Goal: Task Accomplishment & Management: Manage account settings

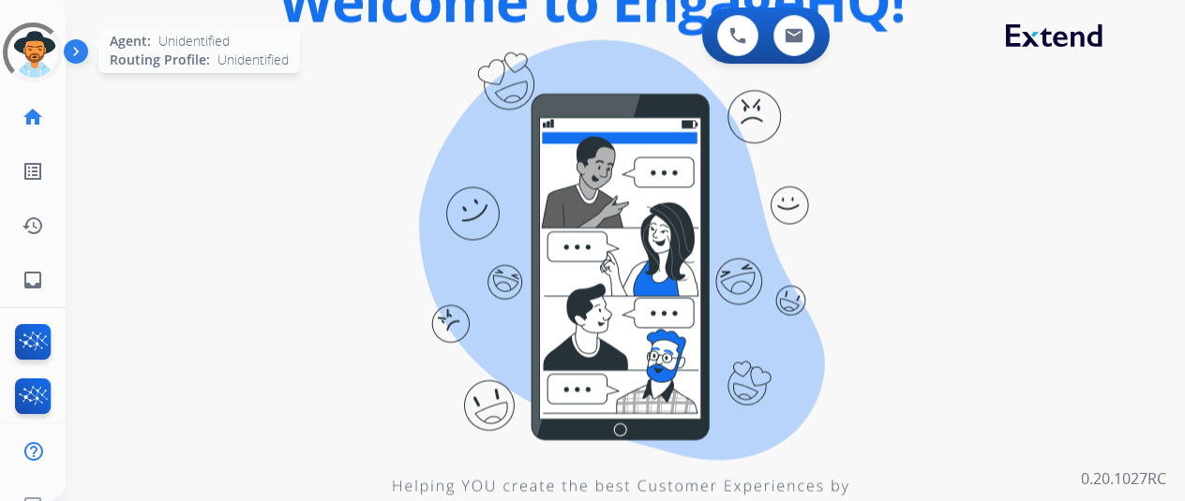
click at [45, 44] on div at bounding box center [32, 52] width 79 height 79
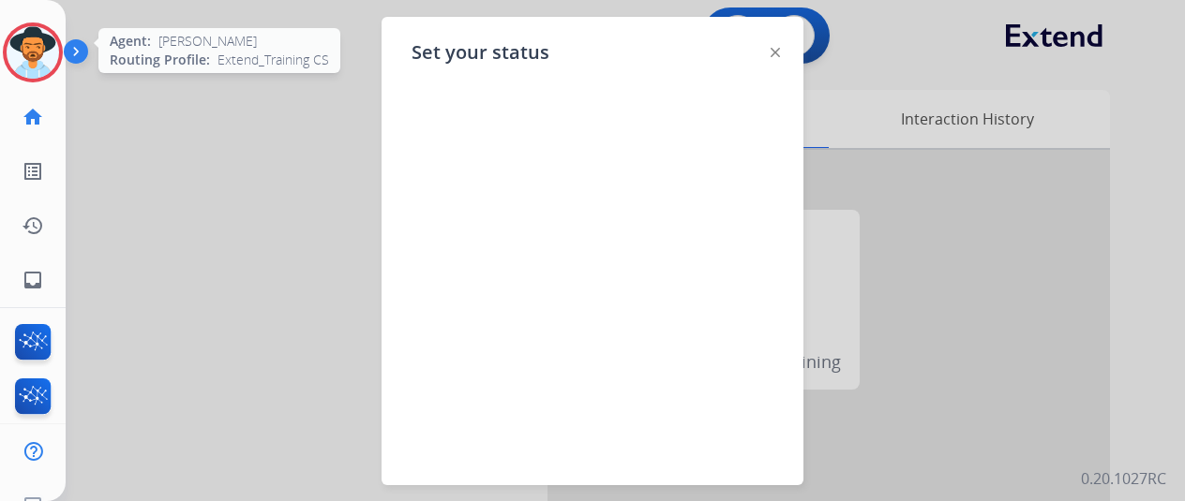
click at [36, 31] on img at bounding box center [33, 52] width 52 height 52
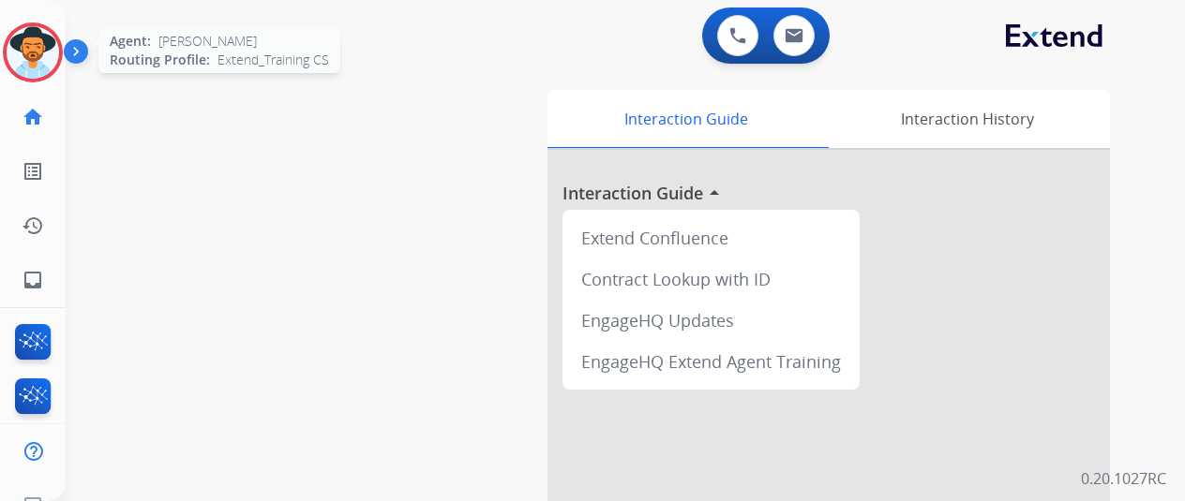
click at [36, 31] on img at bounding box center [33, 52] width 52 height 52
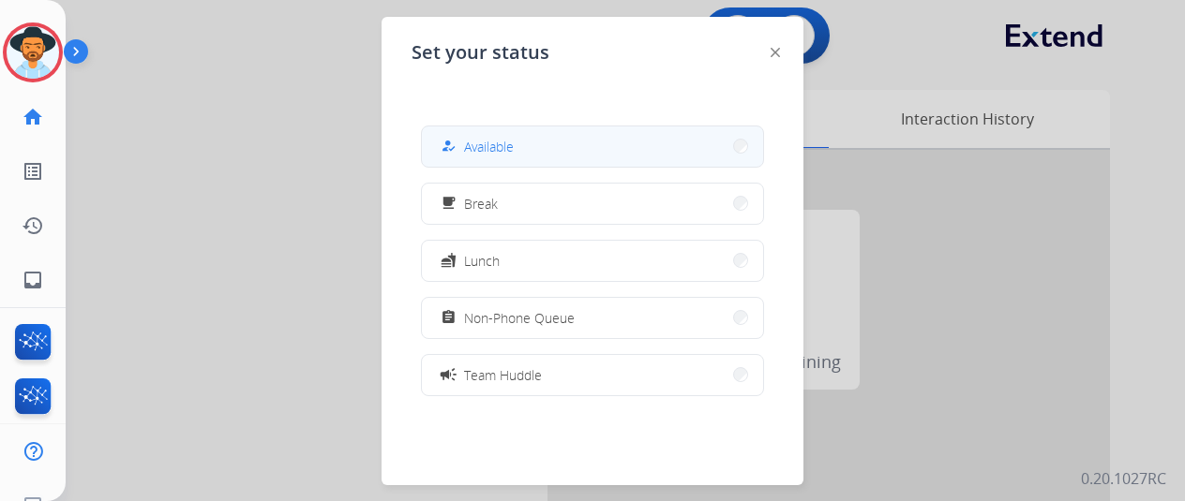
click at [519, 145] on button "how_to_reg Available" at bounding box center [592, 147] width 341 height 40
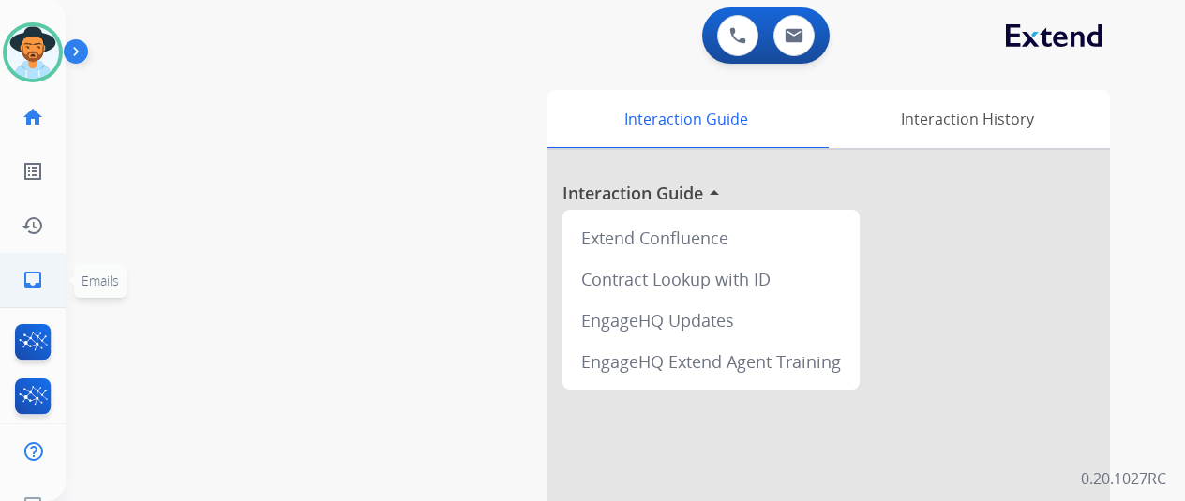
click at [43, 277] on mat-icon "inbox" at bounding box center [33, 280] width 22 height 22
select select "**********"
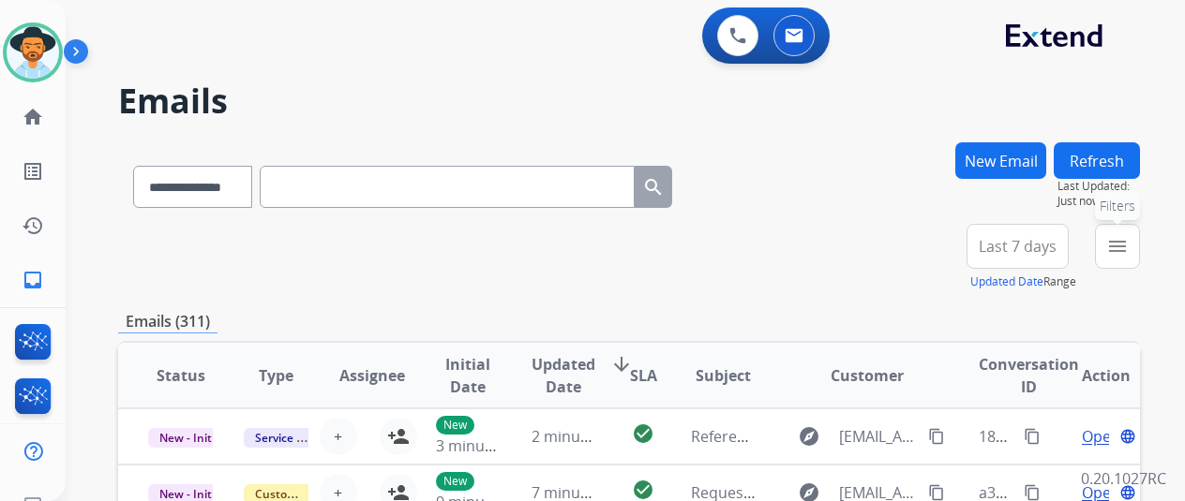
click at [1129, 244] on mat-icon "menu" at bounding box center [1117, 246] width 22 height 22
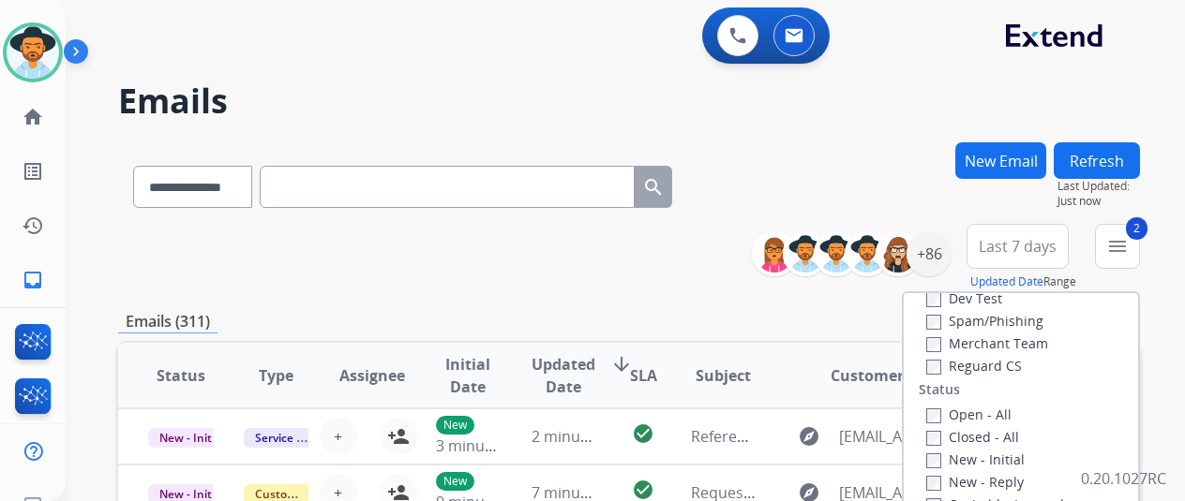
scroll to position [187, 0]
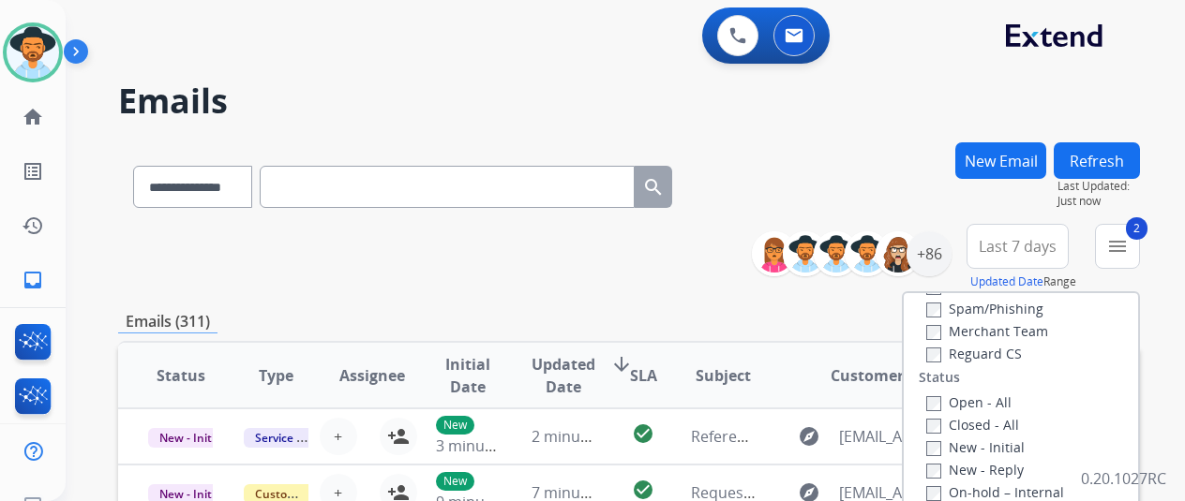
click at [947, 349] on label "Reguard CS" at bounding box center [974, 354] width 96 height 18
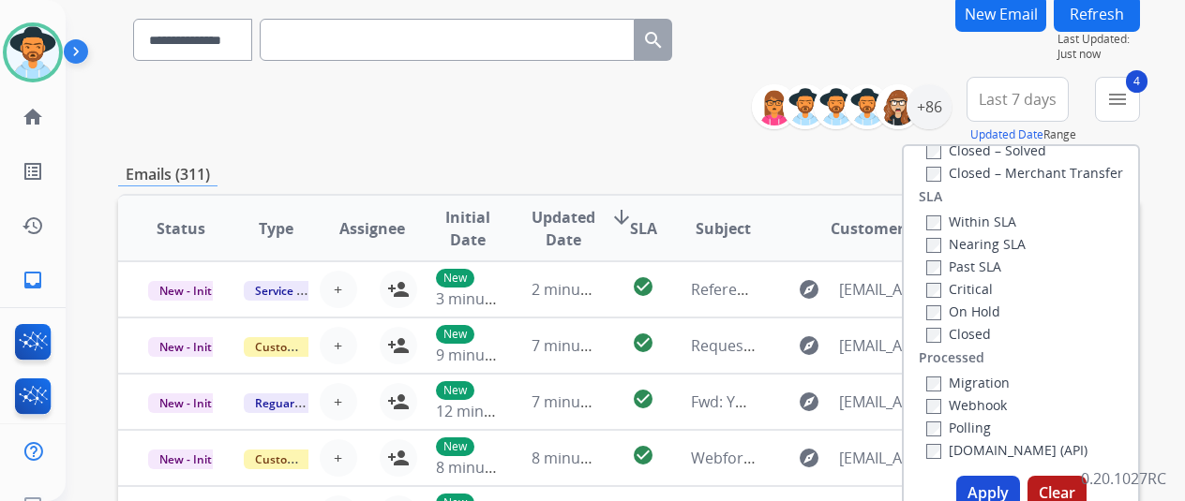
scroll to position [281, 0]
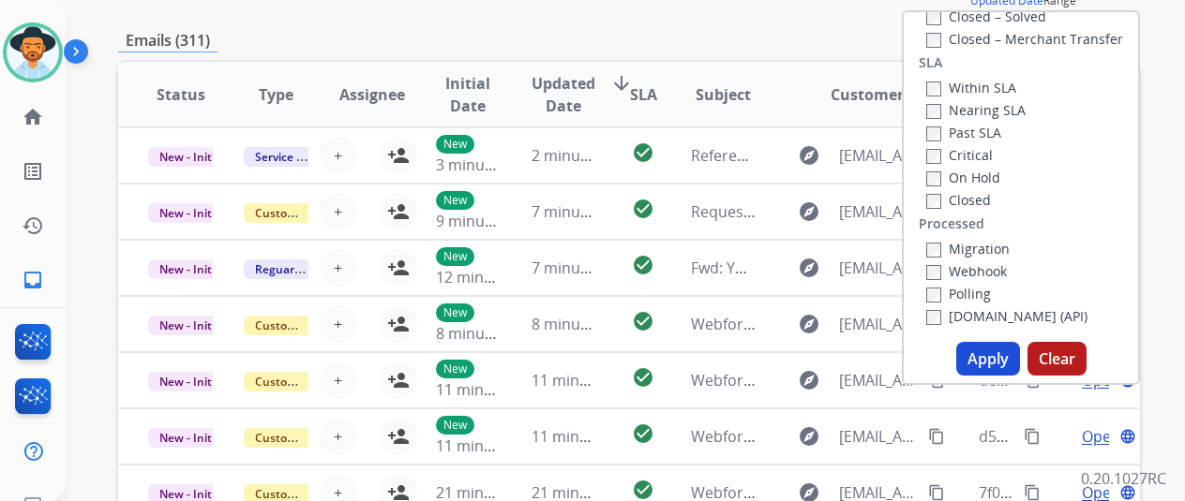
click at [986, 361] on button "Apply" at bounding box center [988, 359] width 64 height 34
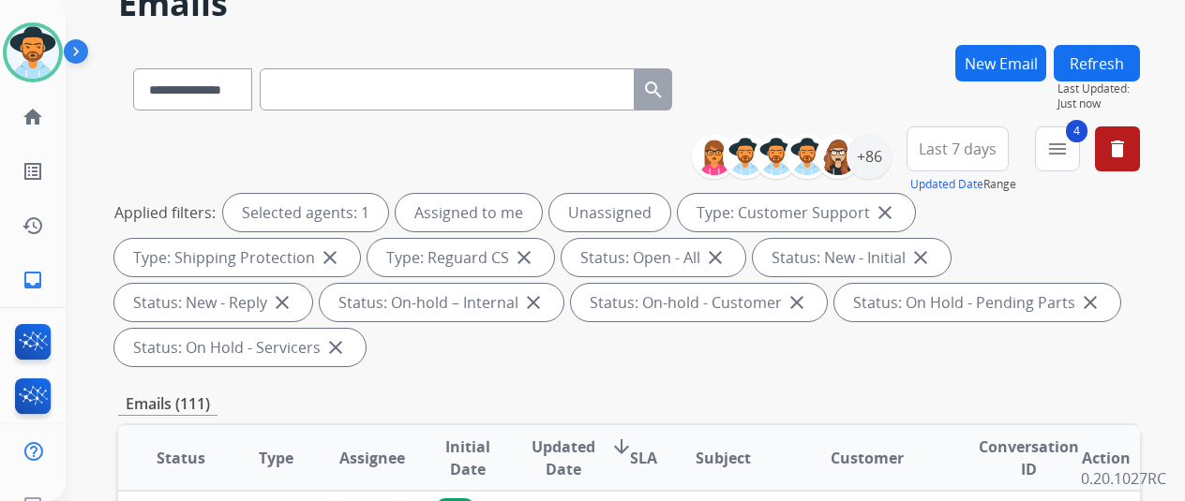
scroll to position [0, 0]
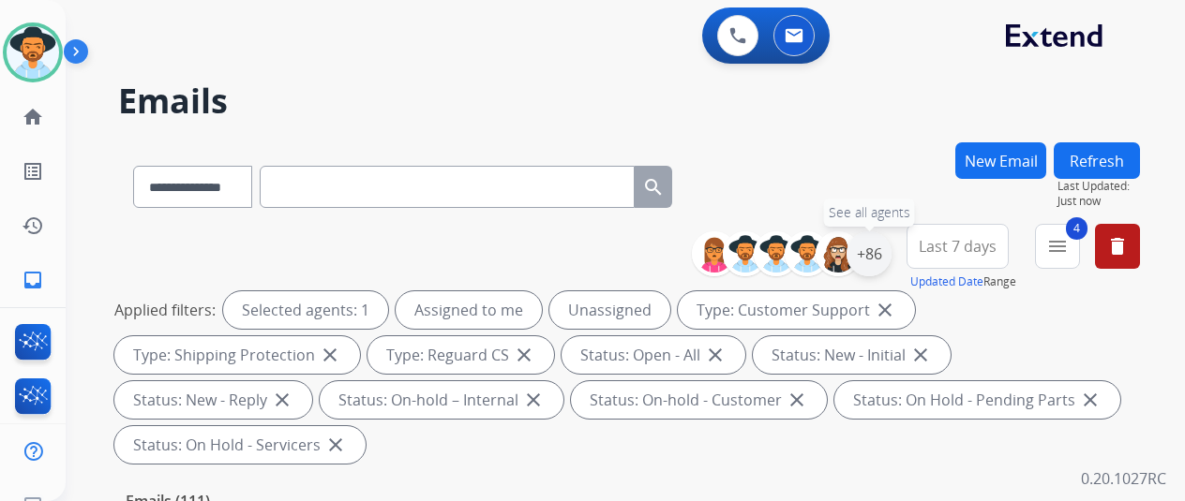
click at [885, 248] on div "+86" at bounding box center [868, 254] width 45 height 45
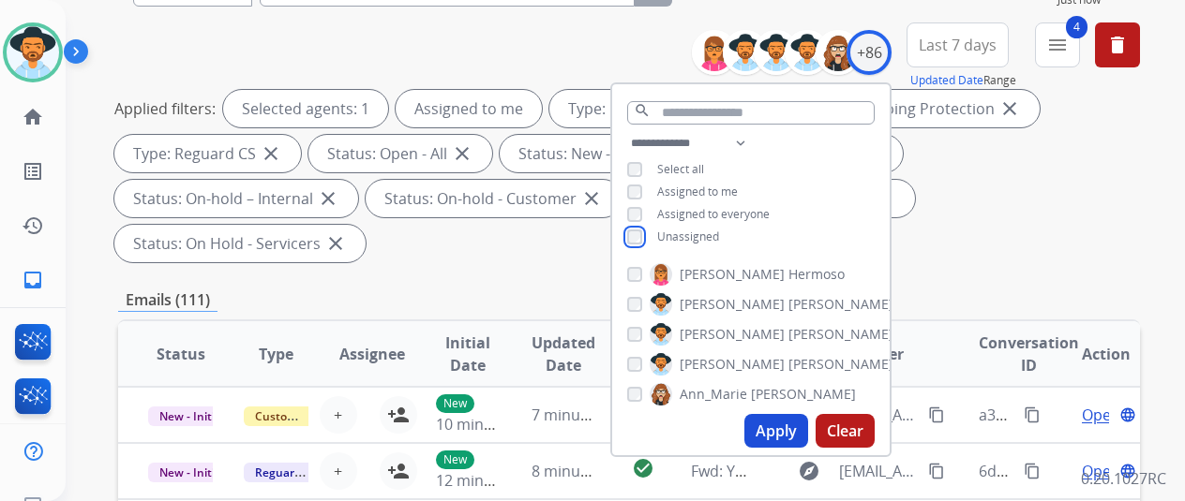
scroll to position [375, 0]
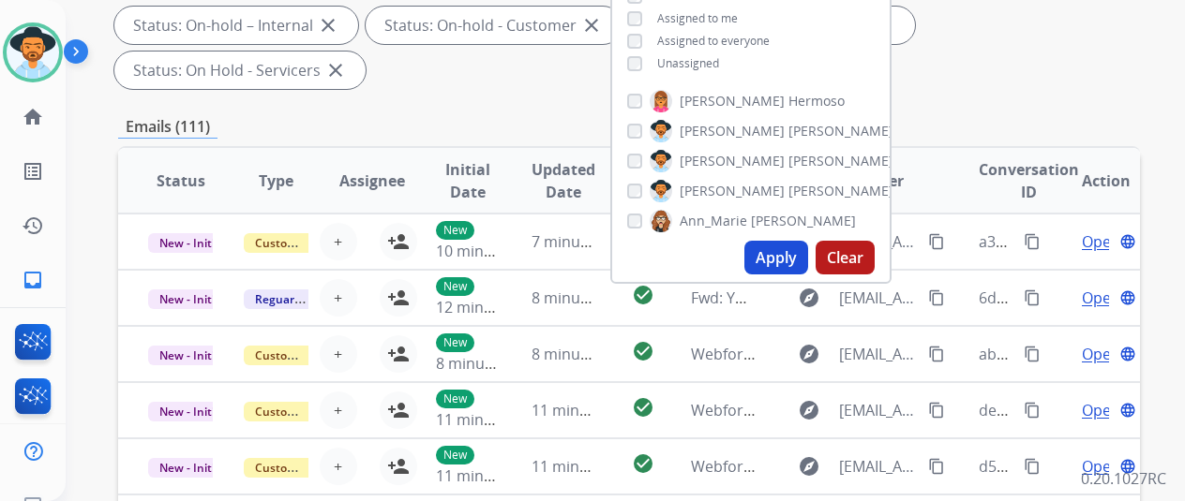
click at [776, 262] on button "Apply" at bounding box center [776, 258] width 64 height 34
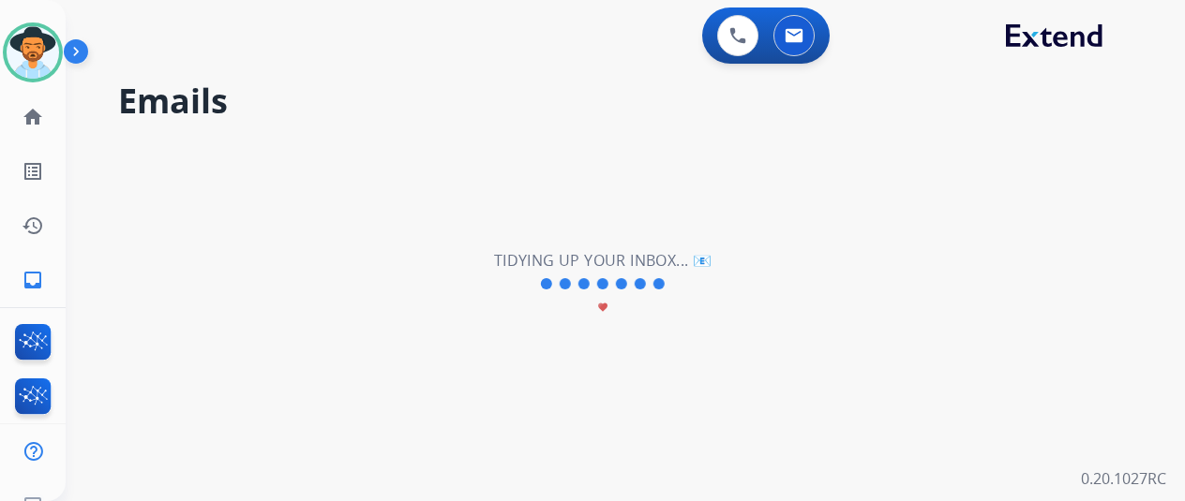
scroll to position [0, 0]
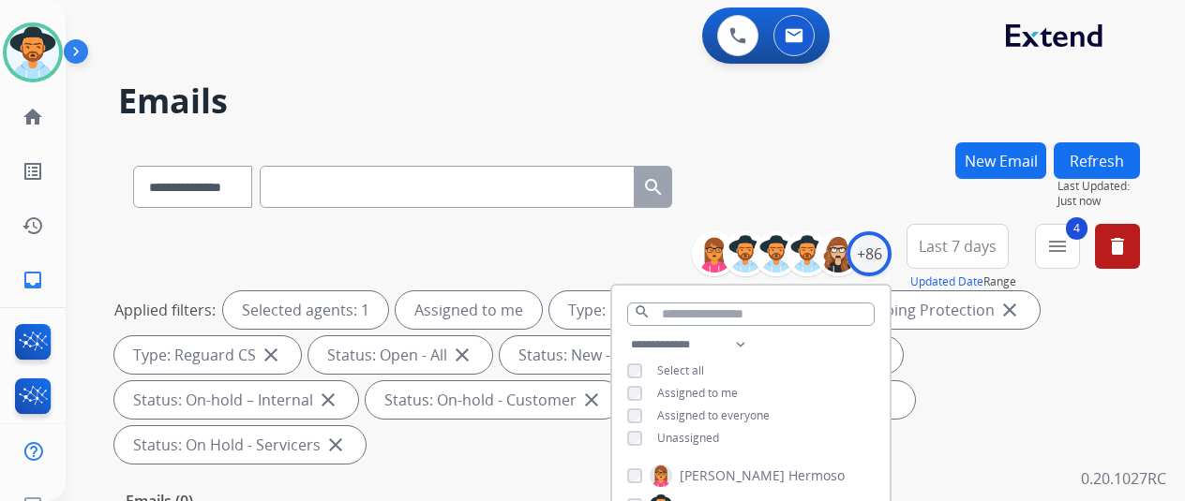
click at [859, 172] on div "**********" at bounding box center [629, 183] width 1022 height 82
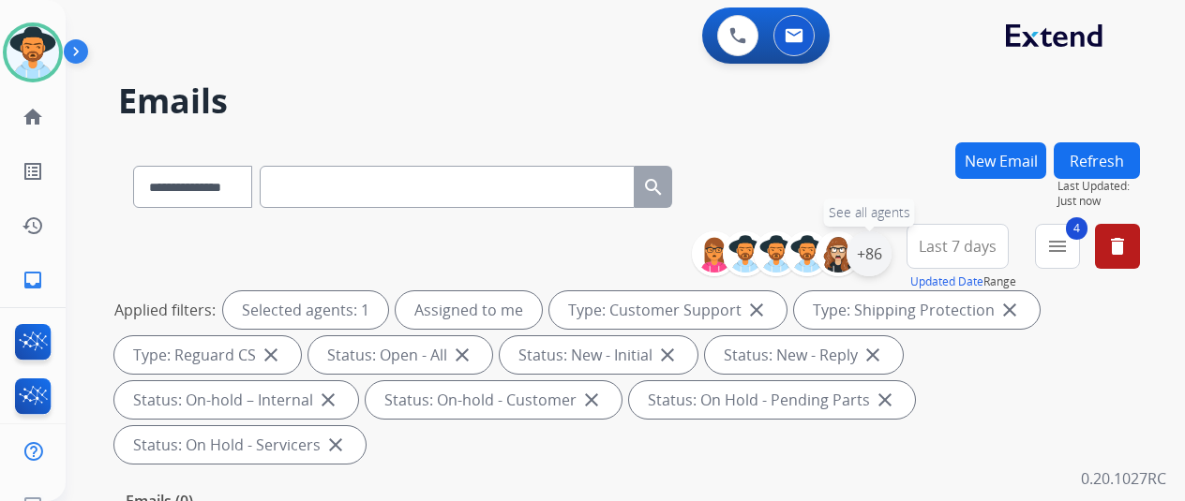
click at [889, 245] on div "+86" at bounding box center [868, 254] width 45 height 45
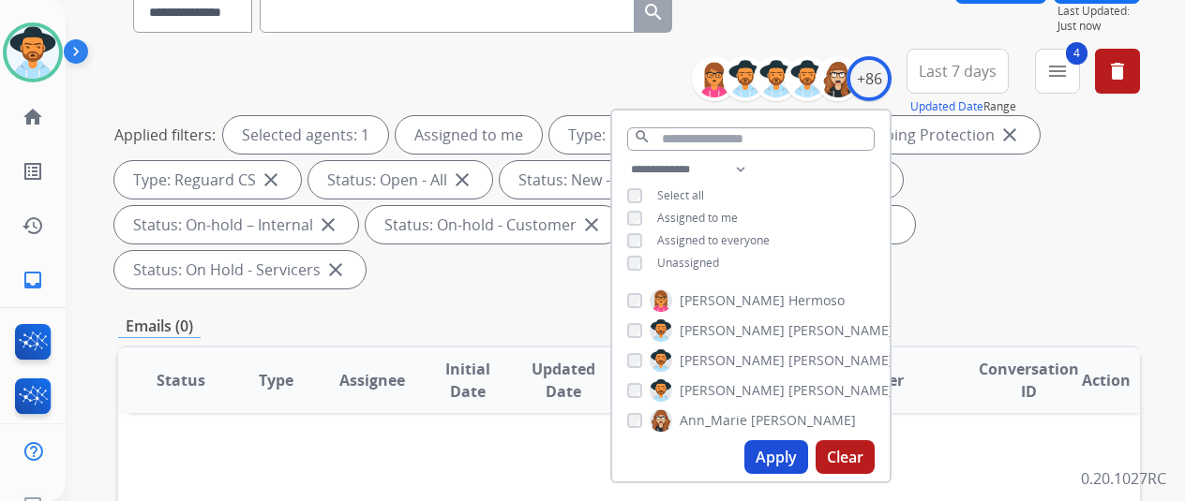
scroll to position [375, 0]
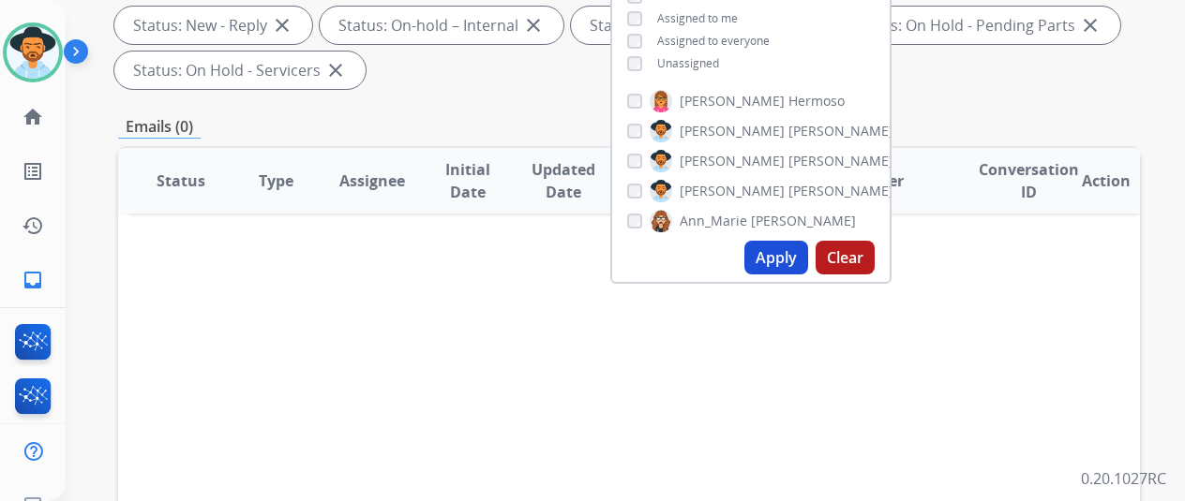
click at [782, 262] on button "Apply" at bounding box center [776, 258] width 64 height 34
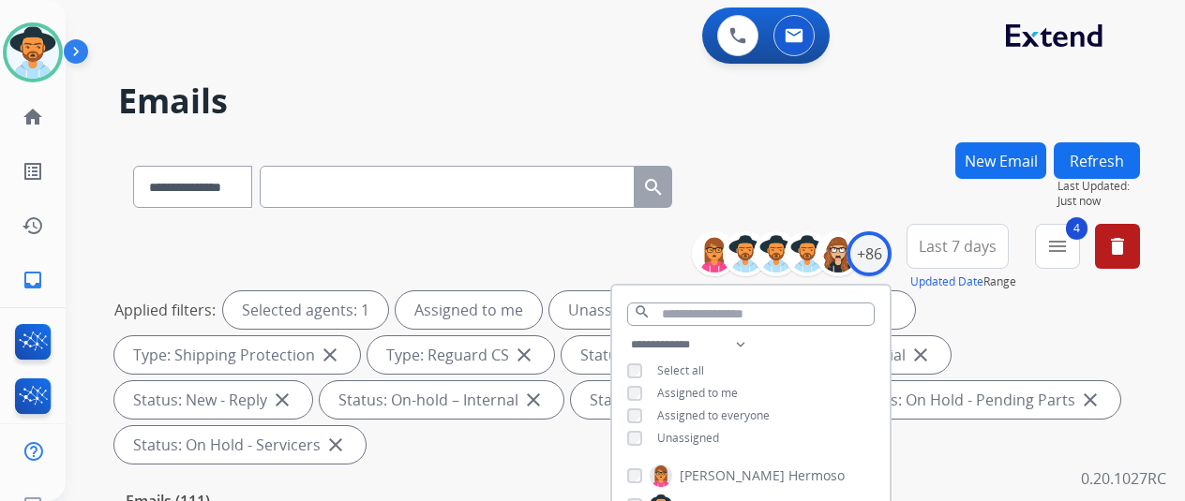
click at [857, 145] on div "**********" at bounding box center [629, 183] width 1022 height 82
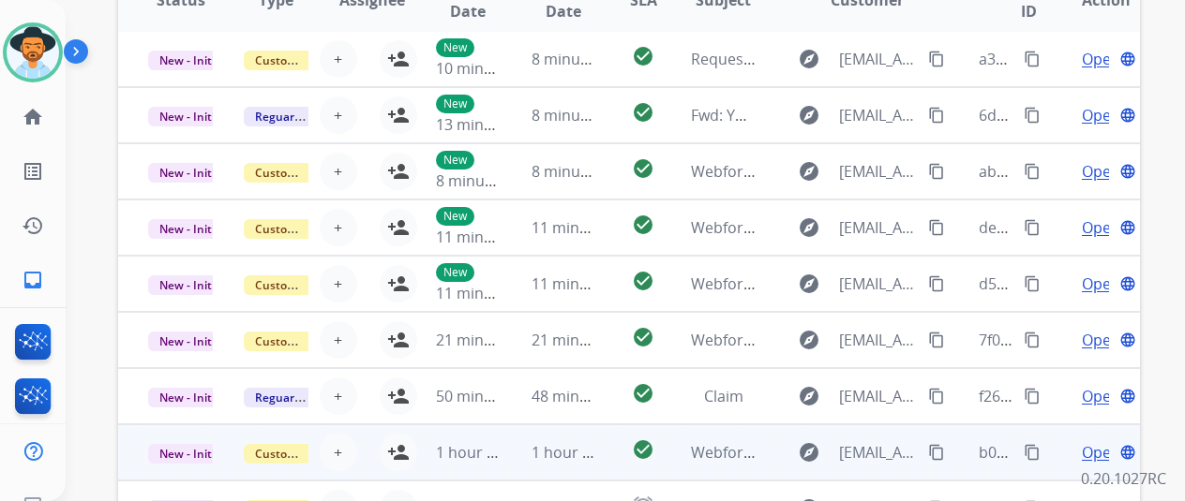
scroll to position [729, 0]
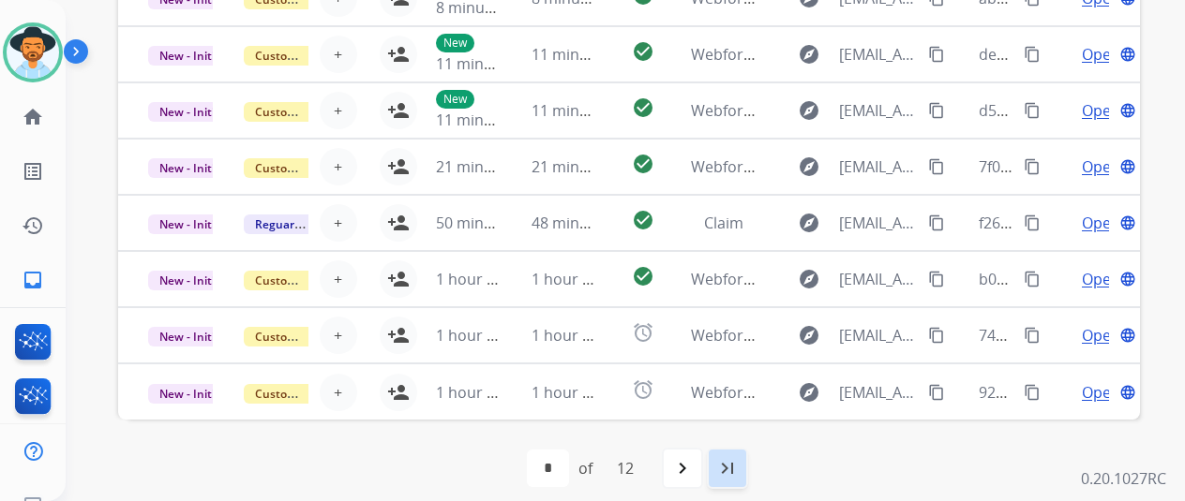
click at [729, 469] on mat-icon "last_page" at bounding box center [727, 468] width 22 height 22
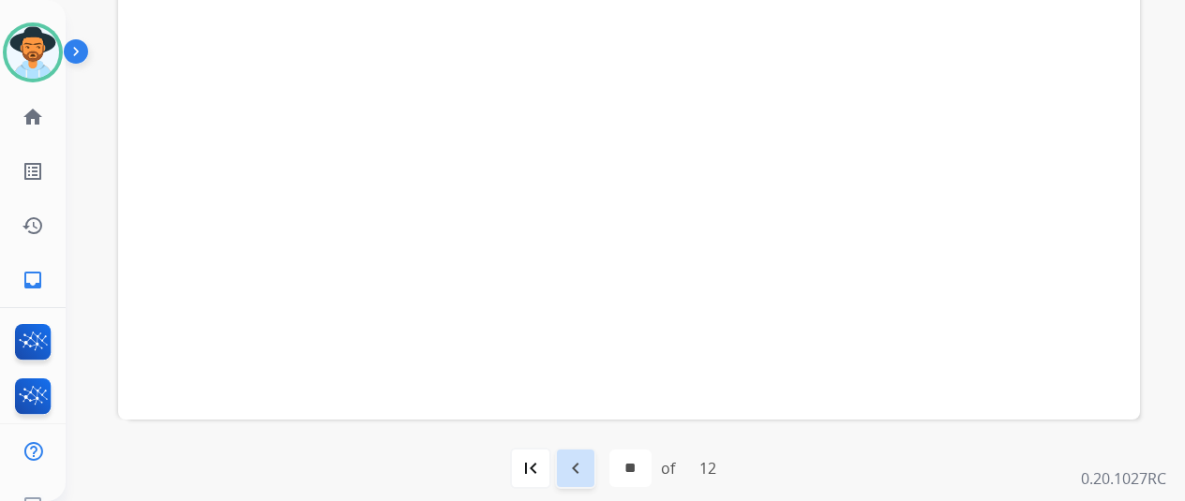
click at [574, 471] on mat-icon "navigate_before" at bounding box center [575, 468] width 22 height 22
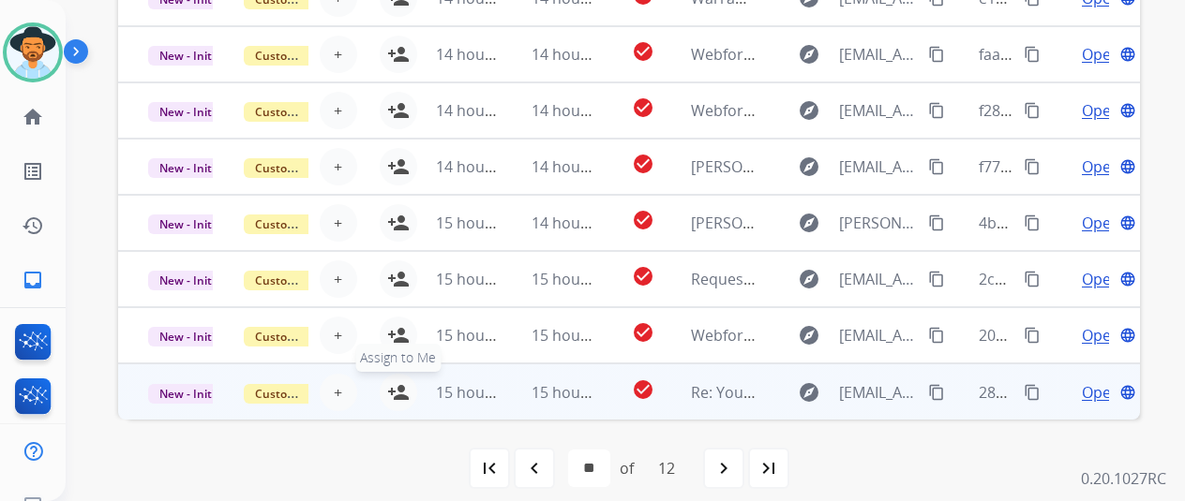
drag, startPoint x: 395, startPoint y: 383, endPoint x: 390, endPoint y: 333, distance: 50.8
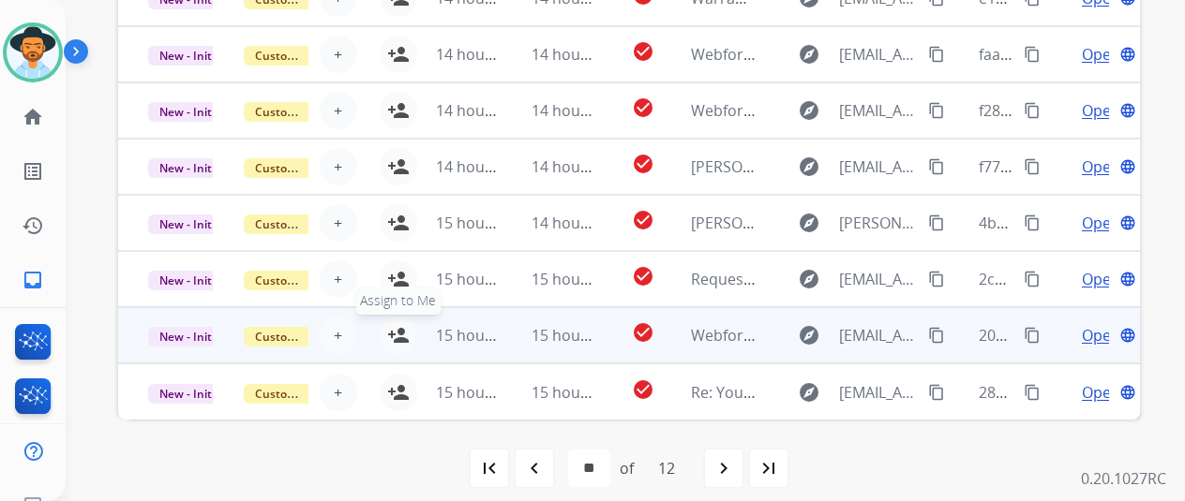
click at [395, 382] on mat-icon "person_add" at bounding box center [398, 393] width 22 height 22
click at [393, 327] on mat-icon "person_add" at bounding box center [398, 335] width 22 height 22
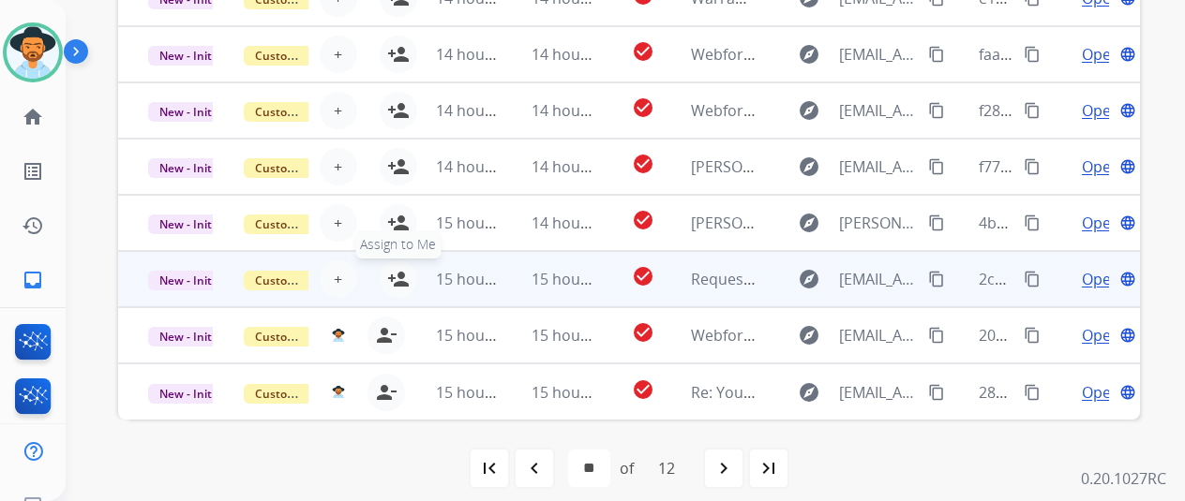
click at [399, 277] on mat-icon "person_add" at bounding box center [398, 279] width 22 height 22
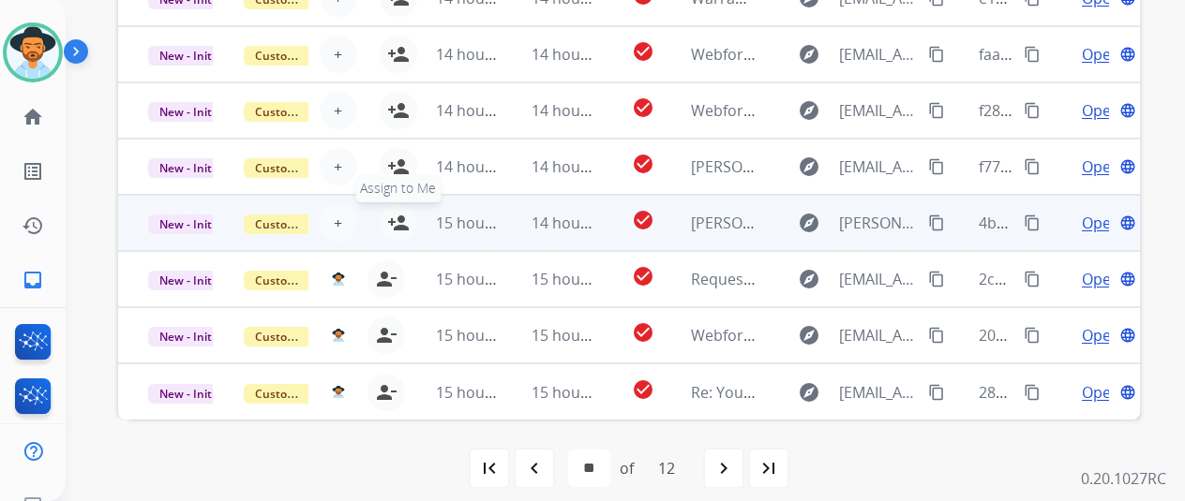
click at [403, 230] on mat-icon "person_add" at bounding box center [398, 223] width 22 height 22
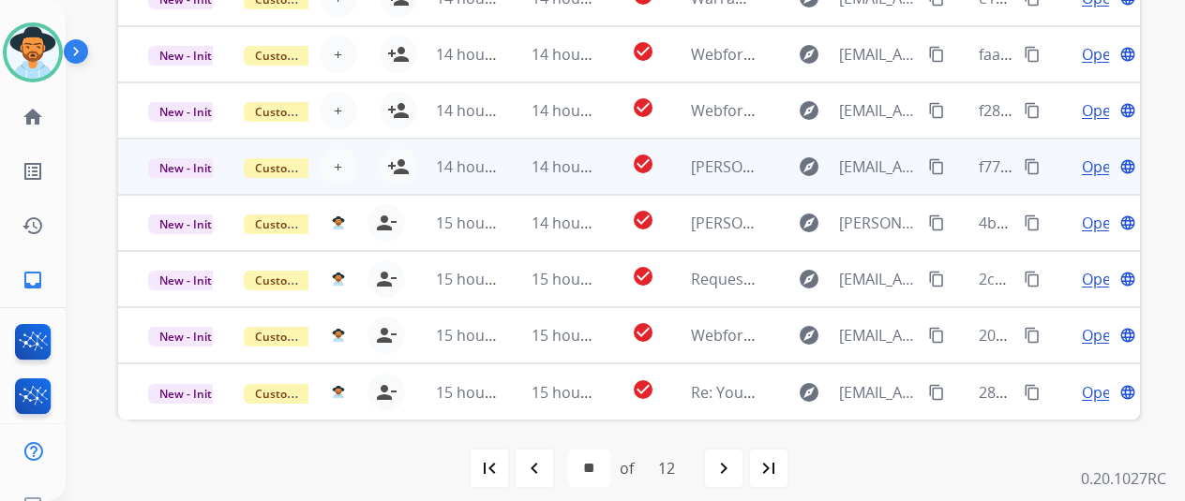
click at [412, 172] on td "14 hours ago" at bounding box center [454, 167] width 96 height 56
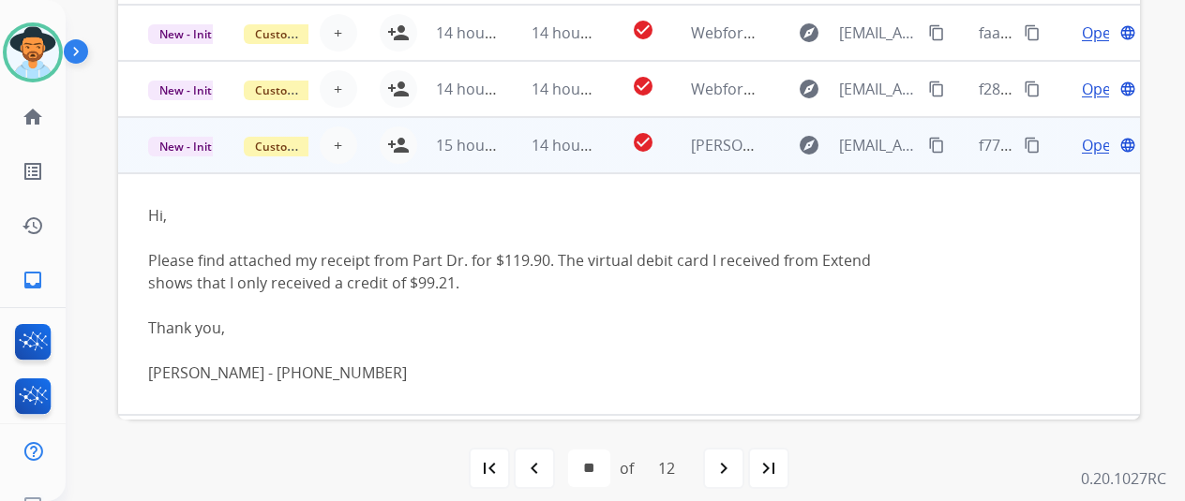
scroll to position [0, 0]
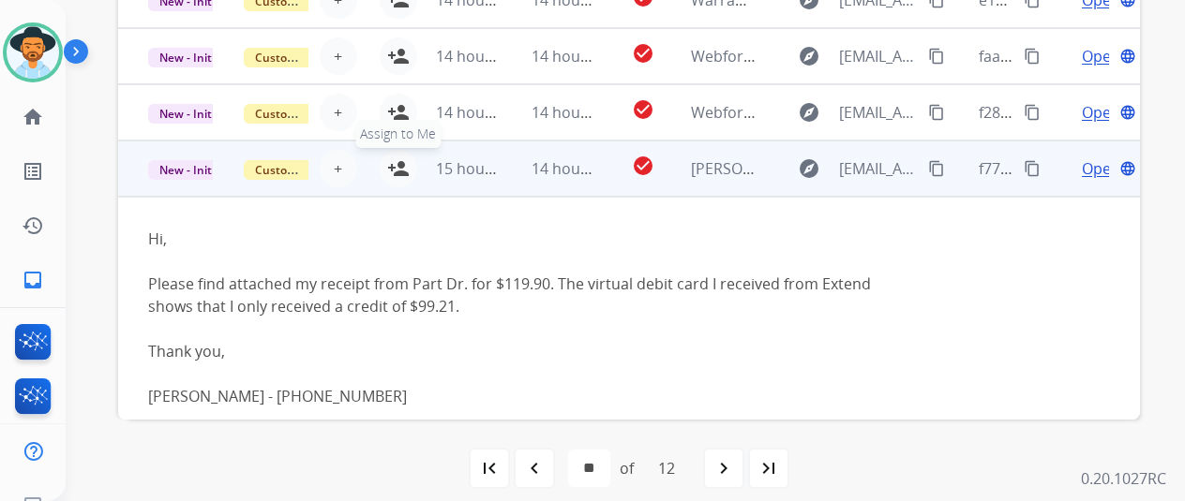
click at [399, 163] on mat-icon "person_add" at bounding box center [398, 168] width 22 height 22
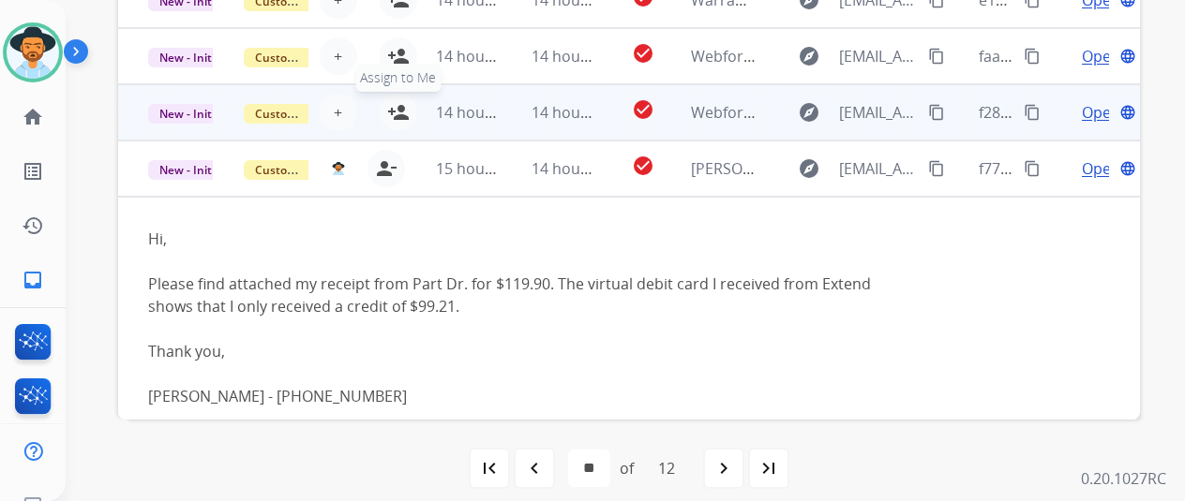
click at [401, 98] on button "person_add Assign to Me" at bounding box center [398, 112] width 37 height 37
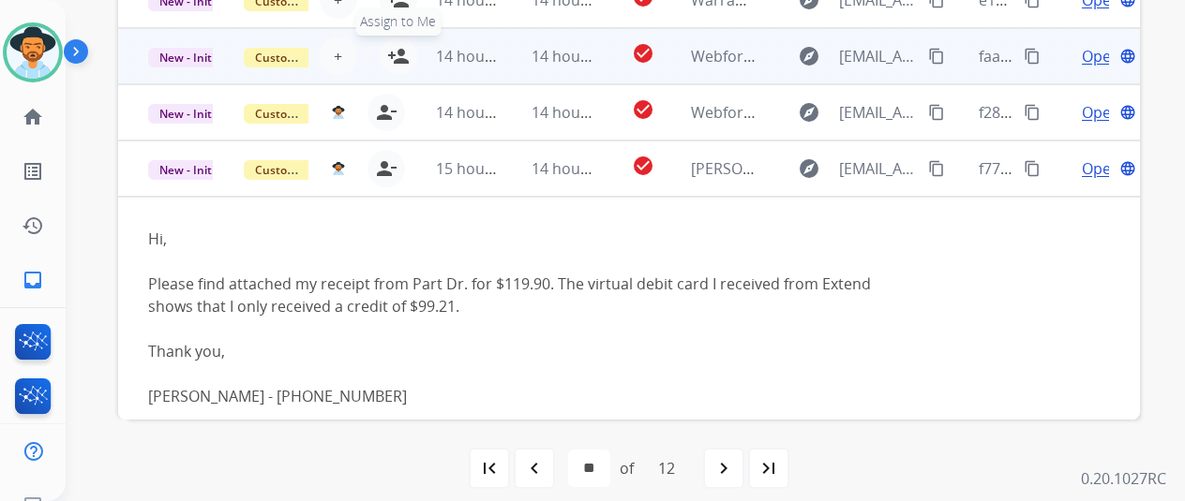
click at [403, 59] on mat-icon "person_add" at bounding box center [398, 56] width 22 height 22
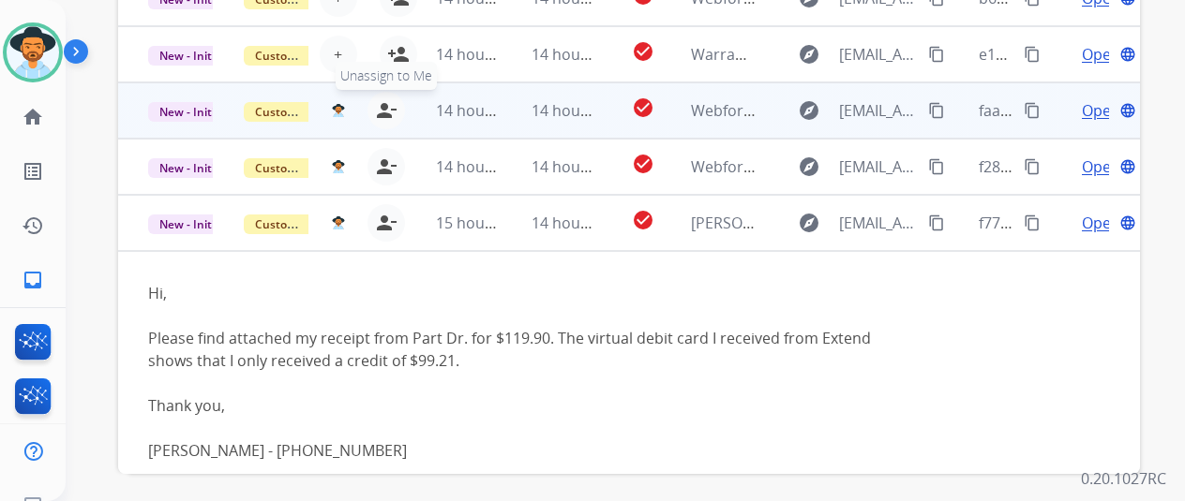
scroll to position [636, 0]
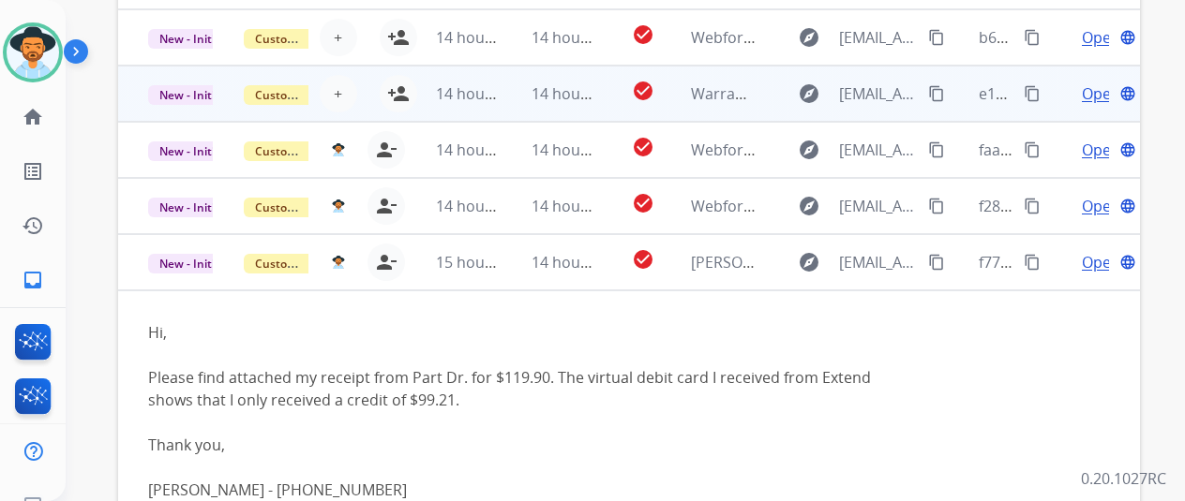
click at [406, 82] on td "14 hours ago" at bounding box center [454, 94] width 96 height 56
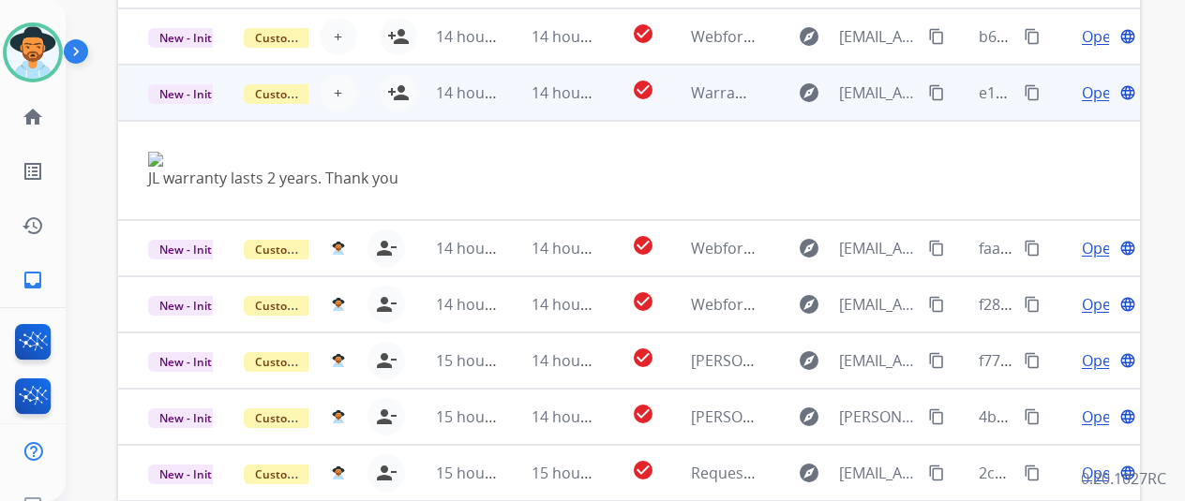
scroll to position [0, 0]
click at [398, 78] on button "person_add Assign to Me" at bounding box center [398, 93] width 37 height 37
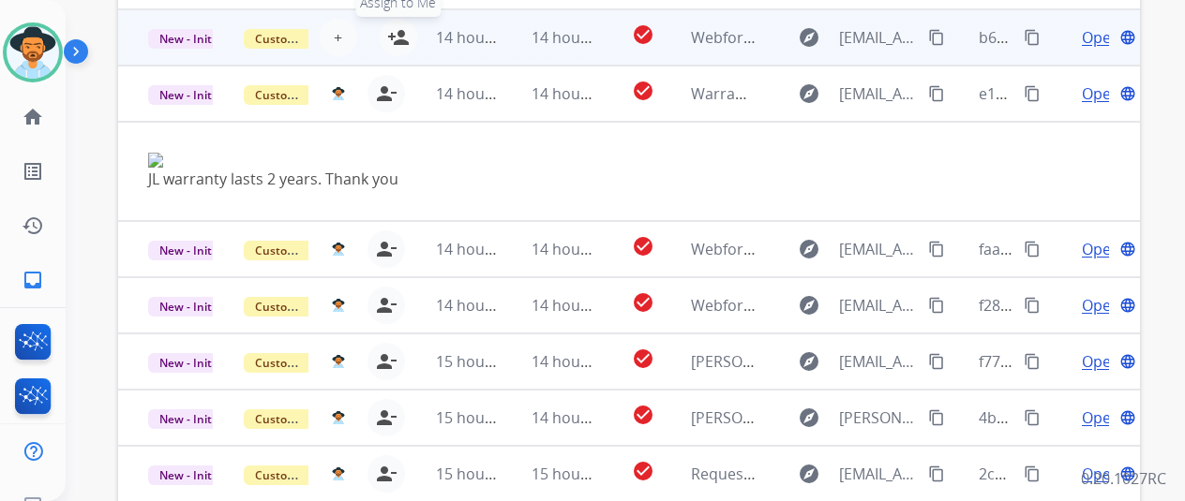
click at [398, 40] on mat-icon "person_add" at bounding box center [398, 37] width 22 height 22
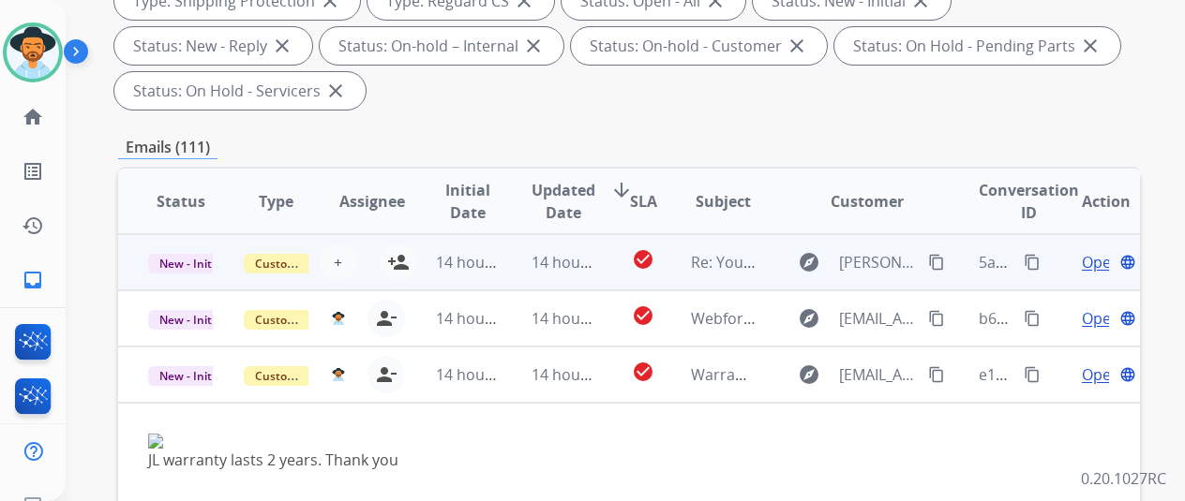
click at [406, 248] on td "14 hours ago" at bounding box center [454, 262] width 96 height 56
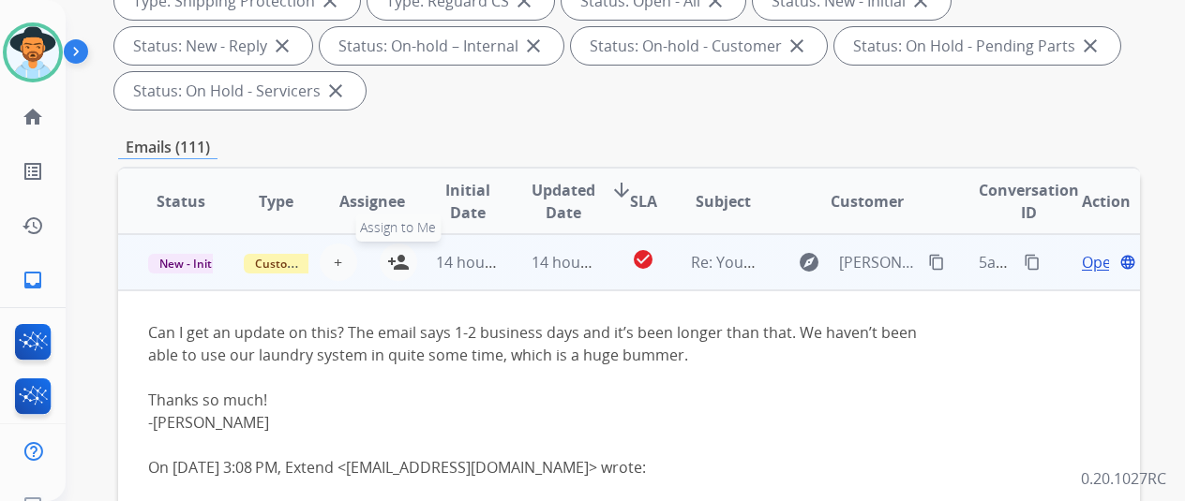
click at [399, 254] on mat-icon "person_add" at bounding box center [398, 262] width 22 height 22
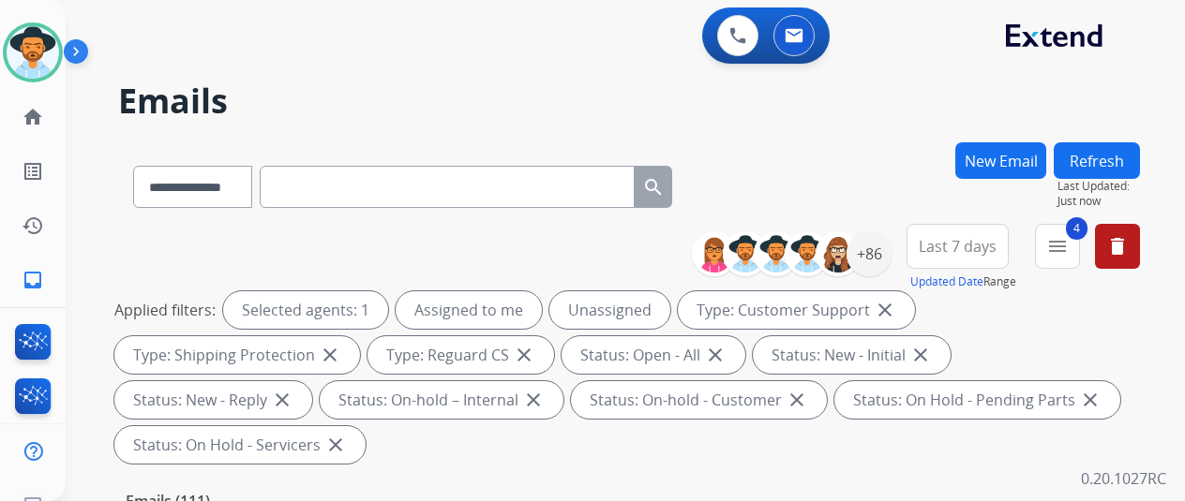
click at [1110, 153] on button "Refresh" at bounding box center [1097, 160] width 86 height 37
click at [875, 240] on div "+86" at bounding box center [868, 254] width 45 height 45
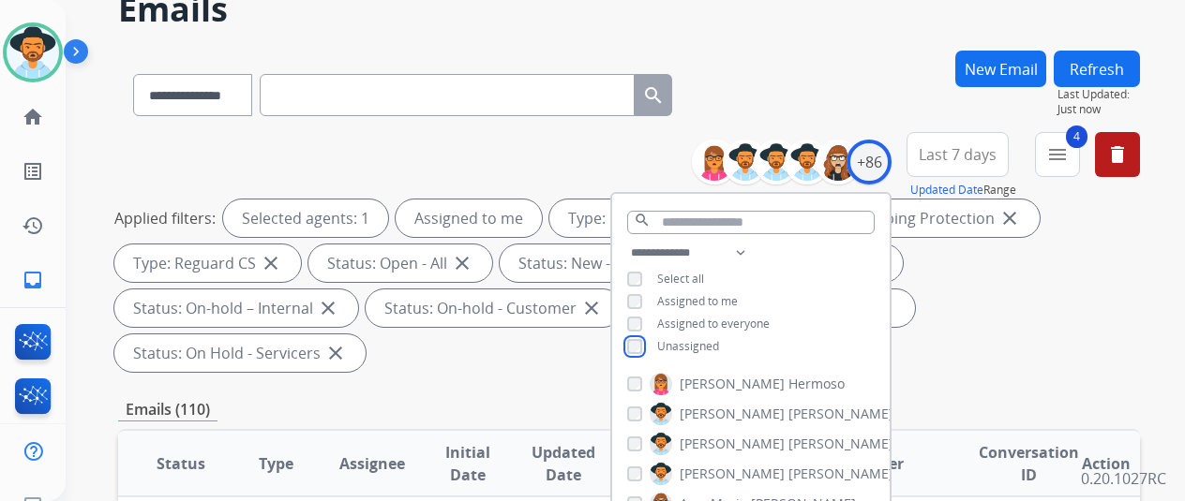
scroll to position [281, 0]
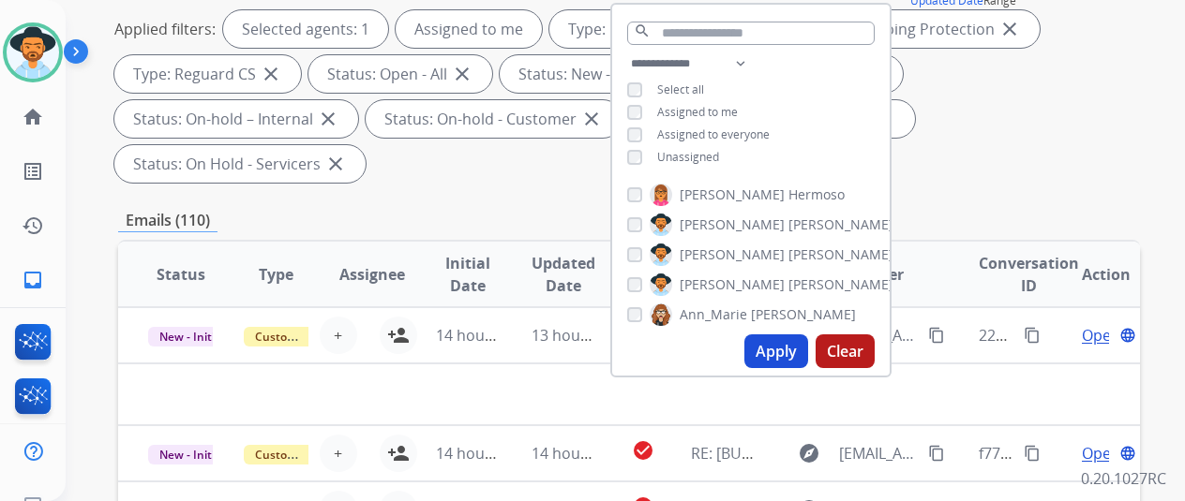
click at [782, 350] on button "Apply" at bounding box center [776, 352] width 64 height 34
select select "*"
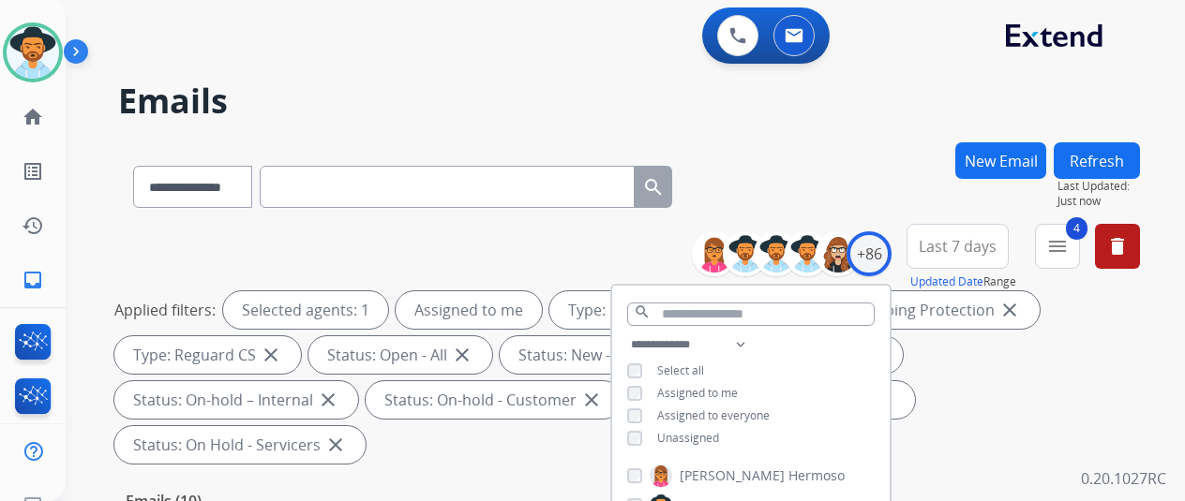
click at [792, 162] on div "**********" at bounding box center [629, 183] width 1022 height 82
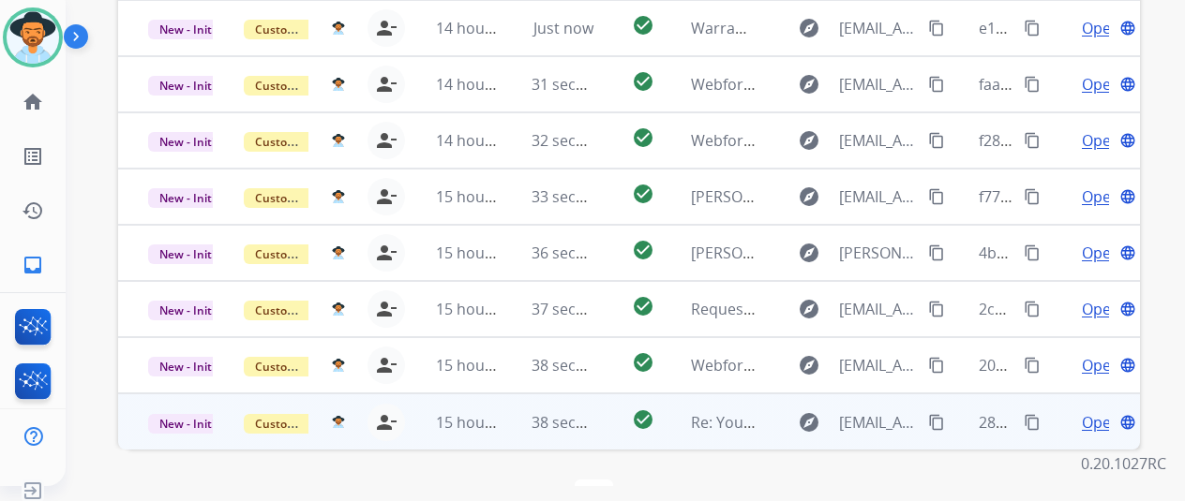
scroll to position [22, 0]
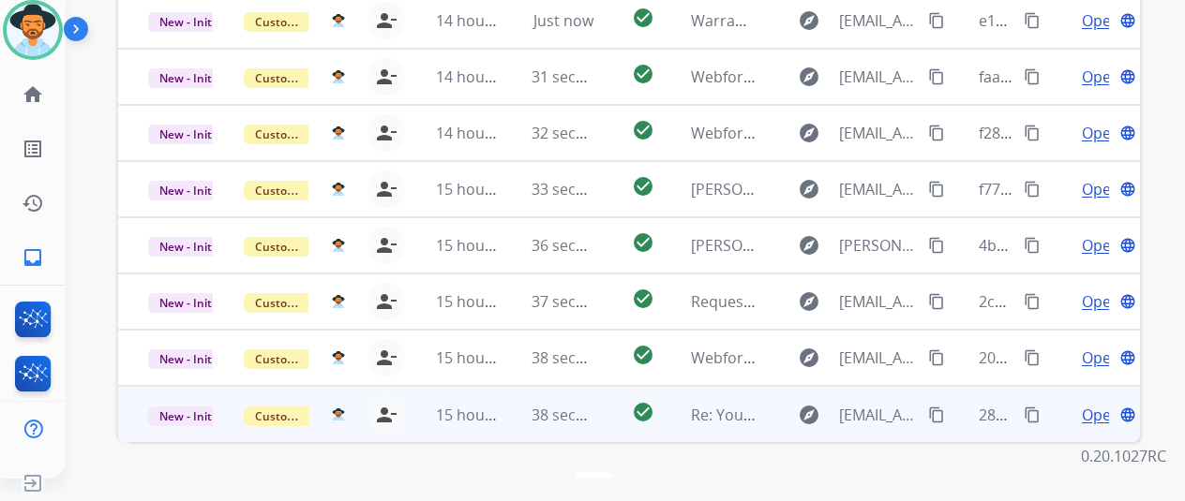
click at [1097, 404] on span "Open" at bounding box center [1101, 415] width 38 height 22
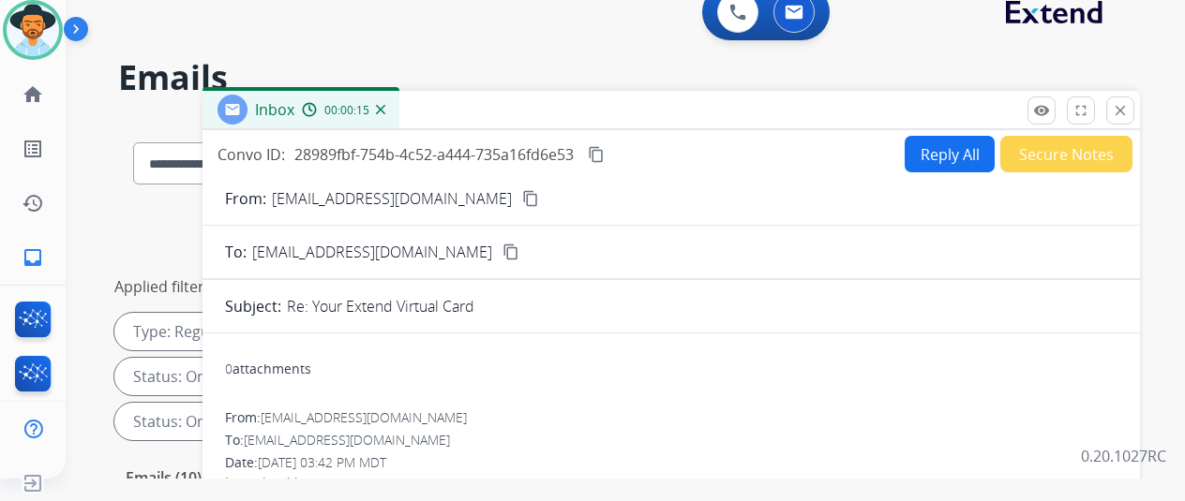
scroll to position [0, 0]
click at [522, 196] on mat-icon "content_copy" at bounding box center [530, 199] width 17 height 17
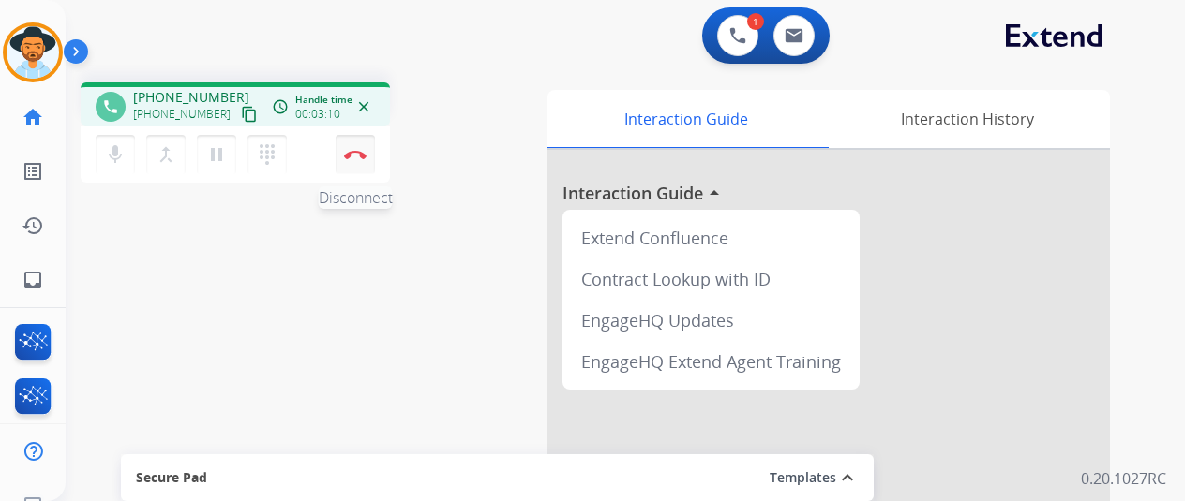
click at [351, 153] on img at bounding box center [355, 154] width 22 height 9
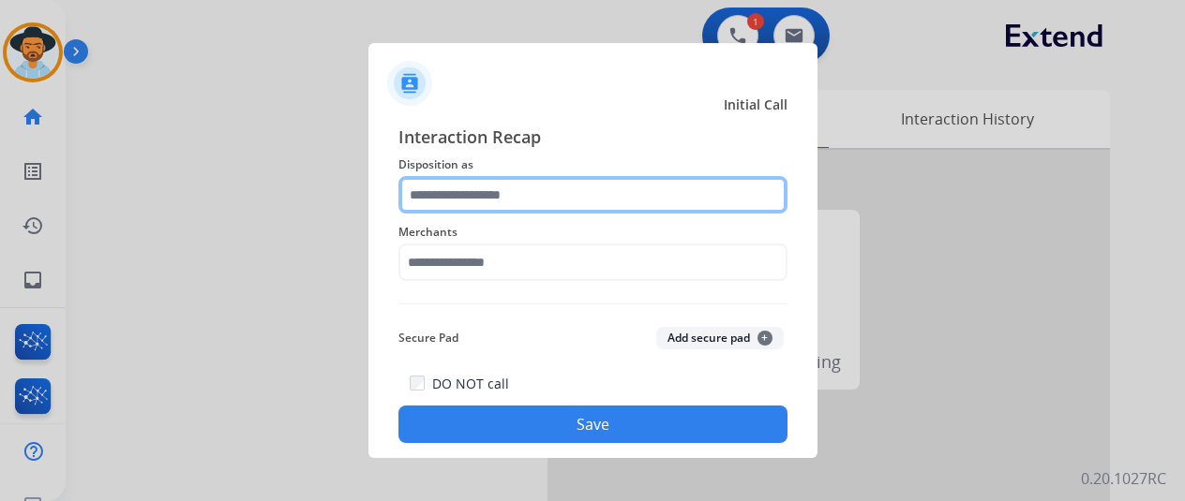
click at [466, 198] on input "text" at bounding box center [592, 194] width 389 height 37
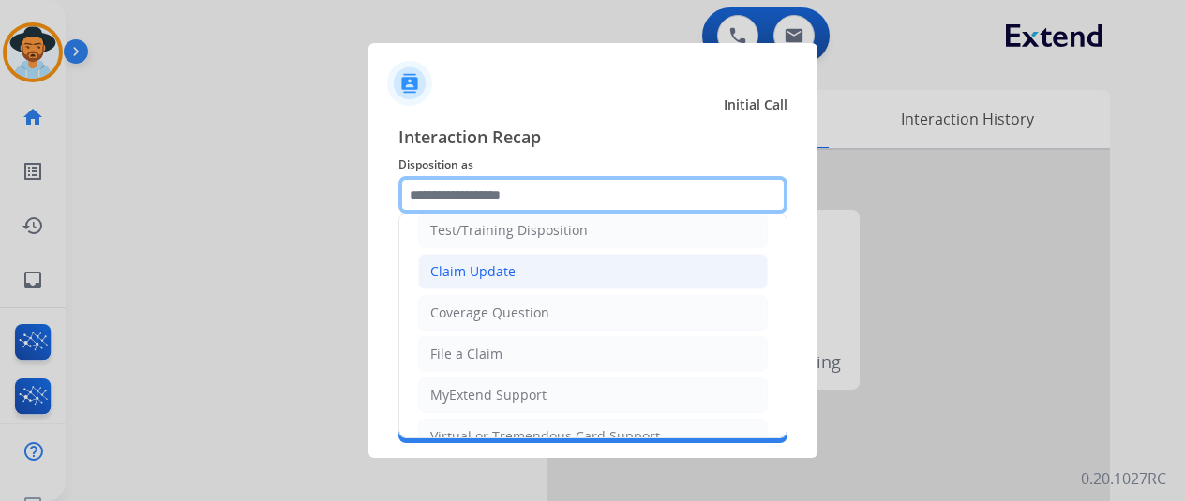
scroll to position [94, 0]
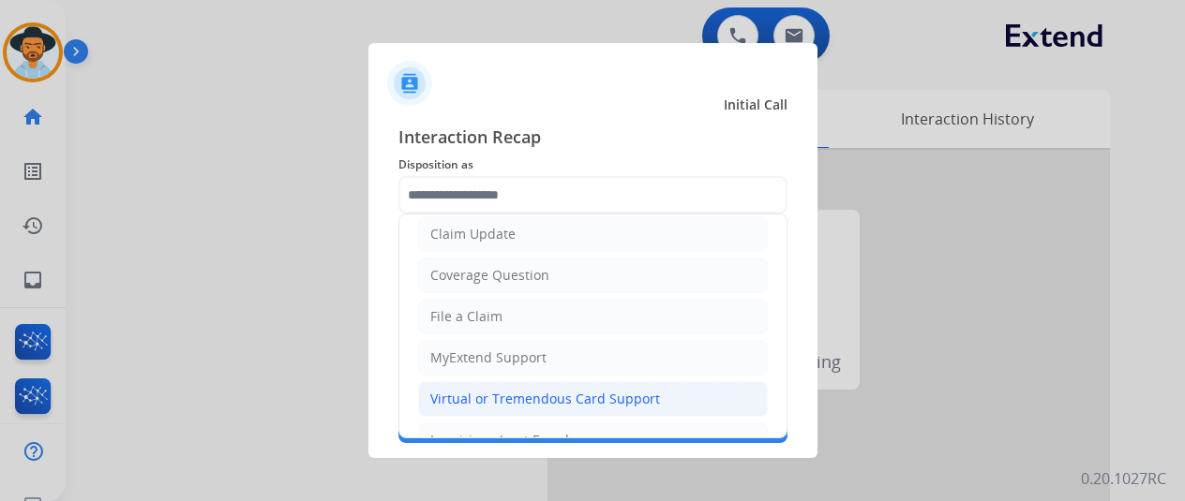
click at [524, 390] on div "Virtual or Tremendous Card Support" at bounding box center [545, 399] width 230 height 19
type input "**********"
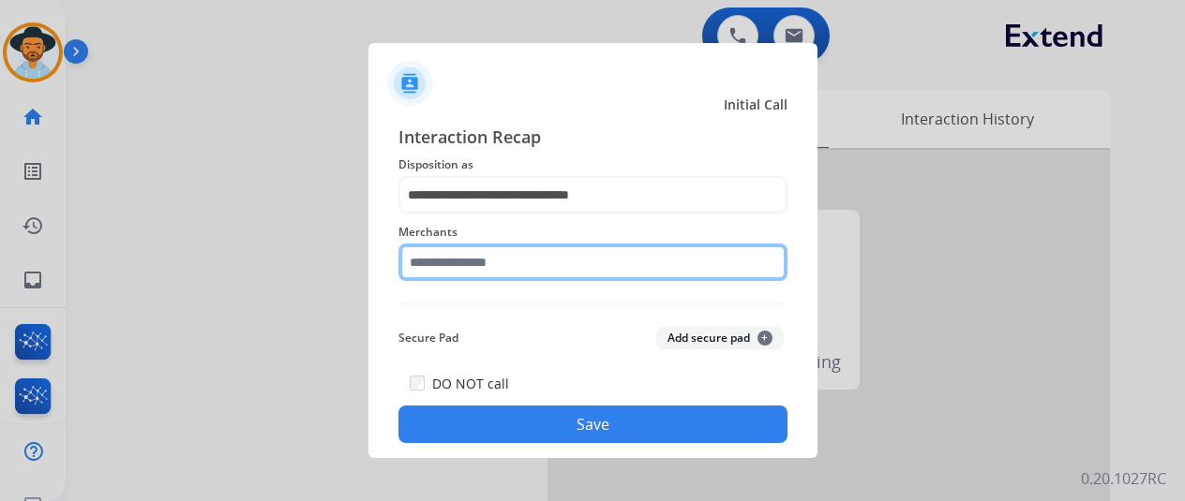
click at [461, 263] on input "text" at bounding box center [592, 262] width 389 height 37
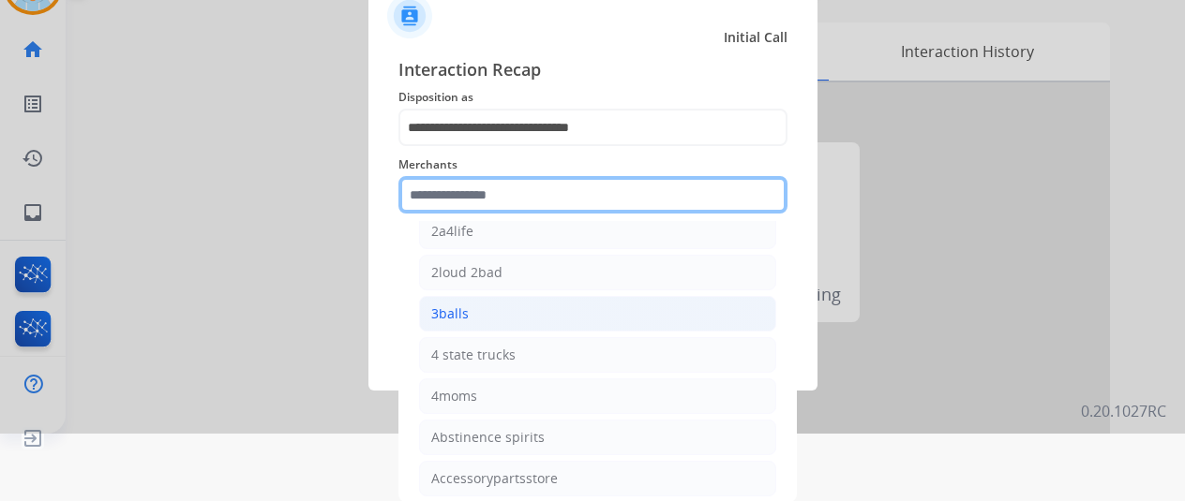
scroll to position [187, 0]
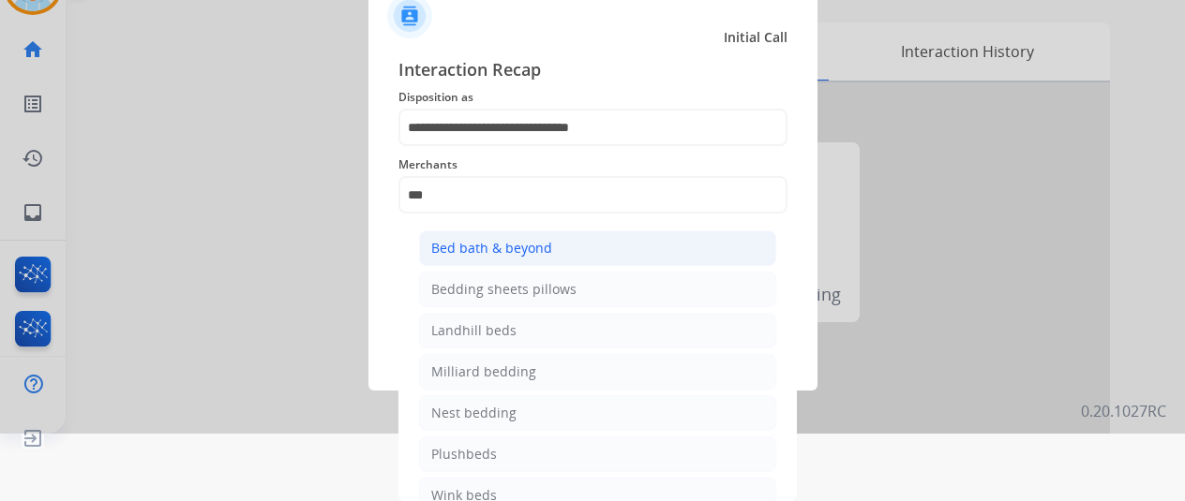
click at [501, 241] on div "Bed bath & beyond" at bounding box center [491, 248] width 121 height 19
type input "**********"
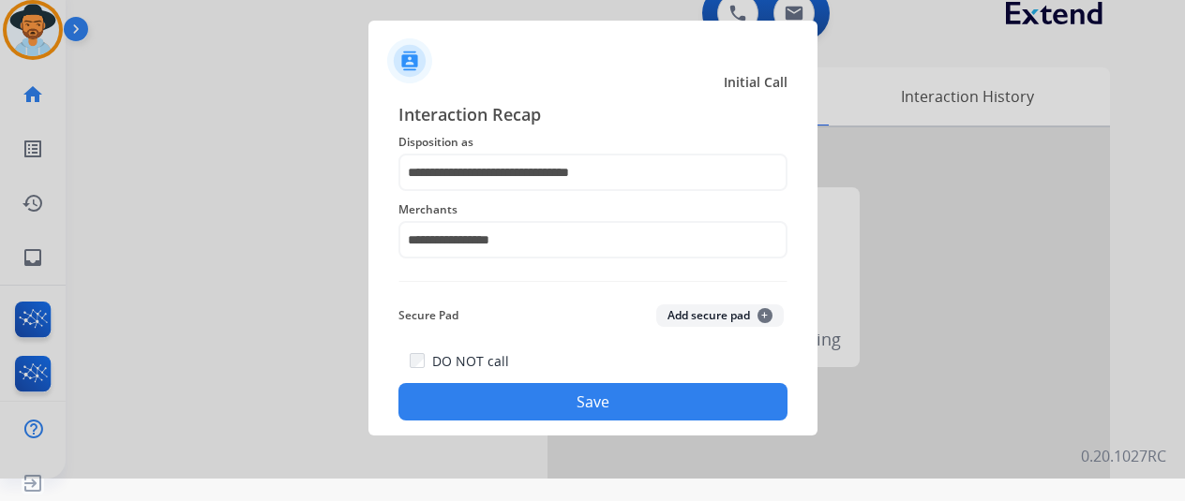
scroll to position [22, 0]
click at [568, 391] on button "Save" at bounding box center [592, 401] width 389 height 37
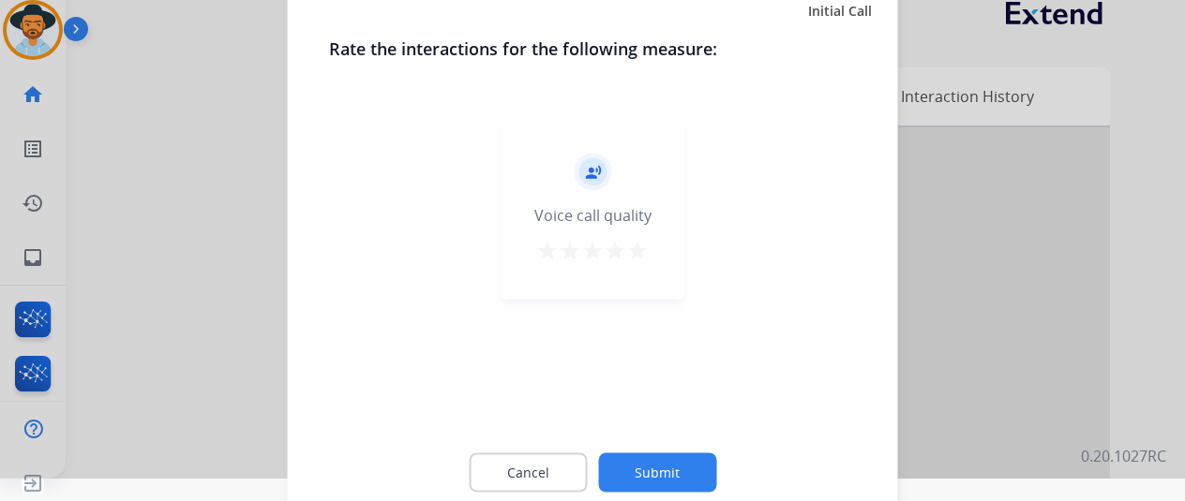
click at [641, 461] on button "Submit" at bounding box center [657, 472] width 118 height 39
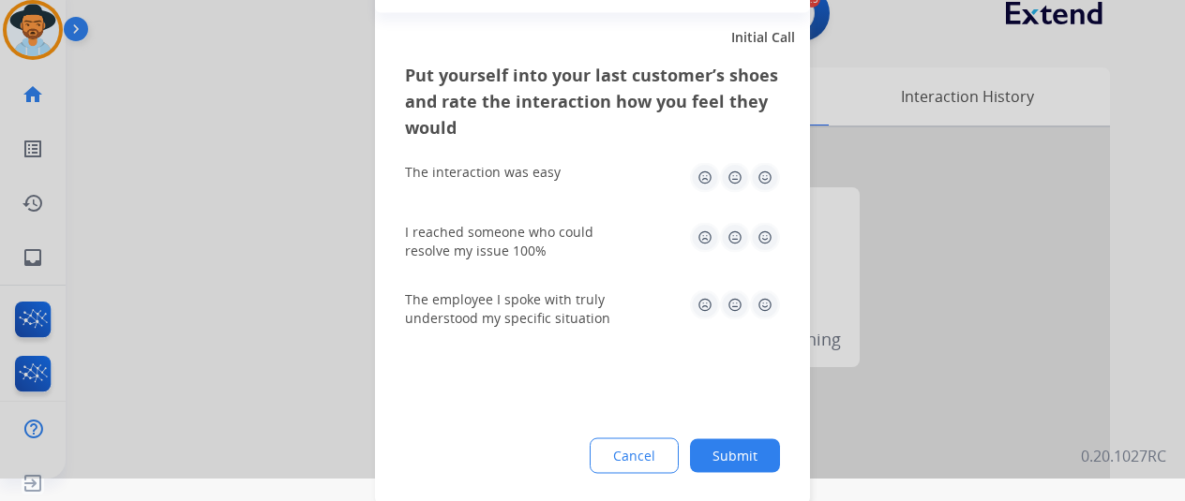
click at [718, 436] on div "Put yourself into your last customer’s shoes and rate the interaction how you f…" at bounding box center [592, 282] width 435 height 442
drag, startPoint x: 721, startPoint y: 447, endPoint x: 712, endPoint y: 440, distance: 11.3
click at [718, 445] on button "Submit" at bounding box center [735, 456] width 90 height 34
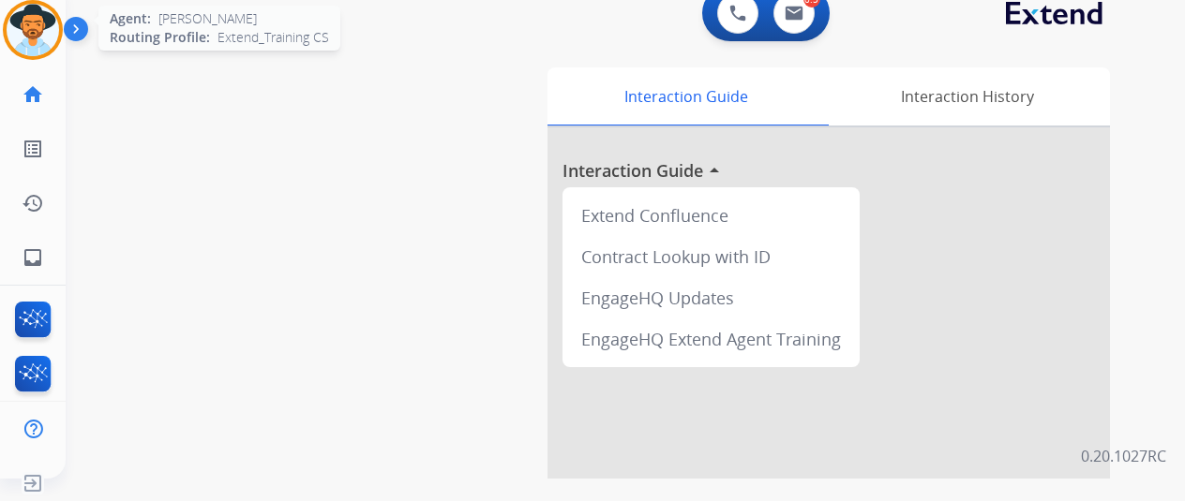
click at [37, 20] on img at bounding box center [33, 30] width 52 height 52
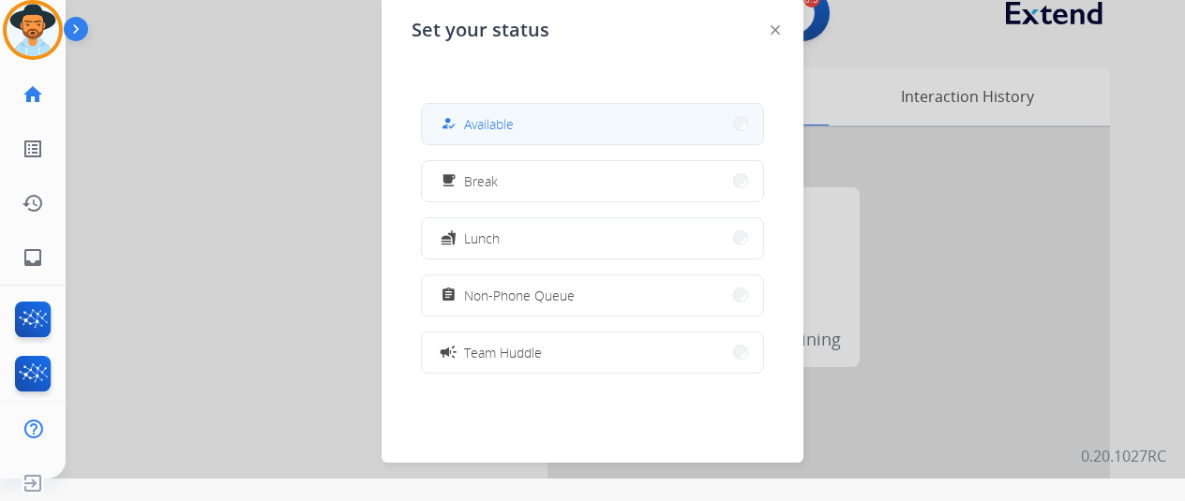
click at [502, 123] on span "Available" at bounding box center [489, 124] width 50 height 20
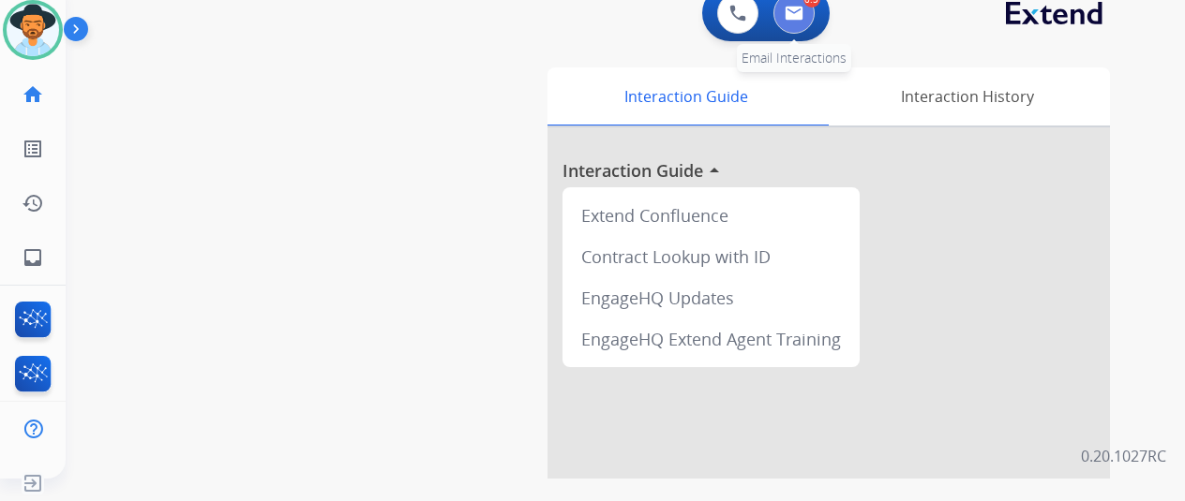
click at [806, 3] on button at bounding box center [793, 13] width 41 height 41
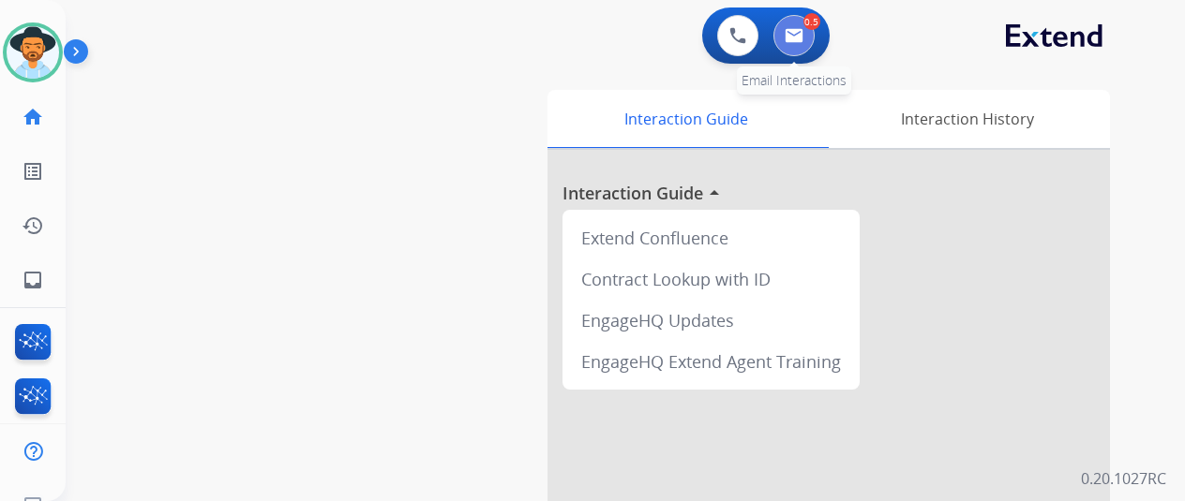
select select "**********"
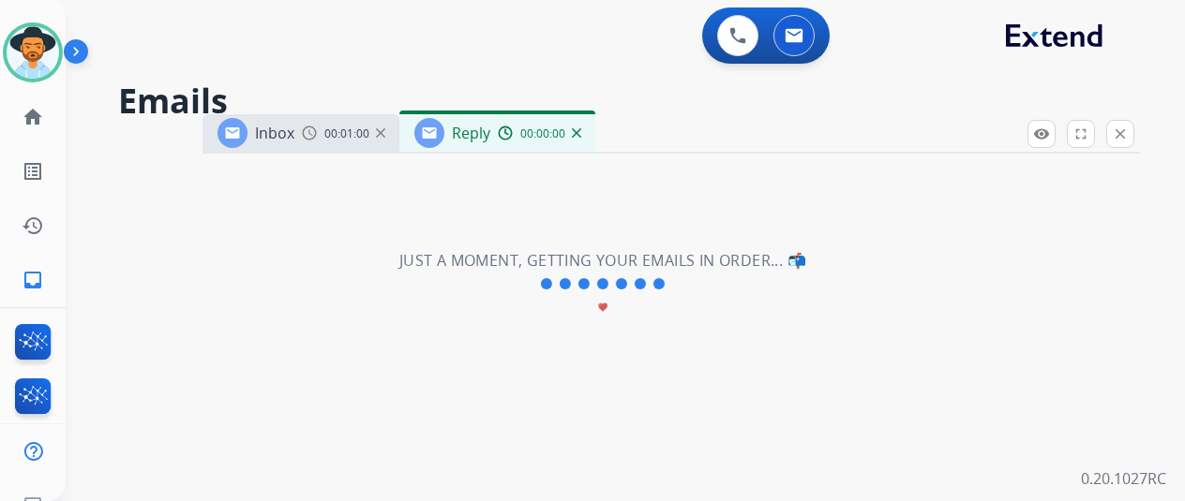
select select "**********"
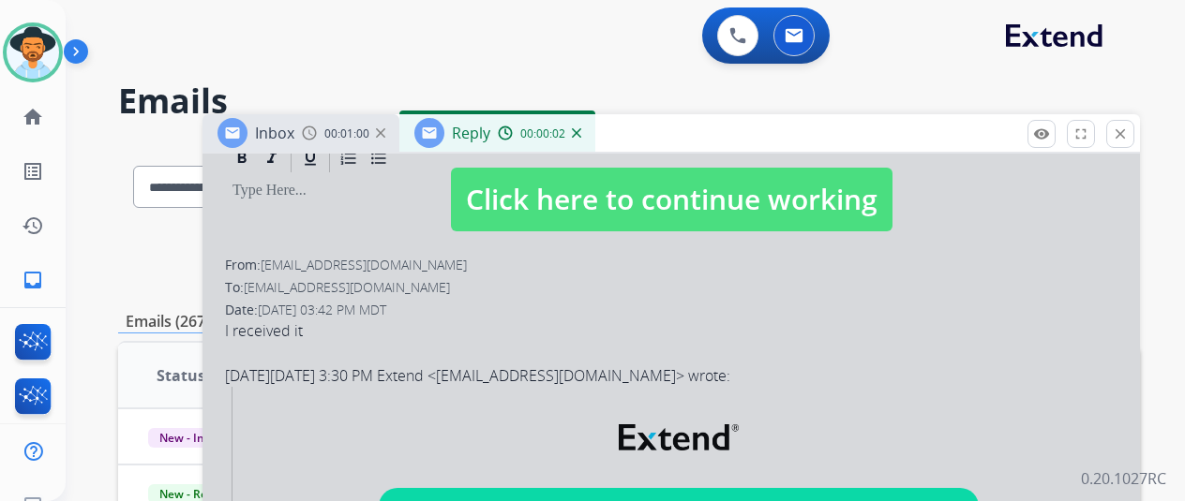
scroll to position [375, 0]
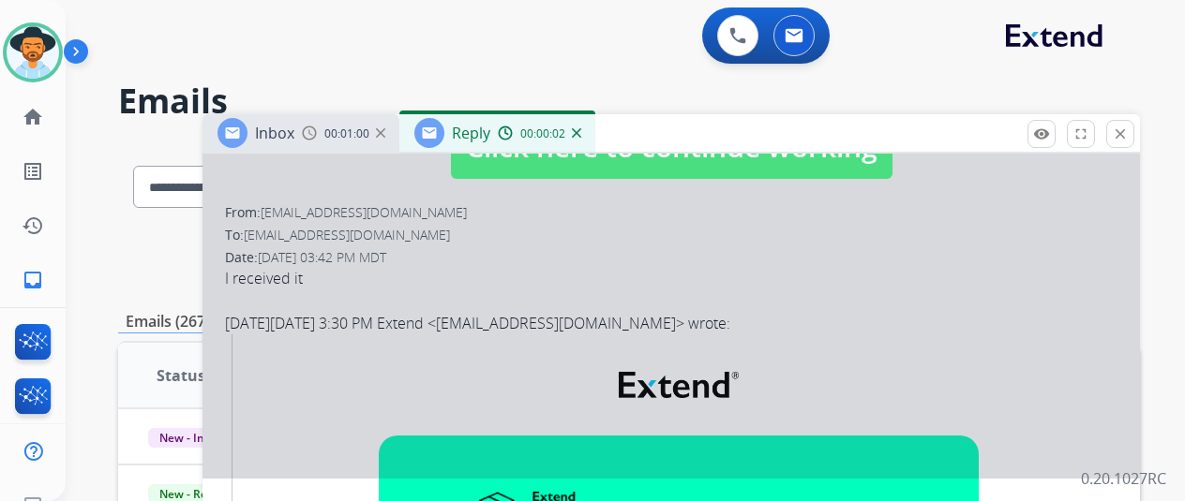
click at [709, 244] on div at bounding box center [670, 129] width 937 height 700
select select
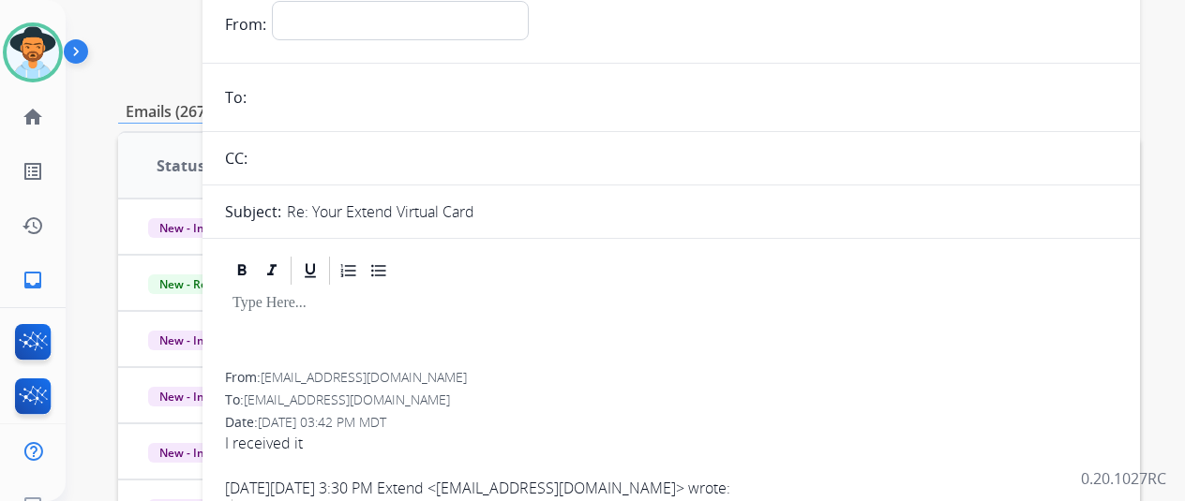
scroll to position [94, 0]
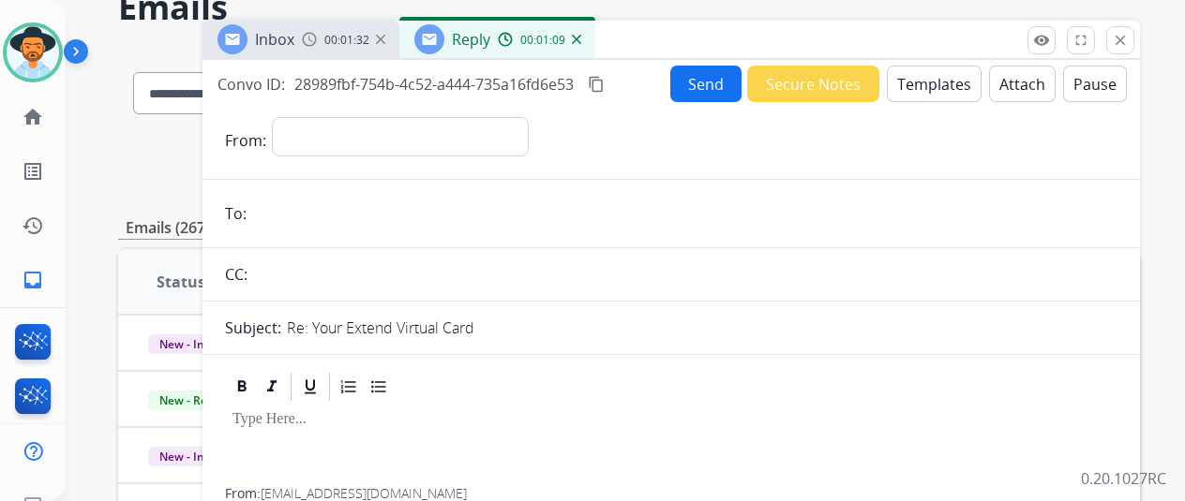
click at [581, 40] on img at bounding box center [576, 39] width 9 height 9
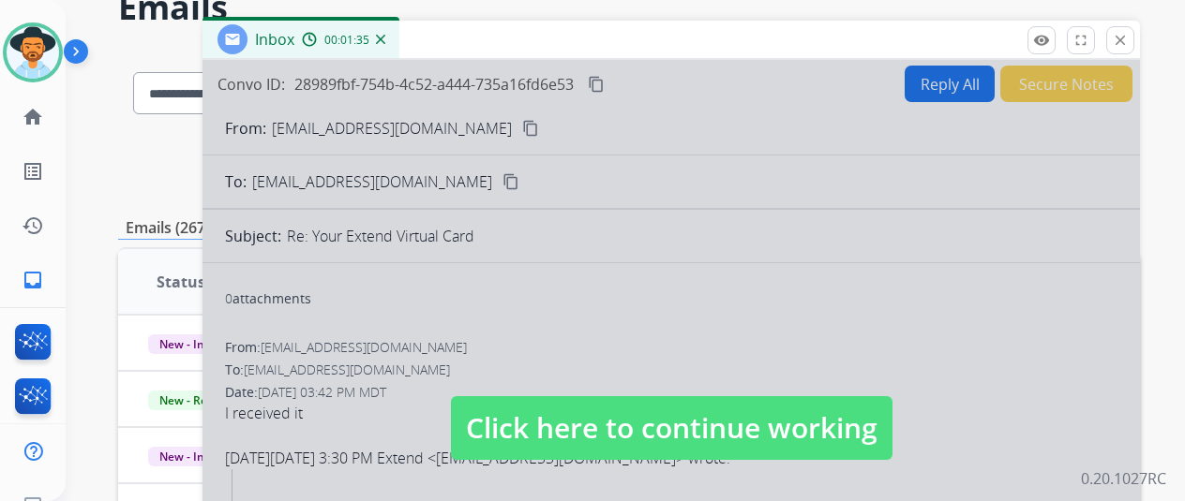
click at [385, 35] on img at bounding box center [380, 39] width 9 height 9
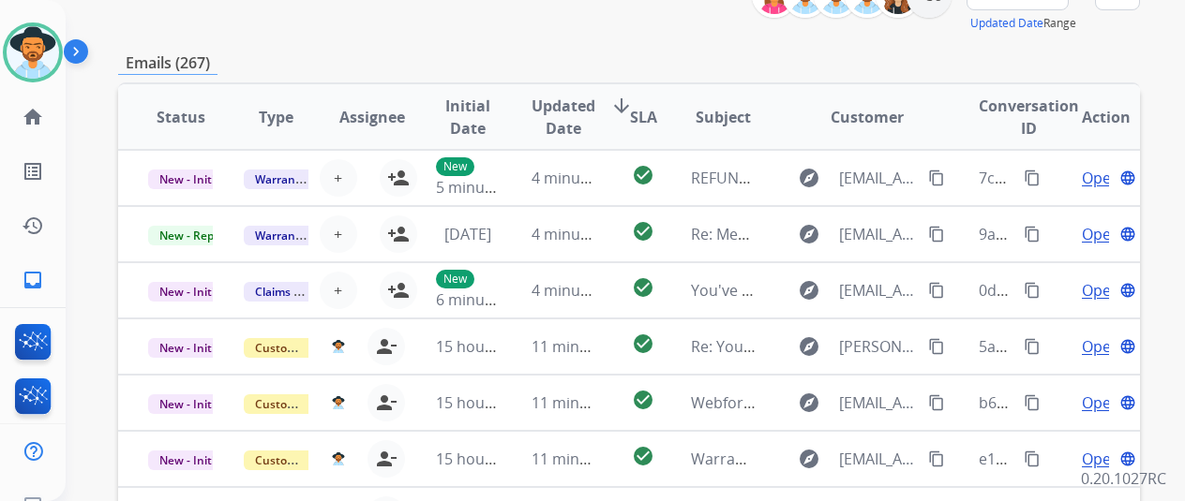
scroll to position [0, 0]
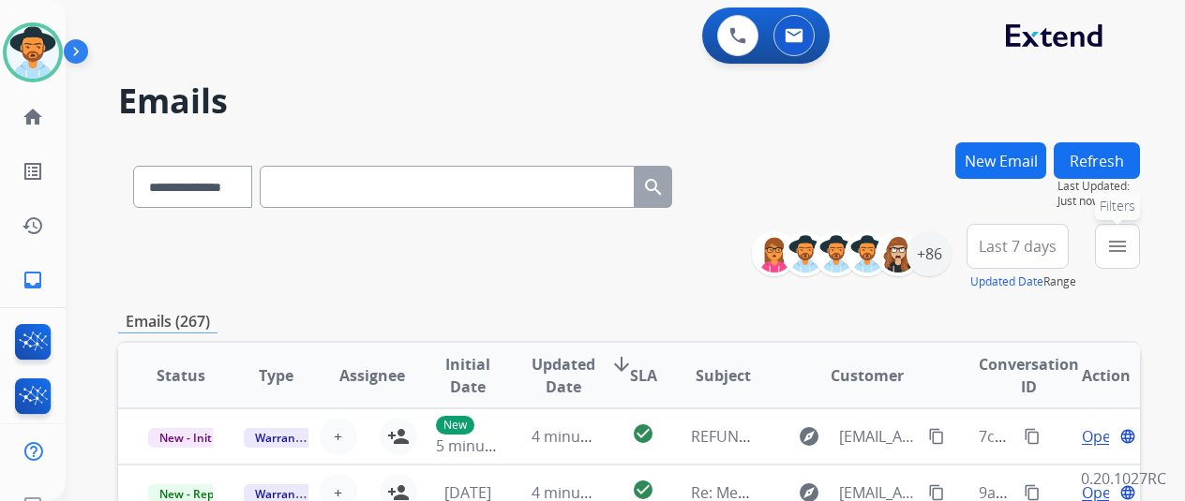
click at [1129, 237] on mat-icon "menu" at bounding box center [1117, 246] width 22 height 22
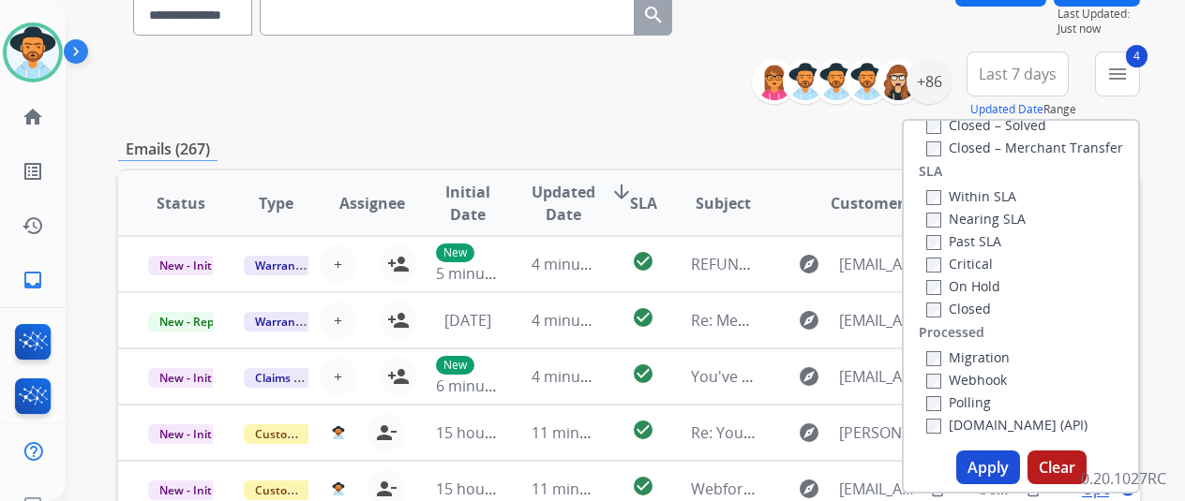
scroll to position [281, 0]
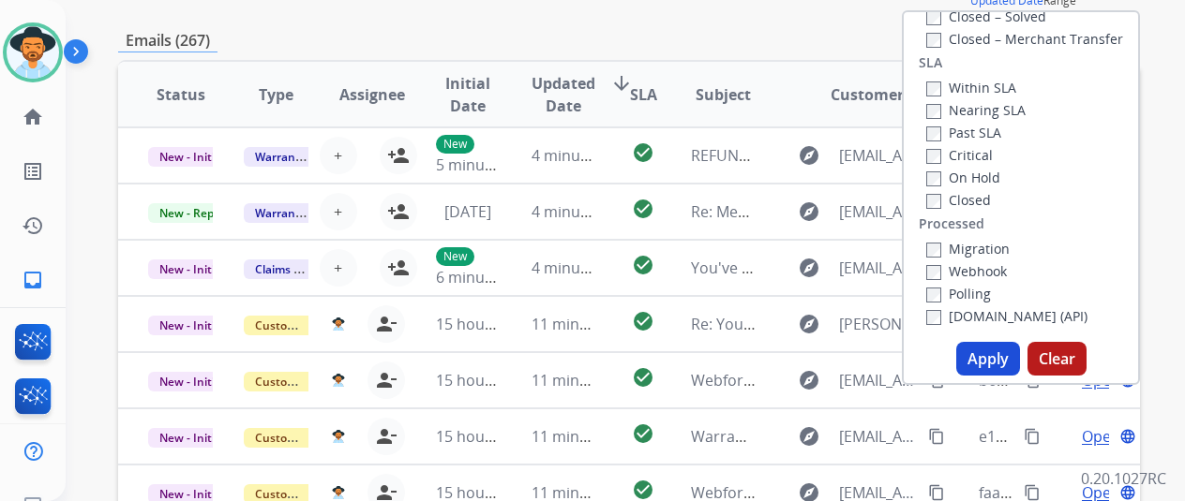
click at [997, 350] on button "Apply" at bounding box center [988, 359] width 64 height 34
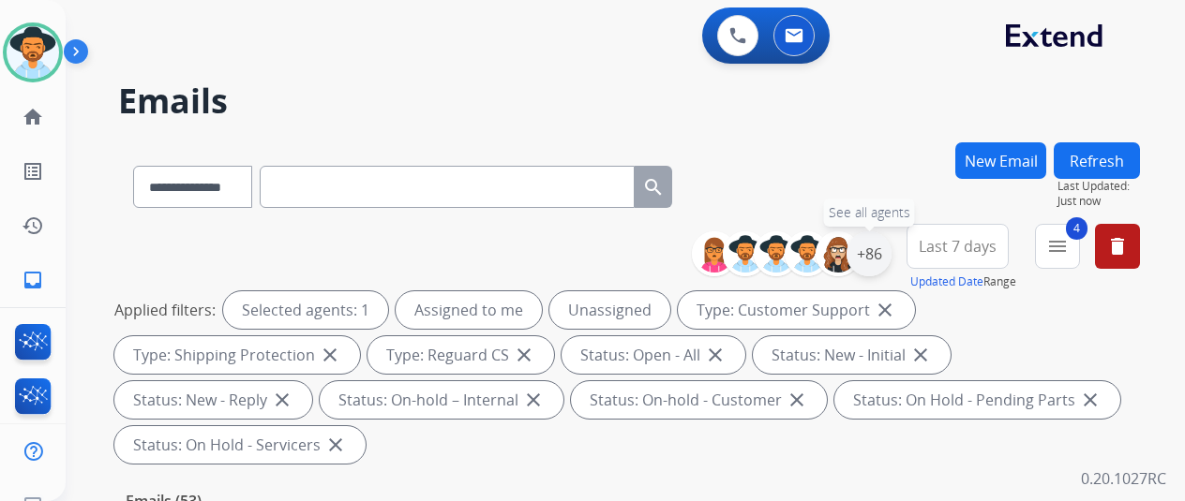
click at [879, 250] on div "+86" at bounding box center [868, 254] width 45 height 45
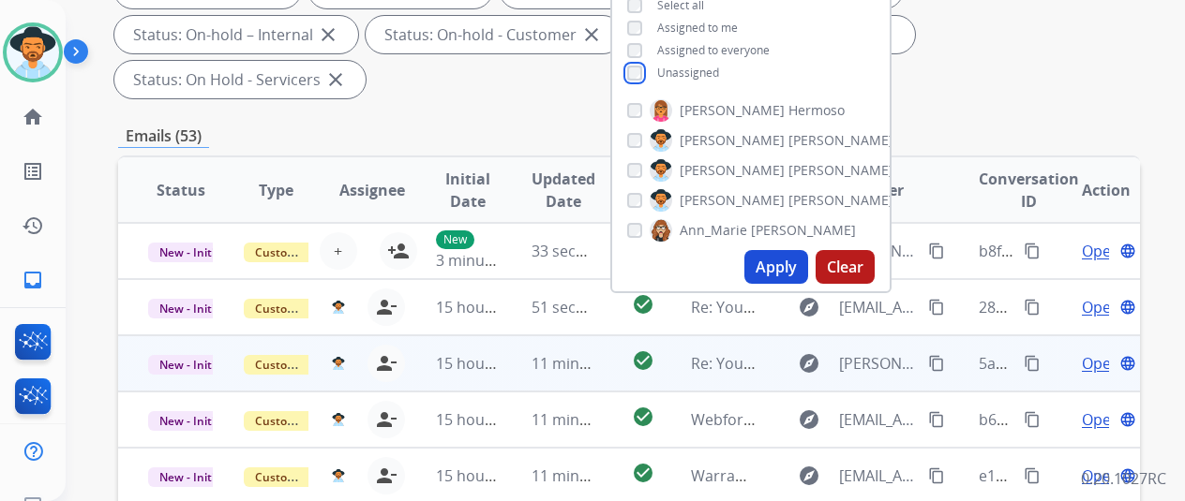
scroll to position [375, 0]
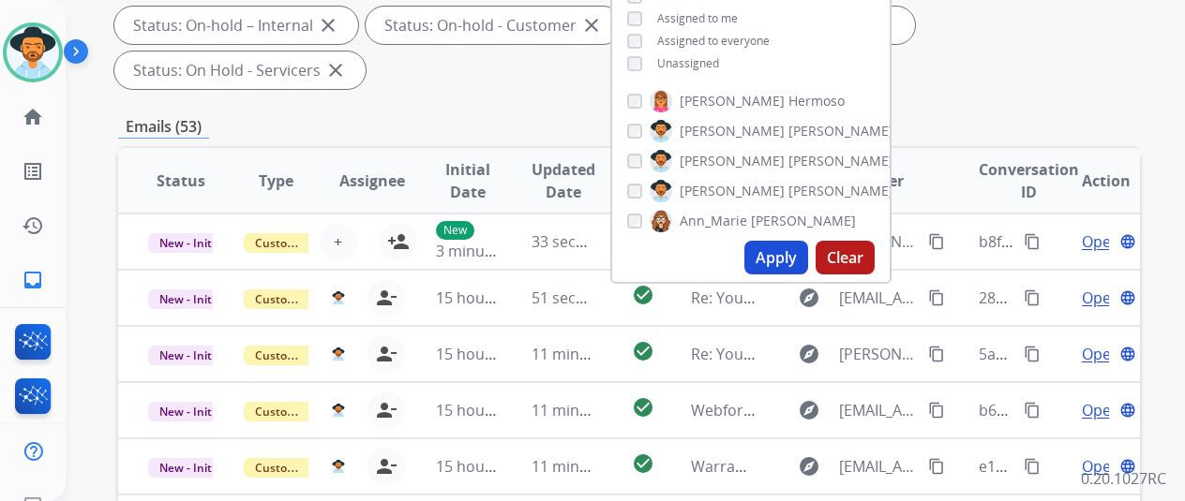
click at [782, 254] on button "Apply" at bounding box center [776, 258] width 64 height 34
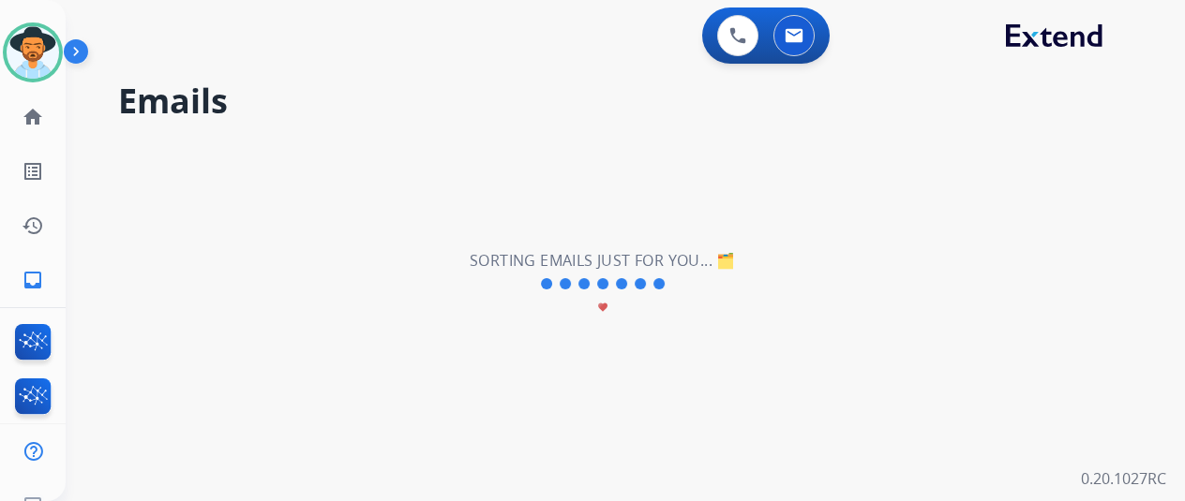
scroll to position [0, 0]
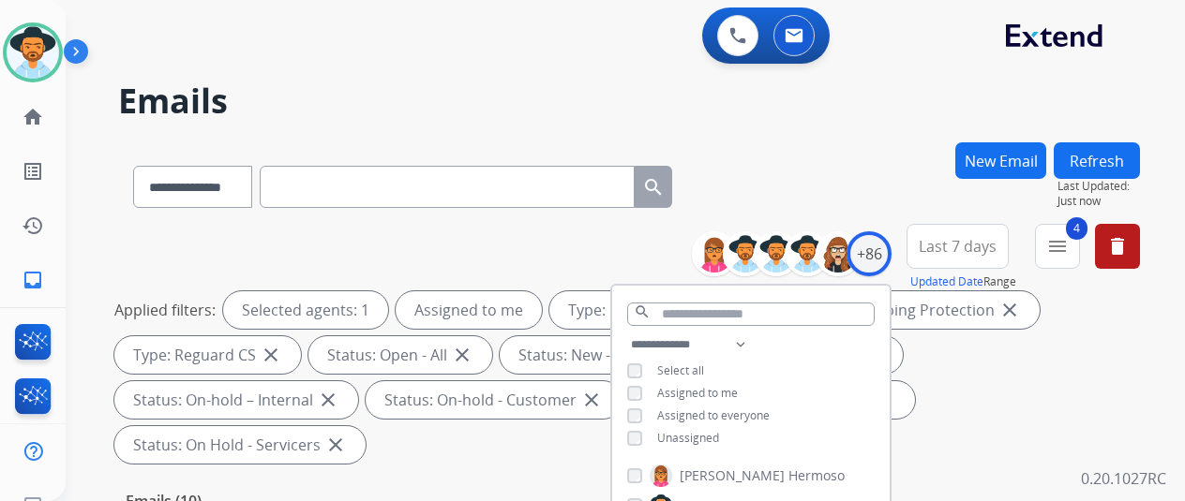
click at [855, 160] on div "**********" at bounding box center [629, 183] width 1022 height 82
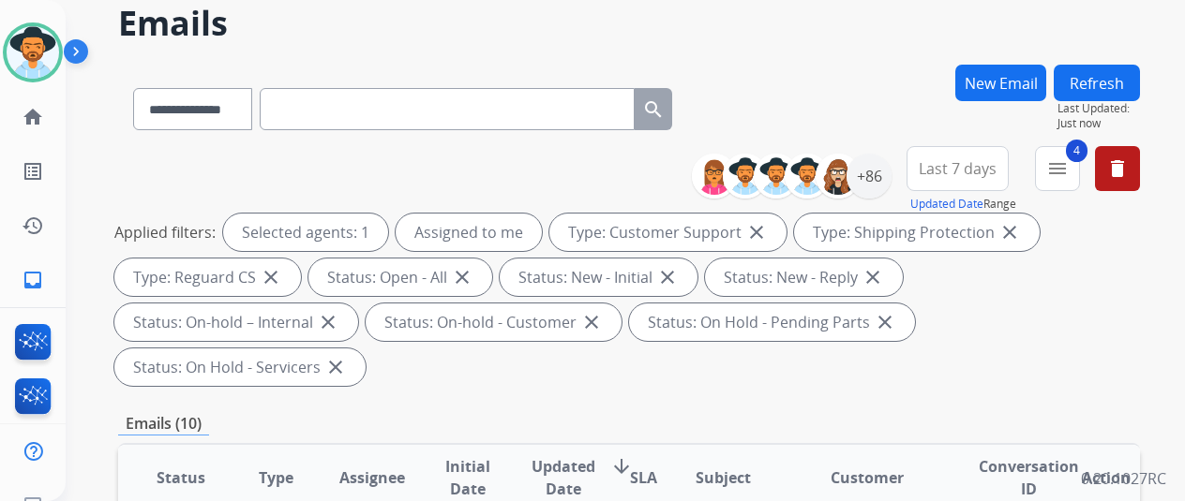
scroll to position [281, 0]
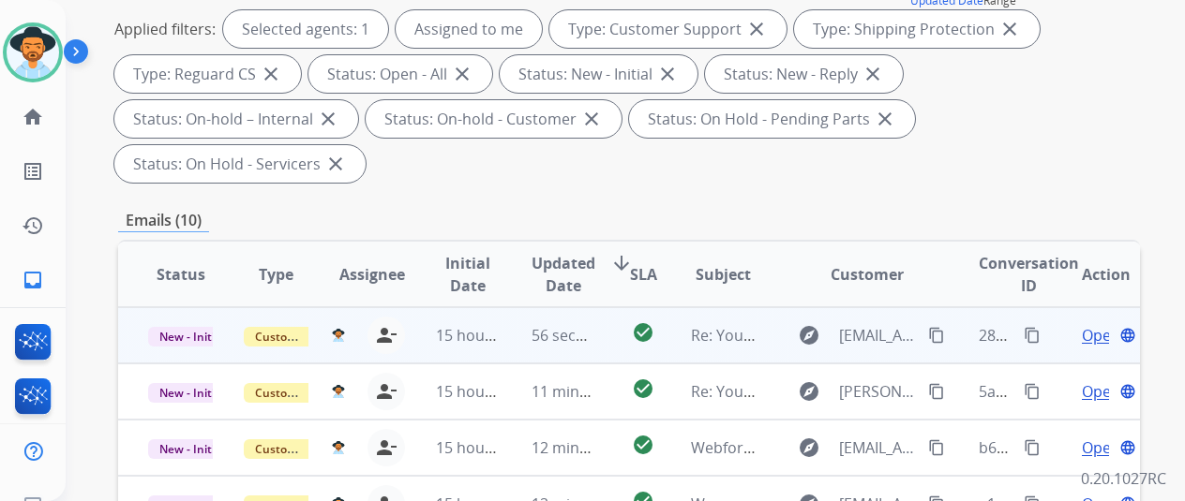
click at [1031, 327] on mat-icon "content_copy" at bounding box center [1032, 335] width 17 height 17
click at [184, 327] on span "New - Initial" at bounding box center [191, 337] width 87 height 20
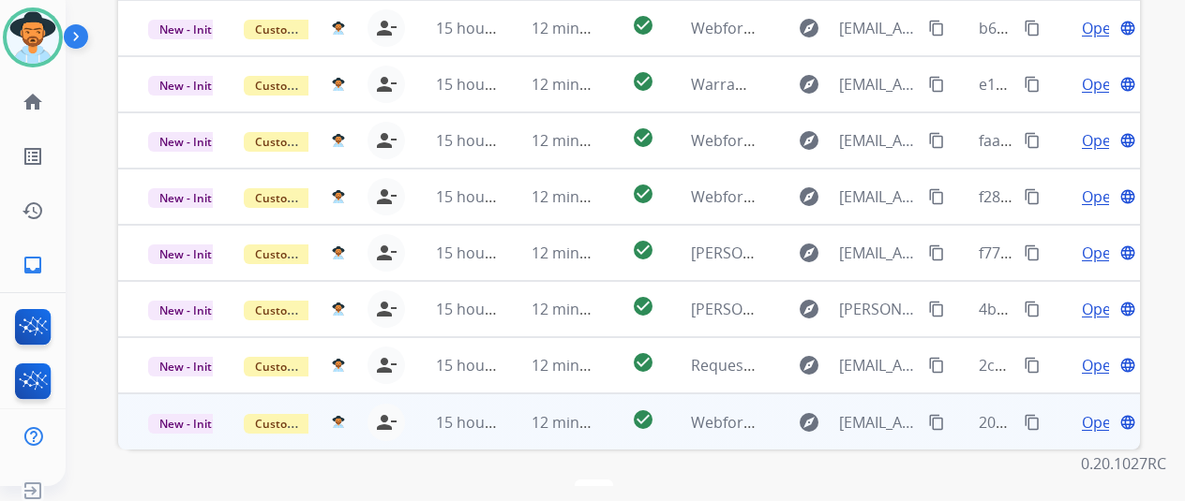
scroll to position [22, 0]
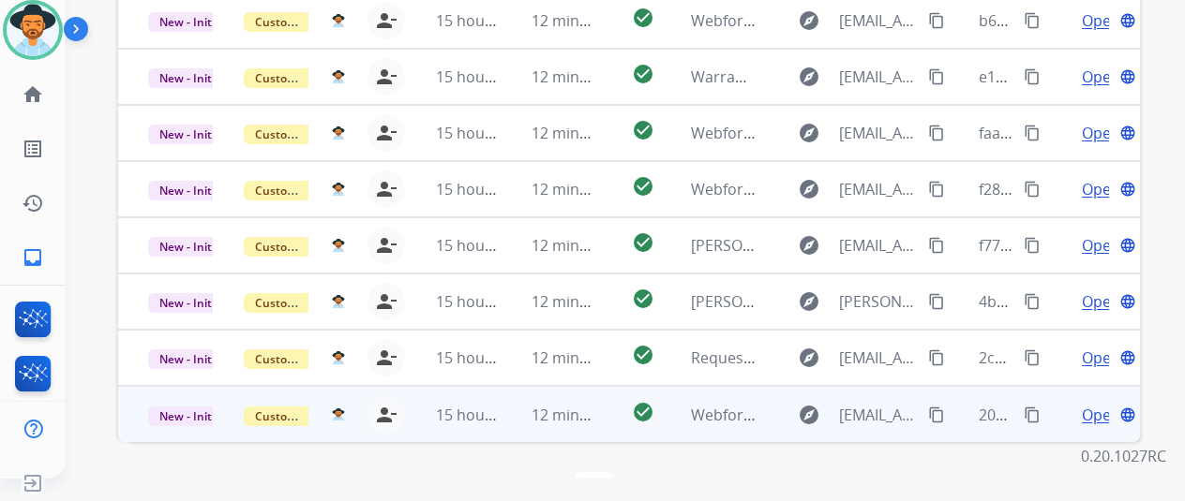
click at [1097, 404] on span "Open" at bounding box center [1101, 415] width 38 height 22
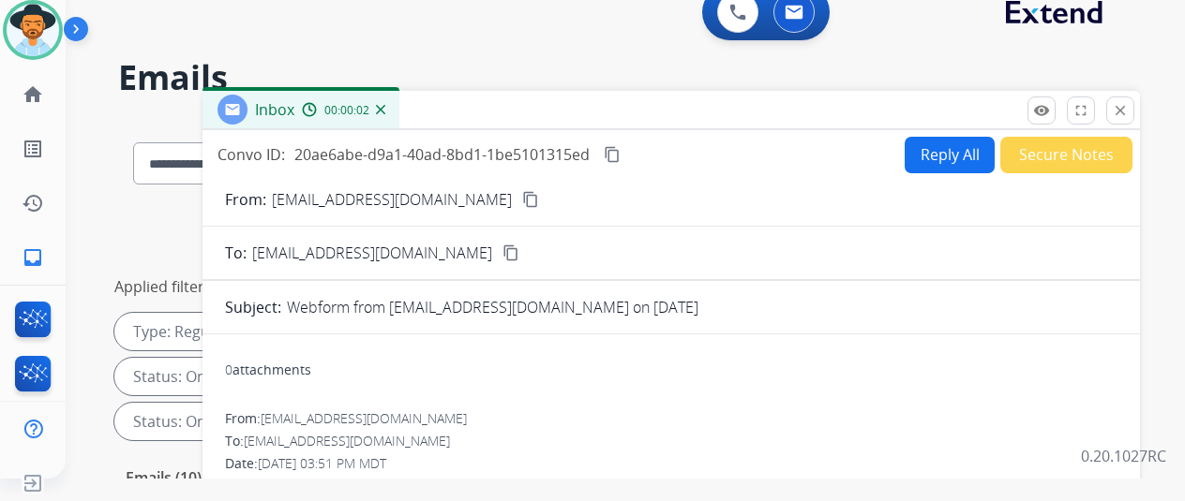
scroll to position [0, 0]
click at [522, 202] on mat-icon "content_copy" at bounding box center [530, 200] width 17 height 17
click at [946, 151] on button "Reply All" at bounding box center [950, 156] width 90 height 37
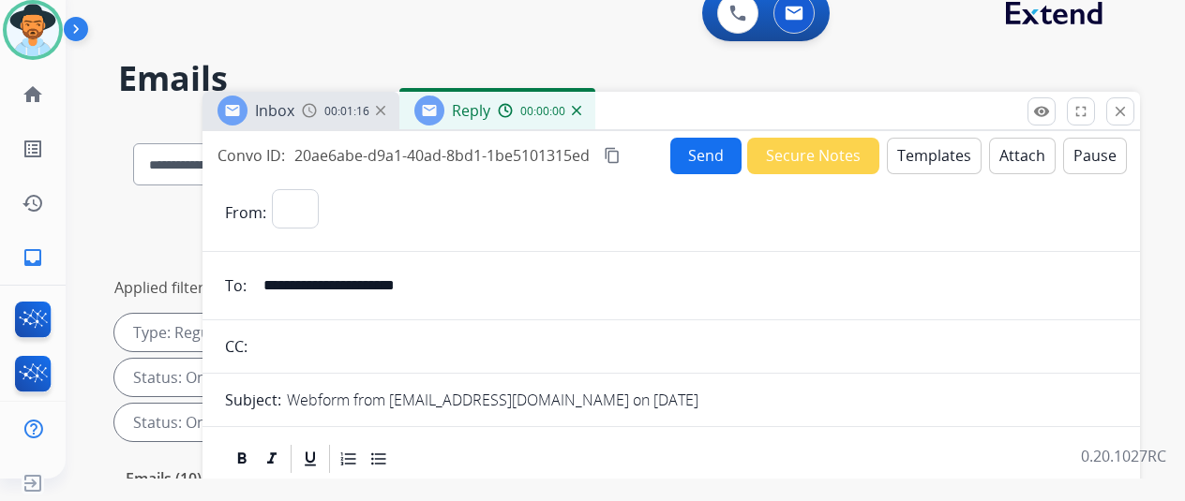
select select "**********"
click at [934, 155] on button "Templates" at bounding box center [934, 156] width 95 height 37
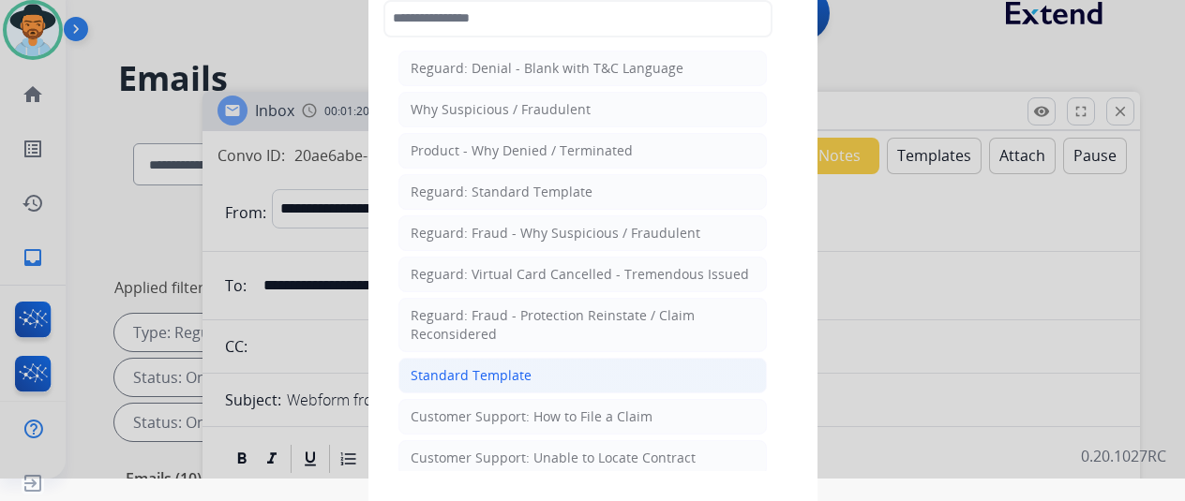
click at [451, 367] on div "Standard Template" at bounding box center [471, 376] width 121 height 19
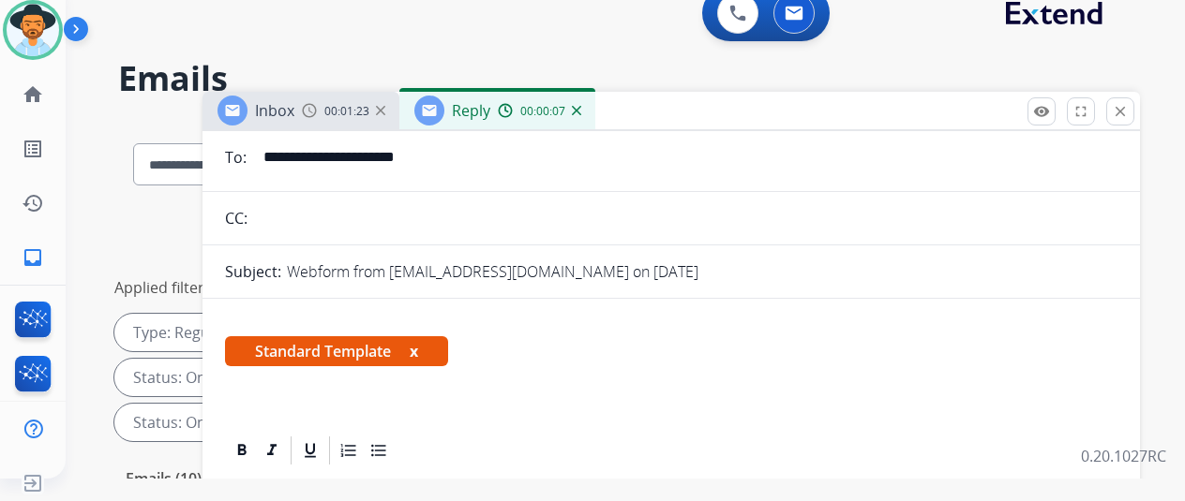
scroll to position [409, 0]
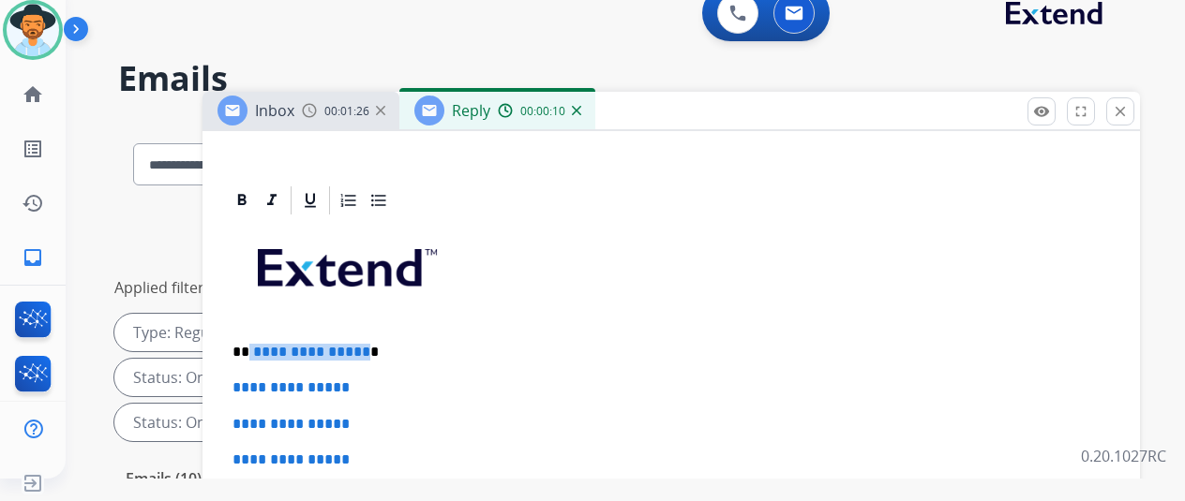
drag, startPoint x: 364, startPoint y: 322, endPoint x: 264, endPoint y: 318, distance: 99.4
click at [264, 344] on p "**********" at bounding box center [663, 352] width 862 height 17
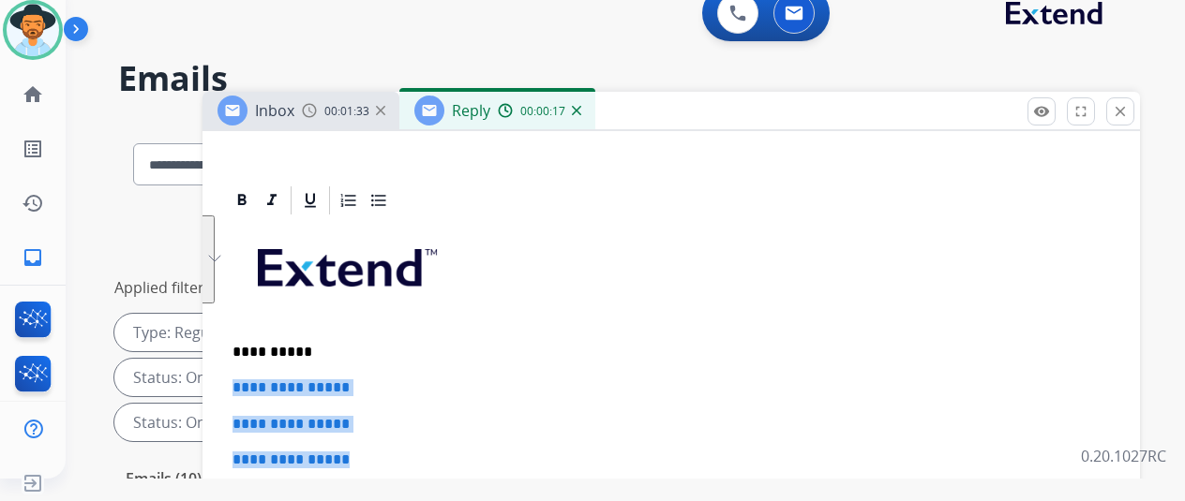
drag, startPoint x: 380, startPoint y: 426, endPoint x: 243, endPoint y: 352, distance: 155.6
click at [243, 352] on div "**********" at bounding box center [670, 171] width 937 height 836
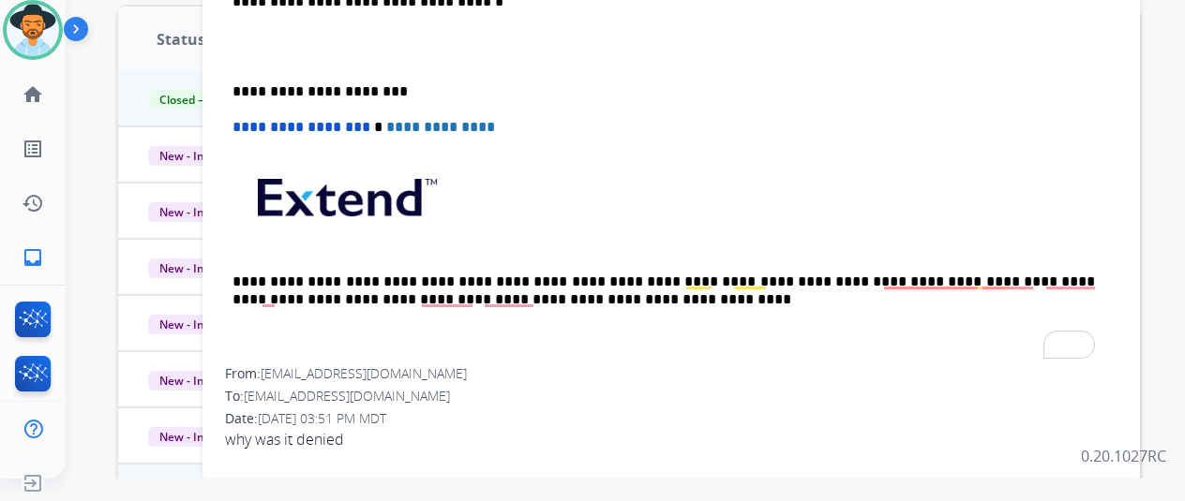
scroll to position [656, 0]
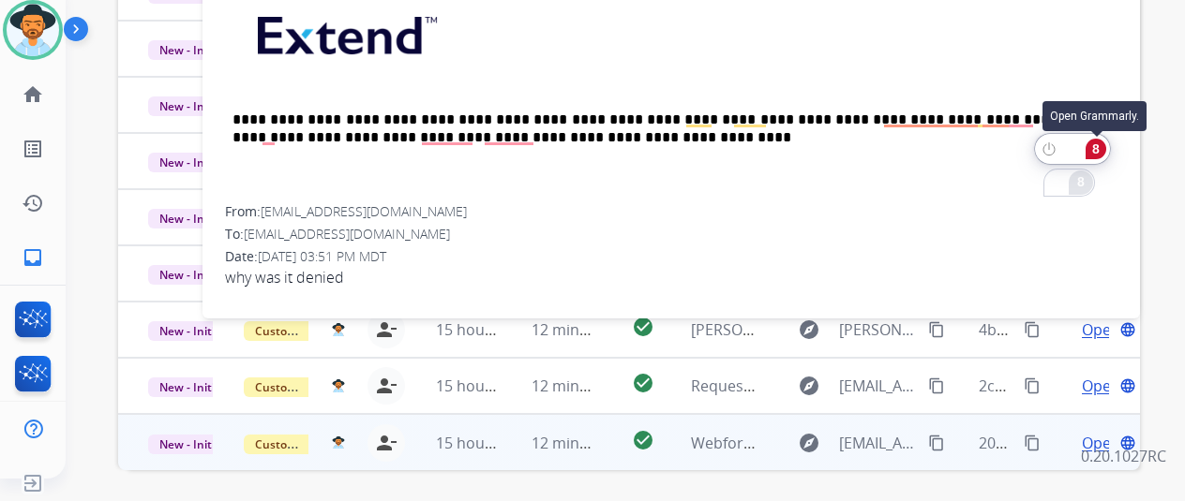
click at [1099, 145] on div "8" at bounding box center [1095, 149] width 21 height 21
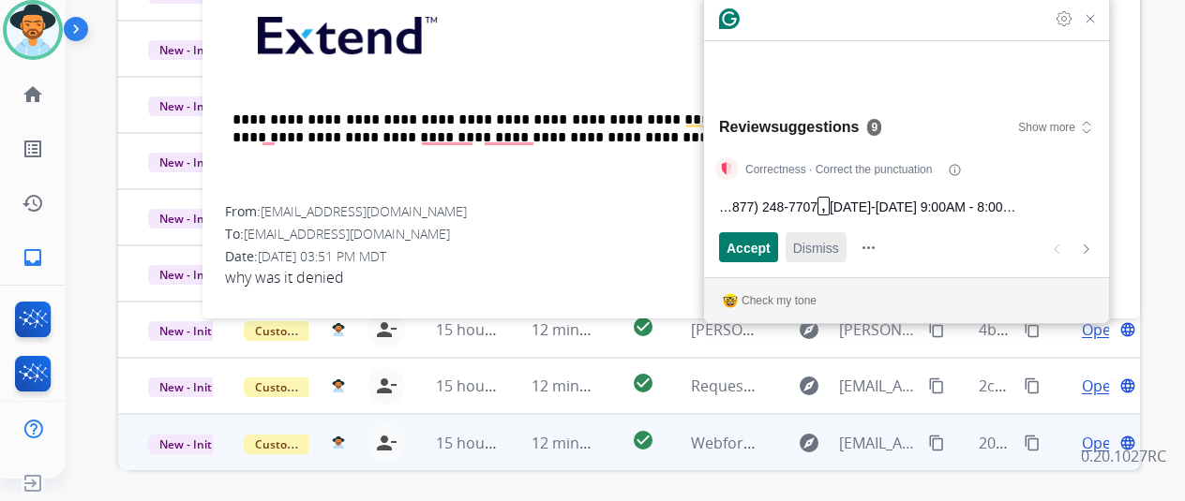
click at [808, 247] on span "Dismiss" at bounding box center [816, 248] width 46 height 20
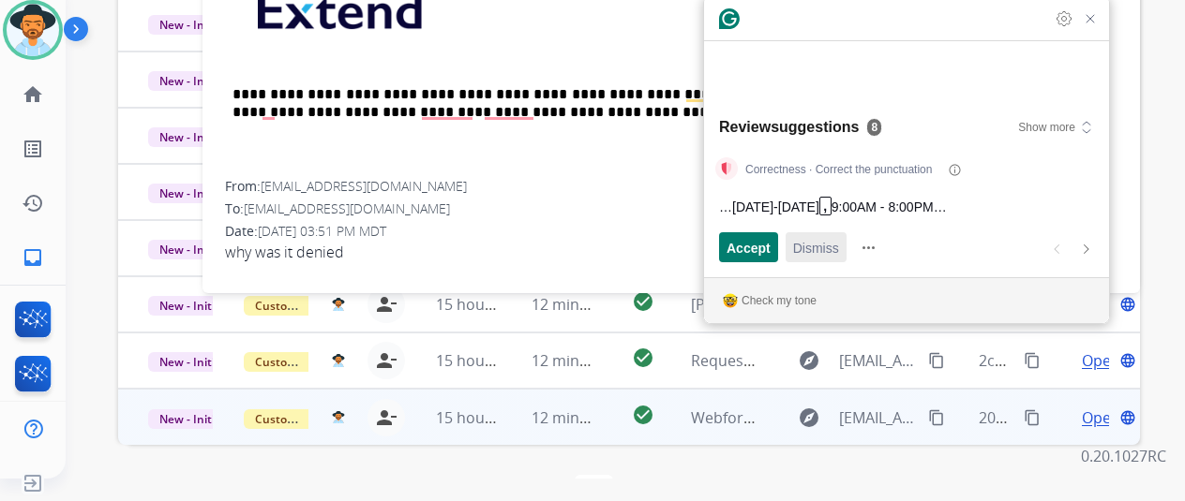
click at [808, 247] on span "Dismiss" at bounding box center [816, 248] width 46 height 20
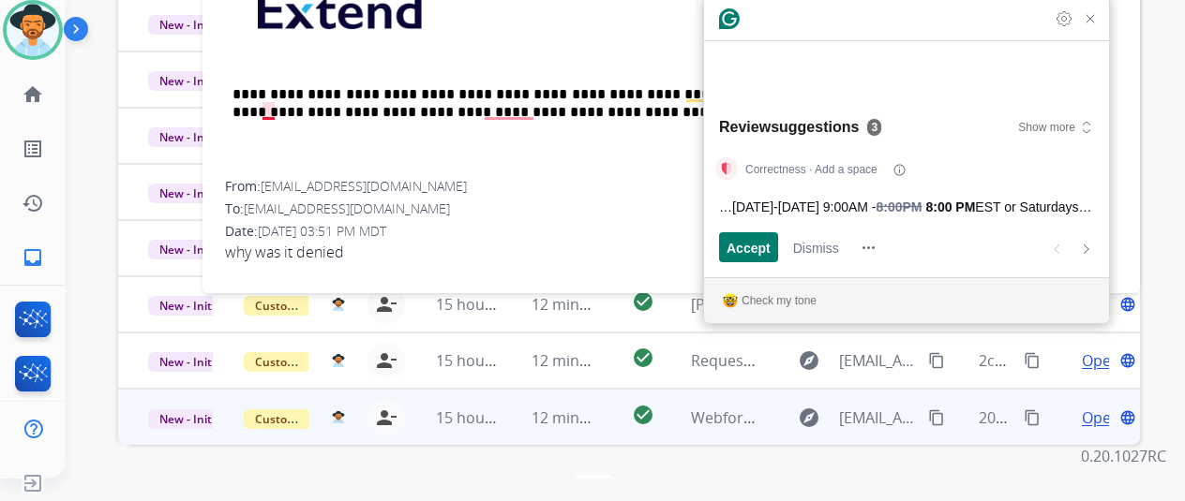
scroll to position [684, 0]
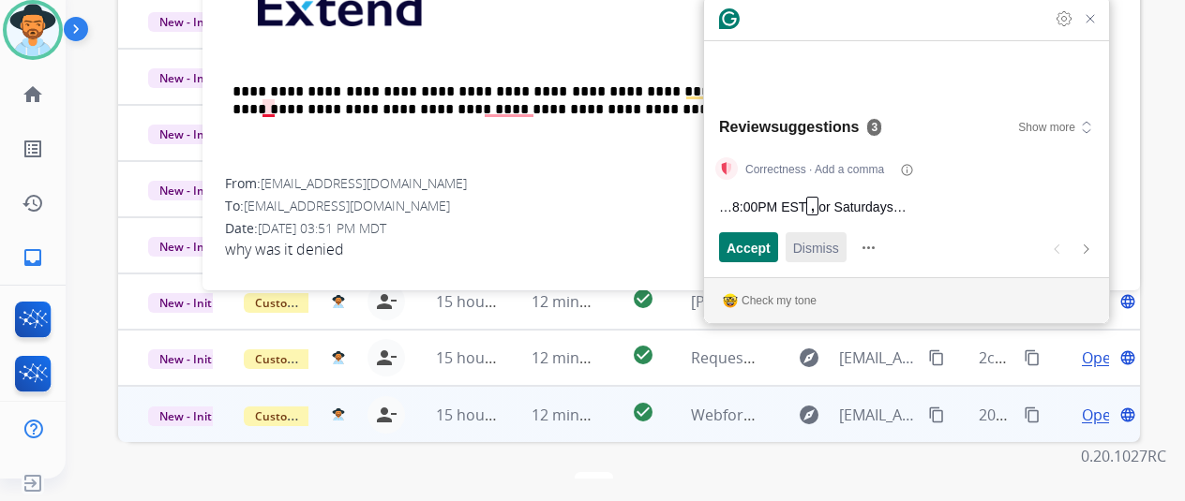
click at [808, 247] on span "Dismiss" at bounding box center [816, 248] width 46 height 20
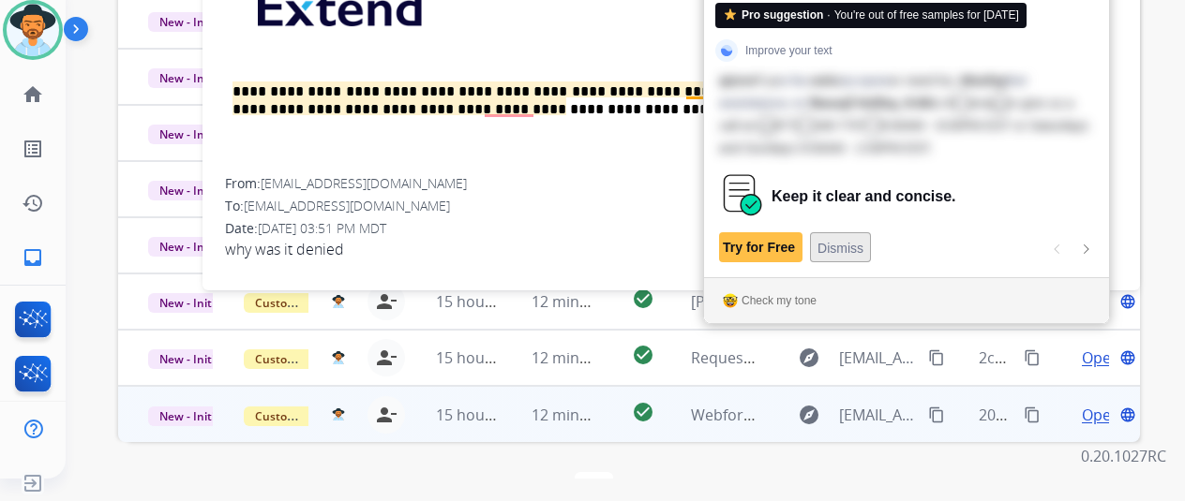
scroll to position [368, 0]
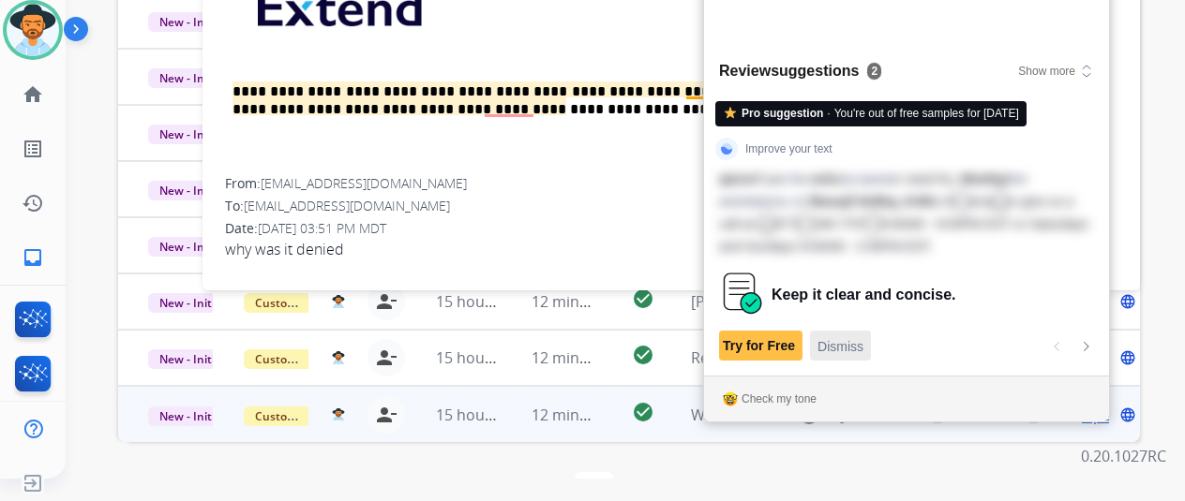
click at [855, 346] on span "Dismiss" at bounding box center [840, 347] width 46 height 20
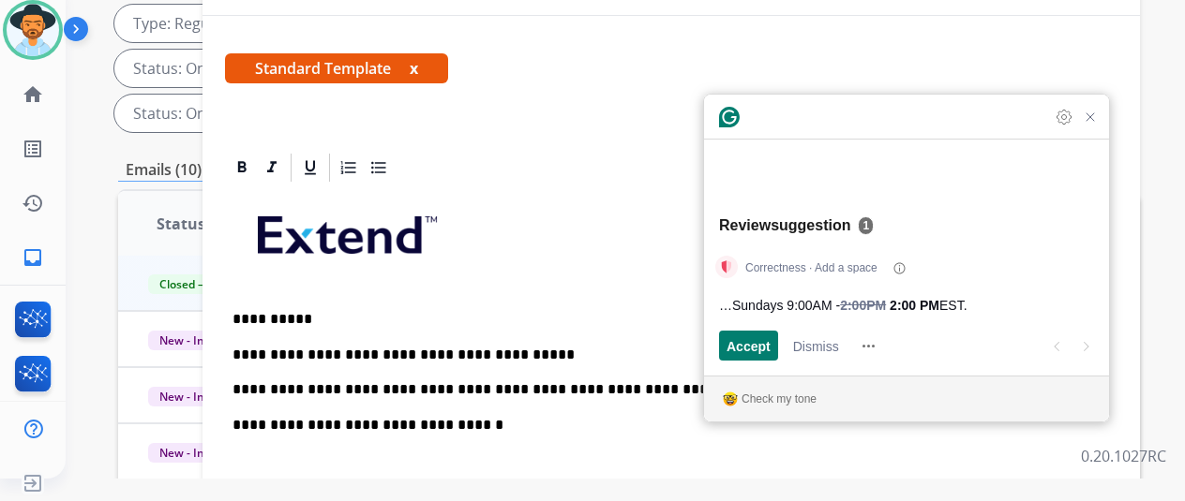
scroll to position [94, 0]
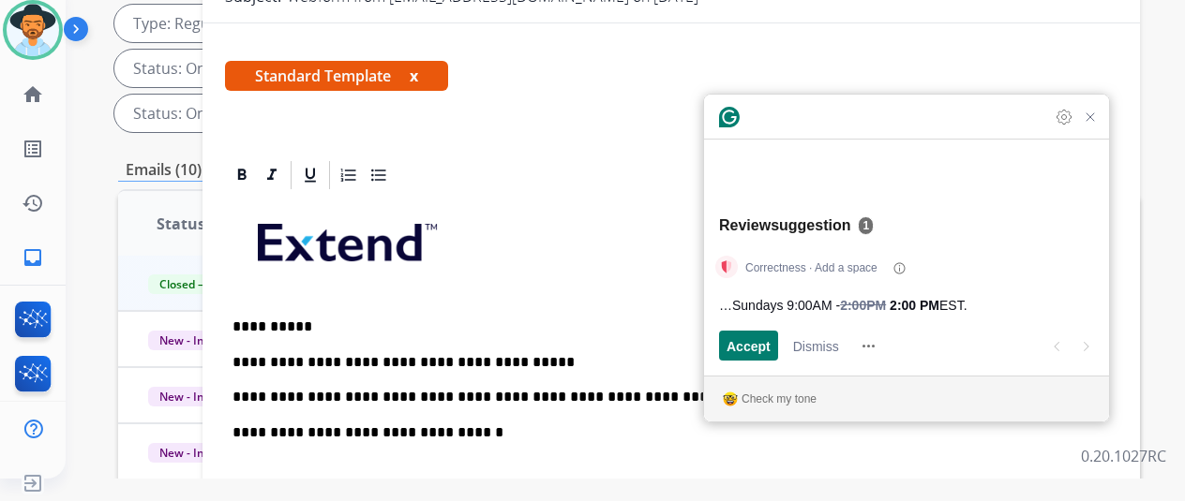
click at [456, 354] on p "**********" at bounding box center [663, 380] width 862 height 52
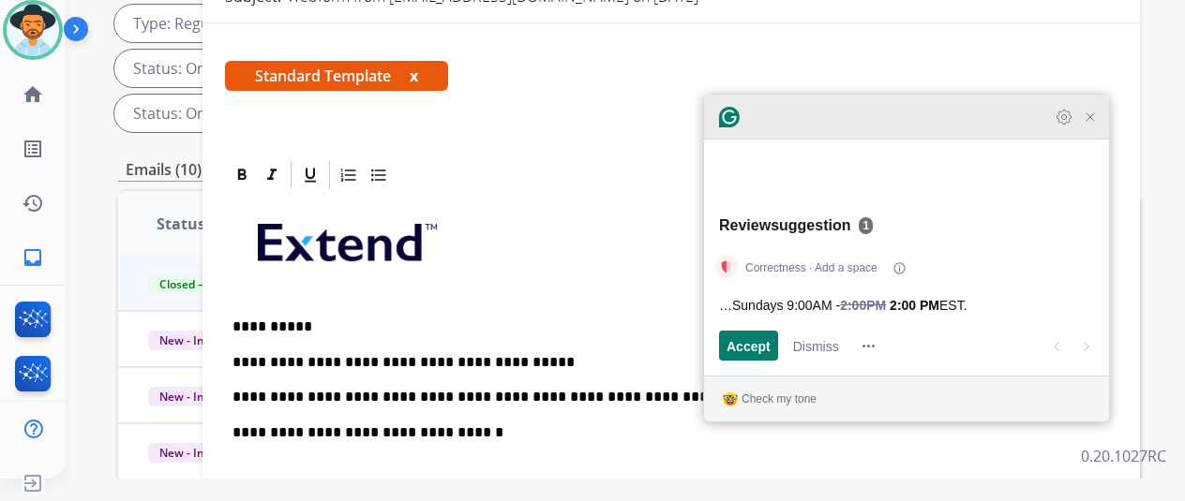
click at [1097, 125] on icon "Close Grammarly Assistant" at bounding box center [1090, 117] width 15 height 15
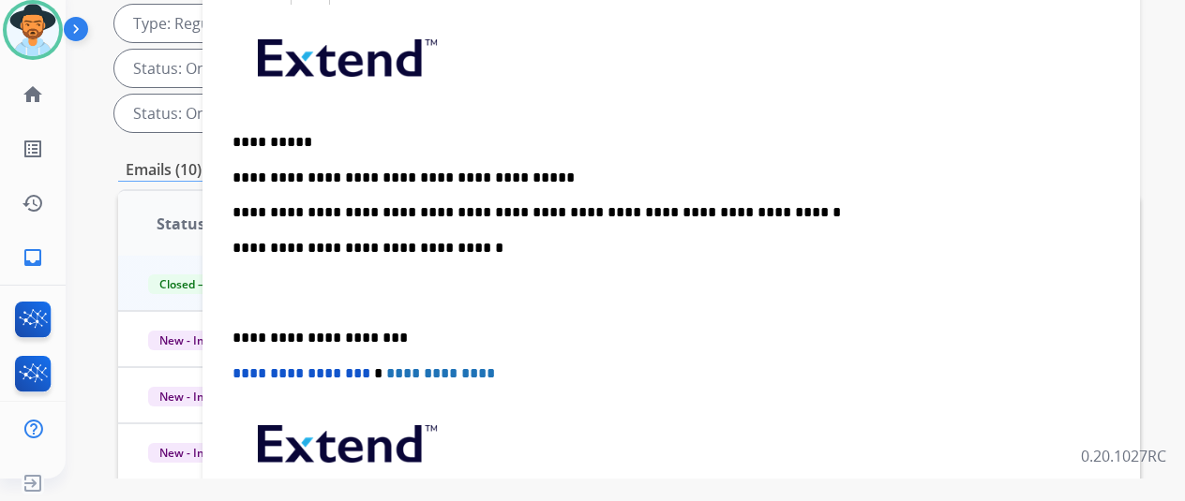
scroll to position [281, 0]
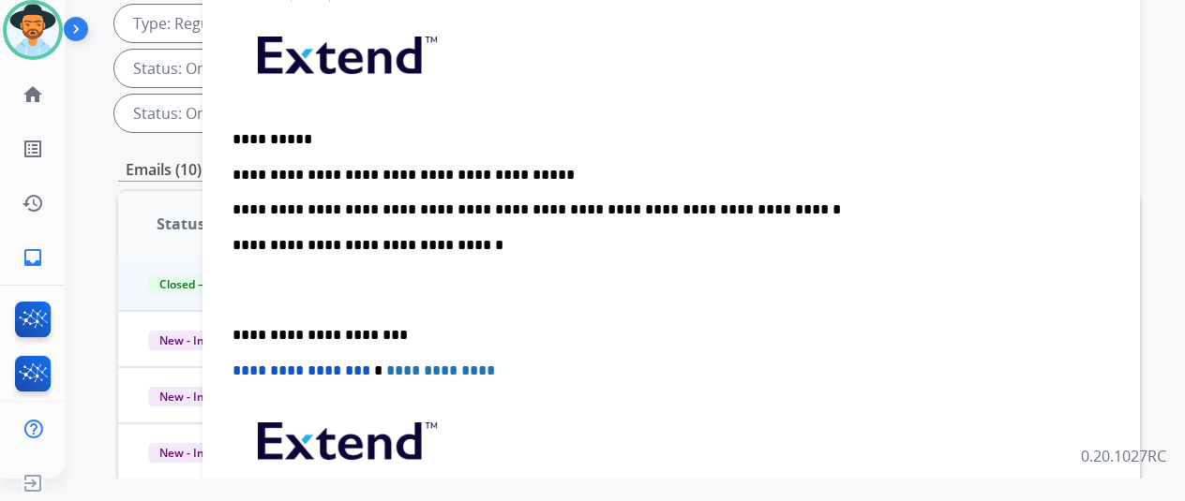
click at [564, 205] on p "**********" at bounding box center [663, 193] width 862 height 52
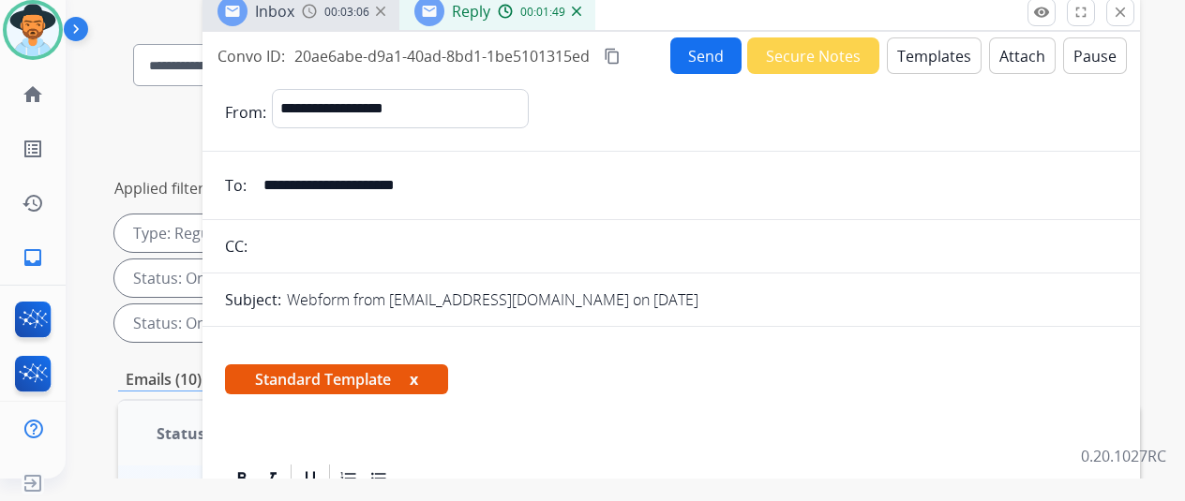
scroll to position [0, 0]
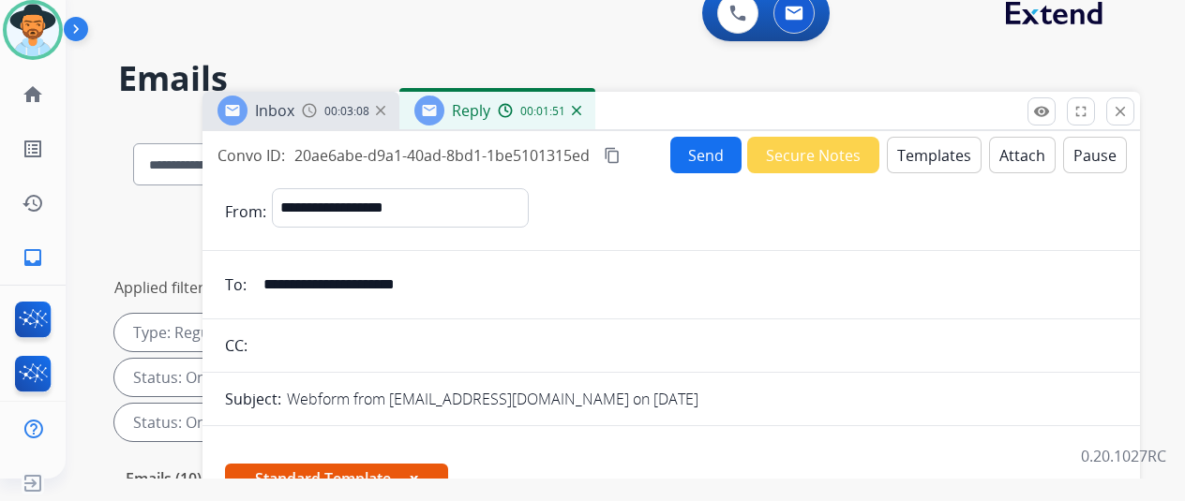
click at [707, 157] on button "Send" at bounding box center [705, 155] width 71 height 37
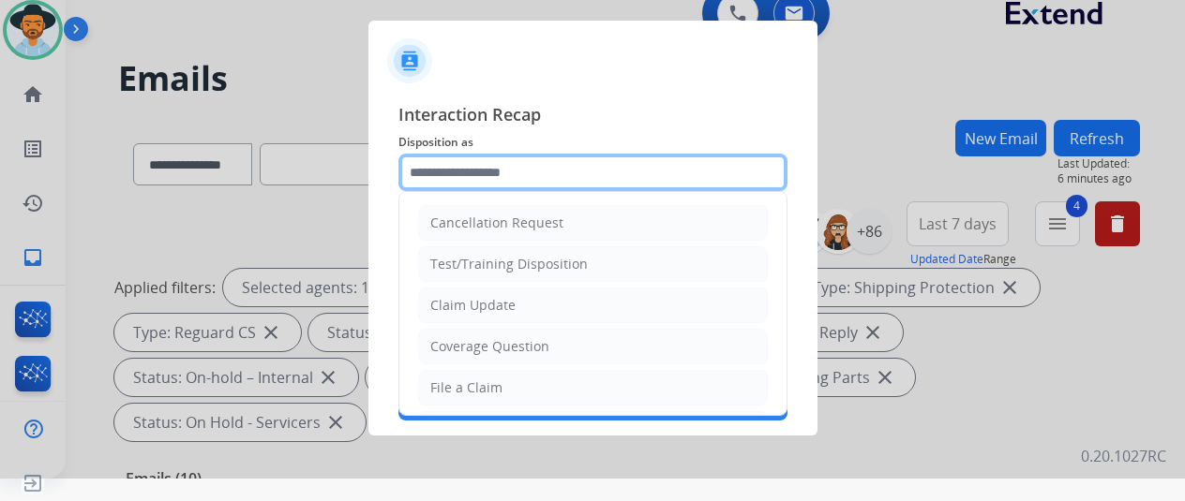
click at [429, 177] on input "text" at bounding box center [592, 172] width 389 height 37
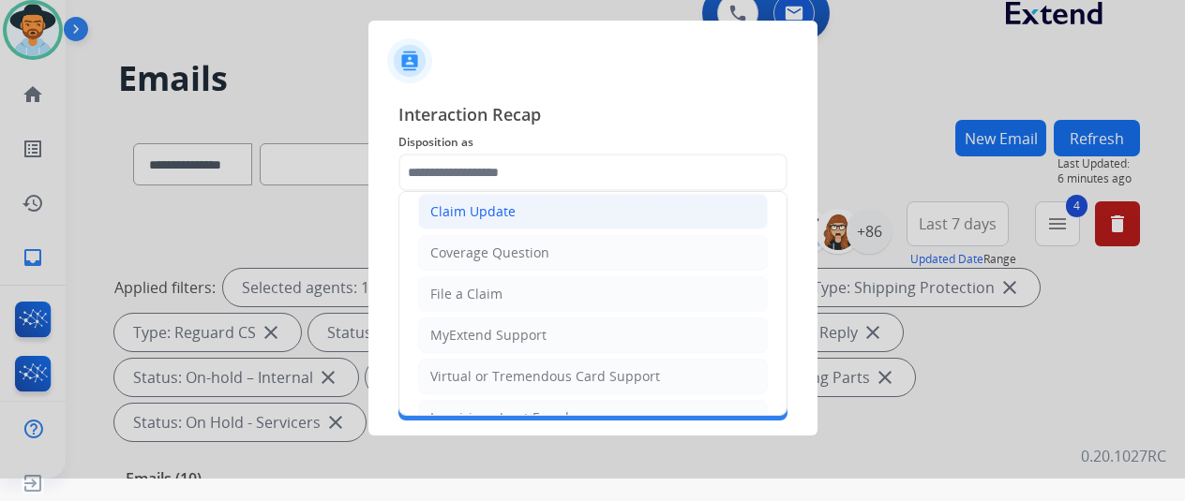
click at [476, 213] on div "Claim Update" at bounding box center [472, 211] width 85 height 19
type input "**********"
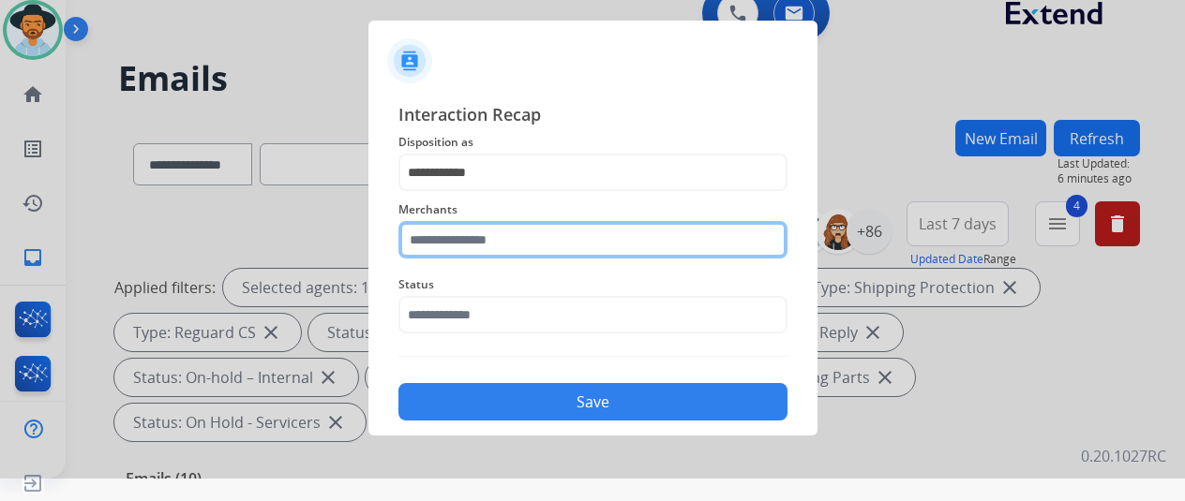
click at [465, 239] on input "text" at bounding box center [592, 239] width 389 height 37
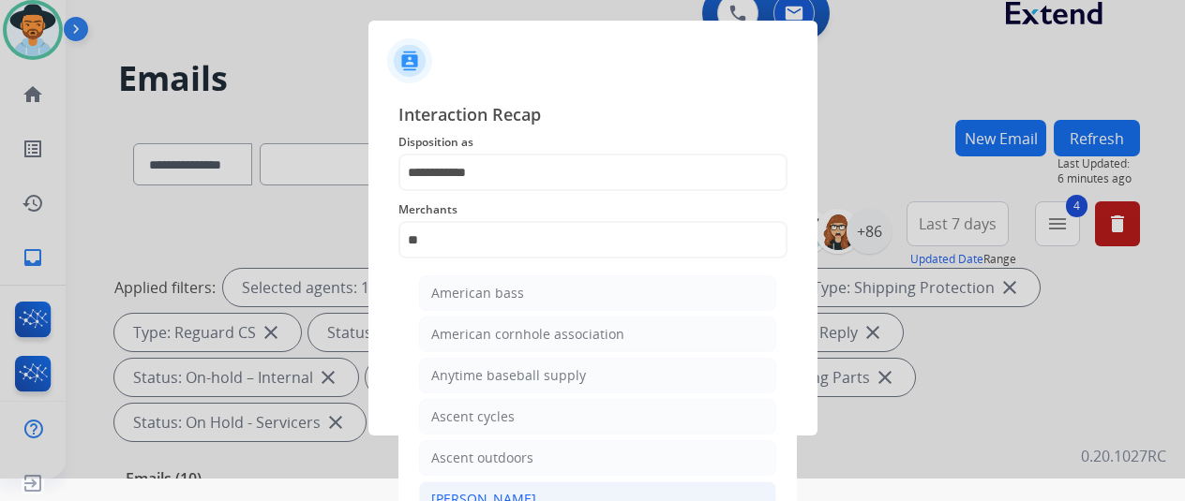
click at [475, 495] on div "[PERSON_NAME]" at bounding box center [483, 499] width 105 height 19
type input "**********"
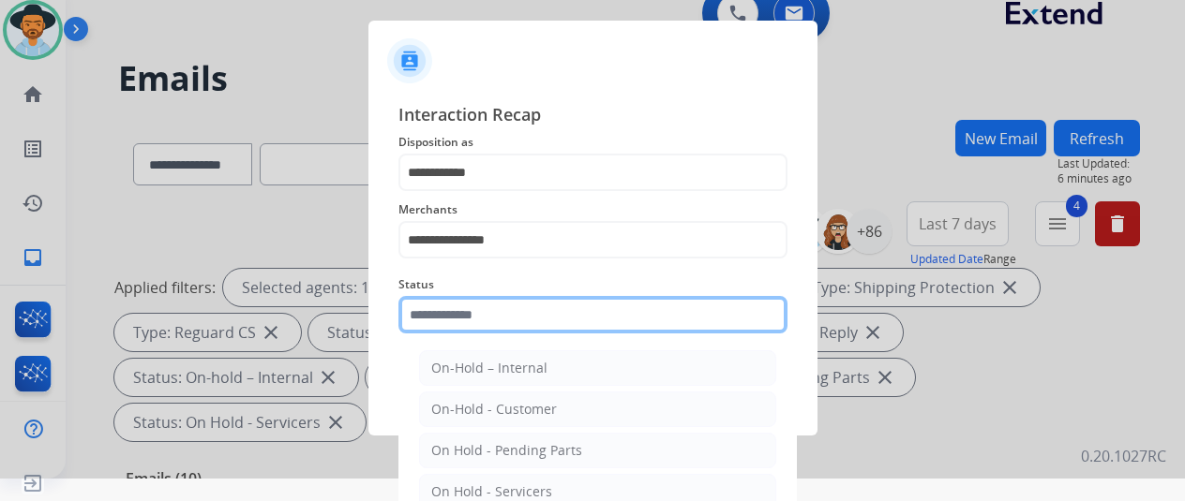
click at [484, 310] on input "text" at bounding box center [592, 314] width 389 height 37
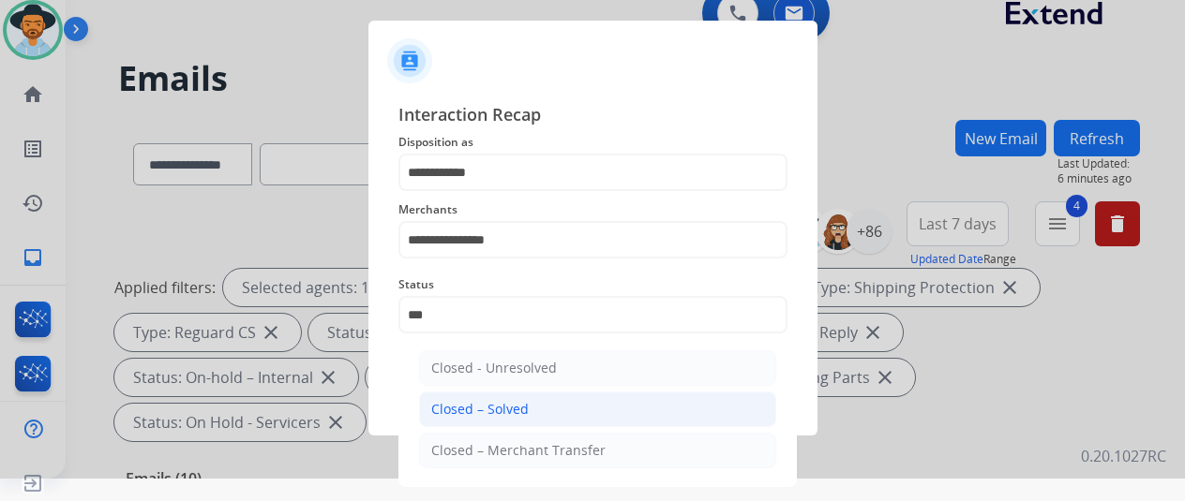
click at [502, 406] on div "Closed – Solved" at bounding box center [479, 409] width 97 height 19
type input "**********"
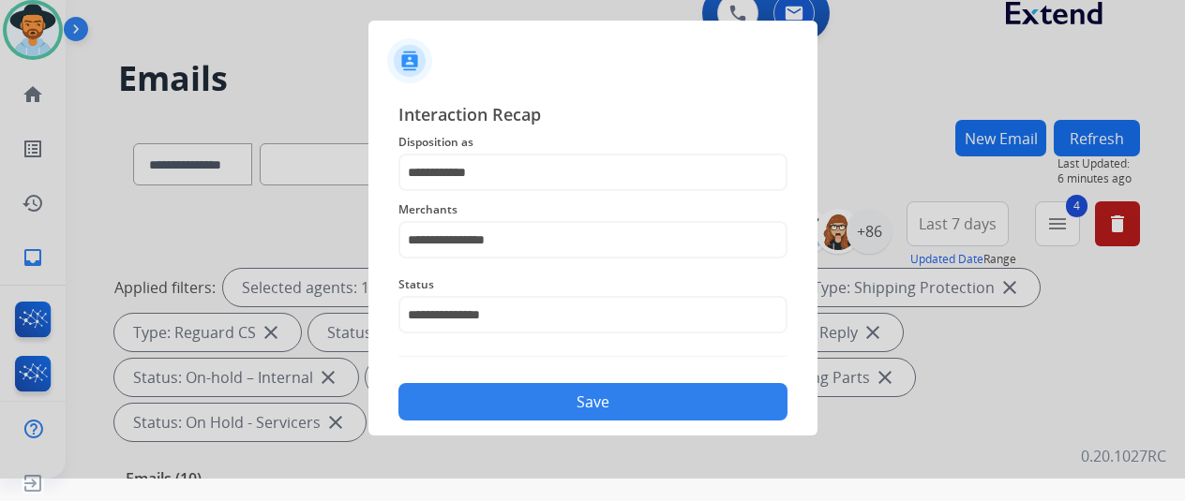
click at [543, 407] on button "Save" at bounding box center [592, 401] width 389 height 37
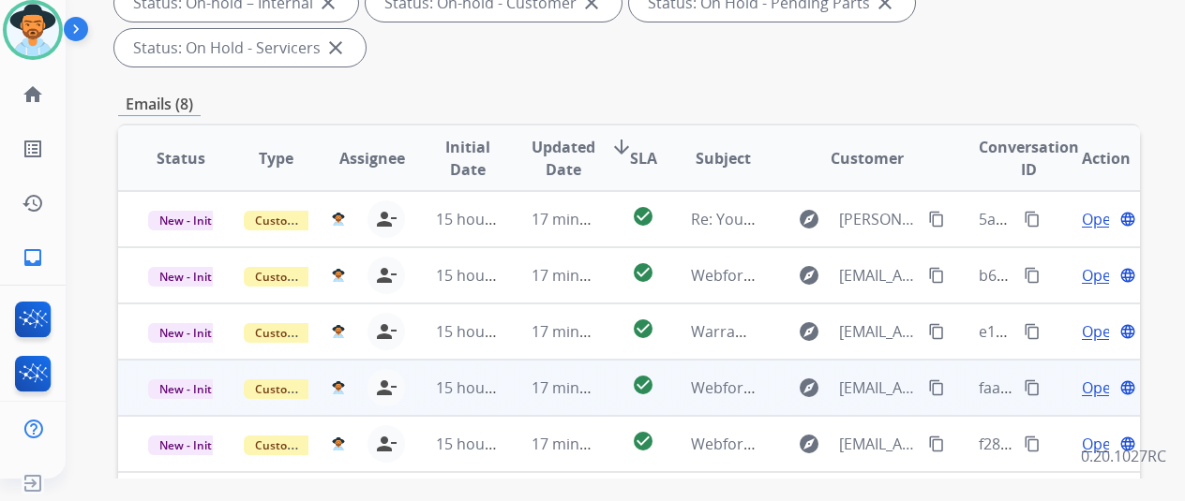
scroll to position [0, 0]
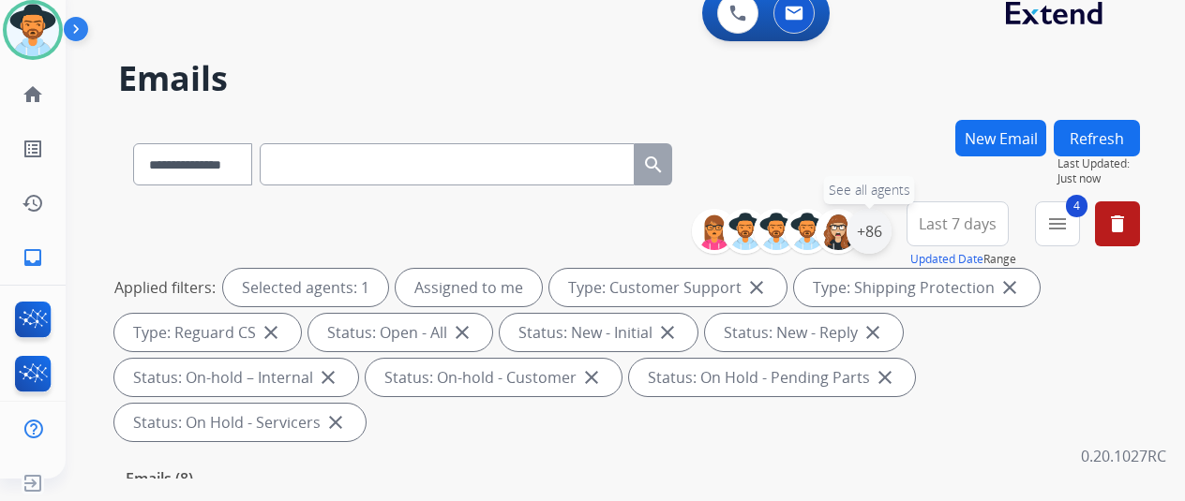
click at [883, 235] on div "+86" at bounding box center [868, 231] width 45 height 45
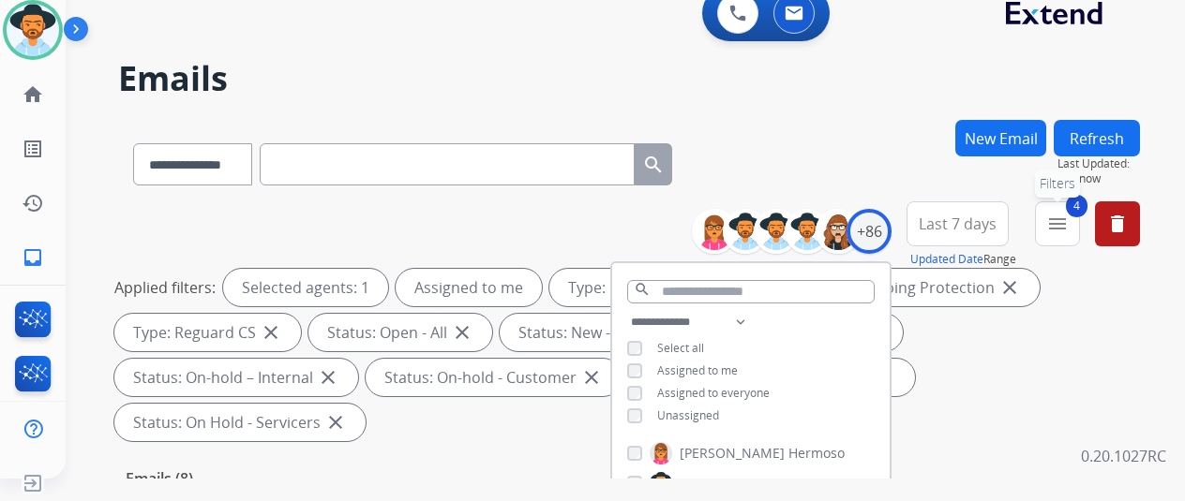
click at [1069, 218] on mat-icon "menu" at bounding box center [1057, 224] width 22 height 22
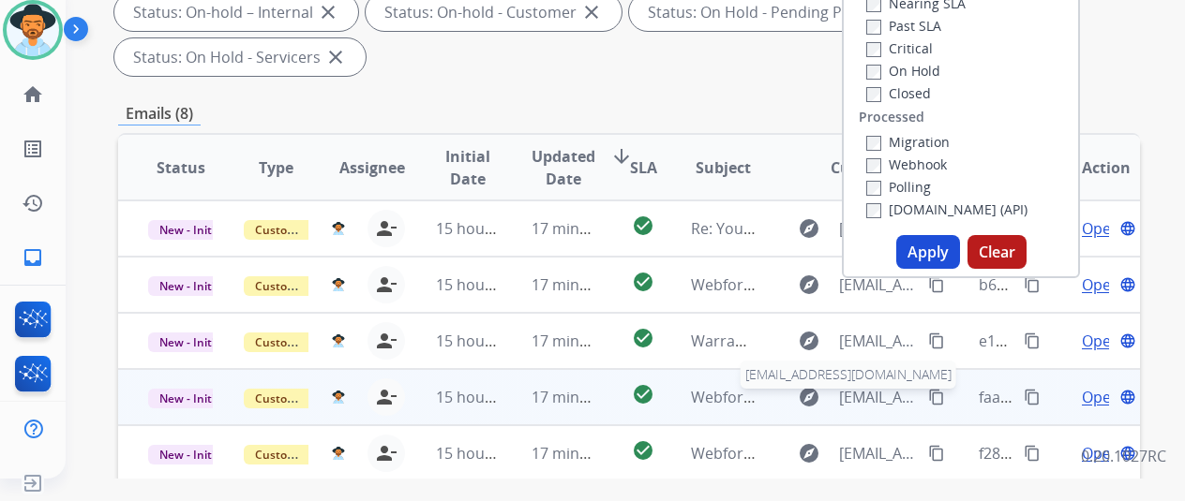
scroll to position [375, 0]
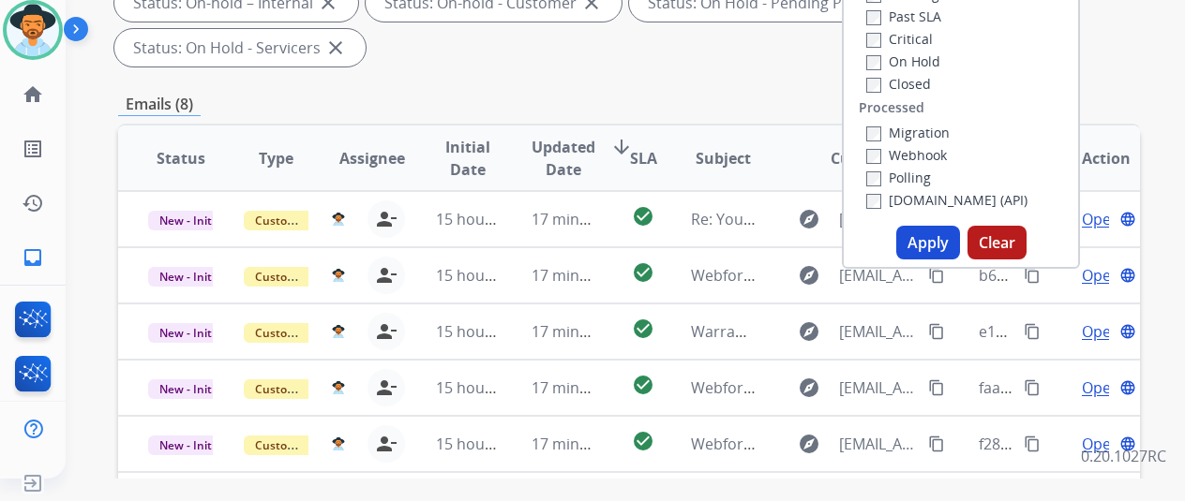
click at [939, 246] on button "Apply" at bounding box center [928, 243] width 64 height 34
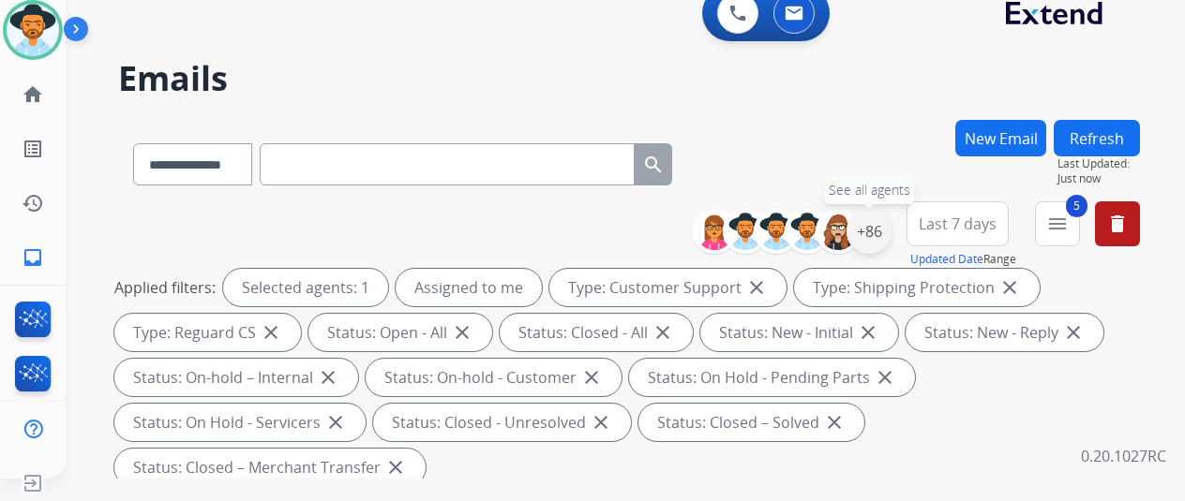
click at [887, 230] on div "+86" at bounding box center [868, 231] width 45 height 45
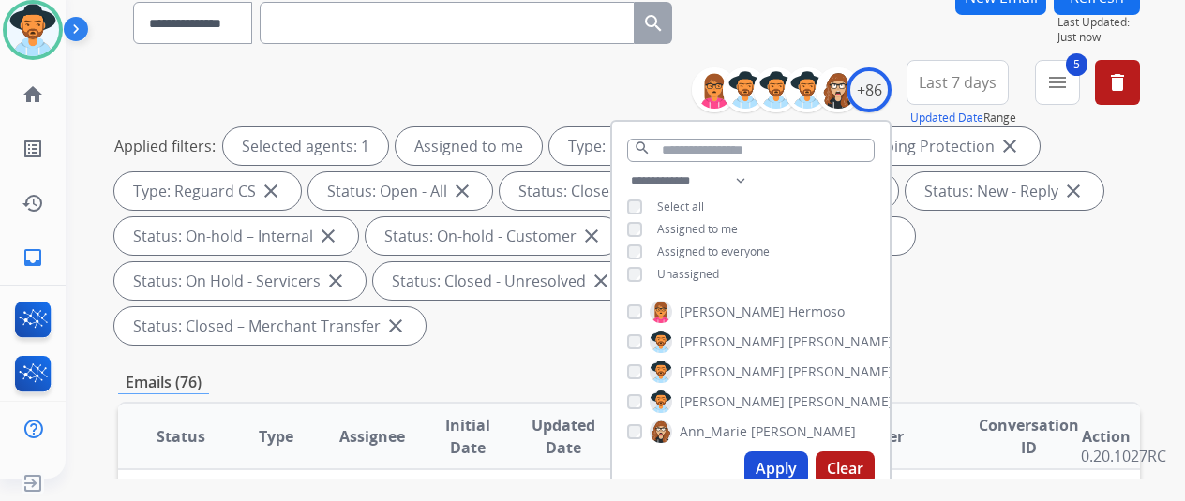
scroll to position [187, 0]
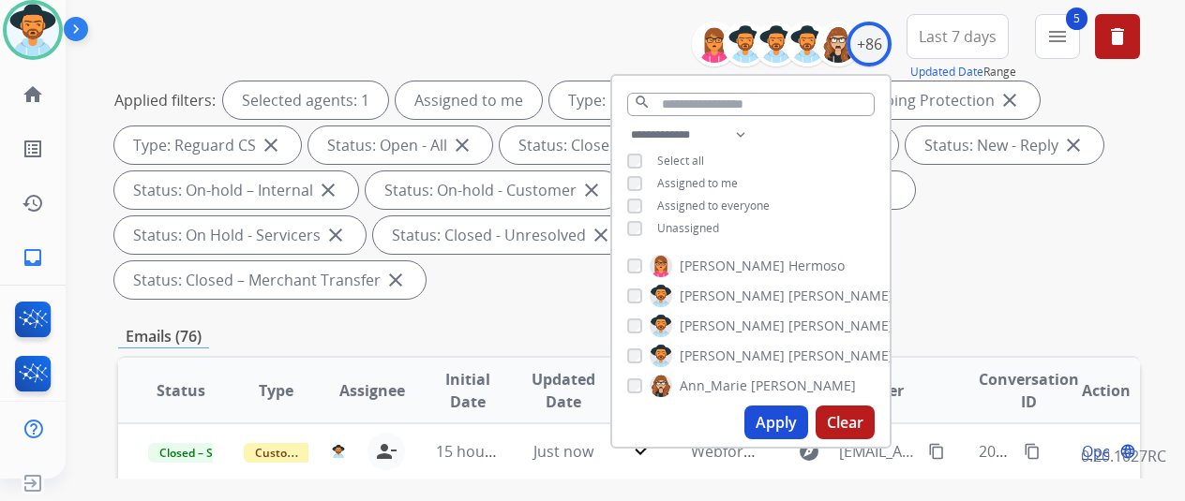
click at [782, 425] on button "Apply" at bounding box center [776, 423] width 64 height 34
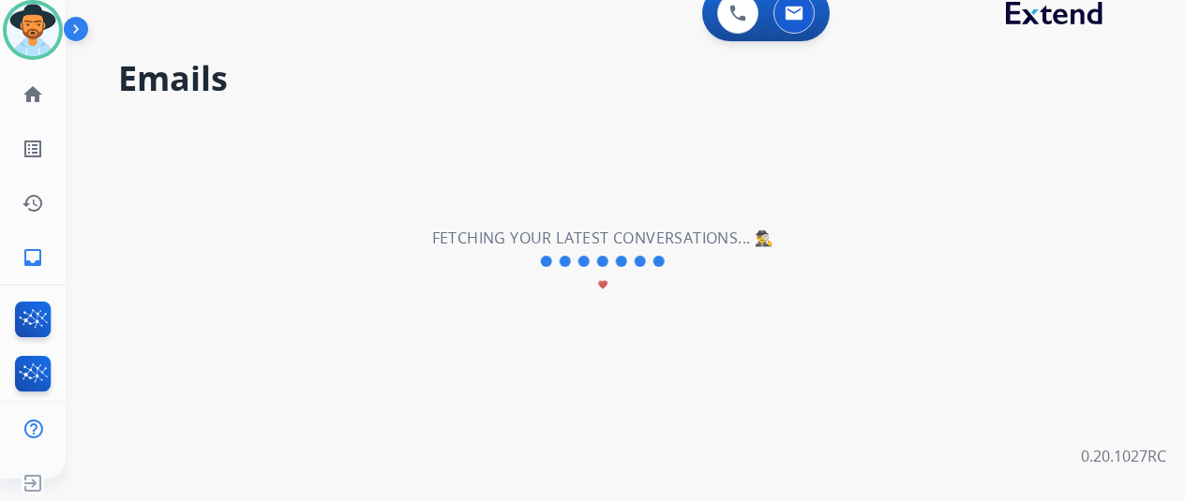
scroll to position [0, 0]
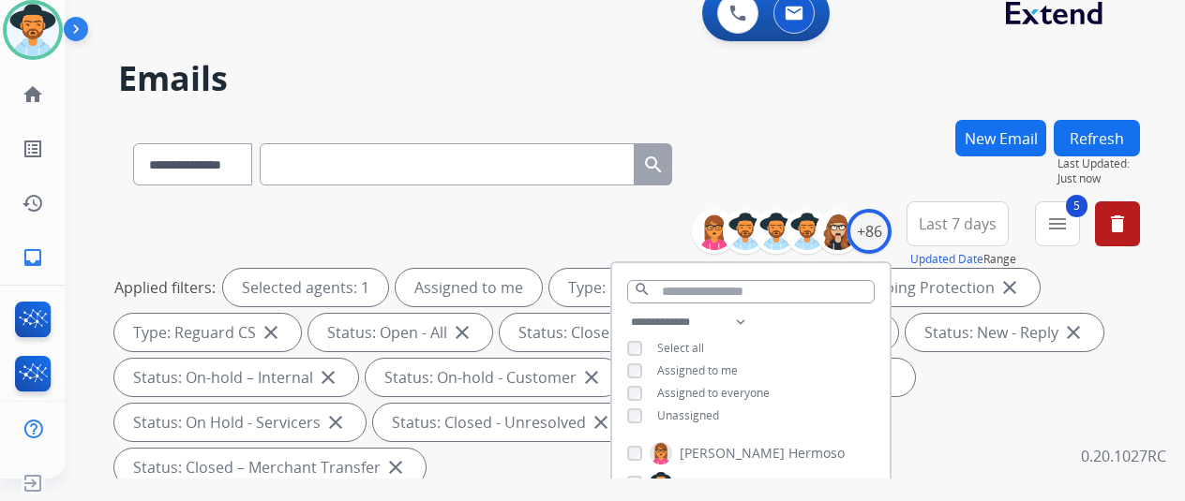
click at [877, 118] on div "**********" at bounding box center [603, 295] width 1074 height 501
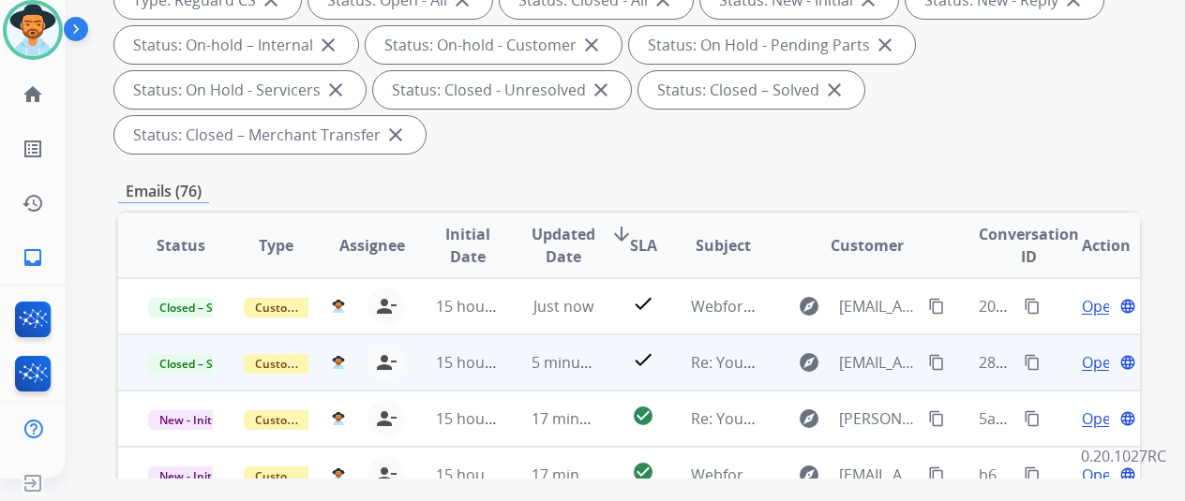
scroll to position [375, 0]
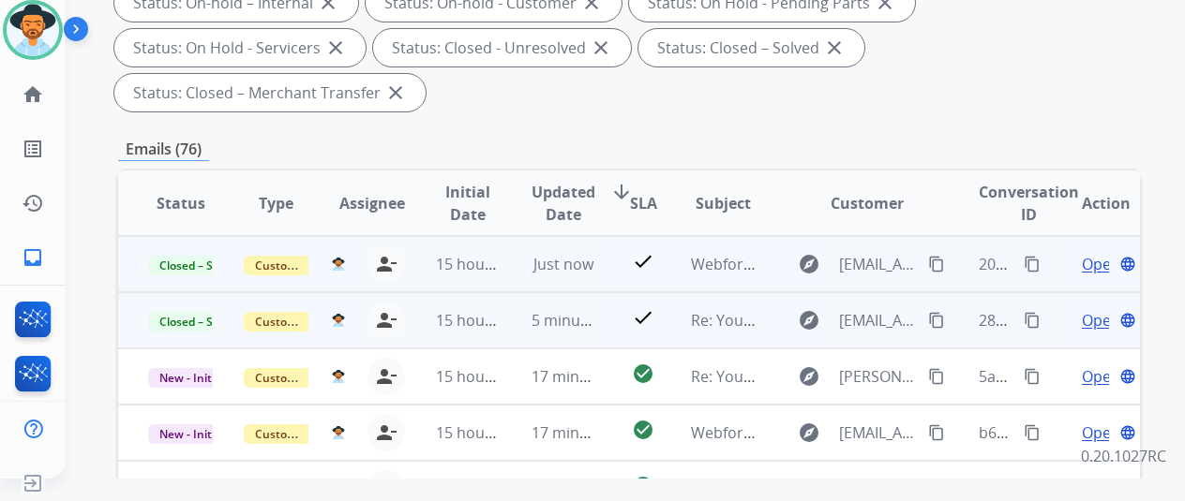
click at [1026, 262] on mat-icon "content_copy" at bounding box center [1032, 264] width 17 height 17
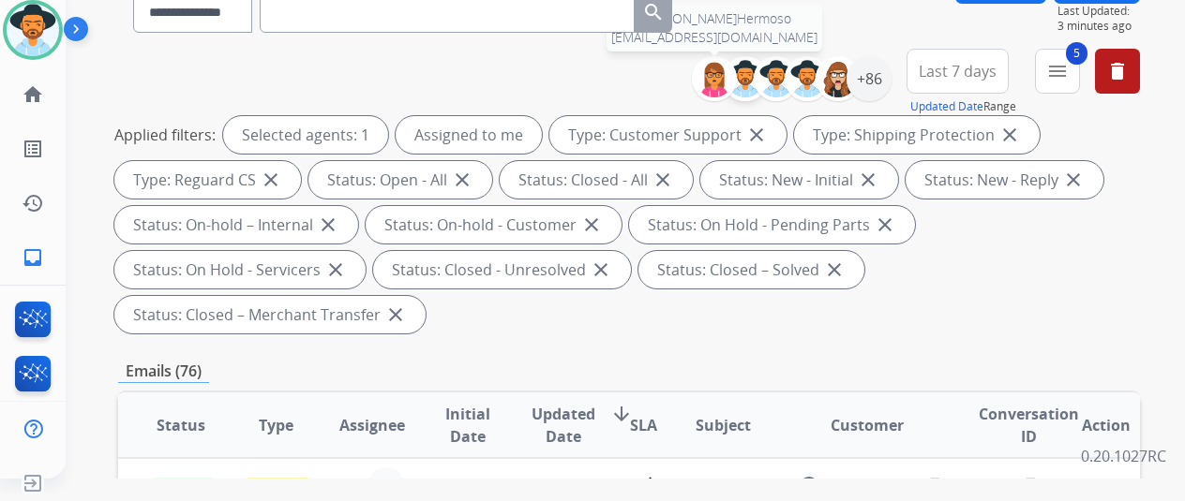
scroll to position [0, 0]
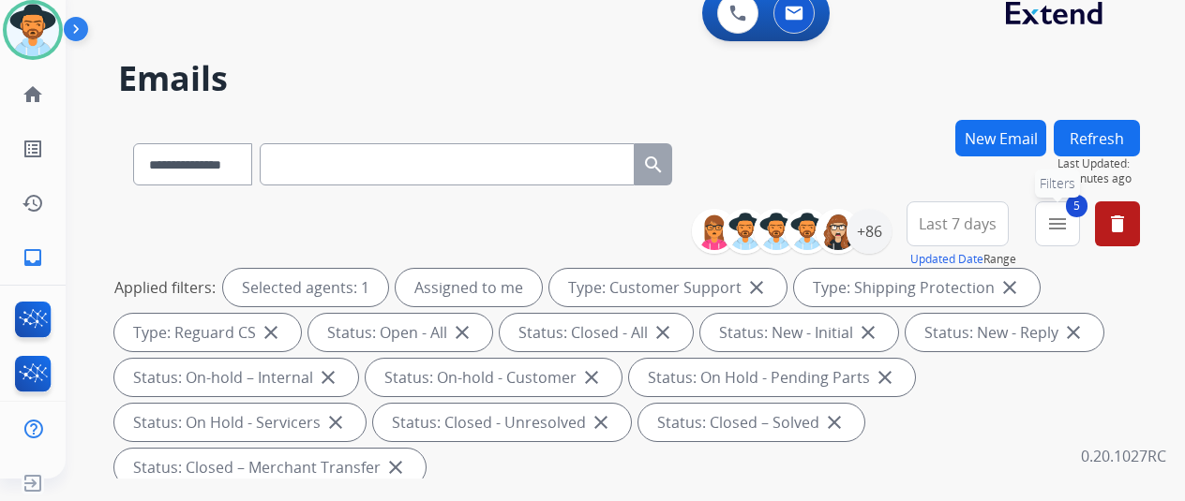
click at [1069, 227] on mat-icon "menu" at bounding box center [1057, 224] width 22 height 22
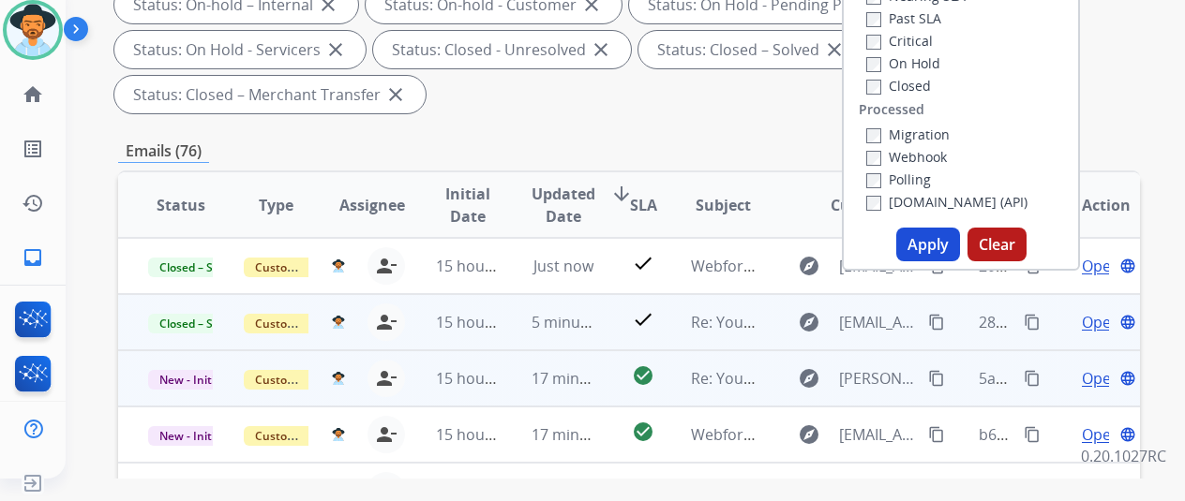
scroll to position [375, 0]
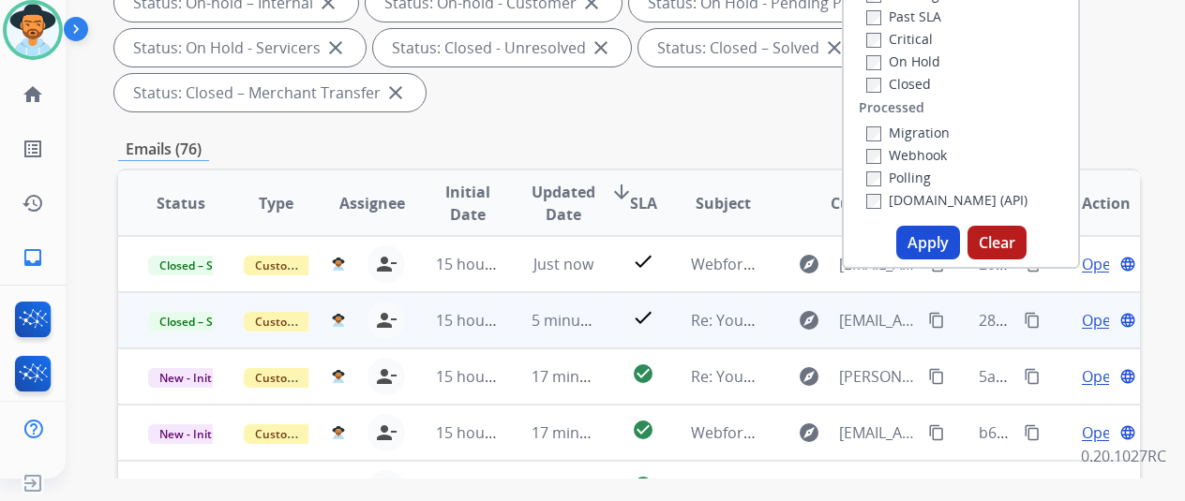
click at [926, 241] on button "Apply" at bounding box center [928, 243] width 64 height 34
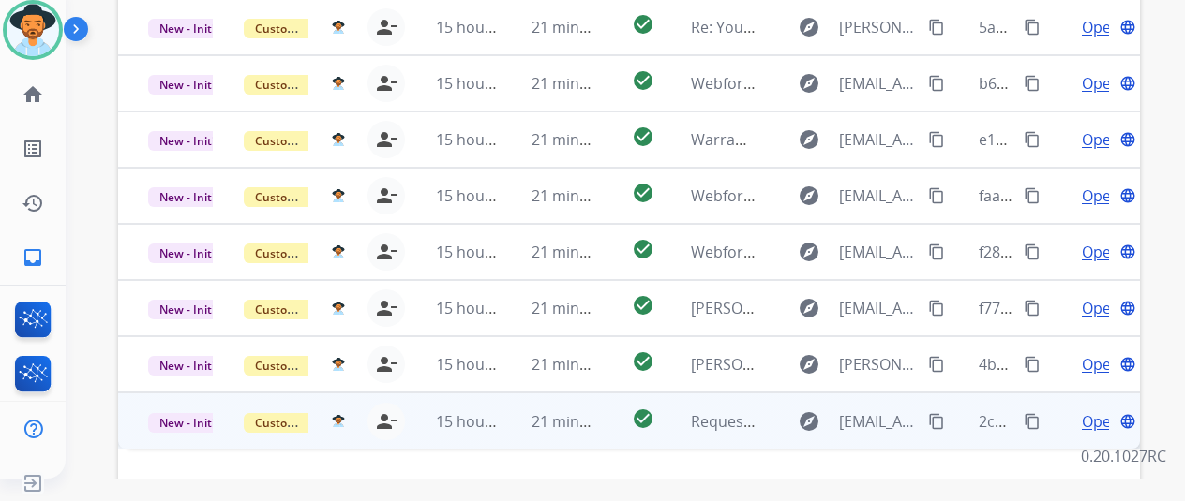
scroll to position [684, 0]
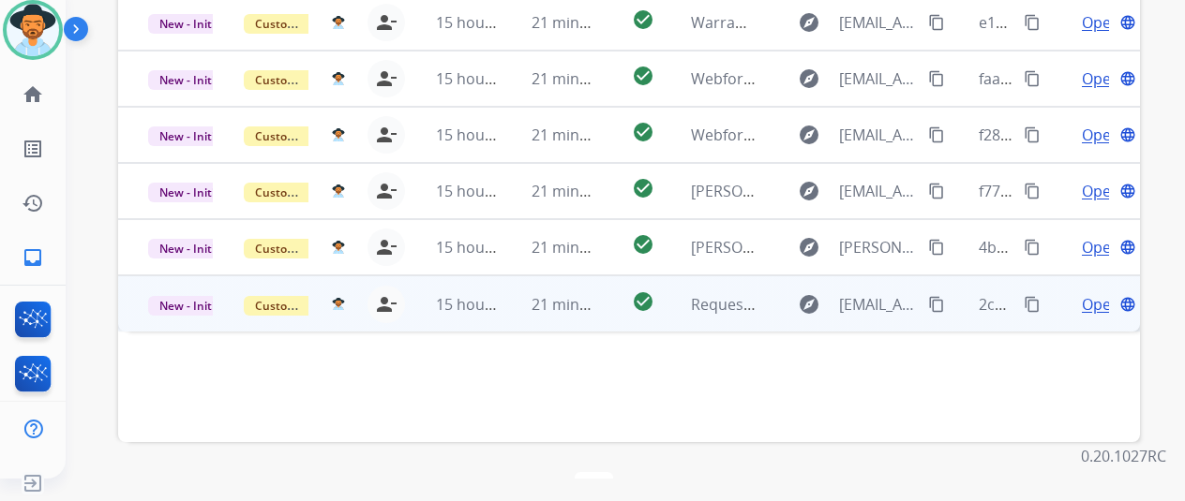
click at [1088, 293] on span "Open" at bounding box center [1101, 304] width 38 height 22
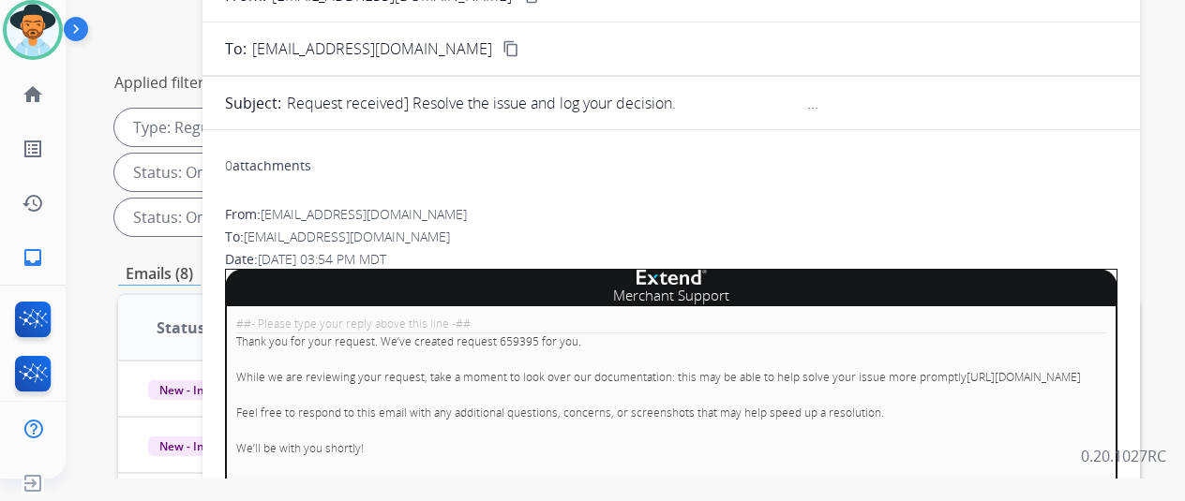
scroll to position [0, 0]
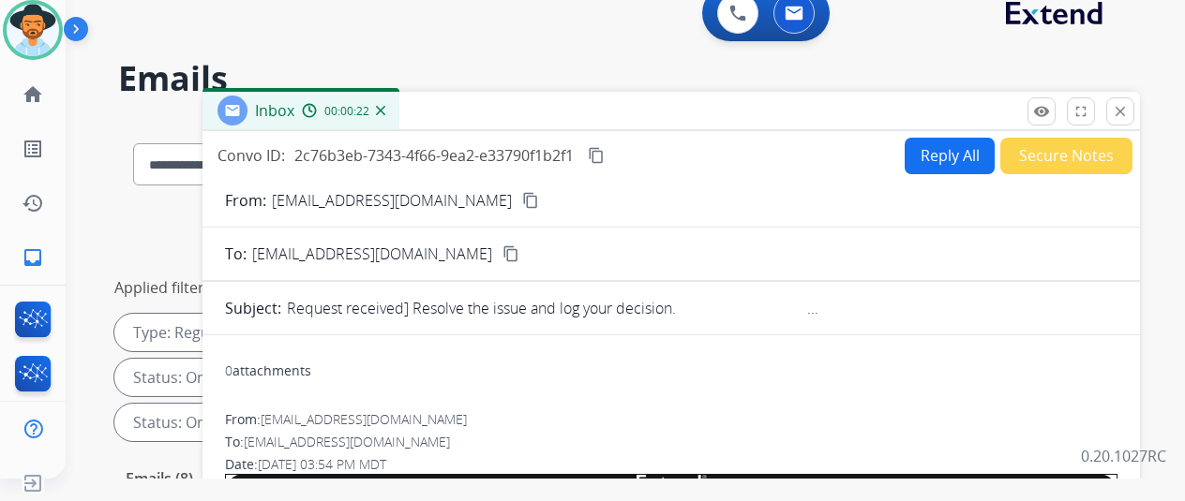
click at [385, 107] on img at bounding box center [380, 110] width 9 height 9
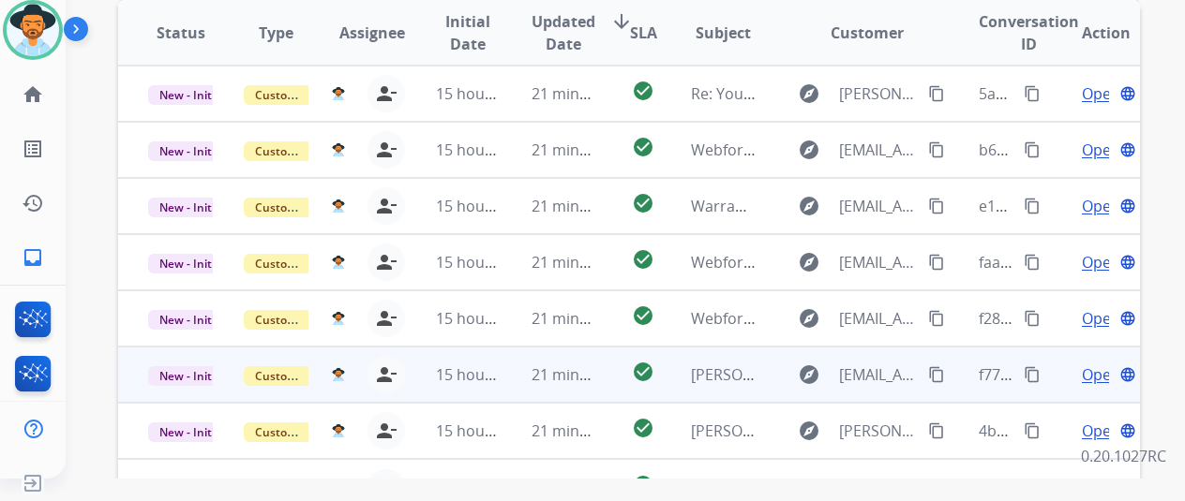
scroll to position [656, 0]
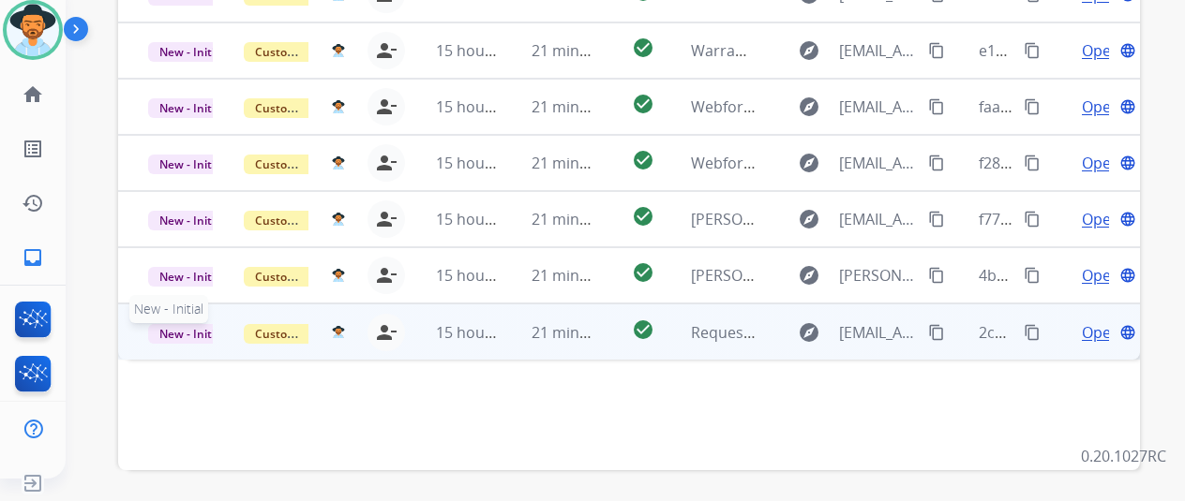
click at [185, 324] on span "New - Initial" at bounding box center [191, 334] width 87 height 20
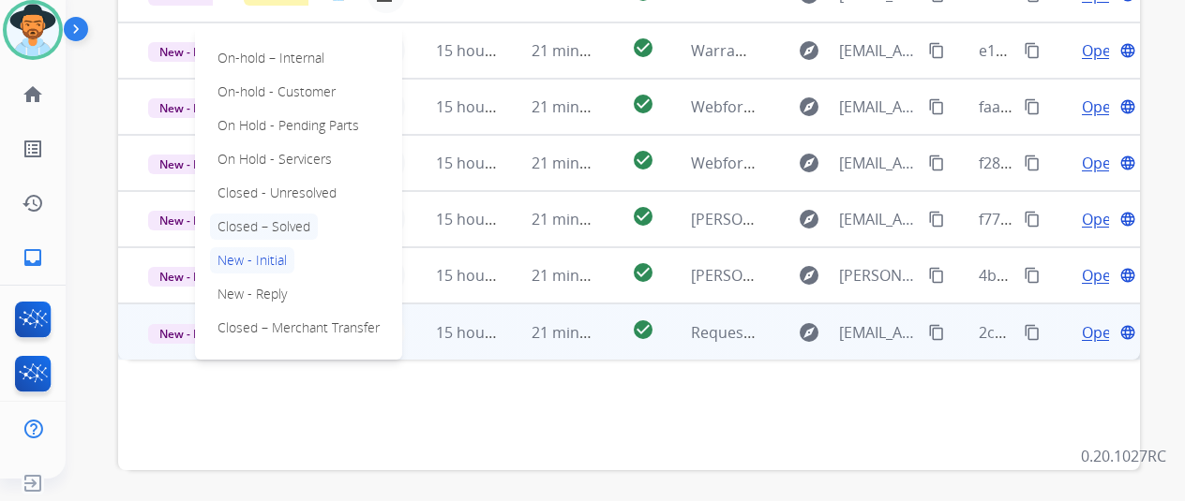
click at [292, 214] on p "Closed – Solved" at bounding box center [264, 227] width 108 height 26
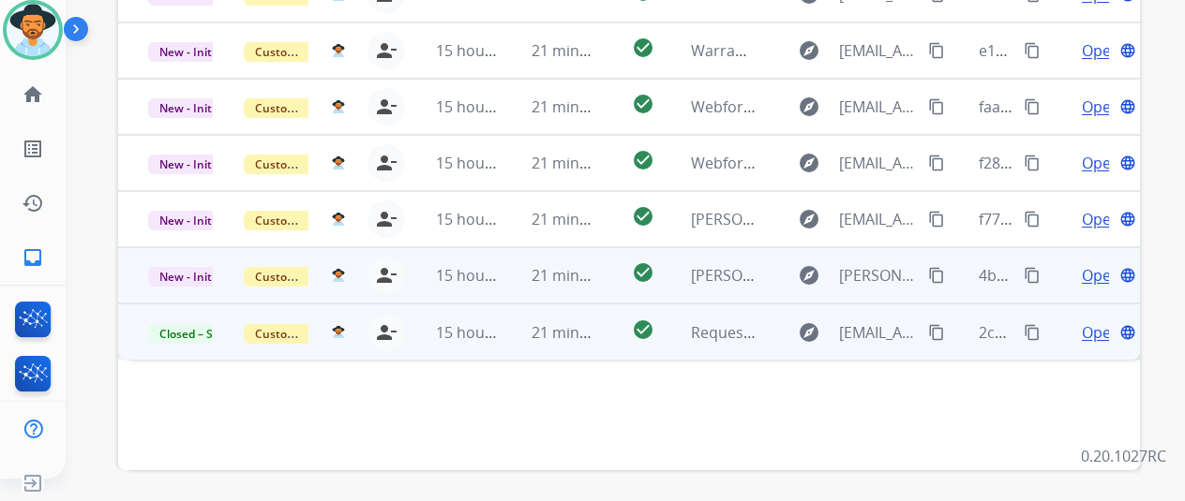
click at [1095, 264] on span "Open" at bounding box center [1101, 275] width 38 height 22
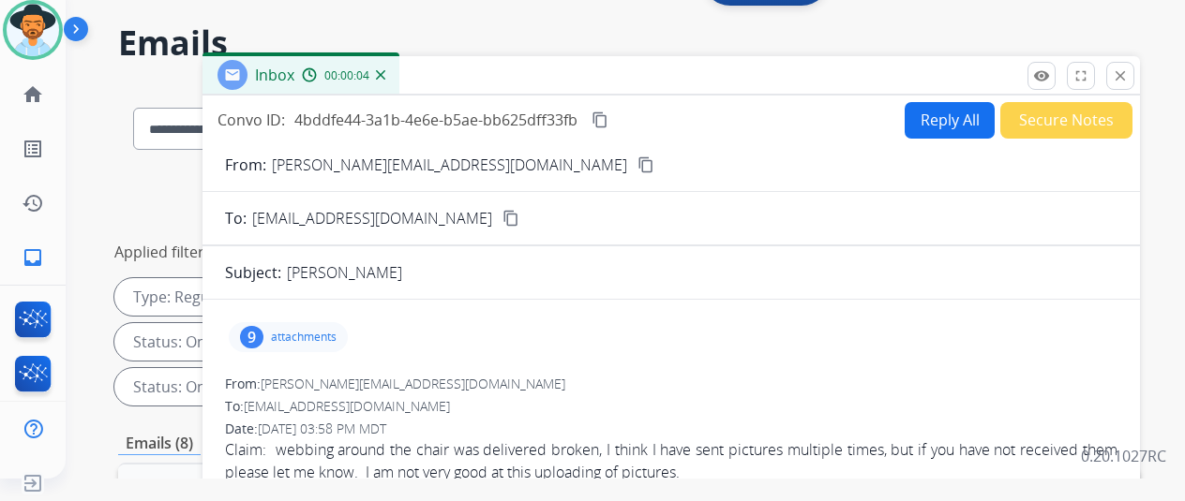
scroll to position [0, 0]
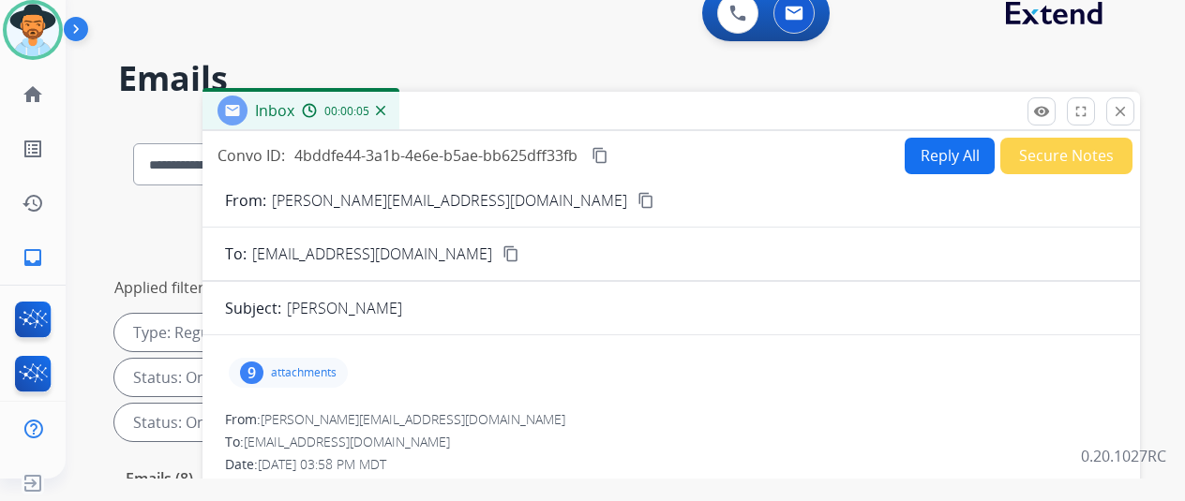
click at [637, 202] on mat-icon "content_copy" at bounding box center [645, 200] width 17 height 17
click at [952, 147] on button "Reply All" at bounding box center [950, 156] width 90 height 37
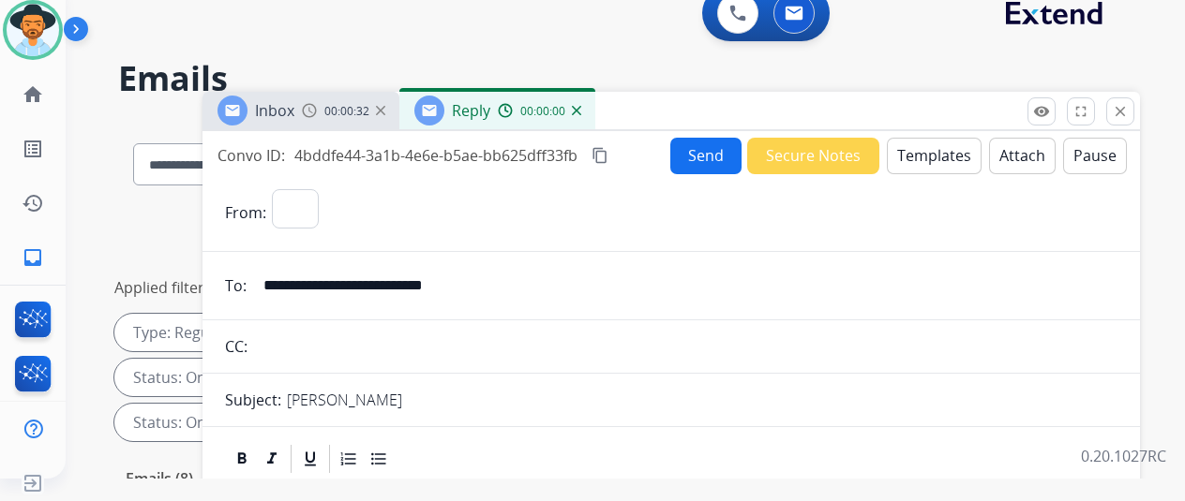
select select "**********"
click at [935, 149] on button "Templates" at bounding box center [934, 156] width 95 height 37
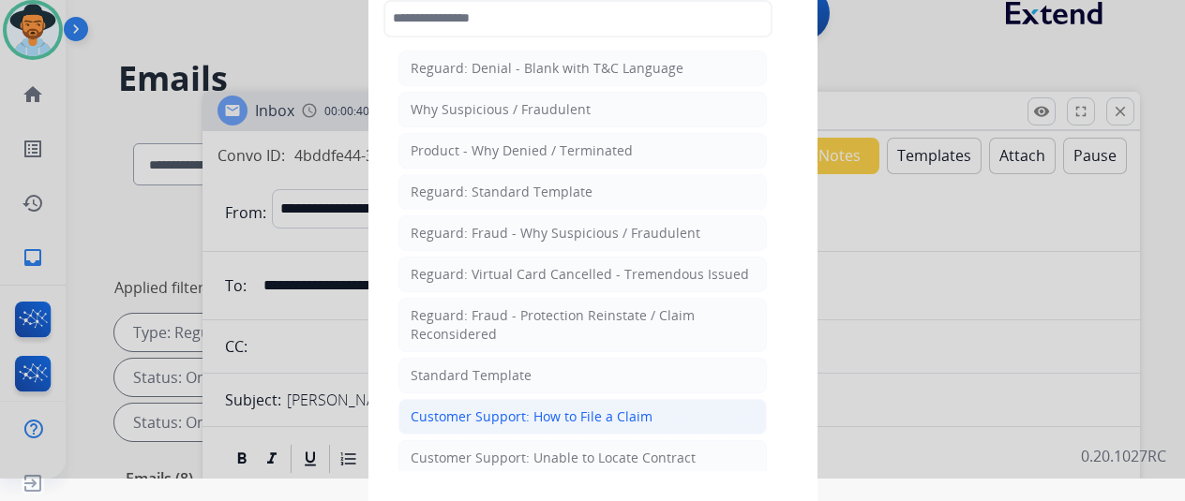
click at [508, 413] on div "Customer Support: How to File a Claim" at bounding box center [532, 417] width 242 height 19
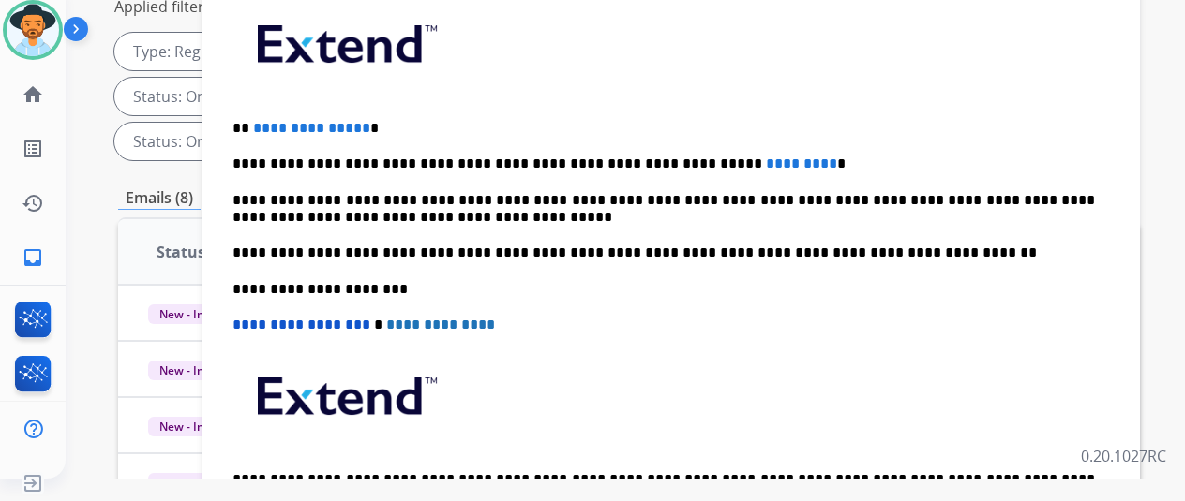
scroll to position [49, 0]
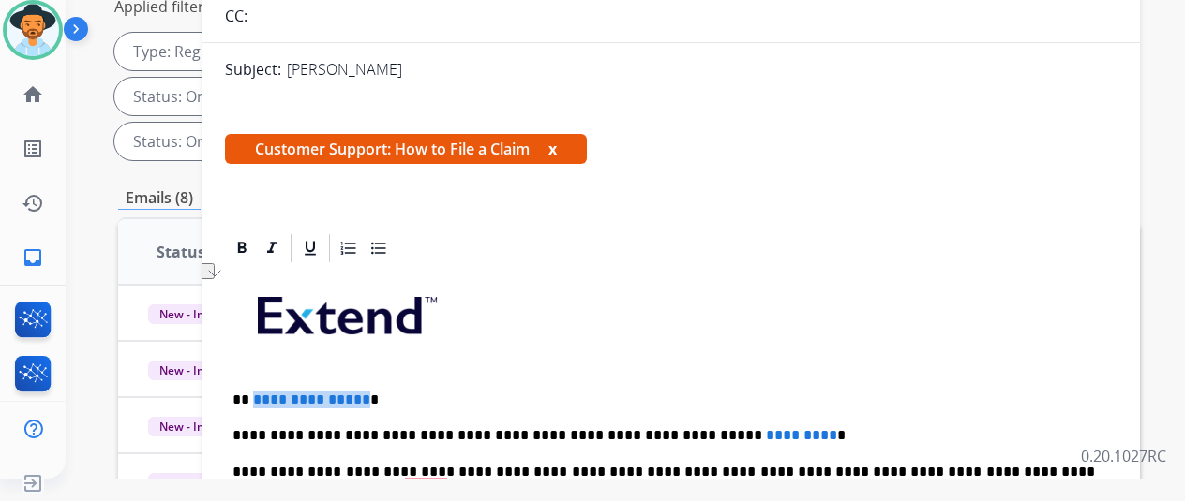
drag, startPoint x: 374, startPoint y: 397, endPoint x: 266, endPoint y: 397, distance: 107.8
click at [266, 397] on p "**********" at bounding box center [663, 400] width 862 height 17
drag, startPoint x: 759, startPoint y: 435, endPoint x: 630, endPoint y: 432, distance: 129.4
click at [630, 432] on p "**********" at bounding box center [663, 435] width 862 height 17
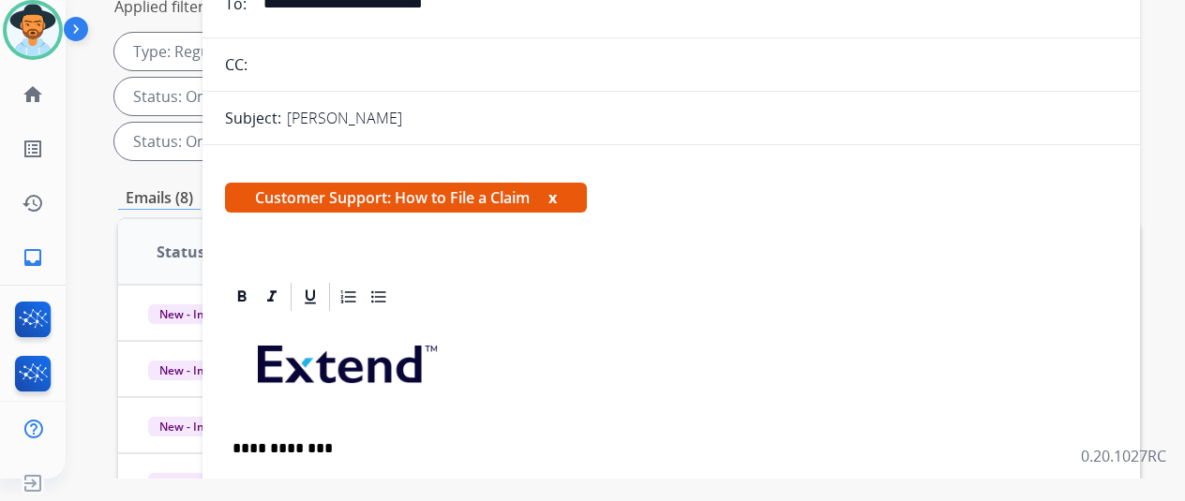
scroll to position [0, 0]
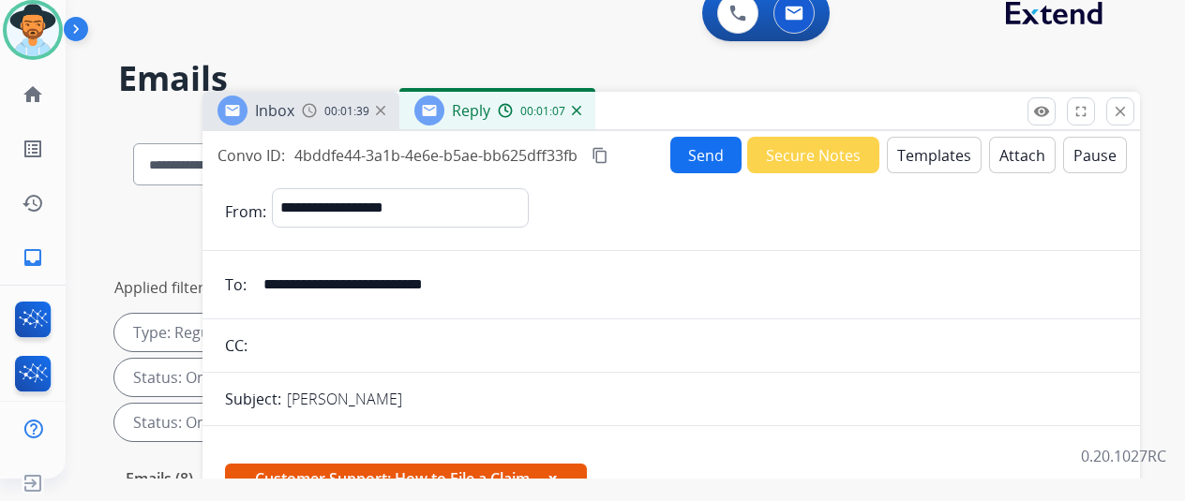
click at [701, 147] on button "Send" at bounding box center [705, 155] width 71 height 37
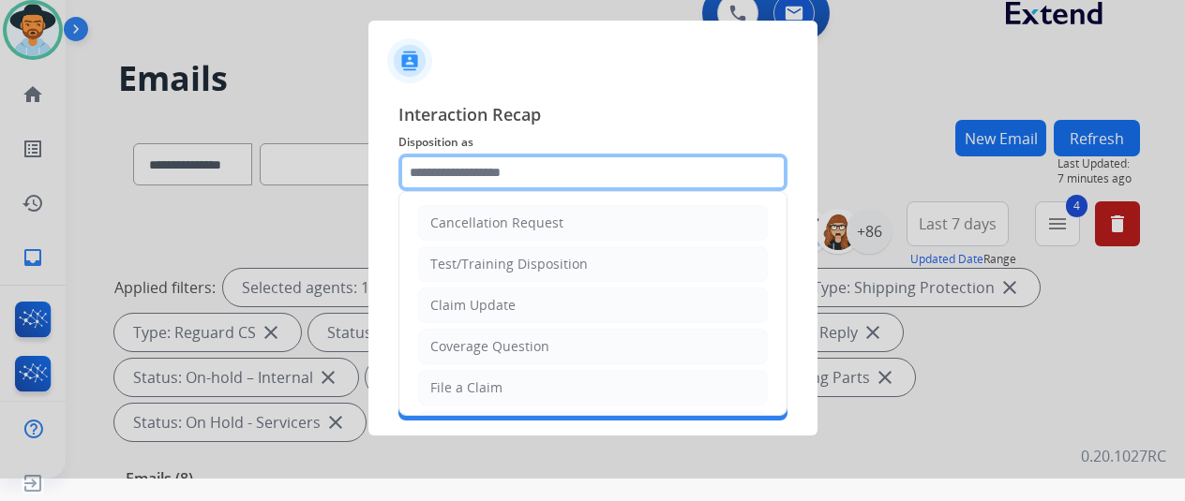
click at [486, 172] on input "text" at bounding box center [592, 172] width 389 height 37
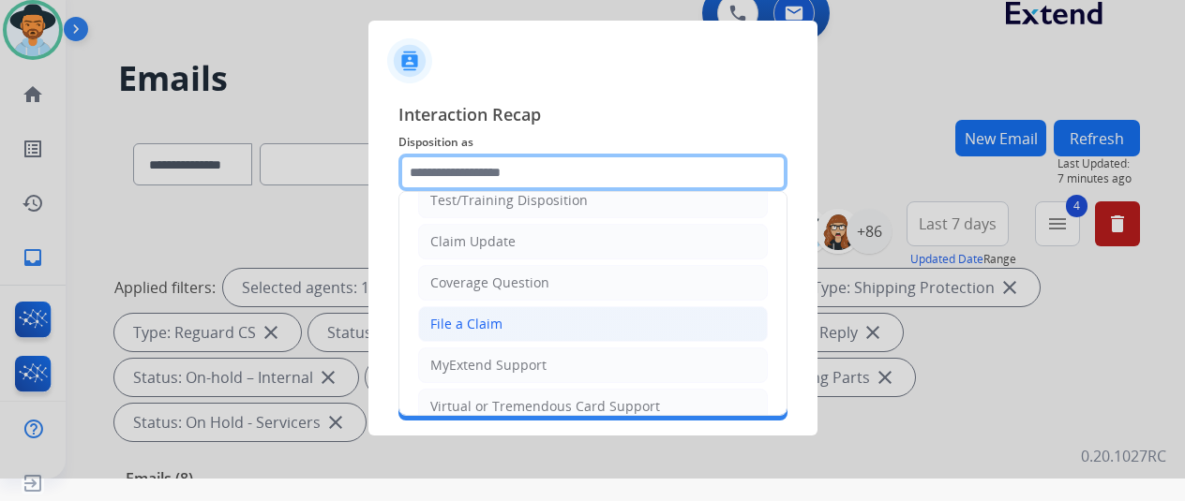
scroll to position [94, 0]
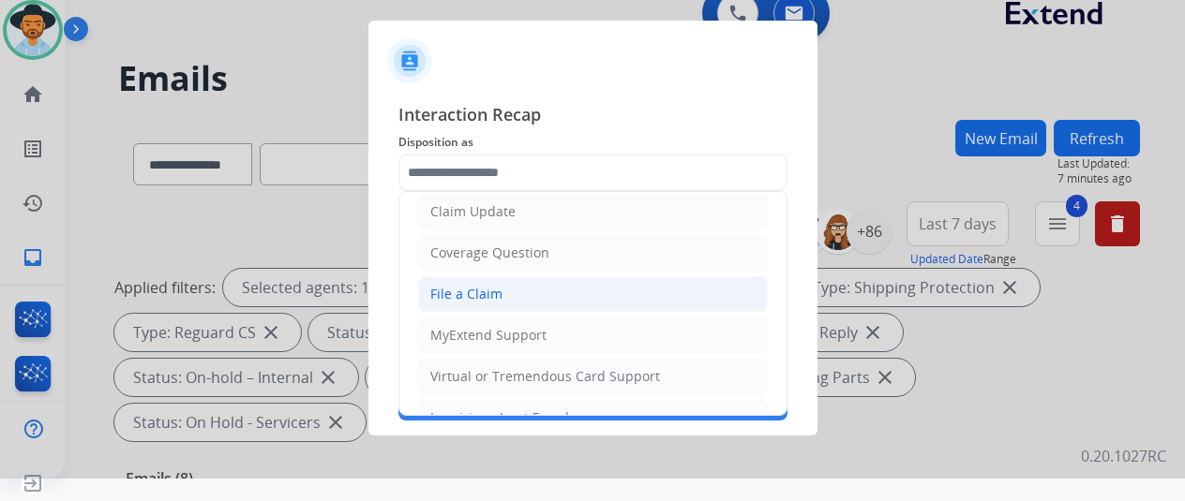
click at [475, 286] on div "File a Claim" at bounding box center [466, 294] width 72 height 19
type input "**********"
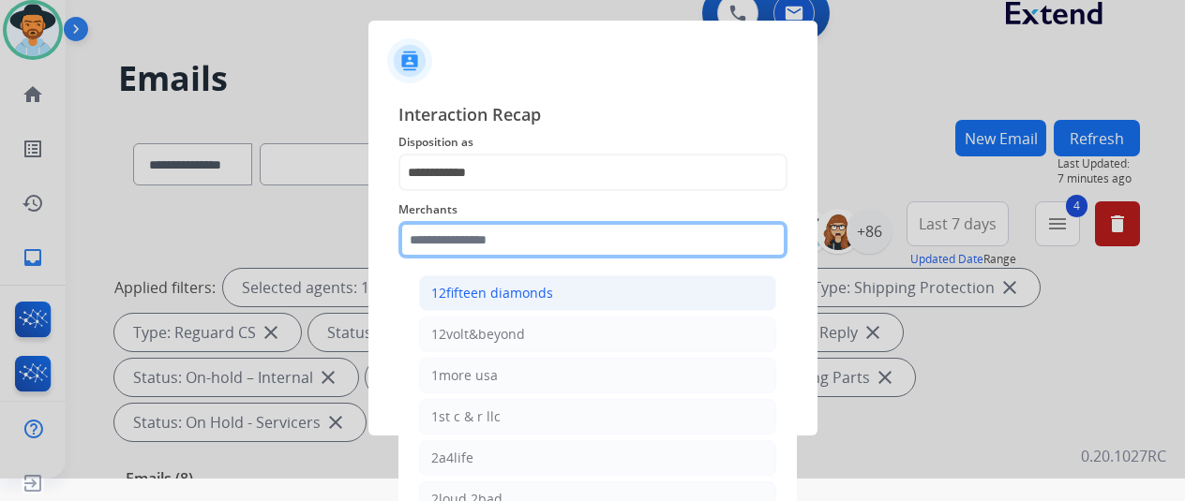
drag, startPoint x: 429, startPoint y: 265, endPoint x: 425, endPoint y: 280, distance: 15.7
click at [428, 266] on div "Merchants 12fifteen diamonds 12volt&beyond 1more usa 1st c & r llc 2a4life 2lou…" at bounding box center [592, 228] width 389 height 75
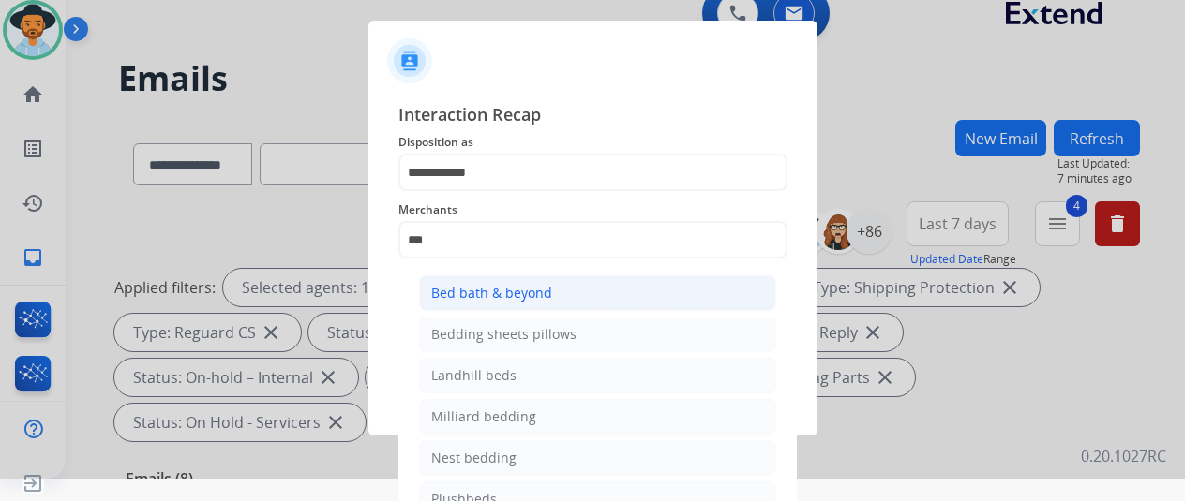
click at [519, 296] on div "Bed bath & beyond" at bounding box center [491, 293] width 121 height 19
type input "**********"
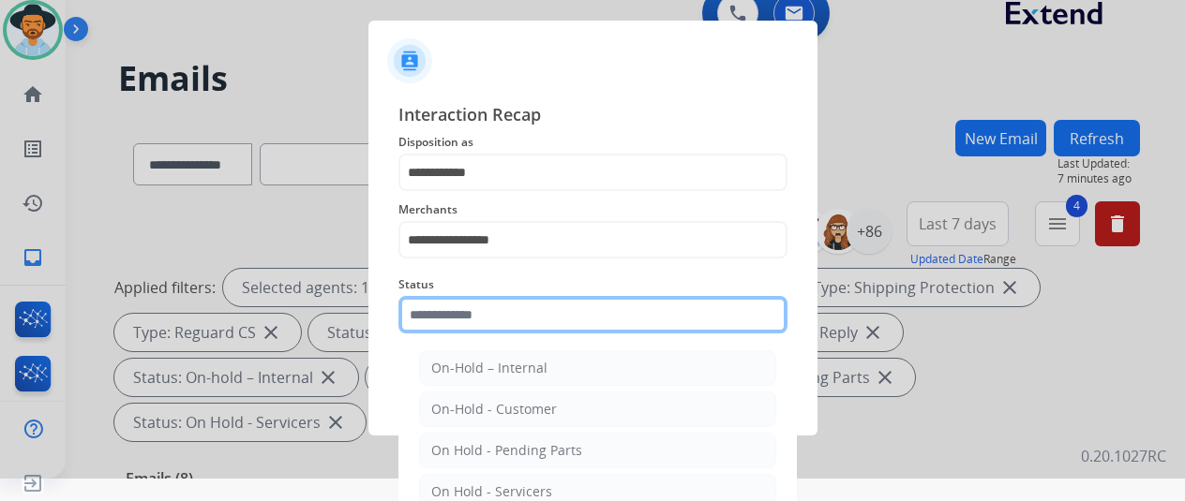
click at [490, 318] on input "text" at bounding box center [592, 314] width 389 height 37
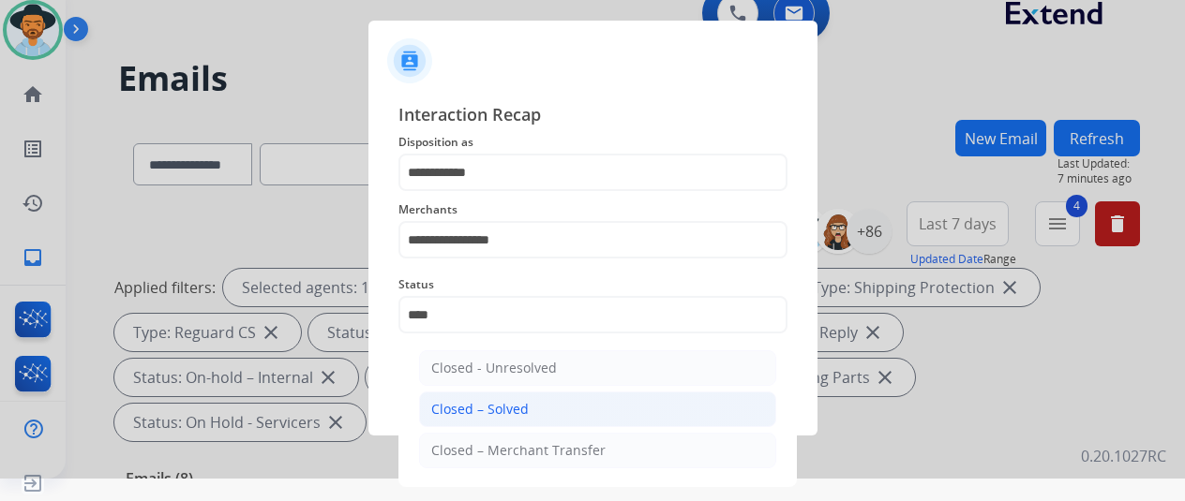
click at [484, 400] on div "Closed – Solved" at bounding box center [479, 409] width 97 height 19
type input "**********"
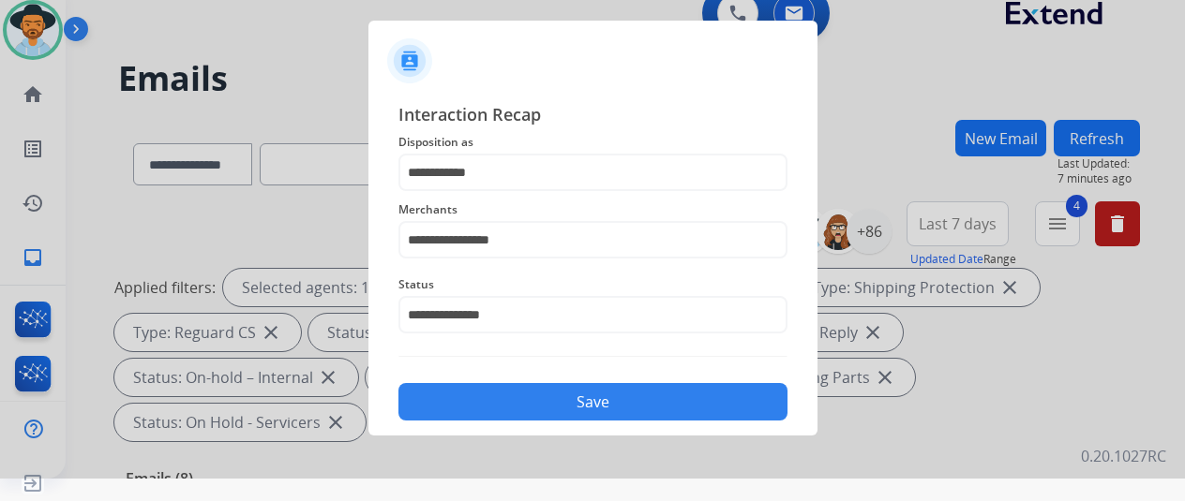
click at [571, 400] on button "Save" at bounding box center [592, 401] width 389 height 37
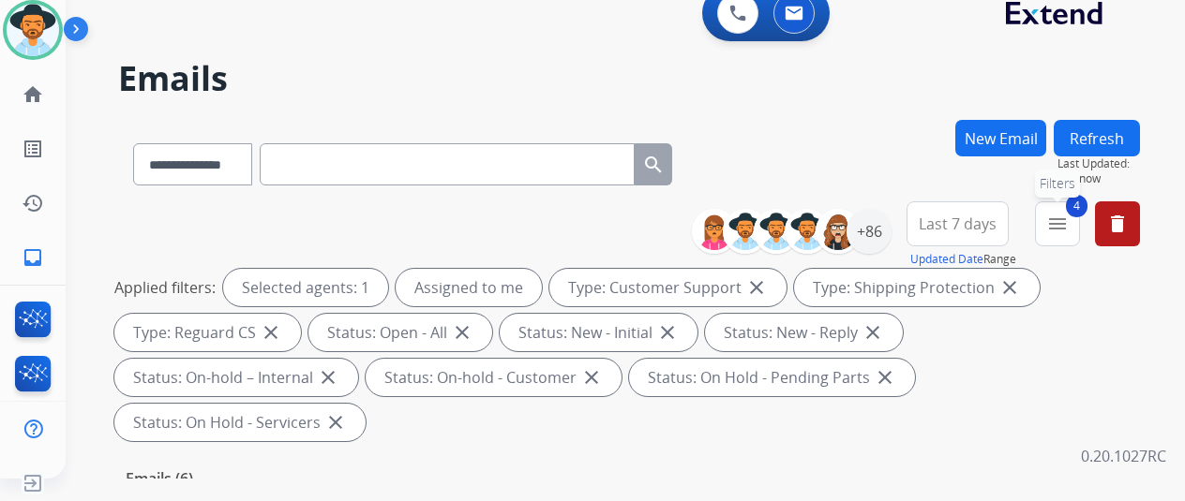
click at [1074, 212] on button "4 menu Filters" at bounding box center [1057, 224] width 45 height 45
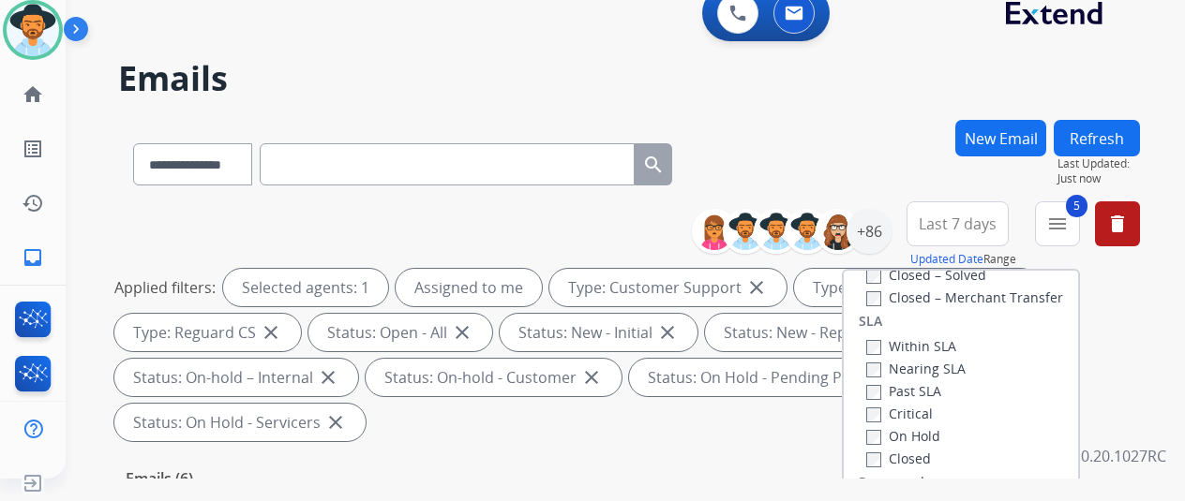
scroll to position [281, 0]
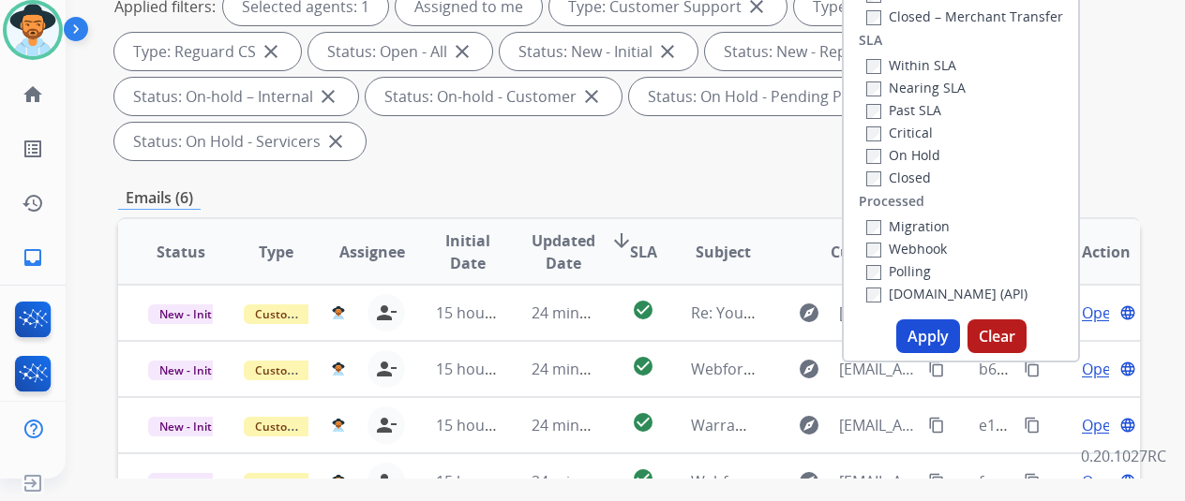
click at [934, 337] on button "Apply" at bounding box center [928, 337] width 64 height 34
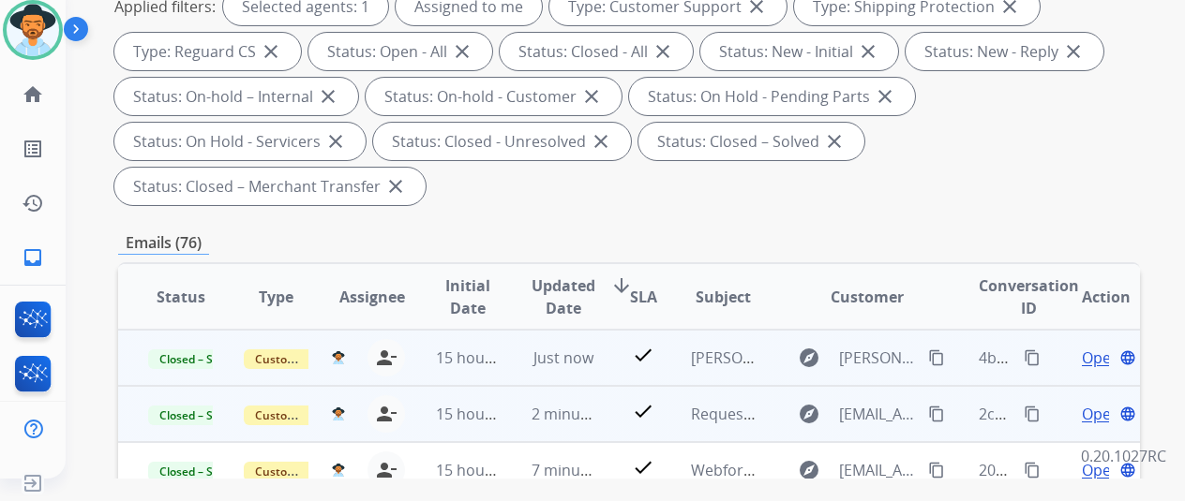
click at [1031, 359] on mat-icon "content_copy" at bounding box center [1032, 358] width 17 height 17
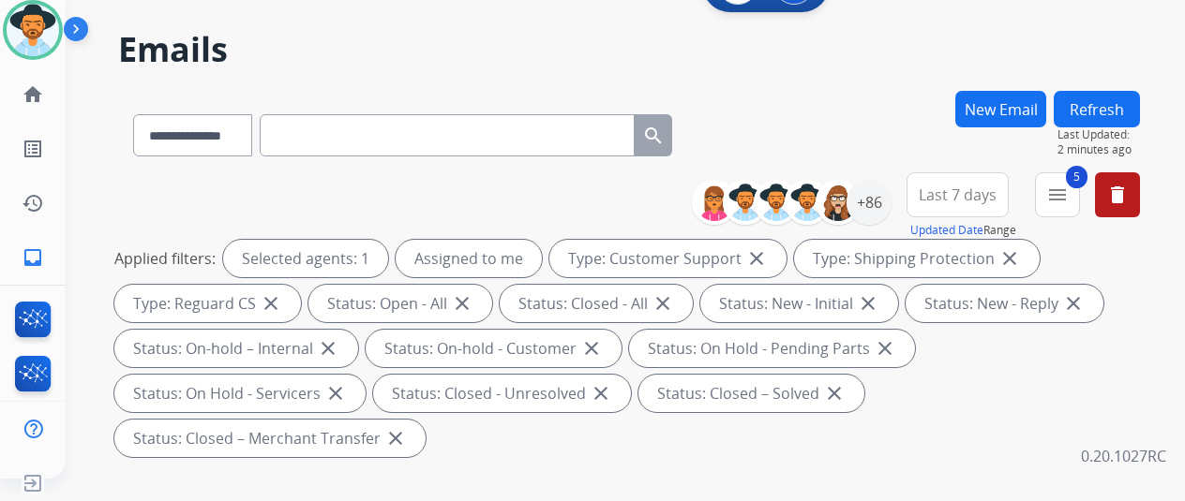
scroll to position [0, 0]
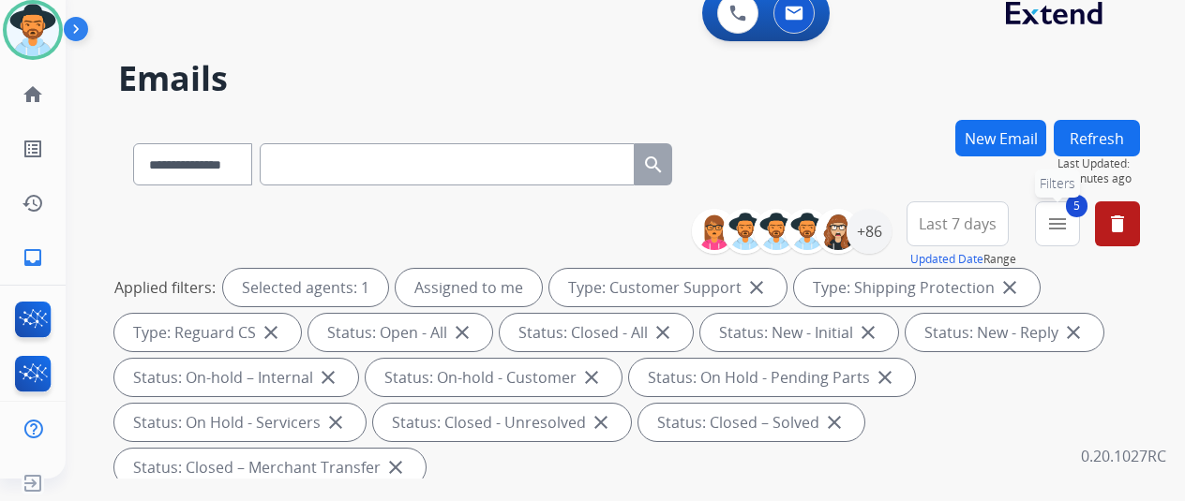
click at [1069, 217] on mat-icon "menu" at bounding box center [1057, 224] width 22 height 22
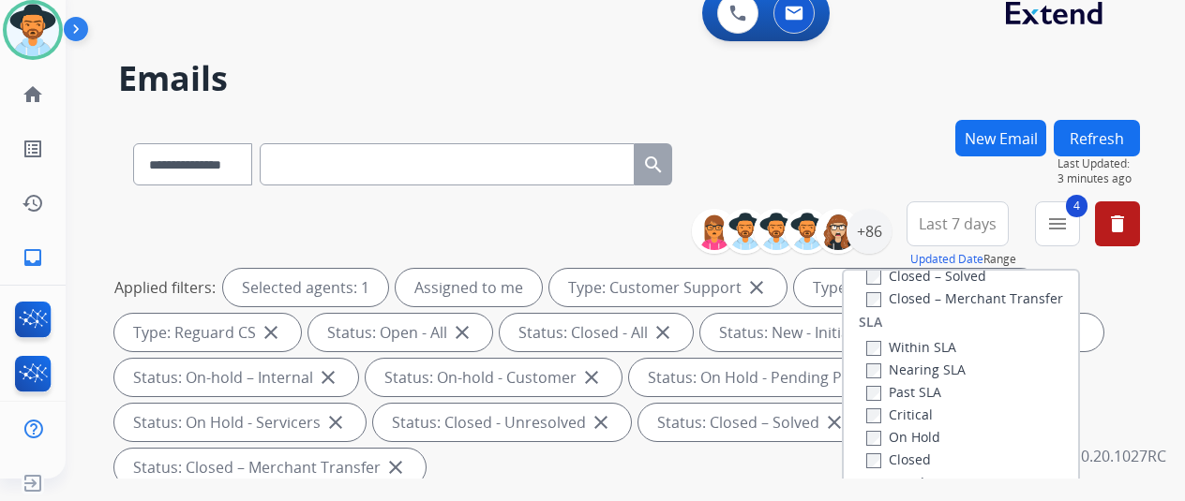
scroll to position [495, 0]
click at [884, 222] on div "+86" at bounding box center [868, 231] width 45 height 45
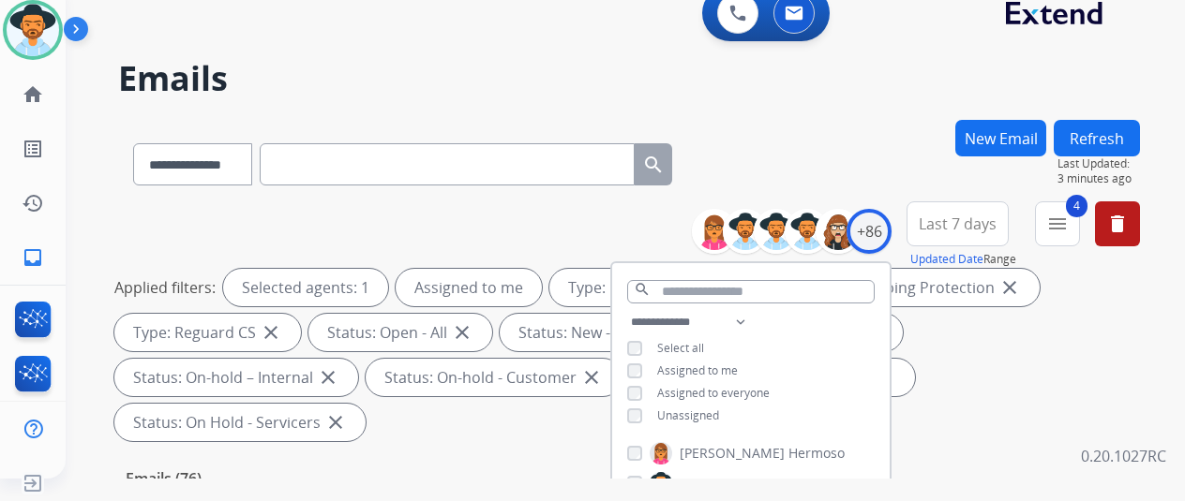
click at [871, 175] on div "**********" at bounding box center [629, 161] width 1022 height 82
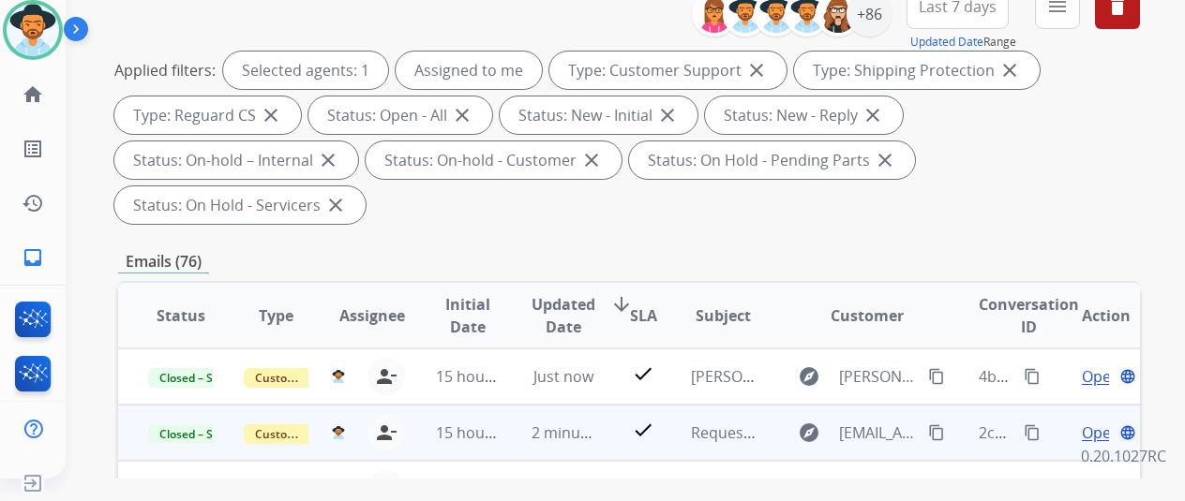
scroll to position [0, 0]
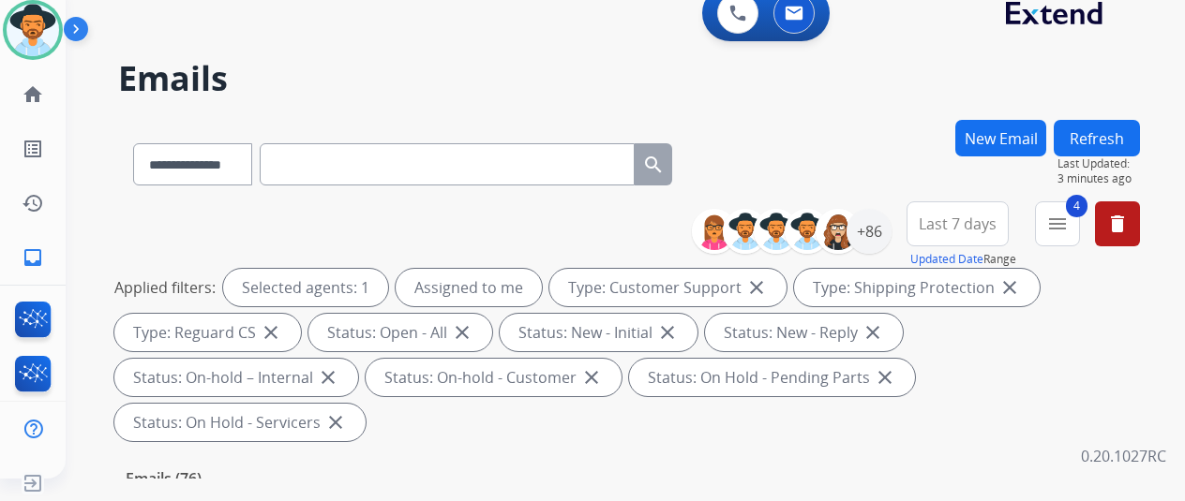
click at [1112, 130] on button "Refresh" at bounding box center [1097, 138] width 86 height 37
click at [889, 230] on div "+86" at bounding box center [868, 231] width 45 height 45
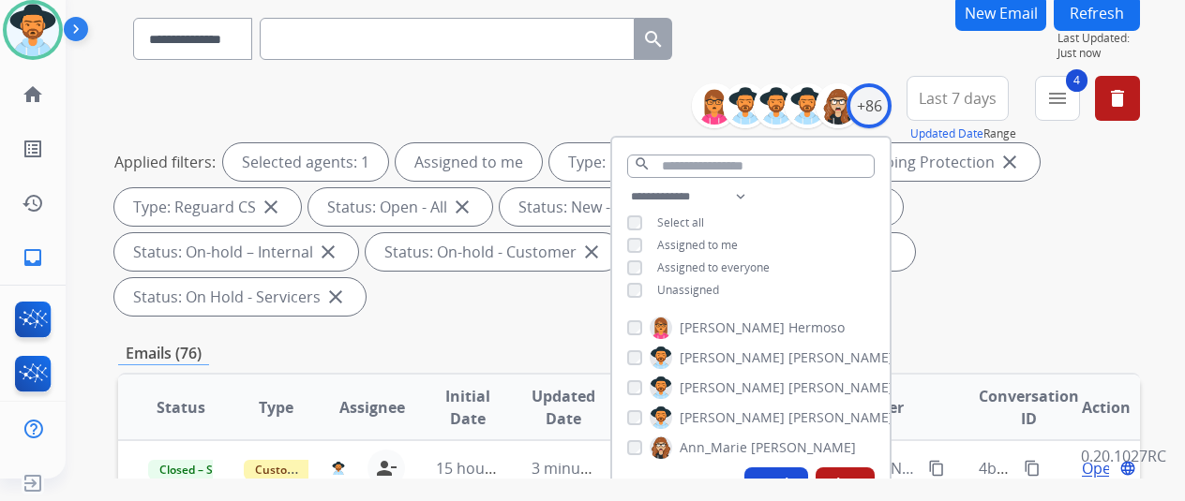
scroll to position [281, 0]
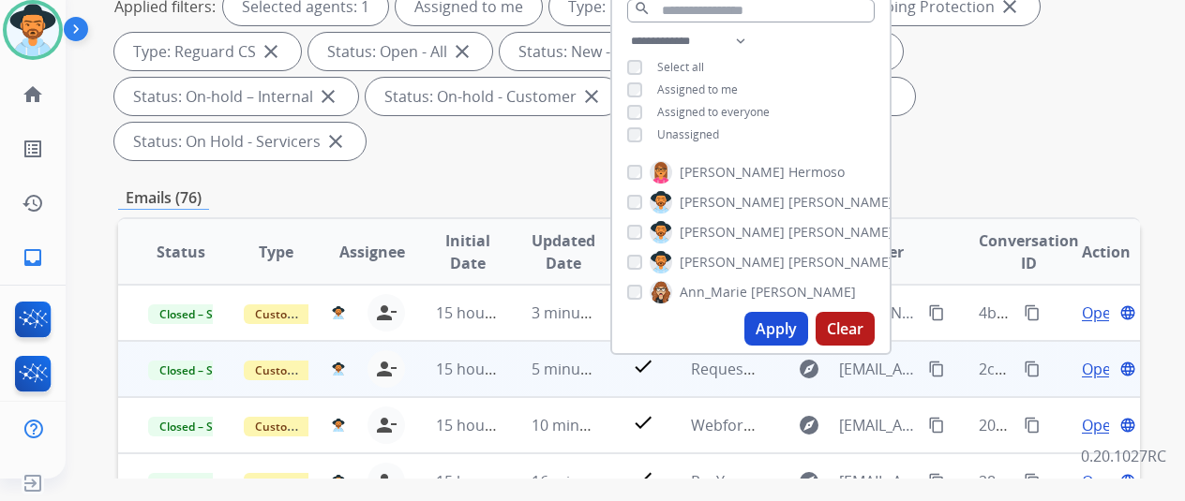
click at [771, 328] on button "Apply" at bounding box center [776, 329] width 64 height 34
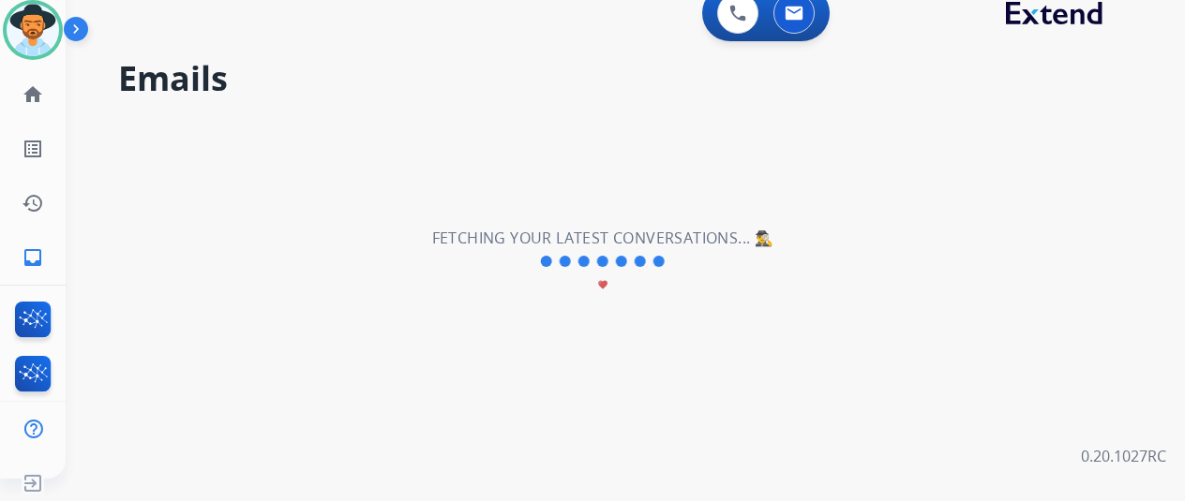
scroll to position [0, 0]
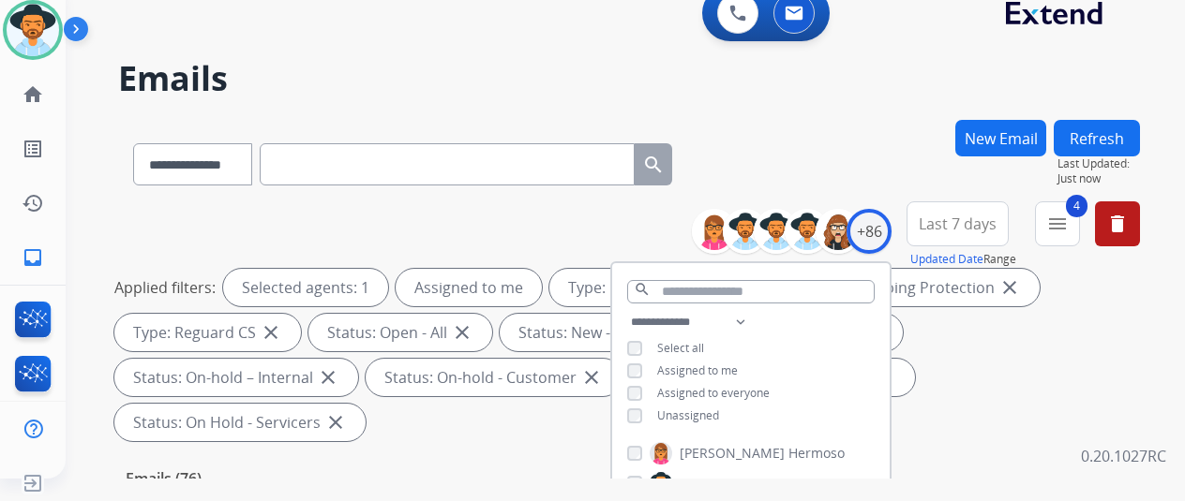
click at [886, 136] on div "**********" at bounding box center [629, 161] width 1022 height 82
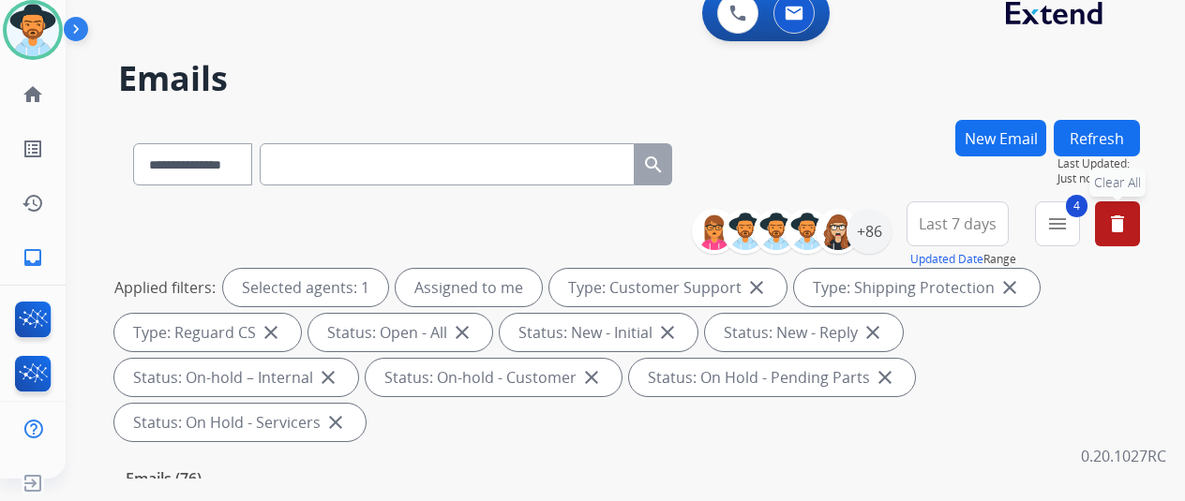
click at [1128, 228] on mat-icon "delete" at bounding box center [1117, 224] width 22 height 22
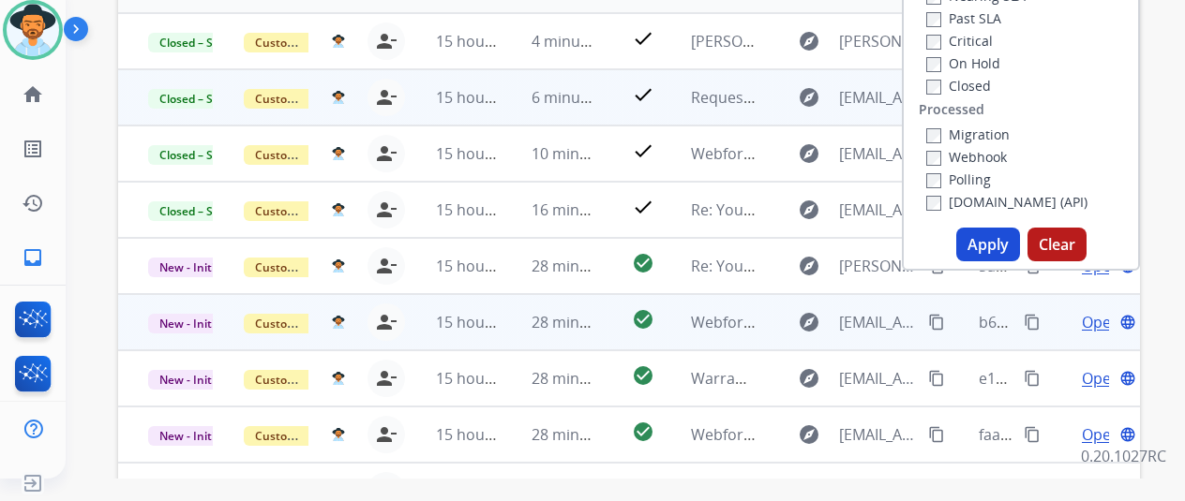
scroll to position [375, 0]
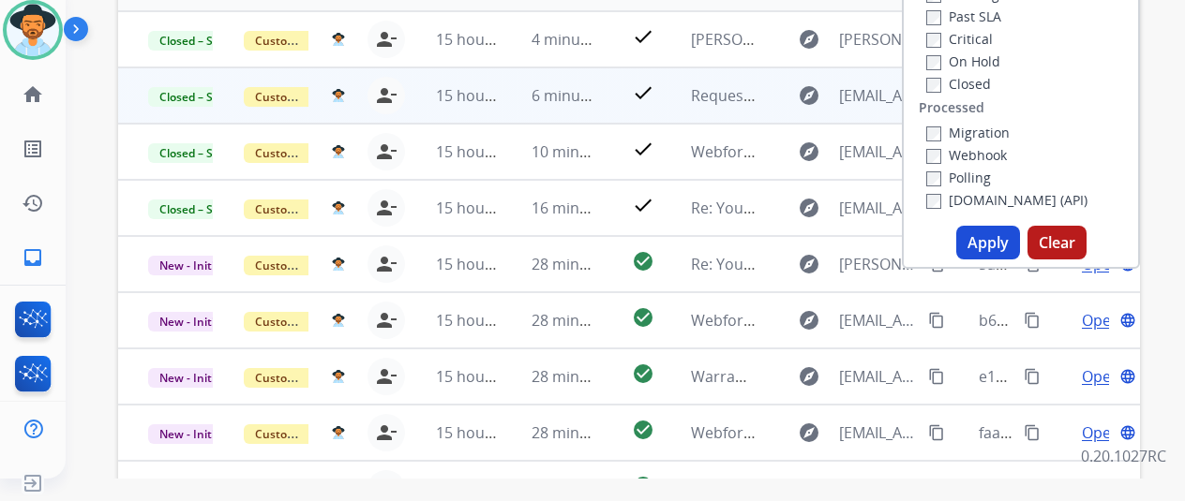
click at [994, 241] on button "Apply" at bounding box center [988, 243] width 64 height 34
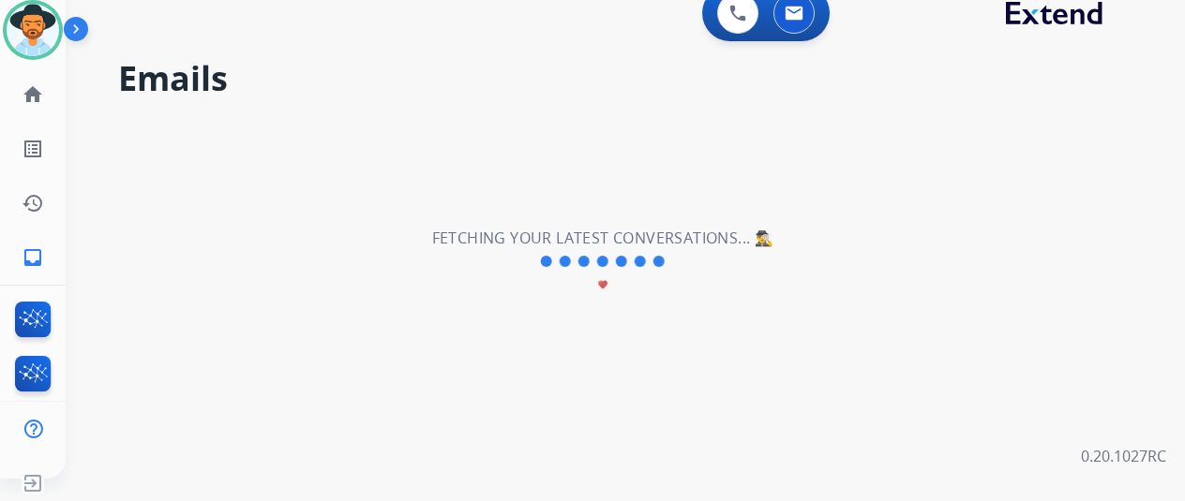
scroll to position [0, 0]
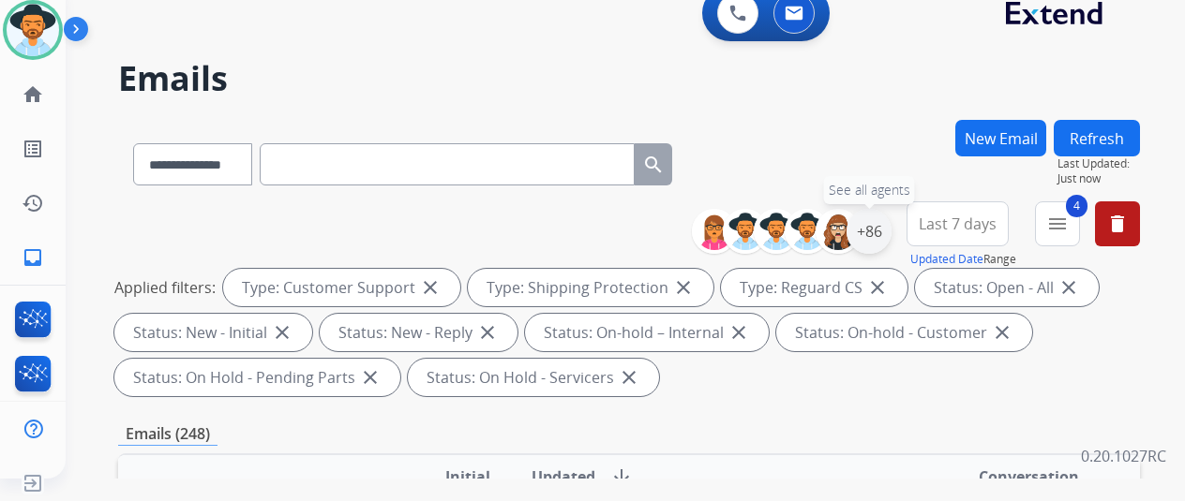
click at [883, 230] on div "+86" at bounding box center [868, 231] width 45 height 45
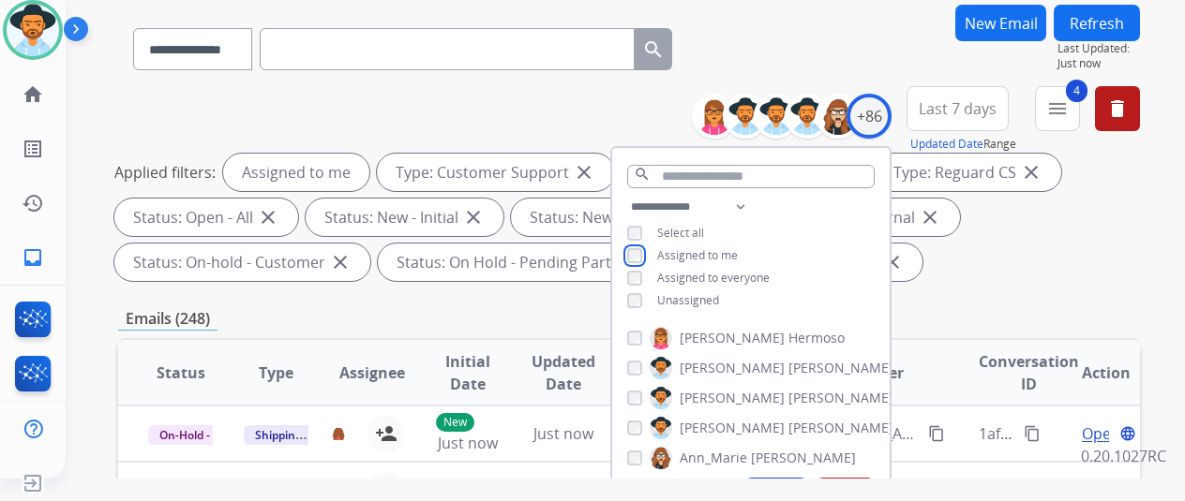
scroll to position [281, 0]
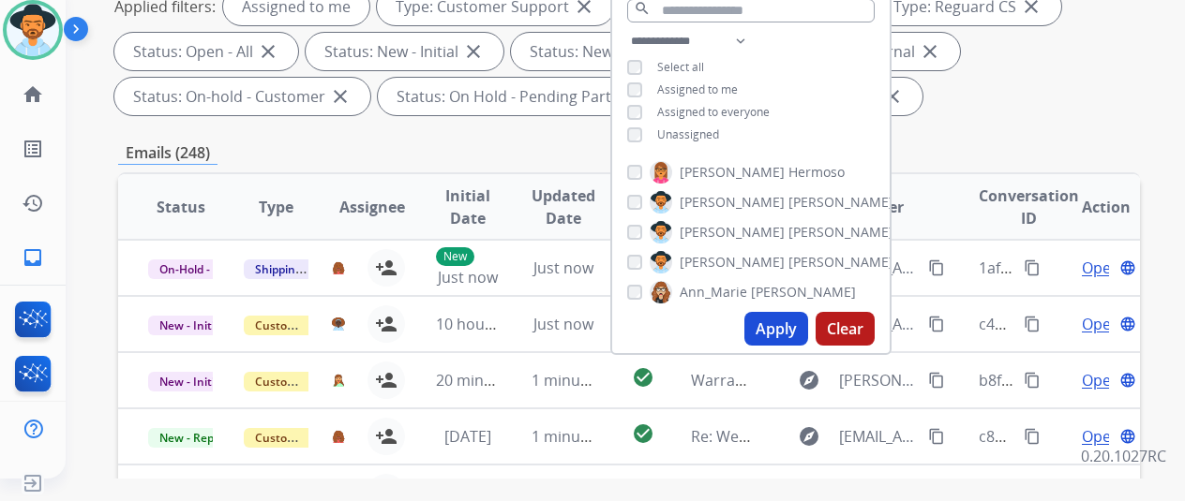
click at [793, 325] on button "Apply" at bounding box center [776, 329] width 64 height 34
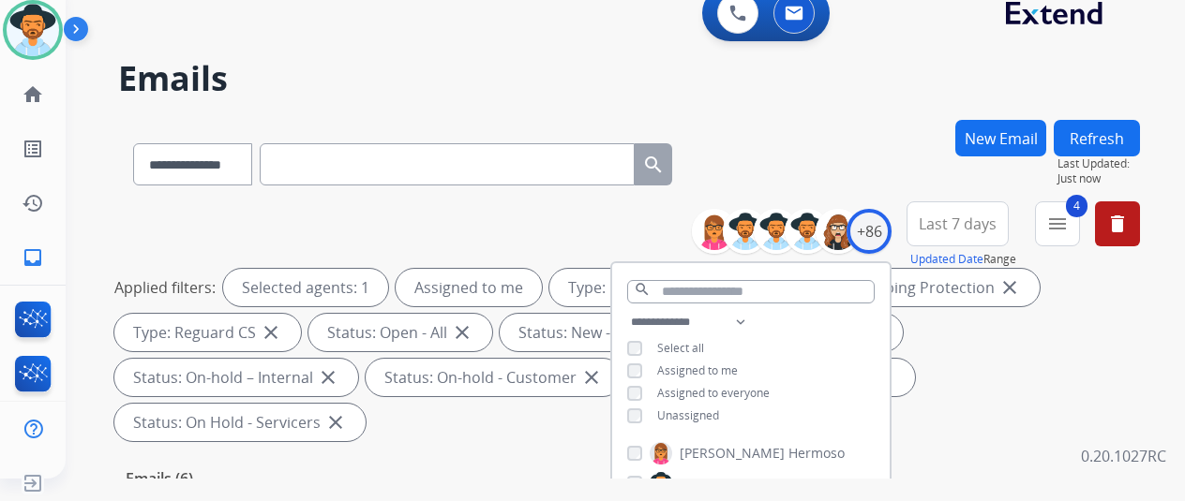
click at [861, 155] on div "**********" at bounding box center [629, 161] width 1022 height 82
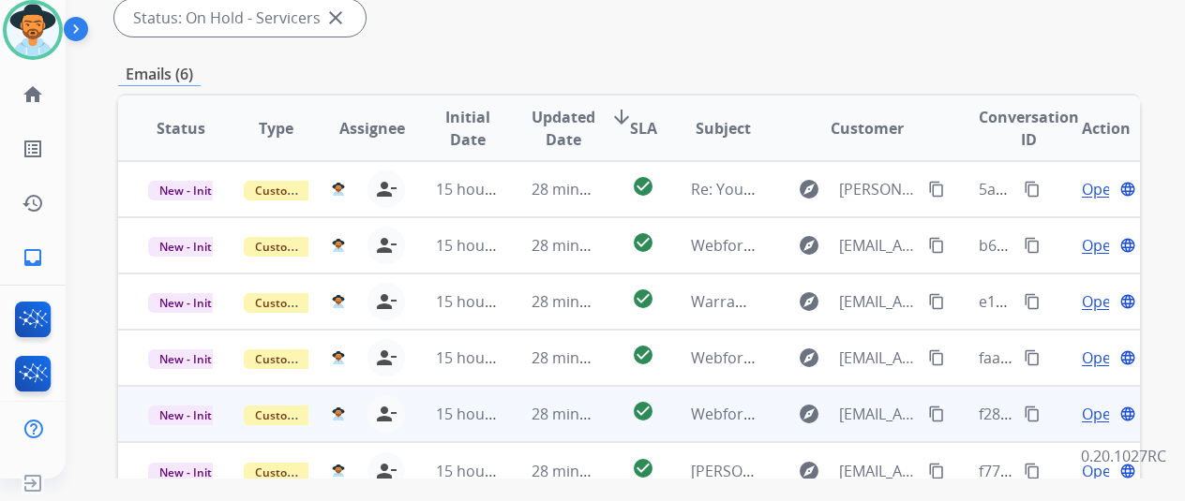
scroll to position [403, 0]
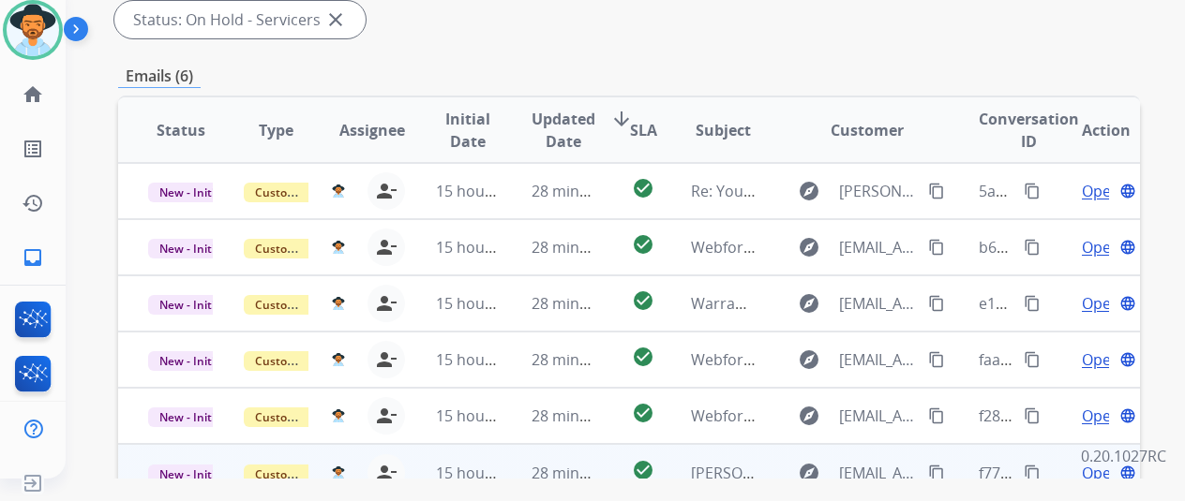
click at [1094, 462] on span "Open" at bounding box center [1101, 473] width 38 height 22
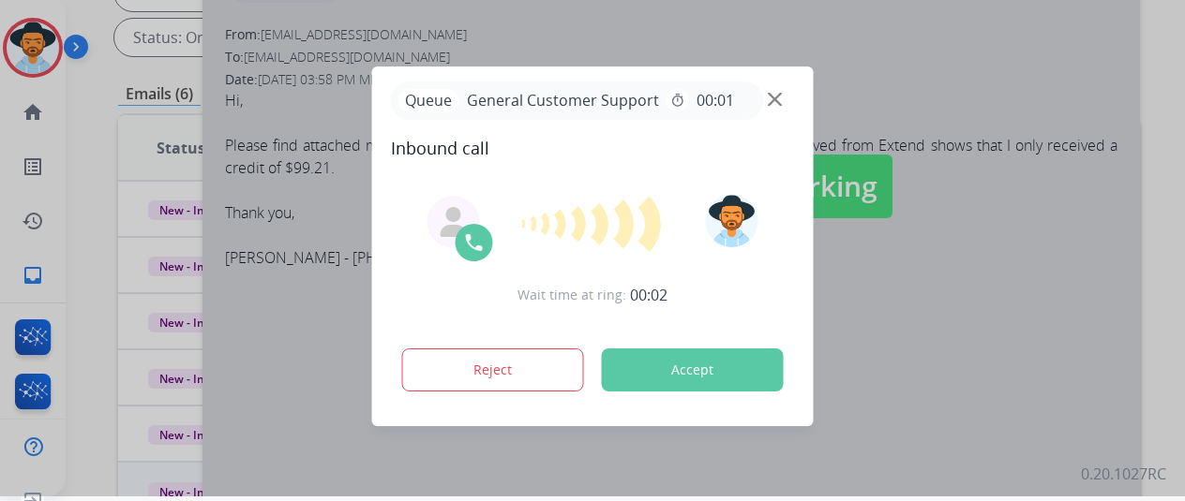
scroll to position [0, 0]
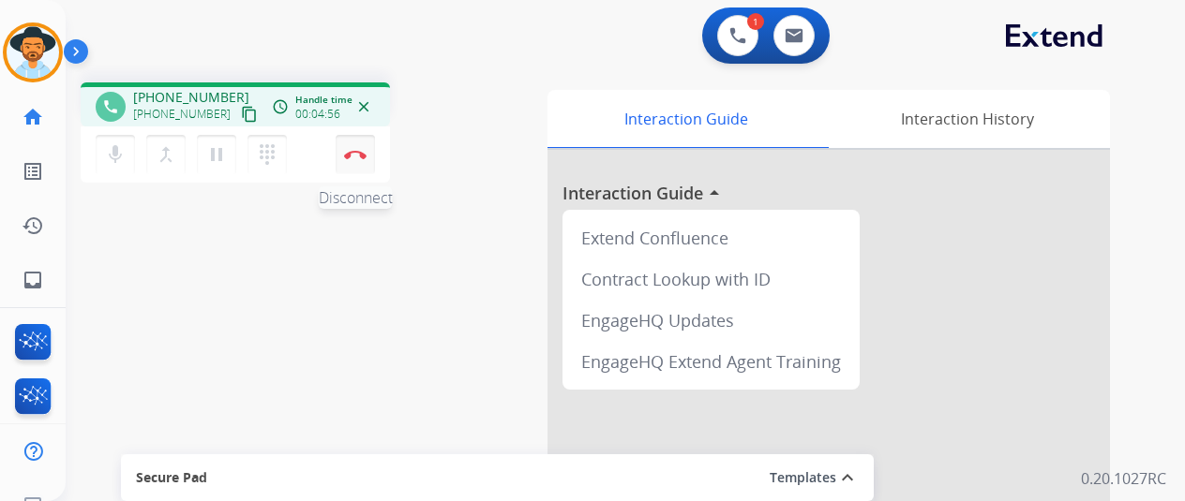
click at [357, 150] on img at bounding box center [355, 154] width 22 height 9
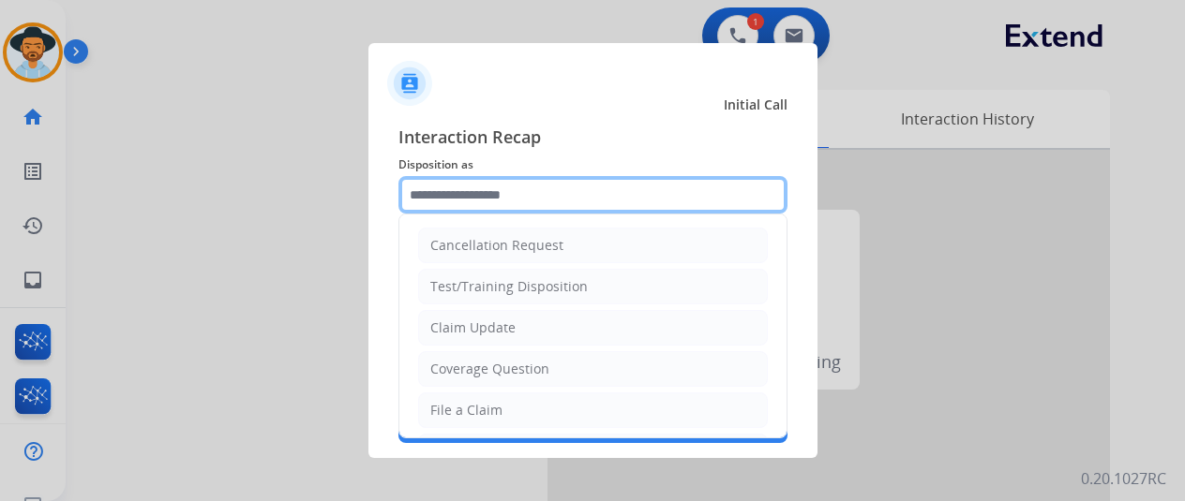
click at [471, 200] on input "text" at bounding box center [592, 194] width 389 height 37
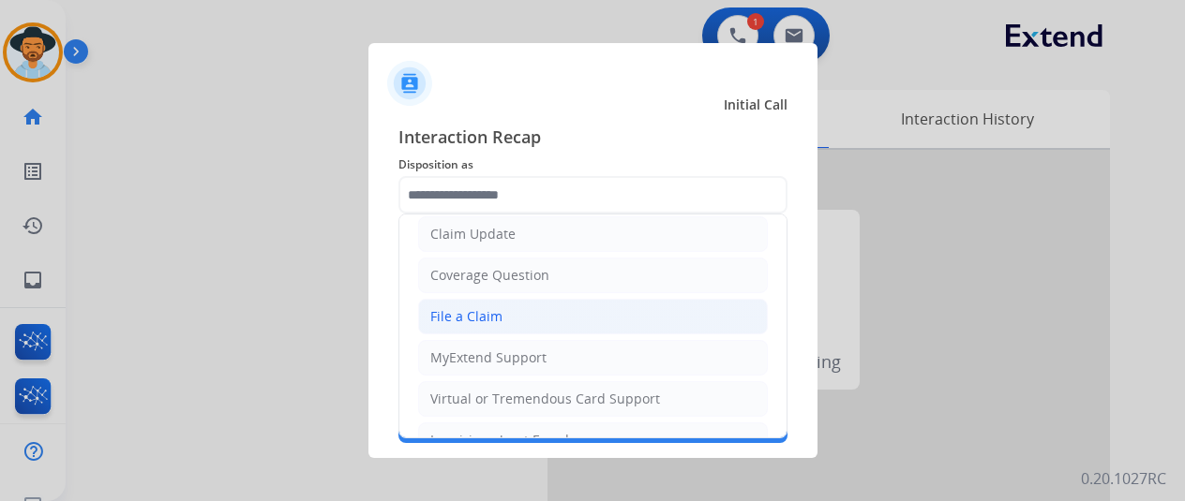
click at [457, 314] on div "File a Claim" at bounding box center [466, 316] width 72 height 19
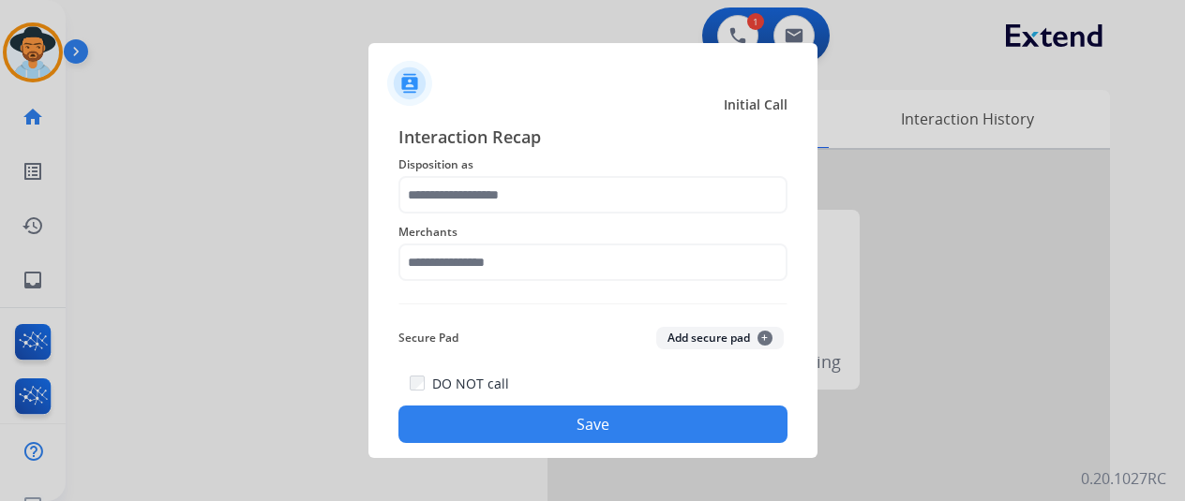
type input "**********"
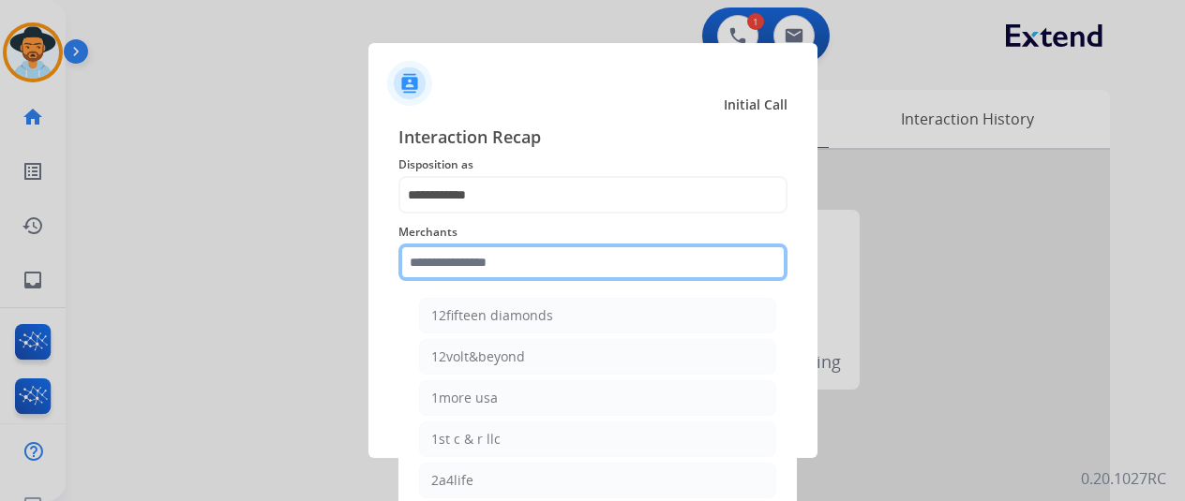
click at [426, 253] on input "text" at bounding box center [592, 262] width 389 height 37
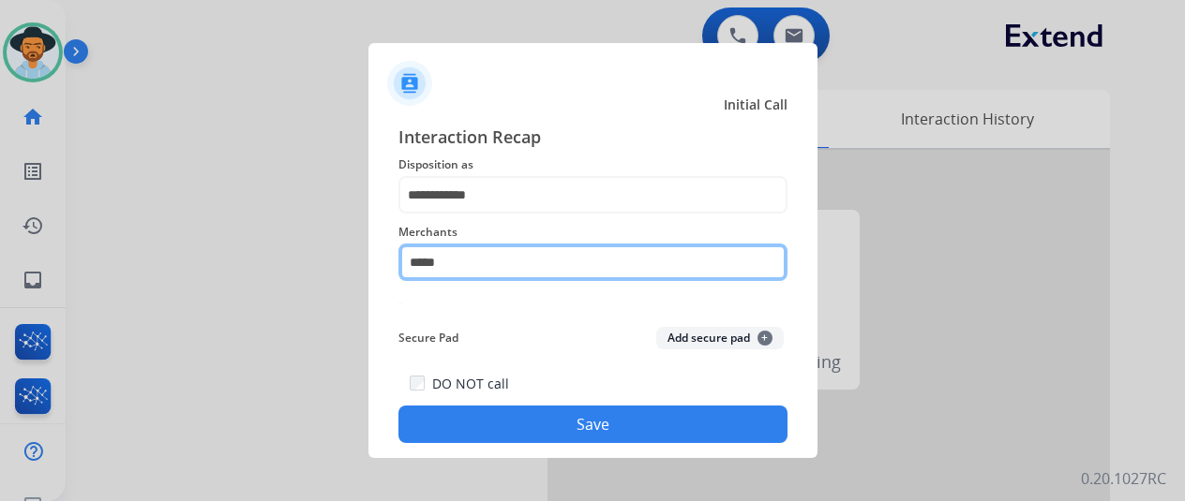
drag, startPoint x: 475, startPoint y: 267, endPoint x: 379, endPoint y: 258, distance: 97.0
click at [379, 258] on div "**********" at bounding box center [592, 284] width 449 height 350
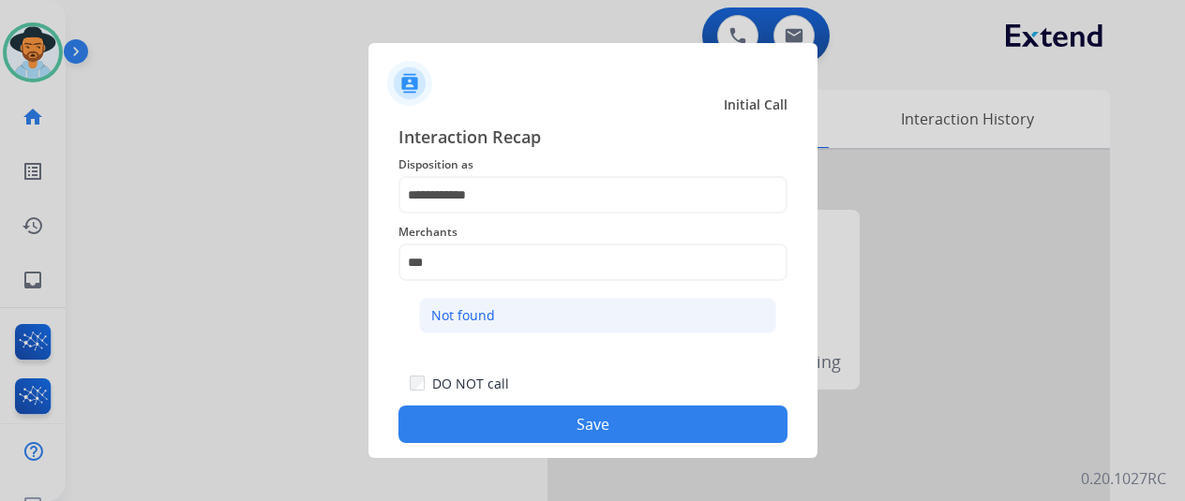
click at [468, 322] on div "Not found" at bounding box center [463, 316] width 64 height 19
type input "*********"
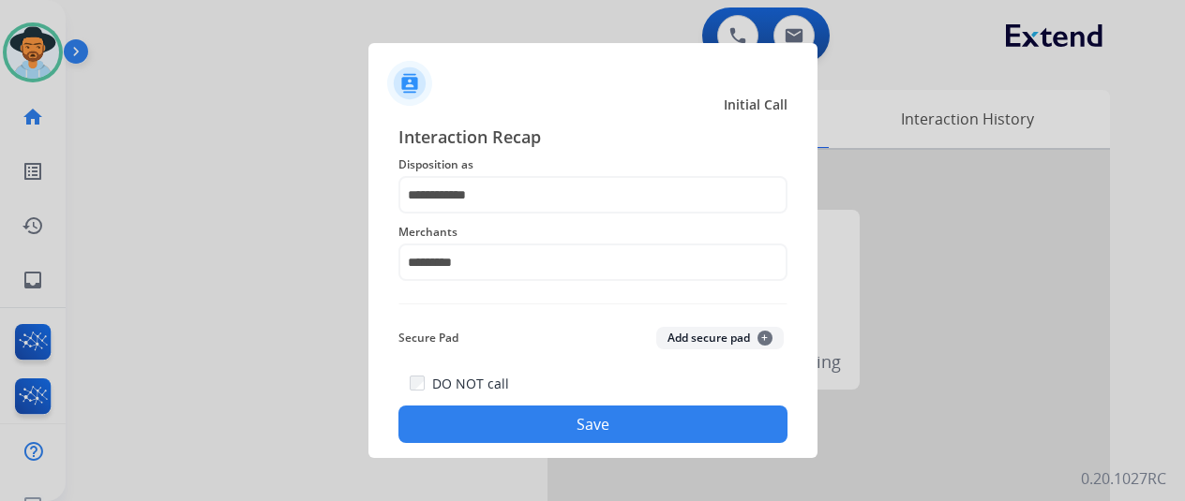
click at [513, 423] on button "Save" at bounding box center [592, 424] width 389 height 37
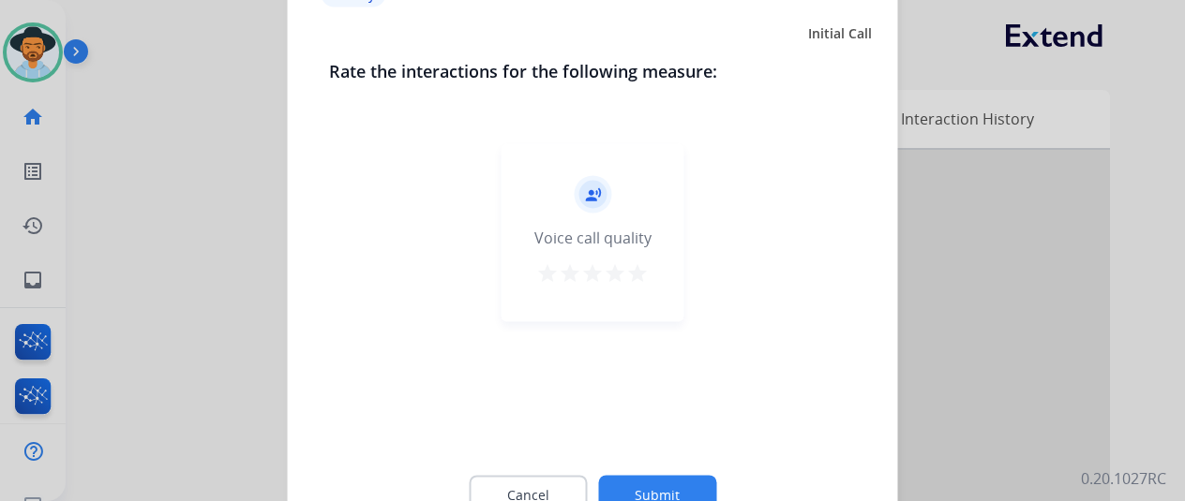
click at [649, 485] on button "Submit" at bounding box center [657, 494] width 118 height 39
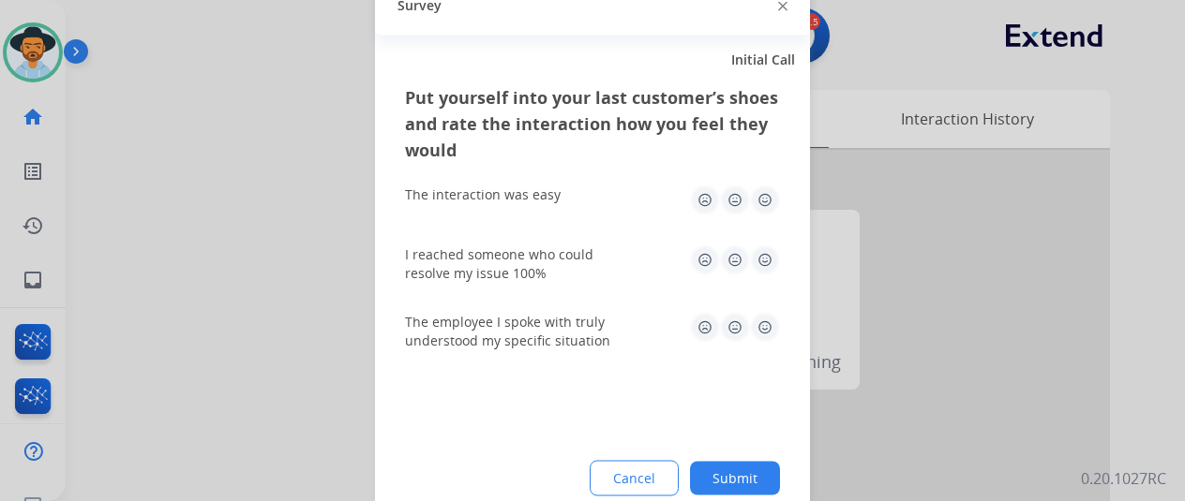
click at [739, 481] on button "Submit" at bounding box center [735, 478] width 90 height 34
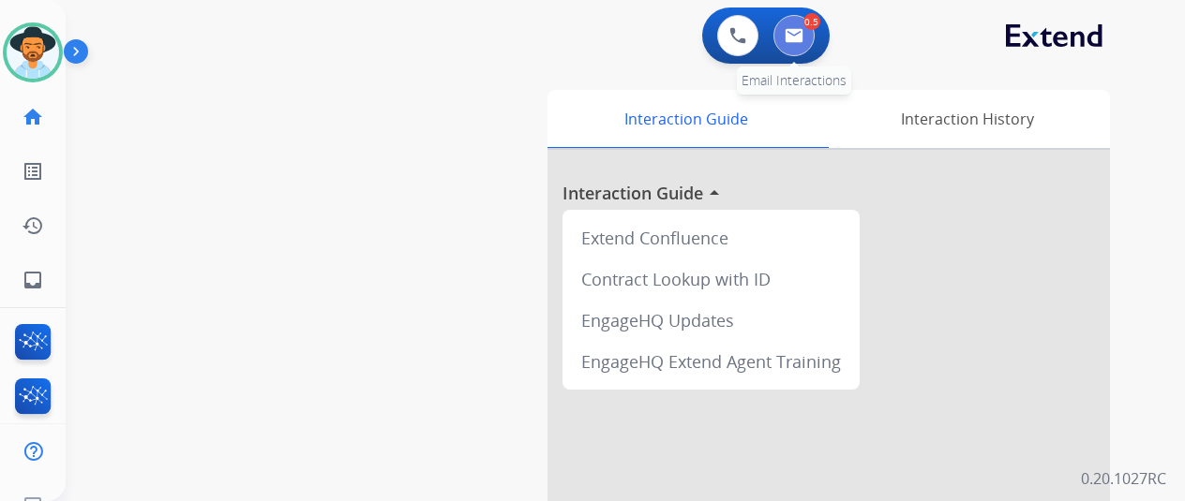
click at [801, 33] on img at bounding box center [794, 35] width 19 height 15
select select "**********"
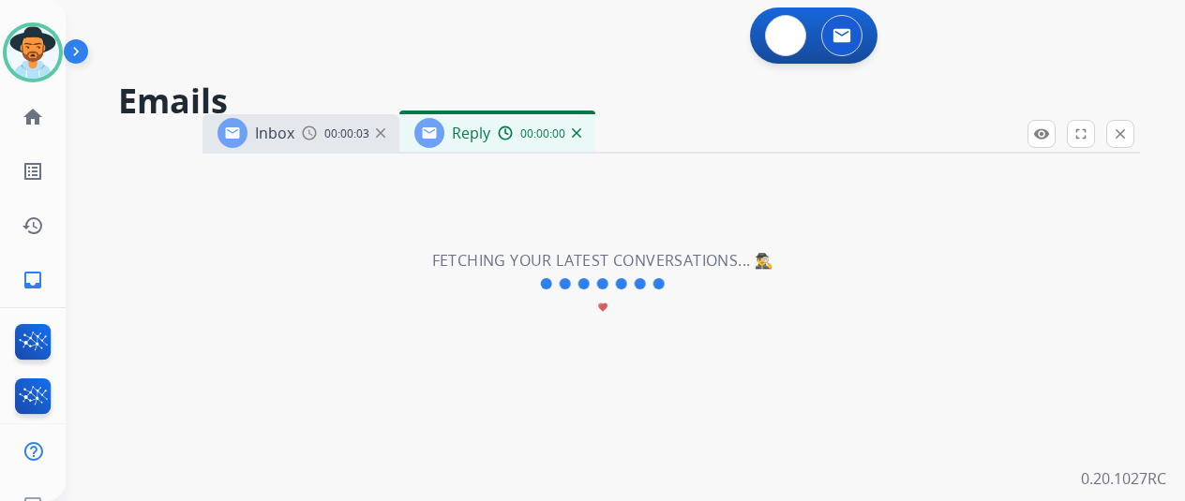
select select "**********"
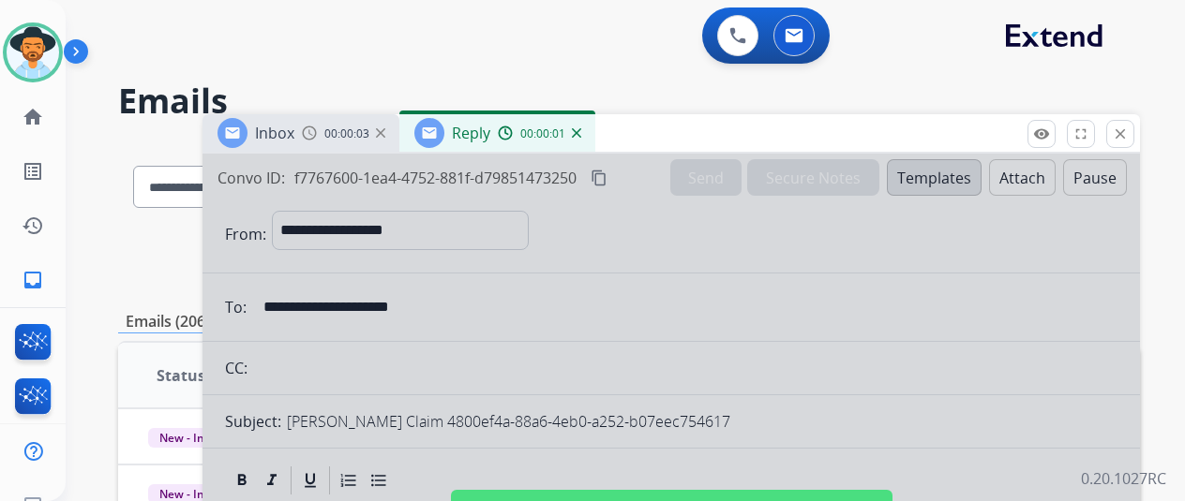
click at [596, 269] on div at bounding box center [670, 504] width 937 height 700
select select
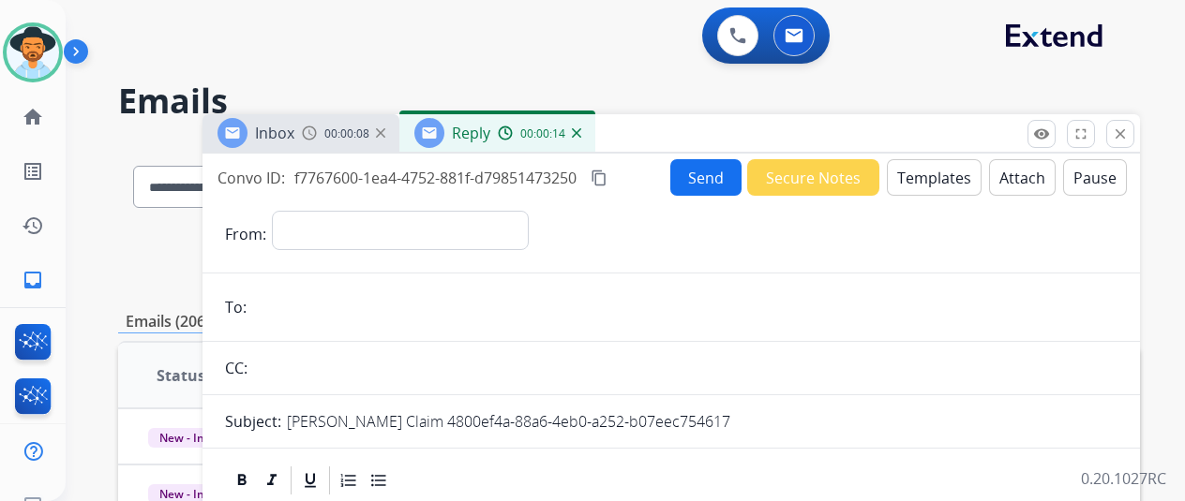
click at [581, 134] on img at bounding box center [576, 132] width 9 height 9
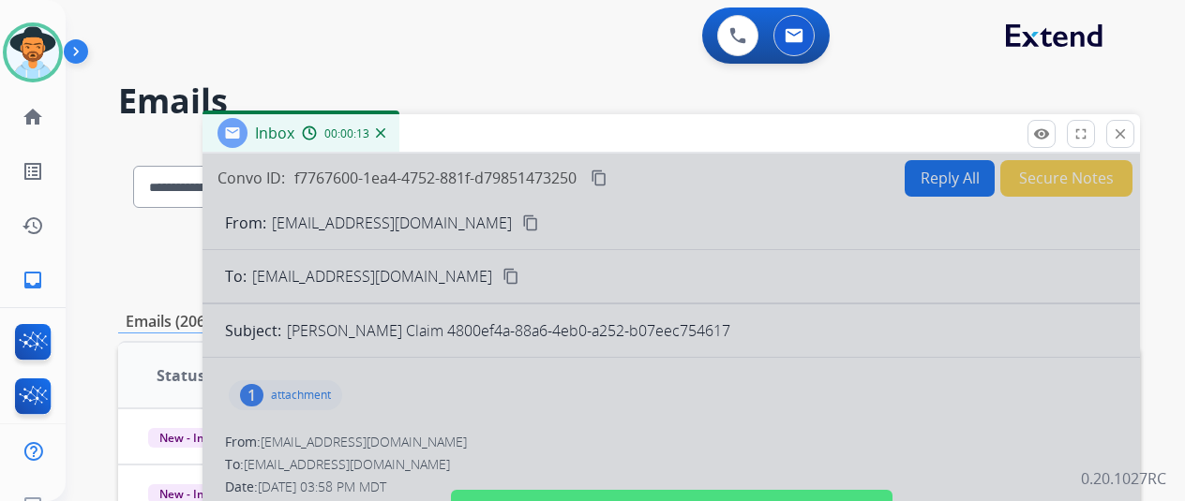
click at [385, 129] on img at bounding box center [380, 132] width 9 height 9
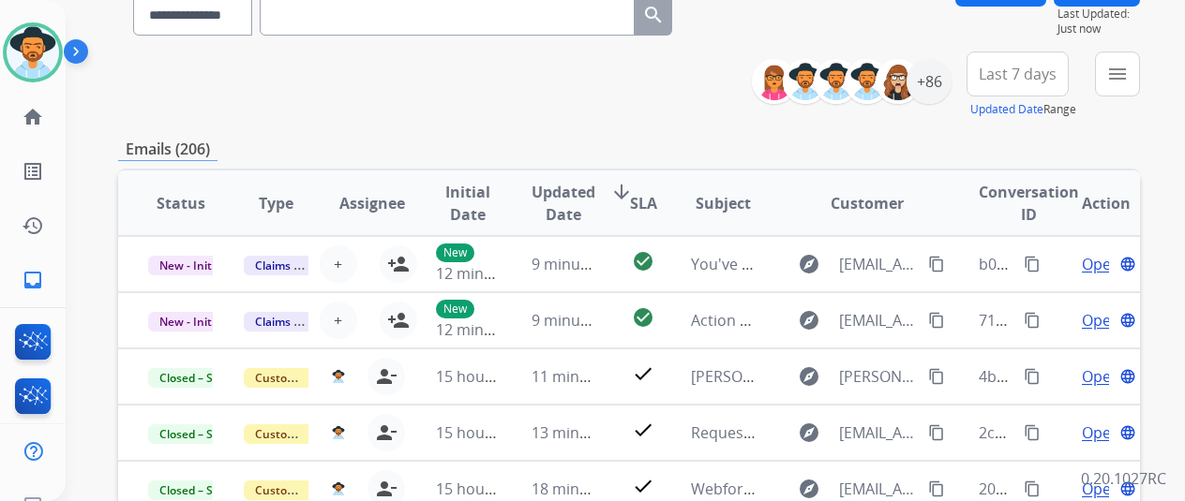
scroll to position [81, 0]
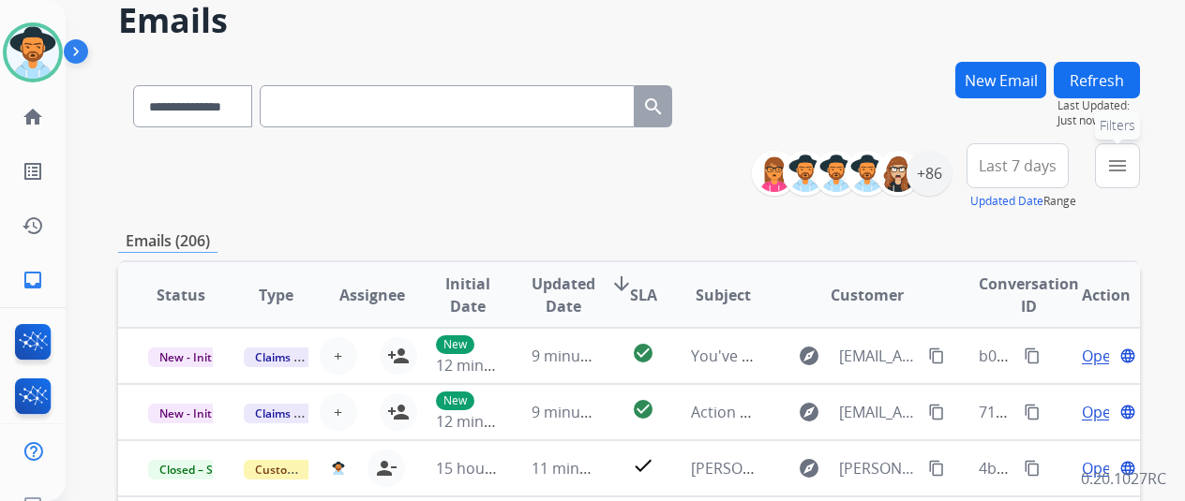
click at [1129, 162] on mat-icon "menu" at bounding box center [1117, 166] width 22 height 22
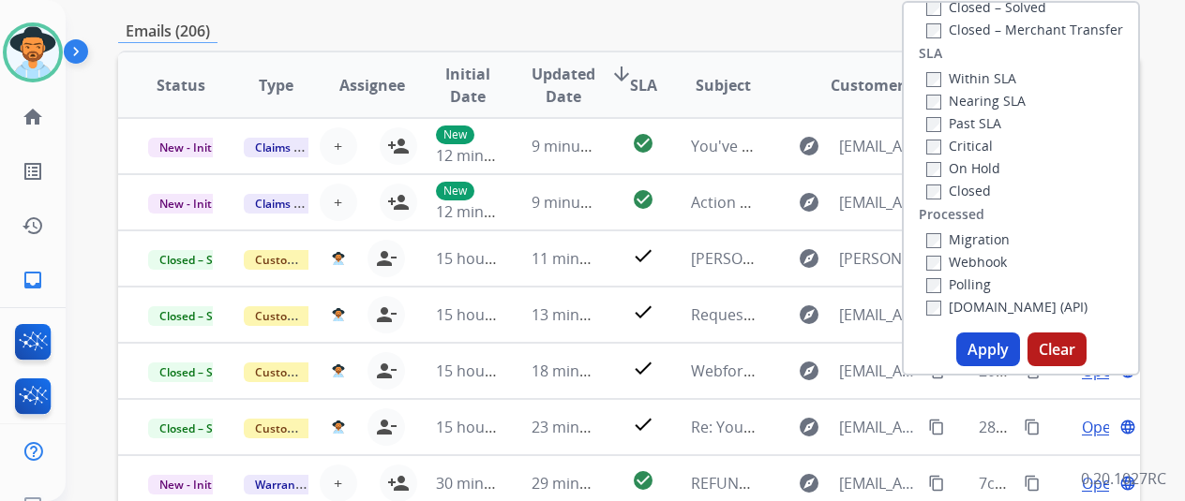
scroll to position [456, 0]
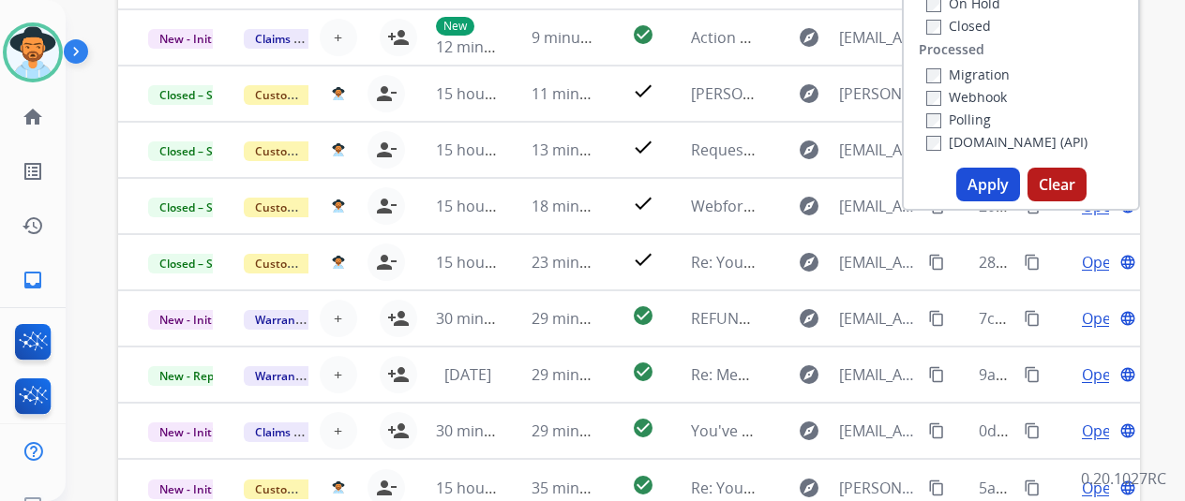
click at [992, 187] on button "Apply" at bounding box center [988, 185] width 64 height 34
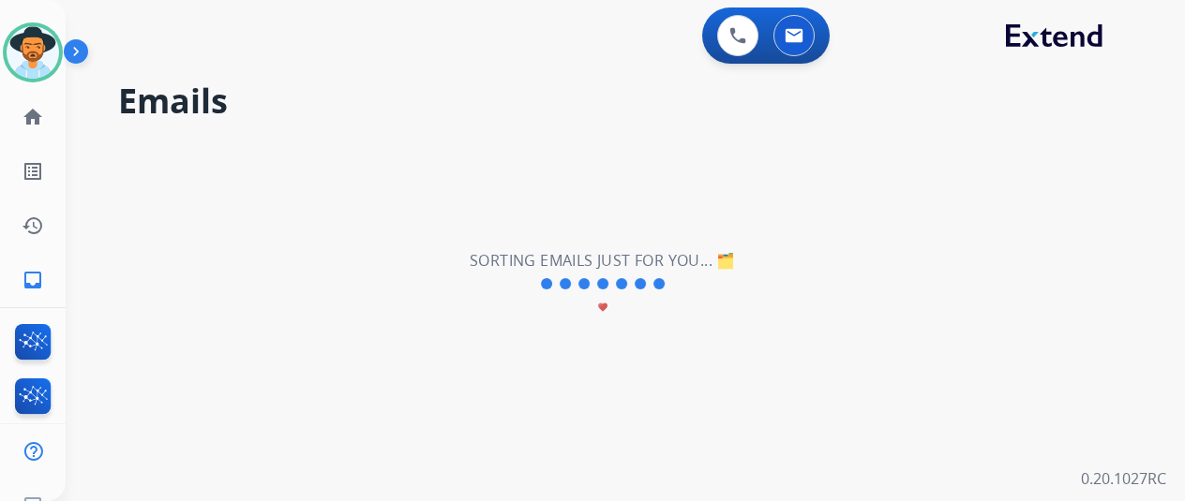
scroll to position [0, 0]
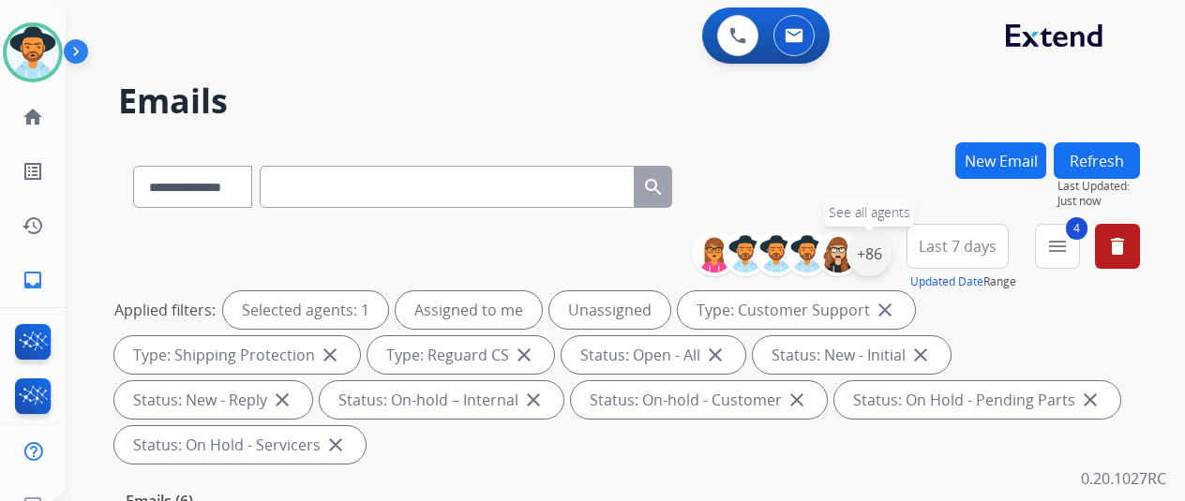
click at [888, 249] on div "+86" at bounding box center [868, 254] width 45 height 45
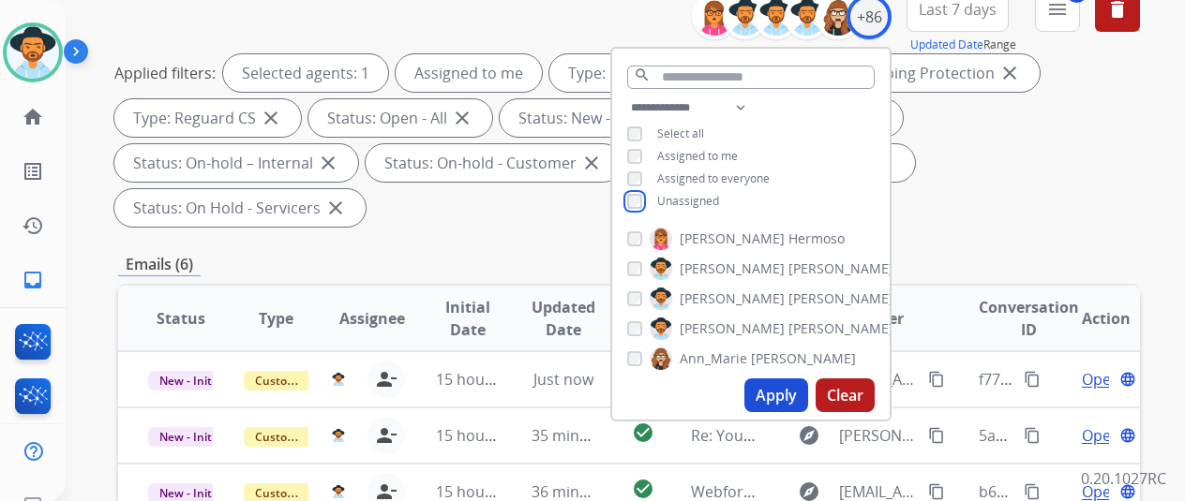
scroll to position [281, 0]
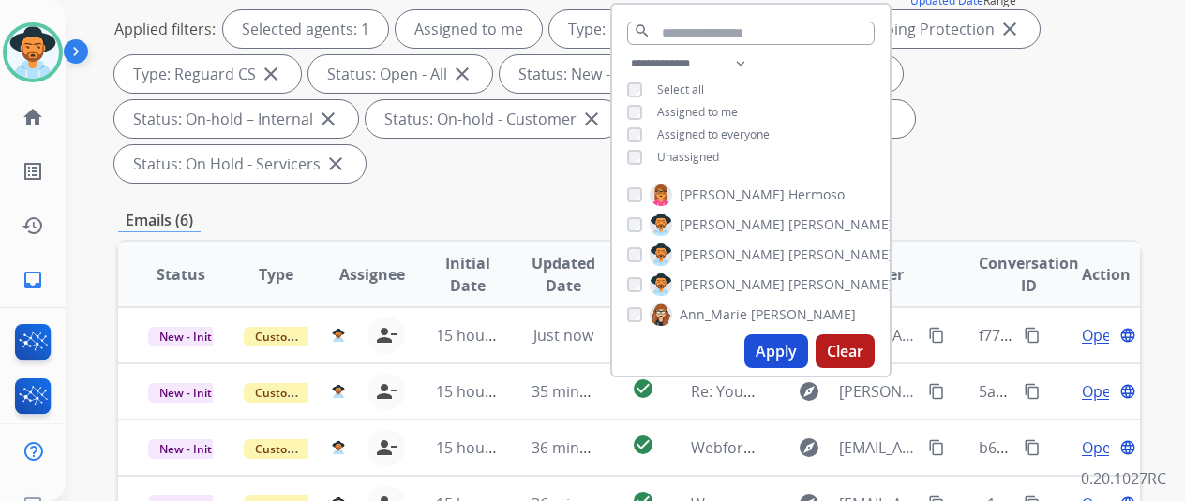
click at [777, 346] on button "Apply" at bounding box center [776, 352] width 64 height 34
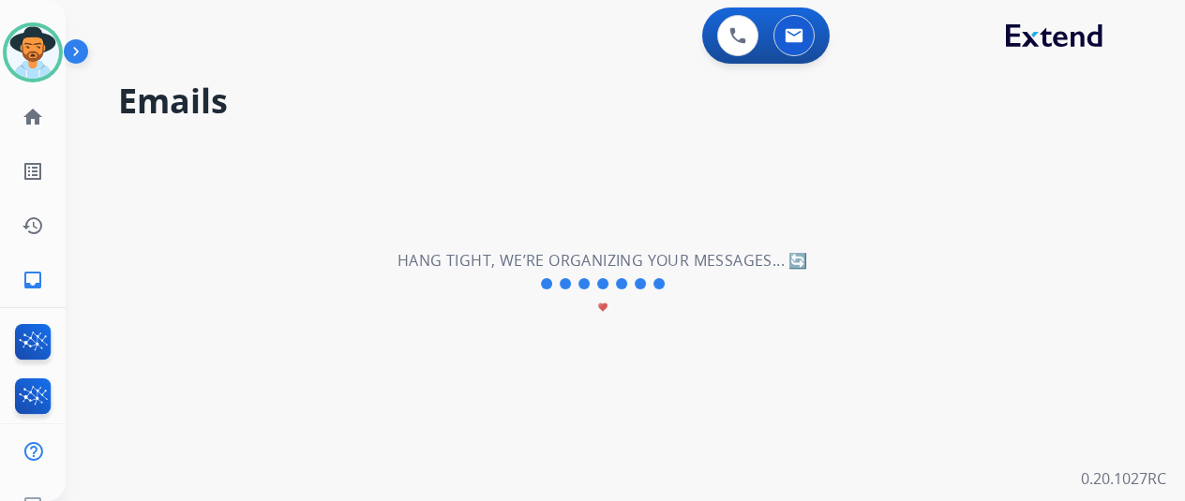
scroll to position [0, 0]
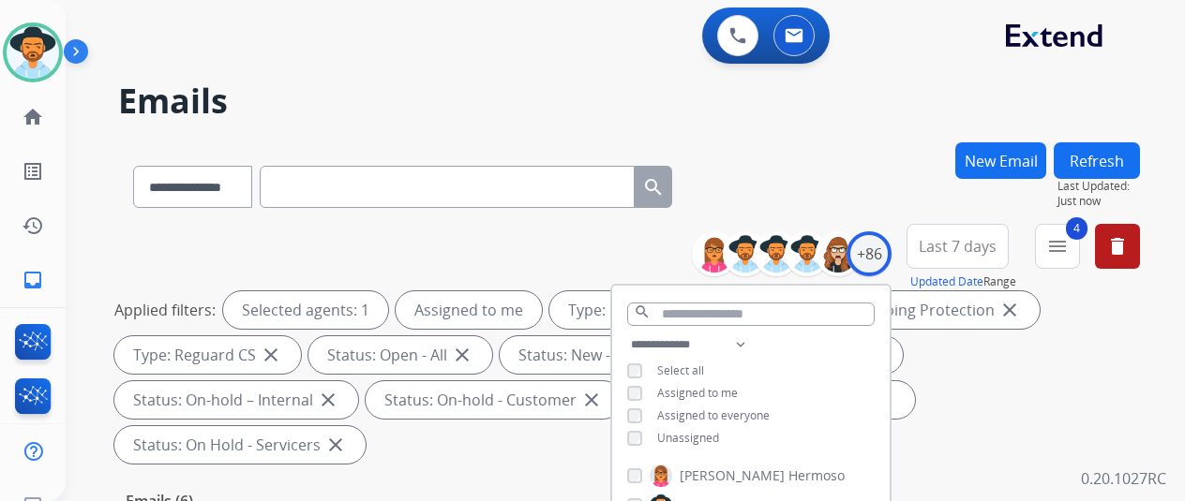
click at [826, 118] on h2 "Emails" at bounding box center [629, 100] width 1022 height 37
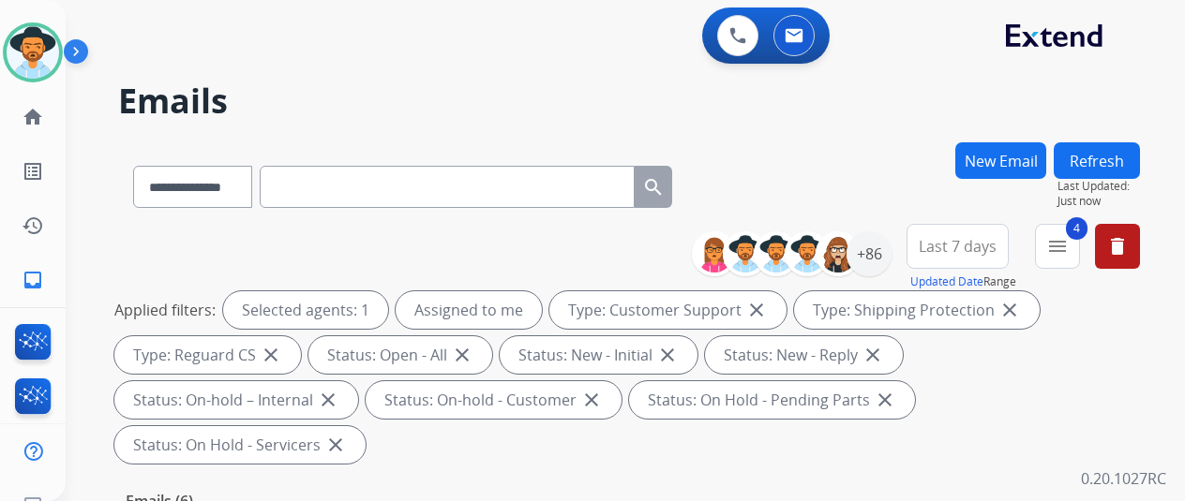
click at [792, 140] on div "**********" at bounding box center [603, 317] width 1074 height 501
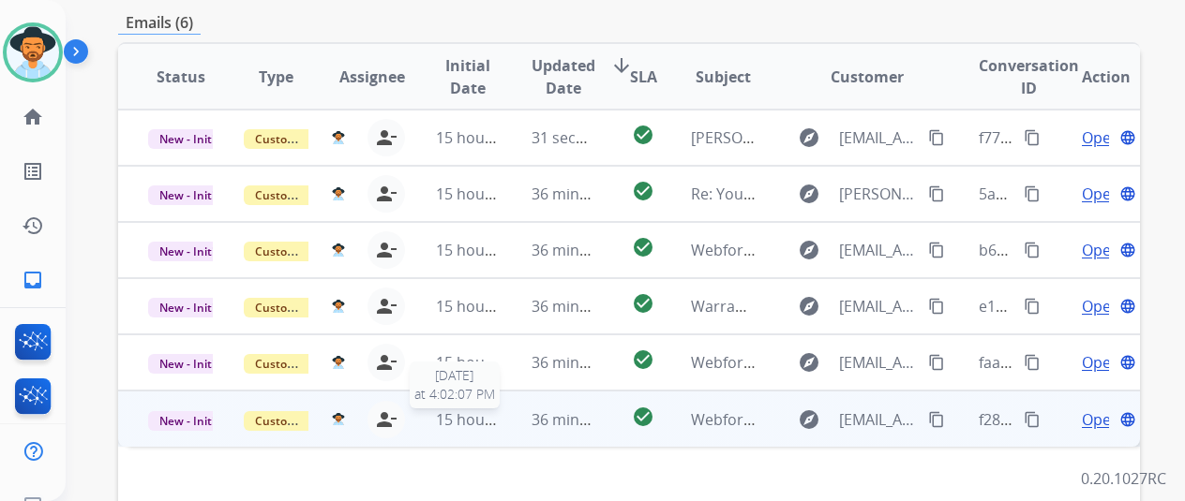
scroll to position [562, 0]
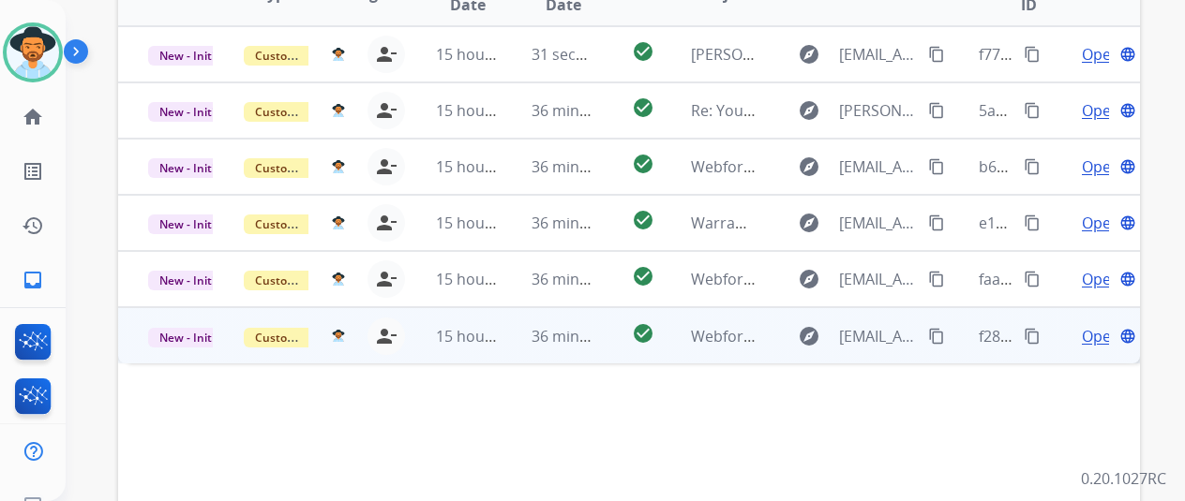
click at [937, 328] on mat-icon "content_copy" at bounding box center [936, 336] width 17 height 17
click at [1097, 325] on span "Open" at bounding box center [1101, 336] width 38 height 22
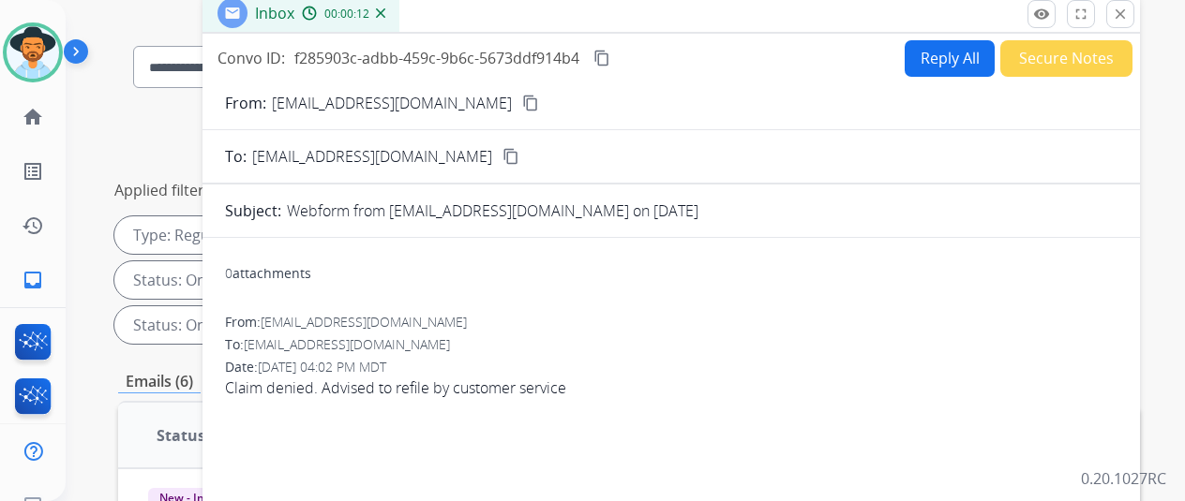
scroll to position [94, 0]
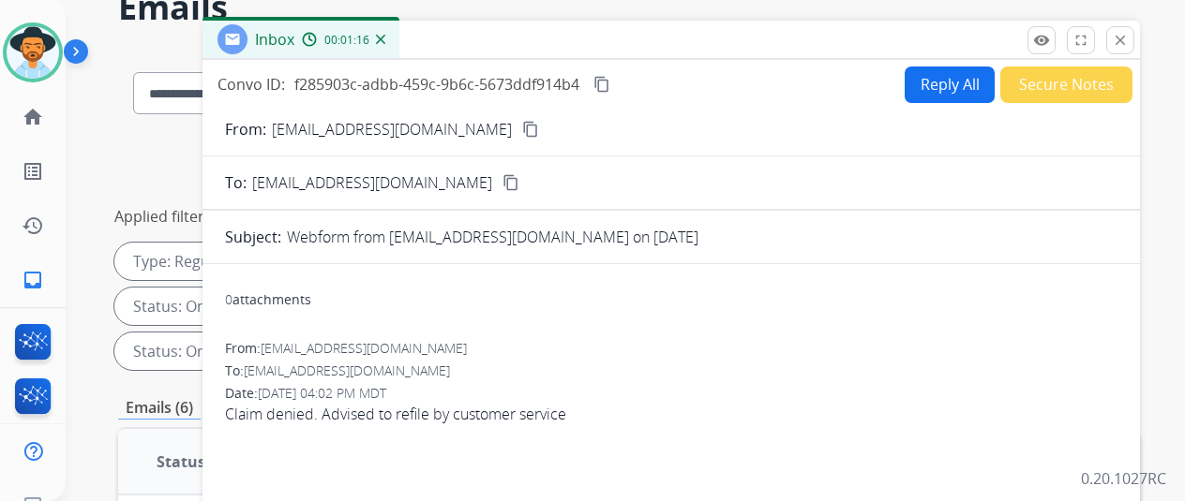
click at [960, 87] on button "Reply All" at bounding box center [950, 85] width 90 height 37
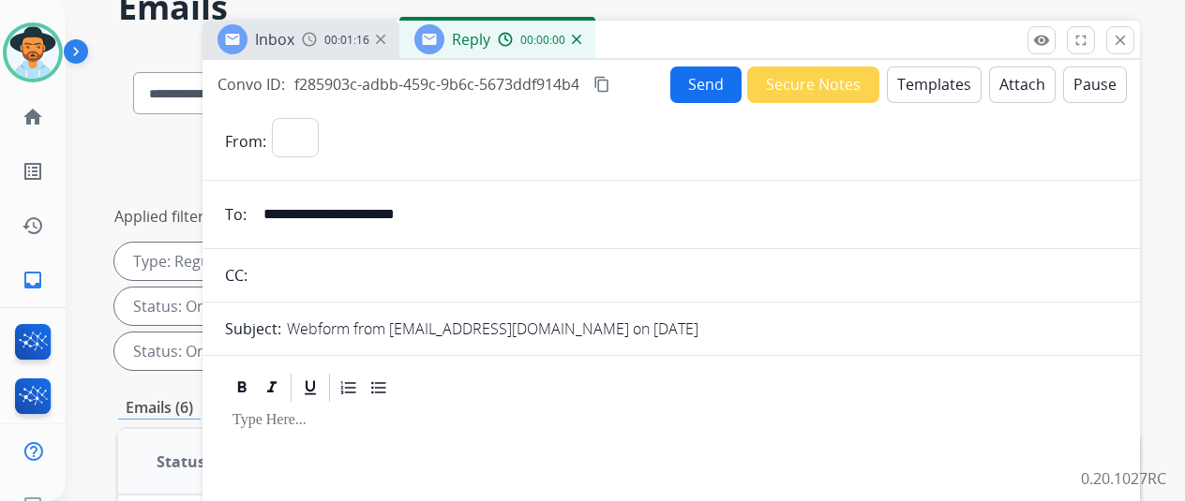
select select "**********"
click at [932, 87] on button "Templates" at bounding box center [934, 85] width 95 height 37
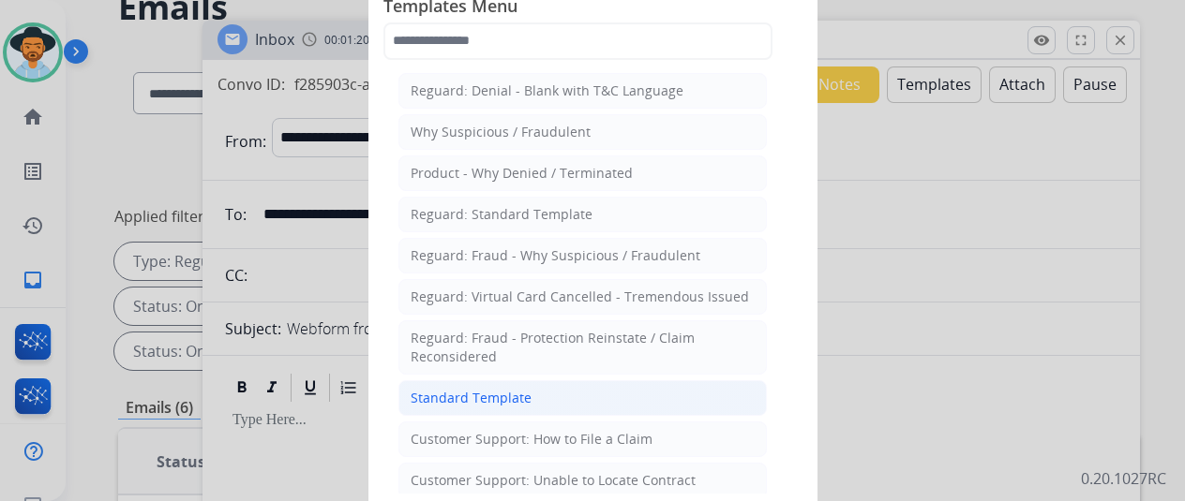
click at [452, 394] on div "Standard Template" at bounding box center [471, 398] width 121 height 19
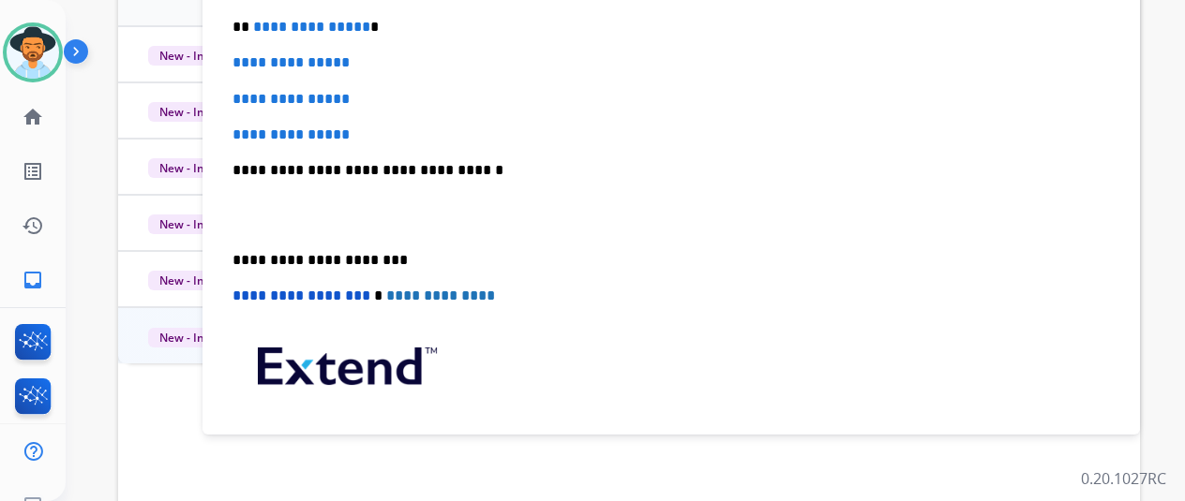
scroll to position [0, 0]
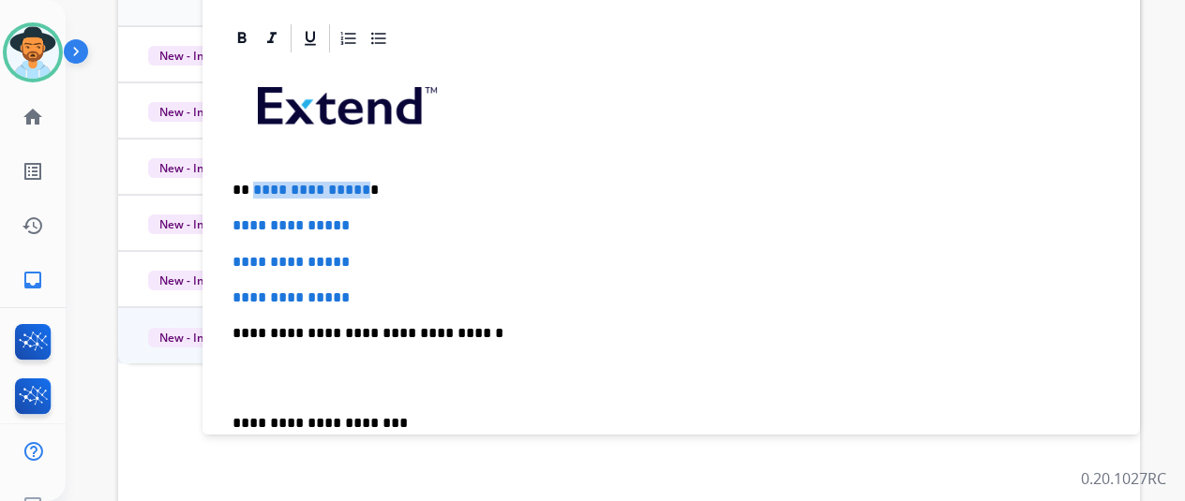
drag, startPoint x: 373, startPoint y: 187, endPoint x: 266, endPoint y: 183, distance: 106.9
click at [266, 183] on span "**********" at bounding box center [311, 190] width 117 height 14
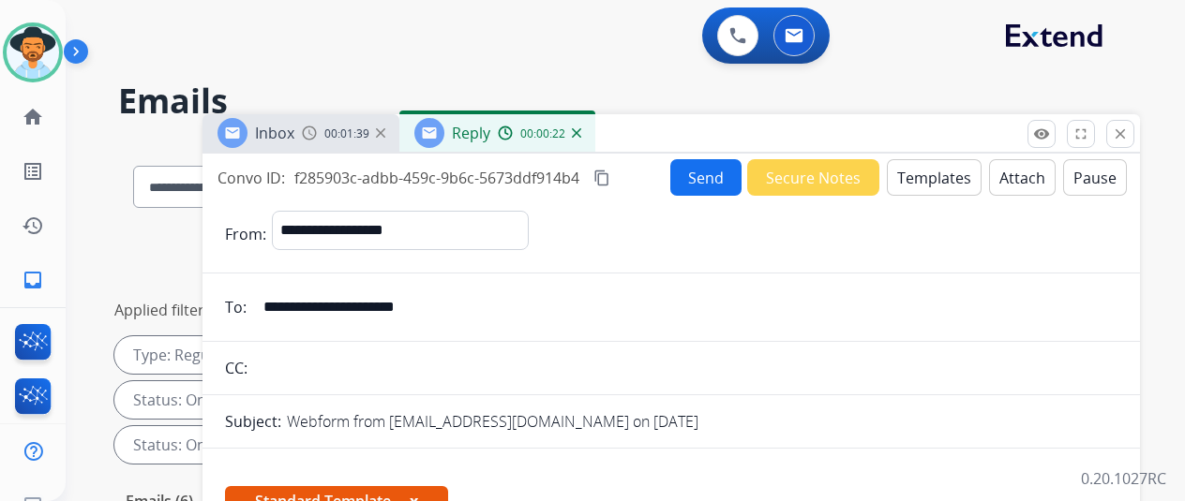
select select "**********"
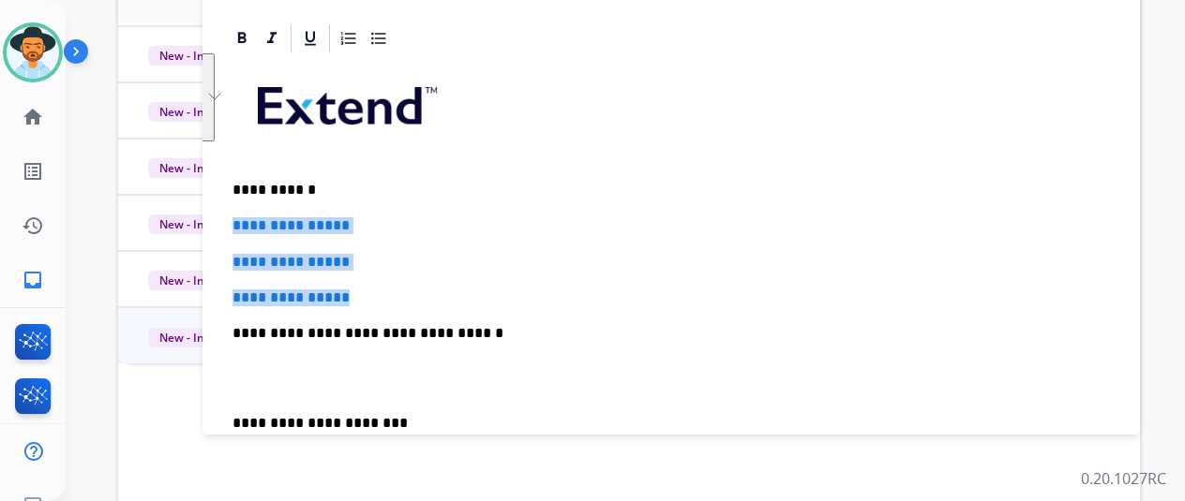
drag, startPoint x: 384, startPoint y: 298, endPoint x: 246, endPoint y: 224, distance: 157.3
click at [246, 224] on div "**********" at bounding box center [670, 9] width 937 height 836
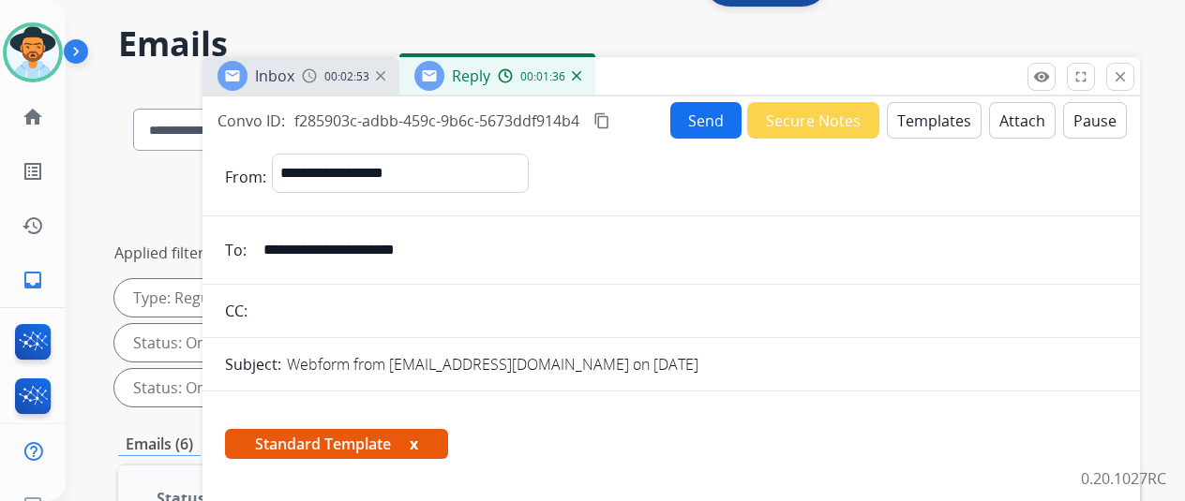
scroll to position [0, 0]
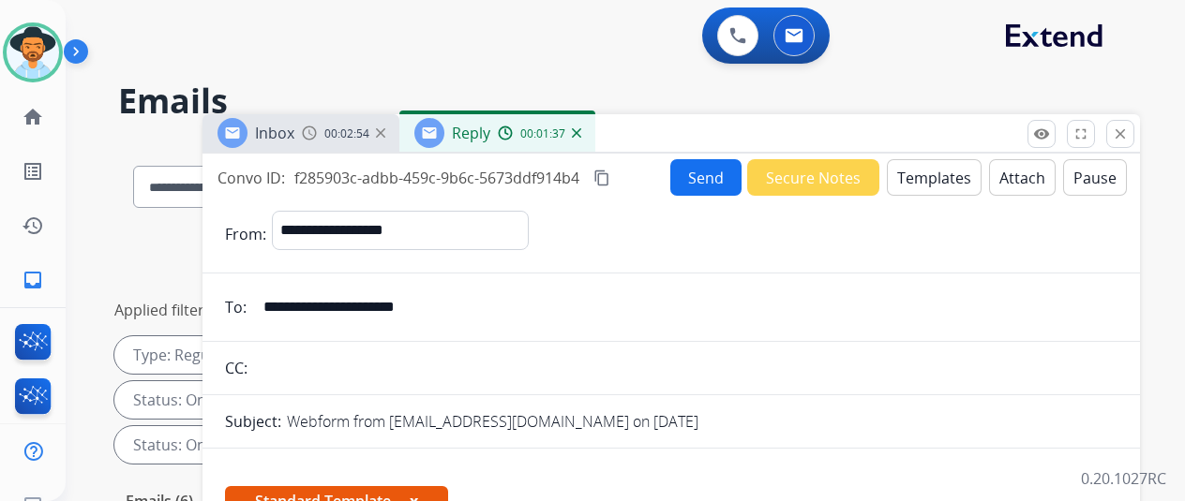
click at [709, 172] on button "Send" at bounding box center [705, 177] width 71 height 37
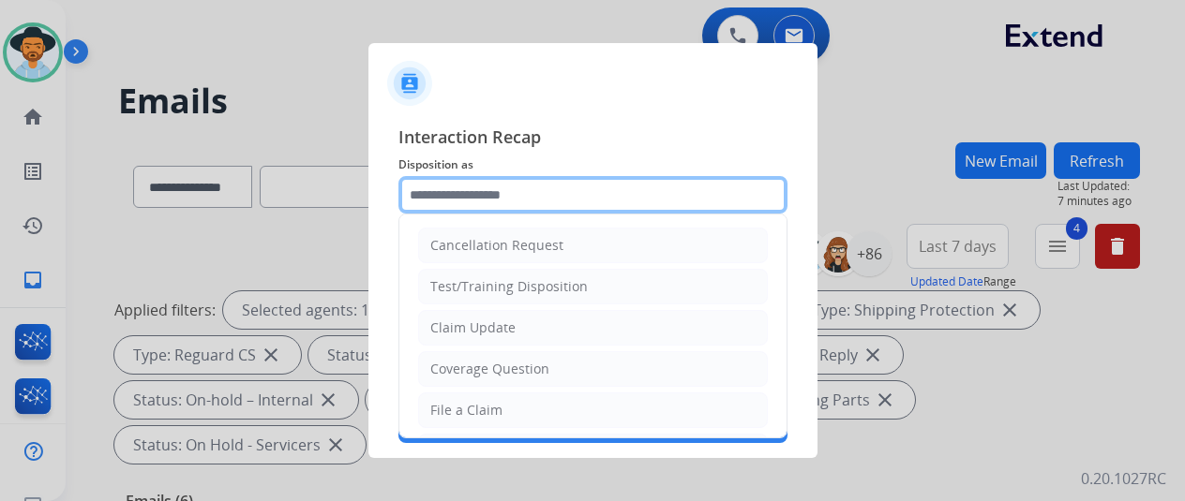
click at [474, 191] on input "text" at bounding box center [592, 194] width 389 height 37
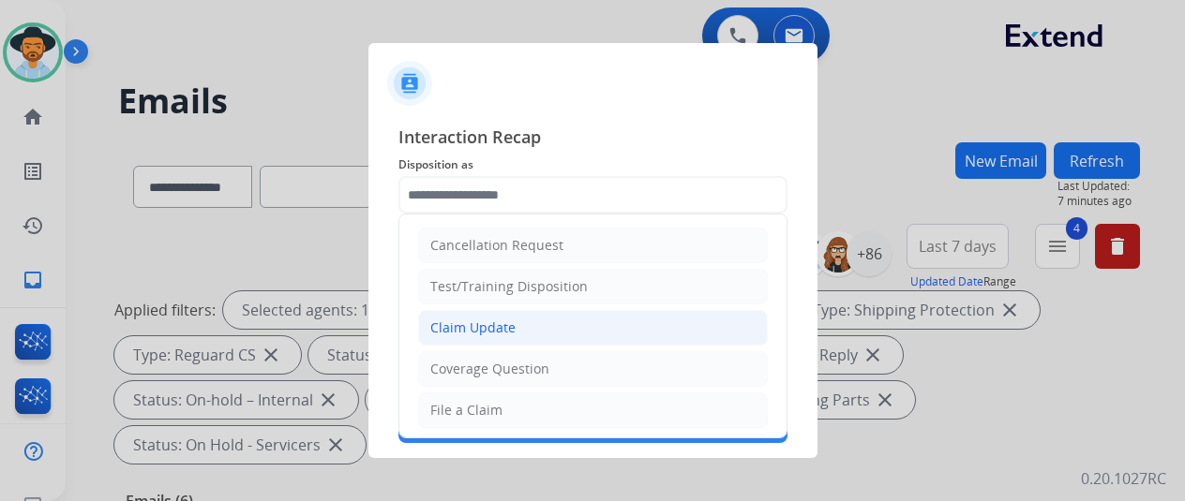
click at [484, 327] on div "Claim Update" at bounding box center [472, 328] width 85 height 19
type input "**********"
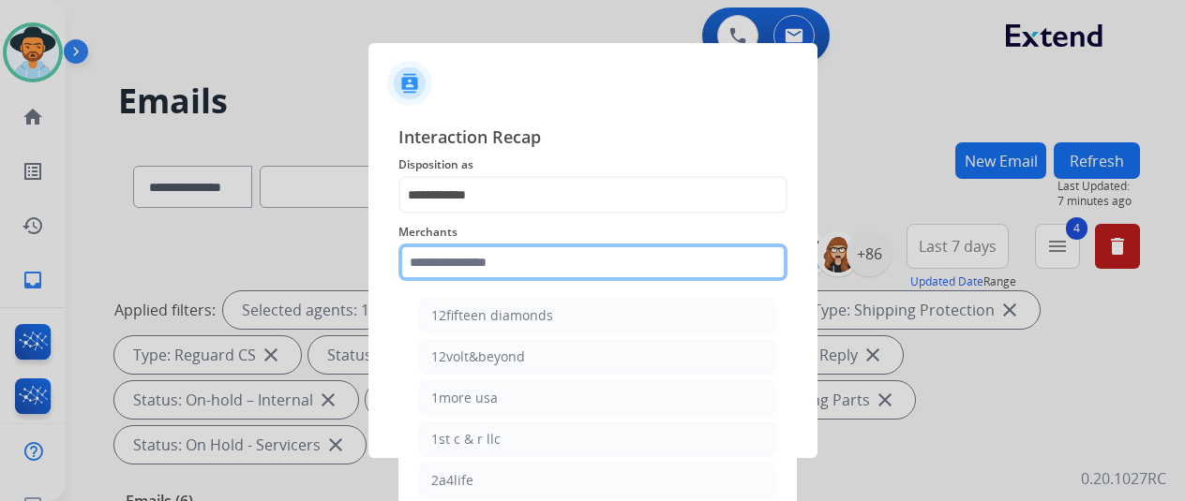
click at [456, 265] on input "text" at bounding box center [592, 262] width 389 height 37
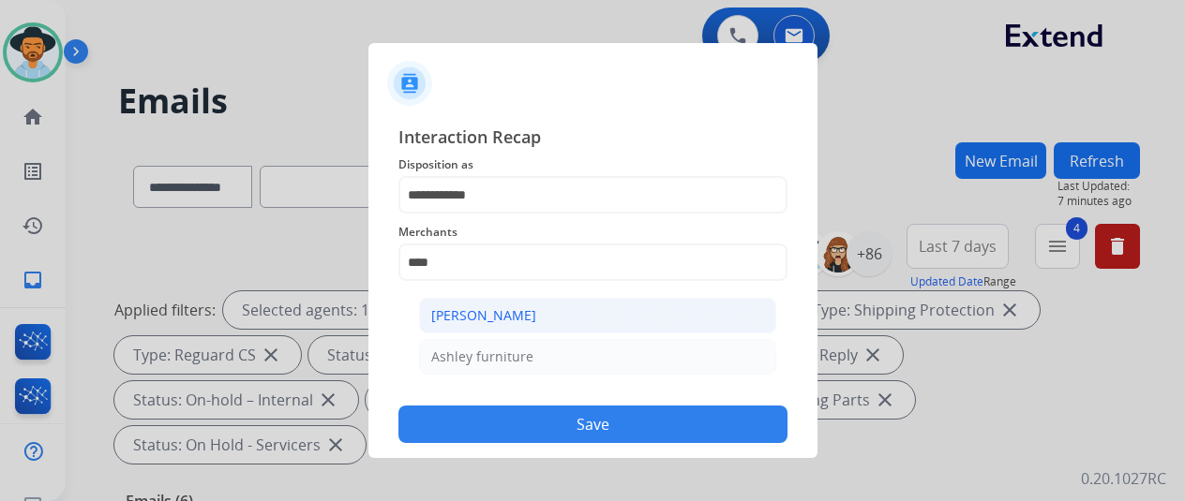
click at [475, 308] on div "[PERSON_NAME]" at bounding box center [483, 316] width 105 height 19
type input "**********"
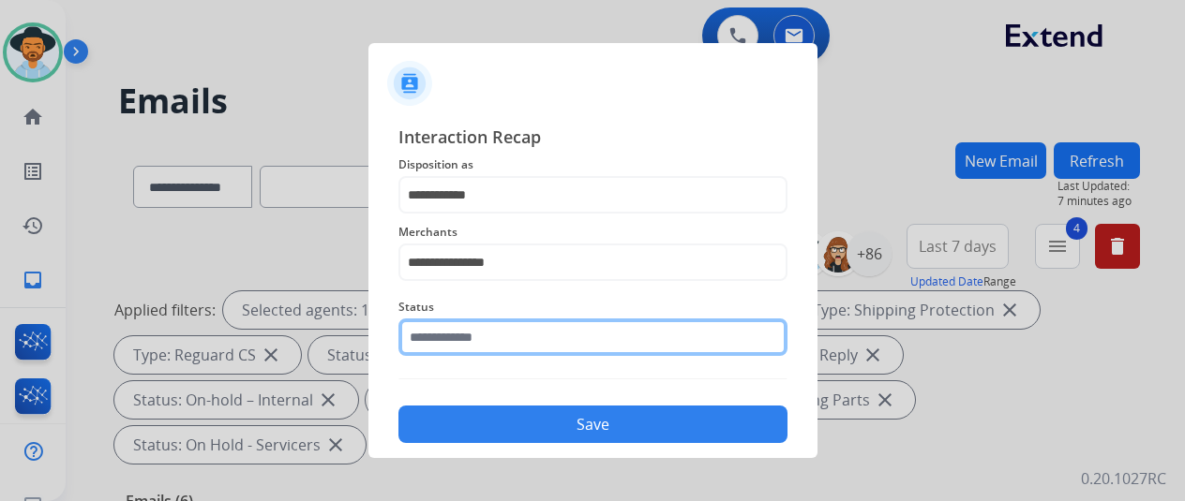
click at [450, 334] on input "text" at bounding box center [592, 337] width 389 height 37
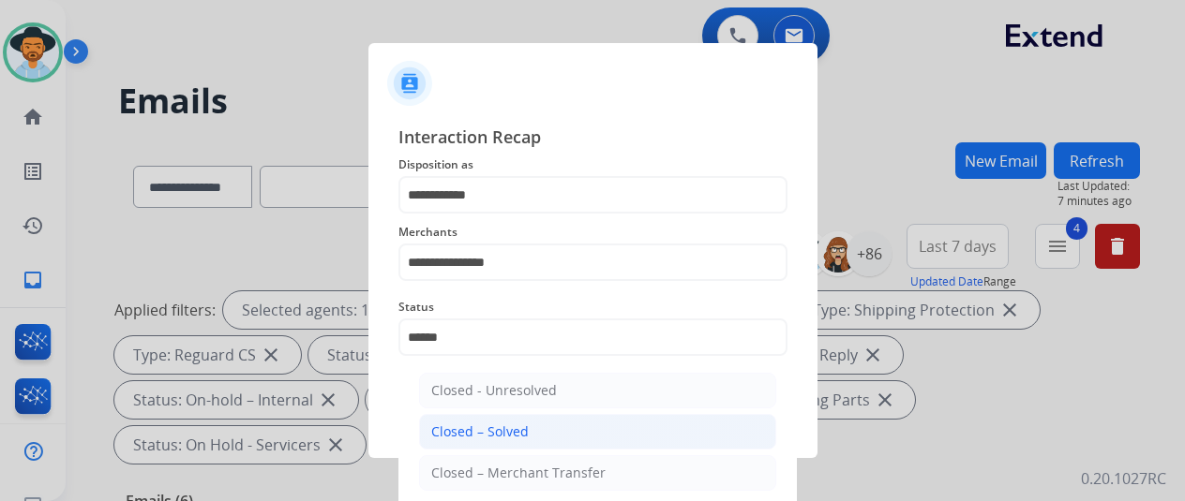
click at [471, 430] on div "Closed – Solved" at bounding box center [479, 432] width 97 height 19
type input "**********"
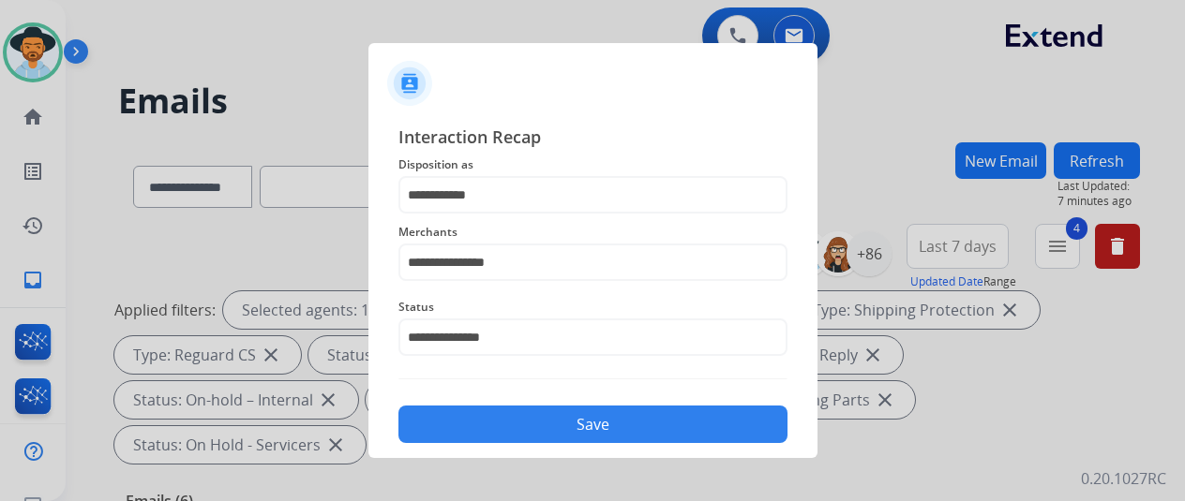
click at [472, 430] on button "Save" at bounding box center [592, 424] width 389 height 37
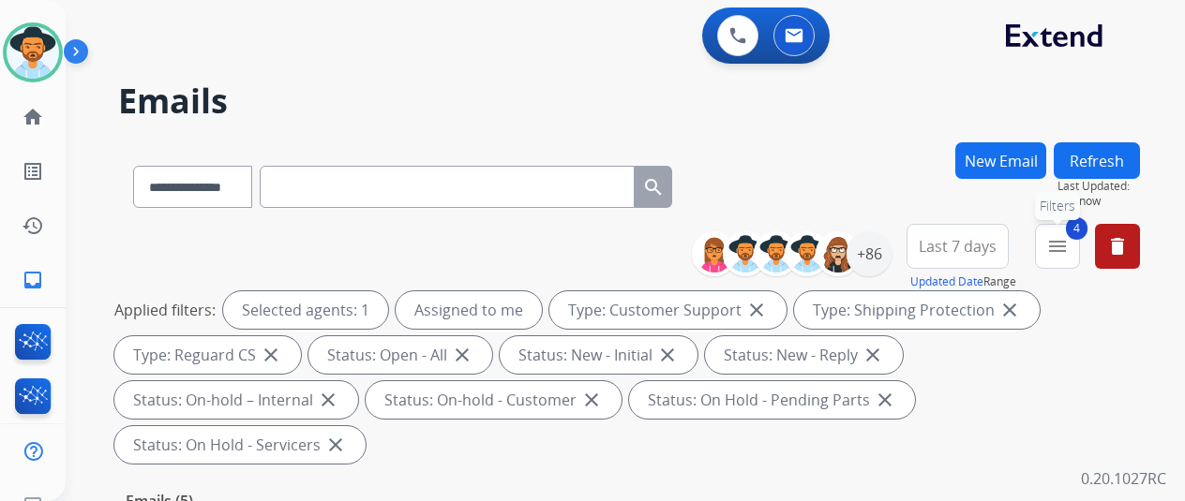
click at [1069, 239] on mat-icon "menu" at bounding box center [1057, 246] width 22 height 22
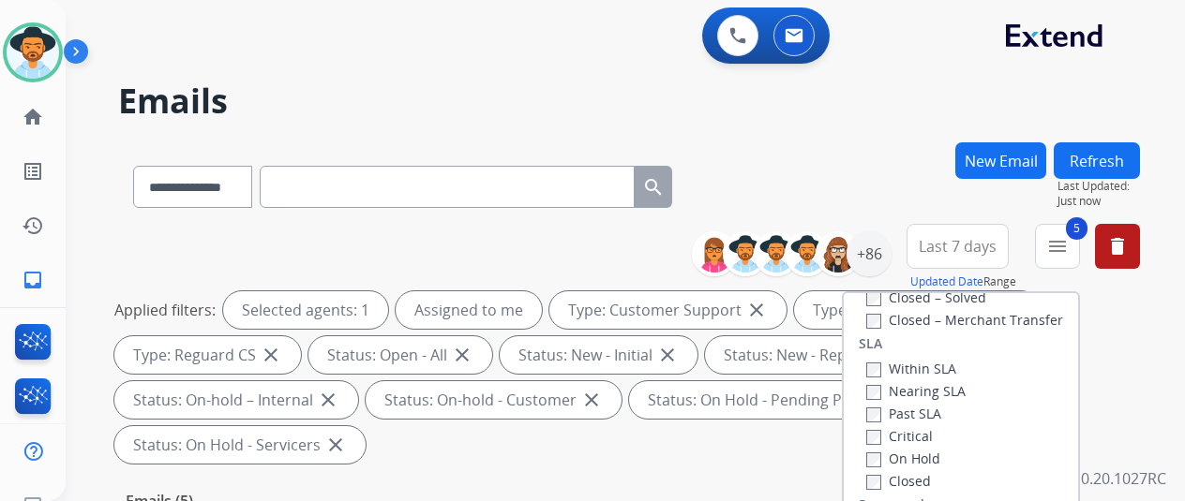
scroll to position [281, 0]
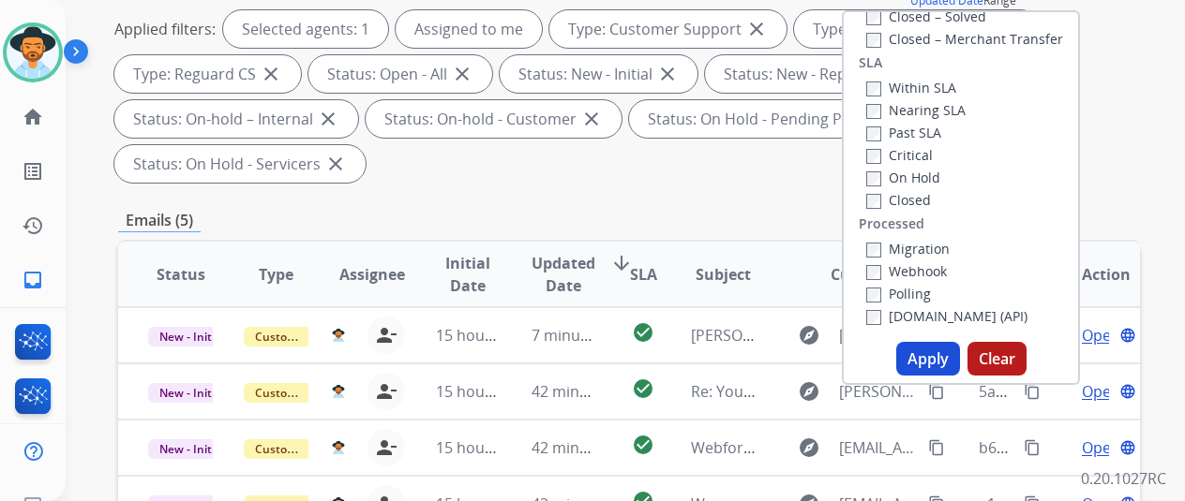
click at [932, 358] on button "Apply" at bounding box center [928, 359] width 64 height 34
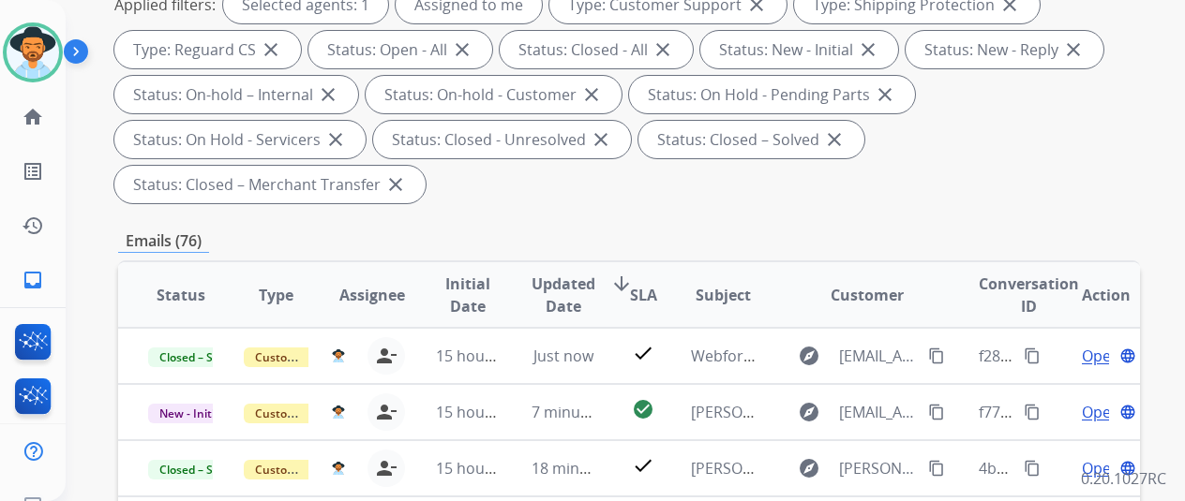
scroll to position [375, 0]
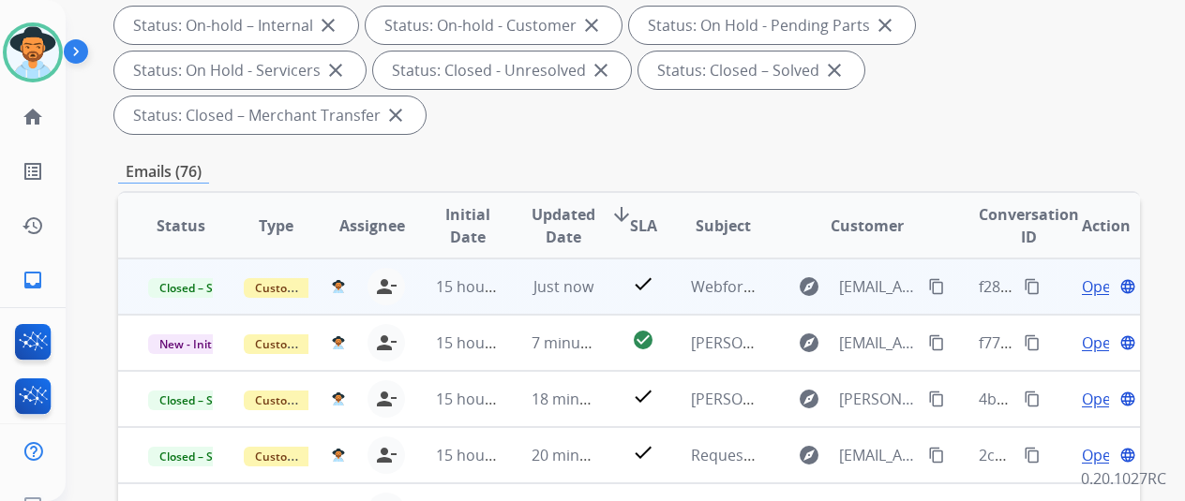
click at [1029, 284] on mat-icon "content_copy" at bounding box center [1032, 286] width 17 height 17
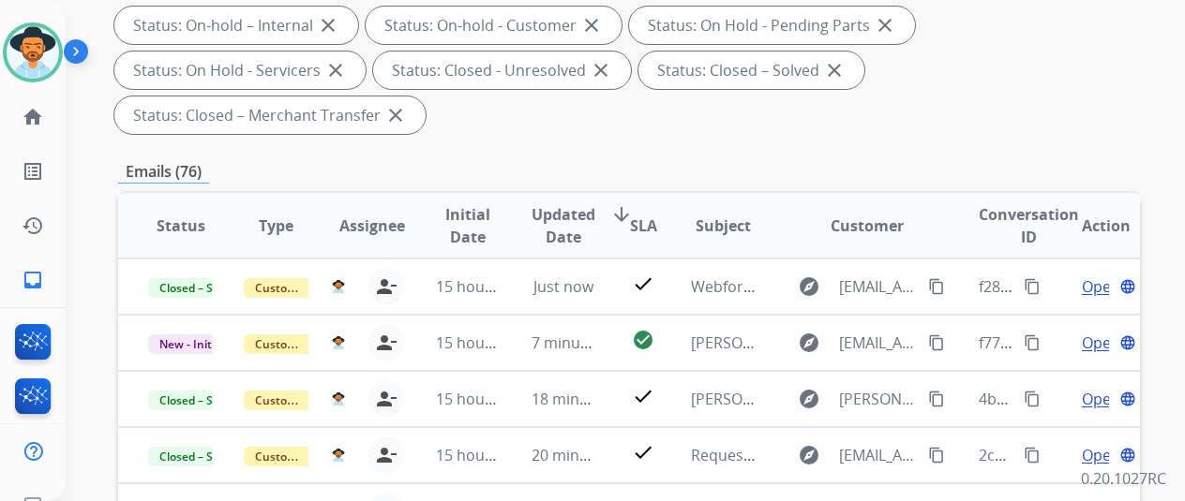
scroll to position [0, 0]
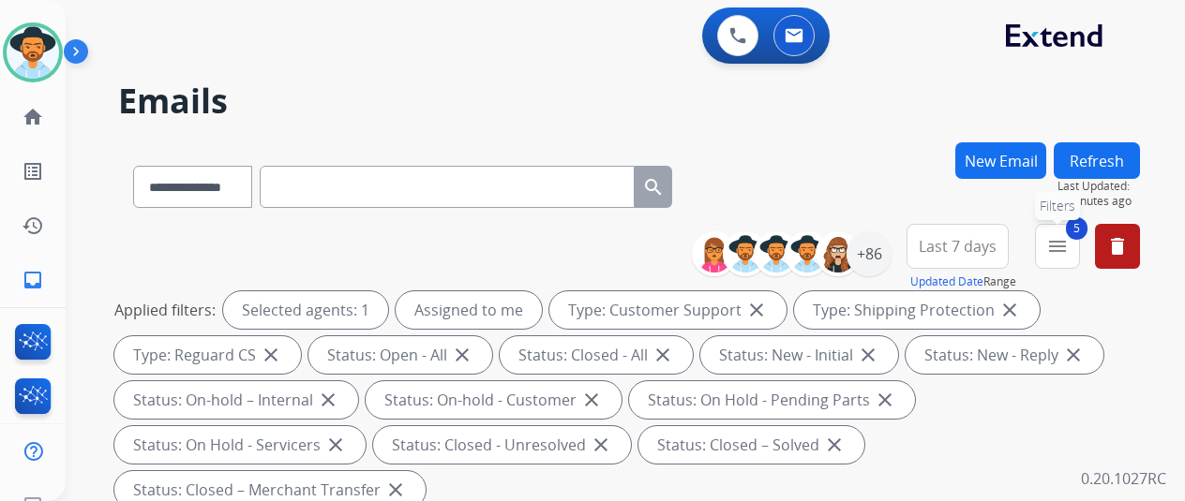
click at [1076, 235] on button "5 menu Filters" at bounding box center [1057, 246] width 45 height 45
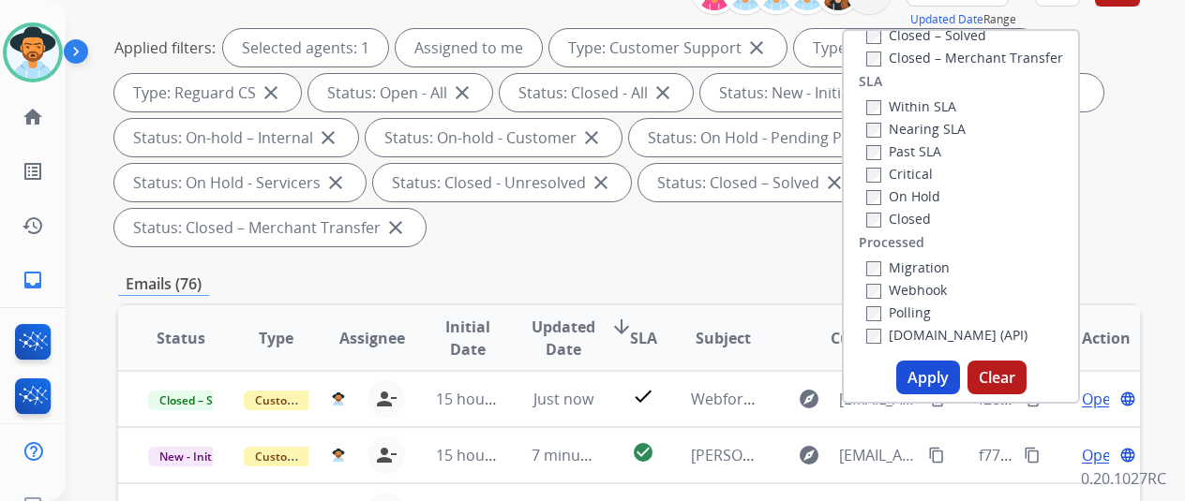
scroll to position [281, 0]
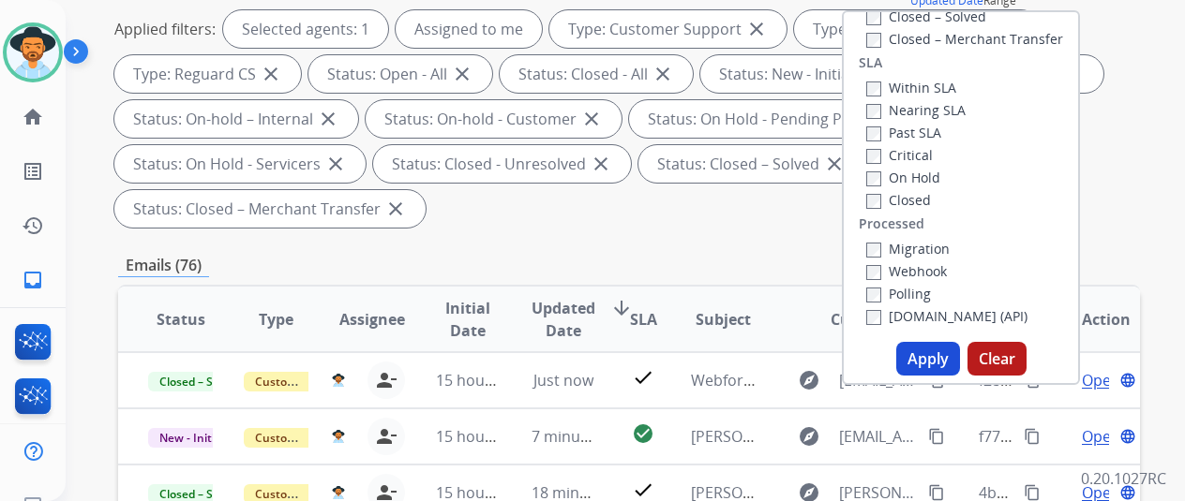
click at [924, 362] on button "Apply" at bounding box center [928, 359] width 64 height 34
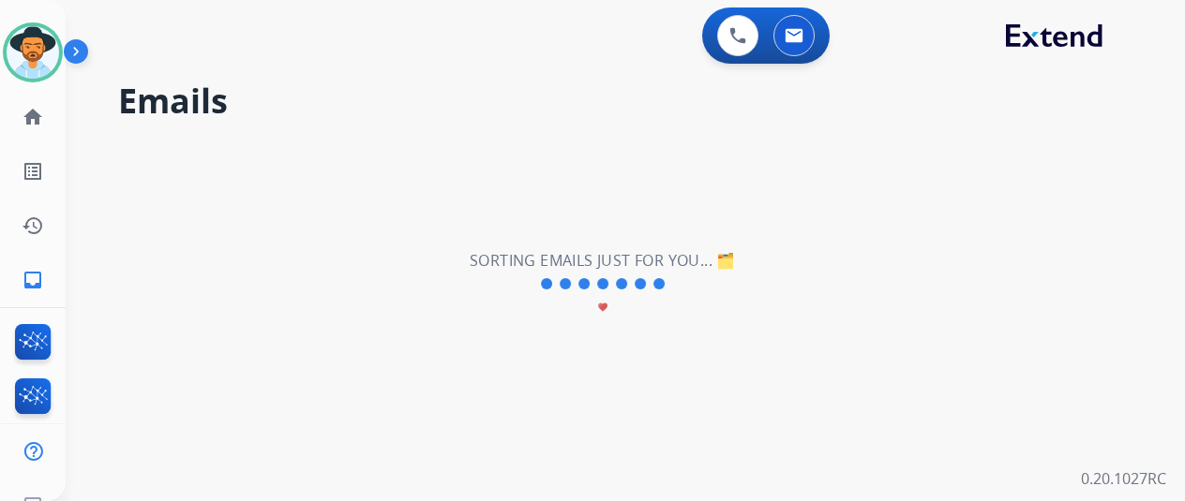
scroll to position [0, 0]
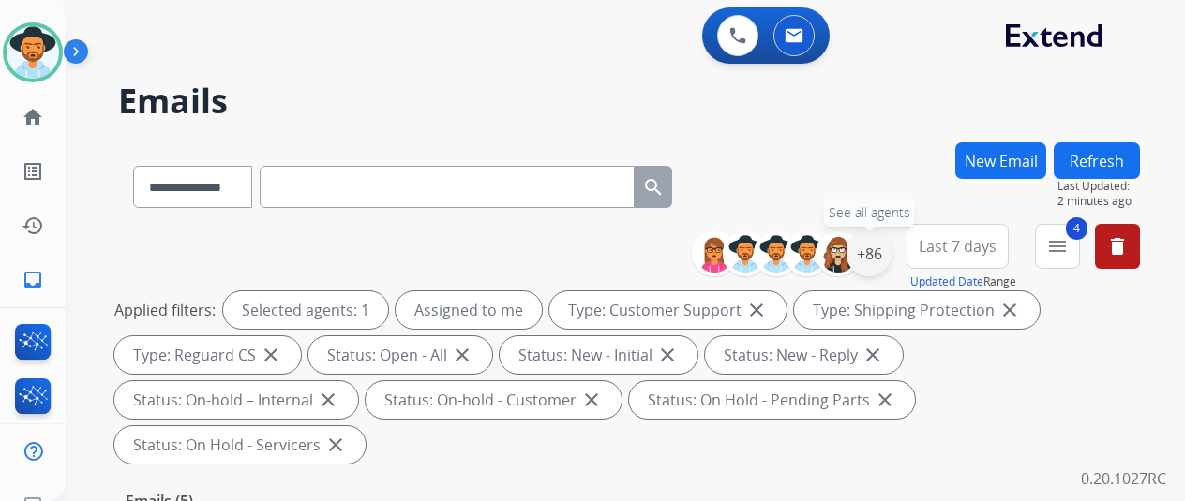
click at [875, 243] on div "+86" at bounding box center [868, 254] width 45 height 45
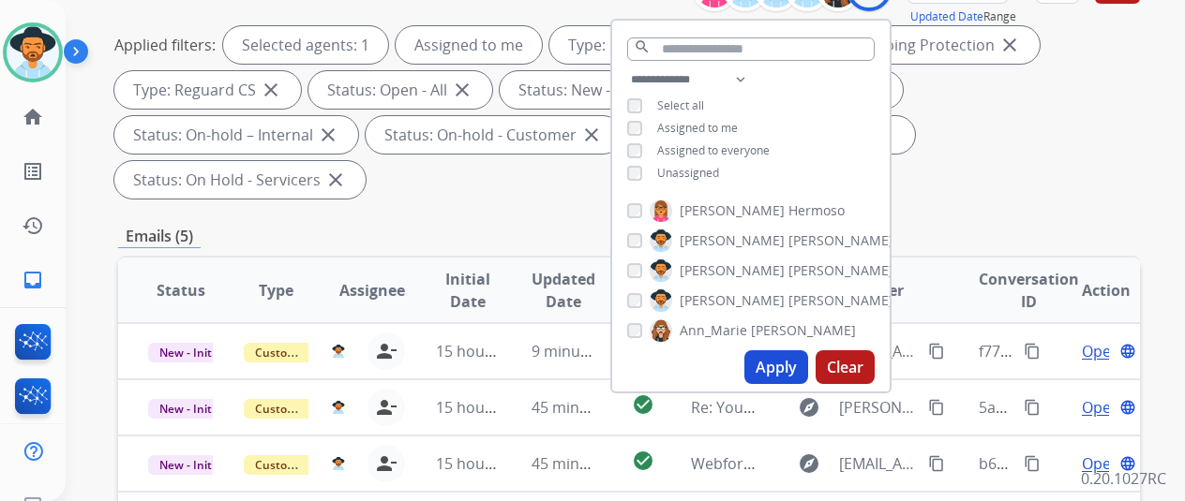
scroll to position [281, 0]
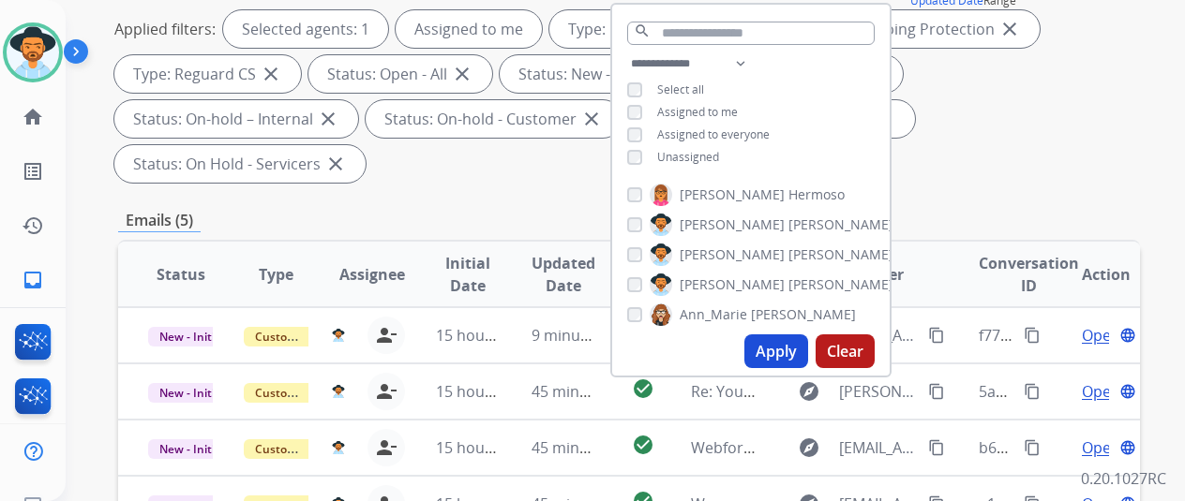
click at [785, 351] on button "Apply" at bounding box center [776, 352] width 64 height 34
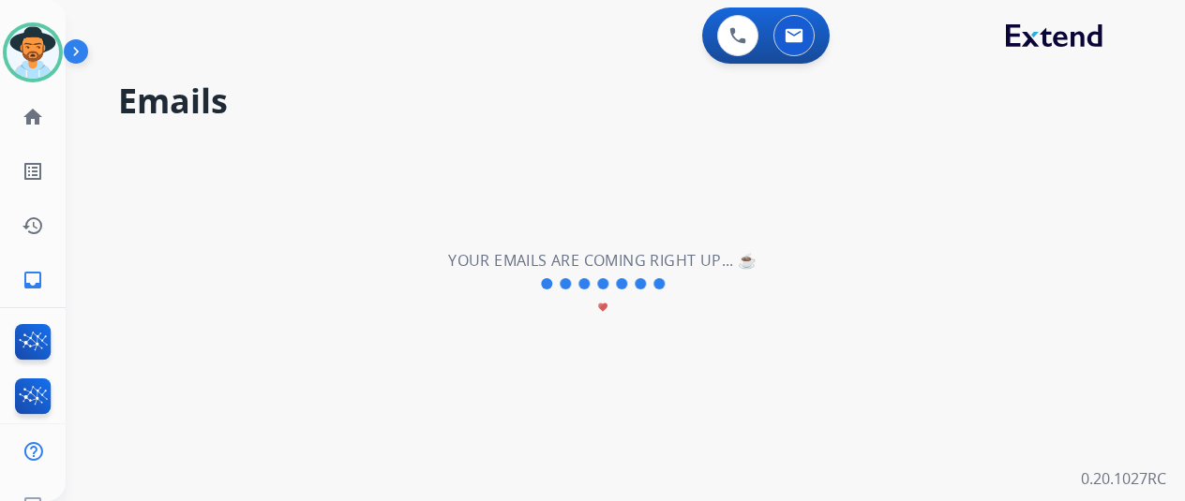
scroll to position [0, 0]
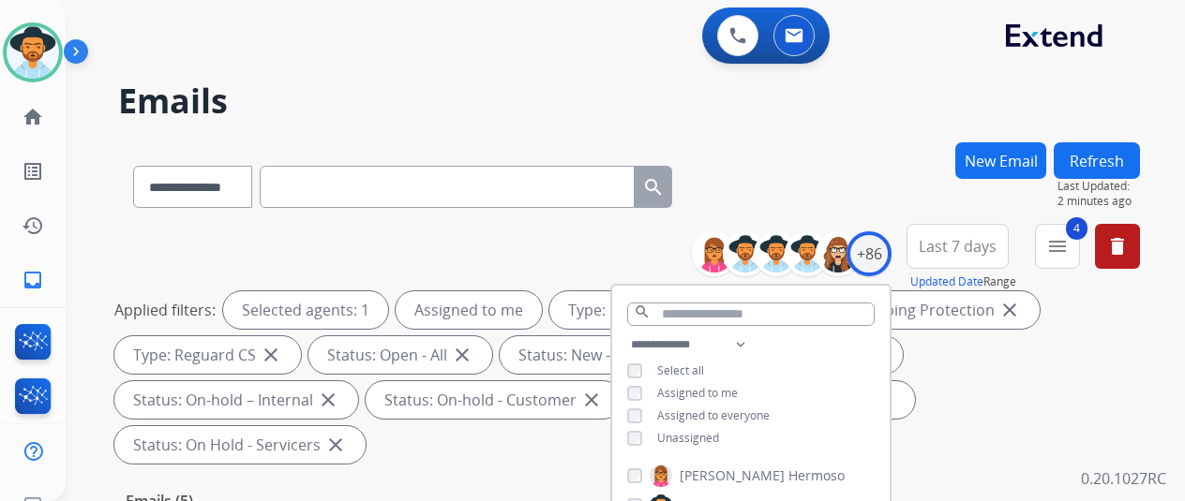
click at [853, 145] on div "**********" at bounding box center [629, 183] width 1022 height 82
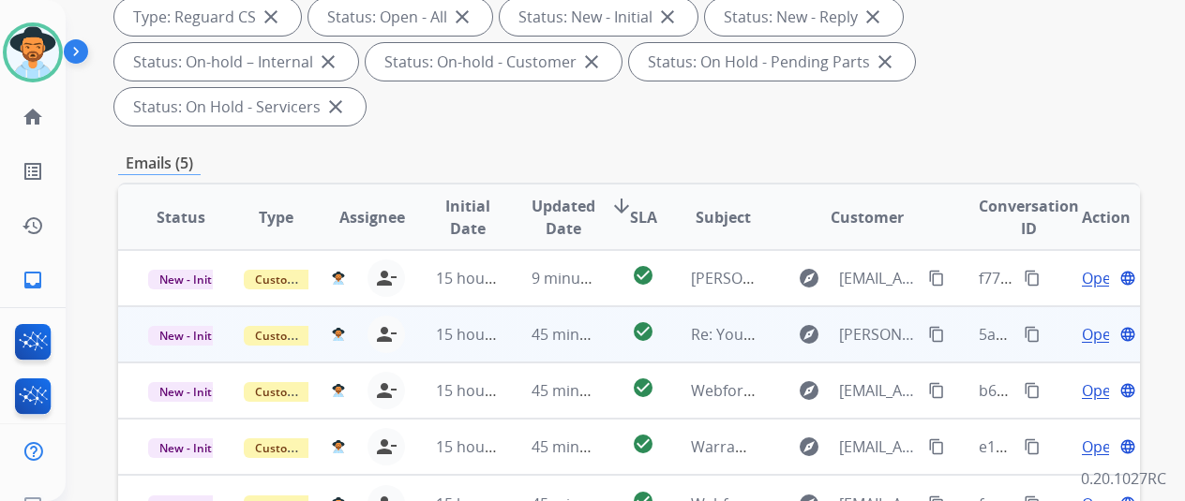
scroll to position [469, 0]
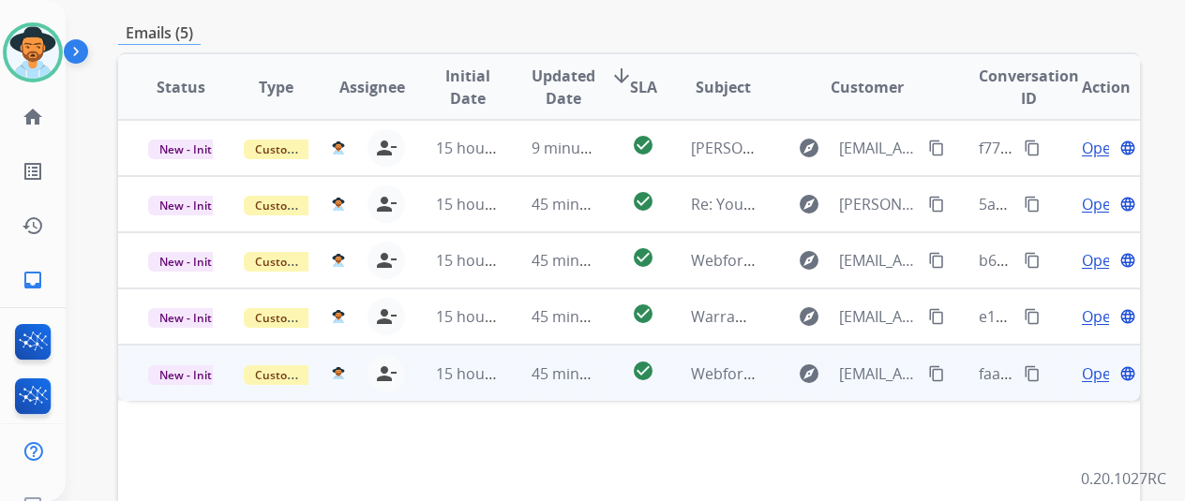
click at [931, 366] on mat-icon "content_copy" at bounding box center [936, 374] width 17 height 17
click at [1089, 363] on span "Open" at bounding box center [1101, 374] width 38 height 22
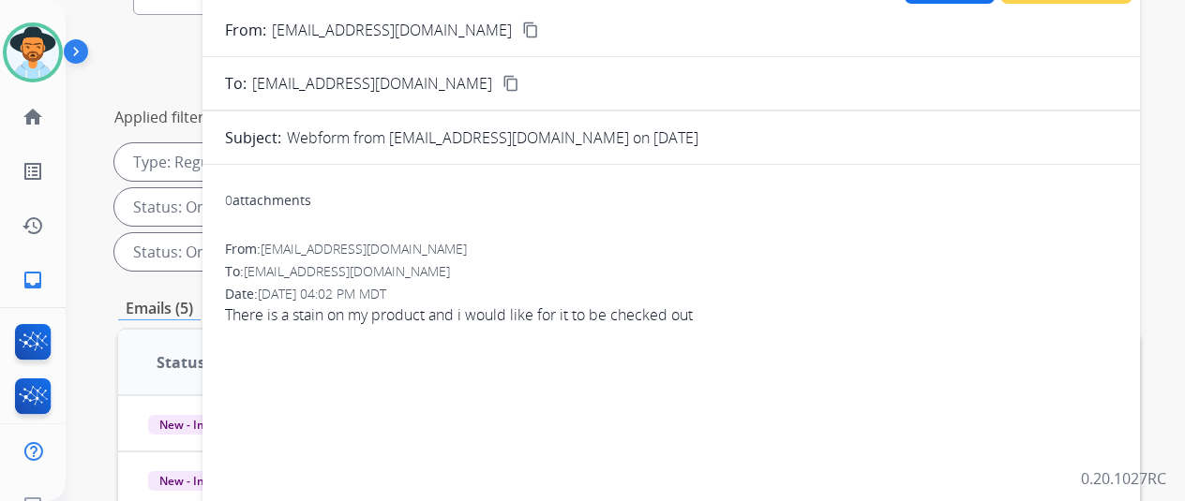
scroll to position [94, 0]
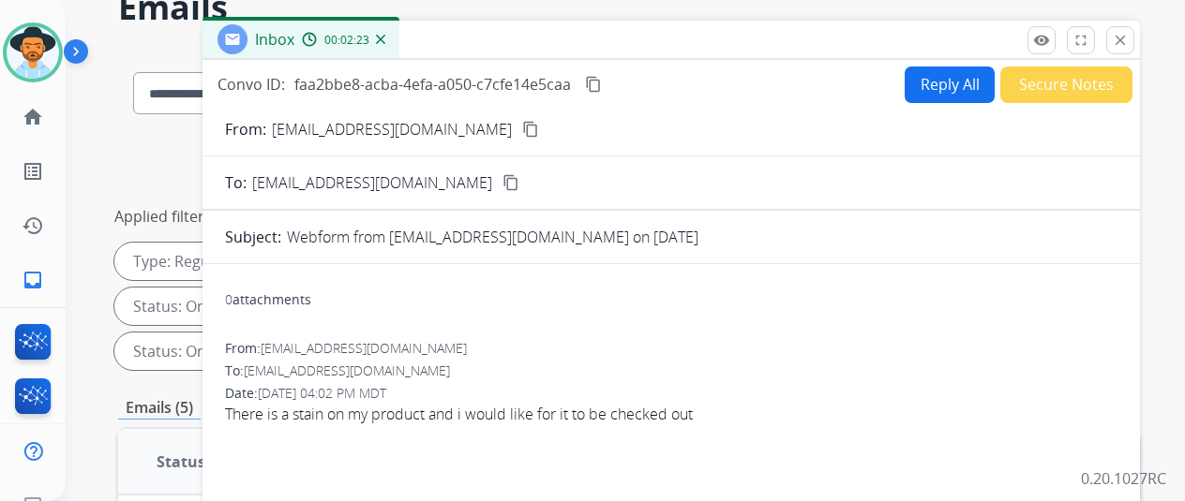
click at [937, 75] on button "Reply All" at bounding box center [950, 85] width 90 height 37
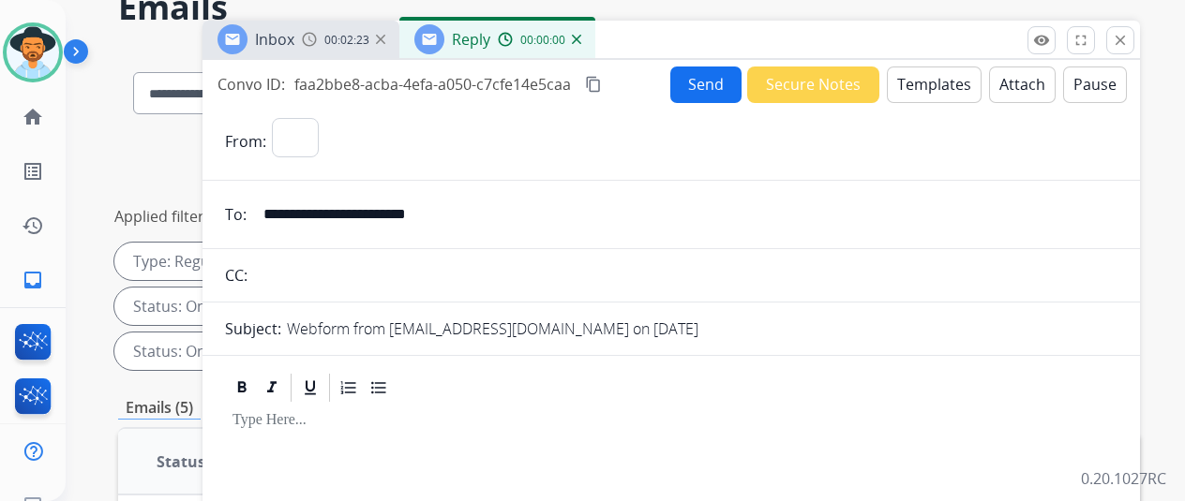
select select "**********"
click at [925, 83] on button "Templates" at bounding box center [934, 85] width 95 height 37
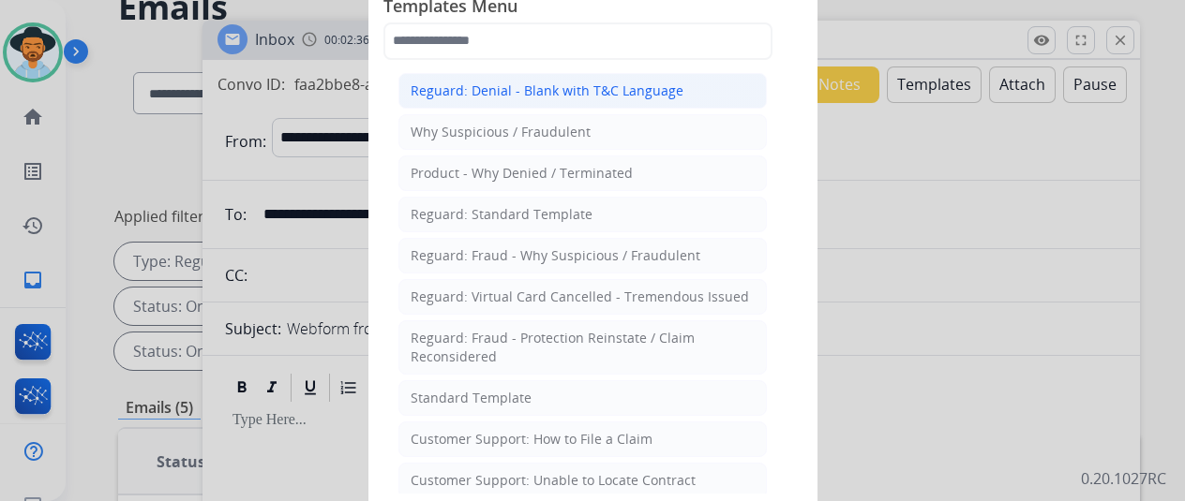
click at [535, 85] on div "Reguard: Denial - Blank with T&C Language" at bounding box center [547, 91] width 273 height 19
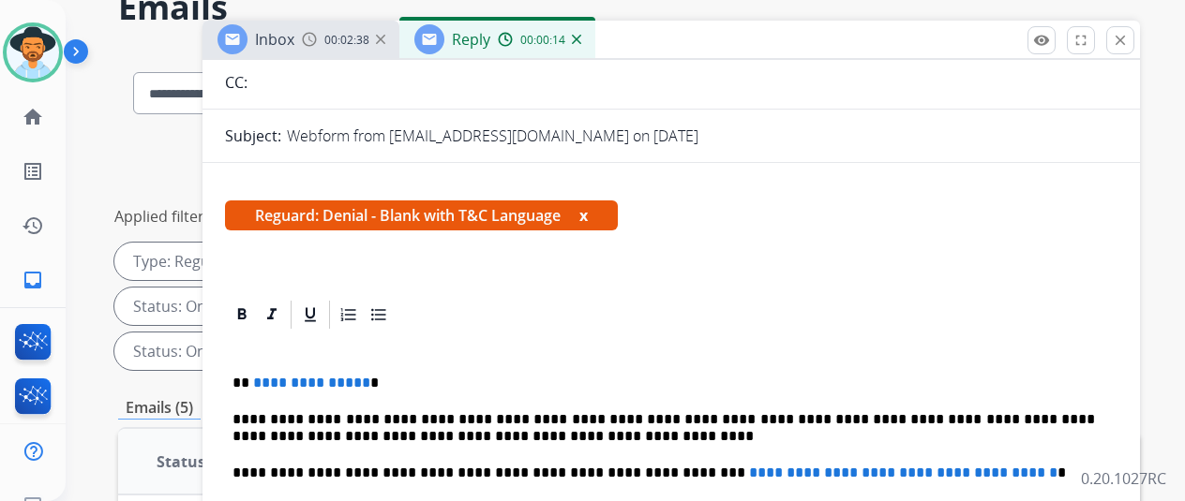
scroll to position [225, 0]
drag, startPoint x: 373, startPoint y: 348, endPoint x: 264, endPoint y: 342, distance: 108.9
click at [264, 375] on p "**********" at bounding box center [663, 383] width 862 height 17
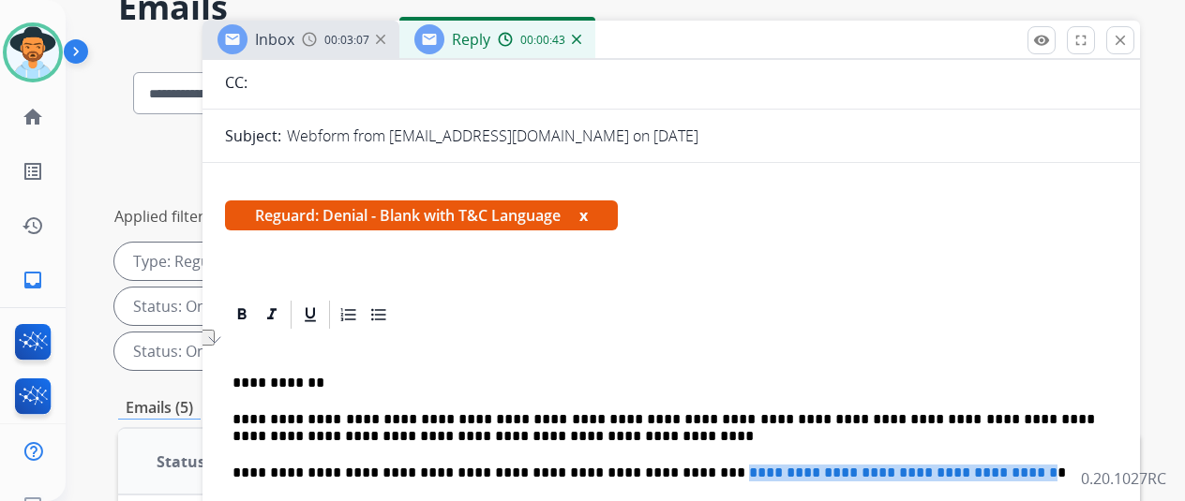
drag, startPoint x: 1027, startPoint y: 436, endPoint x: 659, endPoint y: 429, distance: 368.4
click at [659, 465] on p "**********" at bounding box center [663, 473] width 862 height 17
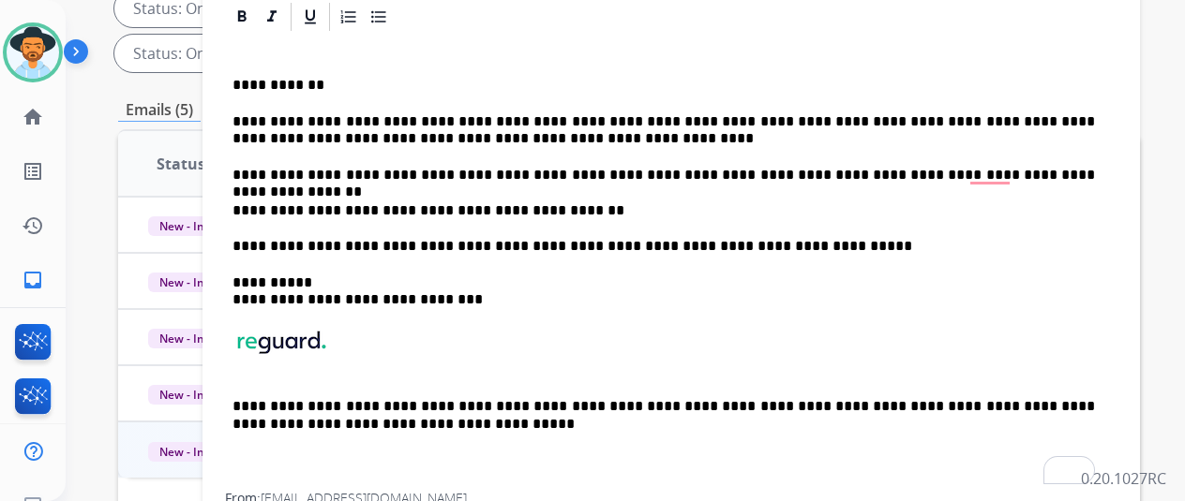
scroll to position [375, 0]
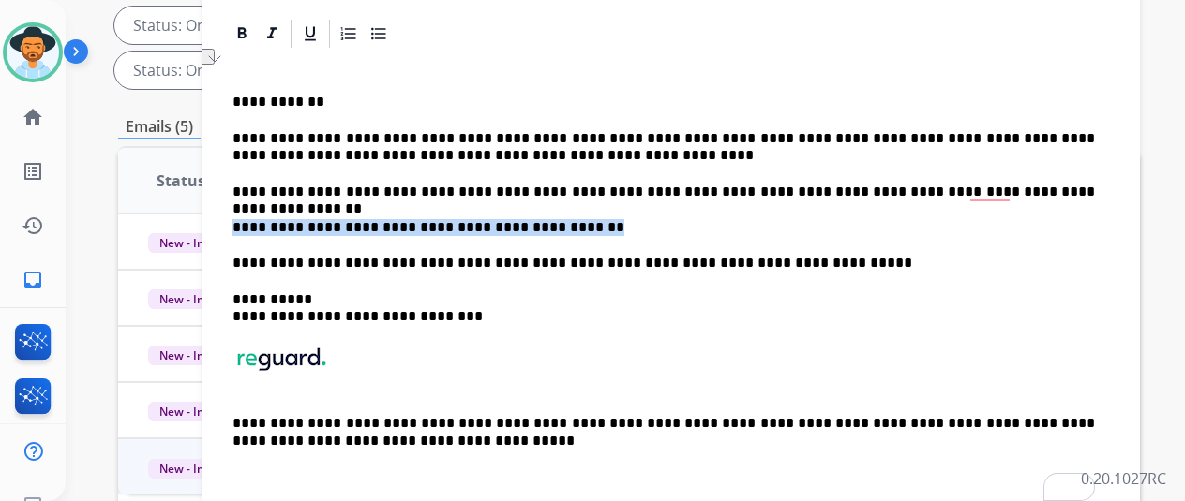
drag, startPoint x: 562, startPoint y: 197, endPoint x: 247, endPoint y: 186, distance: 315.2
click at [247, 219] on p "**********" at bounding box center [663, 227] width 862 height 17
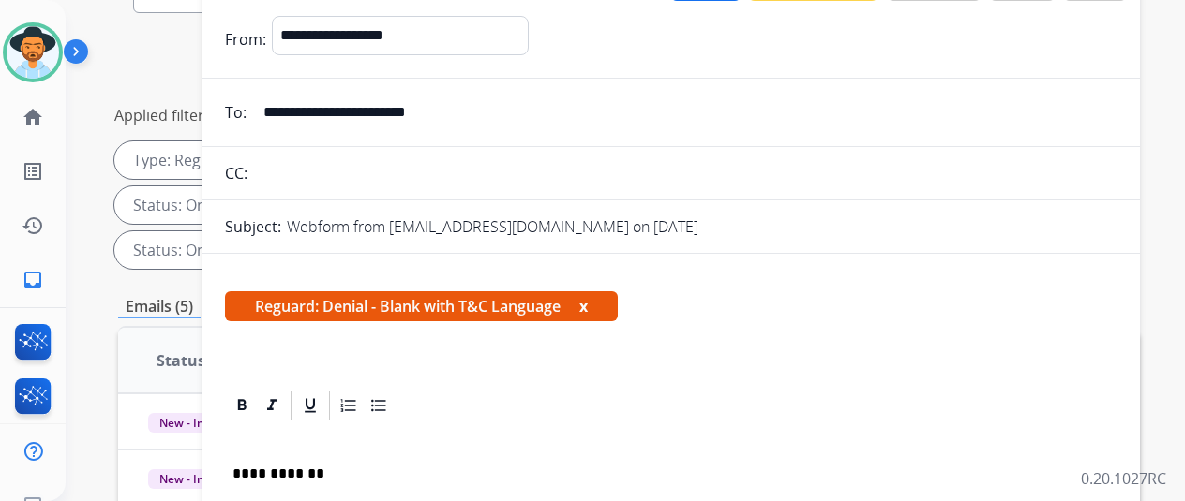
scroll to position [36, 0]
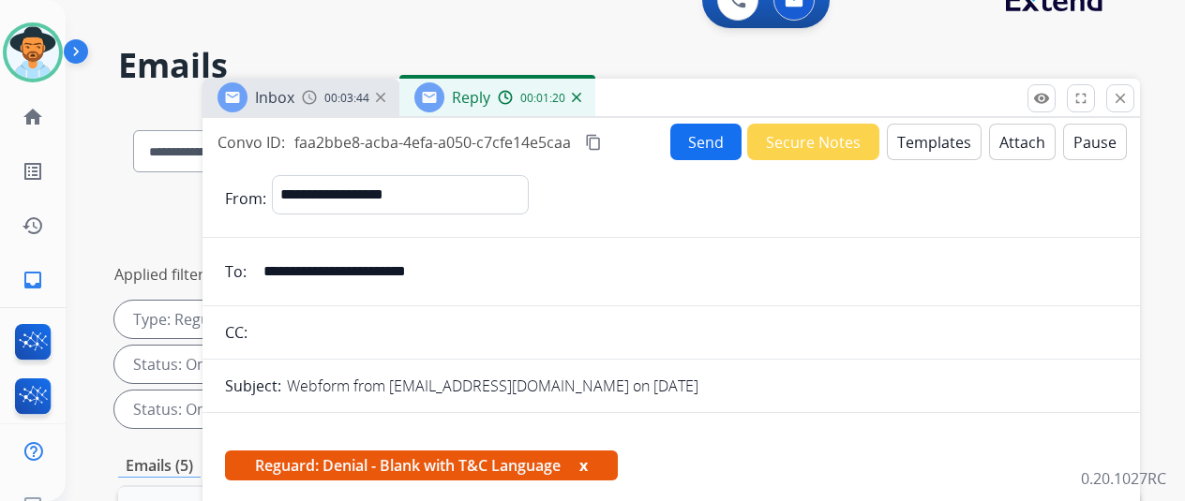
click at [711, 142] on button "Send" at bounding box center [705, 142] width 71 height 37
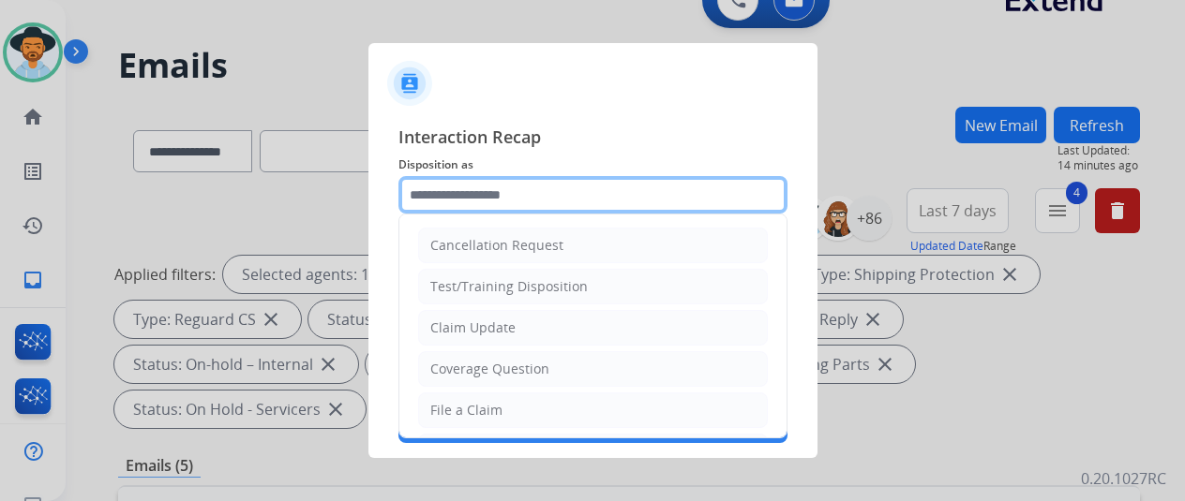
click at [453, 189] on input "text" at bounding box center [592, 194] width 389 height 37
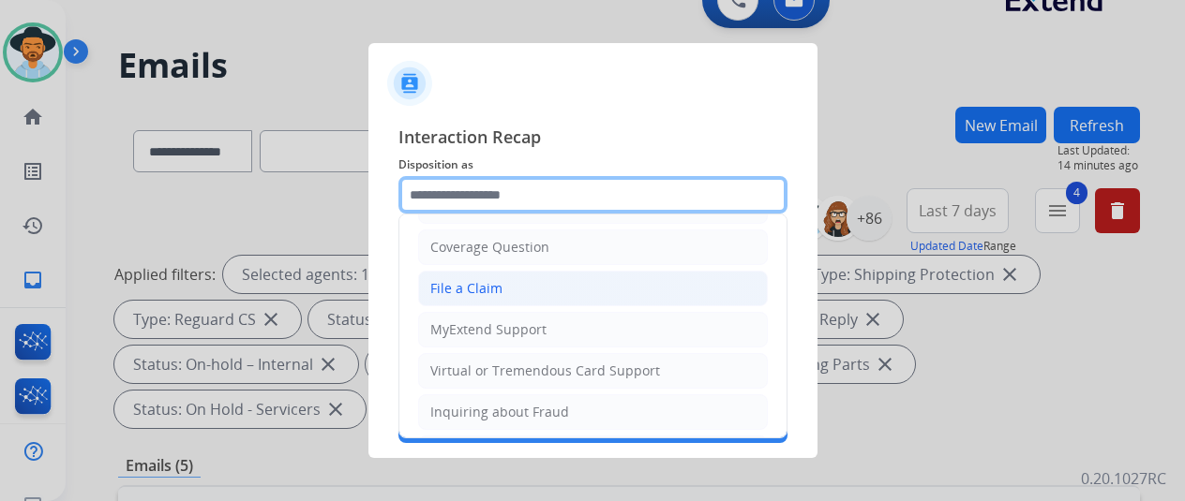
scroll to position [94, 0]
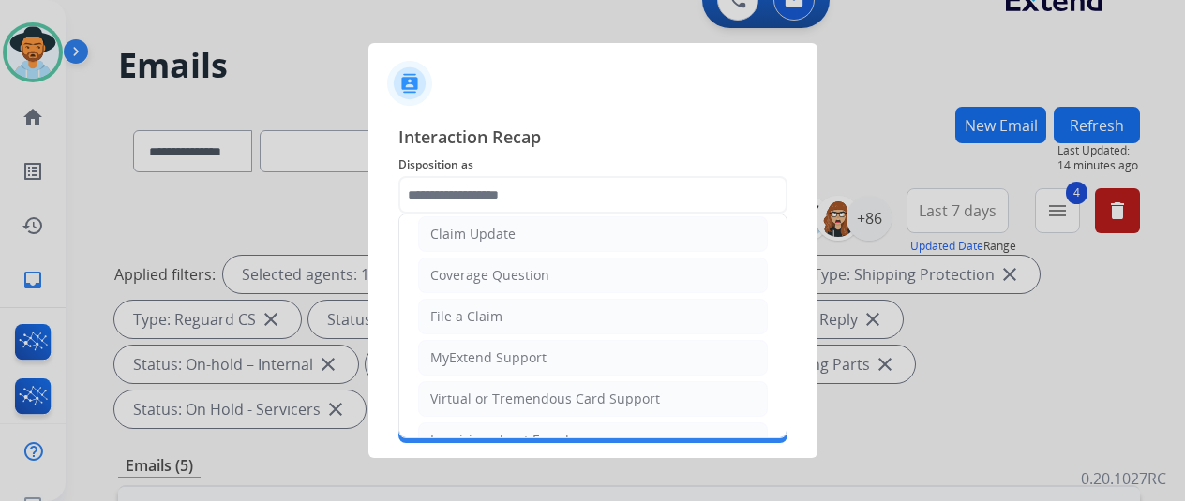
click at [450, 227] on div "Claim Update" at bounding box center [472, 234] width 85 height 19
type input "**********"
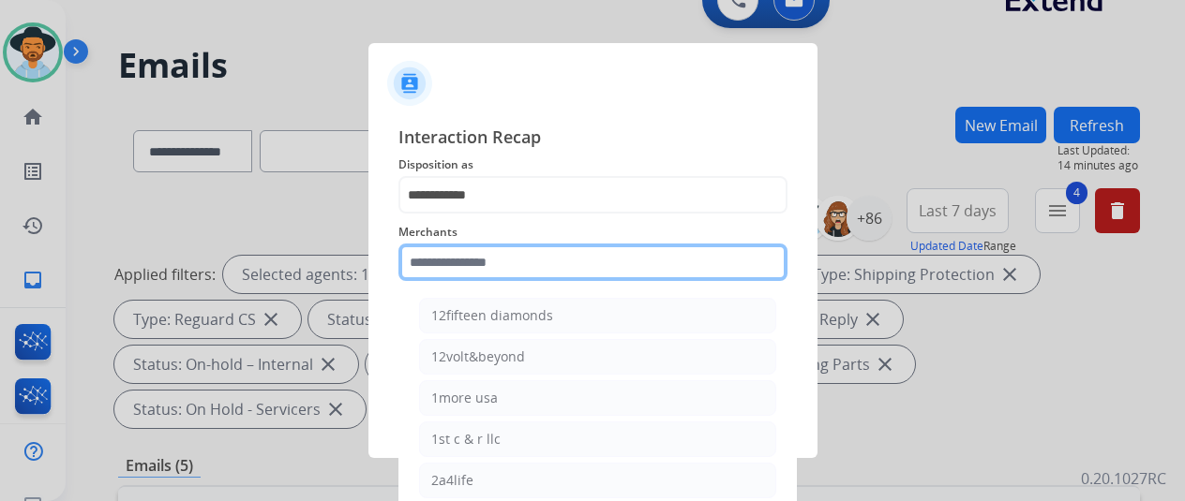
click at [441, 258] on input "text" at bounding box center [592, 262] width 389 height 37
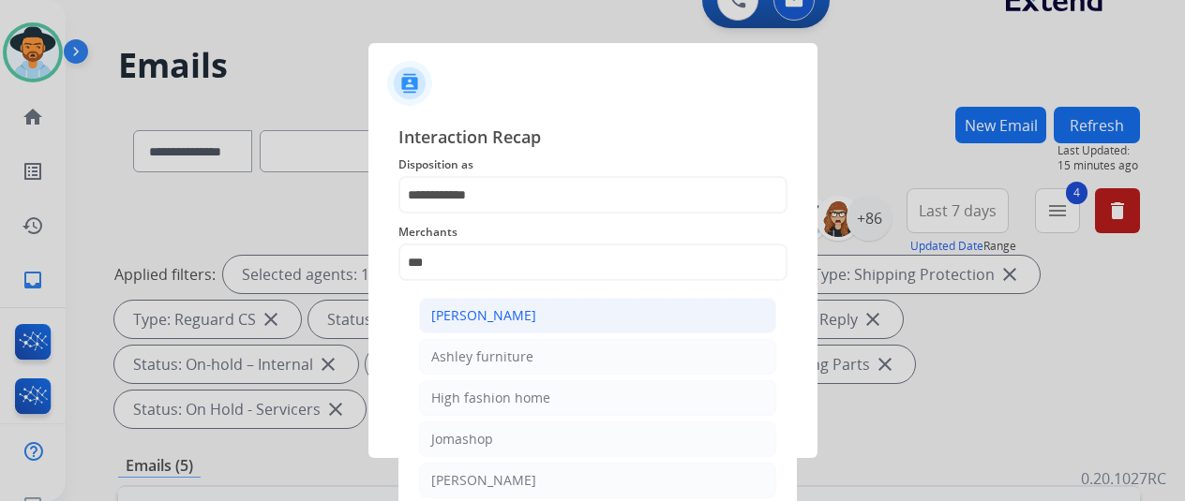
click at [482, 307] on div "[PERSON_NAME]" at bounding box center [483, 316] width 105 height 19
type input "**********"
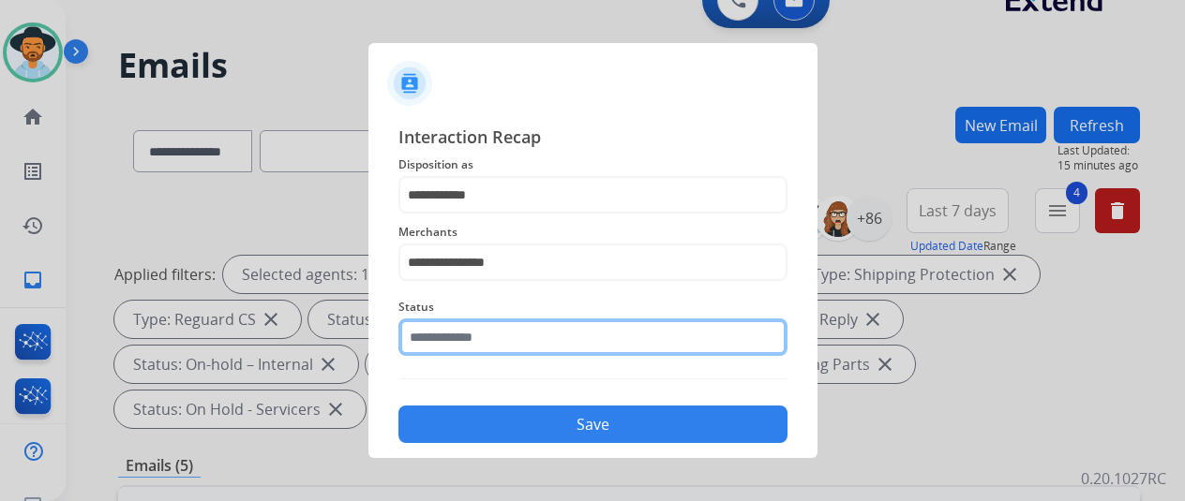
click at [490, 346] on input "text" at bounding box center [592, 337] width 389 height 37
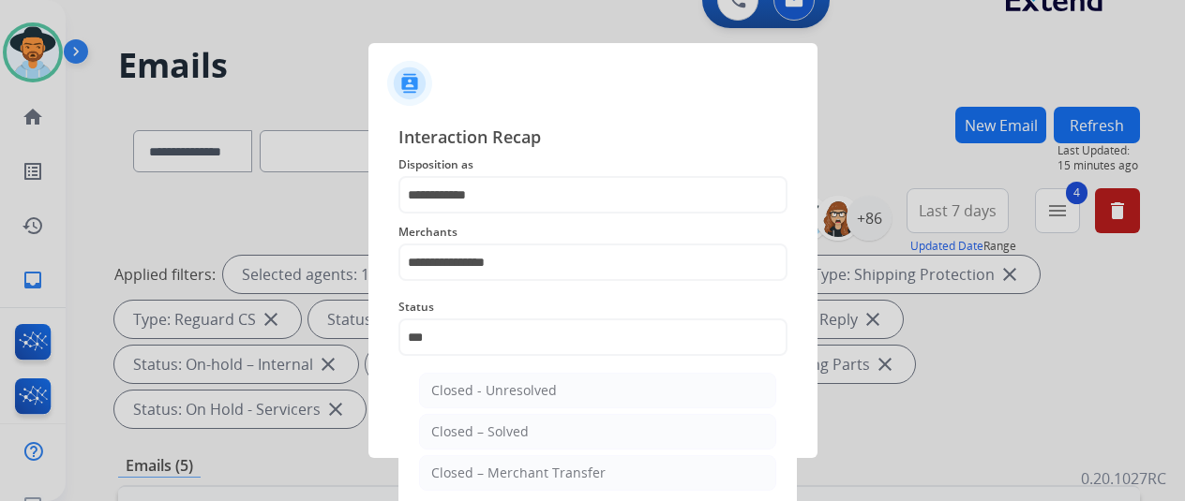
click at [489, 436] on div "Closed – Solved" at bounding box center [479, 432] width 97 height 19
type input "**********"
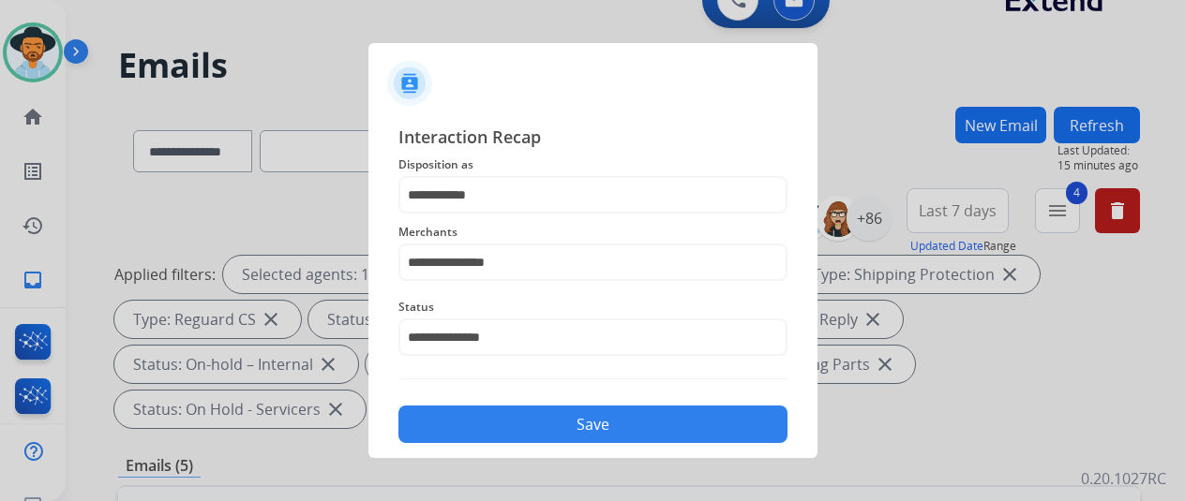
click at [553, 425] on button "Save" at bounding box center [592, 424] width 389 height 37
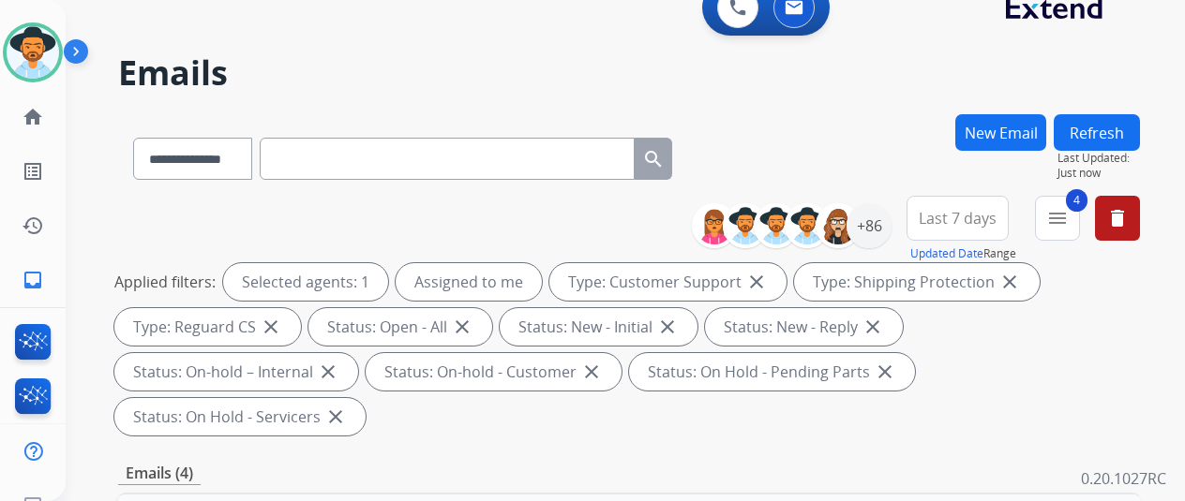
scroll to position [0, 0]
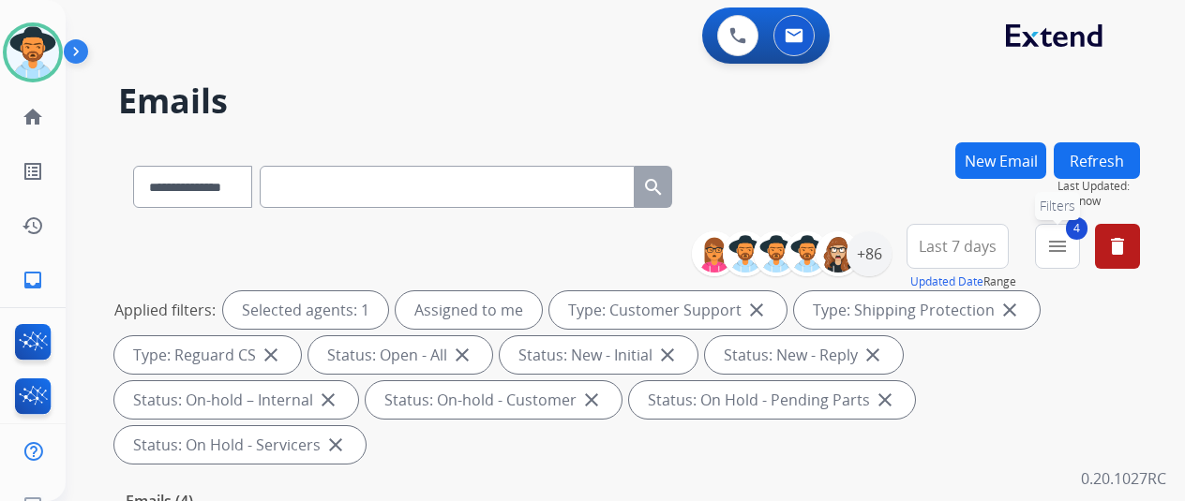
click at [1076, 230] on button "4 menu Filters" at bounding box center [1057, 246] width 45 height 45
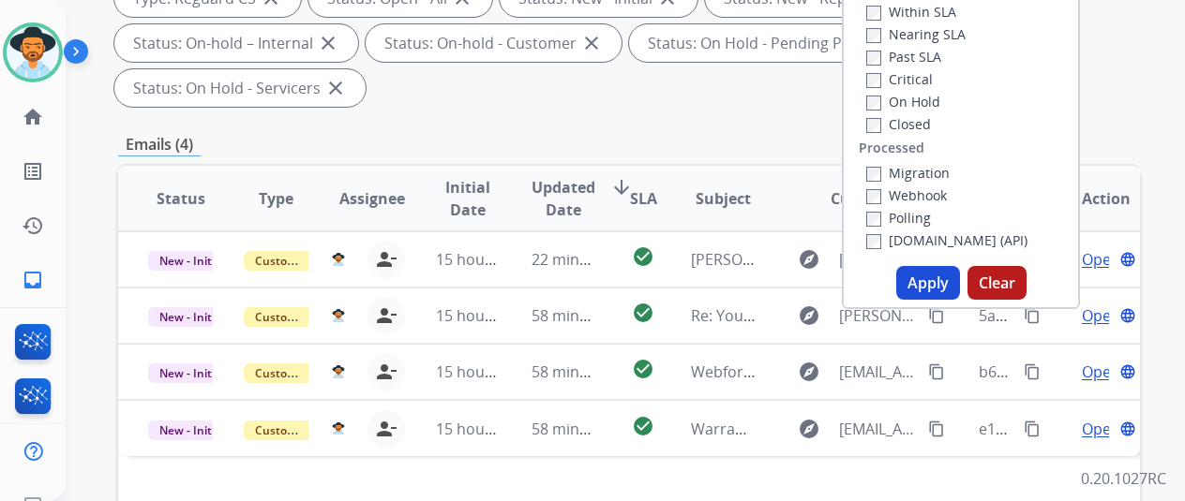
scroll to position [375, 0]
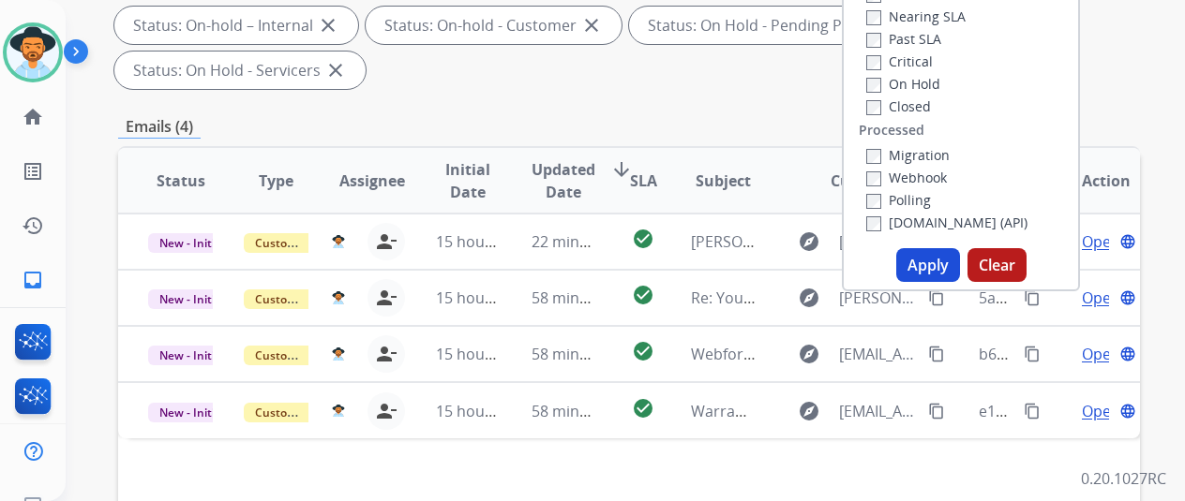
click at [930, 269] on button "Apply" at bounding box center [928, 265] width 64 height 34
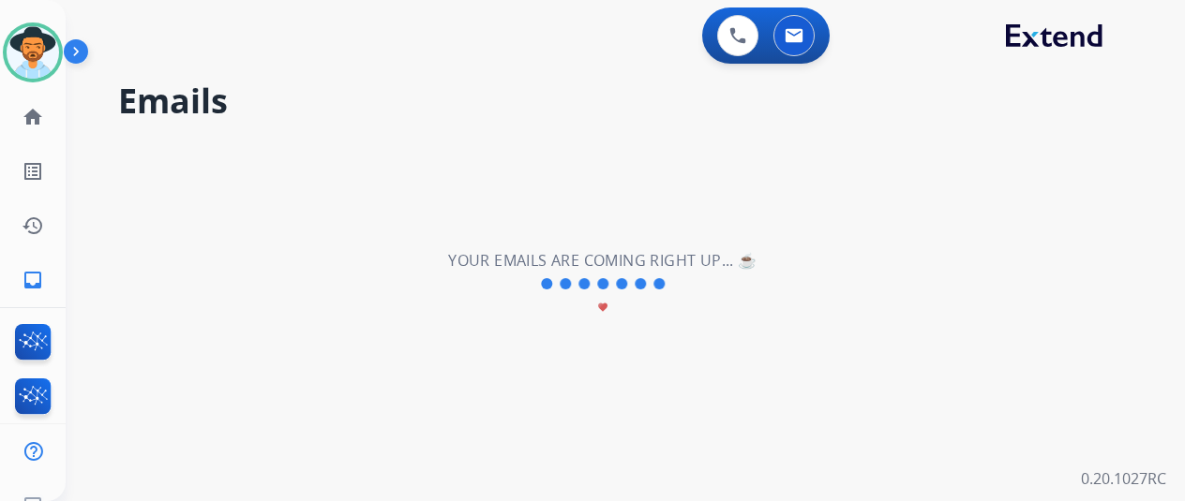
scroll to position [0, 0]
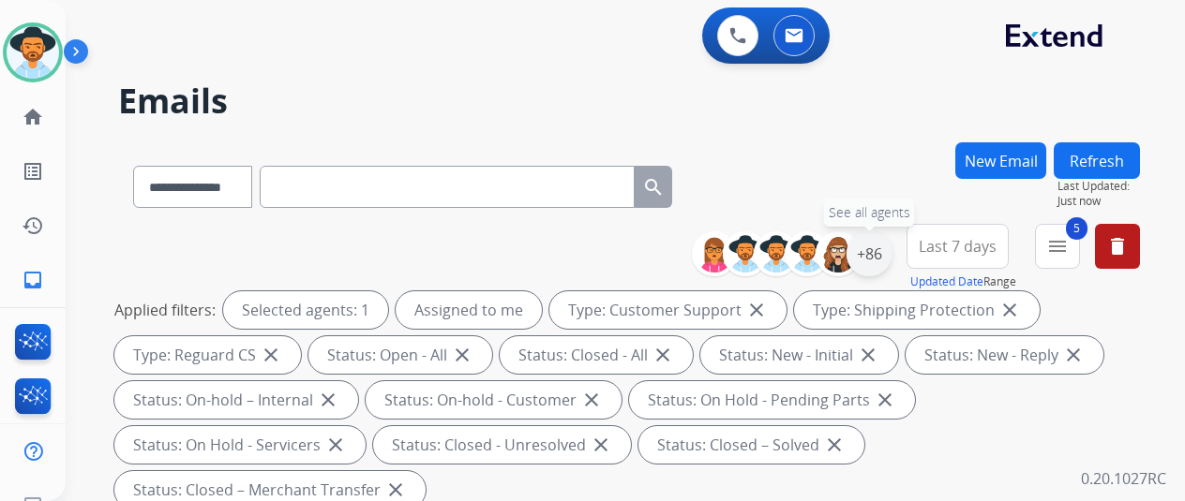
click at [883, 247] on div "+86" at bounding box center [868, 254] width 45 height 45
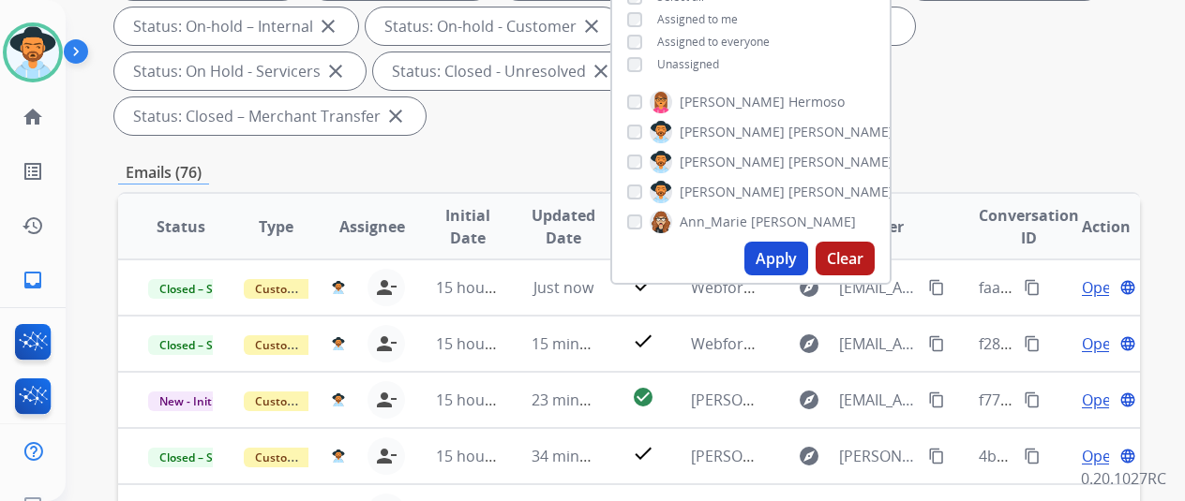
scroll to position [375, 0]
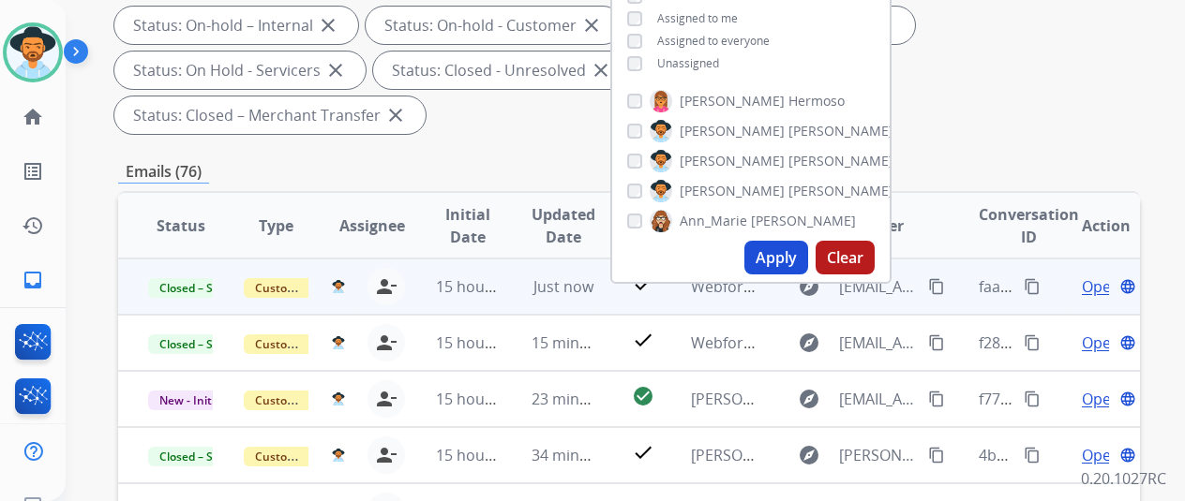
click at [1027, 280] on mat-icon "content_copy" at bounding box center [1032, 286] width 17 height 17
click at [1094, 280] on span "Open" at bounding box center [1101, 287] width 38 height 22
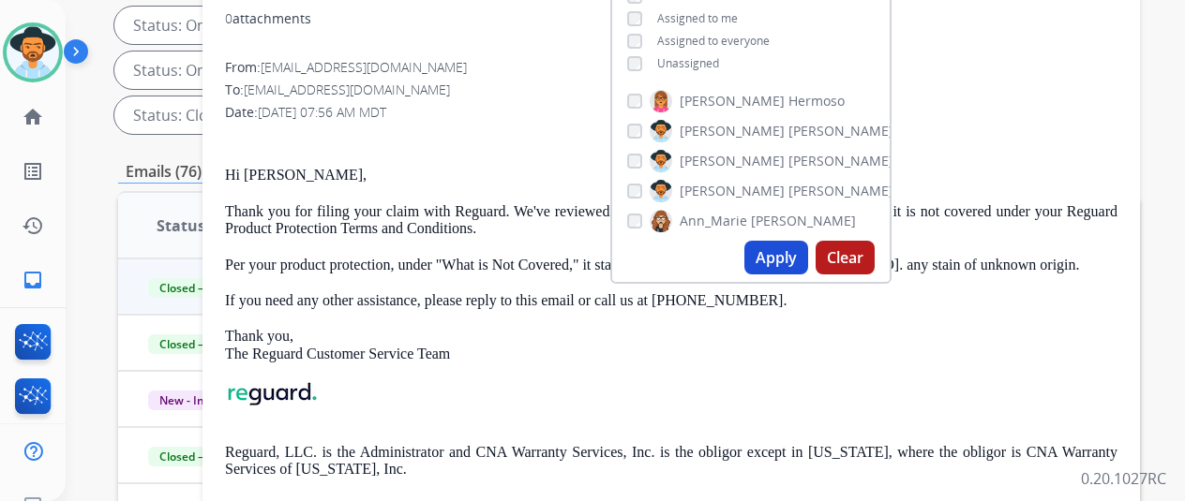
scroll to position [0, 0]
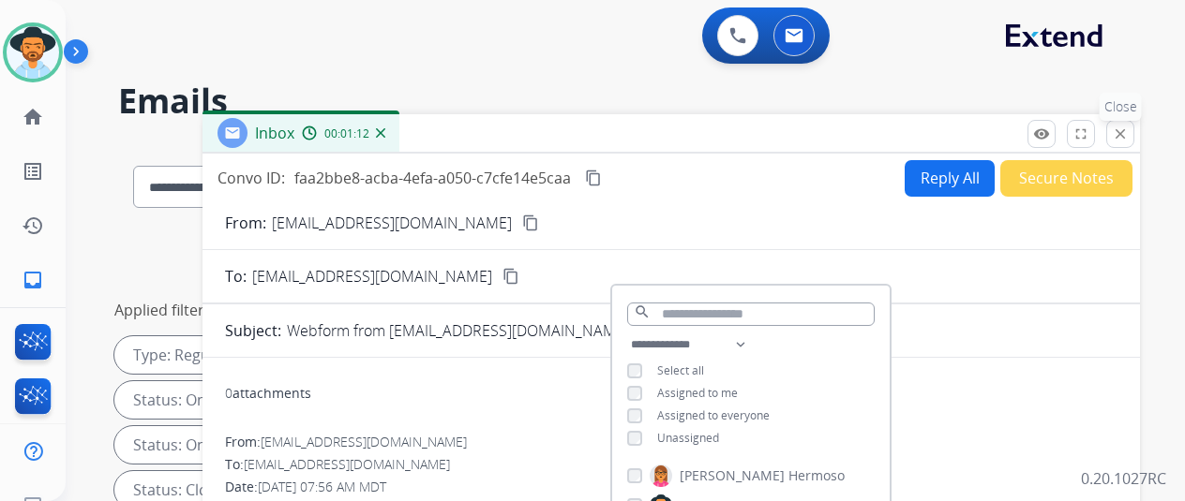
click at [1129, 131] on mat-icon "close" at bounding box center [1120, 134] width 17 height 17
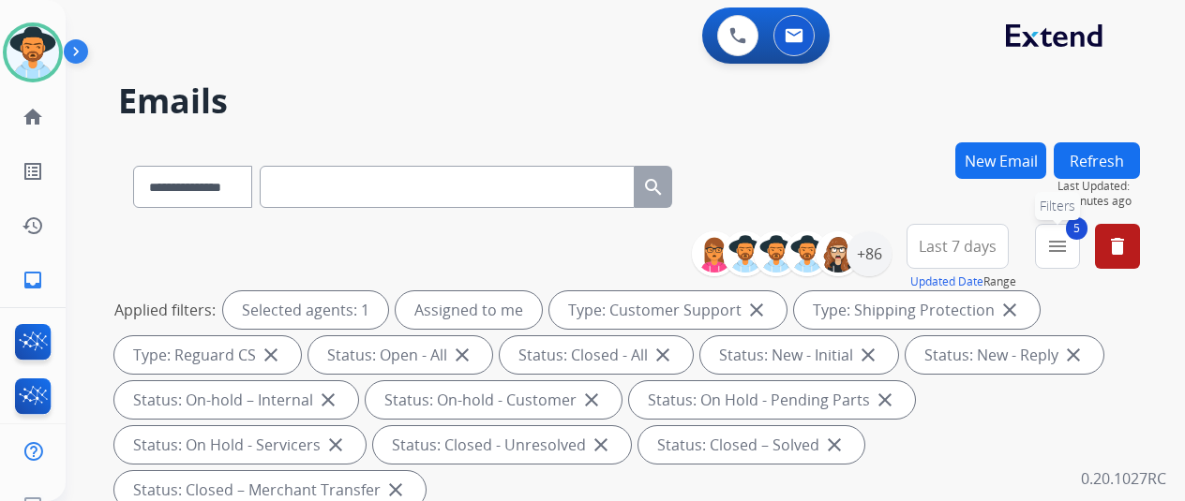
click at [1069, 247] on mat-icon "menu" at bounding box center [1057, 246] width 22 height 22
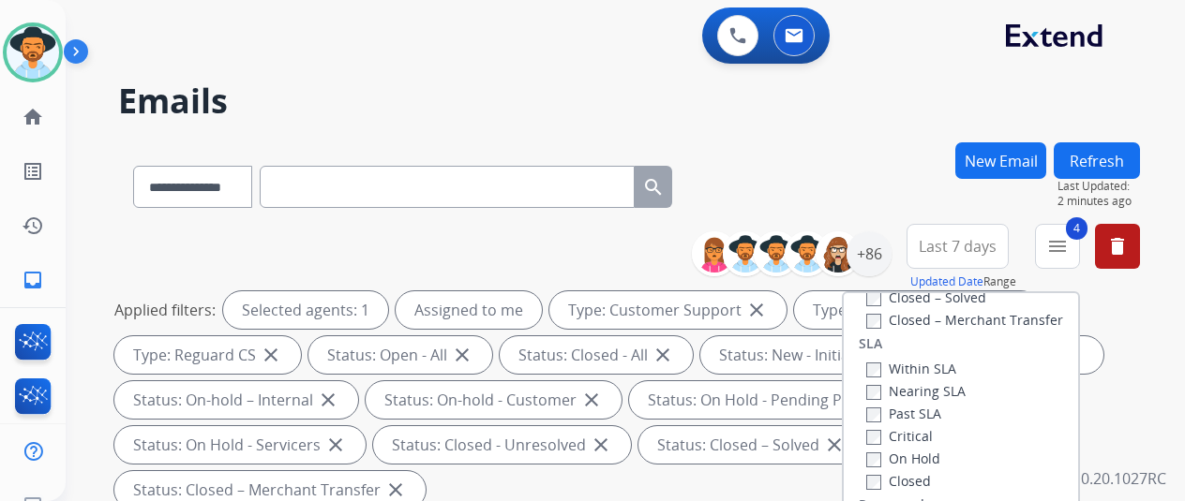
scroll to position [375, 0]
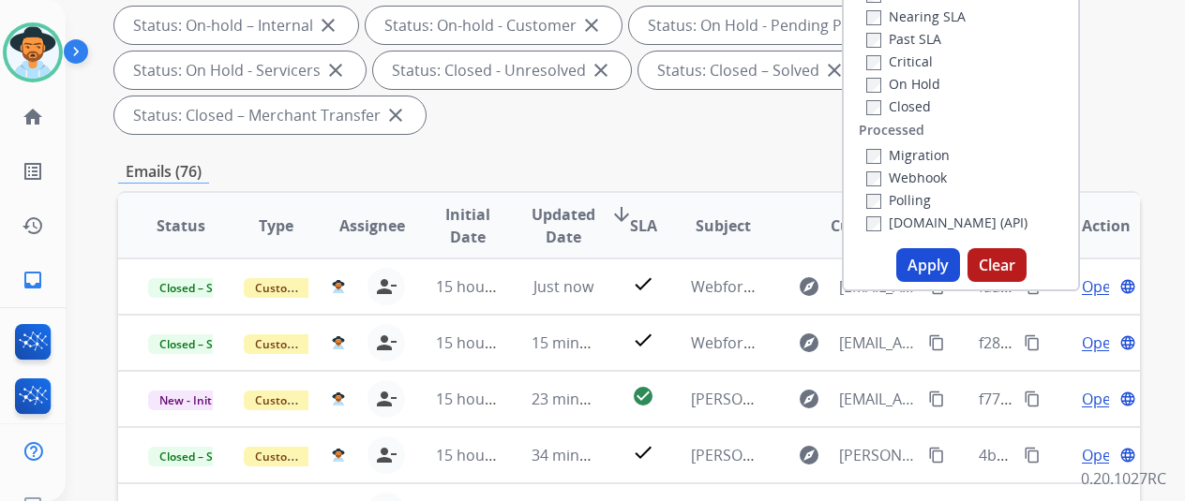
click at [929, 257] on button "Apply" at bounding box center [928, 265] width 64 height 34
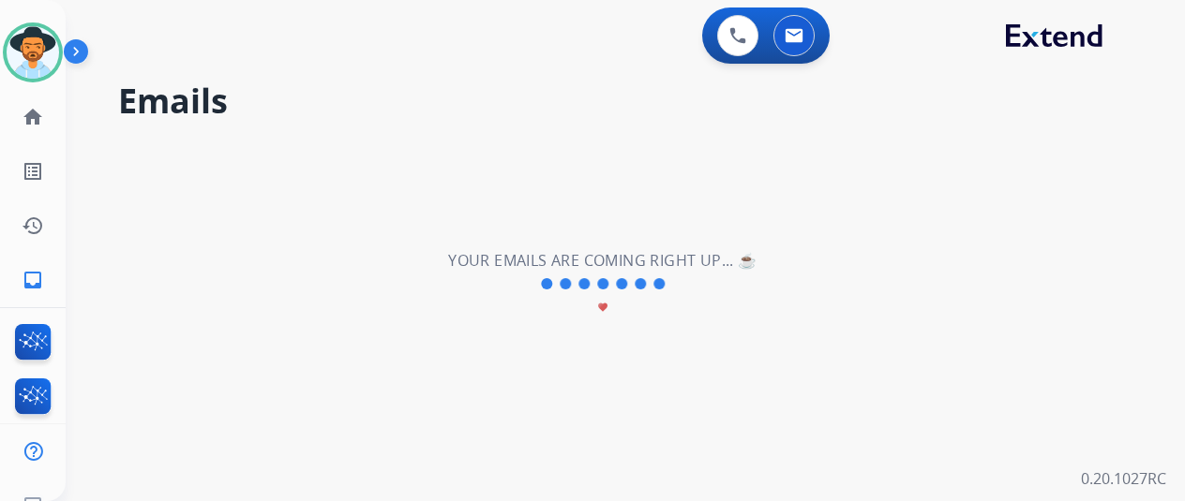
scroll to position [0, 0]
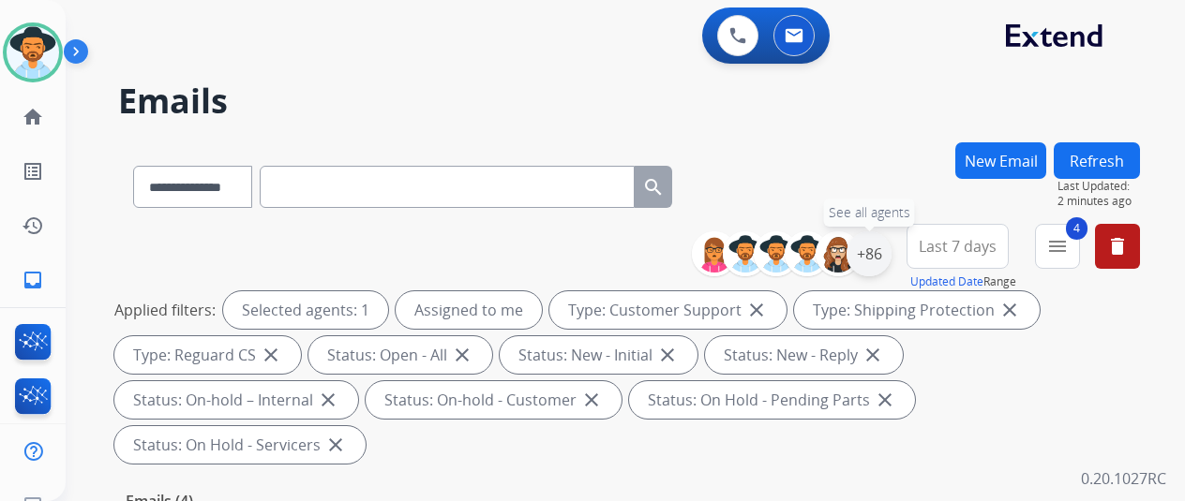
click at [886, 251] on div "+86" at bounding box center [868, 254] width 45 height 45
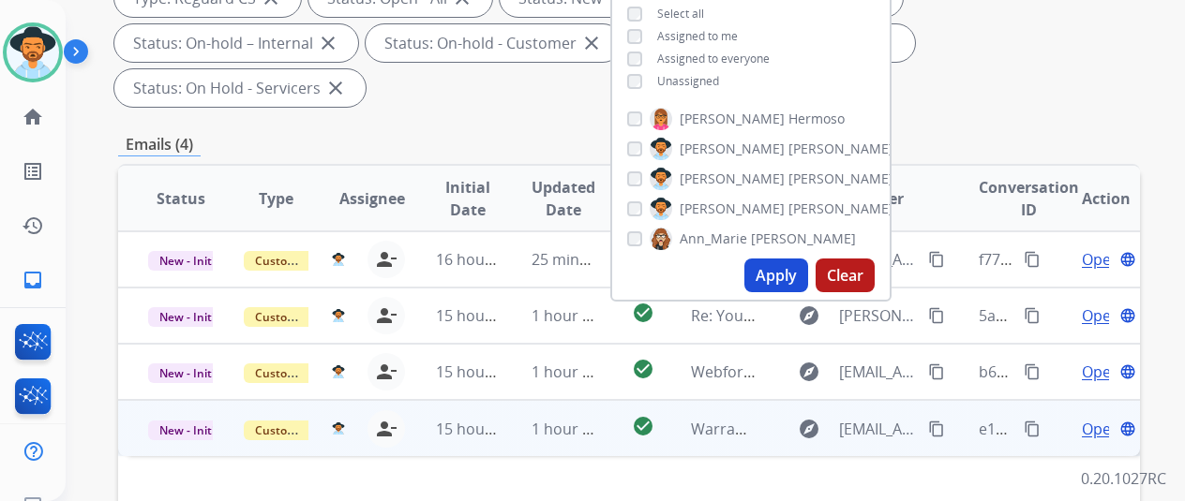
scroll to position [375, 0]
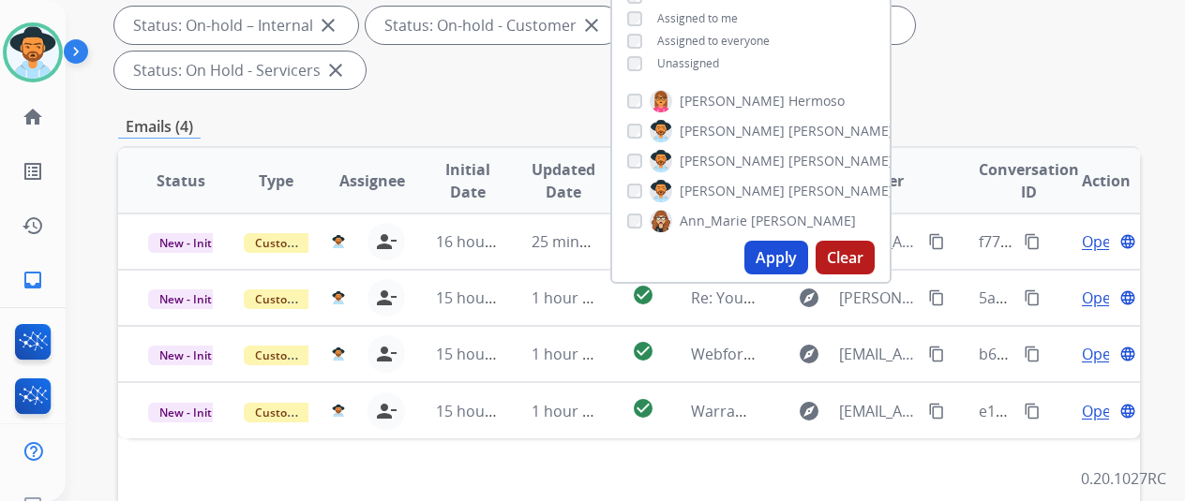
click at [778, 247] on button "Apply" at bounding box center [776, 258] width 64 height 34
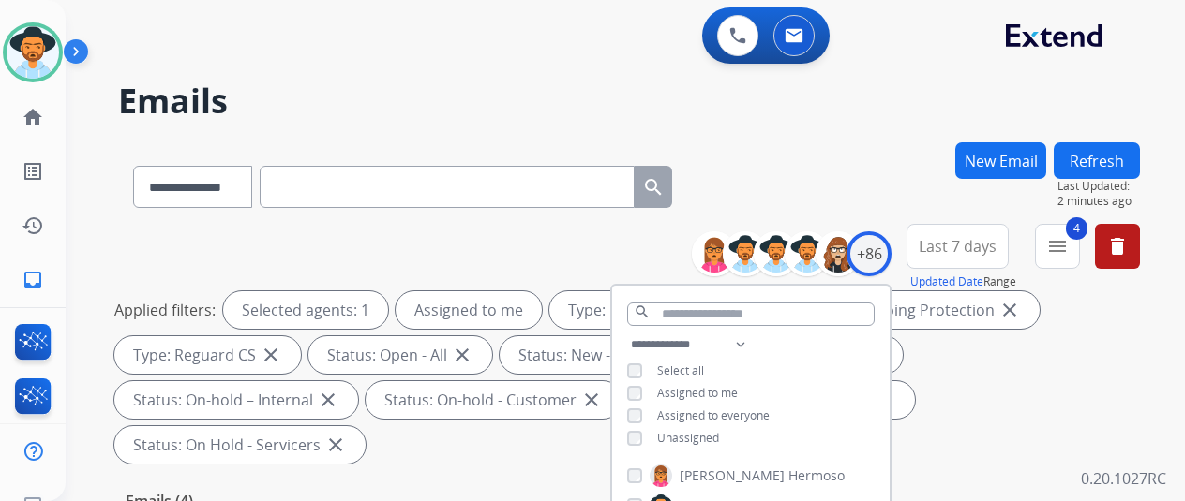
click at [801, 181] on div "**********" at bounding box center [629, 183] width 1022 height 82
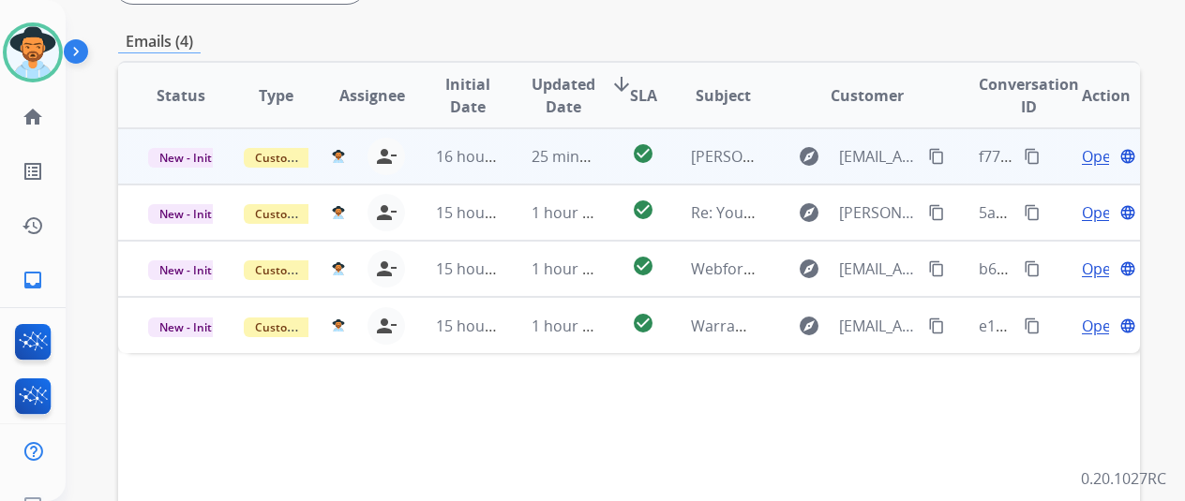
scroll to position [469, 0]
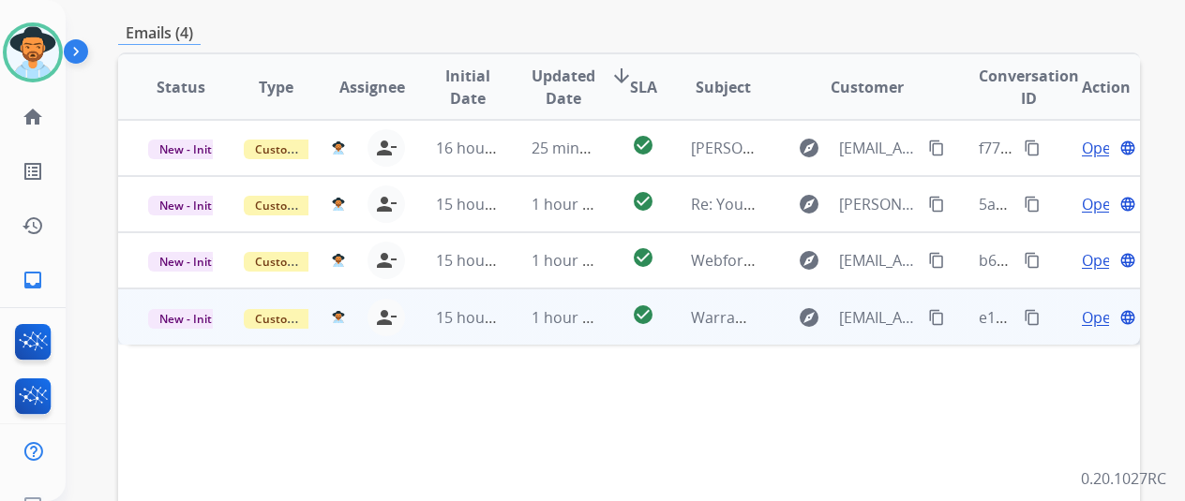
click at [1092, 307] on span "Open" at bounding box center [1101, 318] width 38 height 22
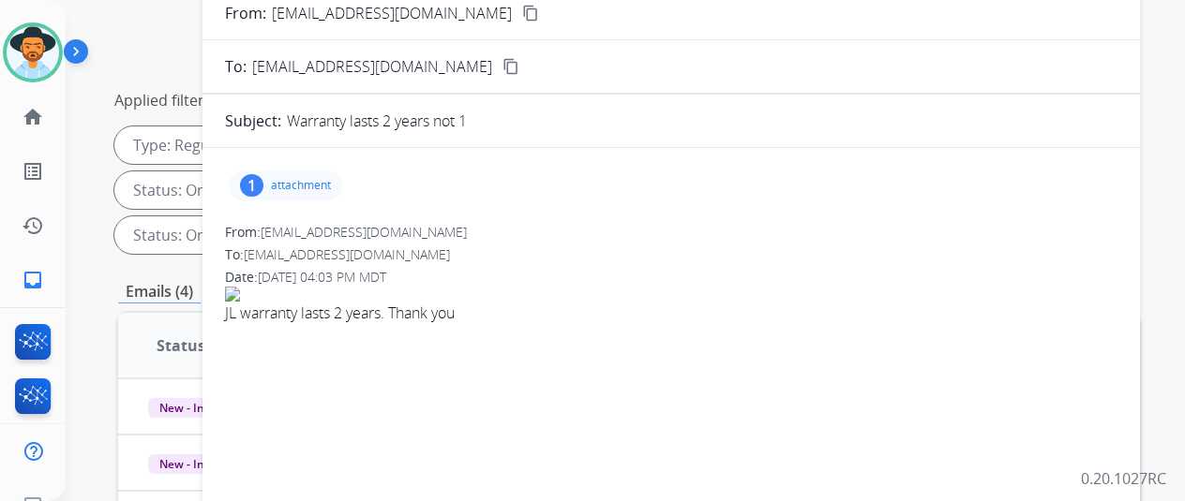
scroll to position [94, 0]
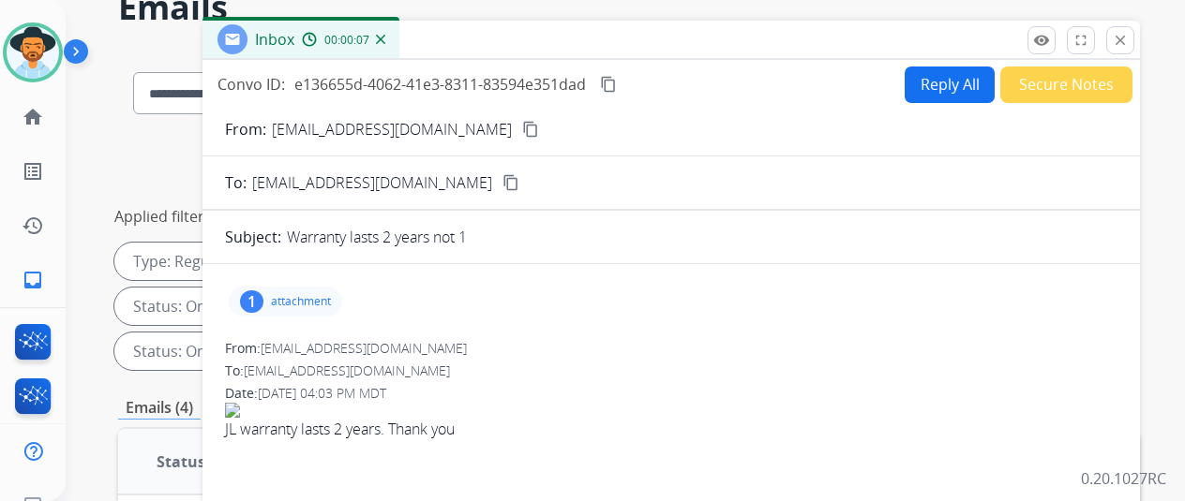
click at [522, 127] on mat-icon "content_copy" at bounding box center [530, 129] width 17 height 17
click at [263, 295] on div "1" at bounding box center [251, 302] width 23 height 22
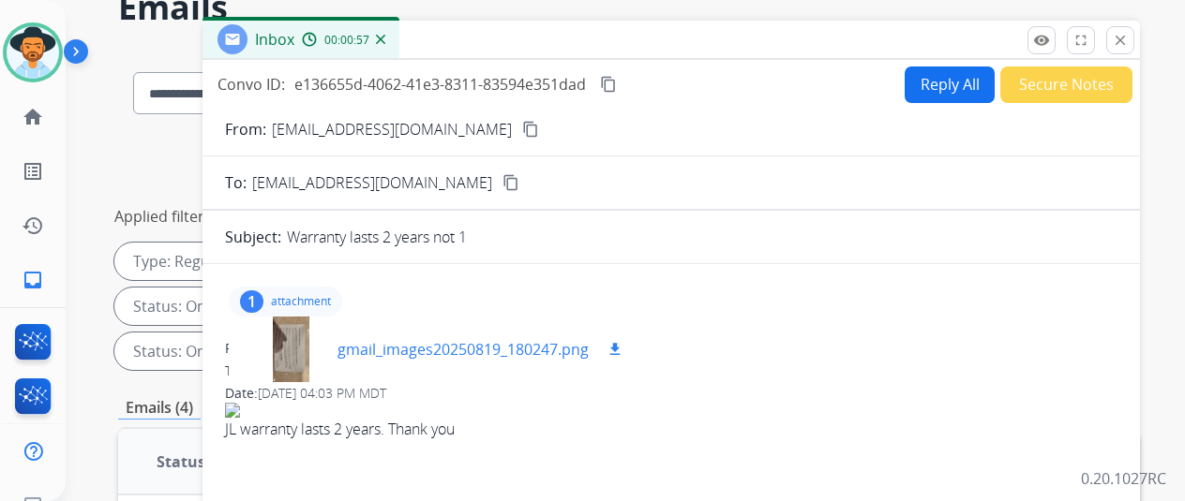
click at [306, 335] on div at bounding box center [291, 350] width 94 height 66
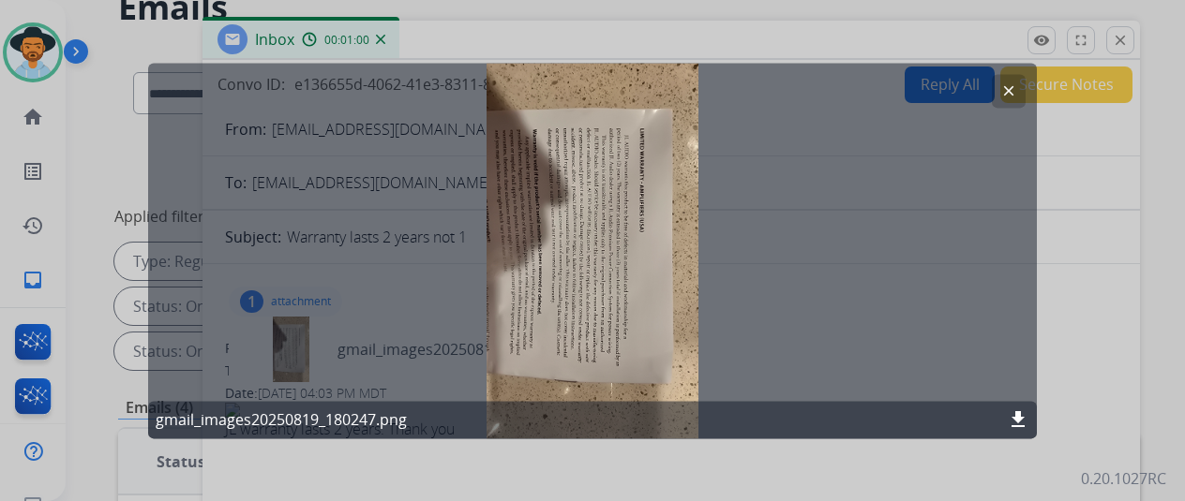
click at [1010, 94] on mat-icon "clear" at bounding box center [1008, 90] width 17 height 17
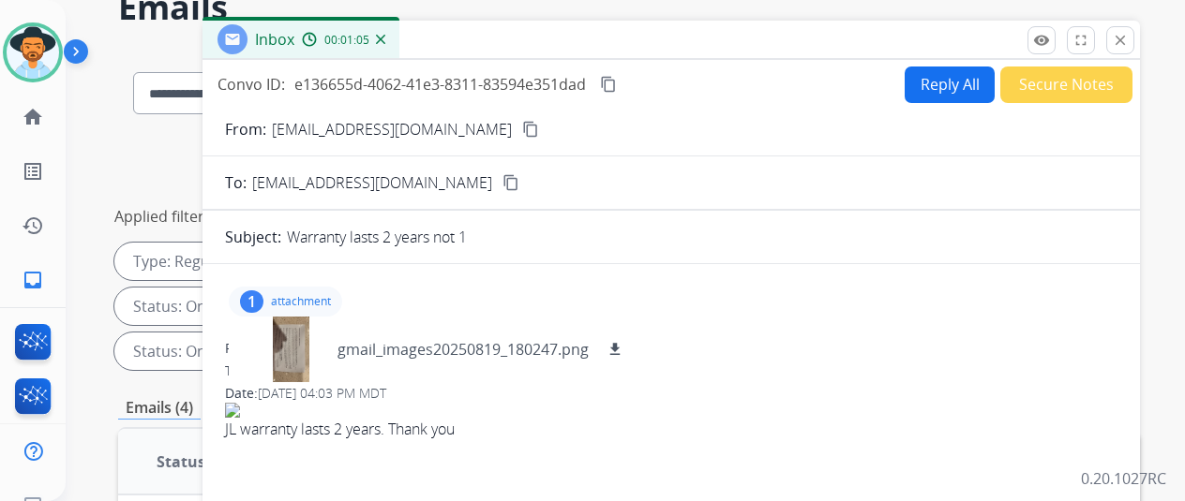
click at [385, 37] on img at bounding box center [380, 39] width 9 height 9
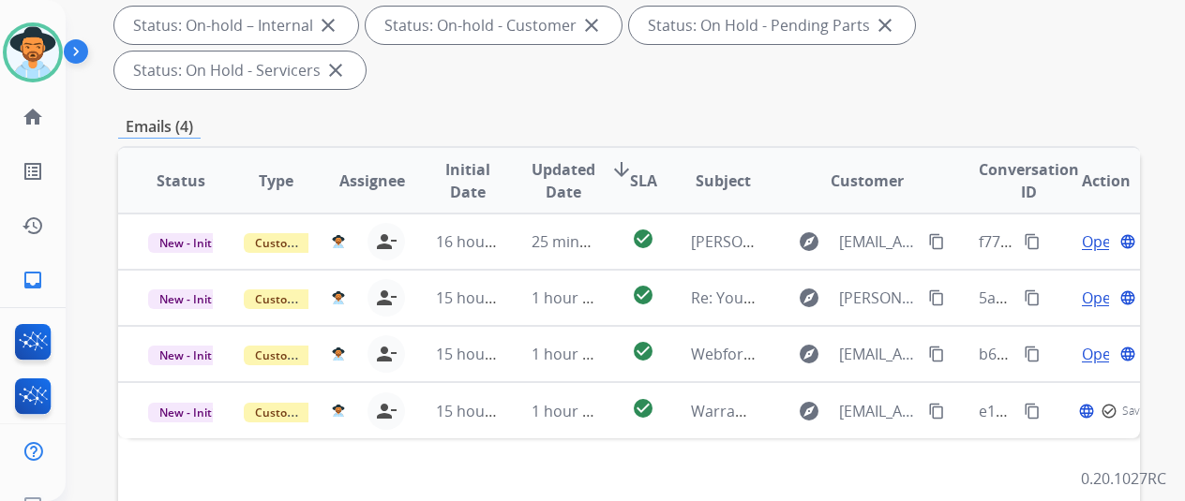
scroll to position [469, 0]
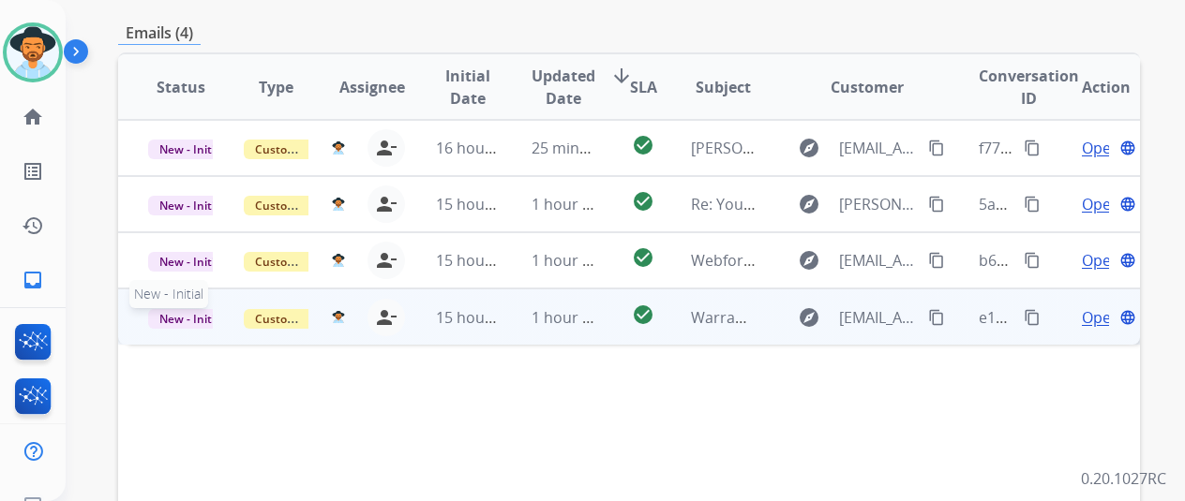
click at [166, 309] on span "New - Initial" at bounding box center [191, 319] width 87 height 20
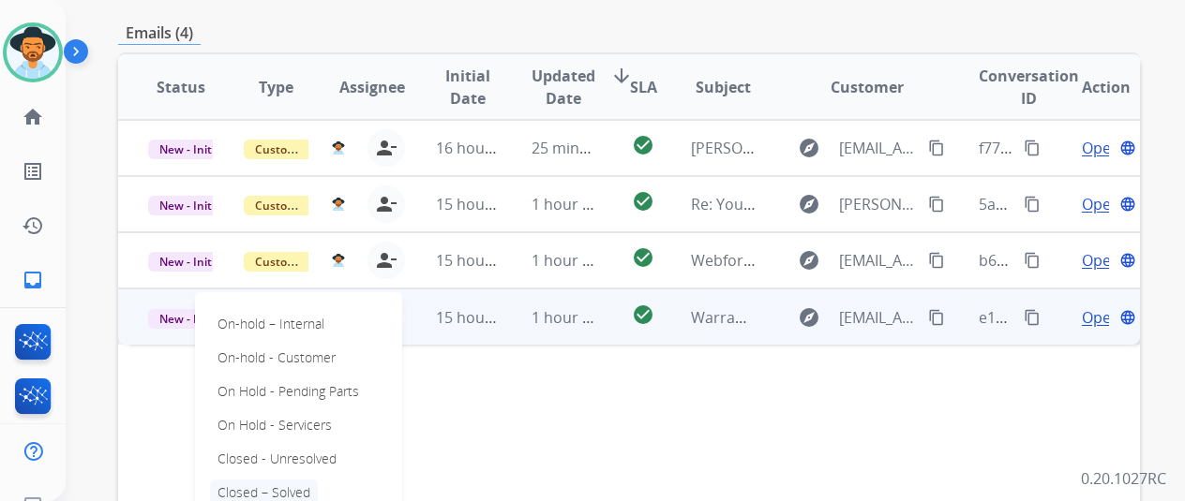
click at [255, 480] on p "Closed – Solved" at bounding box center [264, 493] width 108 height 26
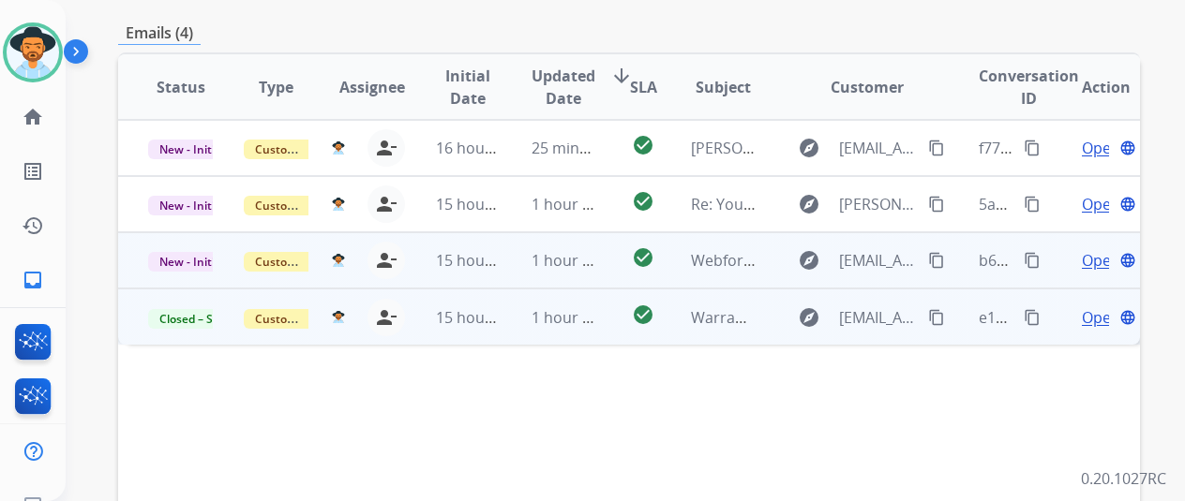
click at [1091, 249] on span "Open" at bounding box center [1101, 260] width 38 height 22
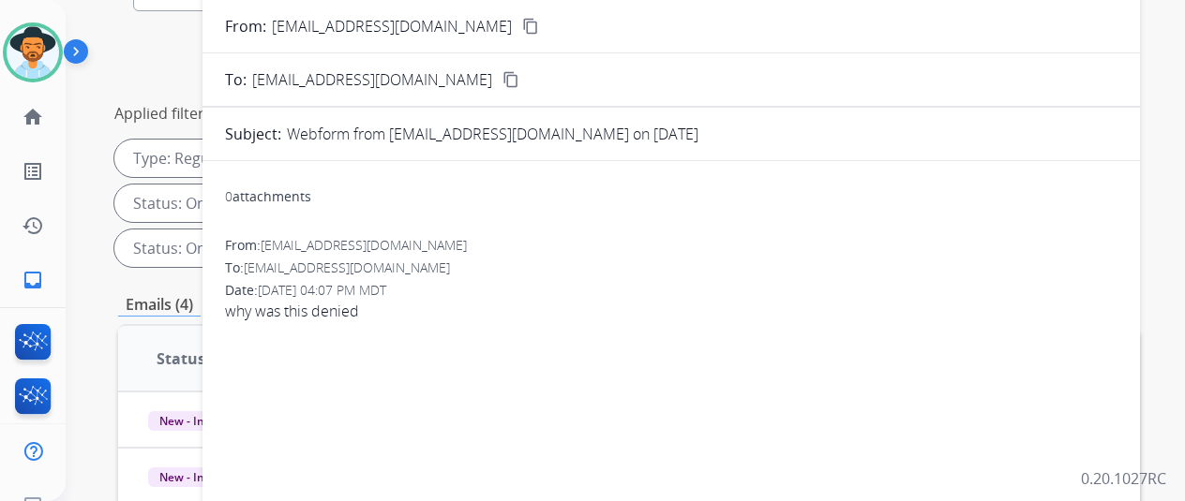
scroll to position [94, 0]
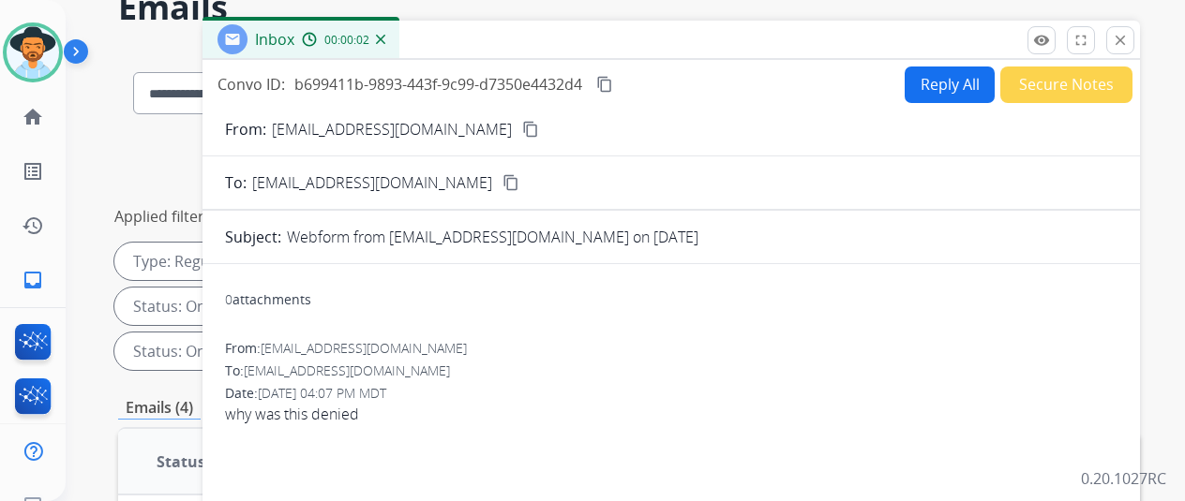
click at [522, 126] on mat-icon "content_copy" at bounding box center [530, 129] width 17 height 17
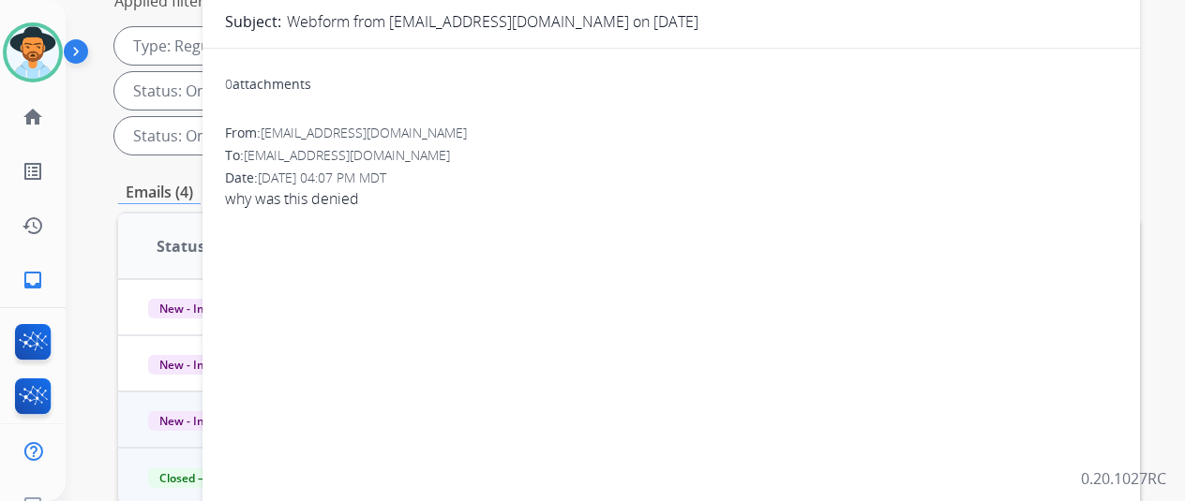
scroll to position [0, 0]
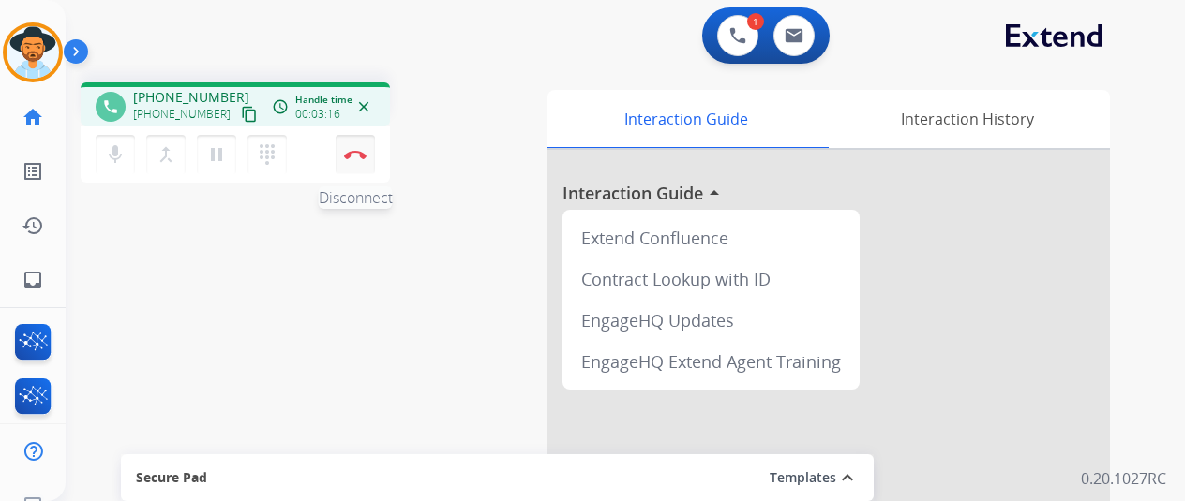
click at [358, 147] on button "Disconnect" at bounding box center [355, 154] width 39 height 39
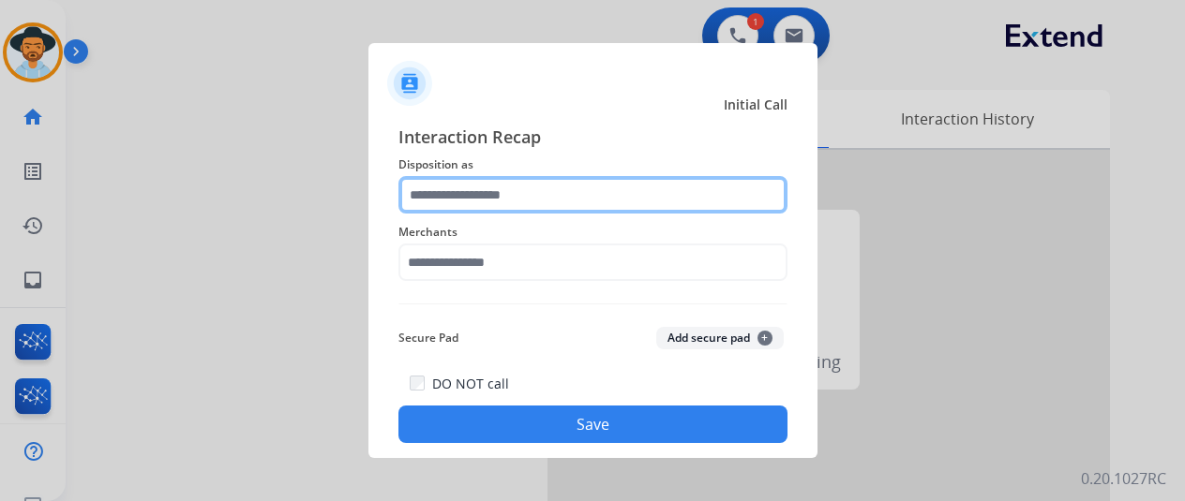
click at [441, 192] on input "text" at bounding box center [592, 194] width 389 height 37
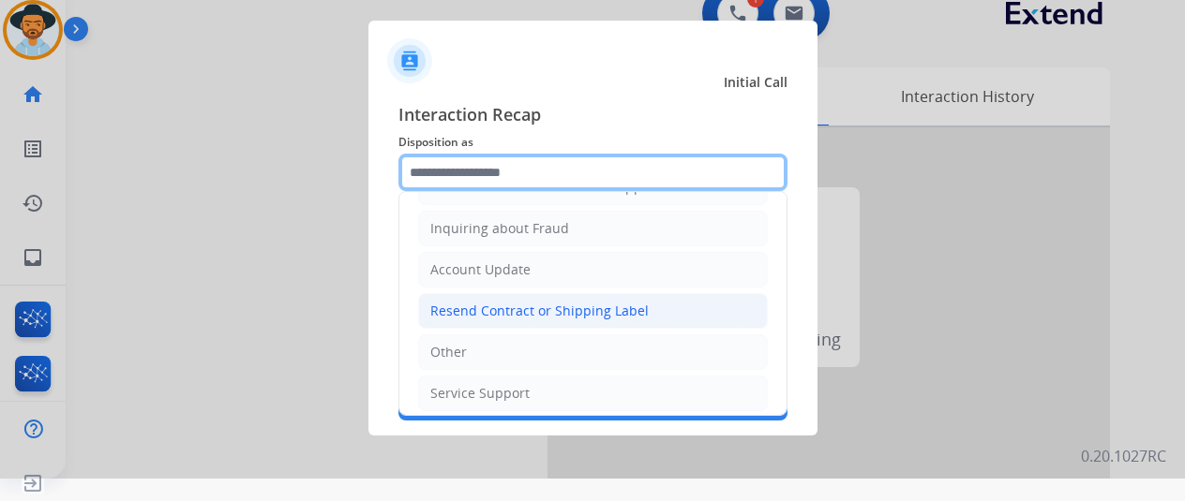
scroll to position [284, 0]
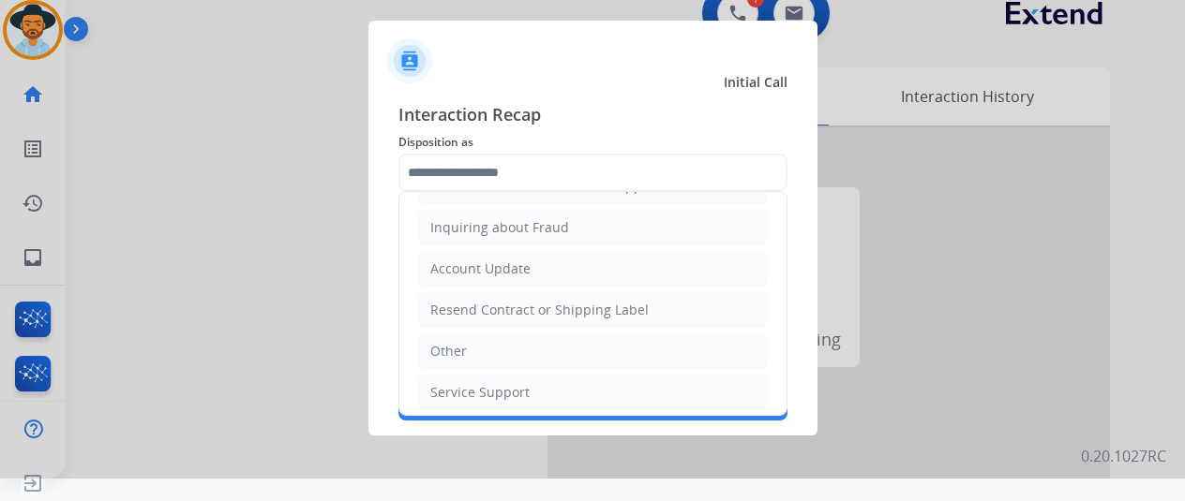
drag, startPoint x: 467, startPoint y: 339, endPoint x: 460, endPoint y: 299, distance: 40.8
click at [465, 337] on li "Other" at bounding box center [593, 352] width 350 height 36
type input "*****"
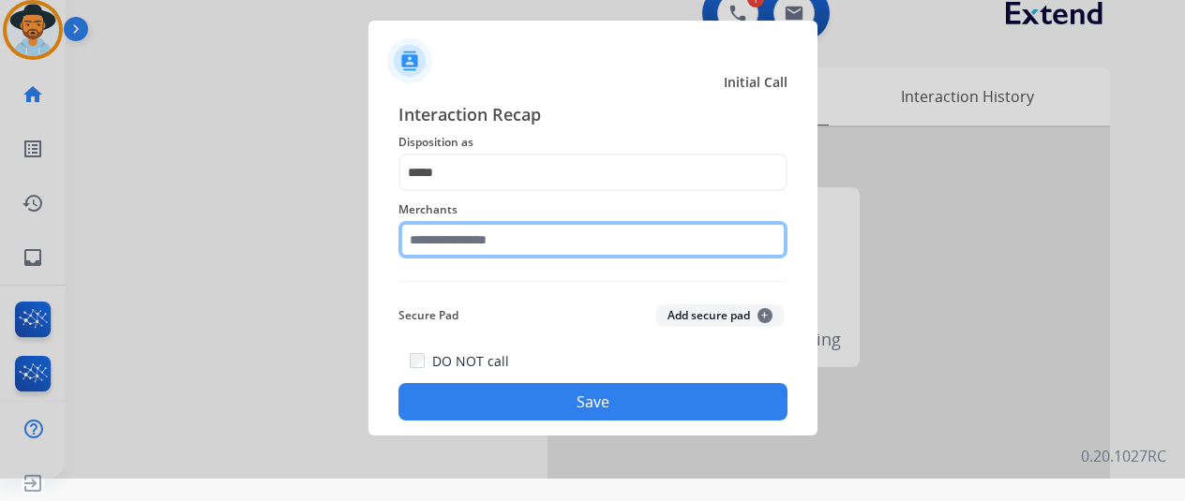
click at [464, 247] on input "text" at bounding box center [592, 239] width 389 height 37
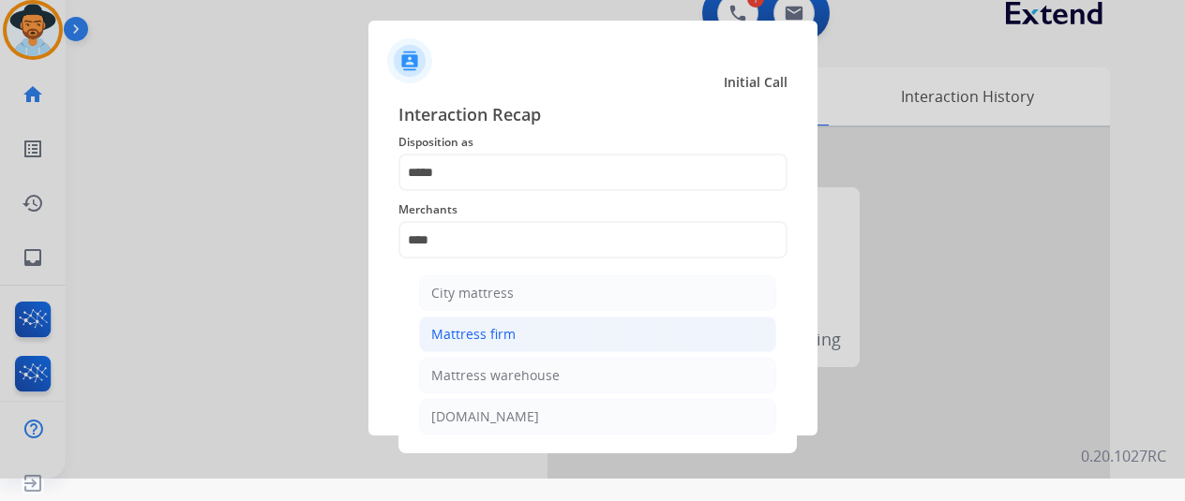
click at [498, 331] on div "Mattress firm" at bounding box center [473, 334] width 84 height 19
type input "**********"
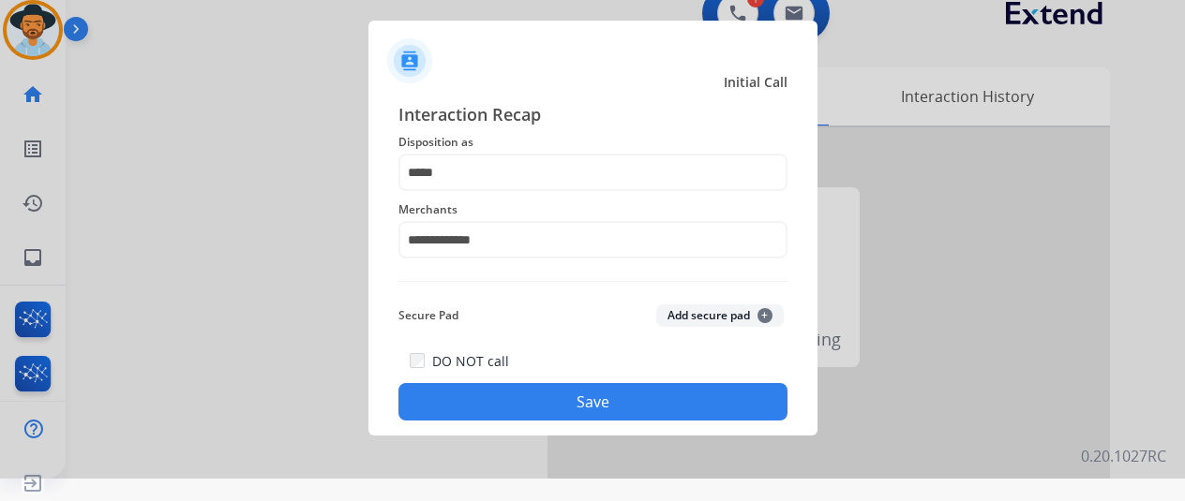
click at [557, 392] on button "Save" at bounding box center [592, 401] width 389 height 37
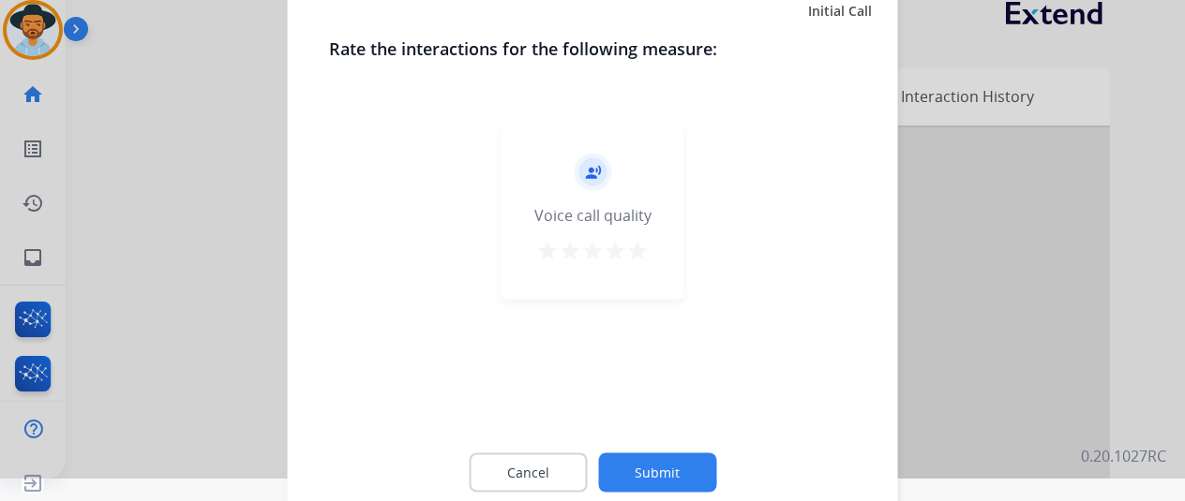
click at [664, 468] on button "Submit" at bounding box center [657, 472] width 118 height 39
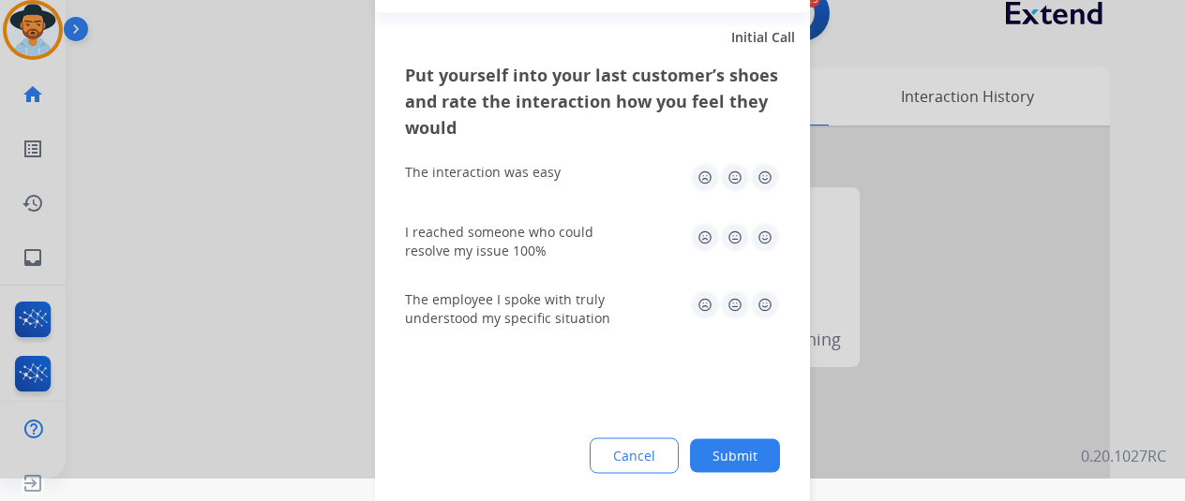
click at [750, 456] on button "Submit" at bounding box center [735, 456] width 90 height 34
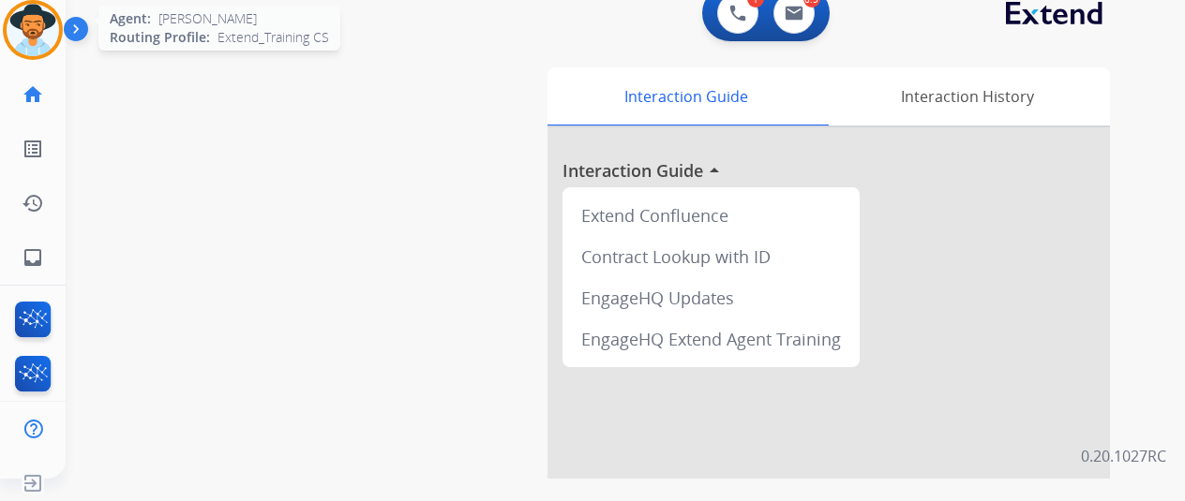
click at [38, 21] on img at bounding box center [33, 30] width 52 height 52
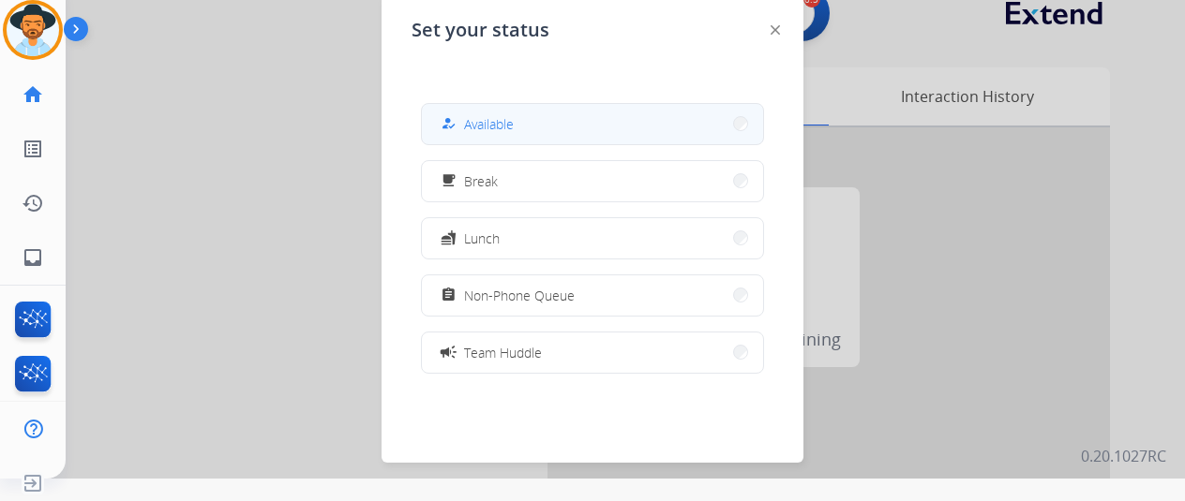
click at [521, 116] on button "how_to_reg Available" at bounding box center [592, 124] width 341 height 40
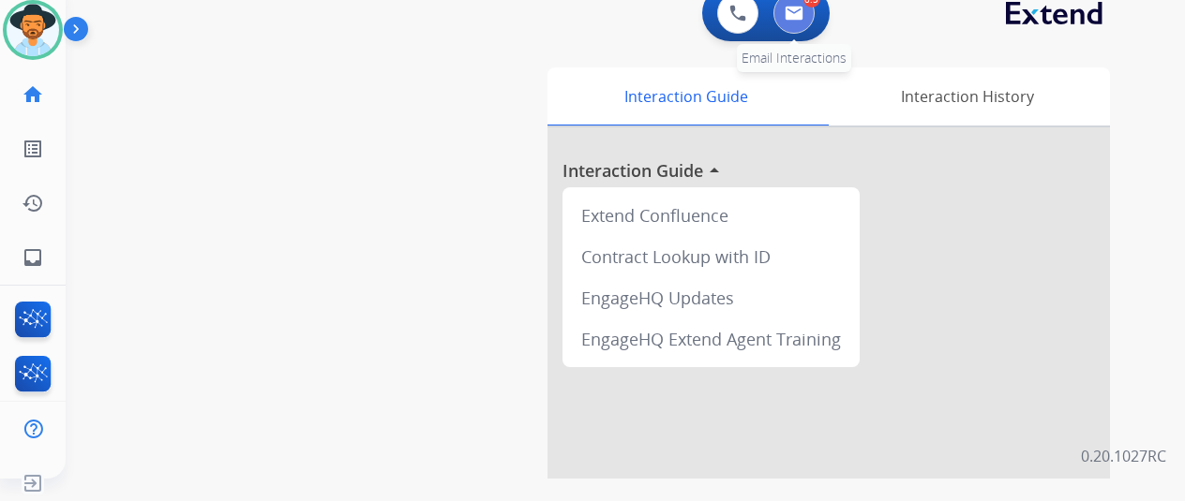
click at [803, 11] on img at bounding box center [794, 13] width 19 height 15
select select "**********"
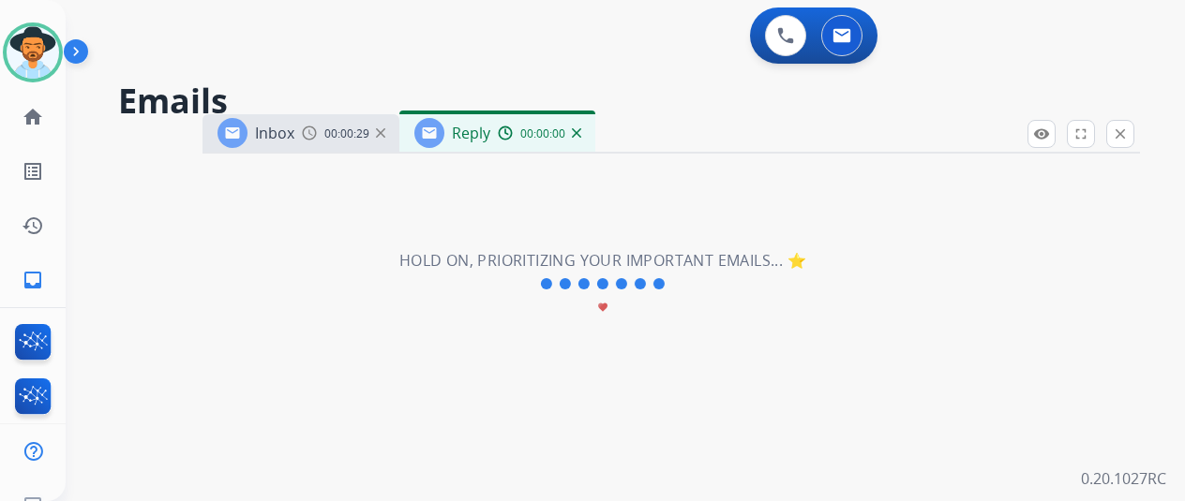
select select "**********"
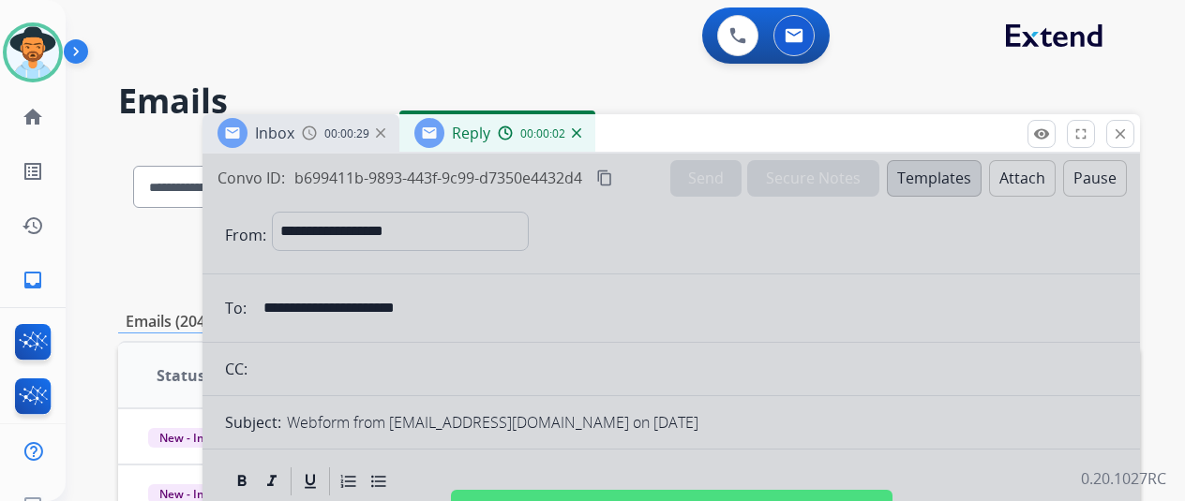
click at [581, 130] on img at bounding box center [576, 132] width 9 height 9
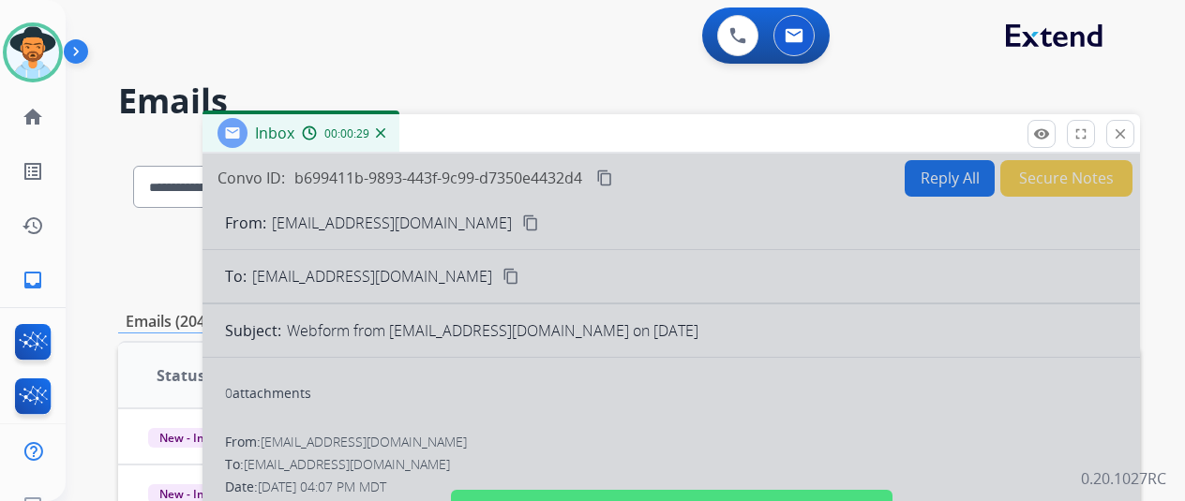
click at [385, 131] on img at bounding box center [380, 132] width 9 height 9
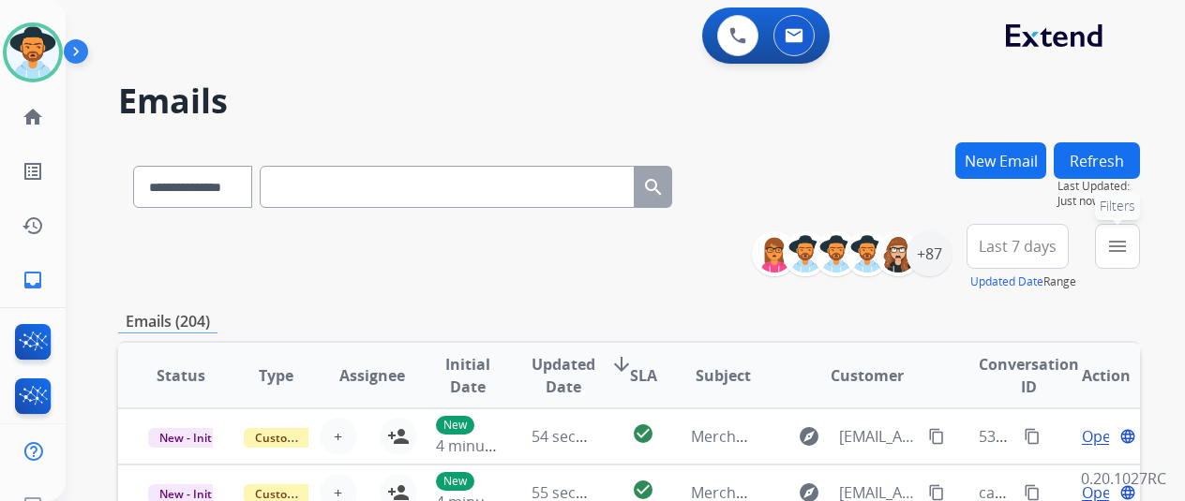
click at [1135, 232] on button "menu Filters" at bounding box center [1117, 246] width 45 height 45
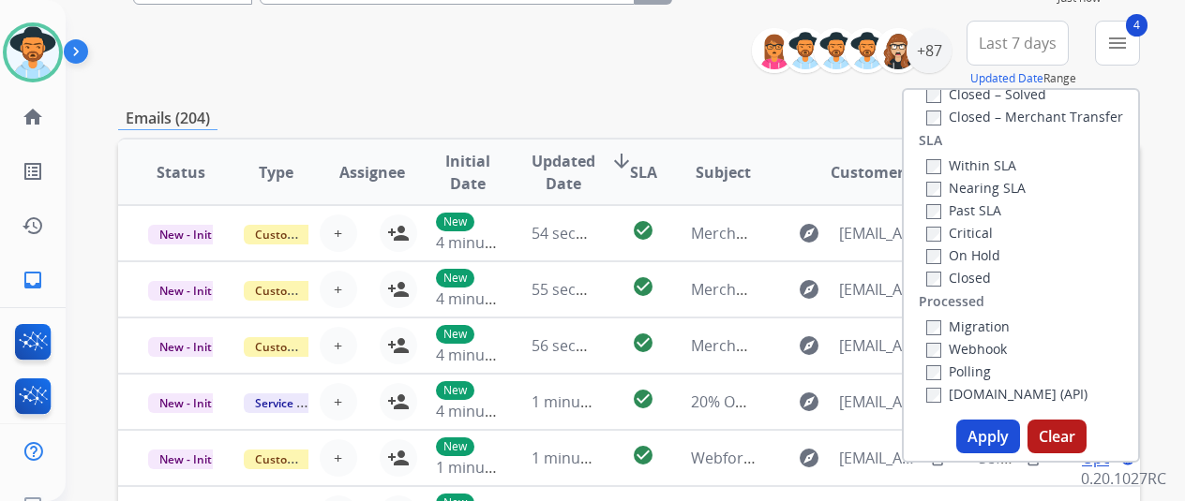
scroll to position [375, 0]
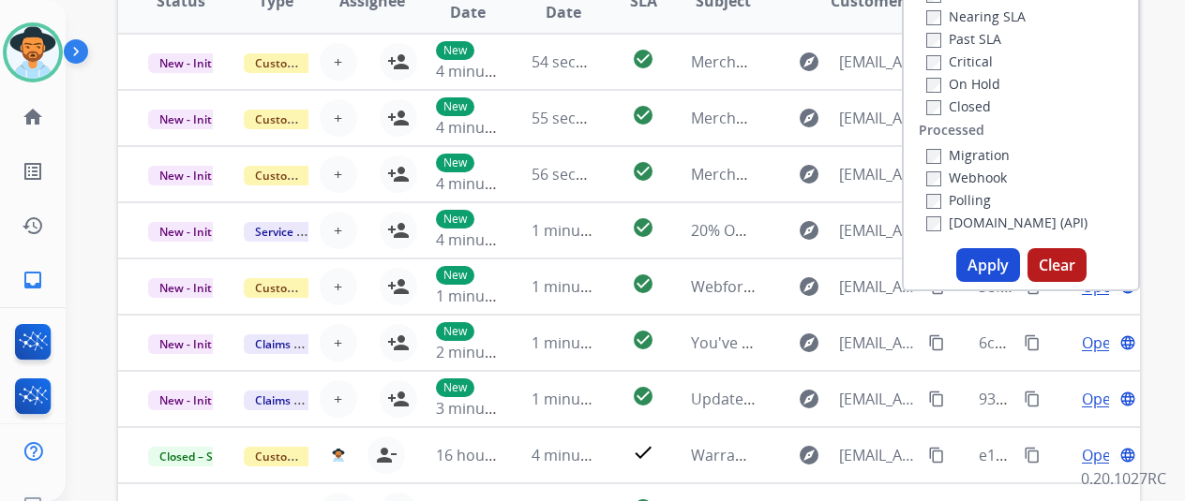
click at [990, 257] on button "Apply" at bounding box center [988, 265] width 64 height 34
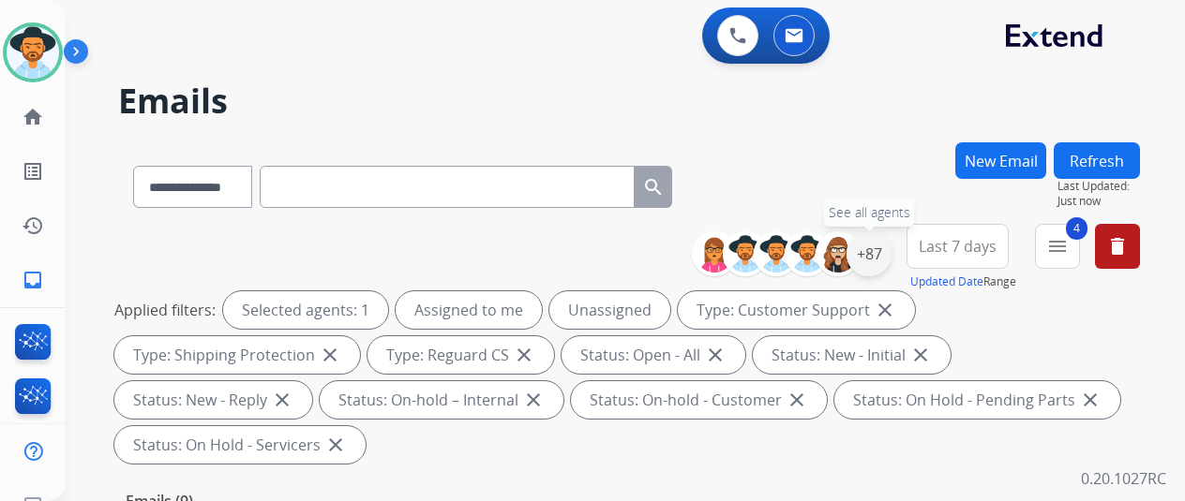
click at [880, 247] on div "+87" at bounding box center [868, 254] width 45 height 45
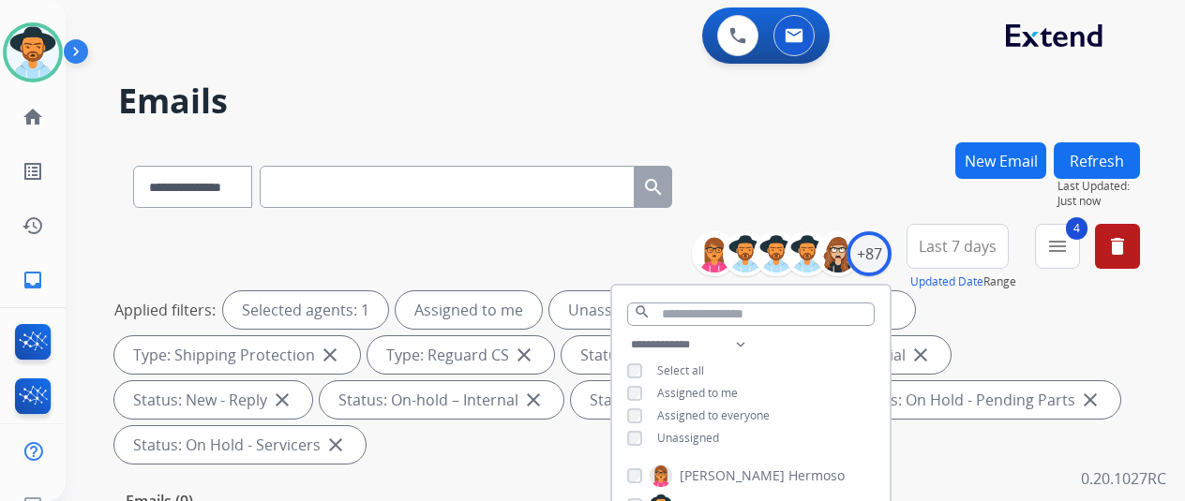
scroll to position [187, 0]
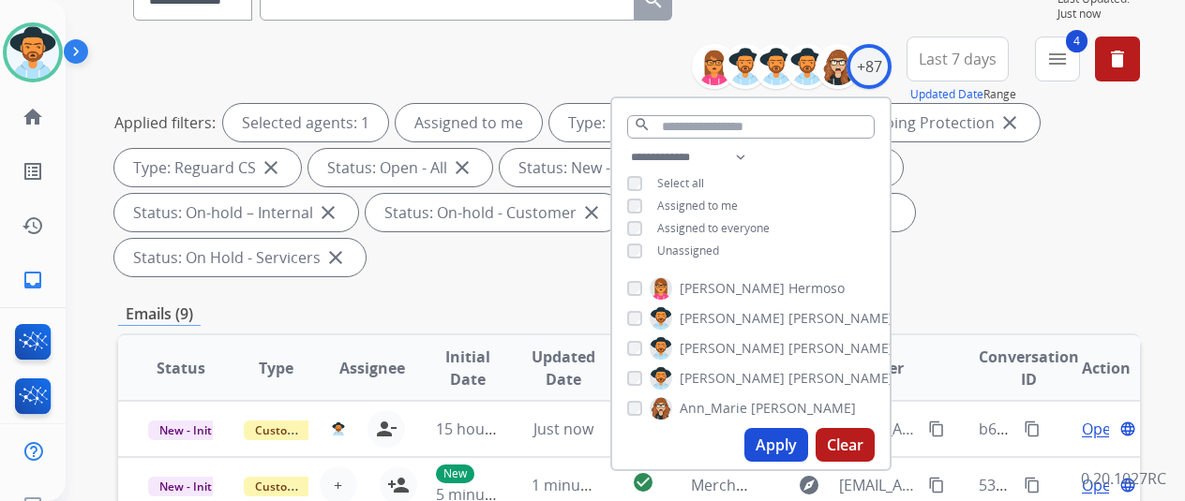
click at [787, 443] on button "Apply" at bounding box center [776, 445] width 64 height 34
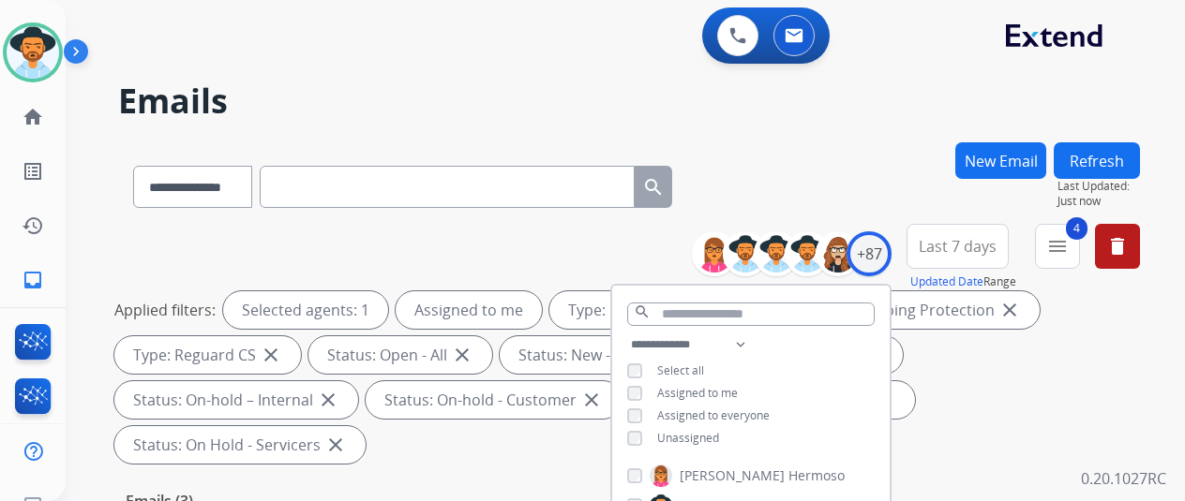
click at [910, 154] on div "**********" at bounding box center [629, 183] width 1022 height 82
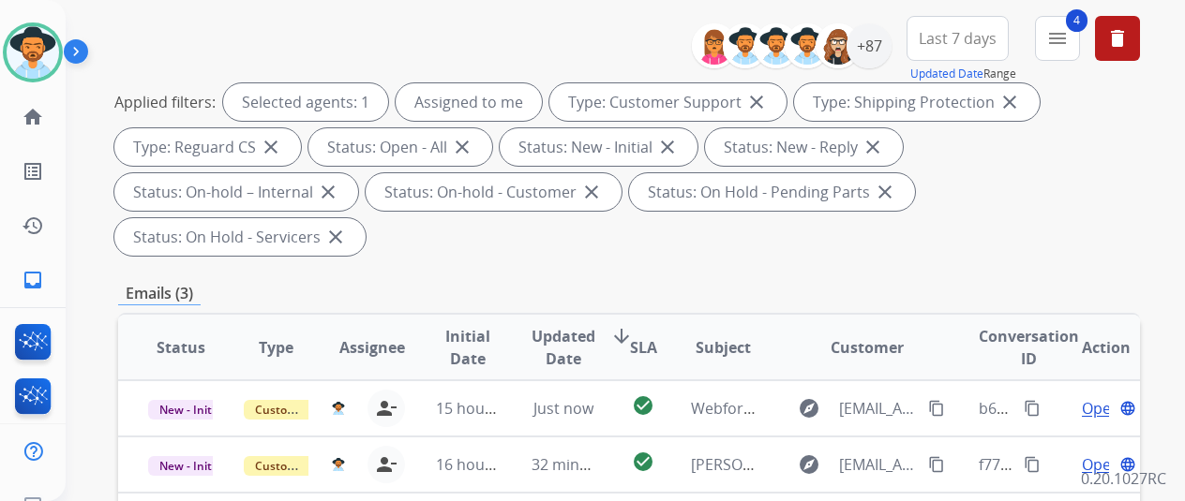
scroll to position [375, 0]
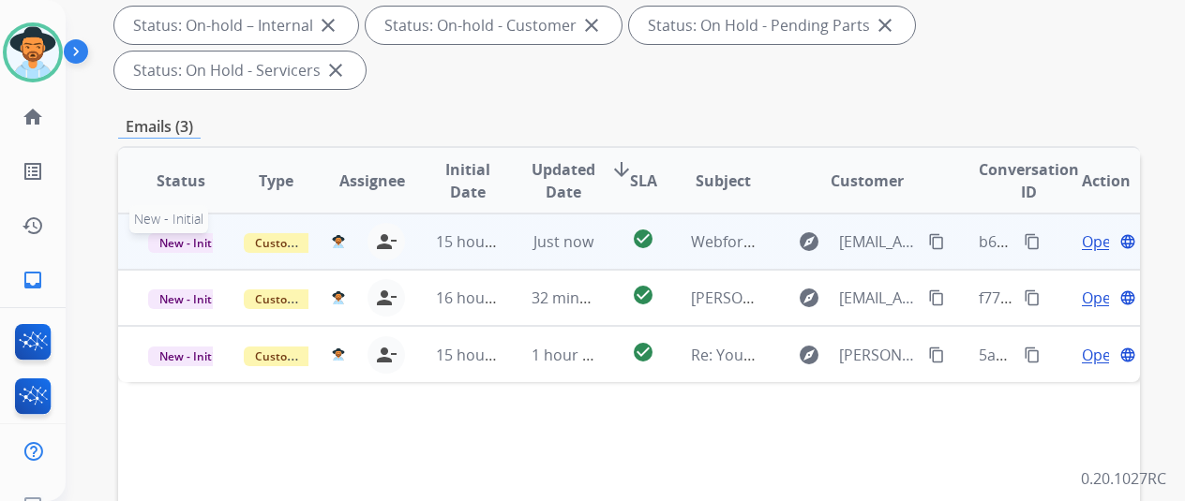
click at [195, 233] on span "New - Initial" at bounding box center [191, 243] width 87 height 20
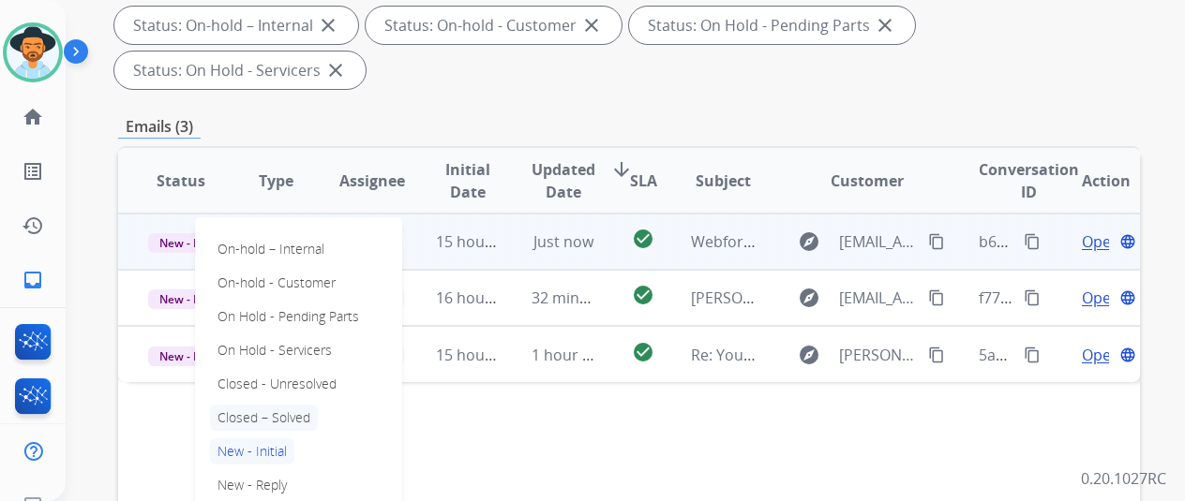
click at [264, 405] on p "Closed – Solved" at bounding box center [264, 418] width 108 height 26
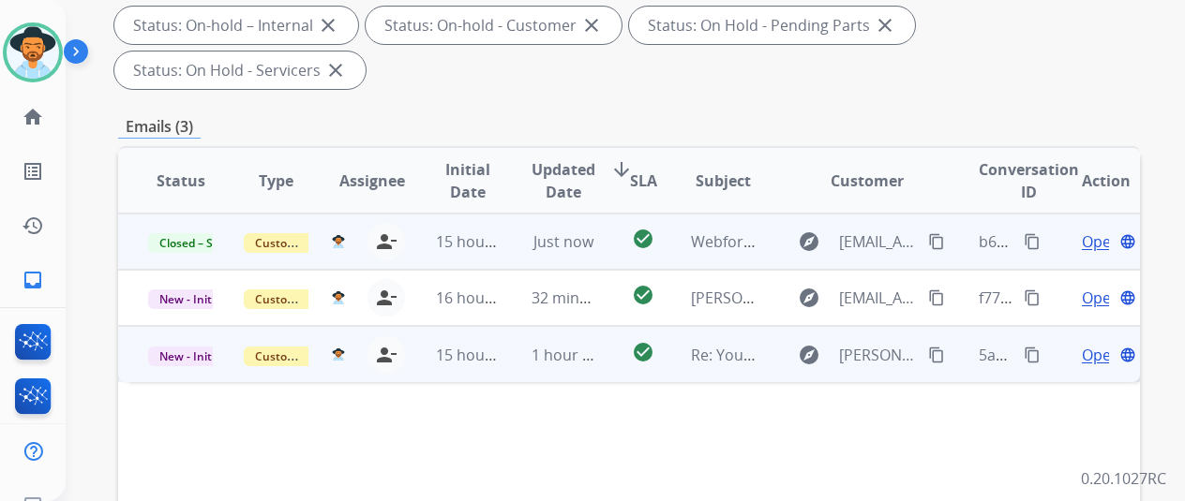
click at [1095, 344] on span "Open" at bounding box center [1101, 355] width 38 height 22
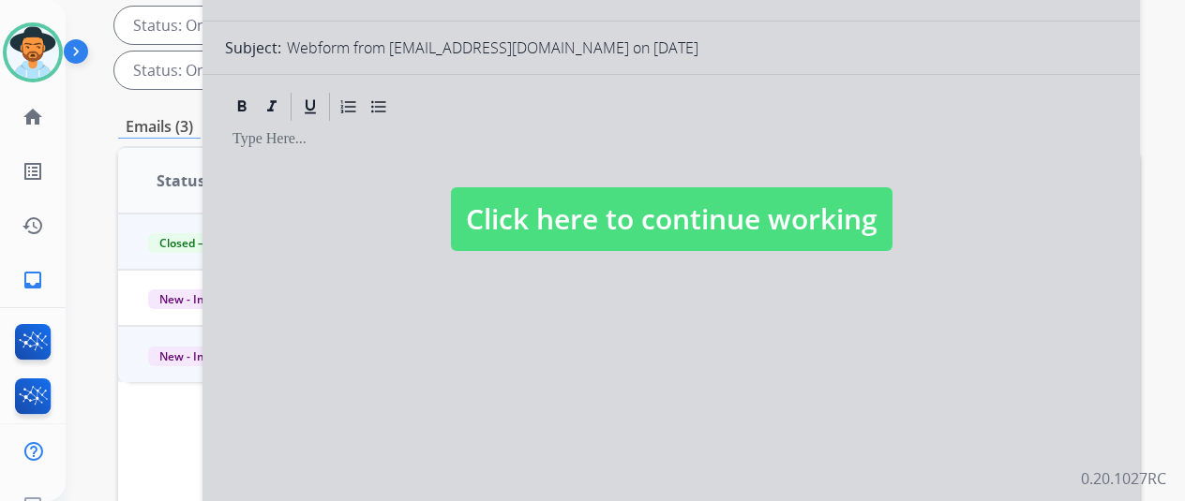
select select "**********"
click at [443, 348] on div at bounding box center [670, 201] width 937 height 844
select select
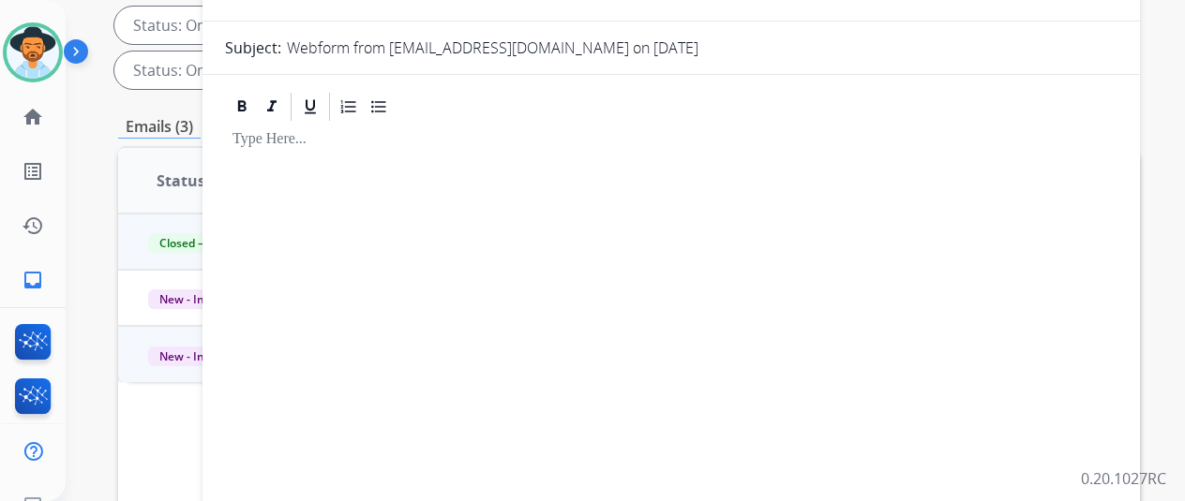
scroll to position [0, 0]
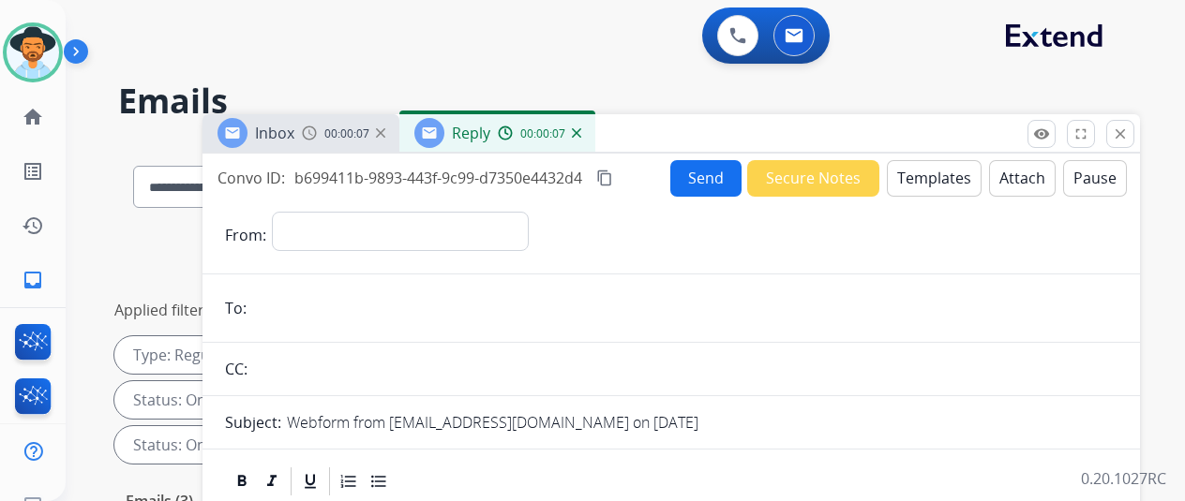
click at [581, 130] on img at bounding box center [576, 132] width 9 height 9
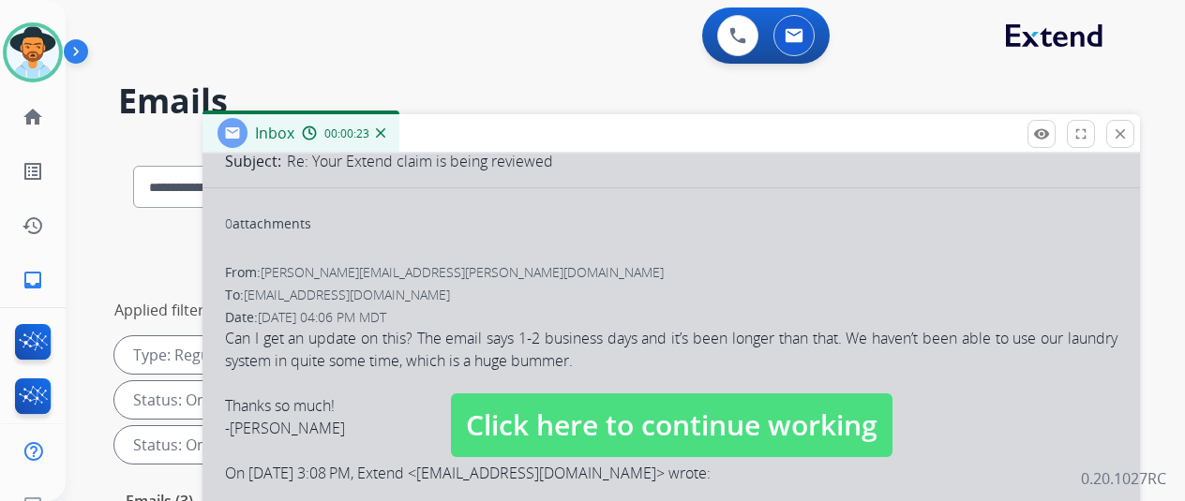
scroll to position [187, 0]
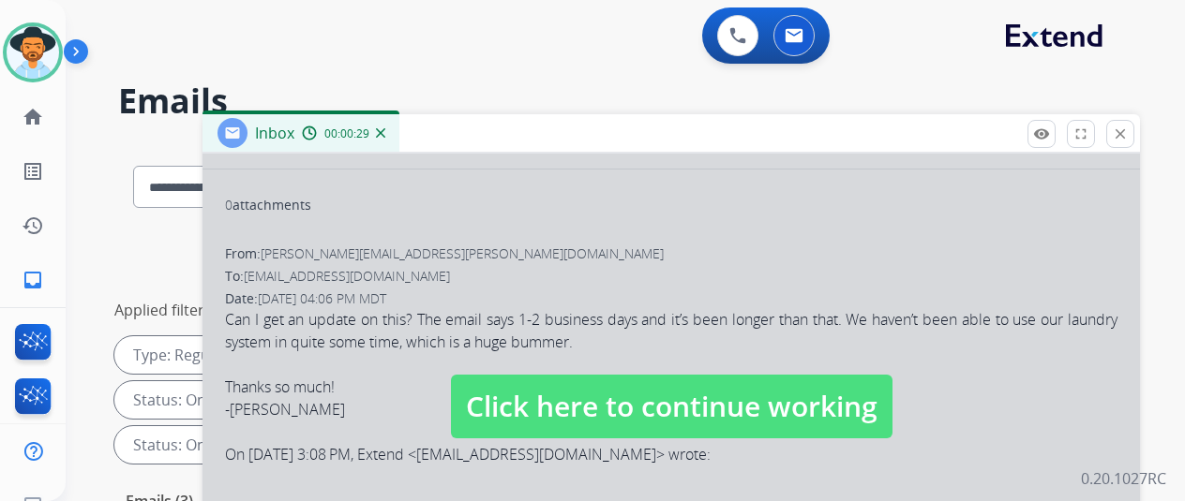
click at [381, 318] on div at bounding box center [670, 388] width 937 height 844
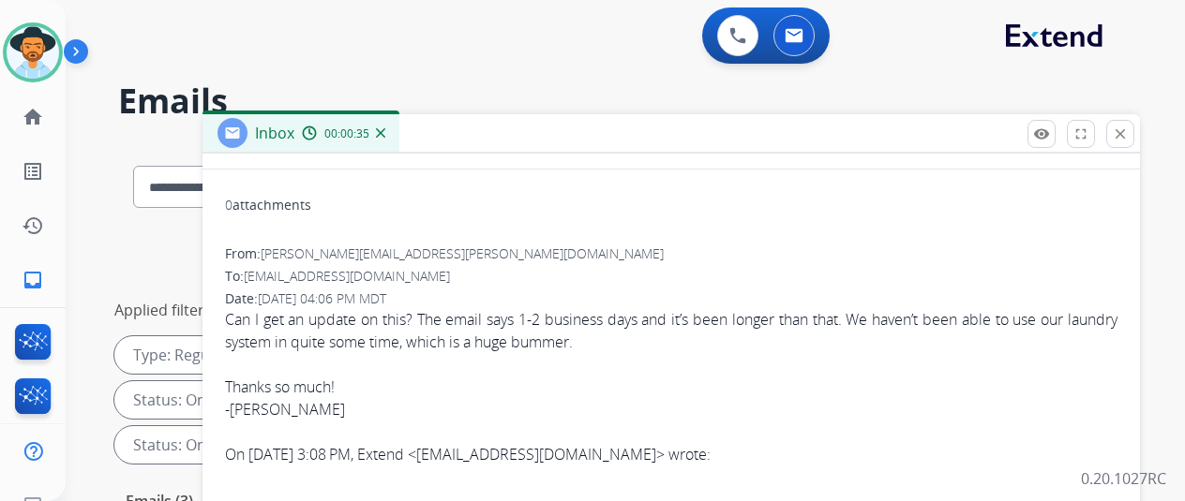
click at [385, 133] on img at bounding box center [380, 132] width 9 height 9
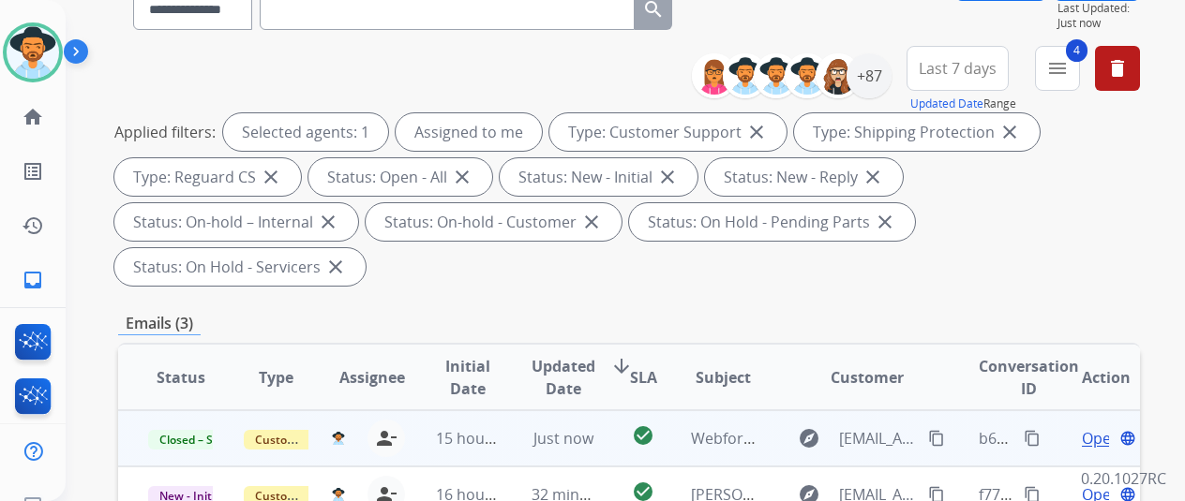
scroll to position [281, 0]
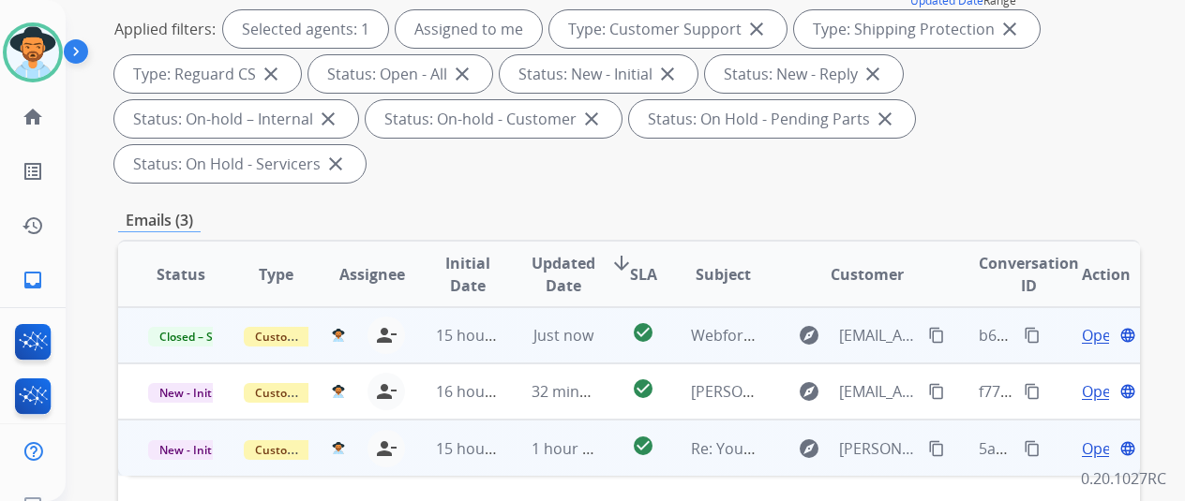
click at [937, 441] on mat-icon "content_copy" at bounding box center [936, 449] width 17 height 17
click at [1099, 438] on span "Open" at bounding box center [1101, 449] width 38 height 22
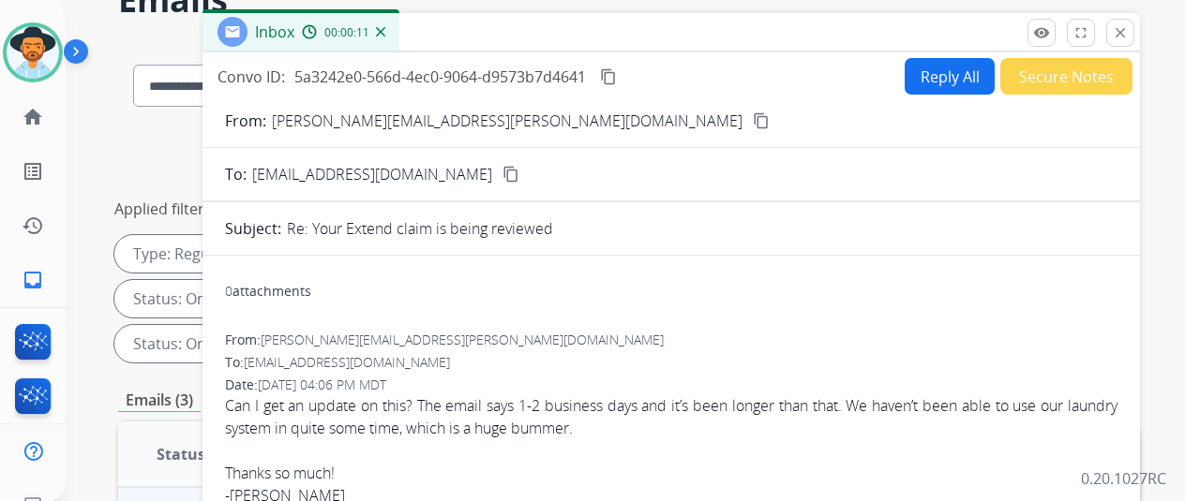
scroll to position [0, 0]
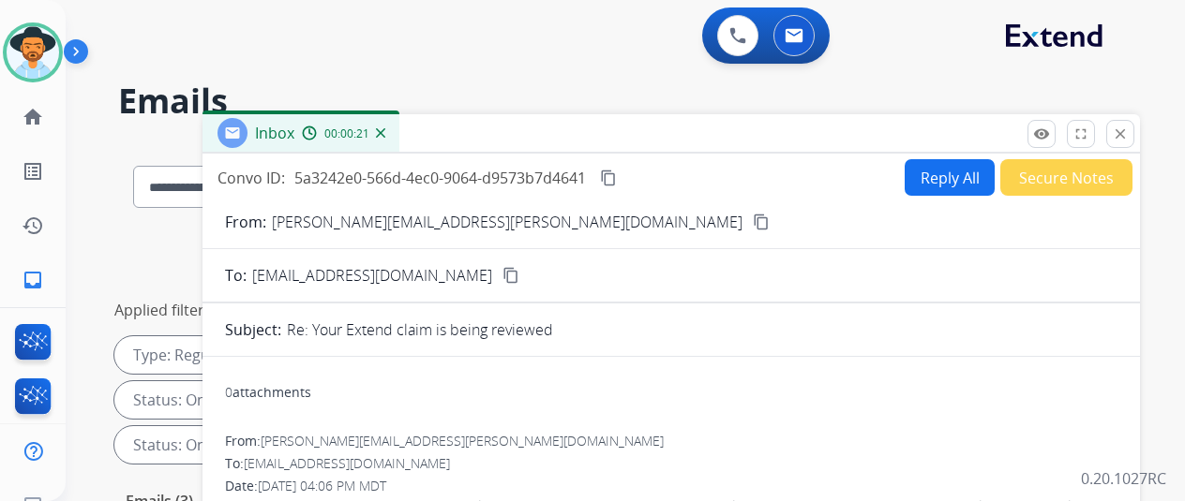
click at [385, 130] on img at bounding box center [380, 132] width 9 height 9
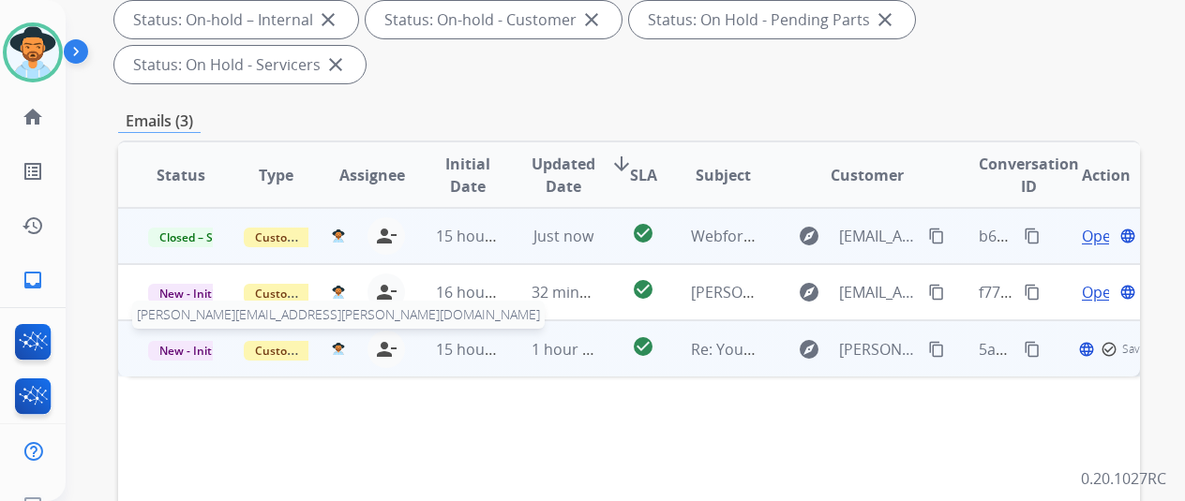
scroll to position [469, 0]
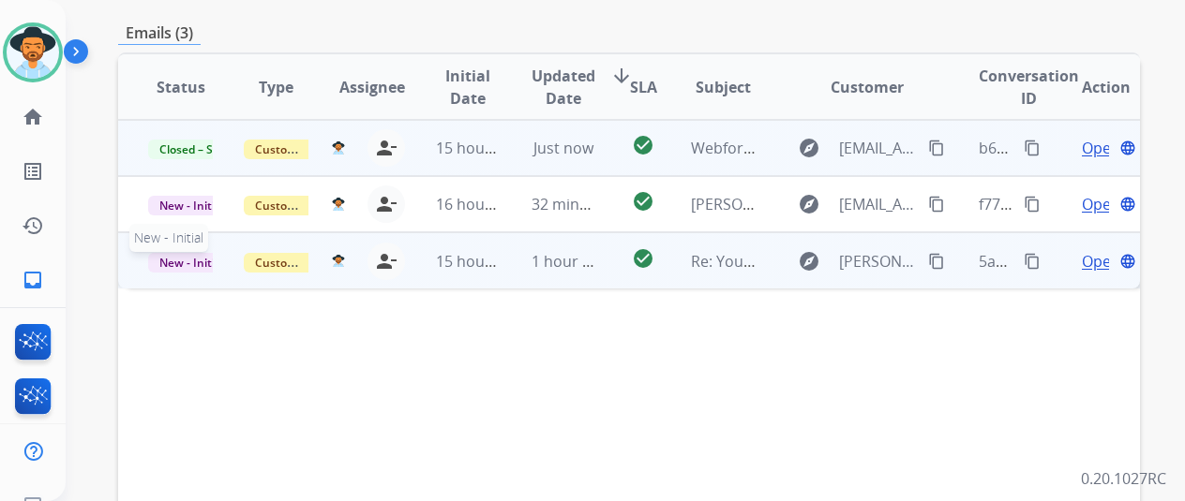
click at [193, 253] on span "New - Initial" at bounding box center [191, 263] width 87 height 20
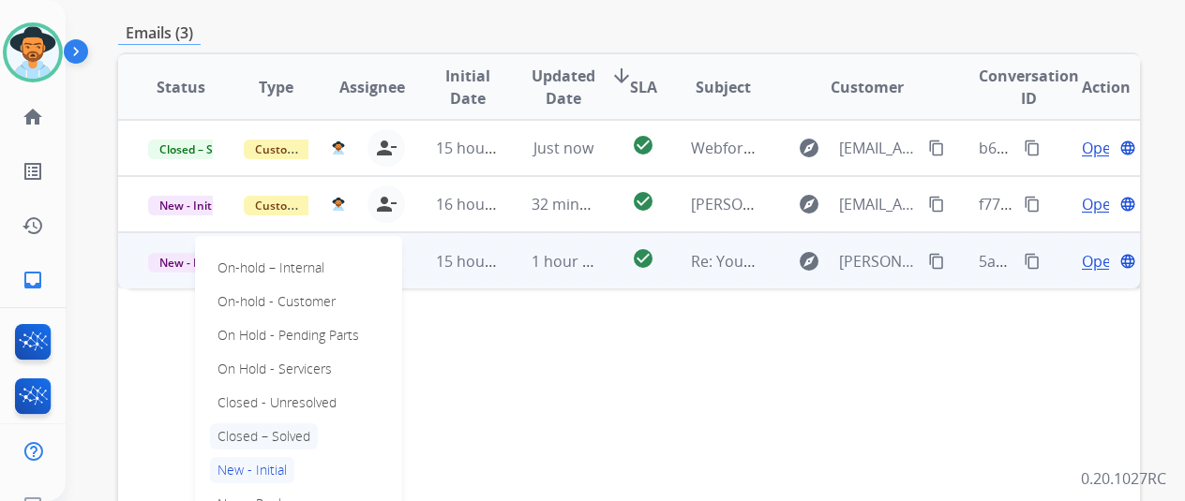
click at [263, 424] on p "Closed – Solved" at bounding box center [264, 437] width 108 height 26
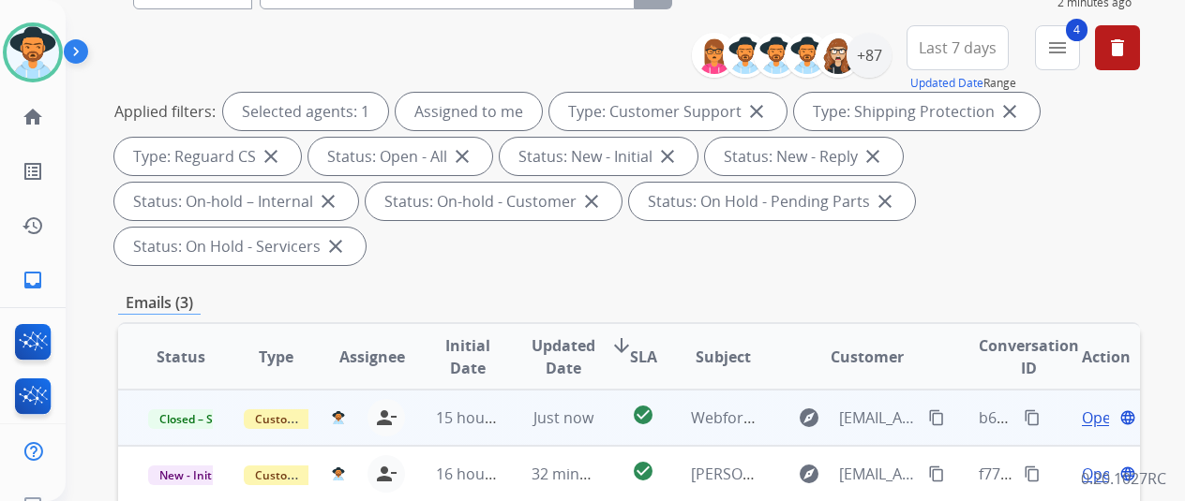
scroll to position [281, 0]
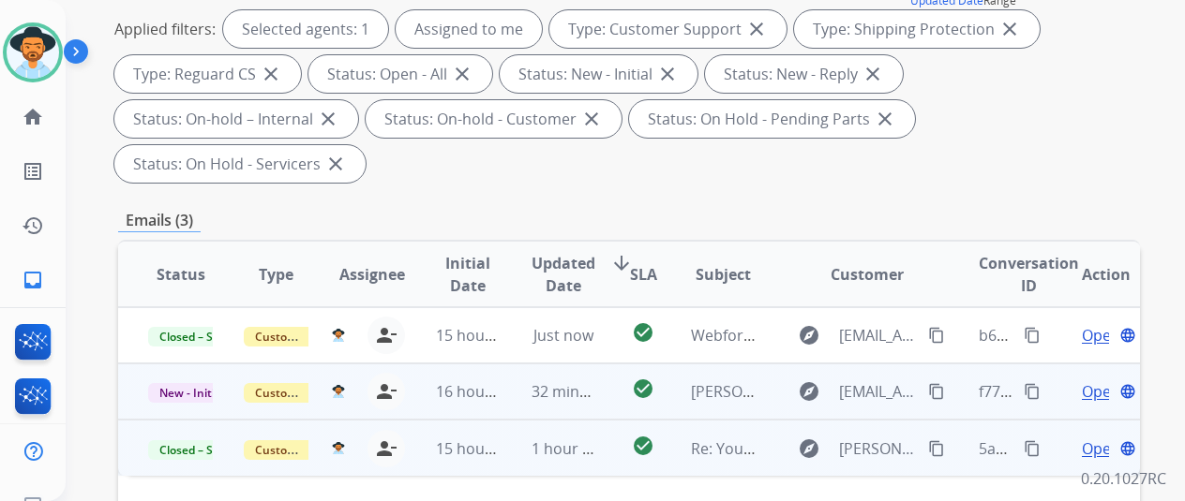
click at [1088, 381] on span "Open" at bounding box center [1101, 392] width 38 height 22
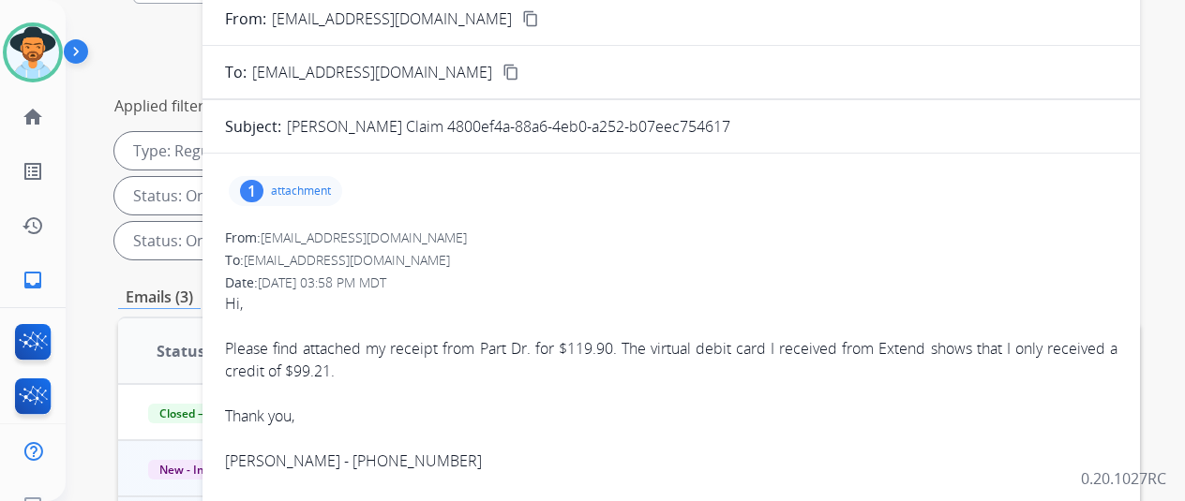
scroll to position [0, 0]
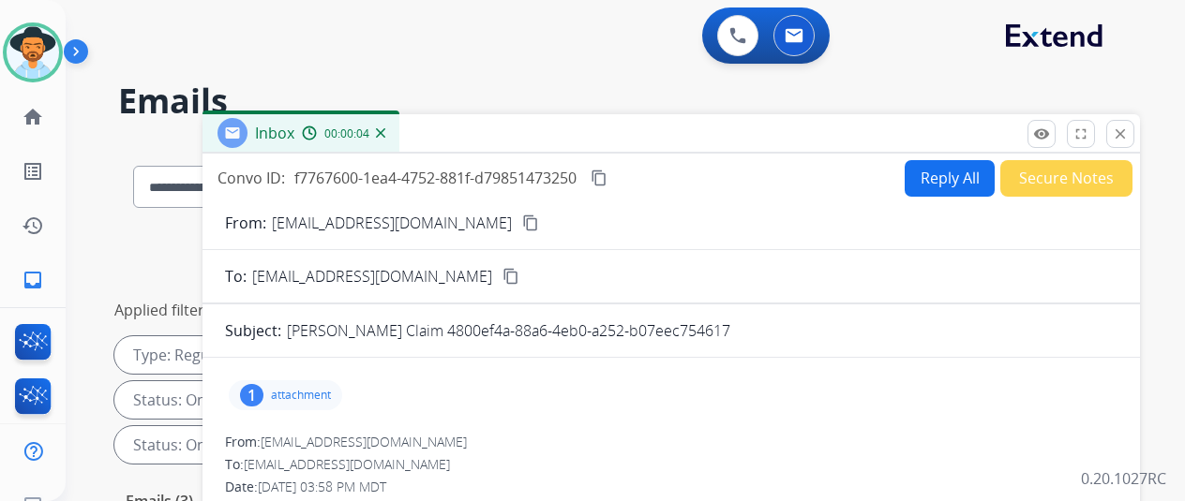
click at [522, 222] on mat-icon "content_copy" at bounding box center [530, 223] width 17 height 17
click at [385, 128] on img at bounding box center [380, 132] width 9 height 9
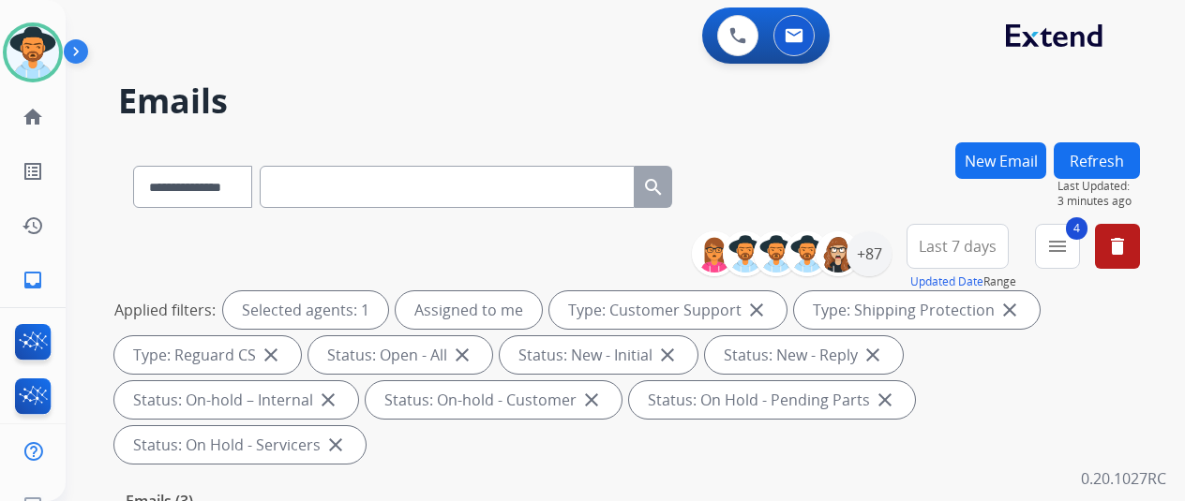
click at [1115, 153] on button "Refresh" at bounding box center [1097, 160] width 86 height 37
click at [835, 177] on div "**********" at bounding box center [629, 183] width 1022 height 82
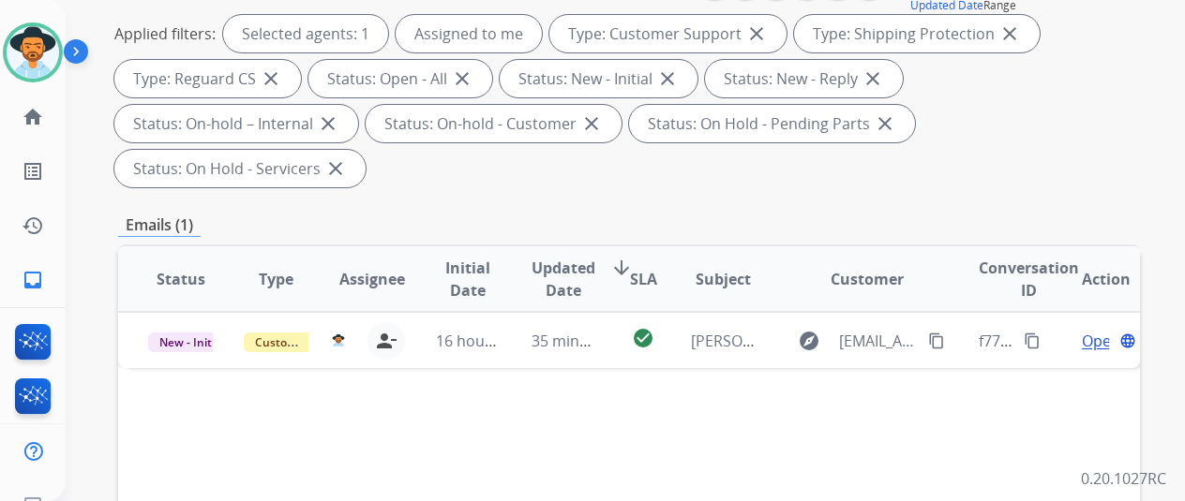
scroll to position [281, 0]
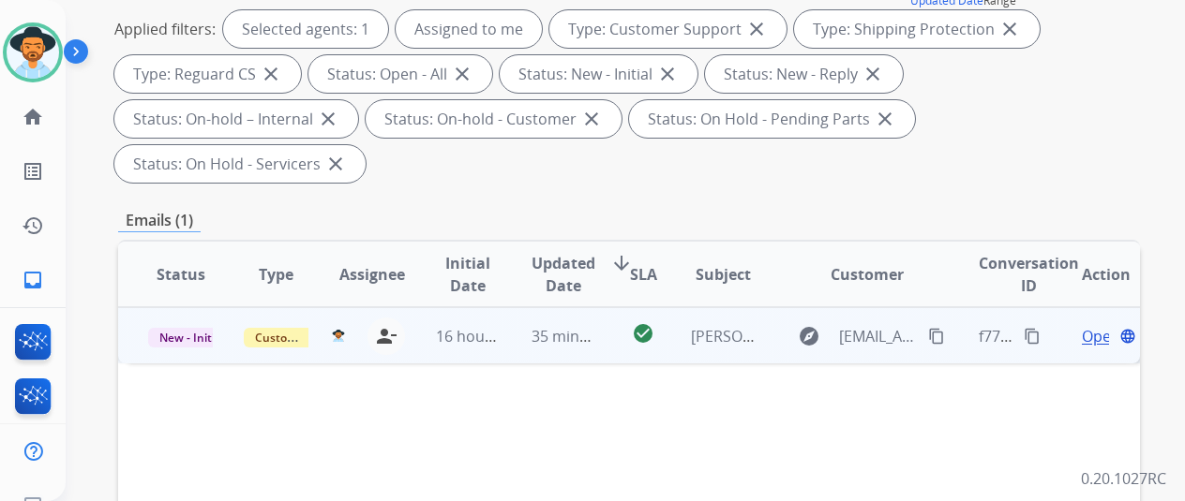
click at [1091, 325] on span "Open" at bounding box center [1101, 336] width 38 height 22
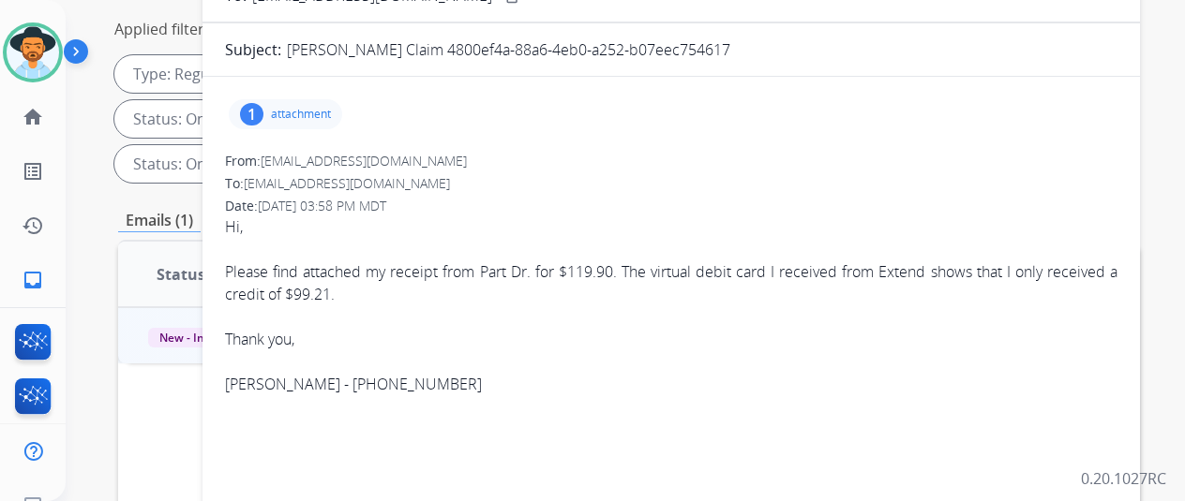
scroll to position [0, 0]
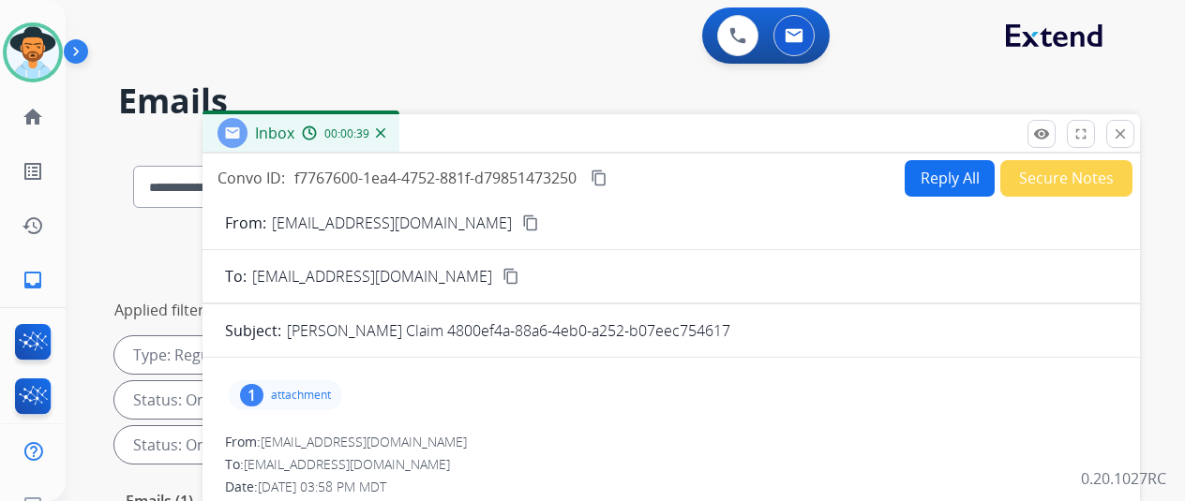
click at [522, 224] on mat-icon "content_copy" at bounding box center [530, 223] width 17 height 17
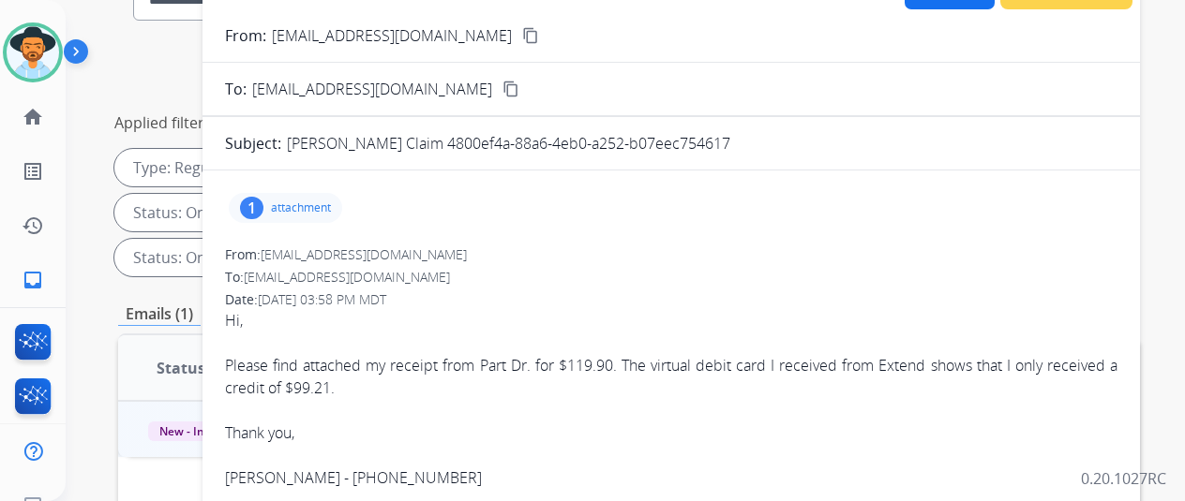
scroll to position [281, 0]
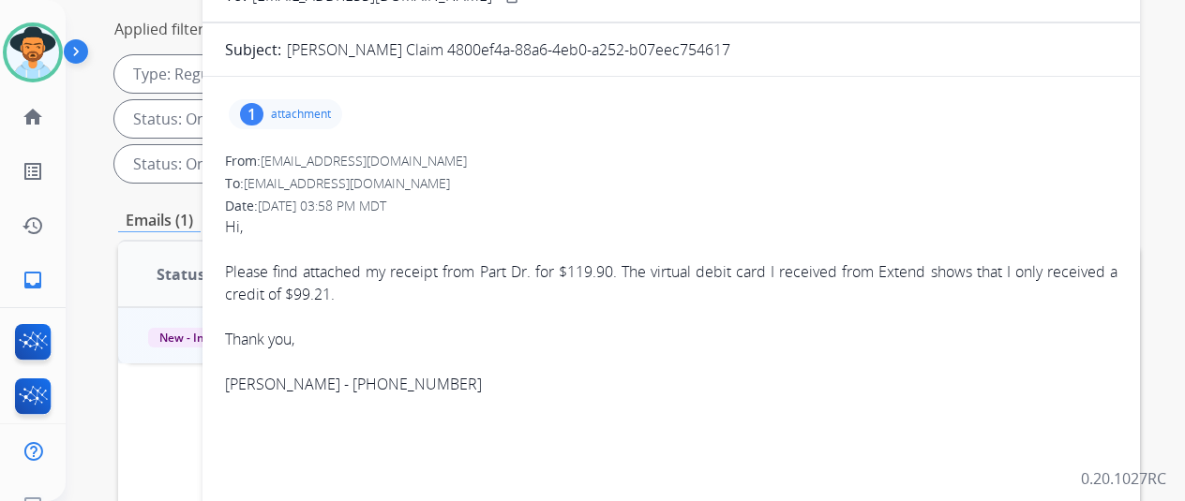
click at [263, 106] on div "1" at bounding box center [251, 114] width 23 height 22
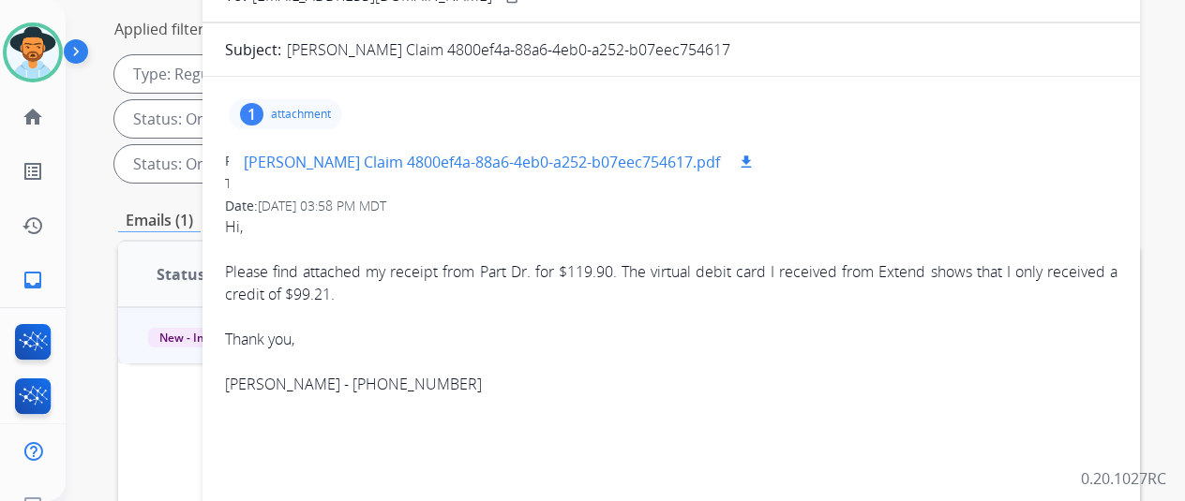
click at [281, 157] on p "[PERSON_NAME] Claim 4800ef4a-88a6-4eb0-a252-b07eec754617.pdf" at bounding box center [482, 162] width 476 height 22
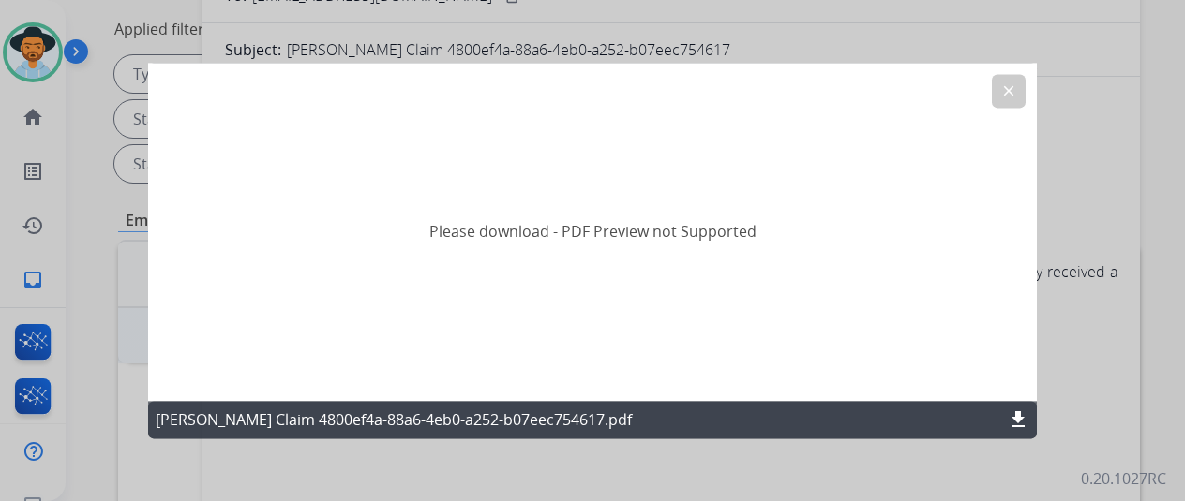
click at [1005, 87] on mat-icon "clear" at bounding box center [1008, 90] width 17 height 17
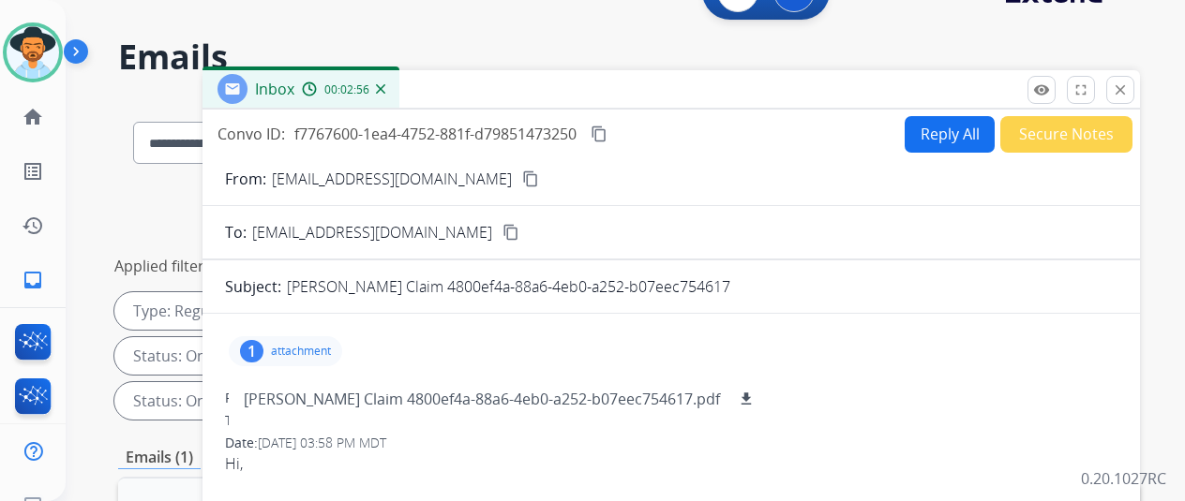
scroll to position [0, 0]
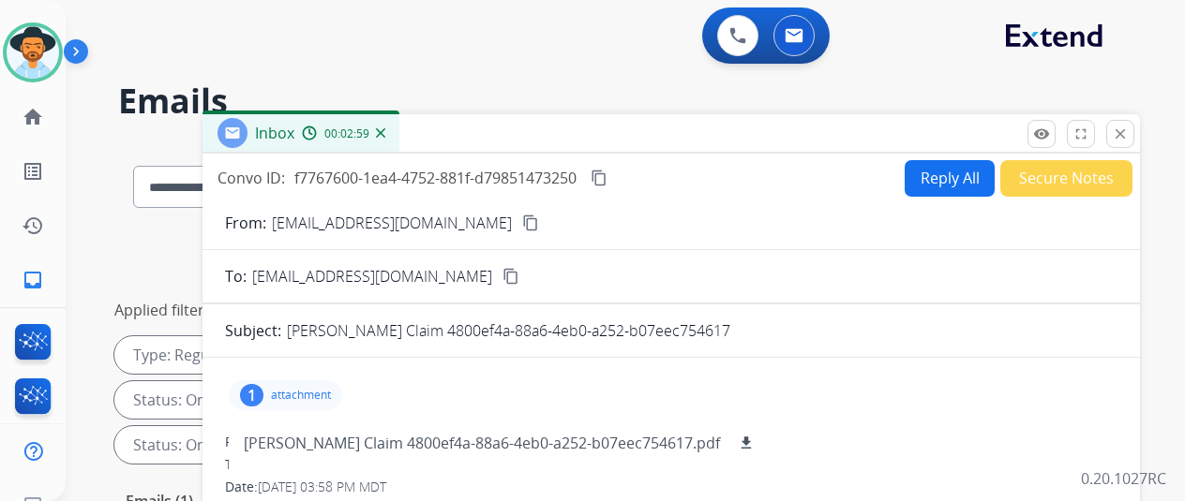
click at [385, 129] on img at bounding box center [380, 132] width 9 height 9
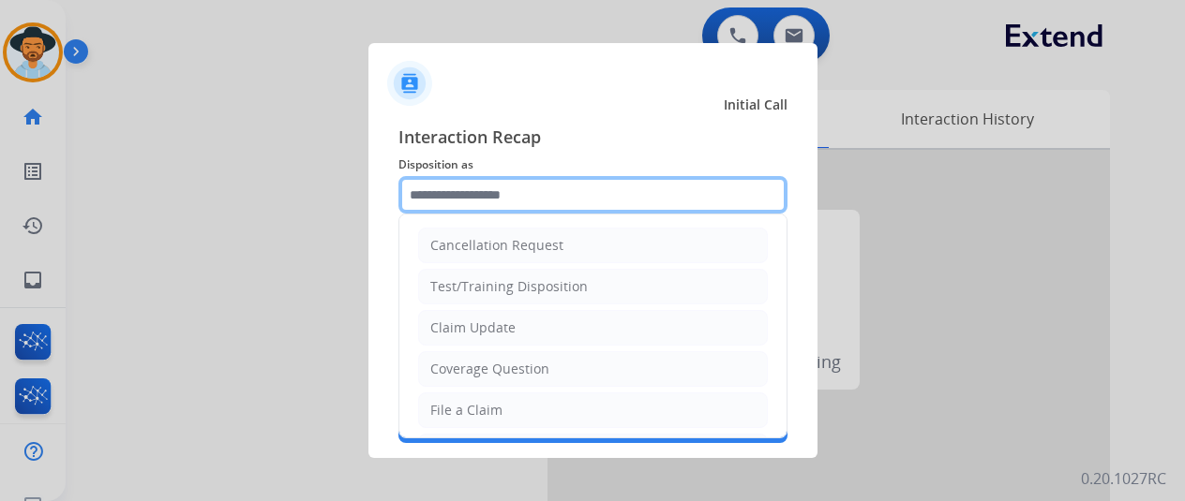
click at [444, 194] on input "text" at bounding box center [592, 194] width 389 height 37
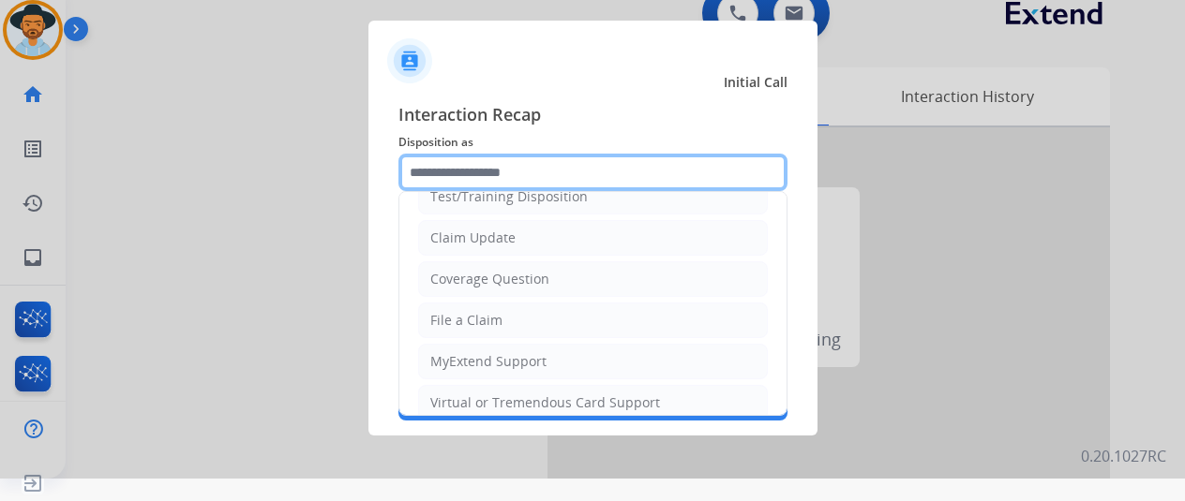
scroll to position [94, 0]
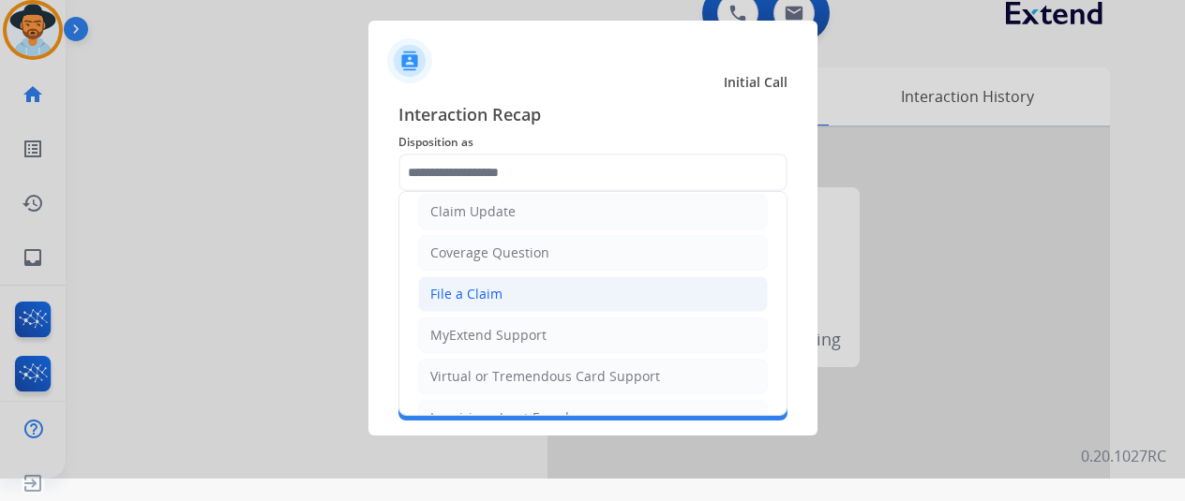
click at [455, 295] on div "File a Claim" at bounding box center [466, 294] width 72 height 19
type input "**********"
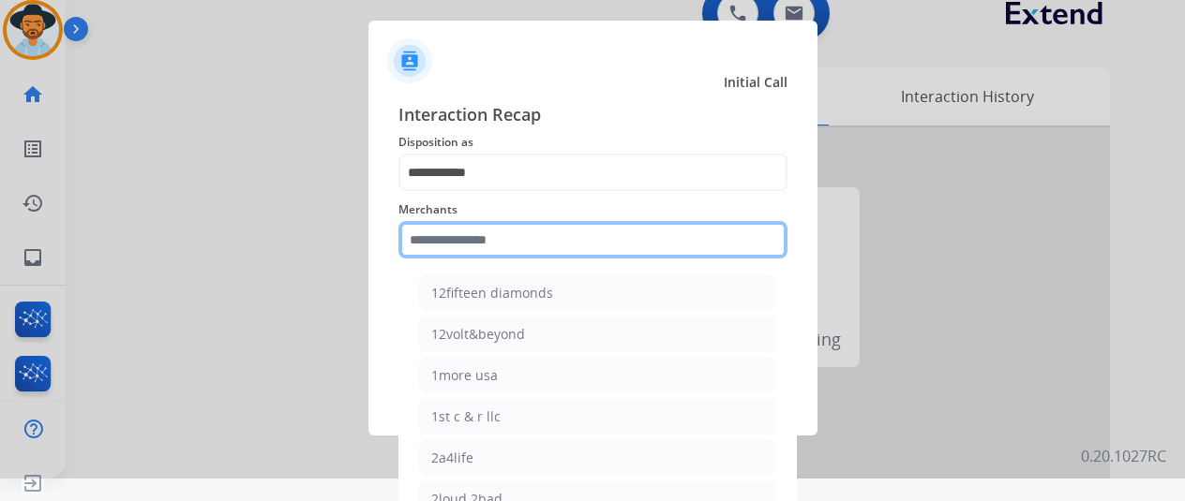
click at [456, 239] on input "text" at bounding box center [592, 239] width 389 height 37
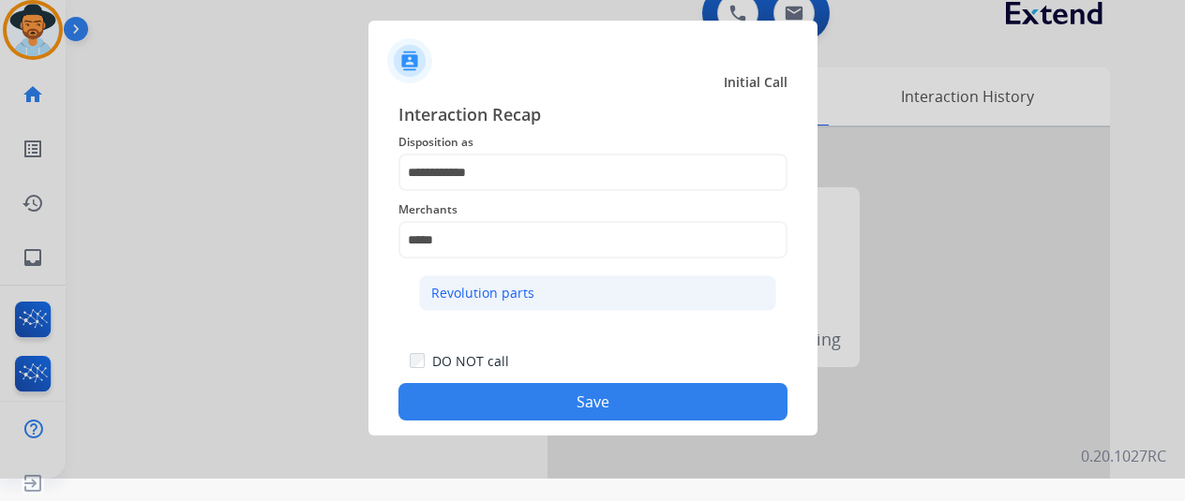
click at [472, 288] on div "Revolution parts" at bounding box center [482, 293] width 103 height 19
type input "**********"
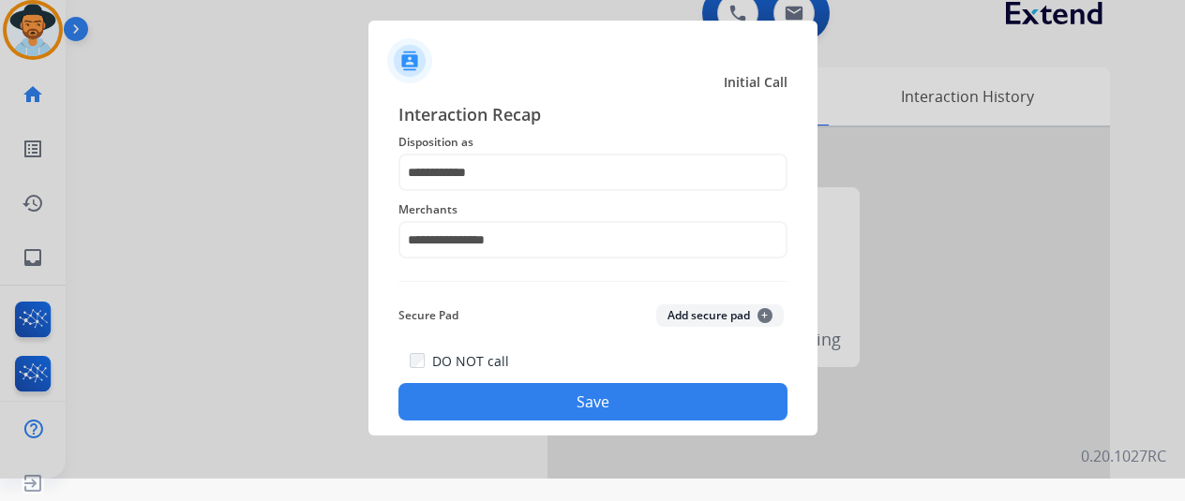
click at [561, 393] on button "Save" at bounding box center [592, 401] width 389 height 37
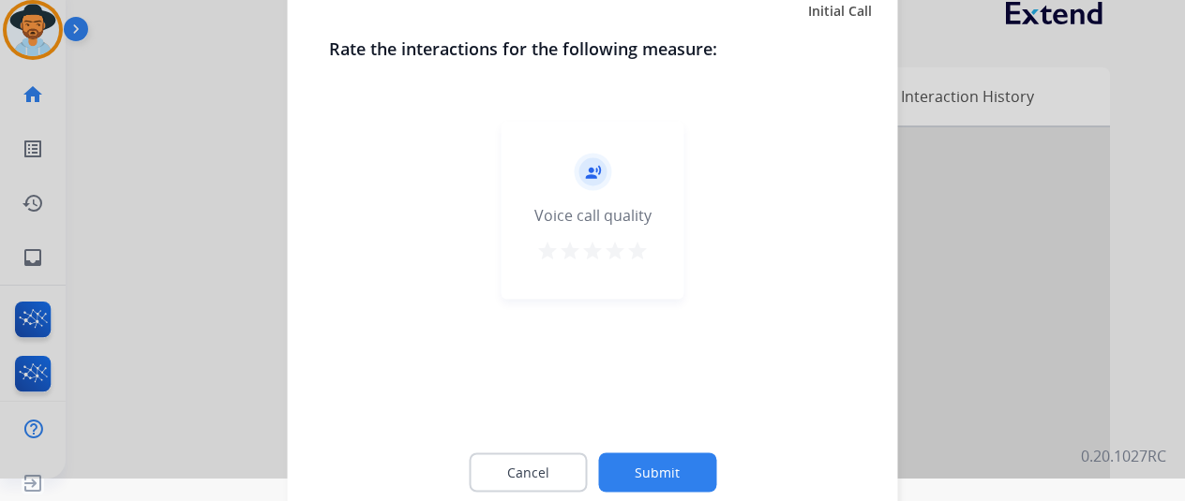
click at [656, 470] on button "Submit" at bounding box center [657, 472] width 118 height 39
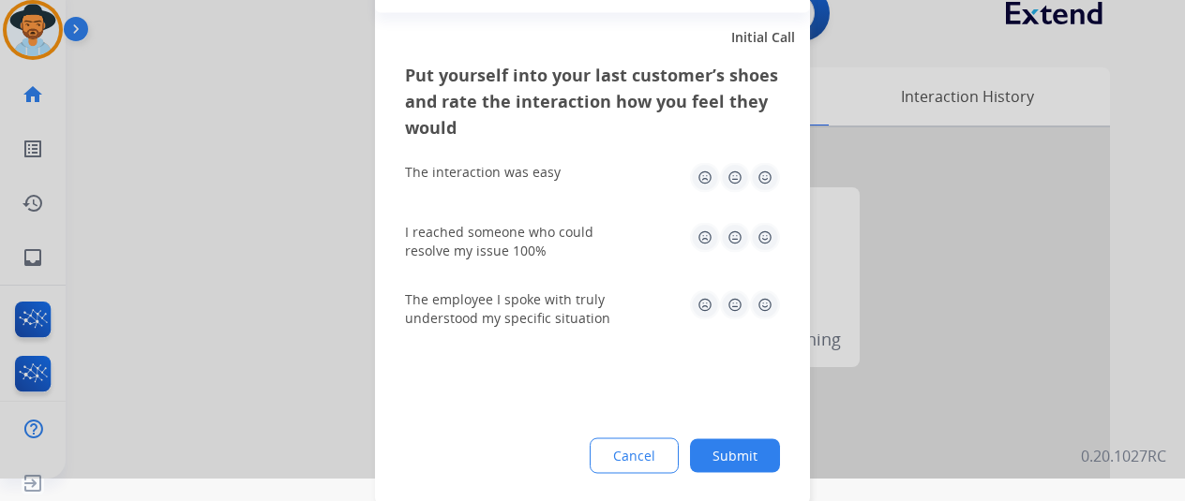
drag, startPoint x: 742, startPoint y: 453, endPoint x: 280, endPoint y: 157, distance: 548.9
click at [731, 441] on button "Submit" at bounding box center [735, 456] width 90 height 34
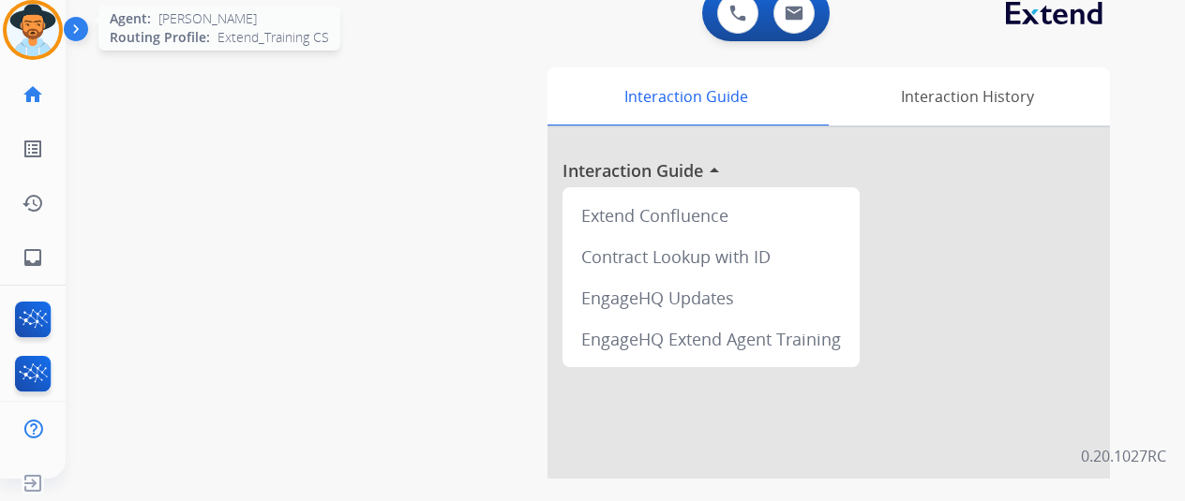
click at [45, 27] on img at bounding box center [33, 30] width 52 height 52
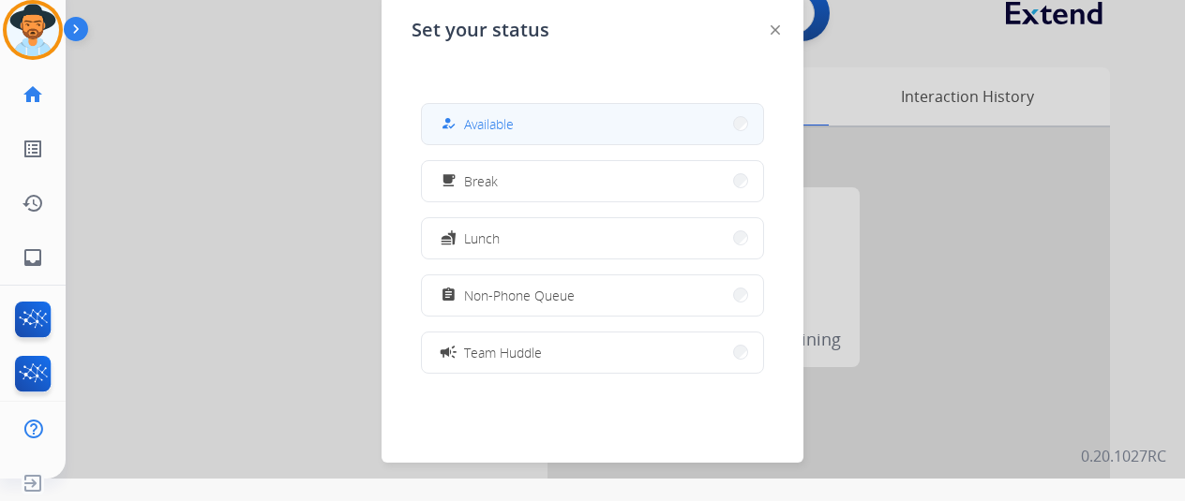
click at [495, 125] on span "Available" at bounding box center [489, 124] width 50 height 20
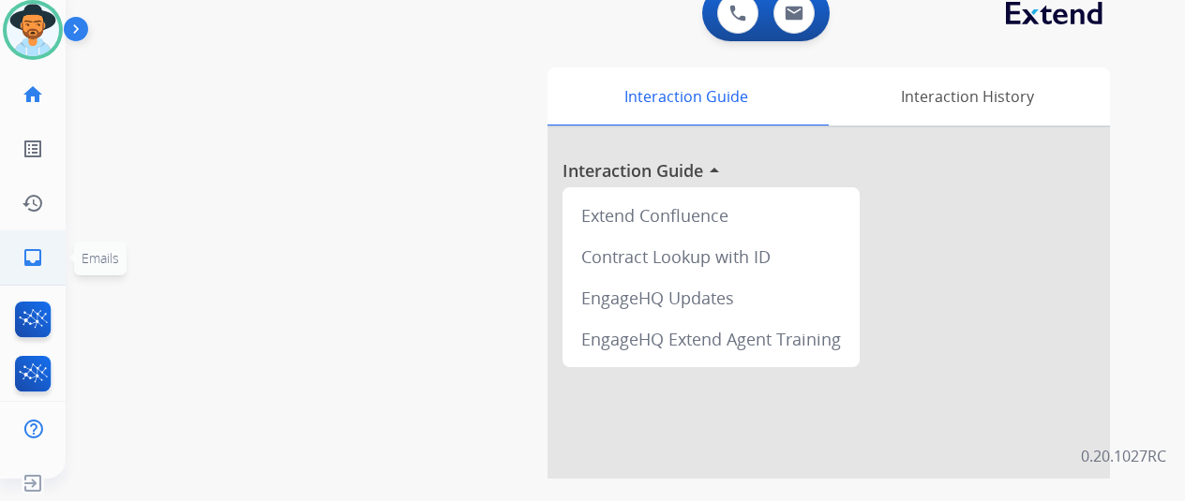
click at [30, 249] on mat-icon "inbox" at bounding box center [33, 258] width 22 height 22
select select "**********"
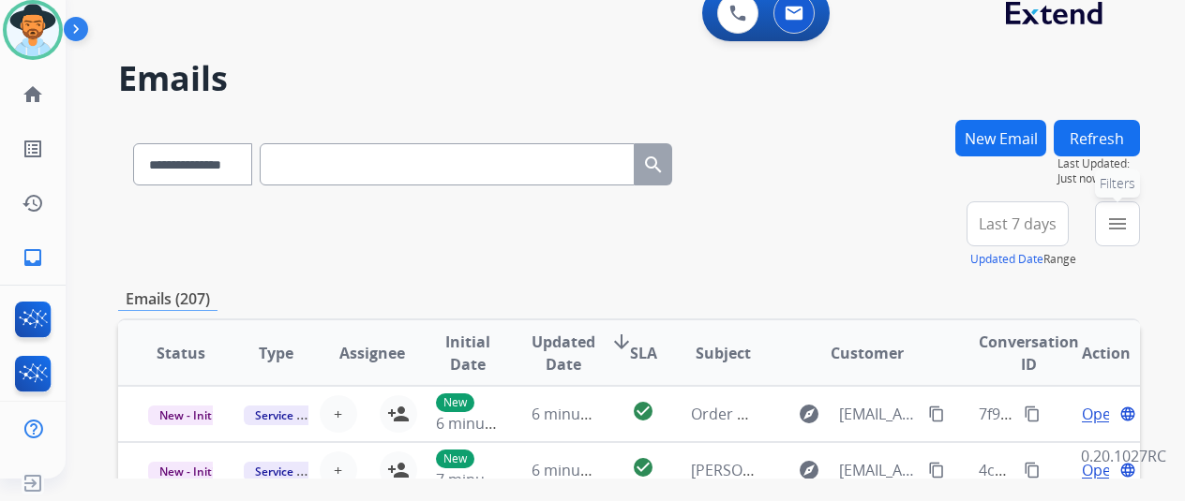
click at [1129, 220] on mat-icon "menu" at bounding box center [1117, 224] width 22 height 22
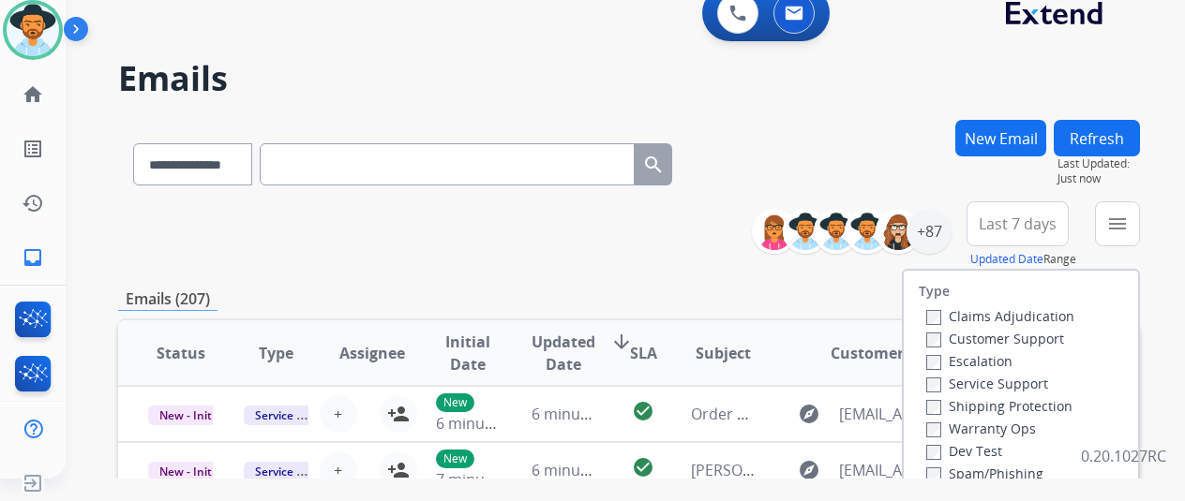
click at [936, 332] on label "Customer Support" at bounding box center [995, 339] width 138 height 18
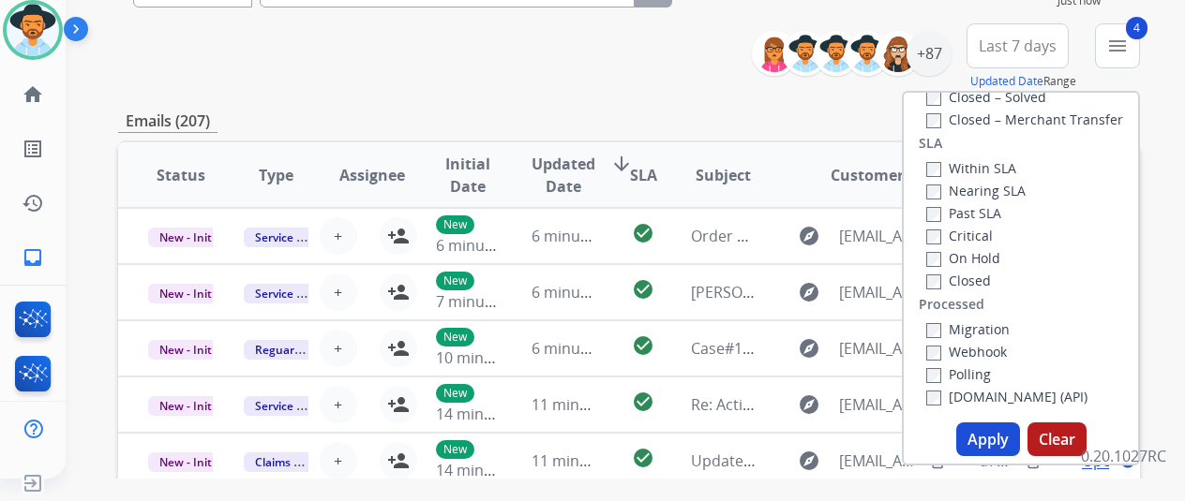
scroll to position [281, 0]
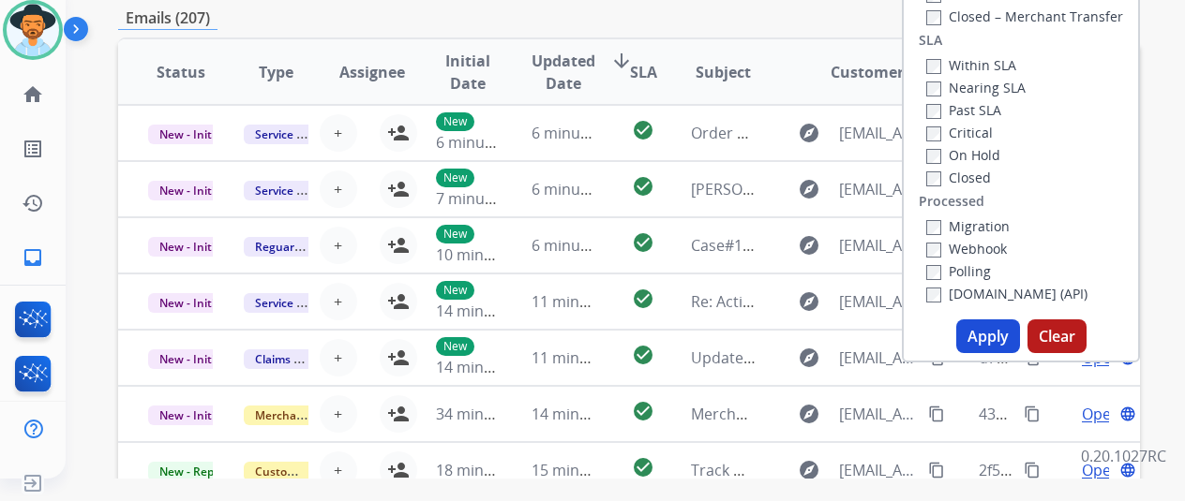
click at [1001, 333] on button "Apply" at bounding box center [988, 337] width 64 height 34
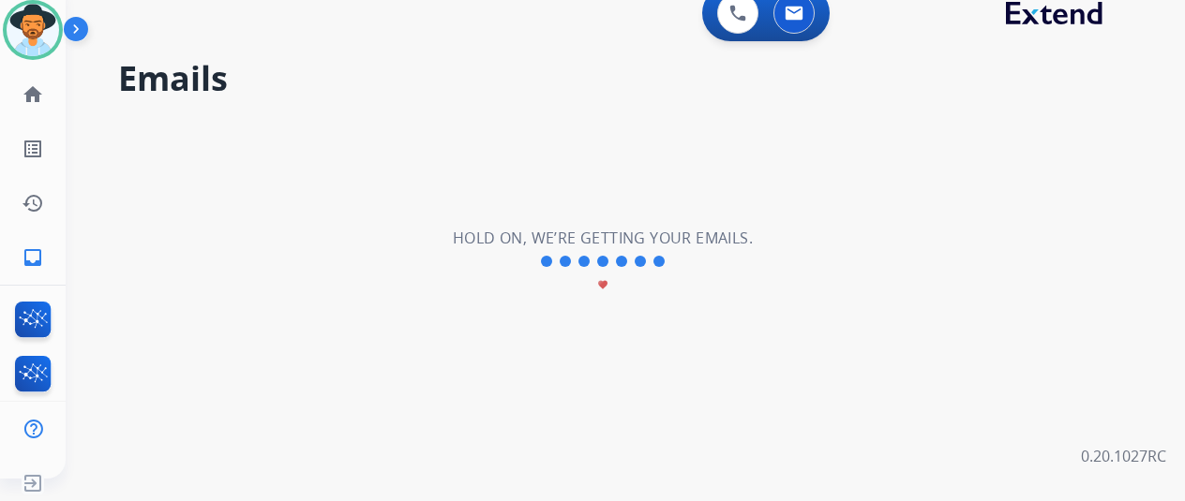
scroll to position [0, 0]
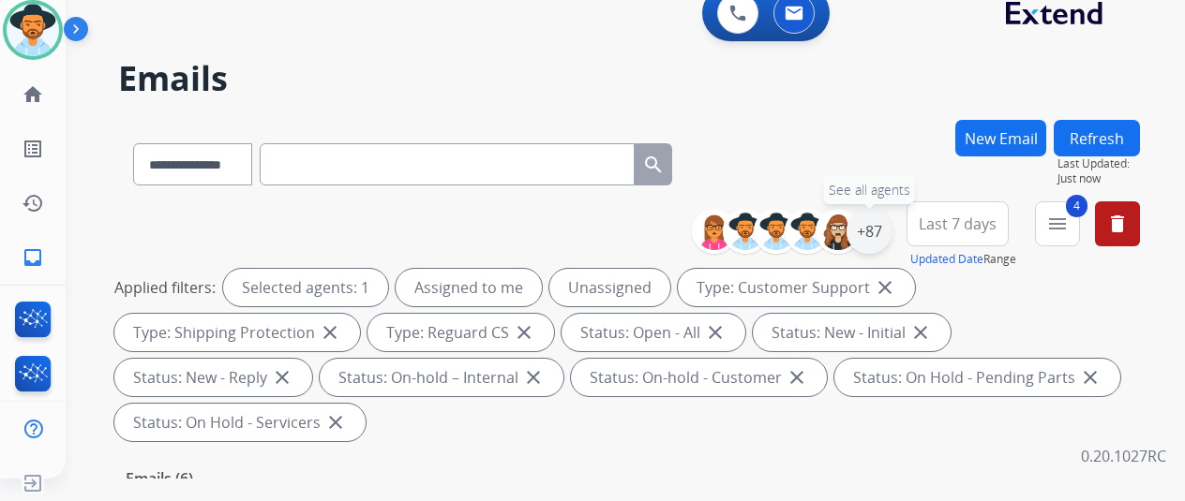
click at [881, 223] on div "+87" at bounding box center [868, 231] width 45 height 45
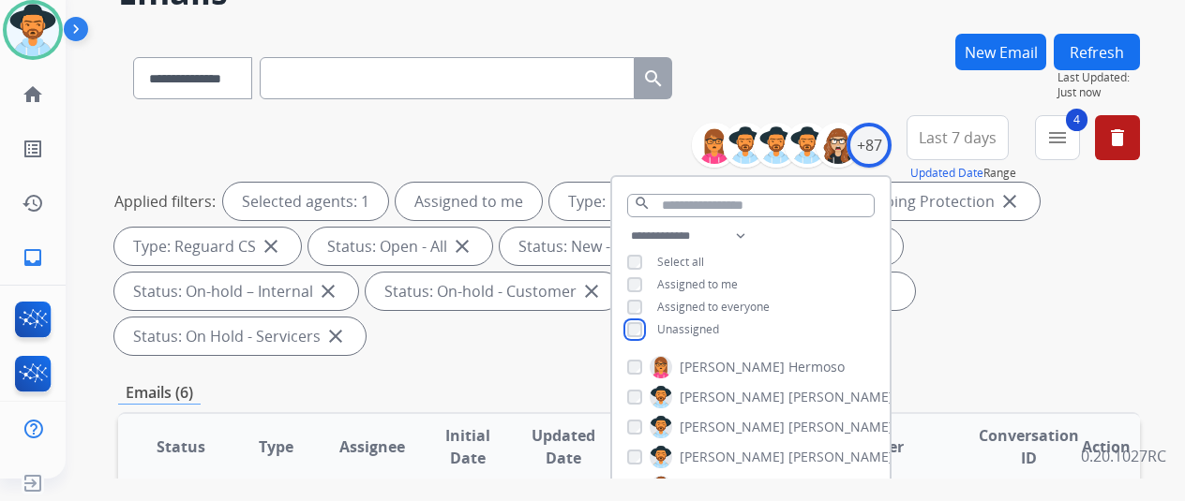
scroll to position [281, 0]
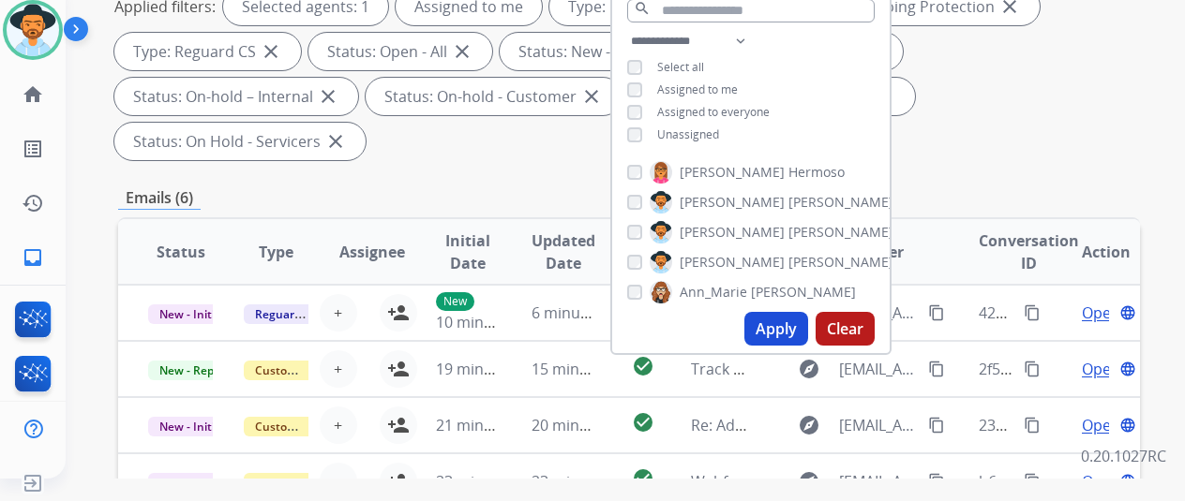
click at [786, 333] on button "Apply" at bounding box center [776, 329] width 64 height 34
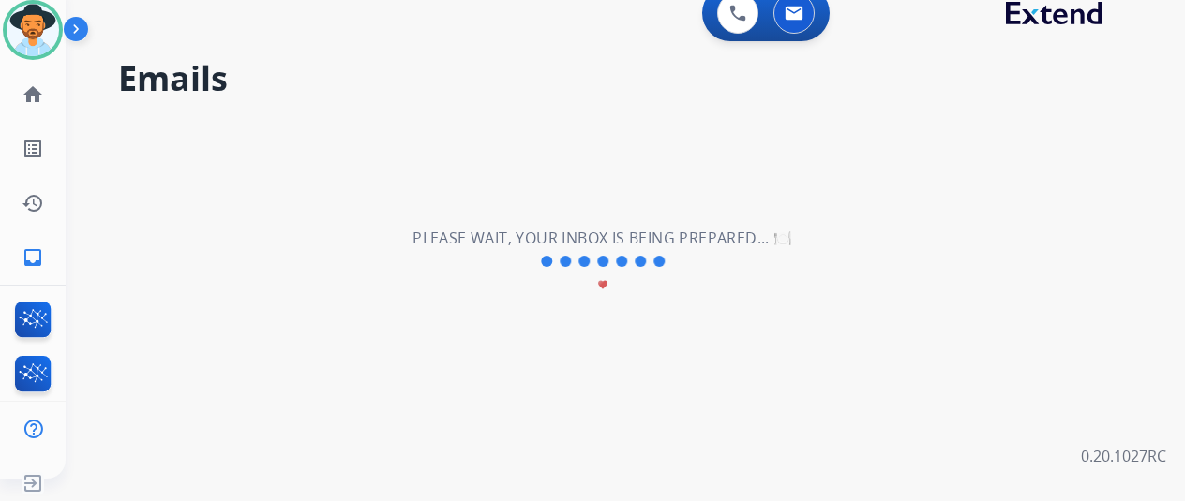
scroll to position [0, 0]
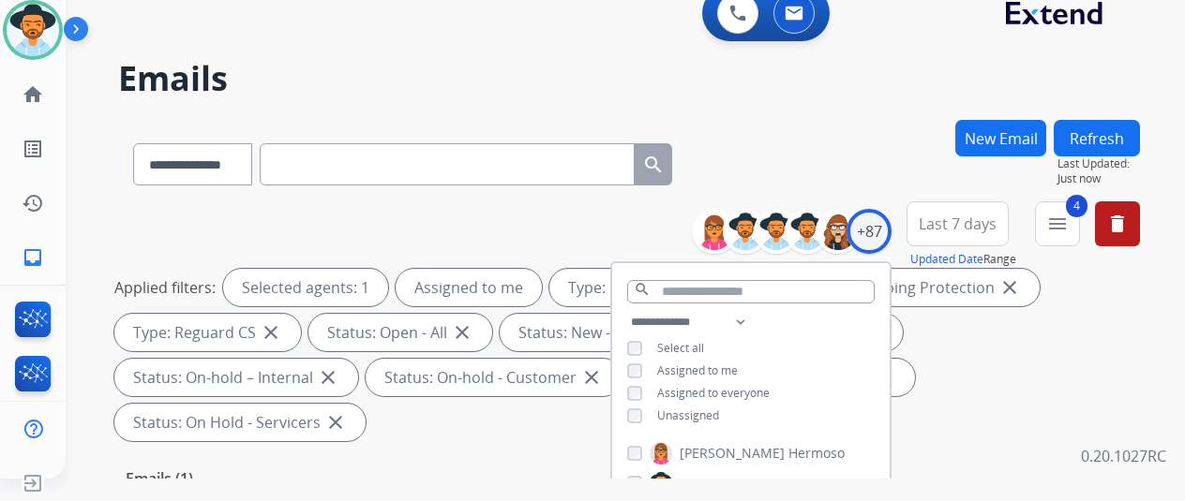
click at [787, 128] on div "**********" at bounding box center [629, 161] width 1022 height 82
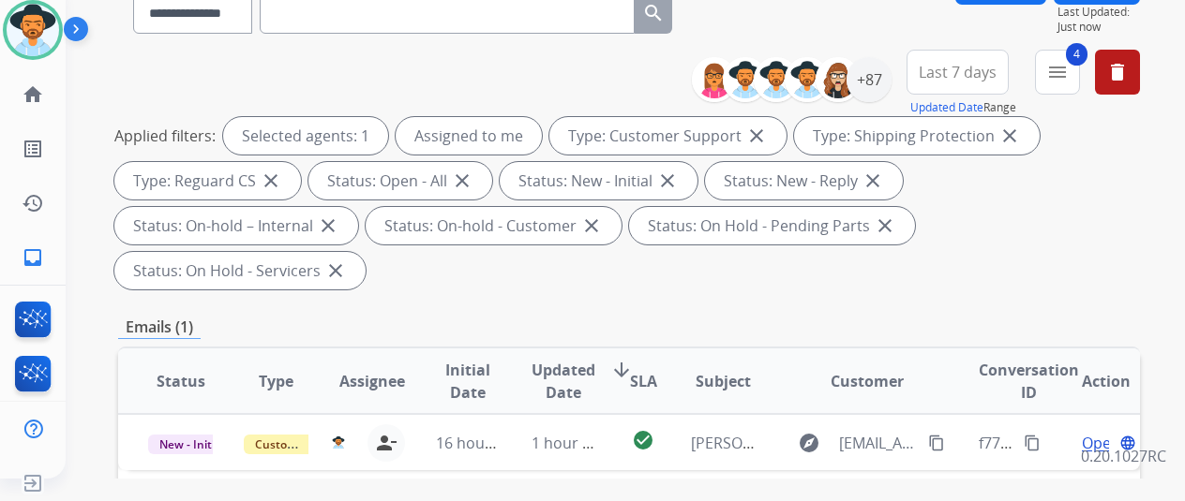
scroll to position [281, 0]
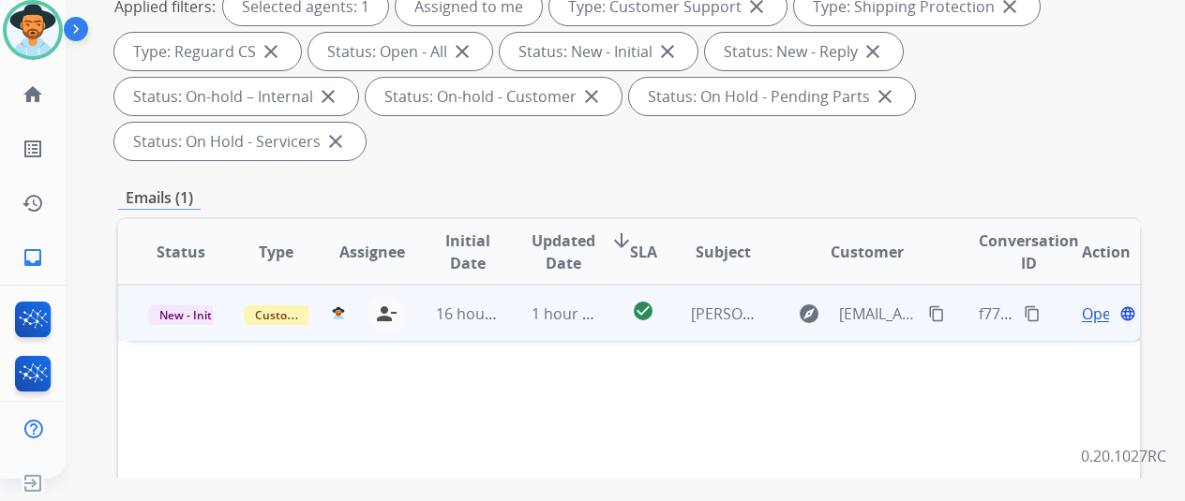
click at [1097, 303] on span "Open" at bounding box center [1101, 314] width 38 height 22
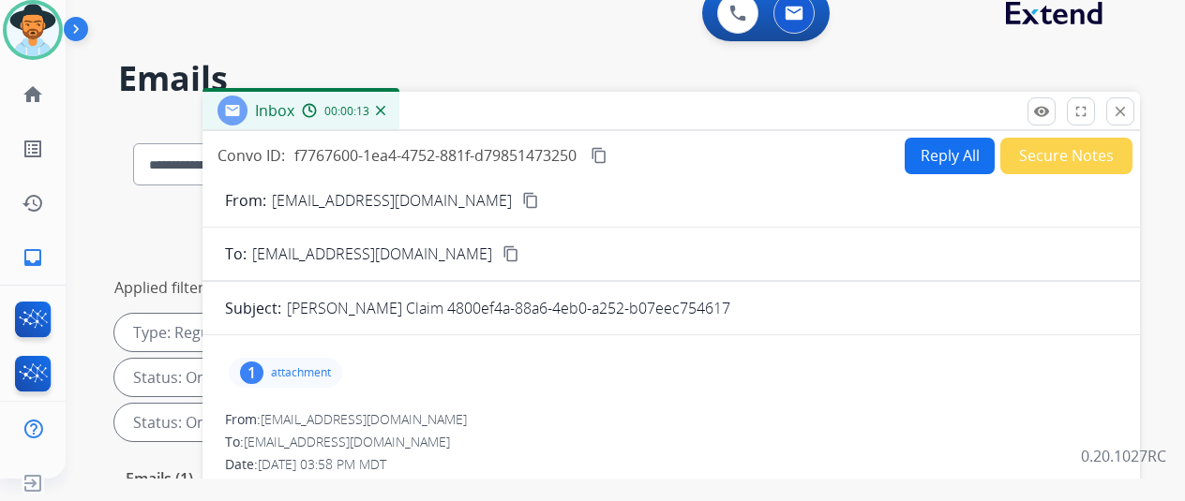
scroll to position [187, 0]
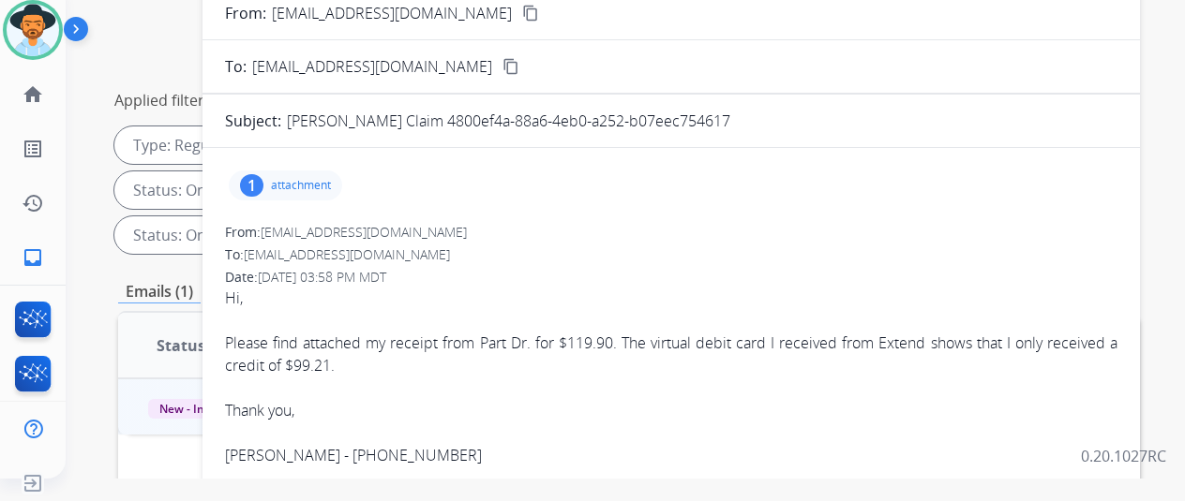
click at [522, 12] on mat-icon "content_copy" at bounding box center [530, 13] width 17 height 17
click at [263, 177] on div "1" at bounding box center [251, 185] width 23 height 22
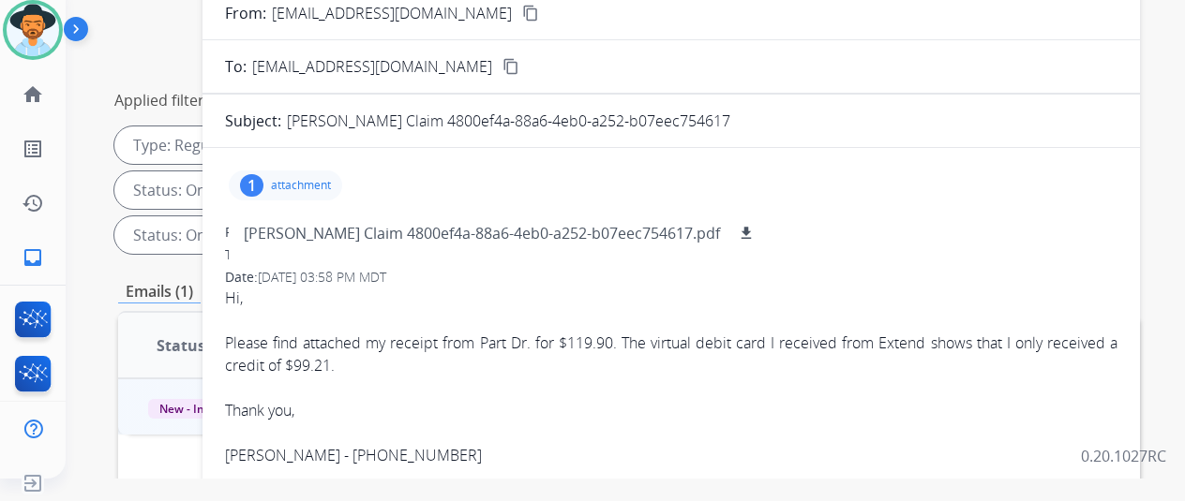
click at [263, 177] on div "1" at bounding box center [251, 185] width 23 height 22
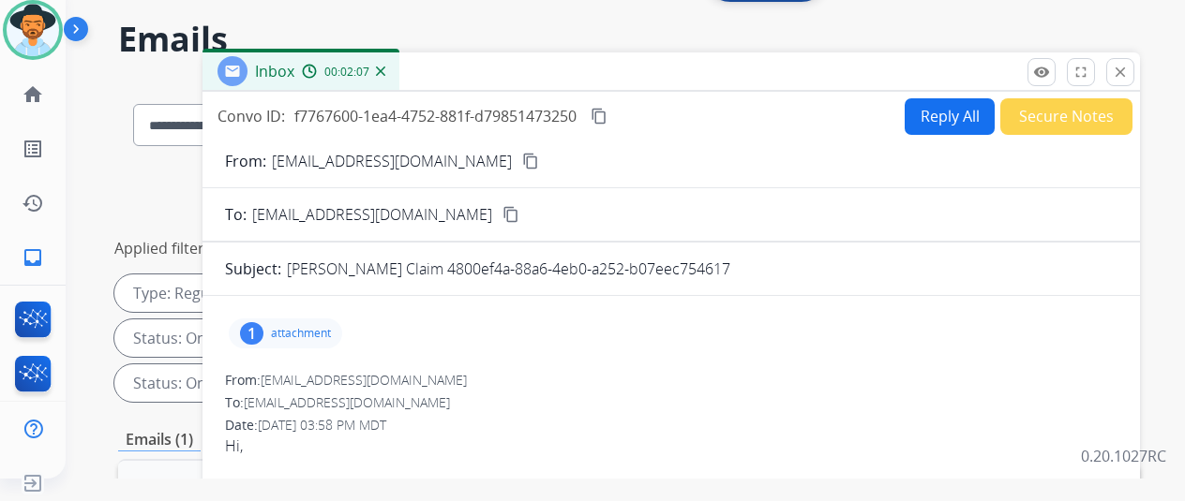
scroll to position [0, 0]
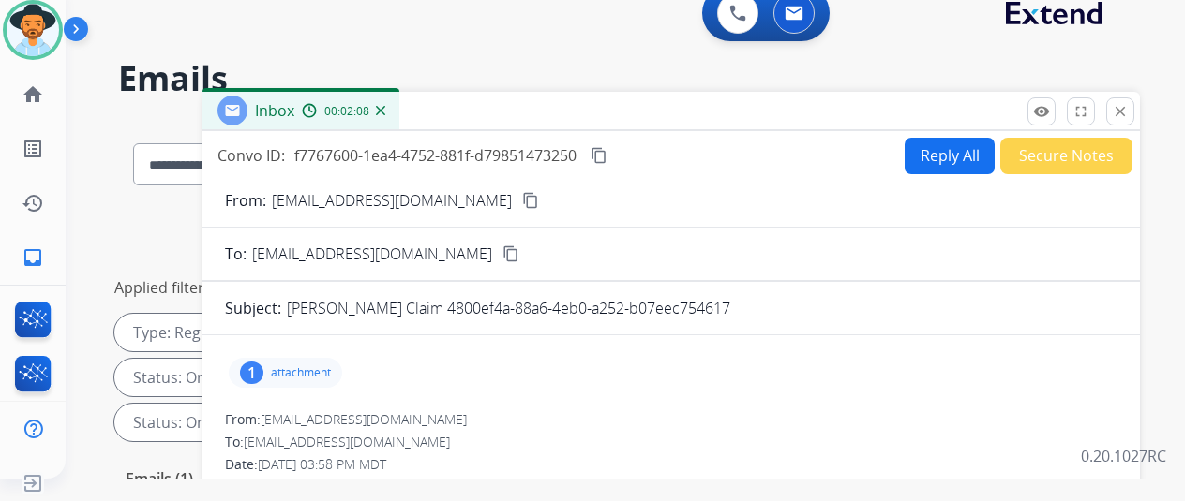
click at [948, 140] on button "Reply All" at bounding box center [950, 156] width 90 height 37
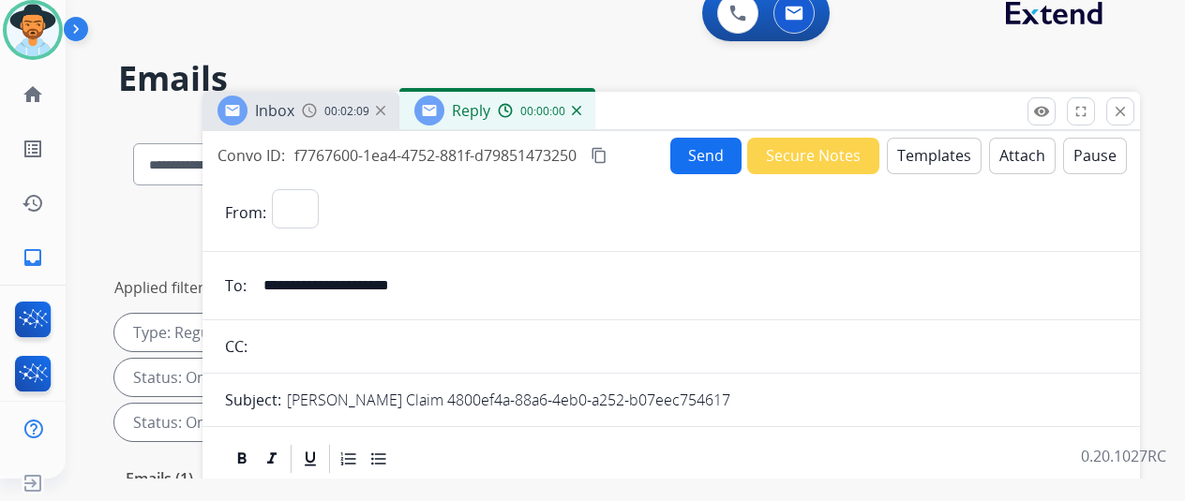
select select "**********"
click at [945, 151] on button "Templates" at bounding box center [934, 156] width 95 height 37
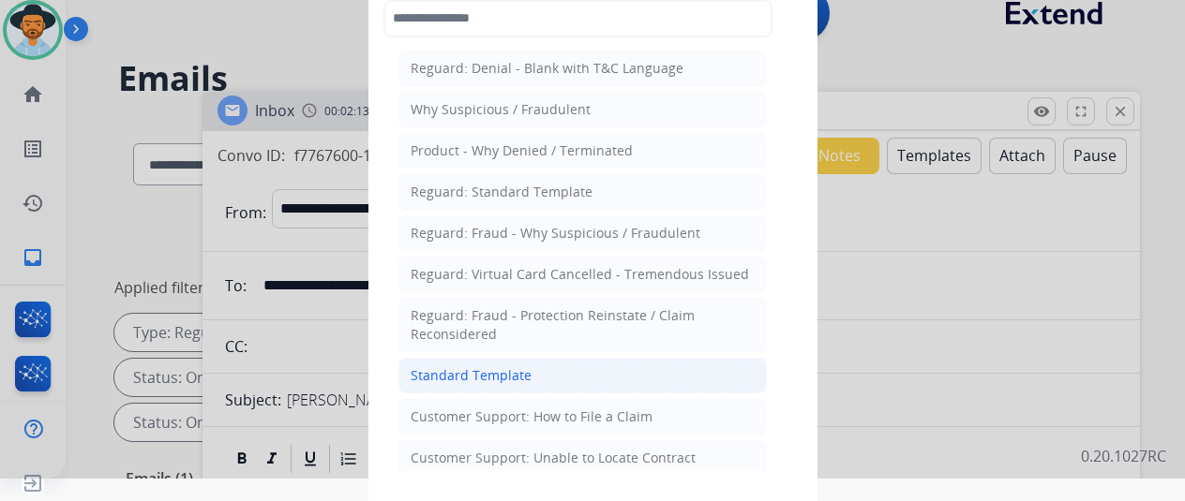
click at [457, 367] on div "Standard Template" at bounding box center [471, 376] width 121 height 19
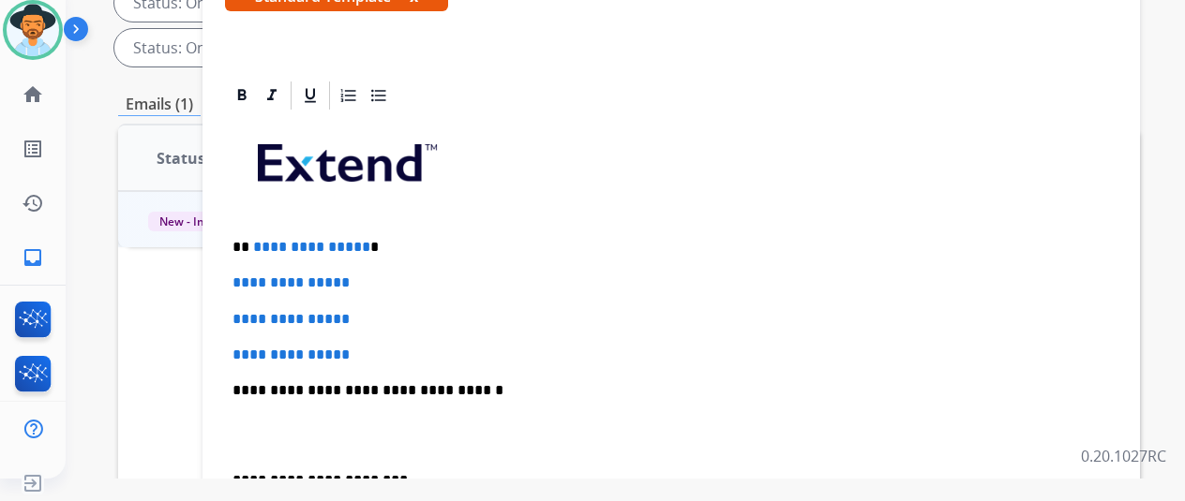
scroll to position [97, 0]
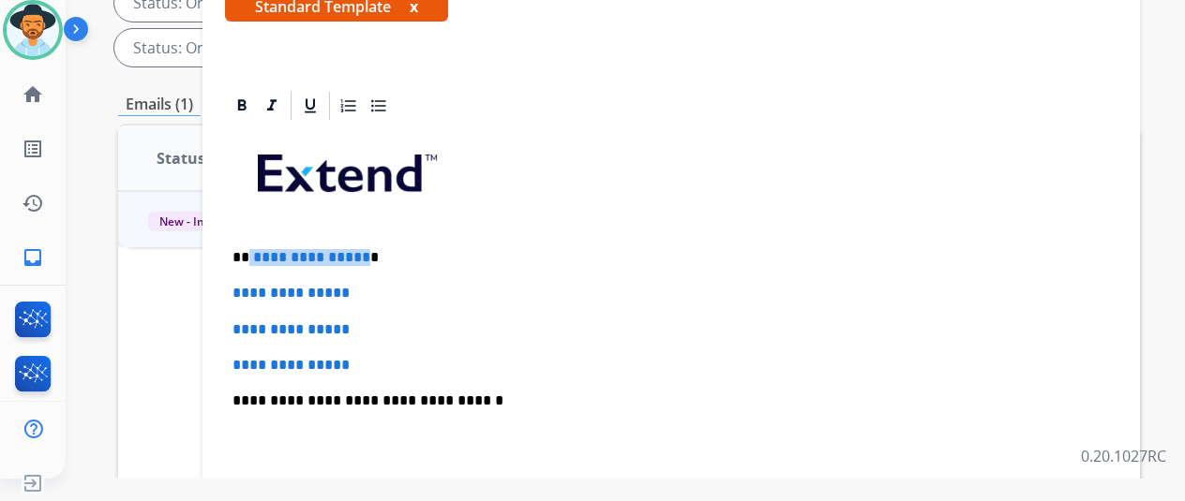
drag, startPoint x: 375, startPoint y: 257, endPoint x: 262, endPoint y: 251, distance: 112.6
click at [262, 251] on p "**********" at bounding box center [663, 257] width 862 height 17
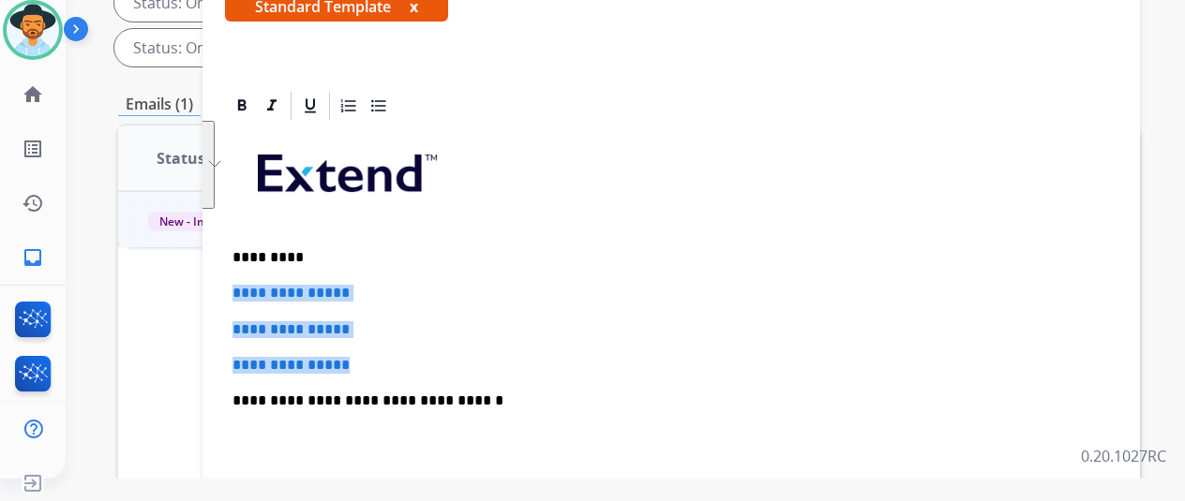
drag, startPoint x: 390, startPoint y: 363, endPoint x: 239, endPoint y: 274, distance: 175.2
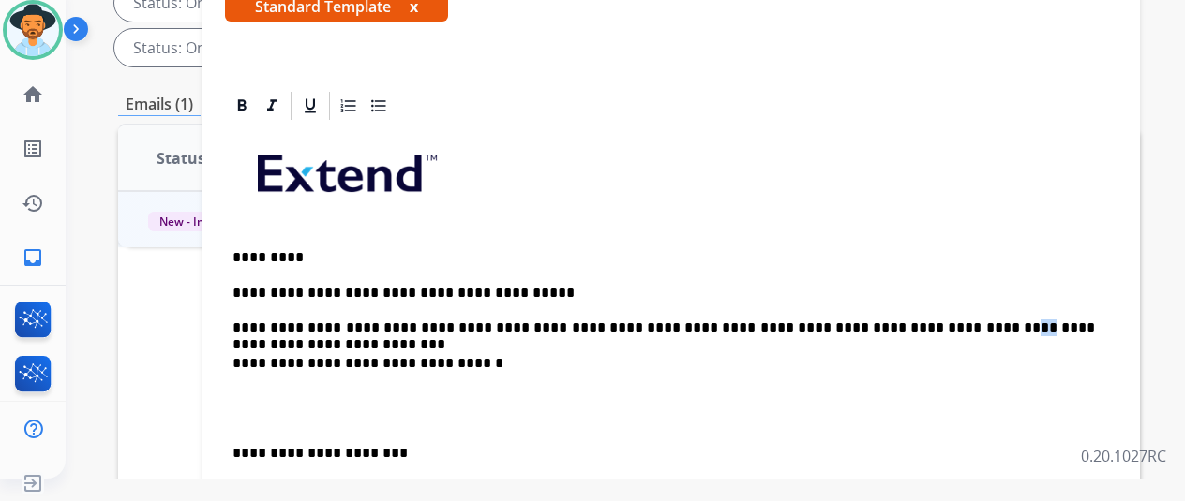
drag, startPoint x: 892, startPoint y: 325, endPoint x: 881, endPoint y: 325, distance: 11.2
click at [881, 325] on p "**********" at bounding box center [663, 311] width 862 height 52
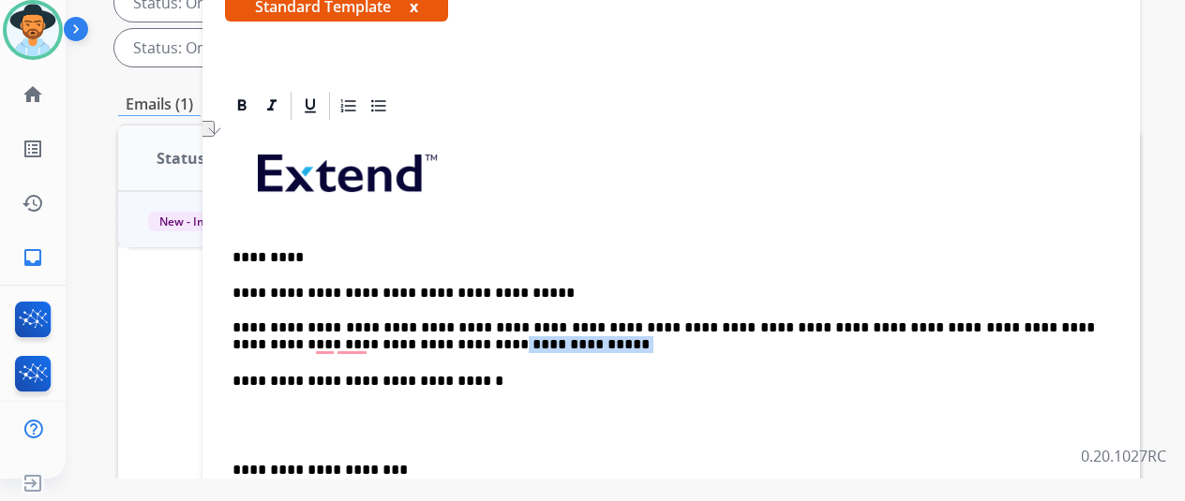
drag, startPoint x: 429, startPoint y: 344, endPoint x: 326, endPoint y: 343, distance: 103.1
click at [326, 343] on p "**********" at bounding box center [663, 319] width 862 height 69
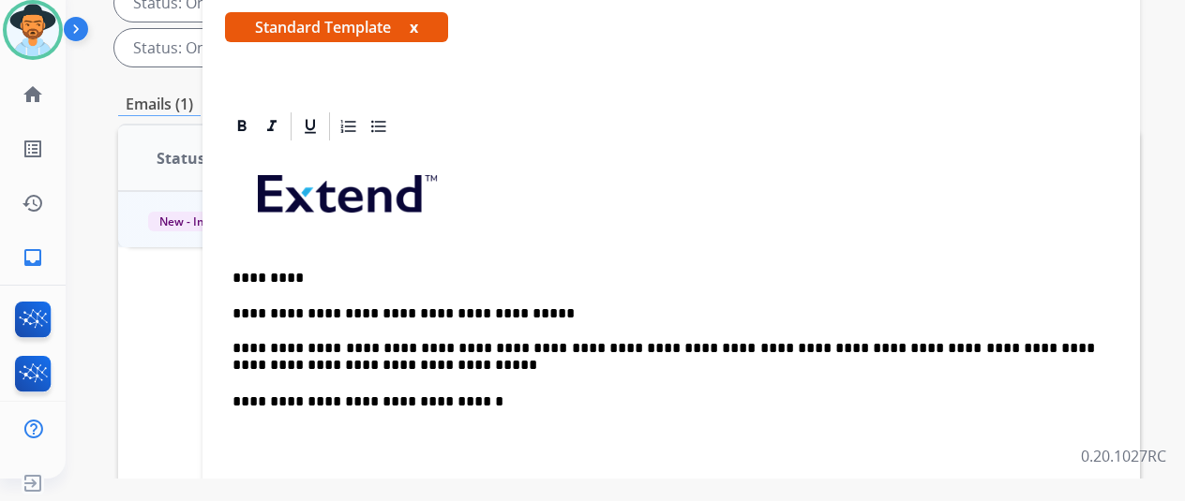
scroll to position [187, 0]
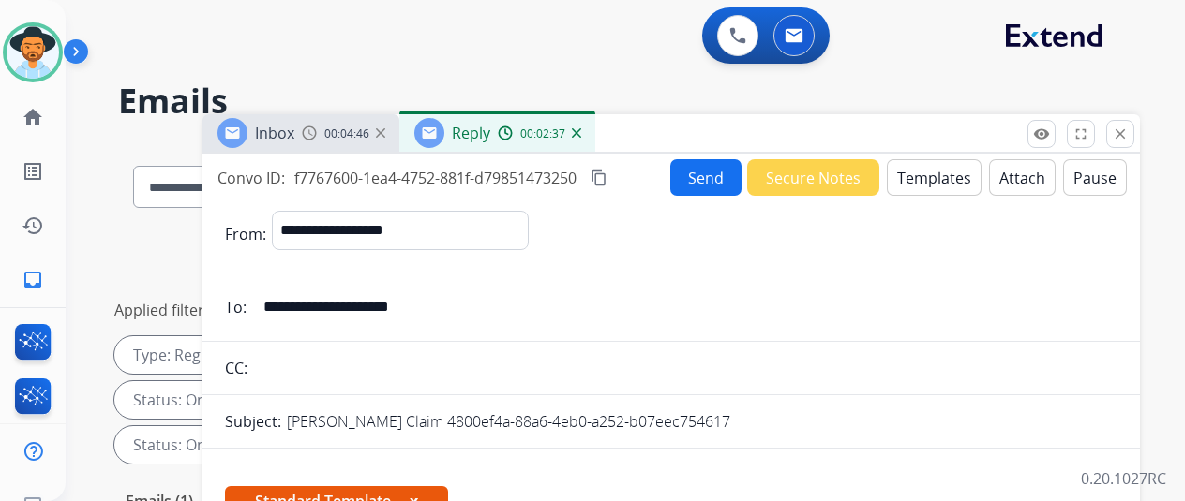
select select "**********"
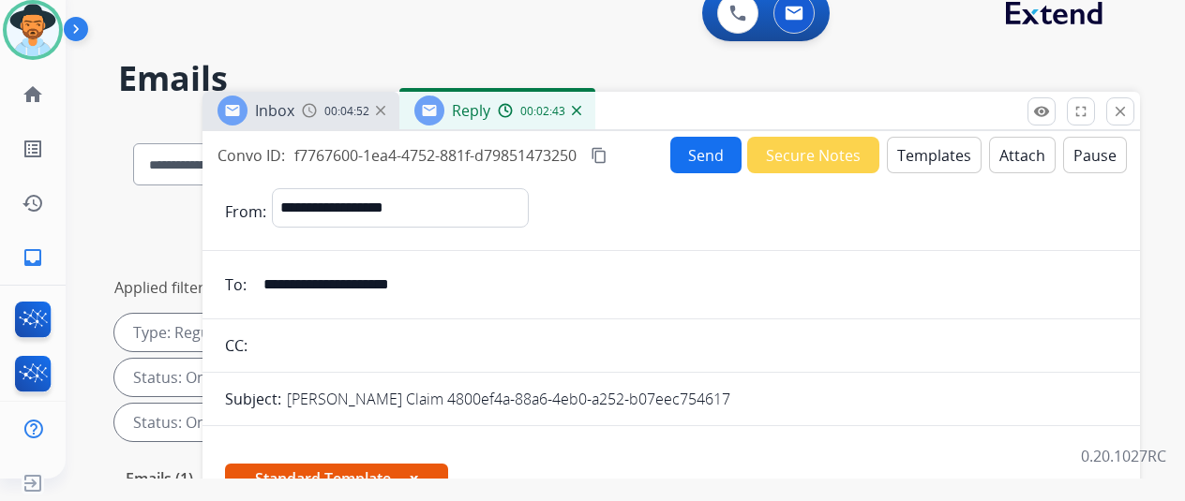
click at [714, 157] on button "Send" at bounding box center [705, 155] width 71 height 37
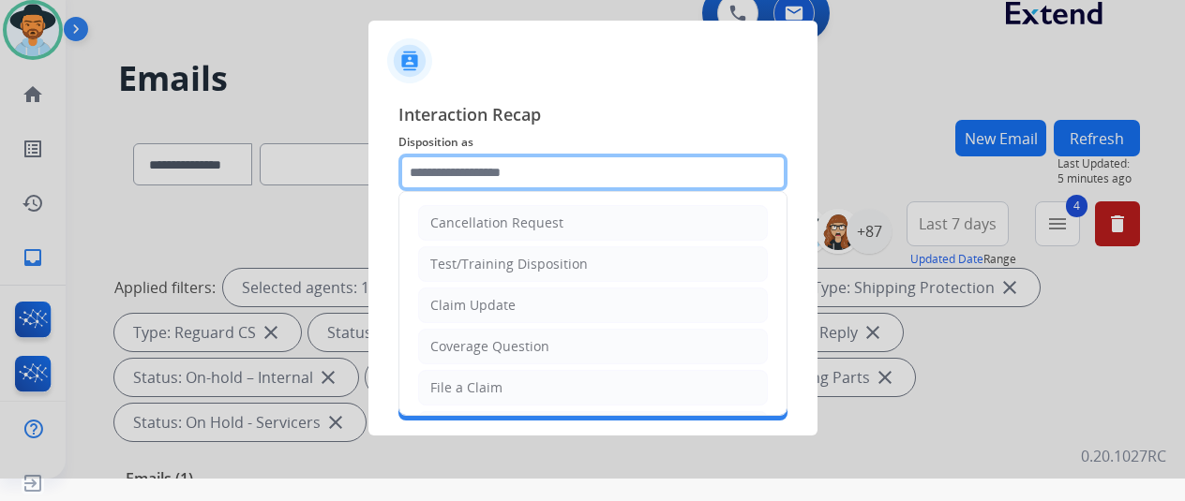
click at [448, 159] on input "text" at bounding box center [592, 172] width 389 height 37
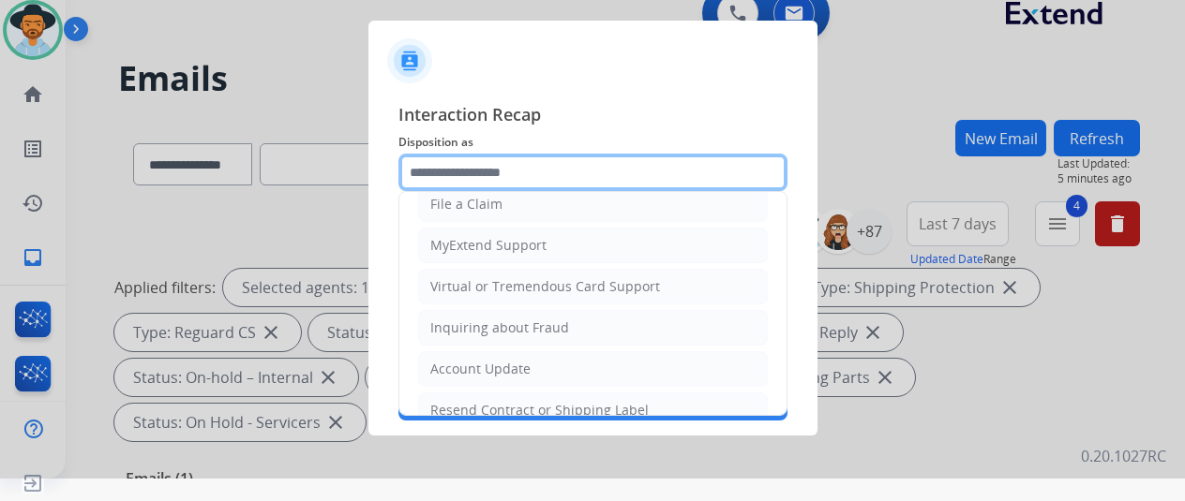
scroll to position [187, 0]
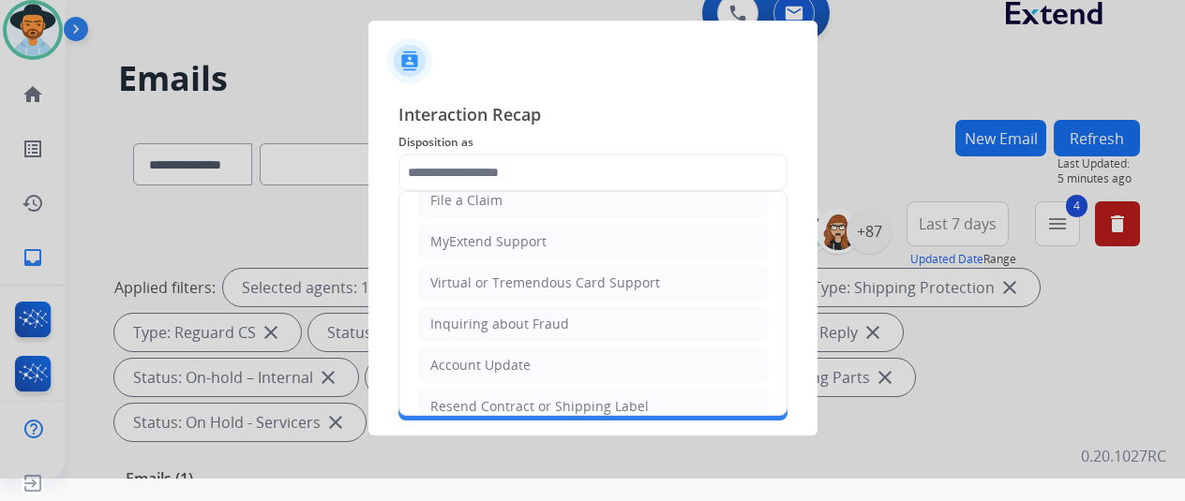
click at [496, 267] on li "Virtual or Tremendous Card Support" at bounding box center [593, 283] width 350 height 36
type input "**********"
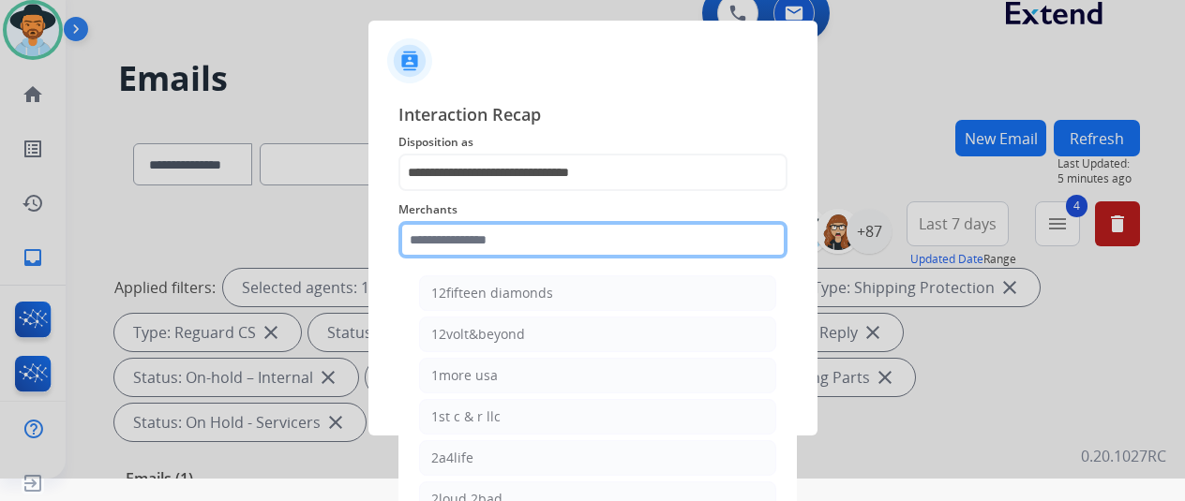
click at [491, 239] on input "text" at bounding box center [592, 239] width 389 height 37
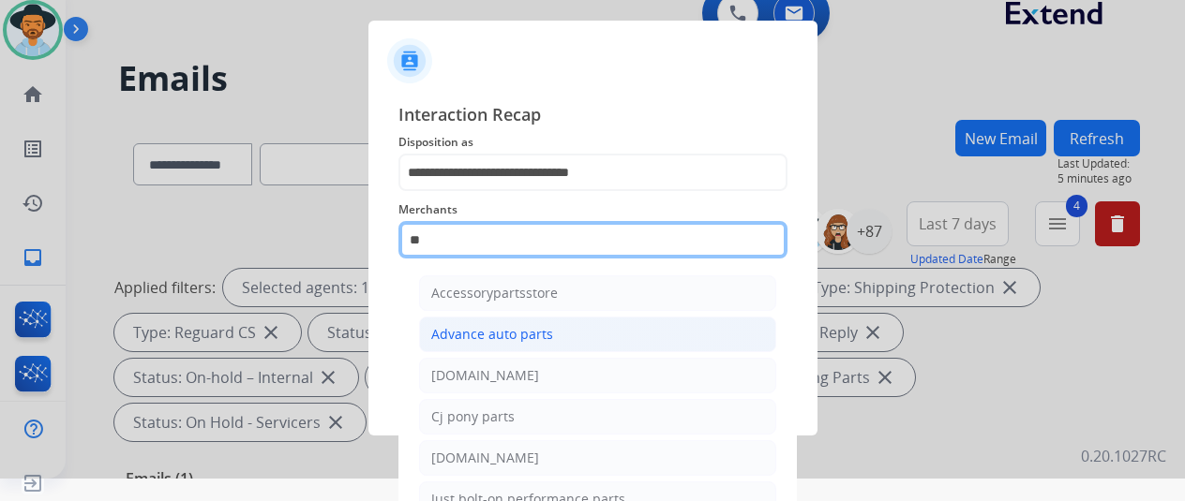
type input "*"
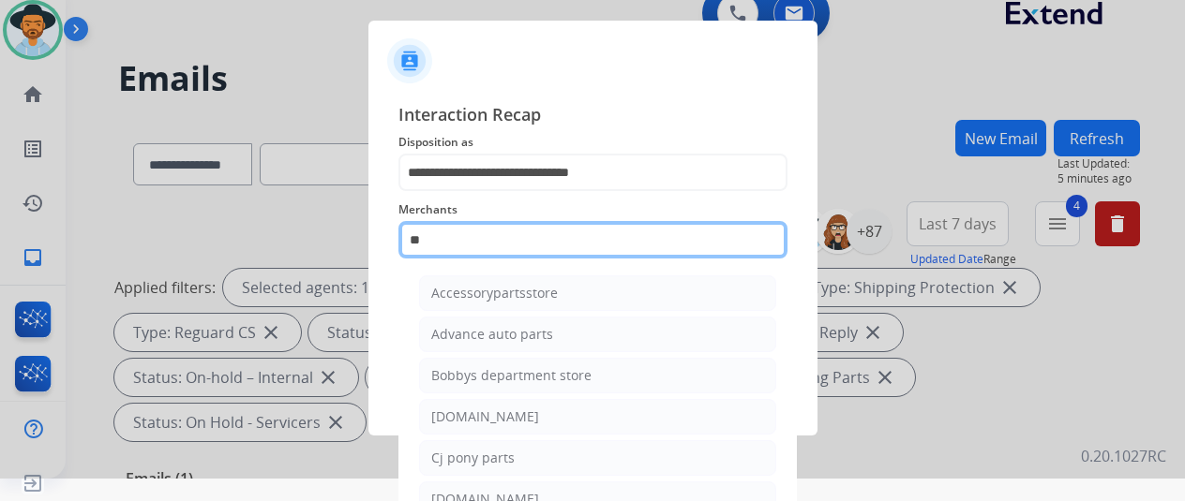
type input "*"
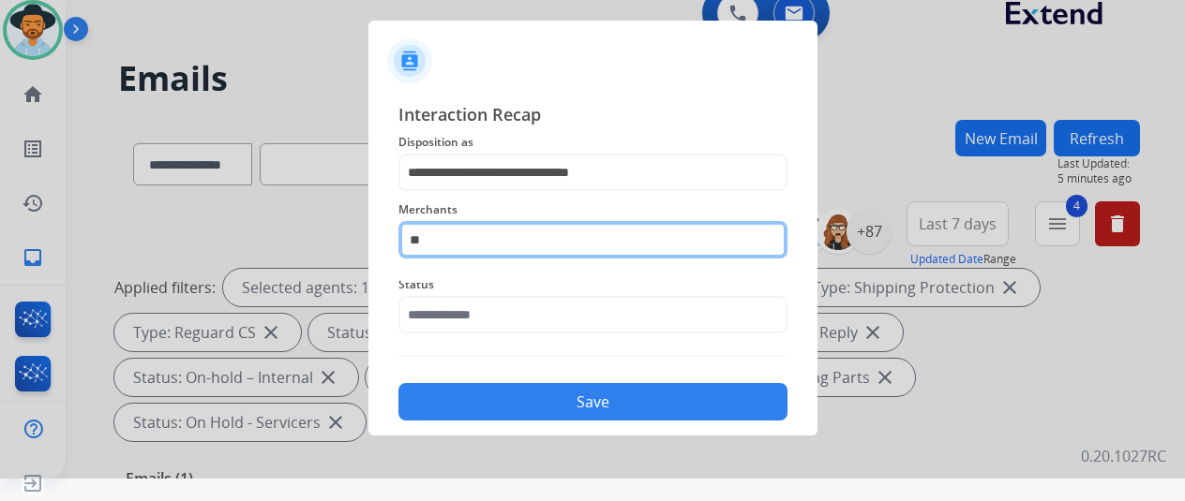
type input "*"
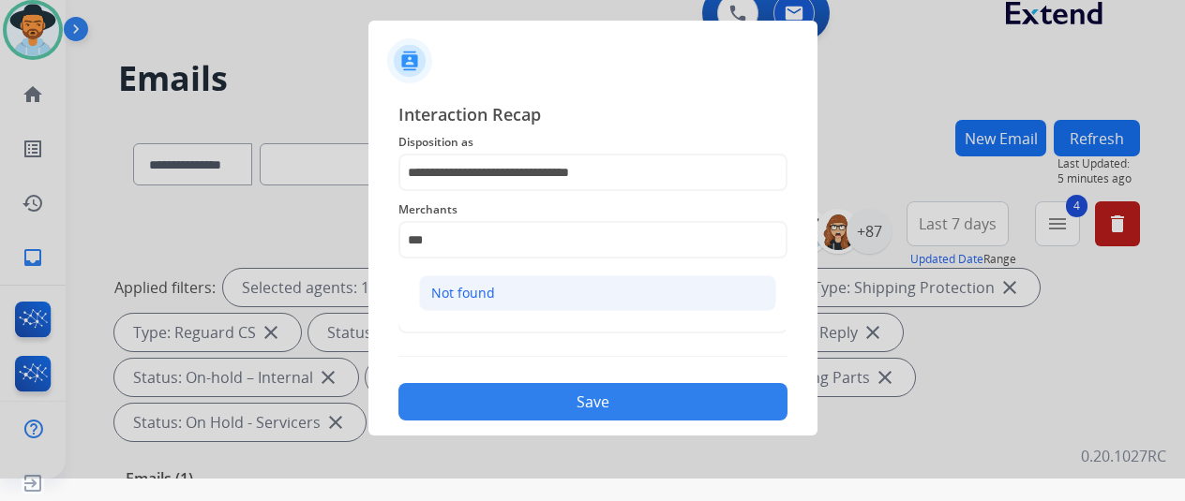
click at [482, 292] on div "Not found" at bounding box center [463, 293] width 64 height 19
type input "*********"
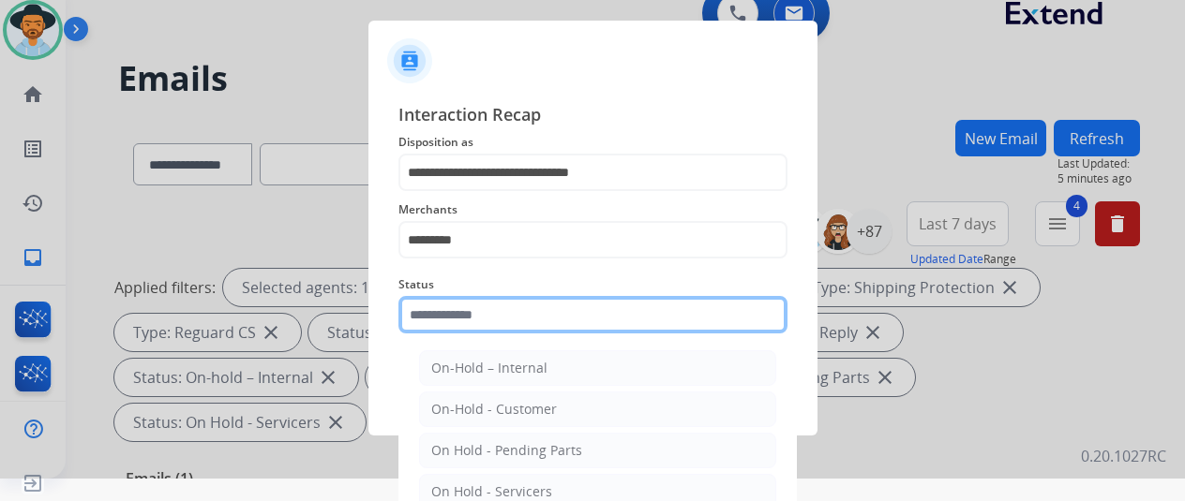
click at [471, 323] on input "text" at bounding box center [592, 314] width 389 height 37
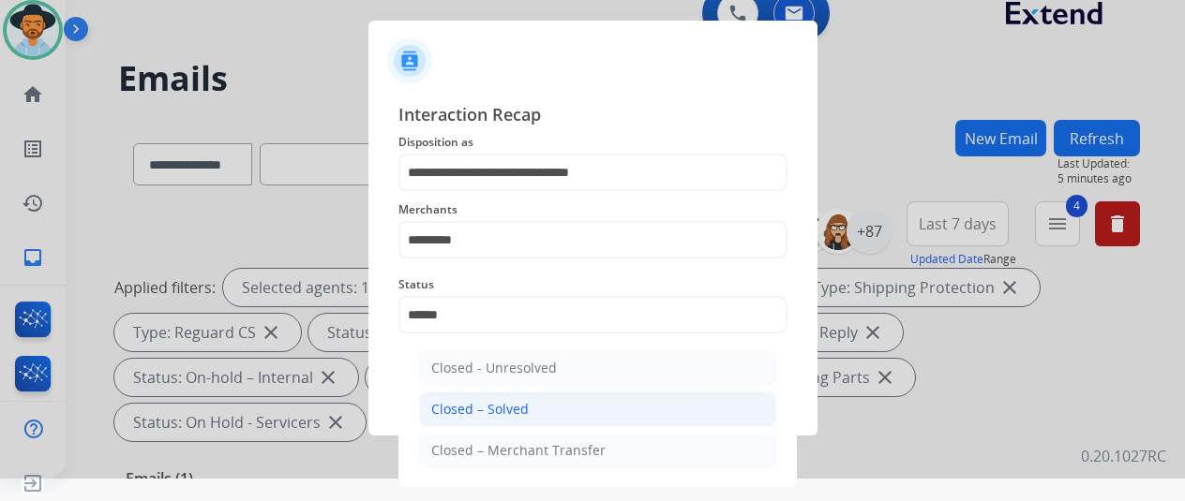
click at [517, 410] on div "Closed – Solved" at bounding box center [479, 409] width 97 height 19
type input "**********"
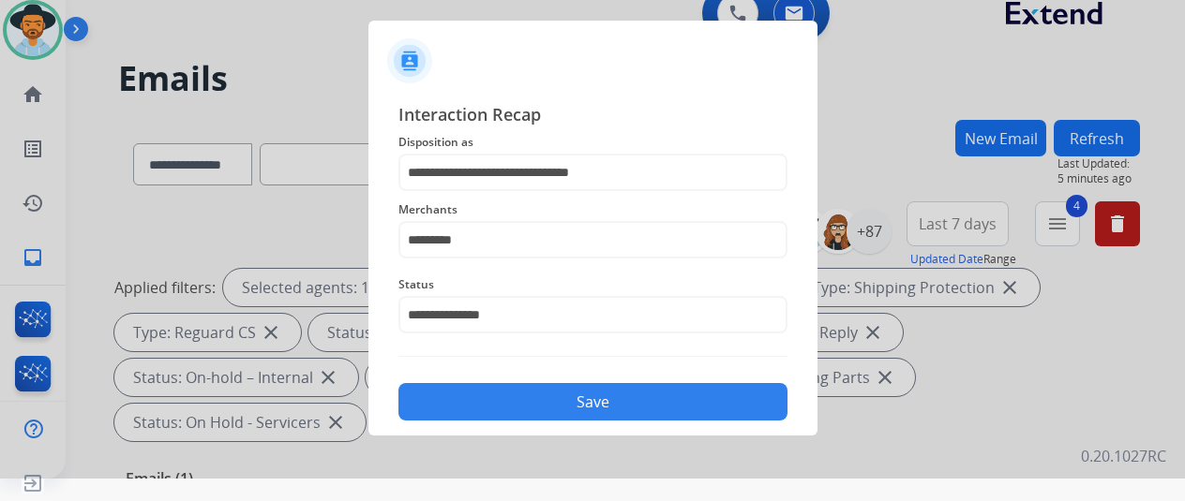
click at [546, 398] on button "Save" at bounding box center [592, 401] width 389 height 37
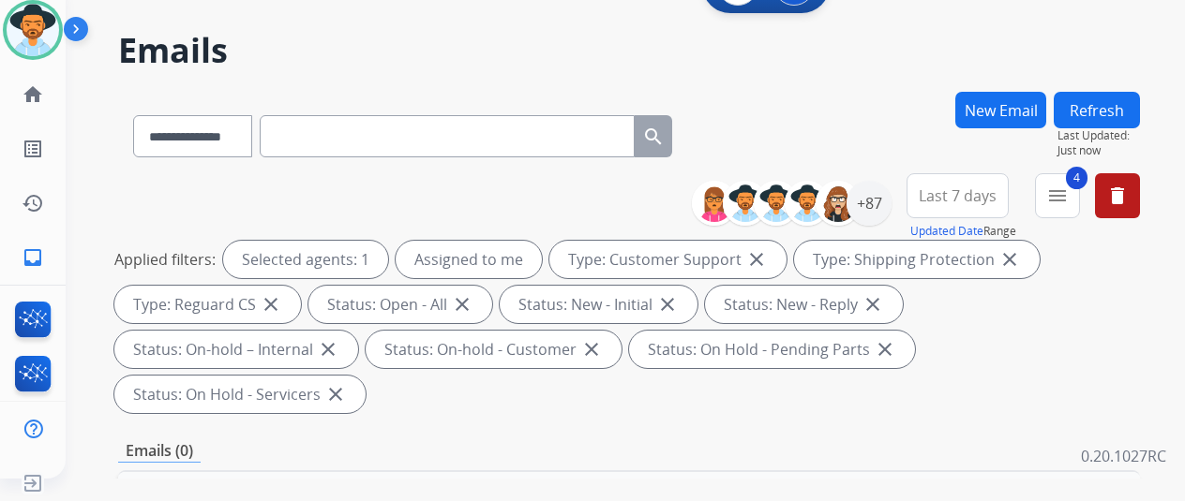
scroll to position [0, 0]
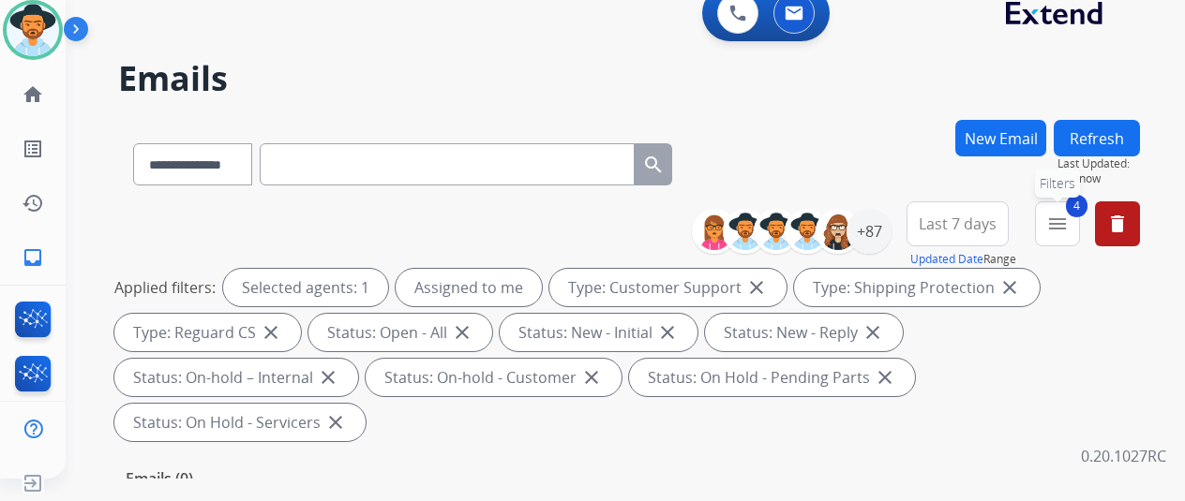
click at [1069, 222] on mat-icon "menu" at bounding box center [1057, 224] width 22 height 22
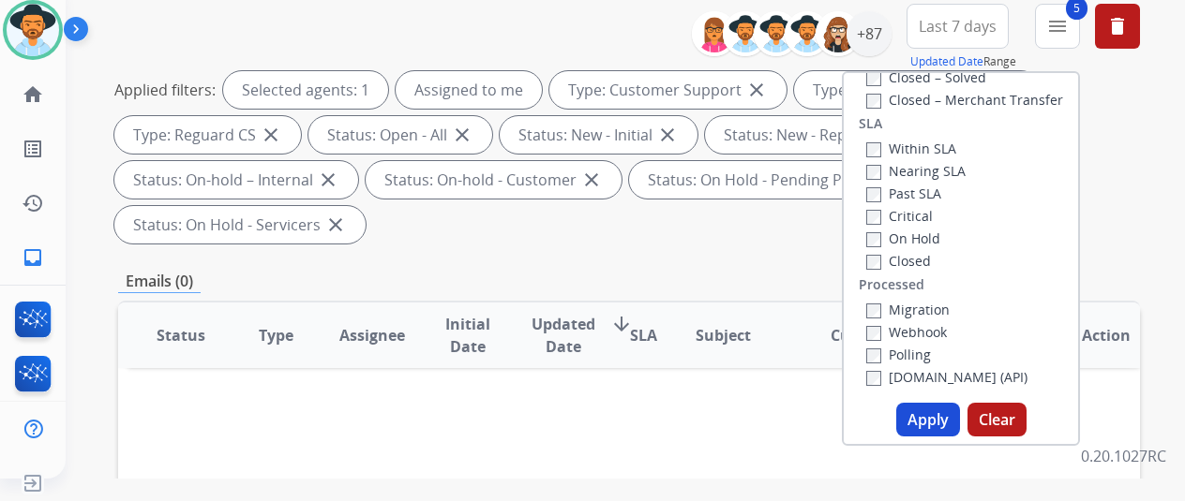
scroll to position [281, 0]
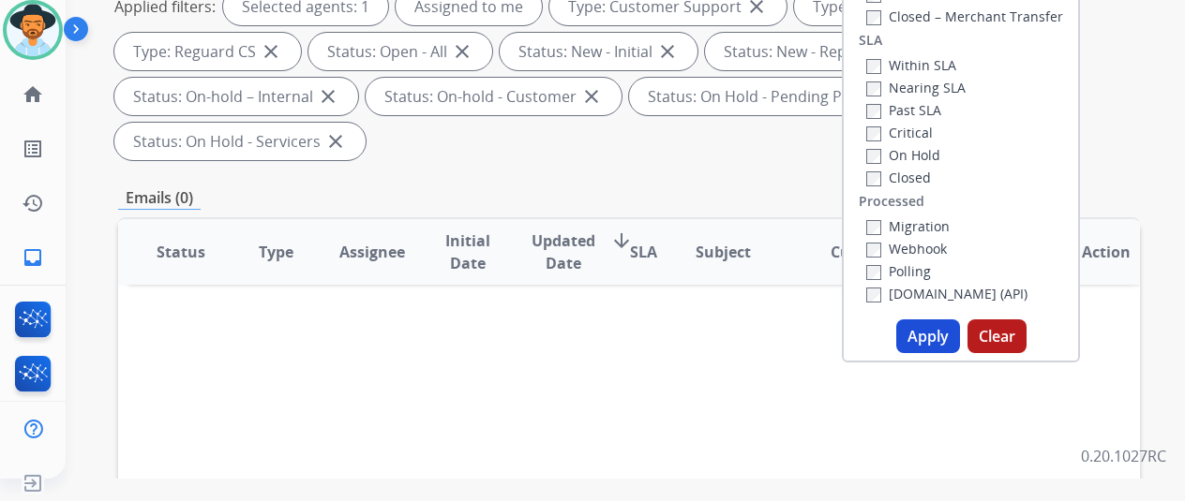
click at [943, 336] on button "Apply" at bounding box center [928, 337] width 64 height 34
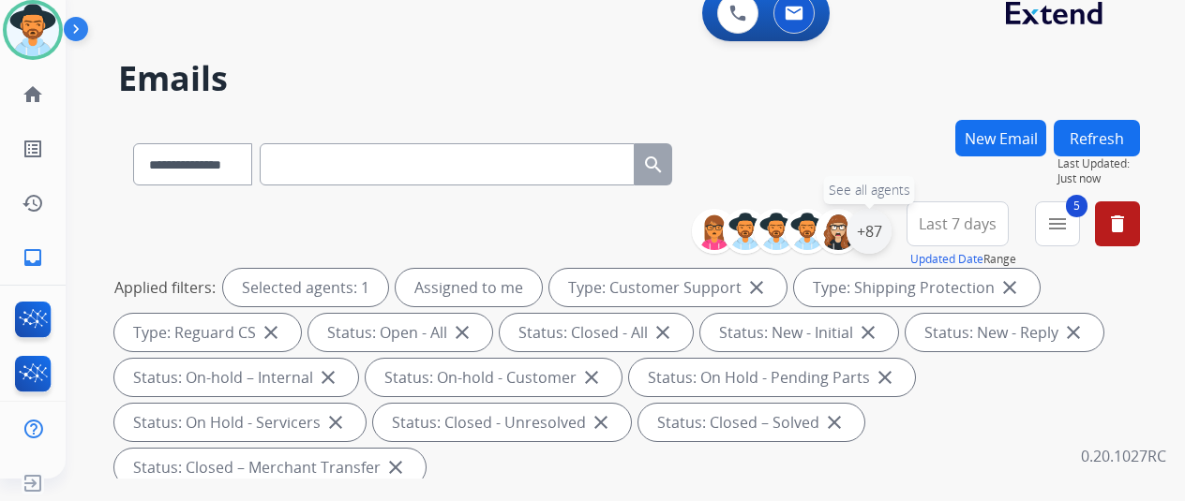
click at [883, 233] on div "+87" at bounding box center [868, 231] width 45 height 45
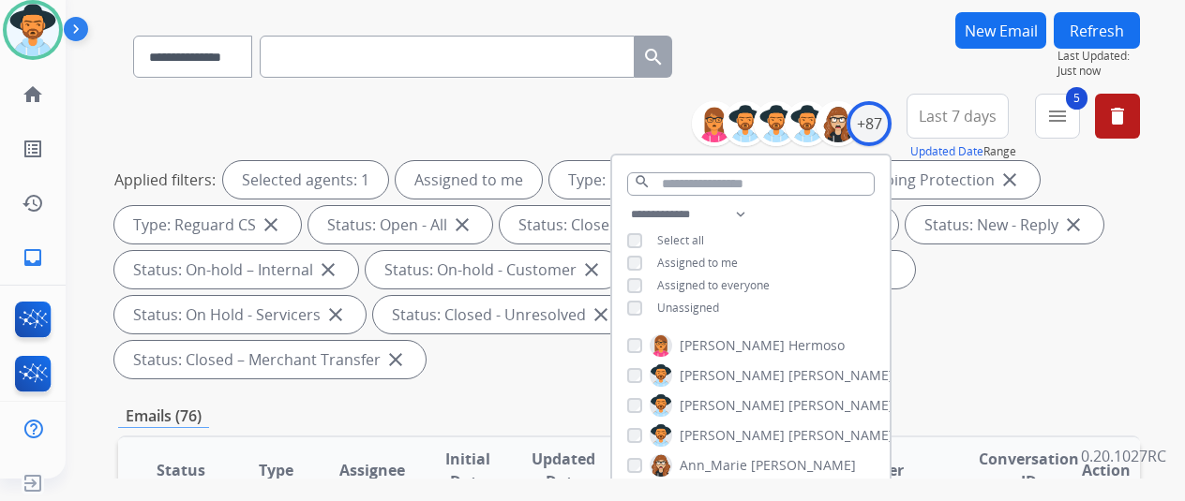
scroll to position [281, 0]
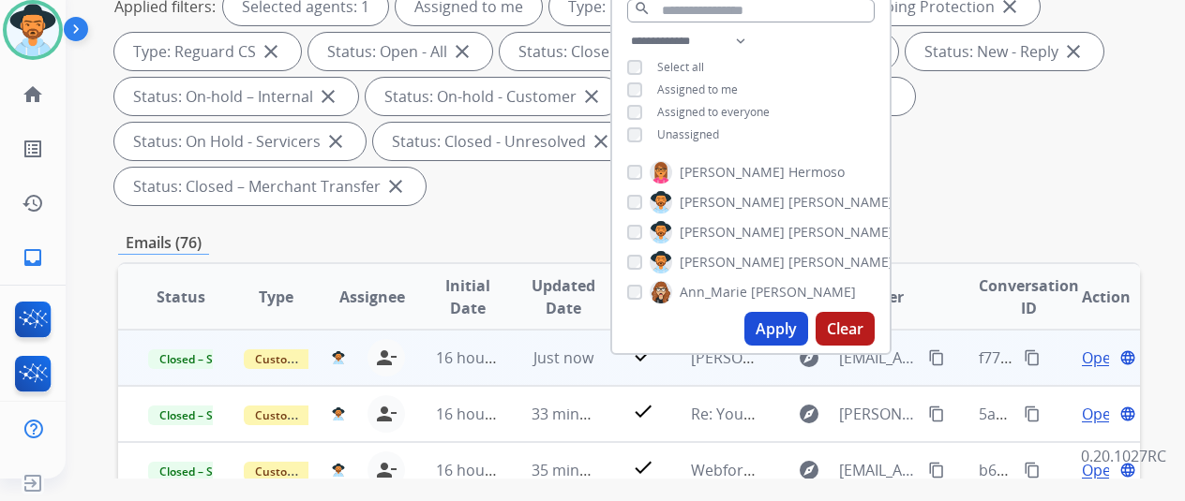
click at [1028, 361] on mat-icon "content_copy" at bounding box center [1032, 358] width 17 height 17
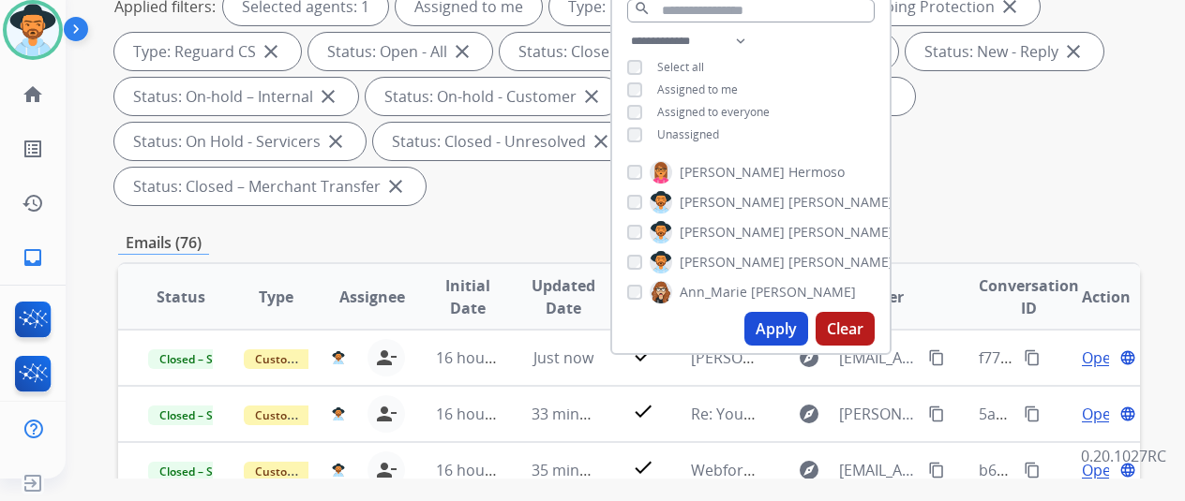
click at [1016, 157] on div "Applied filters: Selected agents: 1 Assigned to me Type: Customer Support close…" at bounding box center [625, 96] width 1022 height 217
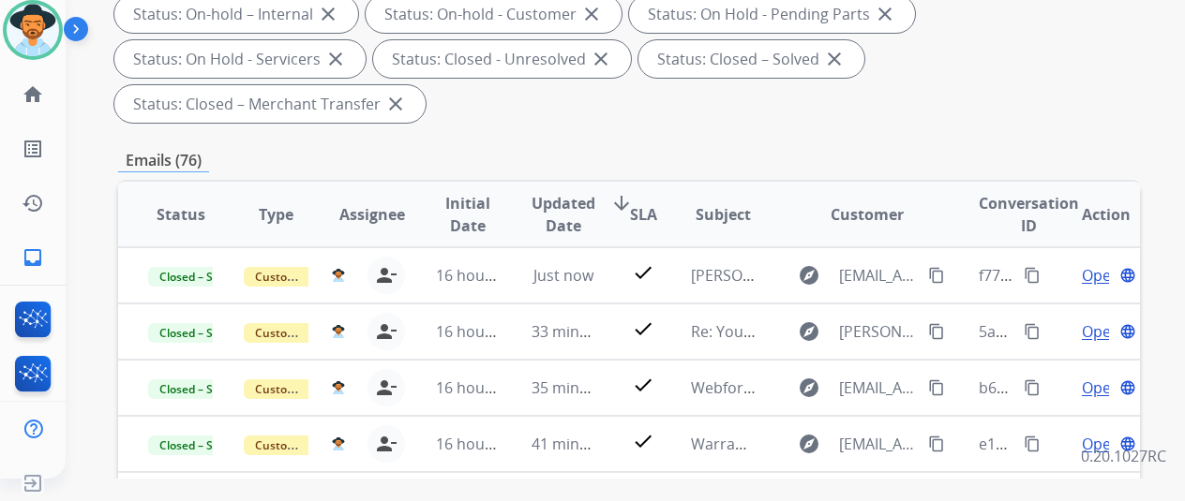
scroll to position [24, 0]
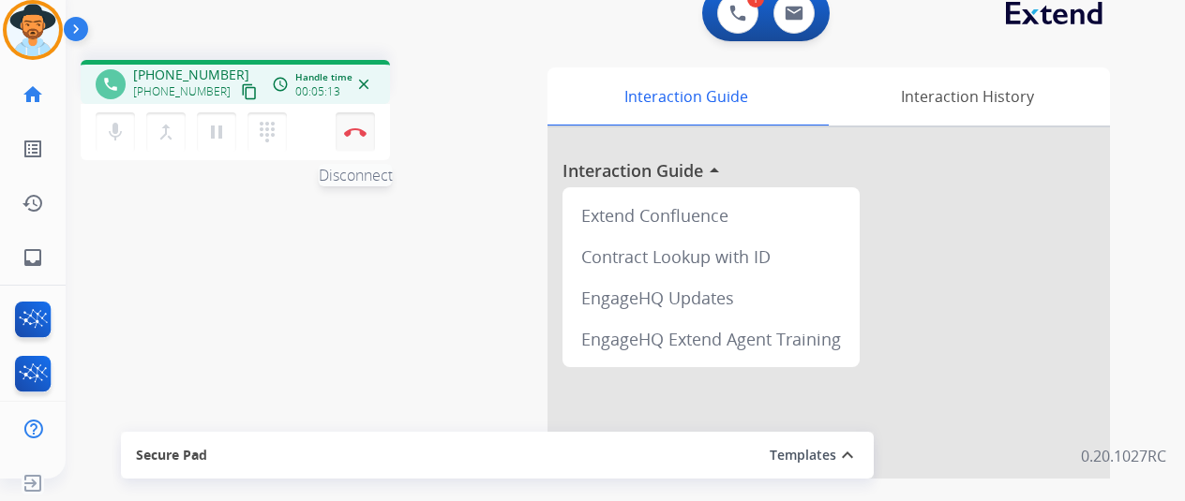
click at [354, 128] on img at bounding box center [355, 131] width 22 height 9
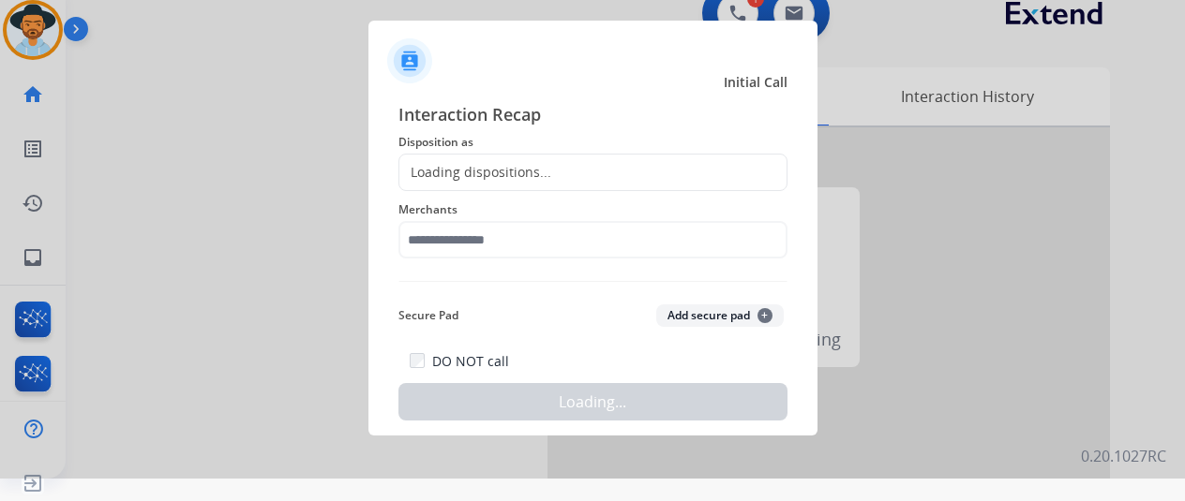
click at [354, 128] on div at bounding box center [592, 228] width 1185 height 501
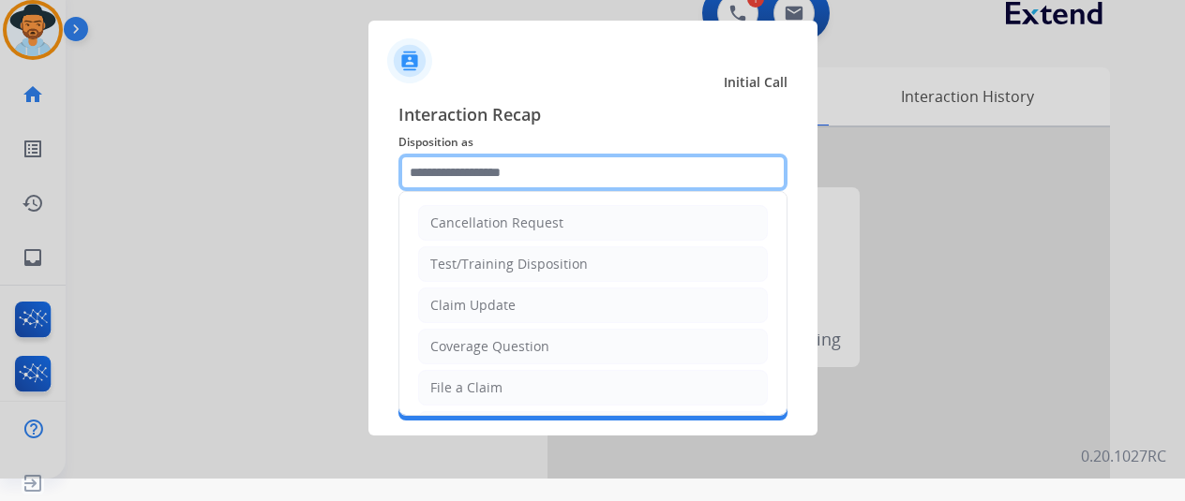
click at [460, 165] on input "text" at bounding box center [592, 172] width 389 height 37
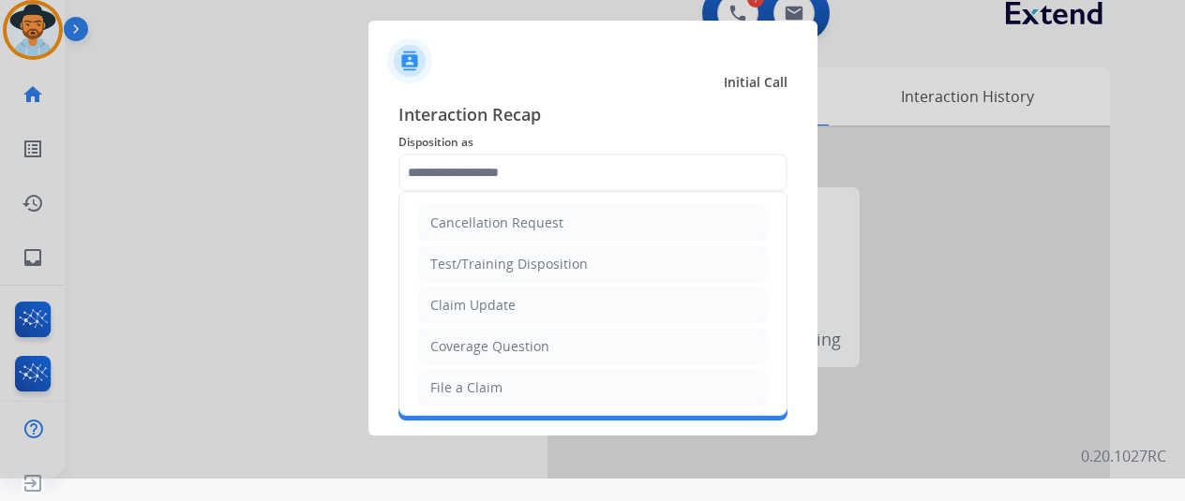
drag, startPoint x: 456, startPoint y: 389, endPoint x: 433, endPoint y: 301, distance: 90.9
click at [453, 383] on div "File a Claim" at bounding box center [466, 388] width 72 height 19
type input "**********"
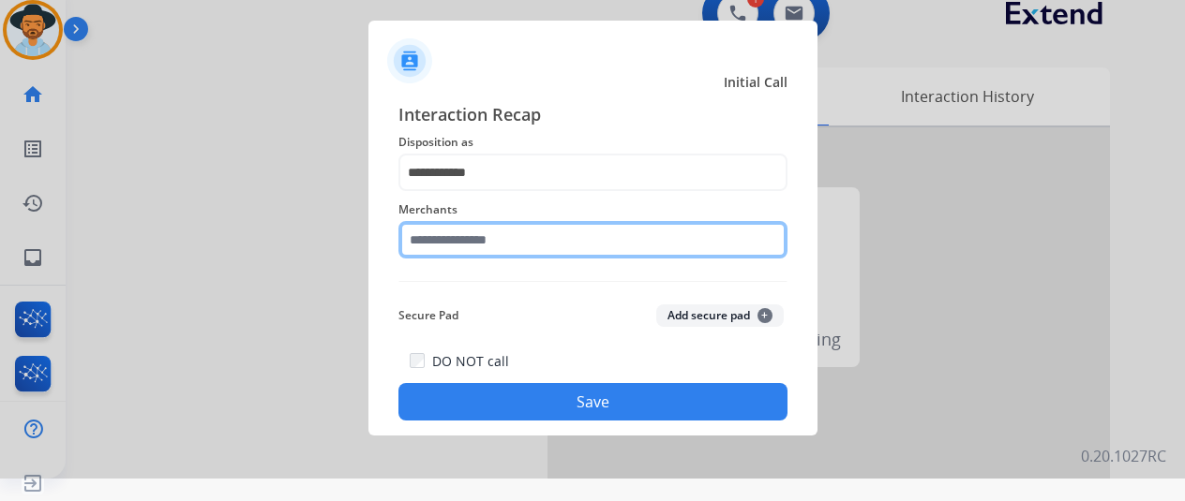
drag, startPoint x: 454, startPoint y: 243, endPoint x: 438, endPoint y: 219, distance: 28.3
click at [452, 240] on input "text" at bounding box center [592, 239] width 389 height 37
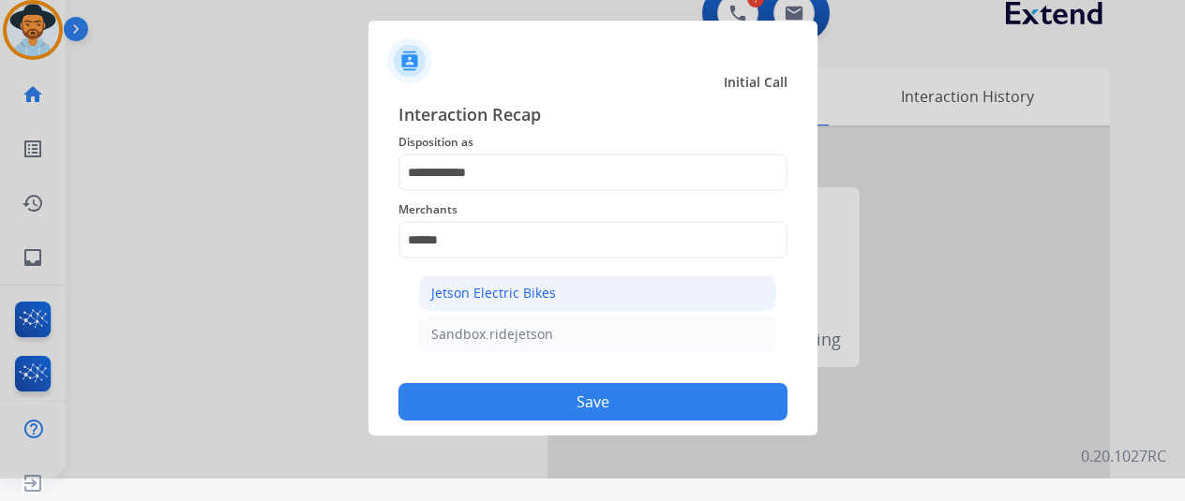
click at [505, 293] on div "Jetson Electric Bikes" at bounding box center [493, 293] width 125 height 19
type input "**********"
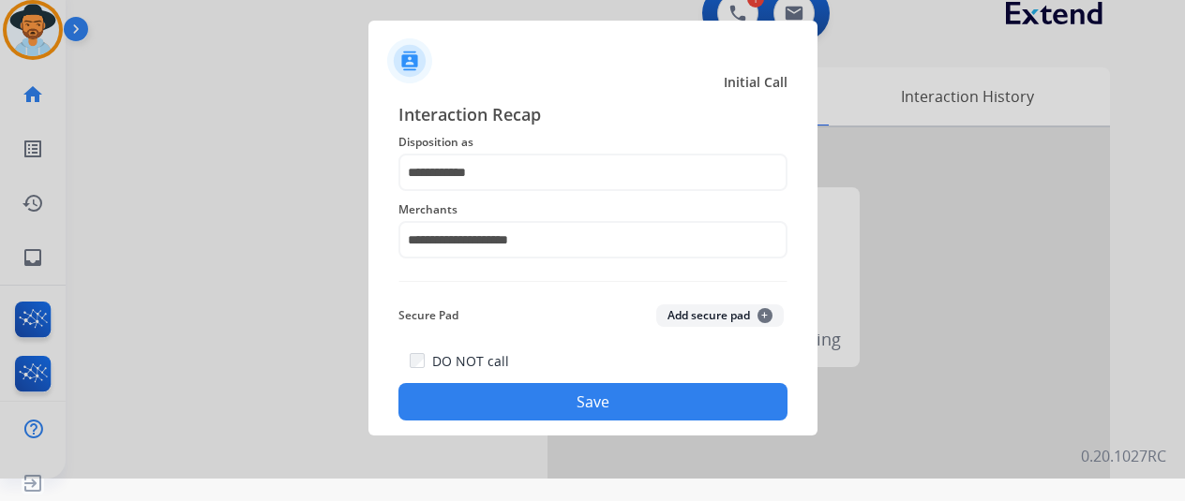
click at [574, 402] on button "Save" at bounding box center [592, 401] width 389 height 37
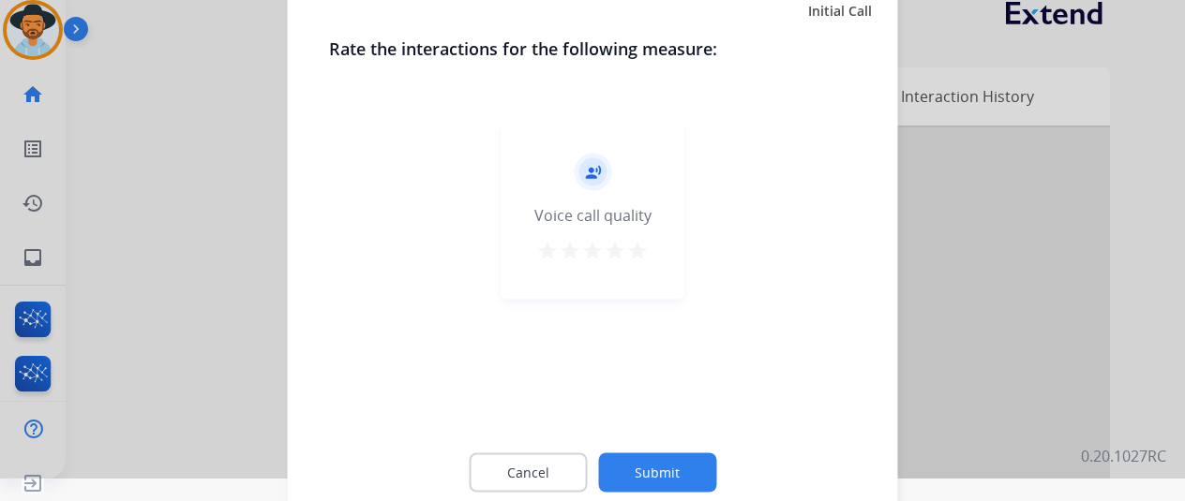
click at [665, 468] on button "Submit" at bounding box center [657, 472] width 118 height 39
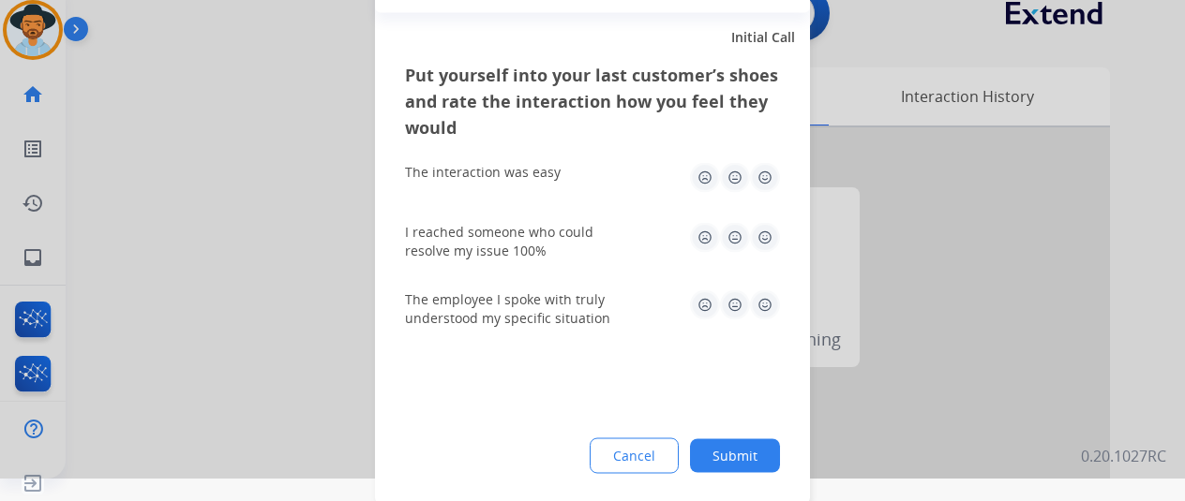
click at [746, 451] on button "Submit" at bounding box center [735, 456] width 90 height 34
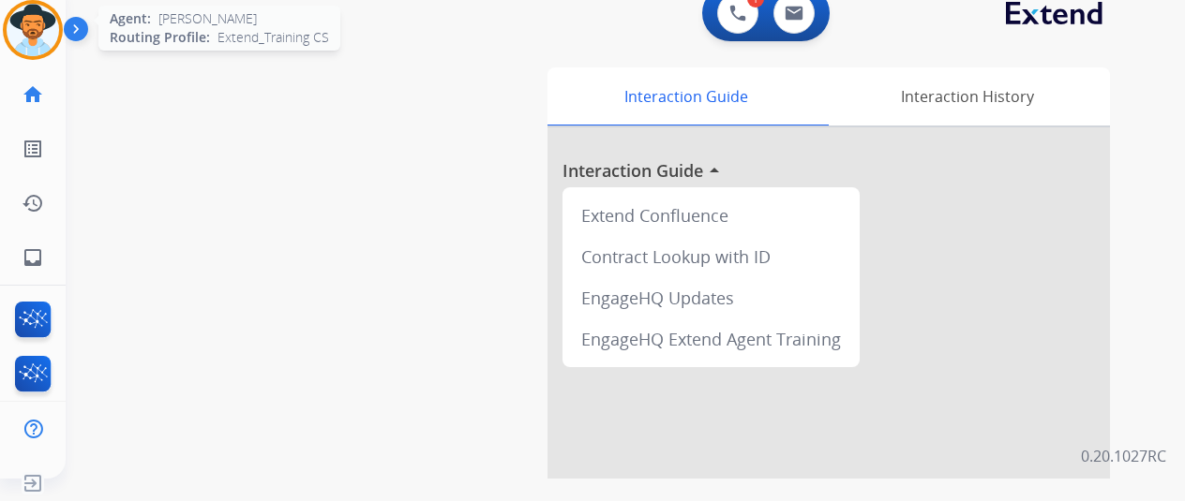
click at [39, 27] on img at bounding box center [33, 30] width 52 height 52
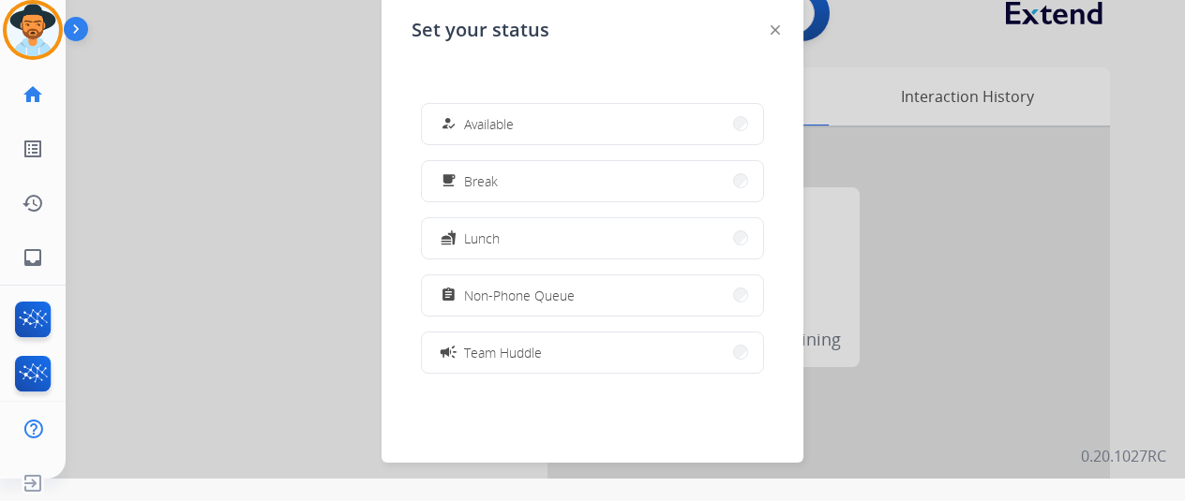
click at [513, 129] on span "Available" at bounding box center [489, 124] width 50 height 20
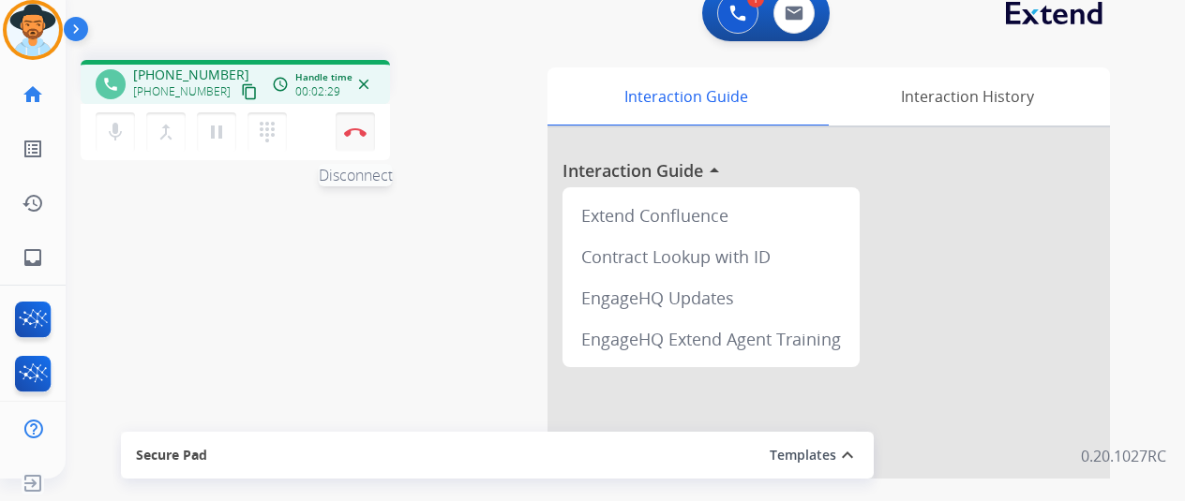
click at [358, 124] on button "Disconnect" at bounding box center [355, 131] width 39 height 39
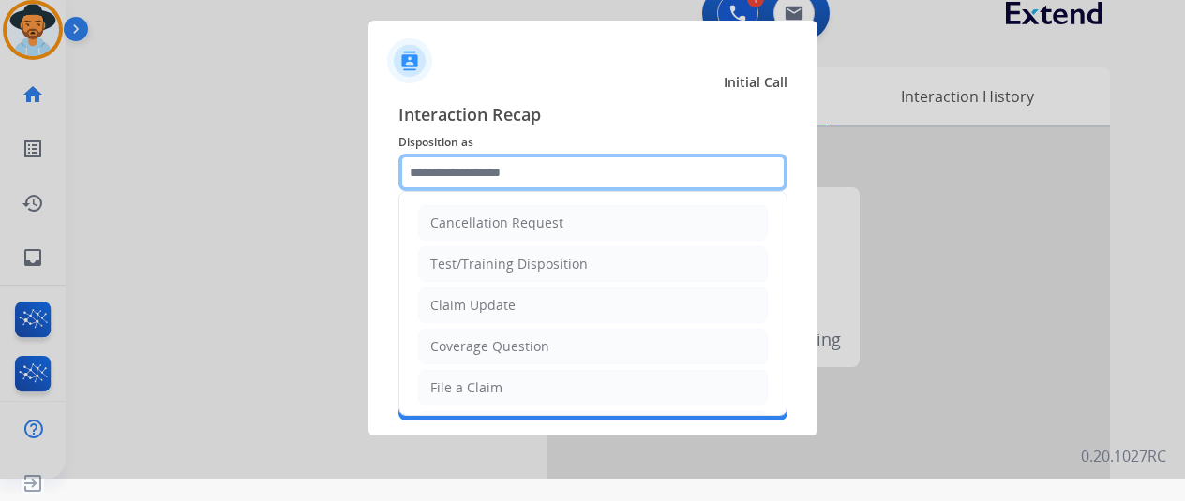
click at [483, 172] on input "text" at bounding box center [592, 172] width 389 height 37
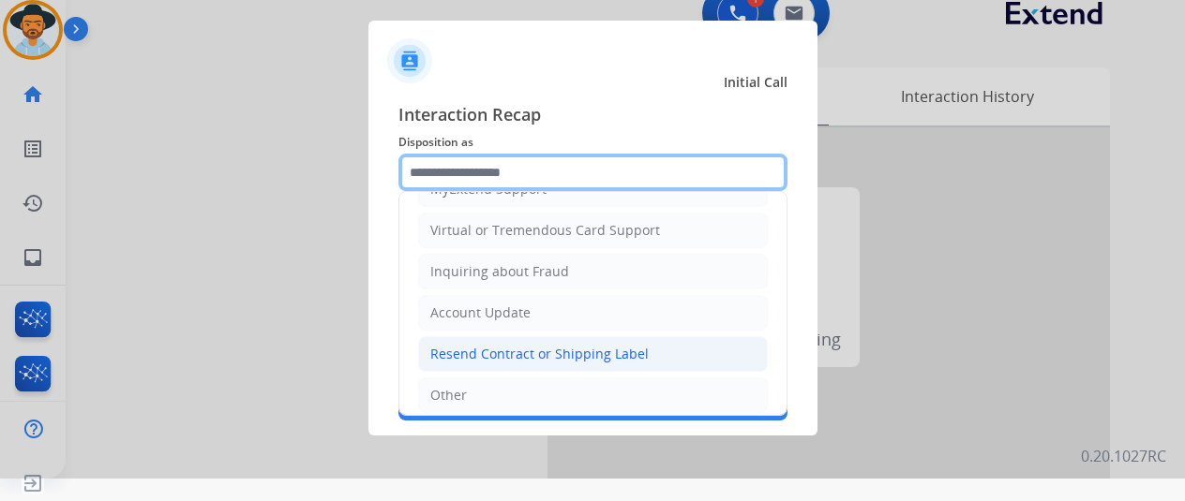
scroll to position [284, 0]
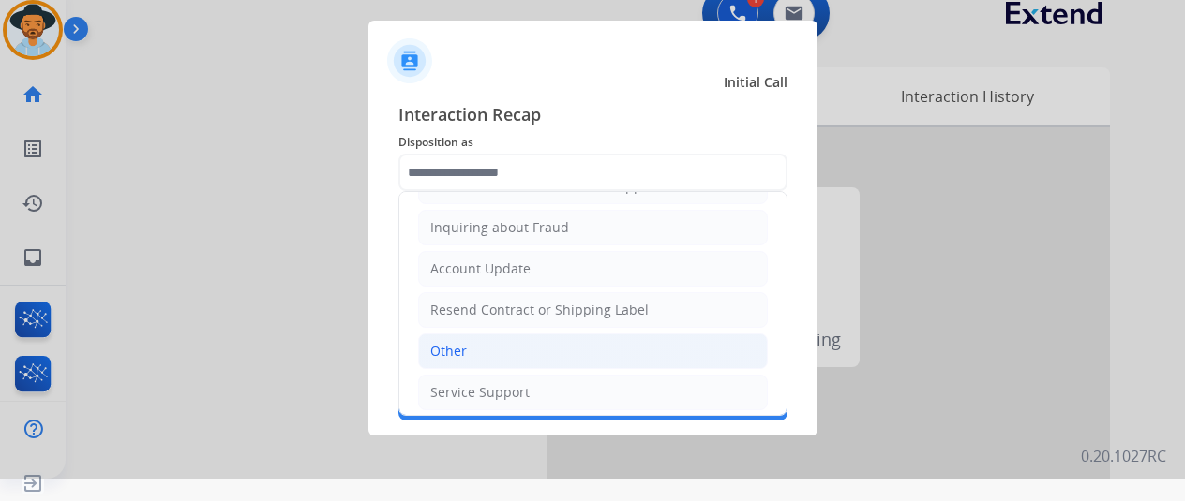
click at [495, 337] on li "Other" at bounding box center [593, 352] width 350 height 36
type input "*****"
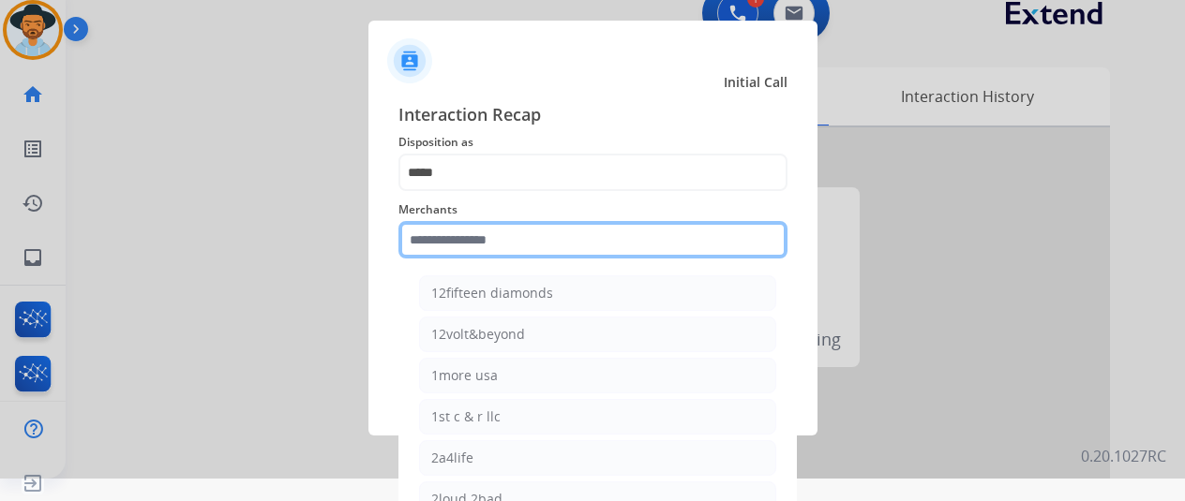
click at [469, 237] on input "text" at bounding box center [592, 239] width 389 height 37
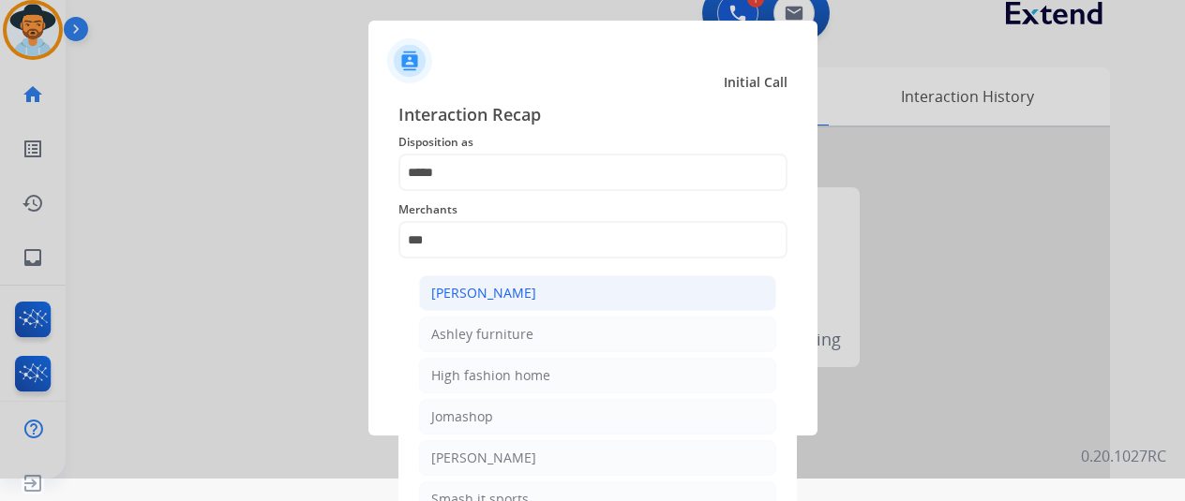
click at [526, 288] on div "[PERSON_NAME]" at bounding box center [483, 293] width 105 height 19
type input "**********"
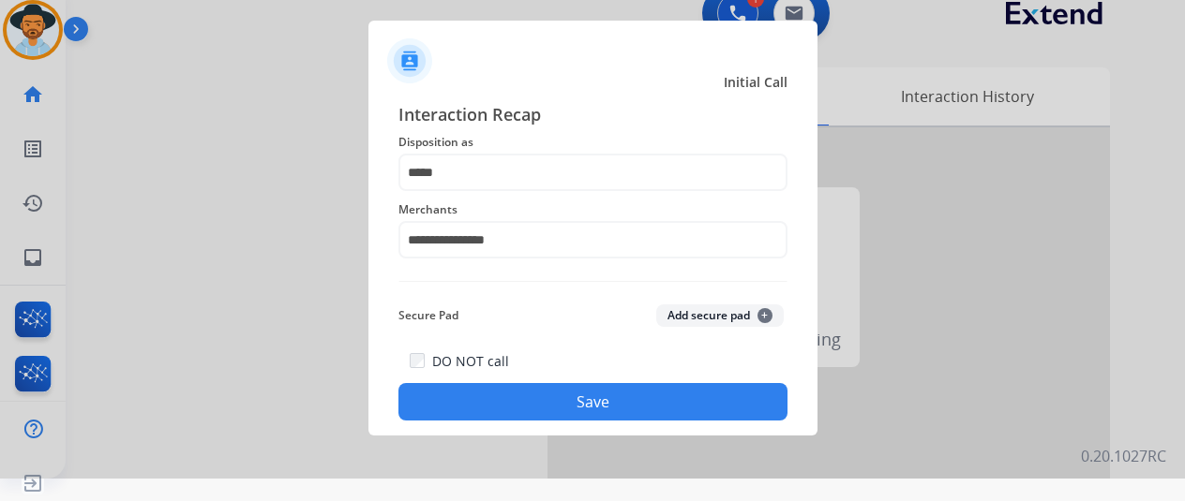
click at [545, 397] on button "Save" at bounding box center [592, 401] width 389 height 37
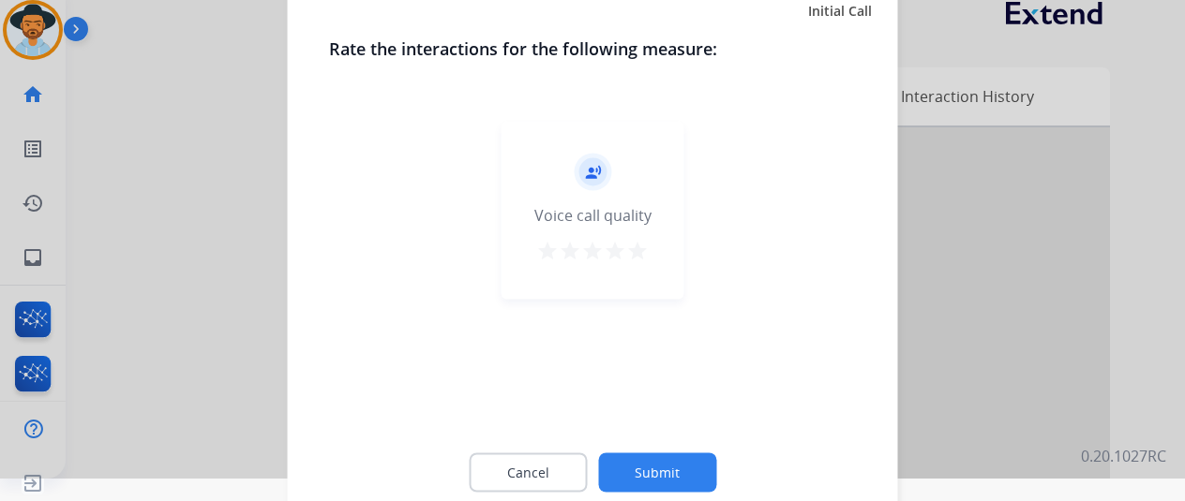
click at [654, 464] on button "Submit" at bounding box center [657, 472] width 118 height 39
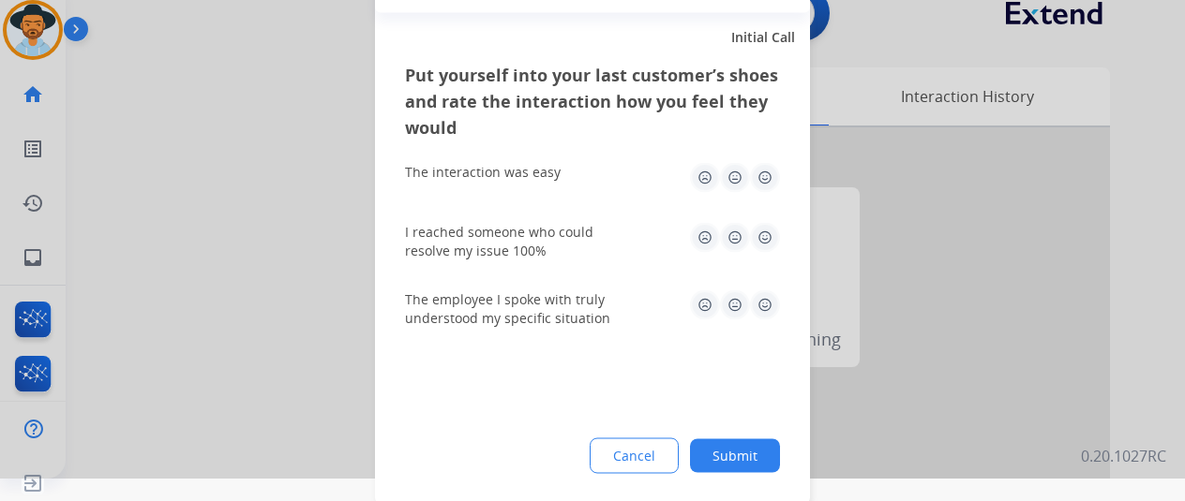
click at [732, 455] on button "Submit" at bounding box center [735, 456] width 90 height 34
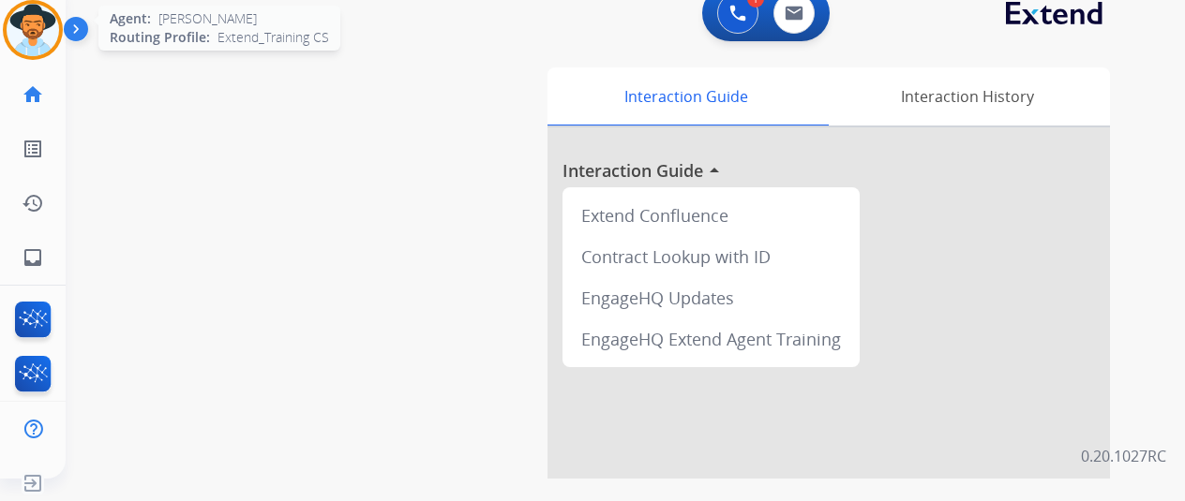
click at [21, 34] on img at bounding box center [33, 30] width 52 height 52
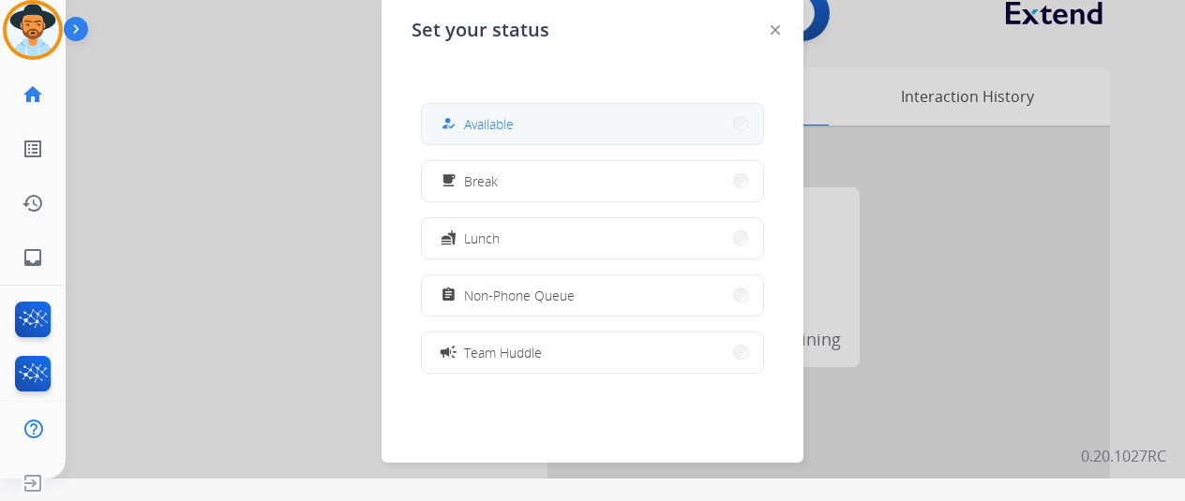
click at [502, 130] on span "Available" at bounding box center [489, 124] width 50 height 20
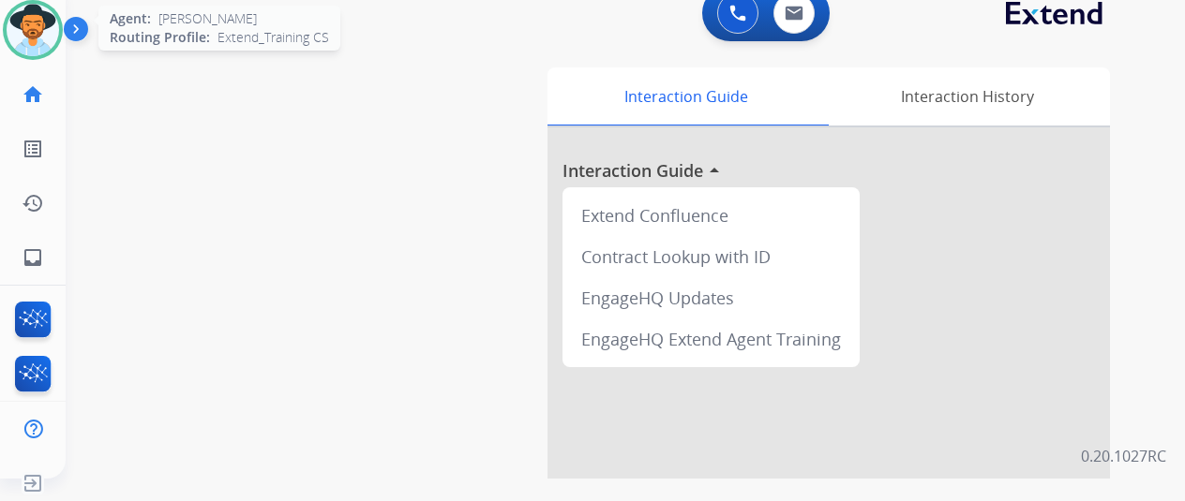
click at [49, 25] on img at bounding box center [33, 30] width 52 height 52
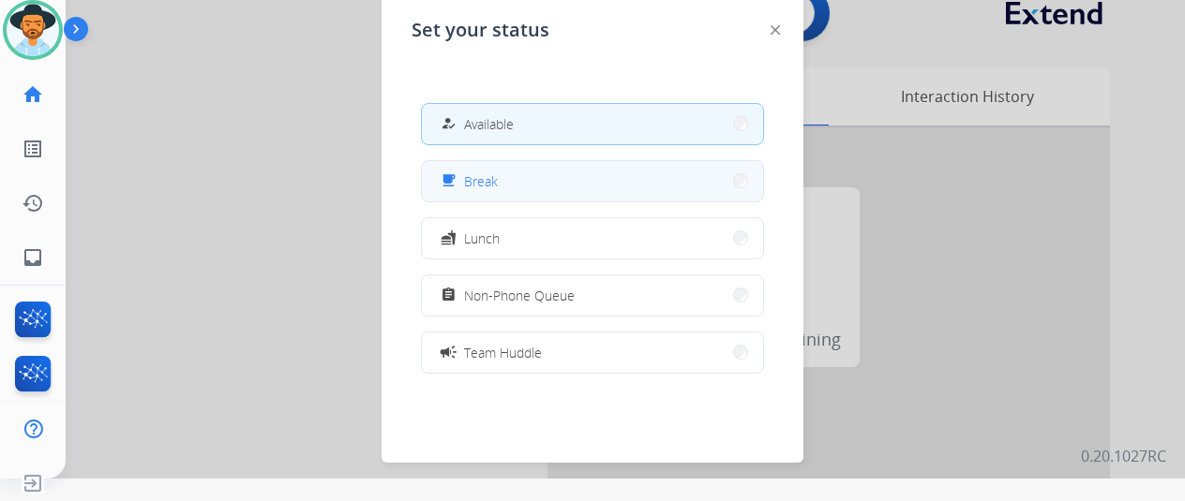
click at [505, 173] on button "free_breakfast Break" at bounding box center [592, 181] width 341 height 40
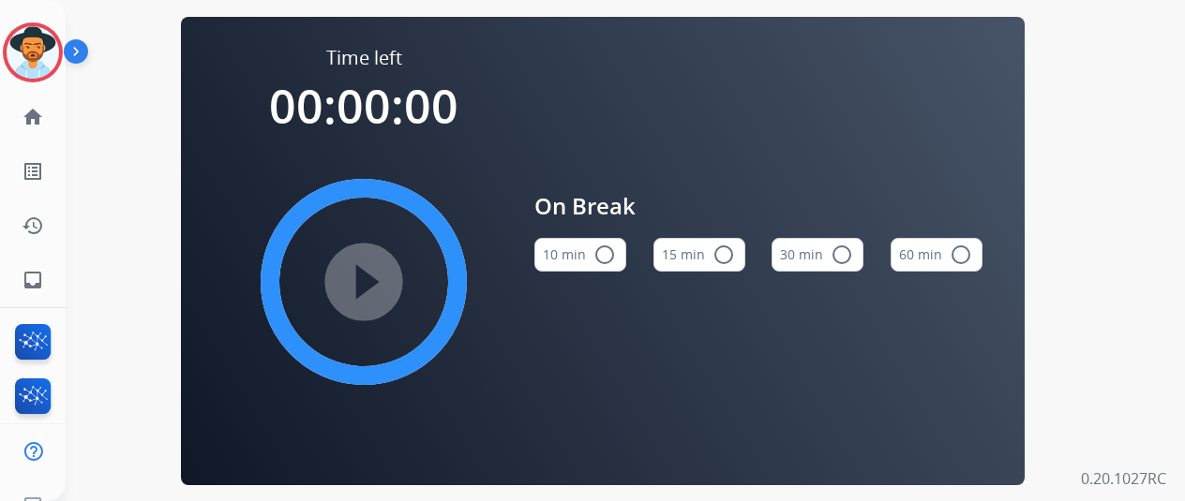
click at [611, 258] on mat-icon "radio_button_unchecked" at bounding box center [604, 255] width 22 height 22
click at [373, 280] on mat-icon "play_circle_filled" at bounding box center [363, 282] width 22 height 22
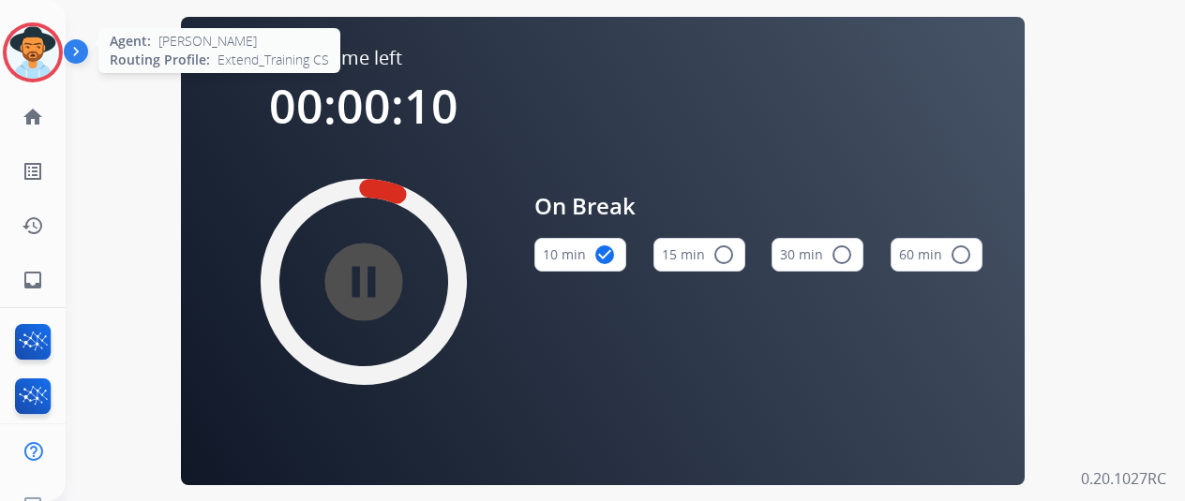
click at [32, 62] on img at bounding box center [33, 52] width 52 height 52
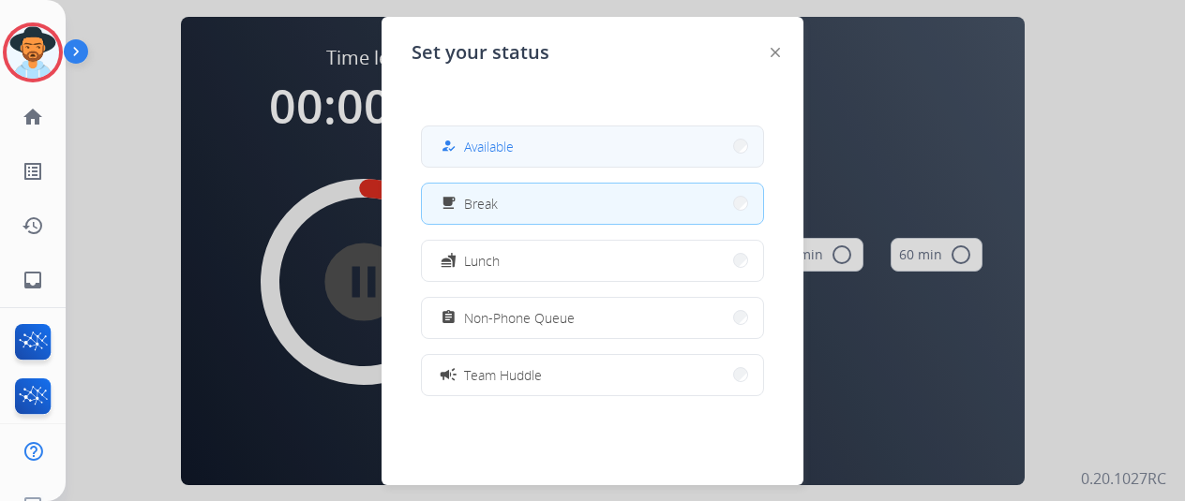
click at [480, 128] on button "how_to_reg Available" at bounding box center [592, 147] width 341 height 40
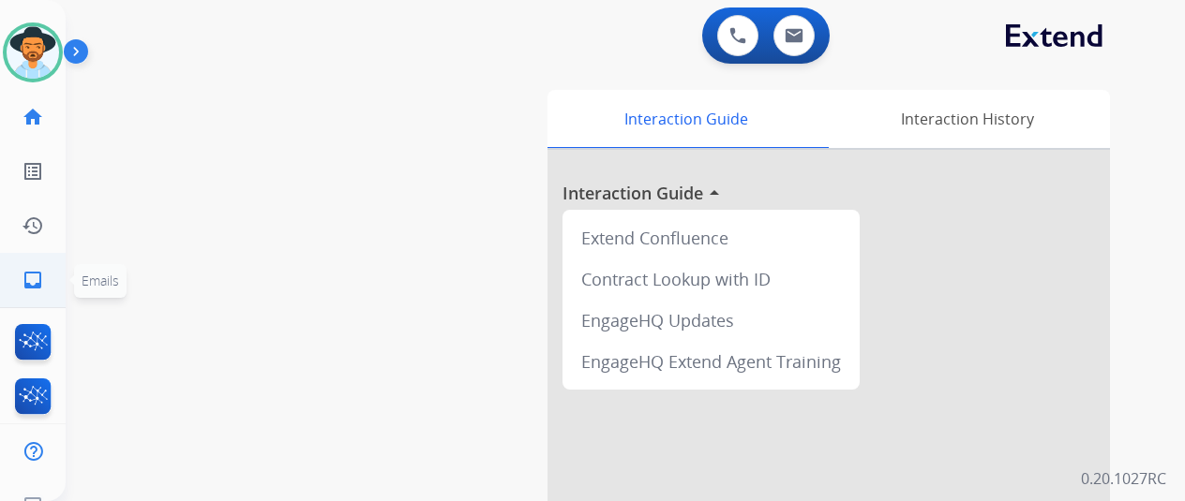
click at [34, 273] on mat-icon "inbox" at bounding box center [33, 280] width 22 height 22
select select "**********"
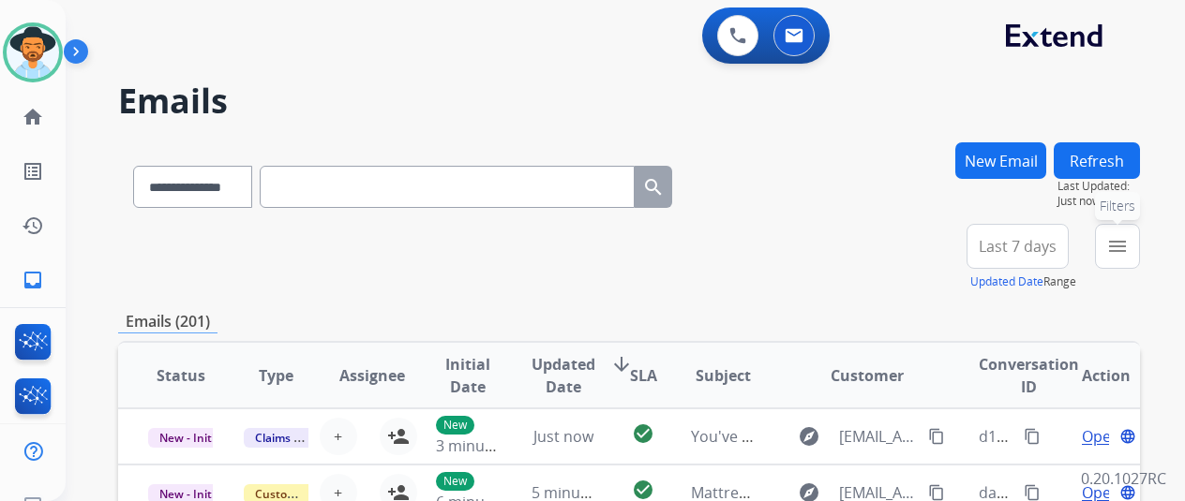
click at [1129, 248] on mat-icon "menu" at bounding box center [1117, 246] width 22 height 22
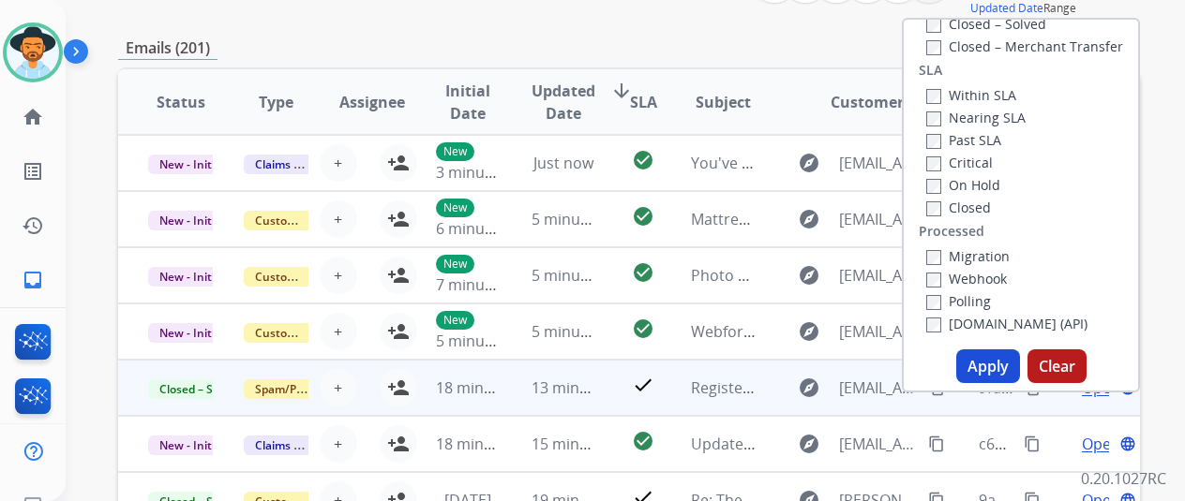
scroll to position [281, 0]
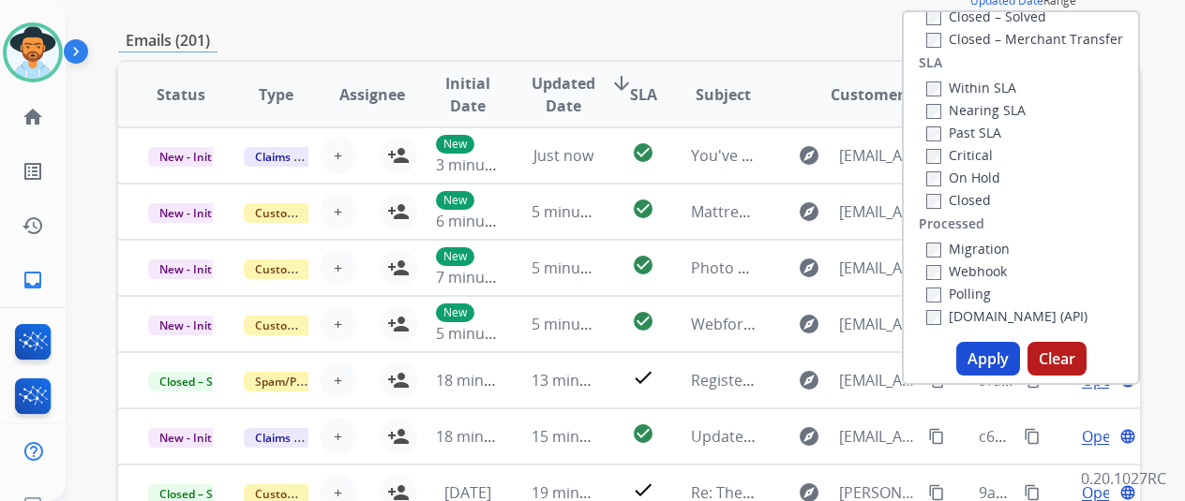
click at [988, 361] on button "Apply" at bounding box center [988, 359] width 64 height 34
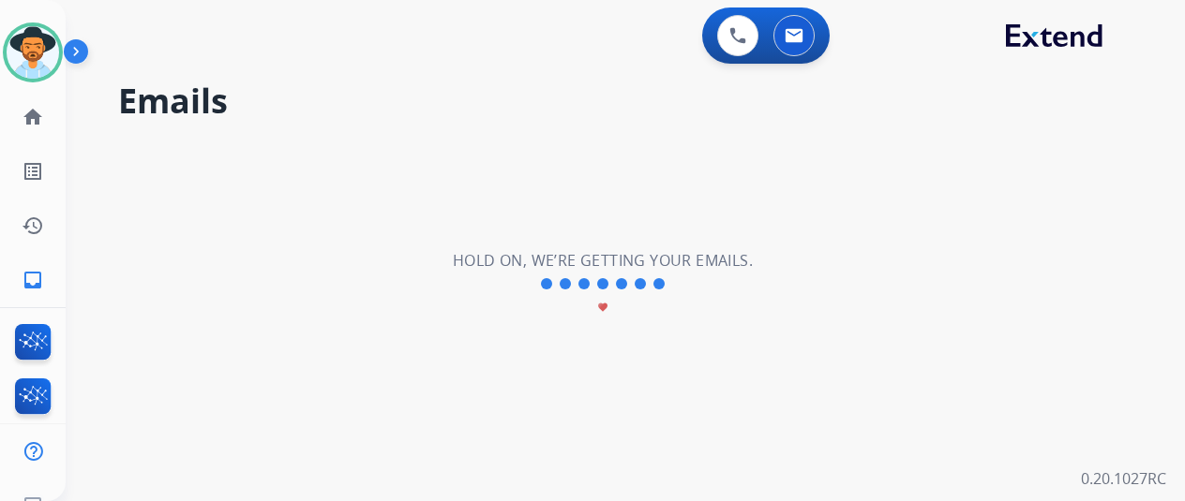
scroll to position [0, 0]
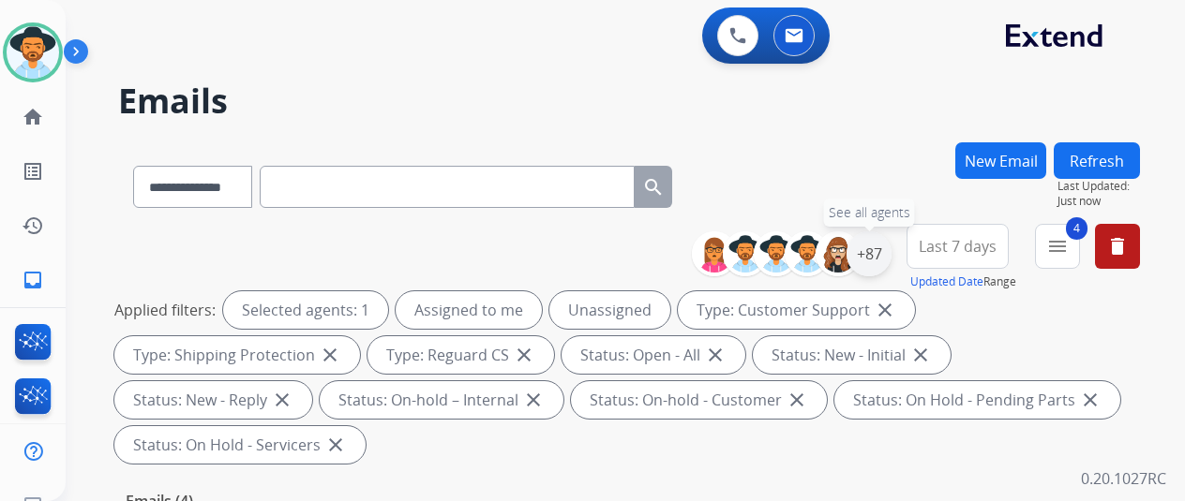
click at [879, 246] on div "+87" at bounding box center [868, 254] width 45 height 45
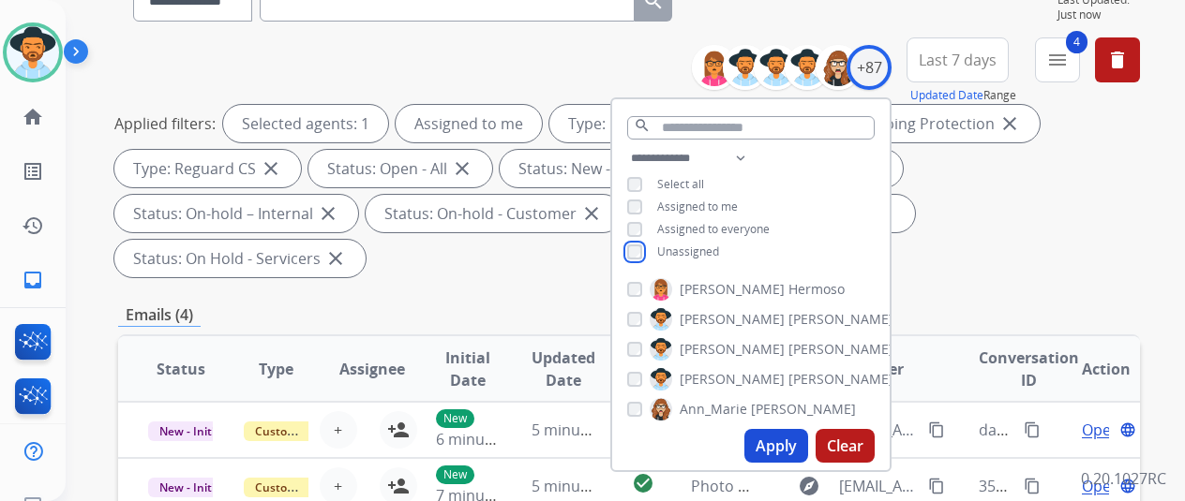
scroll to position [187, 0]
click at [788, 441] on button "Apply" at bounding box center [776, 445] width 64 height 34
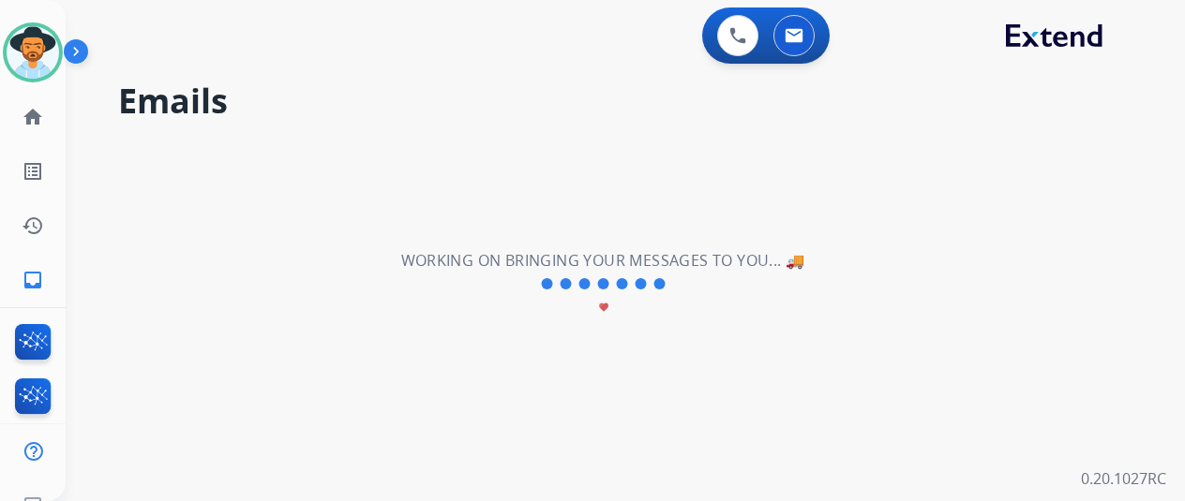
scroll to position [0, 0]
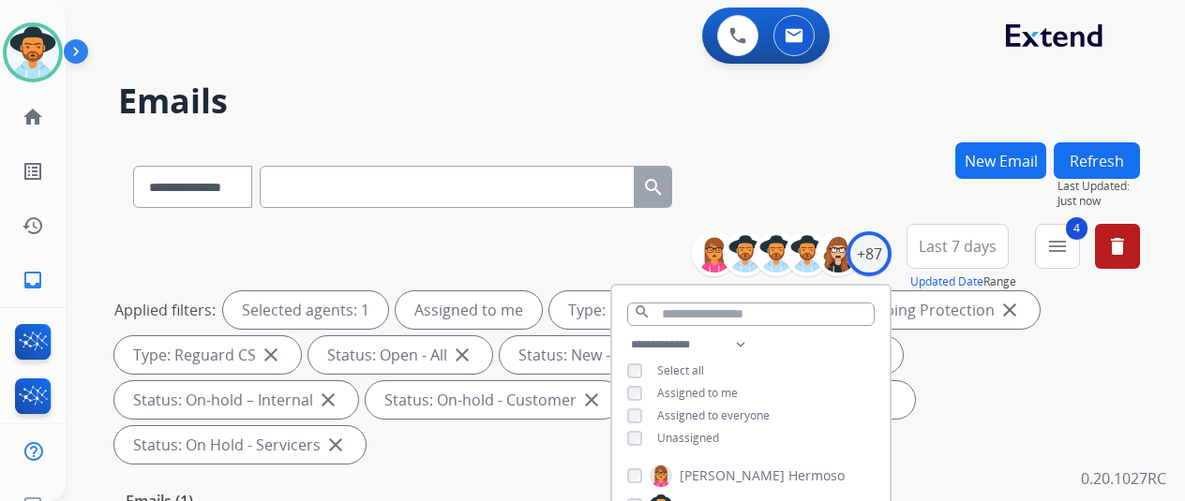
click at [840, 157] on div "**********" at bounding box center [629, 183] width 1022 height 82
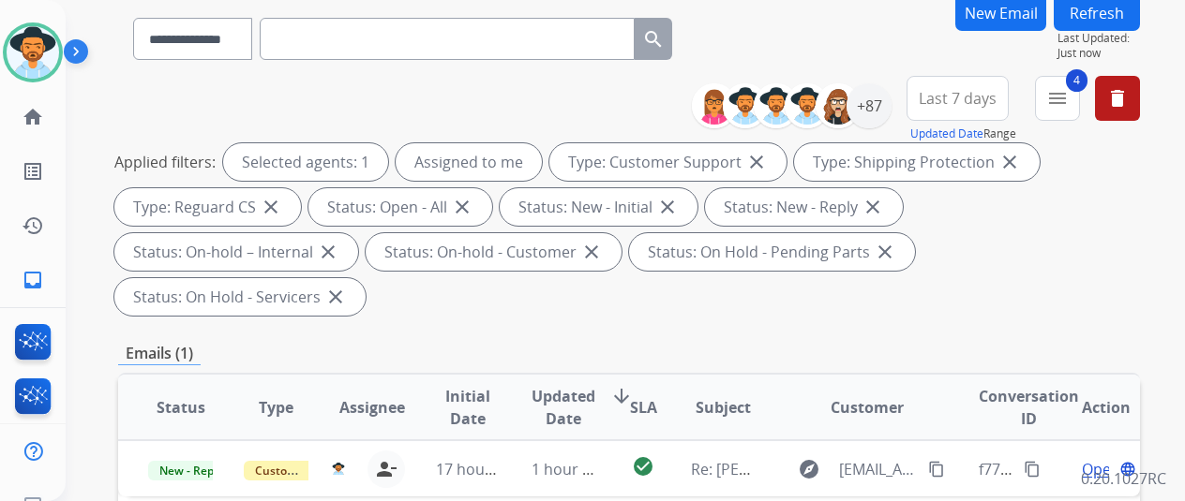
scroll to position [375, 0]
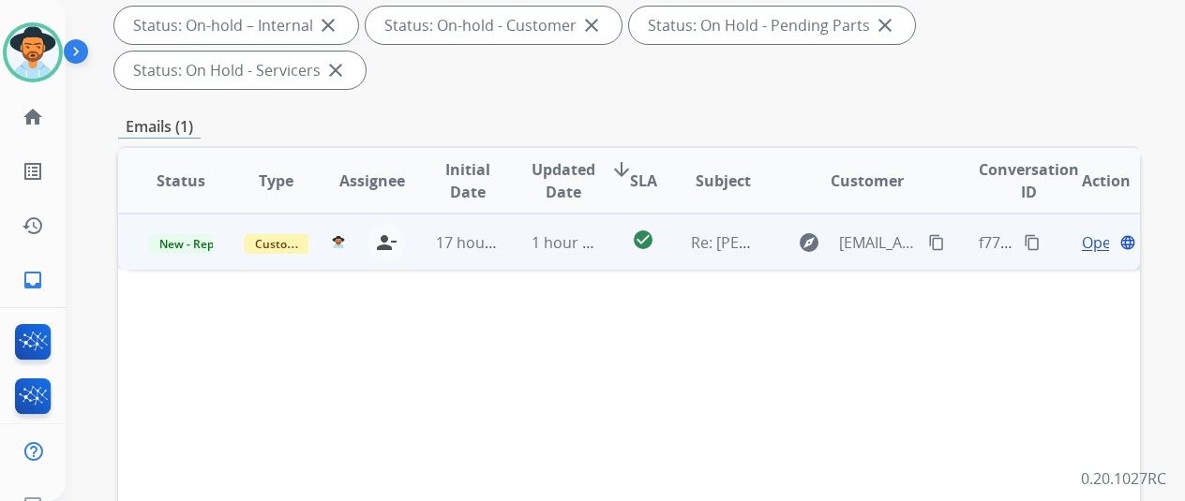
click at [1093, 232] on span "Open" at bounding box center [1101, 243] width 38 height 22
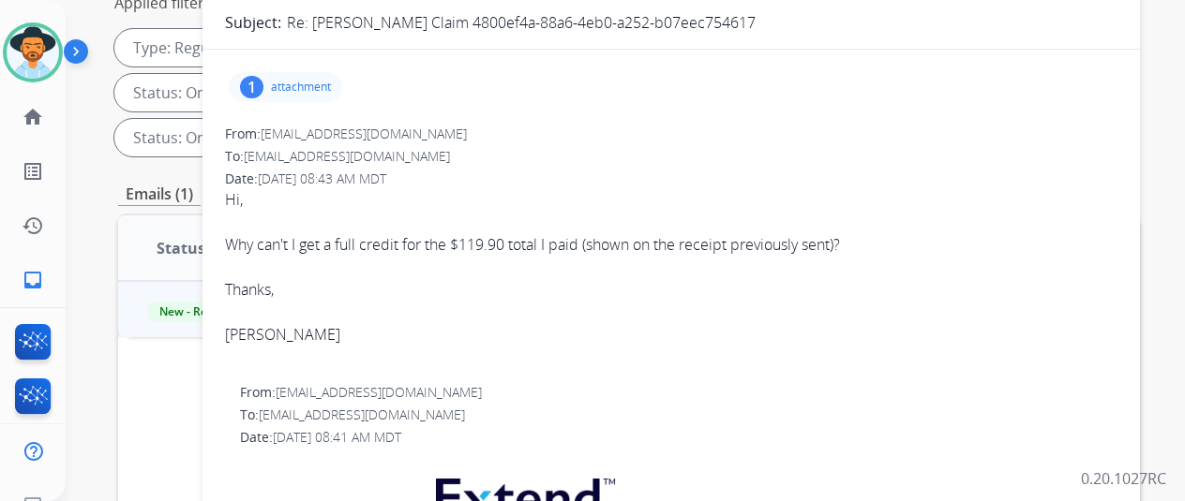
scroll to position [281, 0]
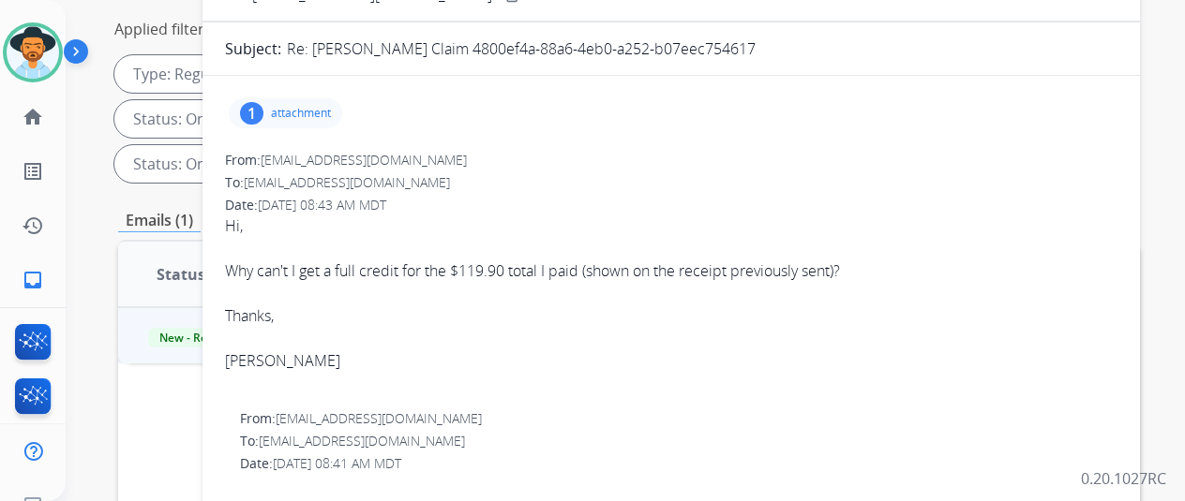
click at [263, 106] on div "1" at bounding box center [251, 113] width 23 height 22
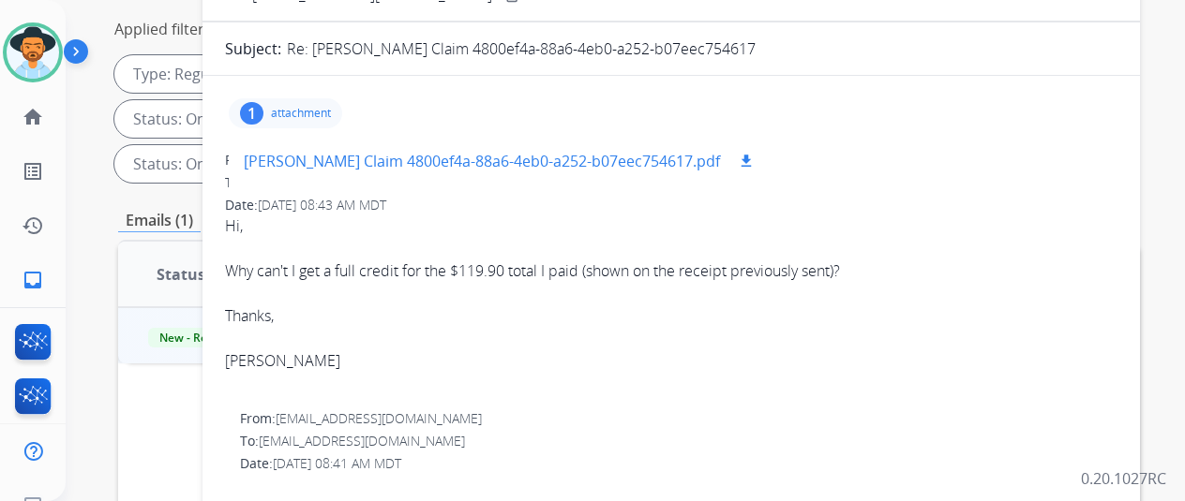
click at [738, 158] on mat-icon "download" at bounding box center [746, 161] width 17 height 17
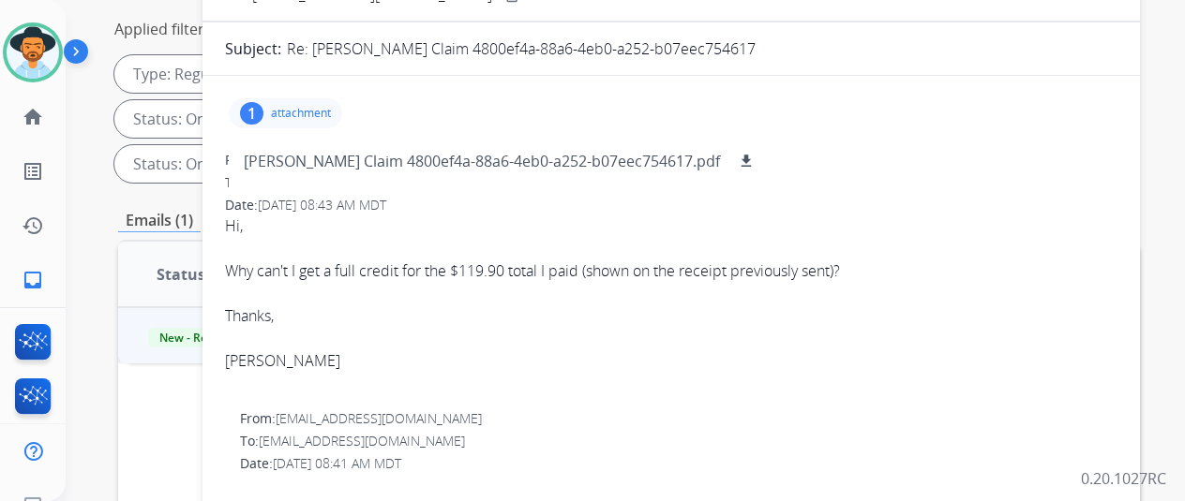
scroll to position [0, 0]
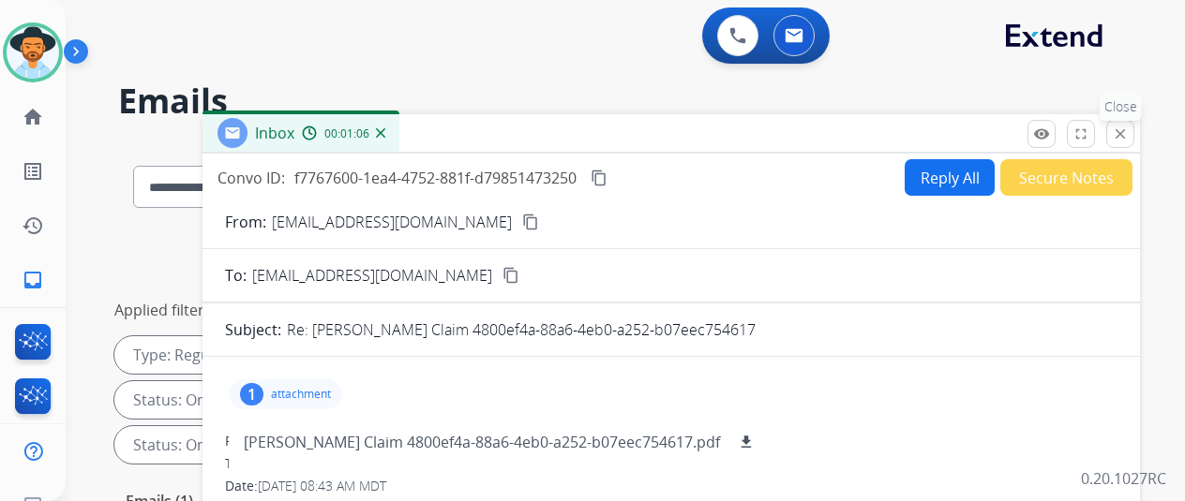
click at [1129, 130] on mat-icon "close" at bounding box center [1120, 134] width 17 height 17
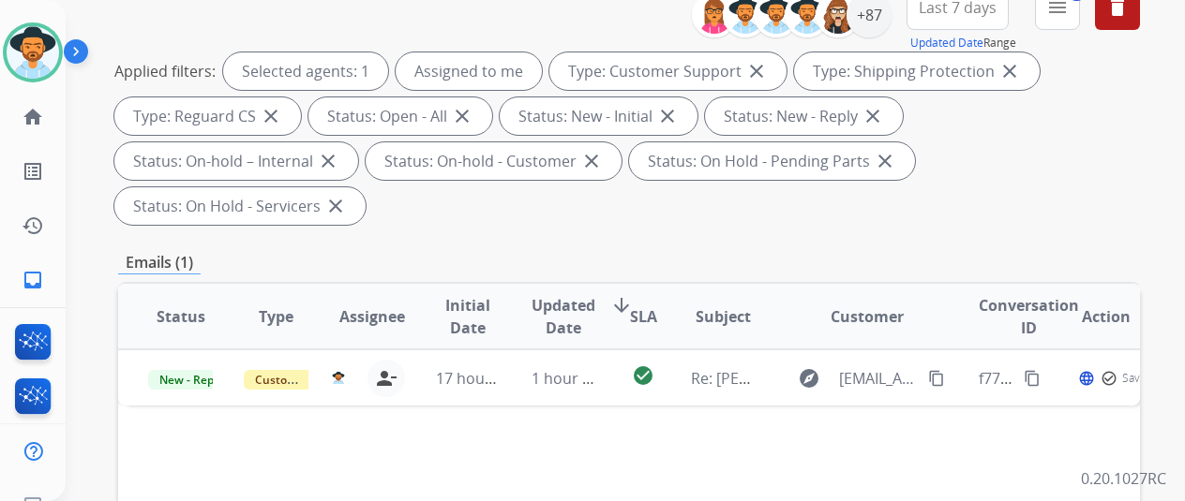
scroll to position [469, 0]
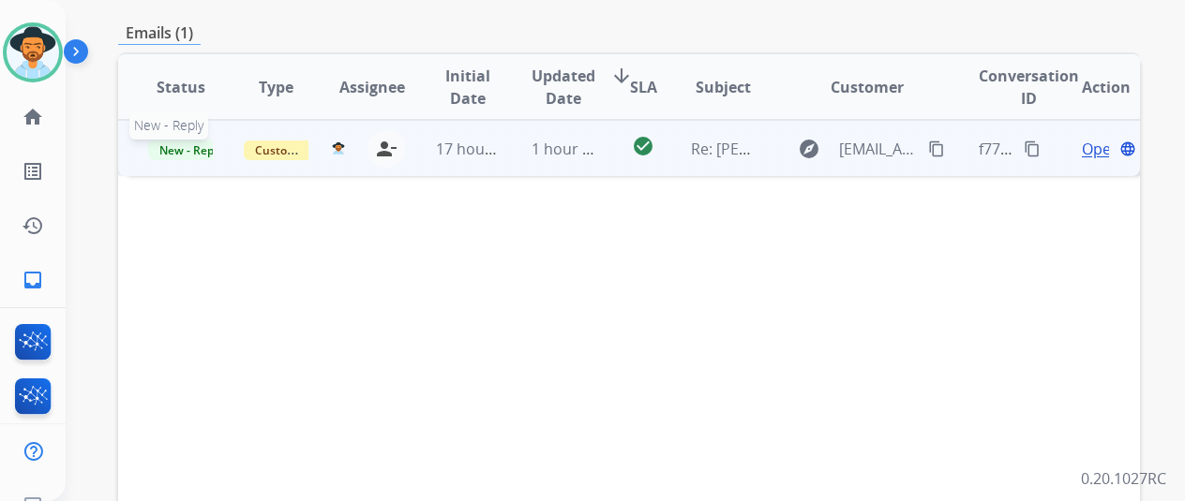
click at [178, 141] on span "New - Reply" at bounding box center [190, 151] width 85 height 20
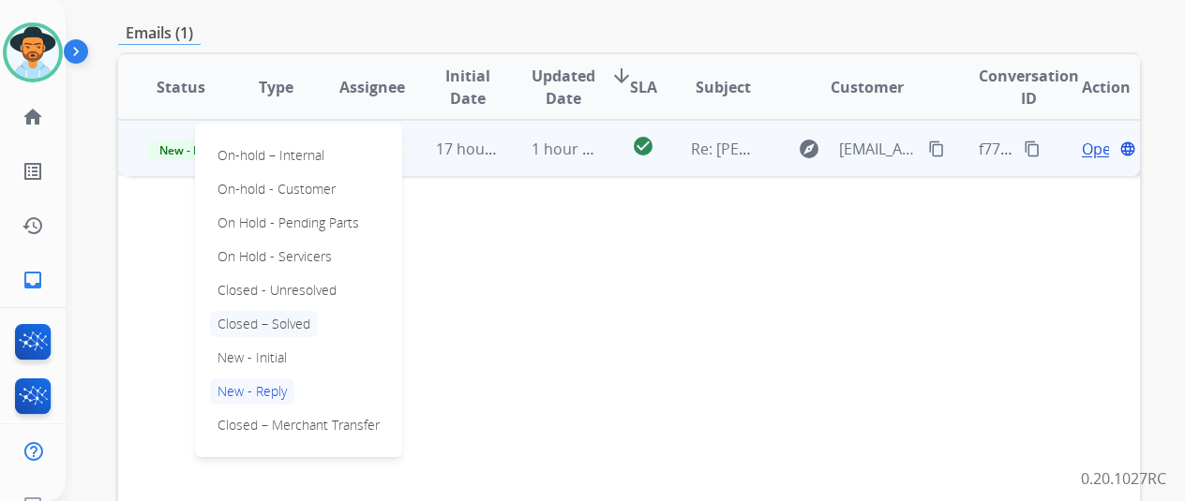
click at [278, 311] on p "Closed – Solved" at bounding box center [264, 324] width 108 height 26
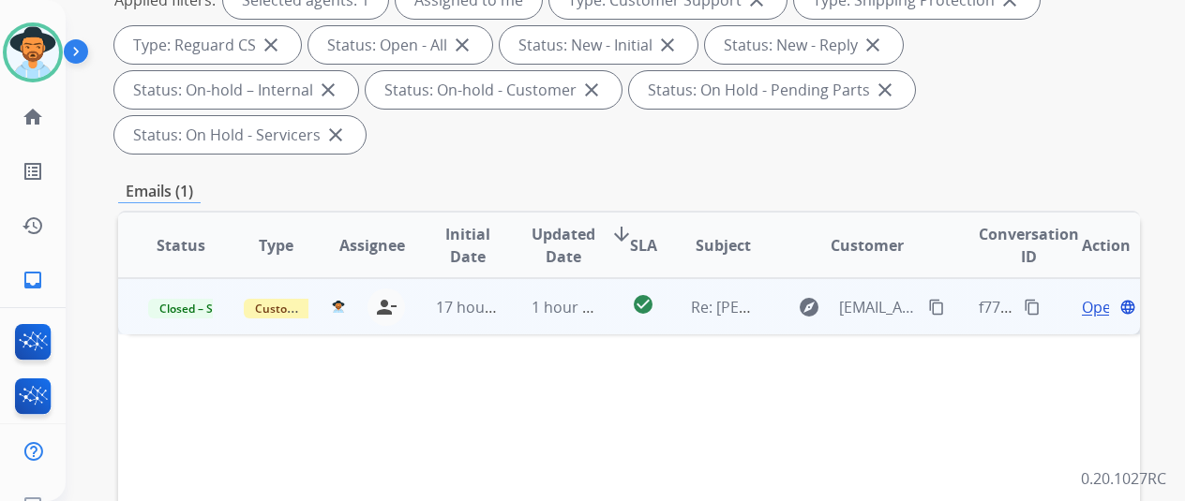
scroll to position [94, 0]
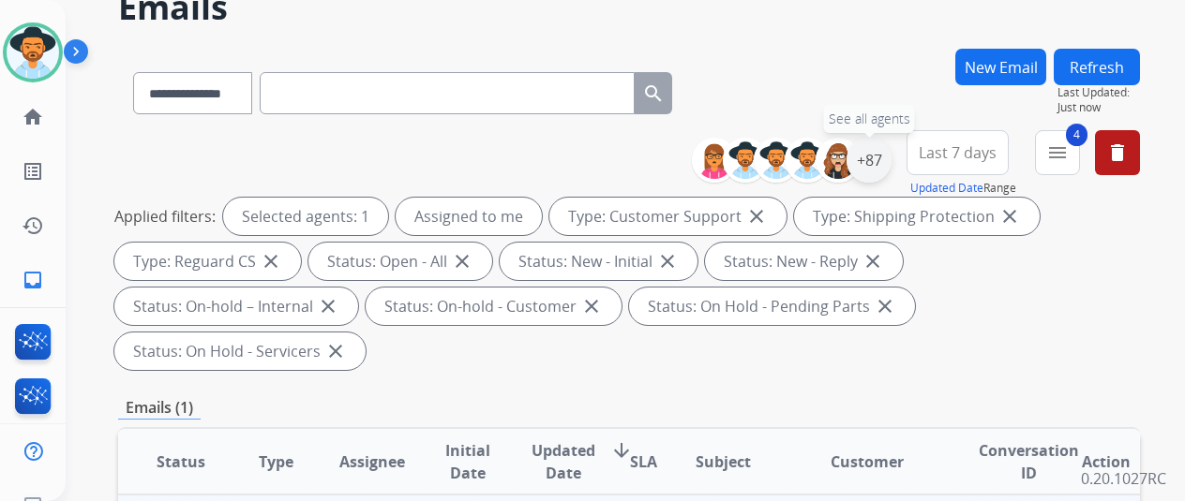
click at [881, 157] on div "+87" at bounding box center [868, 160] width 45 height 45
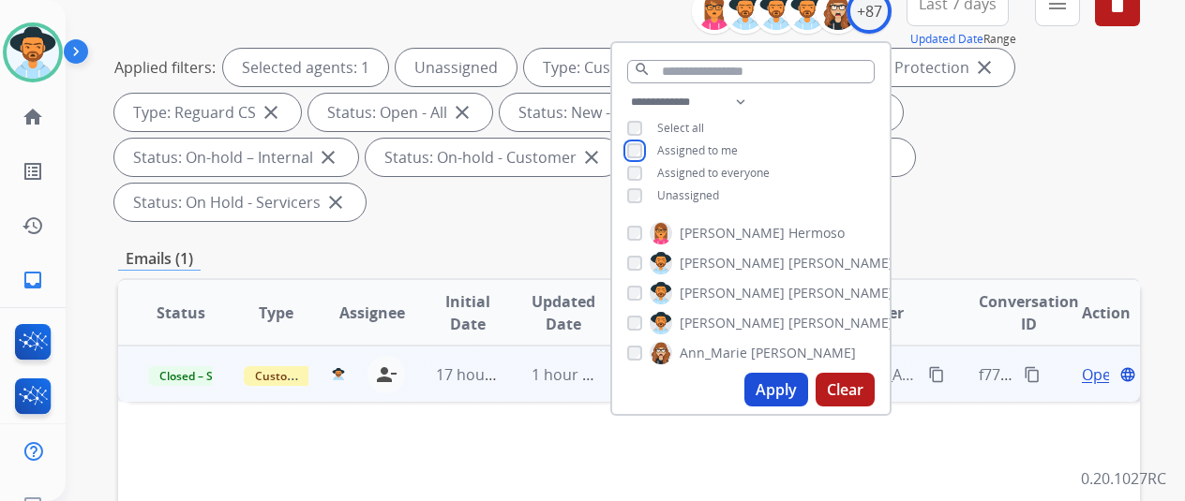
scroll to position [375, 0]
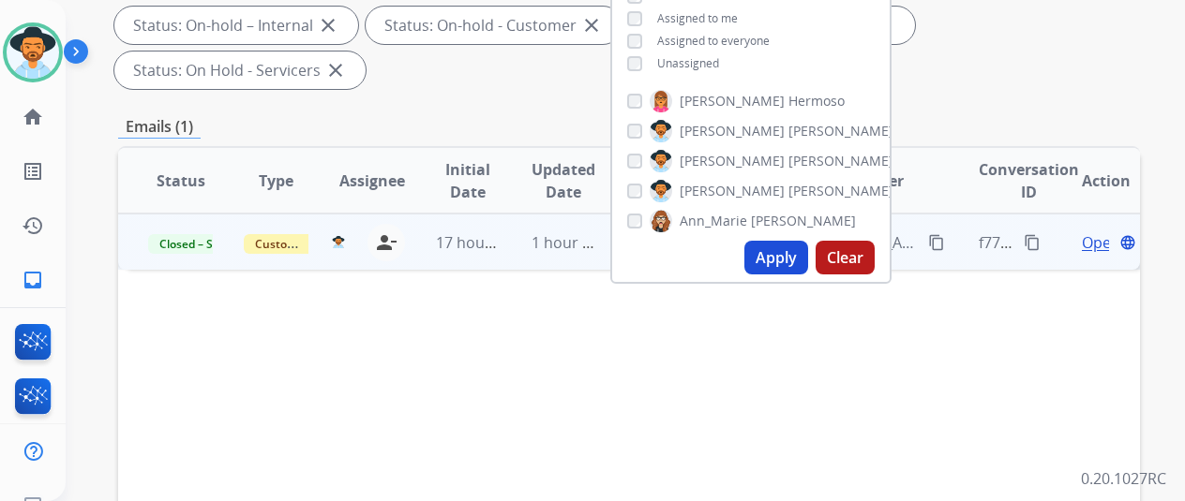
click at [776, 253] on button "Apply" at bounding box center [776, 258] width 64 height 34
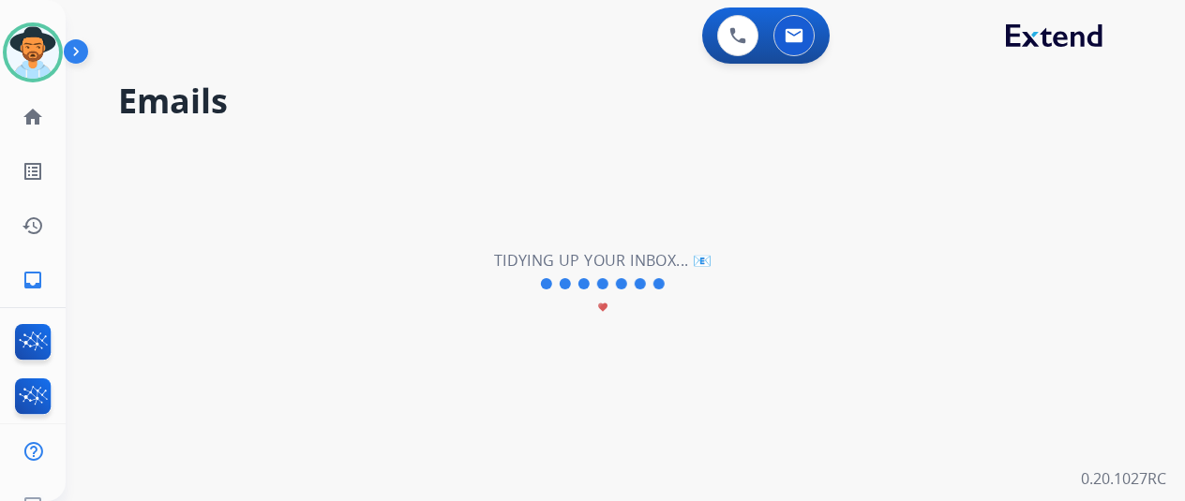
scroll to position [0, 0]
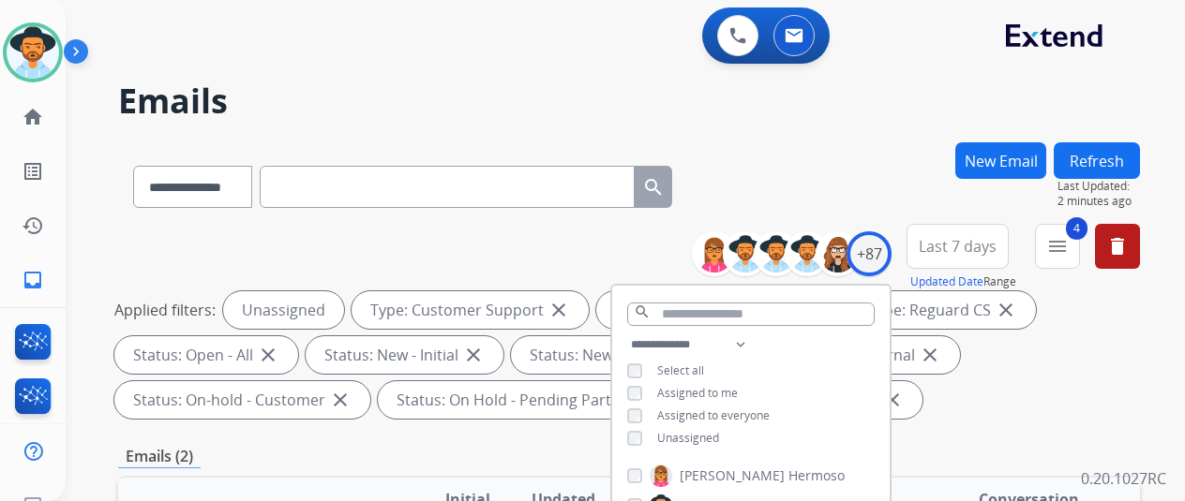
click at [790, 126] on div "**********" at bounding box center [603, 317] width 1074 height 501
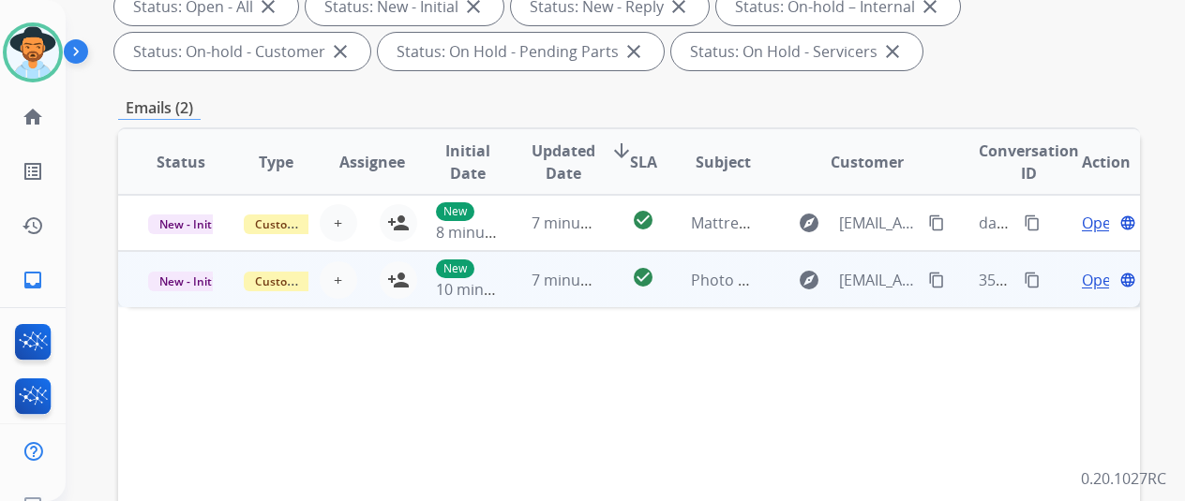
scroll to position [469, 0]
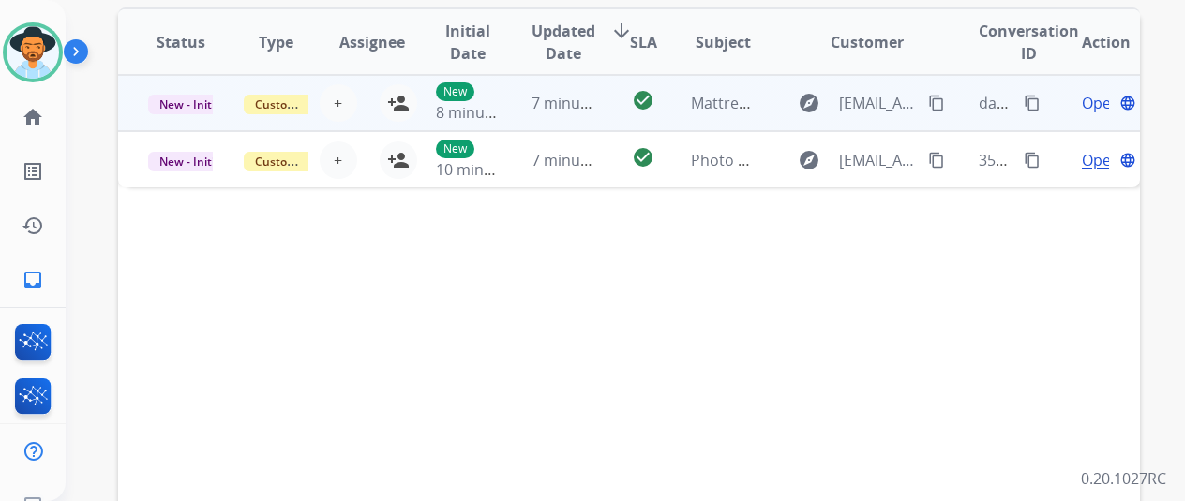
click at [1091, 106] on span "Open" at bounding box center [1101, 103] width 38 height 22
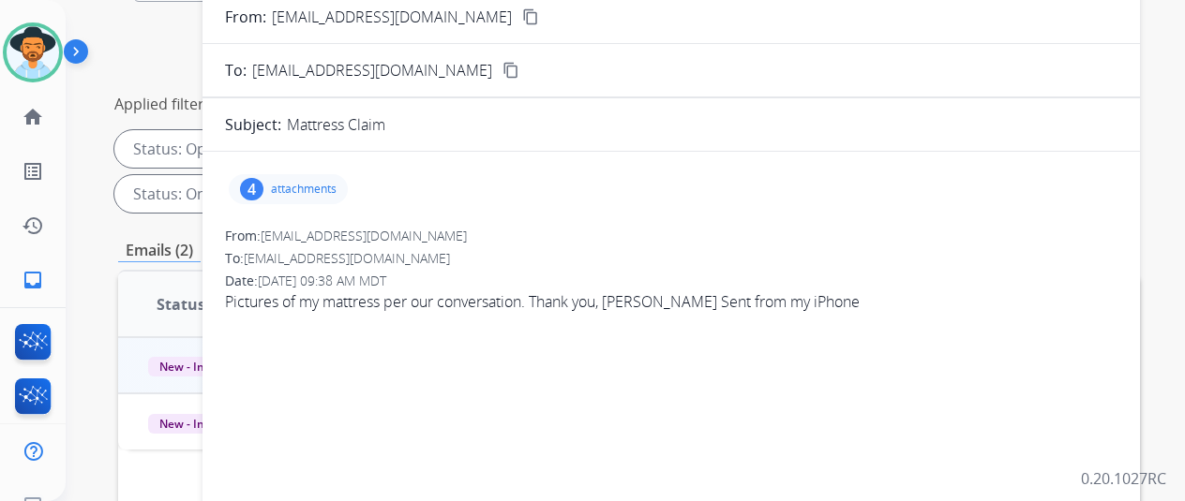
scroll to position [0, 0]
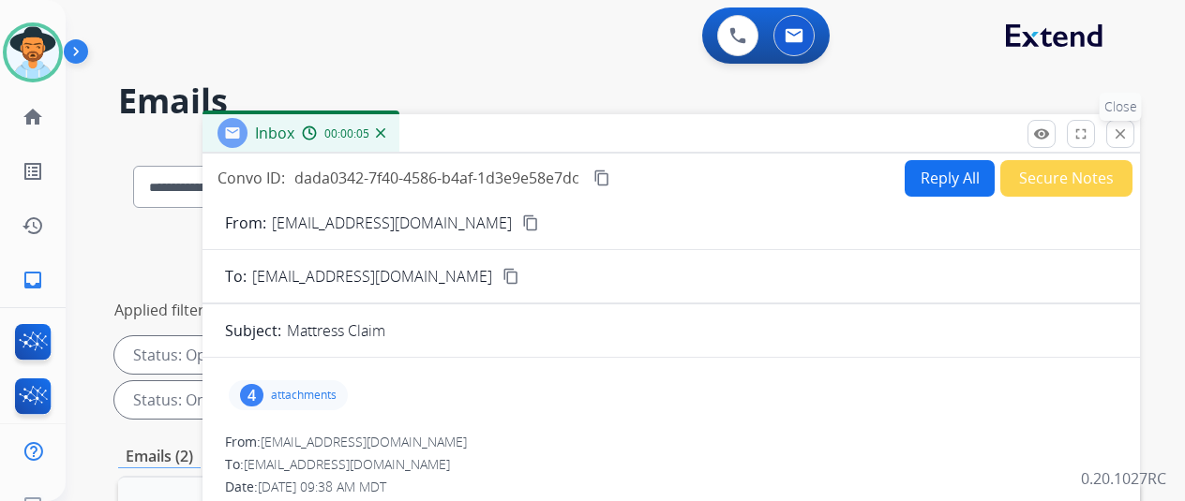
click at [1129, 132] on mat-icon "close" at bounding box center [1120, 134] width 17 height 17
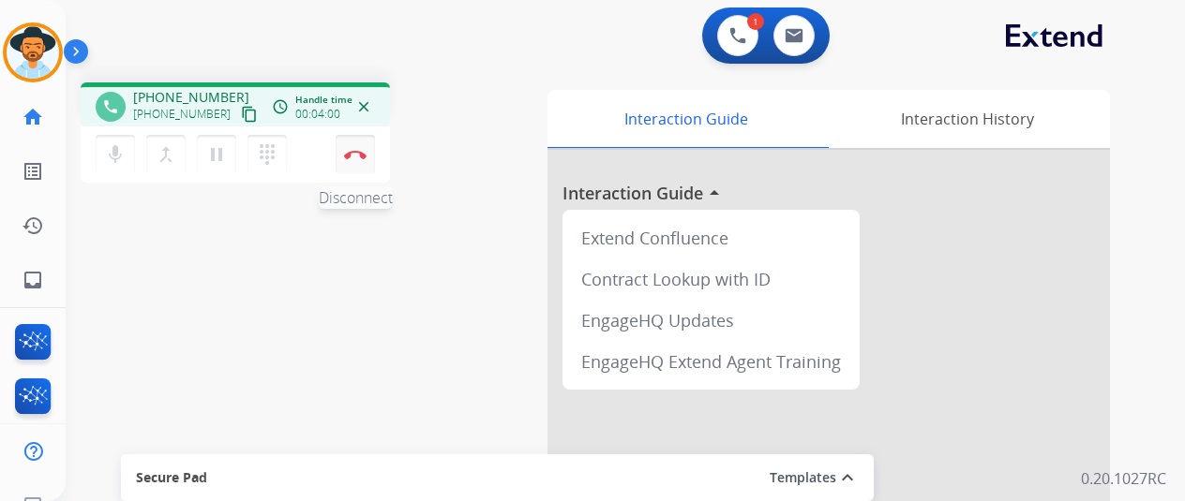
click at [356, 155] on img at bounding box center [355, 154] width 22 height 9
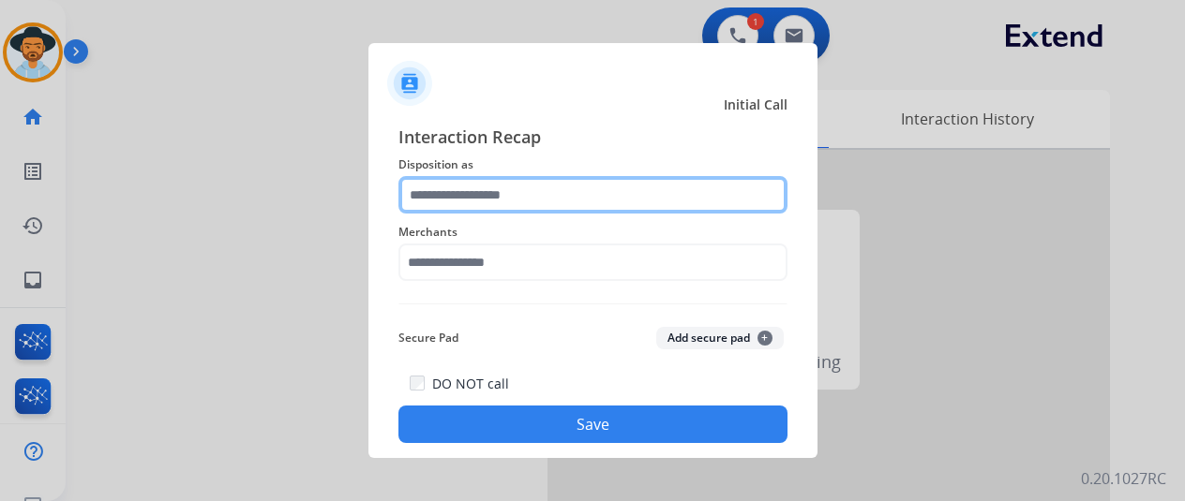
click at [467, 191] on input "text" at bounding box center [592, 194] width 389 height 37
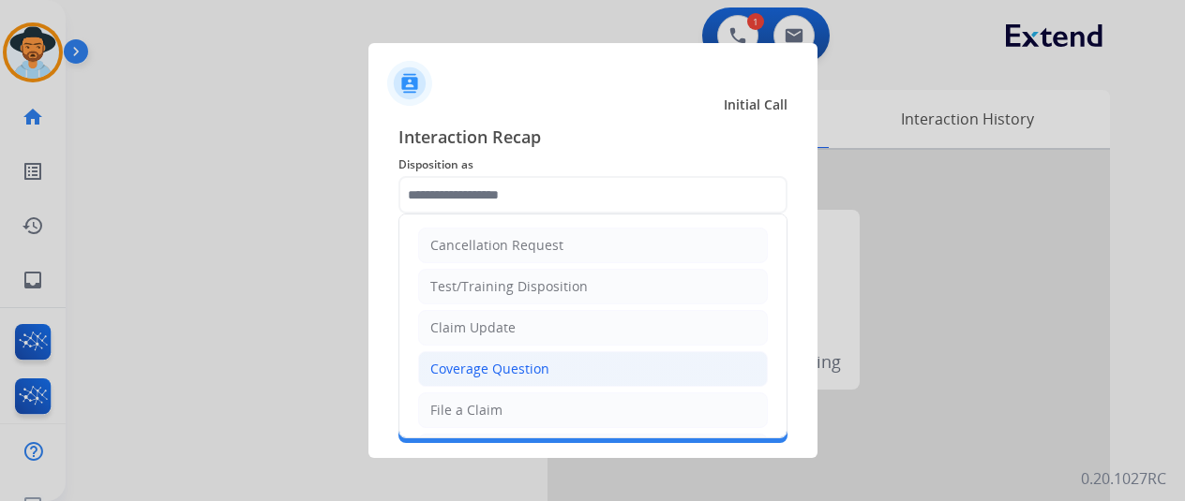
click at [451, 365] on div "Coverage Question" at bounding box center [489, 369] width 119 height 19
type input "**********"
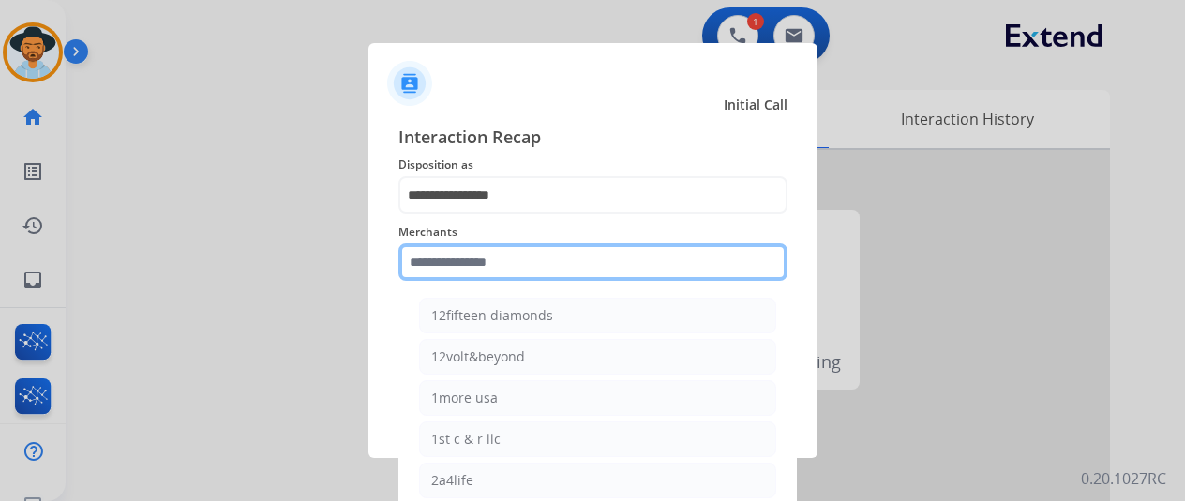
click at [429, 261] on input "text" at bounding box center [592, 262] width 389 height 37
click at [446, 258] on input "text" at bounding box center [592, 262] width 389 height 37
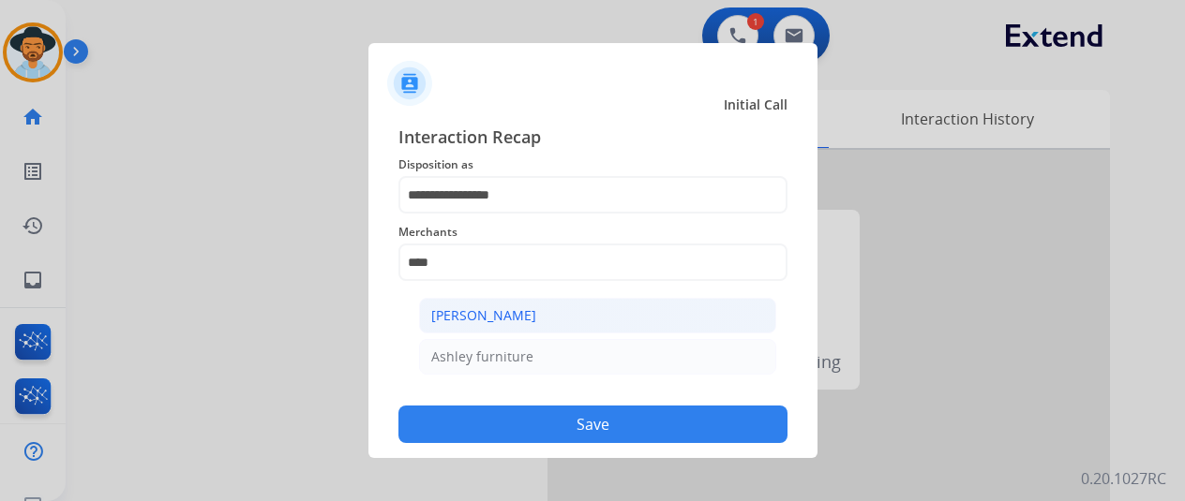
click at [460, 310] on div "[PERSON_NAME]" at bounding box center [483, 316] width 105 height 19
type input "**********"
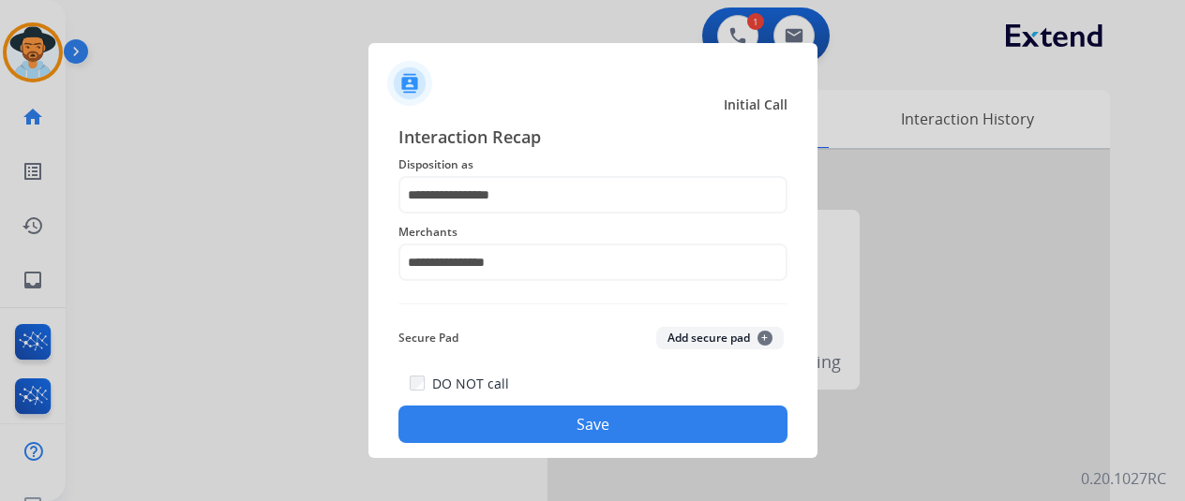
click at [587, 421] on button "Save" at bounding box center [592, 424] width 389 height 37
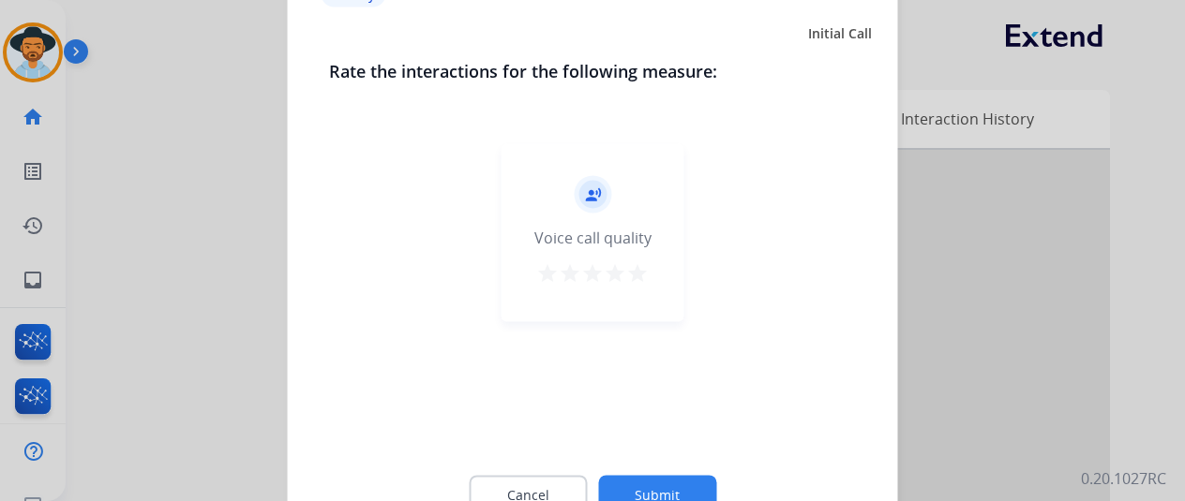
click at [643, 482] on button "Submit" at bounding box center [657, 494] width 118 height 39
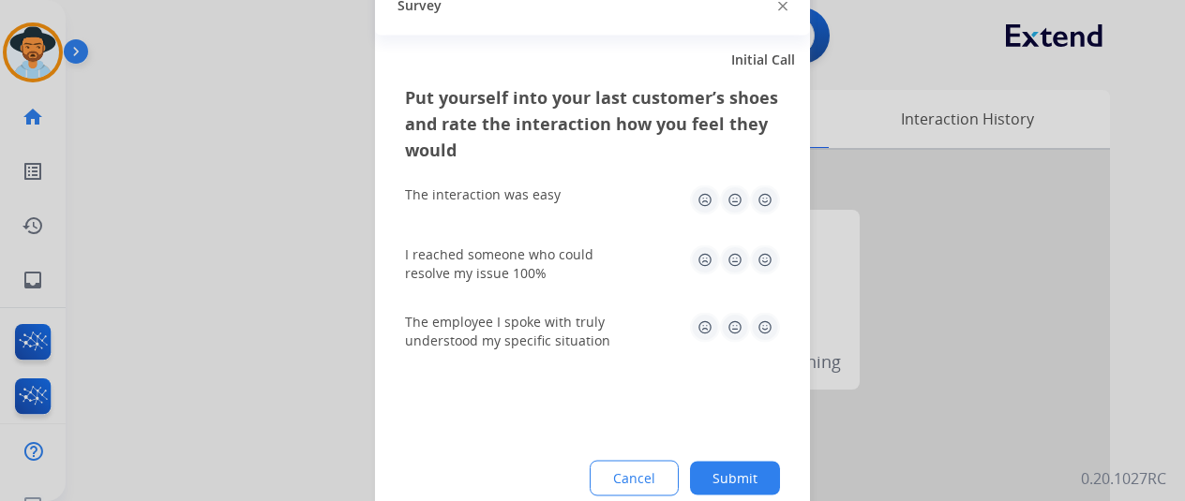
click at [725, 473] on button "Submit" at bounding box center [735, 478] width 90 height 34
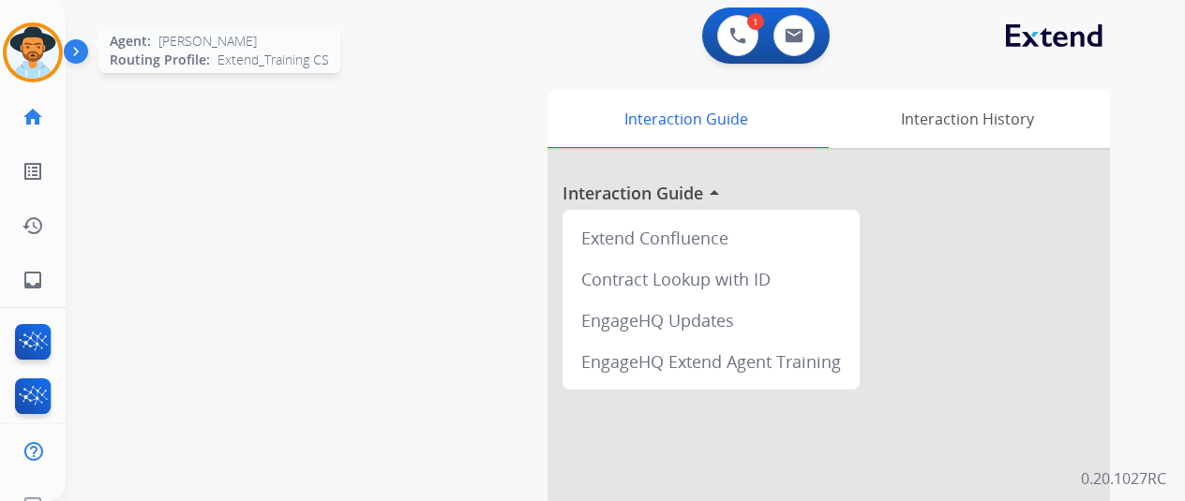
click at [32, 44] on img at bounding box center [33, 52] width 52 height 52
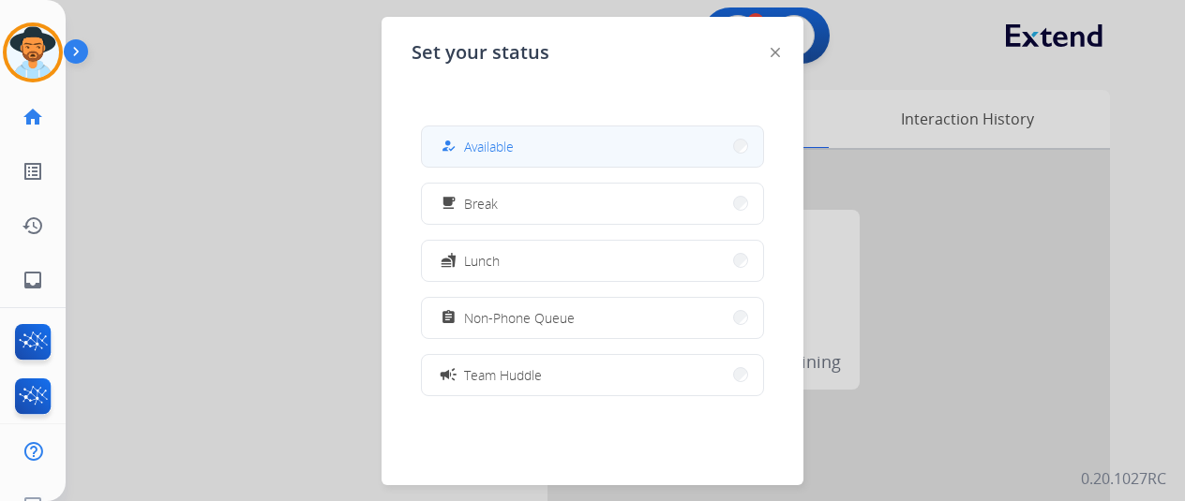
click at [499, 149] on span "Available" at bounding box center [489, 147] width 50 height 20
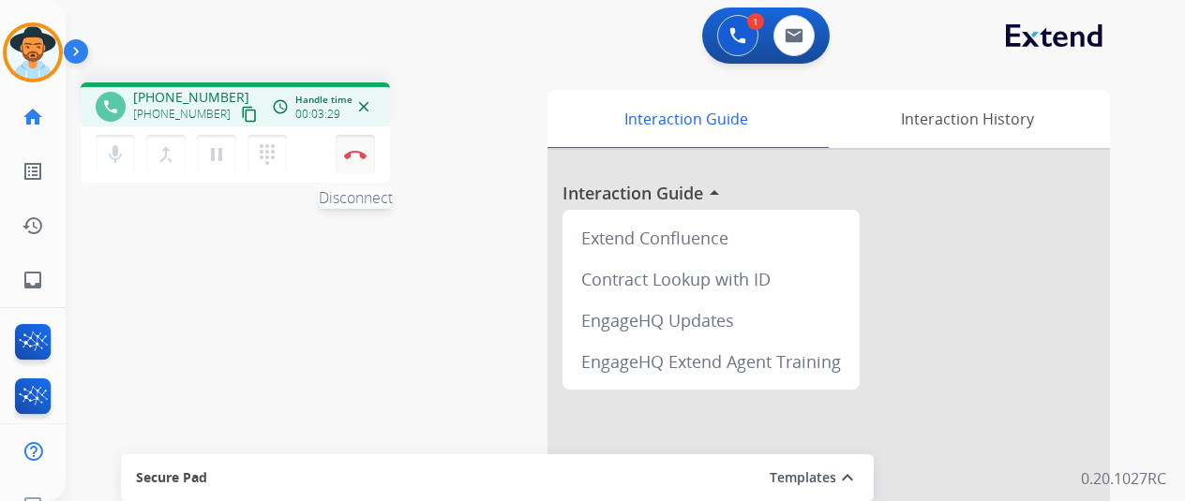
click at [351, 151] on img at bounding box center [355, 154] width 22 height 9
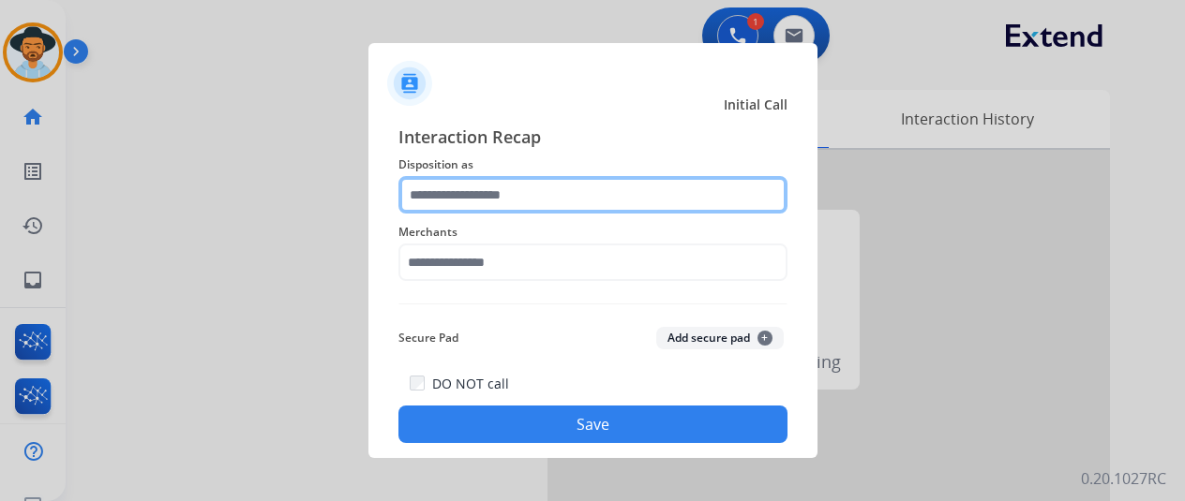
click at [458, 192] on input "text" at bounding box center [592, 194] width 389 height 37
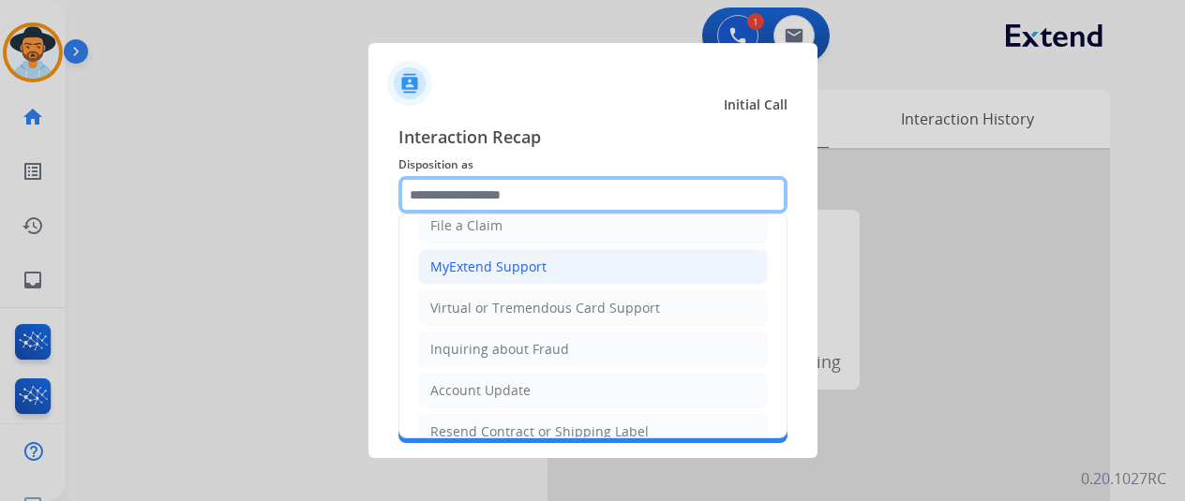
scroll to position [187, 0]
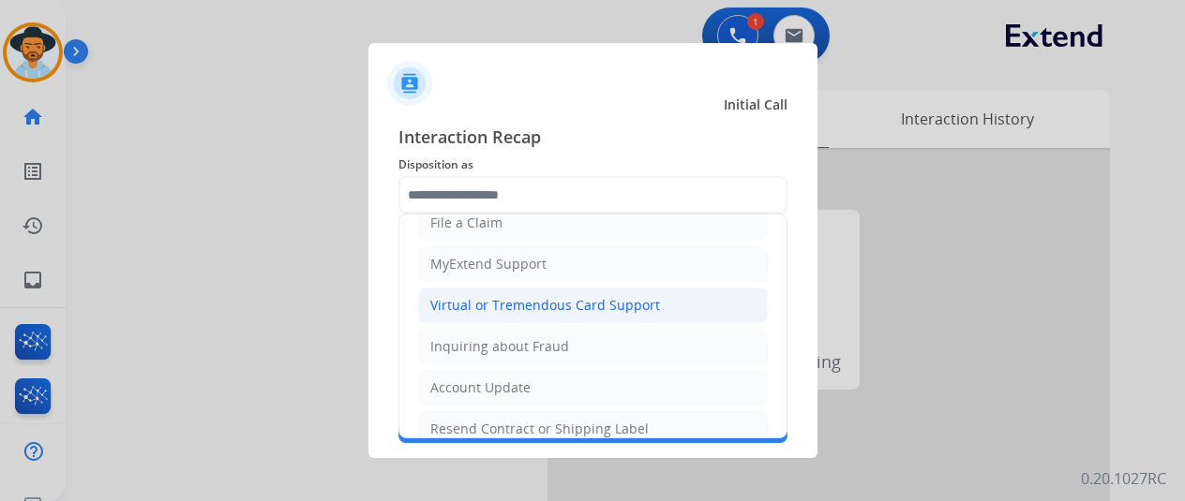
click at [484, 296] on div "Virtual or Tremendous Card Support" at bounding box center [545, 305] width 230 height 19
type input "**********"
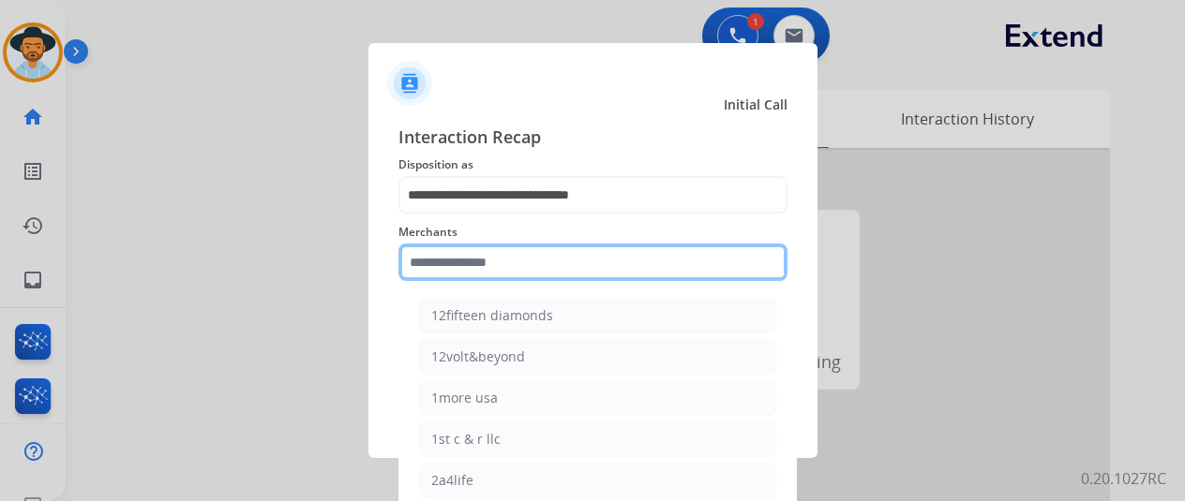
click at [483, 265] on input "text" at bounding box center [592, 262] width 389 height 37
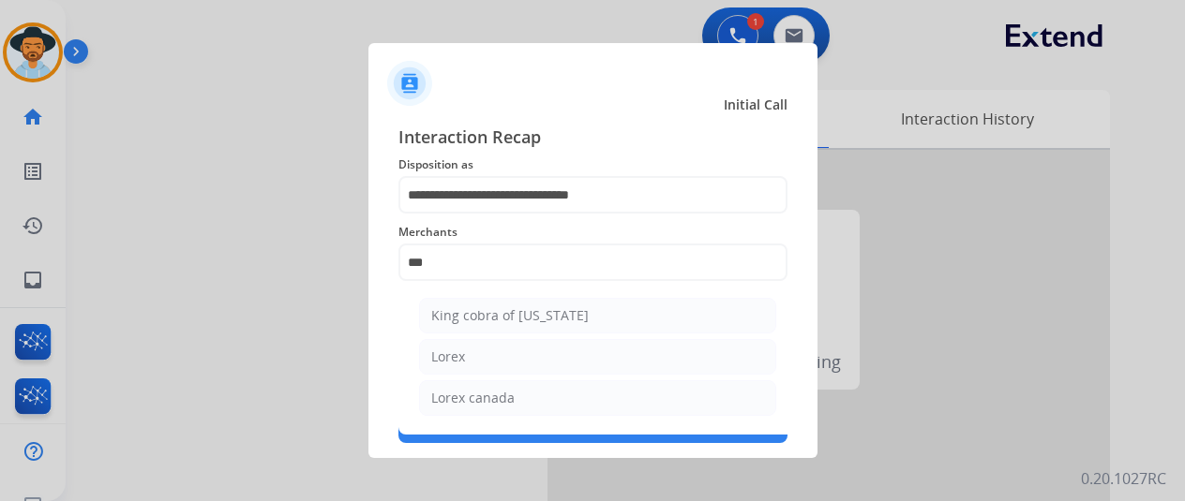
click at [493, 355] on li "Lorex" at bounding box center [597, 357] width 357 height 36
type input "*****"
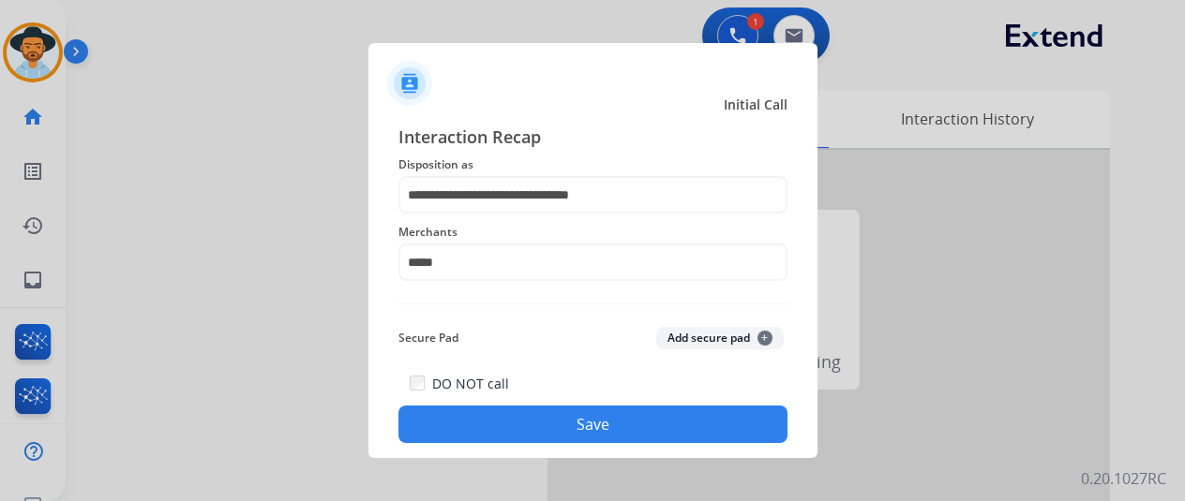
click at [547, 424] on button "Save" at bounding box center [592, 424] width 389 height 37
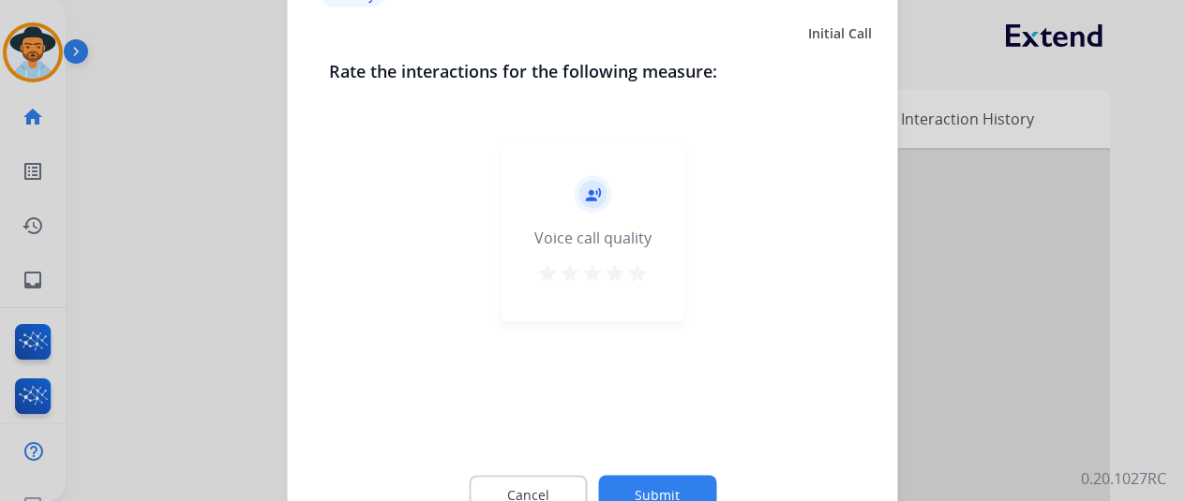
click at [634, 485] on button "Submit" at bounding box center [657, 494] width 118 height 39
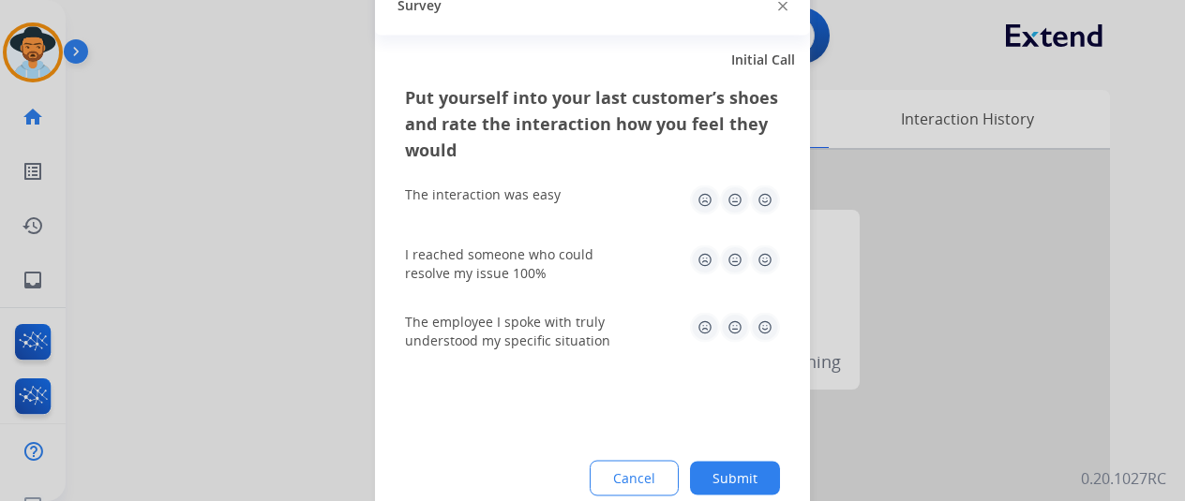
click at [736, 475] on button "Submit" at bounding box center [735, 478] width 90 height 34
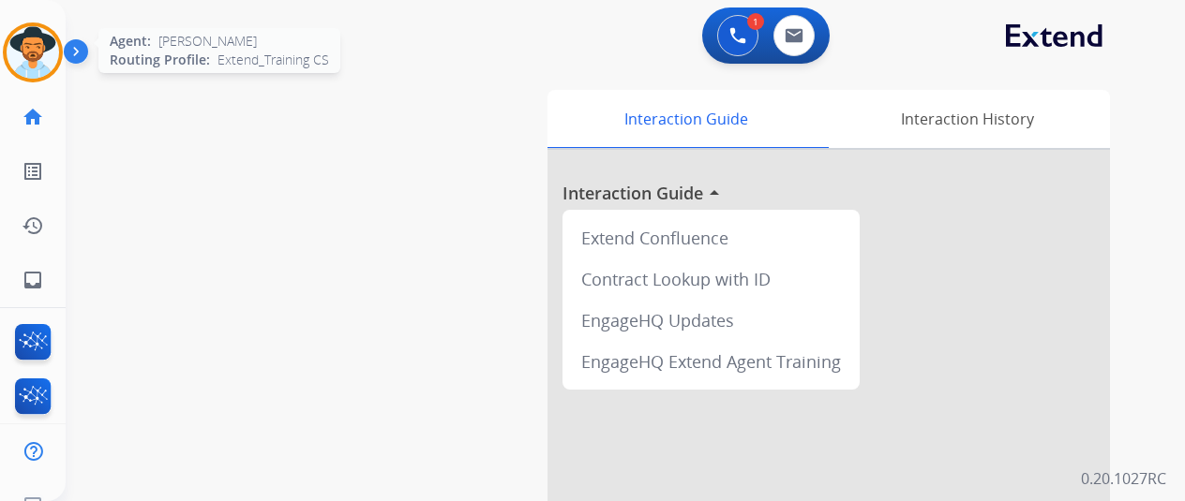
click at [28, 39] on img at bounding box center [33, 52] width 52 height 52
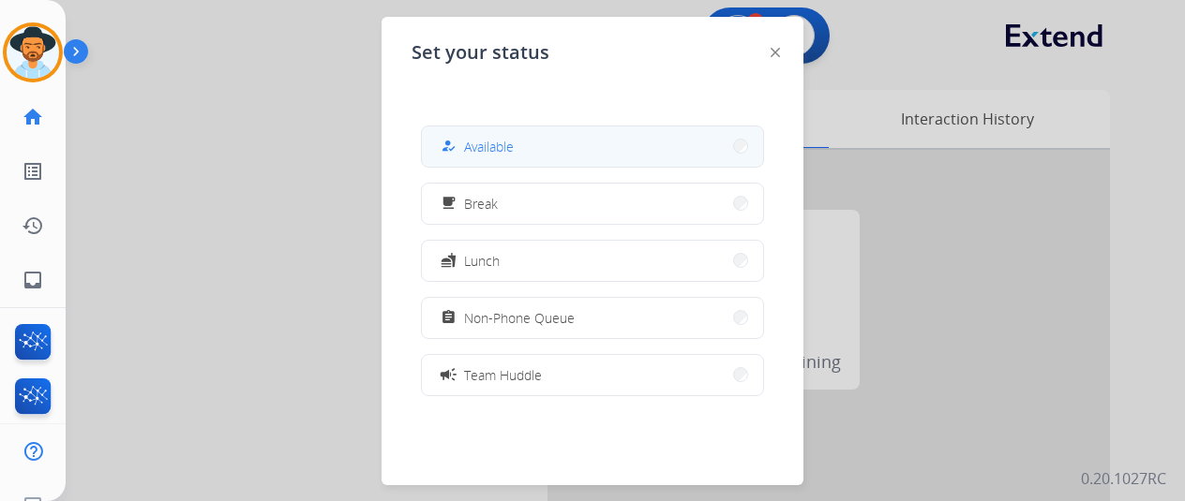
click at [531, 143] on button "how_to_reg Available" at bounding box center [592, 147] width 341 height 40
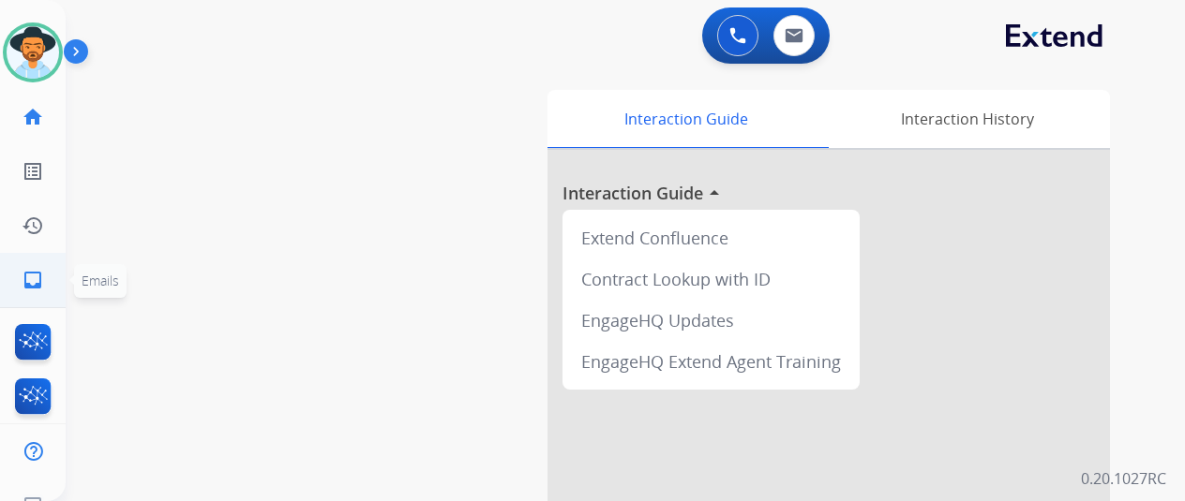
click at [25, 273] on mat-icon "inbox" at bounding box center [33, 280] width 22 height 22
select select "**********"
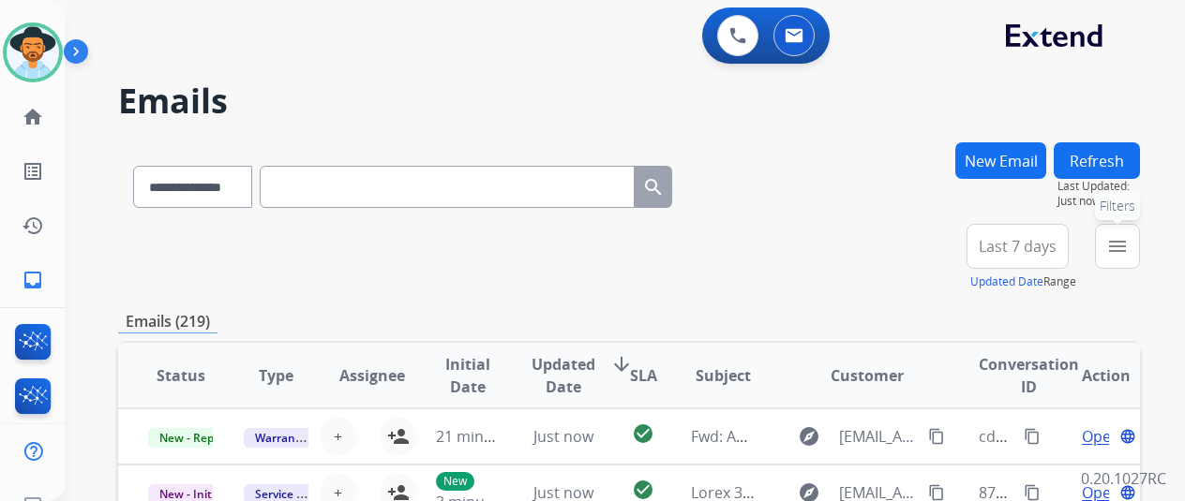
click at [1129, 250] on mat-icon "menu" at bounding box center [1117, 246] width 22 height 22
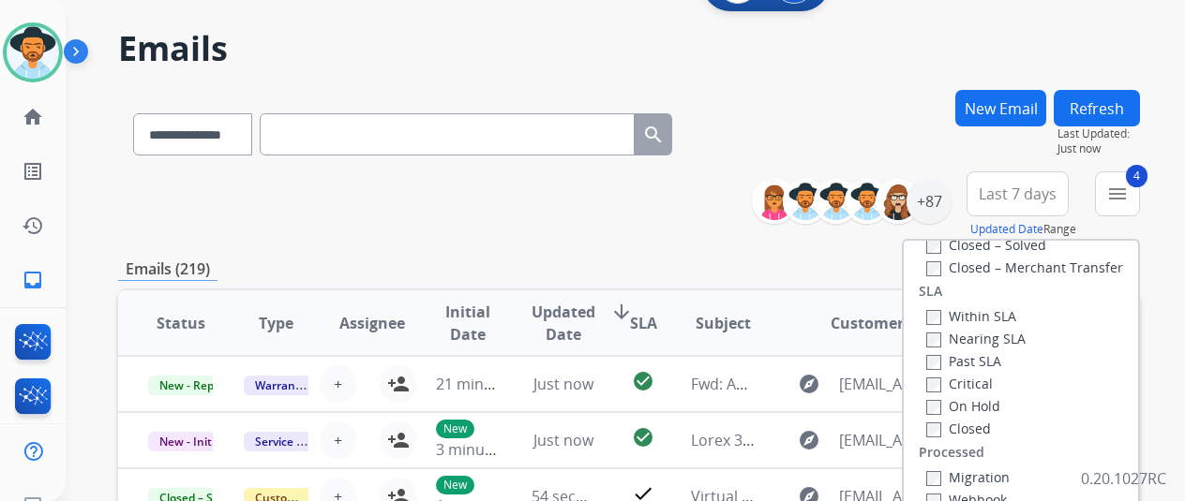
scroll to position [281, 0]
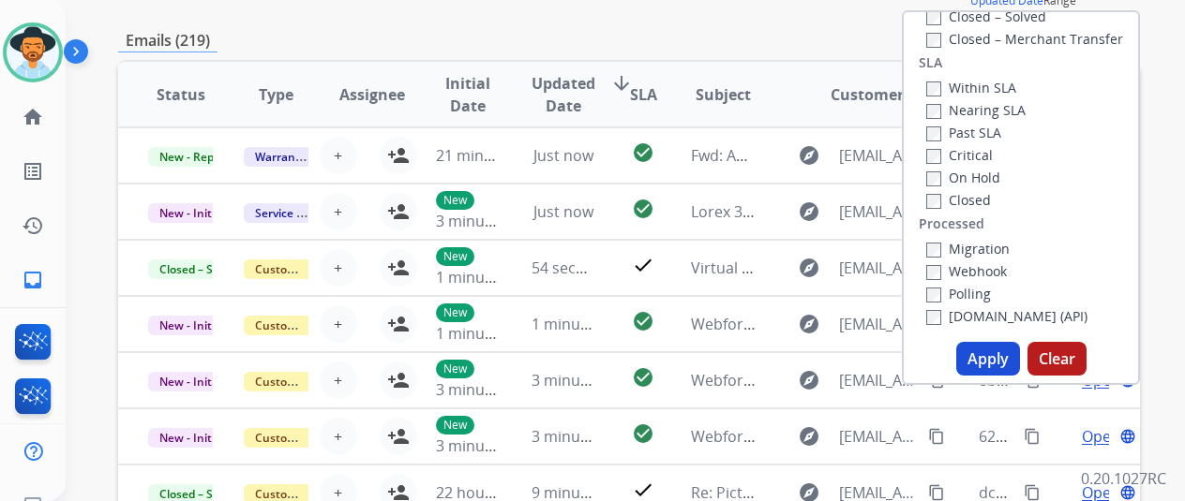
click at [990, 357] on button "Apply" at bounding box center [988, 359] width 64 height 34
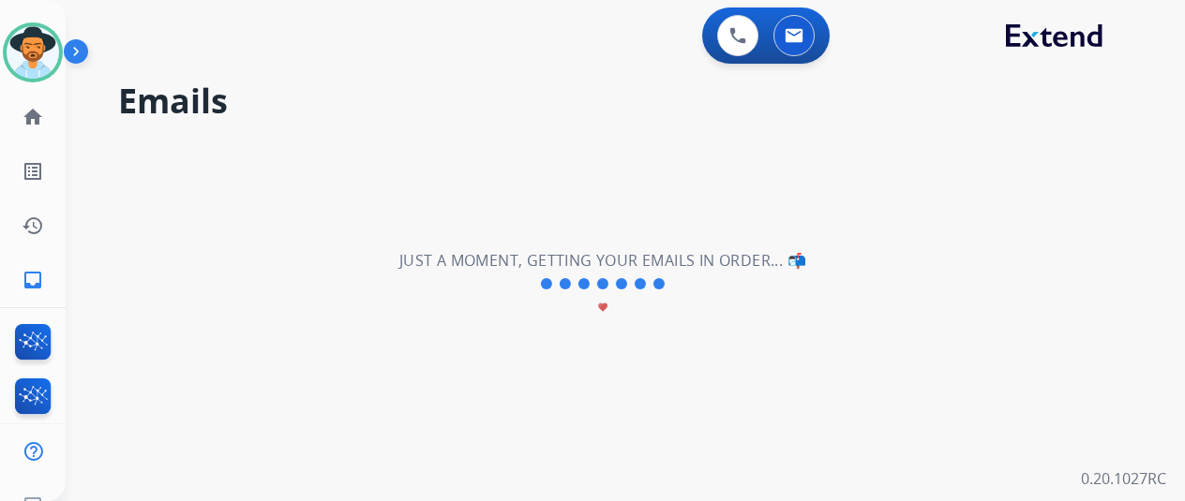
scroll to position [0, 0]
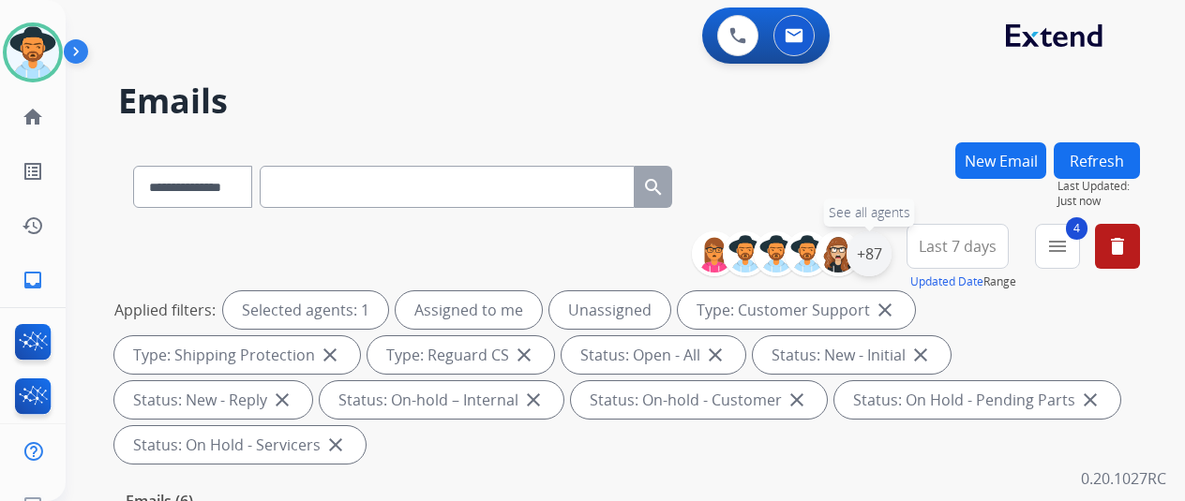
click at [886, 250] on div "+87" at bounding box center [868, 254] width 45 height 45
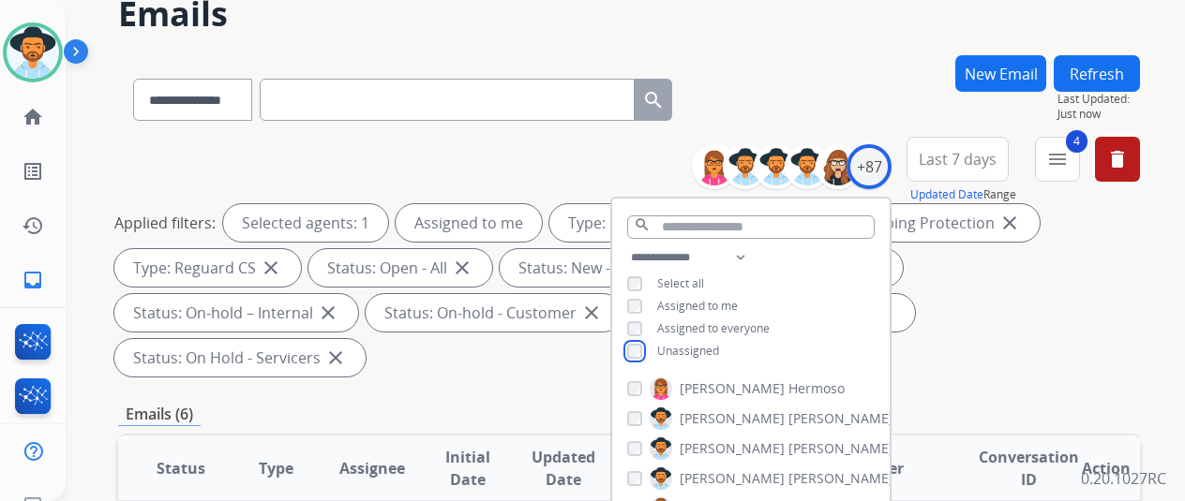
scroll to position [281, 0]
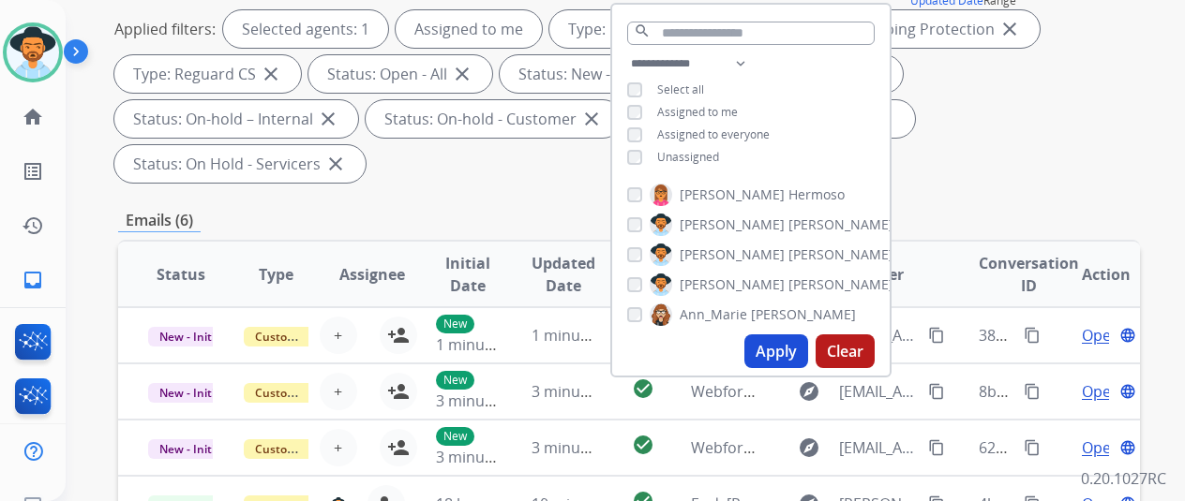
click at [764, 359] on button "Apply" at bounding box center [776, 352] width 64 height 34
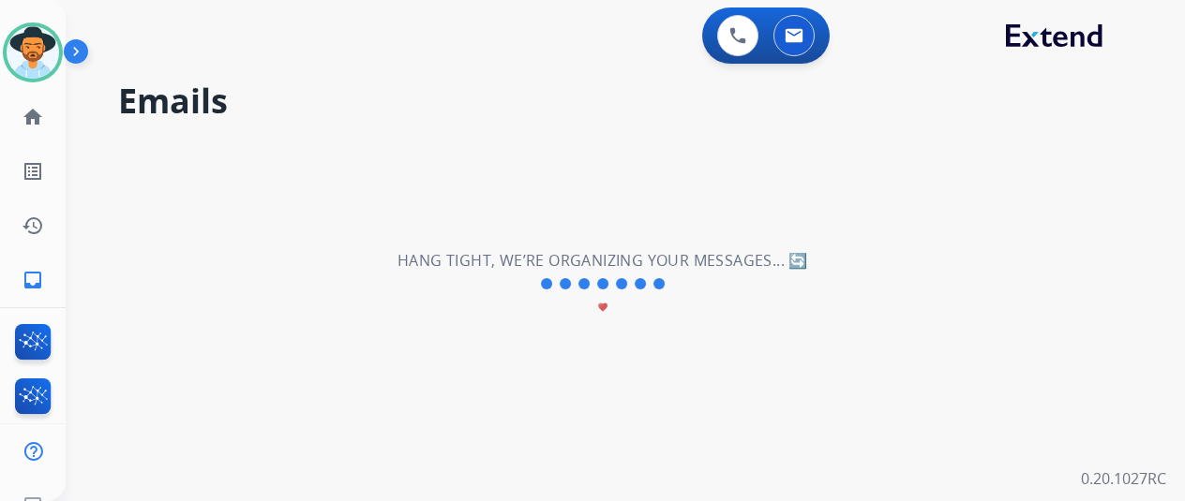
scroll to position [0, 0]
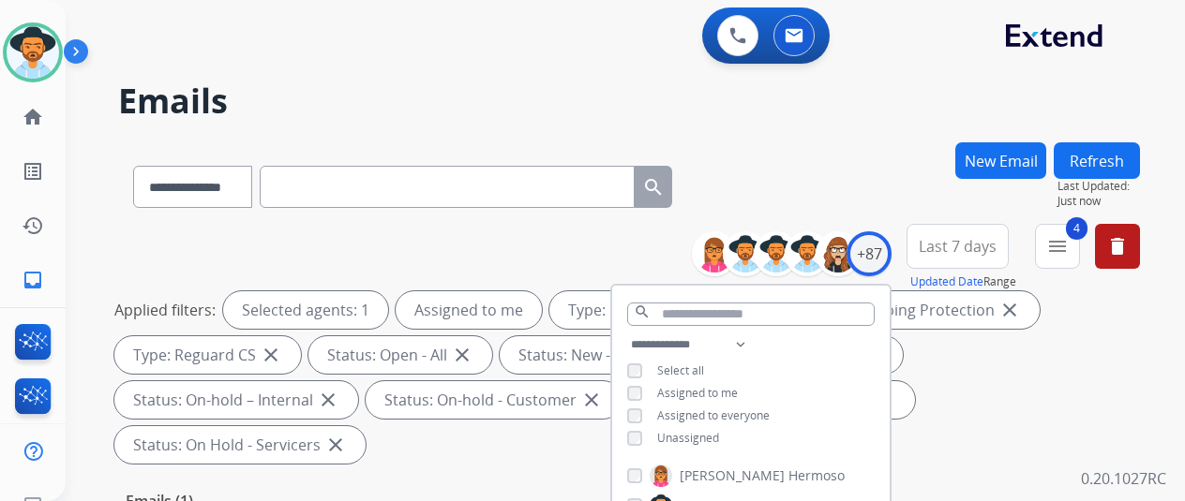
click at [839, 184] on div "**********" at bounding box center [629, 183] width 1022 height 82
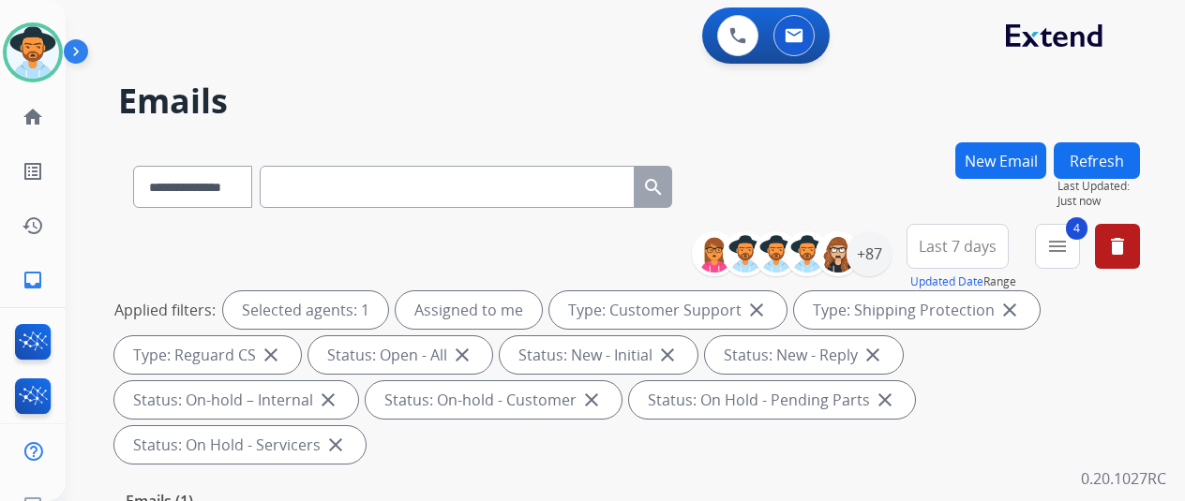
scroll to position [375, 0]
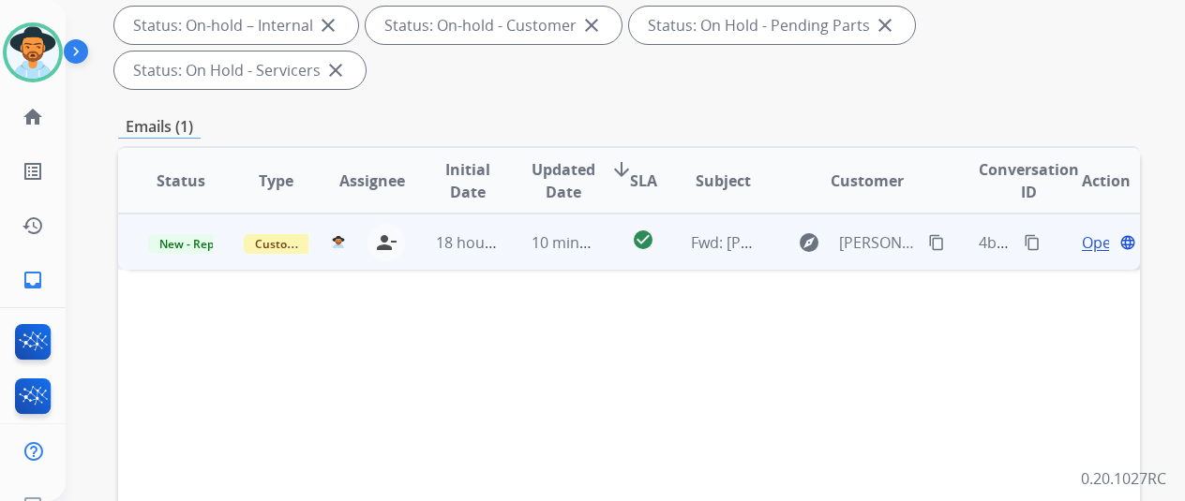
click at [1087, 232] on span "Open" at bounding box center [1101, 243] width 38 height 22
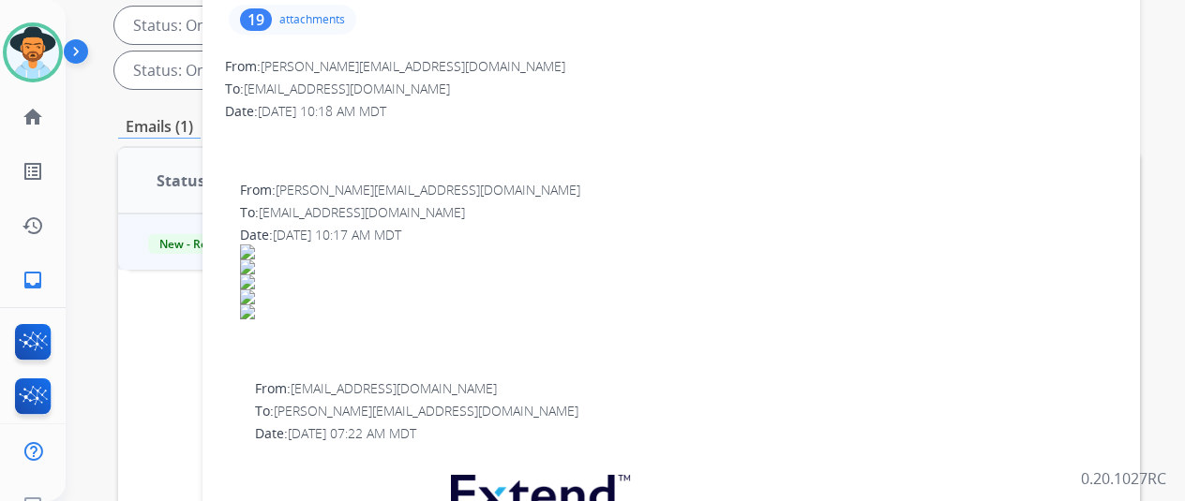
scroll to position [94, 0]
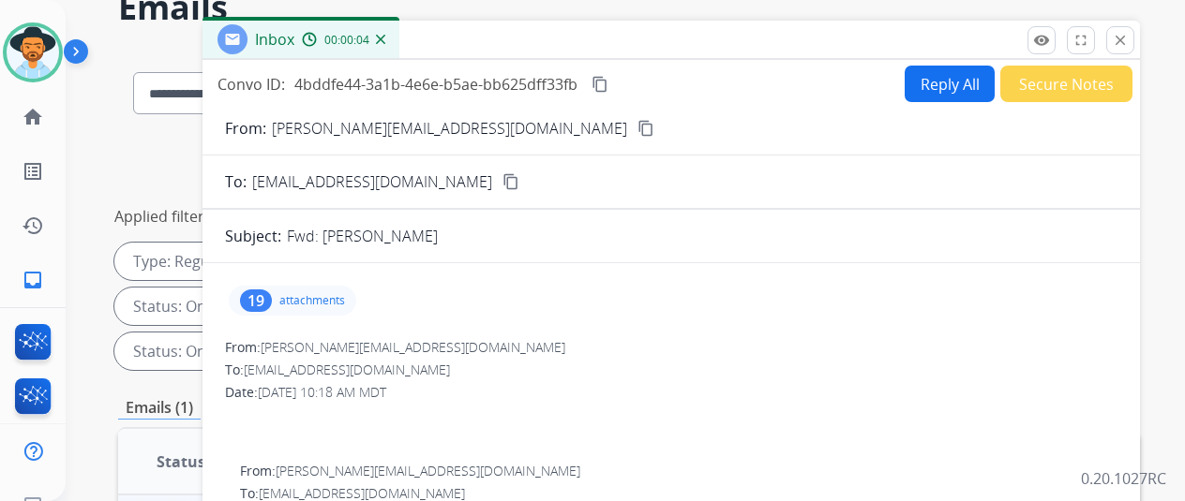
click at [637, 125] on mat-icon "content_copy" at bounding box center [645, 128] width 17 height 17
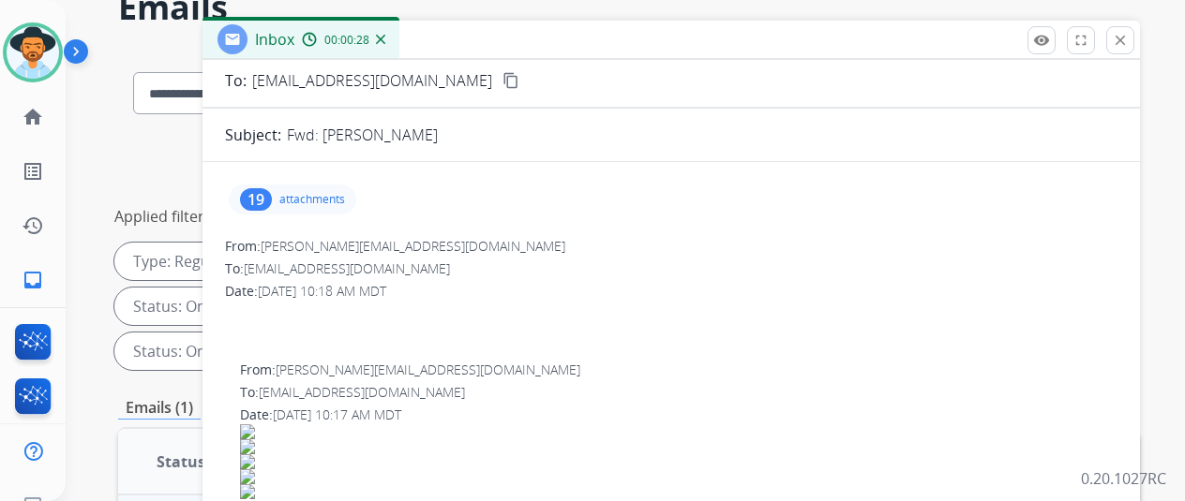
scroll to position [0, 0]
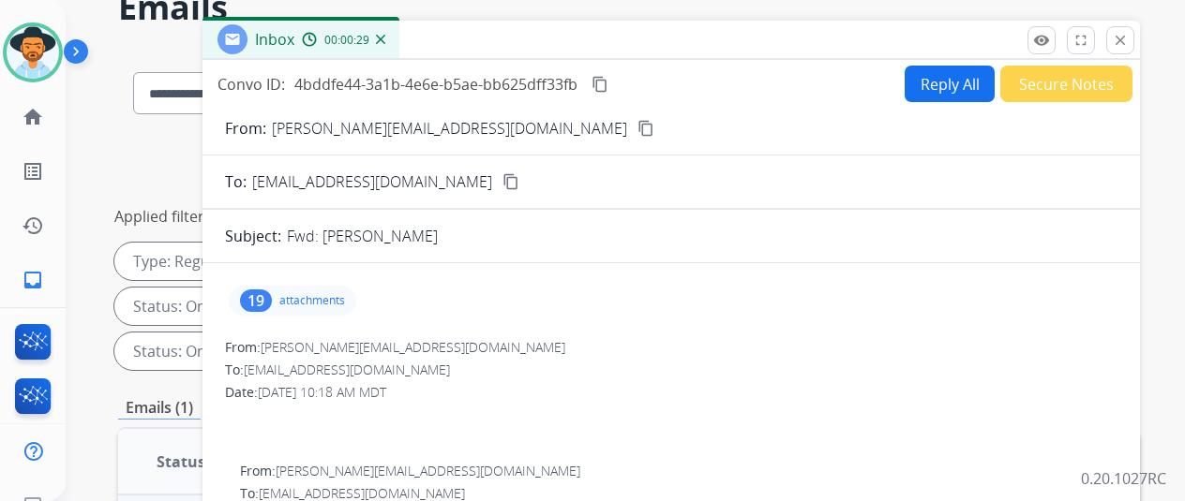
click at [951, 78] on button "Reply All" at bounding box center [950, 84] width 90 height 37
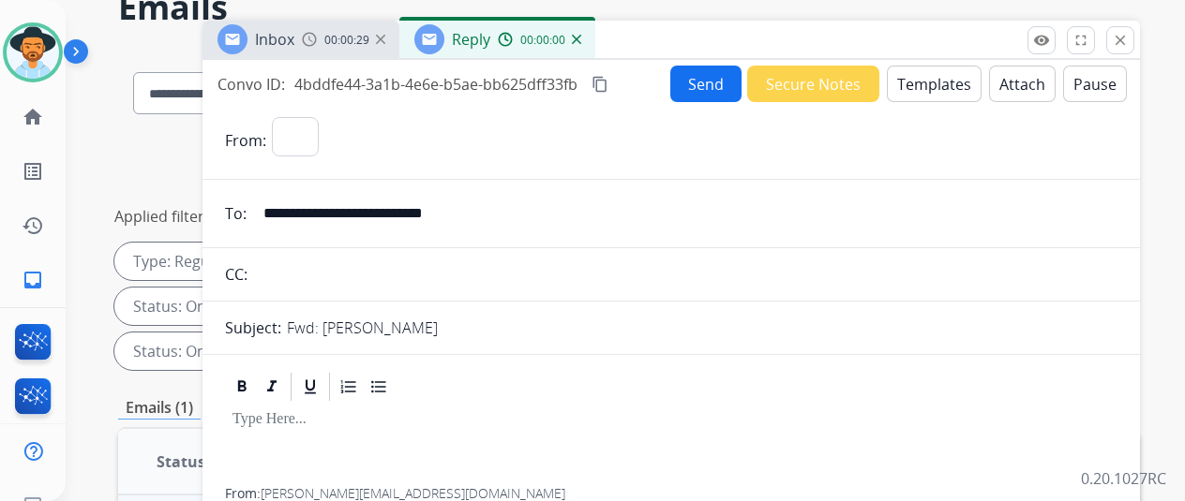
select select "**********"
click at [947, 78] on button "Templates" at bounding box center [934, 84] width 95 height 37
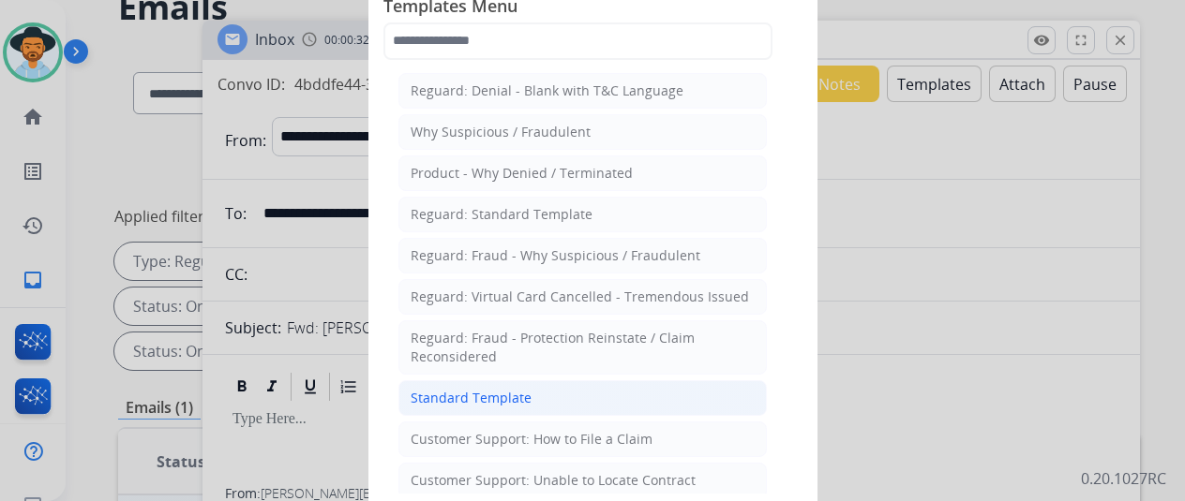
click at [468, 390] on div "Standard Template" at bounding box center [471, 398] width 121 height 19
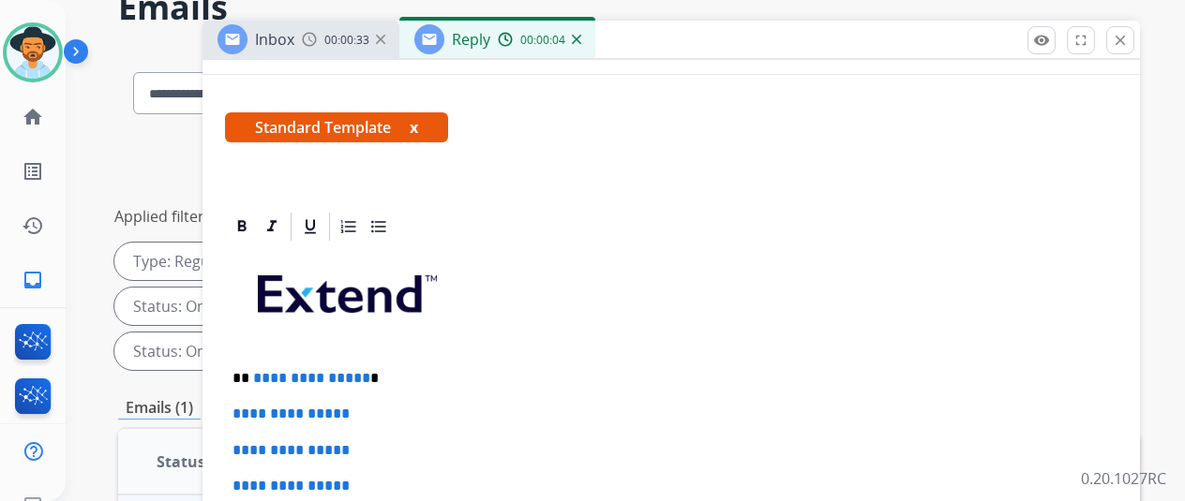
scroll to position [281, 0]
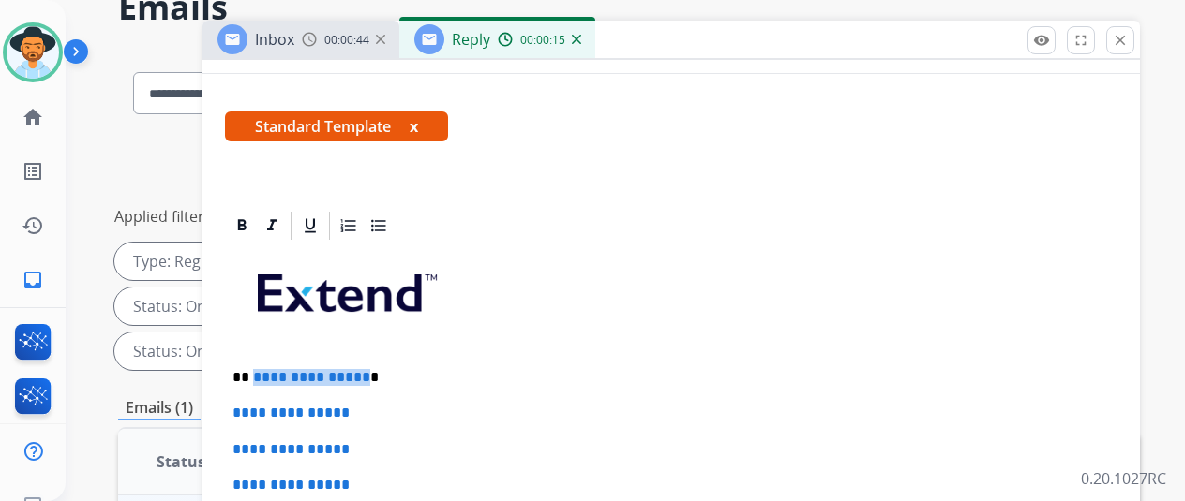
drag, startPoint x: 369, startPoint y: 367, endPoint x: 266, endPoint y: 374, distance: 103.4
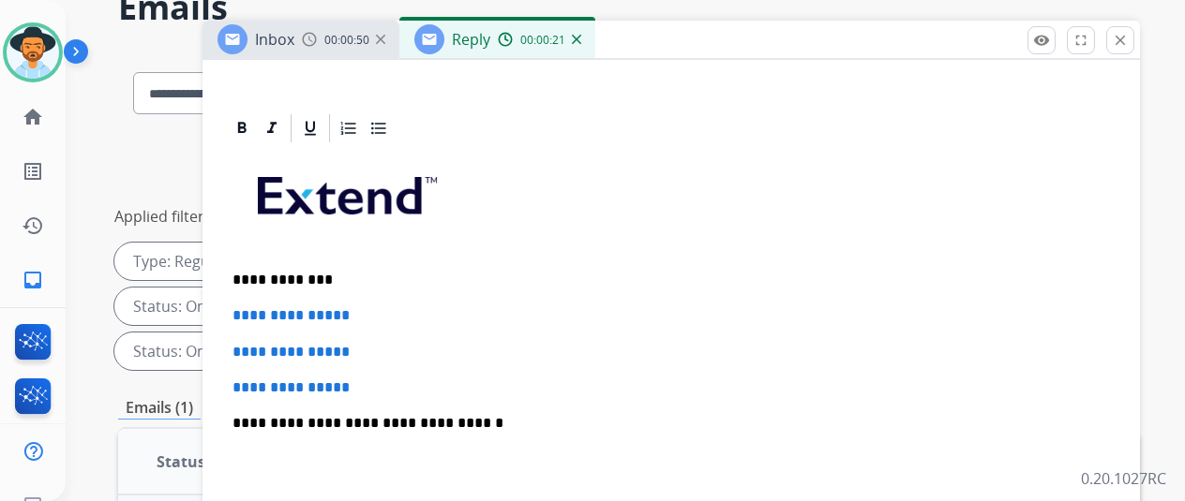
scroll to position [562, 0]
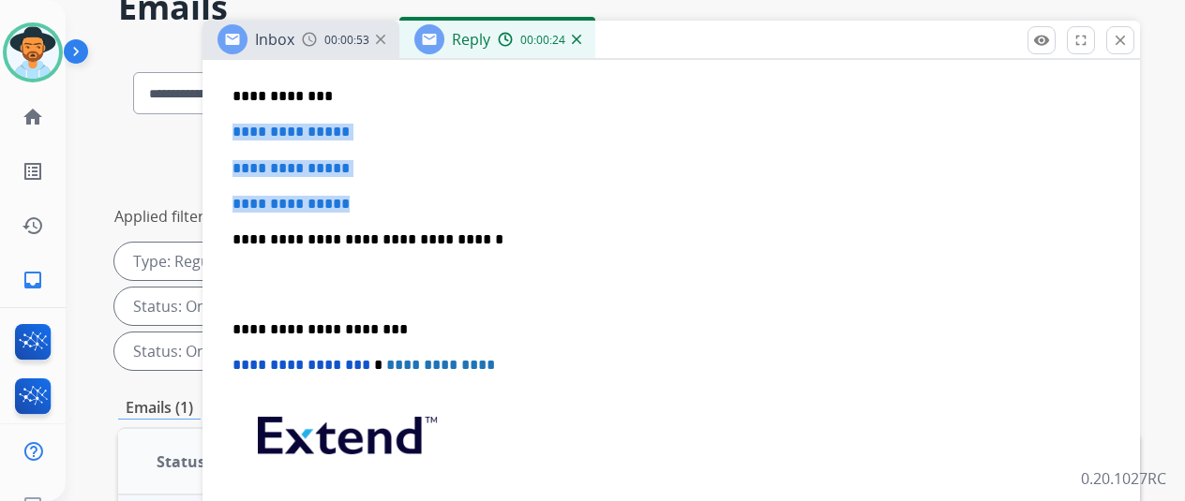
drag, startPoint x: 374, startPoint y: 209, endPoint x: 247, endPoint y: 110, distance: 161.6
click at [247, 110] on div "**********" at bounding box center [671, 284] width 892 height 645
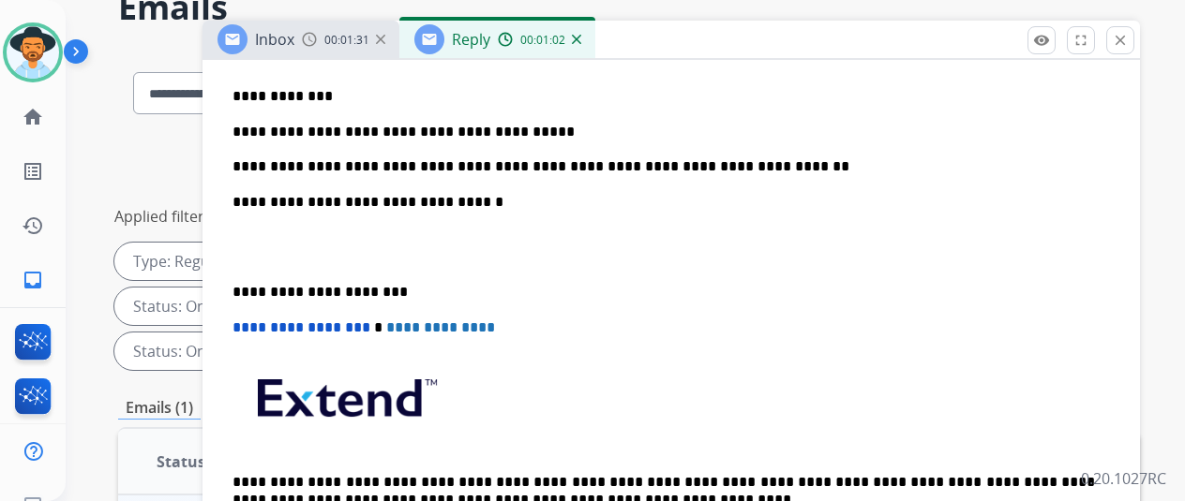
click at [805, 190] on div "**********" at bounding box center [671, 265] width 892 height 607
click at [312, 158] on p "**********" at bounding box center [663, 150] width 862 height 52
click at [325, 132] on p "**********" at bounding box center [663, 150] width 862 height 52
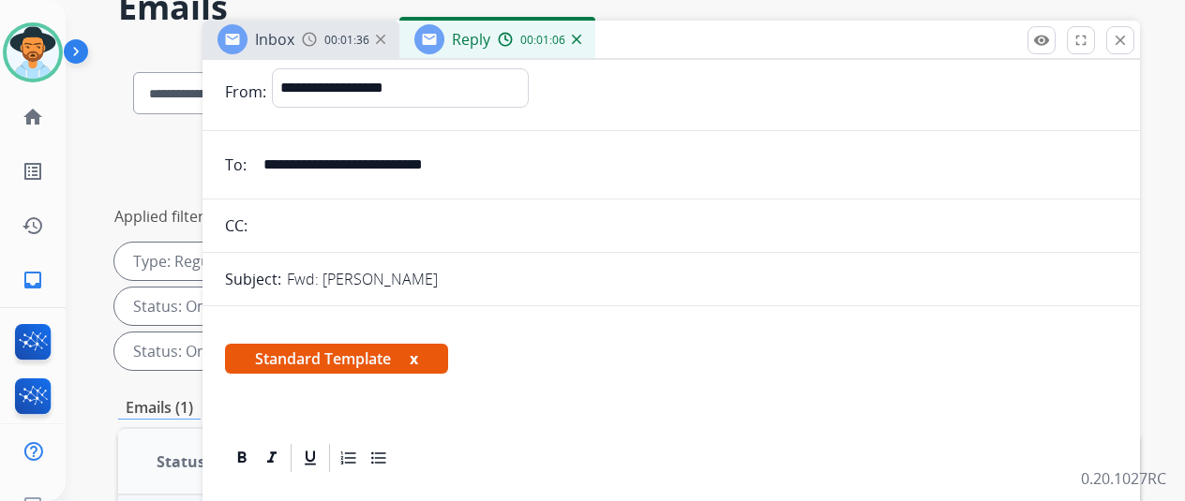
scroll to position [0, 0]
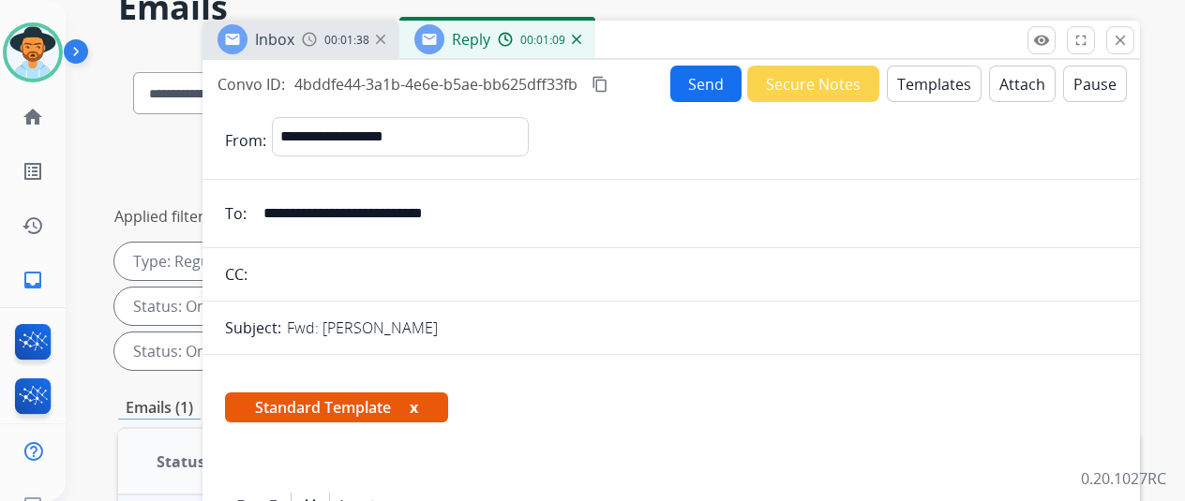
click at [712, 78] on button "Send" at bounding box center [705, 84] width 71 height 37
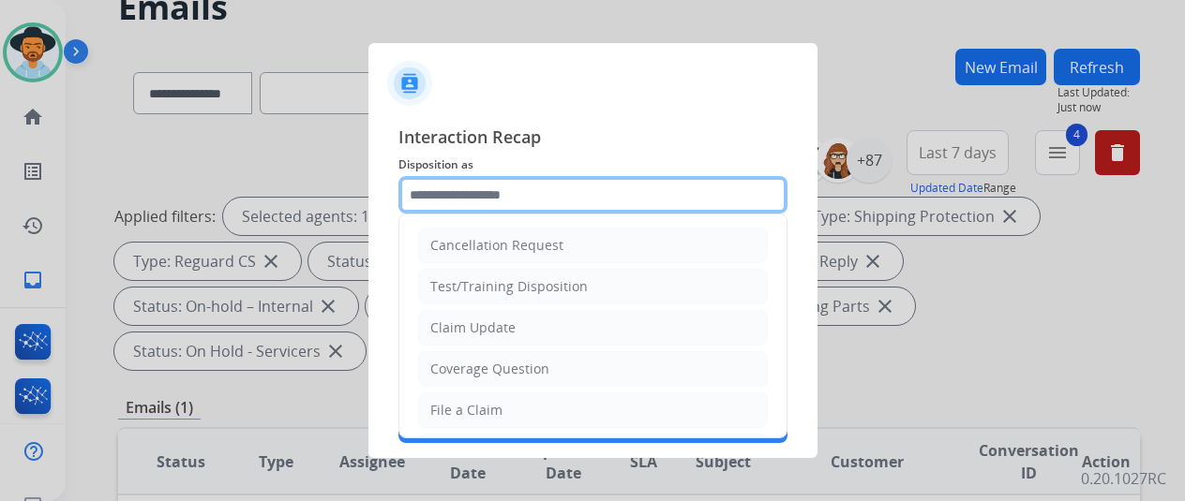
click at [462, 188] on input "text" at bounding box center [592, 194] width 389 height 37
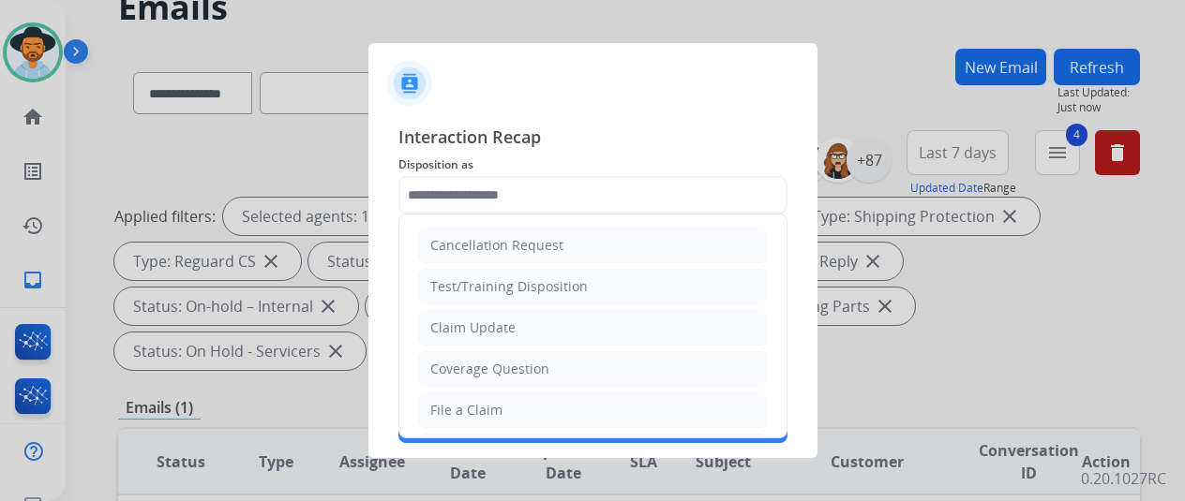
drag, startPoint x: 446, startPoint y: 325, endPoint x: 456, endPoint y: 316, distance: 13.3
click at [449, 323] on div "Claim Update" at bounding box center [472, 328] width 85 height 19
type input "**********"
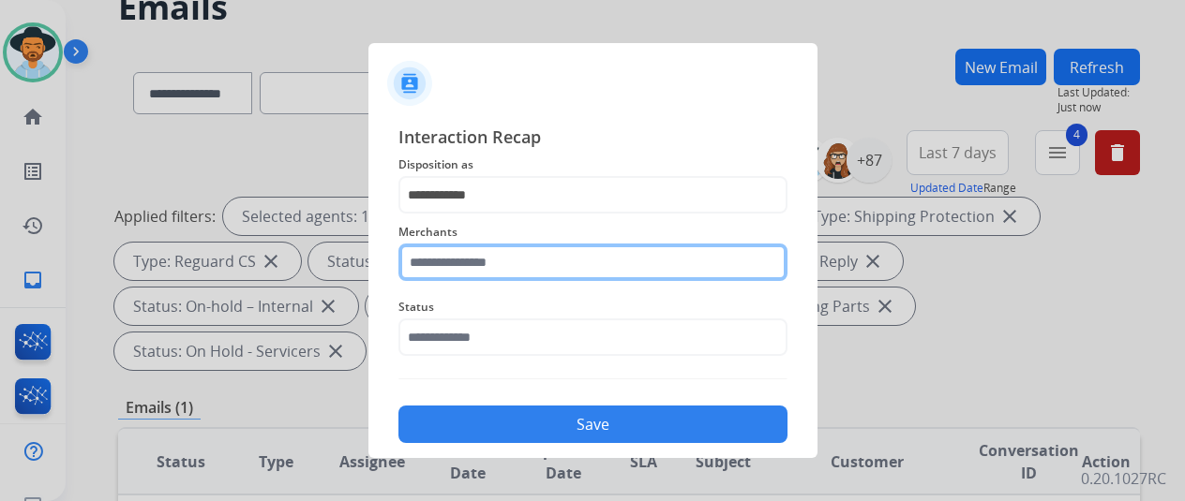
click at [466, 267] on input "text" at bounding box center [592, 262] width 389 height 37
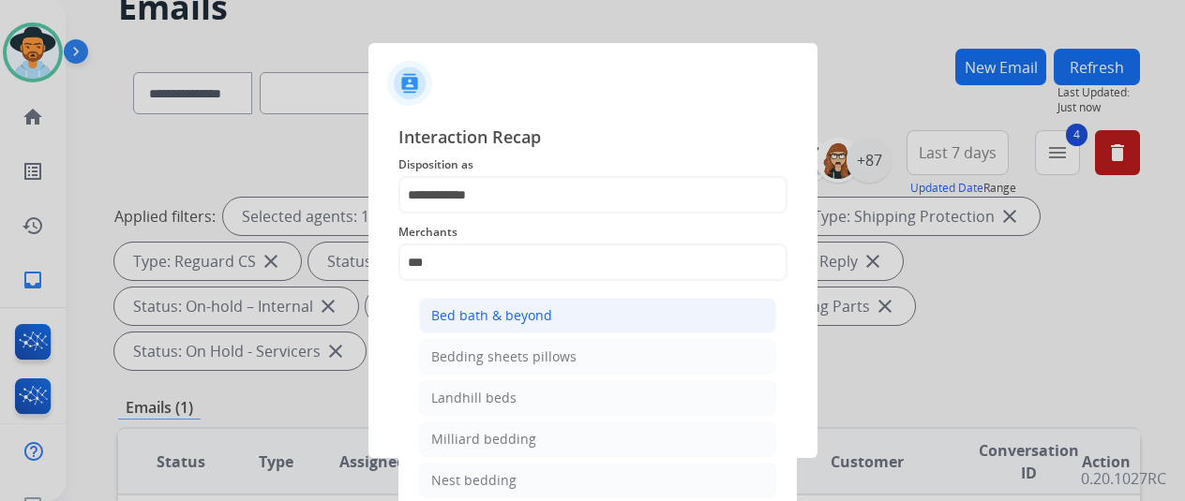
click at [483, 313] on div "Bed bath & beyond" at bounding box center [491, 316] width 121 height 19
type input "**********"
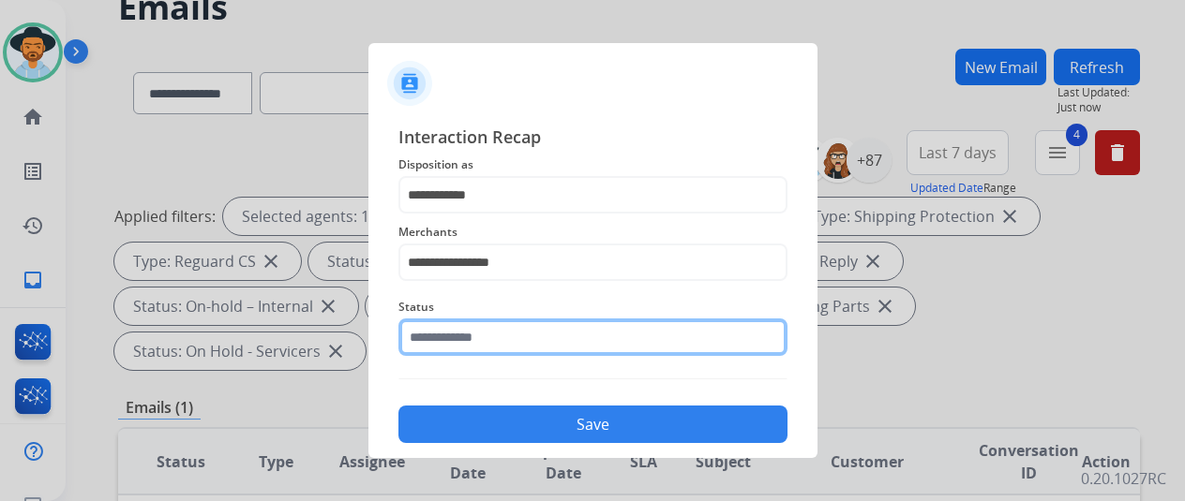
click at [457, 342] on input "text" at bounding box center [592, 337] width 389 height 37
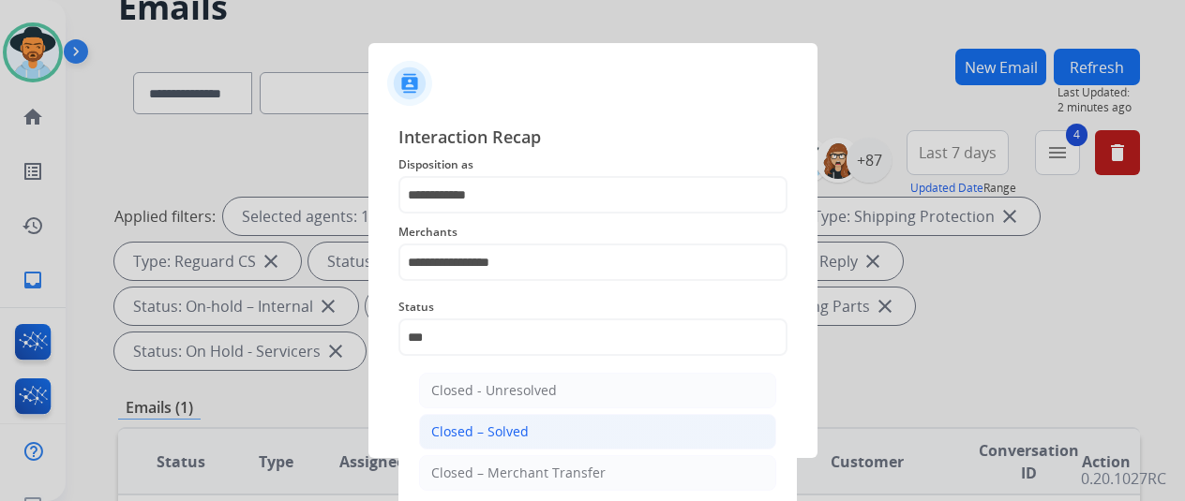
click at [514, 430] on div "Closed – Solved" at bounding box center [479, 432] width 97 height 19
type input "**********"
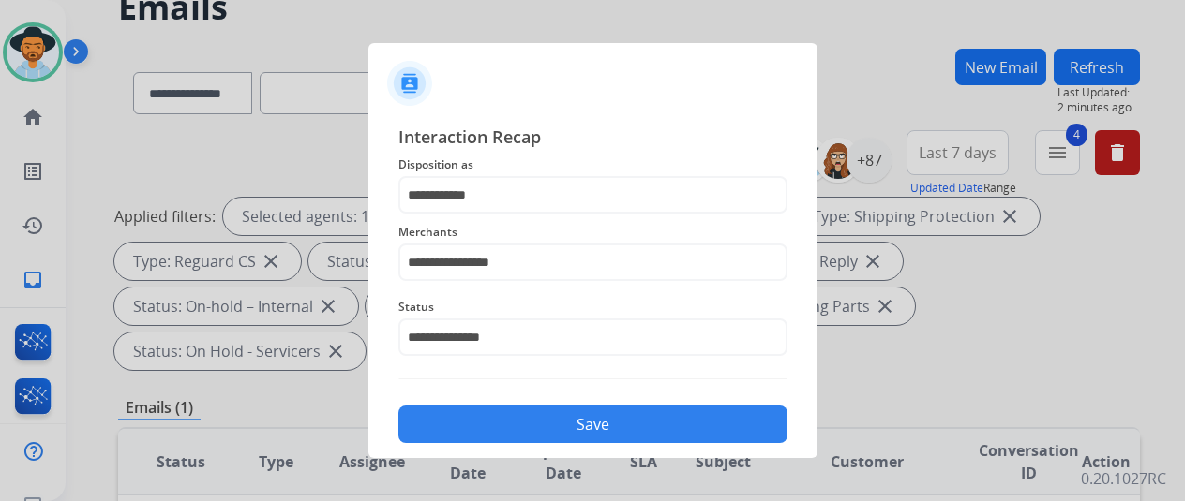
click at [505, 429] on button "Save" at bounding box center [592, 424] width 389 height 37
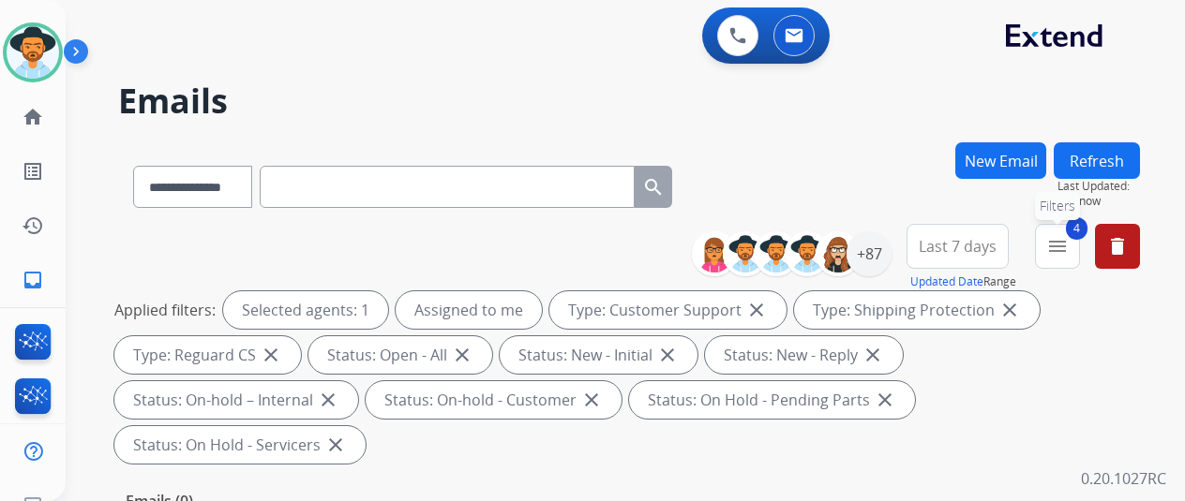
click at [1087, 235] on span "4" at bounding box center [1077, 228] width 22 height 22
click at [1069, 238] on mat-icon "menu" at bounding box center [1057, 246] width 22 height 22
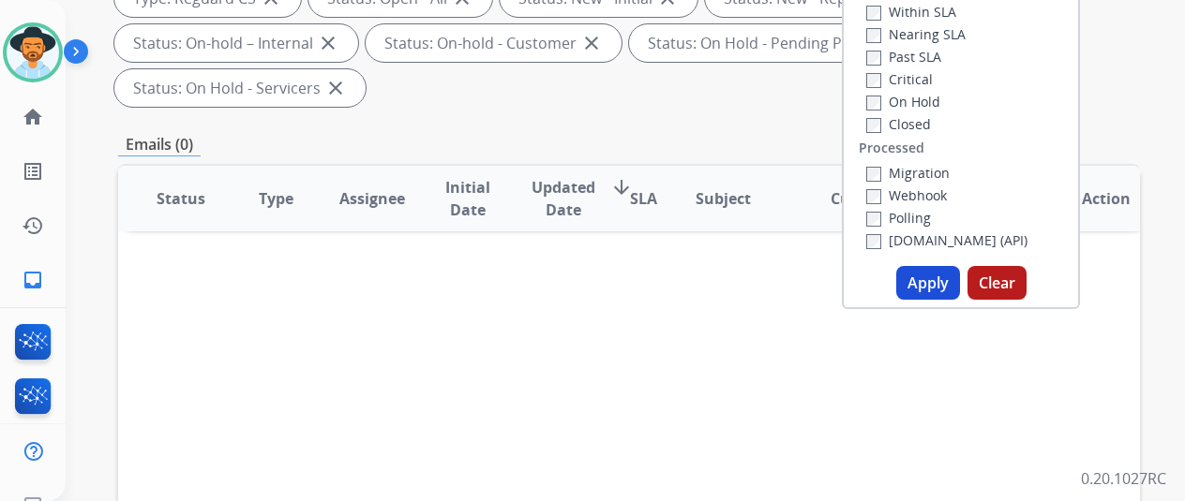
scroll to position [375, 0]
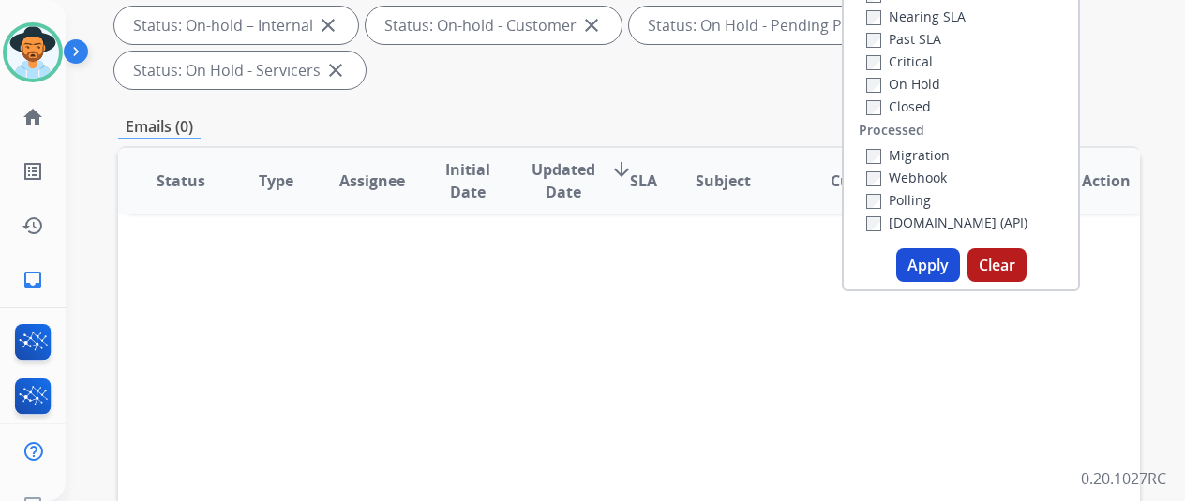
click at [924, 269] on button "Apply" at bounding box center [928, 265] width 64 height 34
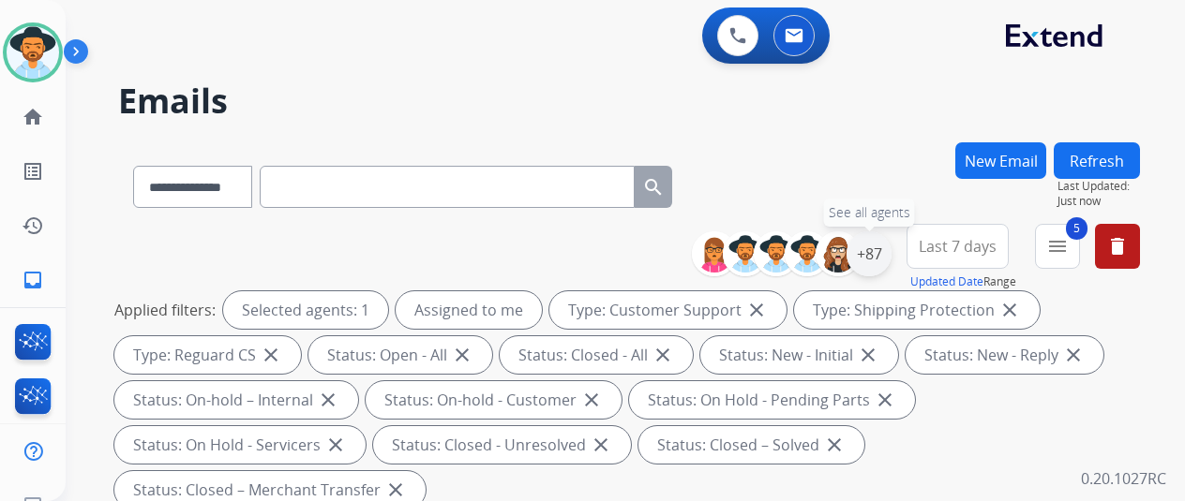
click at [886, 252] on div "+87" at bounding box center [868, 254] width 45 height 45
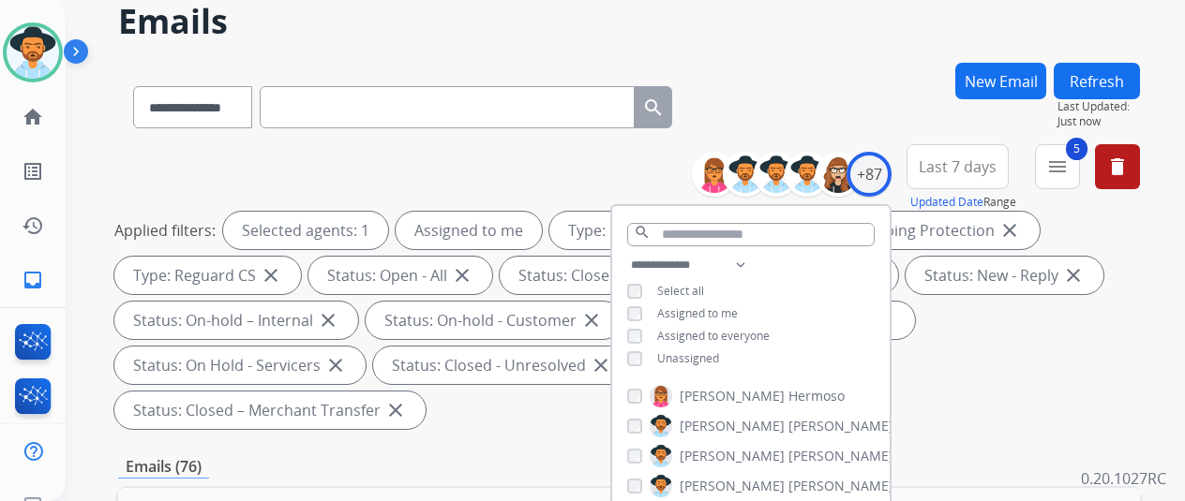
scroll to position [187, 0]
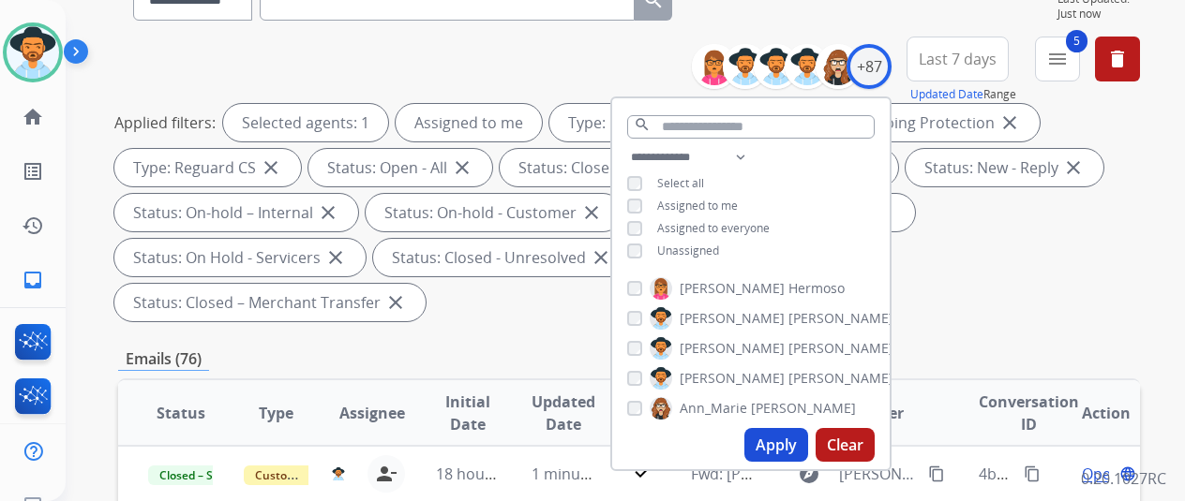
click at [1043, 274] on div "Applied filters: Selected agents: 1 Assigned to me Type: Customer Support close…" at bounding box center [625, 212] width 1022 height 217
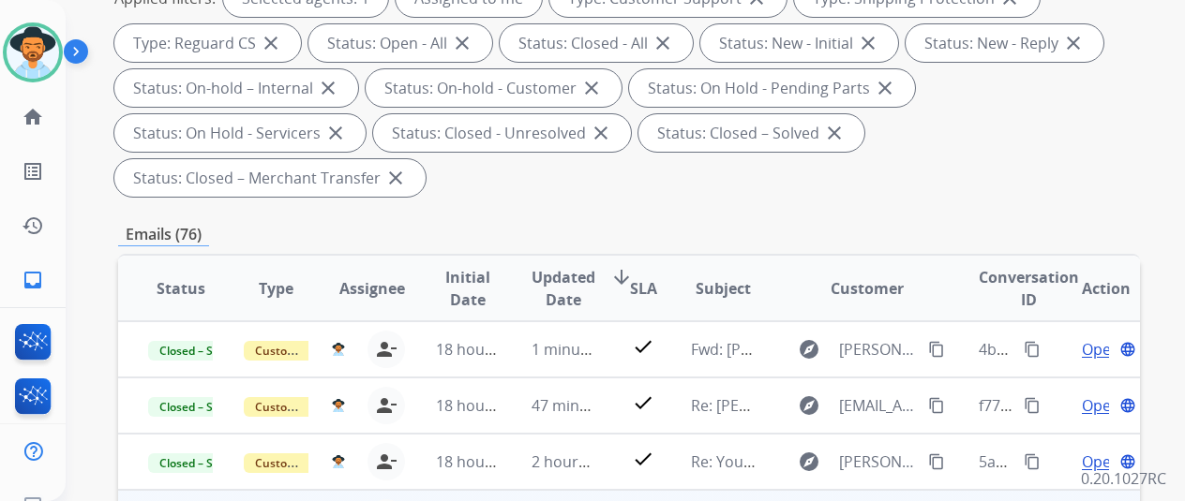
scroll to position [469, 0]
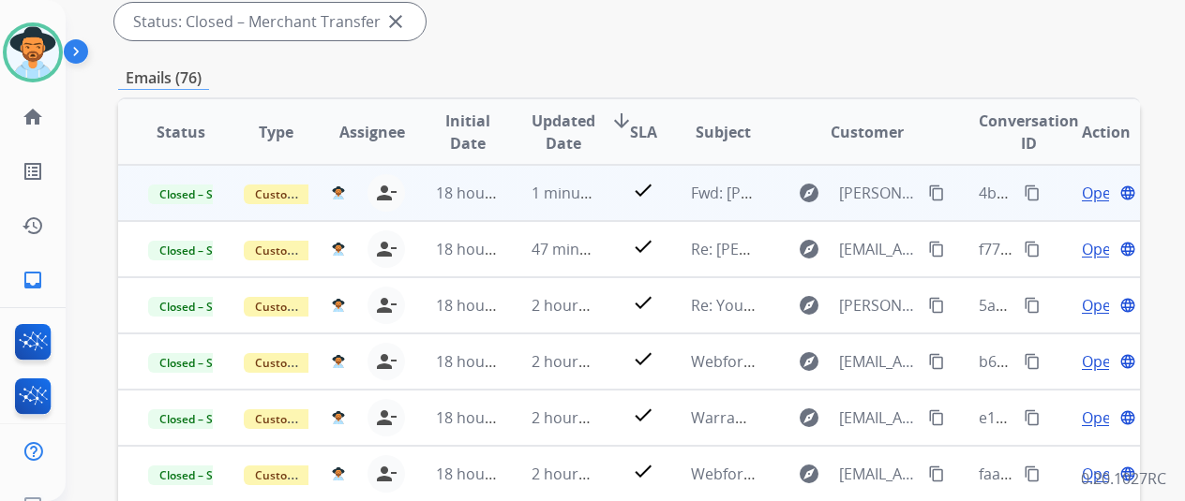
click at [1033, 190] on mat-icon "content_copy" at bounding box center [1032, 193] width 17 height 17
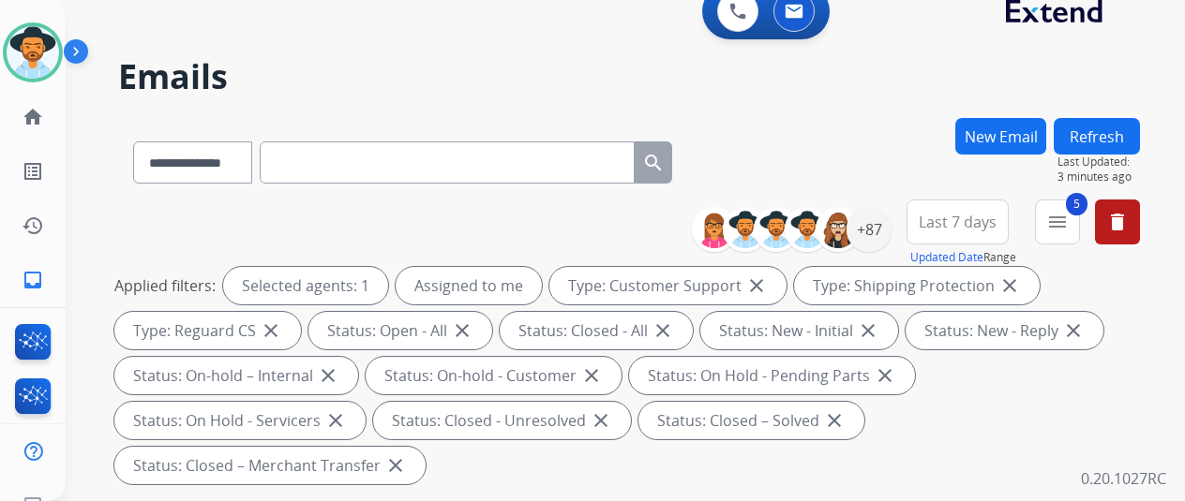
scroll to position [0, 0]
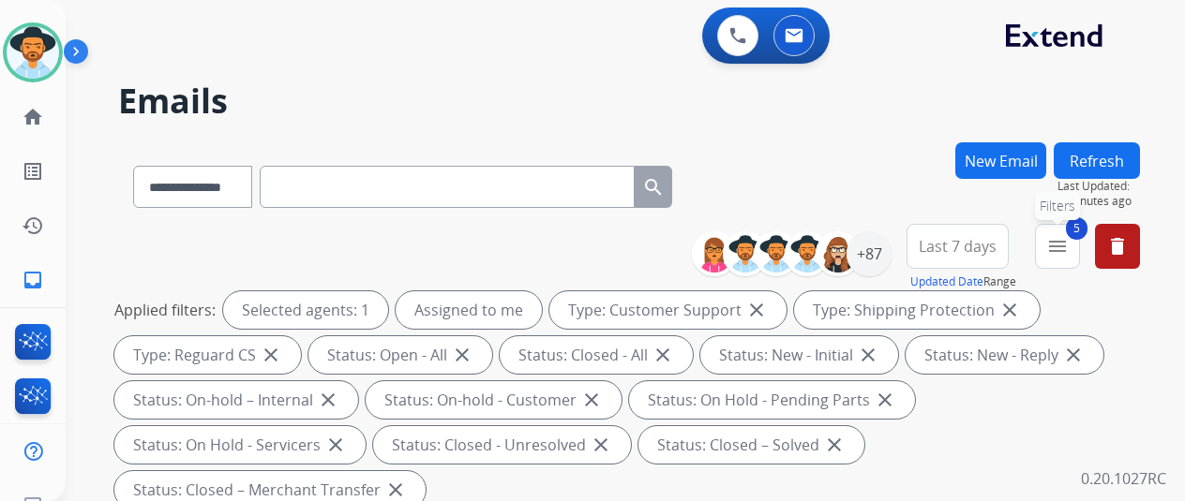
click at [1067, 235] on mat-icon "menu" at bounding box center [1057, 246] width 22 height 22
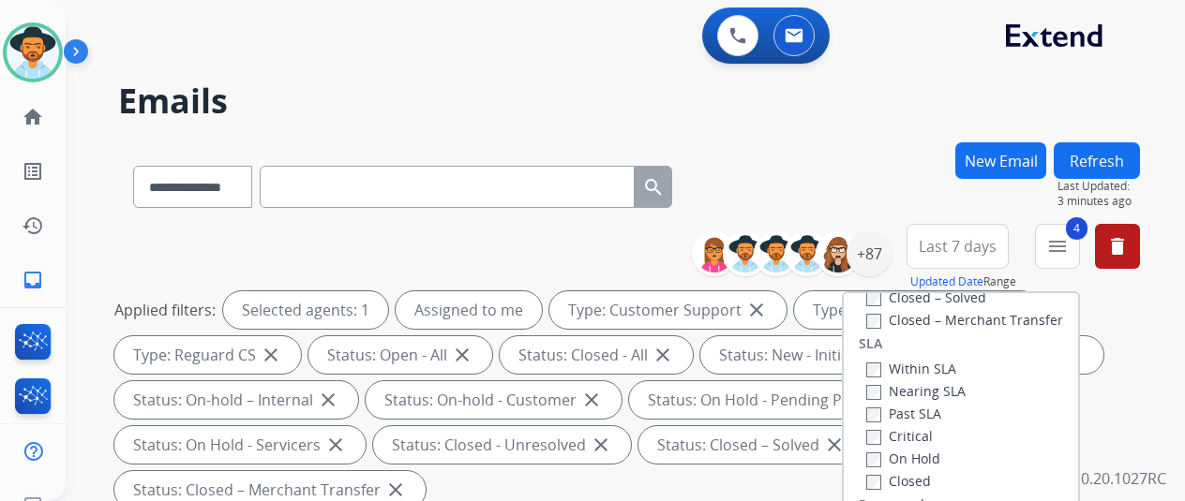
scroll to position [281, 0]
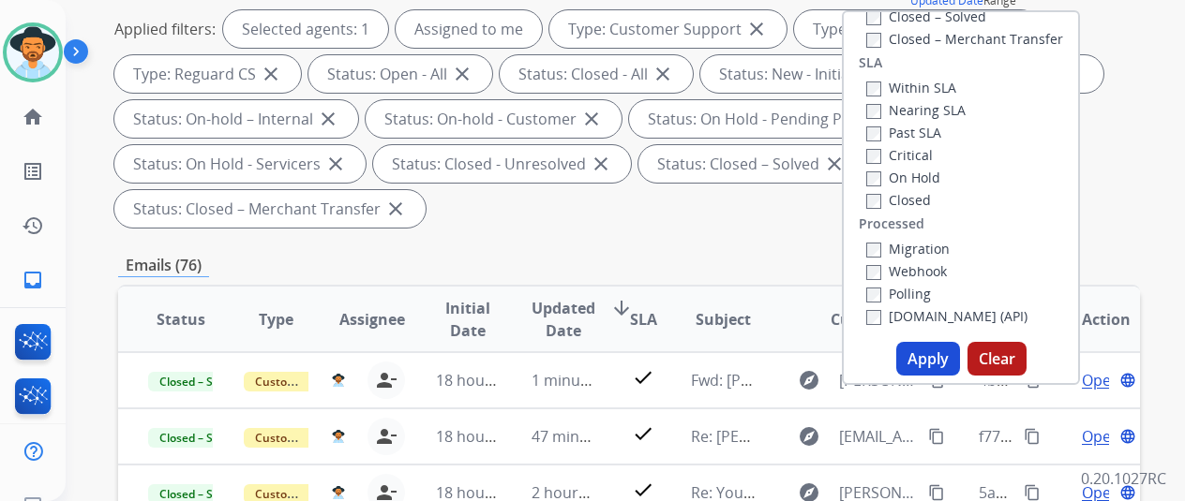
click at [929, 363] on button "Apply" at bounding box center [928, 359] width 64 height 34
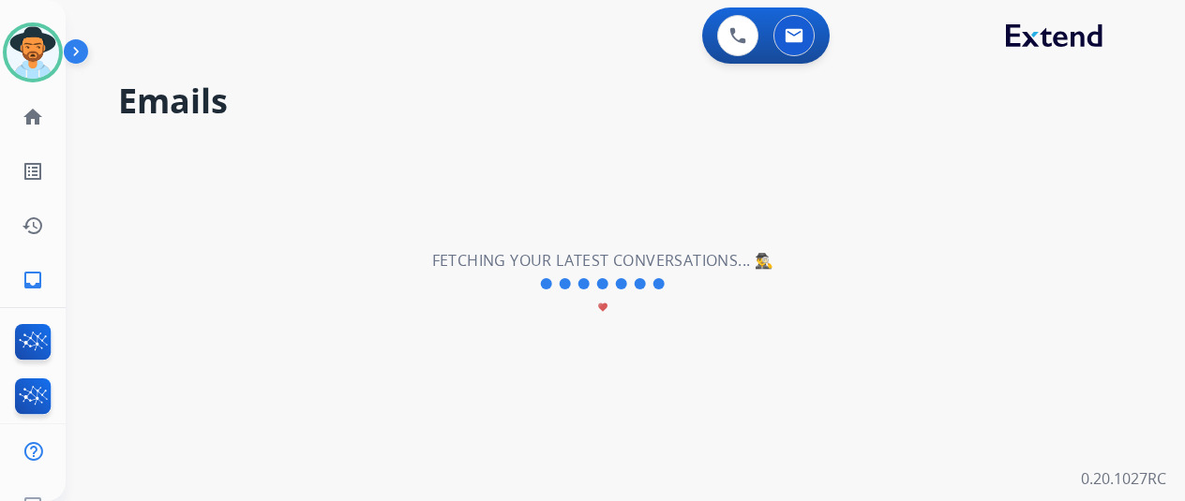
scroll to position [0, 0]
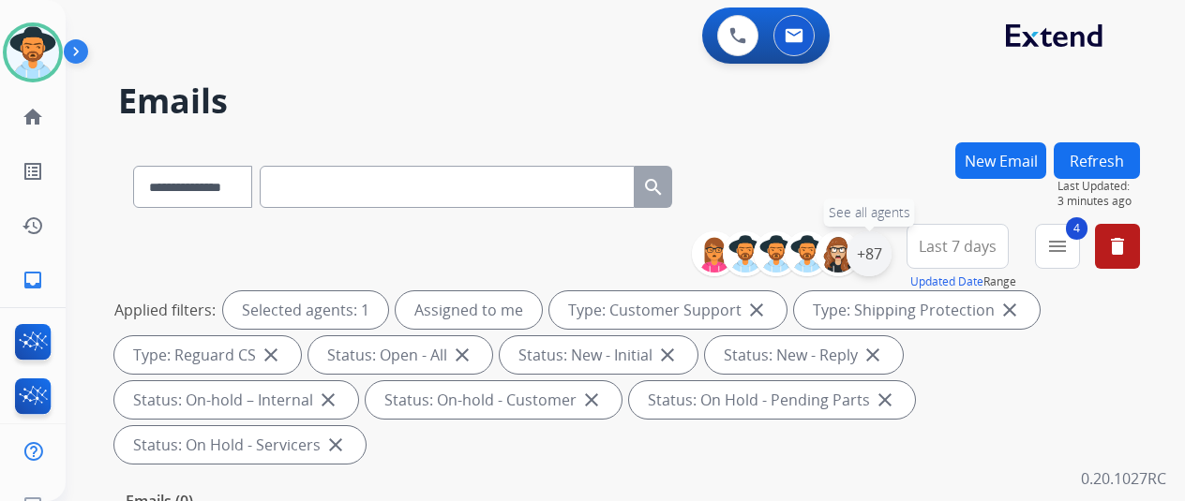
click at [884, 247] on div "+87" at bounding box center [868, 254] width 45 height 45
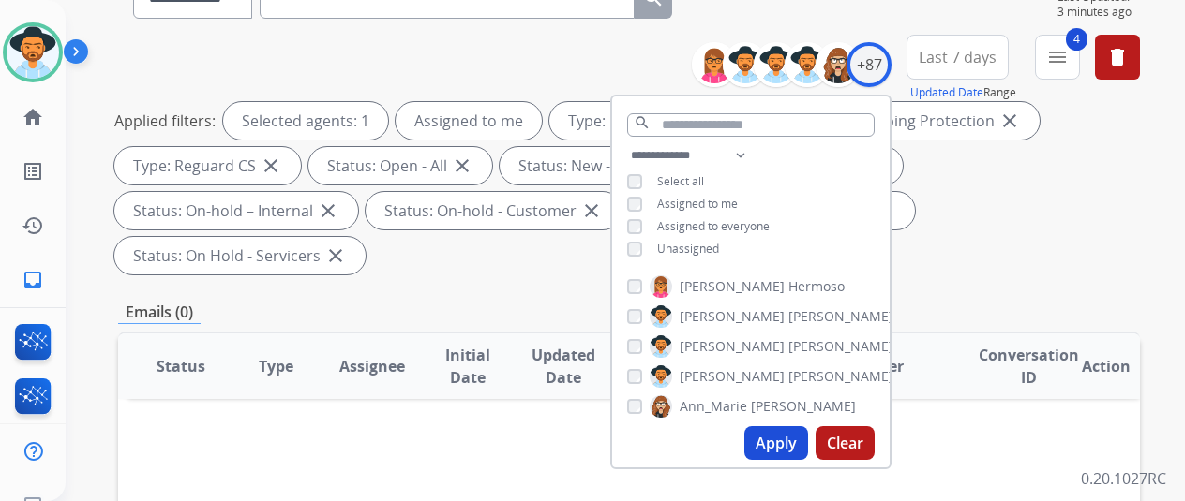
scroll to position [281, 0]
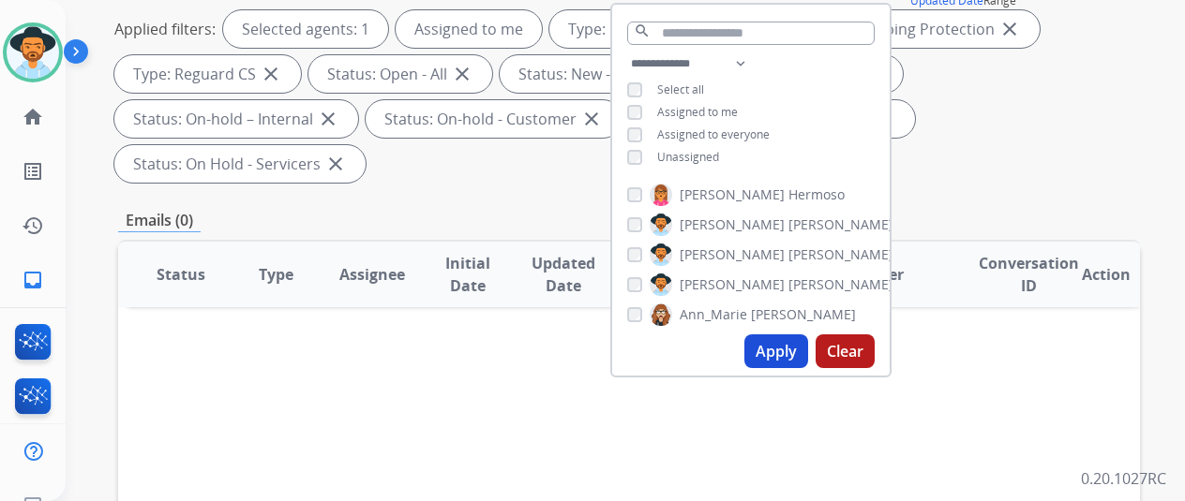
click at [789, 355] on button "Apply" at bounding box center [776, 352] width 64 height 34
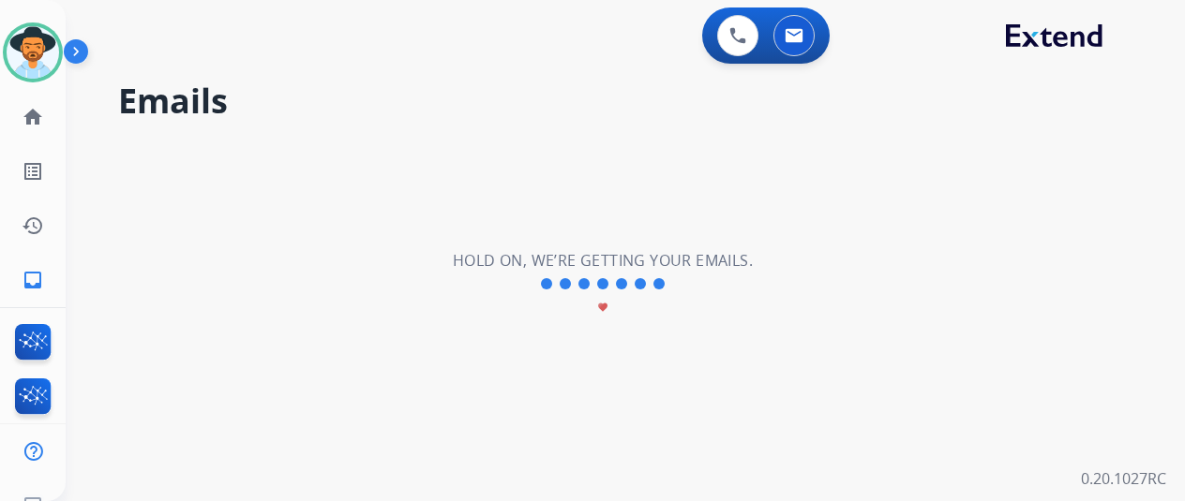
scroll to position [0, 0]
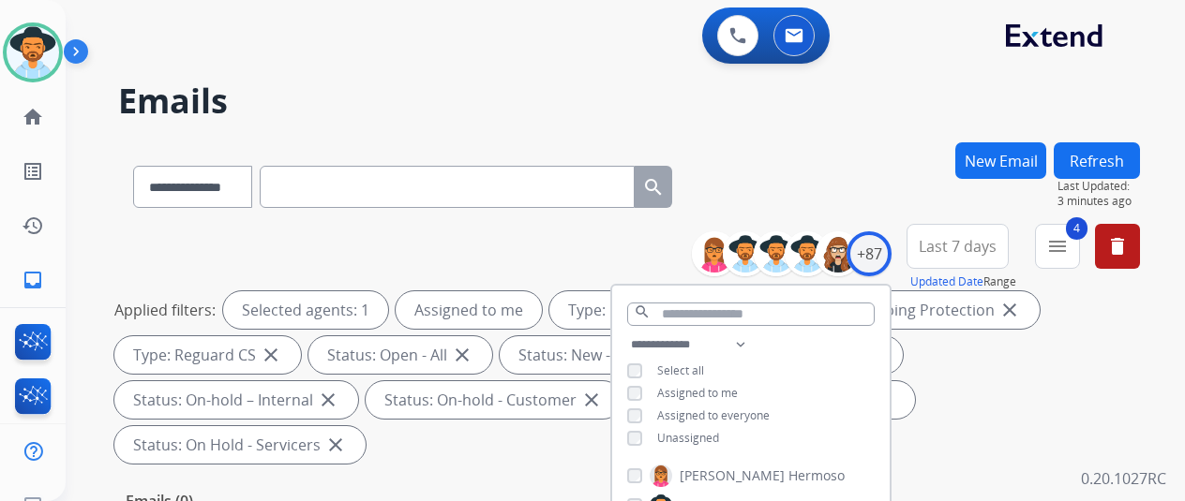
click at [842, 138] on div "**********" at bounding box center [603, 317] width 1074 height 501
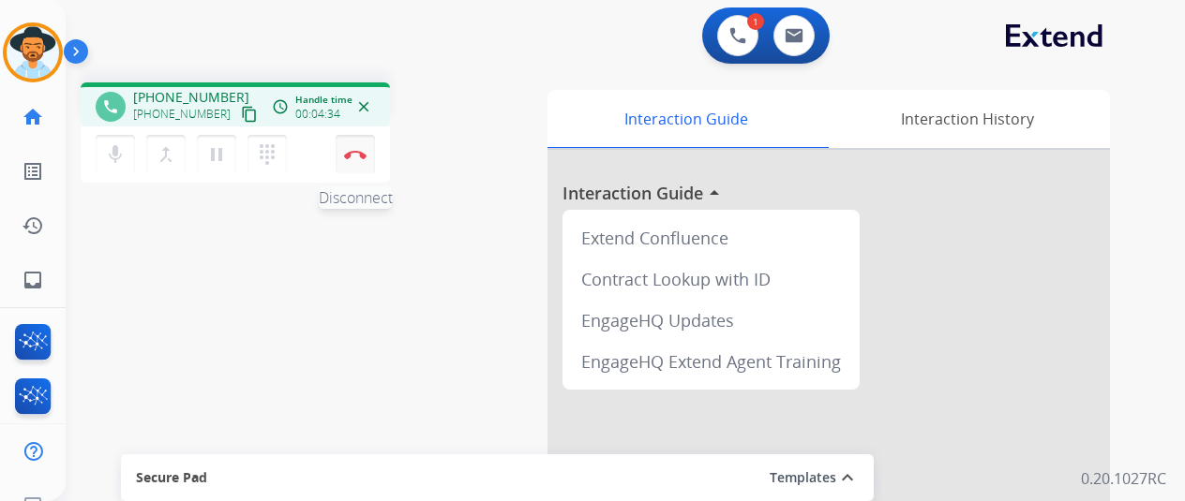
click at [349, 155] on img at bounding box center [355, 154] width 22 height 9
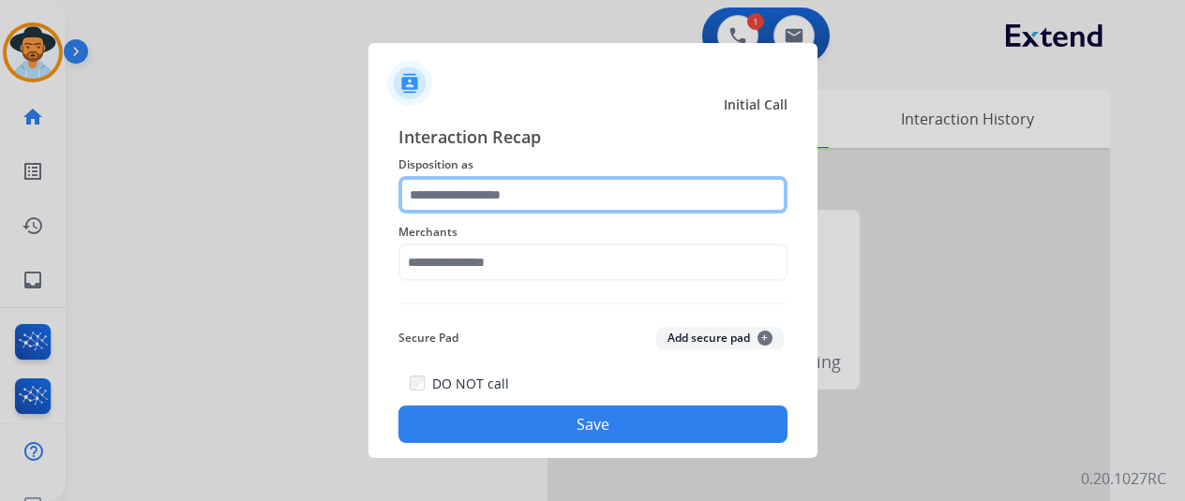
click at [475, 193] on input "text" at bounding box center [592, 194] width 389 height 37
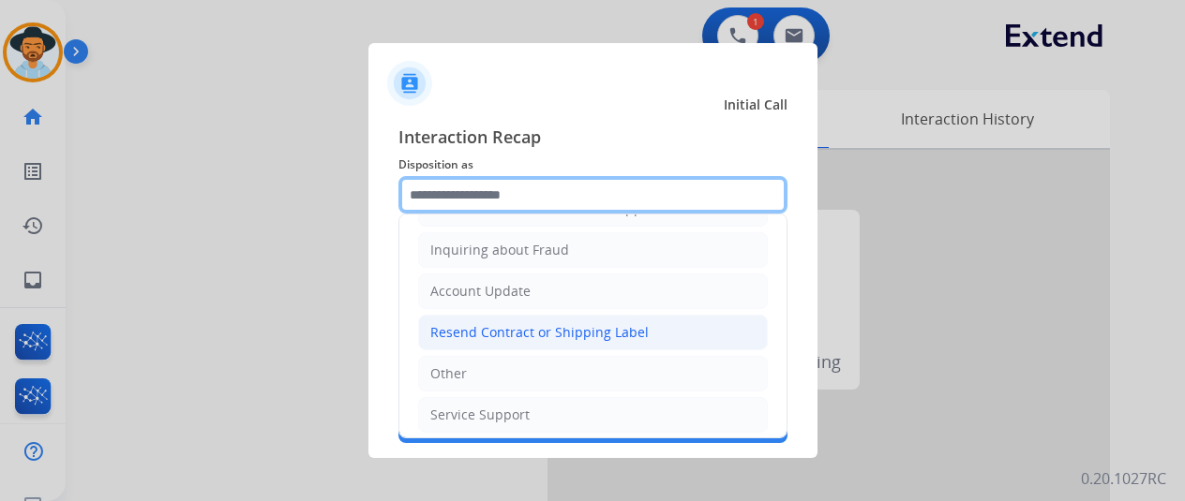
scroll to position [97, 0]
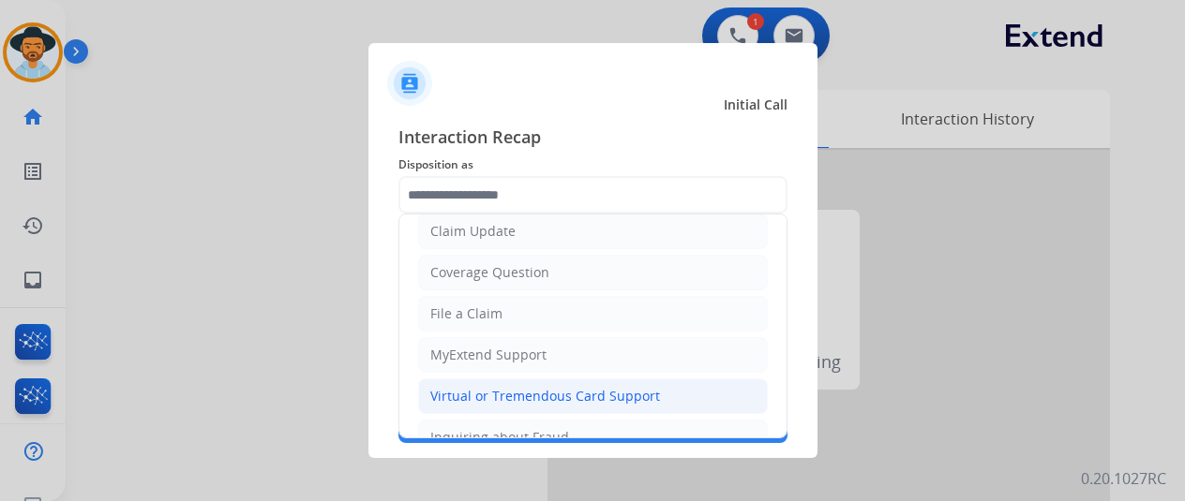
click at [491, 393] on div "Virtual or Tremendous Card Support" at bounding box center [545, 396] width 230 height 19
type input "**********"
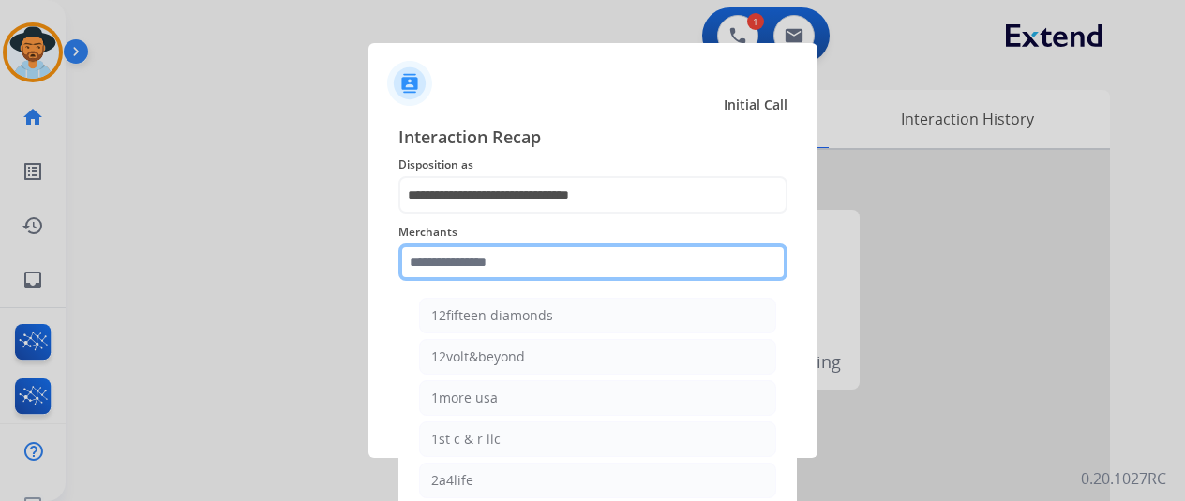
click at [455, 263] on input "text" at bounding box center [592, 262] width 389 height 37
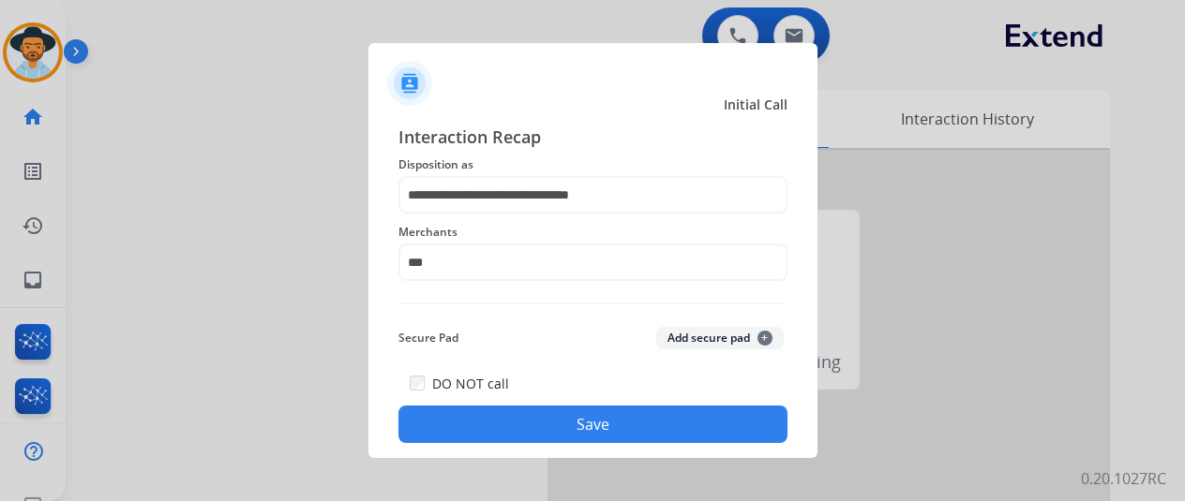
click at [920, 52] on div at bounding box center [592, 250] width 1185 height 501
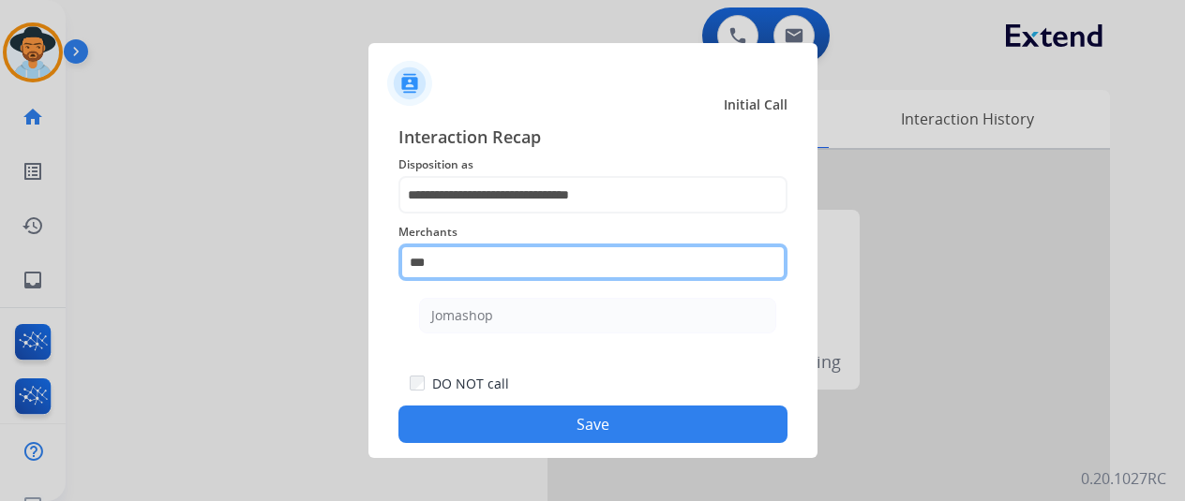
click at [463, 265] on input "***" at bounding box center [592, 262] width 389 height 37
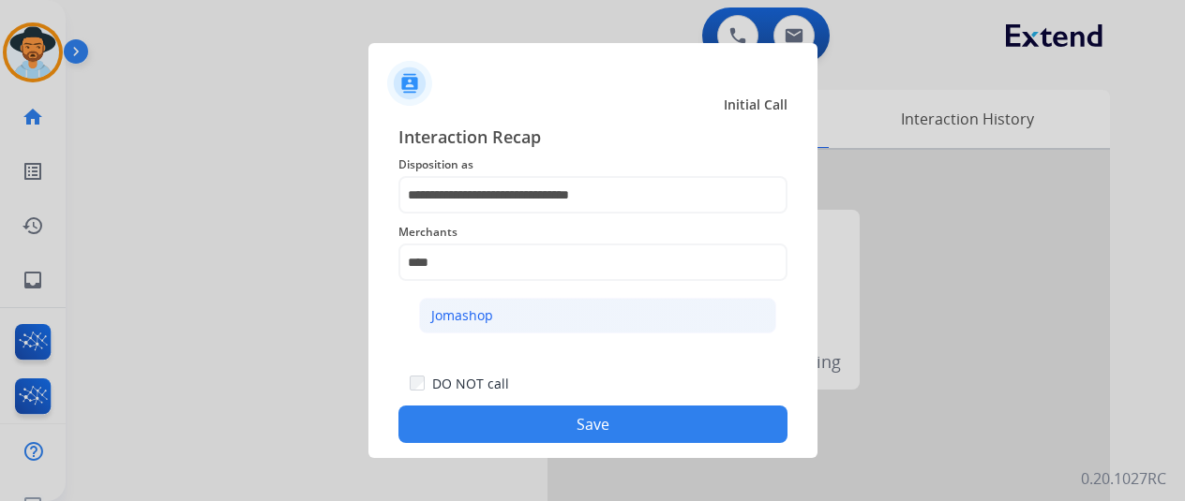
click at [466, 316] on div "Jomashop" at bounding box center [462, 316] width 62 height 19
type input "********"
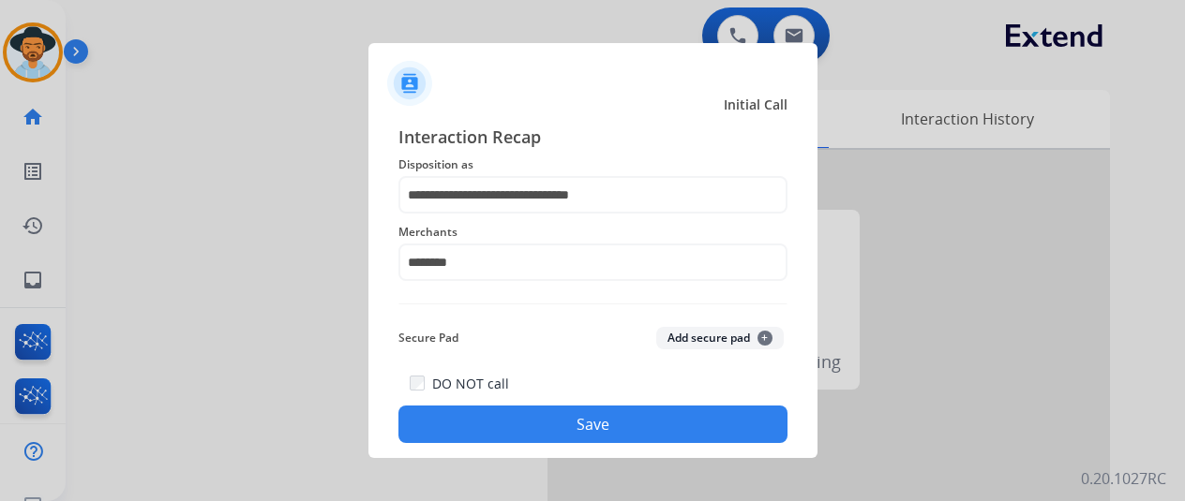
click at [529, 418] on button "Save" at bounding box center [592, 424] width 389 height 37
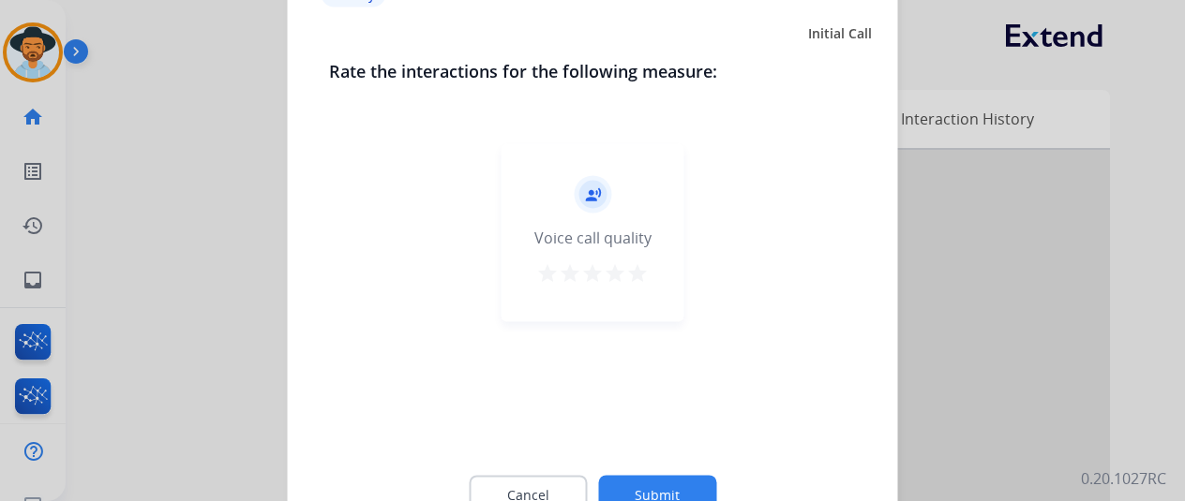
click at [657, 486] on button "Submit" at bounding box center [657, 494] width 118 height 39
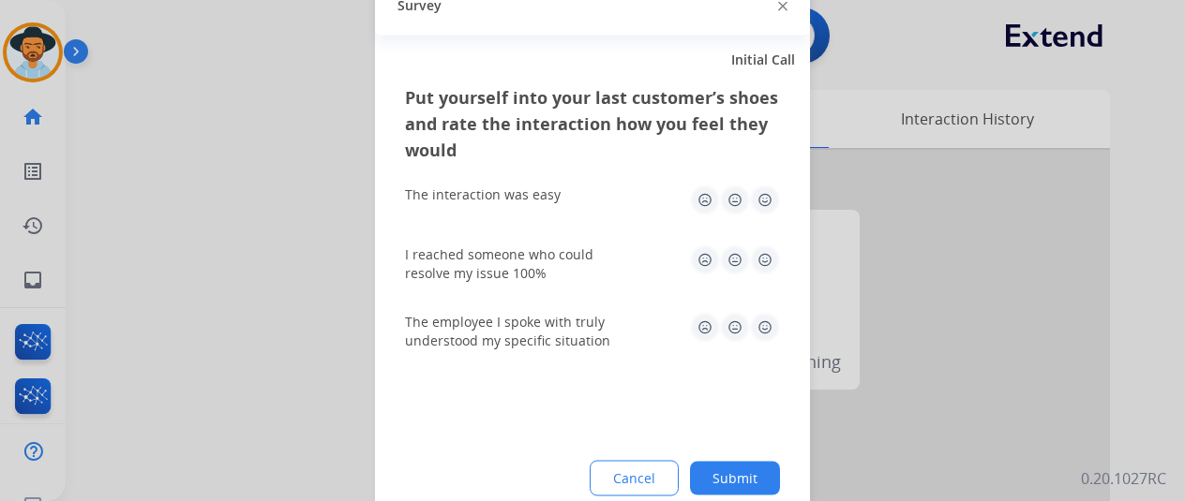
click at [741, 475] on button "Submit" at bounding box center [735, 478] width 90 height 34
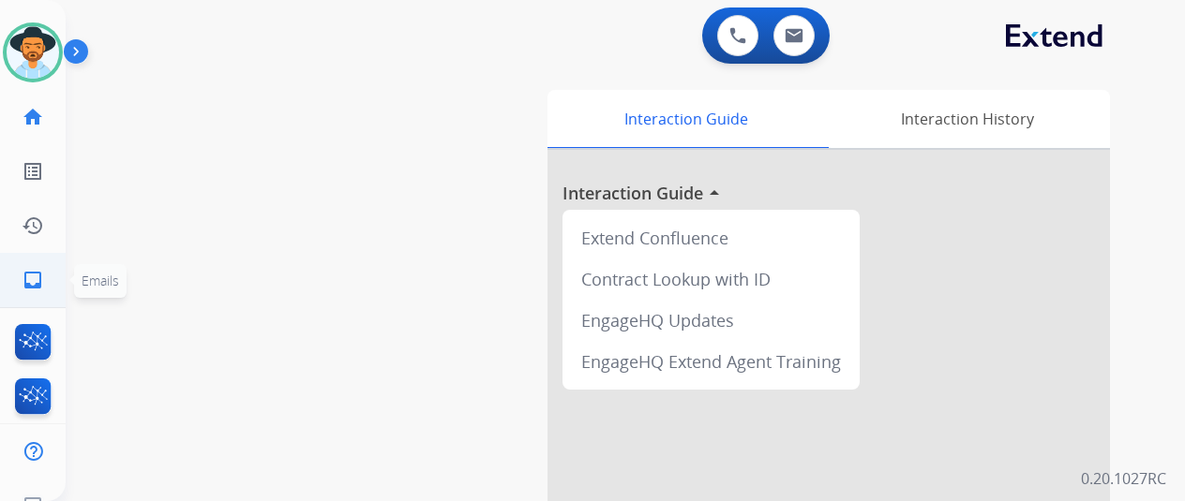
click at [28, 275] on mat-icon "inbox" at bounding box center [33, 280] width 22 height 22
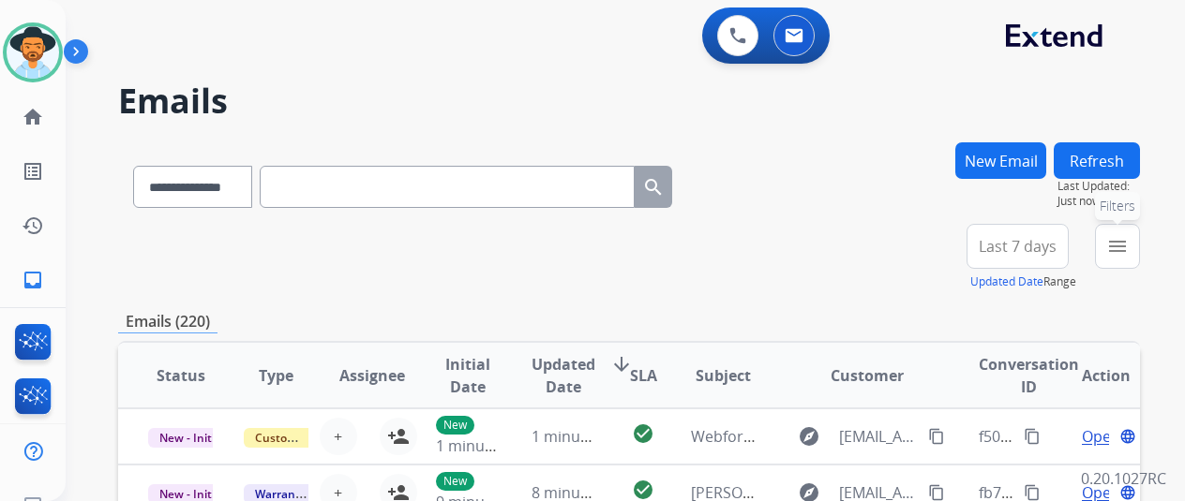
click at [1129, 248] on mat-icon "menu" at bounding box center [1117, 246] width 22 height 22
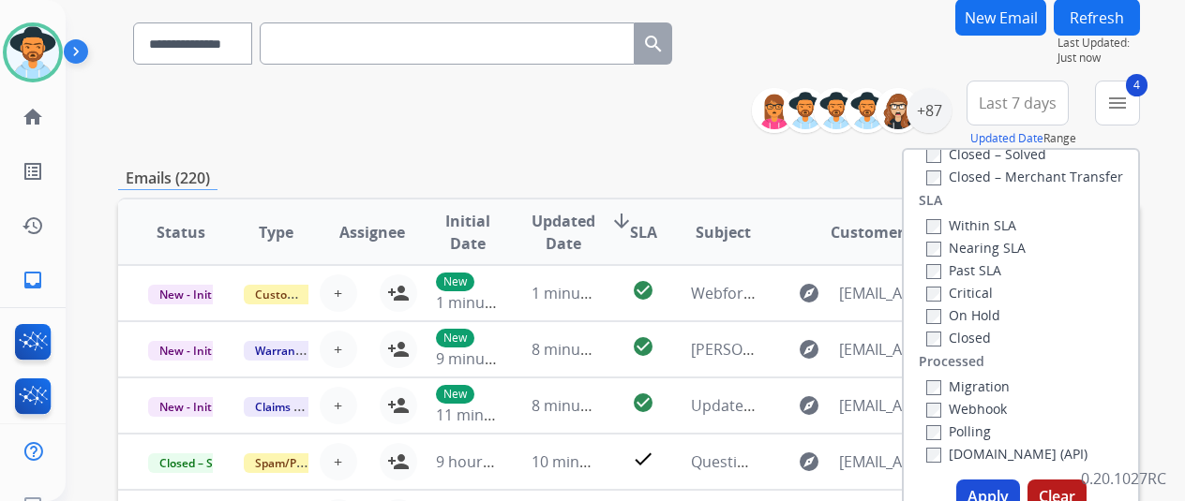
scroll to position [281, 0]
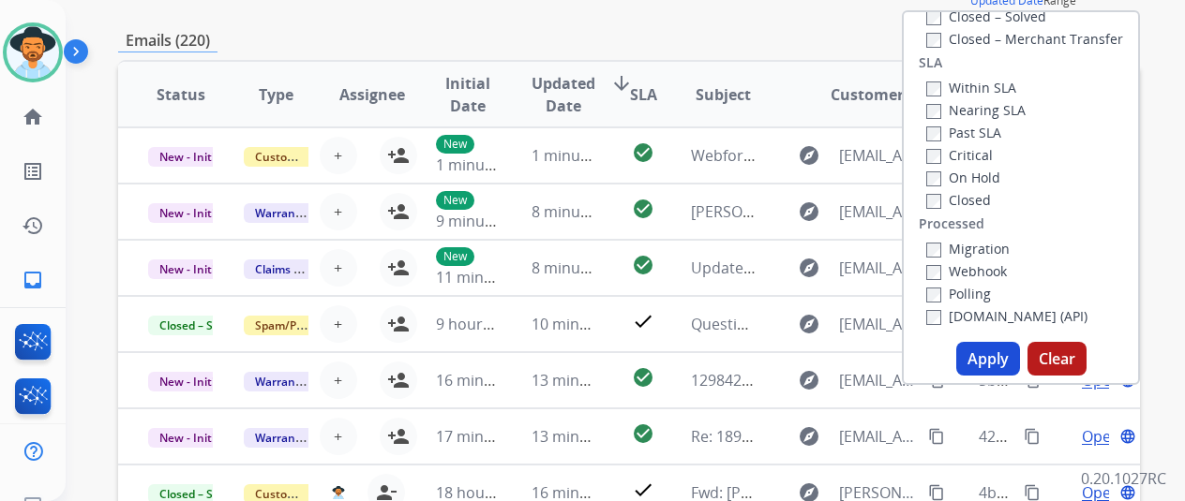
click at [986, 360] on button "Apply" at bounding box center [988, 359] width 64 height 34
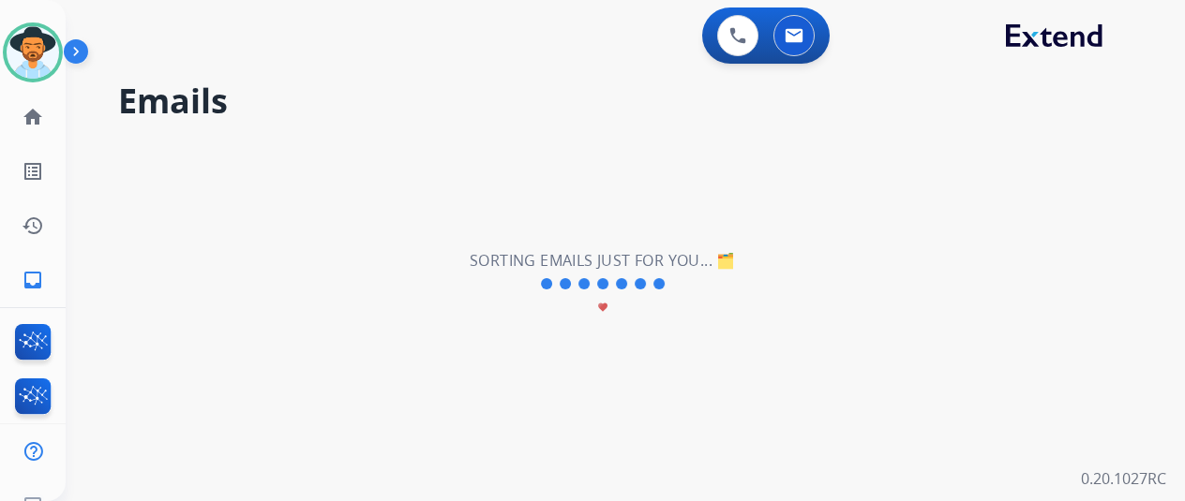
scroll to position [0, 0]
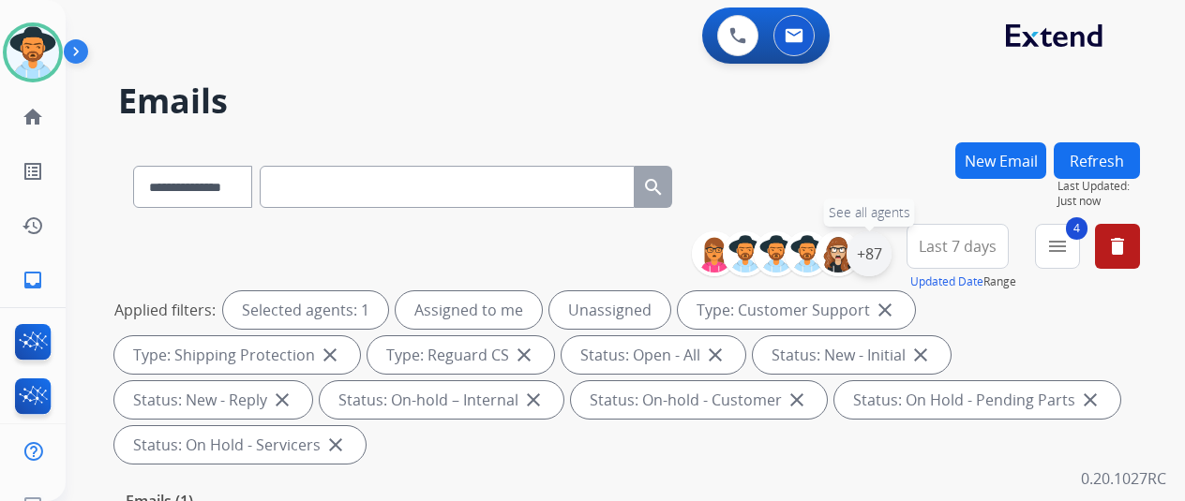
click at [887, 258] on div "+87" at bounding box center [868, 254] width 45 height 45
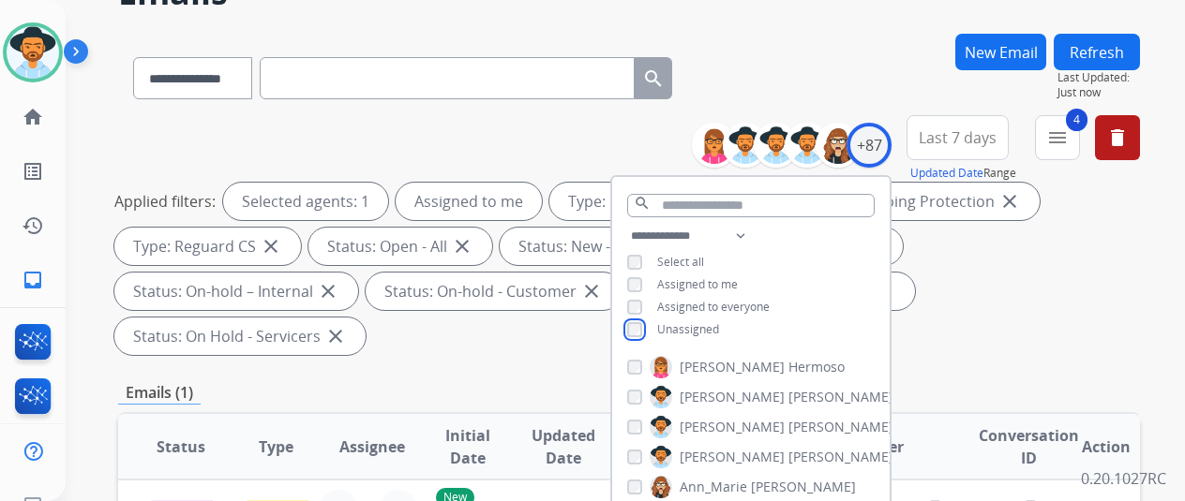
scroll to position [281, 0]
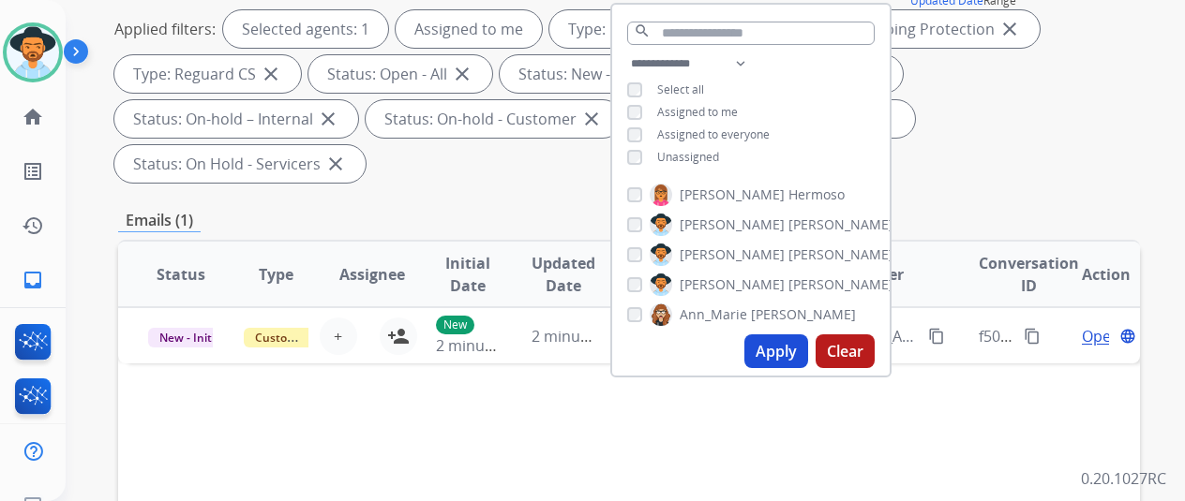
click at [779, 356] on button "Apply" at bounding box center [776, 352] width 64 height 34
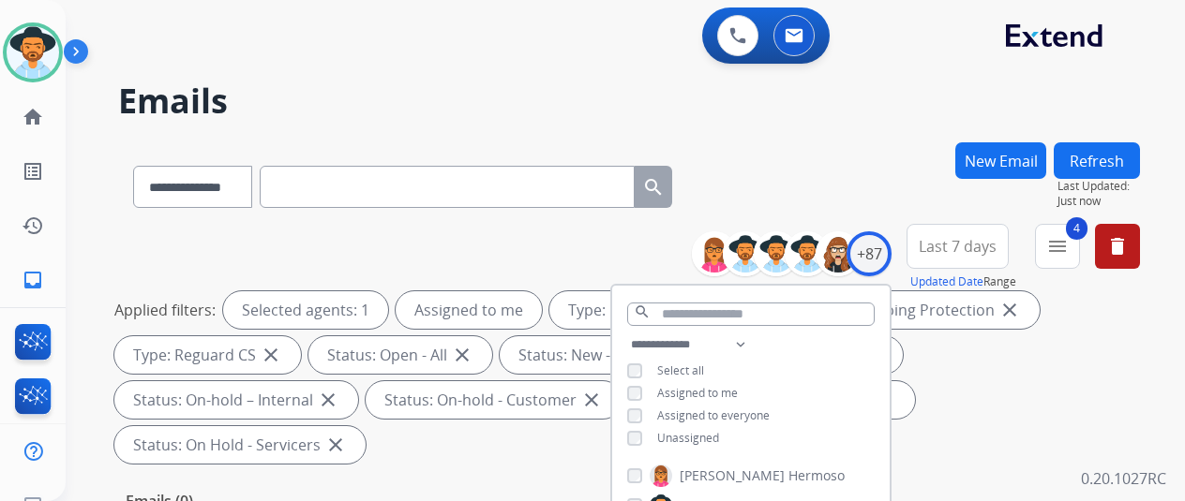
click at [859, 174] on div "**********" at bounding box center [629, 183] width 1022 height 82
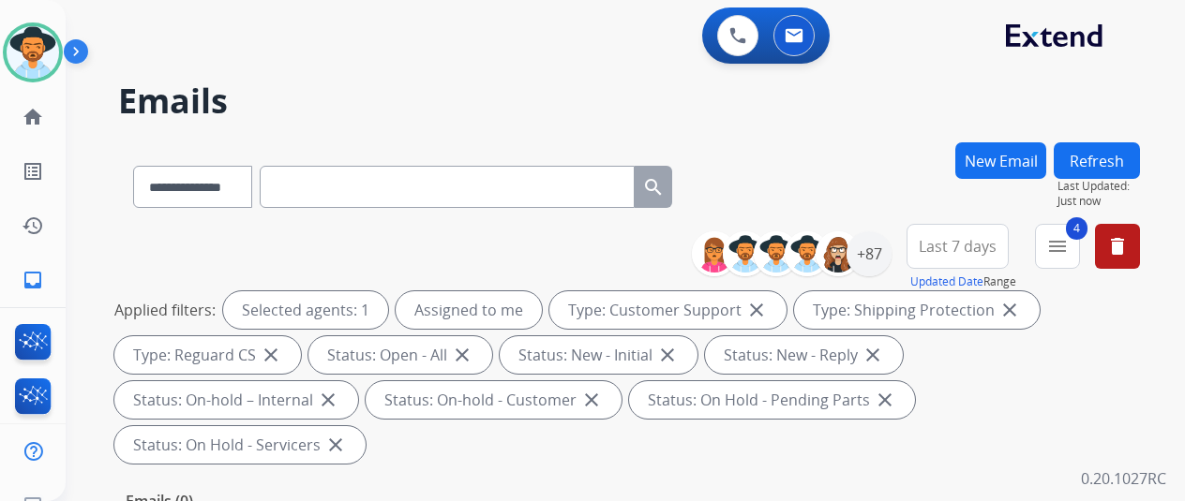
scroll to position [94, 0]
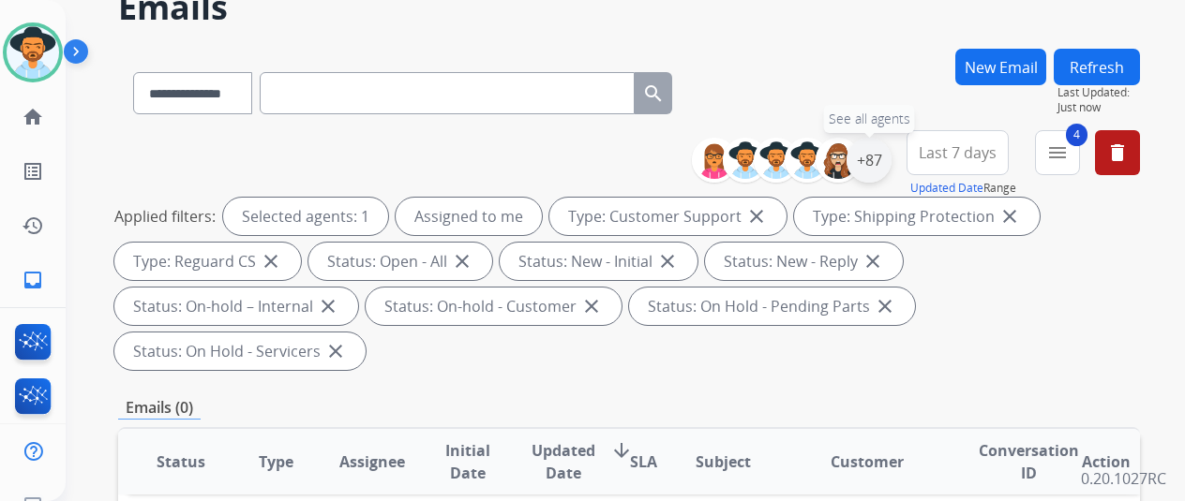
click at [884, 149] on div "+87" at bounding box center [868, 160] width 45 height 45
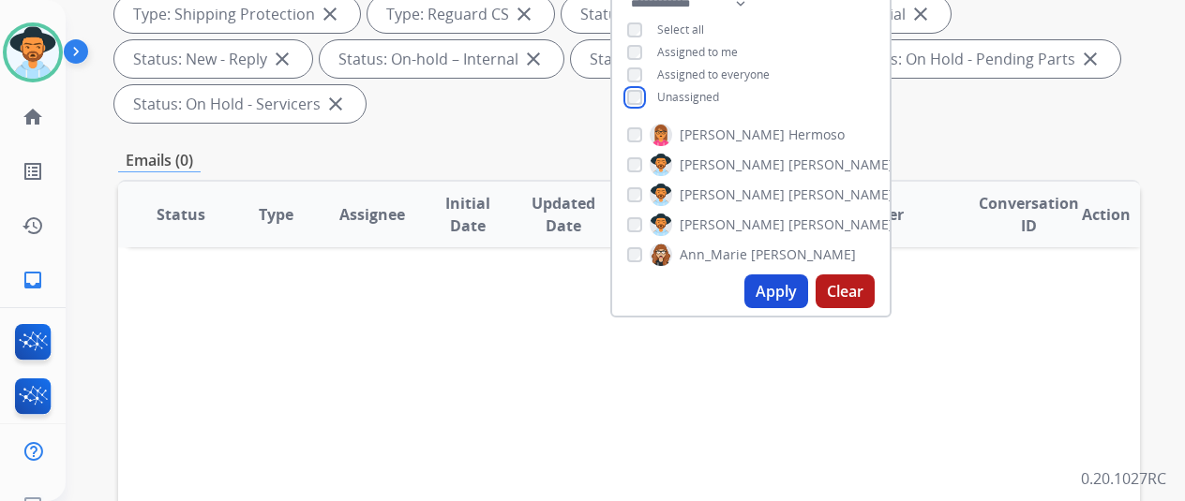
scroll to position [375, 0]
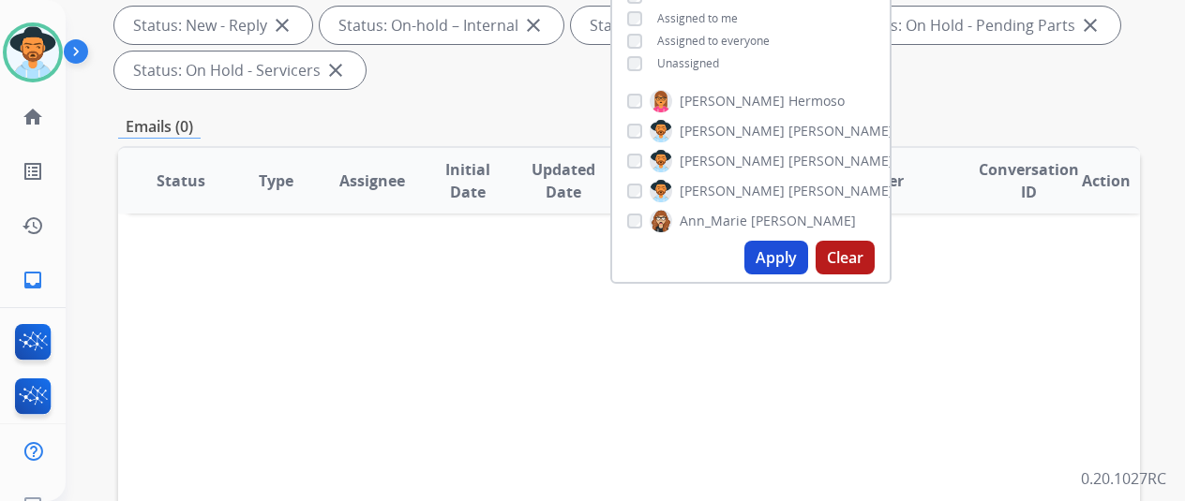
click at [792, 258] on button "Apply" at bounding box center [776, 258] width 64 height 34
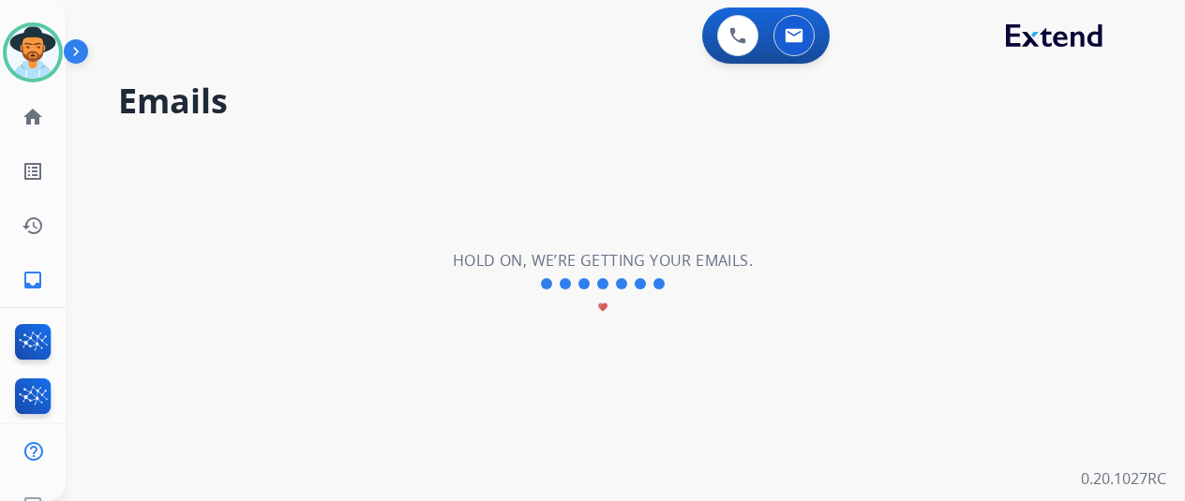
scroll to position [0, 0]
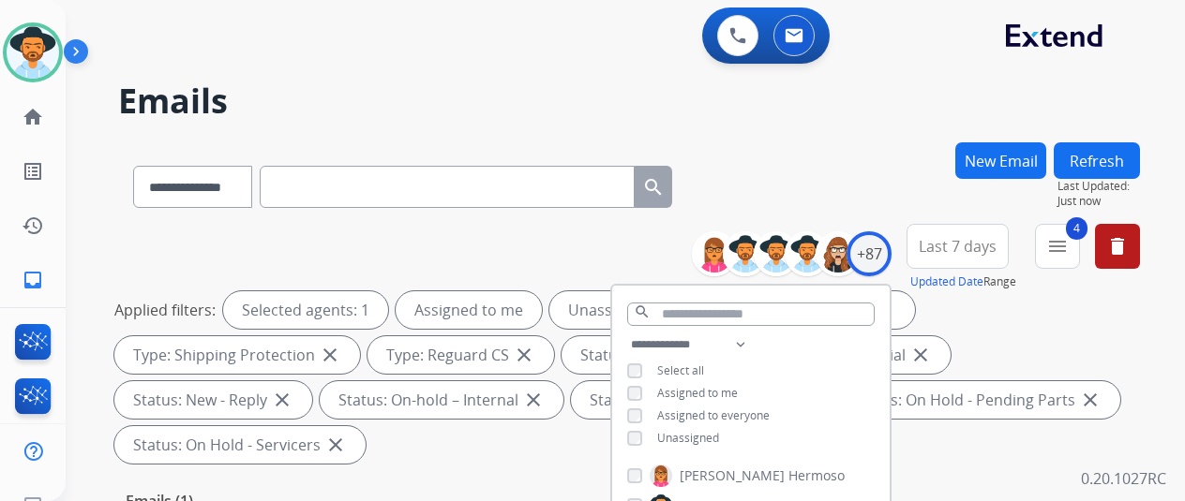
click at [864, 172] on div "**********" at bounding box center [629, 183] width 1022 height 82
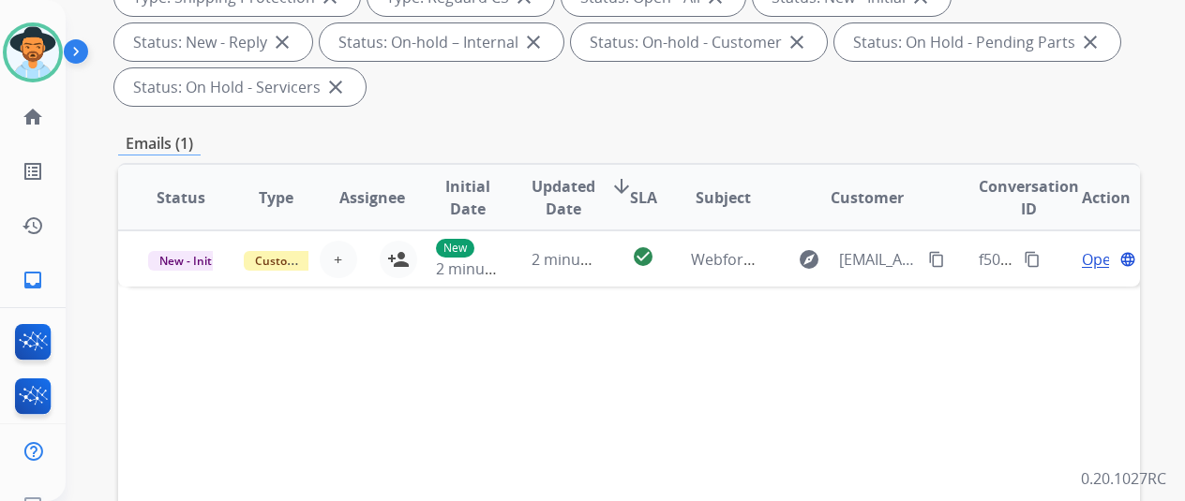
scroll to position [375, 0]
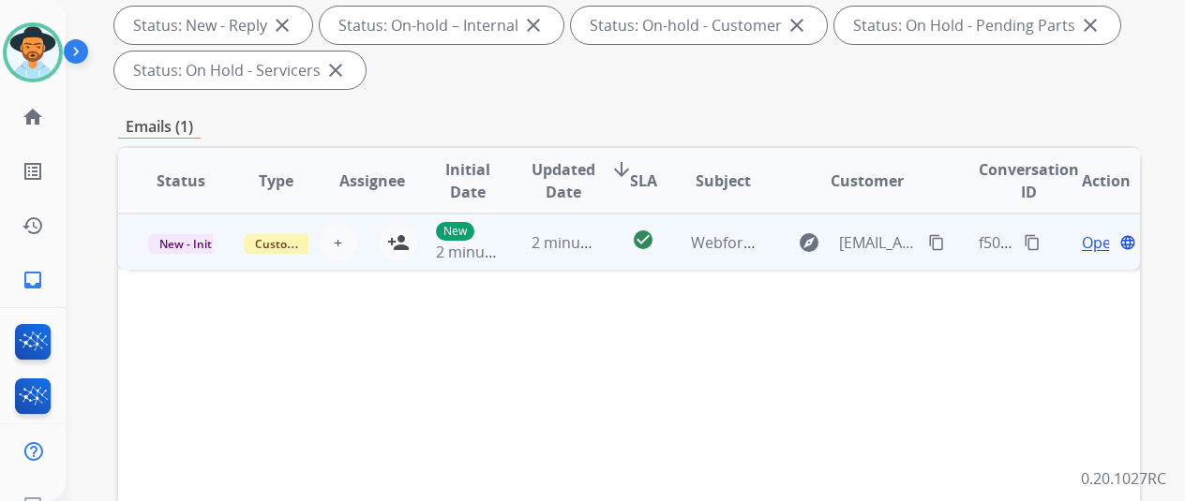
click at [1087, 244] on span "Open" at bounding box center [1101, 243] width 38 height 22
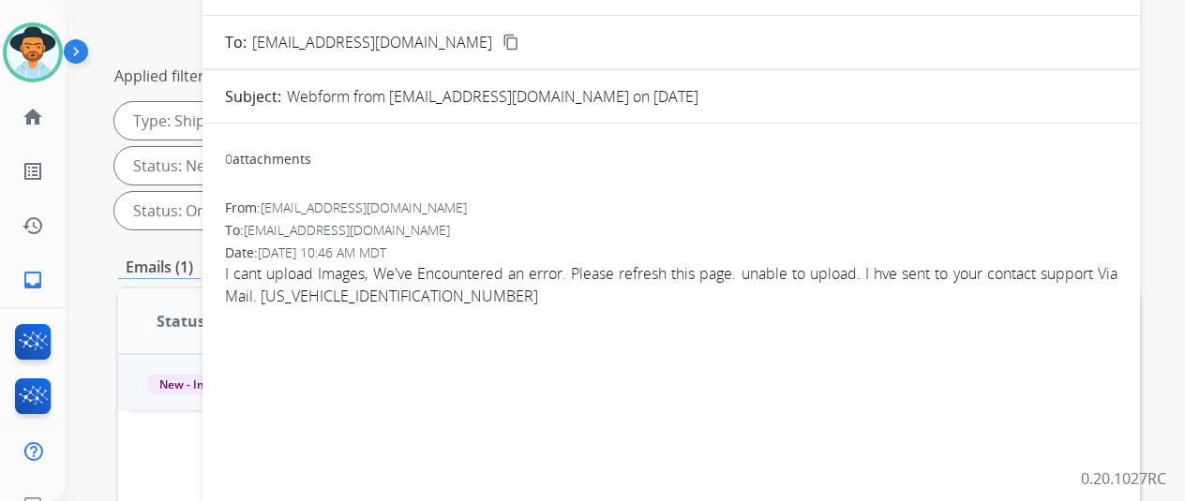
scroll to position [94, 0]
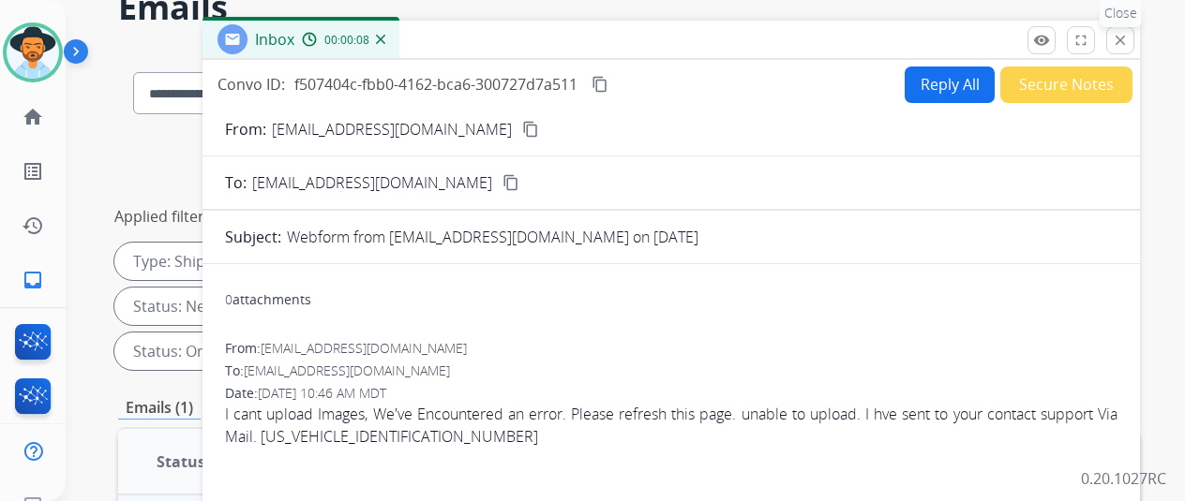
click at [1129, 37] on mat-icon "close" at bounding box center [1120, 40] width 17 height 17
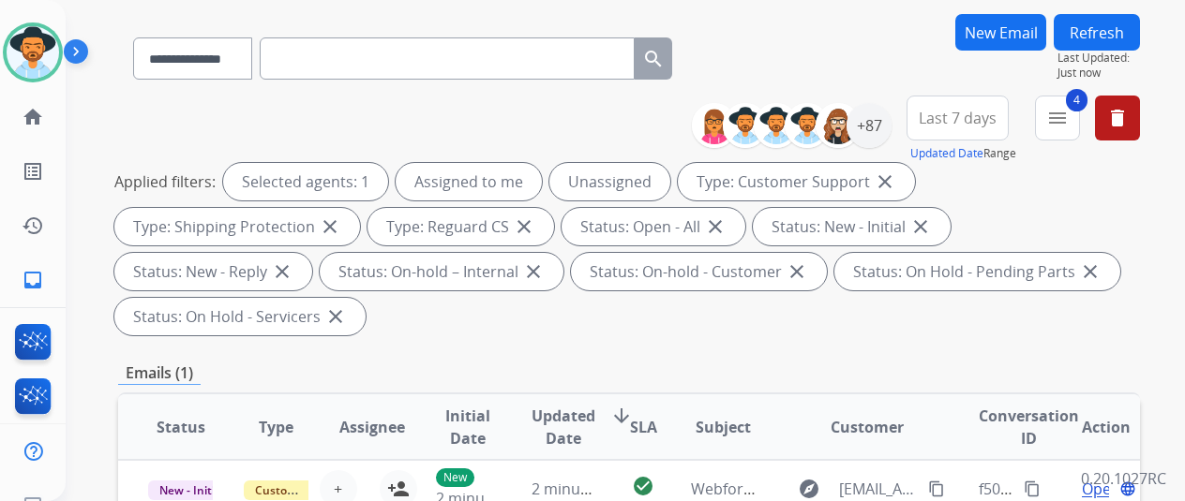
scroll to position [0, 0]
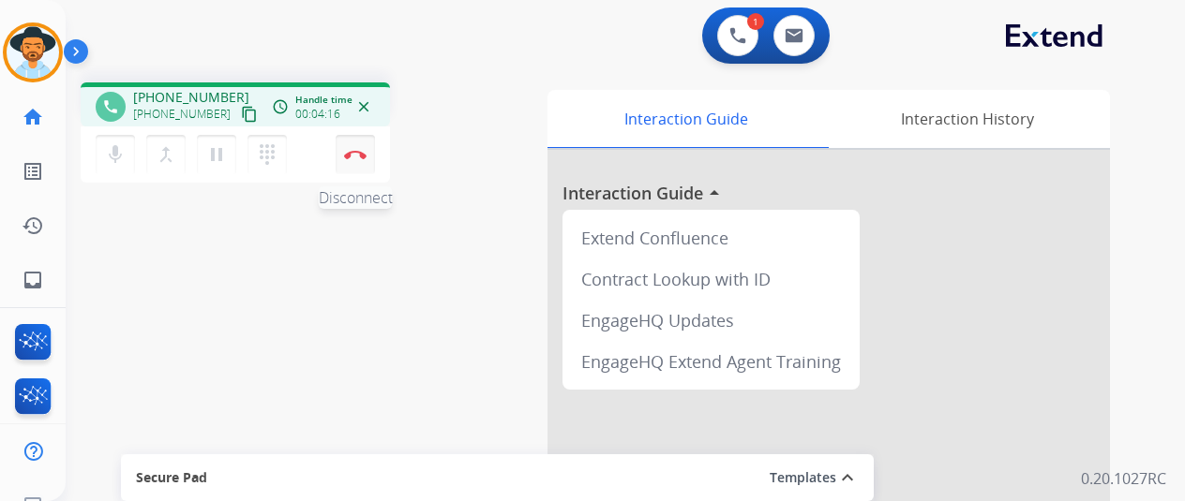
click at [358, 156] on img at bounding box center [355, 154] width 22 height 9
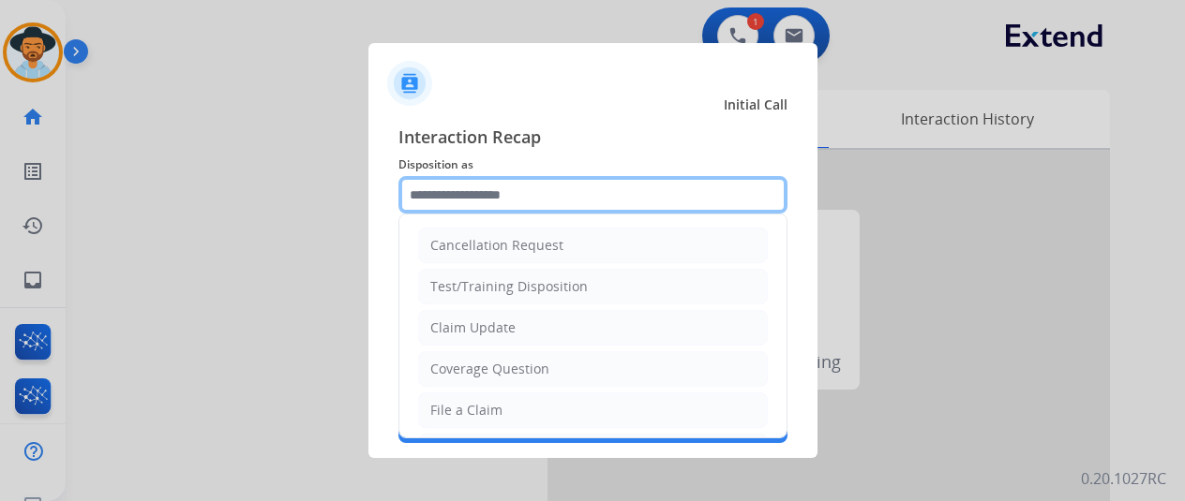
click at [455, 189] on input "text" at bounding box center [592, 194] width 389 height 37
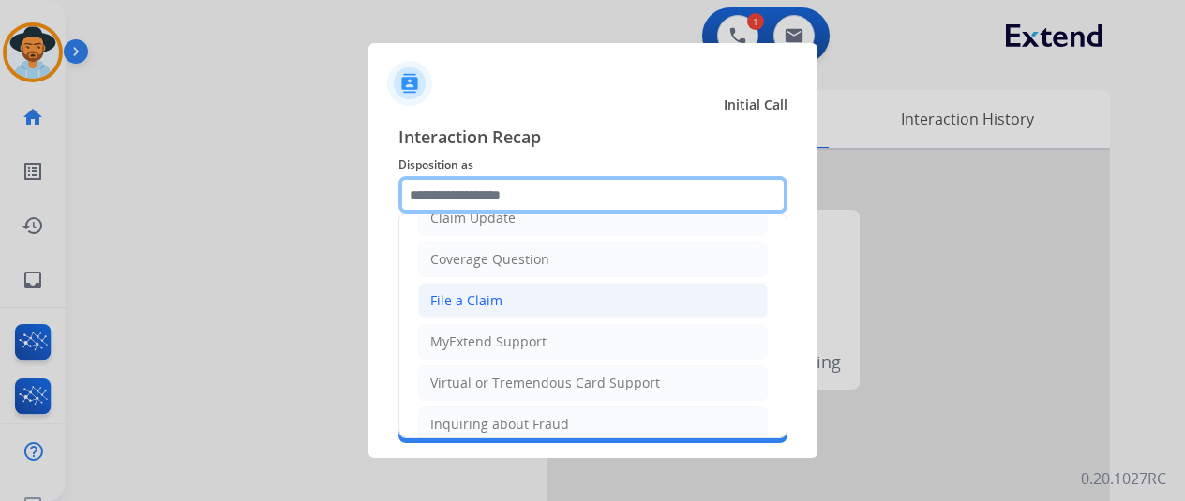
scroll to position [187, 0]
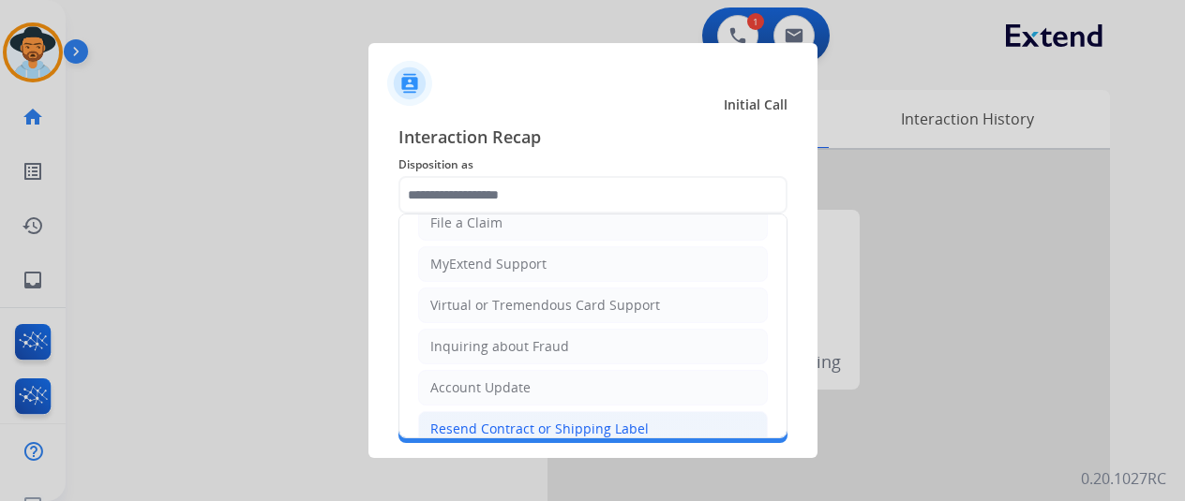
click at [501, 420] on div "Resend Contract or Shipping Label" at bounding box center [539, 429] width 218 height 19
type input "**********"
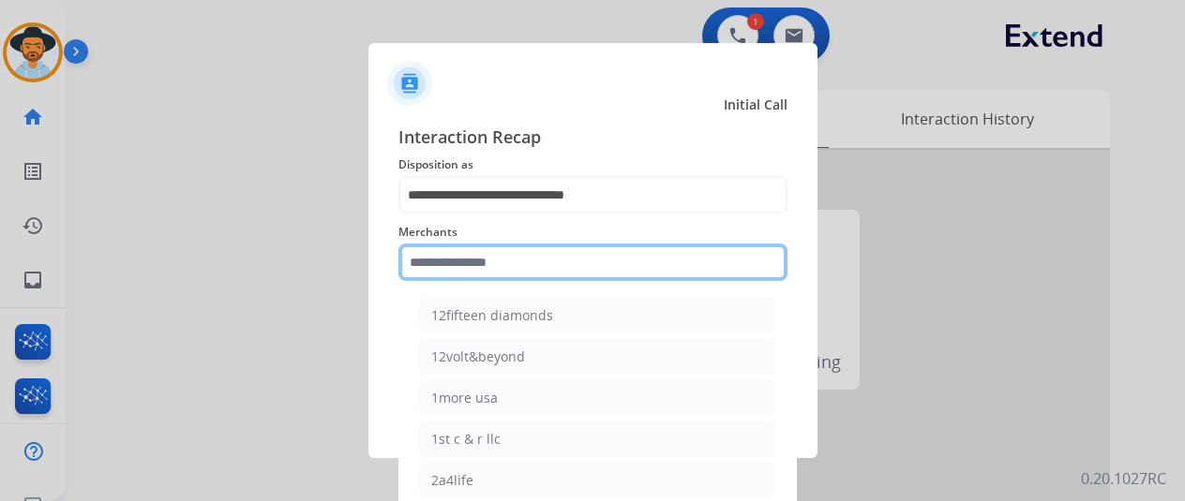
click at [463, 258] on input "text" at bounding box center [592, 262] width 389 height 37
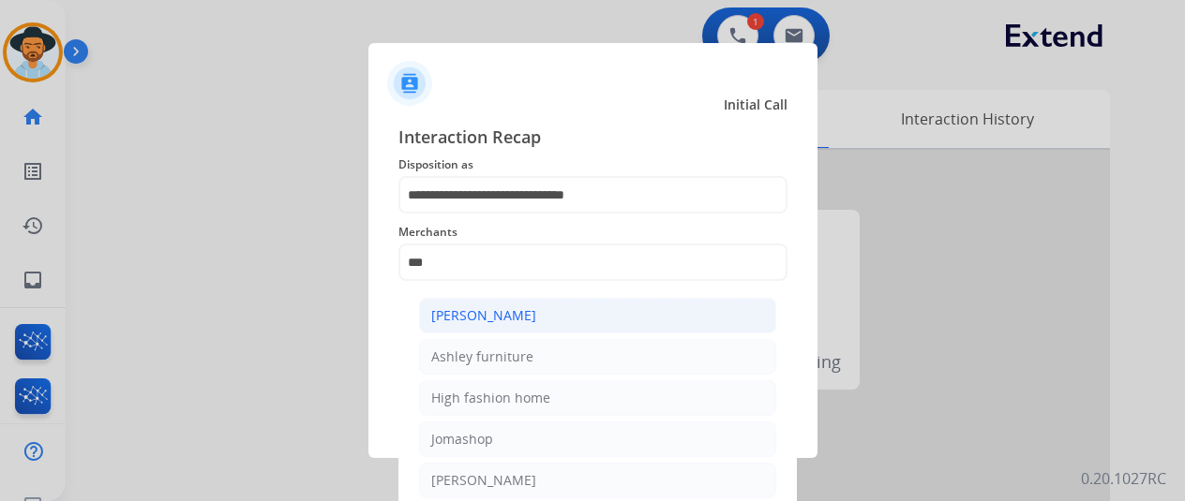
click at [502, 308] on div "[PERSON_NAME]" at bounding box center [483, 316] width 105 height 19
type input "**********"
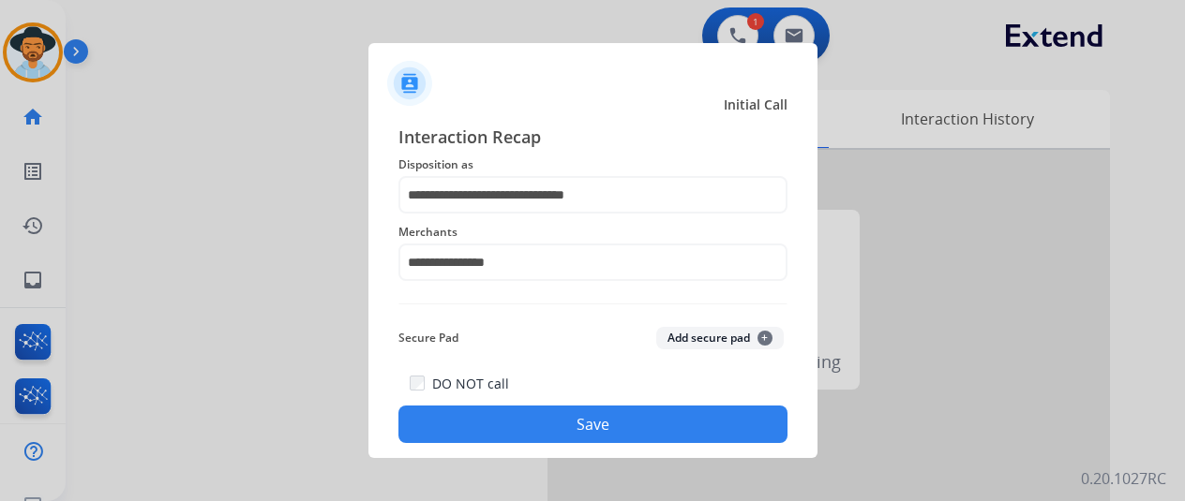
click at [537, 413] on button "Save" at bounding box center [592, 424] width 389 height 37
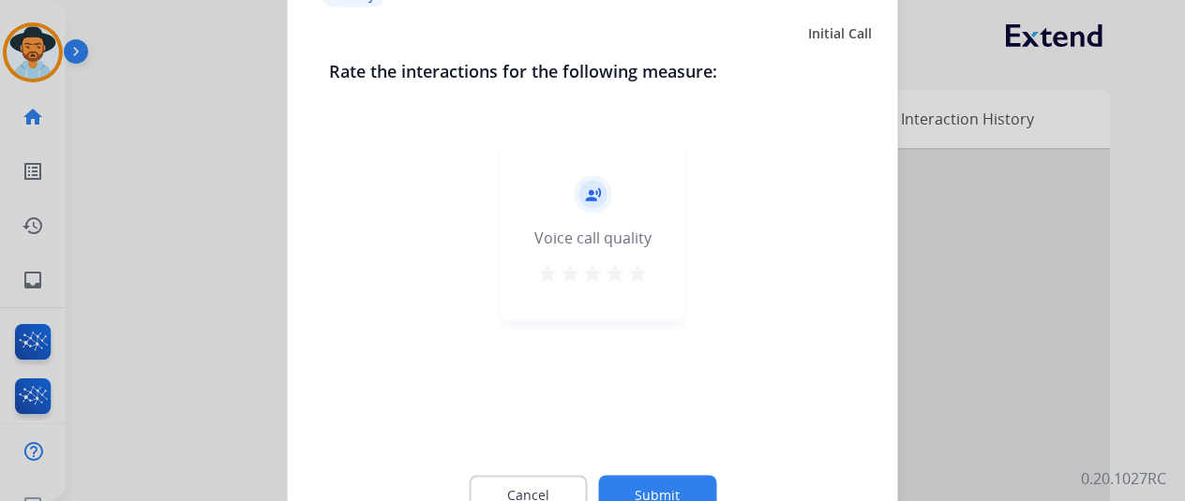
click at [666, 484] on button "Submit" at bounding box center [657, 494] width 118 height 39
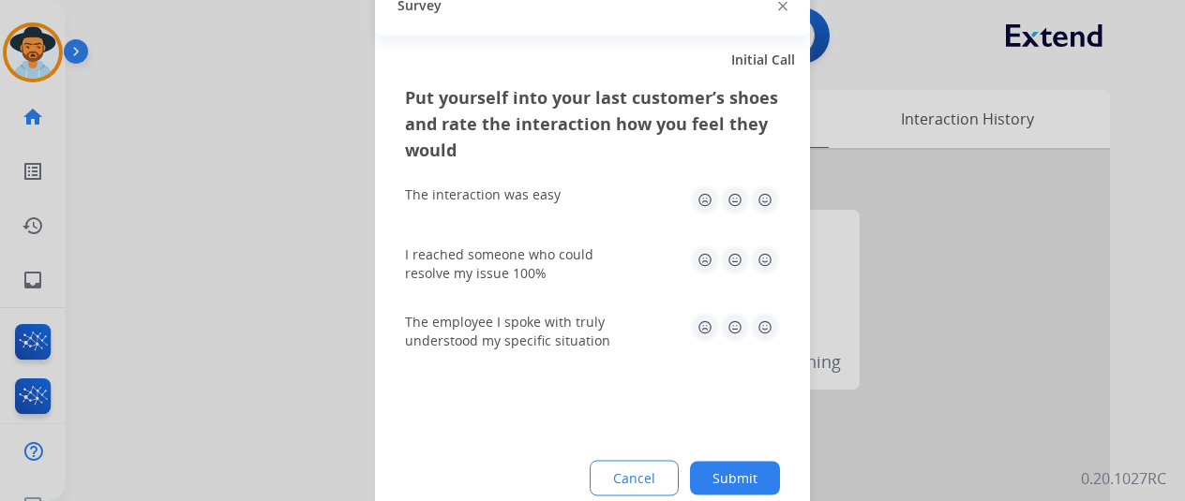
click at [741, 470] on button "Submit" at bounding box center [735, 478] width 90 height 34
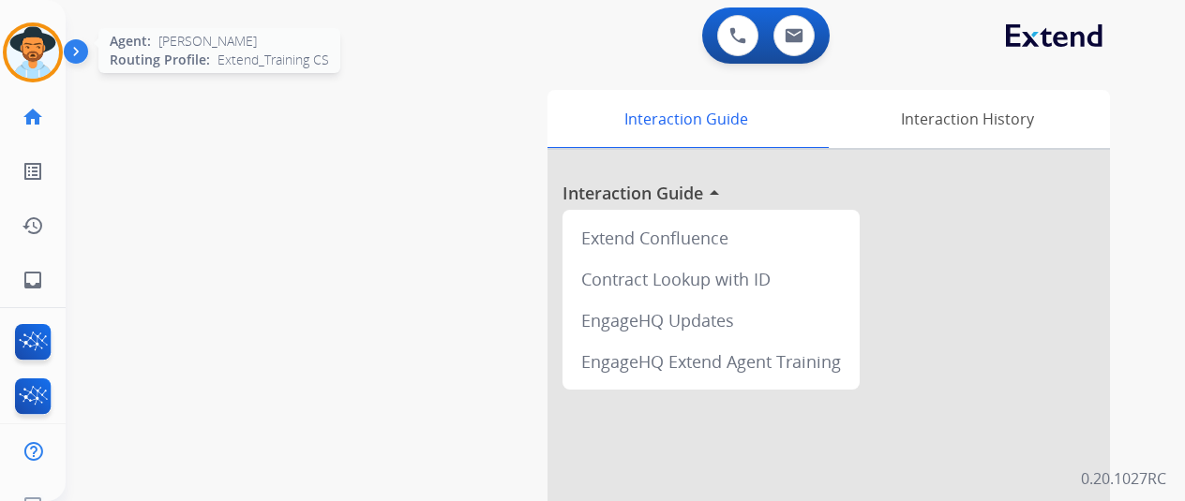
click at [40, 38] on img at bounding box center [33, 52] width 52 height 52
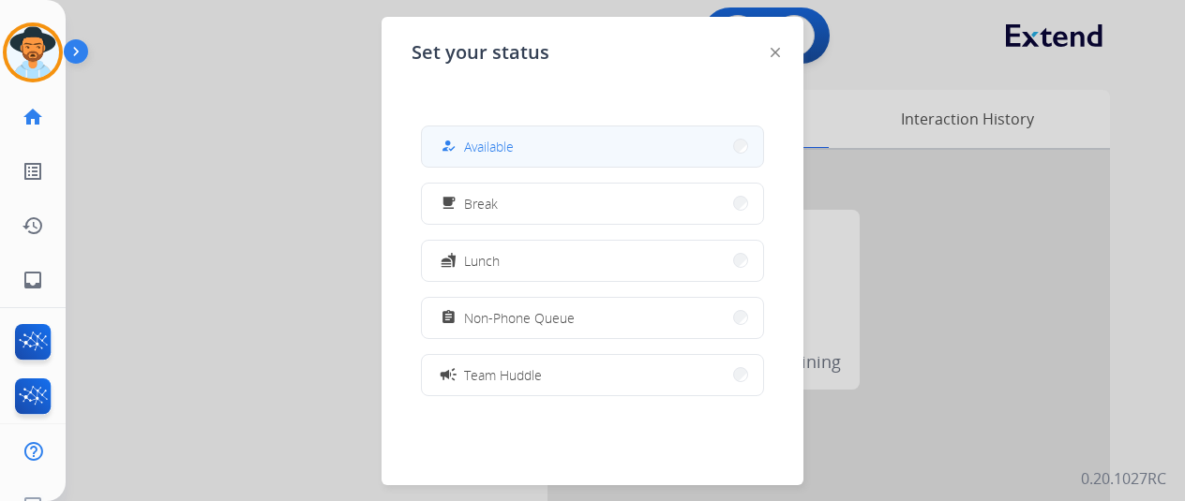
click at [478, 141] on span "Available" at bounding box center [489, 147] width 50 height 20
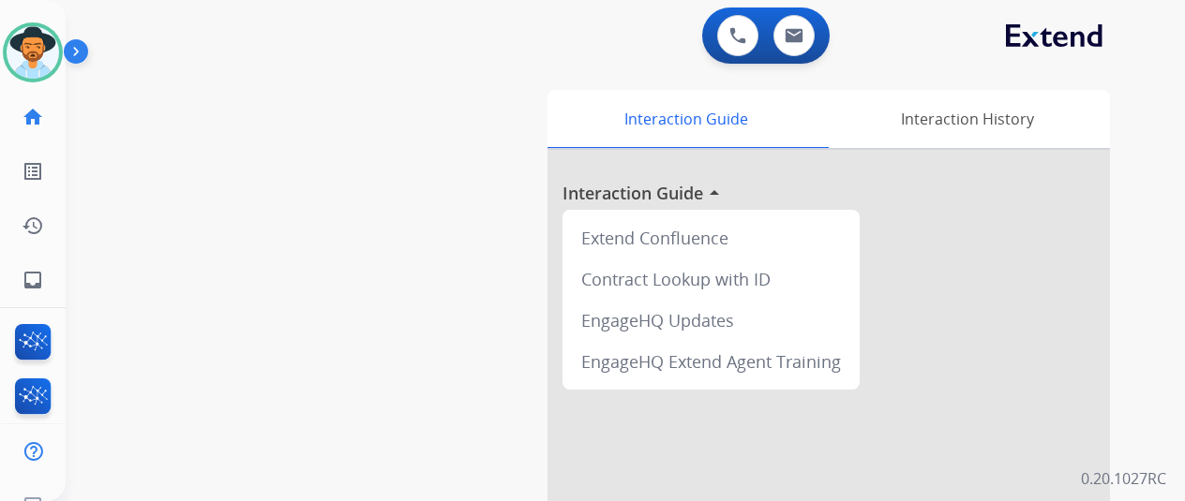
drag, startPoint x: 36, startPoint y: 42, endPoint x: 64, endPoint y: 36, distance: 28.9
click at [37, 42] on img at bounding box center [33, 52] width 52 height 52
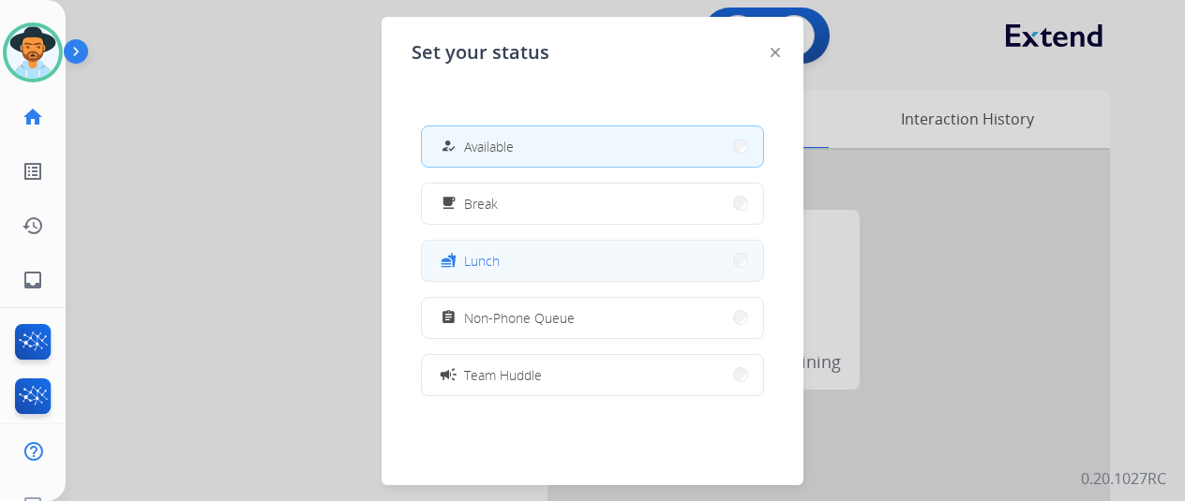
click at [494, 265] on span "Lunch" at bounding box center [482, 261] width 36 height 20
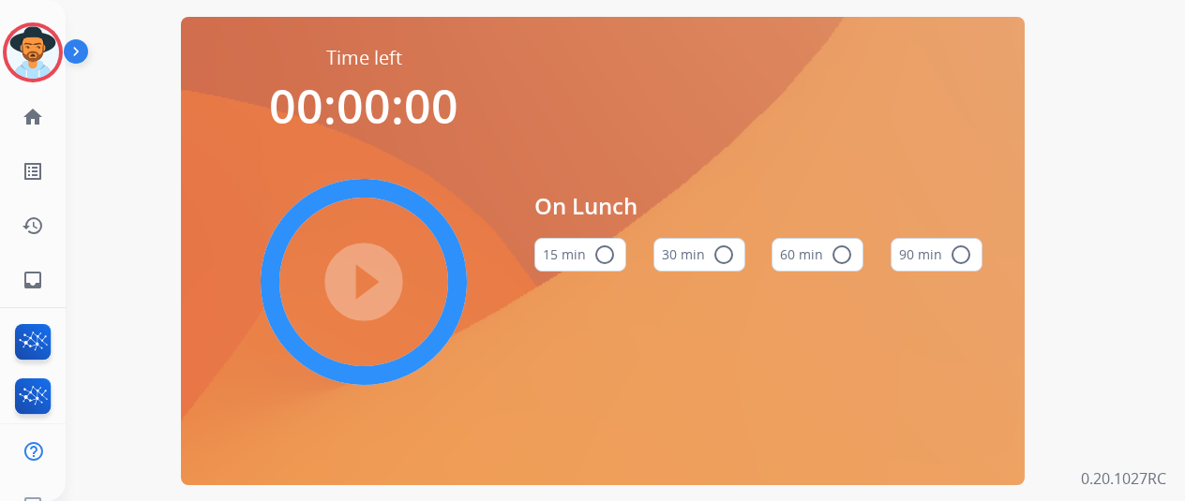
click at [731, 260] on mat-icon "radio_button_unchecked" at bounding box center [723, 255] width 22 height 22
click at [373, 279] on mat-icon "play_circle_filled" at bounding box center [363, 282] width 22 height 22
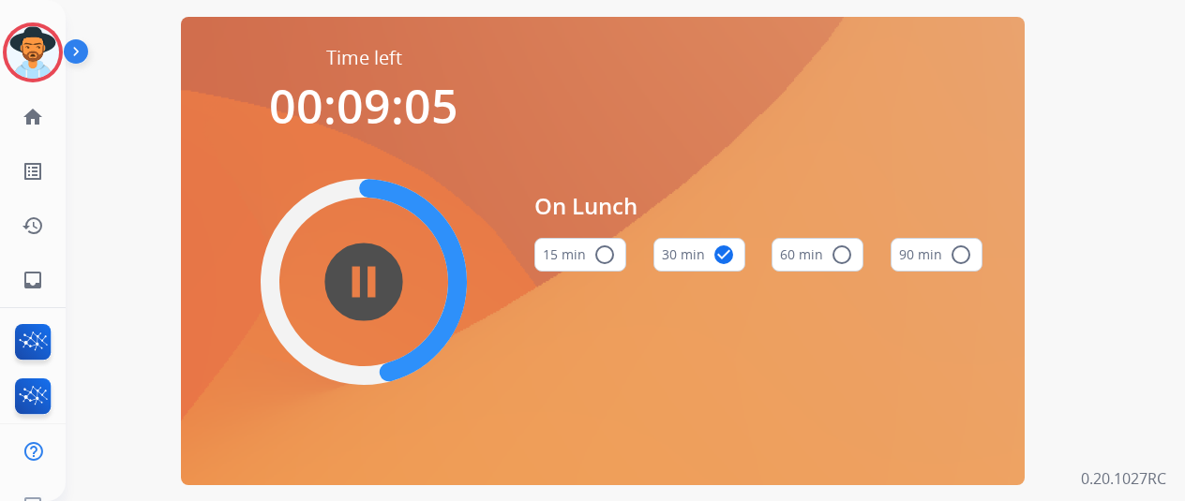
click at [375, 285] on mat-icon "pause_circle_filled" at bounding box center [363, 282] width 22 height 22
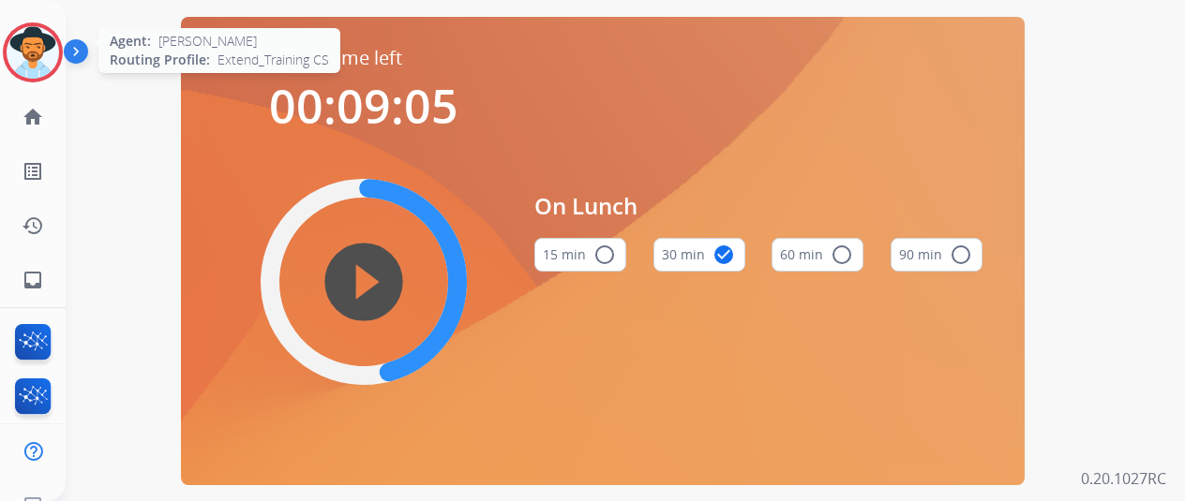
click at [29, 50] on img at bounding box center [33, 52] width 52 height 52
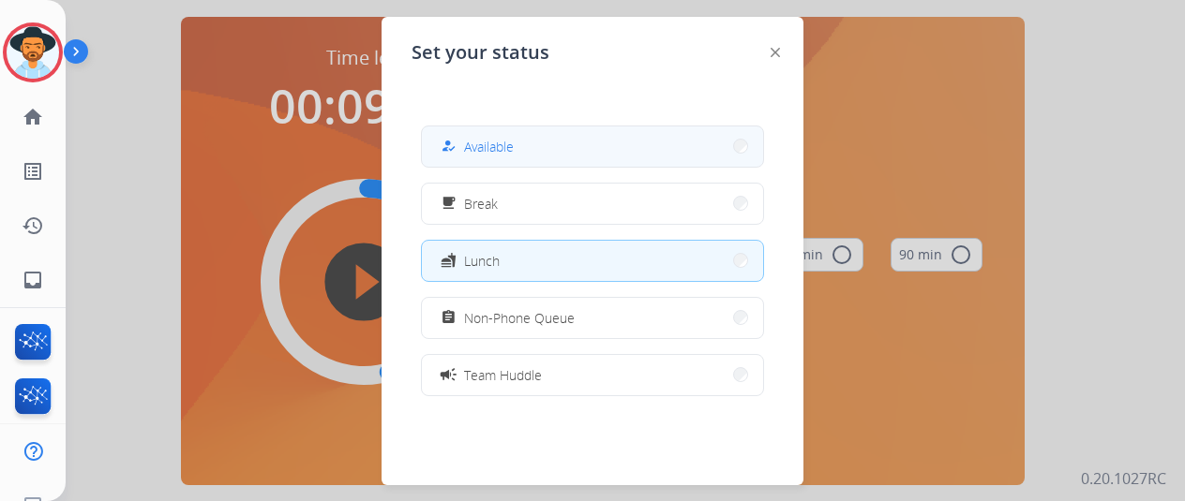
click at [531, 136] on button "how_to_reg Available" at bounding box center [592, 147] width 341 height 40
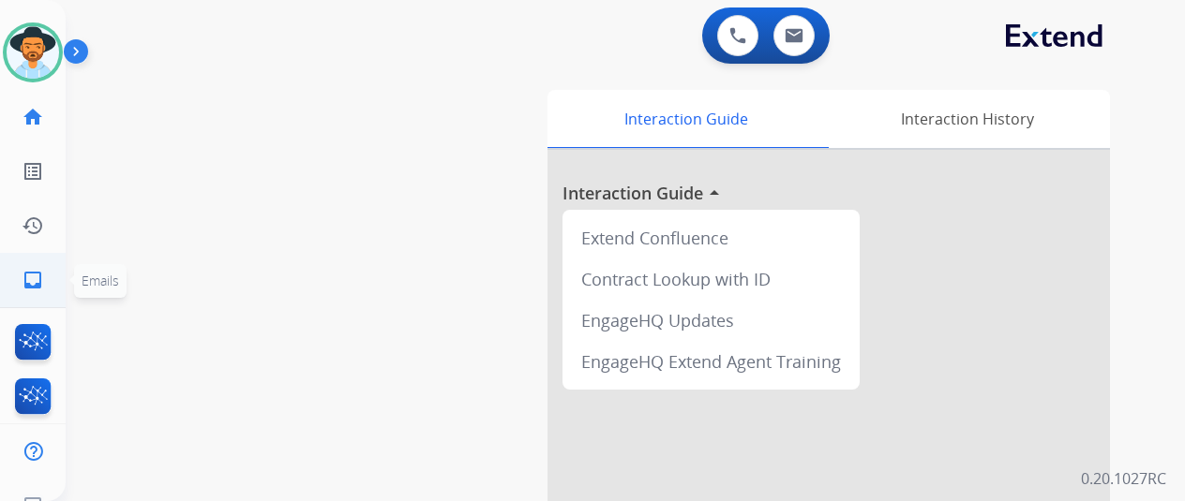
click at [33, 285] on mat-icon "inbox" at bounding box center [33, 280] width 22 height 22
select select "**********"
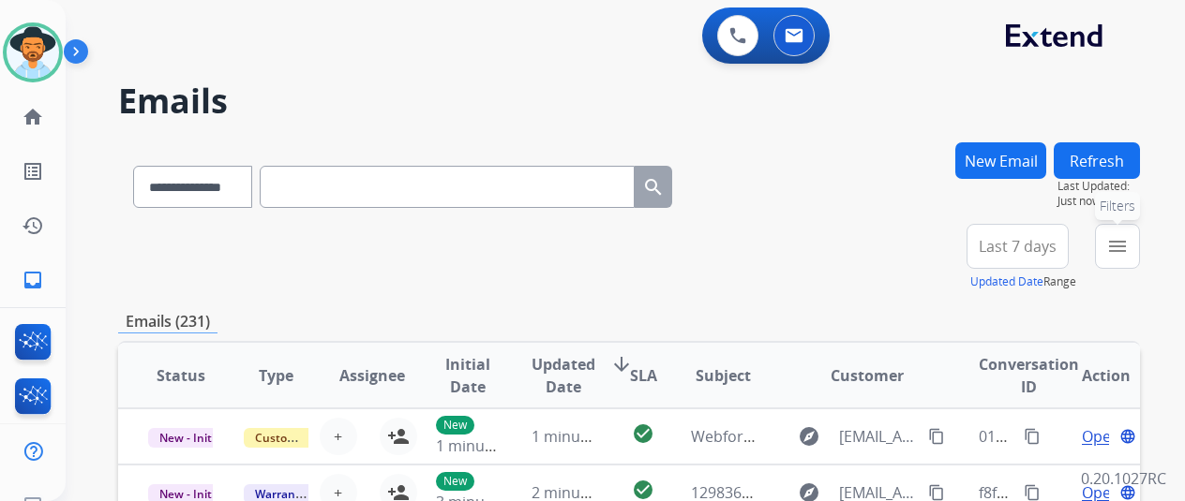
click at [1128, 247] on mat-icon "menu" at bounding box center [1117, 246] width 22 height 22
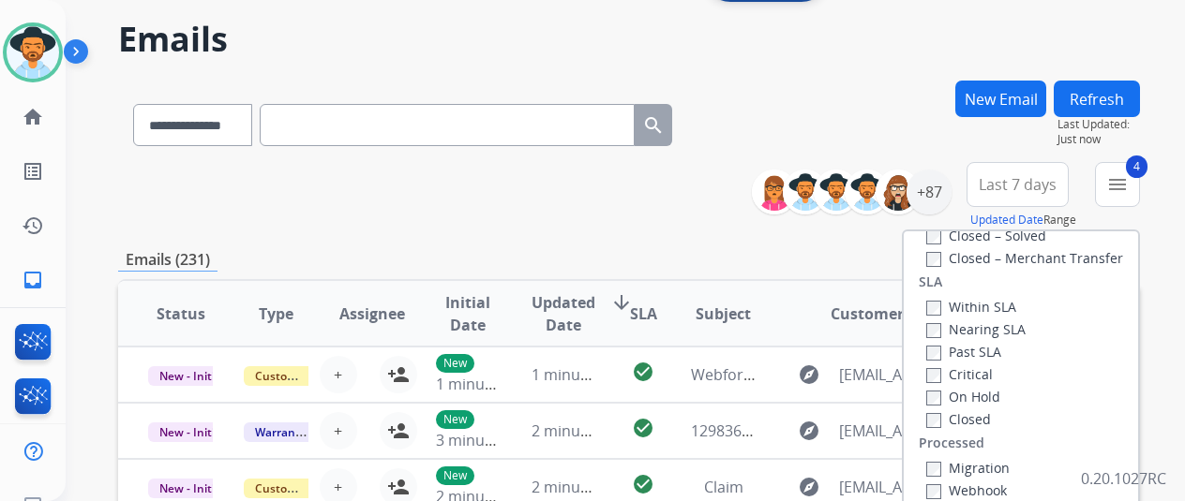
scroll to position [281, 0]
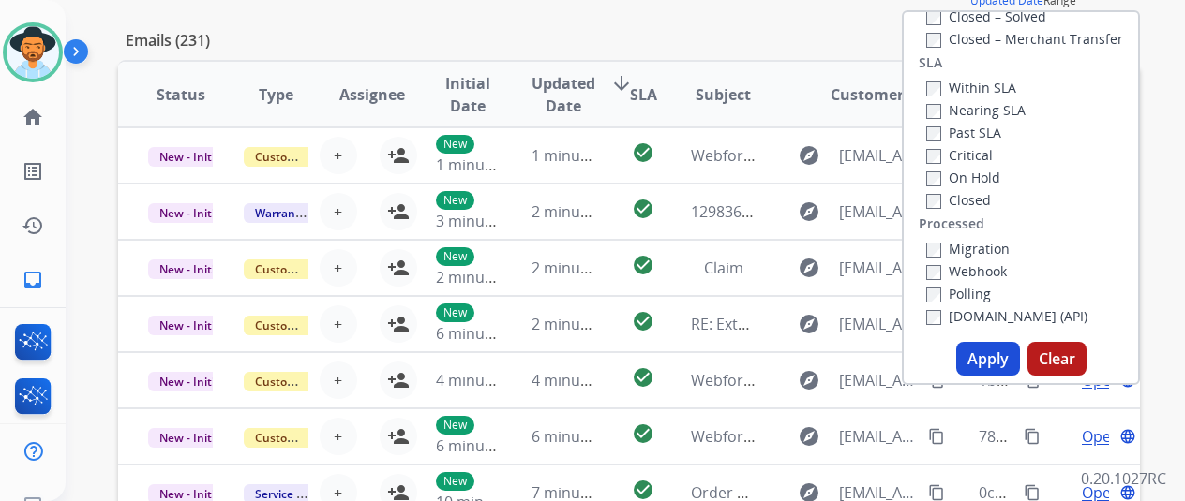
click at [986, 366] on button "Apply" at bounding box center [988, 359] width 64 height 34
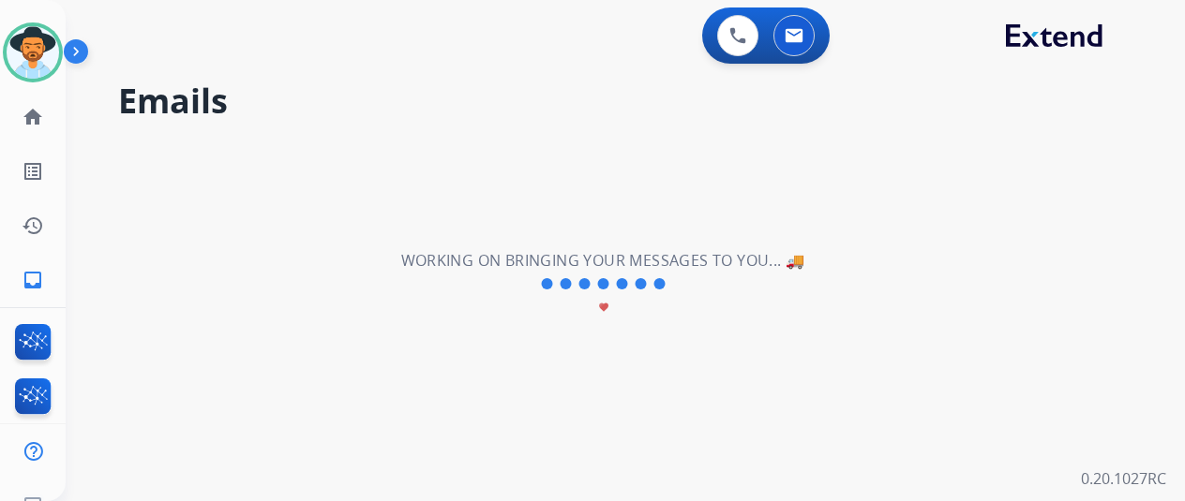
scroll to position [0, 0]
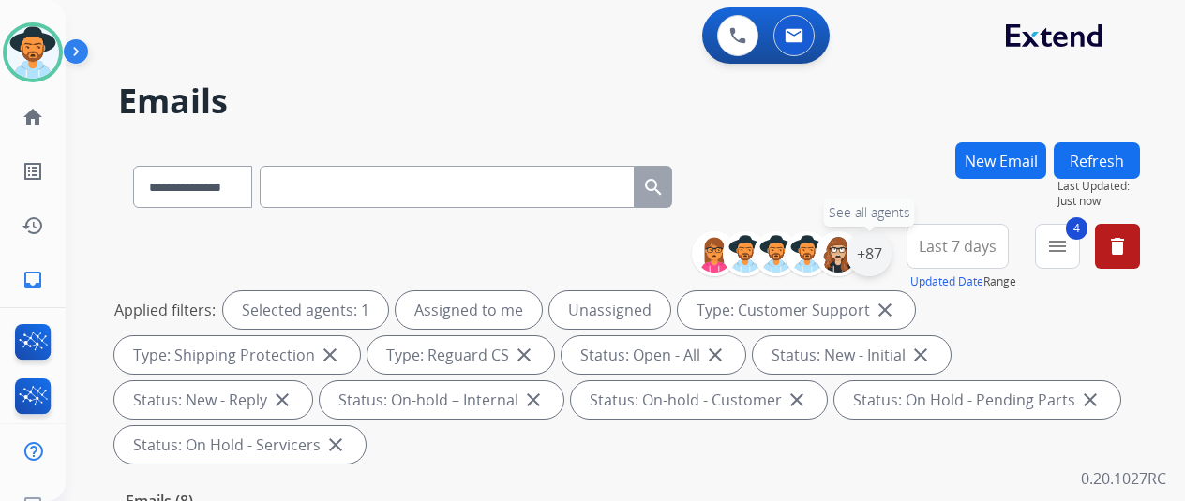
click at [889, 248] on div "+87" at bounding box center [868, 254] width 45 height 45
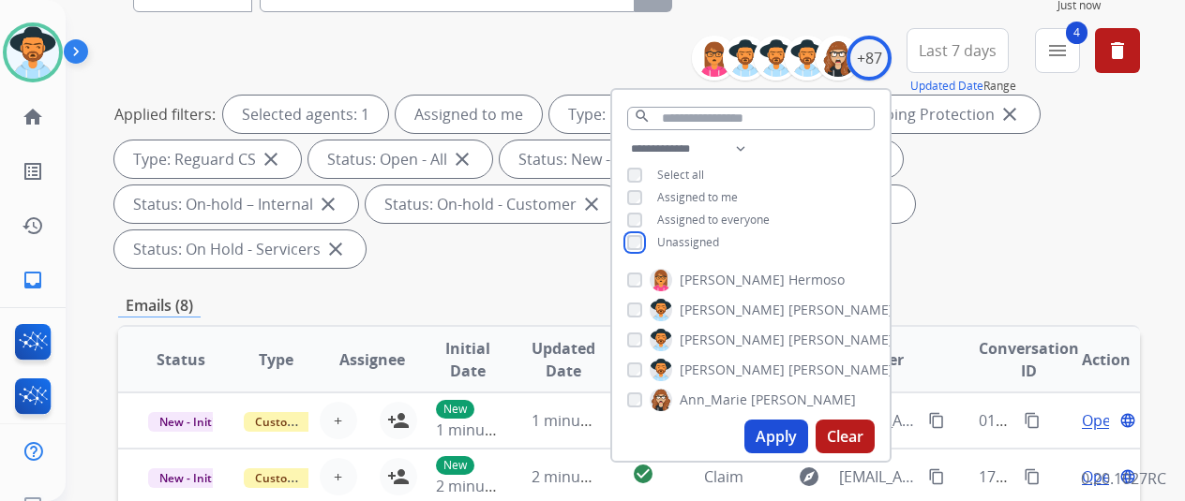
scroll to position [375, 0]
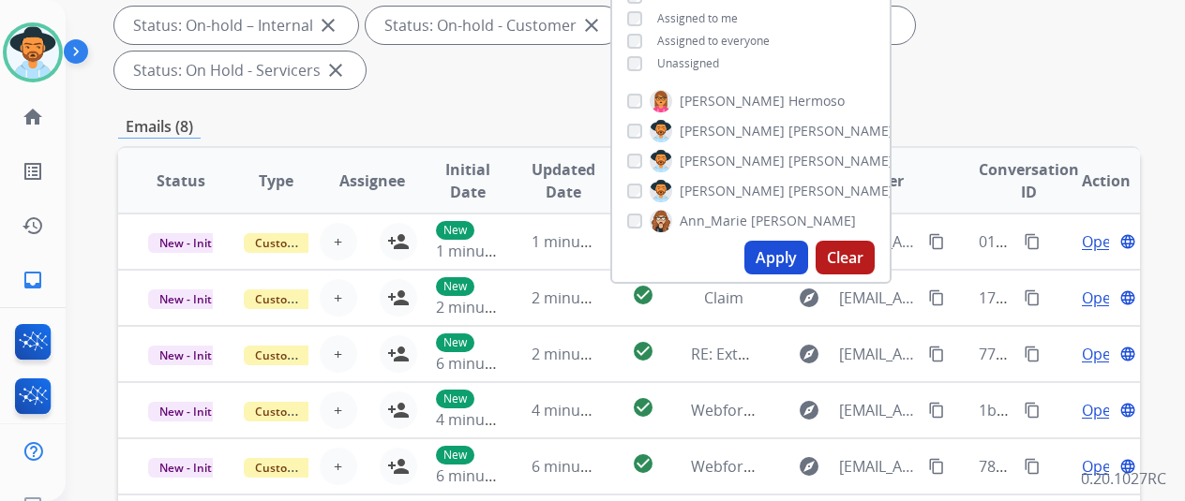
click at [786, 246] on button "Apply" at bounding box center [776, 258] width 64 height 34
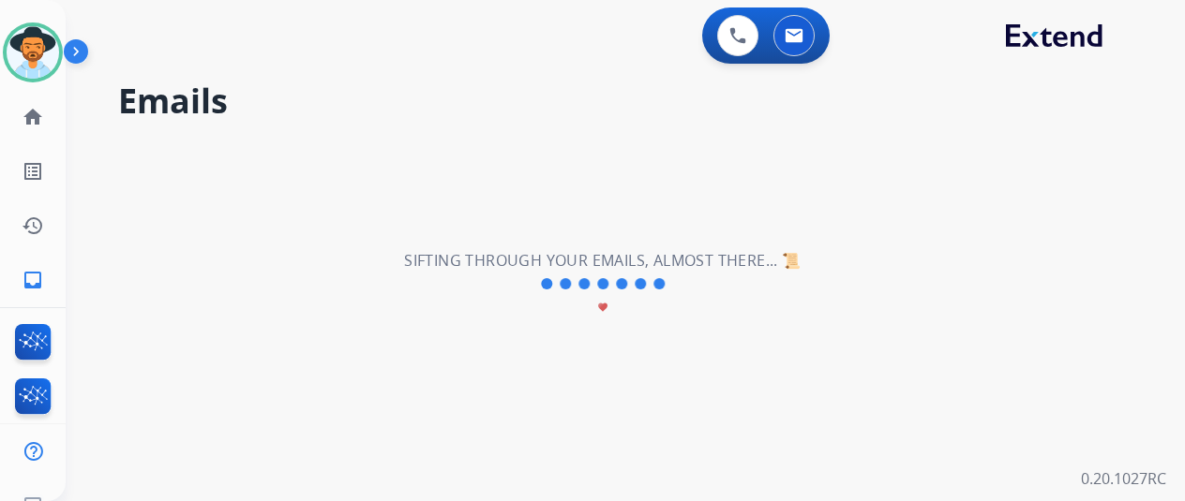
scroll to position [0, 0]
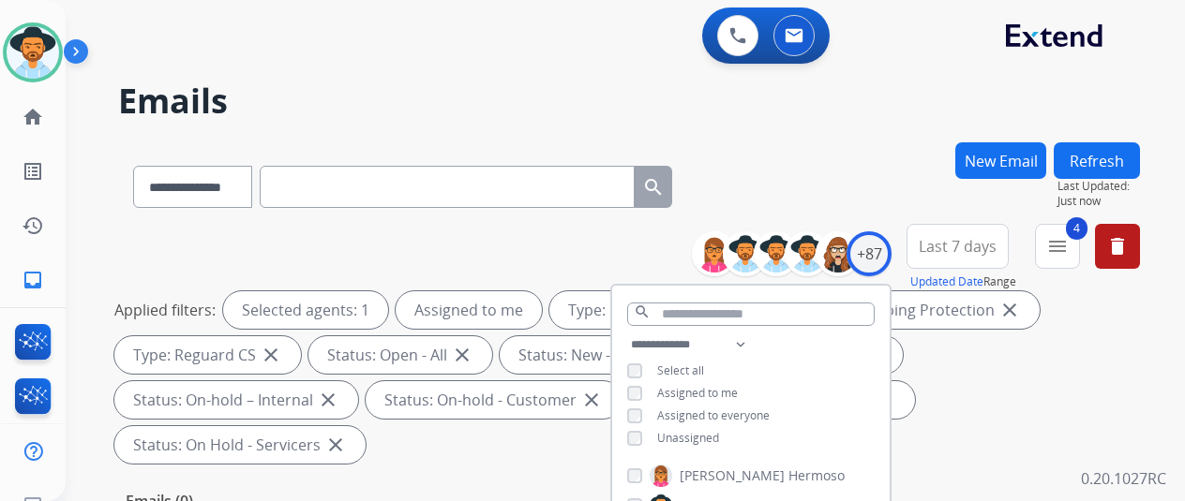
click at [879, 140] on div "**********" at bounding box center [603, 317] width 1074 height 501
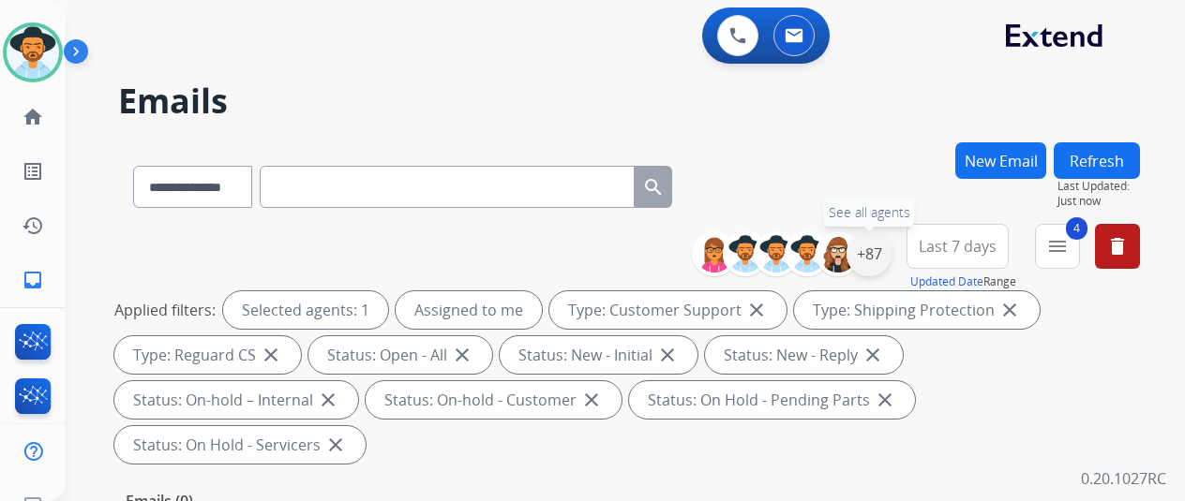
click at [883, 251] on div "+87" at bounding box center [868, 254] width 45 height 45
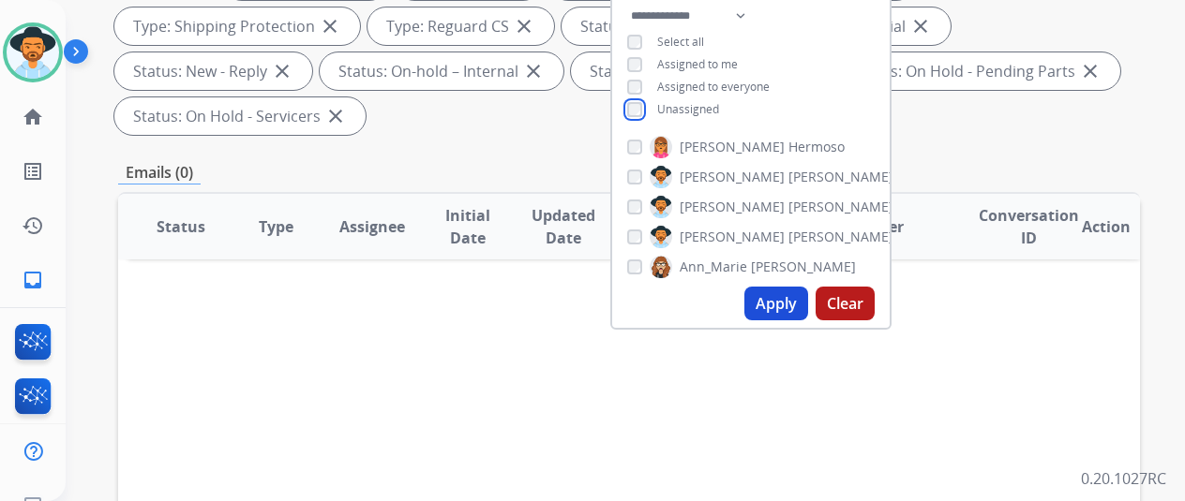
scroll to position [375, 0]
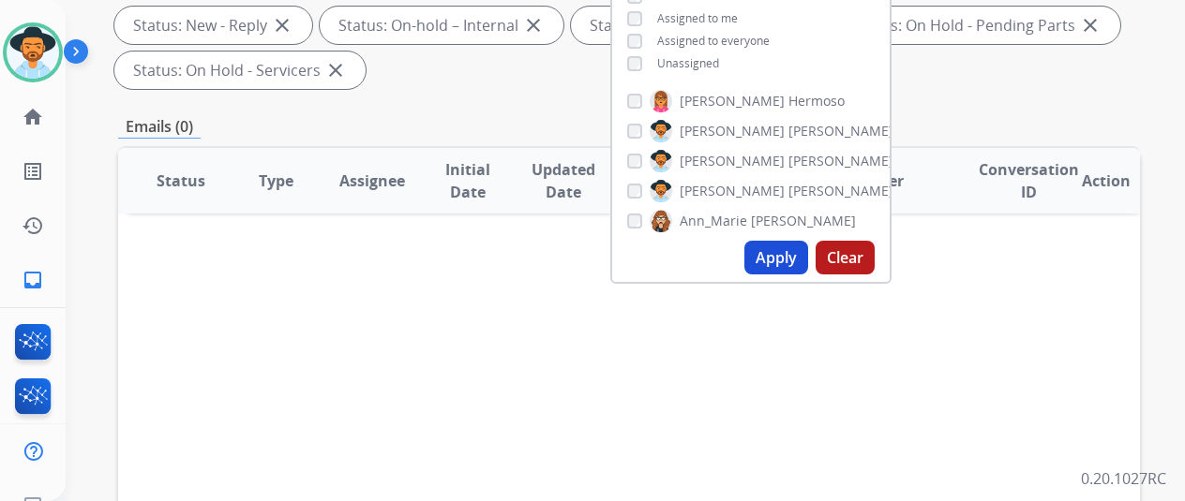
click at [787, 250] on button "Apply" at bounding box center [776, 258] width 64 height 34
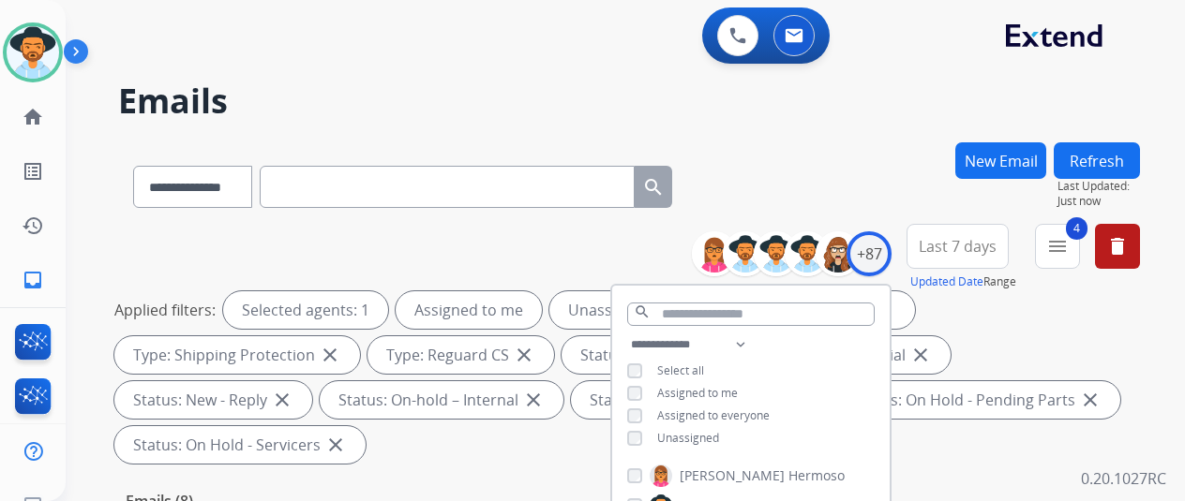
click at [833, 202] on div "**********" at bounding box center [629, 183] width 1022 height 82
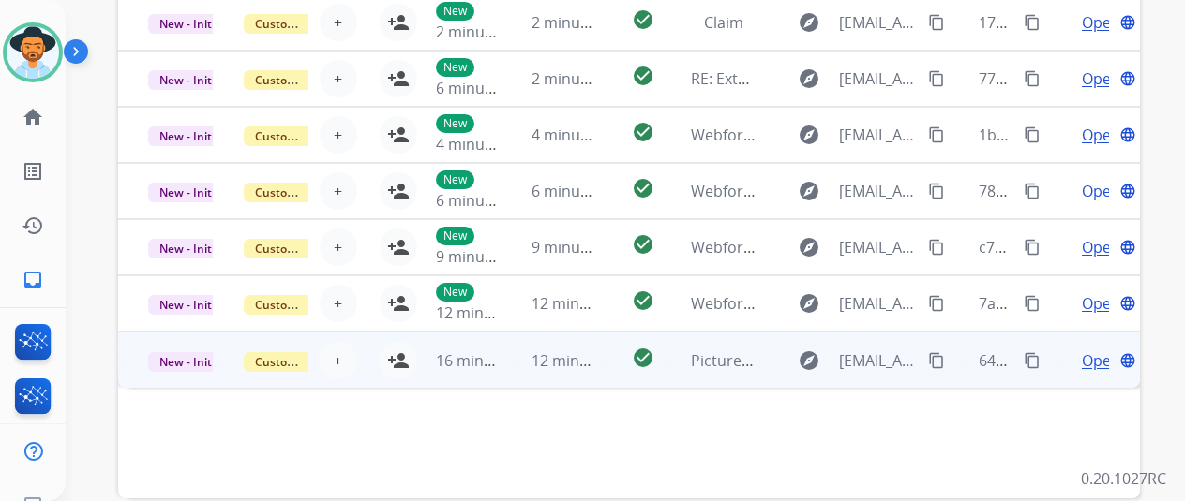
scroll to position [542, 0]
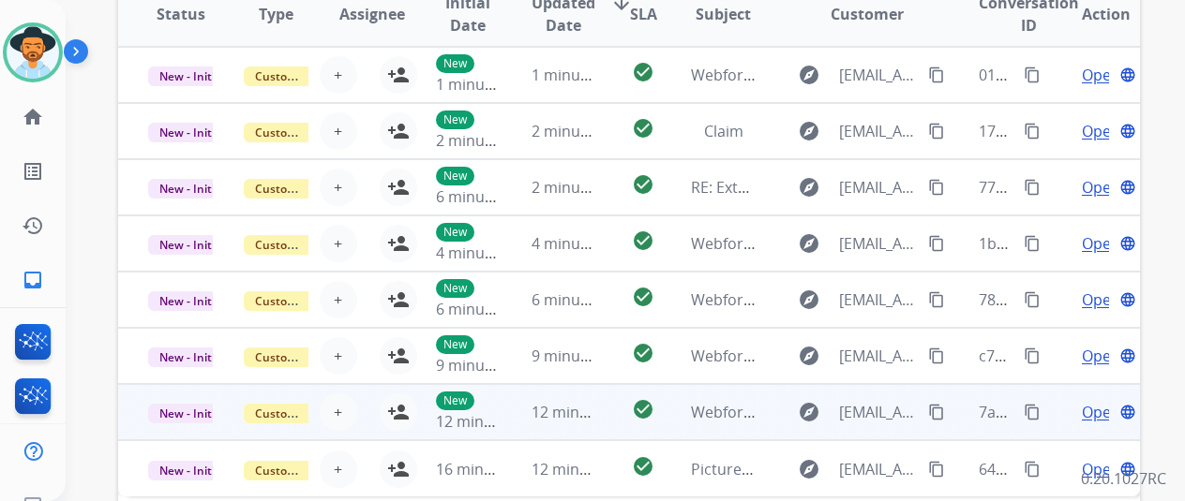
click at [1093, 413] on span "Open" at bounding box center [1101, 412] width 38 height 22
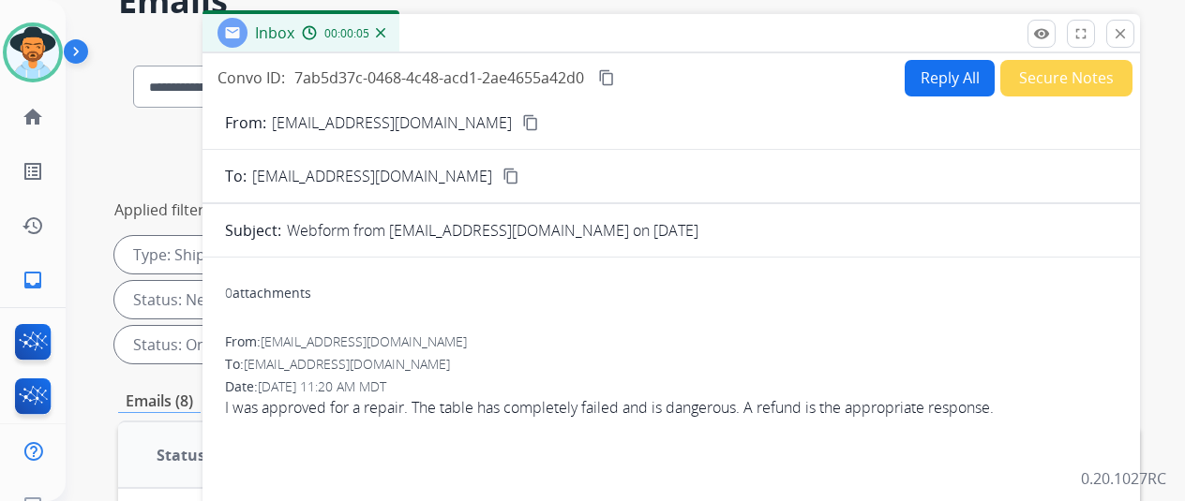
scroll to position [0, 0]
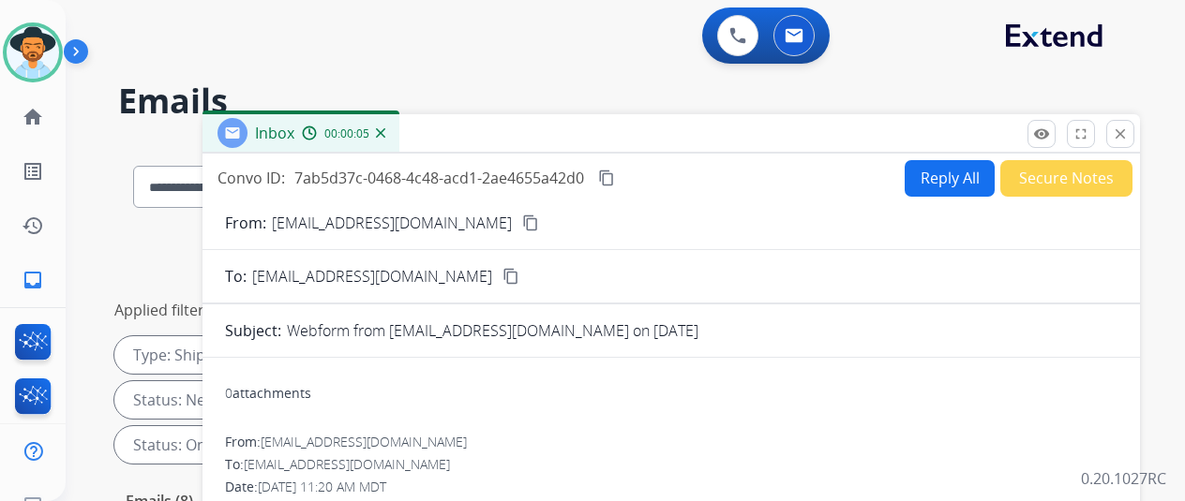
click at [522, 219] on mat-icon "content_copy" at bounding box center [530, 223] width 17 height 17
click at [1129, 135] on mat-icon "close" at bounding box center [1120, 134] width 17 height 17
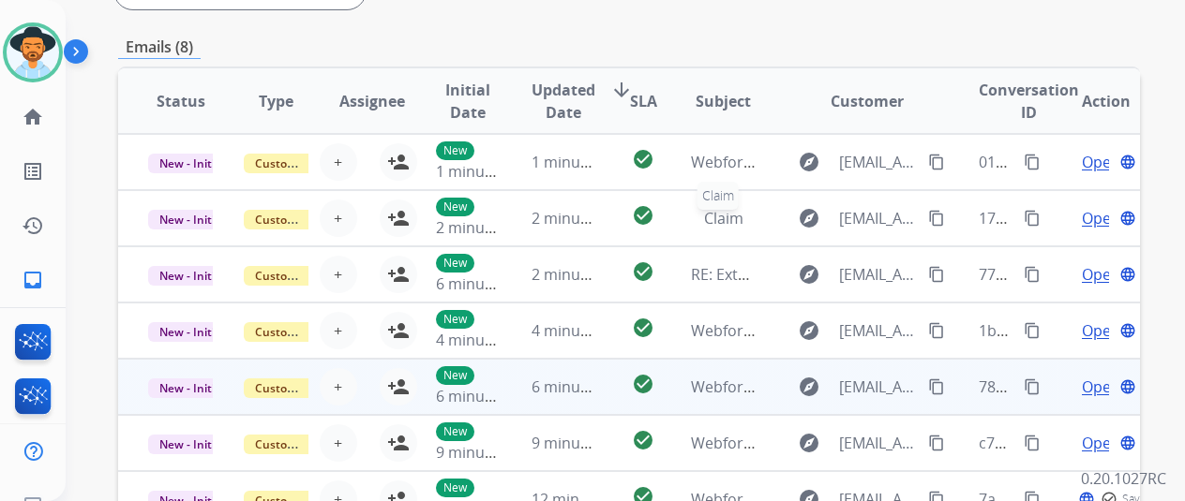
scroll to position [562, 0]
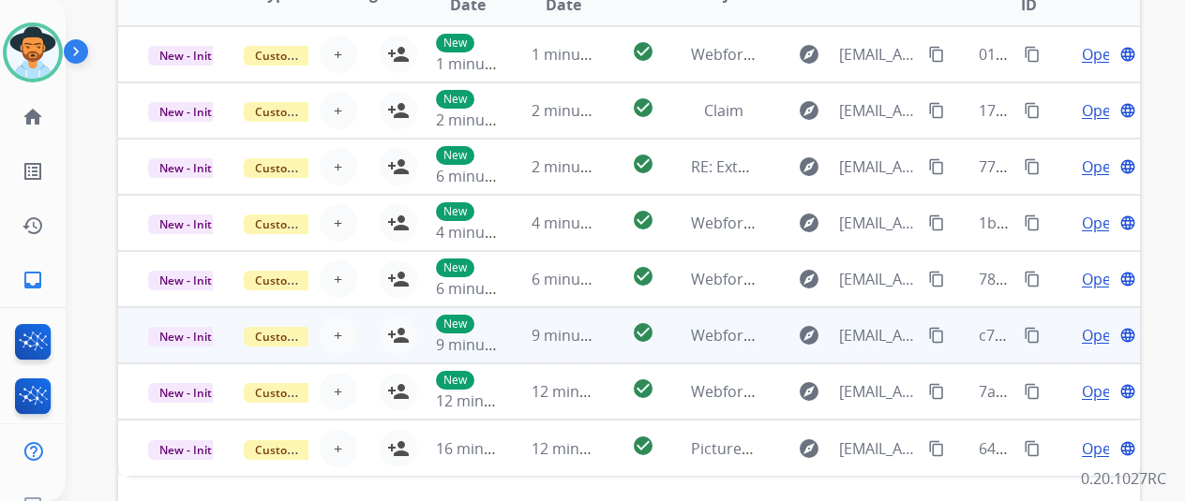
click at [1100, 328] on span "Open" at bounding box center [1101, 335] width 38 height 22
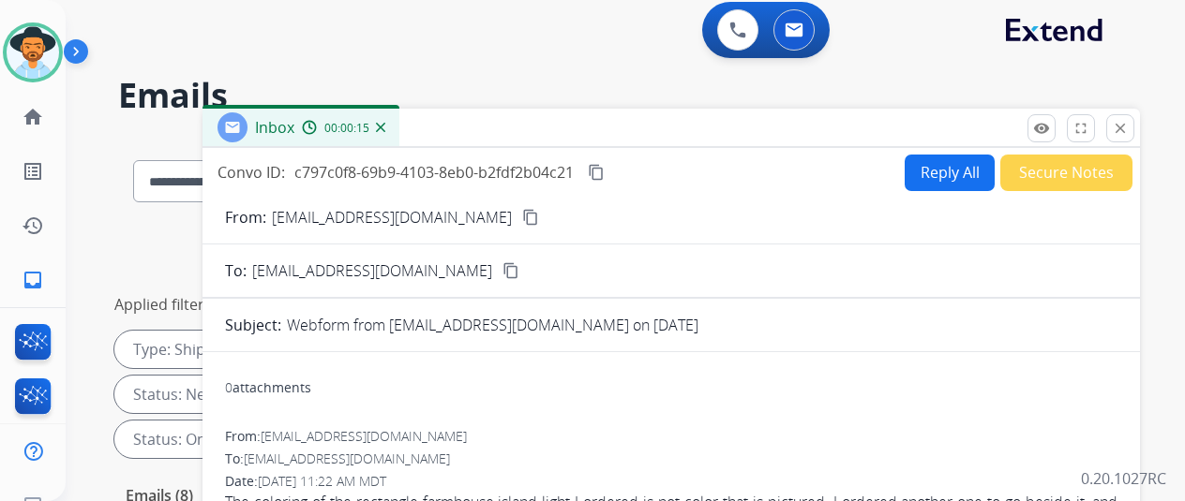
scroll to position [0, 0]
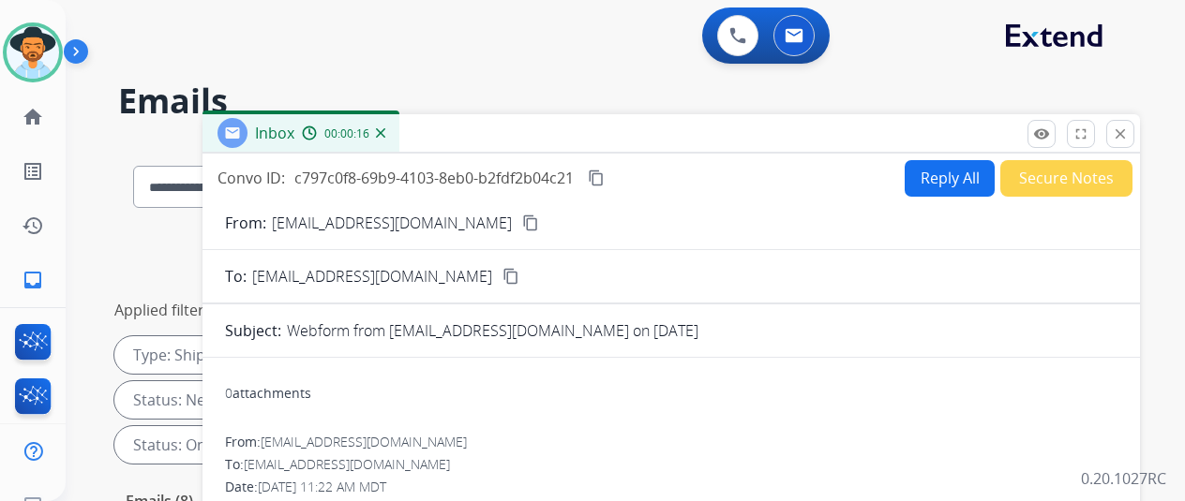
click at [385, 136] on img at bounding box center [380, 132] width 9 height 9
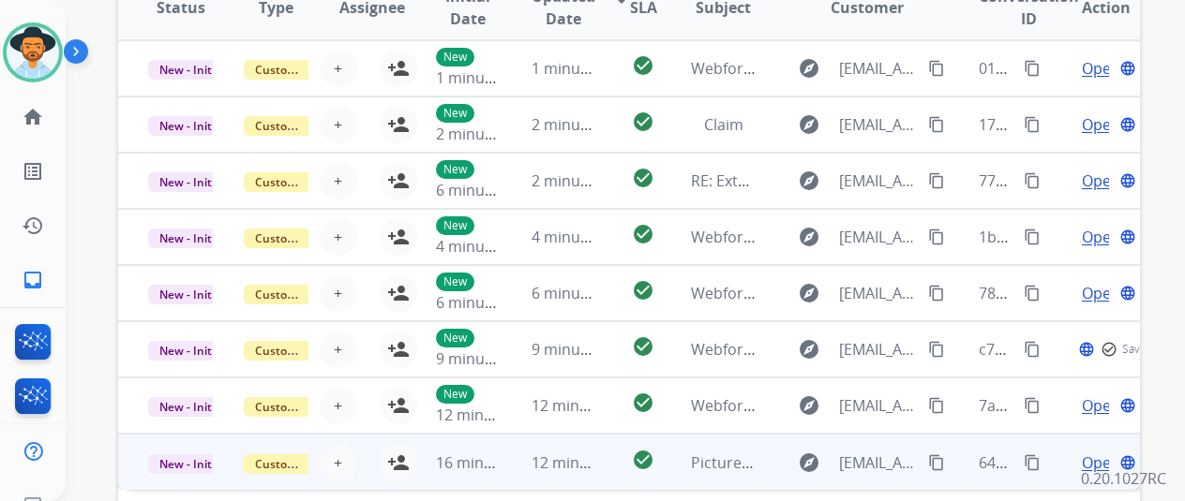
scroll to position [729, 0]
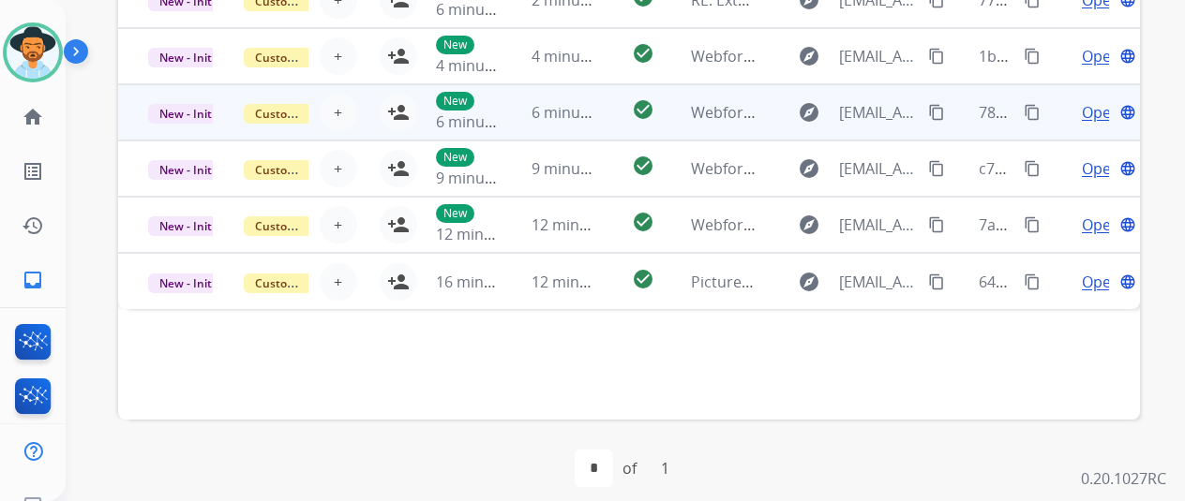
click at [1100, 106] on span "Open" at bounding box center [1101, 112] width 38 height 22
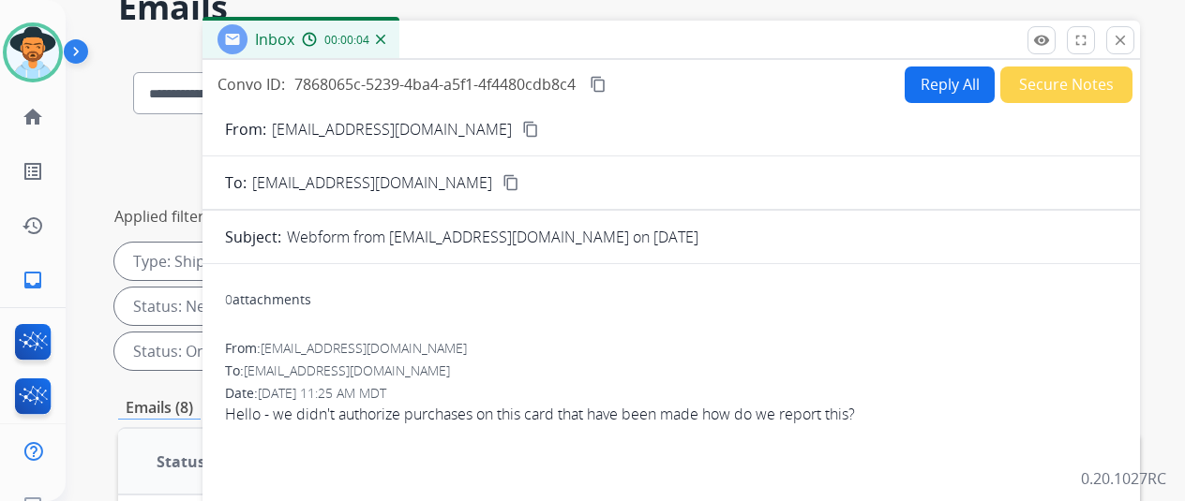
scroll to position [73, 0]
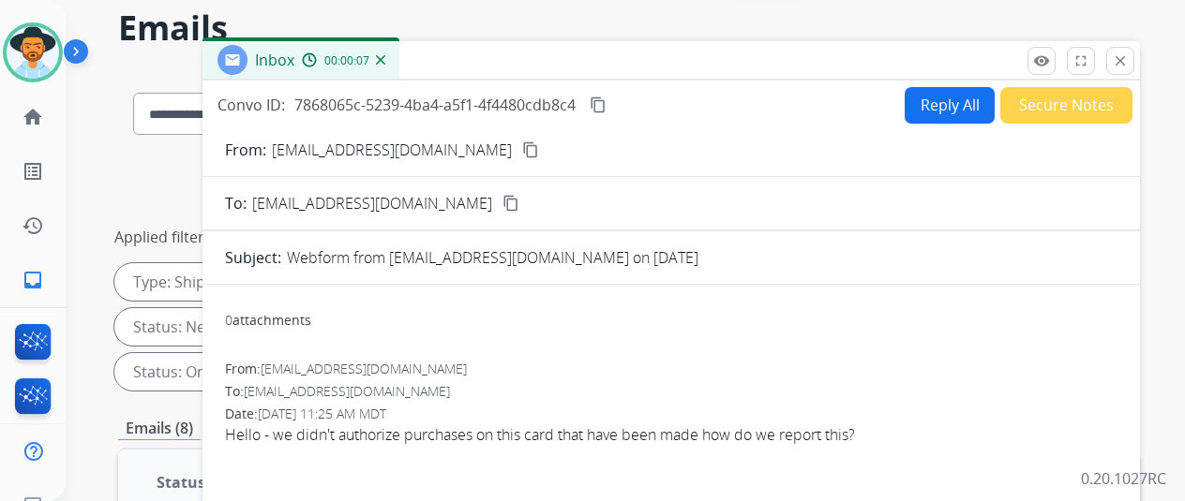
click at [522, 142] on mat-icon "content_copy" at bounding box center [530, 150] width 17 height 17
click at [1129, 61] on mat-icon "close" at bounding box center [1120, 60] width 17 height 17
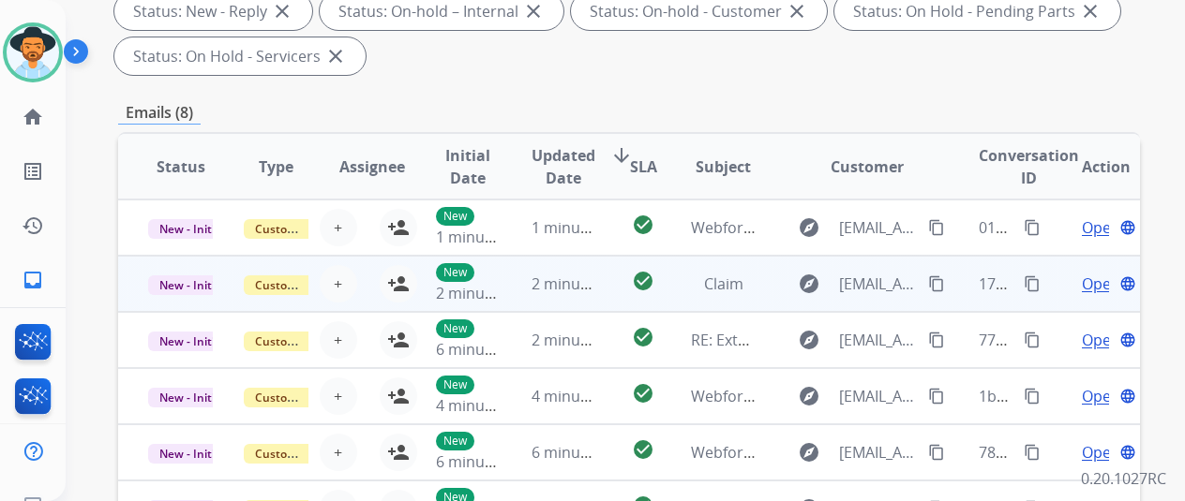
scroll to position [354, 0]
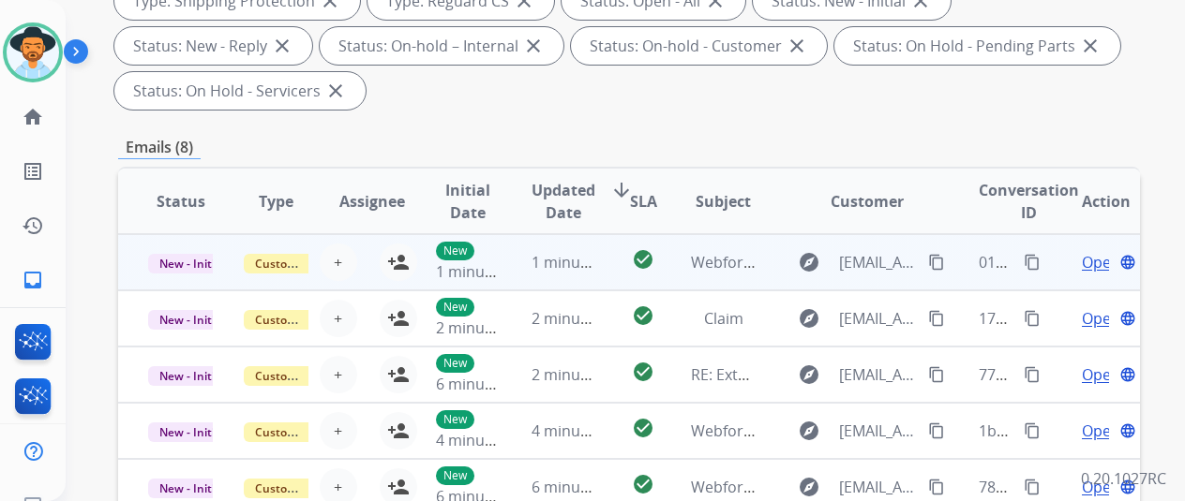
click at [1094, 256] on span "Open" at bounding box center [1101, 262] width 38 height 22
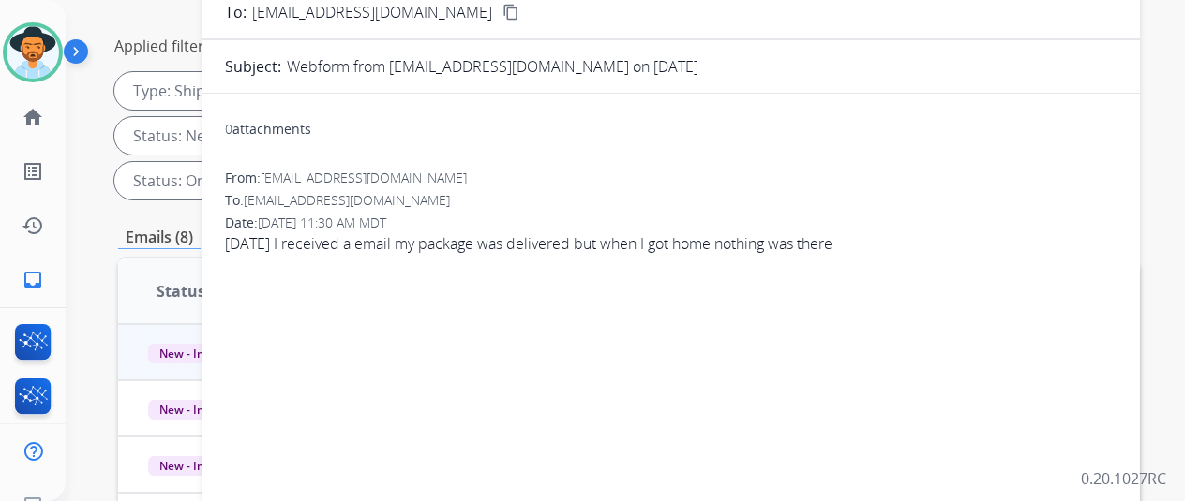
scroll to position [73, 0]
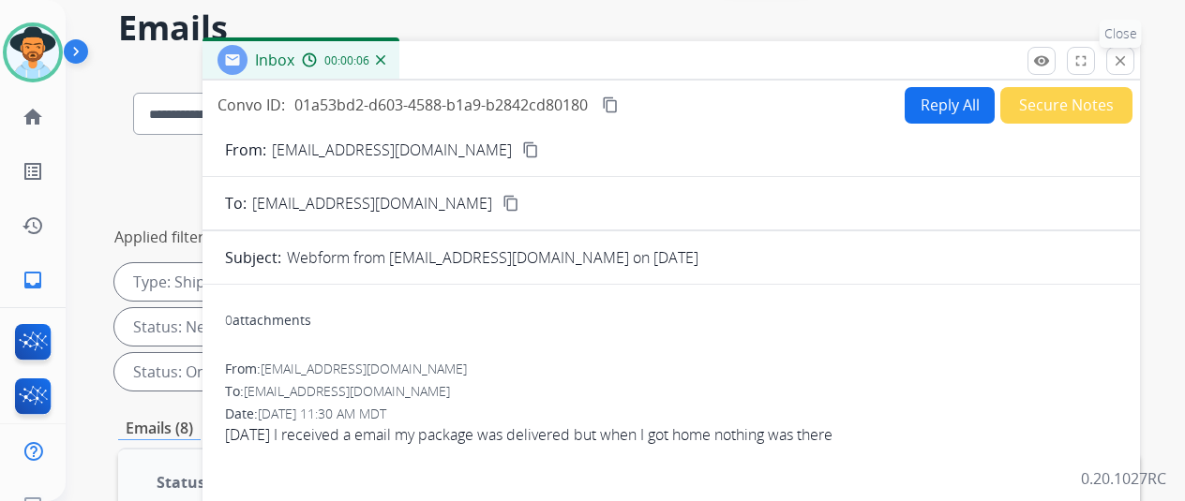
click at [1134, 59] on button "close Close" at bounding box center [1120, 61] width 28 height 28
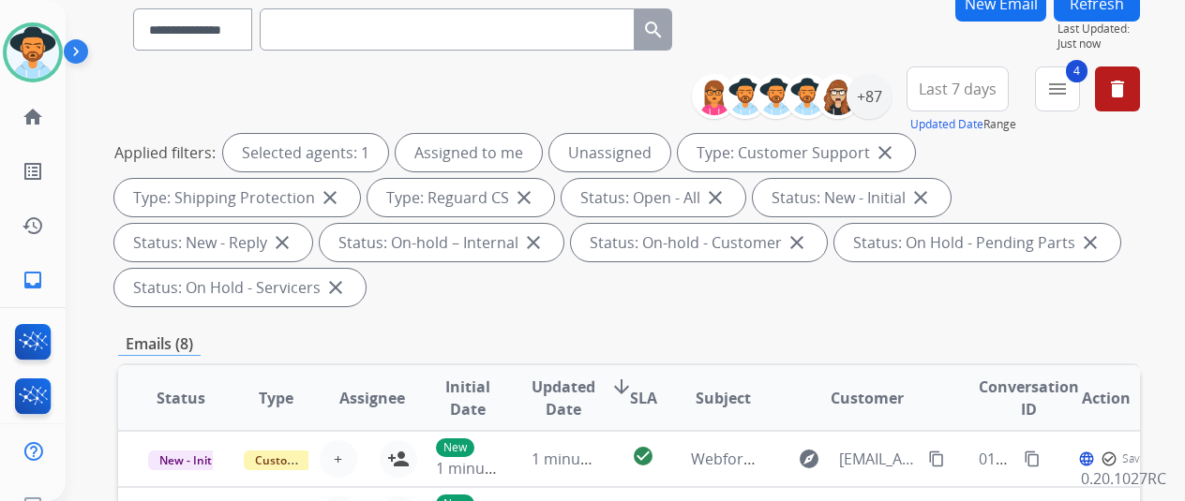
scroll to position [261, 0]
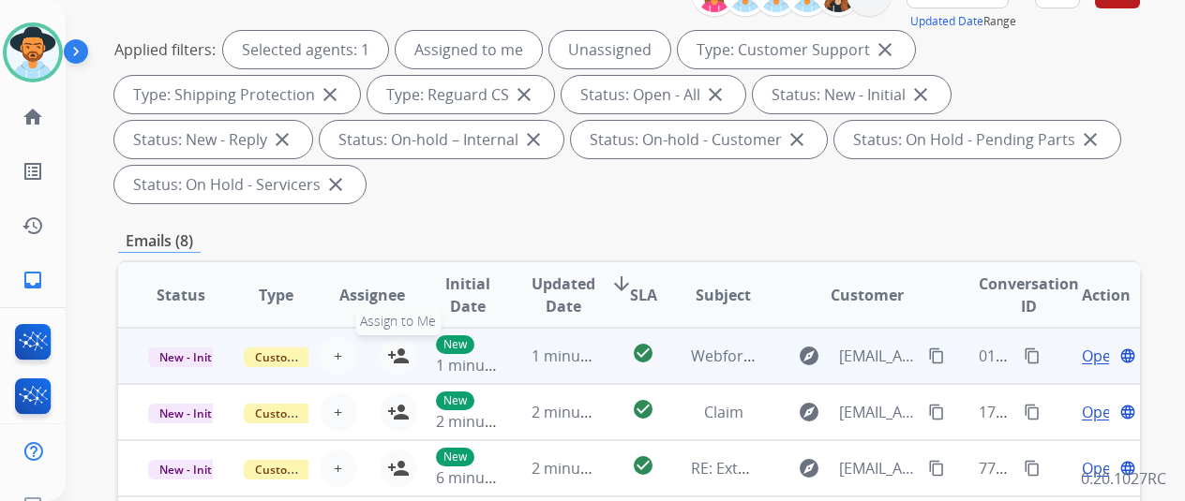
click at [401, 350] on mat-icon "person_add" at bounding box center [398, 356] width 22 height 22
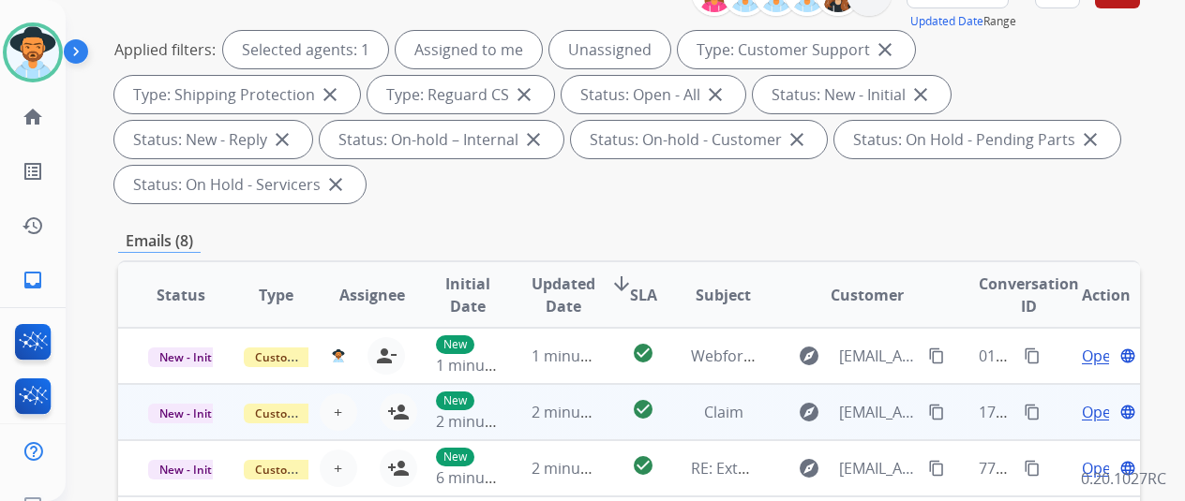
click at [1089, 415] on span "Open" at bounding box center [1101, 412] width 38 height 22
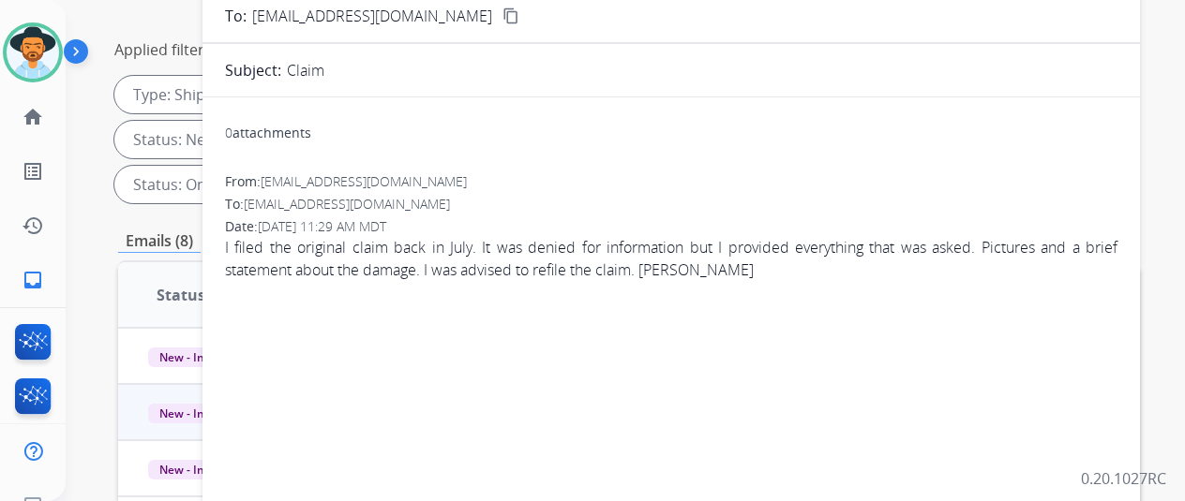
scroll to position [0, 0]
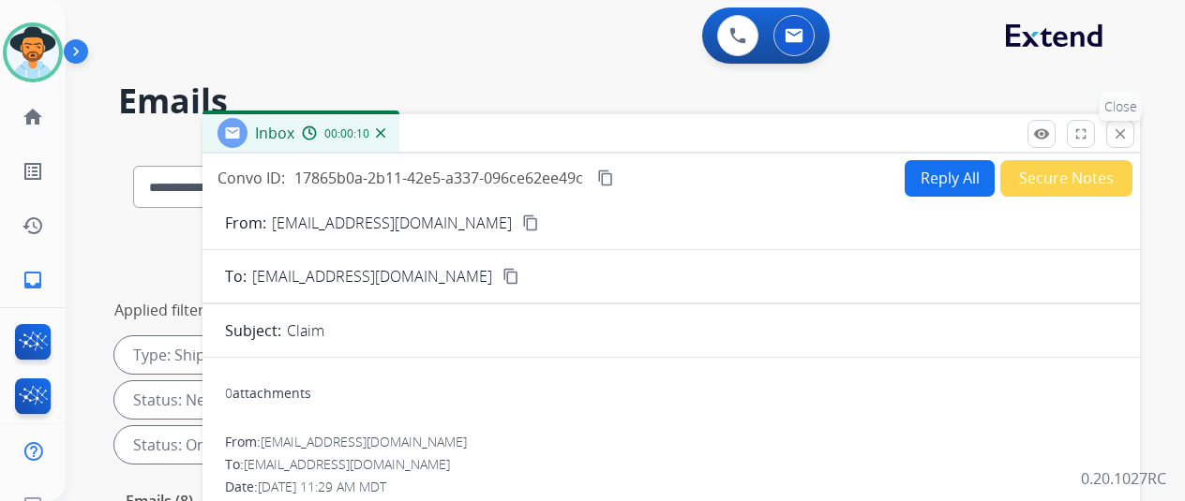
click at [1134, 127] on button "close Close" at bounding box center [1120, 134] width 28 height 28
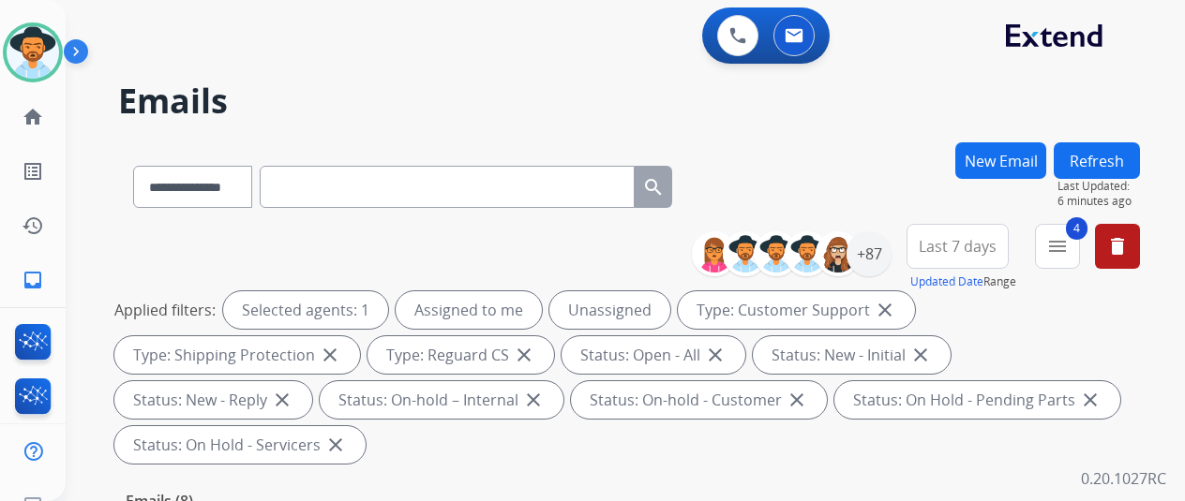
click at [482, 82] on h2 "Emails" at bounding box center [629, 100] width 1022 height 37
click at [38, 273] on mat-icon "inbox" at bounding box center [33, 280] width 22 height 22
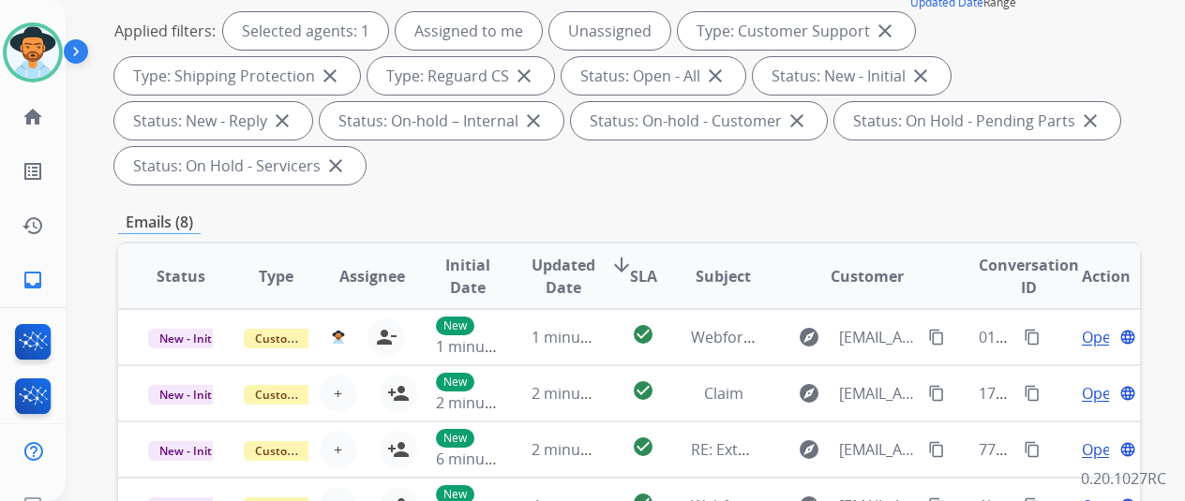
scroll to position [281, 0]
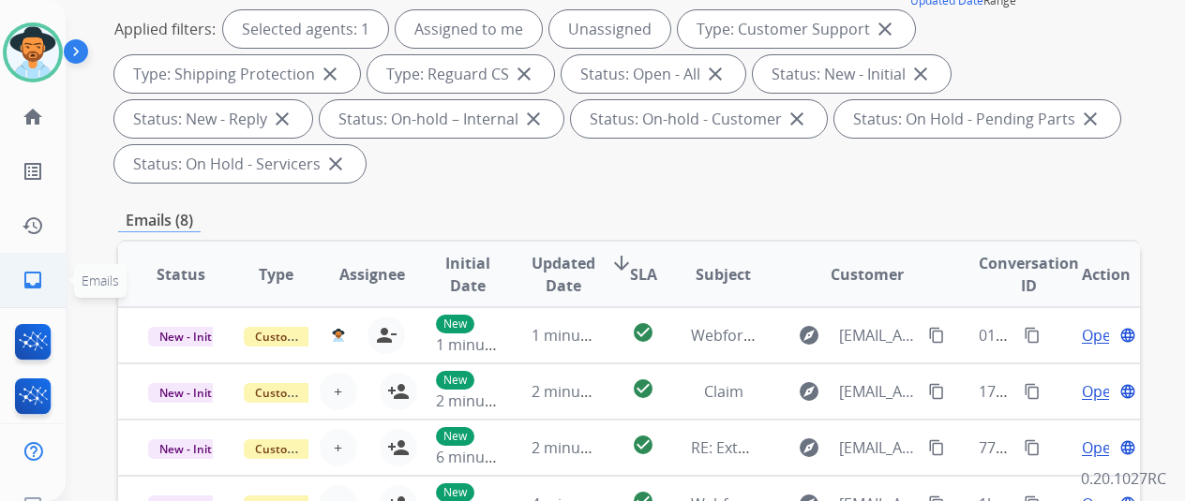
click at [35, 282] on mat-icon "inbox" at bounding box center [33, 280] width 22 height 22
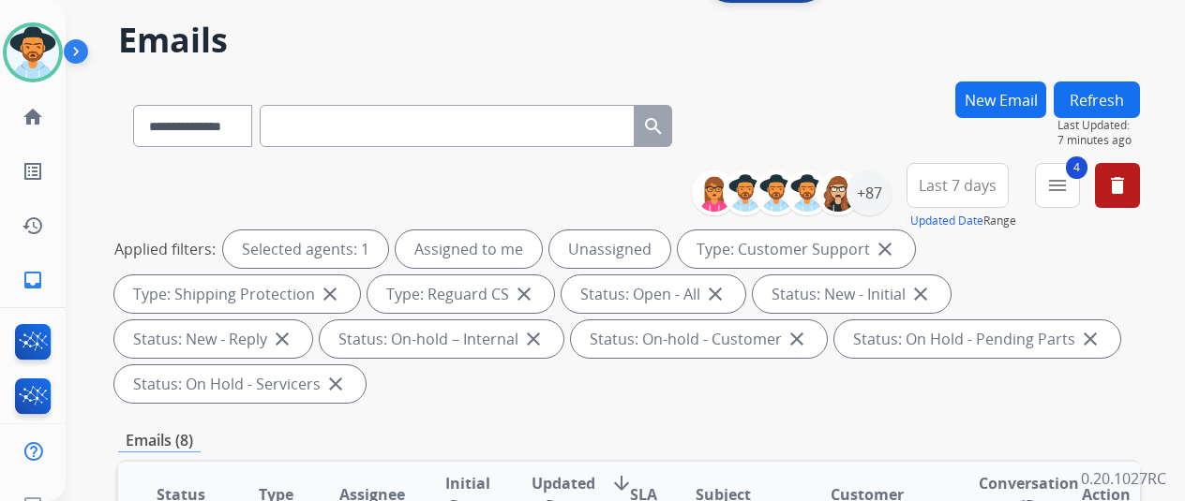
scroll to position [0, 0]
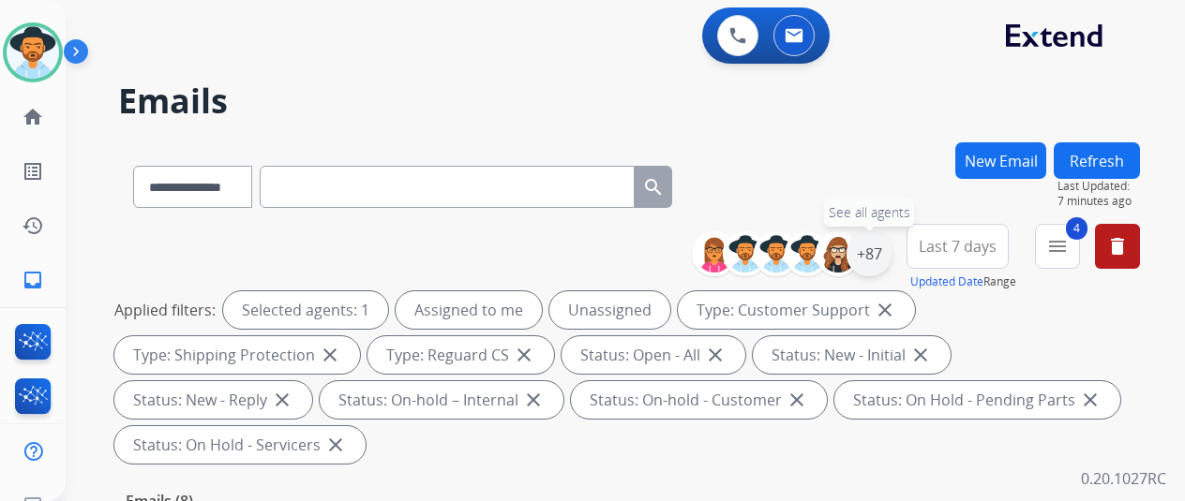
click at [877, 254] on div "+87" at bounding box center [868, 254] width 45 height 45
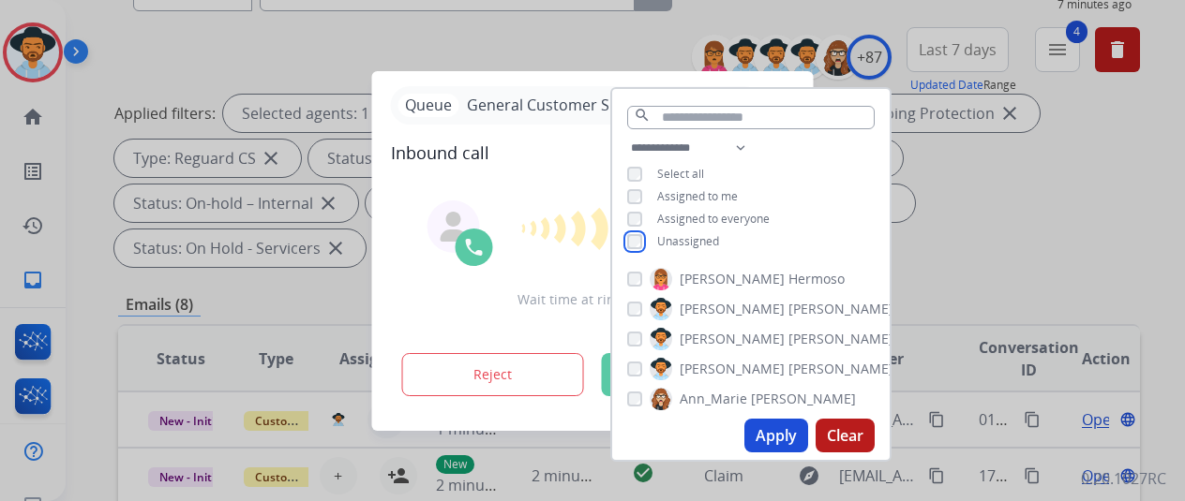
scroll to position [375, 0]
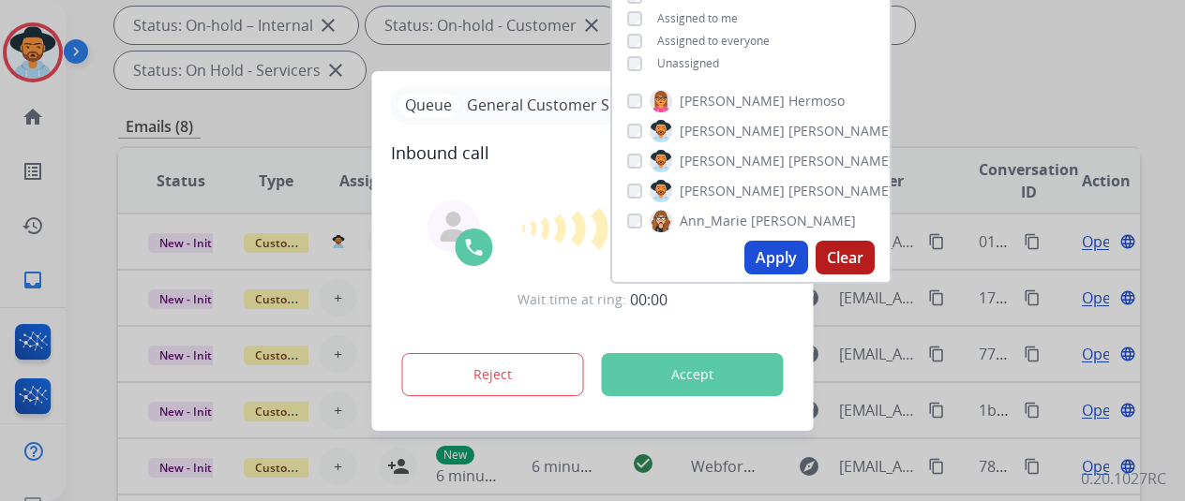
click at [778, 250] on button "Apply" at bounding box center [776, 258] width 64 height 34
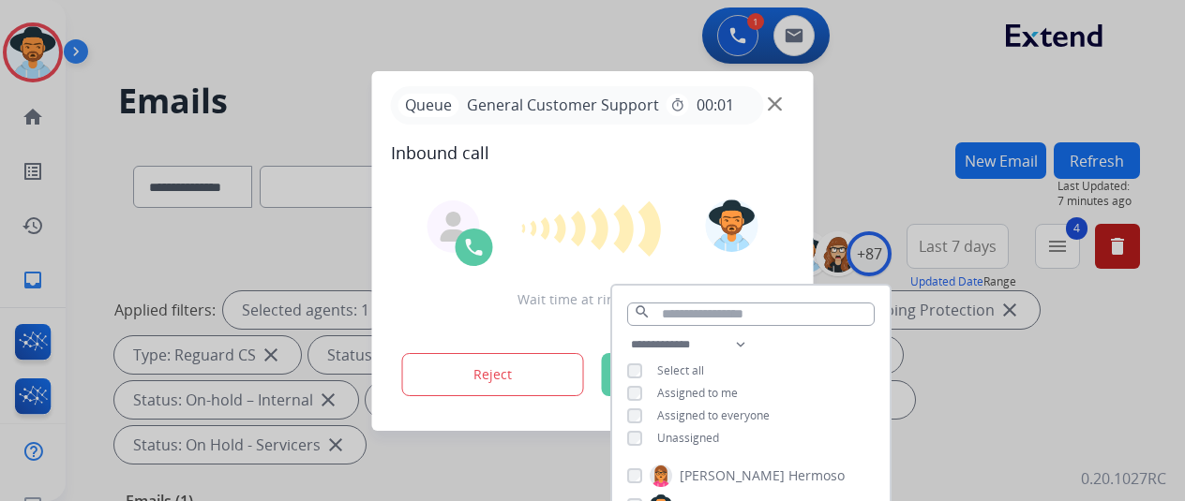
click at [924, 175] on div at bounding box center [592, 250] width 1185 height 501
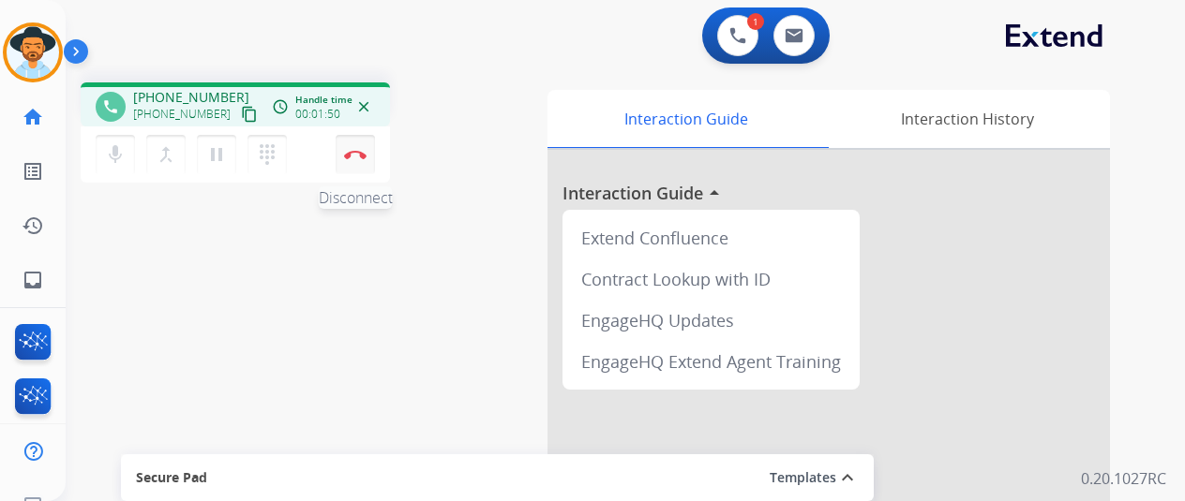
click at [367, 148] on button "Disconnect" at bounding box center [355, 154] width 39 height 39
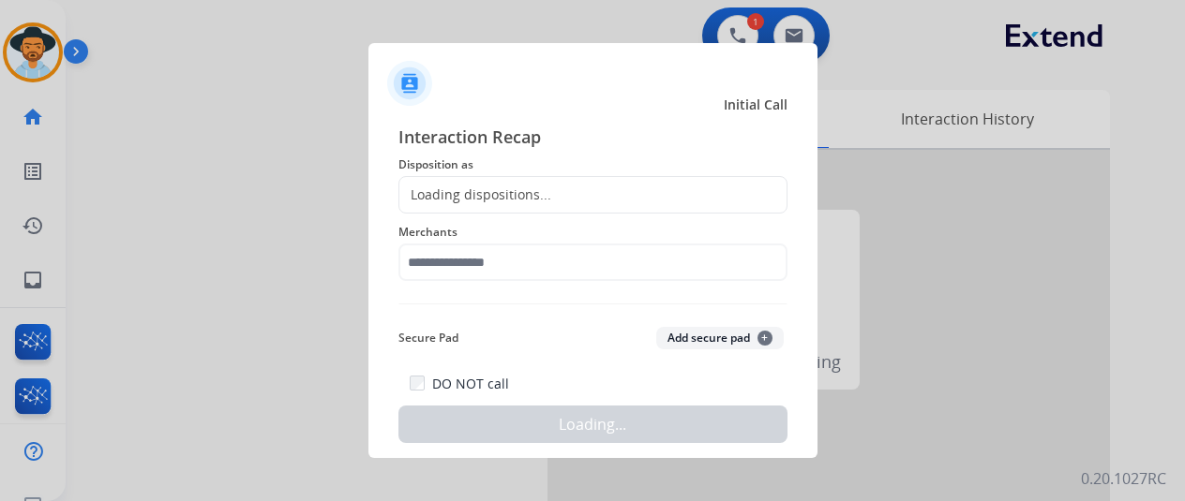
click at [448, 195] on div "Loading dispositions..." at bounding box center [475, 195] width 152 height 19
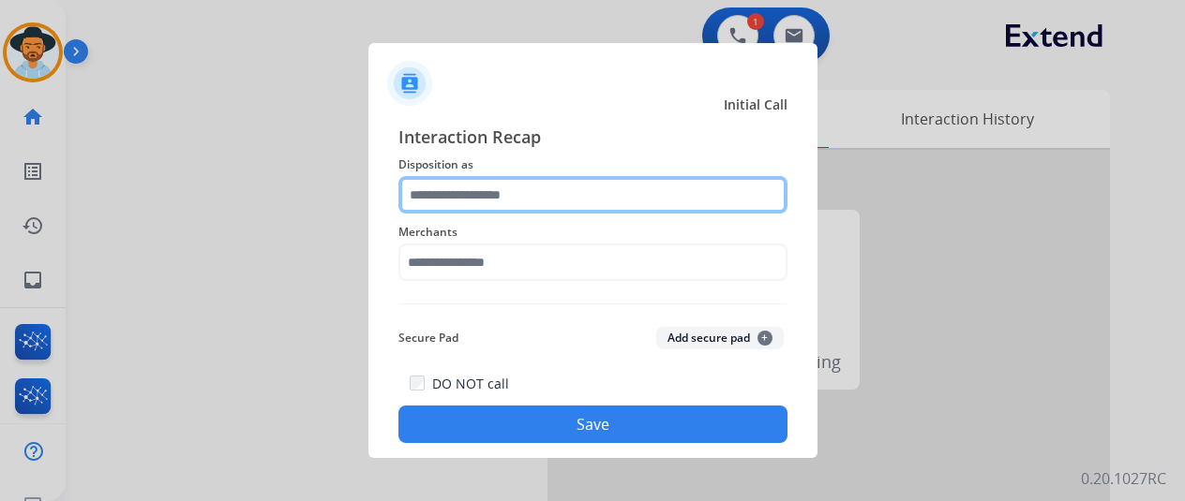
click at [448, 195] on input "text" at bounding box center [592, 194] width 389 height 37
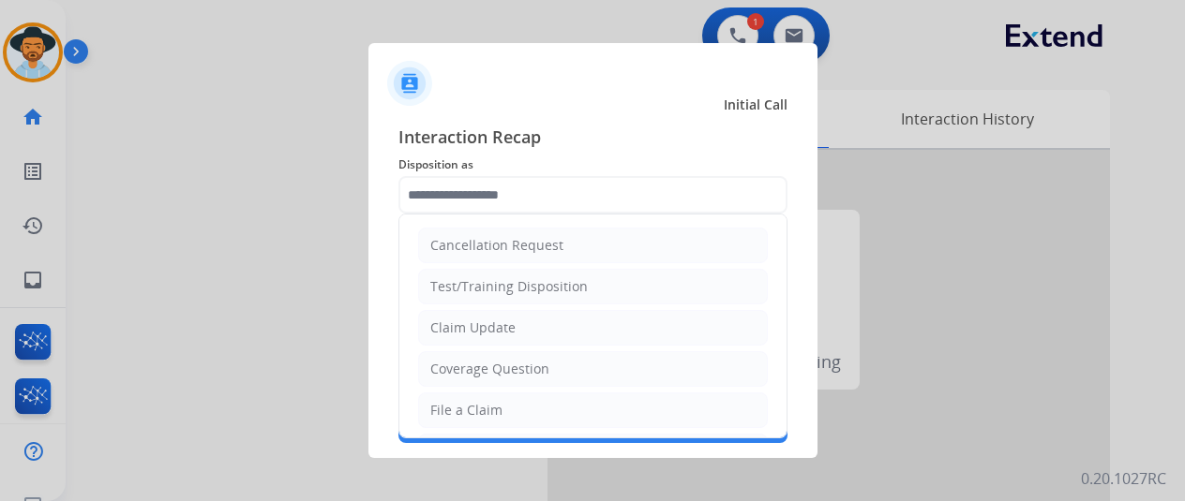
drag, startPoint x: 474, startPoint y: 405, endPoint x: 484, endPoint y: 367, distance: 39.6
click at [479, 401] on div "File a Claim" at bounding box center [466, 410] width 72 height 19
type input "**********"
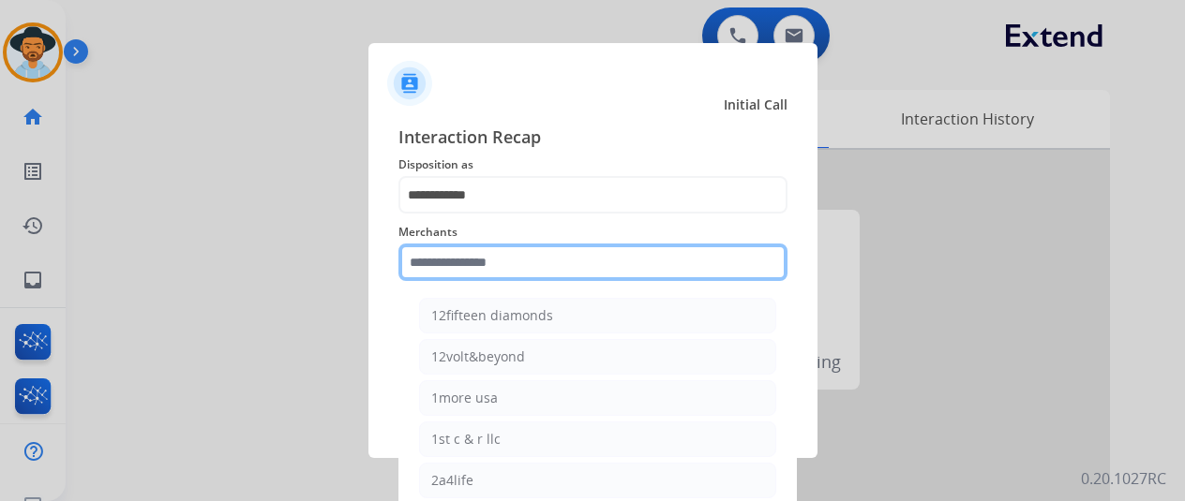
click at [454, 261] on input "text" at bounding box center [592, 262] width 389 height 37
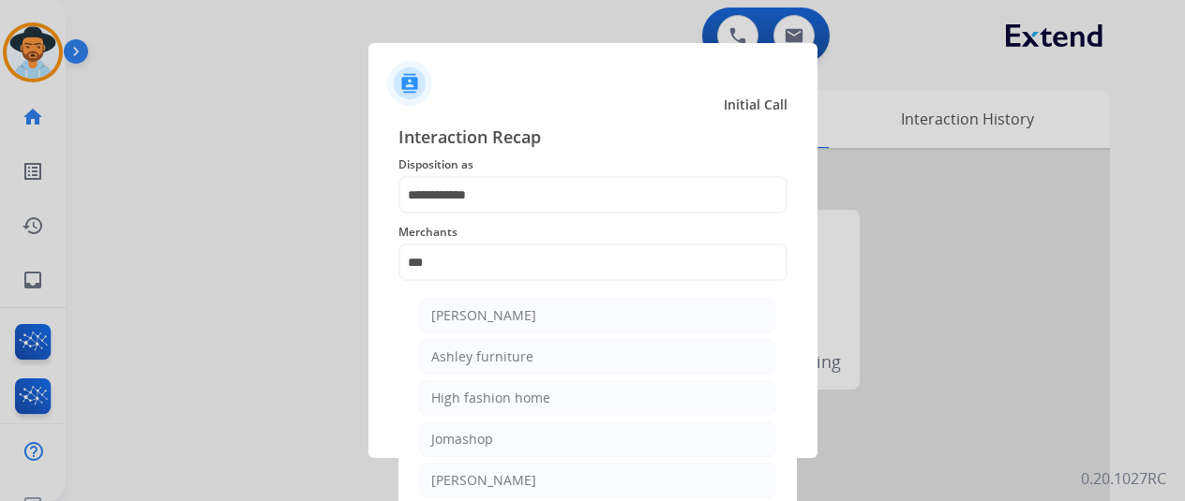
click at [488, 317] on div "[PERSON_NAME]" at bounding box center [483, 316] width 105 height 19
type input "**********"
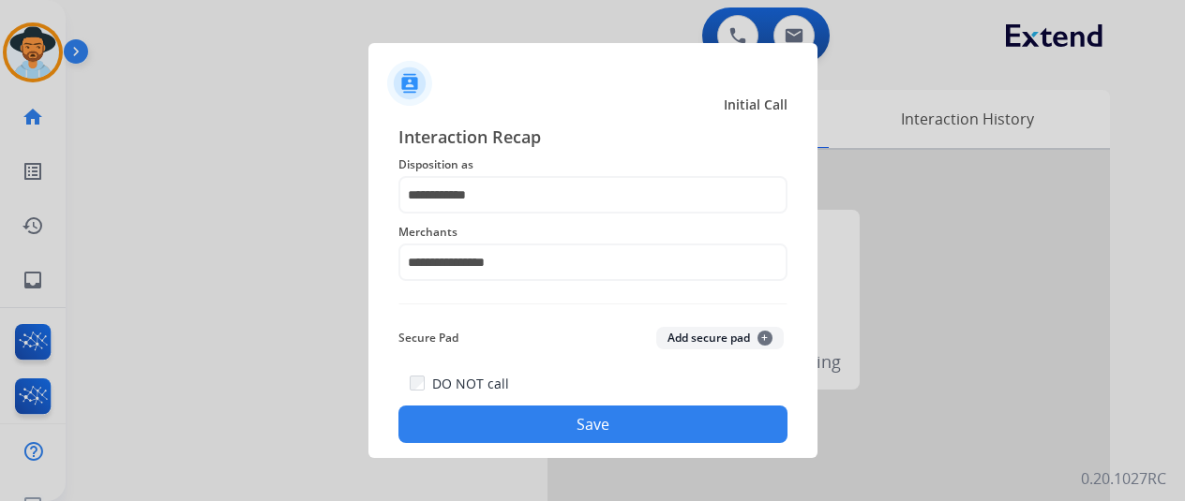
click at [578, 412] on button "Save" at bounding box center [592, 424] width 389 height 37
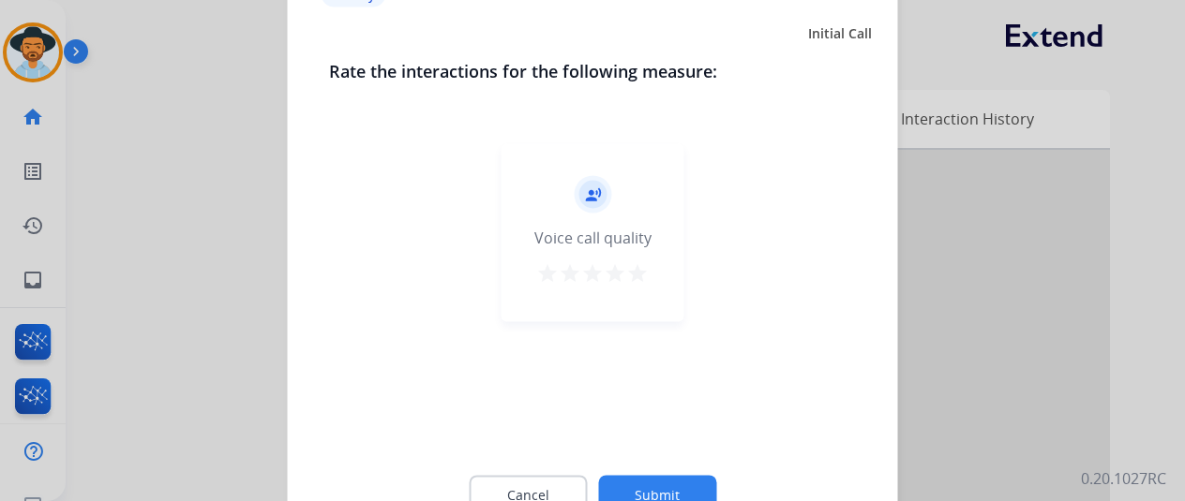
click at [660, 481] on button "Submit" at bounding box center [657, 494] width 118 height 39
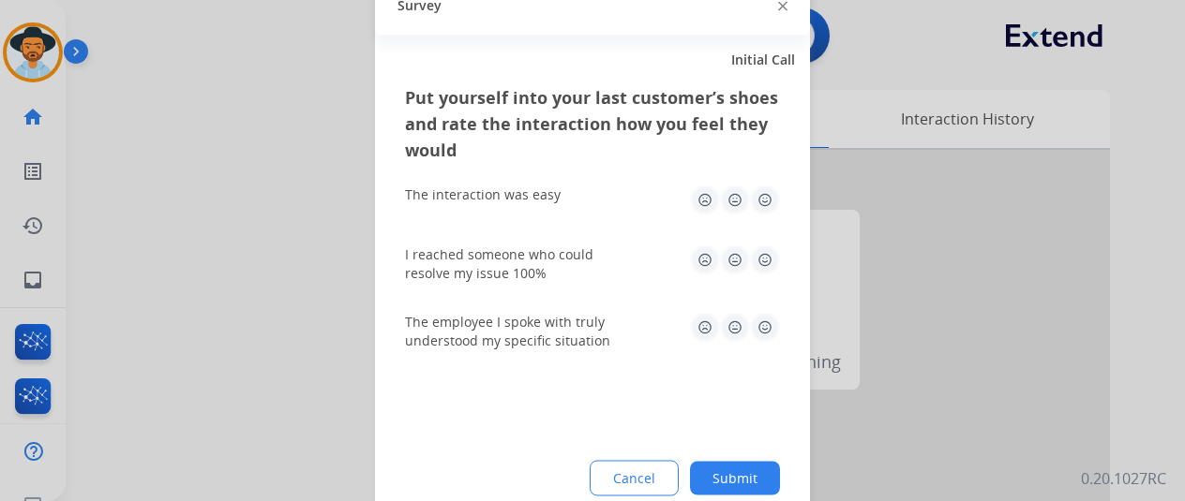
click at [750, 470] on button "Submit" at bounding box center [735, 478] width 90 height 34
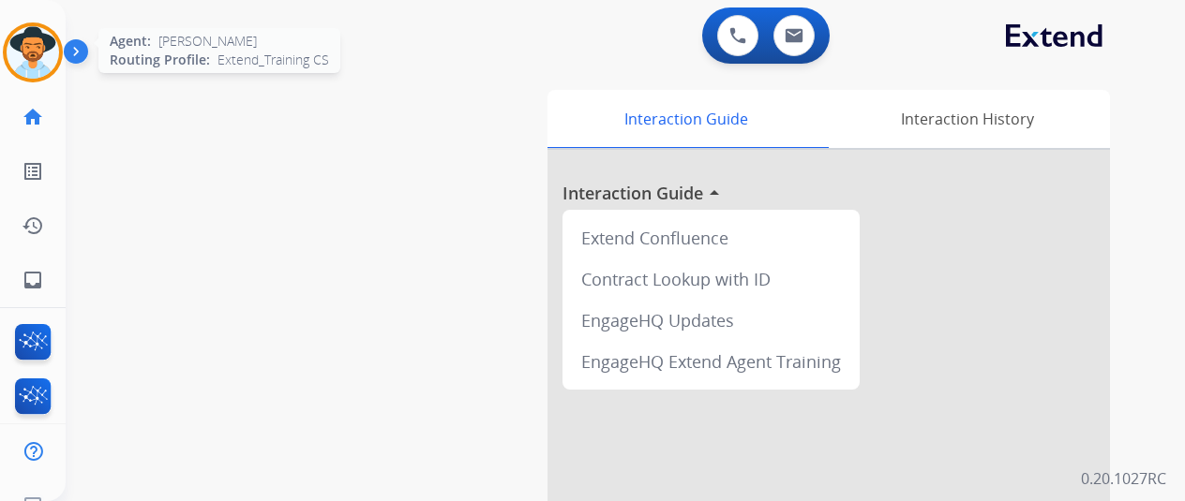
click at [32, 41] on img at bounding box center [33, 52] width 52 height 52
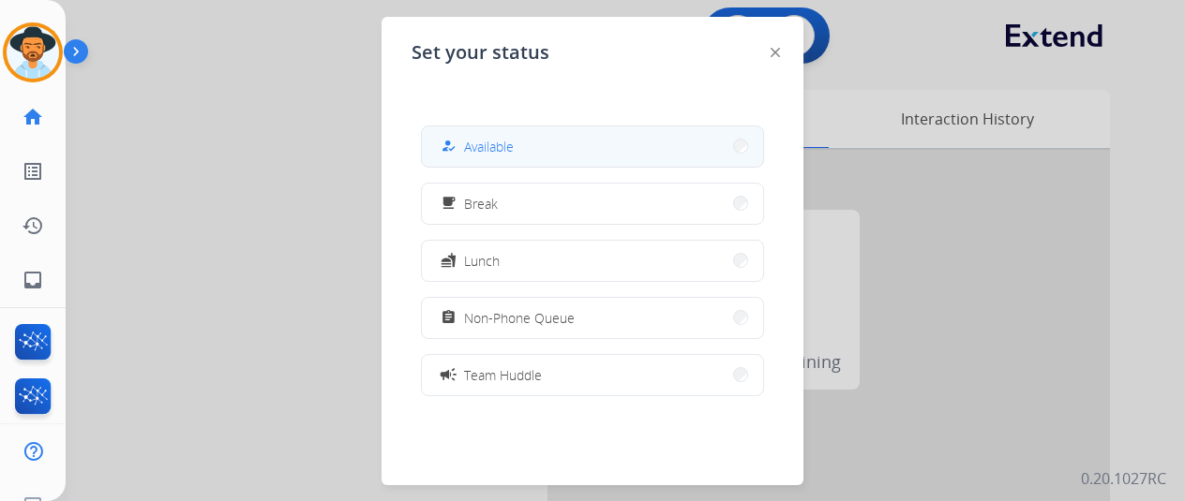
click at [534, 145] on button "how_to_reg Available" at bounding box center [592, 147] width 341 height 40
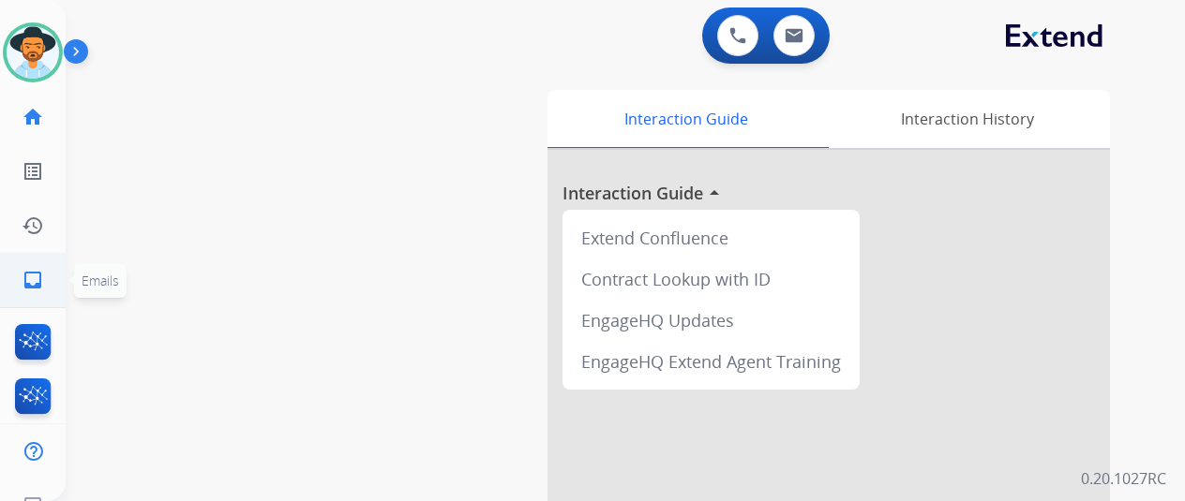
click at [26, 275] on mat-icon "inbox" at bounding box center [33, 280] width 22 height 22
select select "**********"
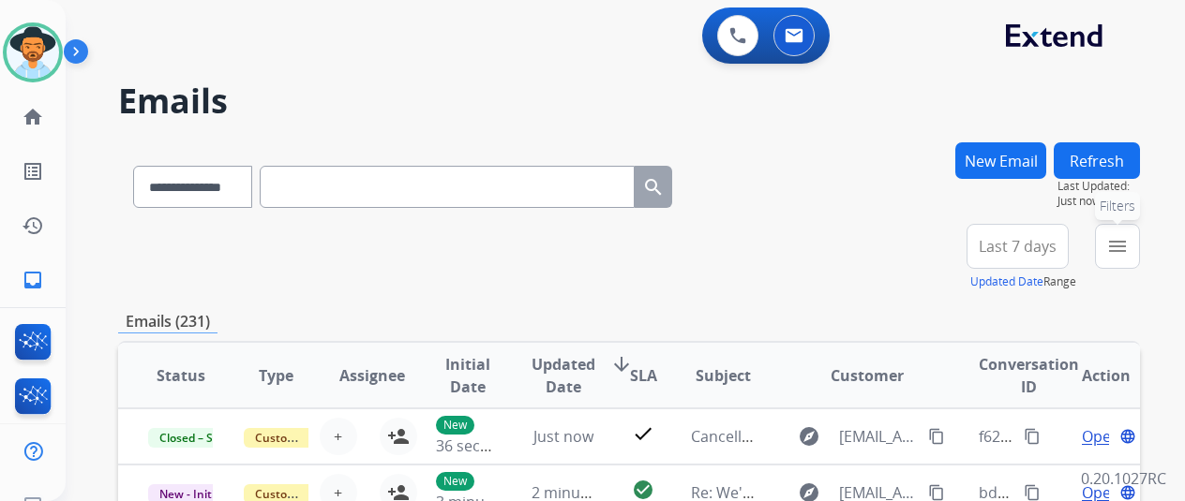
click at [1129, 250] on mat-icon "menu" at bounding box center [1117, 246] width 22 height 22
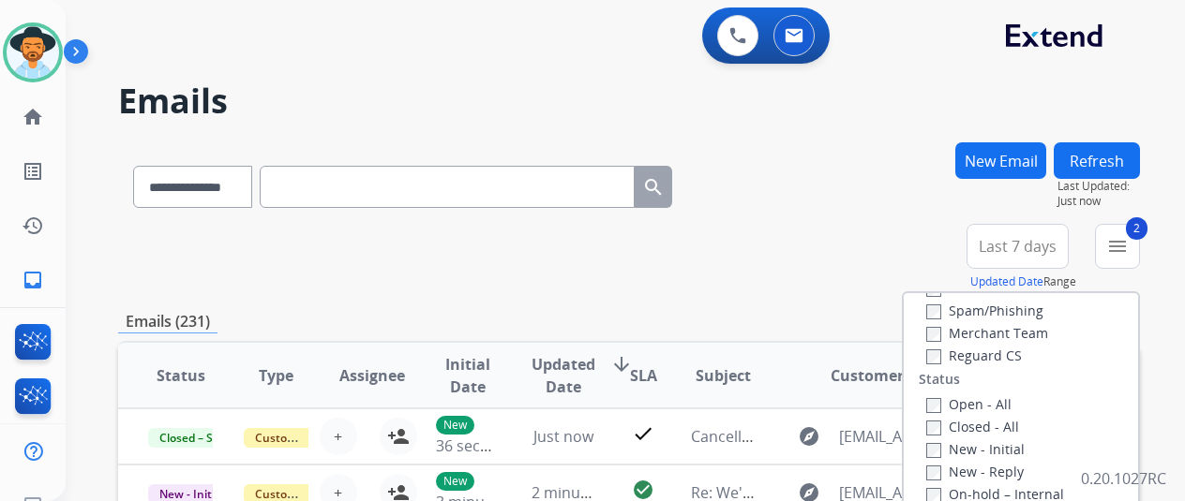
scroll to position [187, 0]
click at [935, 361] on div "Type Claims Adjudication Customer Support Escalation Service Support Shipping P…" at bounding box center [1021, 454] width 234 height 322
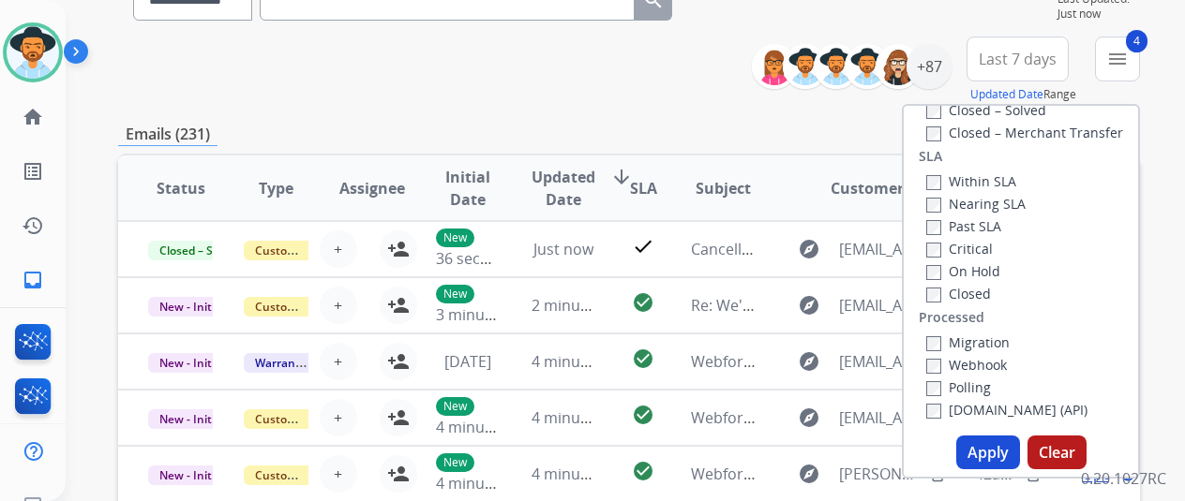
click at [988, 444] on button "Apply" at bounding box center [988, 453] width 64 height 34
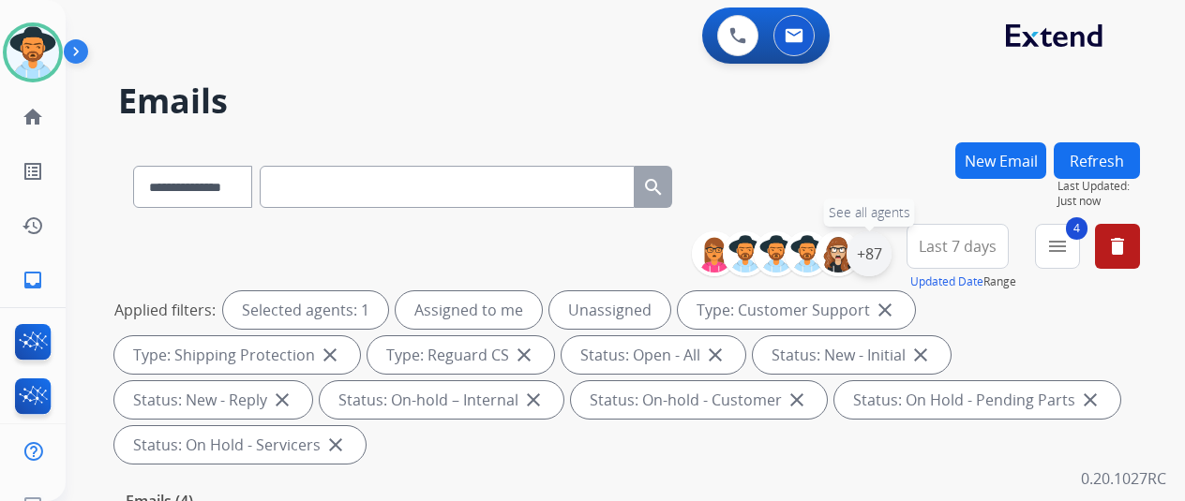
click at [890, 252] on div "+87" at bounding box center [868, 254] width 45 height 45
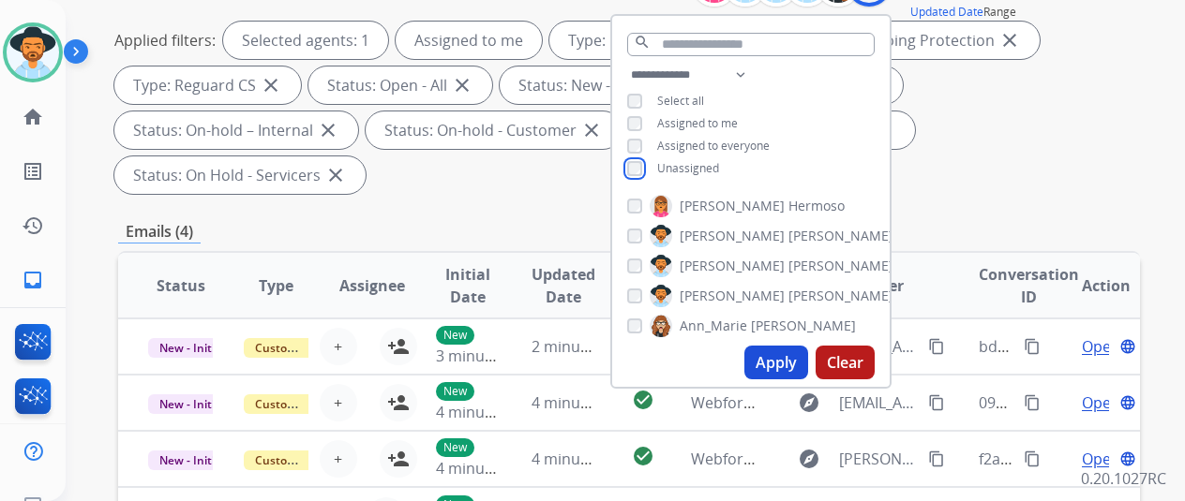
scroll to position [281, 0]
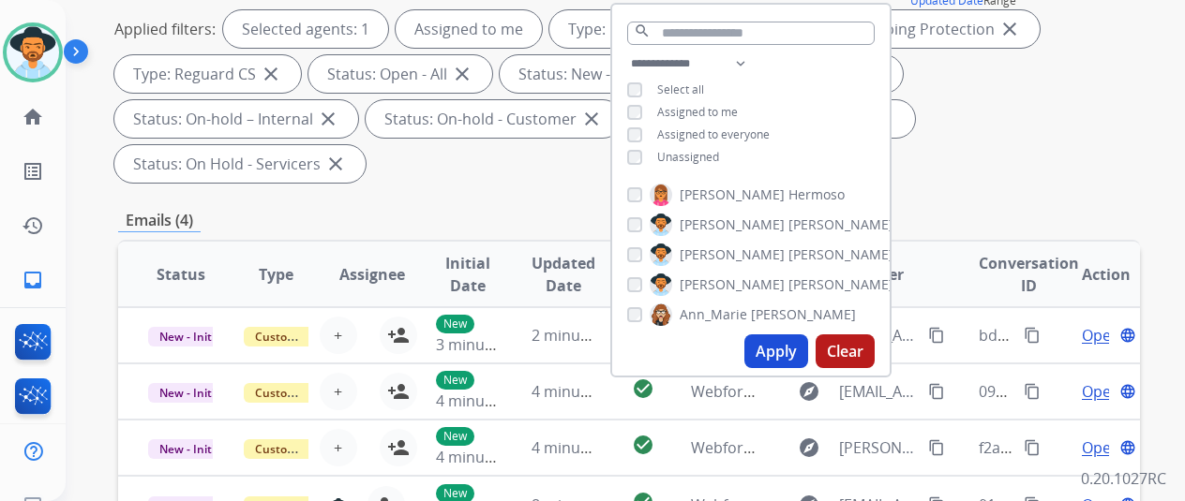
click at [781, 352] on button "Apply" at bounding box center [776, 352] width 64 height 34
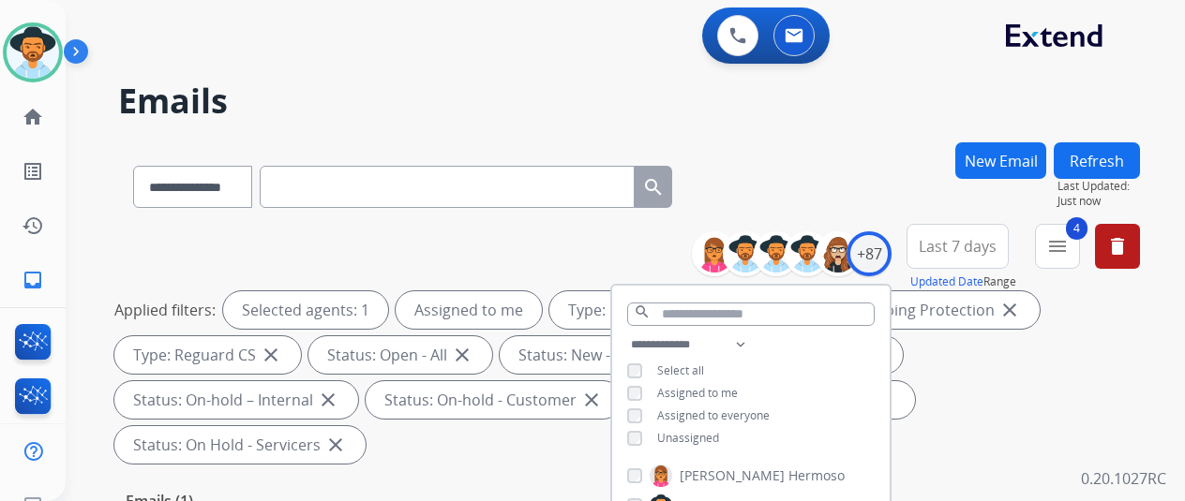
click at [859, 159] on div "**********" at bounding box center [629, 183] width 1022 height 82
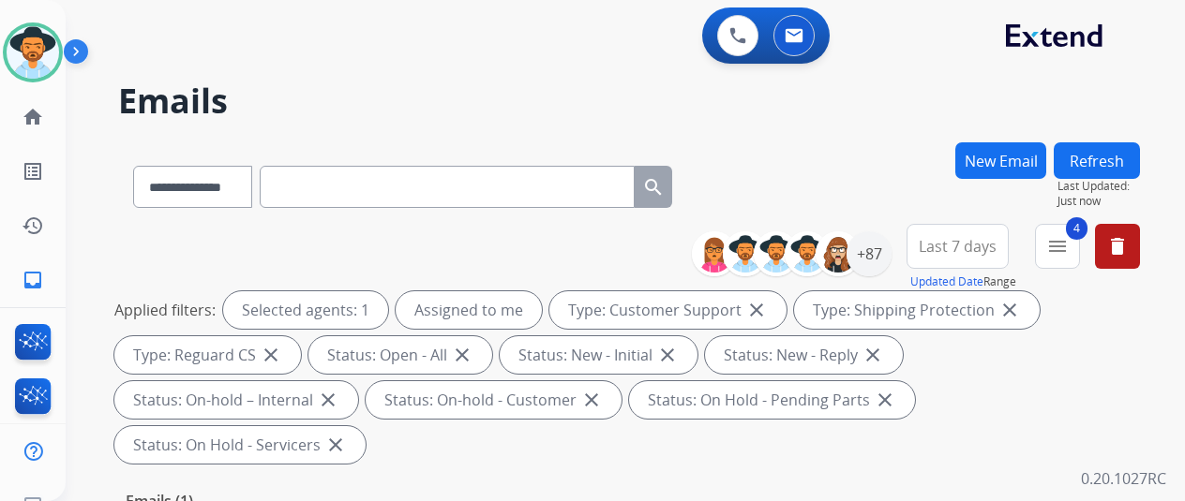
drag, startPoint x: 712, startPoint y: 161, endPoint x: 698, endPoint y: 194, distance: 35.7
click at [707, 172] on div "**********" at bounding box center [629, 183] width 1022 height 82
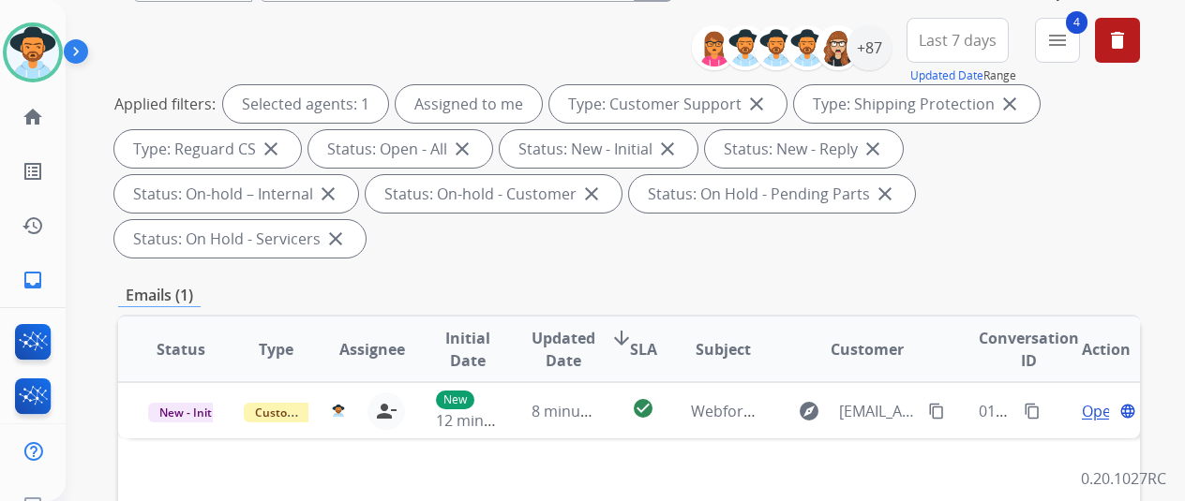
scroll to position [375, 0]
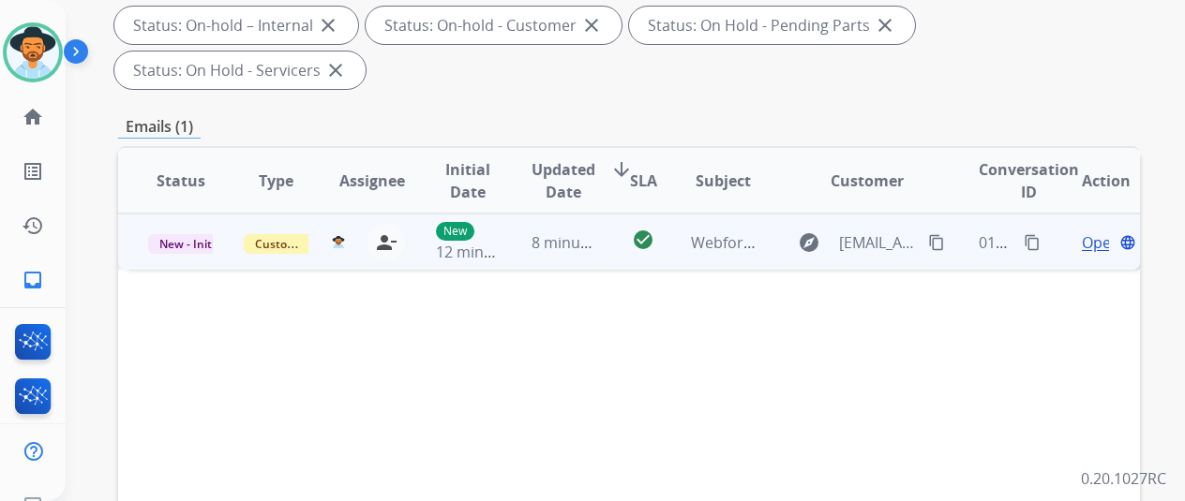
click at [1099, 232] on span "Open" at bounding box center [1101, 243] width 38 height 22
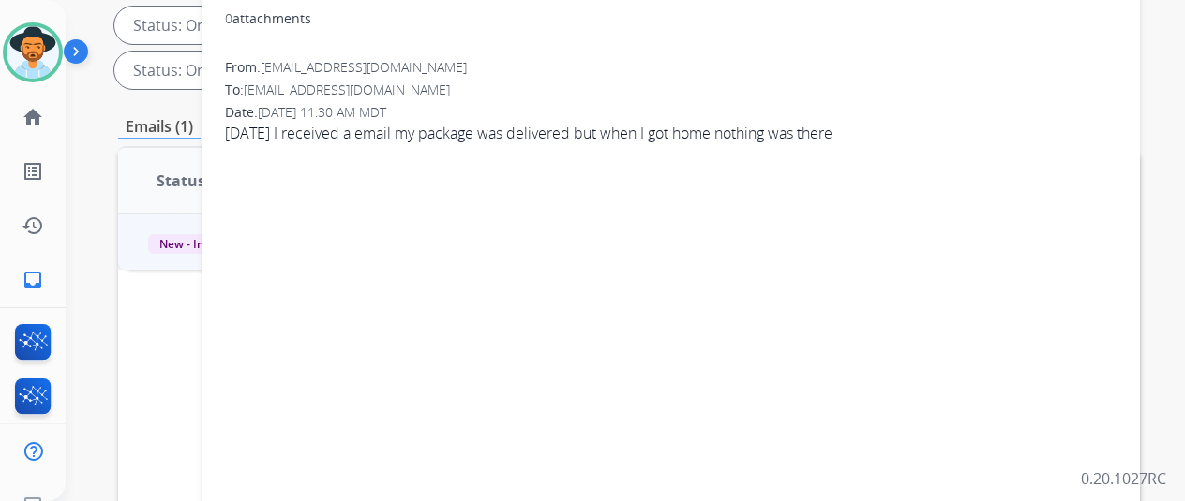
click at [322, 282] on div "0 attachments From: caflores0608@gmail.com To: support@extend.com Date: 08/20/2…" at bounding box center [670, 299] width 937 height 602
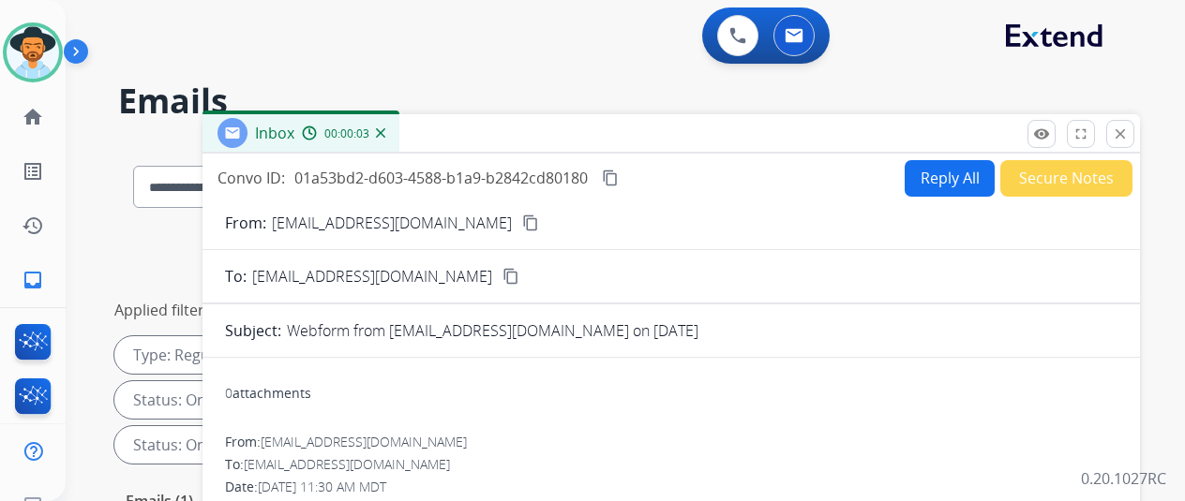
click at [522, 217] on mat-icon "content_copy" at bounding box center [530, 223] width 17 height 17
select select "**********"
click at [950, 181] on button "Reply All" at bounding box center [950, 178] width 90 height 37
select select "**********"
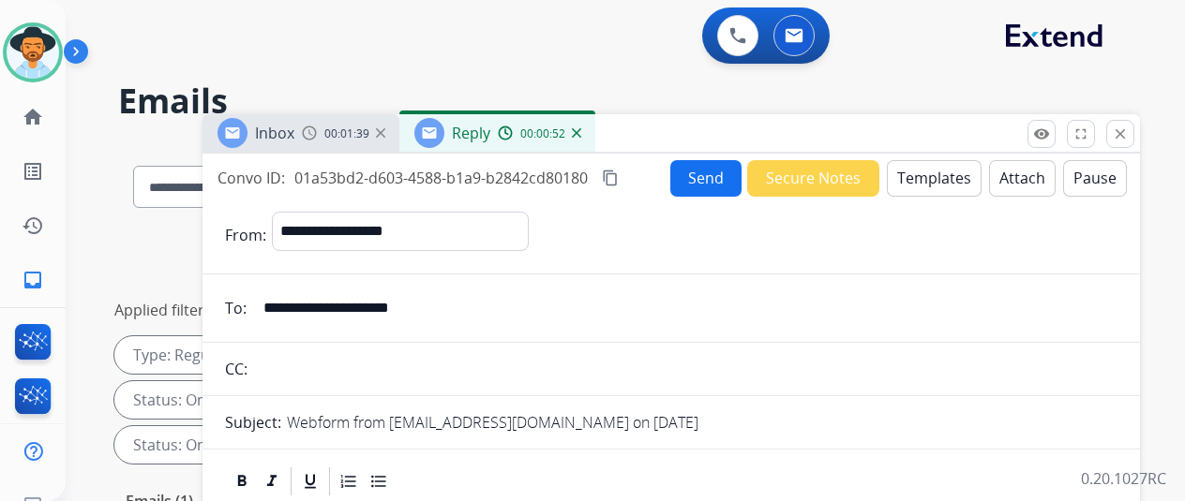
click at [934, 175] on button "Templates" at bounding box center [934, 178] width 95 height 37
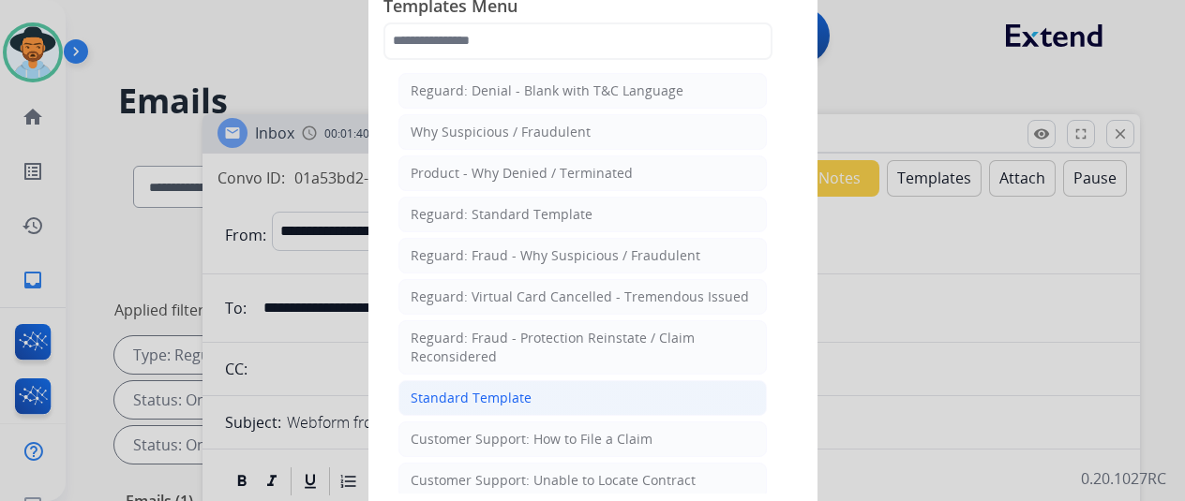
click at [457, 389] on div "Standard Template" at bounding box center [471, 398] width 121 height 19
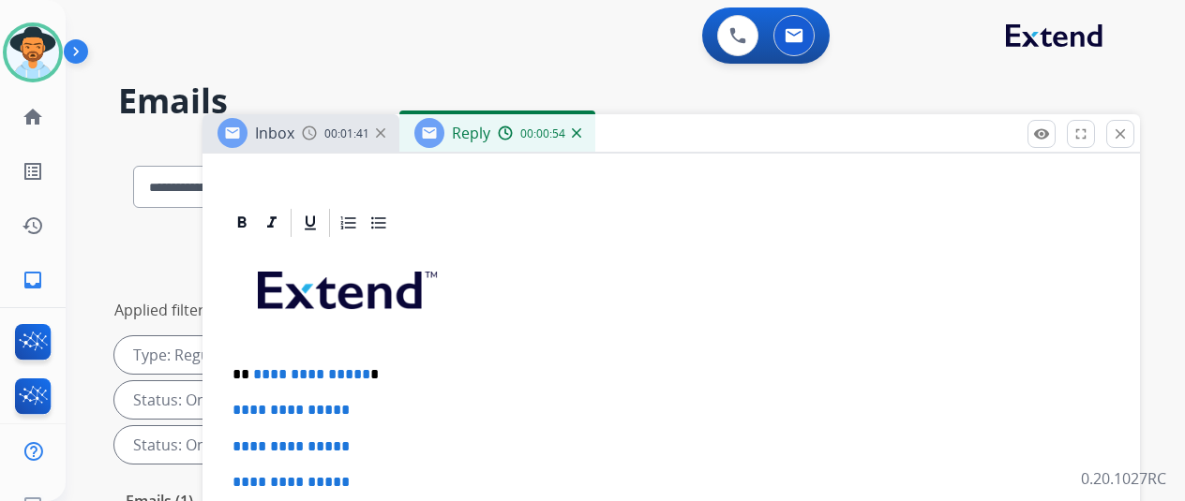
scroll to position [409, 0]
drag, startPoint x: 373, startPoint y: 340, endPoint x: 262, endPoint y: 346, distance: 110.8
click at [262, 367] on p "**********" at bounding box center [663, 375] width 862 height 17
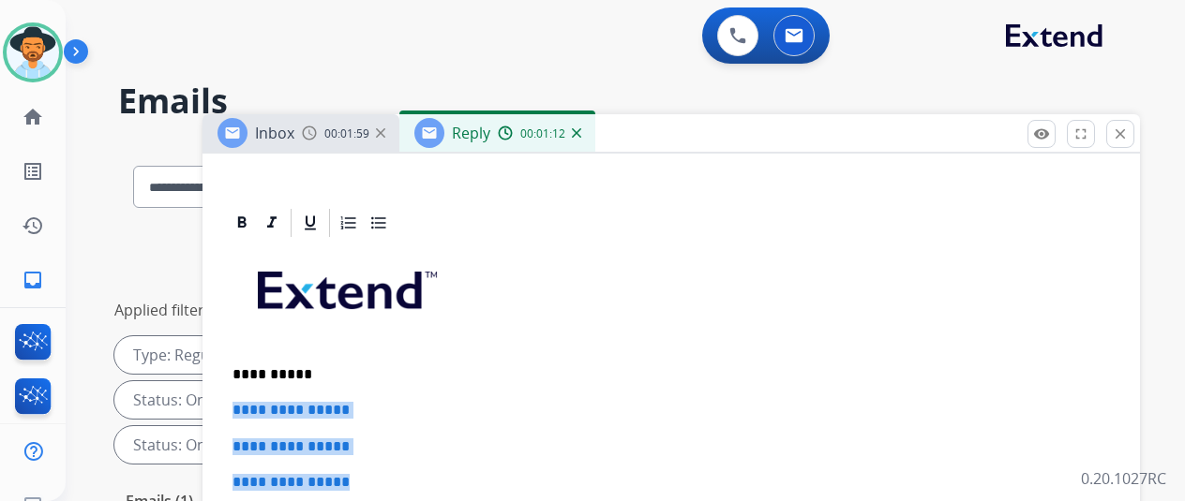
drag, startPoint x: 392, startPoint y: 446, endPoint x: 231, endPoint y: 368, distance: 179.0
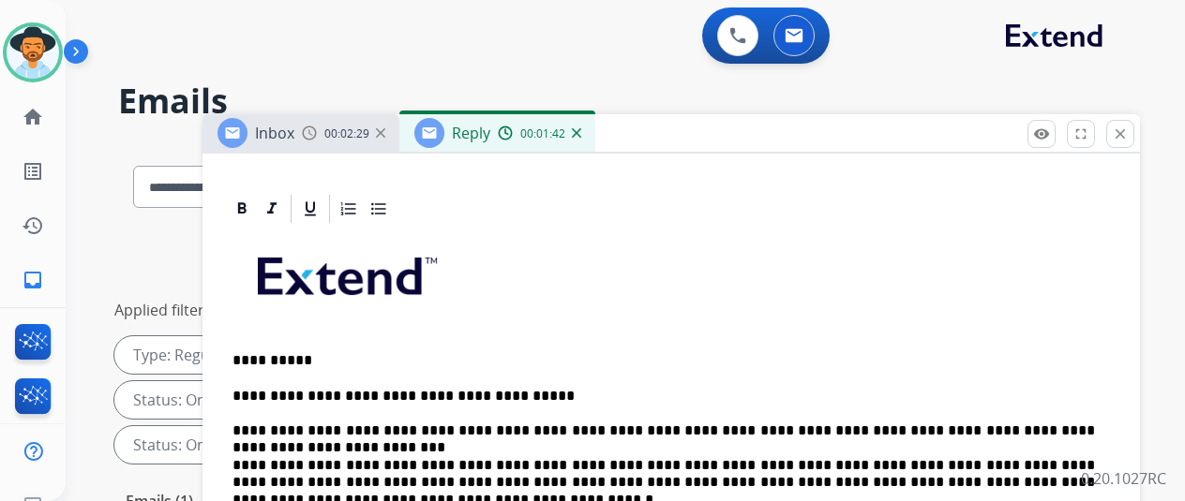
click at [780, 442] on p "**********" at bounding box center [663, 439] width 862 height 103
click at [1035, 444] on p "**********" at bounding box center [663, 439] width 862 height 103
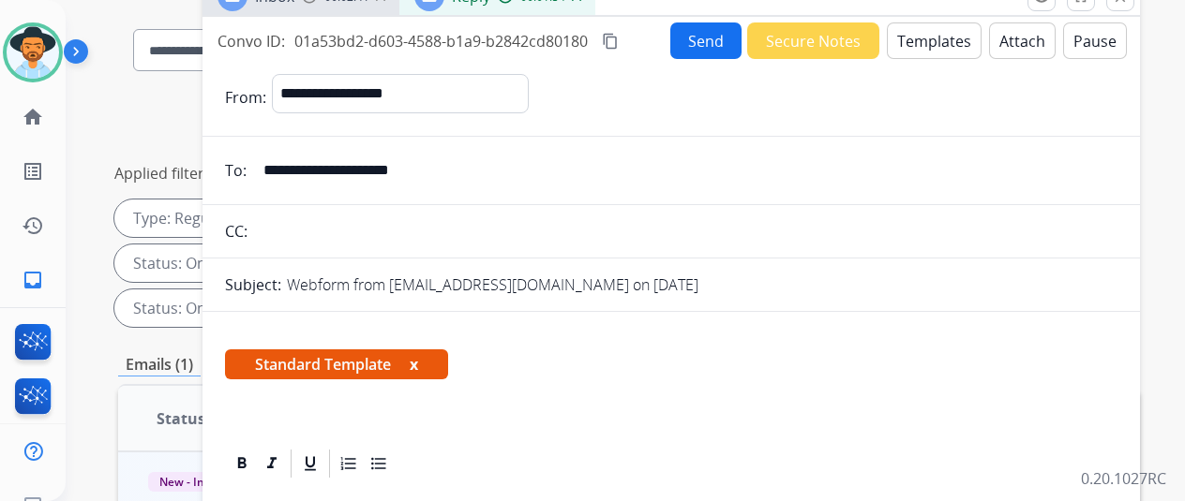
scroll to position [0, 0]
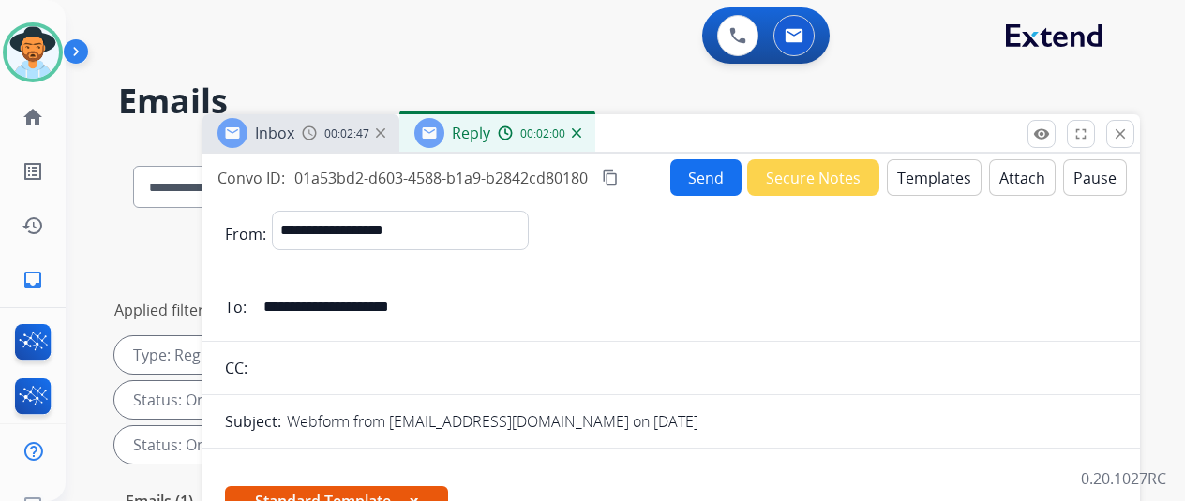
click at [723, 170] on button "Send" at bounding box center [705, 177] width 71 height 37
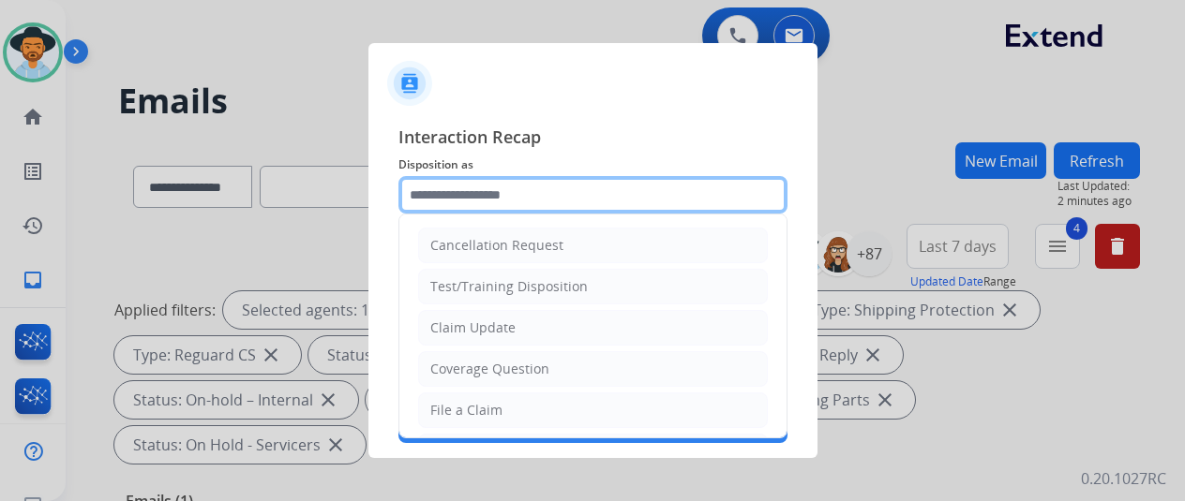
click at [416, 202] on input "text" at bounding box center [592, 194] width 389 height 37
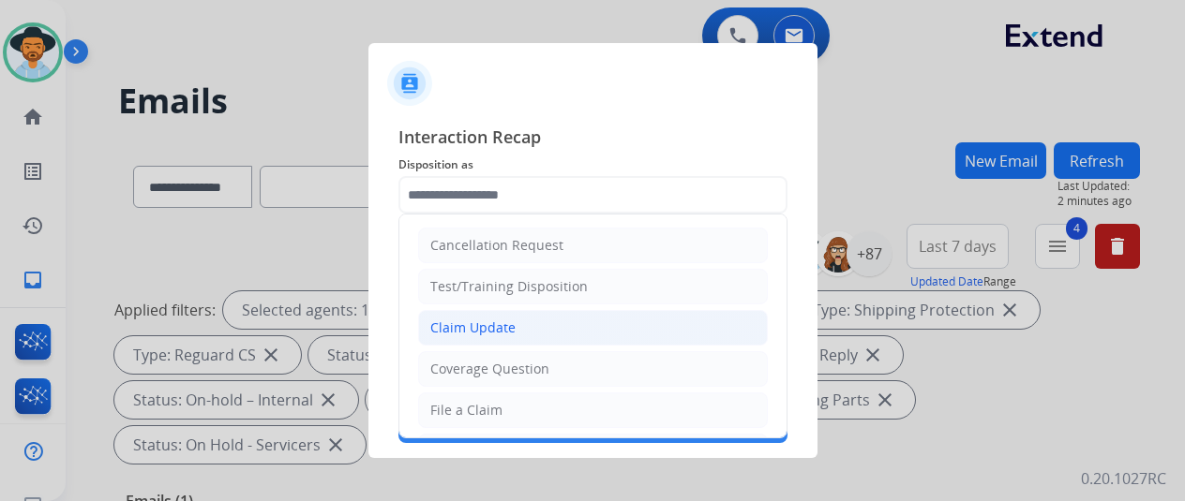
click at [453, 322] on div "Claim Update" at bounding box center [472, 328] width 85 height 19
type input "**********"
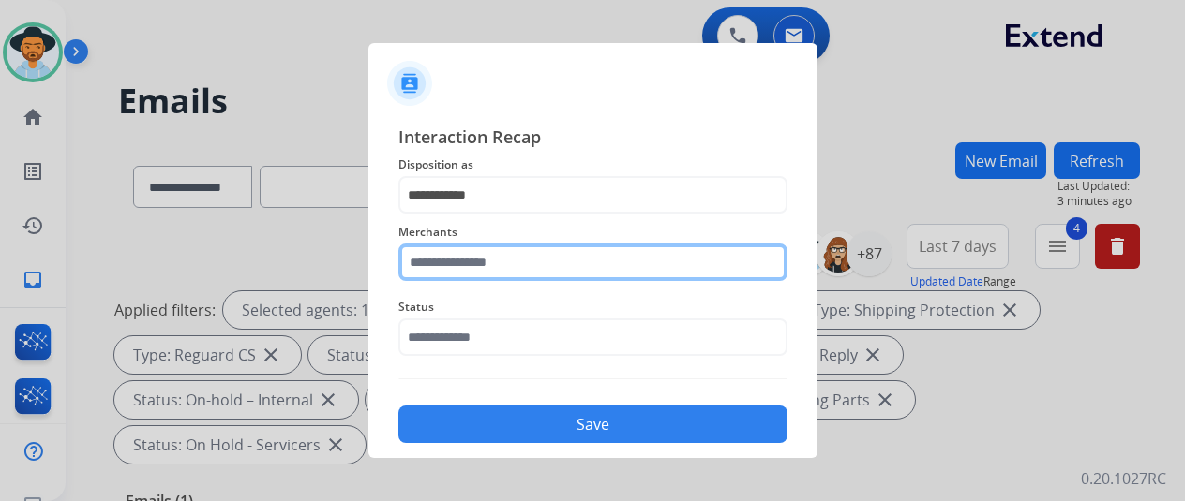
click at [456, 263] on input "text" at bounding box center [592, 262] width 389 height 37
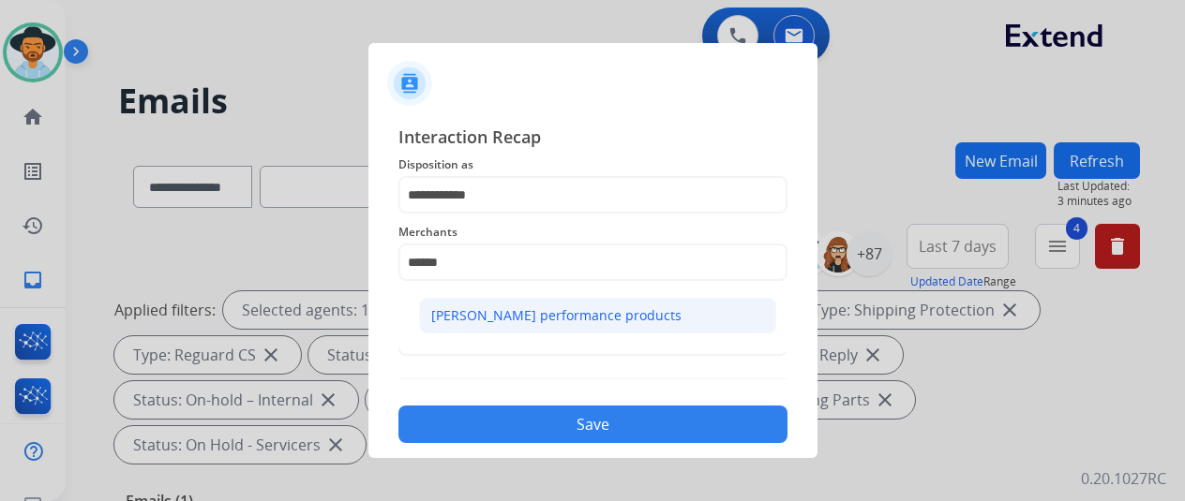
click at [538, 315] on div "[PERSON_NAME] performance products" at bounding box center [556, 316] width 250 height 19
type input "**********"
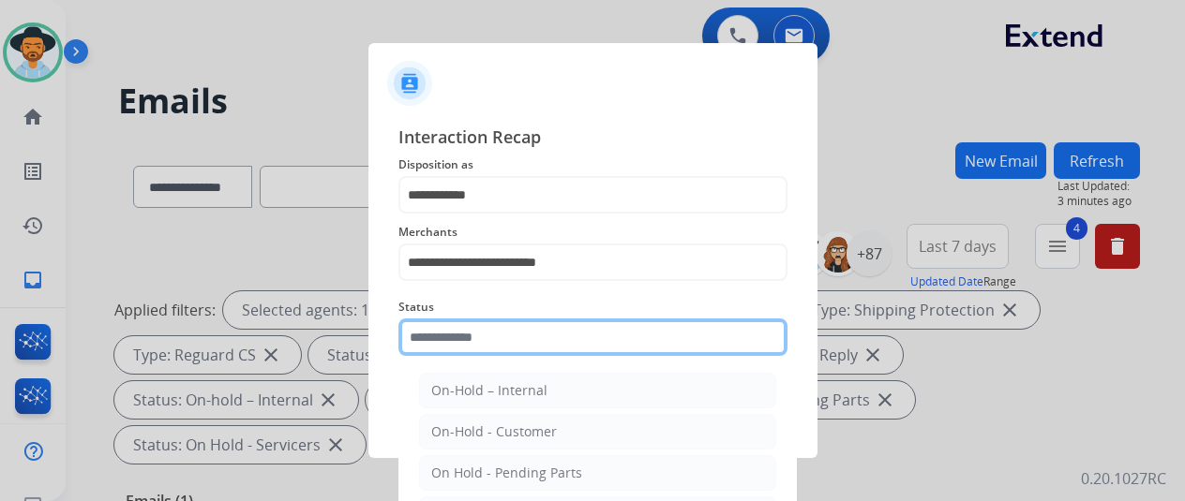
click at [517, 340] on input "text" at bounding box center [592, 337] width 389 height 37
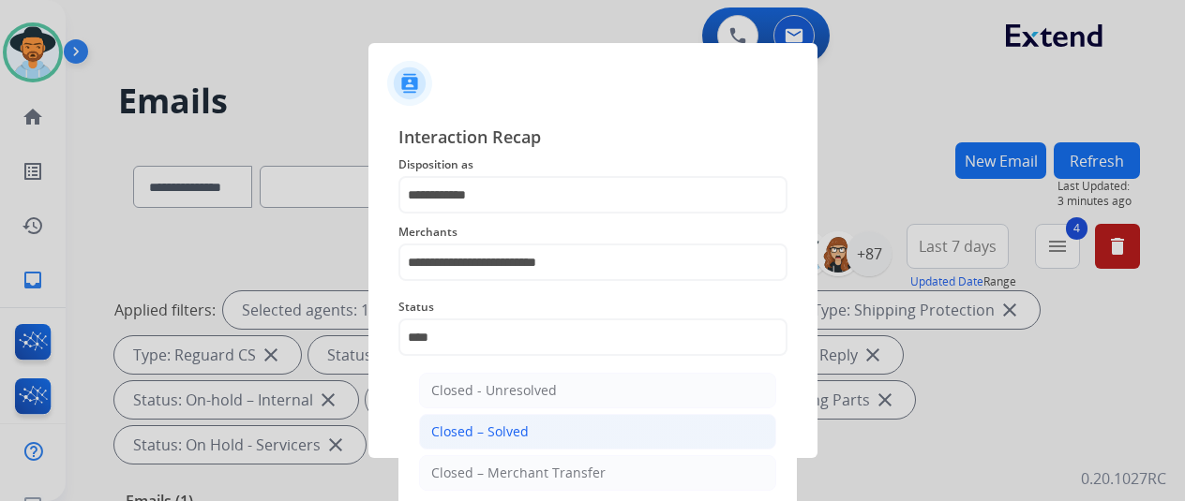
click at [493, 436] on div "Closed – Solved" at bounding box center [479, 432] width 97 height 19
type input "**********"
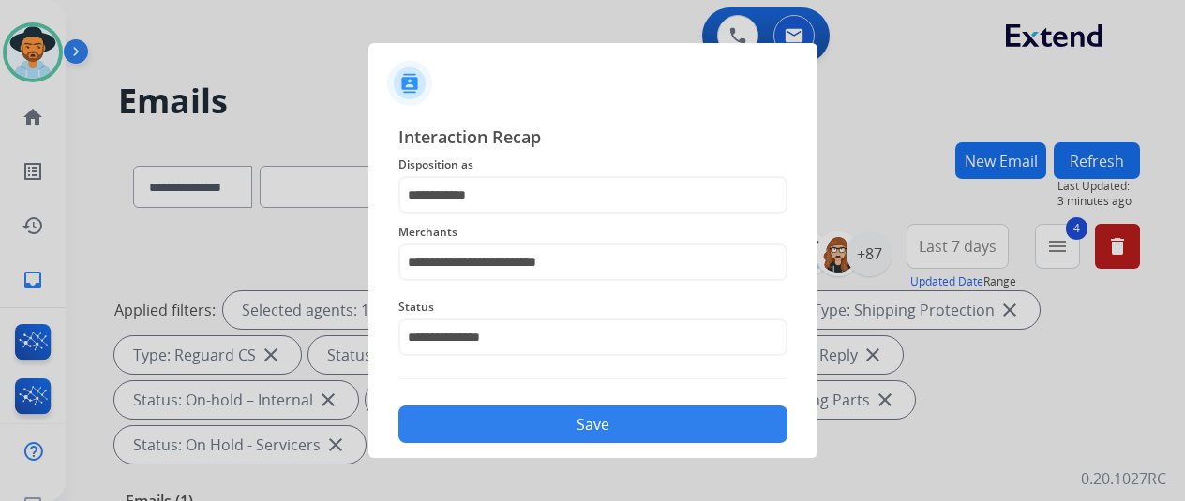
click at [612, 417] on button "Save" at bounding box center [592, 424] width 389 height 37
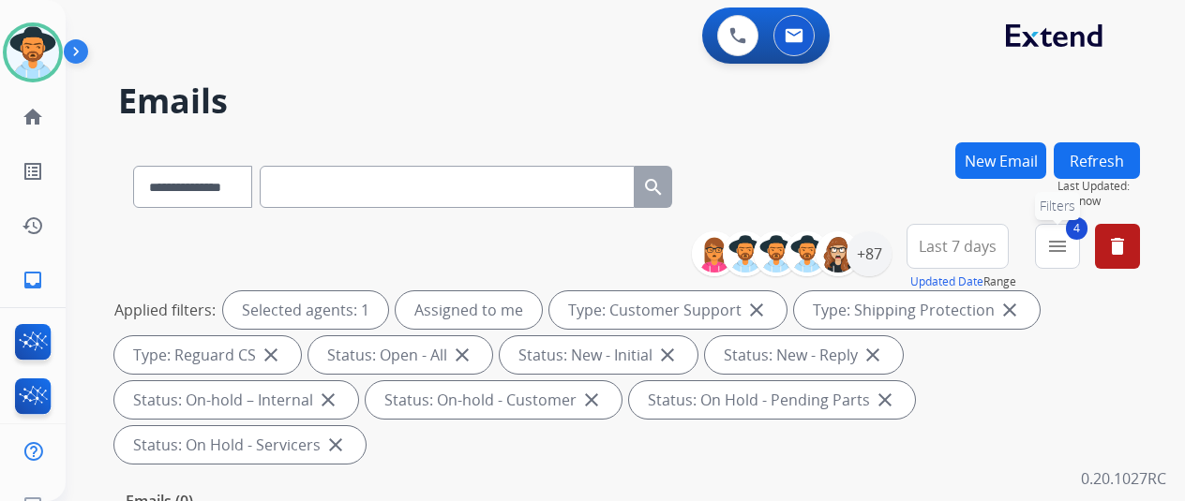
click at [1069, 243] on mat-icon "menu" at bounding box center [1057, 246] width 22 height 22
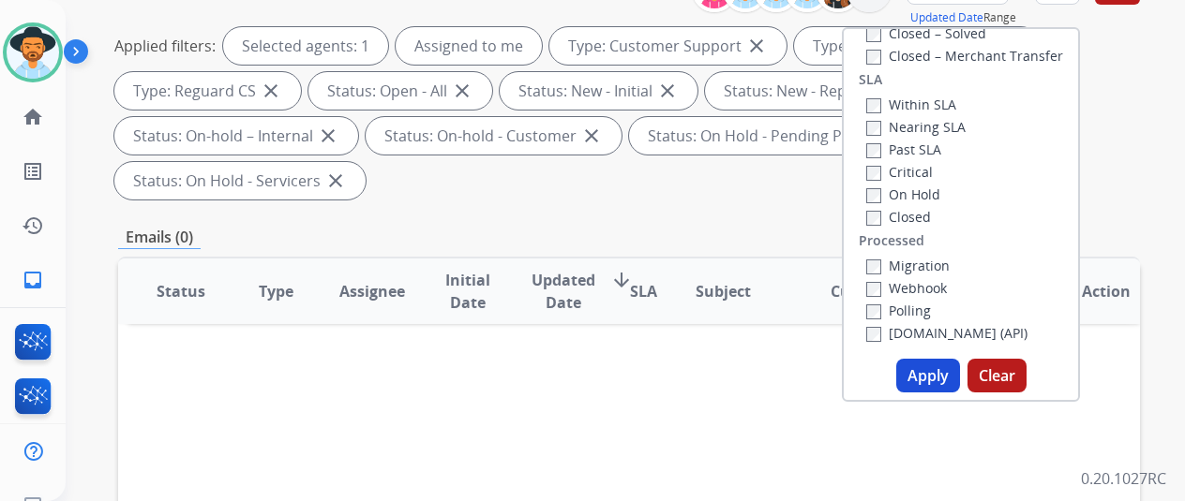
scroll to position [281, 0]
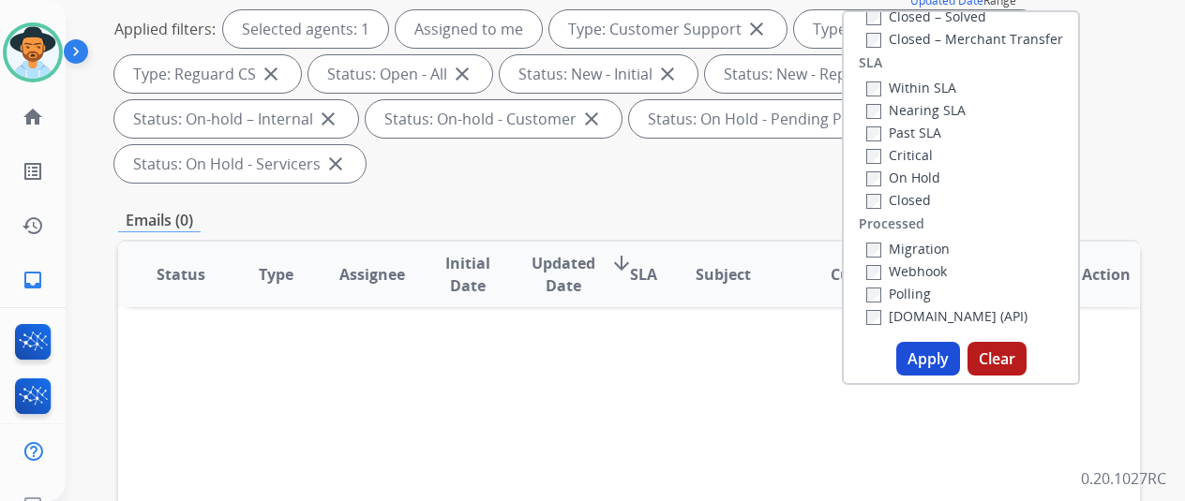
click at [928, 361] on button "Apply" at bounding box center [928, 359] width 64 height 34
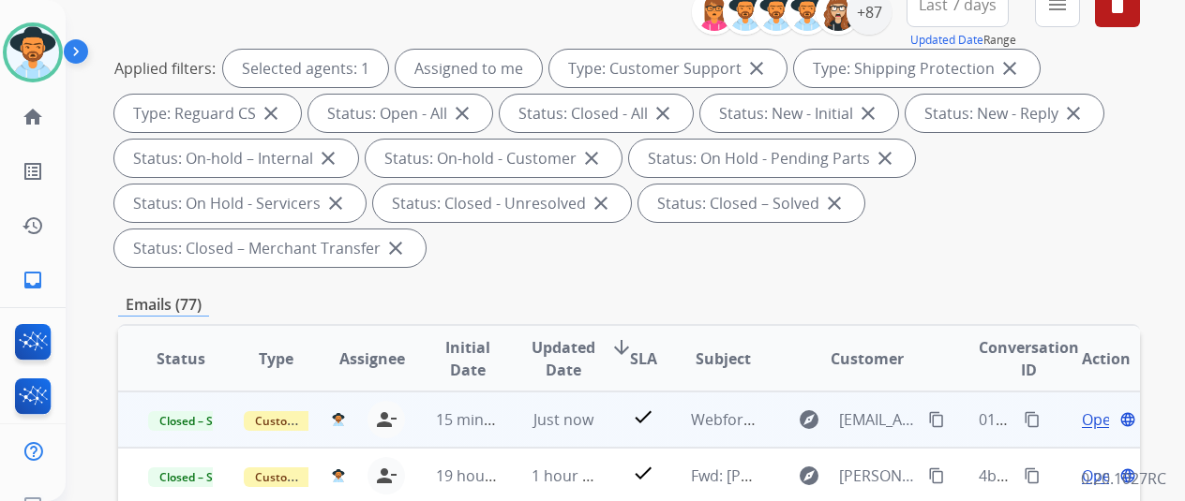
scroll to position [375, 0]
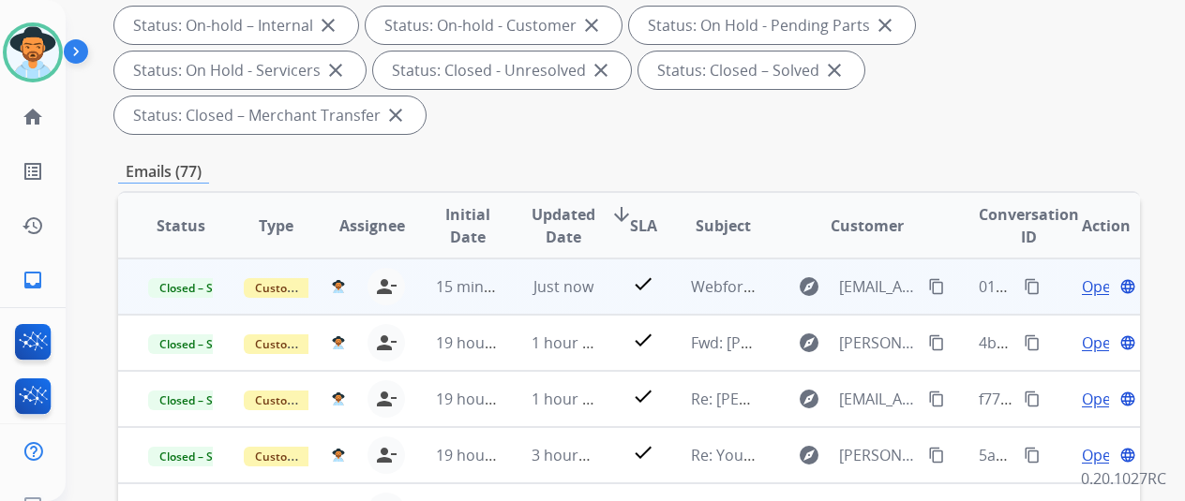
click at [1029, 285] on mat-icon "content_copy" at bounding box center [1032, 286] width 17 height 17
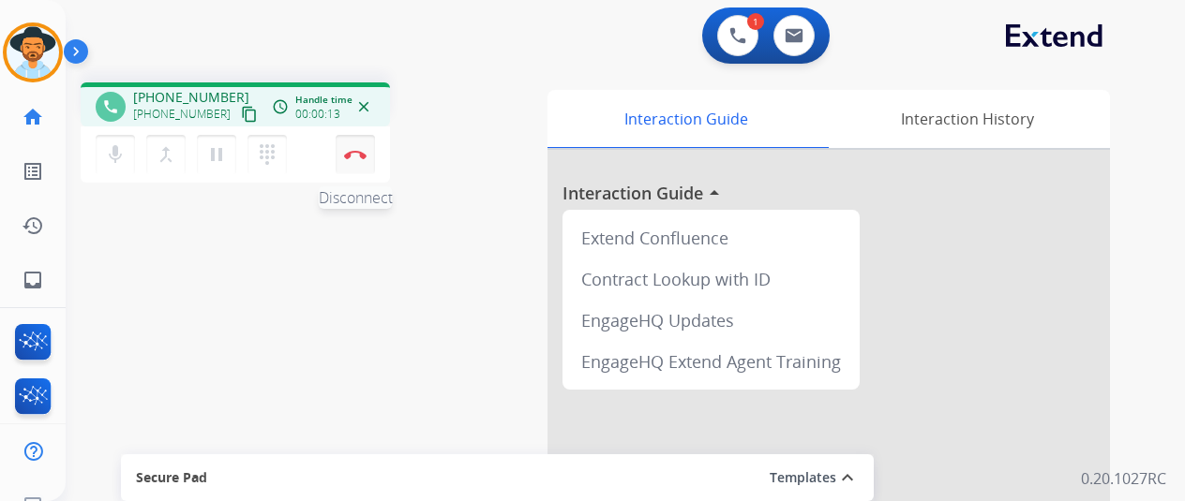
click at [351, 155] on img at bounding box center [355, 154] width 22 height 9
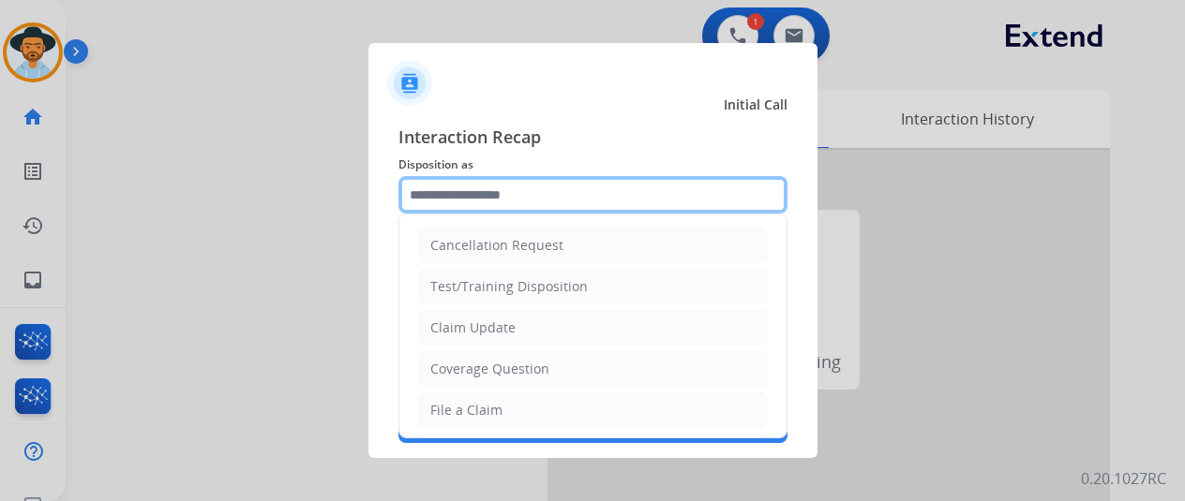
click at [437, 205] on input "text" at bounding box center [592, 194] width 389 height 37
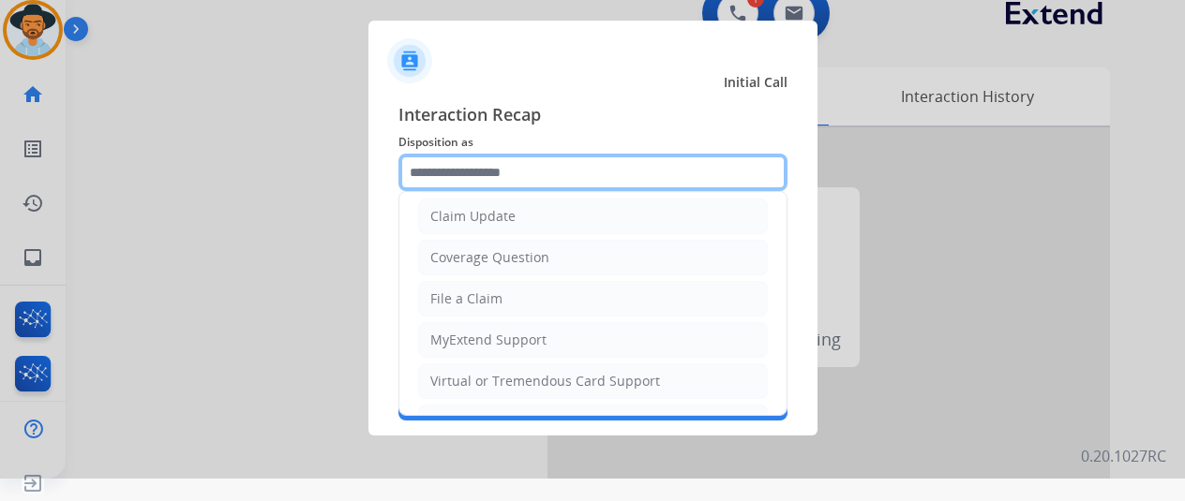
scroll to position [281, 0]
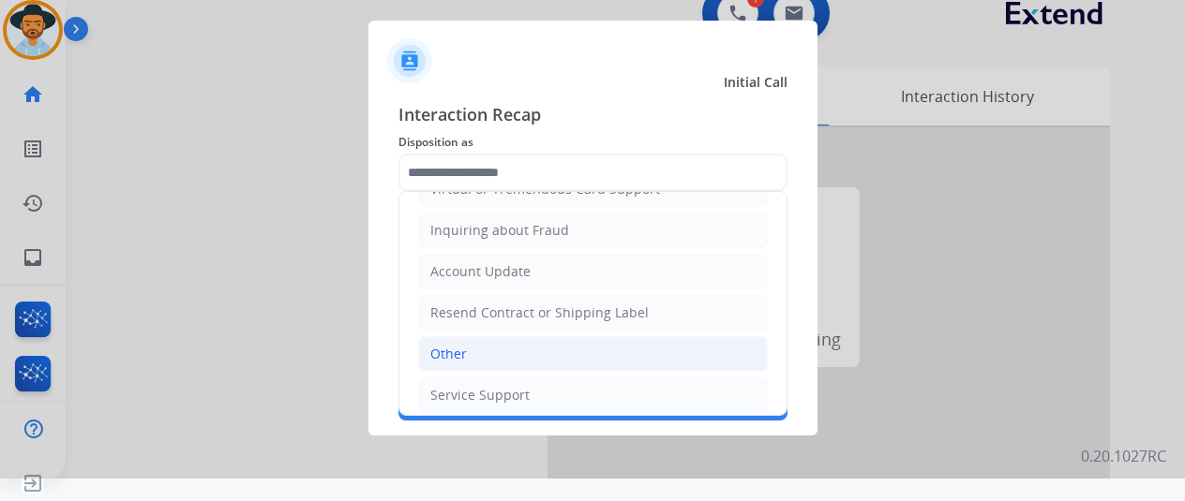
click at [464, 345] on div "Other" at bounding box center [448, 354] width 37 height 19
type input "*****"
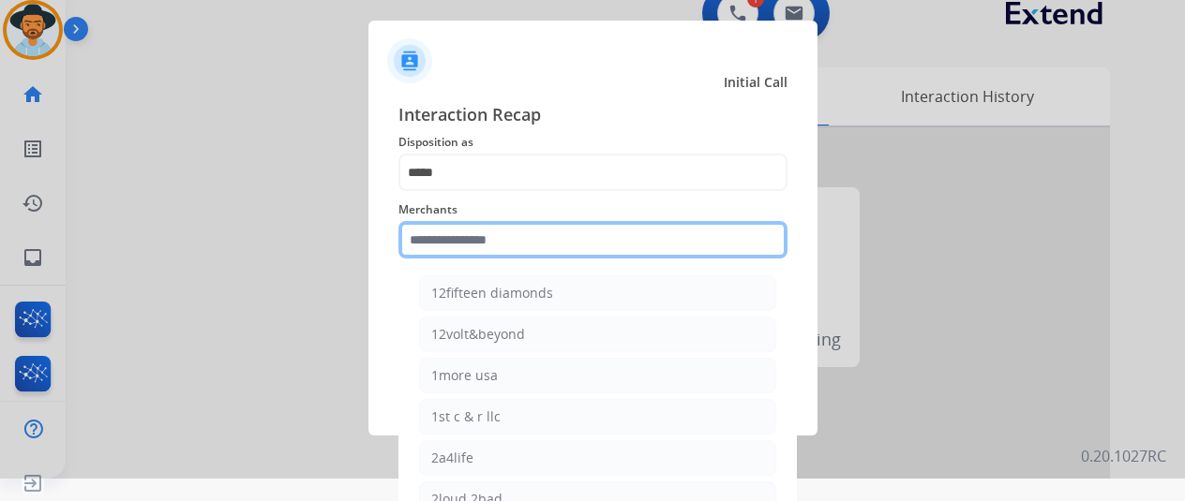
click at [480, 246] on input "text" at bounding box center [592, 239] width 389 height 37
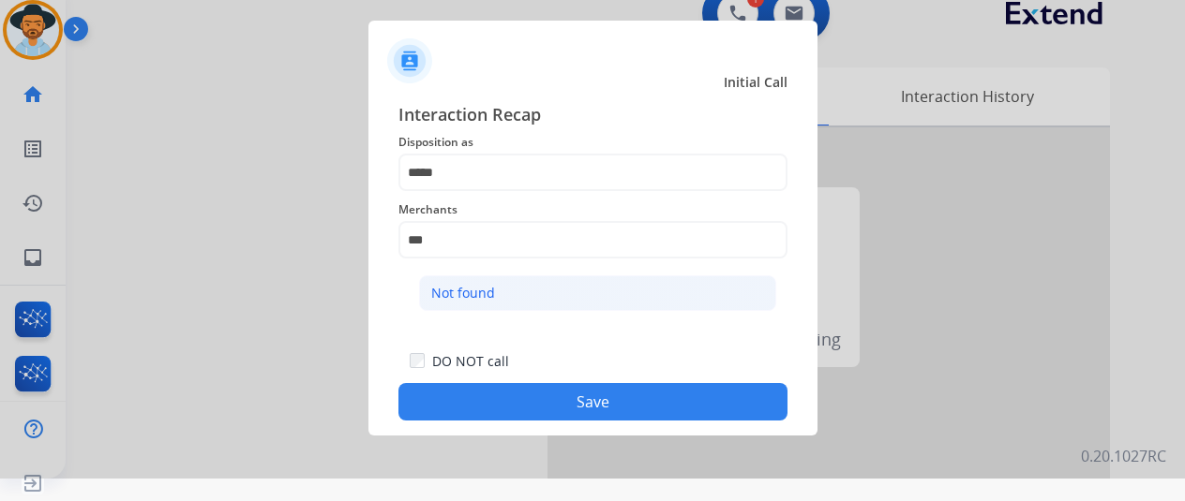
click at [596, 288] on li "Not found" at bounding box center [597, 294] width 357 height 36
type input "*********"
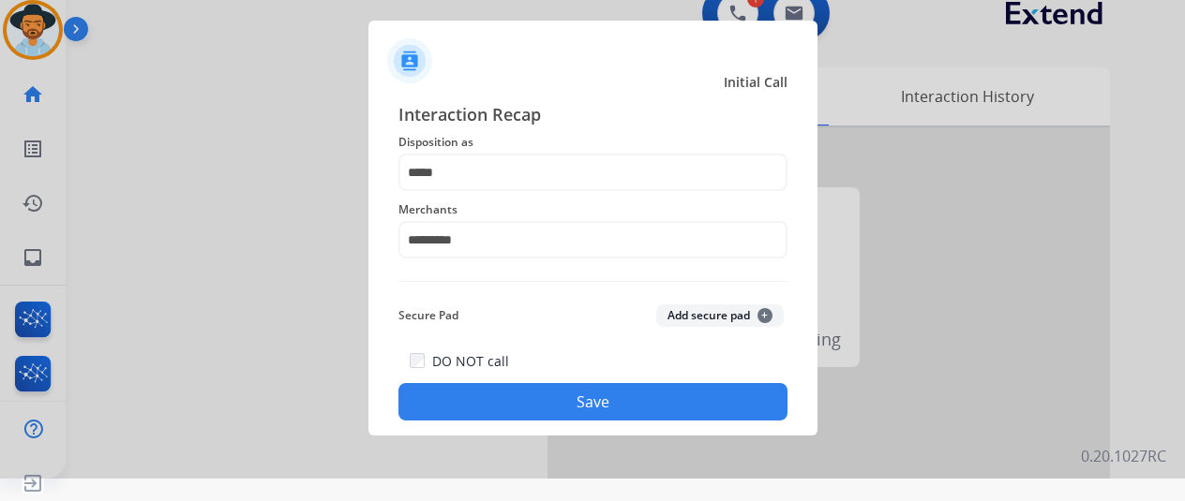
click at [563, 397] on button "Save" at bounding box center [592, 401] width 389 height 37
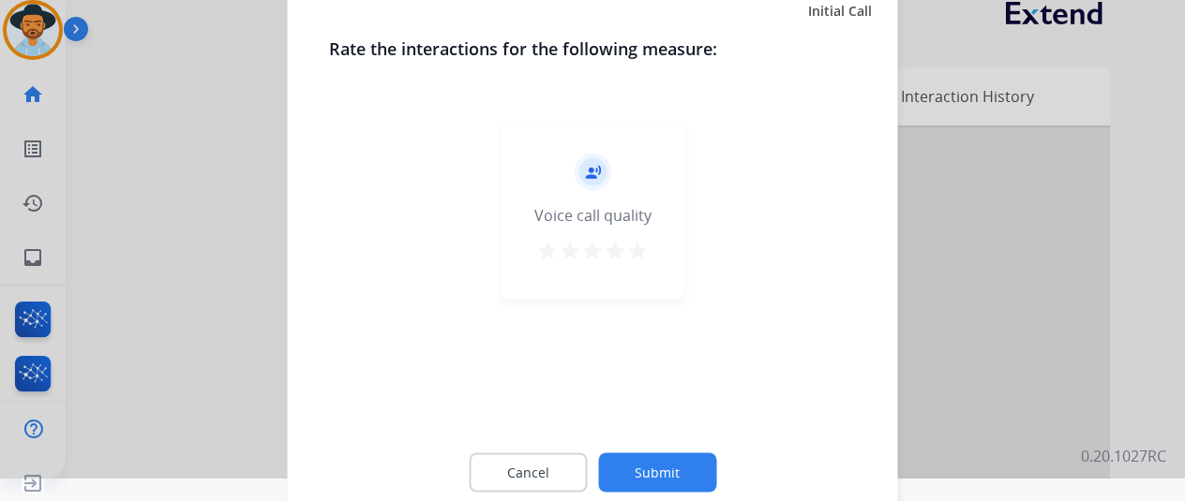
click at [667, 462] on button "Submit" at bounding box center [657, 472] width 118 height 39
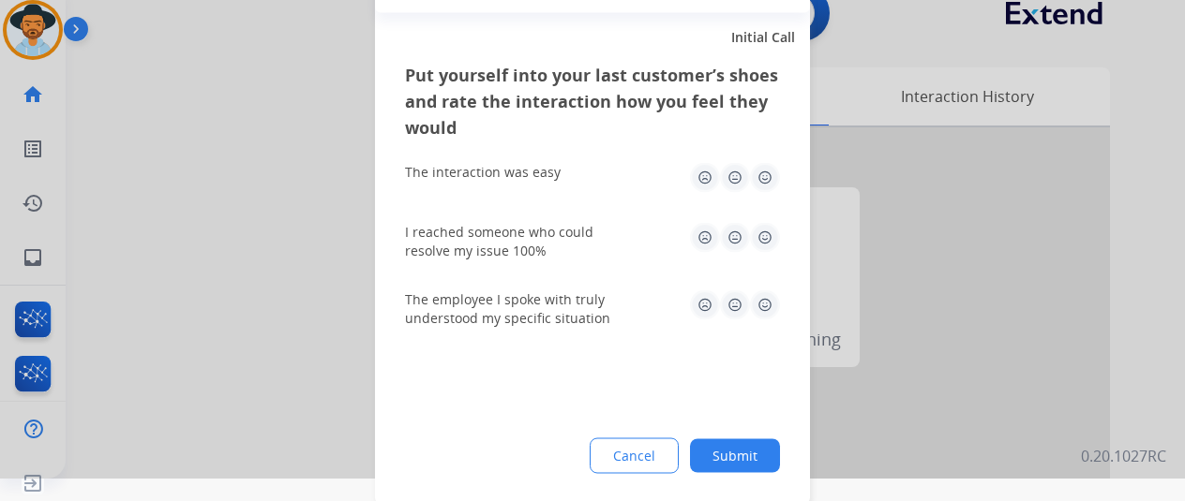
click at [756, 449] on button "Submit" at bounding box center [735, 456] width 90 height 34
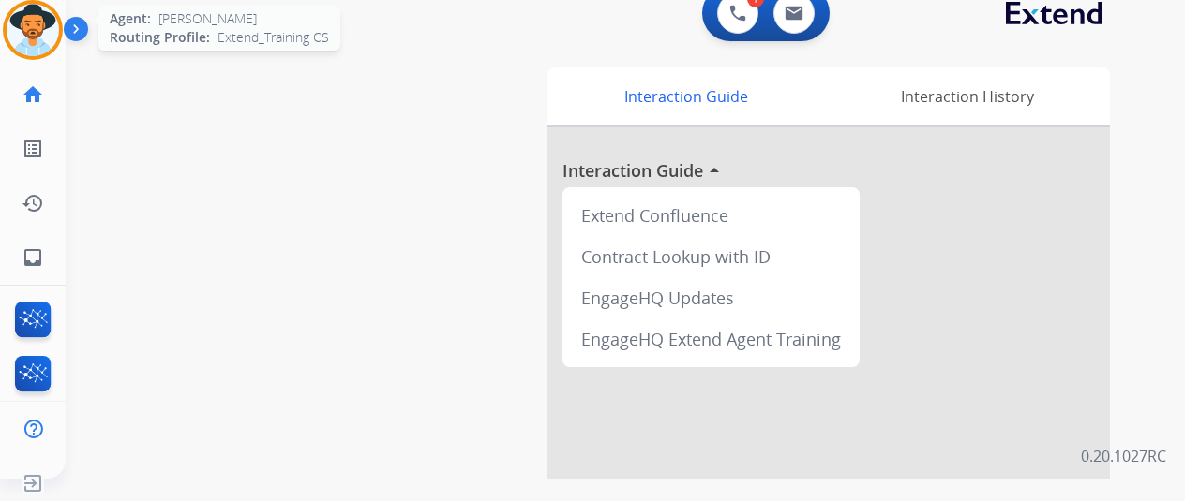
click at [41, 20] on img at bounding box center [33, 30] width 52 height 52
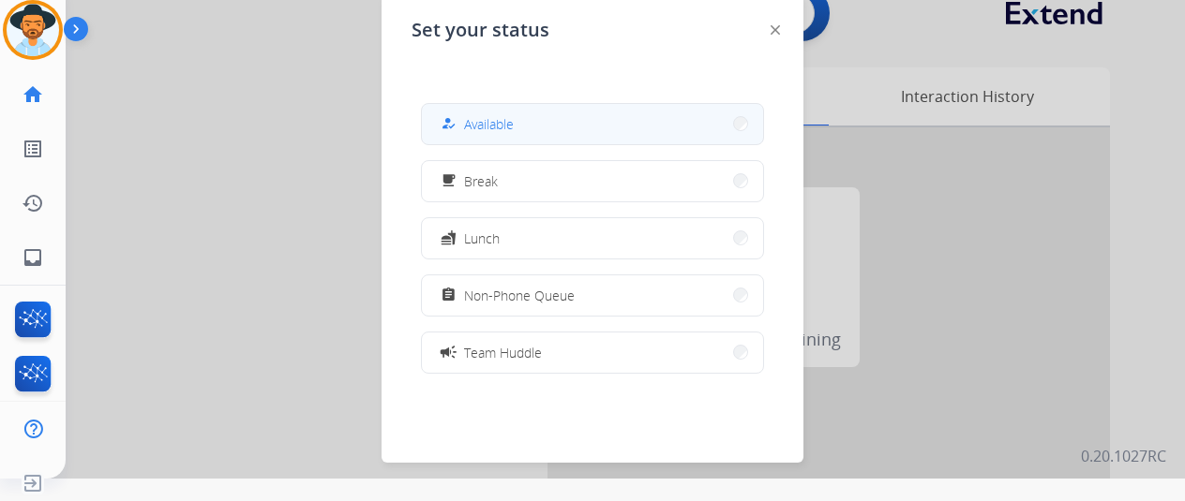
click at [514, 127] on span "Available" at bounding box center [489, 124] width 50 height 20
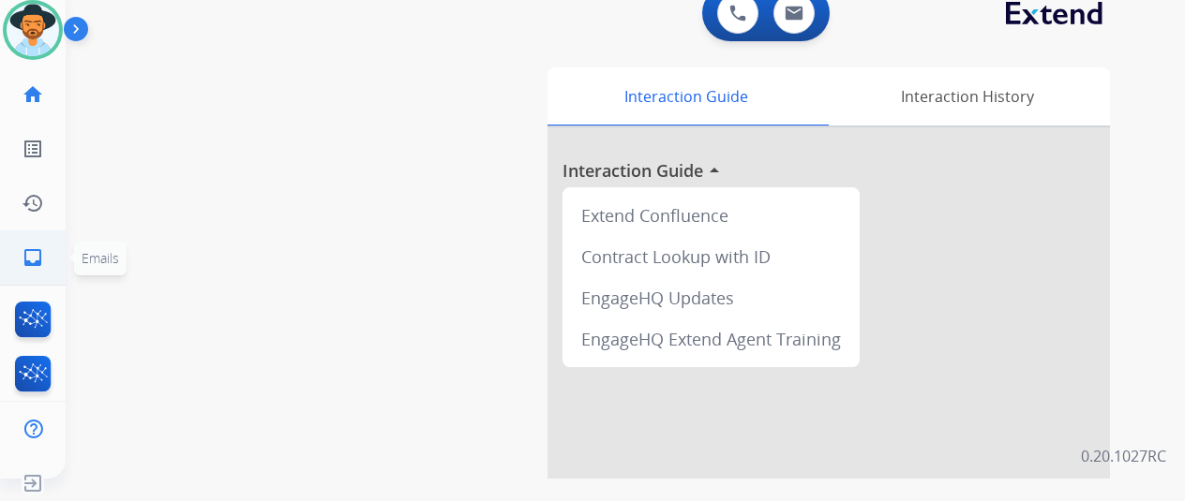
click at [34, 257] on mat-icon "inbox" at bounding box center [33, 258] width 22 height 22
select select "**********"
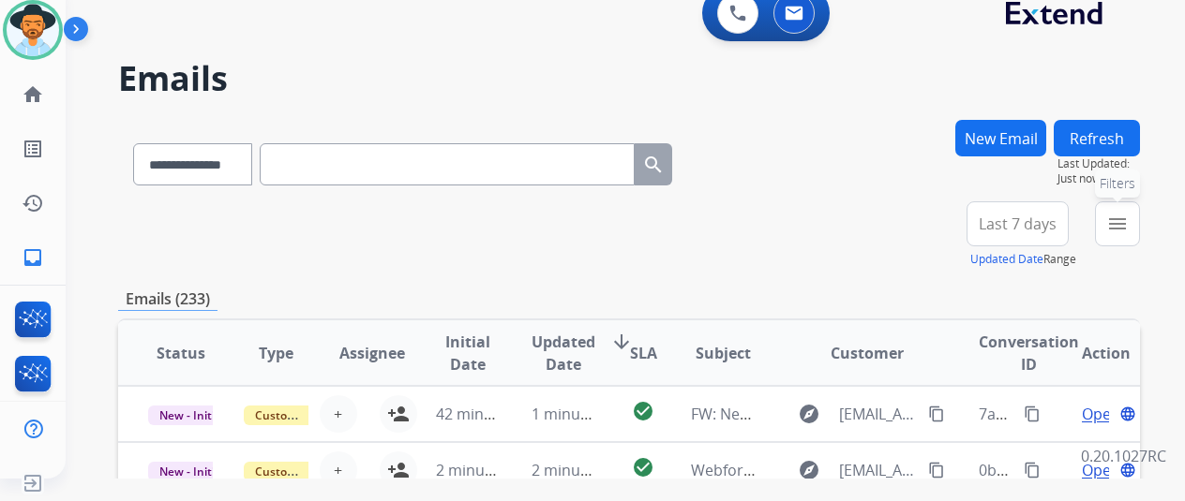
click at [1129, 215] on mat-icon "menu" at bounding box center [1117, 224] width 22 height 22
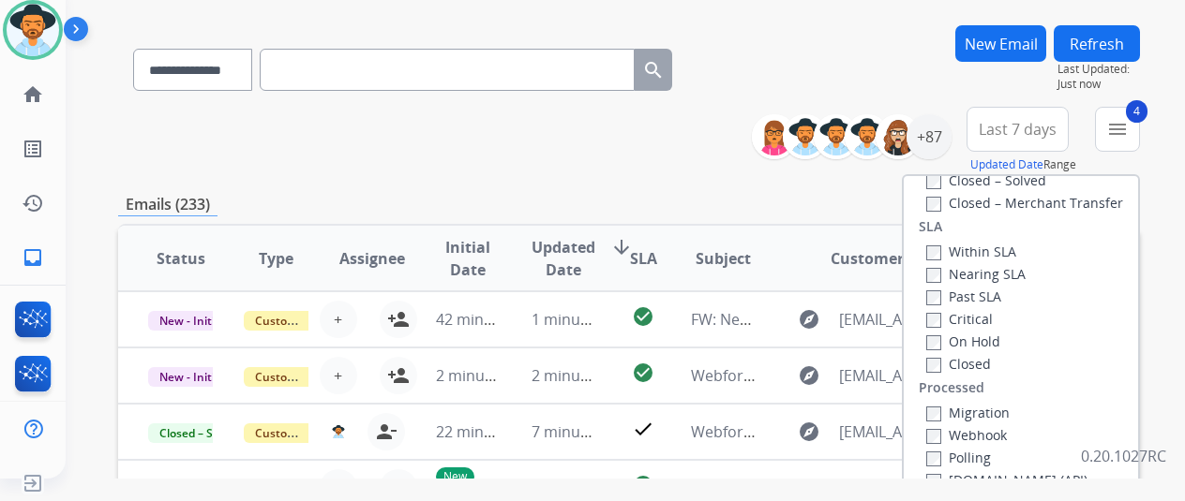
scroll to position [187, 0]
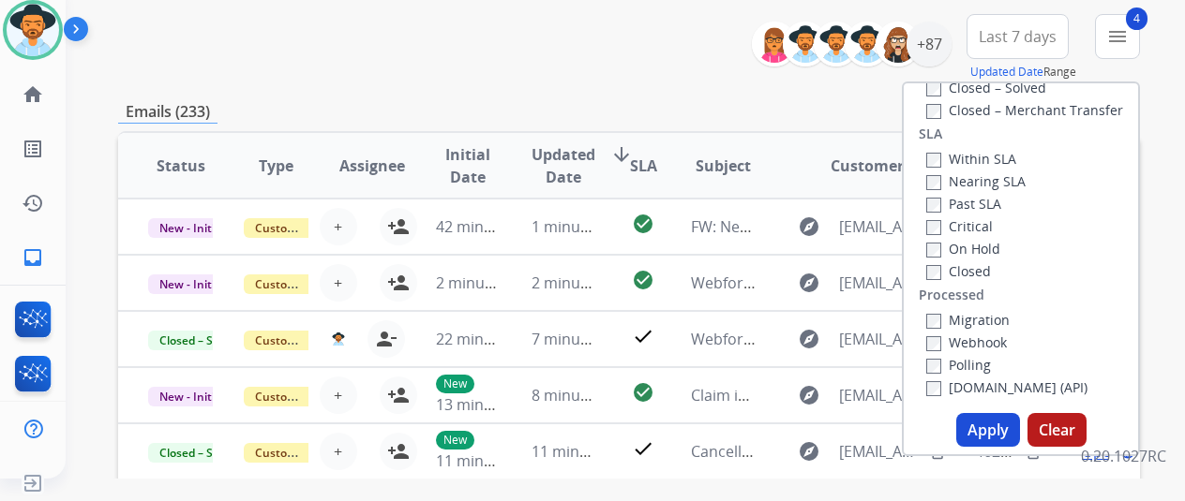
click at [992, 432] on button "Apply" at bounding box center [988, 430] width 64 height 34
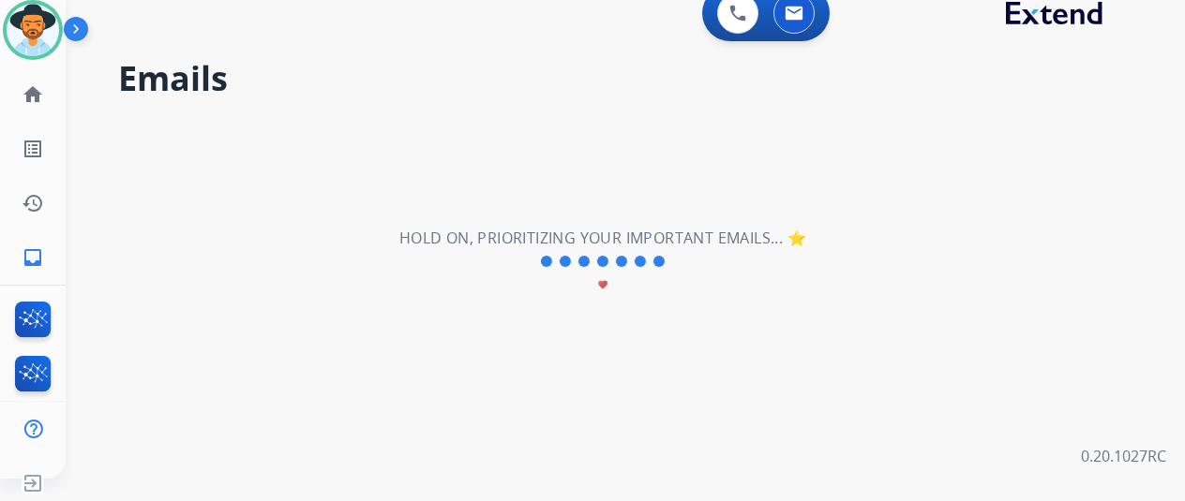
scroll to position [0, 0]
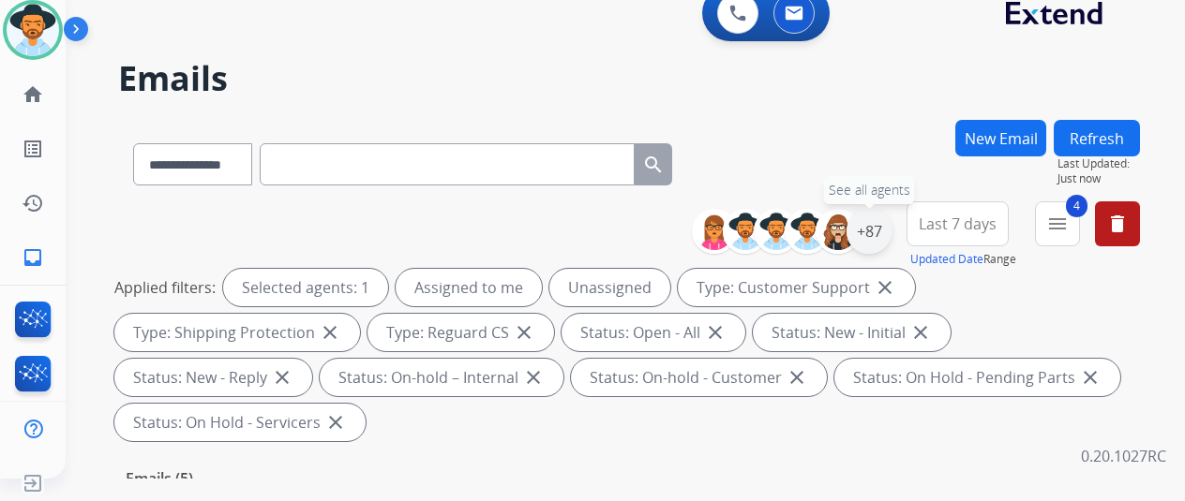
click at [887, 225] on div "+87" at bounding box center [868, 231] width 45 height 45
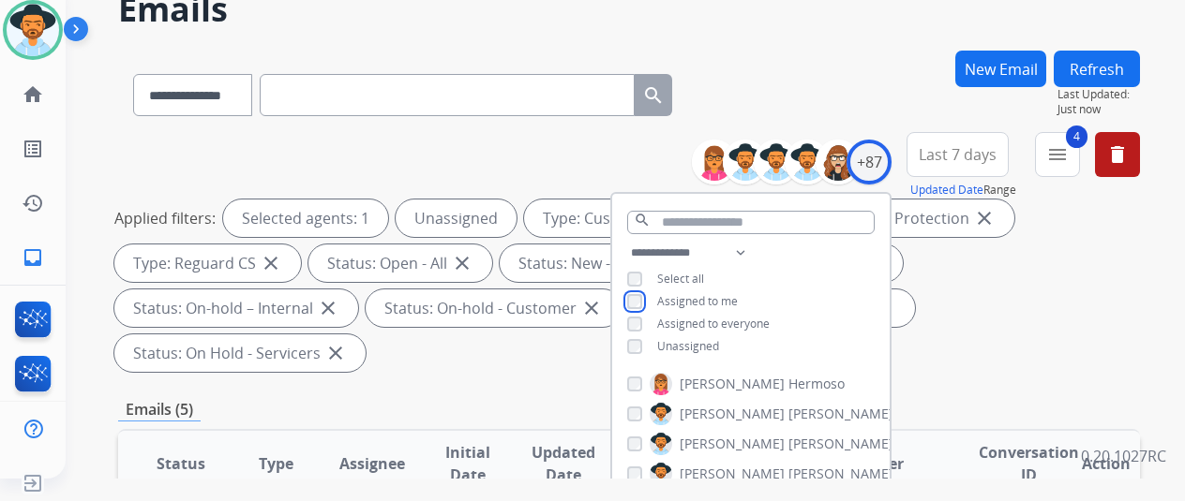
scroll to position [281, 0]
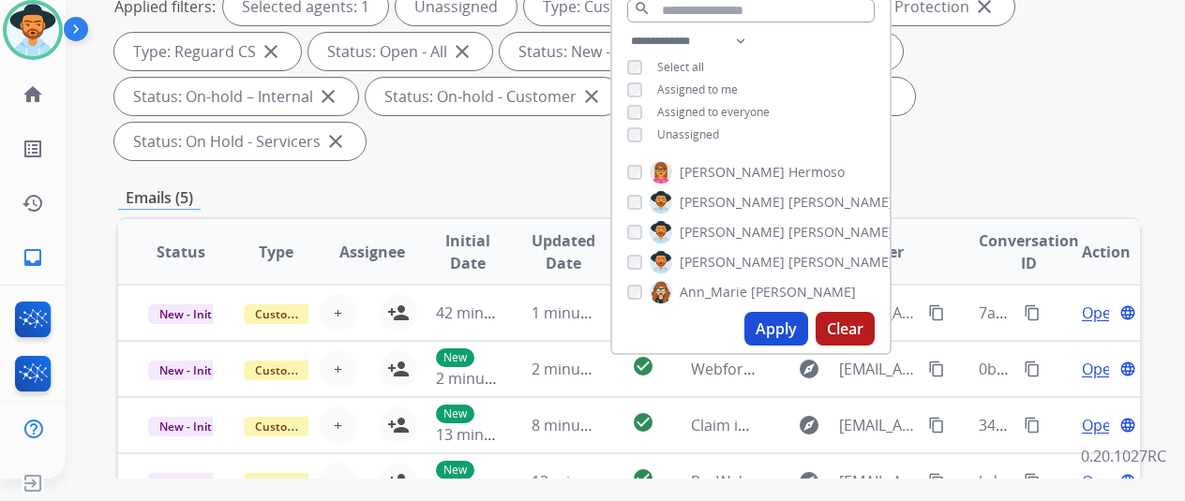
click at [767, 330] on button "Apply" at bounding box center [776, 329] width 64 height 34
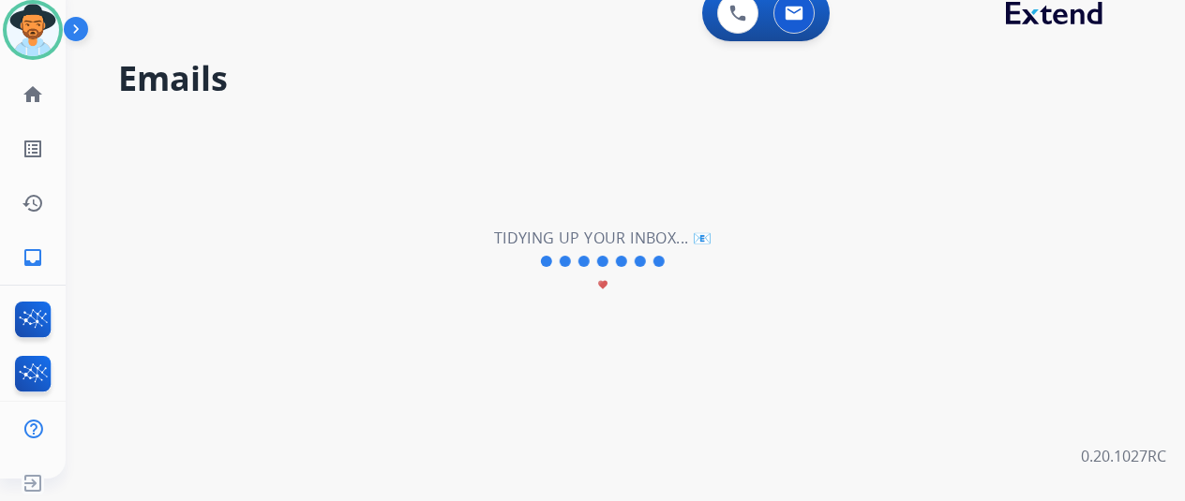
scroll to position [0, 0]
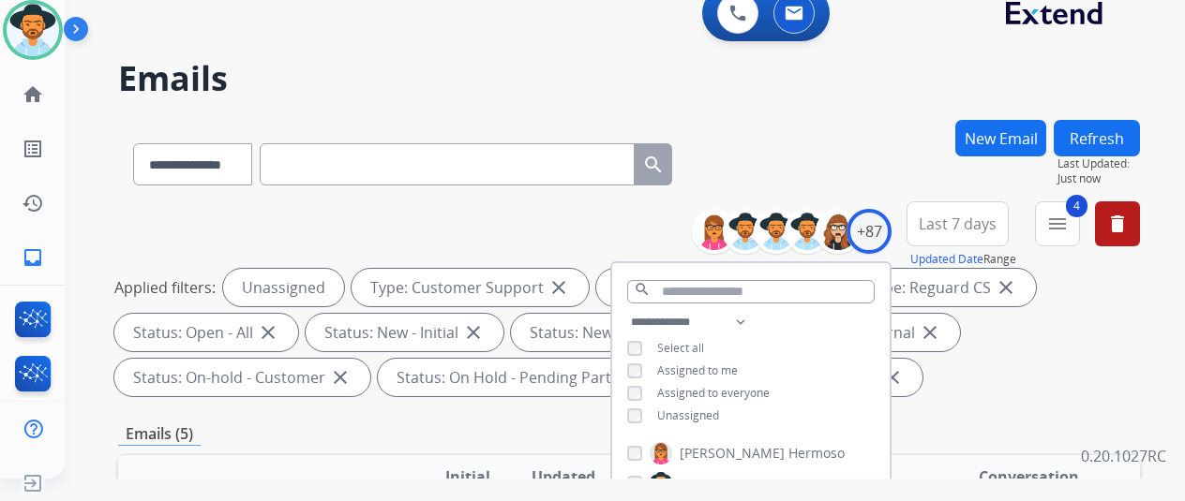
click at [875, 137] on div "**********" at bounding box center [629, 161] width 1022 height 82
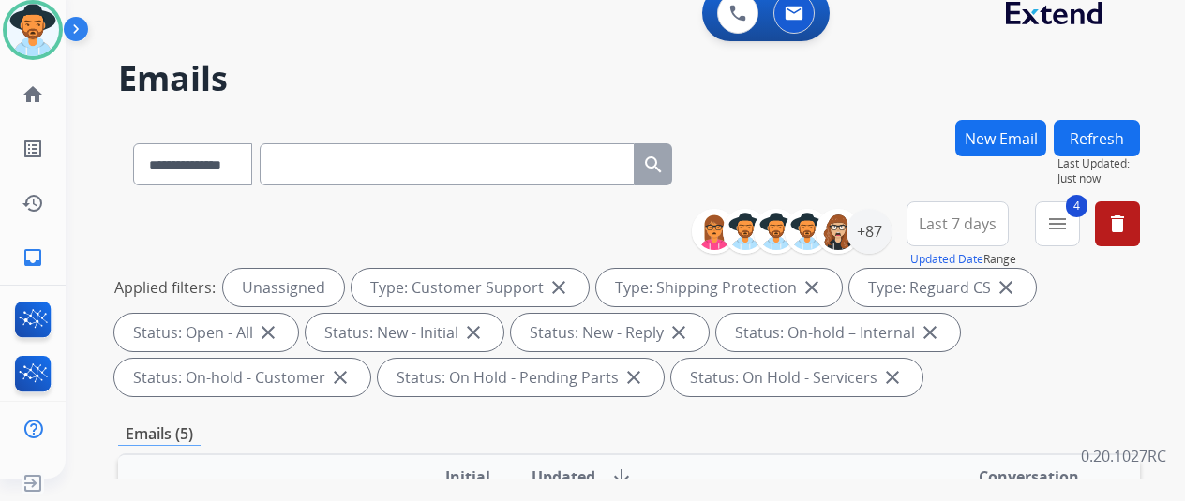
click at [860, 132] on div "**********" at bounding box center [629, 161] width 1022 height 82
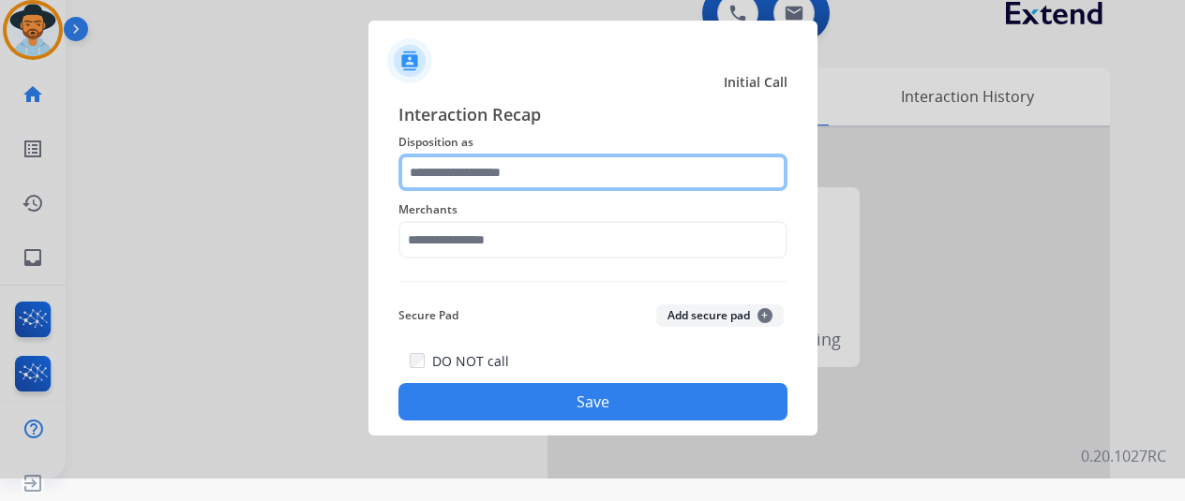
click at [456, 172] on input "text" at bounding box center [592, 172] width 389 height 37
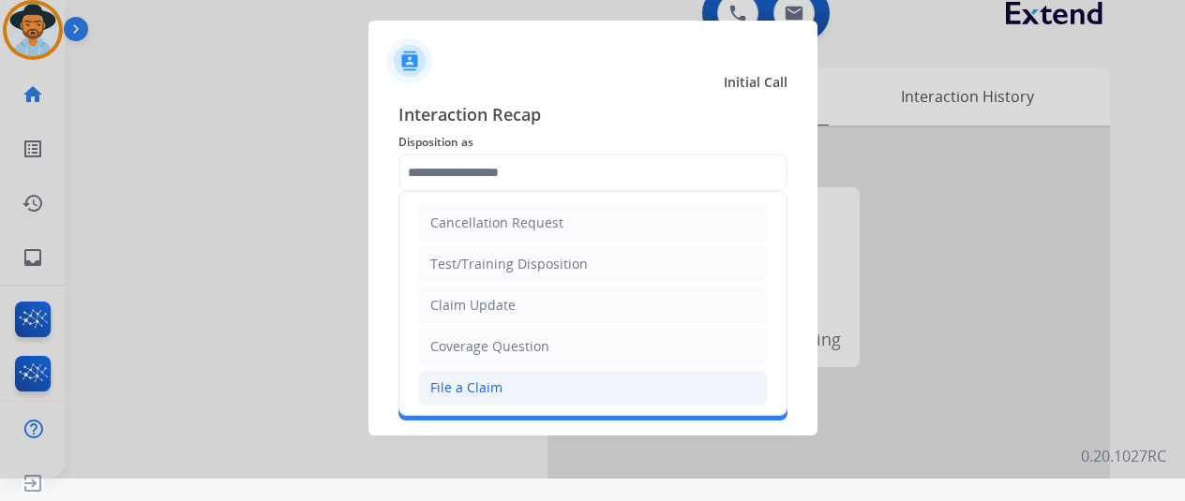
click at [450, 380] on div "File a Claim" at bounding box center [466, 388] width 72 height 19
type input "**********"
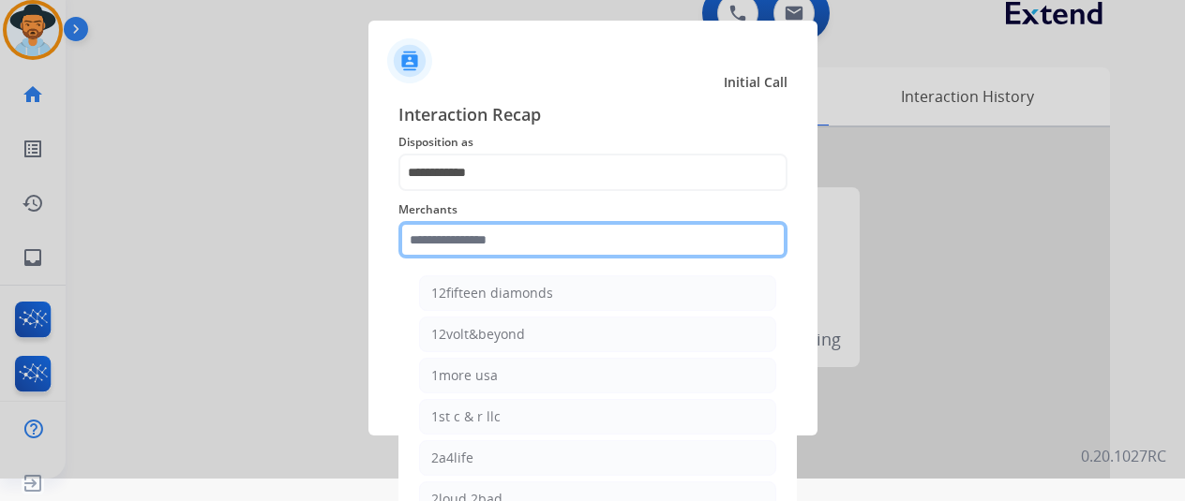
click at [452, 226] on input "text" at bounding box center [592, 239] width 389 height 37
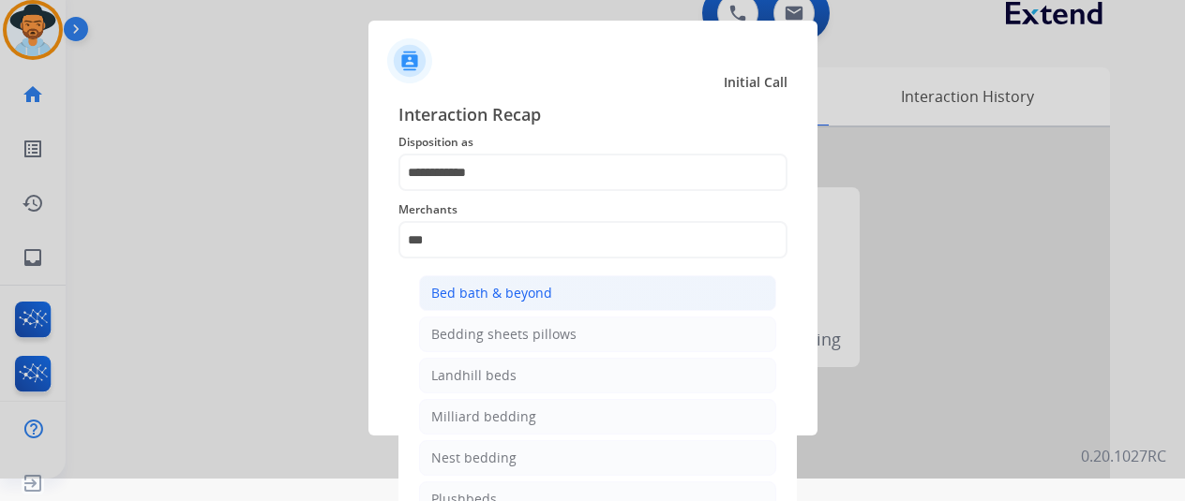
click at [542, 295] on div "Bed bath & beyond" at bounding box center [491, 293] width 121 height 19
type input "**********"
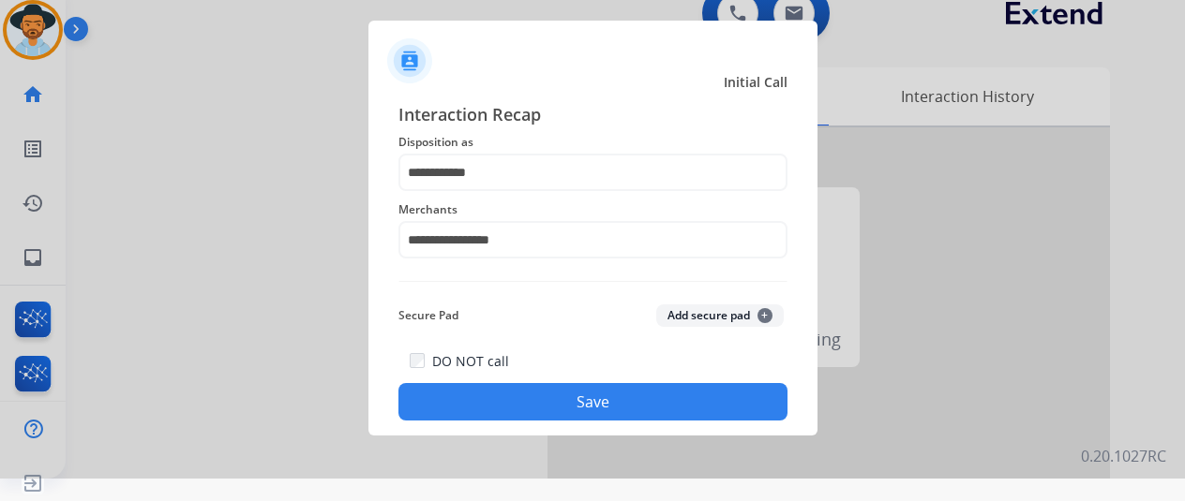
click at [551, 399] on button "Save" at bounding box center [592, 401] width 389 height 37
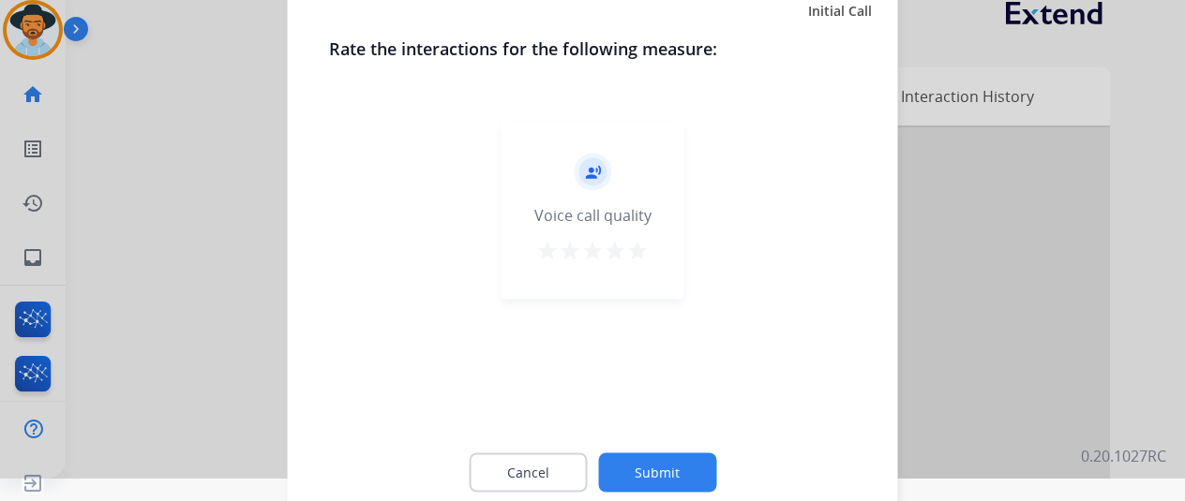
click at [657, 468] on button "Submit" at bounding box center [657, 472] width 118 height 39
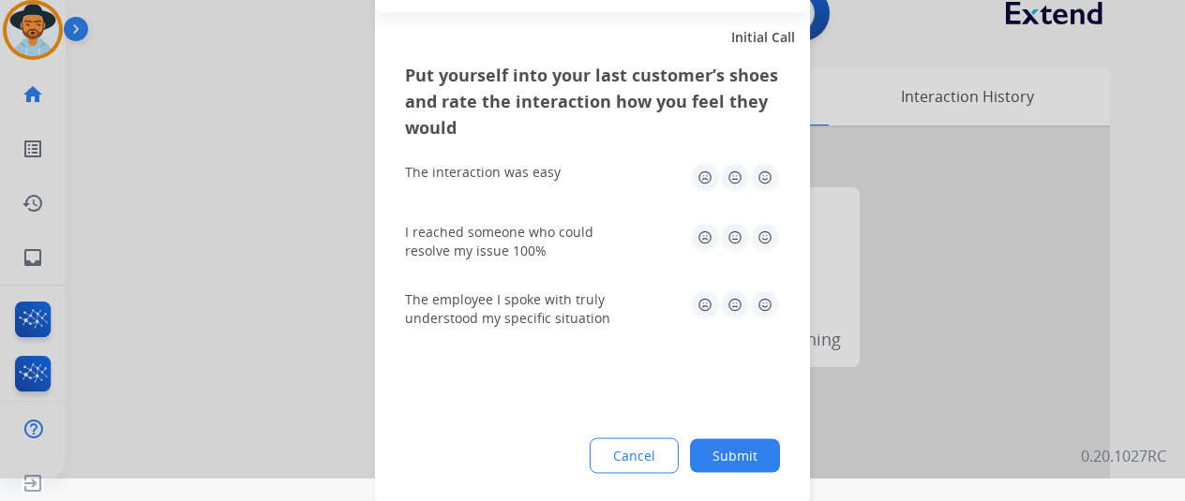
click at [759, 449] on button "Submit" at bounding box center [735, 456] width 90 height 34
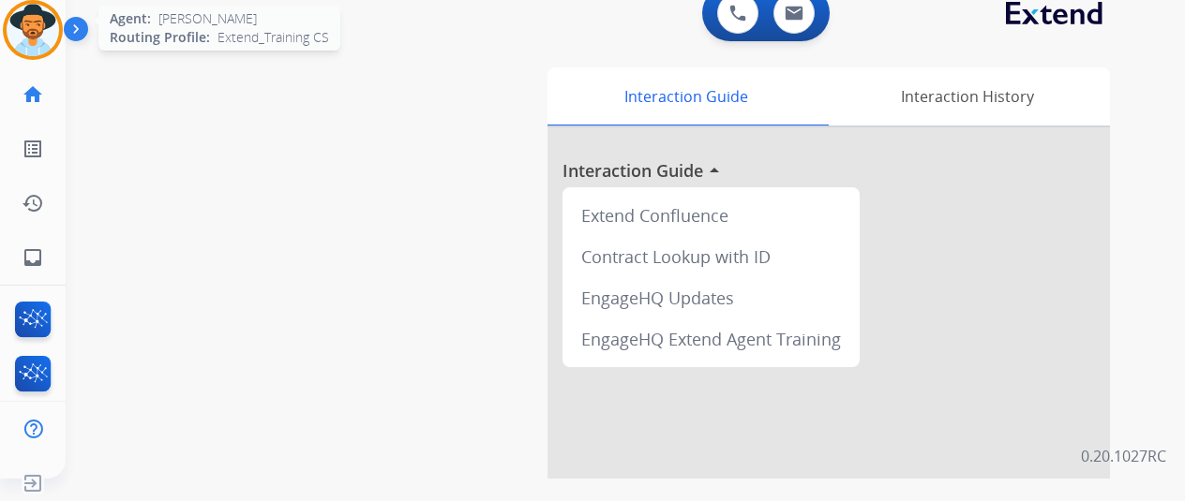
click at [22, 23] on img at bounding box center [33, 30] width 52 height 52
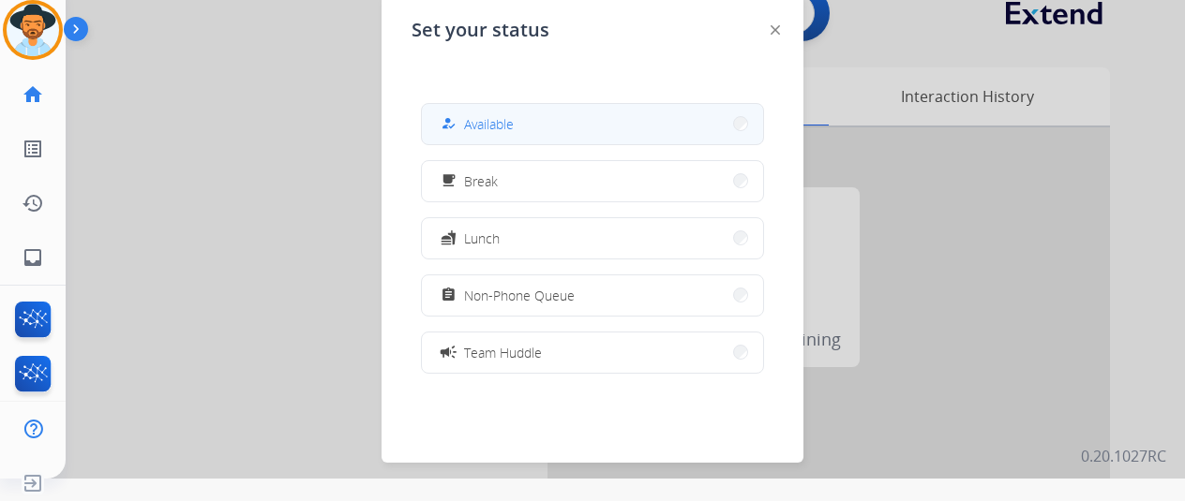
click at [487, 133] on span "Available" at bounding box center [489, 124] width 50 height 20
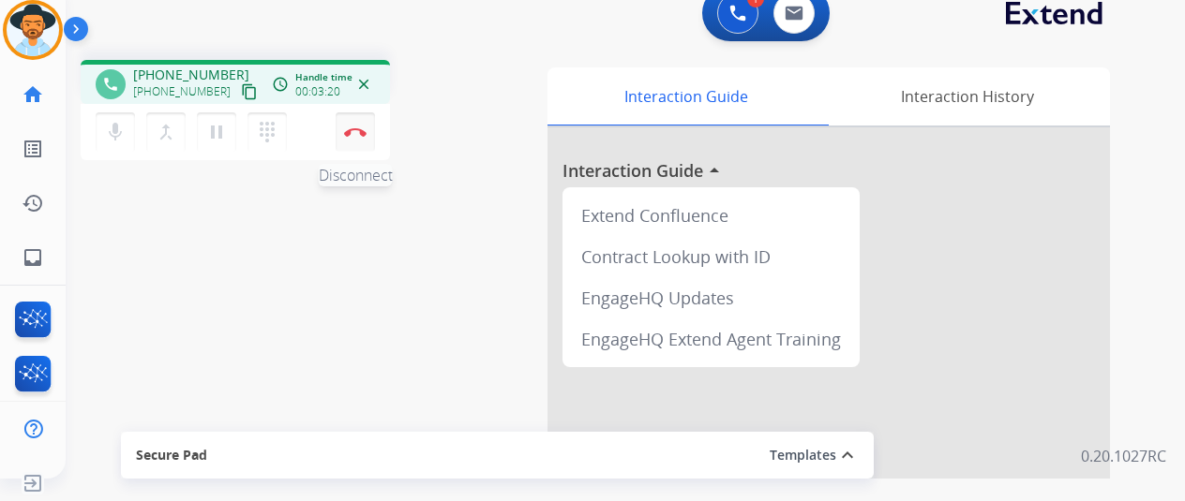
click at [359, 129] on img at bounding box center [355, 131] width 22 height 9
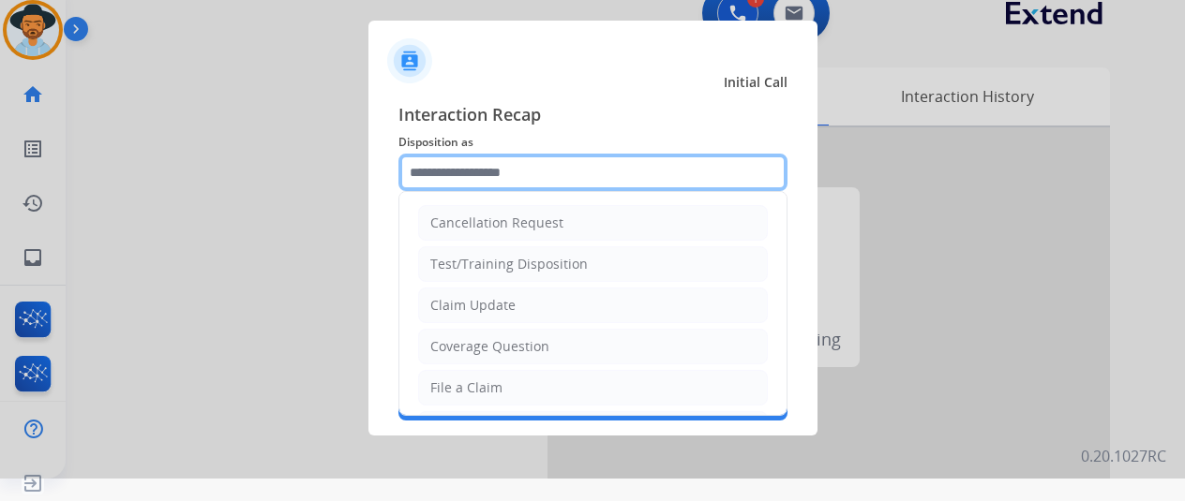
click at [441, 162] on input "text" at bounding box center [592, 172] width 389 height 37
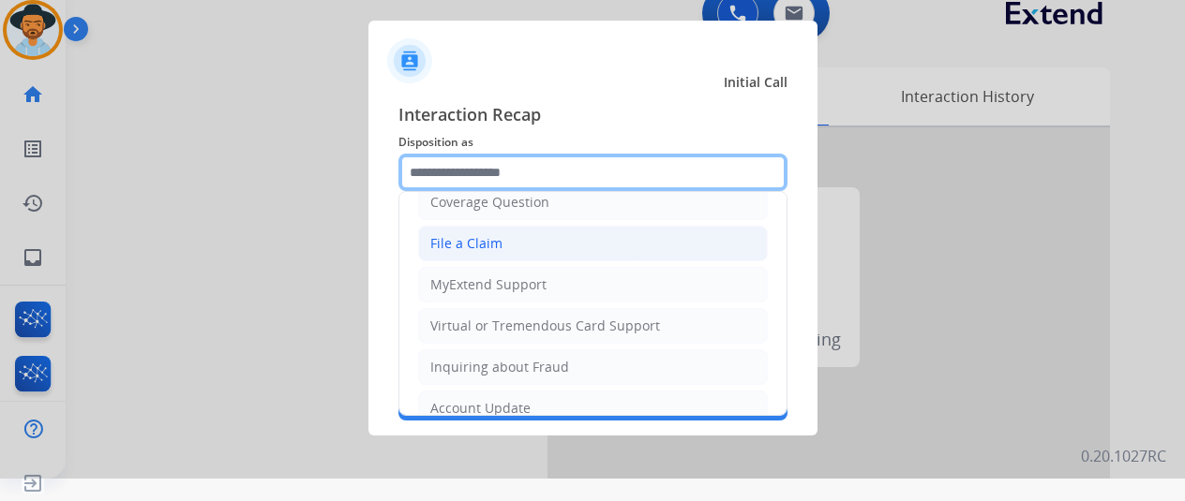
scroll to position [187, 0]
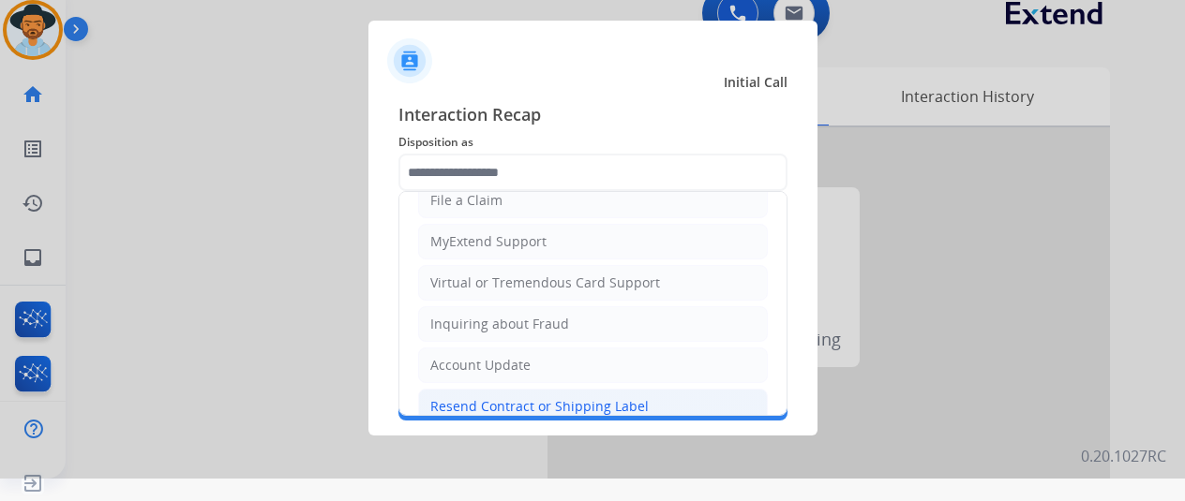
click at [452, 399] on div "Resend Contract or Shipping Label" at bounding box center [539, 406] width 218 height 19
type input "**********"
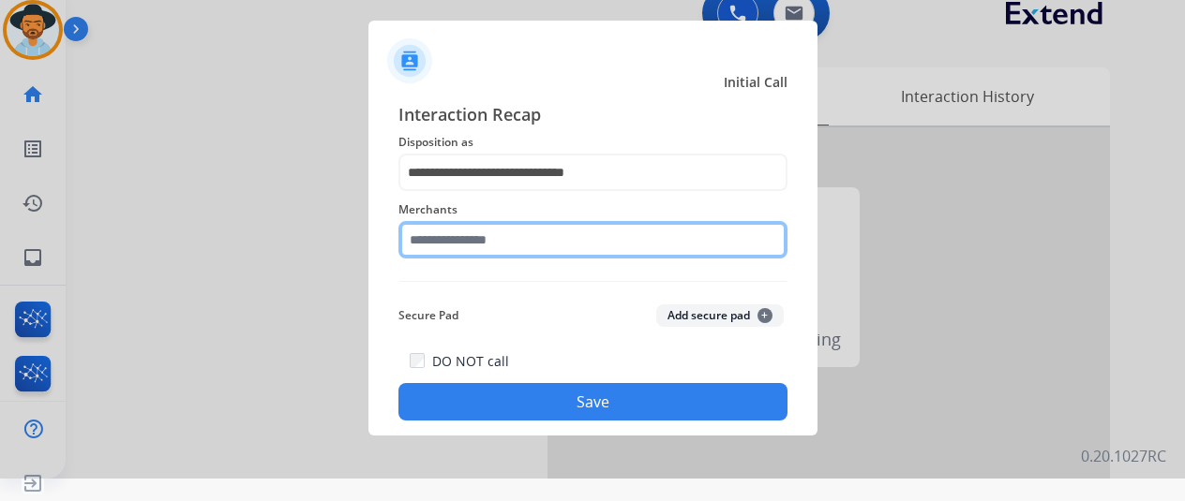
click at [431, 235] on input "text" at bounding box center [592, 239] width 389 height 37
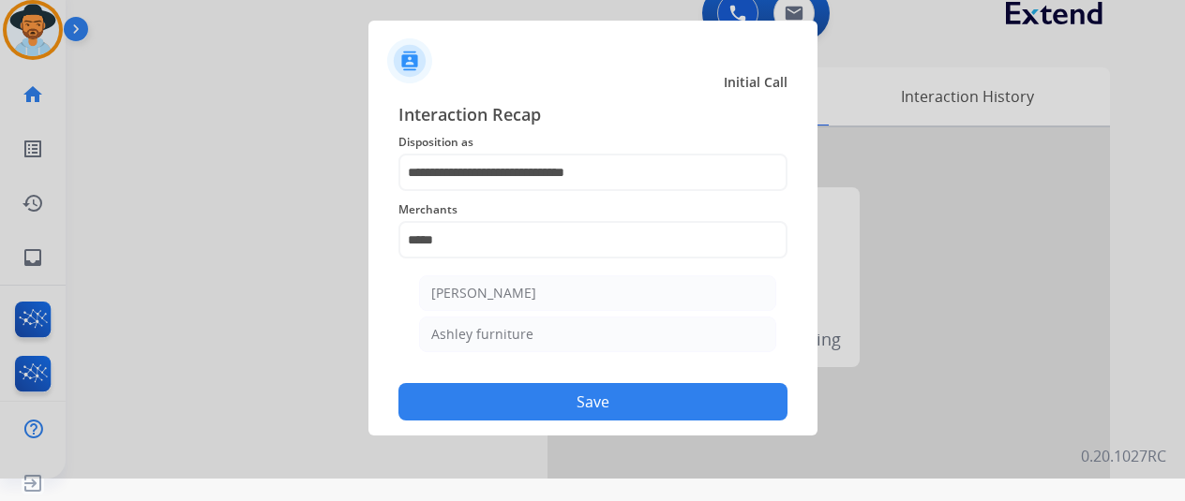
click at [467, 293] on div "[PERSON_NAME]" at bounding box center [483, 293] width 105 height 19
type input "**********"
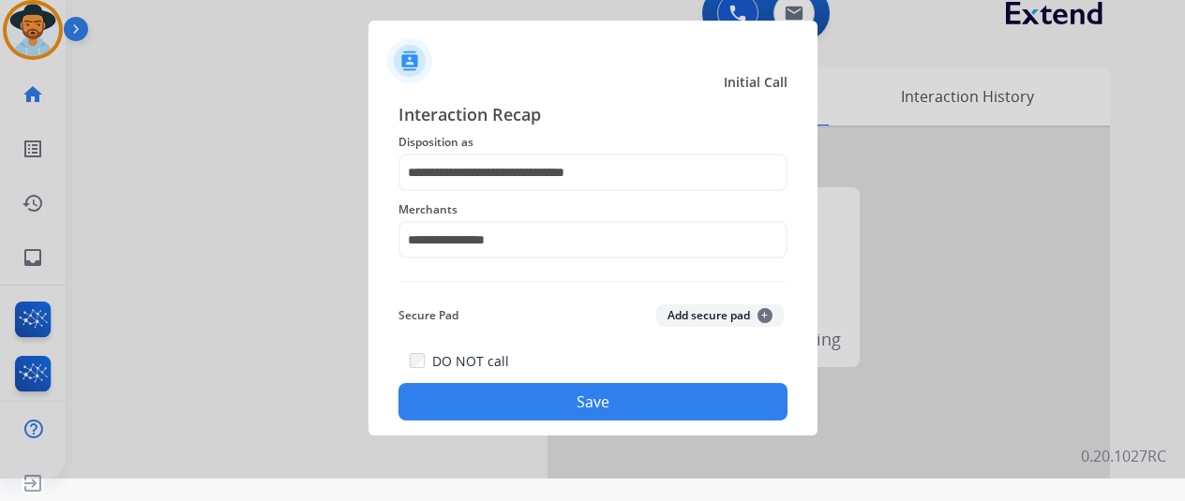
click at [536, 395] on button "Save" at bounding box center [592, 401] width 389 height 37
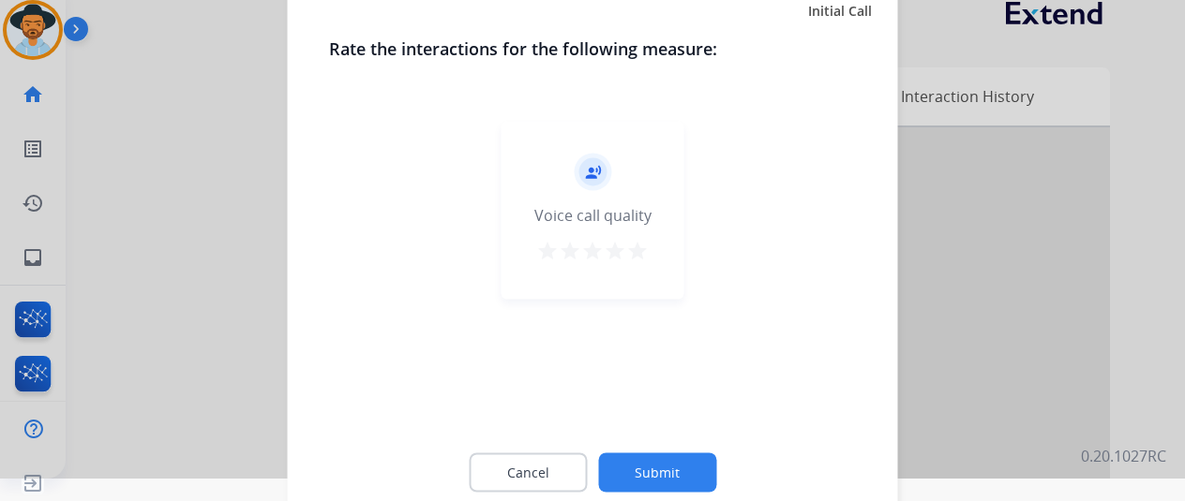
click at [640, 469] on button "Submit" at bounding box center [657, 472] width 118 height 39
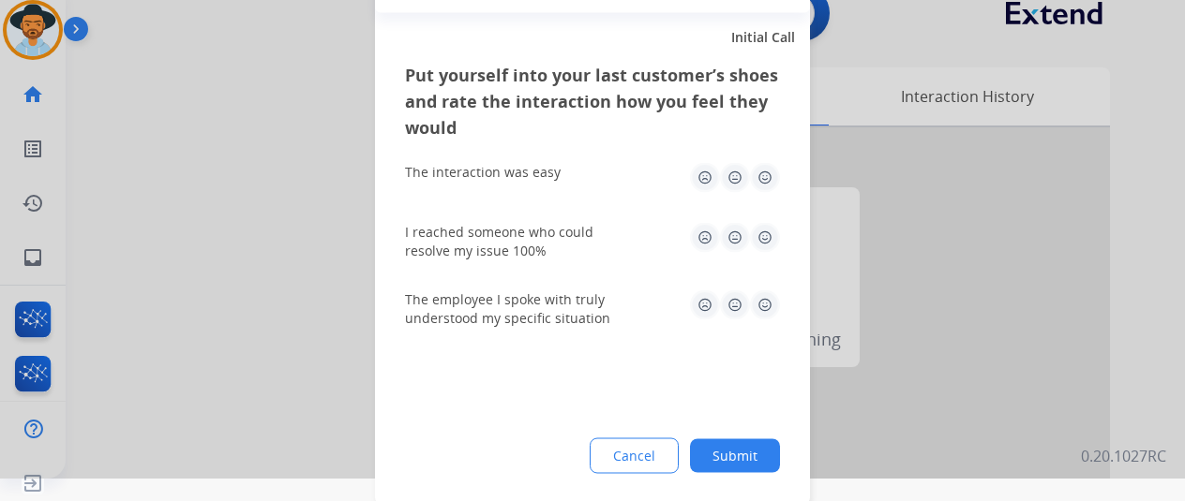
drag, startPoint x: 763, startPoint y: 458, endPoint x: 692, endPoint y: 410, distance: 86.3
click at [756, 455] on button "Submit" at bounding box center [735, 456] width 90 height 34
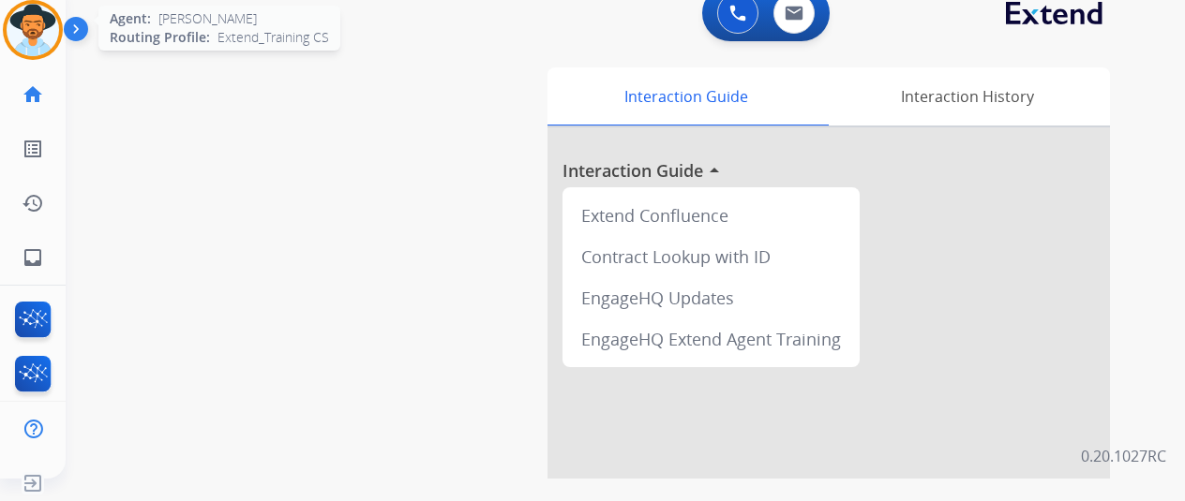
click at [33, 29] on img at bounding box center [33, 30] width 52 height 52
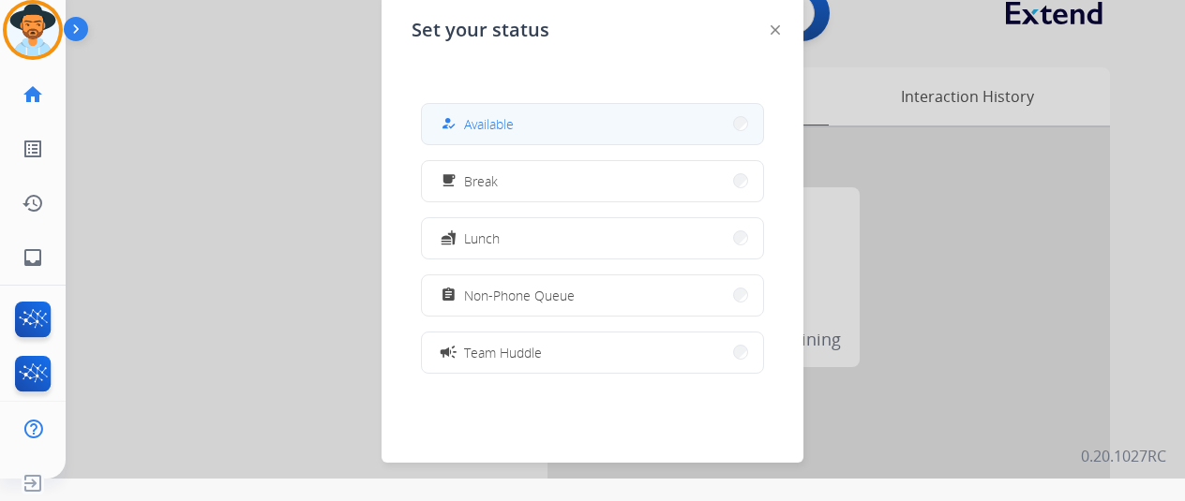
click at [586, 120] on button "how_to_reg Available" at bounding box center [592, 124] width 341 height 40
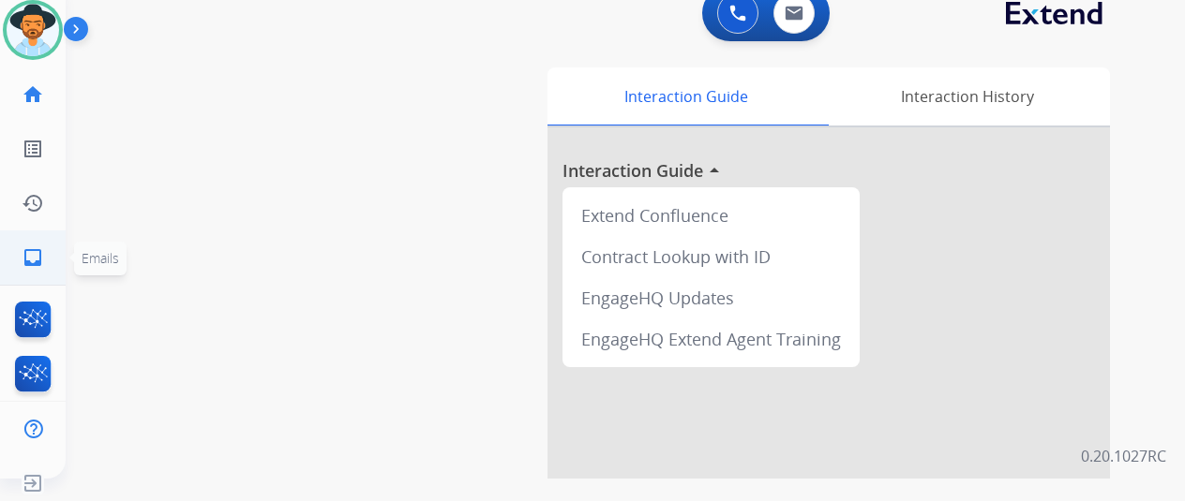
click at [26, 249] on mat-icon "inbox" at bounding box center [33, 258] width 22 height 22
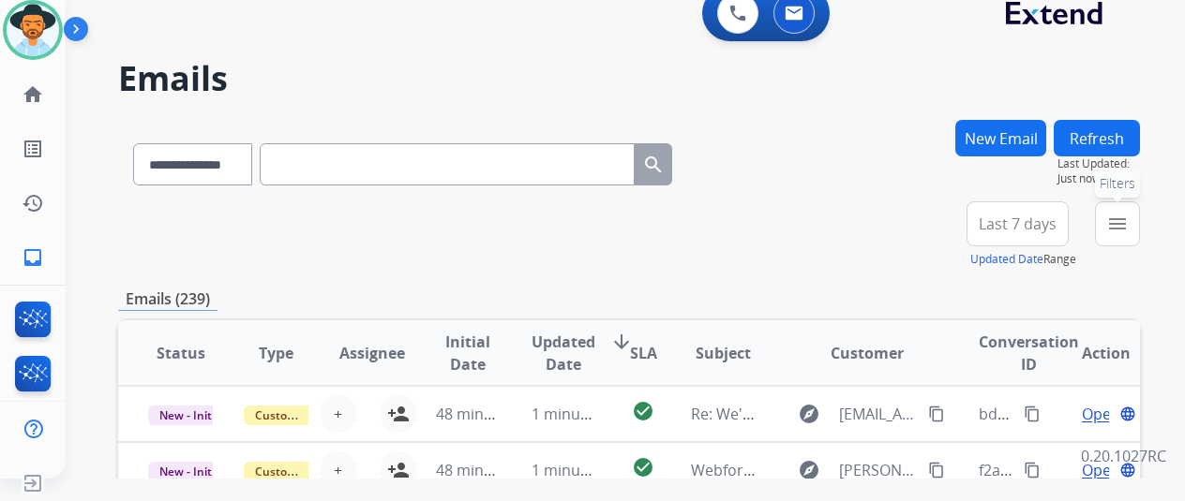
click at [1129, 229] on mat-icon "menu" at bounding box center [1117, 224] width 22 height 22
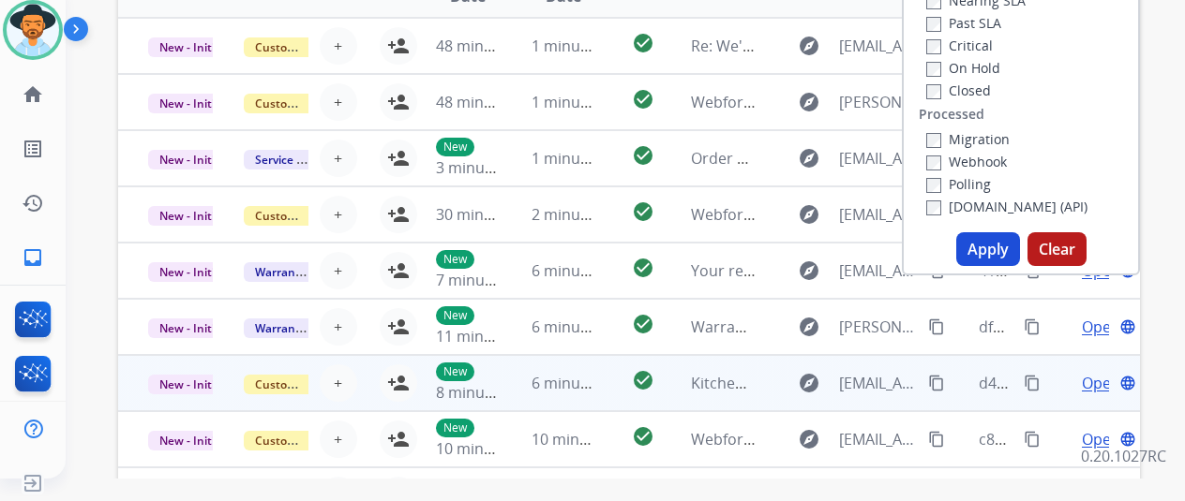
scroll to position [375, 0]
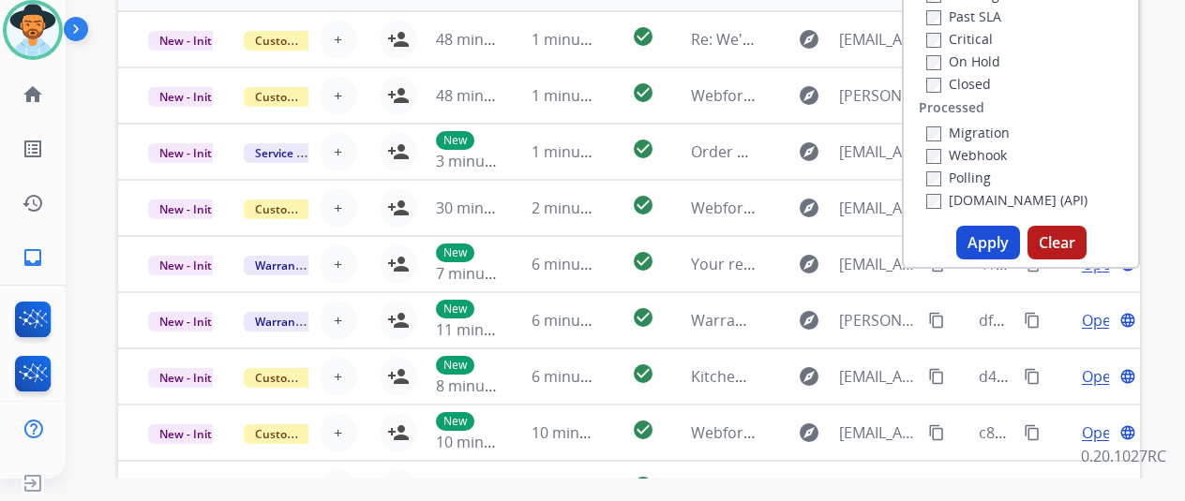
click at [996, 241] on button "Apply" at bounding box center [988, 243] width 64 height 34
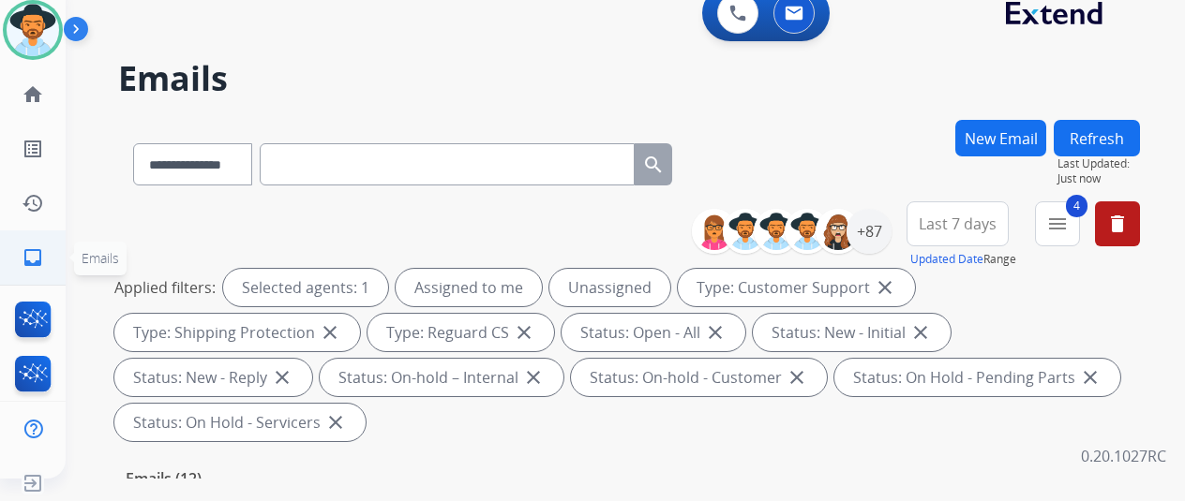
click at [24, 252] on mat-icon "inbox" at bounding box center [33, 258] width 22 height 22
click at [884, 232] on div "+87" at bounding box center [868, 231] width 45 height 45
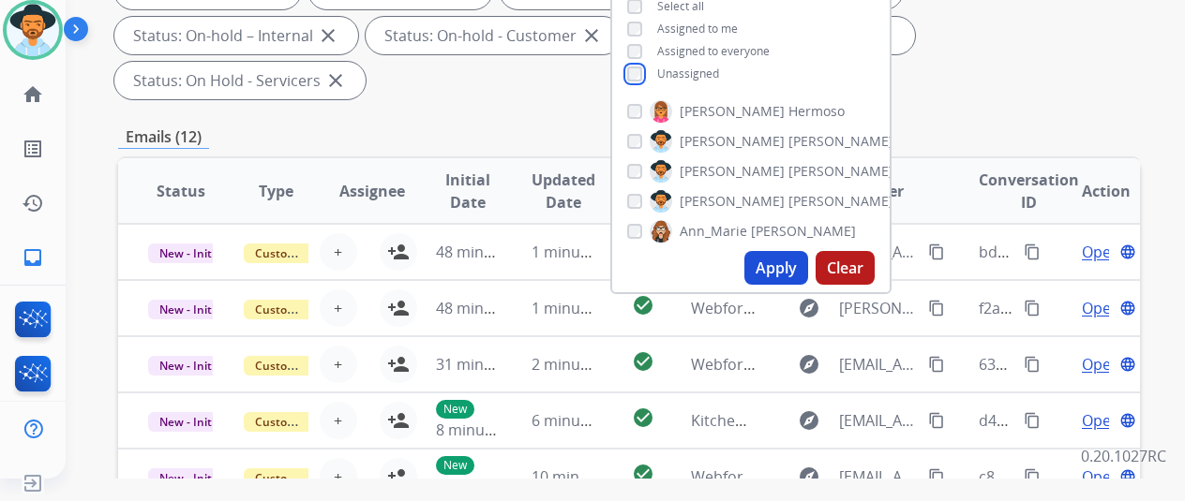
scroll to position [375, 0]
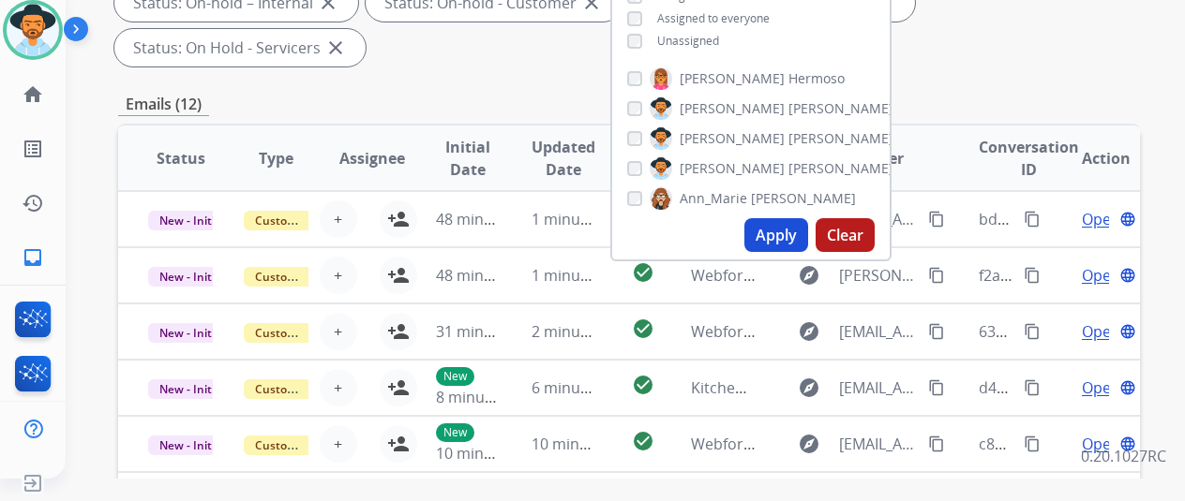
click at [797, 234] on button "Apply" at bounding box center [776, 235] width 64 height 34
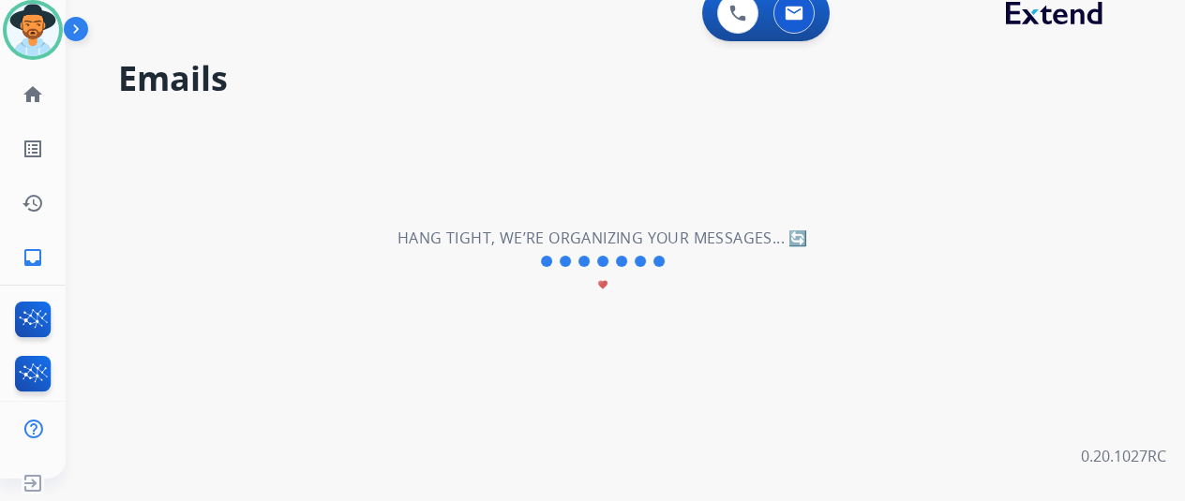
scroll to position [0, 0]
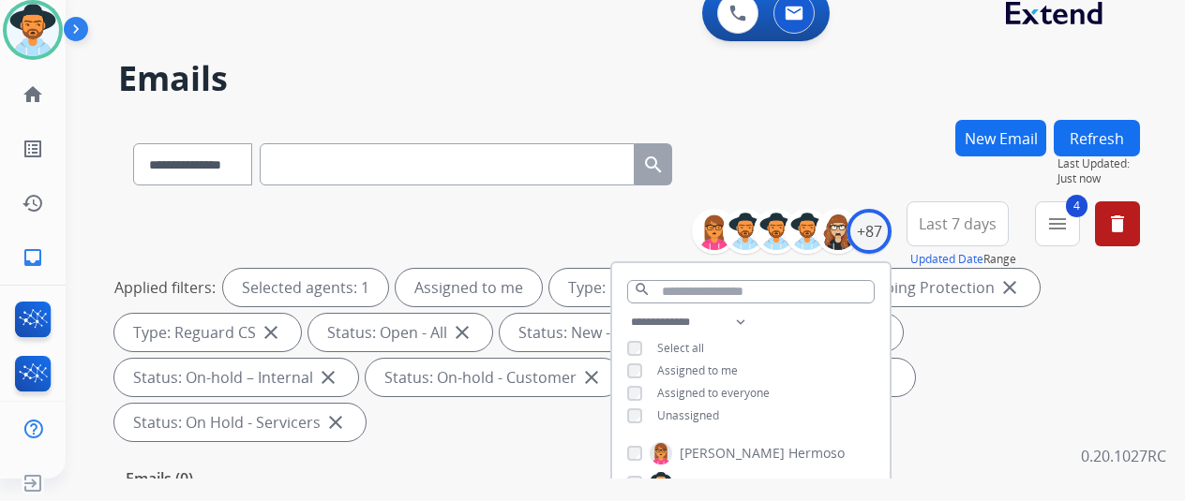
click at [866, 166] on div "**********" at bounding box center [629, 161] width 1022 height 82
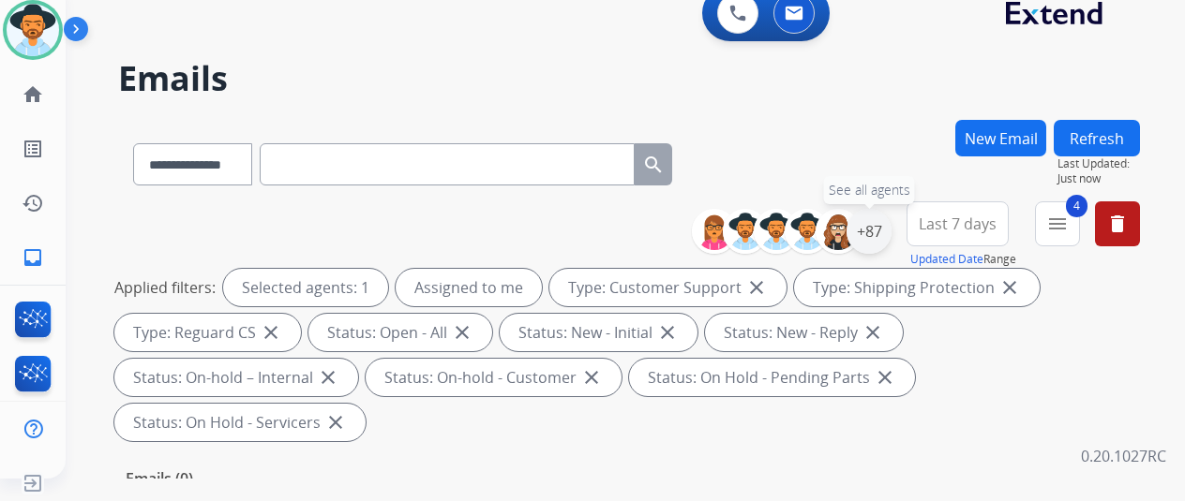
click at [878, 216] on div "+87" at bounding box center [868, 231] width 45 height 45
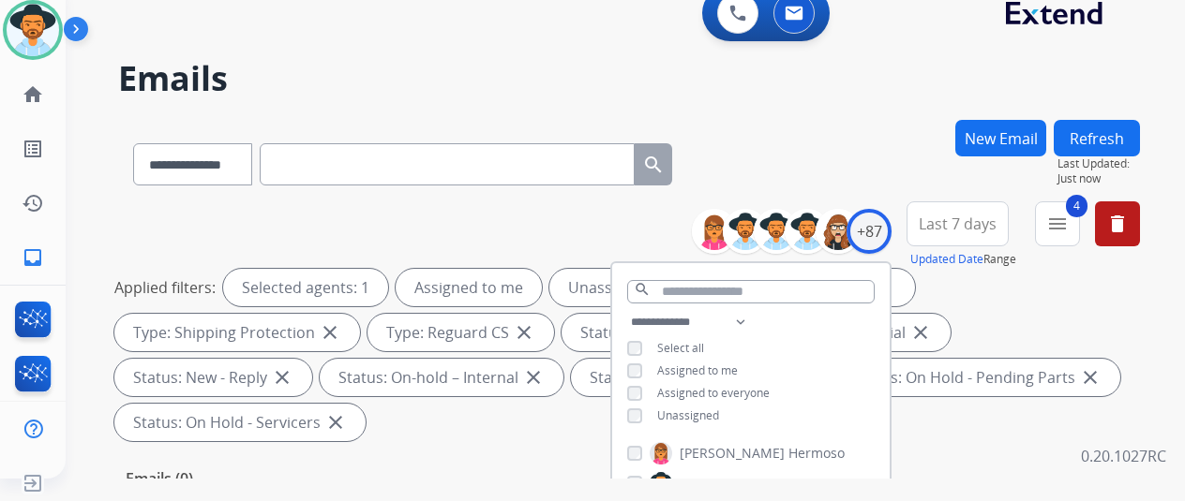
click at [861, 161] on div "**********" at bounding box center [629, 161] width 1022 height 82
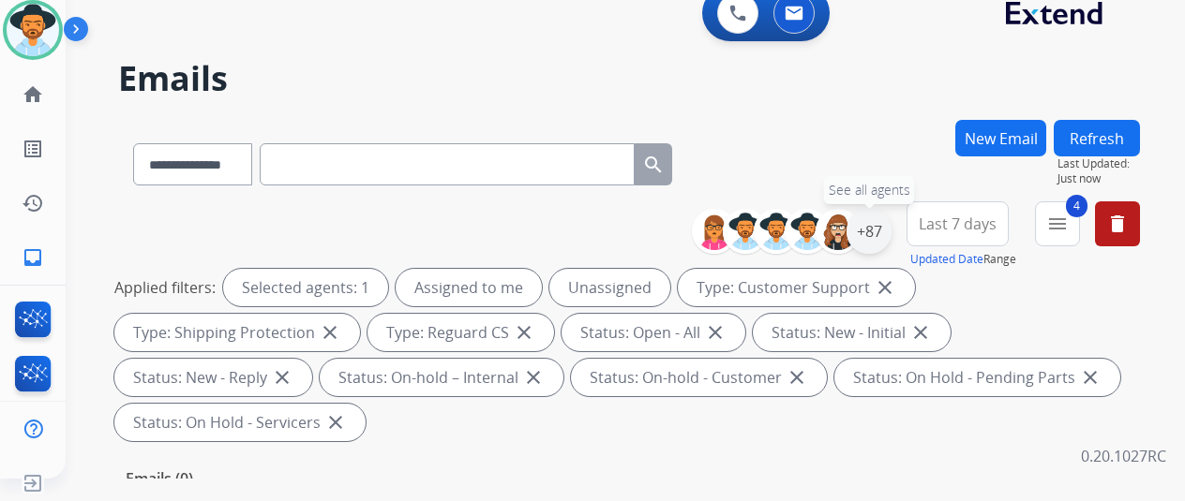
click at [881, 217] on div "+87" at bounding box center [868, 231] width 45 height 45
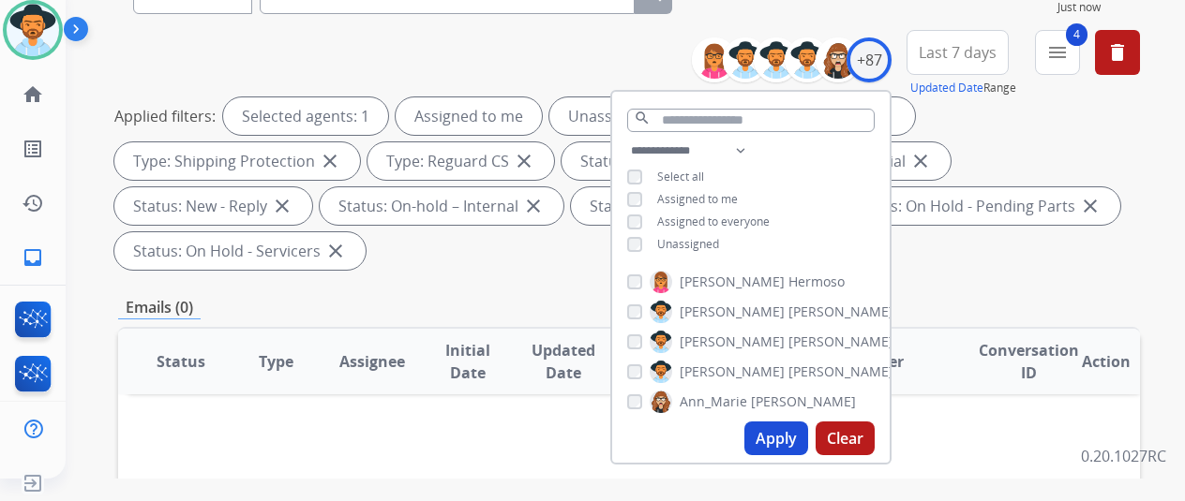
scroll to position [187, 0]
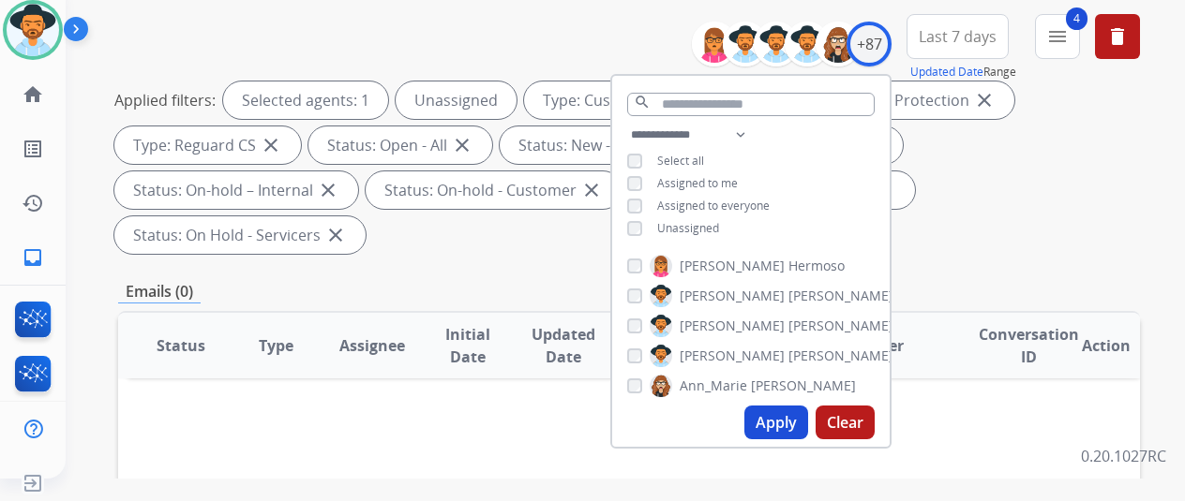
click at [785, 425] on button "Apply" at bounding box center [776, 423] width 64 height 34
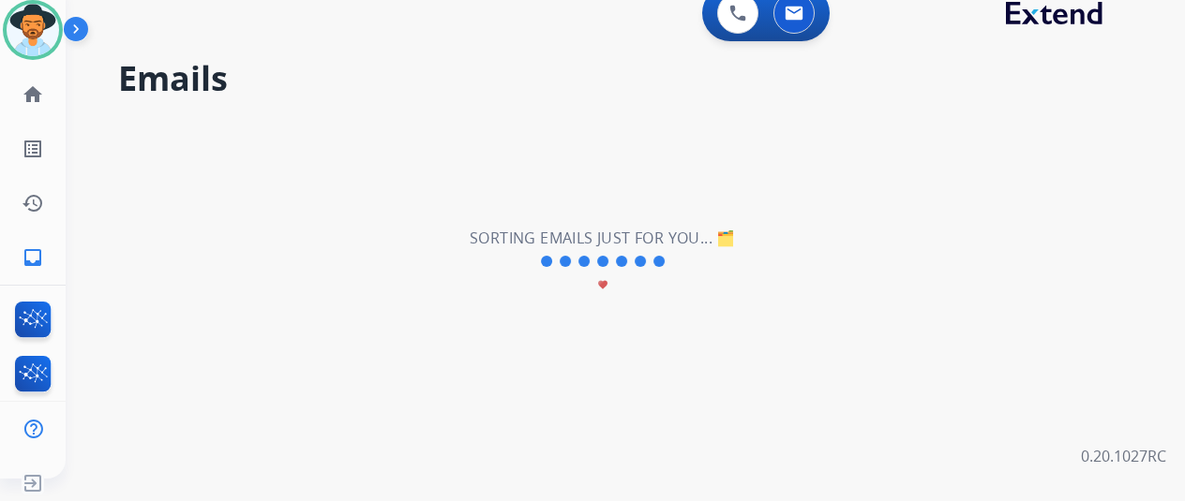
scroll to position [0, 0]
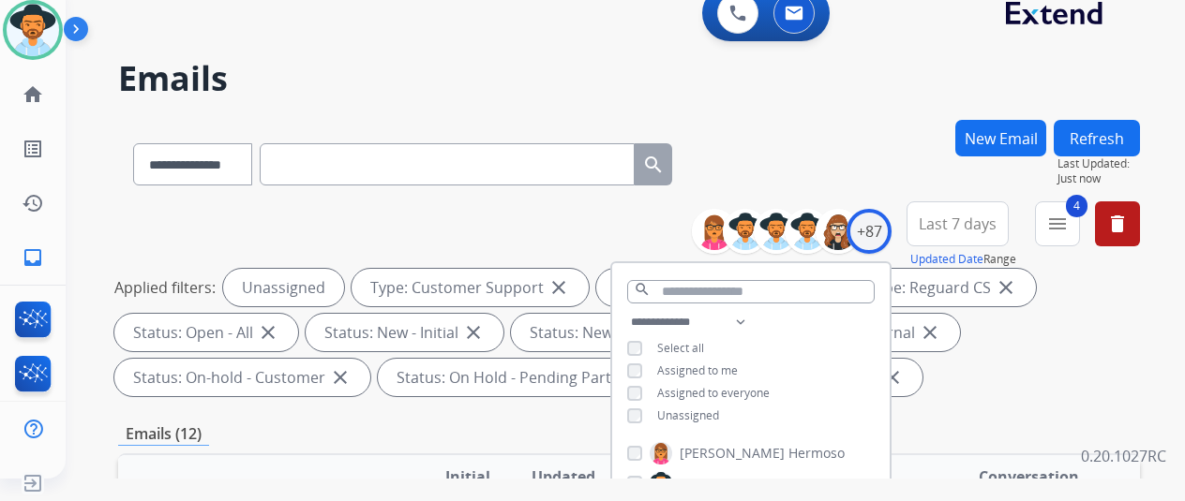
click at [856, 168] on div "**********" at bounding box center [629, 161] width 1022 height 82
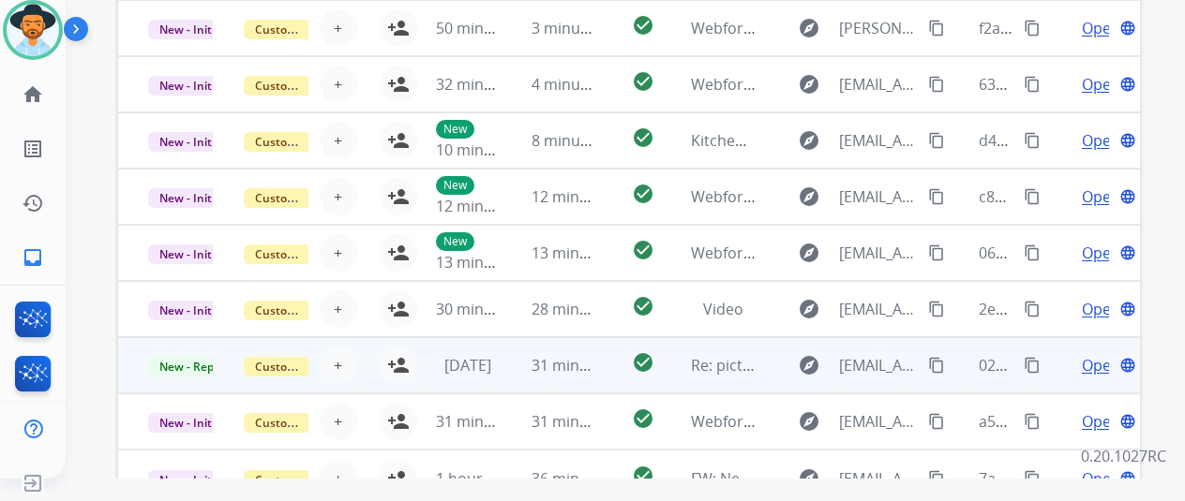
scroll to position [684, 0]
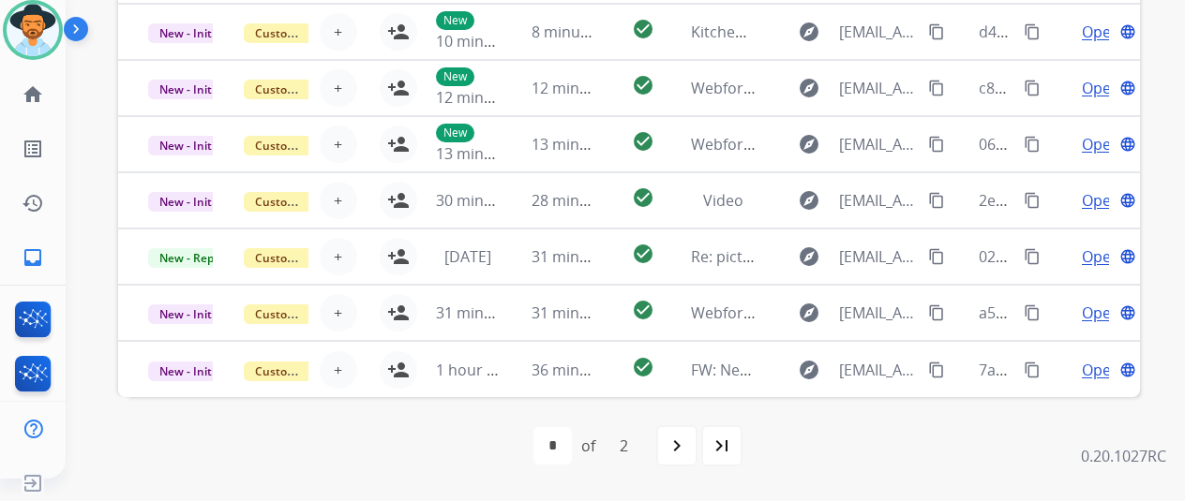
click at [733, 443] on mat-icon "last_page" at bounding box center [722, 446] width 22 height 22
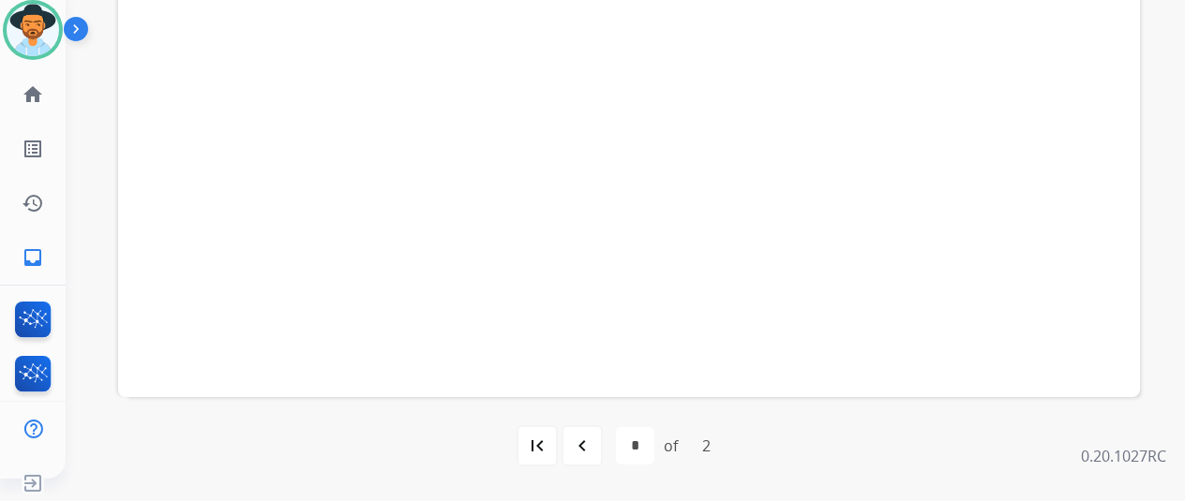
click at [593, 453] on mat-icon "navigate_before" at bounding box center [582, 446] width 22 height 22
select select "*"
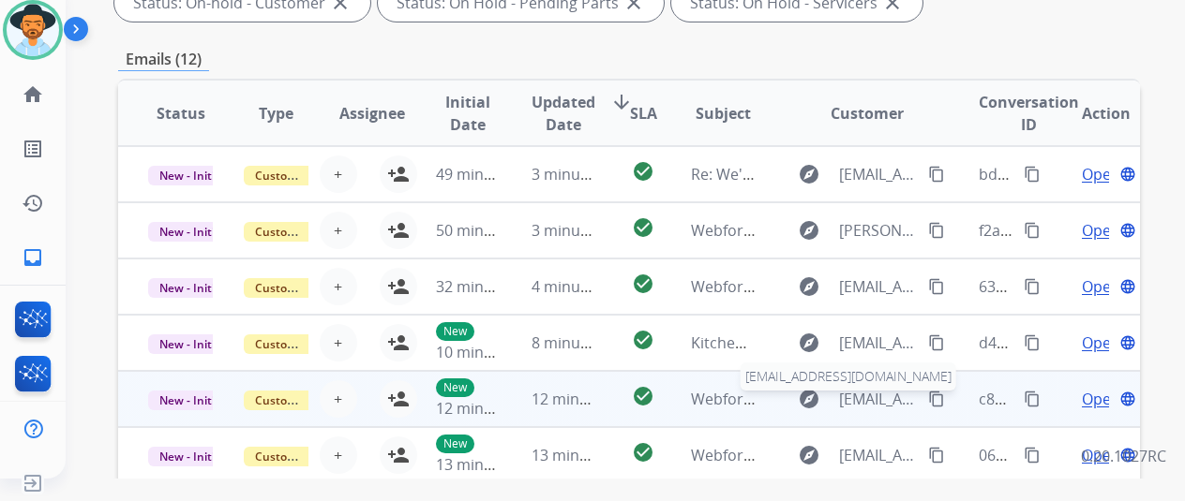
scroll to position [2, 0]
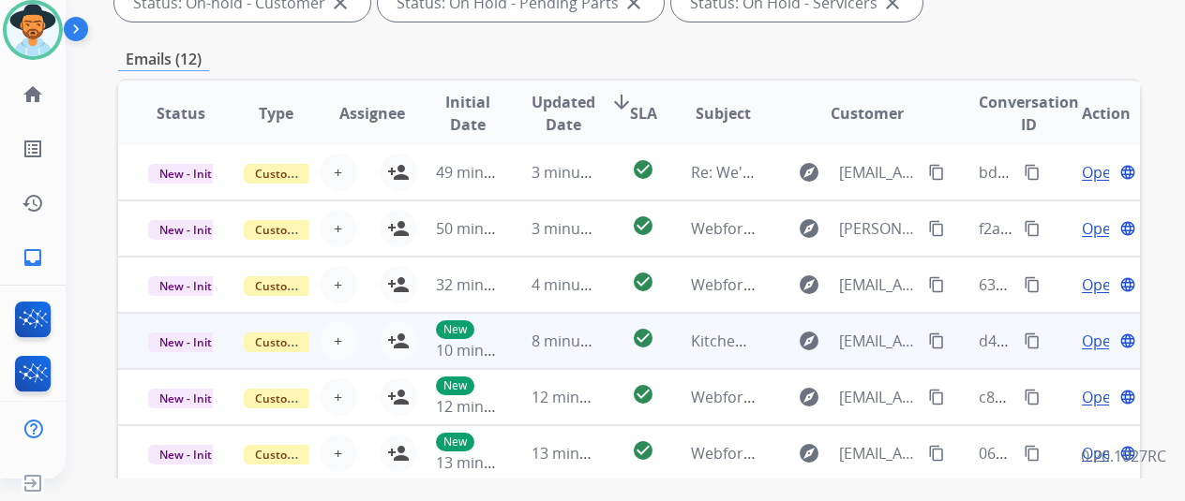
click at [1087, 338] on span "Open" at bounding box center [1101, 341] width 38 height 22
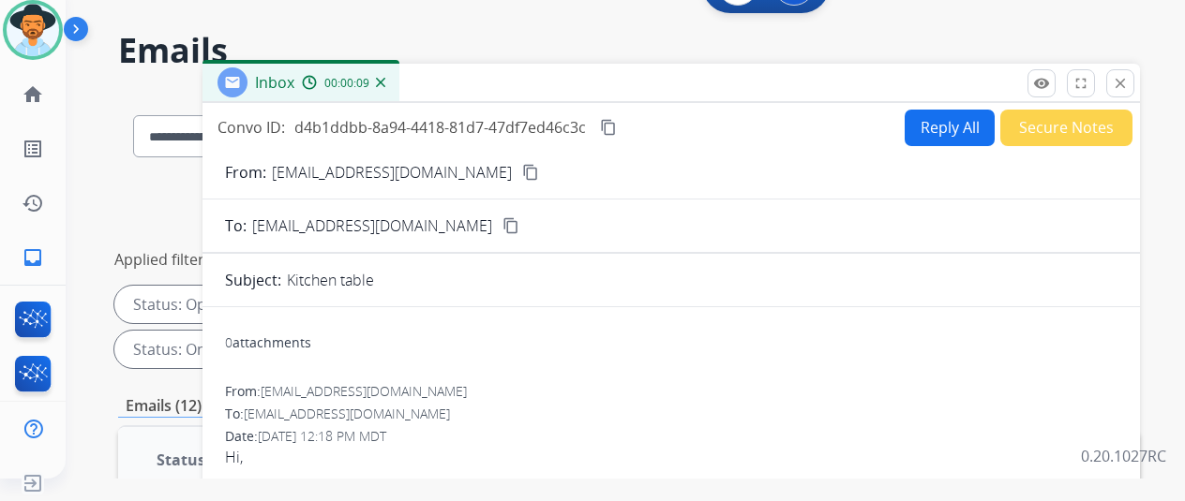
scroll to position [0, 0]
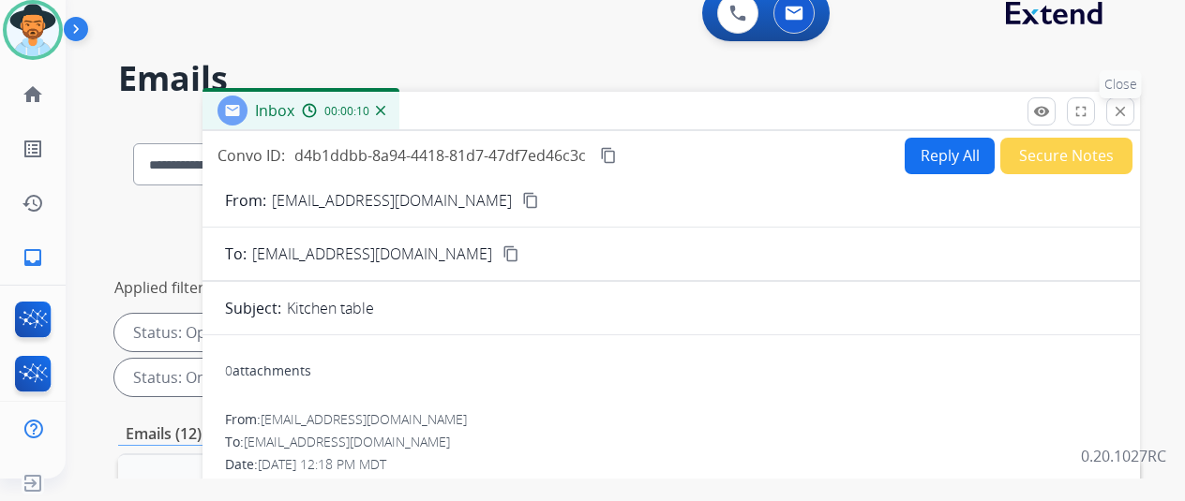
click at [1129, 114] on mat-icon "close" at bounding box center [1120, 111] width 17 height 17
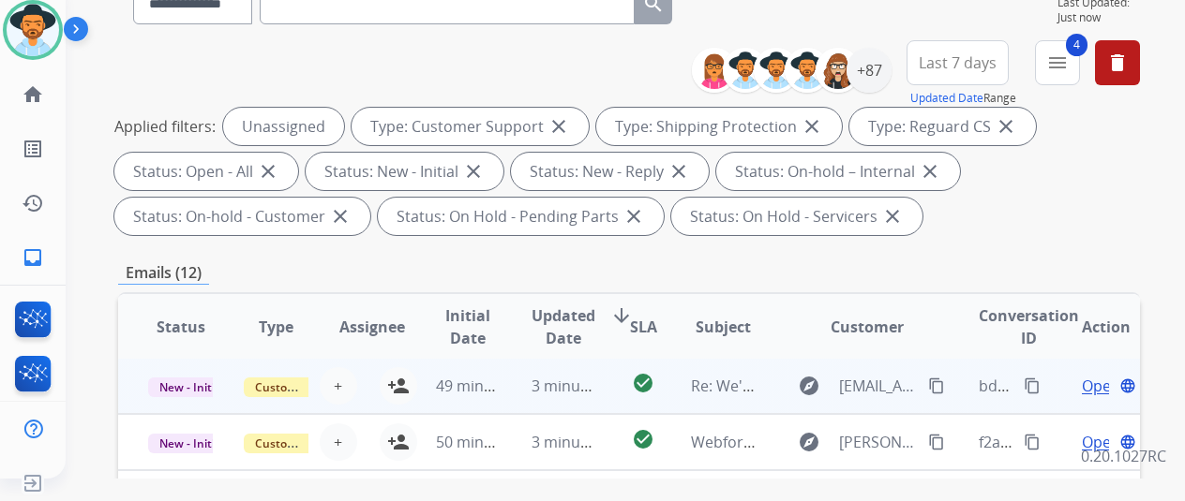
scroll to position [281, 0]
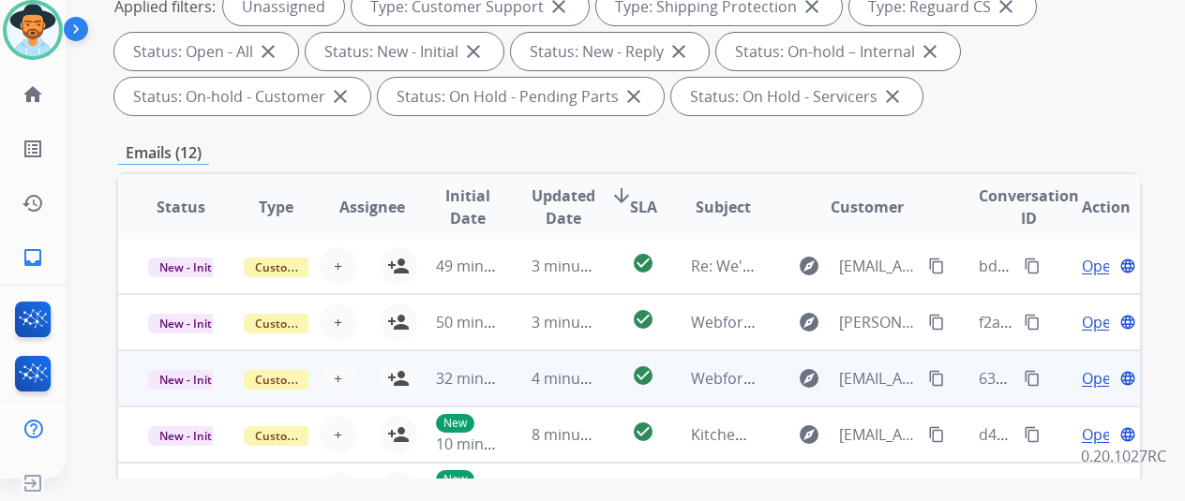
click at [1093, 375] on span "Open" at bounding box center [1101, 378] width 38 height 22
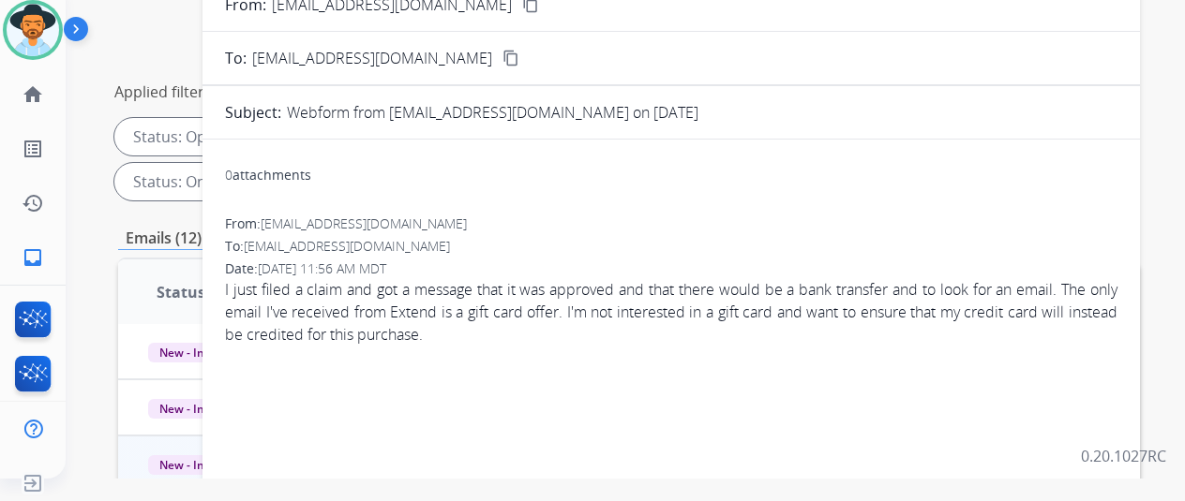
scroll to position [0, 0]
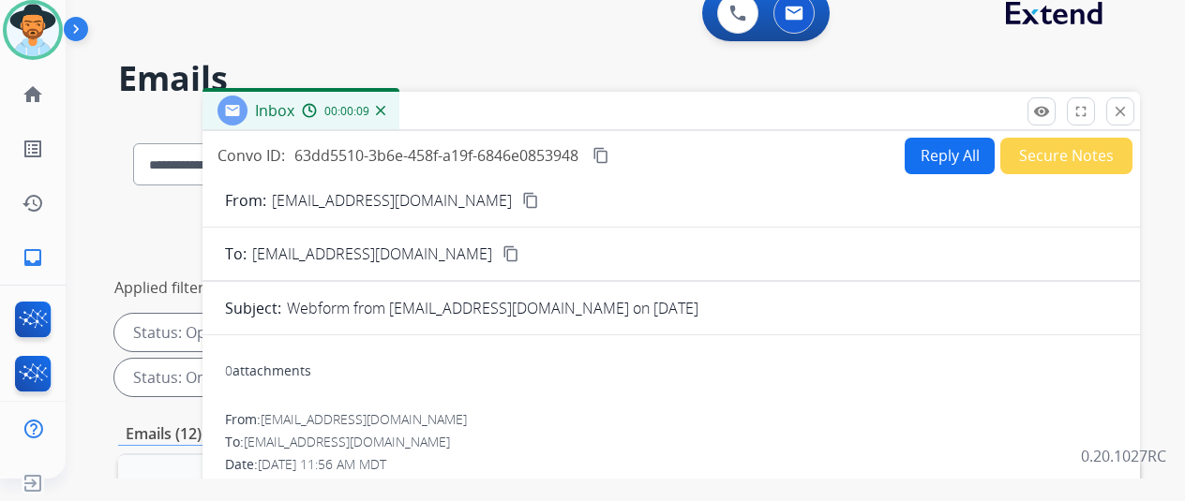
click at [522, 201] on mat-icon "content_copy" at bounding box center [530, 200] width 17 height 17
click at [1134, 100] on button "close Close" at bounding box center [1120, 111] width 28 height 28
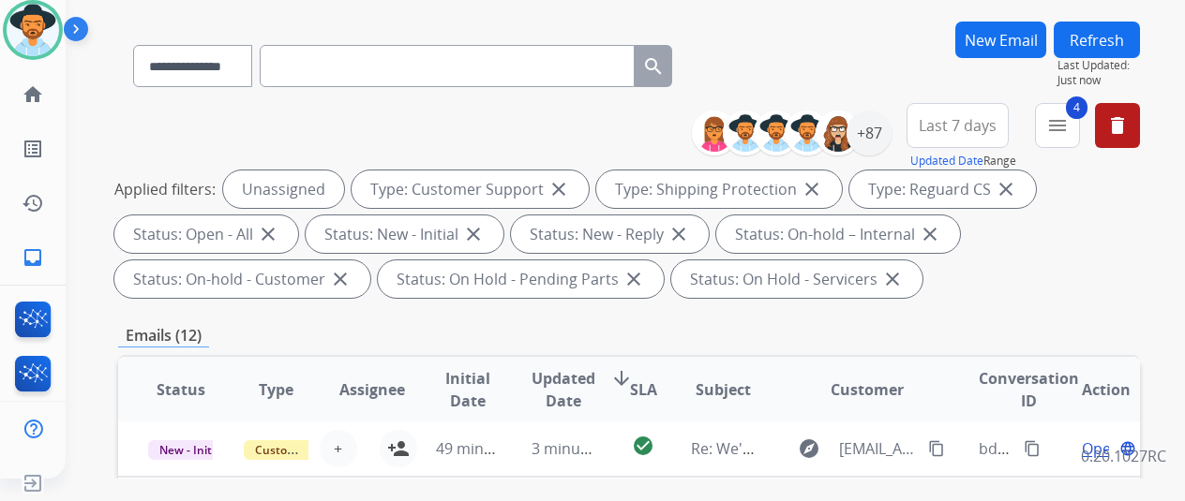
scroll to position [375, 0]
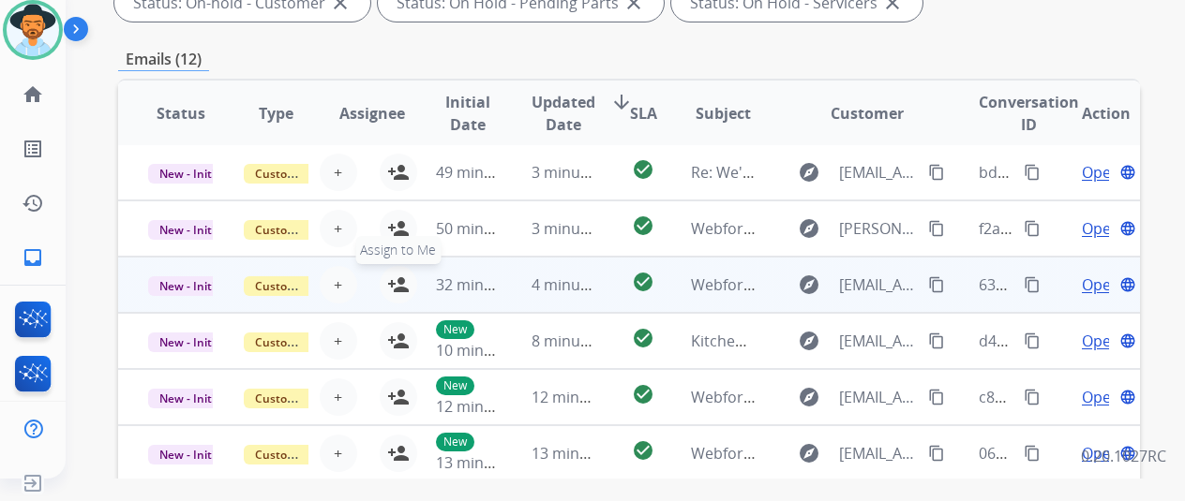
click at [396, 276] on mat-icon "person_add" at bounding box center [398, 285] width 22 height 22
click at [1095, 283] on span "Open" at bounding box center [1101, 285] width 38 height 22
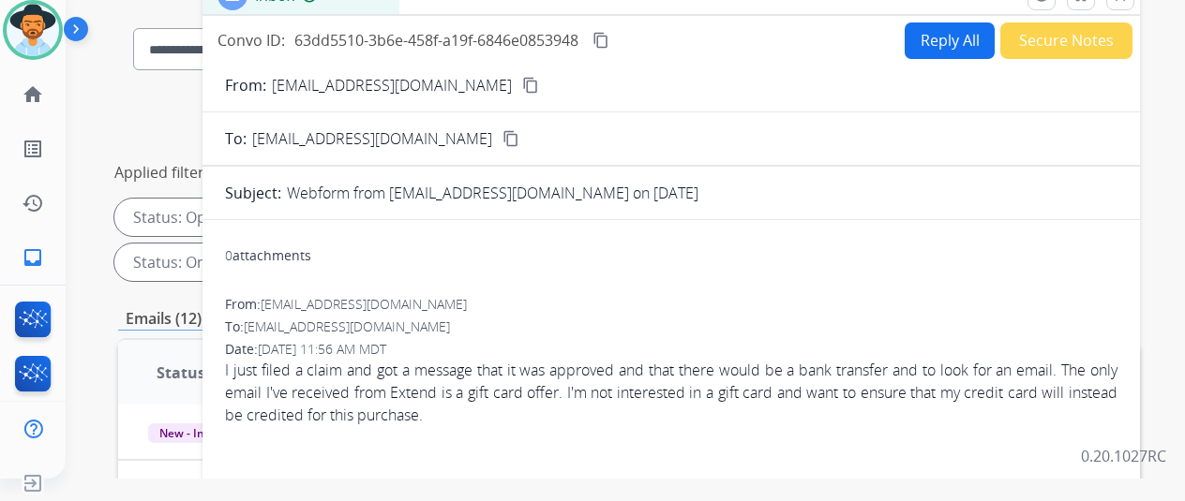
scroll to position [0, 0]
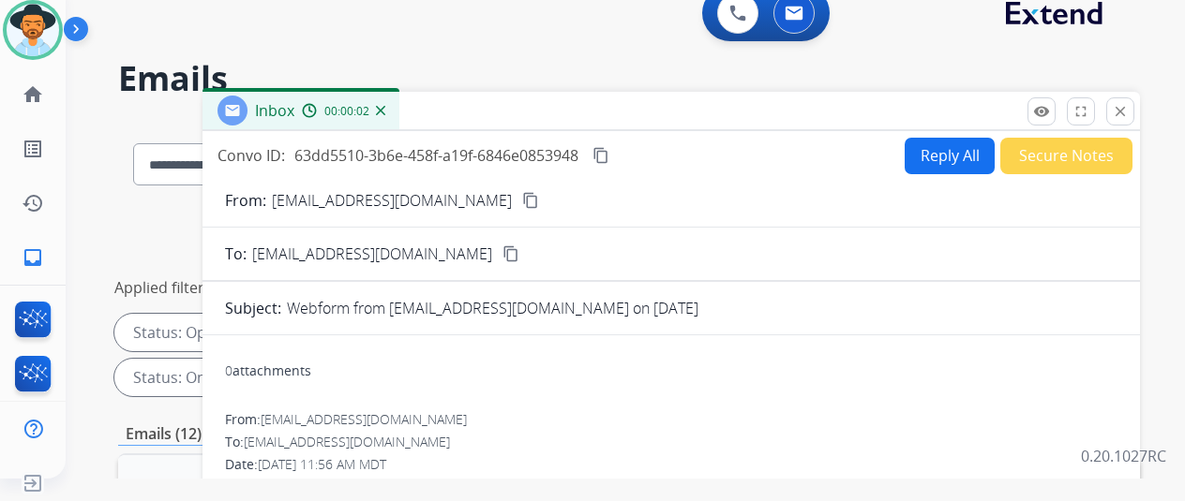
click at [960, 155] on button "Reply All" at bounding box center [950, 156] width 90 height 37
select select "**********"
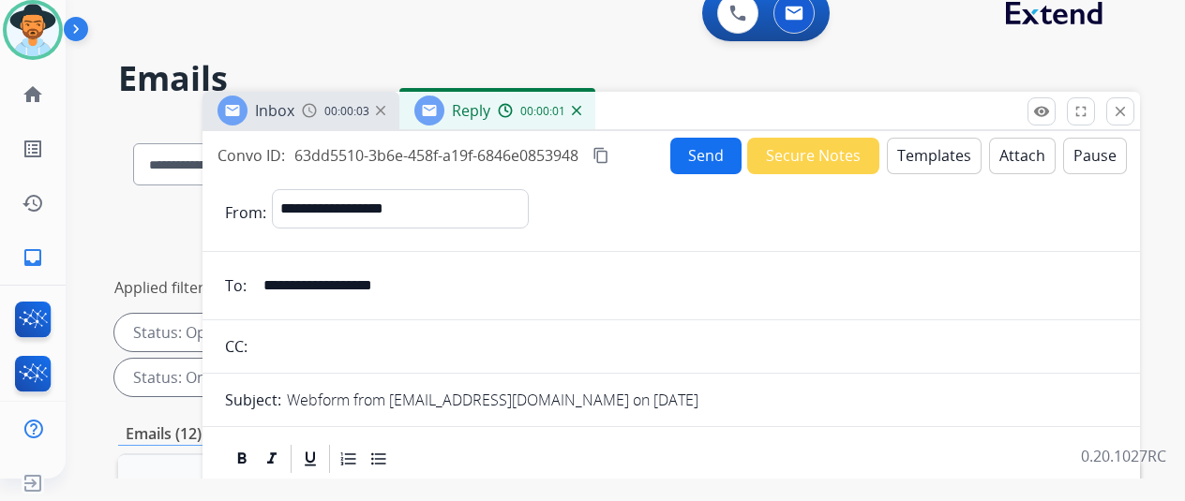
click at [946, 157] on button "Templates" at bounding box center [934, 156] width 95 height 37
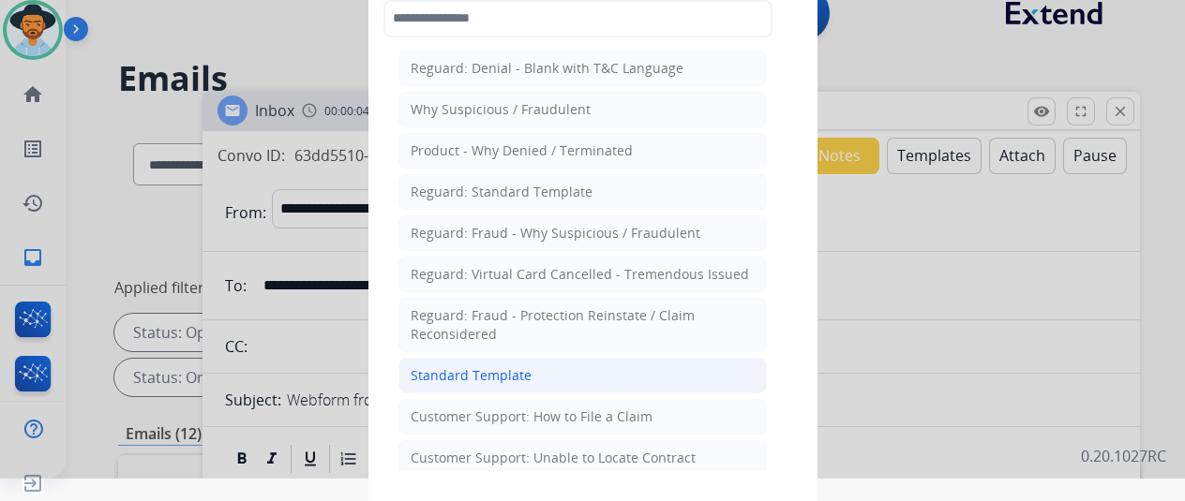
click at [484, 367] on div "Standard Template" at bounding box center [471, 376] width 121 height 19
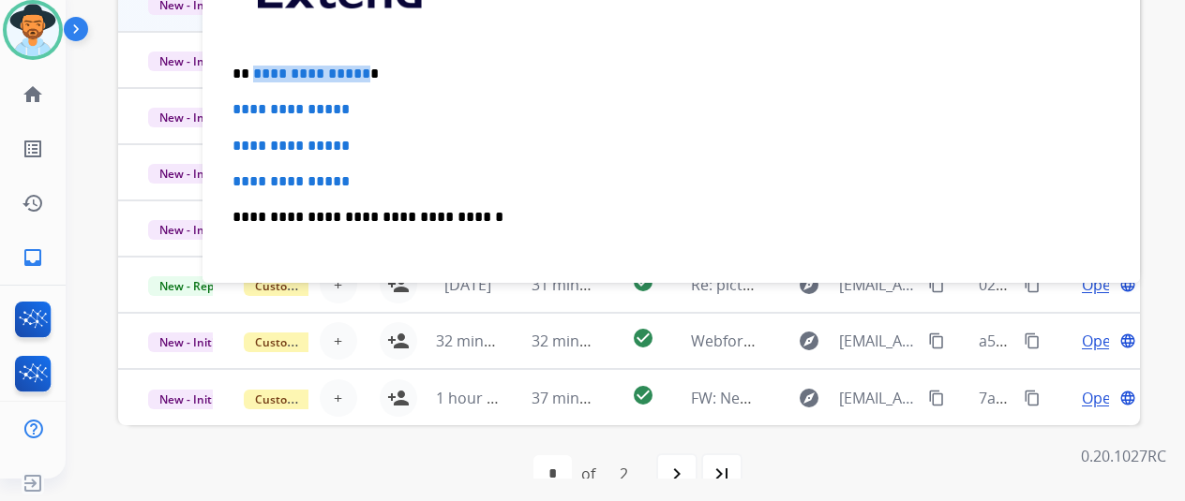
drag, startPoint x: 375, startPoint y: 72, endPoint x: 266, endPoint y: 70, distance: 108.8
click at [266, 70] on p "**********" at bounding box center [663, 74] width 862 height 17
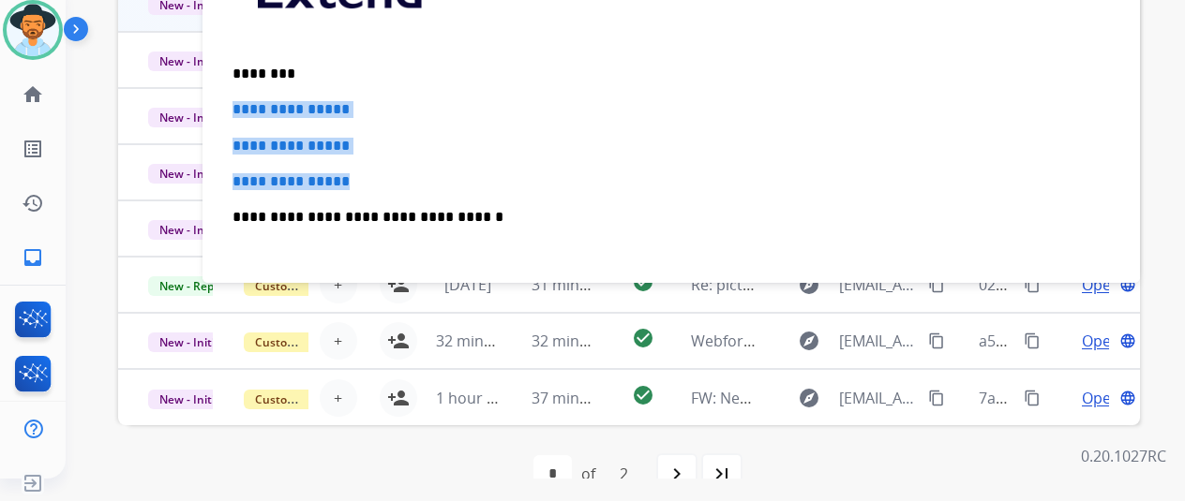
drag, startPoint x: 386, startPoint y: 187, endPoint x: 245, endPoint y: 106, distance: 162.9
click at [245, 106] on div "**********" at bounding box center [671, 261] width 892 height 645
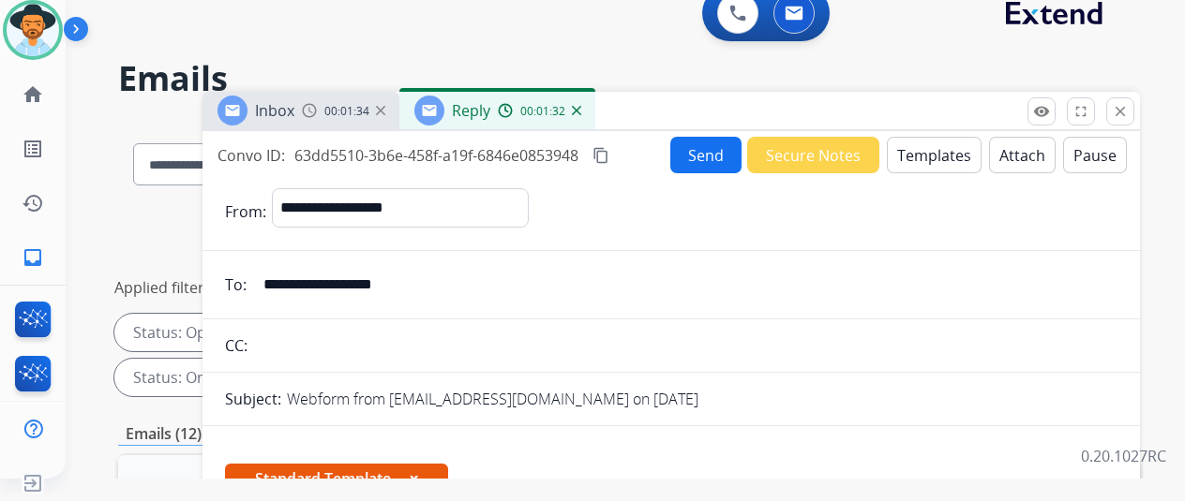
click at [715, 152] on button "Send" at bounding box center [705, 155] width 71 height 37
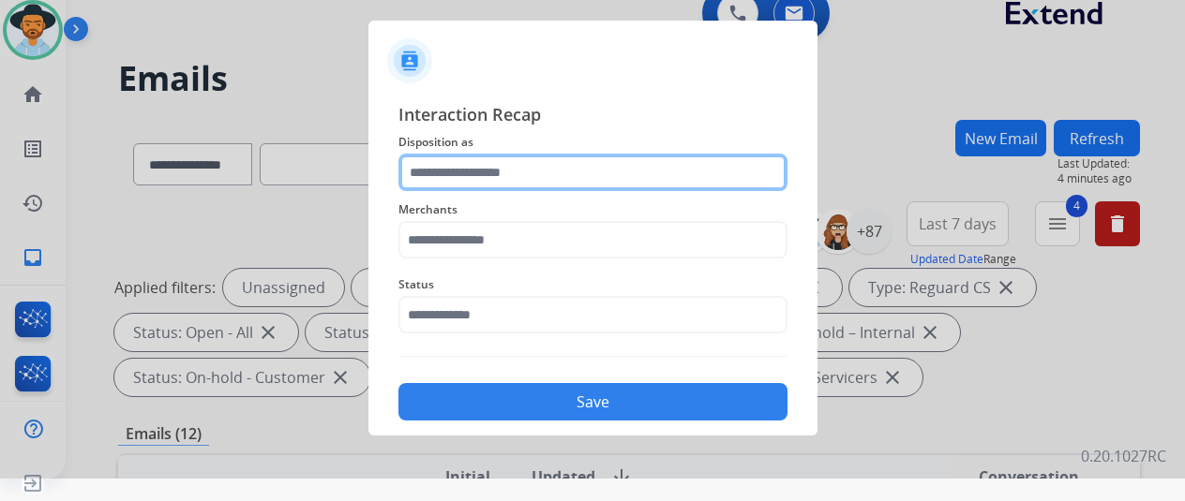
click at [431, 173] on input "text" at bounding box center [592, 172] width 389 height 37
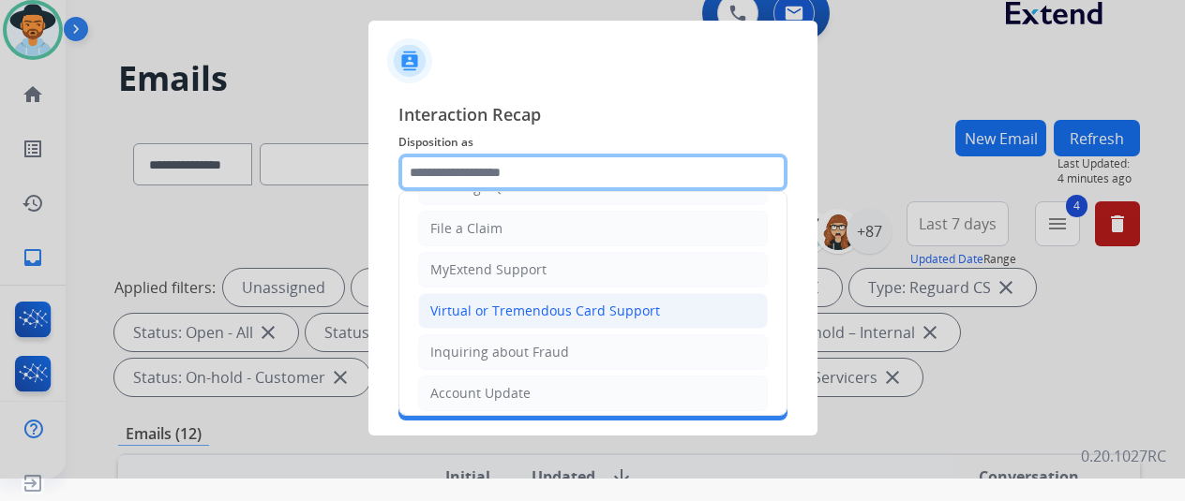
scroll to position [187, 0]
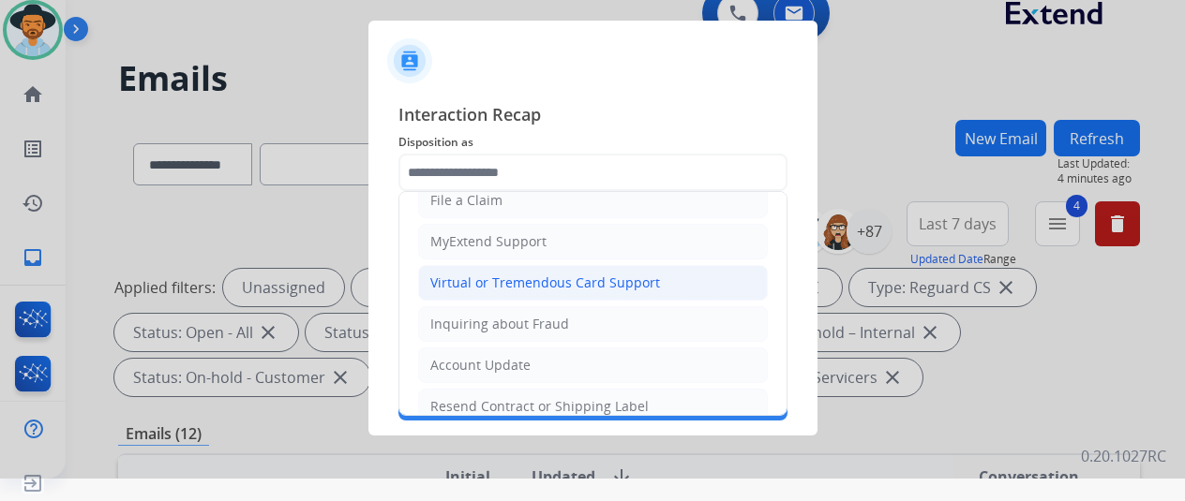
click at [477, 281] on div "Virtual or Tremendous Card Support" at bounding box center [545, 283] width 230 height 19
type input "**********"
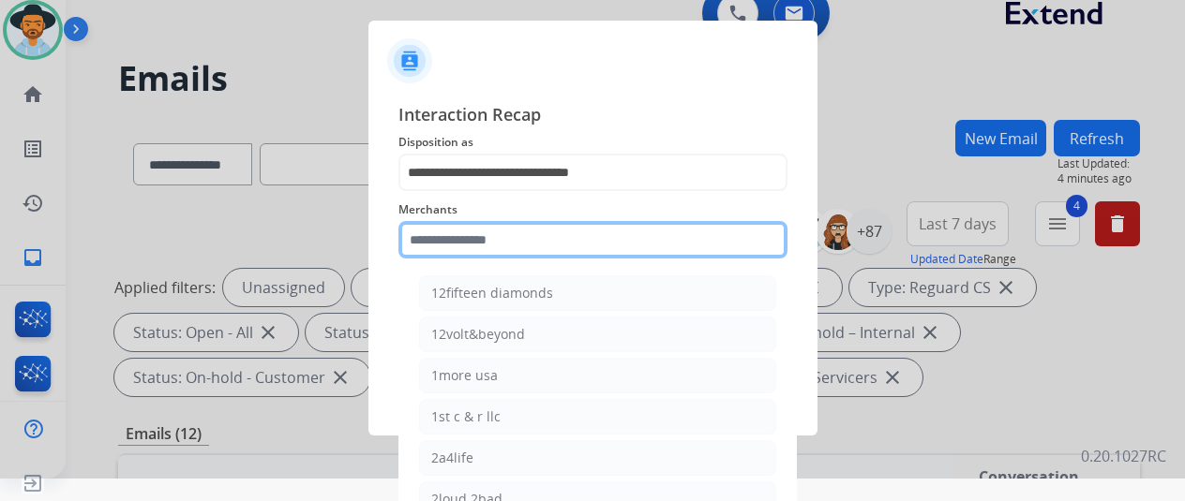
click at [441, 235] on input "text" at bounding box center [592, 239] width 389 height 37
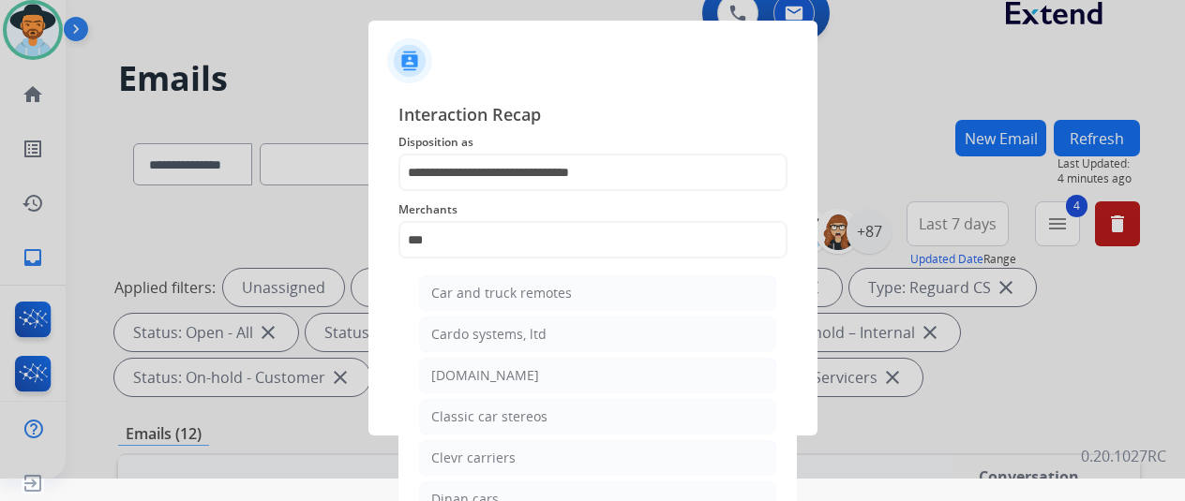
click at [461, 378] on div "[DOMAIN_NAME]" at bounding box center [485, 376] width 108 height 19
type input "**********"
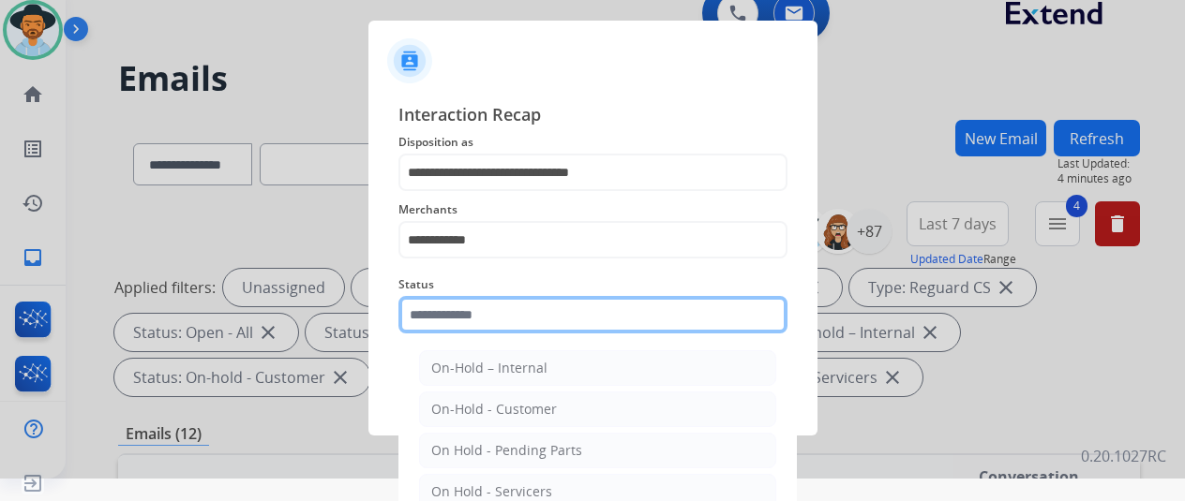
click at [466, 316] on input "text" at bounding box center [592, 314] width 389 height 37
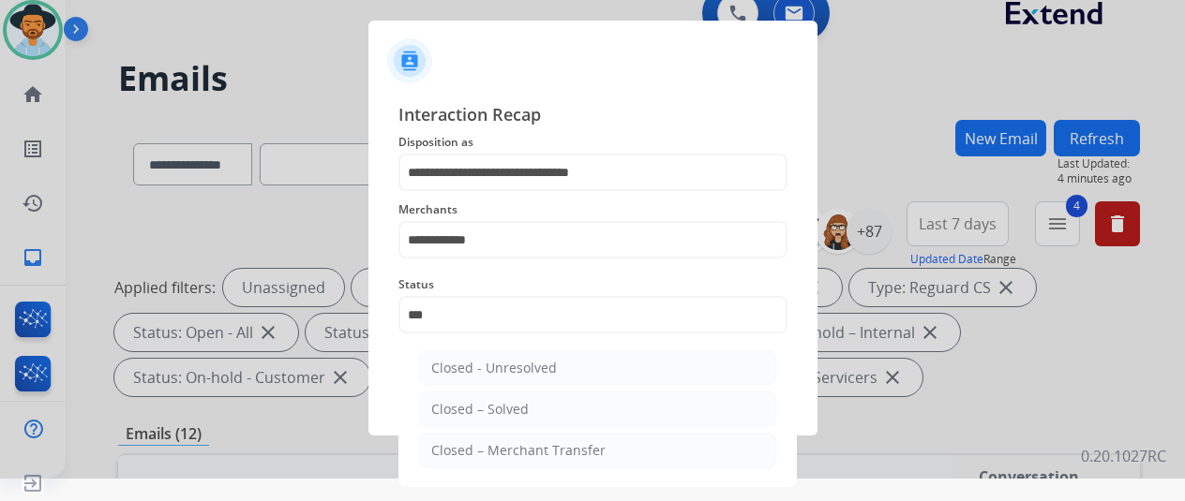
click at [488, 412] on div "Closed – Solved" at bounding box center [479, 409] width 97 height 19
type input "**********"
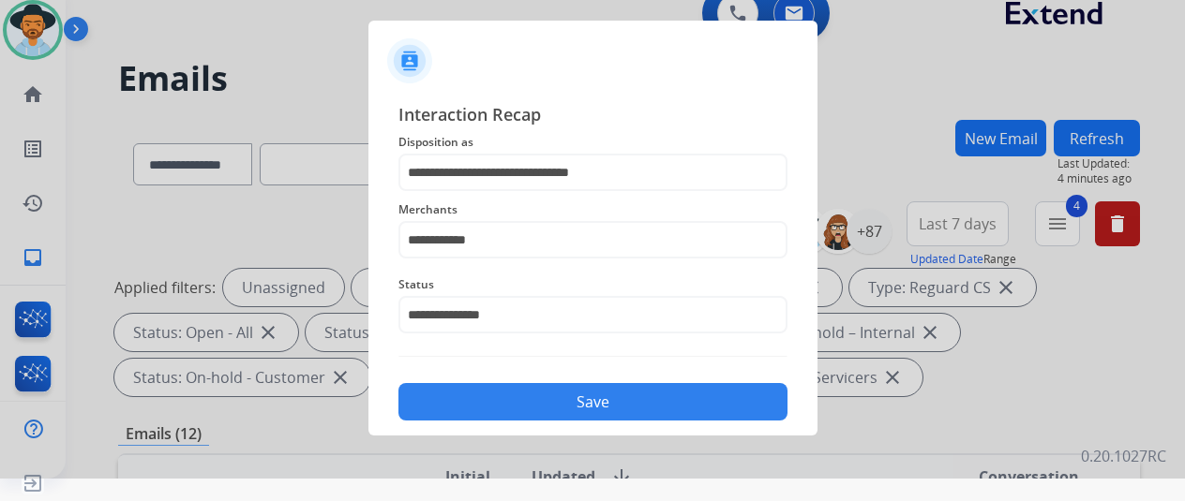
drag, startPoint x: 543, startPoint y: 397, endPoint x: 544, endPoint y: 384, distance: 12.2
click at [544, 385] on button "Save" at bounding box center [592, 401] width 389 height 37
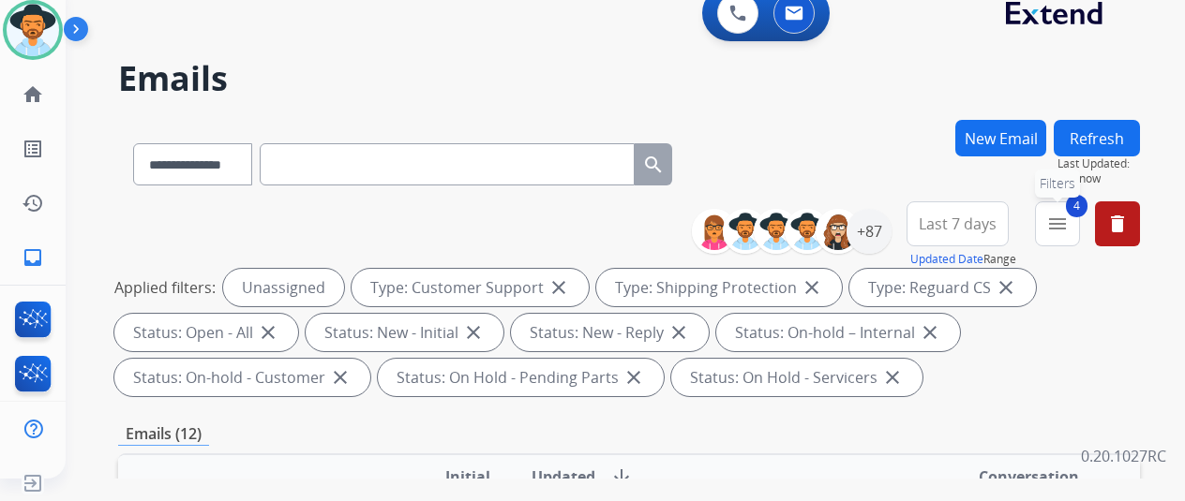
click at [1069, 226] on mat-icon "menu" at bounding box center [1057, 224] width 22 height 22
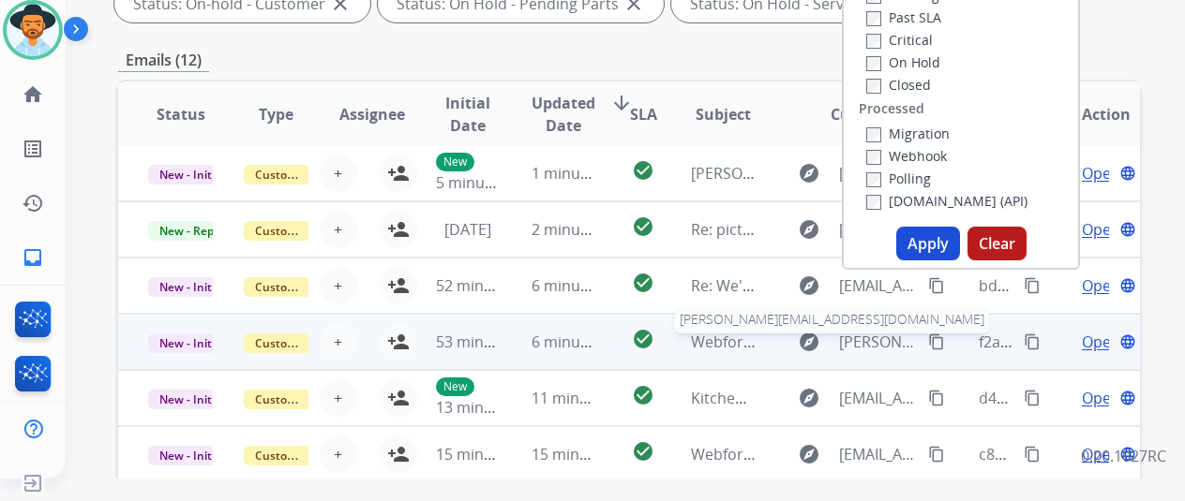
scroll to position [375, 0]
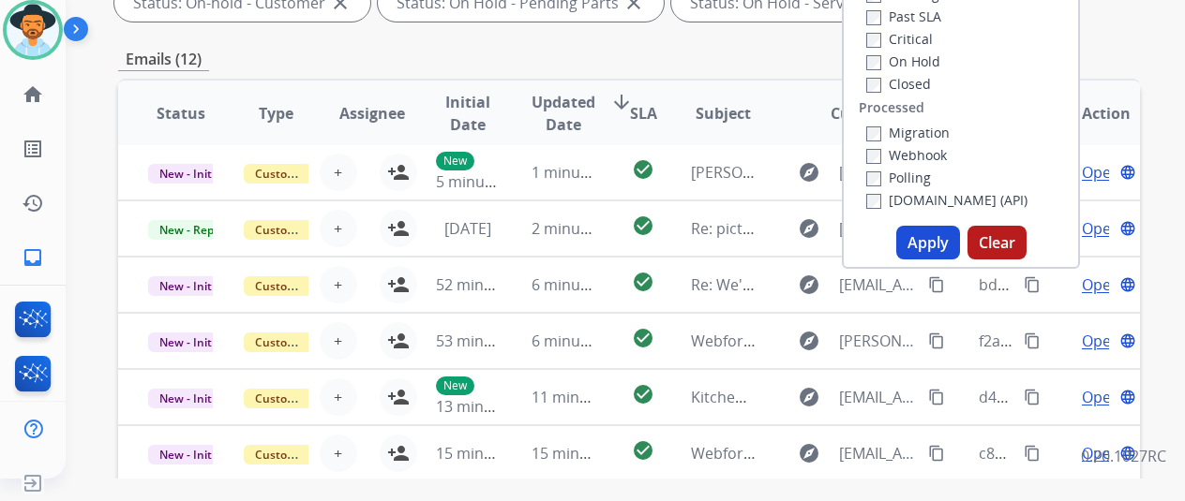
click at [922, 235] on button "Apply" at bounding box center [928, 243] width 64 height 34
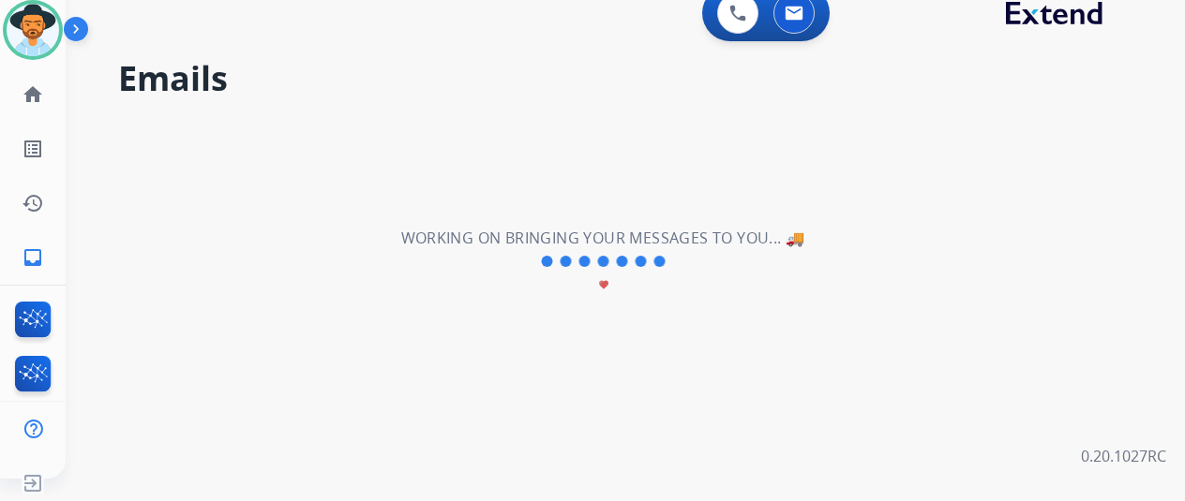
scroll to position [0, 0]
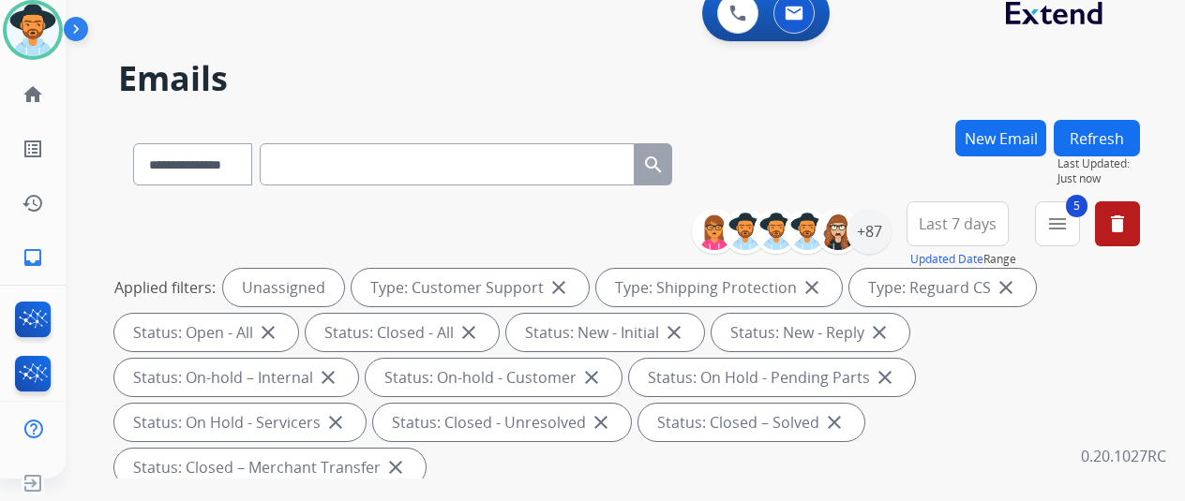
click at [880, 164] on div "**********" at bounding box center [629, 161] width 1022 height 82
click at [887, 226] on div "+87" at bounding box center [868, 231] width 45 height 45
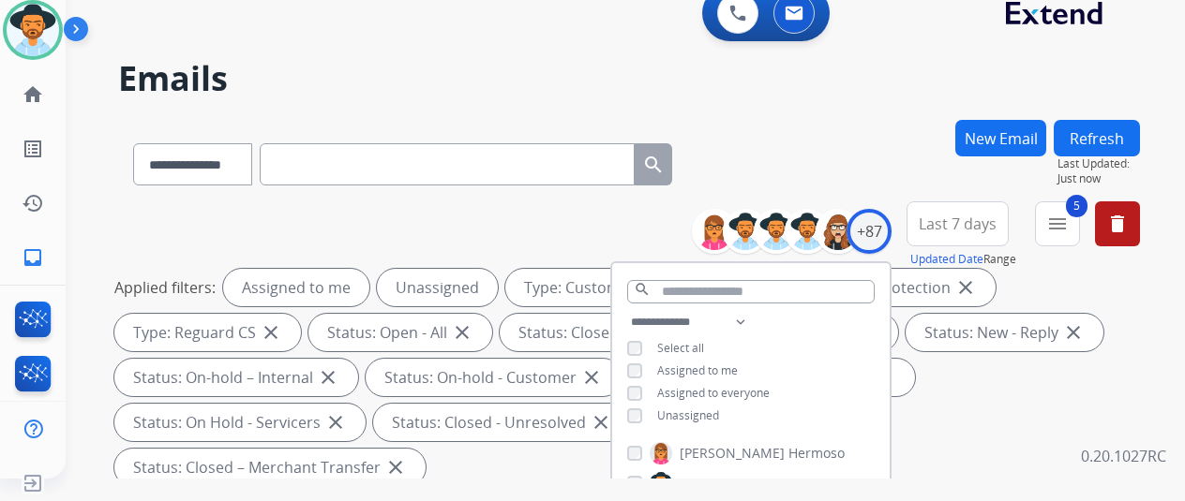
click at [645, 406] on div "**********" at bounding box center [750, 371] width 277 height 120
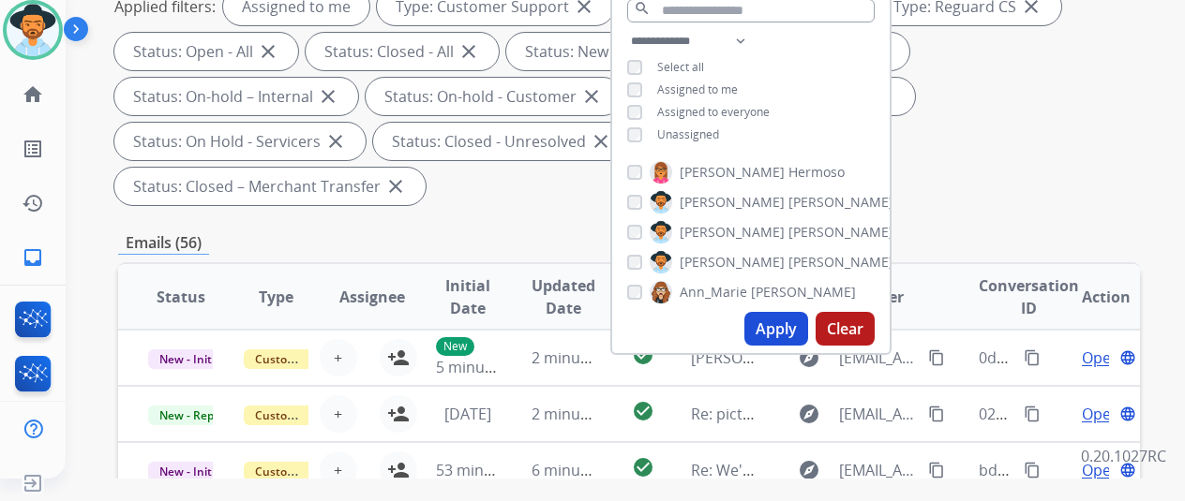
drag, startPoint x: 781, startPoint y: 329, endPoint x: 814, endPoint y: 324, distance: 33.1
click at [782, 329] on button "Apply" at bounding box center [776, 329] width 64 height 34
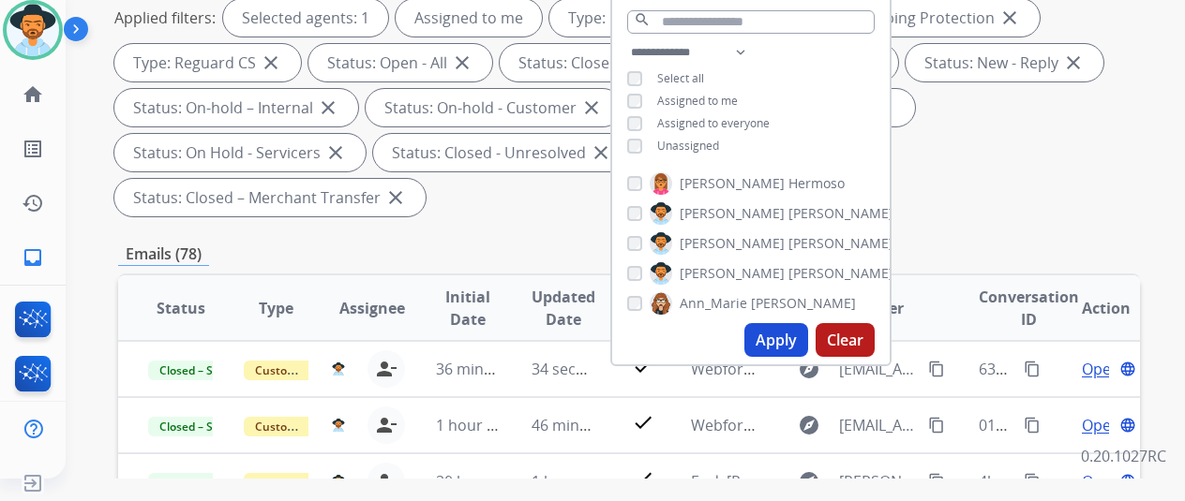
scroll to position [281, 0]
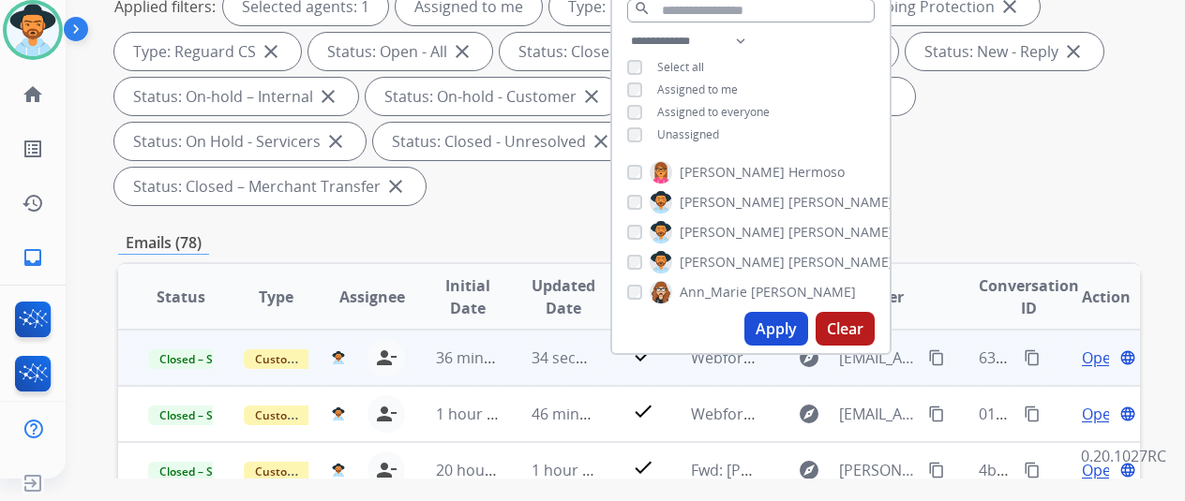
click at [1033, 355] on mat-icon "content_copy" at bounding box center [1032, 358] width 17 height 17
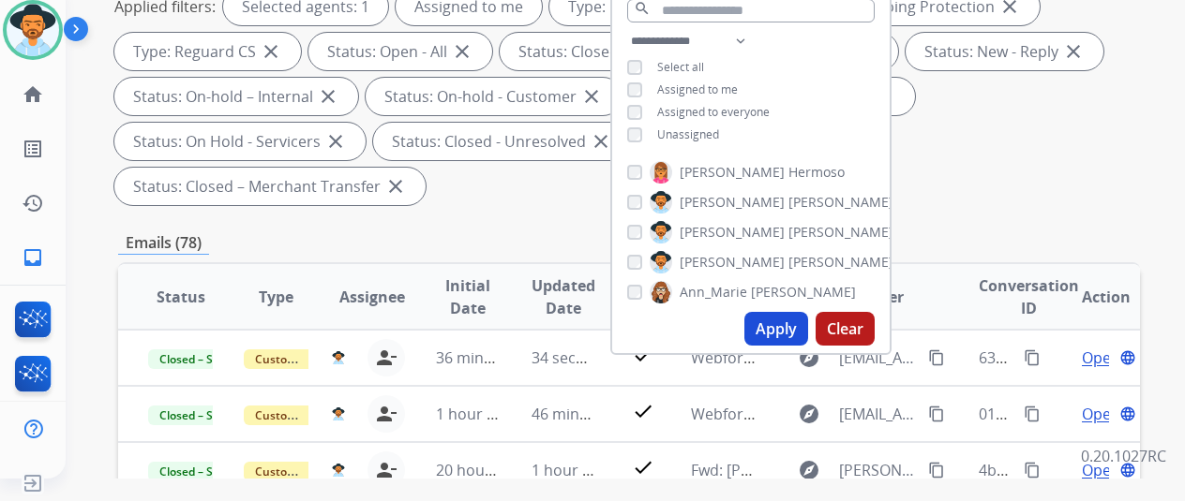
click at [1025, 162] on div "Applied filters: Selected agents: 1 Assigned to me Type: Customer Support close…" at bounding box center [625, 96] width 1022 height 217
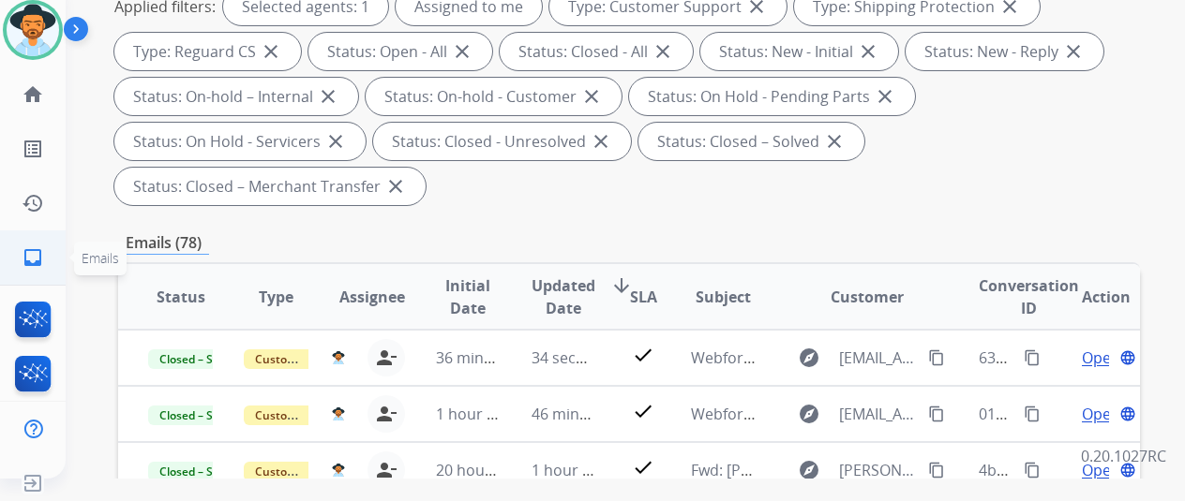
click at [30, 260] on mat-icon "inbox" at bounding box center [33, 258] width 22 height 22
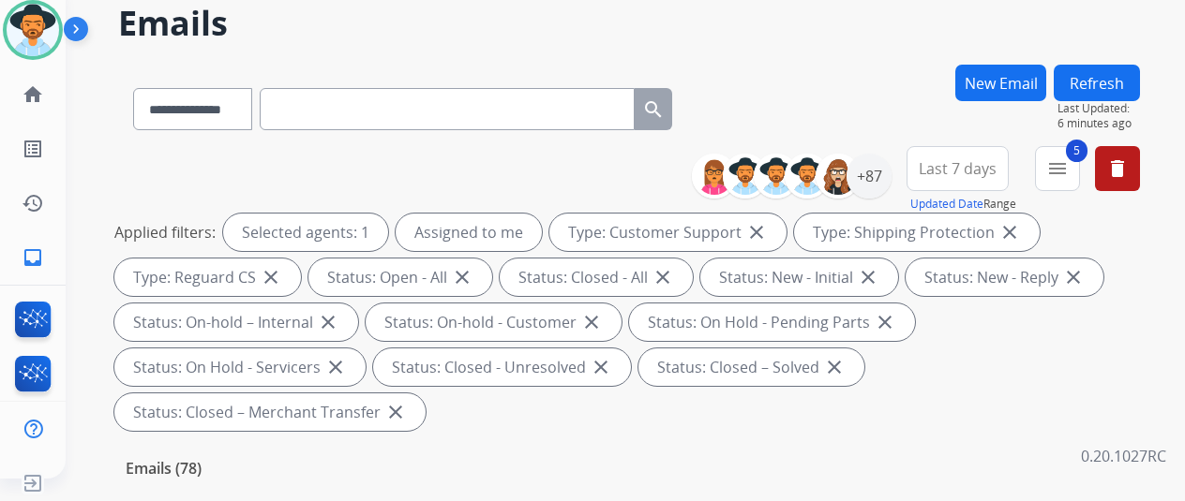
scroll to position [0, 0]
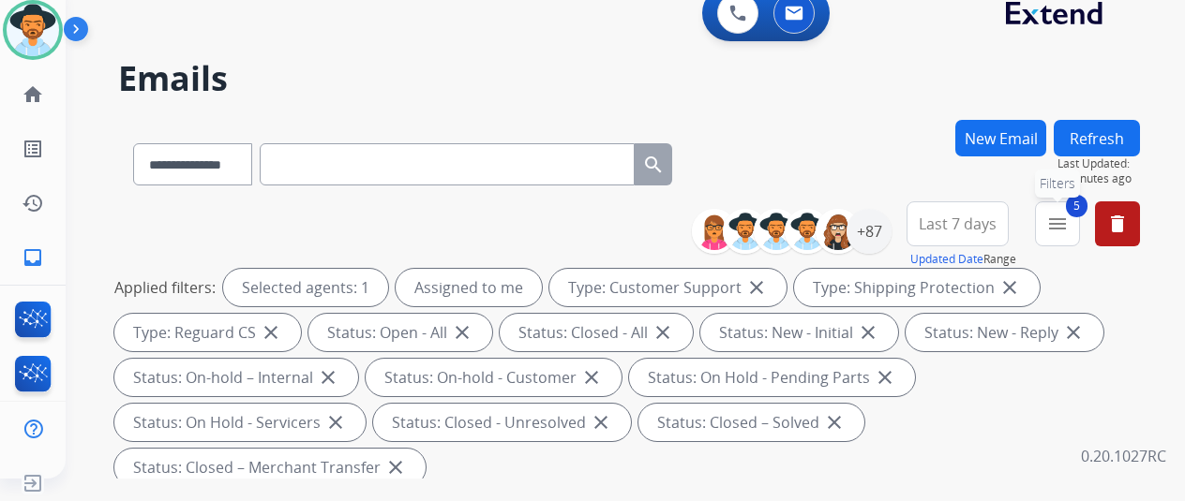
click at [1069, 222] on mat-icon "menu" at bounding box center [1057, 224] width 22 height 22
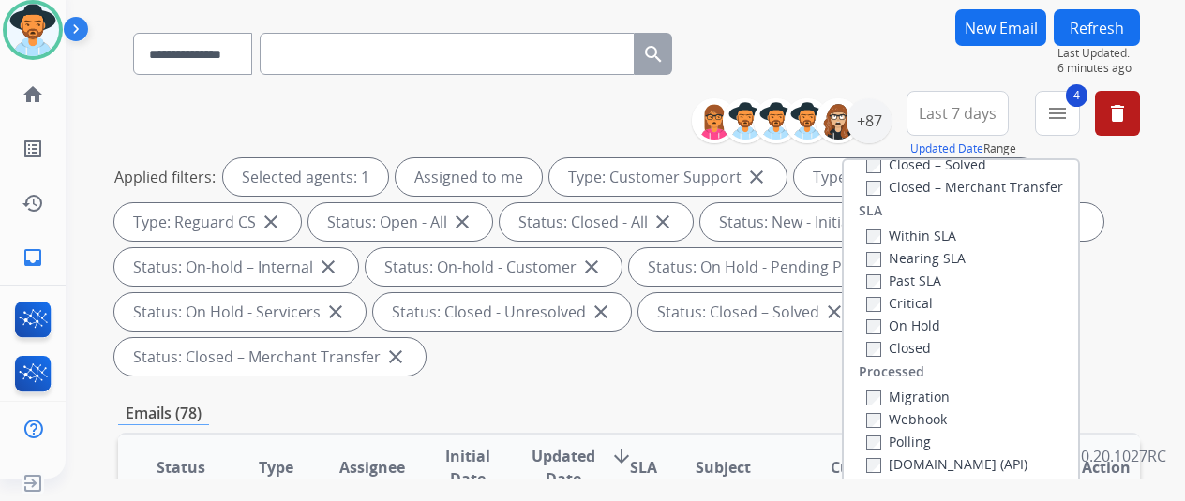
scroll to position [281, 0]
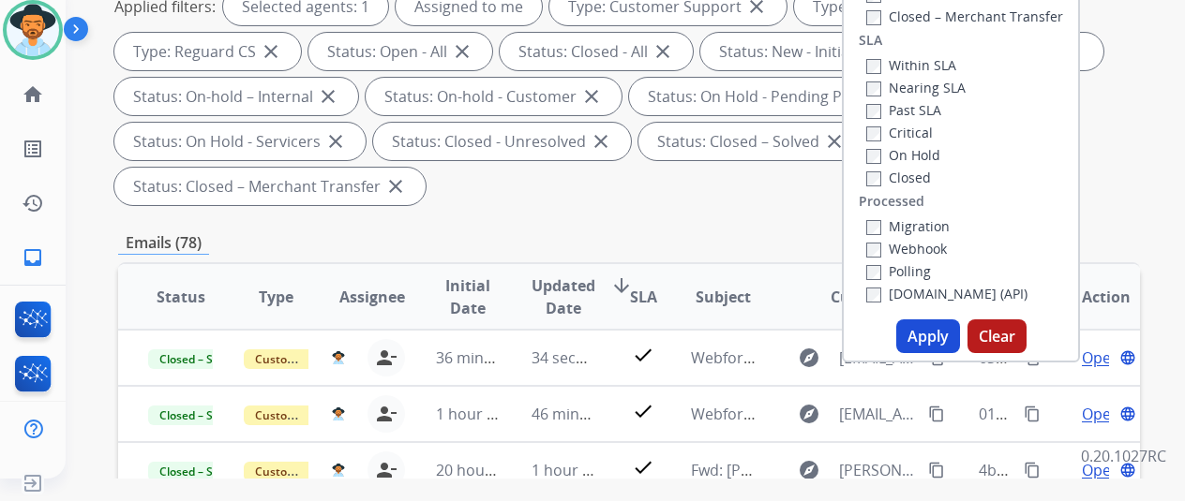
drag, startPoint x: 916, startPoint y: 331, endPoint x: 929, endPoint y: 329, distance: 13.3
click at [920, 329] on button "Apply" at bounding box center [928, 337] width 64 height 34
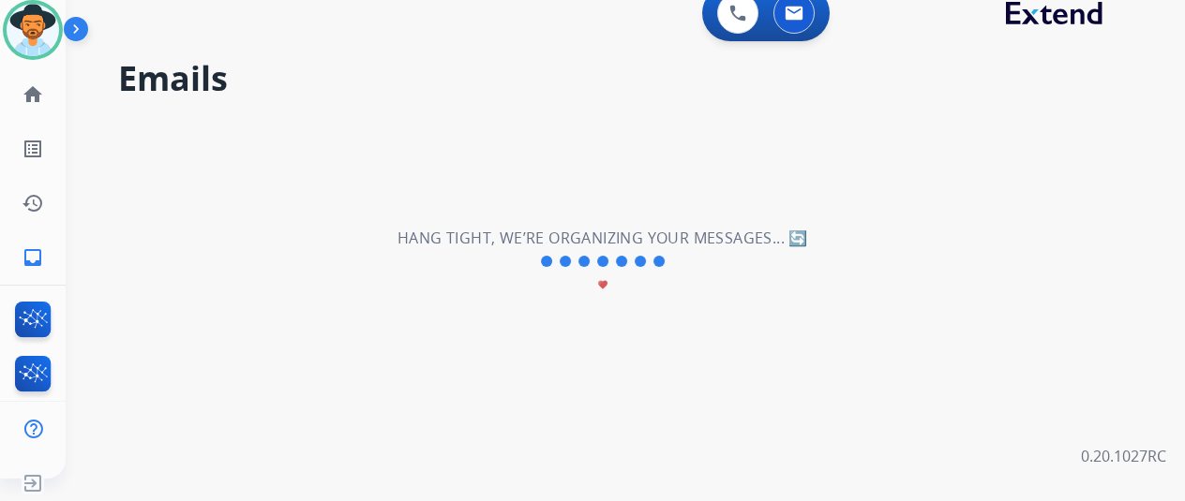
scroll to position [0, 0]
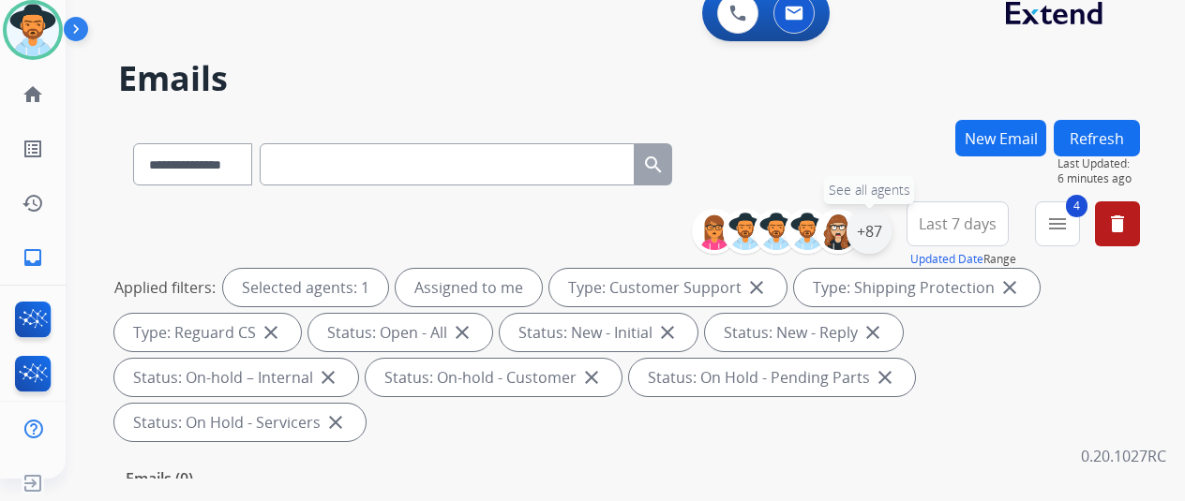
click at [881, 222] on div "+87" at bounding box center [868, 231] width 45 height 45
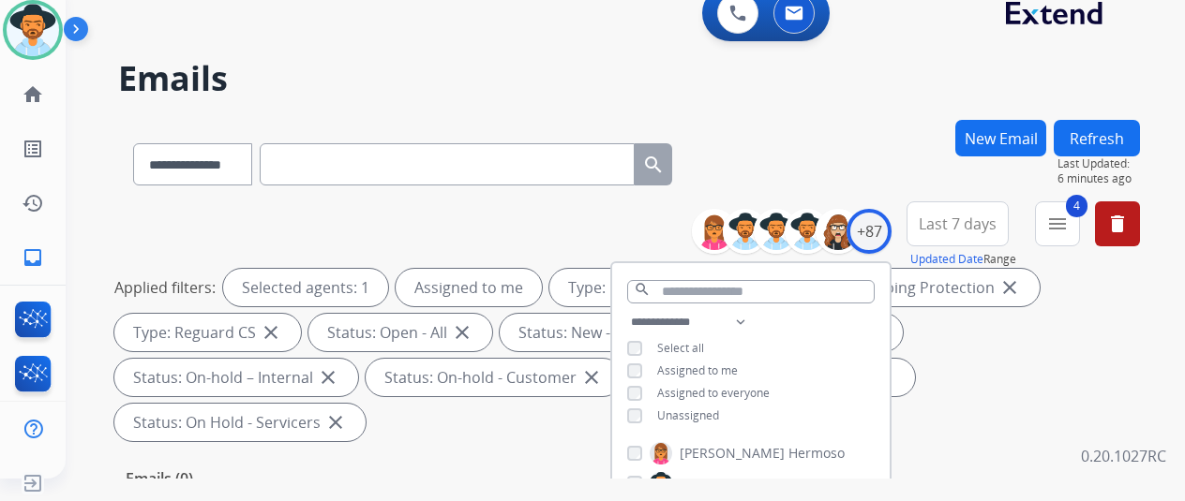
click at [872, 130] on div "**********" at bounding box center [629, 161] width 1022 height 82
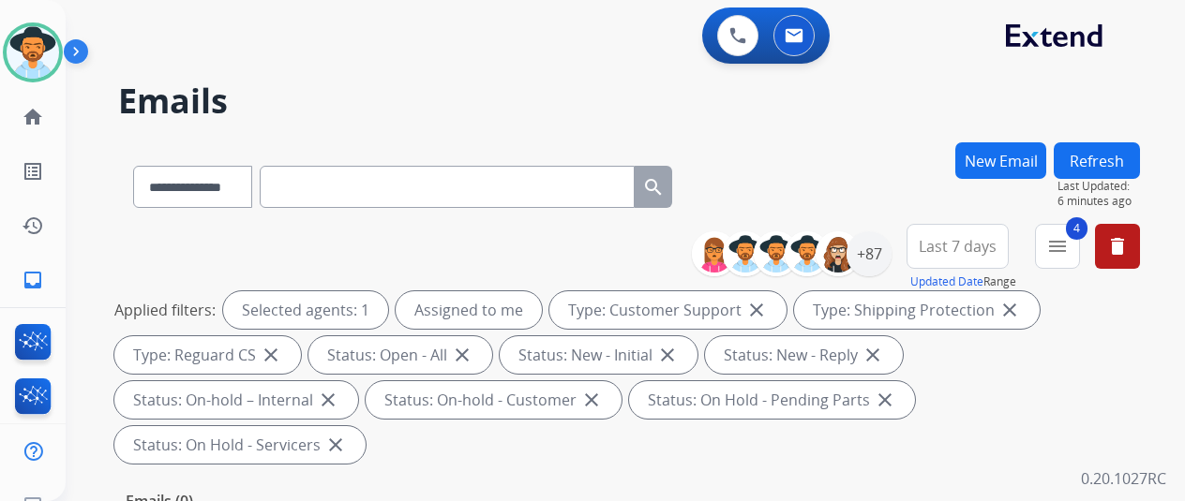
drag, startPoint x: 1095, startPoint y: 5, endPoint x: 1993, endPoint y: 546, distance: 1048.3
click at [1184, 501] on html "**********" at bounding box center [592, 250] width 1185 height 501
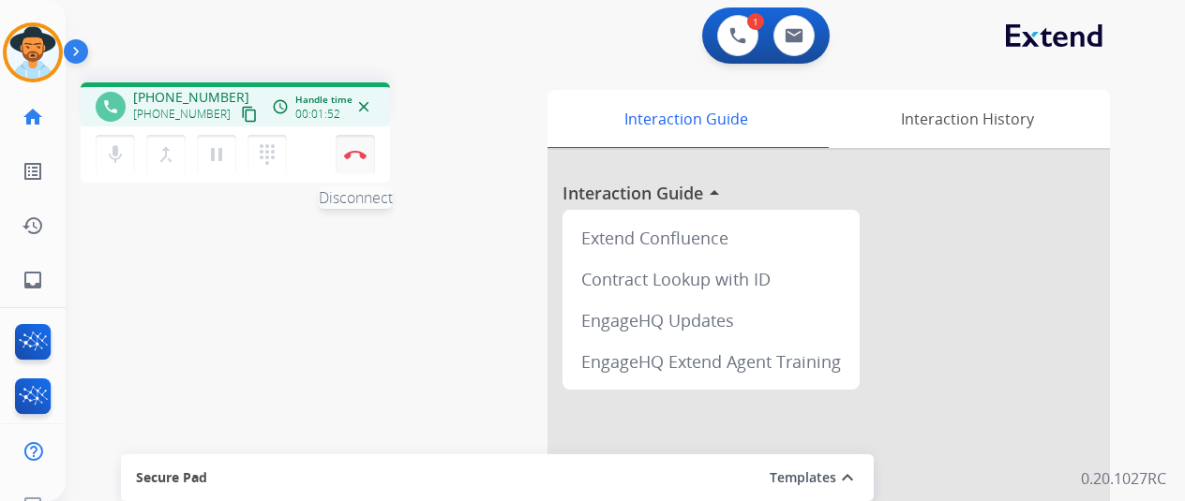
click at [367, 157] on button "Disconnect" at bounding box center [355, 154] width 39 height 39
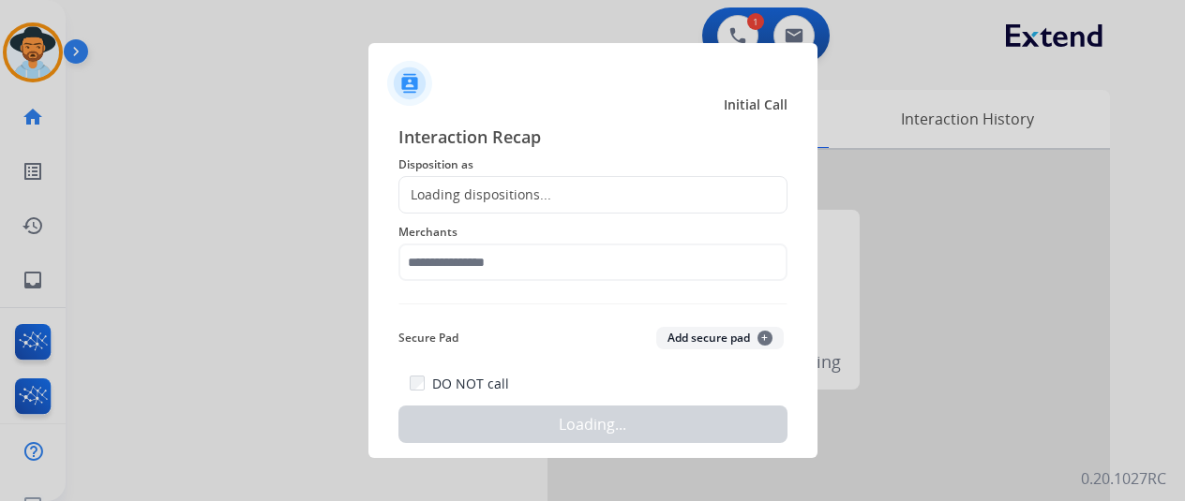
click at [447, 186] on div "Loading dispositions..." at bounding box center [475, 195] width 152 height 19
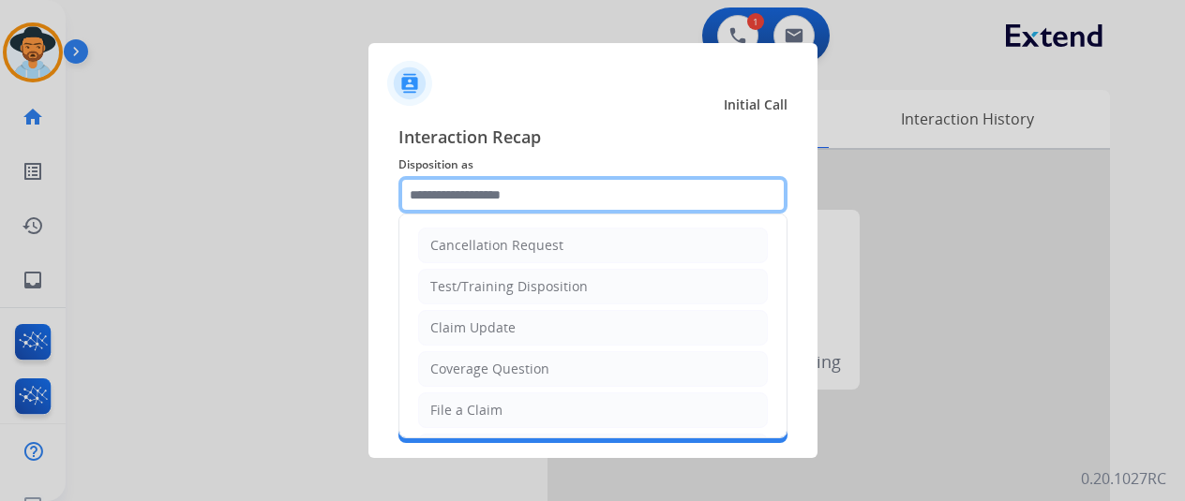
click at [447, 187] on input "text" at bounding box center [592, 194] width 389 height 37
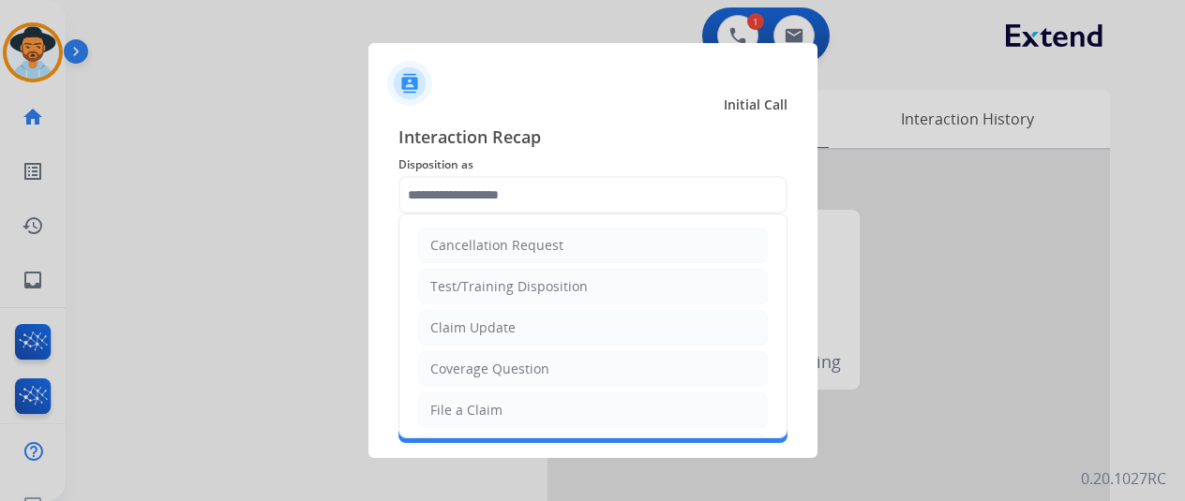
drag, startPoint x: 471, startPoint y: 405, endPoint x: 468, endPoint y: 392, distance: 13.4
click at [471, 406] on div "File a Claim" at bounding box center [466, 410] width 72 height 19
type input "**********"
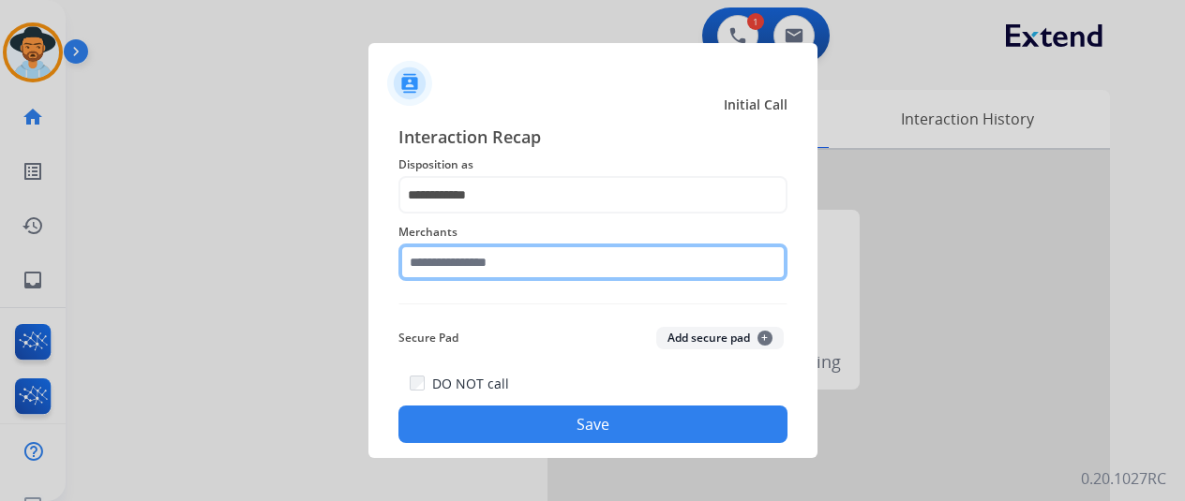
click at [465, 263] on input "text" at bounding box center [592, 262] width 389 height 37
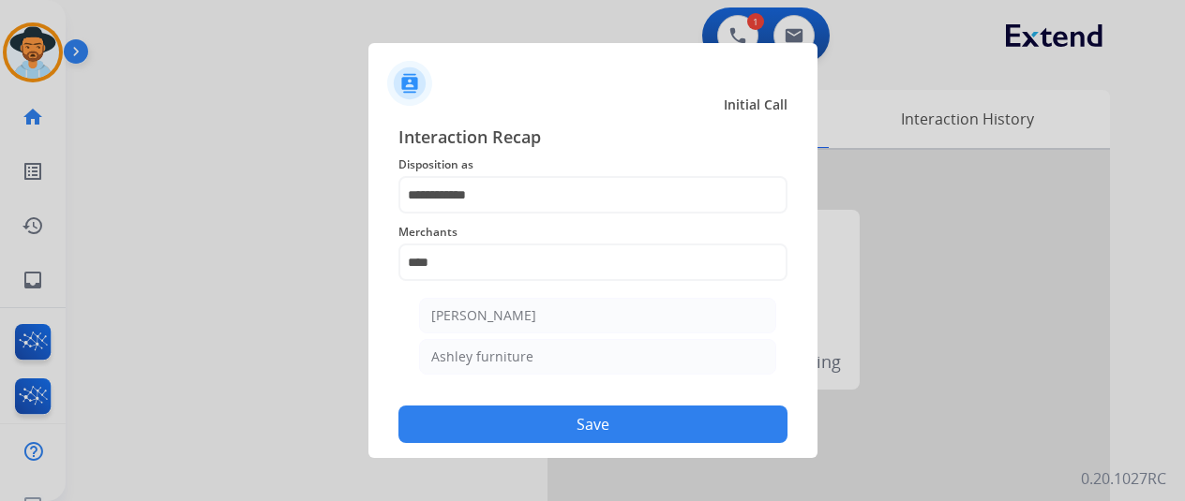
drag, startPoint x: 504, startPoint y: 311, endPoint x: 517, endPoint y: 312, distance: 13.2
click at [504, 310] on div "[PERSON_NAME]" at bounding box center [483, 316] width 105 height 19
type input "**********"
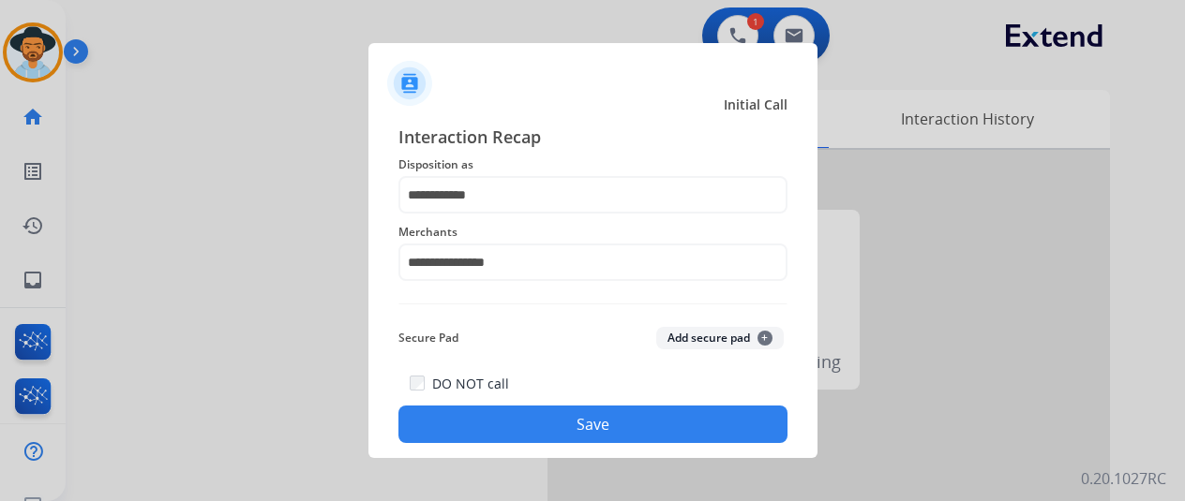
click at [585, 419] on button "Save" at bounding box center [592, 424] width 389 height 37
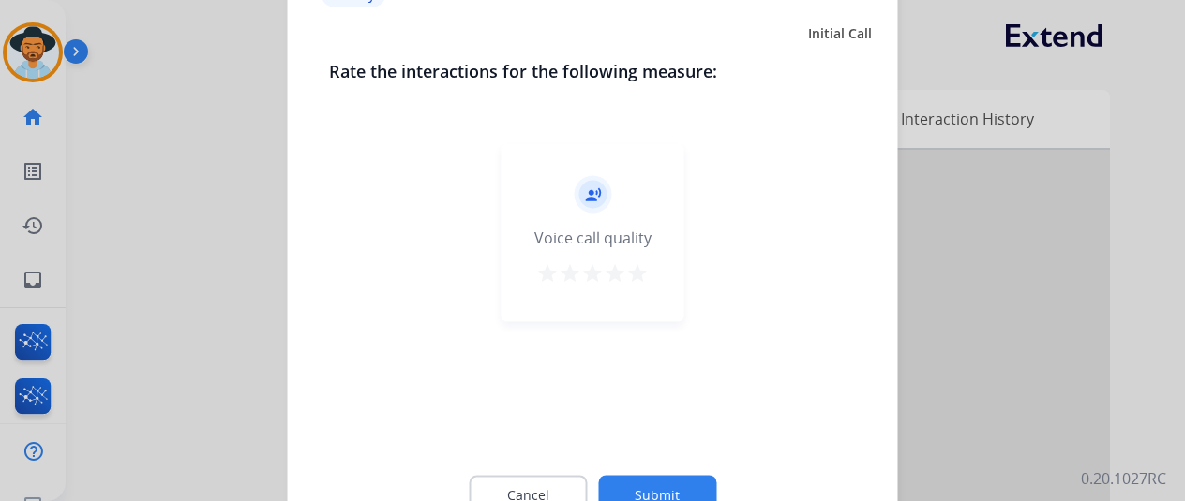
click at [686, 488] on button "Submit" at bounding box center [657, 494] width 118 height 39
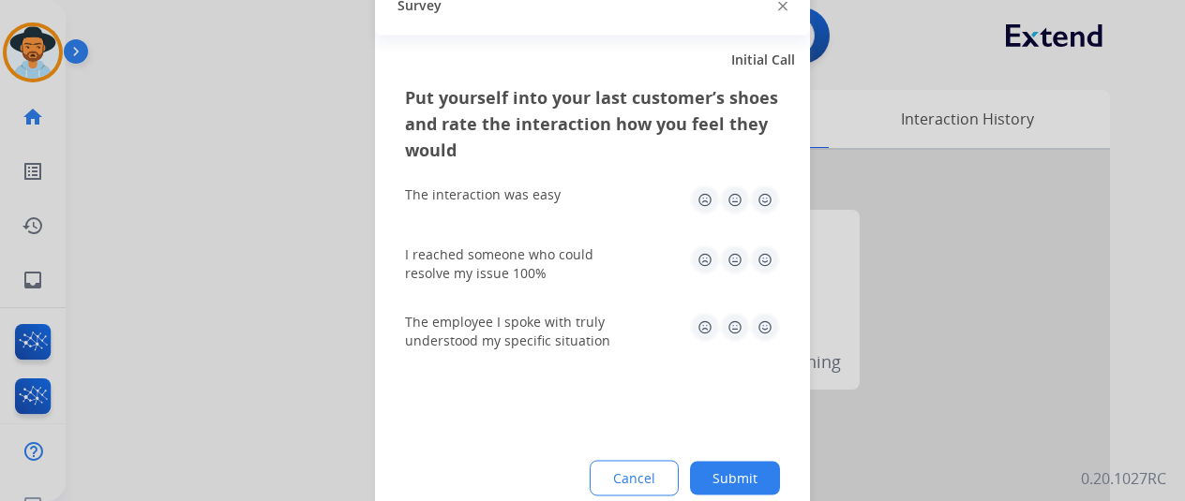
click at [759, 477] on button "Submit" at bounding box center [735, 478] width 90 height 34
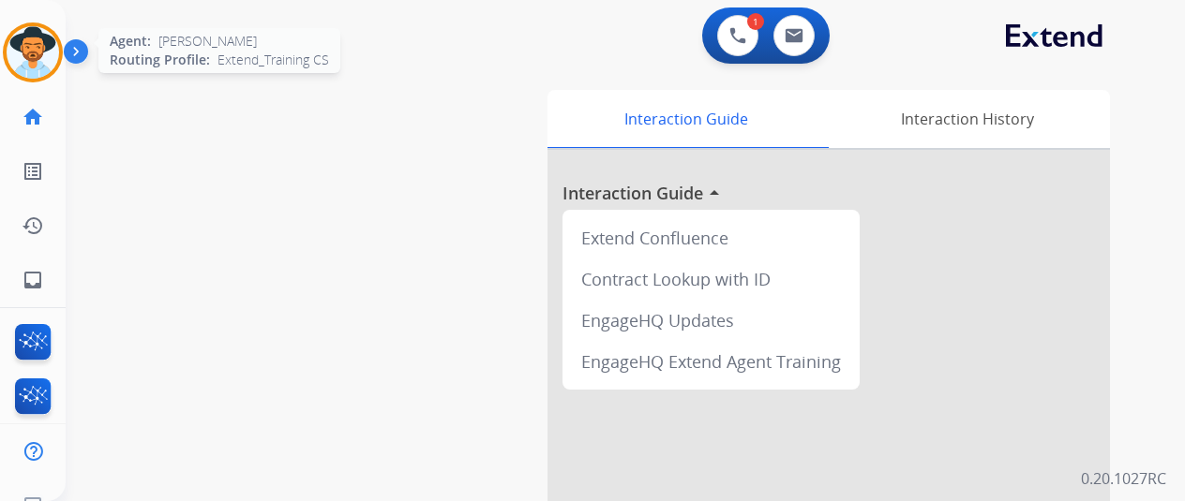
click at [22, 39] on img at bounding box center [33, 52] width 52 height 52
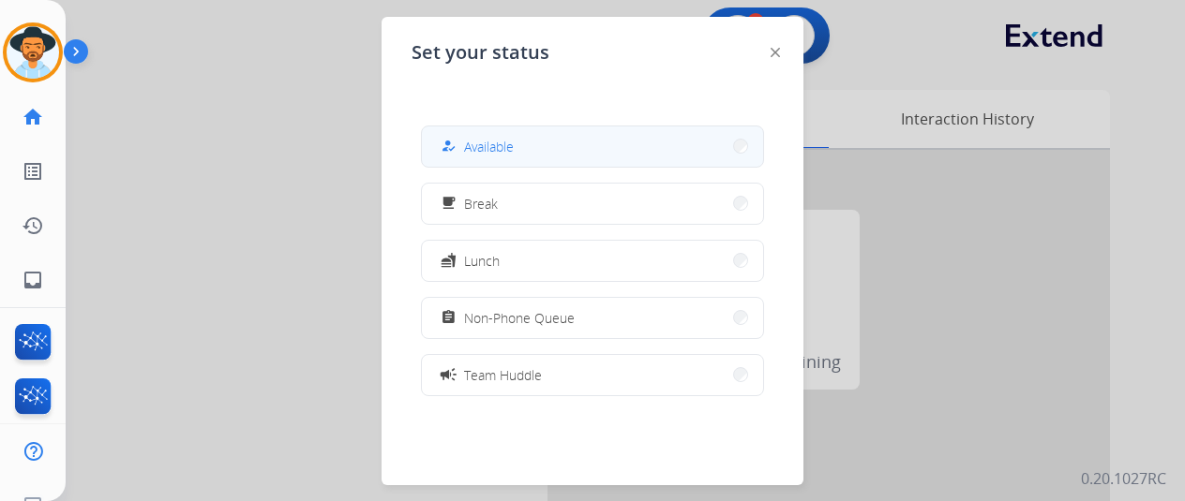
click at [488, 147] on span "Available" at bounding box center [489, 147] width 50 height 20
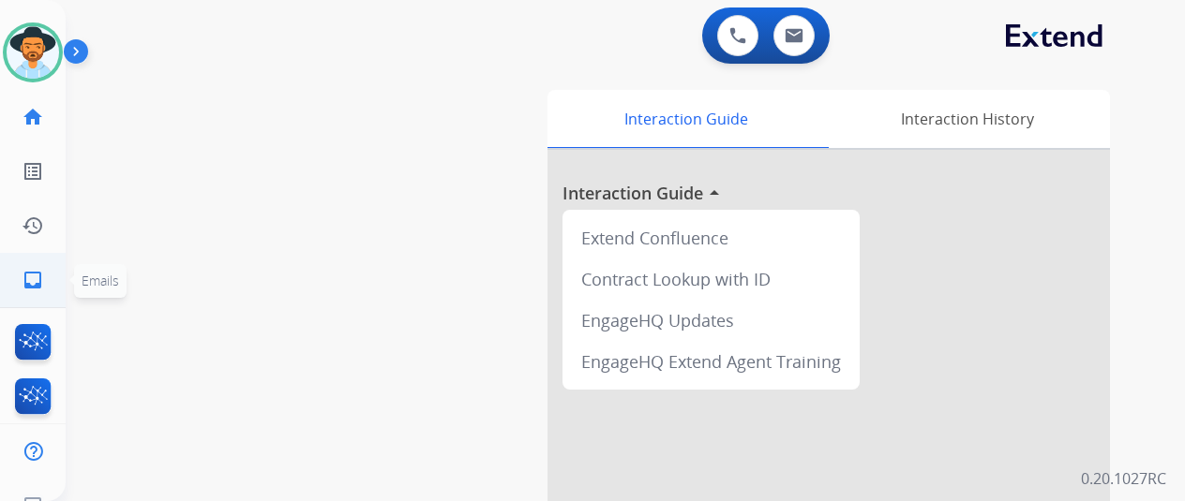
click at [48, 287] on link "inbox Emails" at bounding box center [33, 280] width 52 height 52
select select "**********"
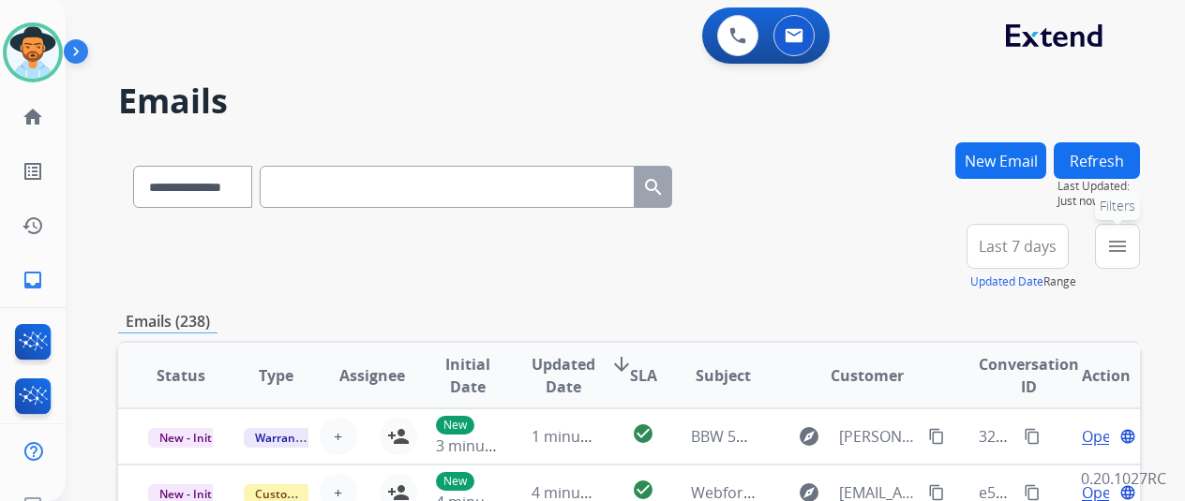
click at [1125, 256] on mat-icon "menu" at bounding box center [1117, 246] width 22 height 22
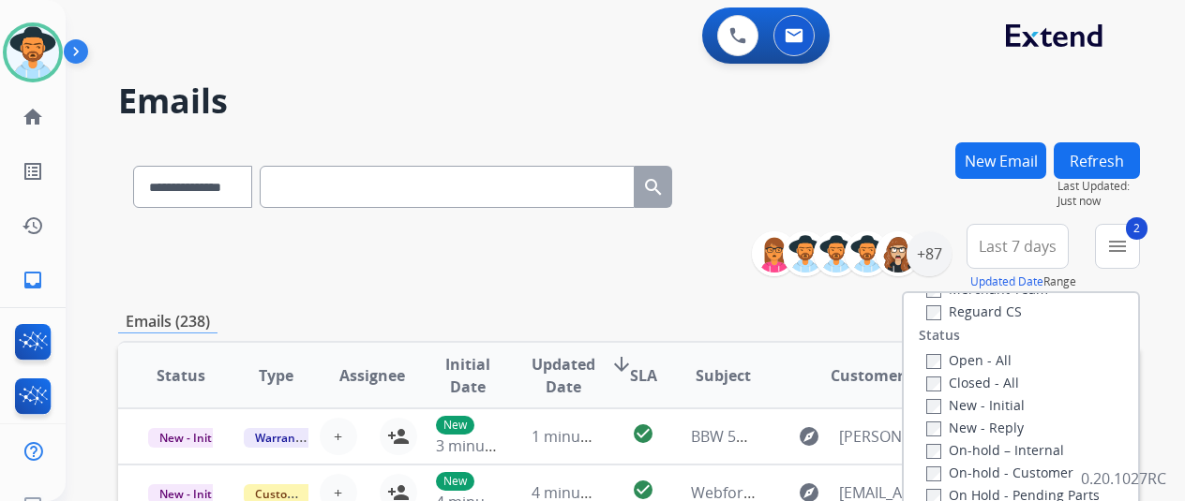
scroll to position [187, 0]
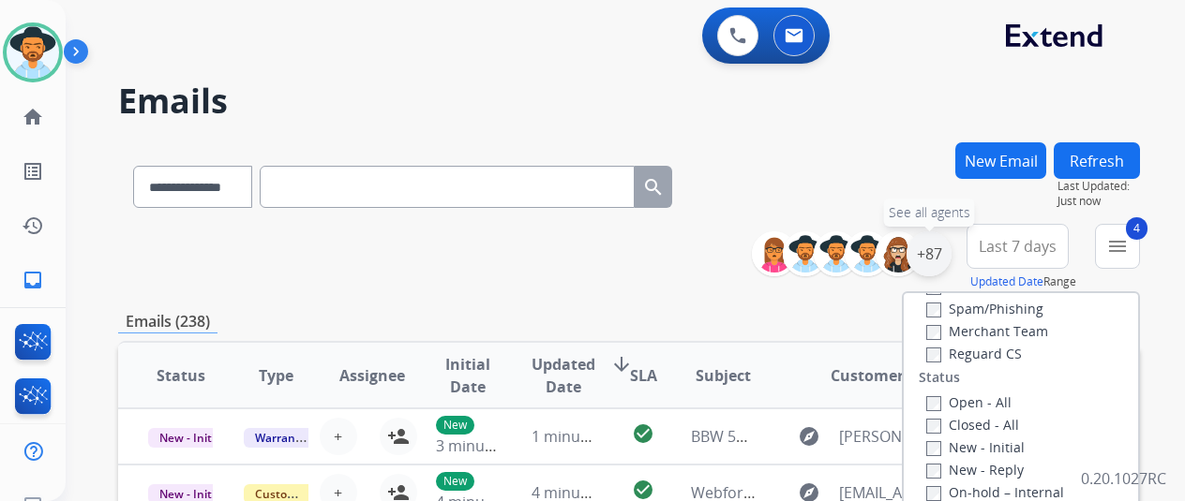
click at [950, 247] on div "+87" at bounding box center [928, 254] width 45 height 45
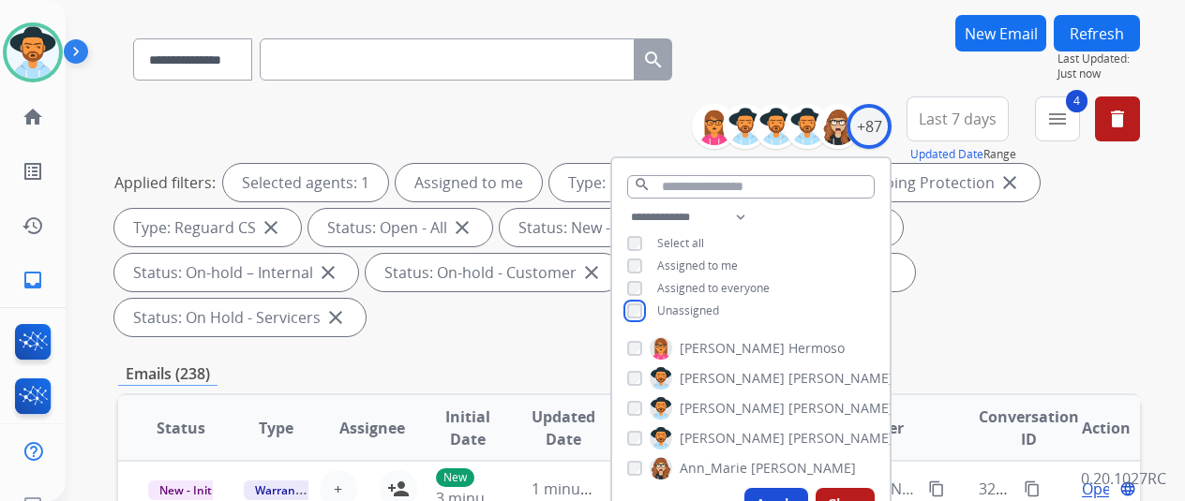
scroll to position [281, 0]
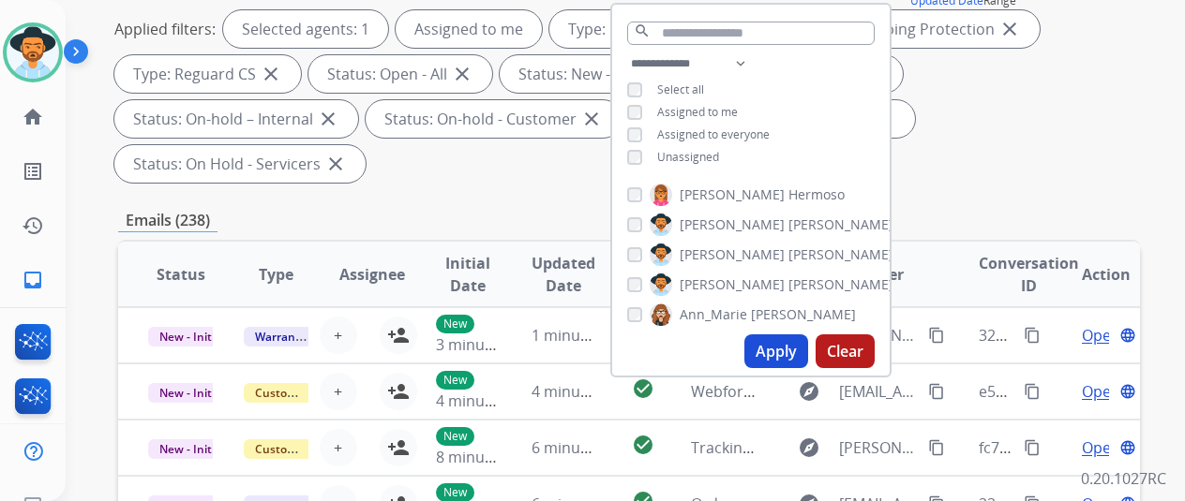
click at [782, 342] on button "Apply" at bounding box center [776, 352] width 64 height 34
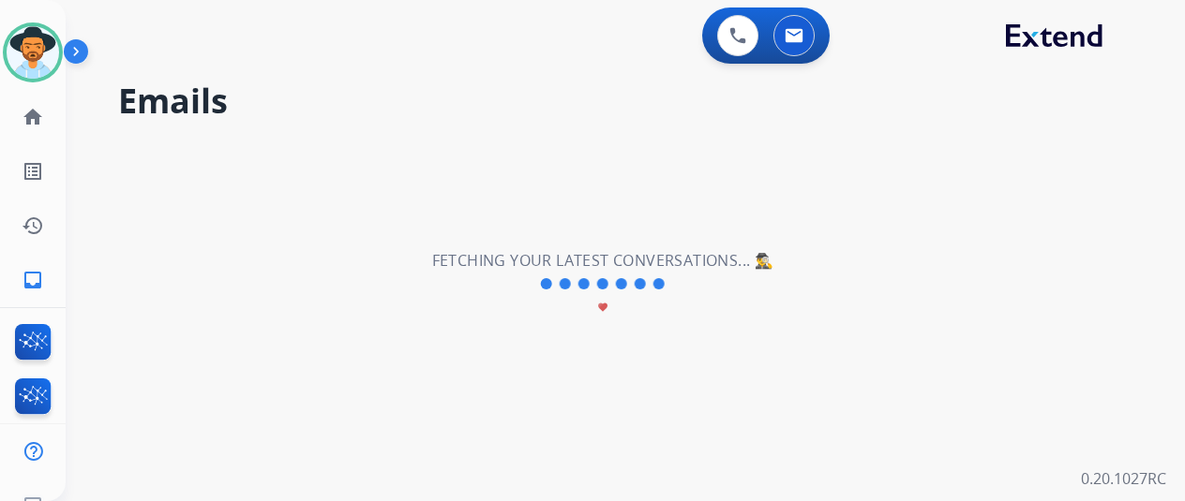
scroll to position [0, 0]
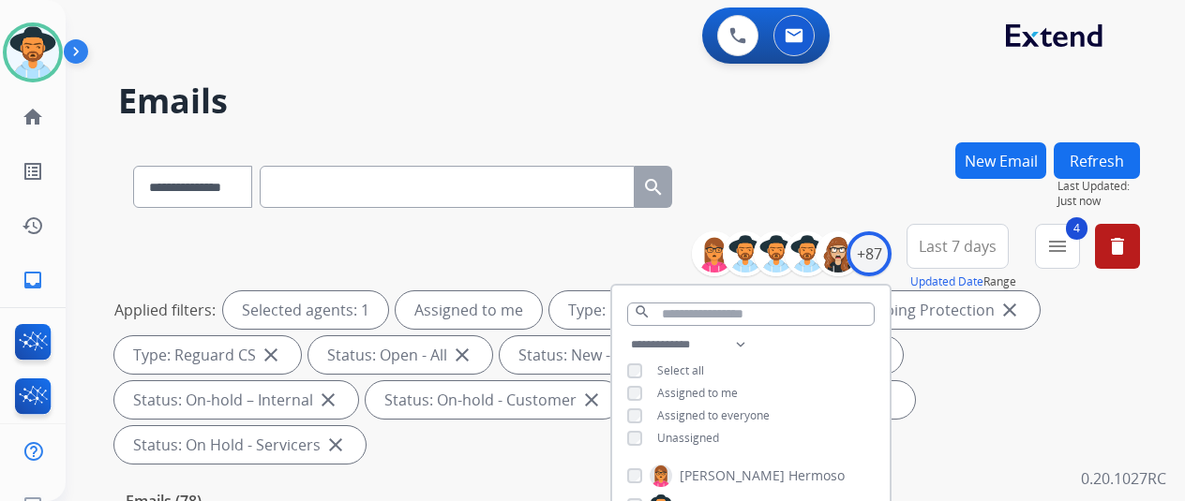
click at [853, 183] on div "**********" at bounding box center [629, 183] width 1022 height 82
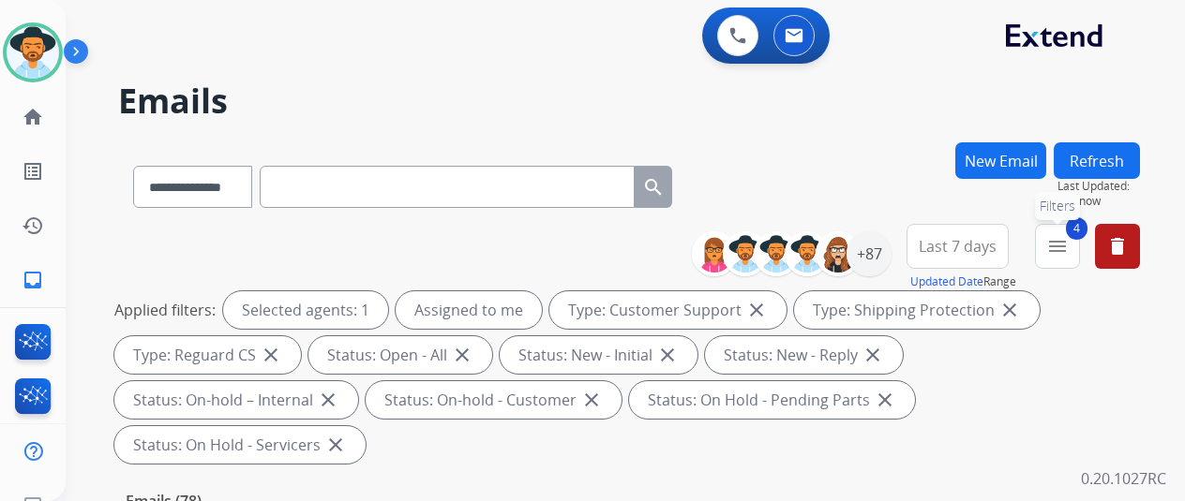
click at [1067, 233] on button "4 menu Filters" at bounding box center [1057, 246] width 45 height 45
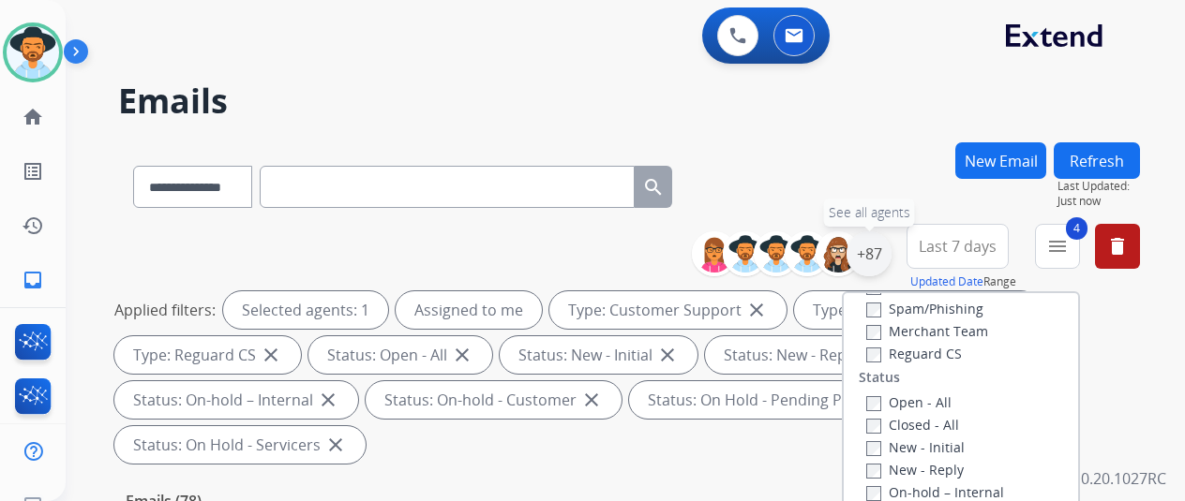
click at [886, 244] on div "+87" at bounding box center [868, 254] width 45 height 45
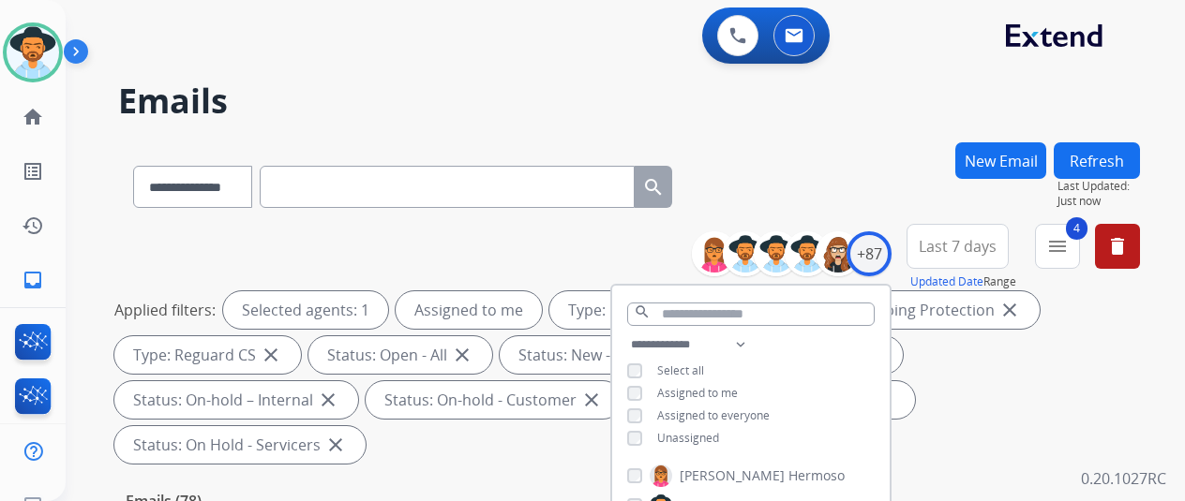
click at [1121, 151] on button "Refresh" at bounding box center [1097, 160] width 86 height 37
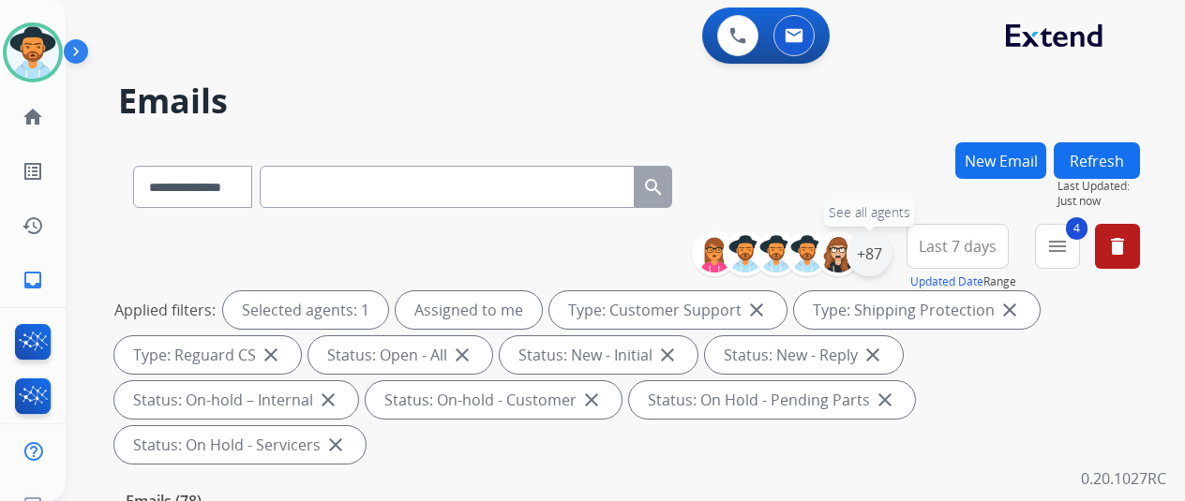
click at [879, 254] on div "+87" at bounding box center [868, 254] width 45 height 45
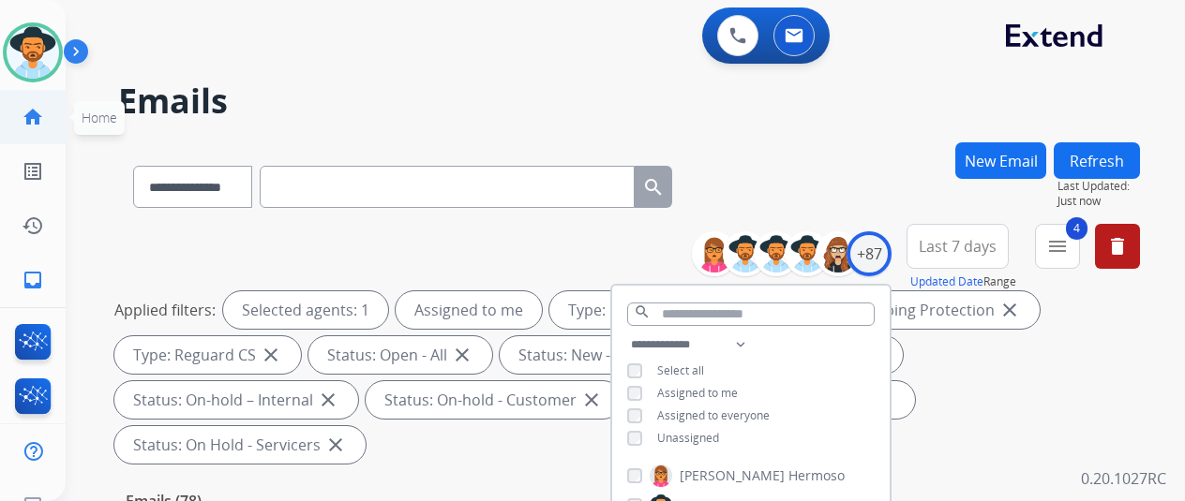
click at [34, 109] on mat-icon "home" at bounding box center [33, 117] width 22 height 22
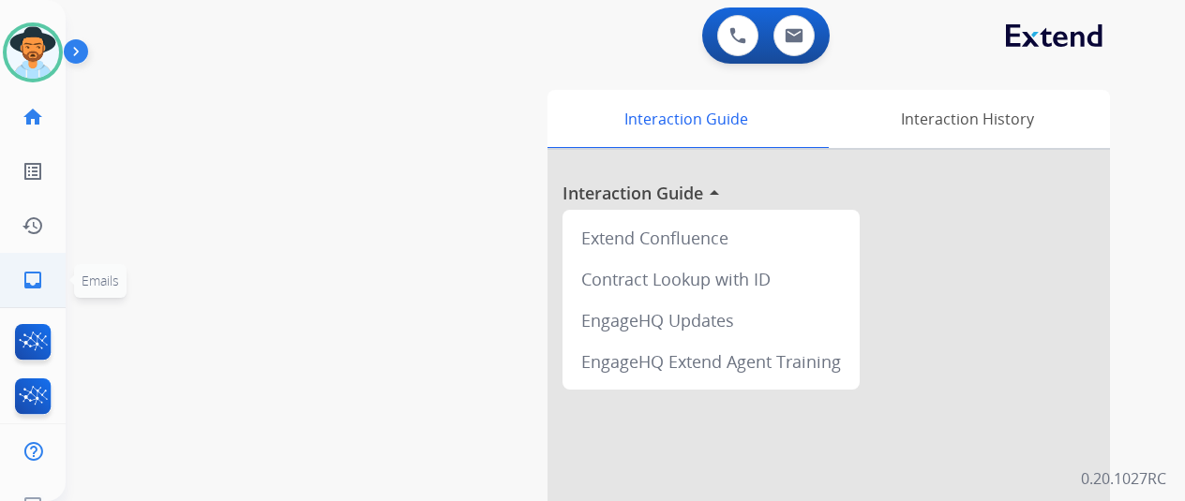
click at [26, 286] on mat-icon "inbox" at bounding box center [33, 280] width 22 height 22
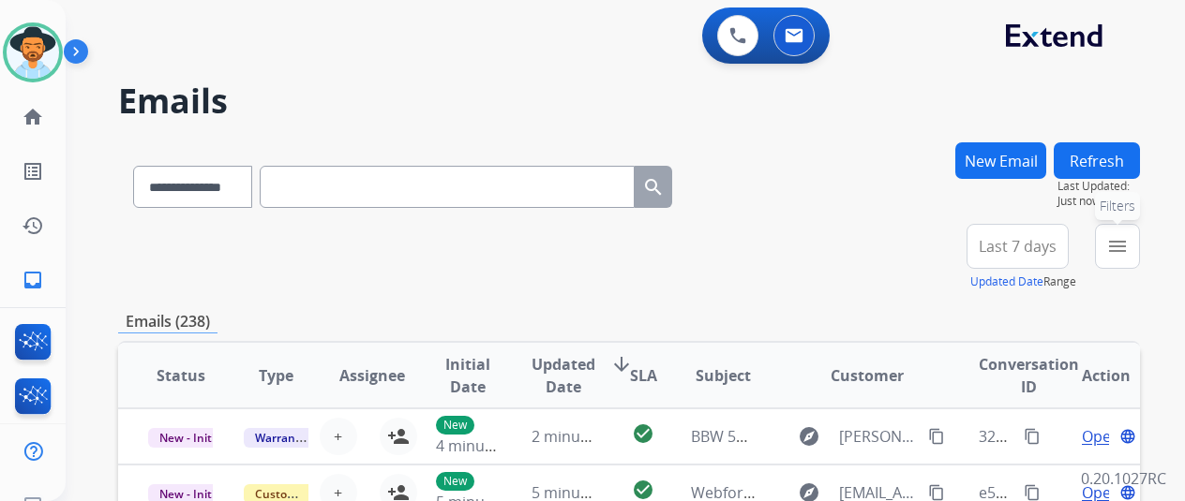
click at [1129, 247] on mat-icon "menu" at bounding box center [1117, 246] width 22 height 22
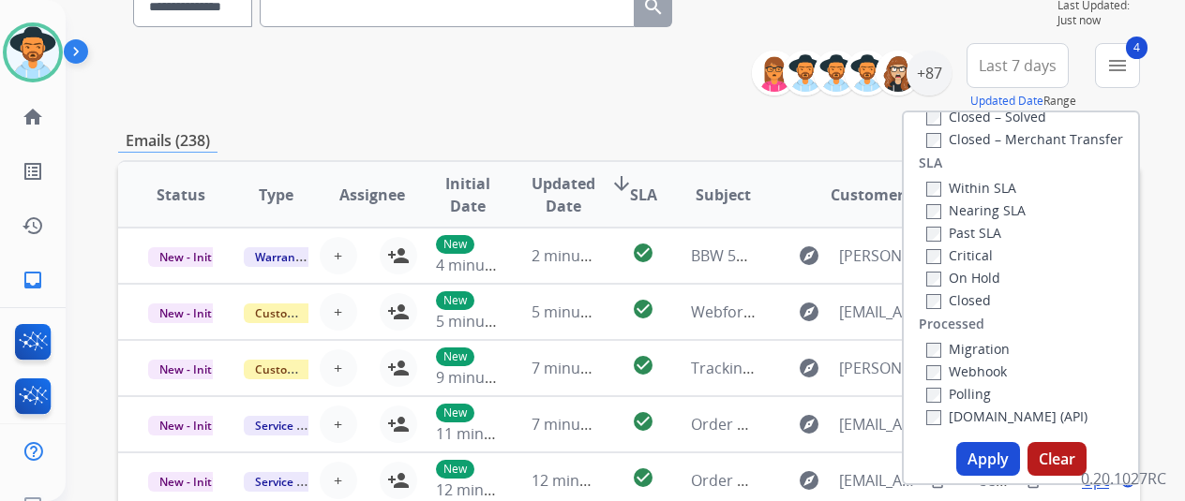
scroll to position [187, 0]
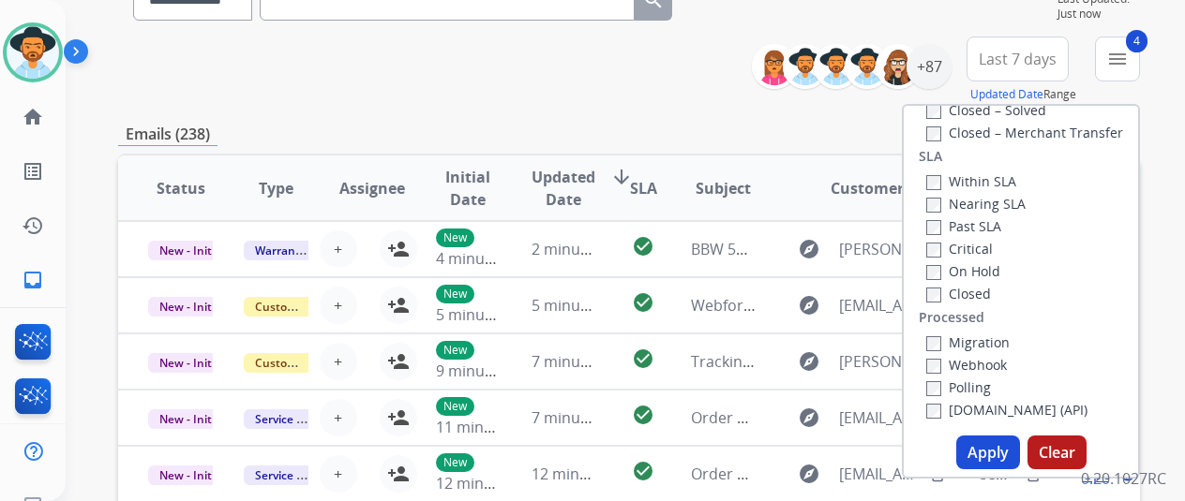
click at [986, 447] on button "Apply" at bounding box center [988, 453] width 64 height 34
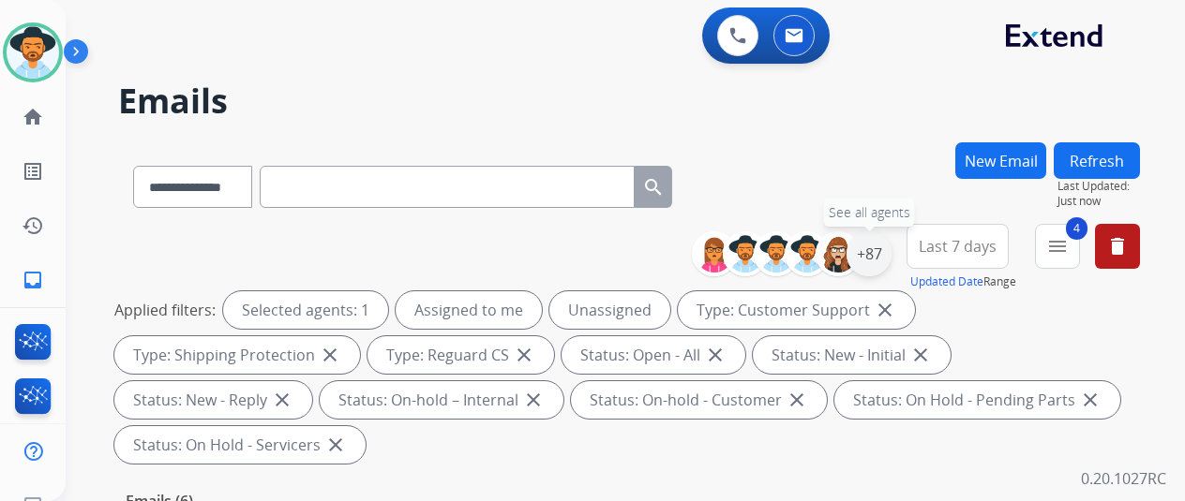
click at [887, 249] on div "+87" at bounding box center [868, 254] width 45 height 45
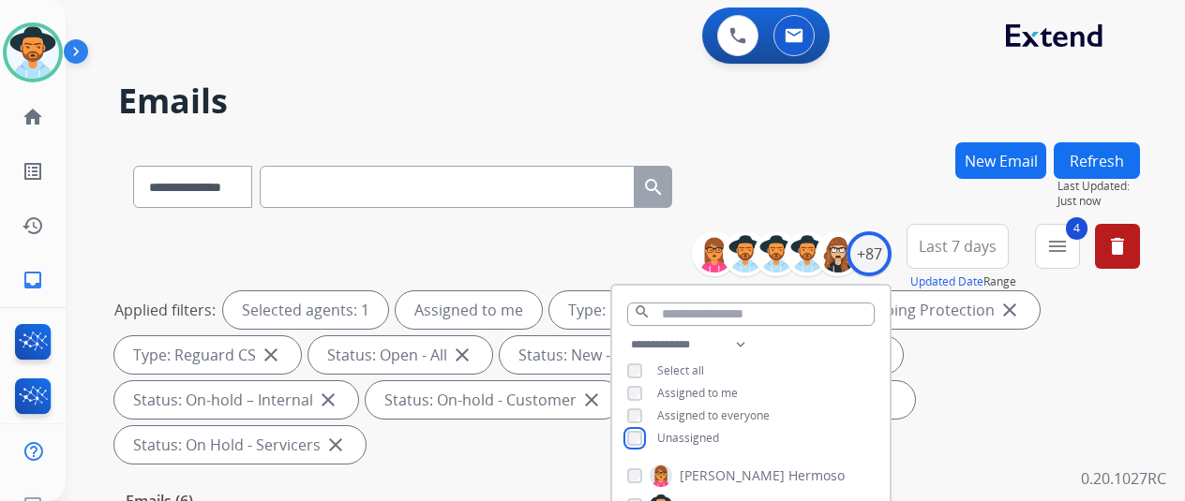
scroll to position [187, 0]
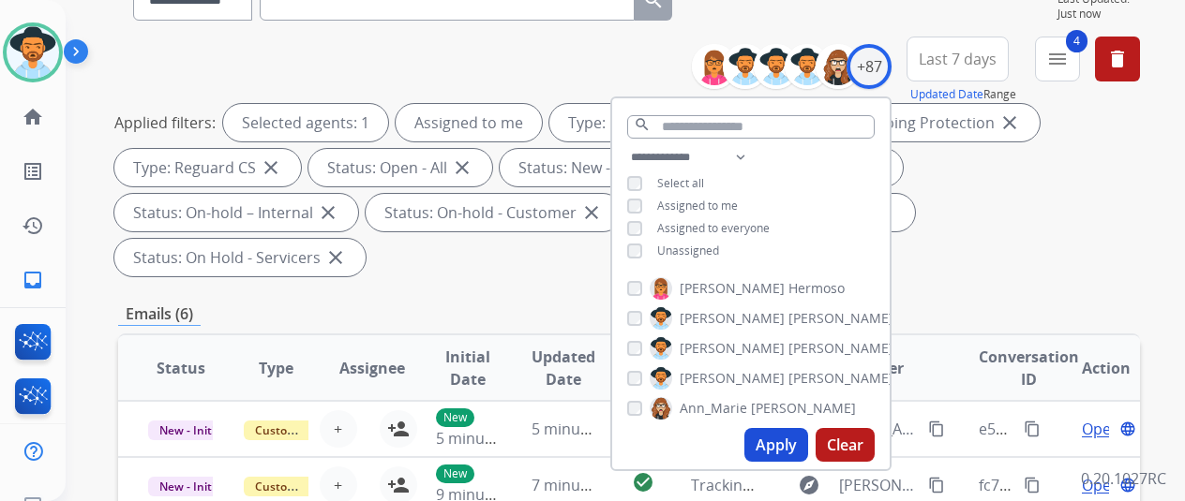
click at [791, 448] on button "Apply" at bounding box center [776, 445] width 64 height 34
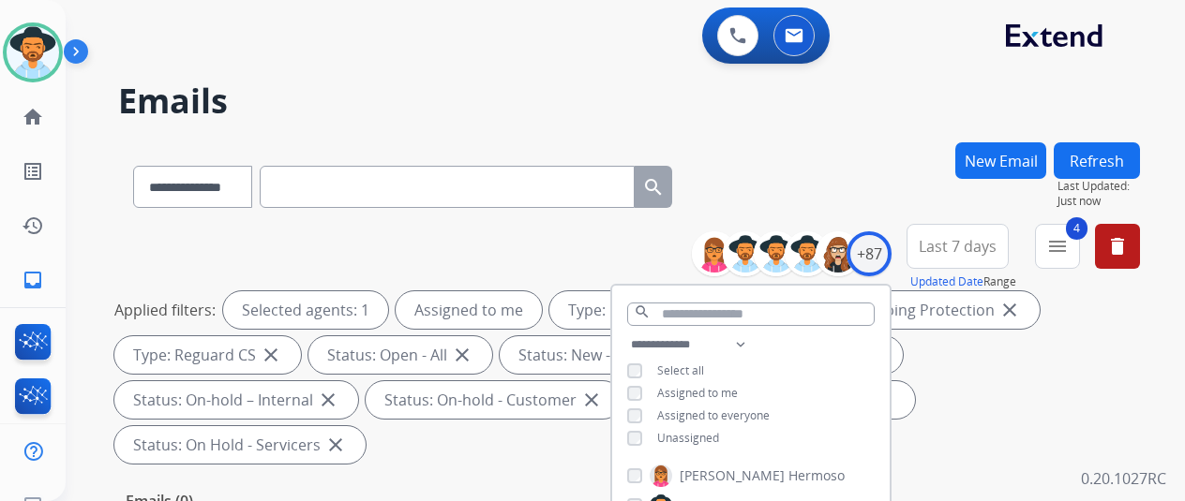
click at [870, 205] on div "**********" at bounding box center [629, 183] width 1022 height 82
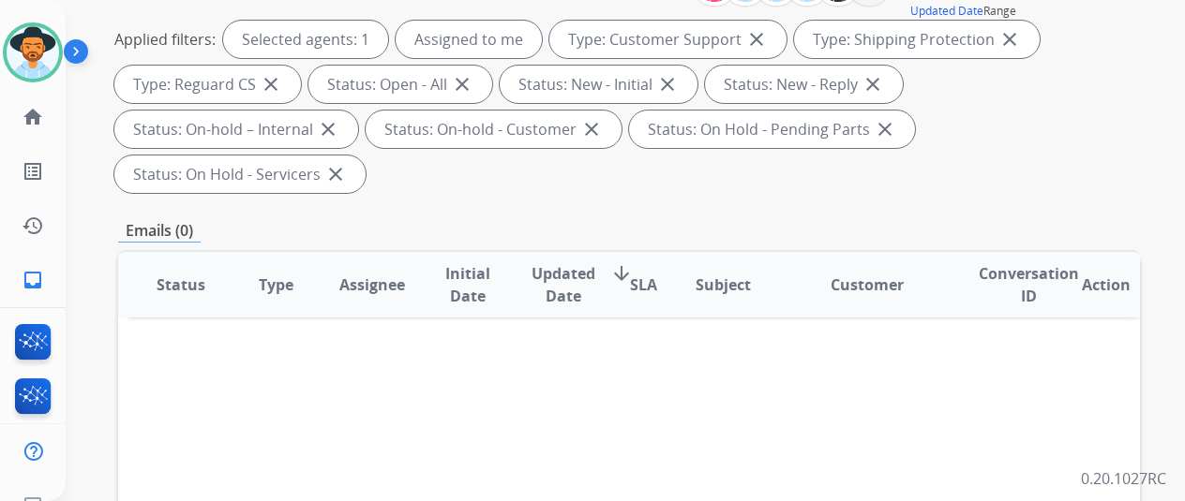
scroll to position [94, 0]
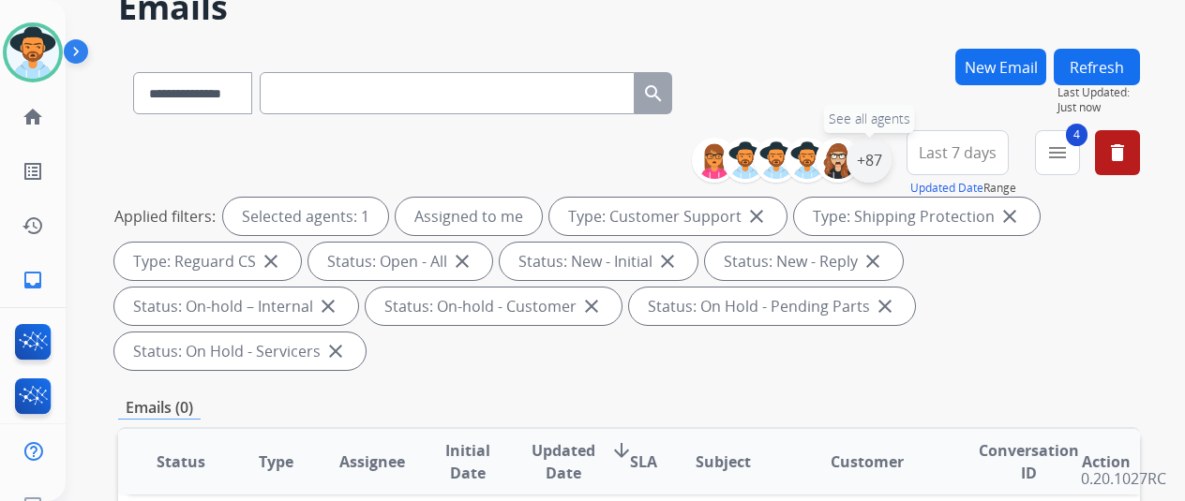
click at [885, 157] on div "+87" at bounding box center [868, 160] width 45 height 45
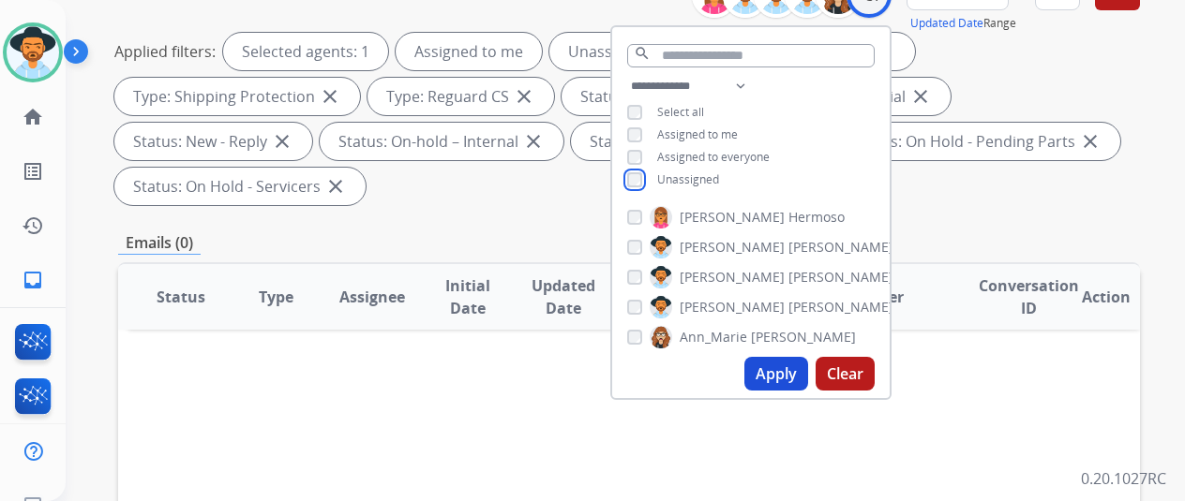
scroll to position [375, 0]
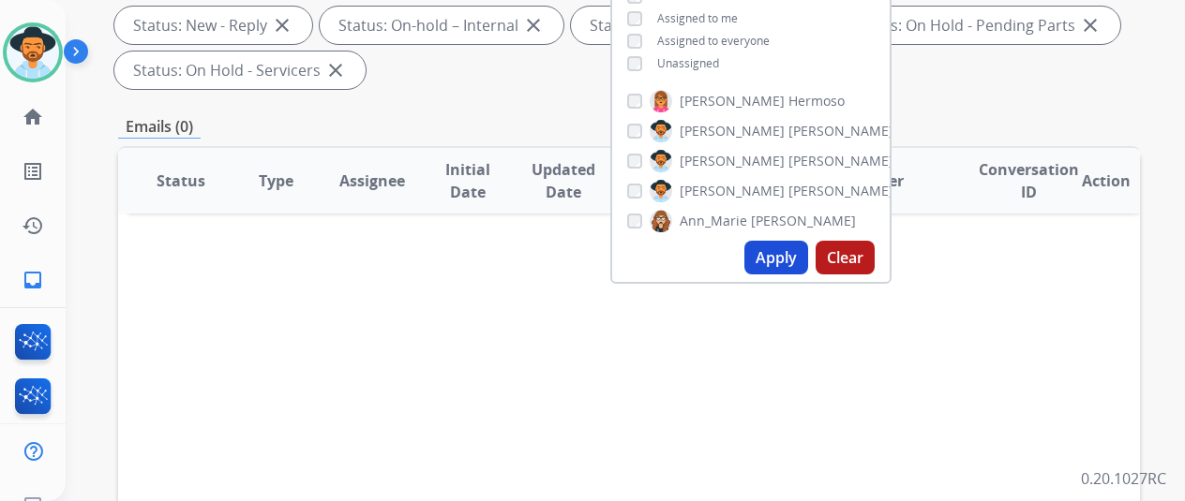
click at [788, 260] on button "Apply" at bounding box center [776, 258] width 64 height 34
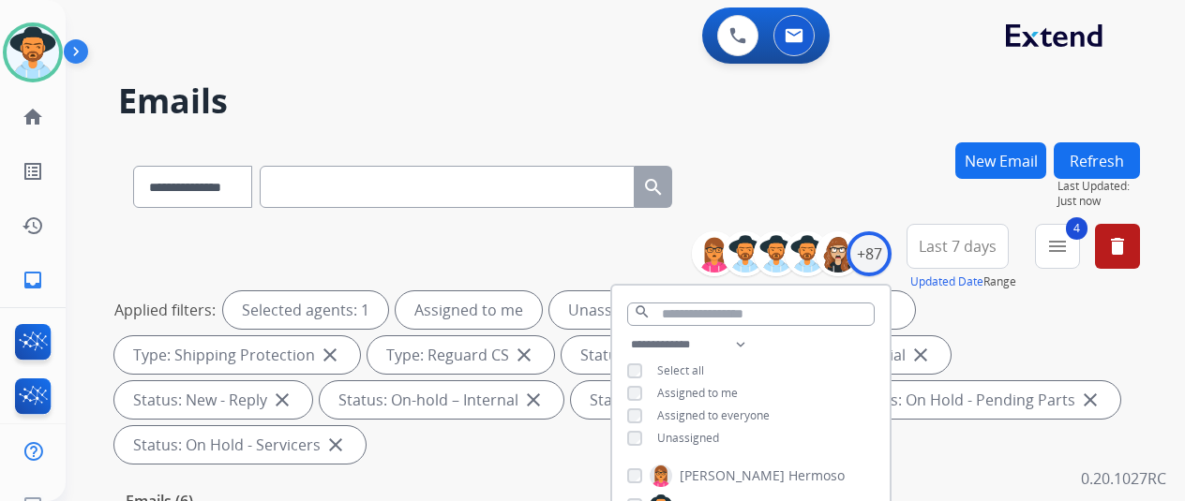
click at [817, 171] on div "**********" at bounding box center [629, 183] width 1022 height 82
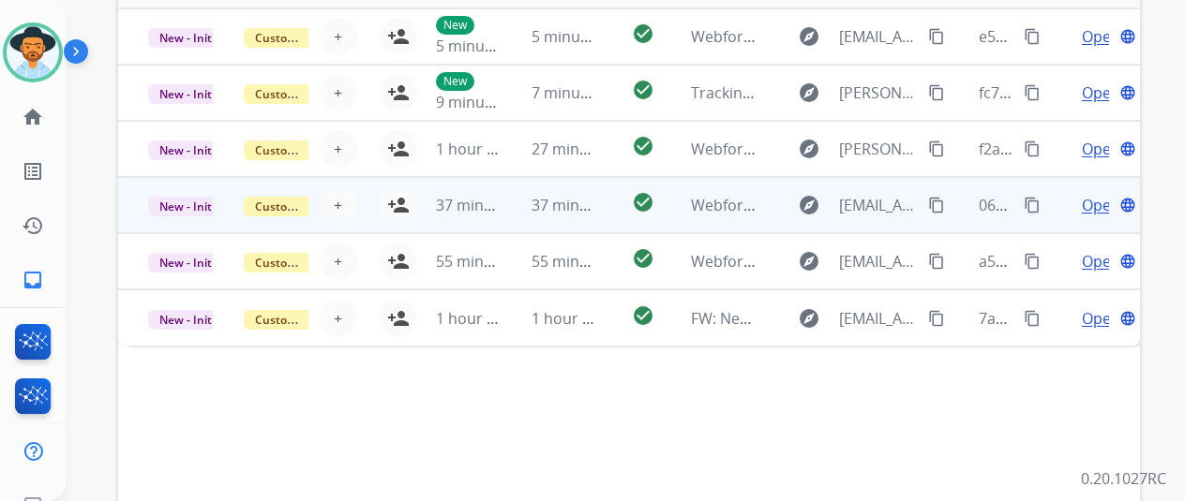
scroll to position [448, 0]
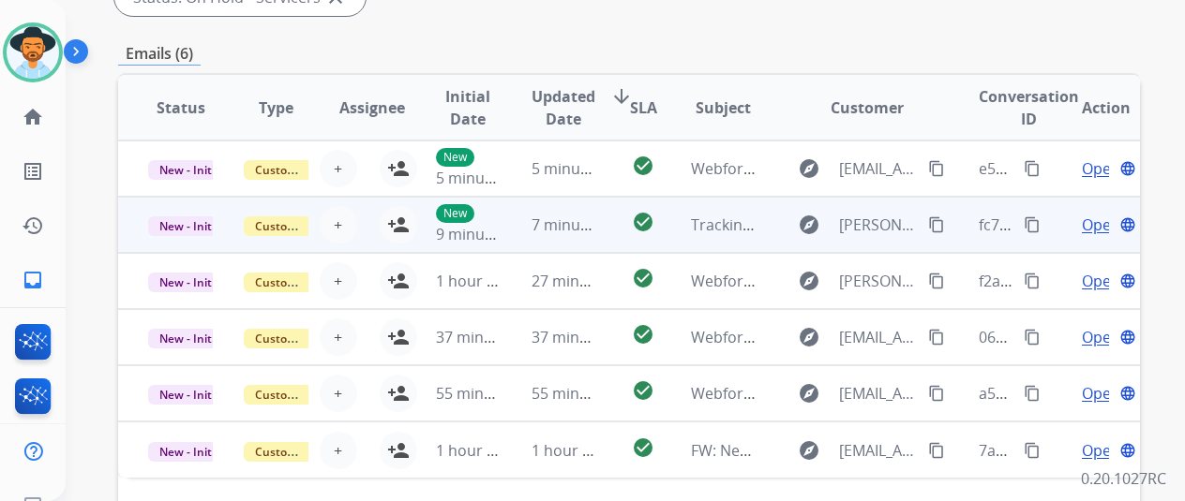
click at [1096, 228] on span "Open" at bounding box center [1101, 225] width 38 height 22
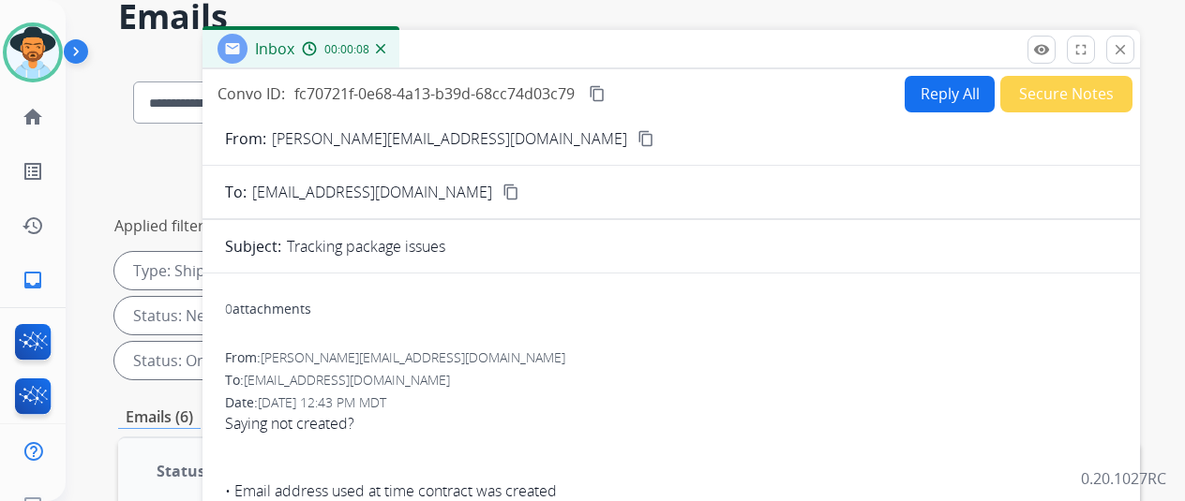
scroll to position [0, 0]
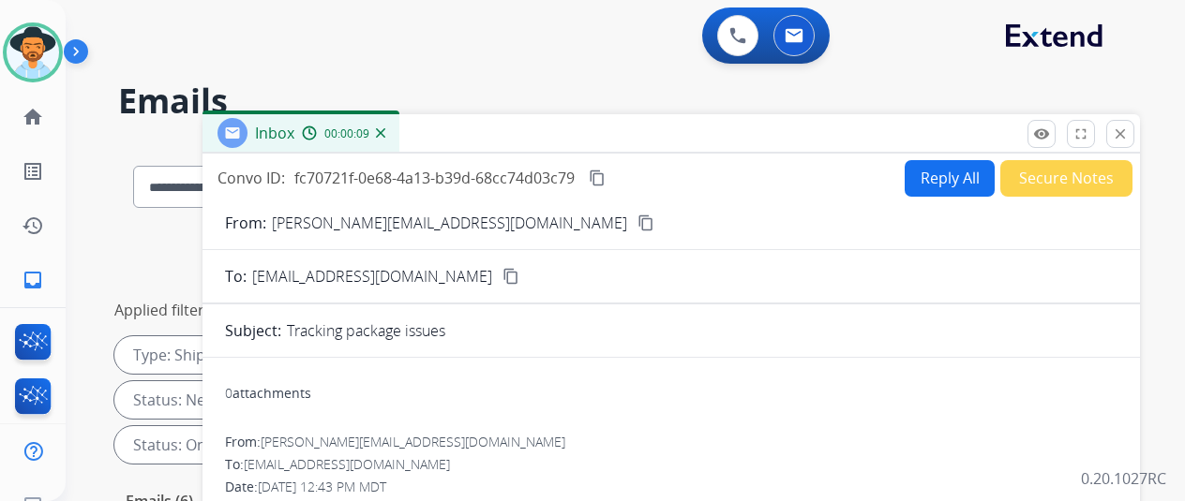
click at [637, 221] on mat-icon "content_copy" at bounding box center [645, 223] width 17 height 17
click at [1129, 130] on mat-icon "close" at bounding box center [1120, 134] width 17 height 17
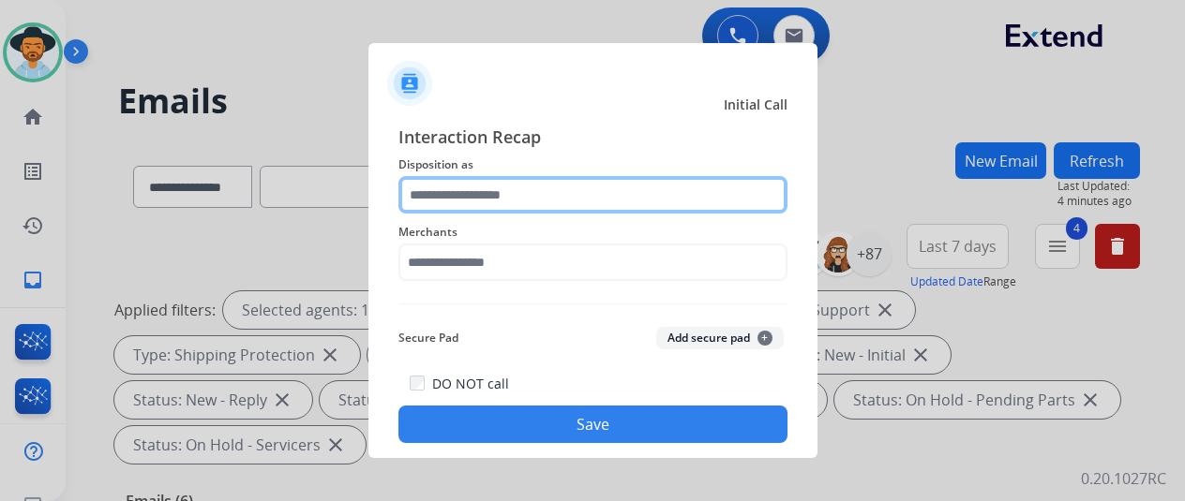
click at [465, 186] on input "text" at bounding box center [592, 194] width 389 height 37
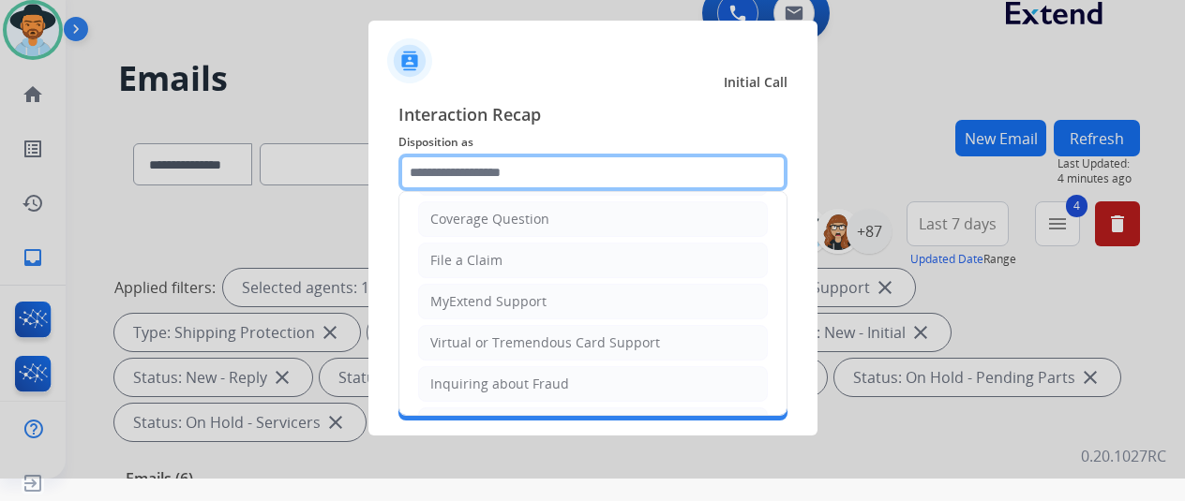
scroll to position [284, 0]
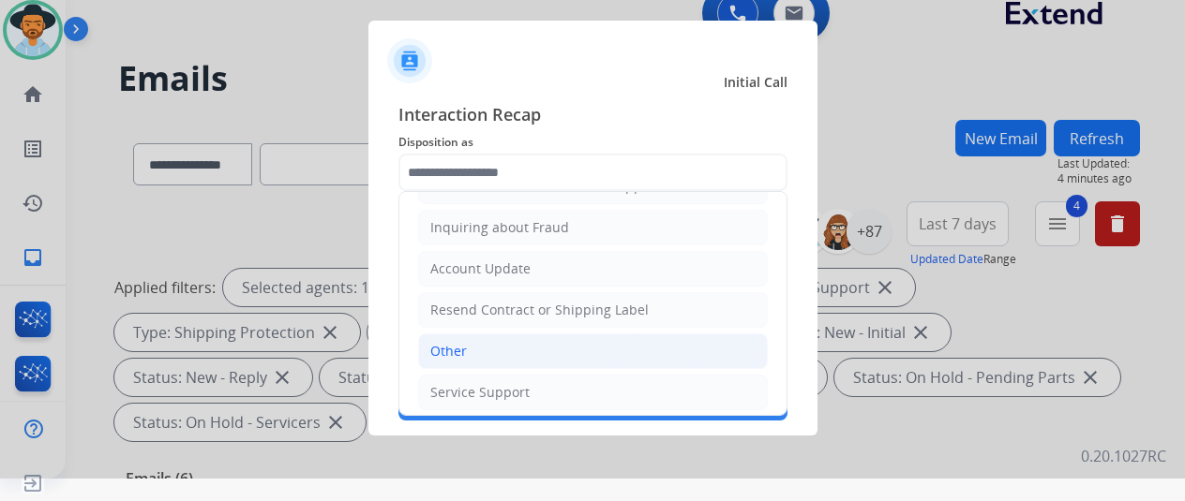
click at [486, 339] on li "Other" at bounding box center [593, 352] width 350 height 36
type input "*****"
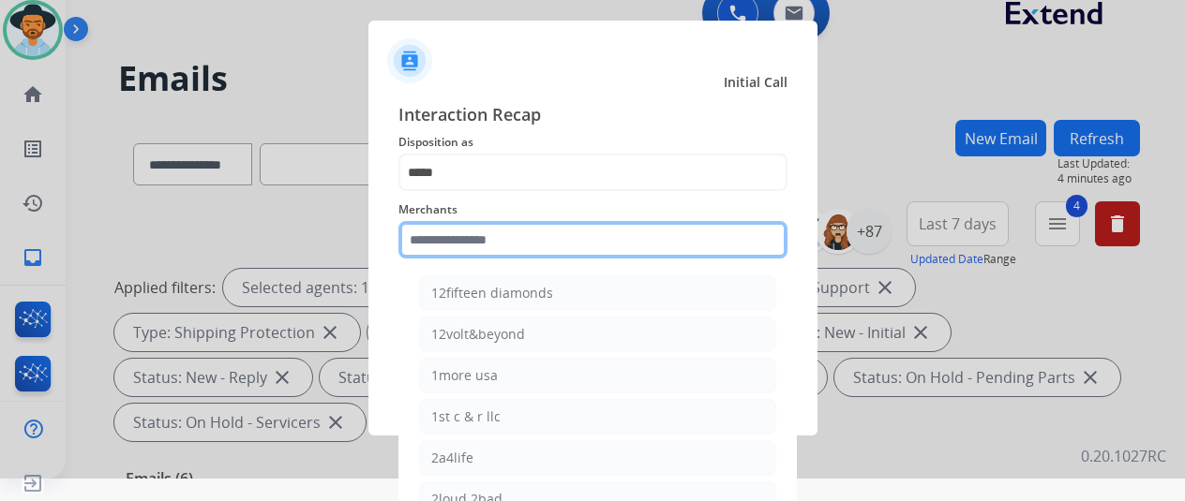
drag, startPoint x: 460, startPoint y: 243, endPoint x: 445, endPoint y: 244, distance: 15.0
click at [453, 245] on input "text" at bounding box center [592, 239] width 389 height 37
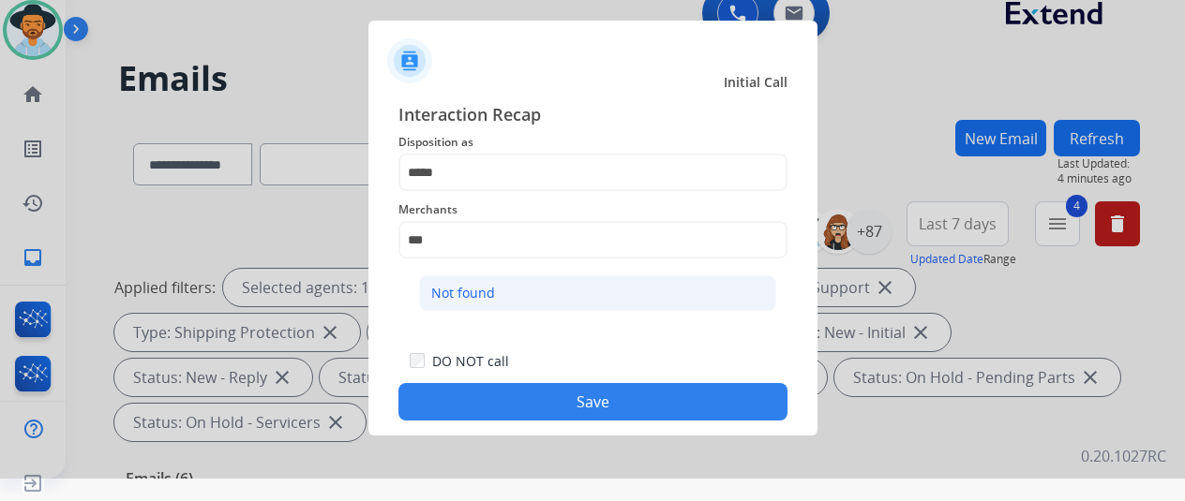
click at [516, 282] on li "Not found" at bounding box center [597, 294] width 357 height 36
type input "*********"
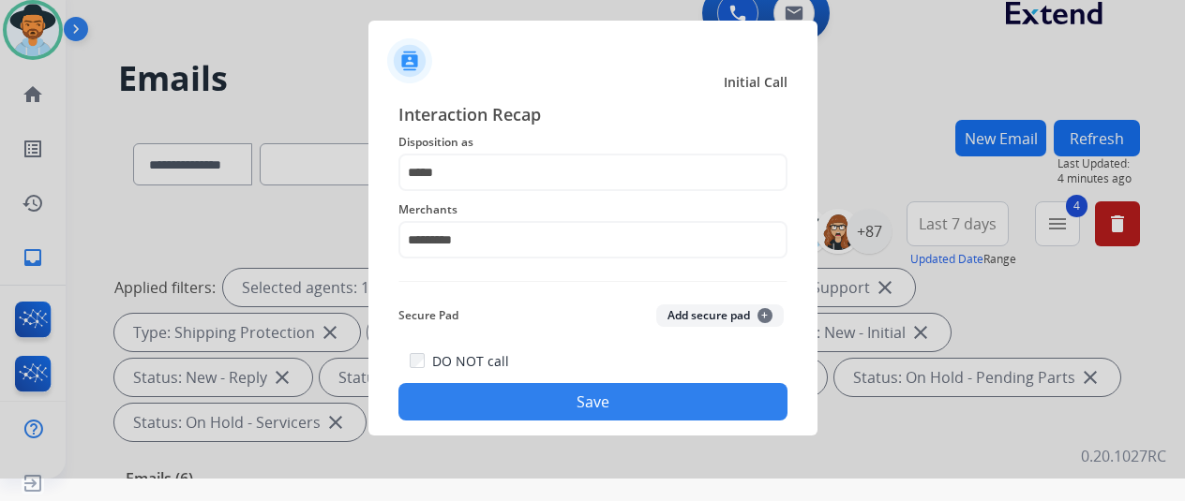
click at [615, 399] on button "Save" at bounding box center [592, 401] width 389 height 37
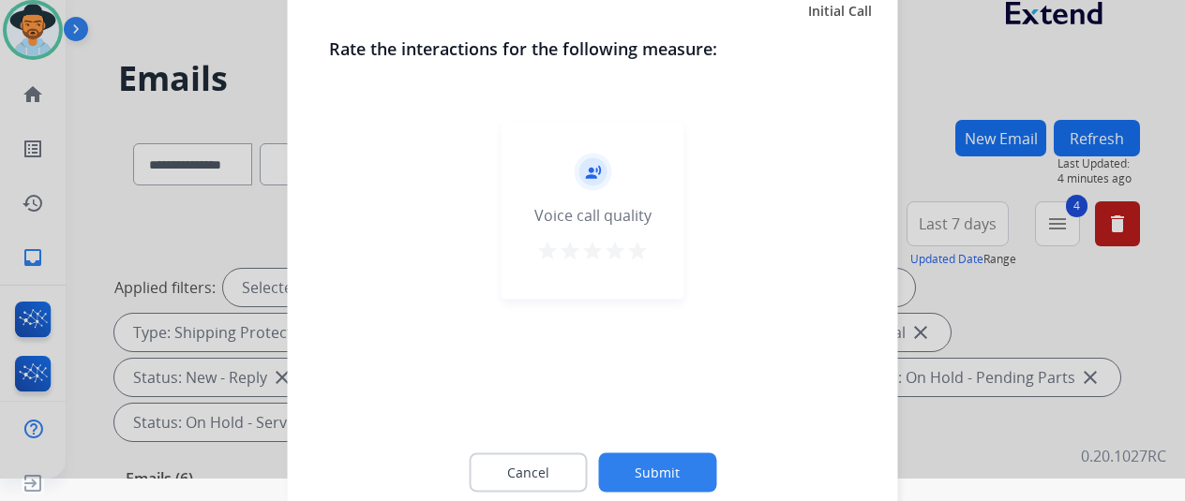
click at [647, 469] on button "Submit" at bounding box center [657, 472] width 118 height 39
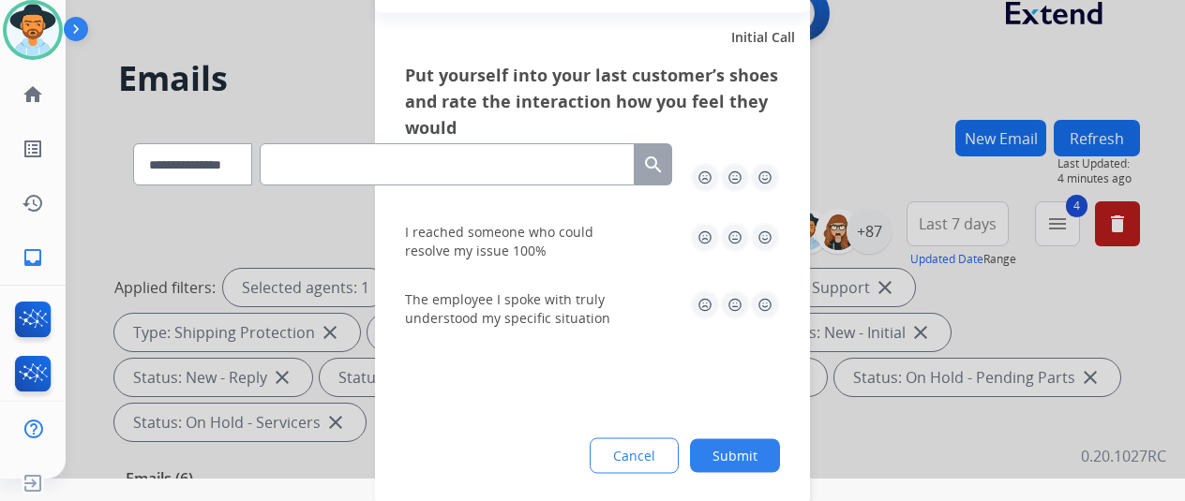
click at [735, 443] on button "Submit" at bounding box center [735, 456] width 90 height 34
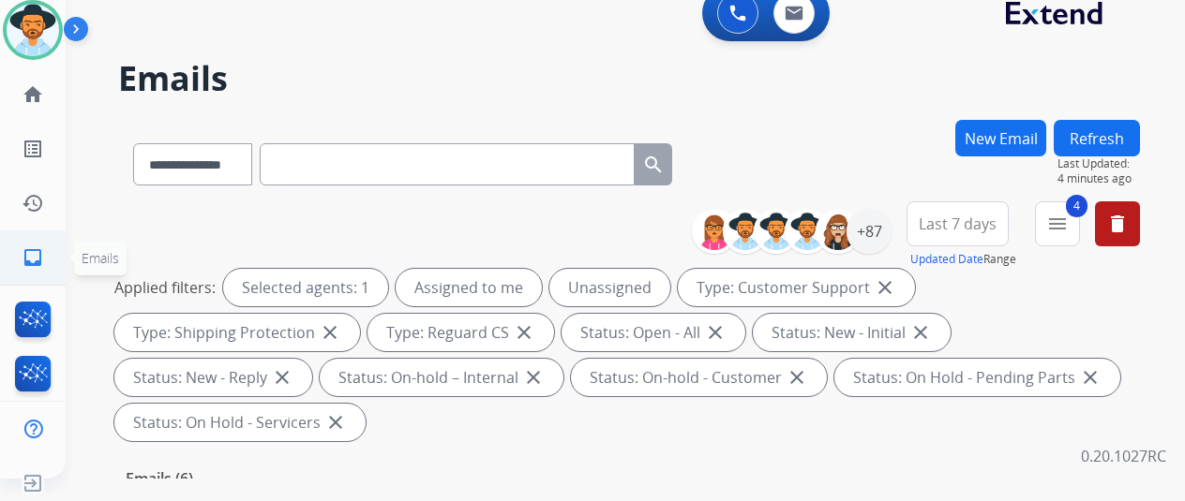
click at [33, 256] on mat-icon "inbox" at bounding box center [33, 258] width 22 height 22
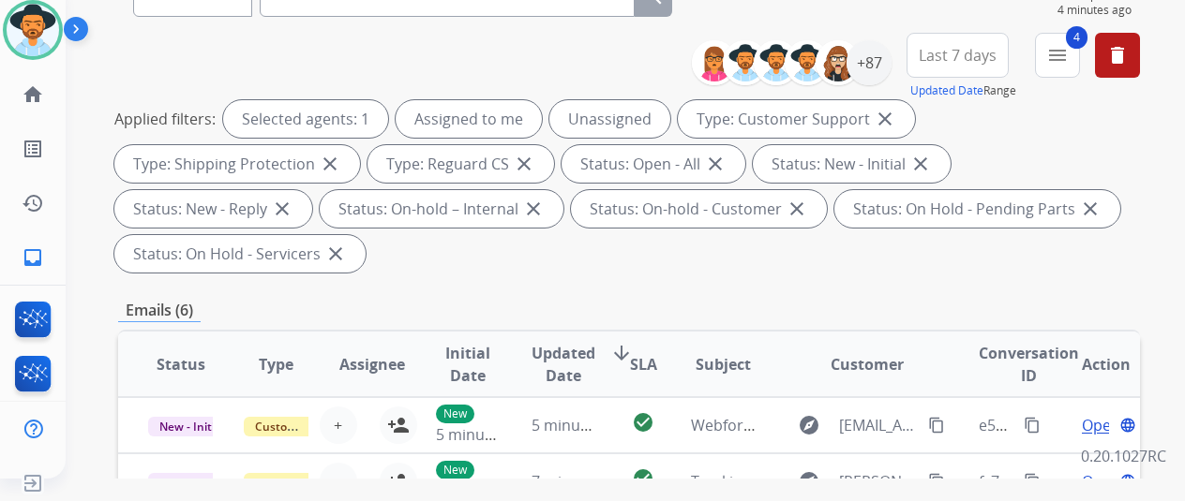
scroll to position [0, 0]
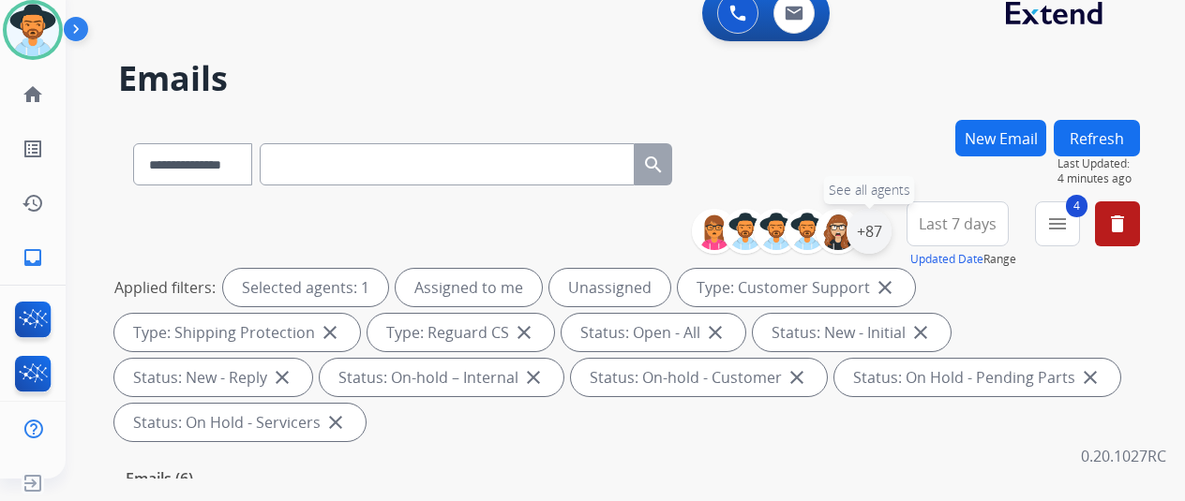
click at [883, 226] on div "+87" at bounding box center [868, 231] width 45 height 45
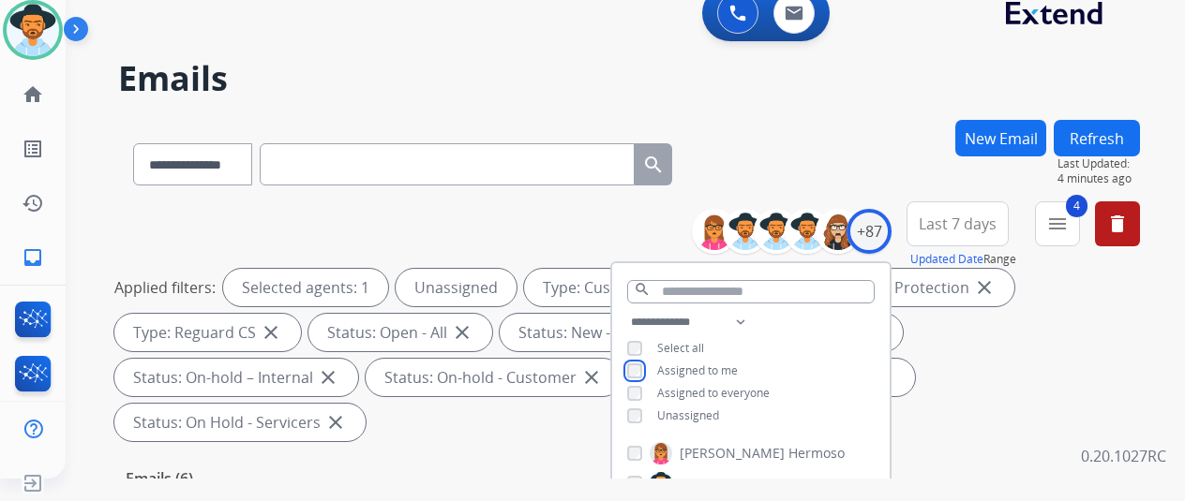
scroll to position [375, 0]
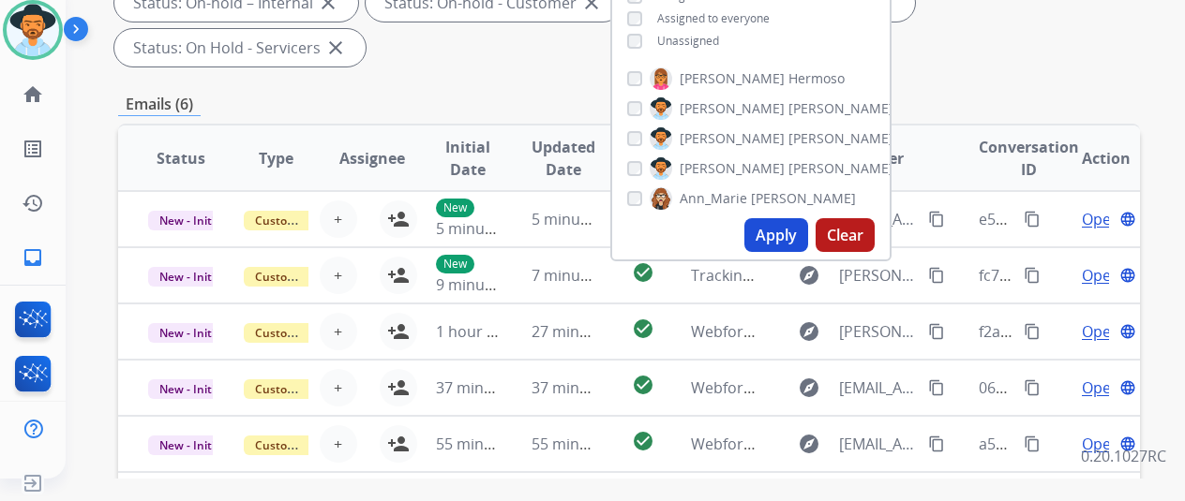
click at [793, 241] on button "Apply" at bounding box center [776, 235] width 64 height 34
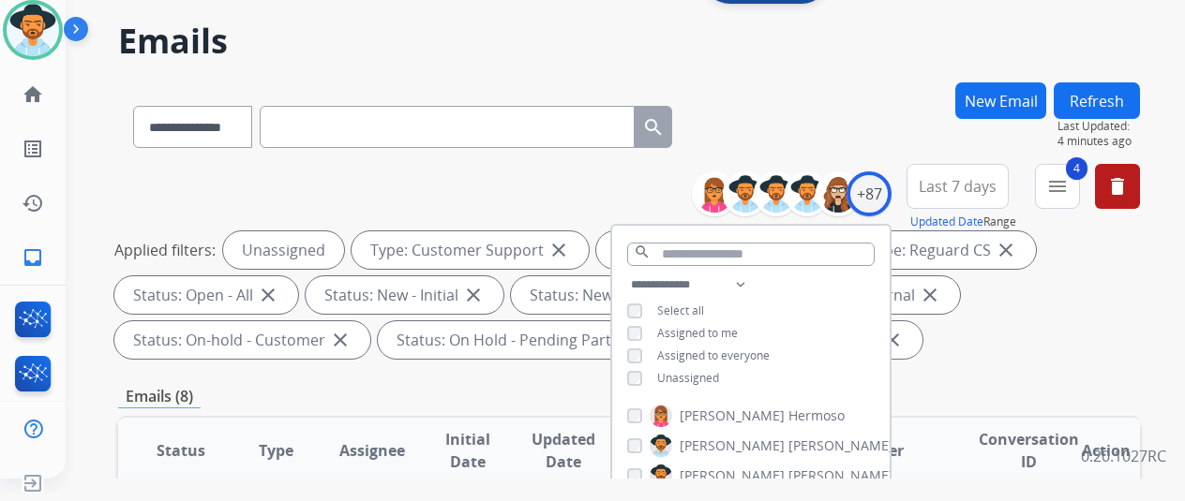
scroll to position [0, 0]
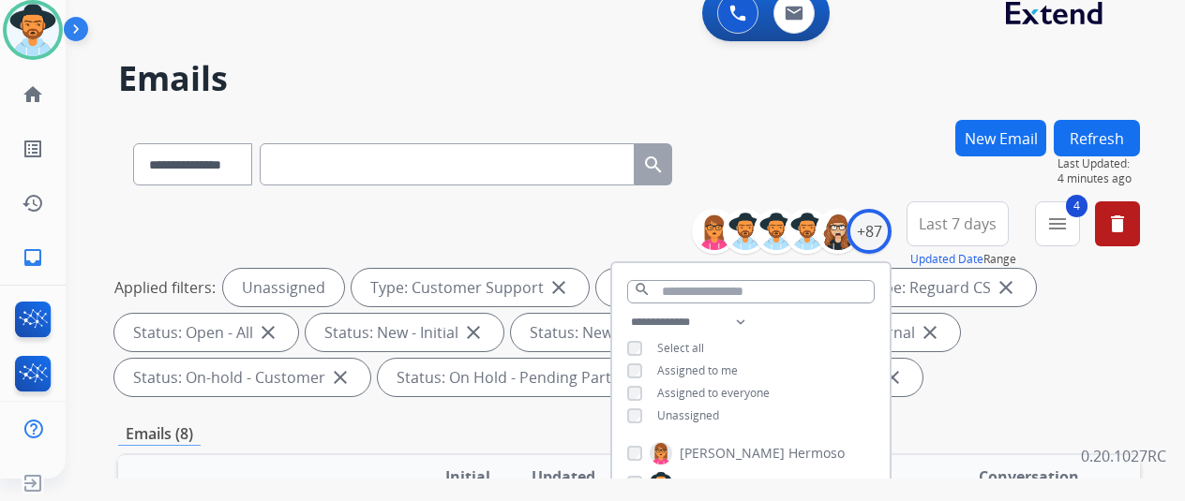
click at [839, 121] on div "**********" at bounding box center [629, 161] width 1022 height 82
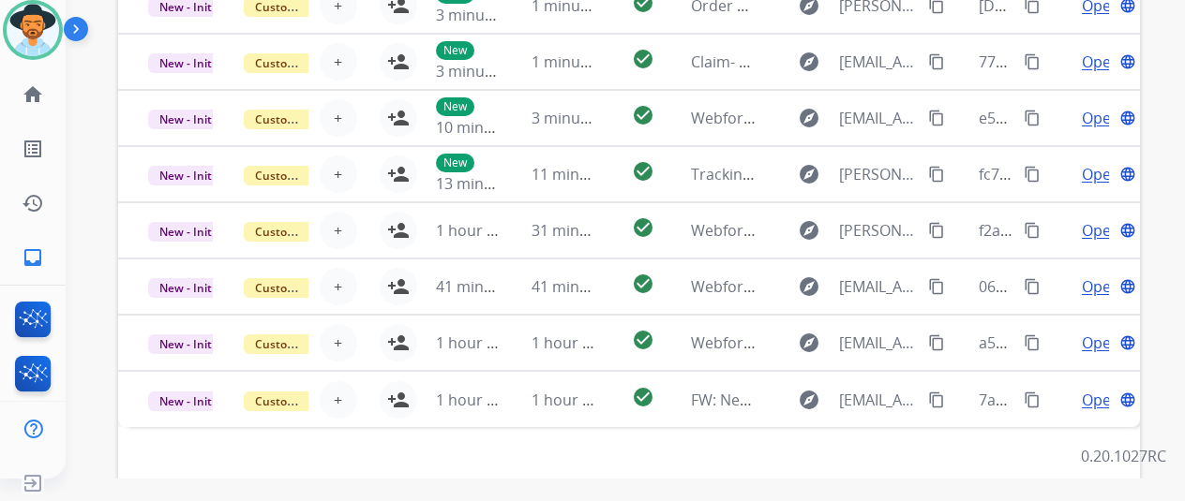
scroll to position [562, 0]
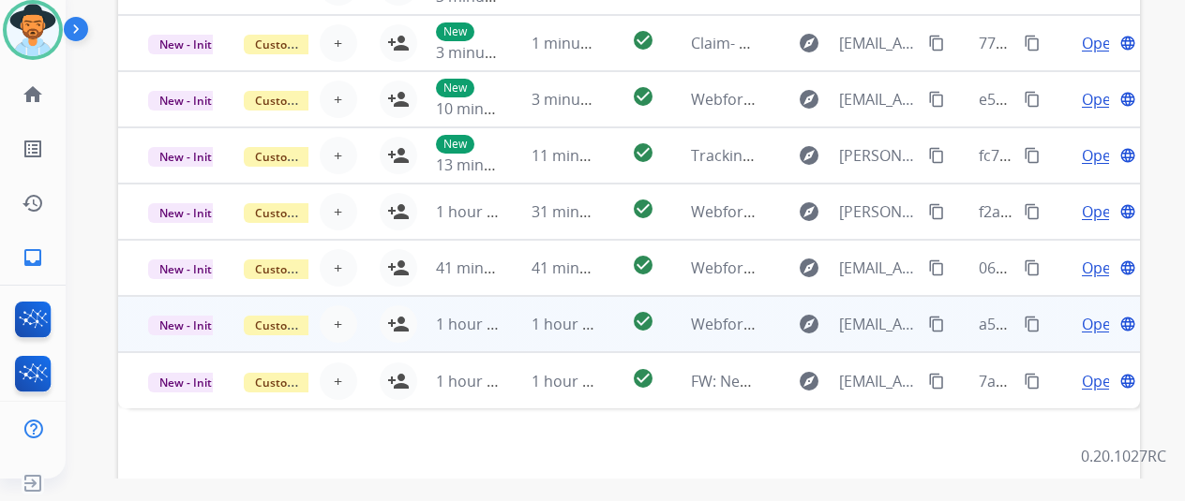
click at [1099, 322] on span "Open" at bounding box center [1101, 324] width 38 height 22
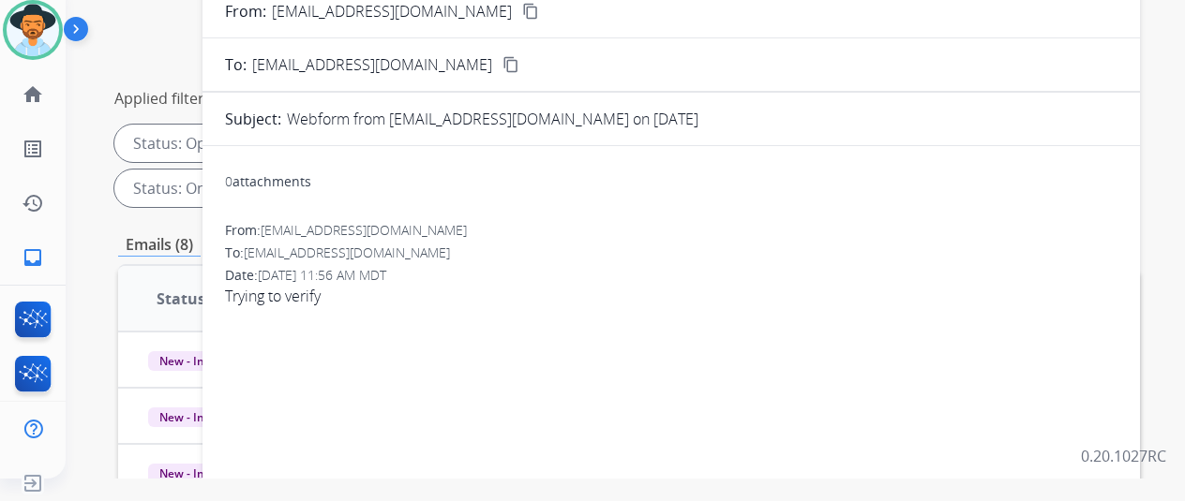
scroll to position [187, 0]
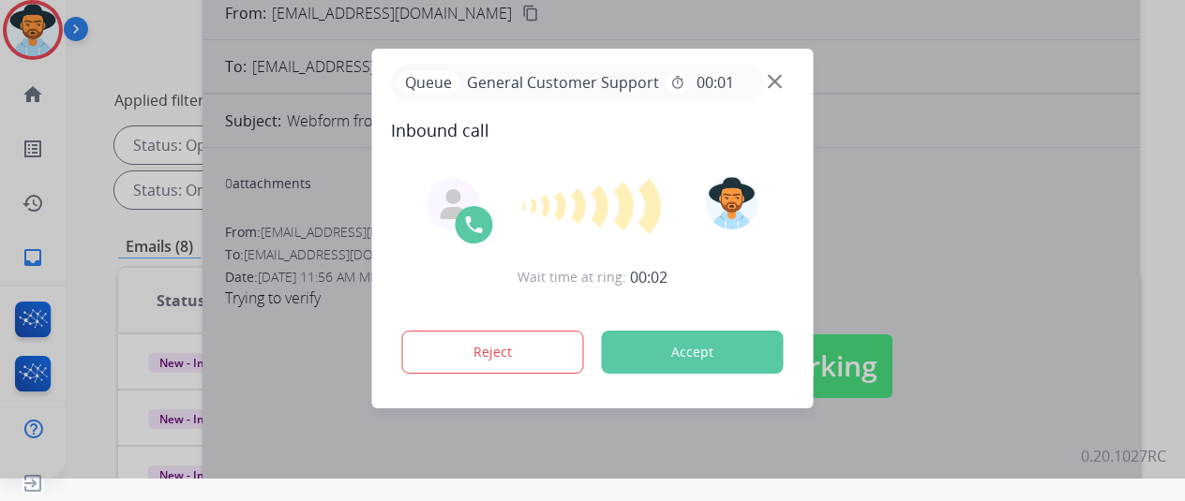
click at [1044, 352] on div at bounding box center [592, 228] width 1185 height 501
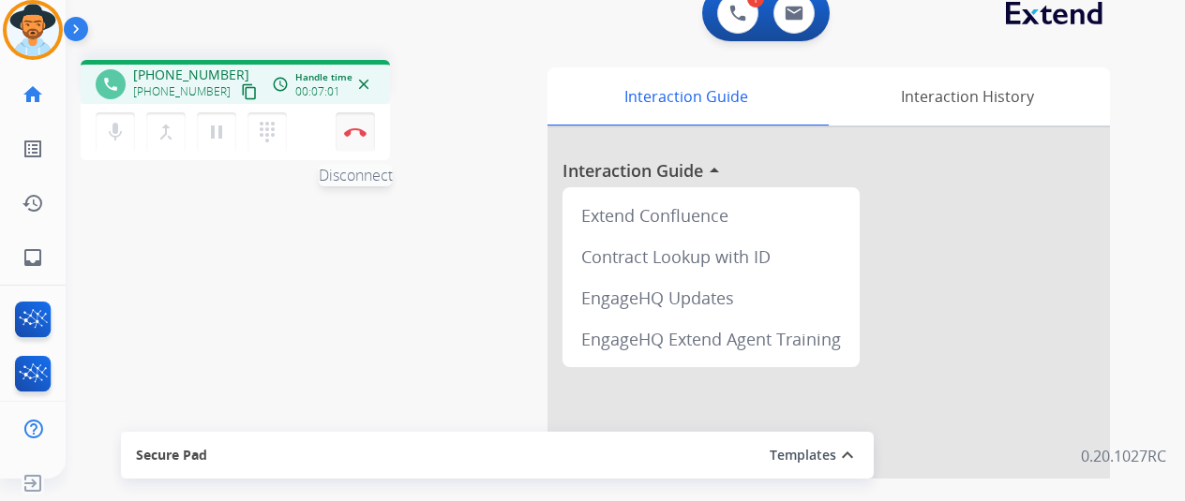
click at [351, 125] on button "Disconnect" at bounding box center [355, 131] width 39 height 39
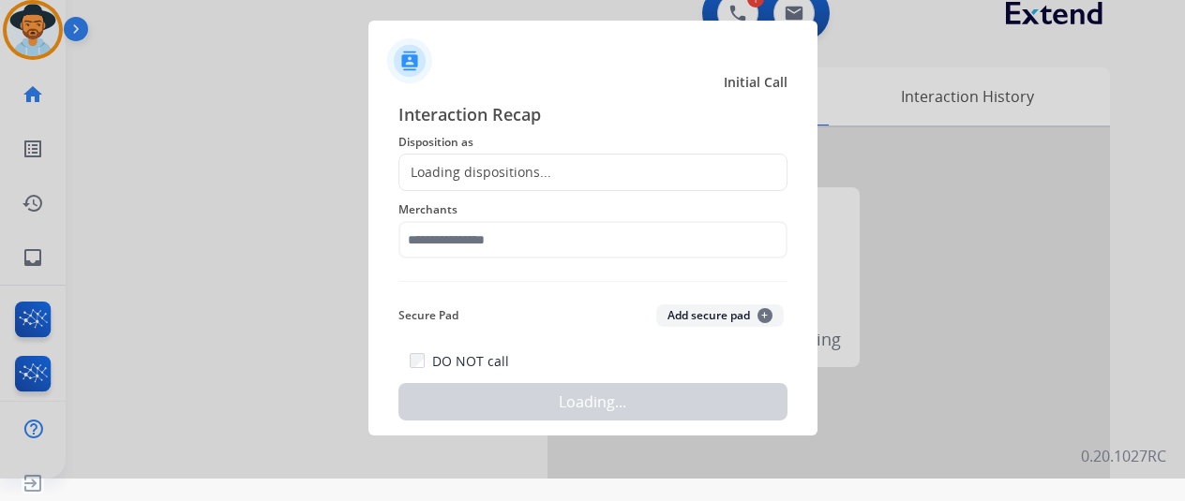
click at [450, 164] on div "Loading dispositions..." at bounding box center [475, 172] width 152 height 19
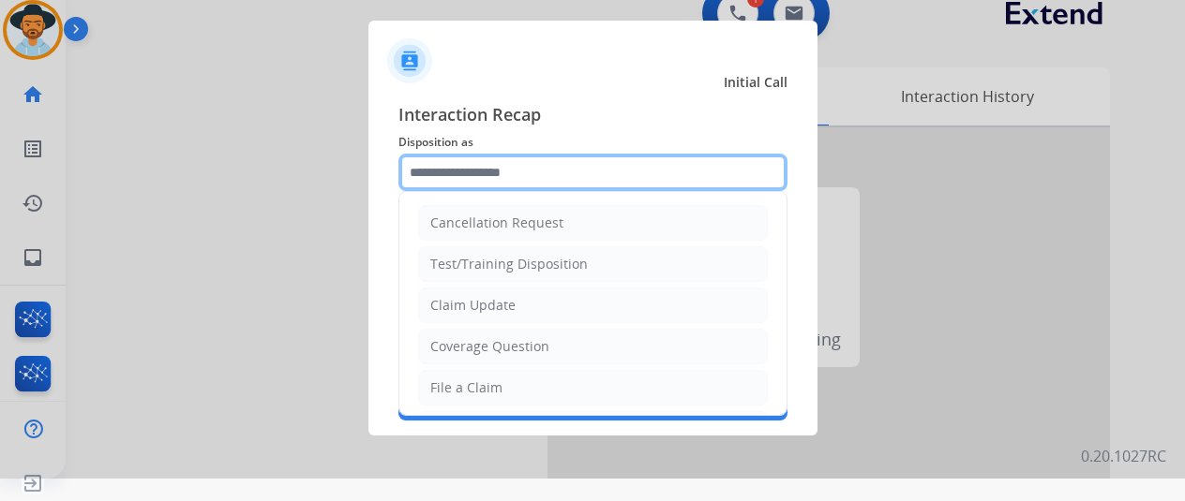
click at [447, 167] on input "text" at bounding box center [592, 172] width 389 height 37
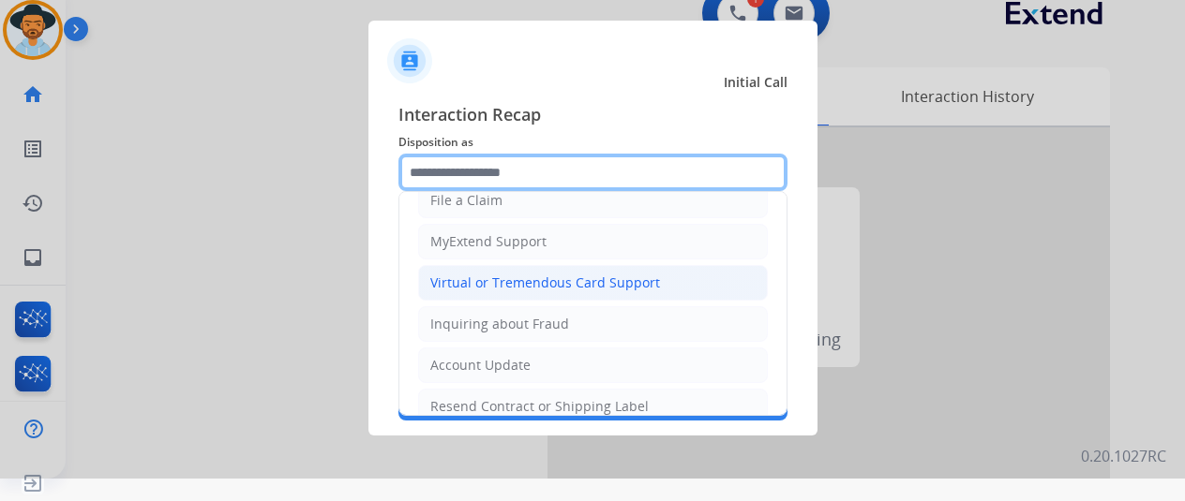
scroll to position [281, 0]
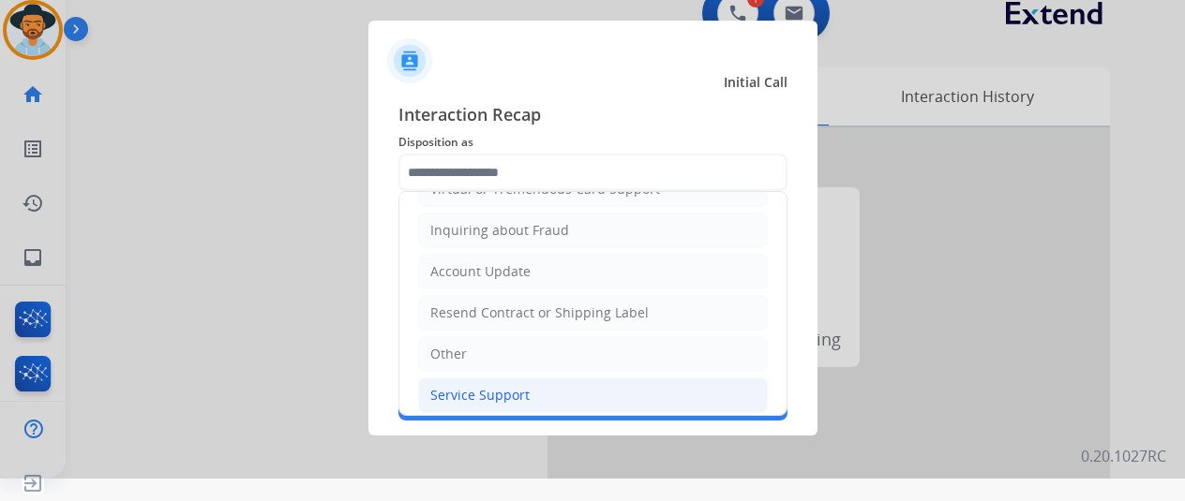
click at [470, 392] on div "Service Support" at bounding box center [479, 395] width 99 height 19
type input "**********"
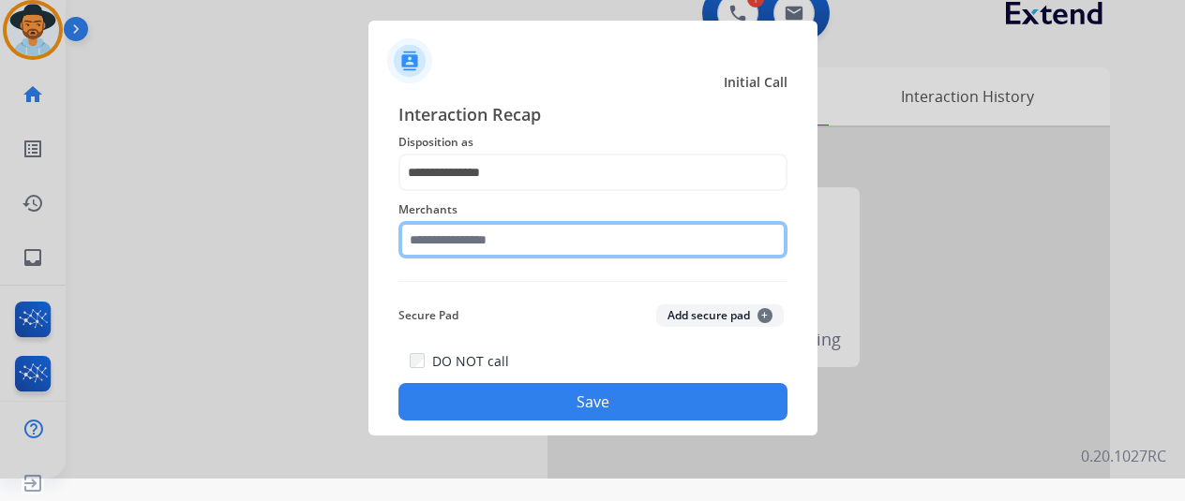
click at [444, 237] on input "text" at bounding box center [592, 239] width 389 height 37
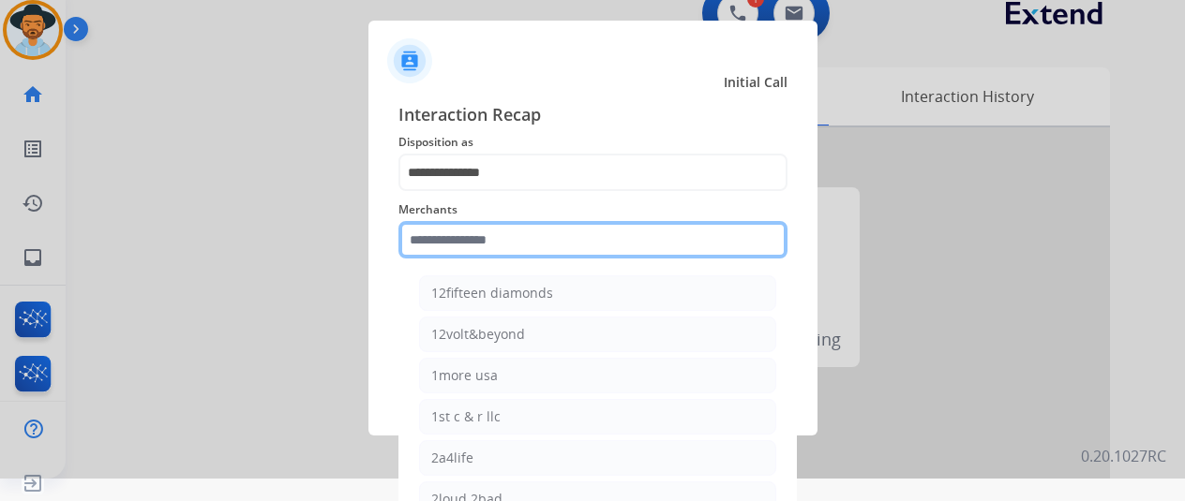
click at [445, 235] on input "text" at bounding box center [592, 239] width 389 height 37
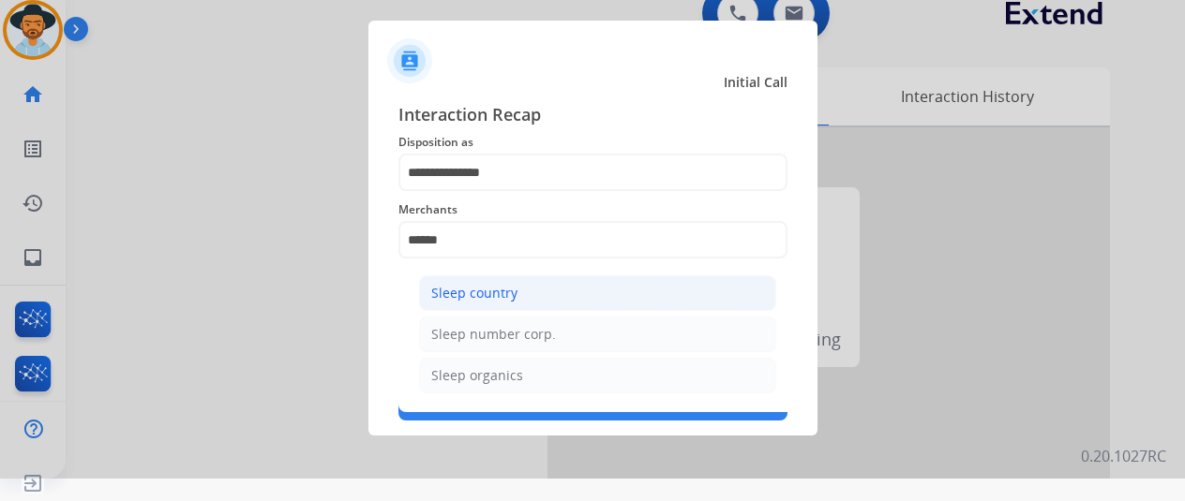
click at [508, 298] on div "Sleep country" at bounding box center [474, 293] width 86 height 19
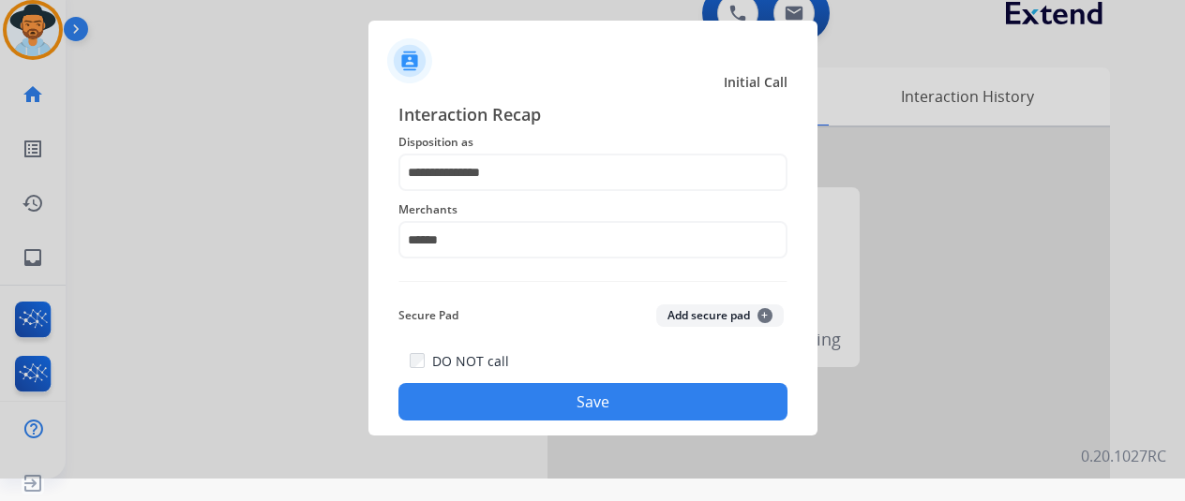
type input "**********"
click at [578, 397] on button "Save" at bounding box center [592, 401] width 389 height 37
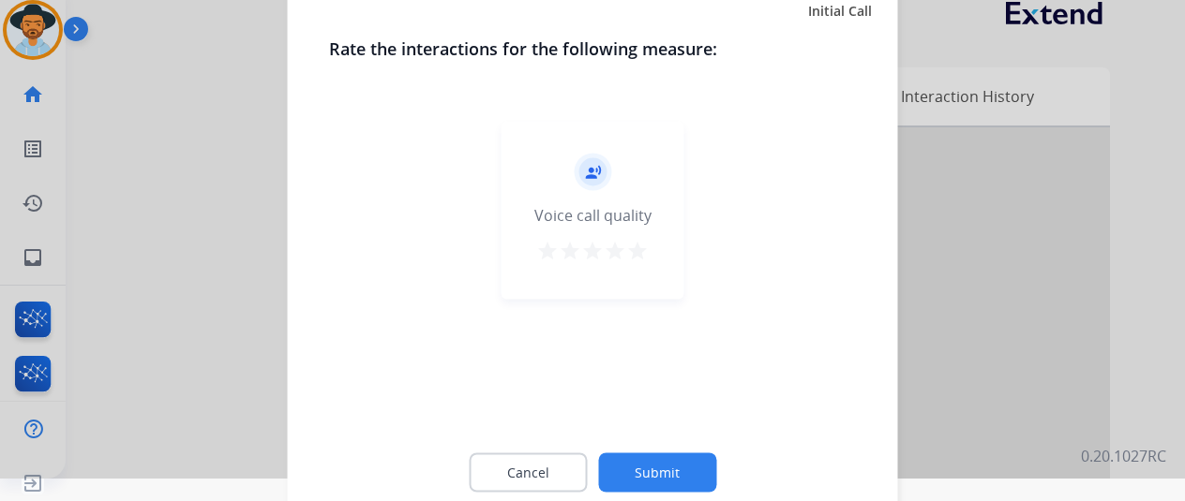
click at [659, 475] on button "Submit" at bounding box center [657, 472] width 118 height 39
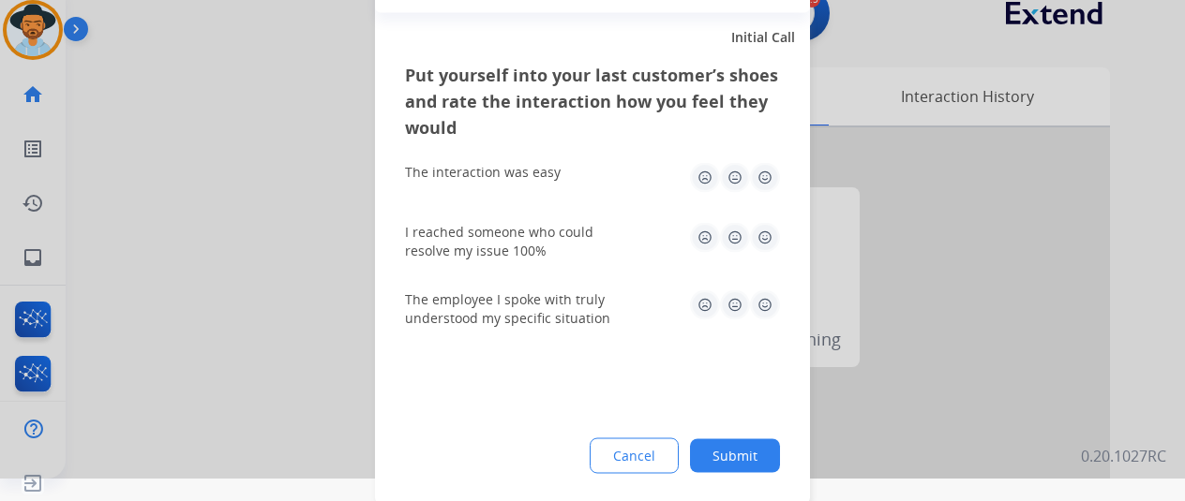
click at [739, 464] on button "Submit" at bounding box center [735, 456] width 90 height 34
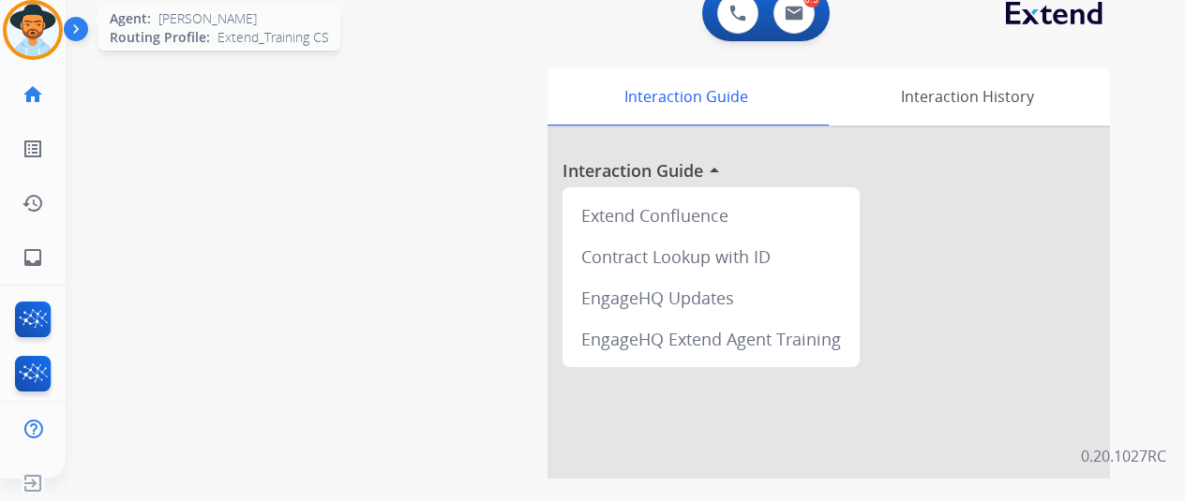
click at [36, 40] on img at bounding box center [33, 30] width 52 height 52
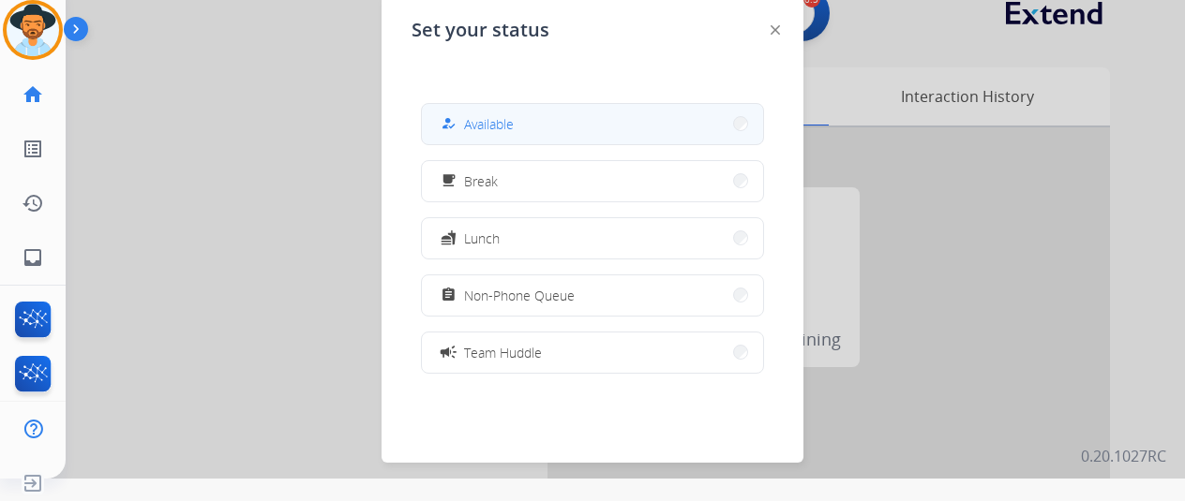
click at [491, 134] on div "how_to_reg Available" at bounding box center [475, 123] width 77 height 22
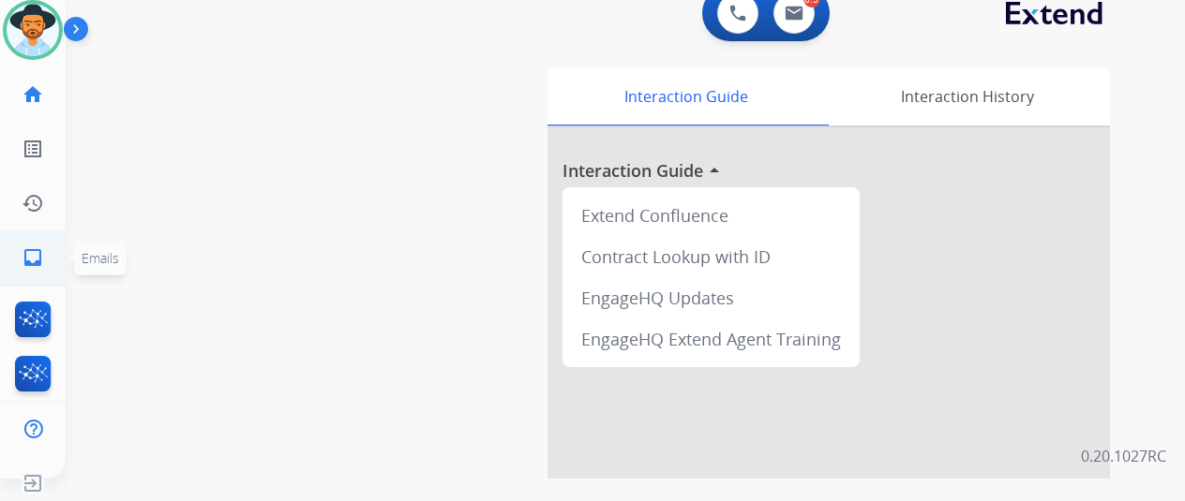
click at [29, 247] on mat-icon "inbox" at bounding box center [33, 258] width 22 height 22
select select "**********"
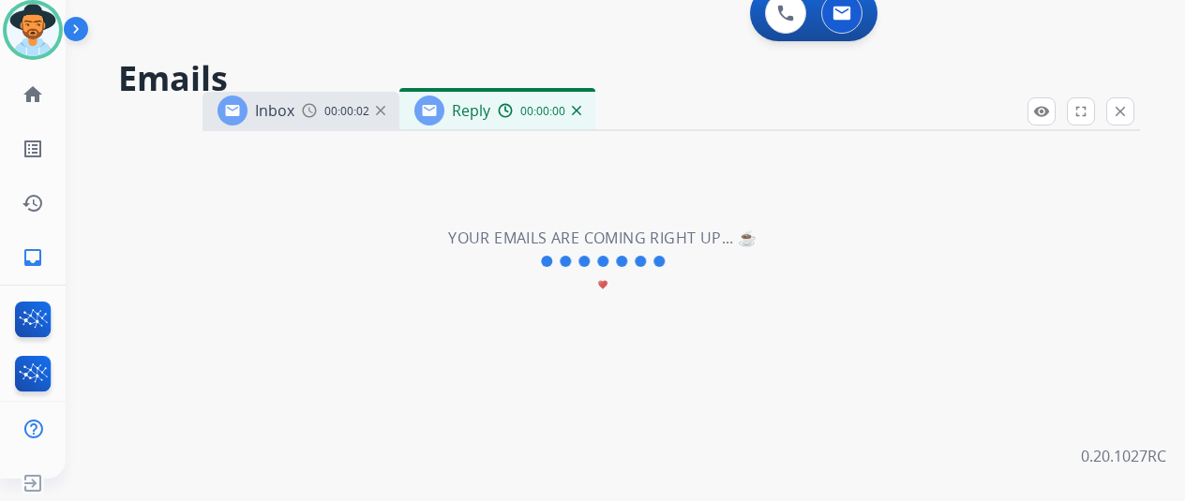
select select "**********"
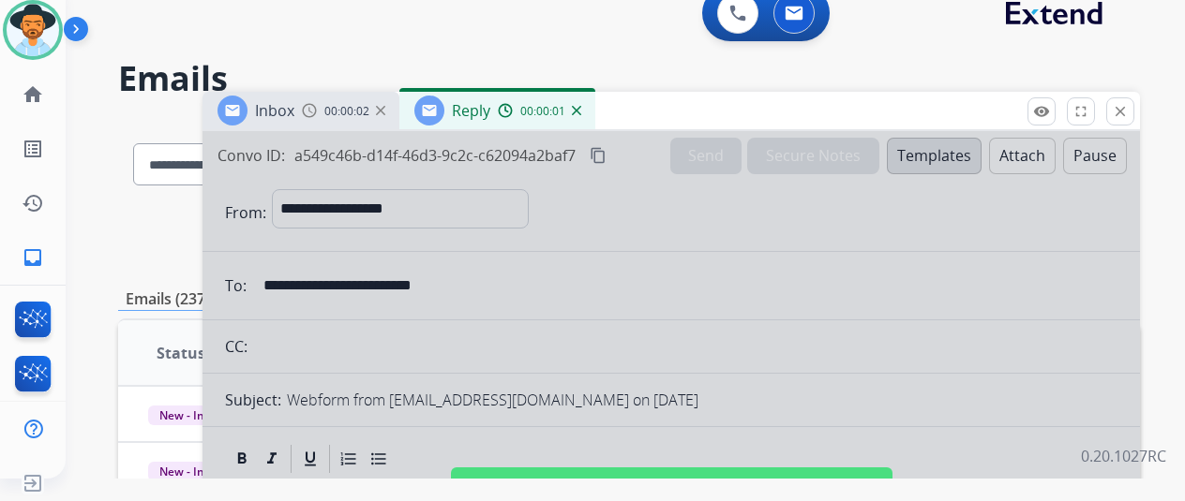
click at [738, 299] on div at bounding box center [670, 481] width 937 height 700
select select
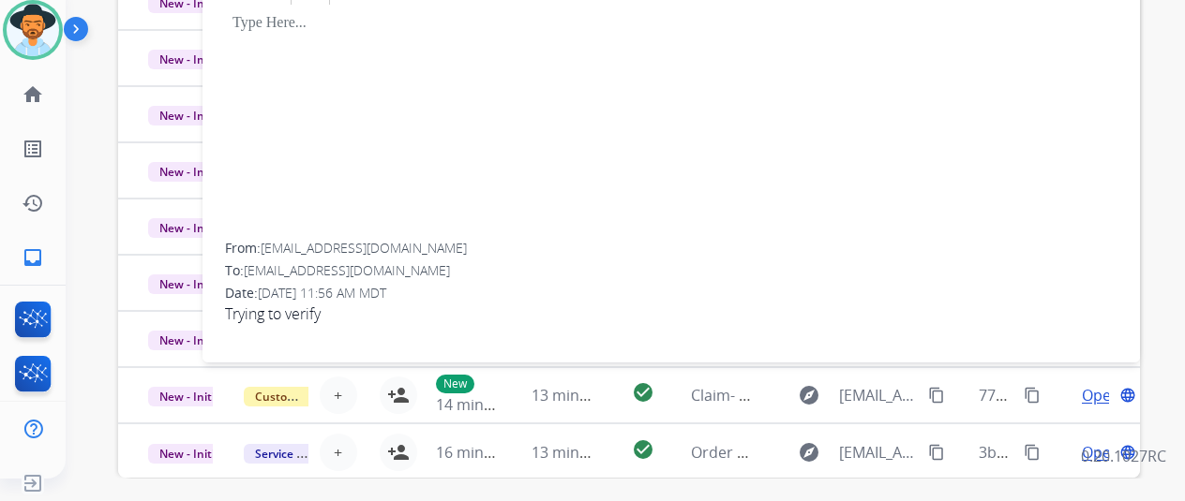
scroll to position [94, 0]
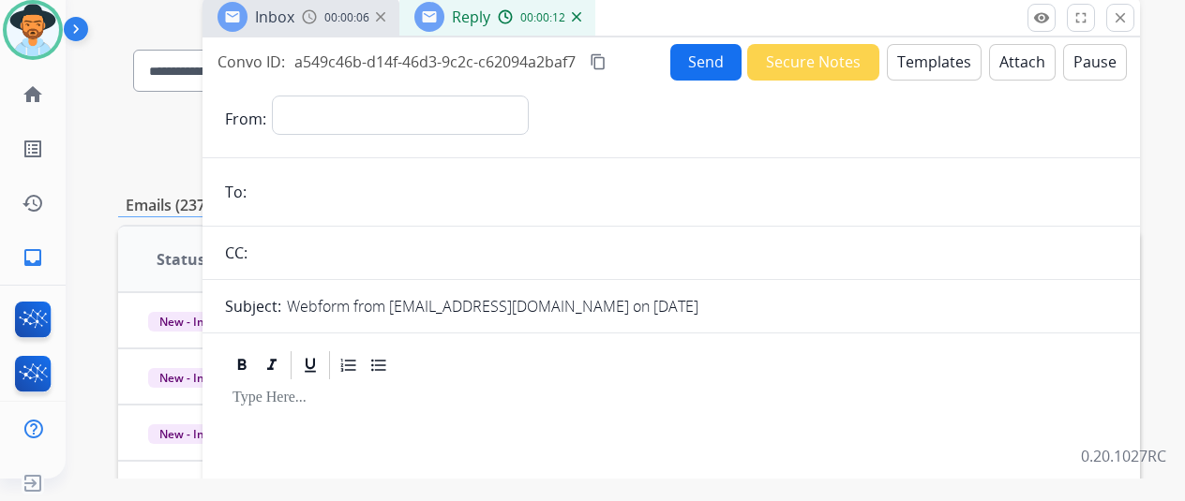
click at [581, 18] on img at bounding box center [576, 16] width 9 height 9
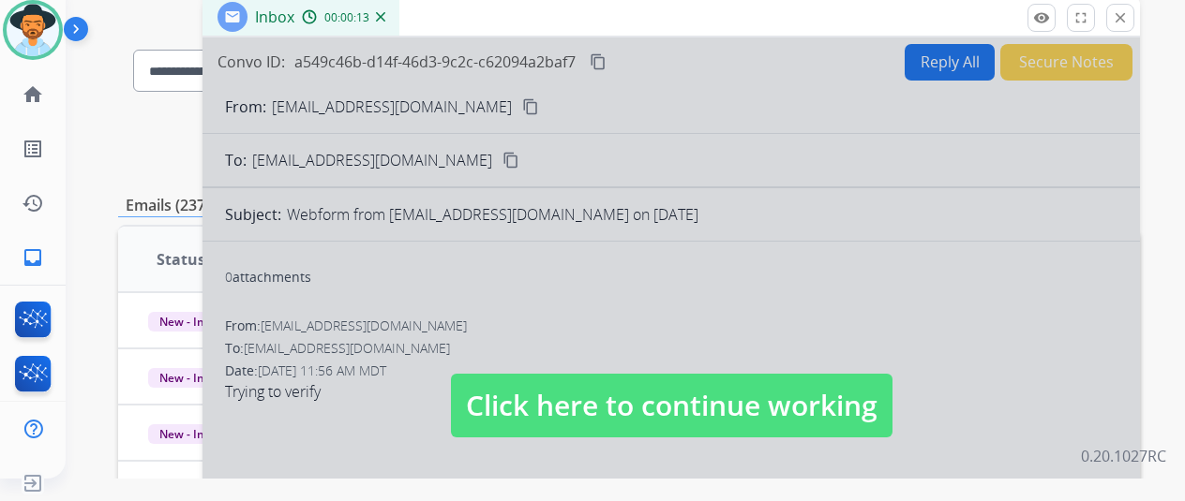
click at [385, 15] on img at bounding box center [380, 16] width 9 height 9
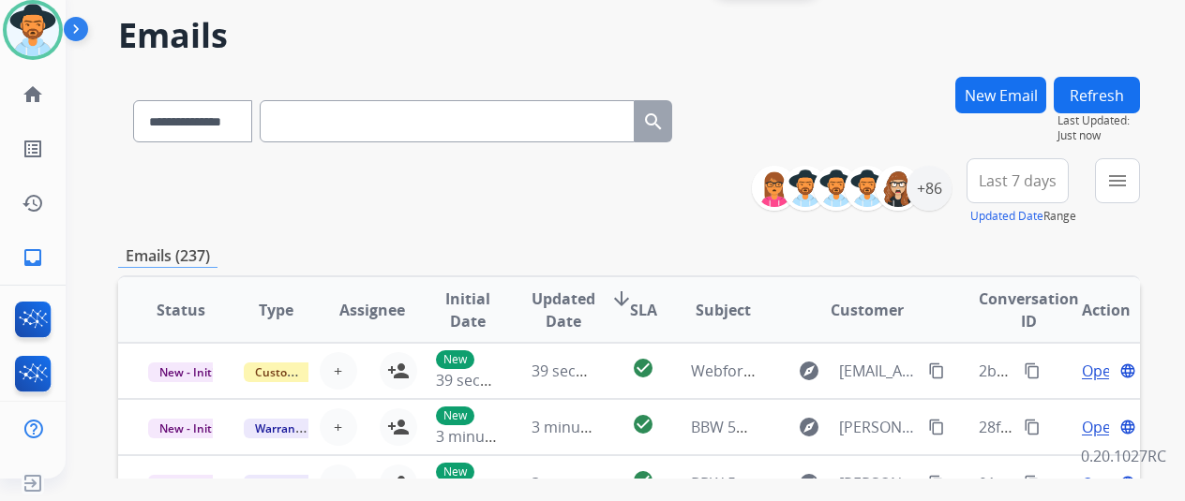
scroll to position [0, 0]
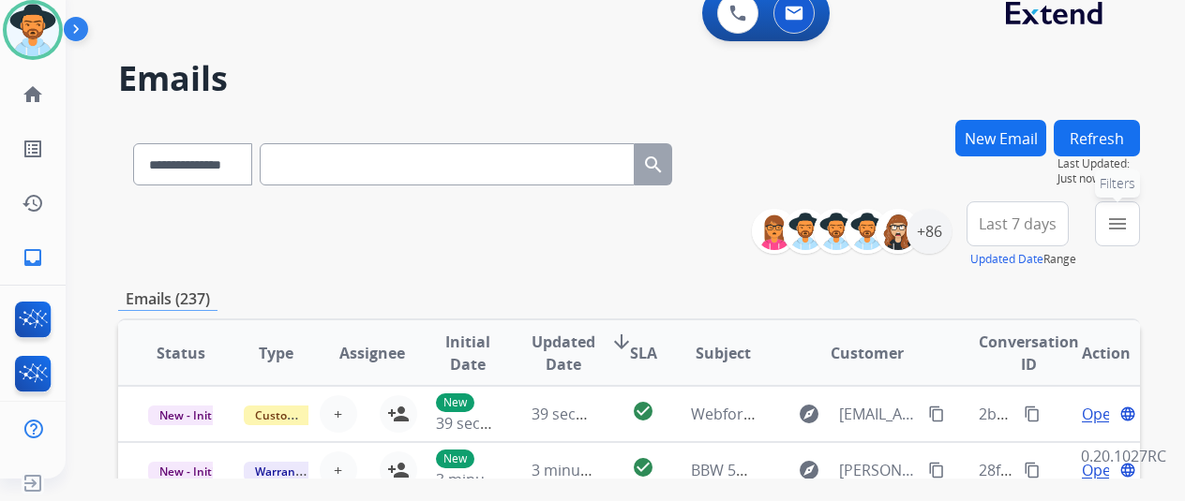
click at [1129, 227] on mat-icon "menu" at bounding box center [1117, 224] width 22 height 22
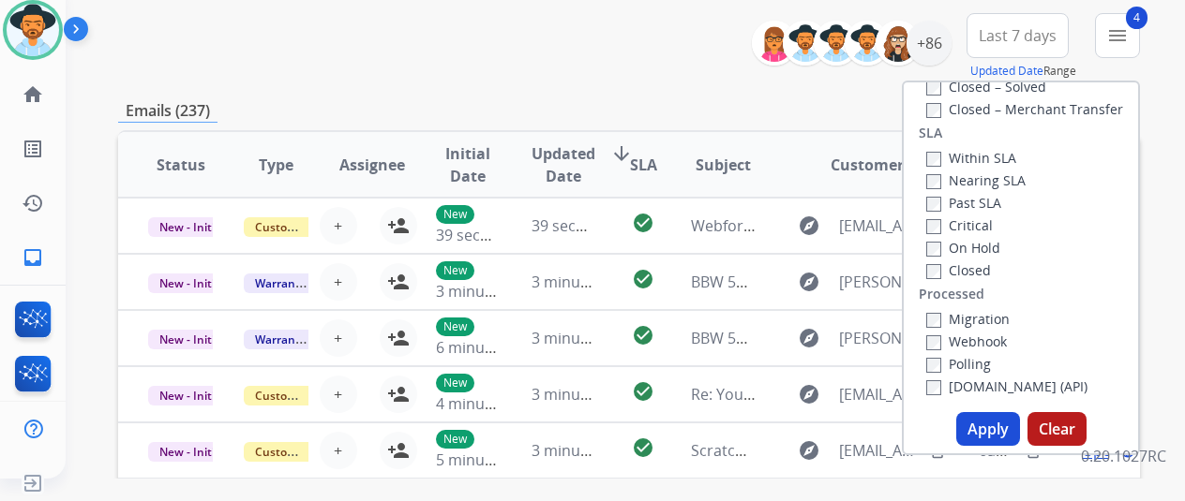
scroll to position [375, 0]
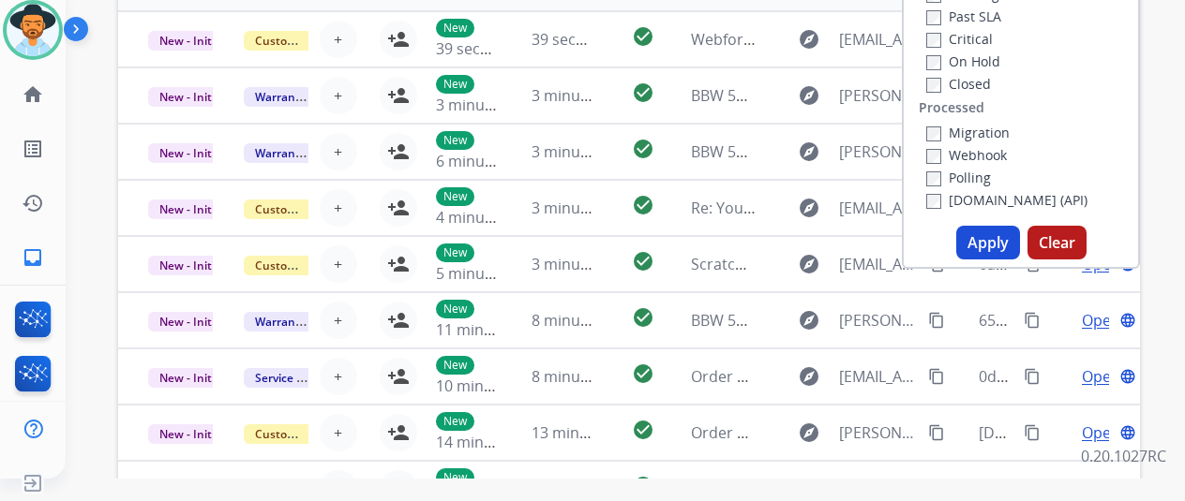
drag, startPoint x: 985, startPoint y: 247, endPoint x: 1175, endPoint y: 251, distance: 189.4
click at [989, 247] on button "Apply" at bounding box center [988, 243] width 64 height 34
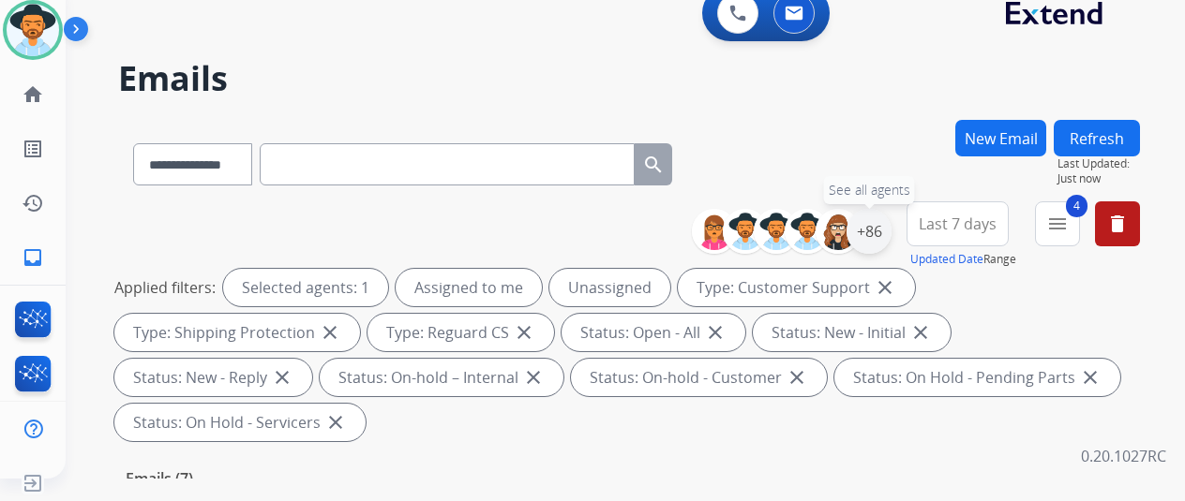
click at [886, 232] on div "+86" at bounding box center [868, 231] width 45 height 45
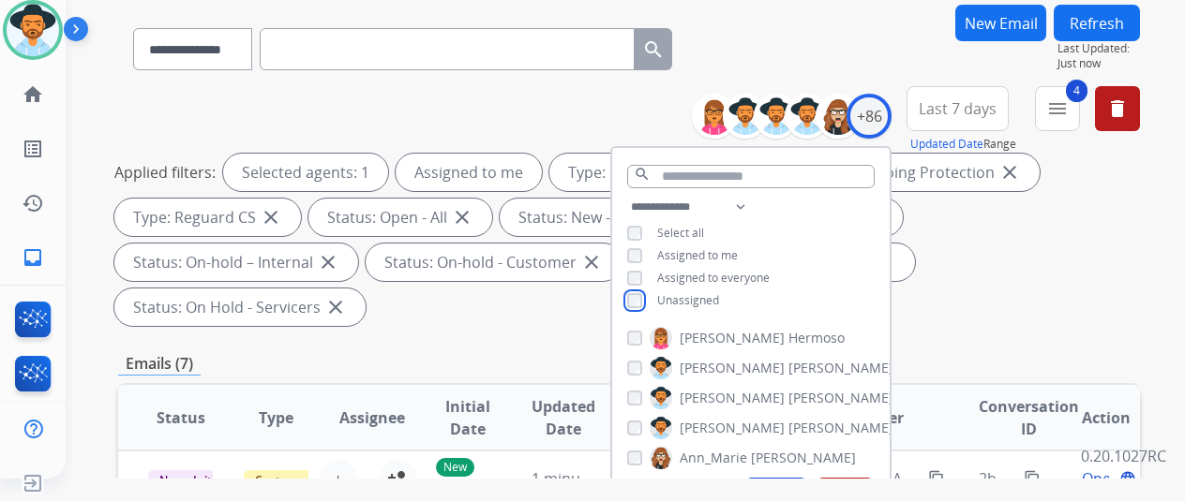
scroll to position [281, 0]
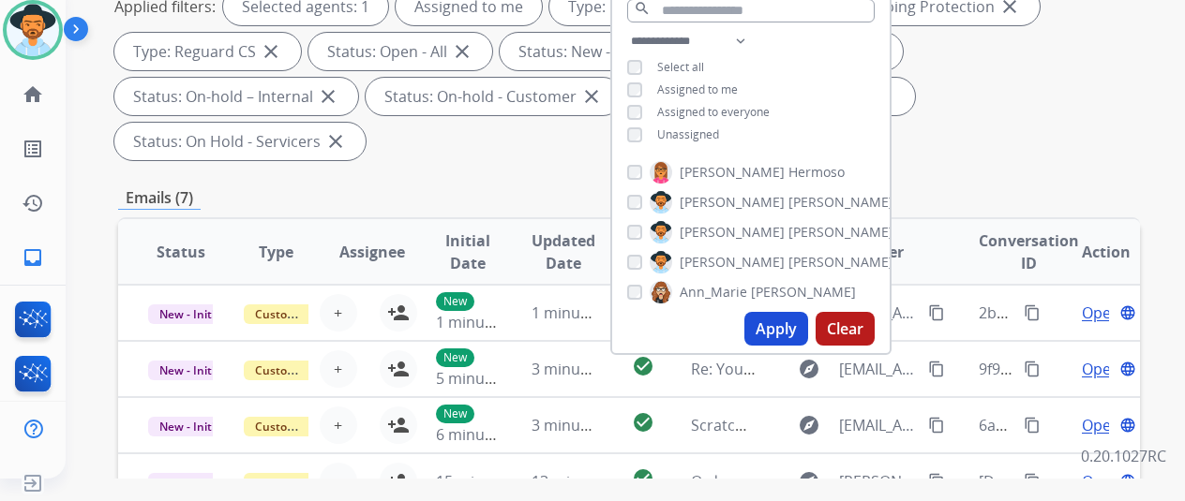
click at [784, 326] on button "Apply" at bounding box center [776, 329] width 64 height 34
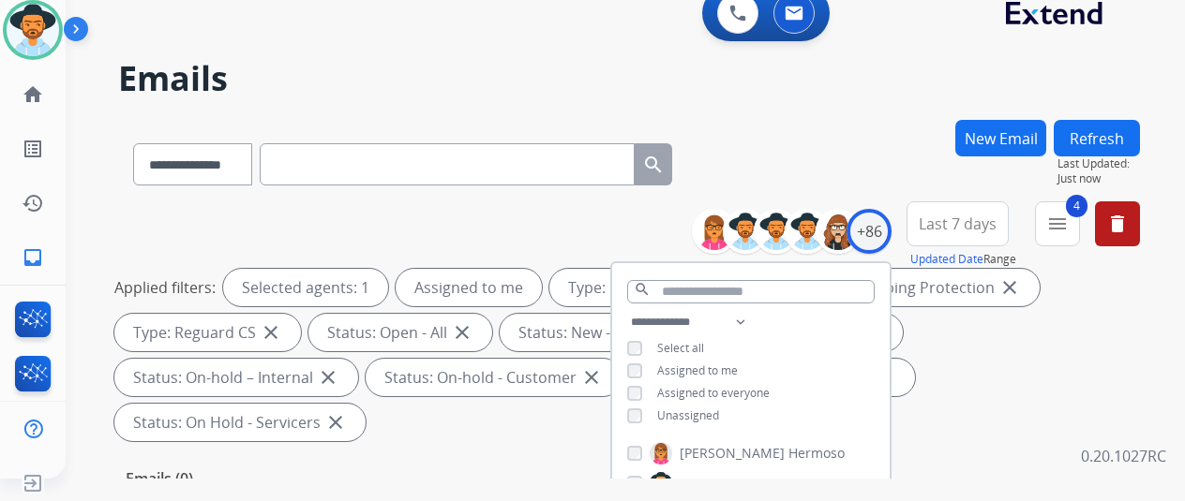
click at [873, 135] on div "**********" at bounding box center [629, 161] width 1022 height 82
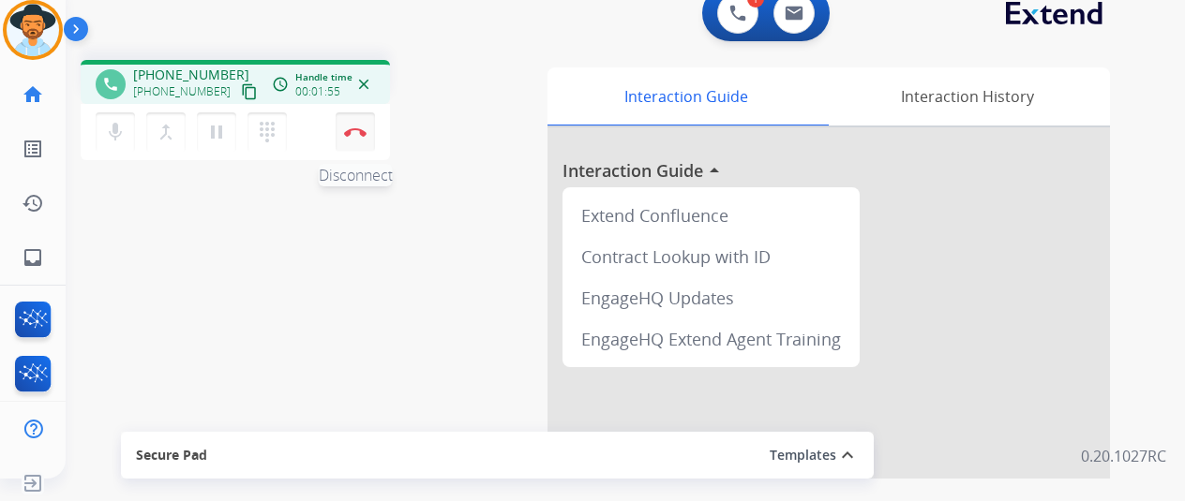
click at [349, 130] on img at bounding box center [355, 131] width 22 height 9
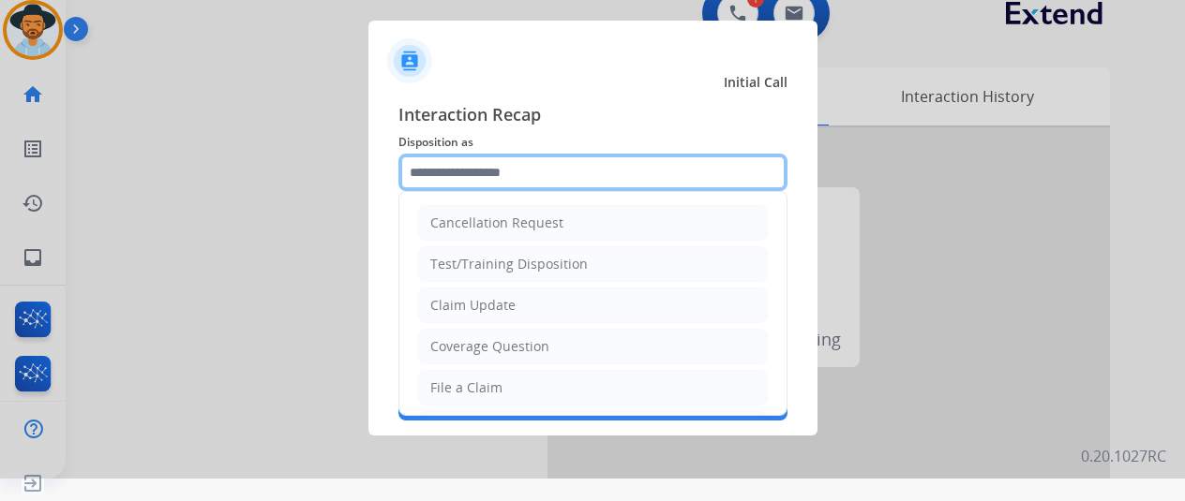
click at [468, 180] on input "text" at bounding box center [592, 172] width 389 height 37
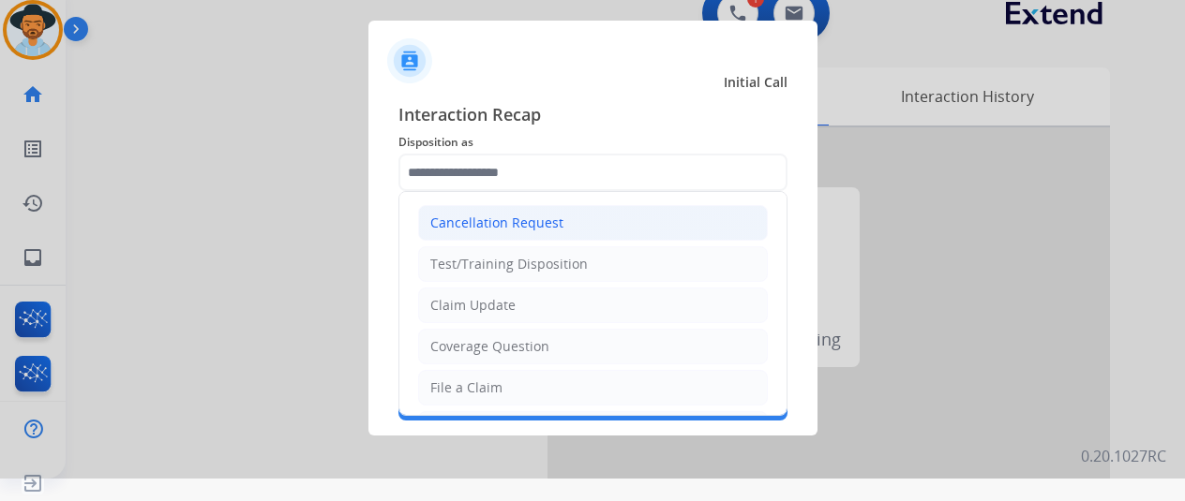
click at [465, 214] on div "Cancellation Request" at bounding box center [496, 223] width 133 height 19
type input "**********"
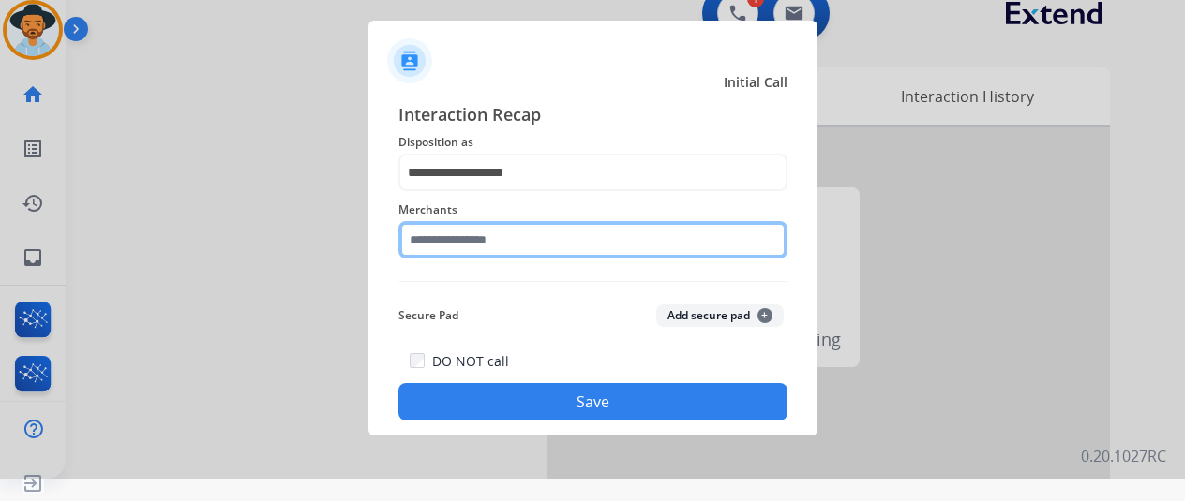
click at [463, 234] on input "text" at bounding box center [592, 239] width 389 height 37
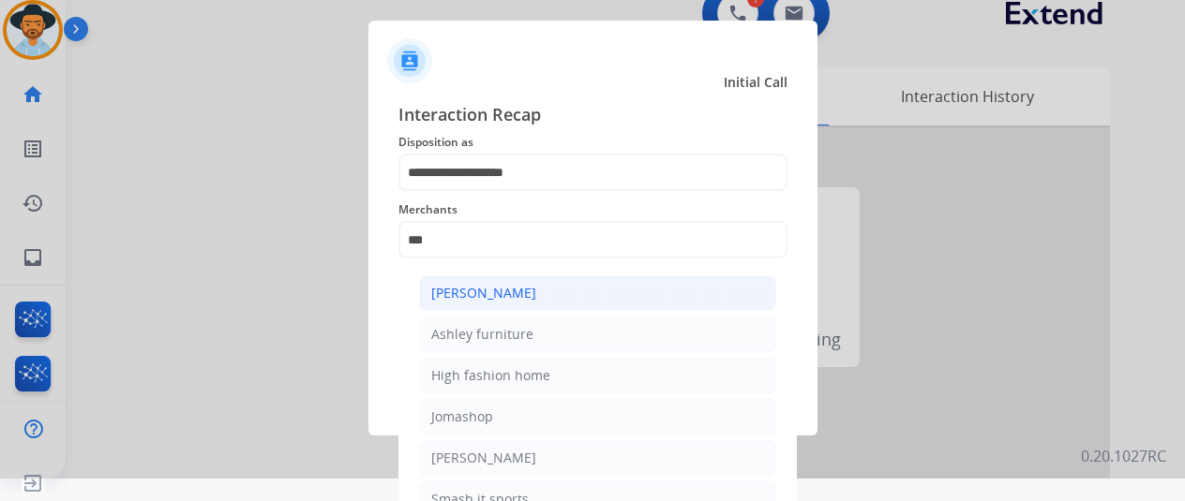
click at [504, 277] on li "[PERSON_NAME]" at bounding box center [597, 294] width 357 height 36
type input "**********"
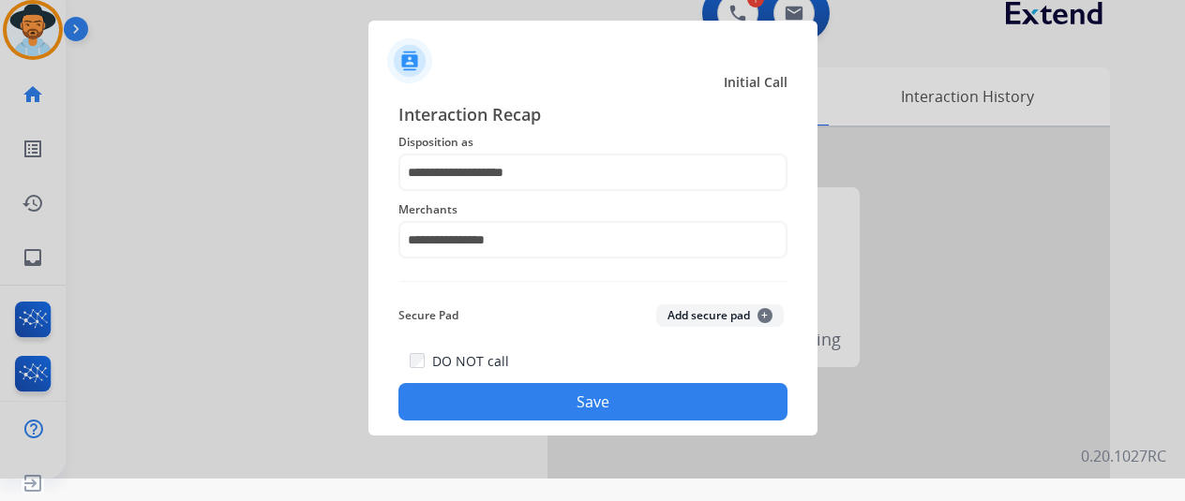
click at [588, 401] on button "Save" at bounding box center [592, 401] width 389 height 37
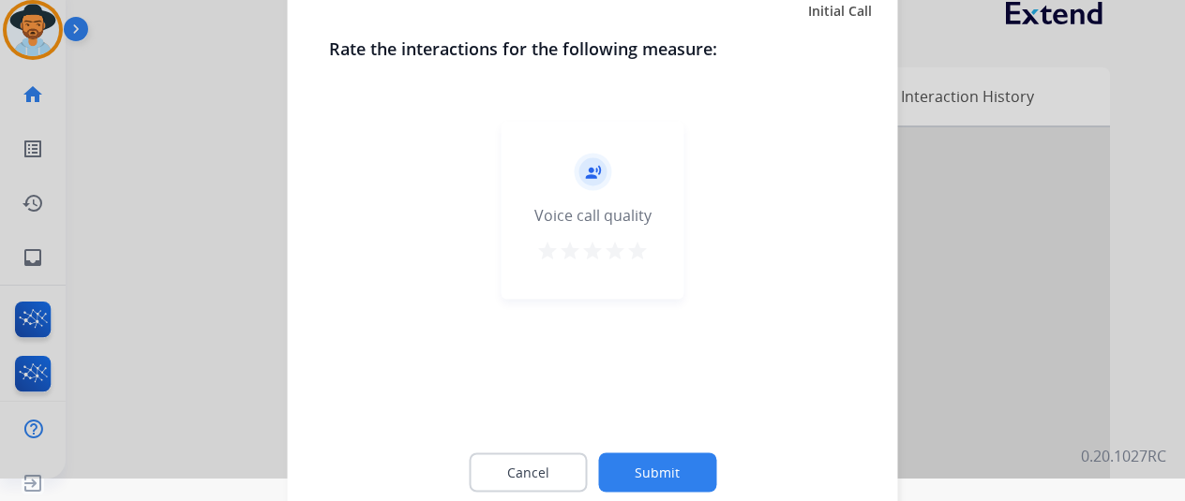
click at [647, 468] on button "Submit" at bounding box center [657, 472] width 118 height 39
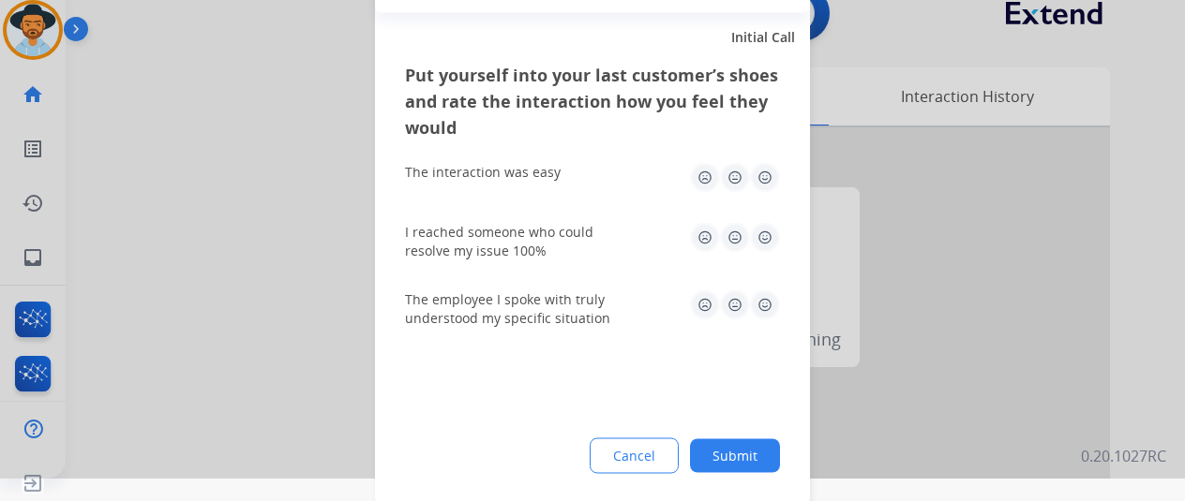
click at [740, 442] on button "Submit" at bounding box center [735, 456] width 90 height 34
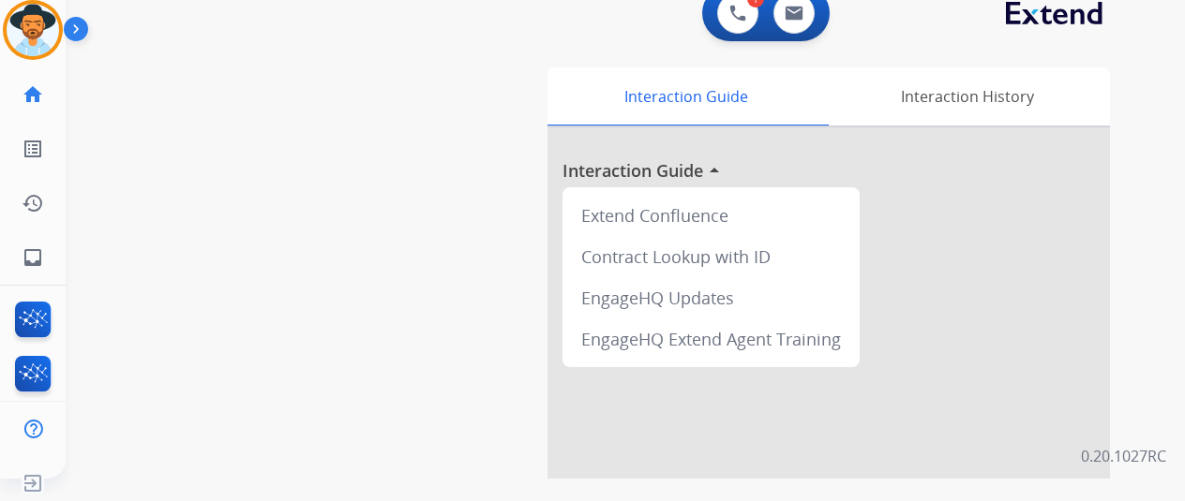
drag, startPoint x: 39, startPoint y: 22, endPoint x: 74, endPoint y: 18, distance: 35.0
click at [40, 22] on img at bounding box center [33, 30] width 52 height 52
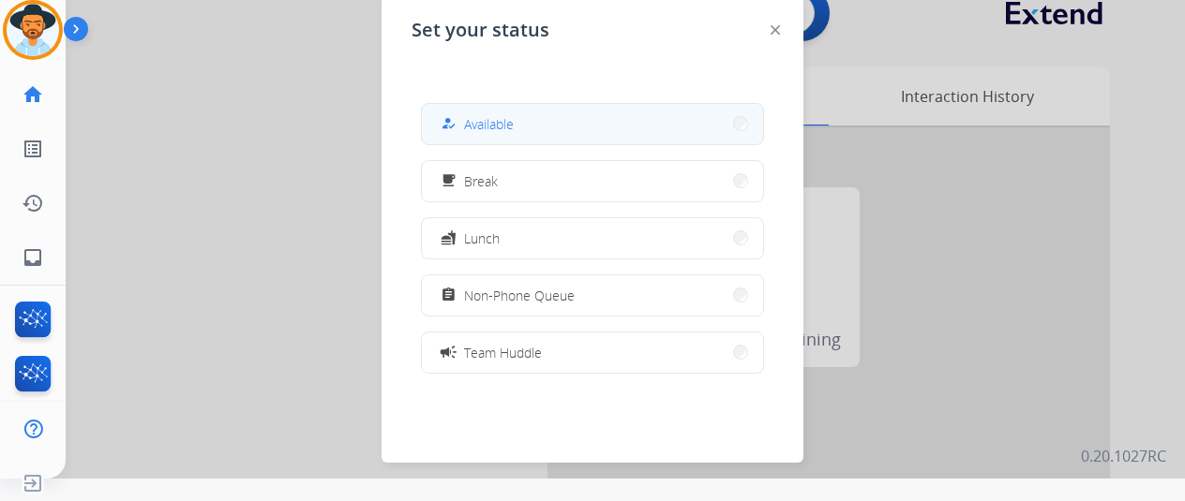
click at [478, 127] on span "Available" at bounding box center [489, 124] width 50 height 20
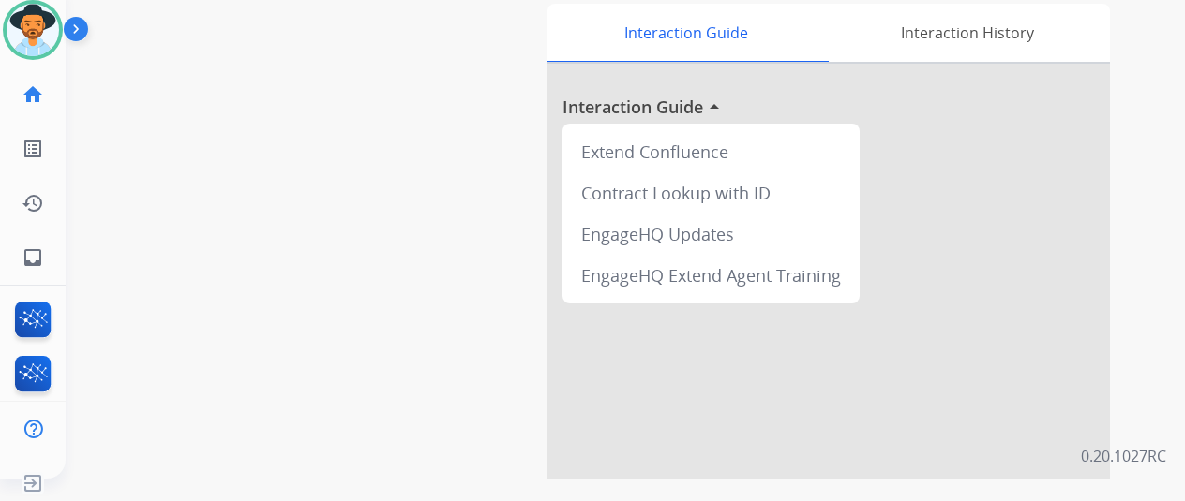
scroll to position [94, 0]
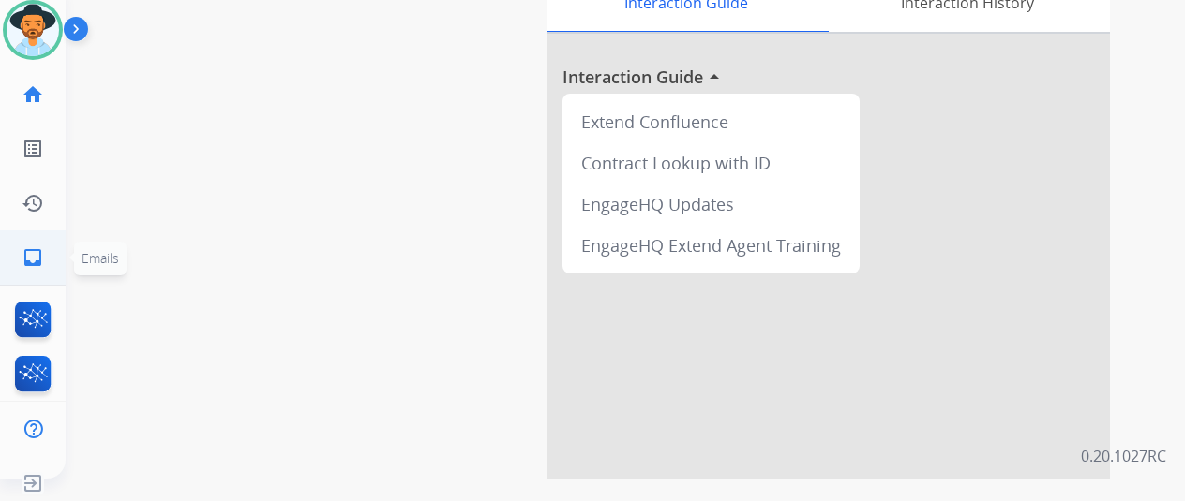
click at [28, 258] on mat-icon "inbox" at bounding box center [33, 258] width 22 height 22
select select "**********"
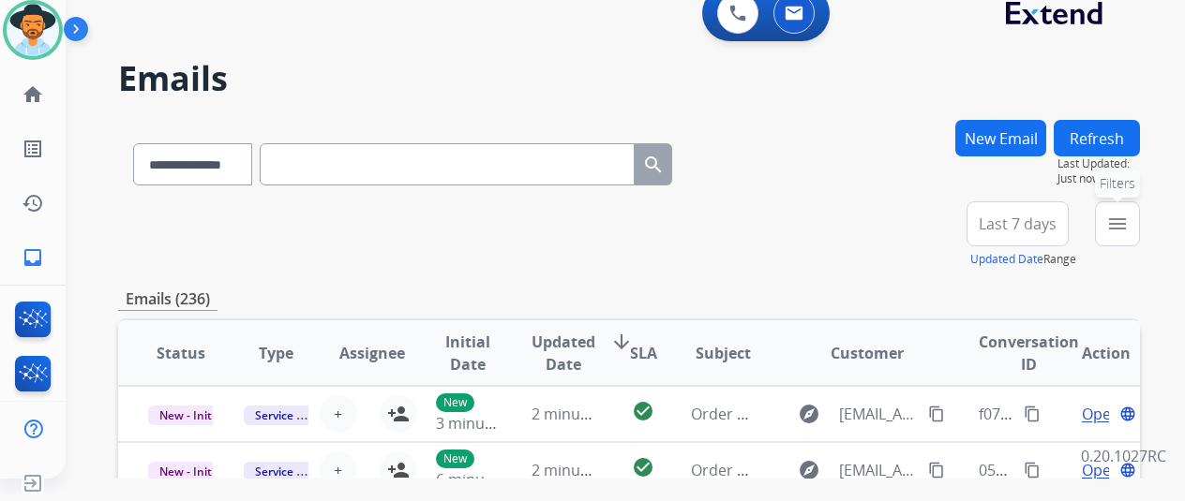
drag, startPoint x: 1144, startPoint y: 222, endPoint x: 1137, endPoint y: 215, distance: 10.0
click at [1140, 222] on button "menu Filters" at bounding box center [1117, 224] width 45 height 45
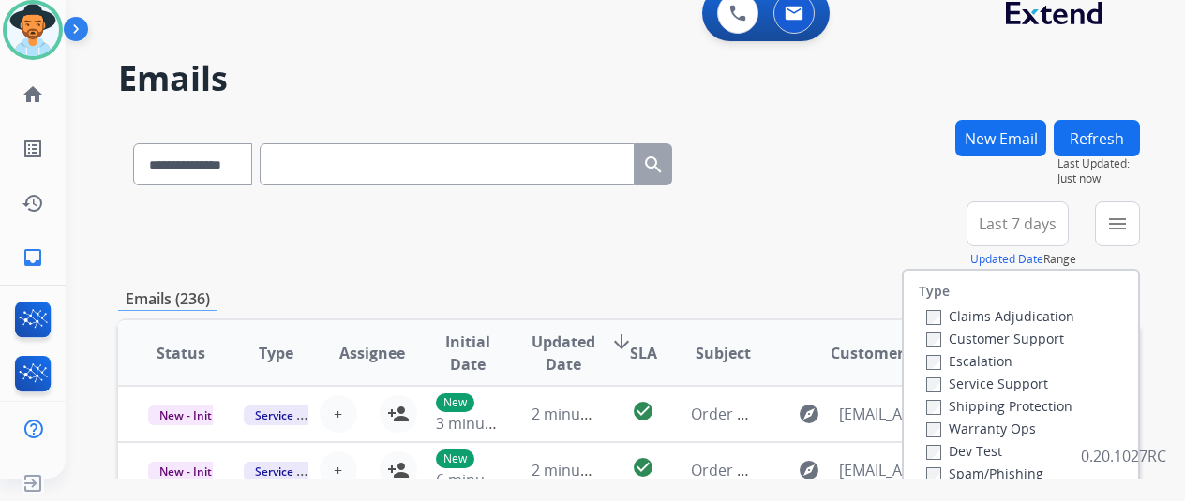
click at [948, 337] on label "Customer Support" at bounding box center [995, 339] width 138 height 18
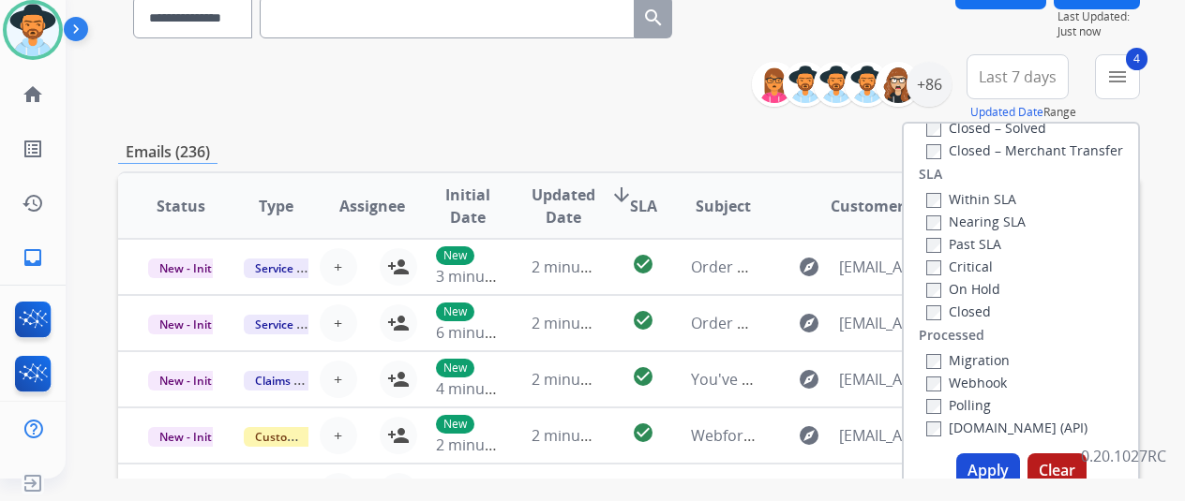
scroll to position [281, 0]
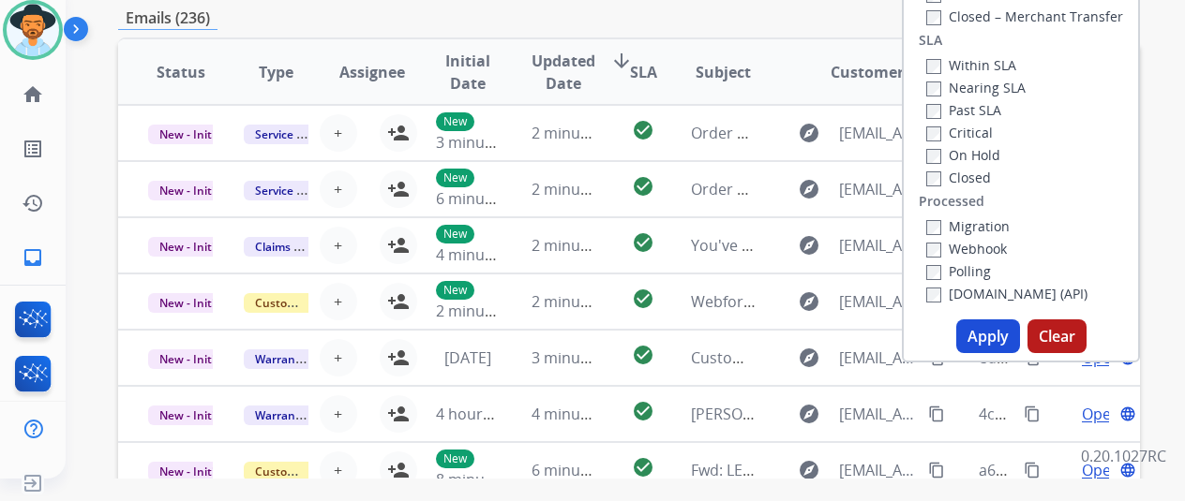
click at [992, 331] on button "Apply" at bounding box center [988, 337] width 64 height 34
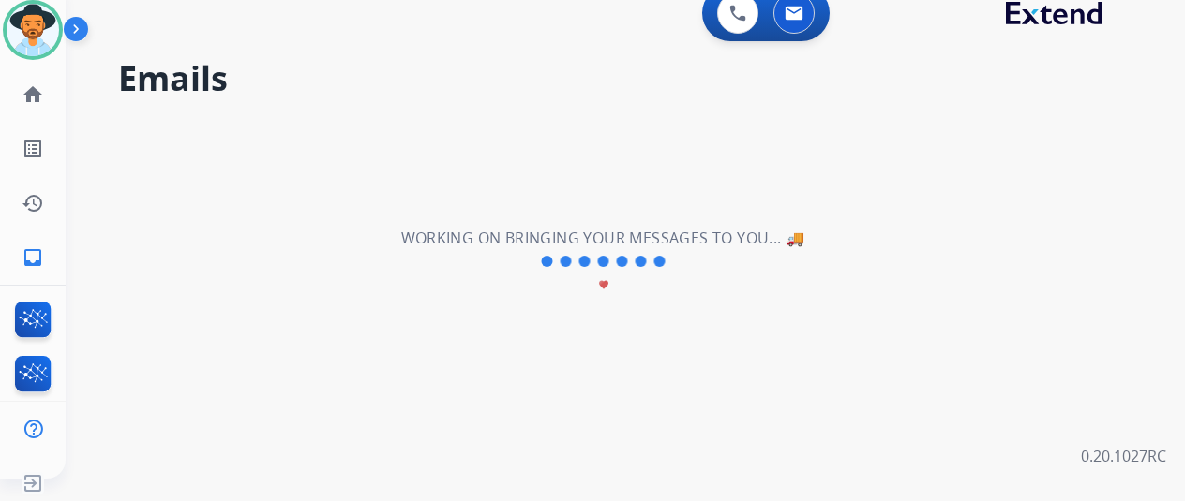
scroll to position [0, 0]
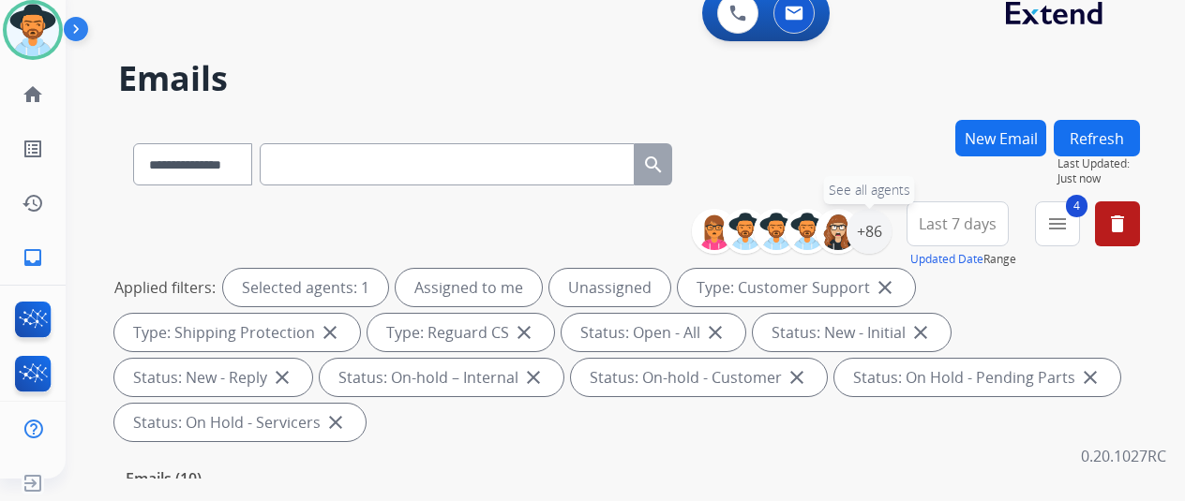
drag, startPoint x: 885, startPoint y: 233, endPoint x: 913, endPoint y: 174, distance: 65.4
click at [887, 232] on div "+86" at bounding box center [868, 231] width 45 height 45
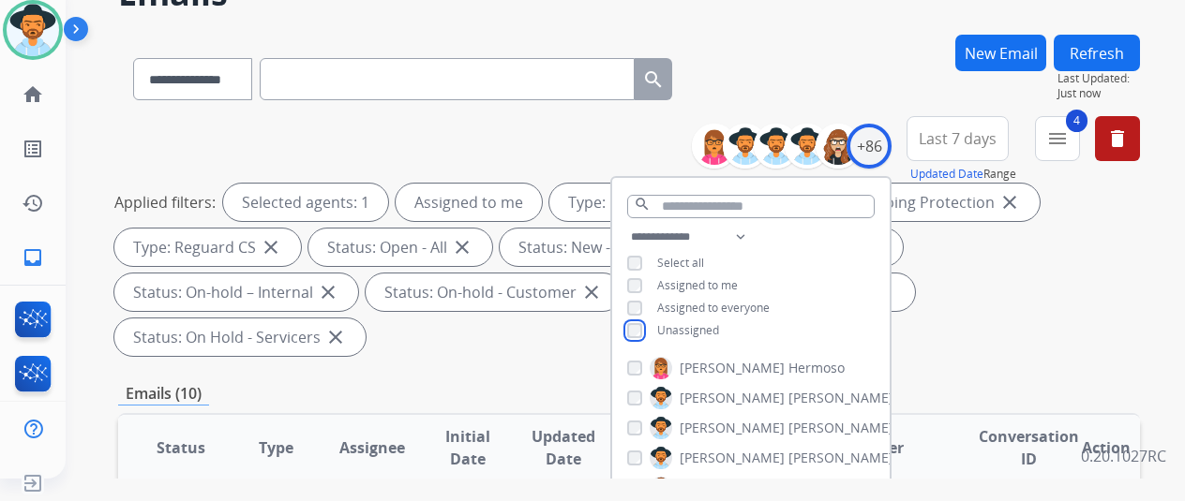
scroll to position [187, 0]
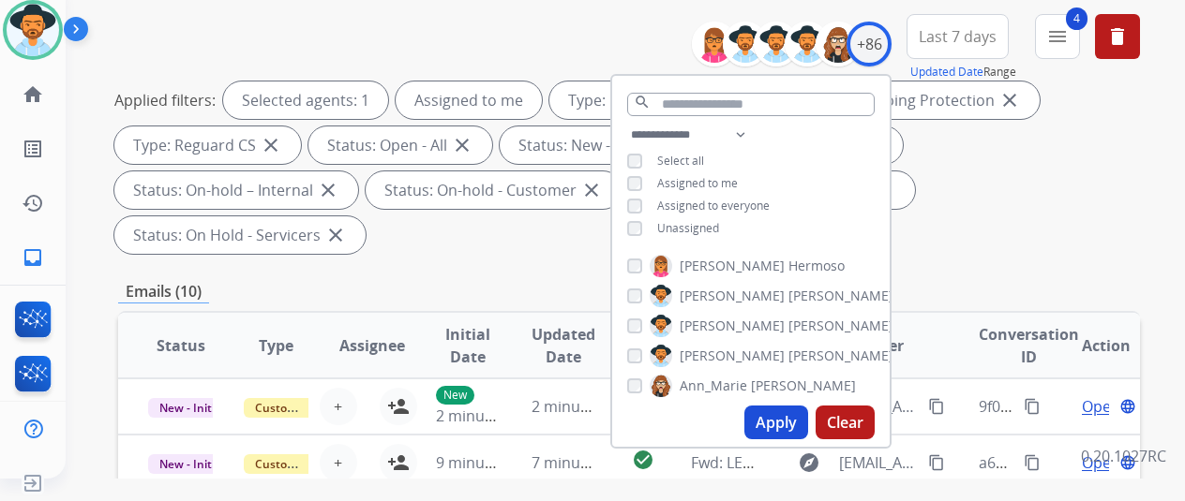
click at [769, 427] on button "Apply" at bounding box center [776, 423] width 64 height 34
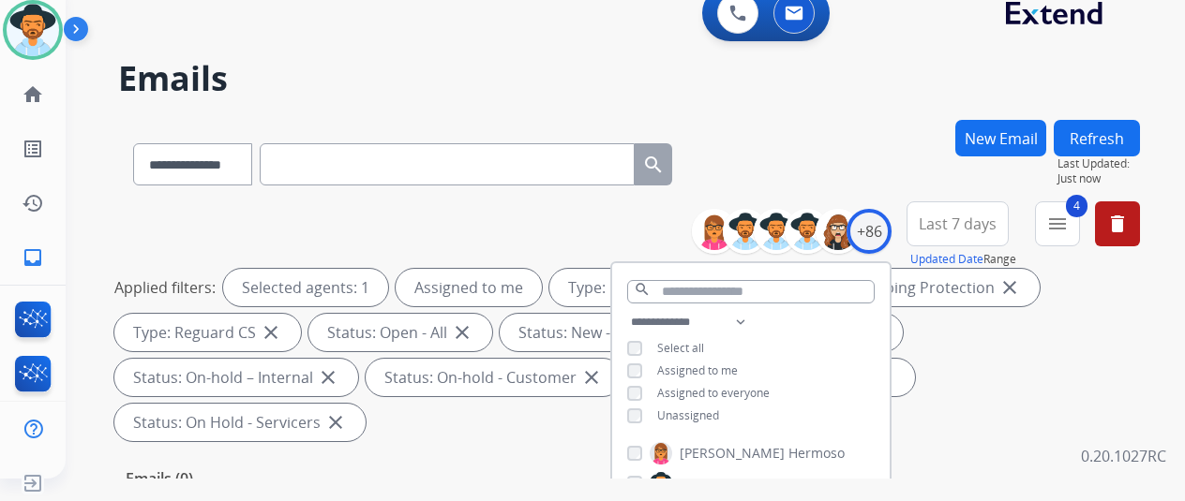
click at [861, 157] on div "**********" at bounding box center [629, 161] width 1022 height 82
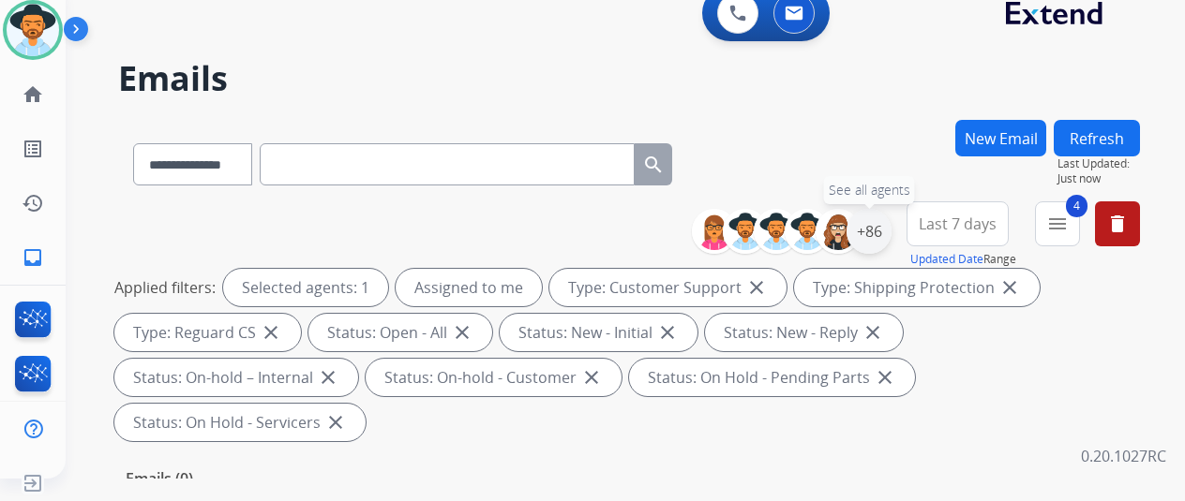
click at [890, 227] on div "+86" at bounding box center [868, 231] width 45 height 45
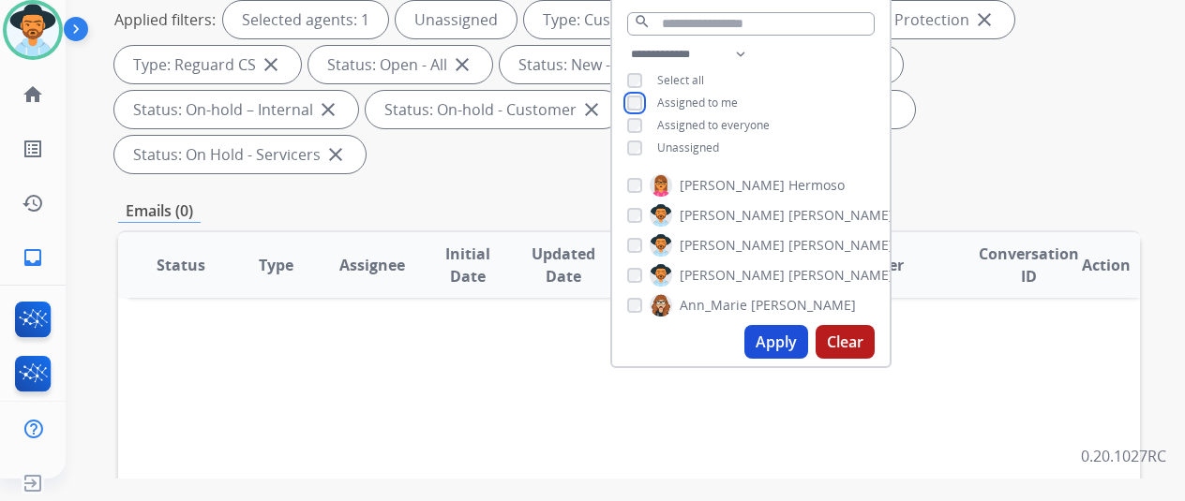
scroll to position [281, 0]
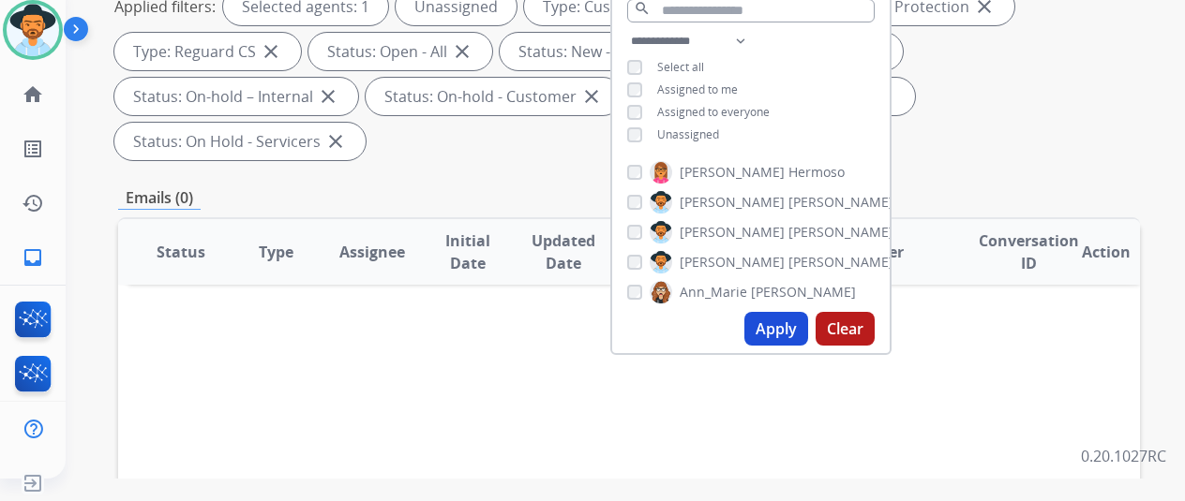
click at [777, 329] on button "Apply" at bounding box center [776, 329] width 64 height 34
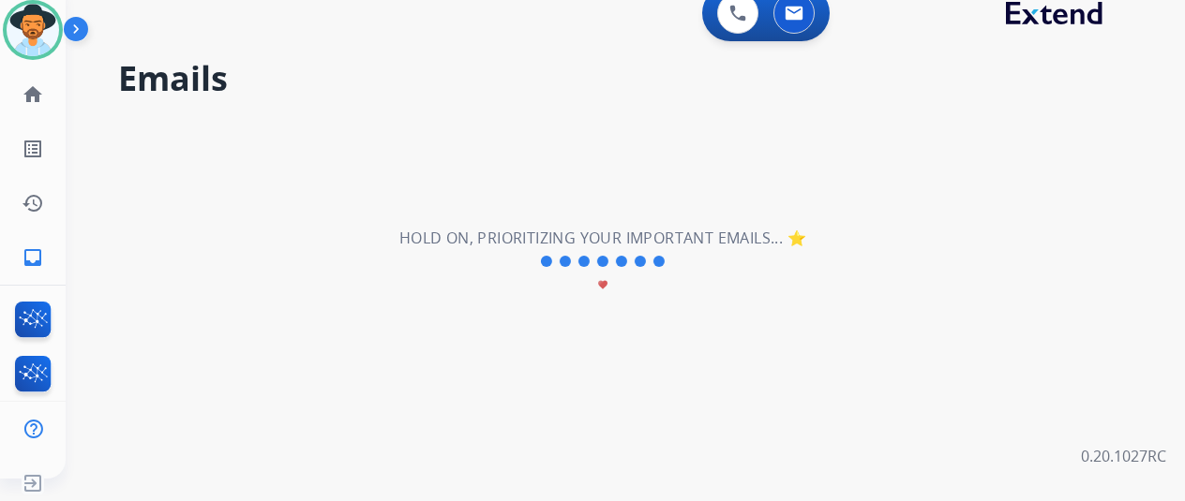
scroll to position [0, 0]
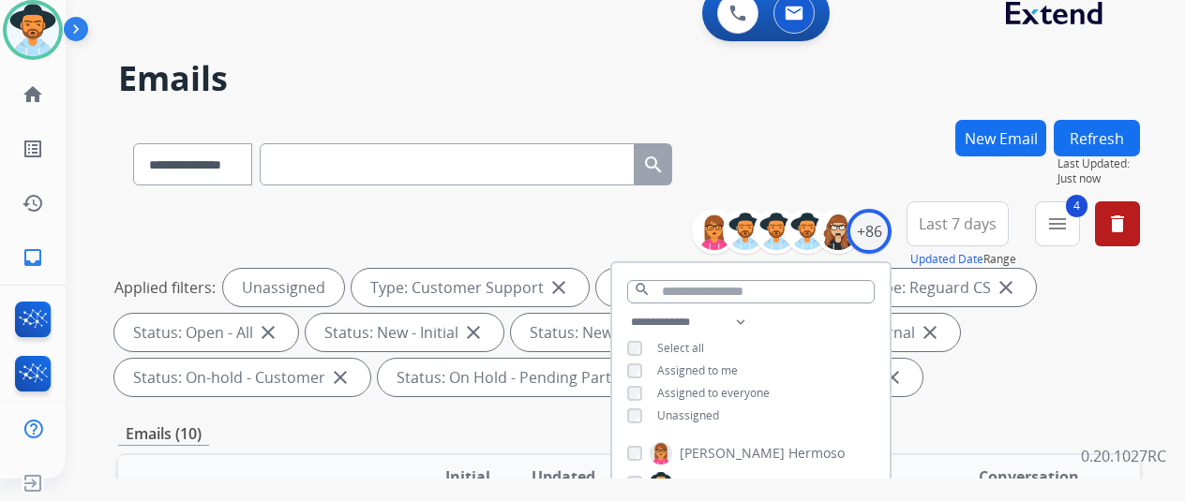
click at [874, 162] on div "**********" at bounding box center [629, 161] width 1022 height 82
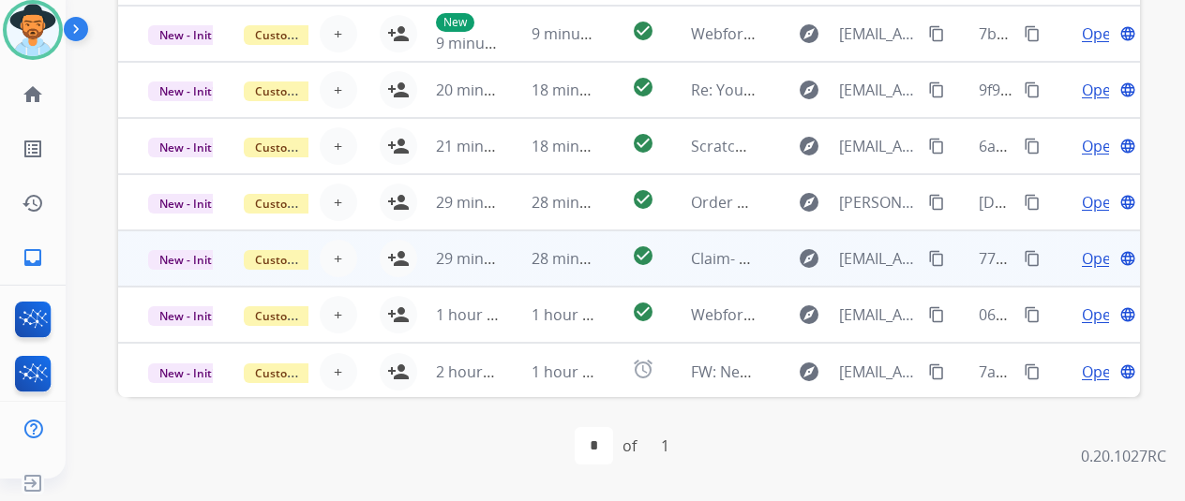
scroll to position [591, 0]
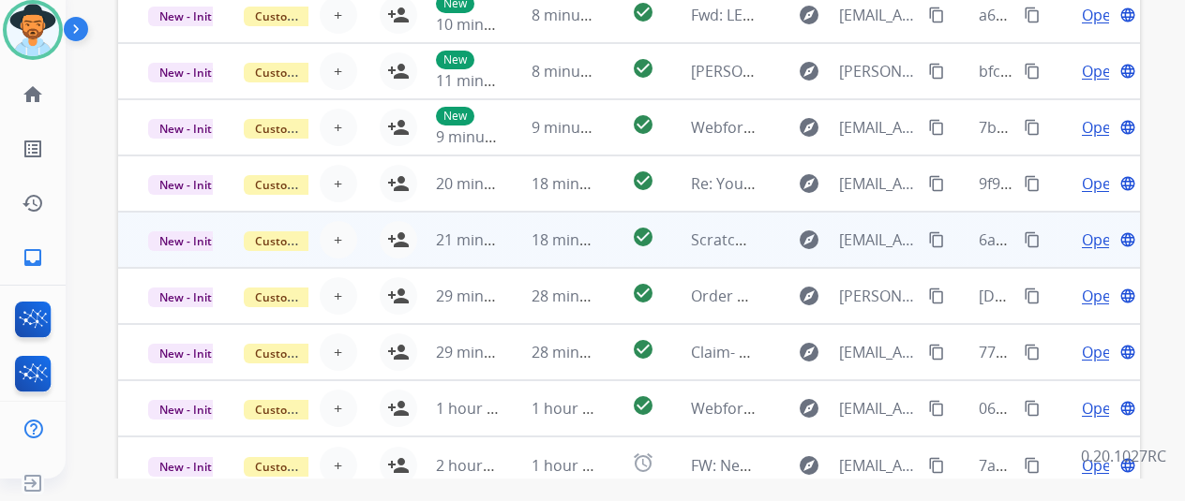
click at [1087, 236] on span "Open" at bounding box center [1101, 240] width 38 height 22
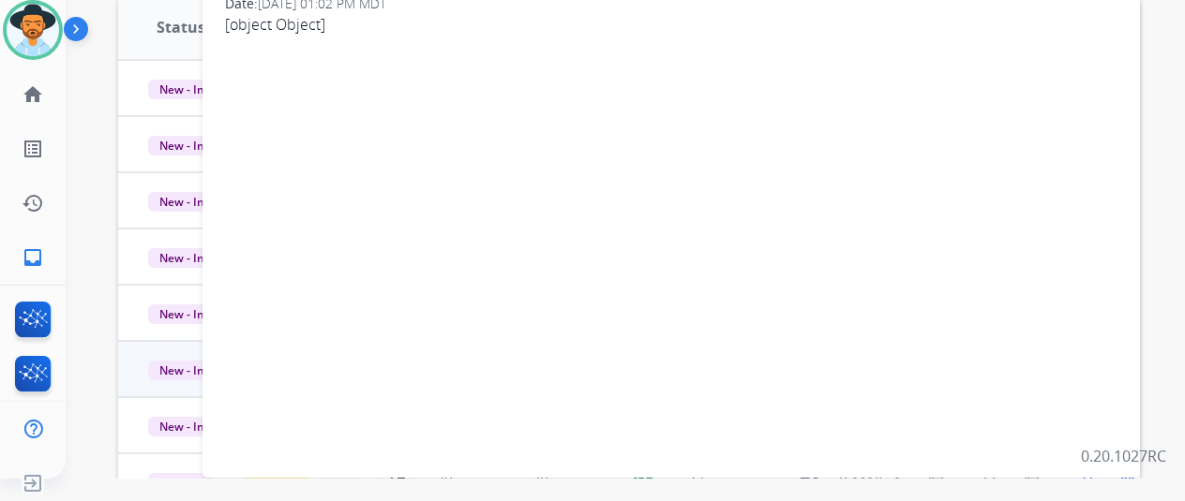
scroll to position [216, 0]
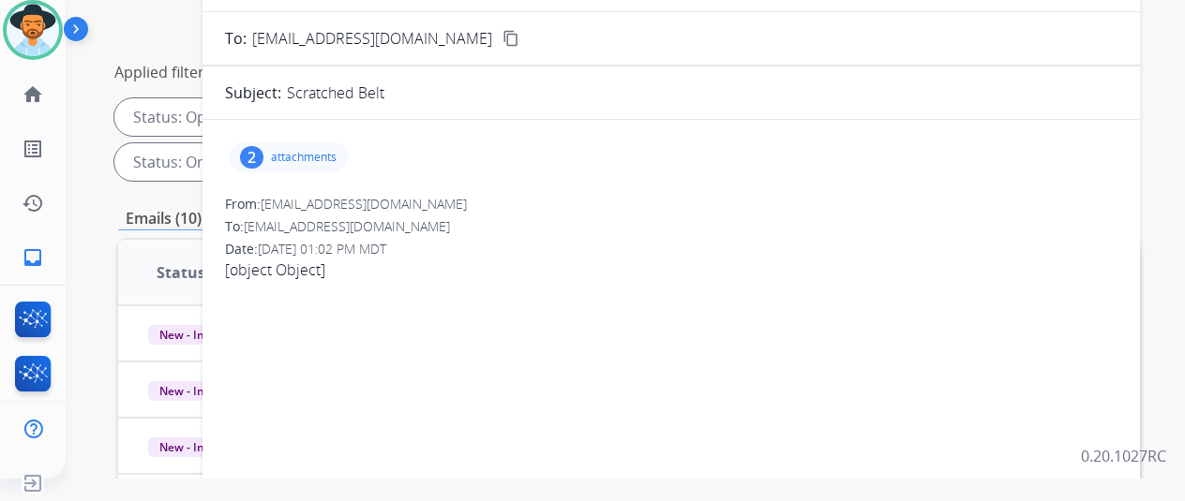
click at [263, 152] on div "2" at bounding box center [251, 157] width 23 height 22
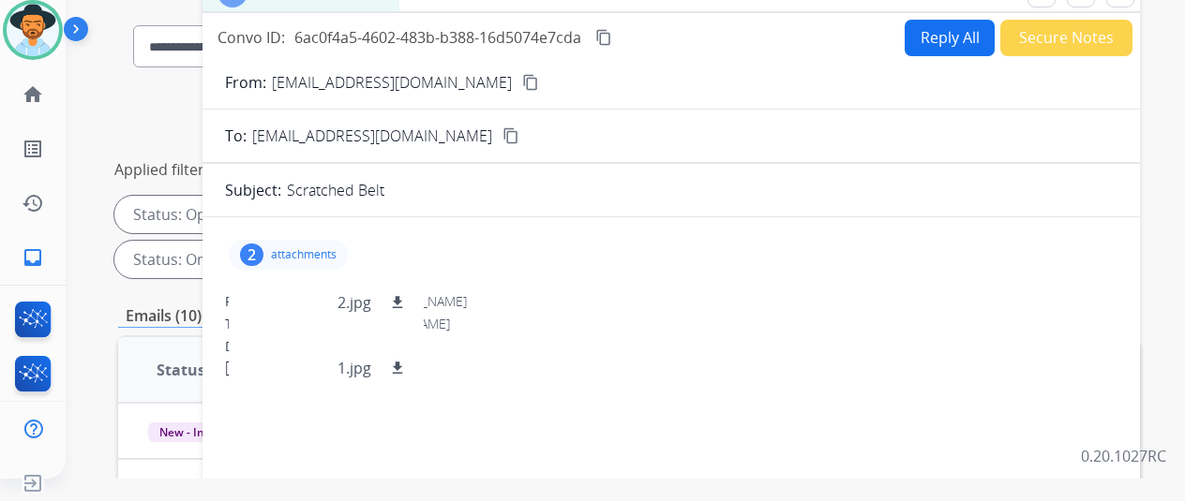
scroll to position [0, 0]
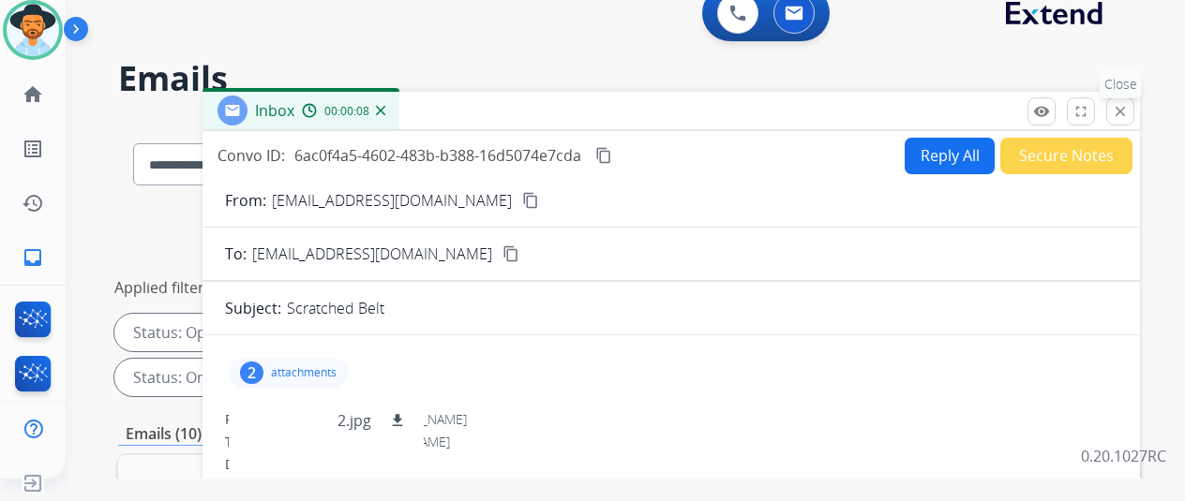
click at [1129, 106] on mat-icon "close" at bounding box center [1120, 111] width 17 height 17
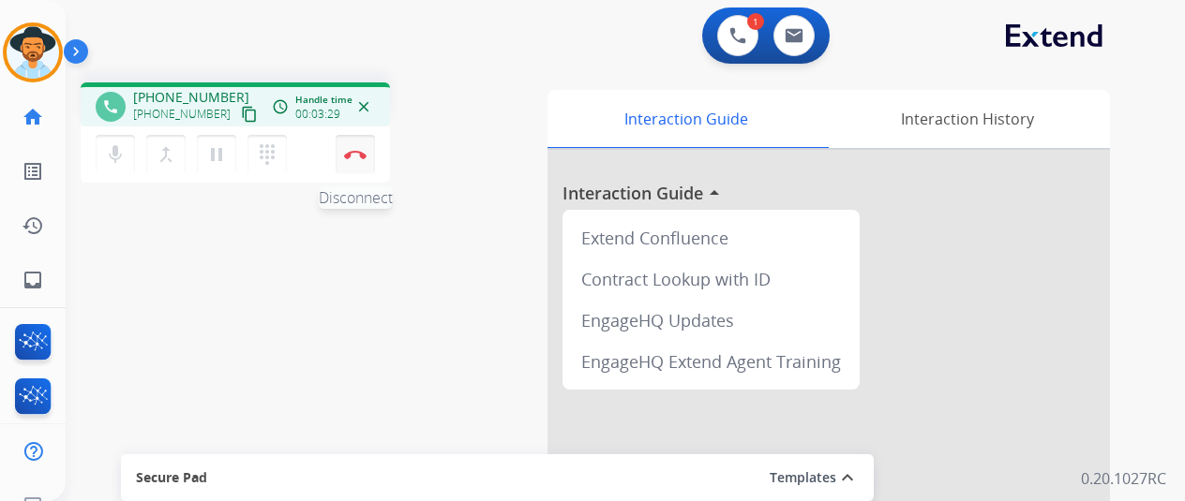
click at [359, 143] on button "Disconnect" at bounding box center [355, 154] width 39 height 39
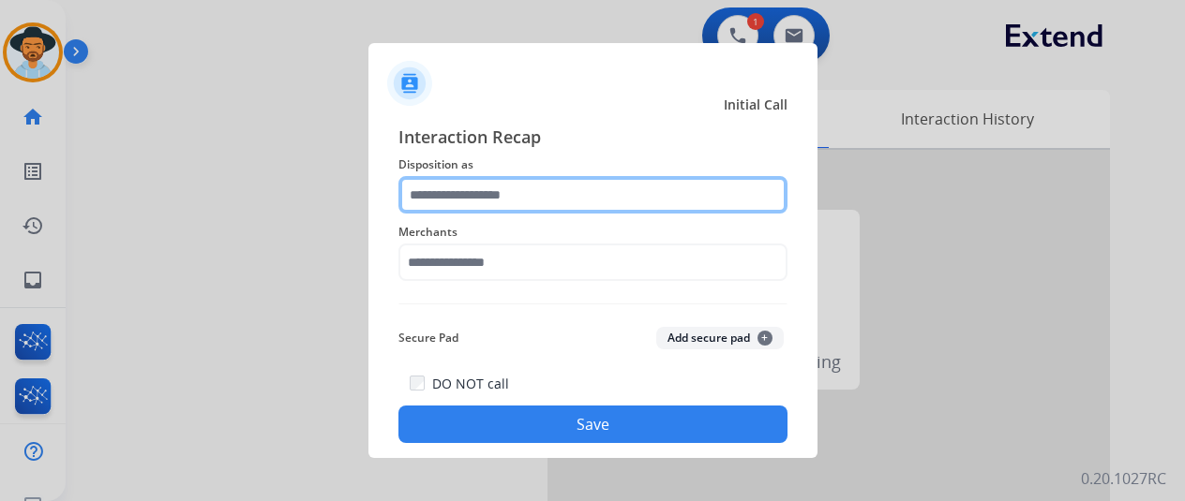
click at [474, 184] on input "text" at bounding box center [592, 194] width 389 height 37
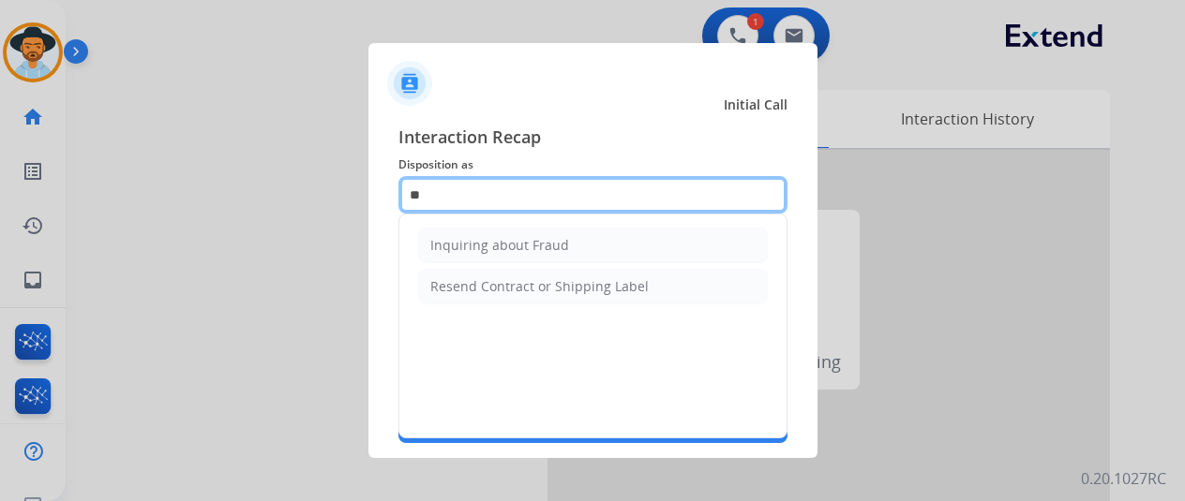
type input "*"
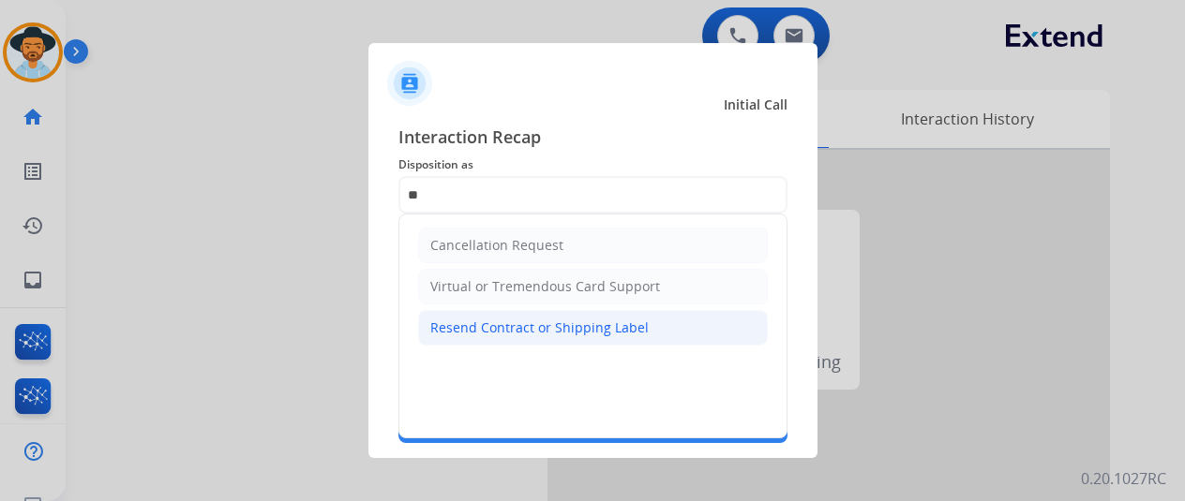
click at [478, 319] on div "Resend Contract or Shipping Label" at bounding box center [539, 328] width 218 height 19
type input "**********"
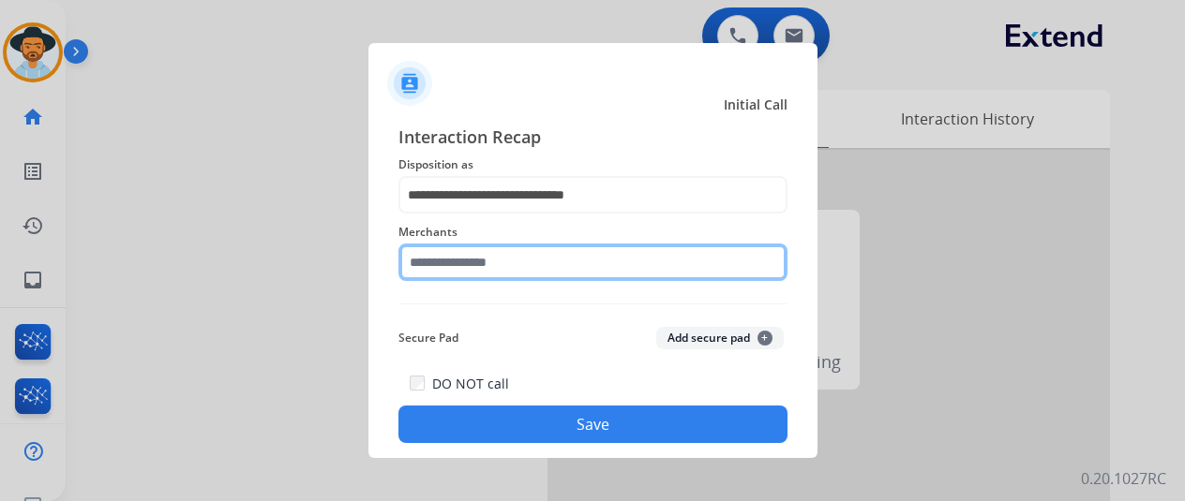
click at [453, 261] on input "text" at bounding box center [592, 262] width 389 height 37
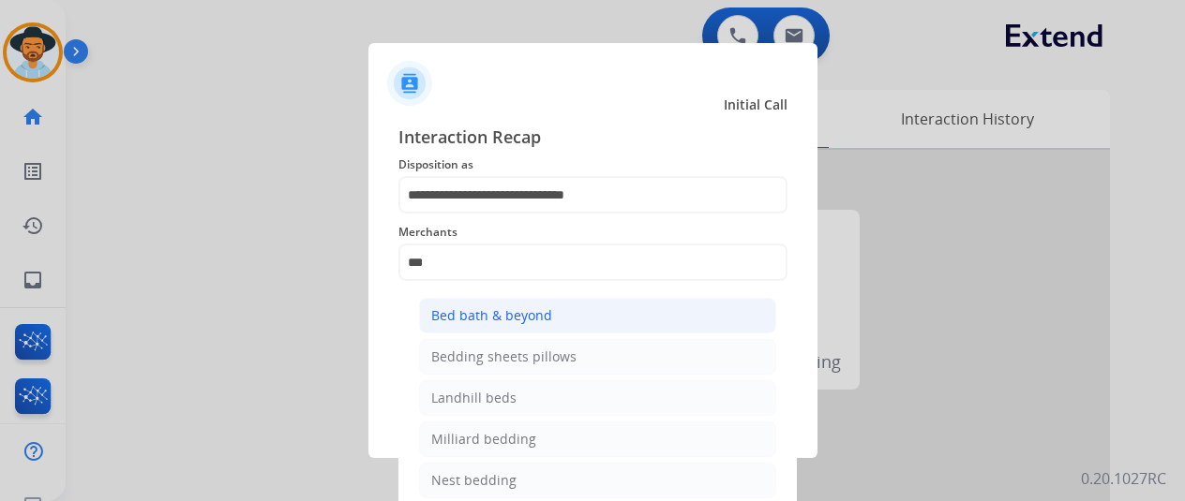
click at [497, 307] on div "Bed bath & beyond" at bounding box center [491, 316] width 121 height 19
type input "**********"
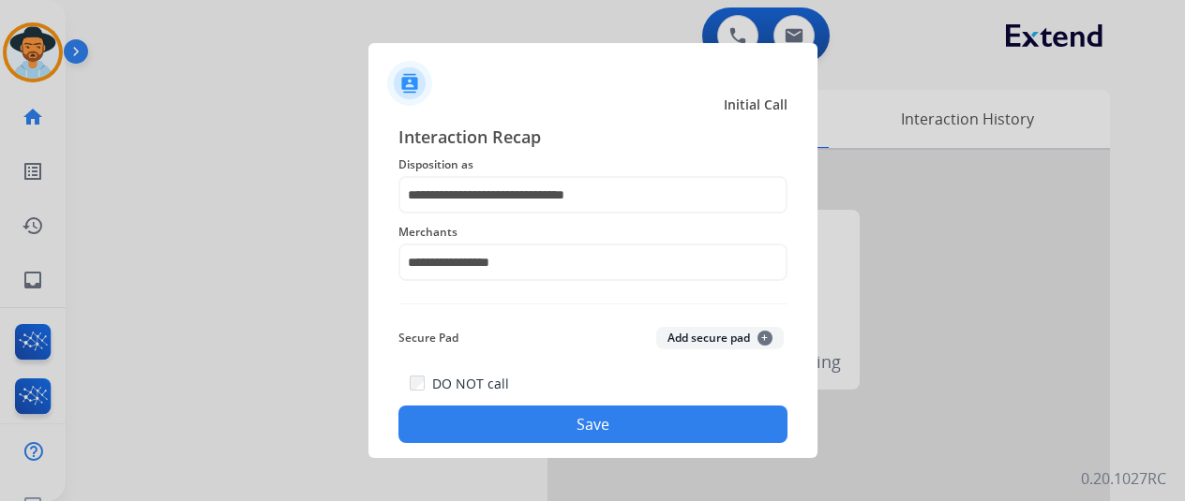
click at [563, 421] on button "Save" at bounding box center [592, 424] width 389 height 37
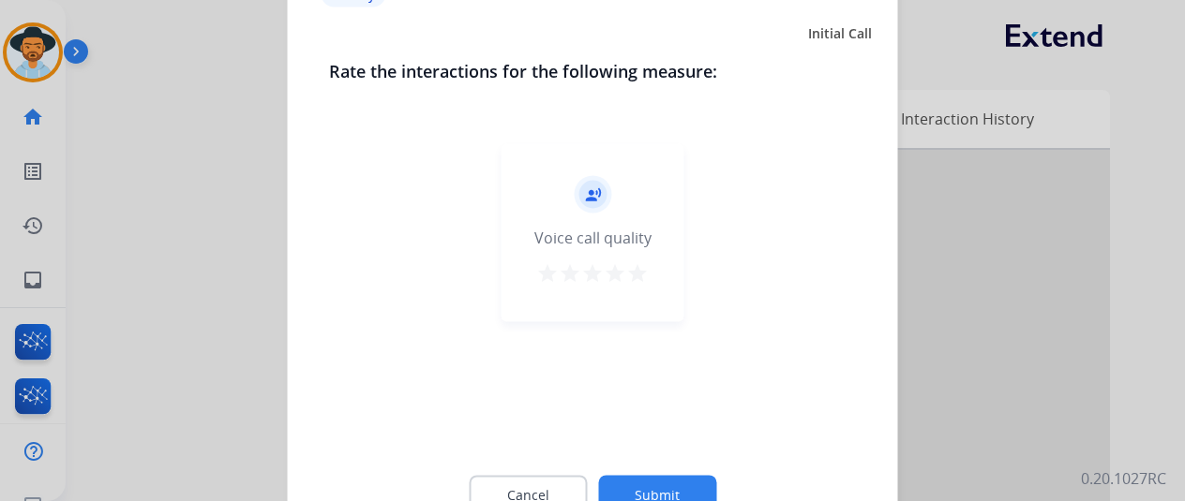
click at [656, 485] on button "Submit" at bounding box center [657, 494] width 118 height 39
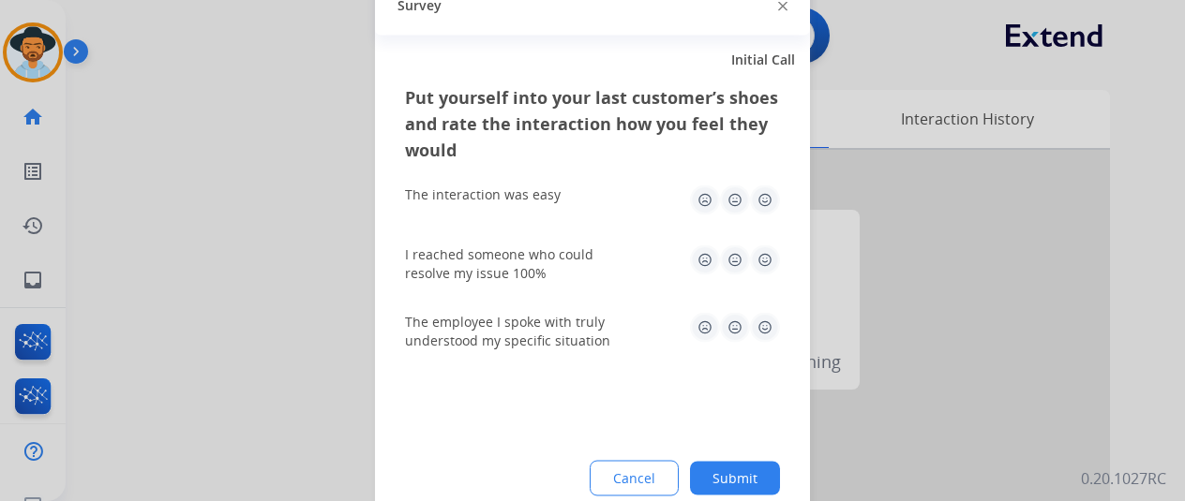
click at [758, 469] on button "Submit" at bounding box center [735, 478] width 90 height 34
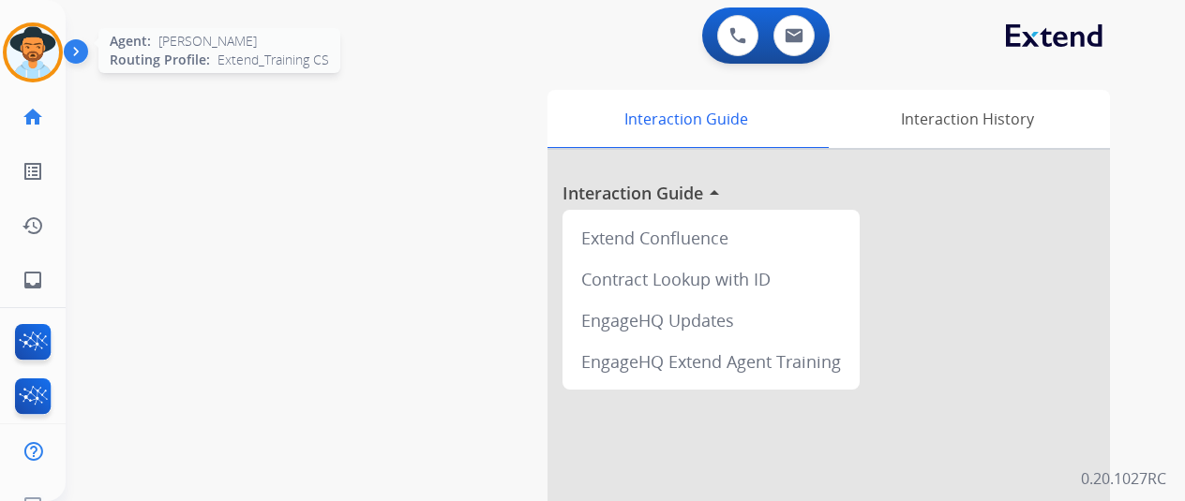
click at [39, 57] on img at bounding box center [33, 52] width 52 height 52
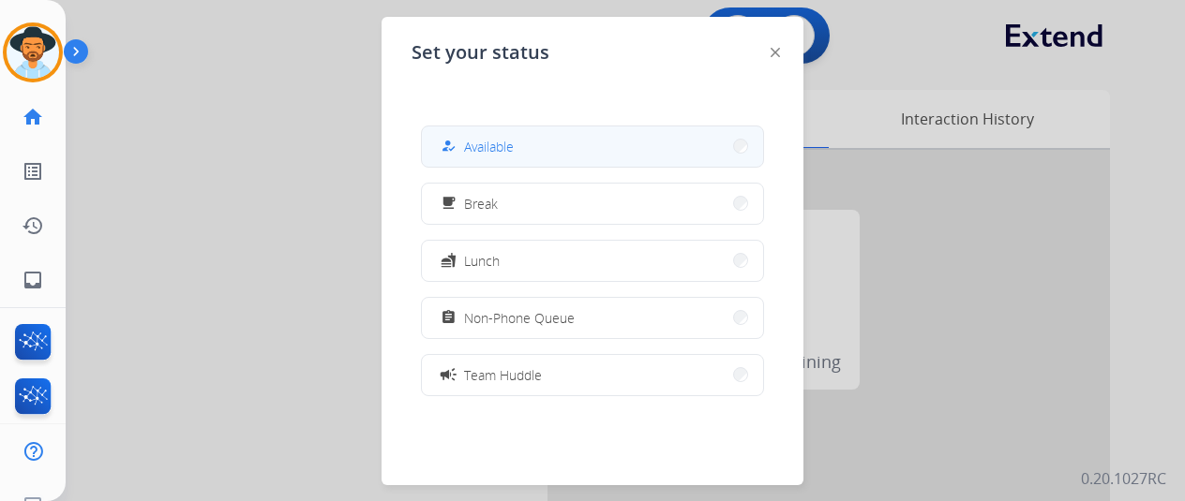
click at [489, 138] on span "Available" at bounding box center [489, 147] width 50 height 20
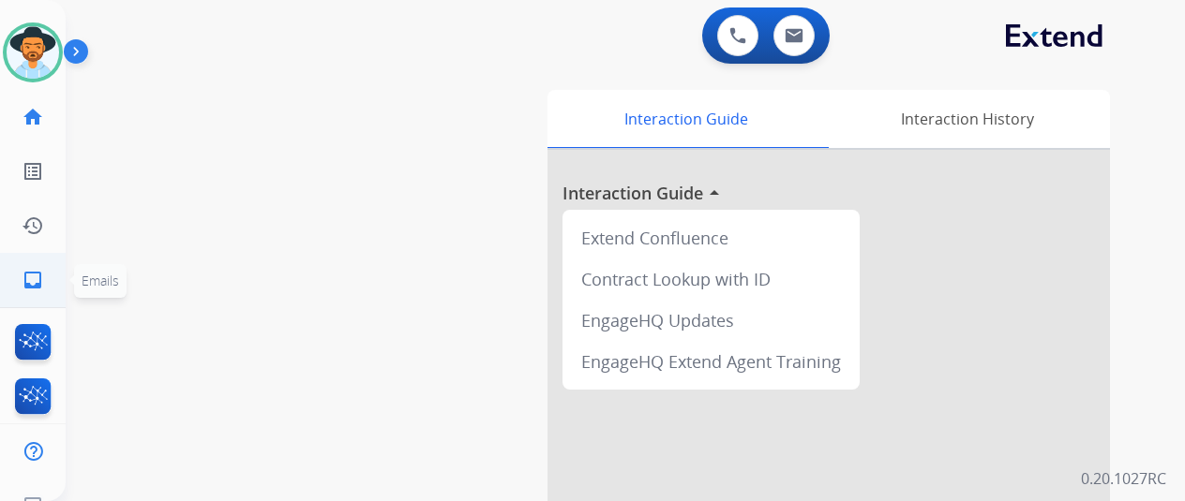
click at [29, 274] on mat-icon "inbox" at bounding box center [33, 280] width 22 height 22
select select "**********"
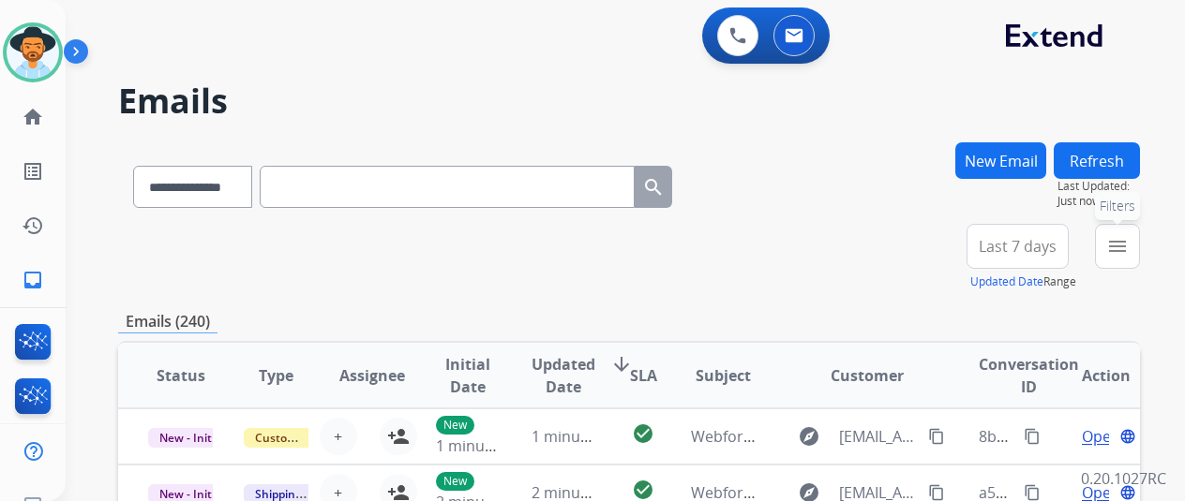
click at [1129, 242] on mat-icon "menu" at bounding box center [1117, 246] width 22 height 22
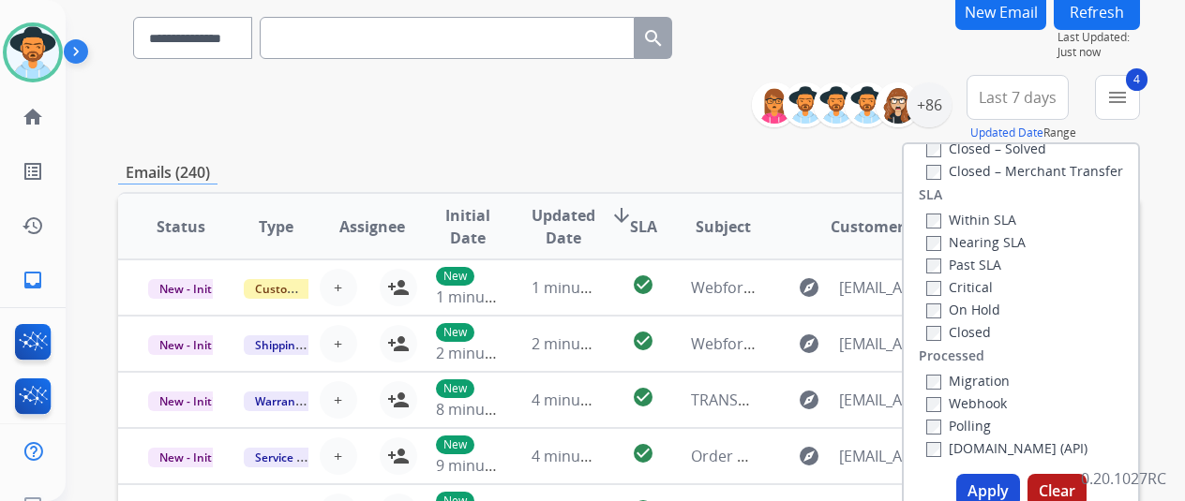
scroll to position [281, 0]
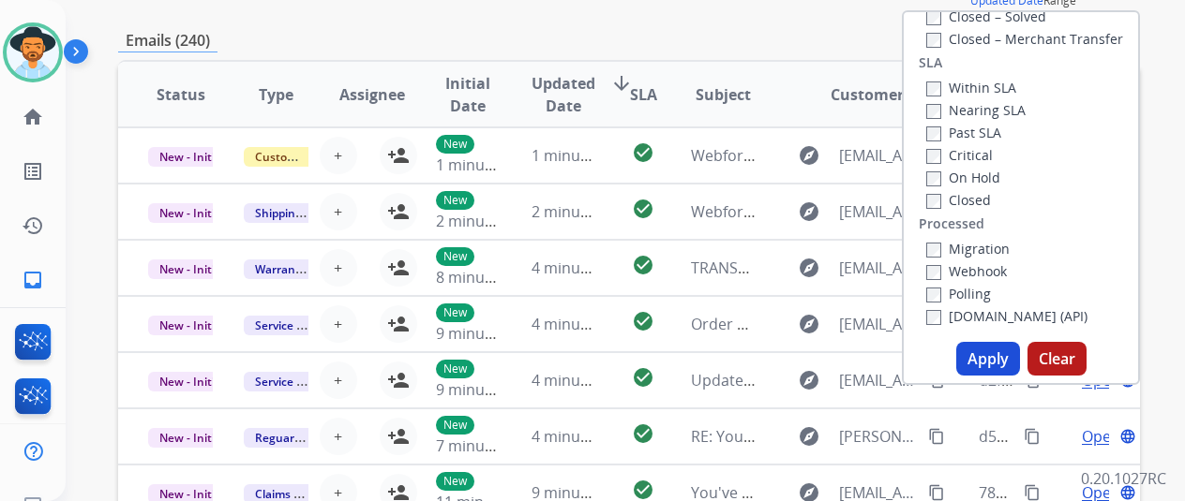
click at [992, 352] on button "Apply" at bounding box center [988, 359] width 64 height 34
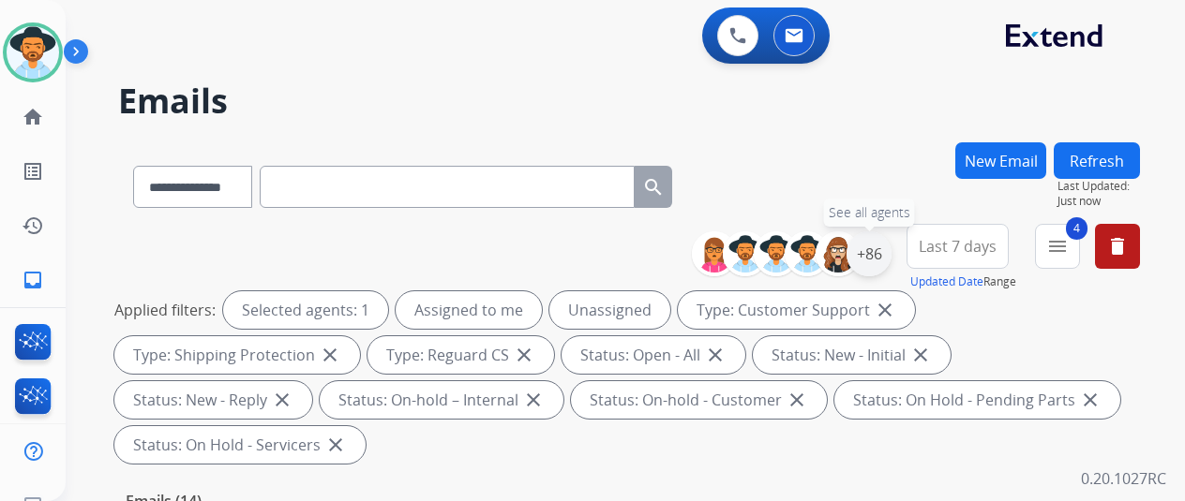
click at [881, 260] on div "+86" at bounding box center [868, 254] width 45 height 45
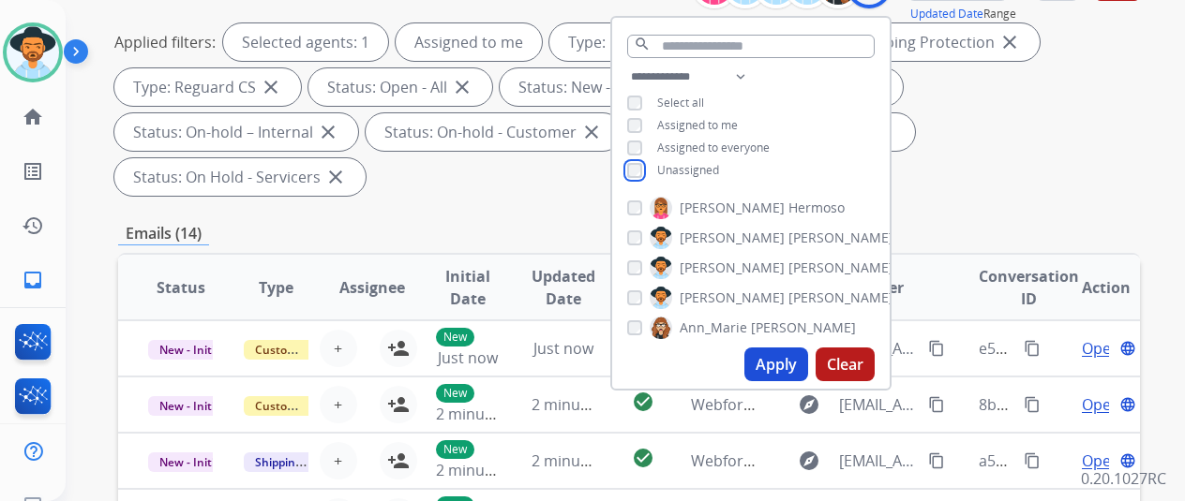
scroll to position [281, 0]
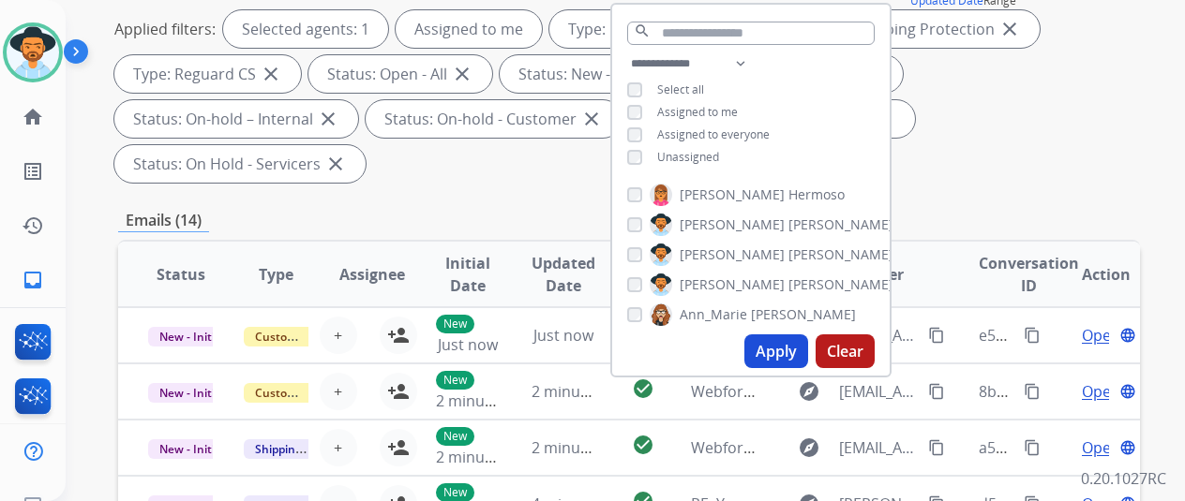
click at [788, 348] on button "Apply" at bounding box center [776, 352] width 64 height 34
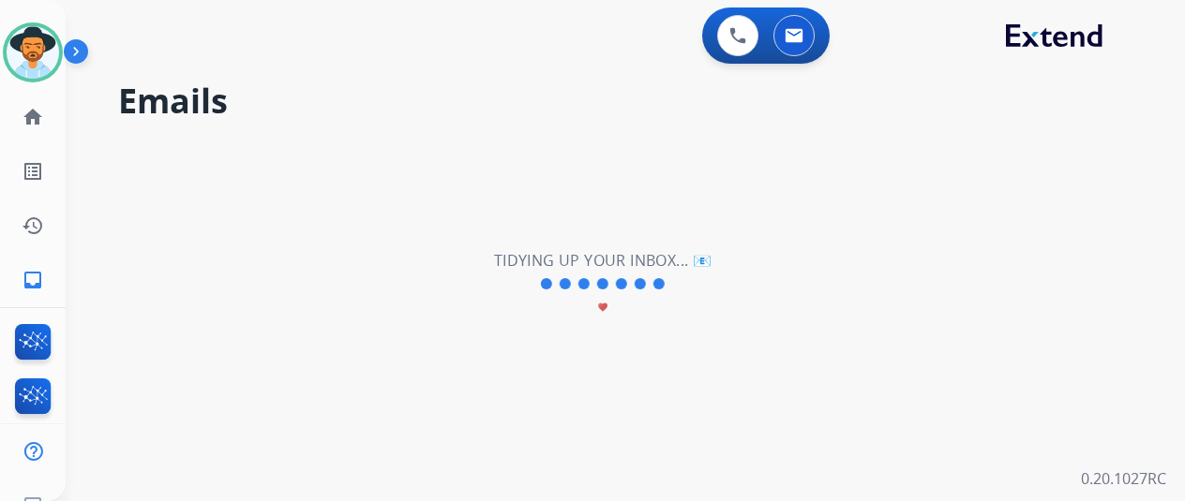
scroll to position [0, 0]
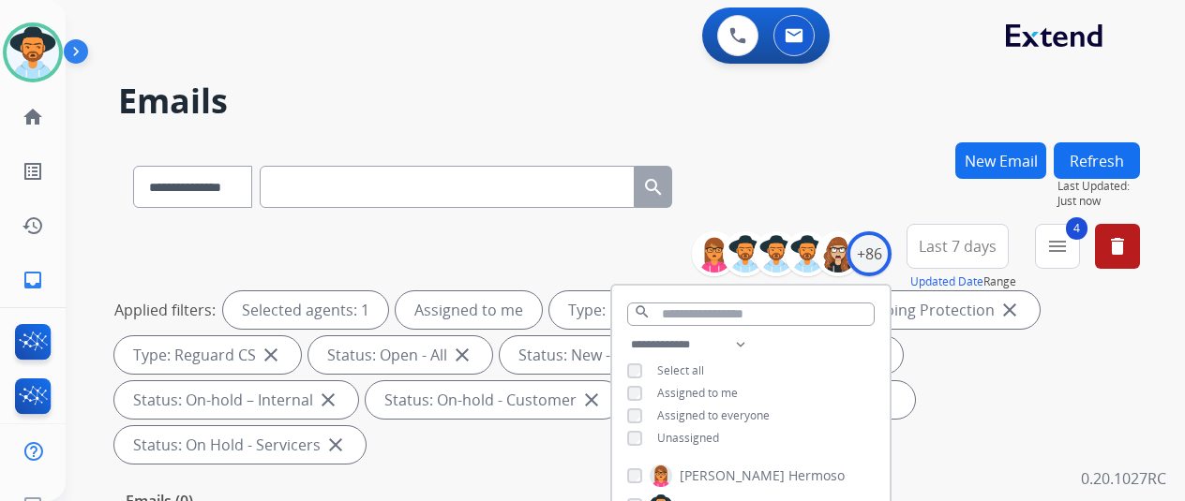
click at [828, 149] on div "**********" at bounding box center [629, 183] width 1022 height 82
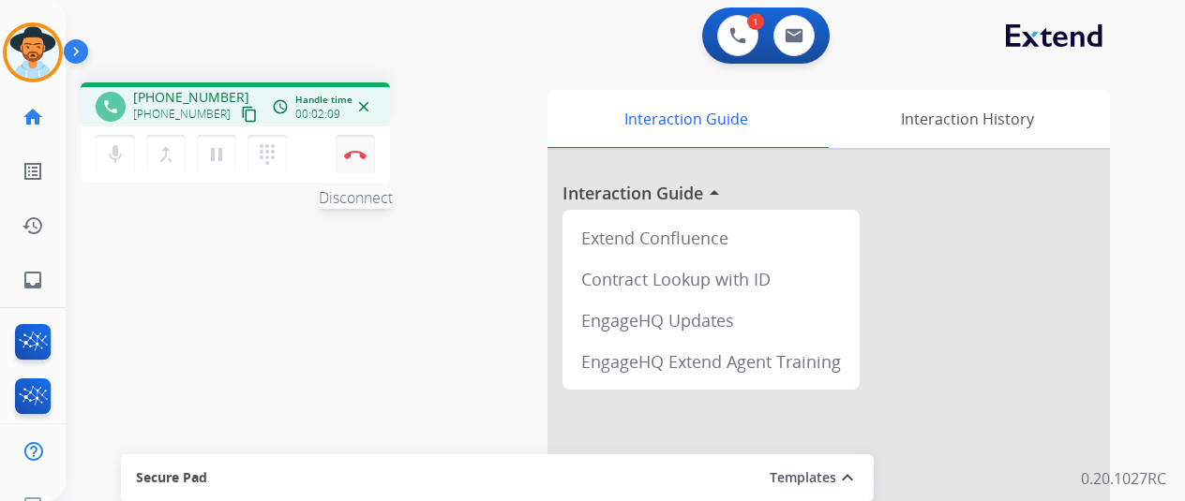
click at [355, 157] on img at bounding box center [355, 154] width 22 height 9
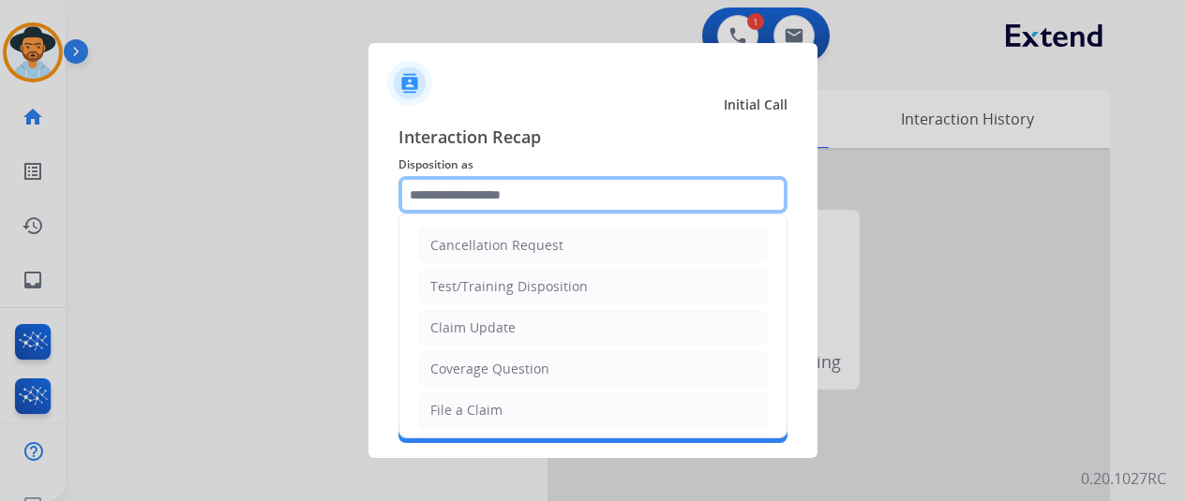
click at [447, 188] on input "text" at bounding box center [592, 194] width 389 height 37
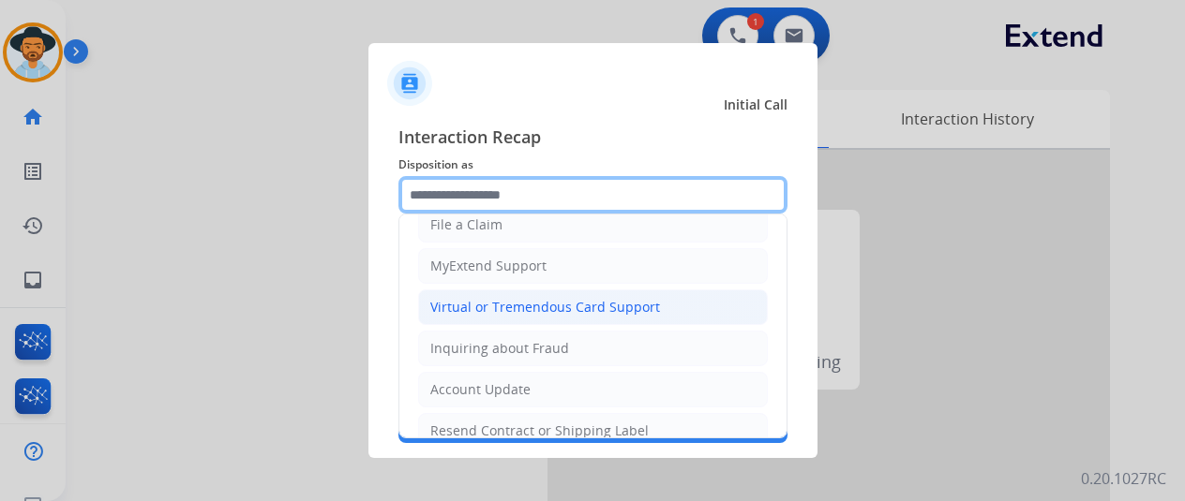
scroll to position [187, 0]
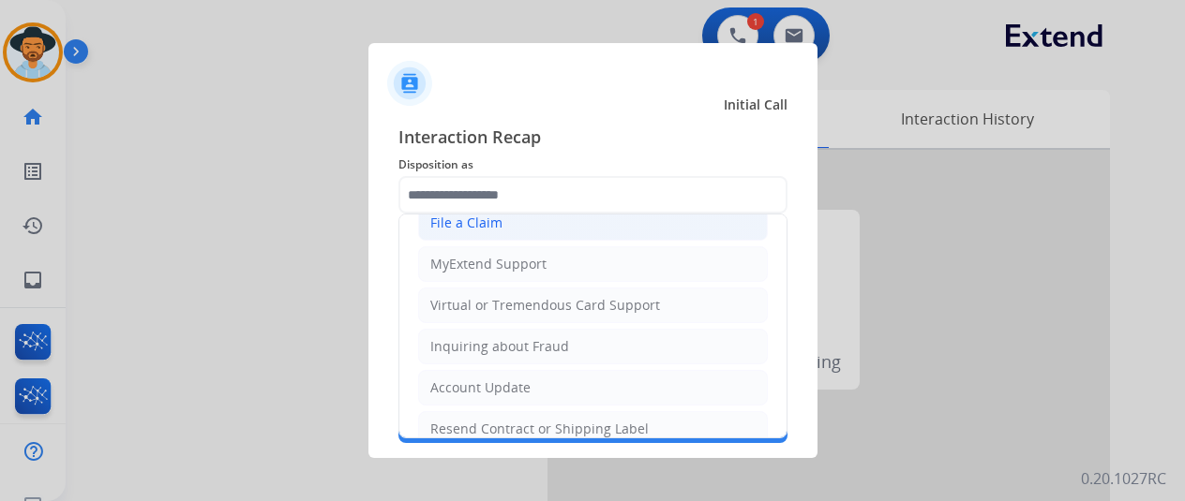
click at [457, 215] on div "File a Claim" at bounding box center [466, 223] width 72 height 19
type input "**********"
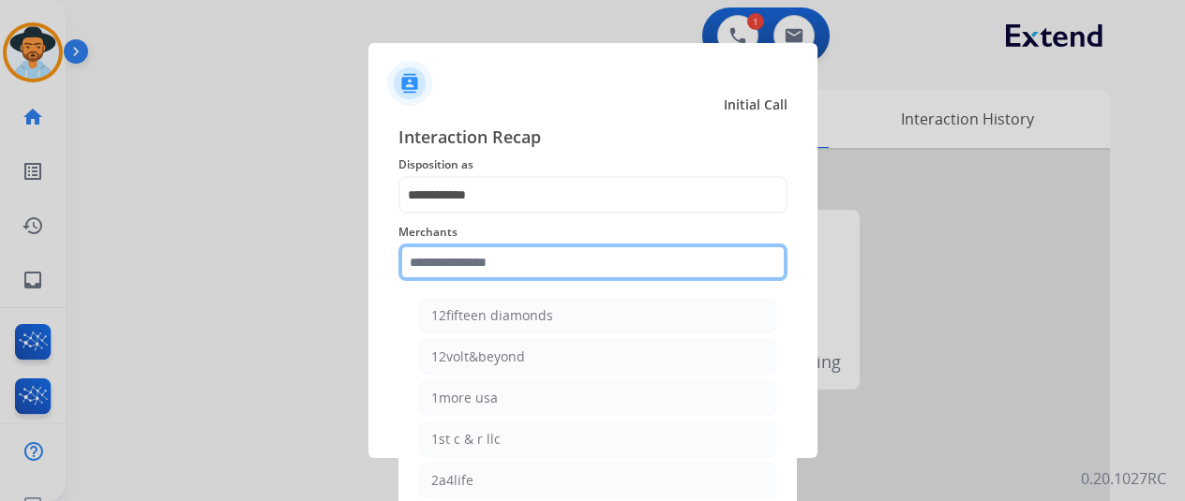
click at [472, 256] on input "text" at bounding box center [592, 262] width 389 height 37
type input "*"
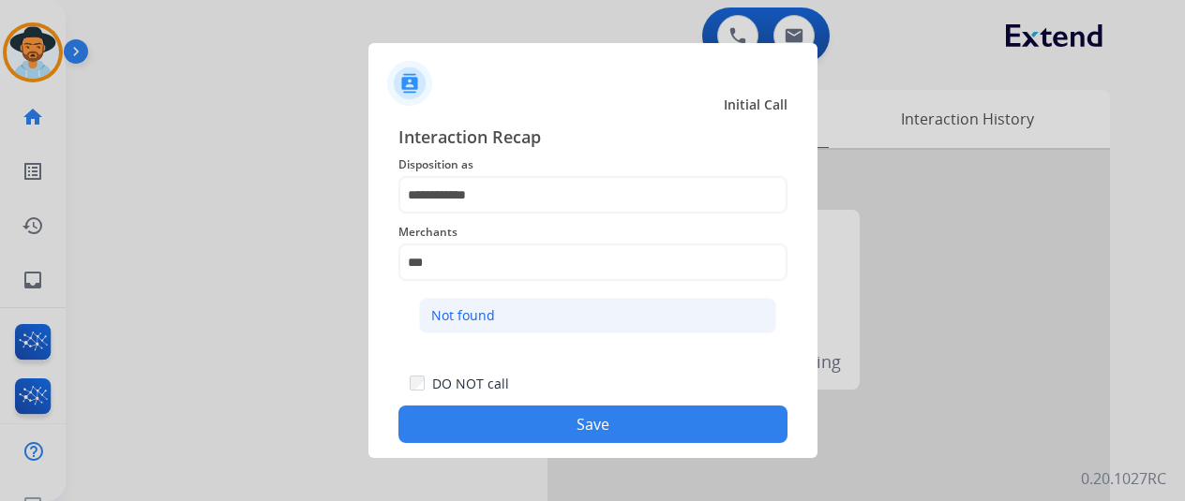
click at [460, 316] on div "Not found" at bounding box center [463, 316] width 64 height 19
type input "*********"
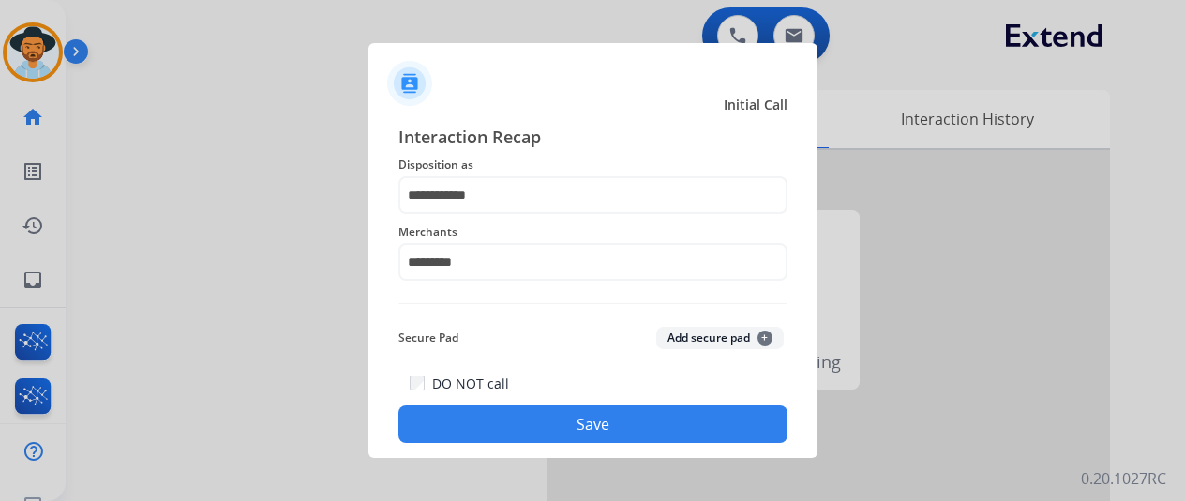
click at [526, 430] on button "Save" at bounding box center [592, 424] width 389 height 37
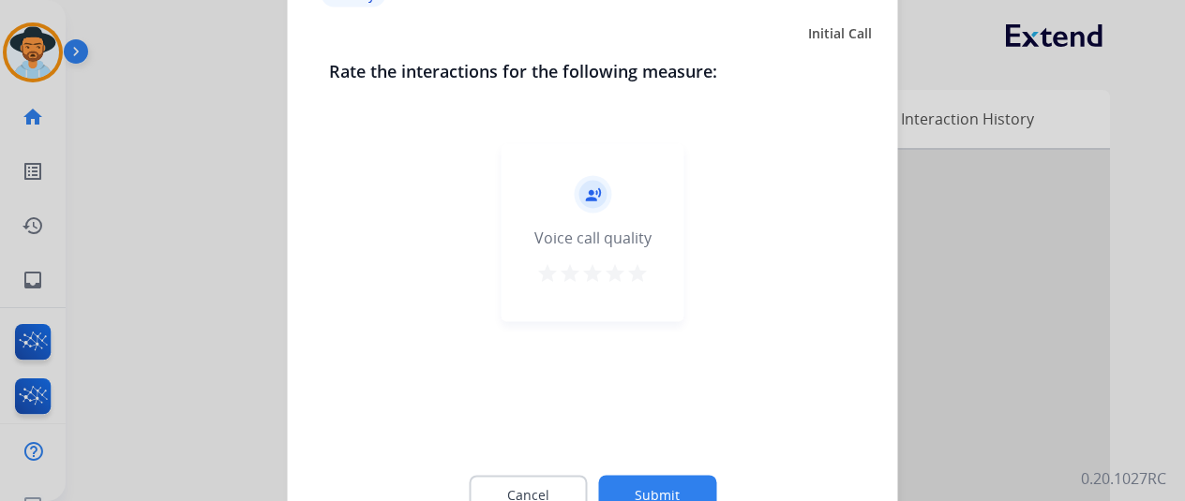
click at [29, 42] on div at bounding box center [592, 250] width 1185 height 501
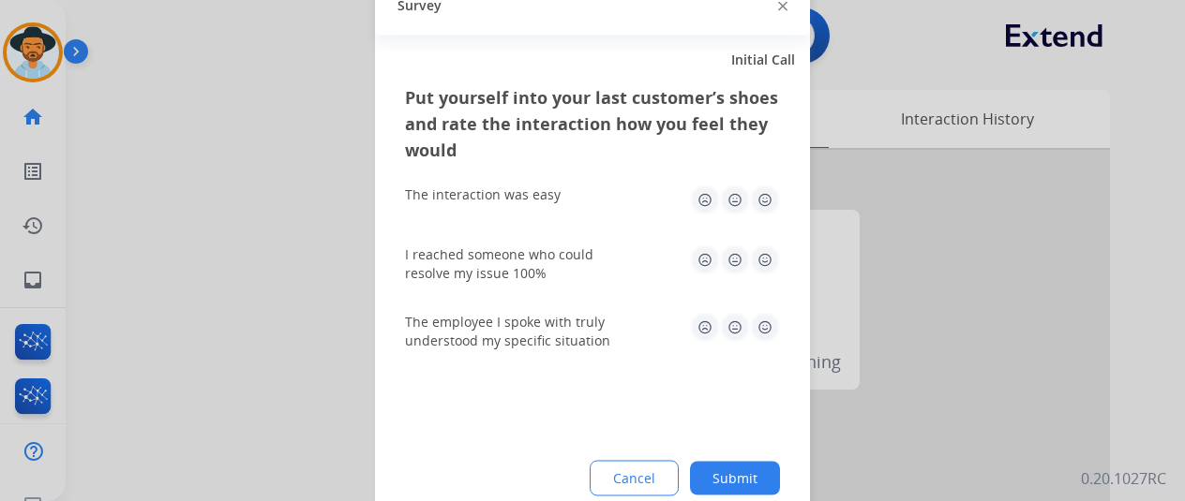
click at [732, 464] on button "Submit" at bounding box center [735, 478] width 90 height 34
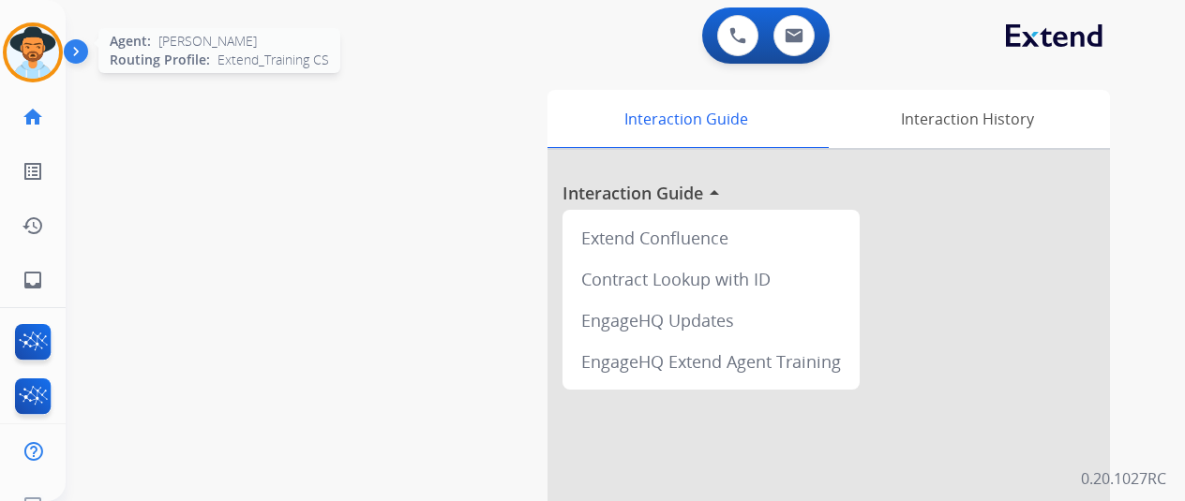
click at [28, 34] on img at bounding box center [33, 52] width 52 height 52
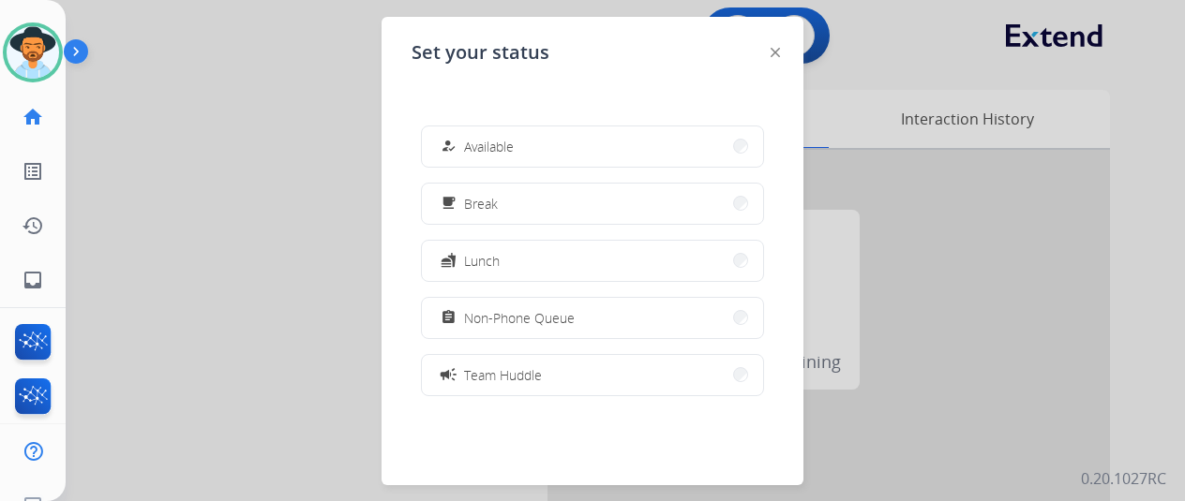
click at [517, 143] on button "how_to_reg Available" at bounding box center [592, 147] width 341 height 40
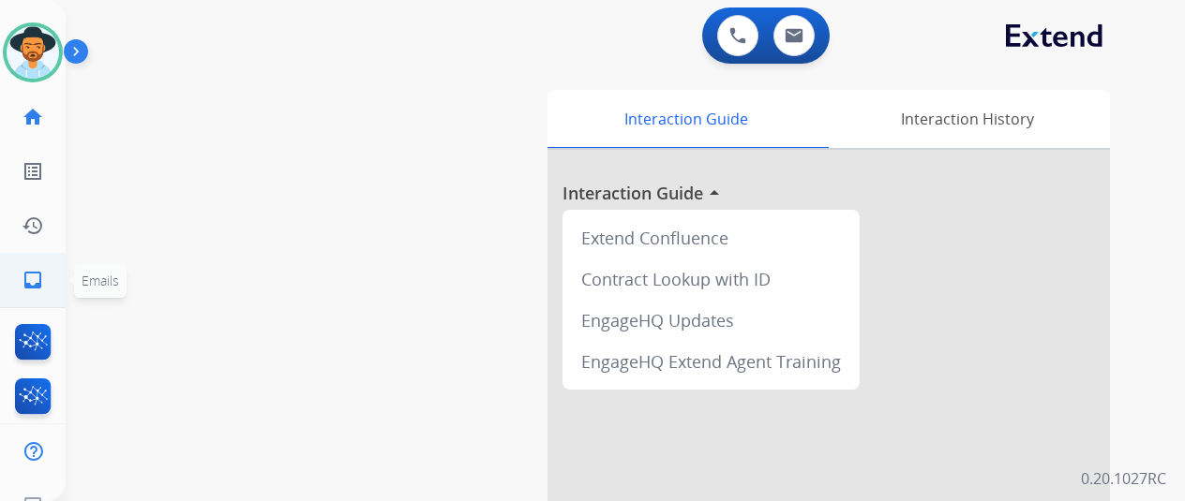
click at [27, 274] on mat-icon "inbox" at bounding box center [33, 280] width 22 height 22
select select "**********"
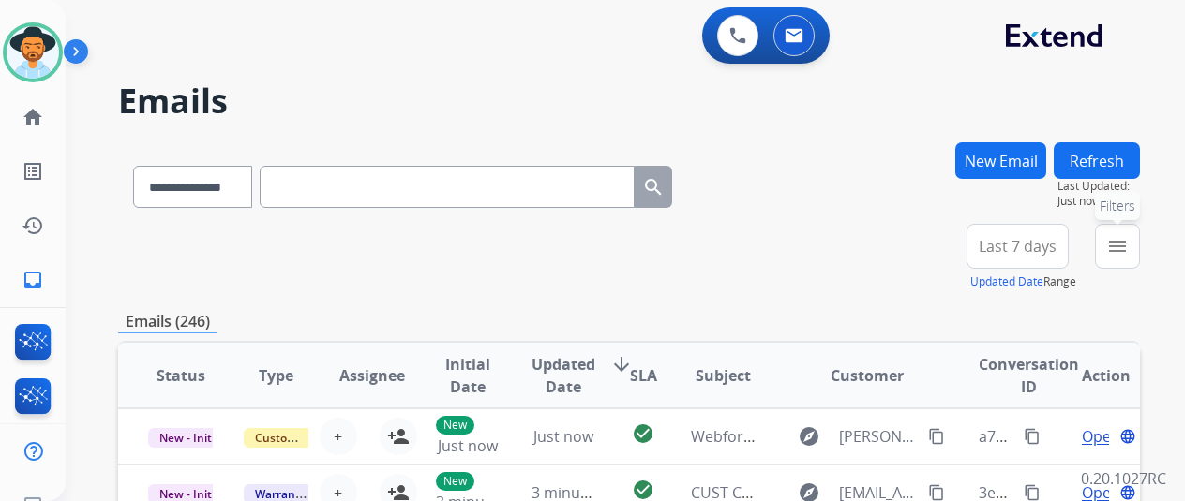
click at [1129, 247] on mat-icon "menu" at bounding box center [1117, 246] width 22 height 22
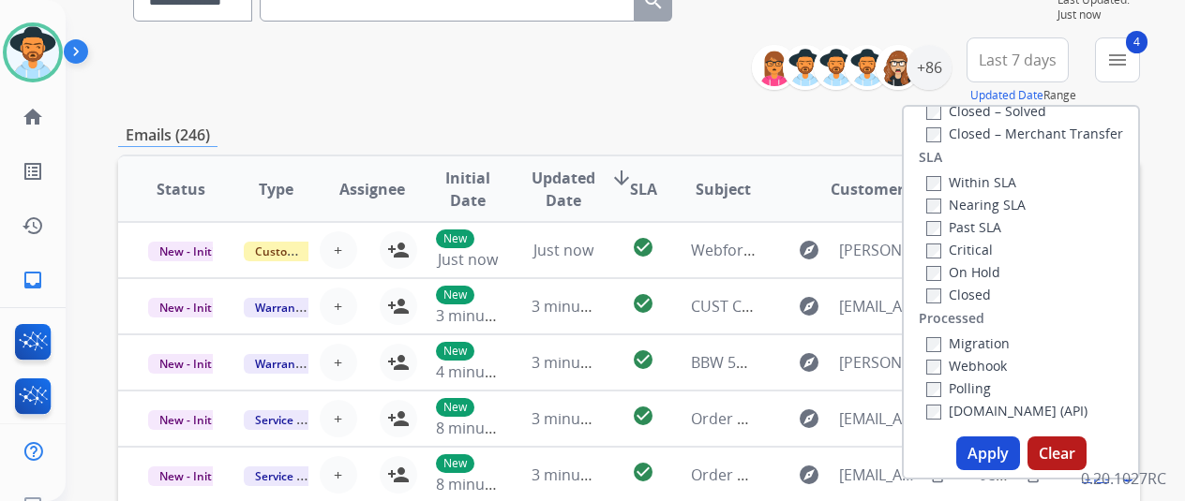
scroll to position [281, 0]
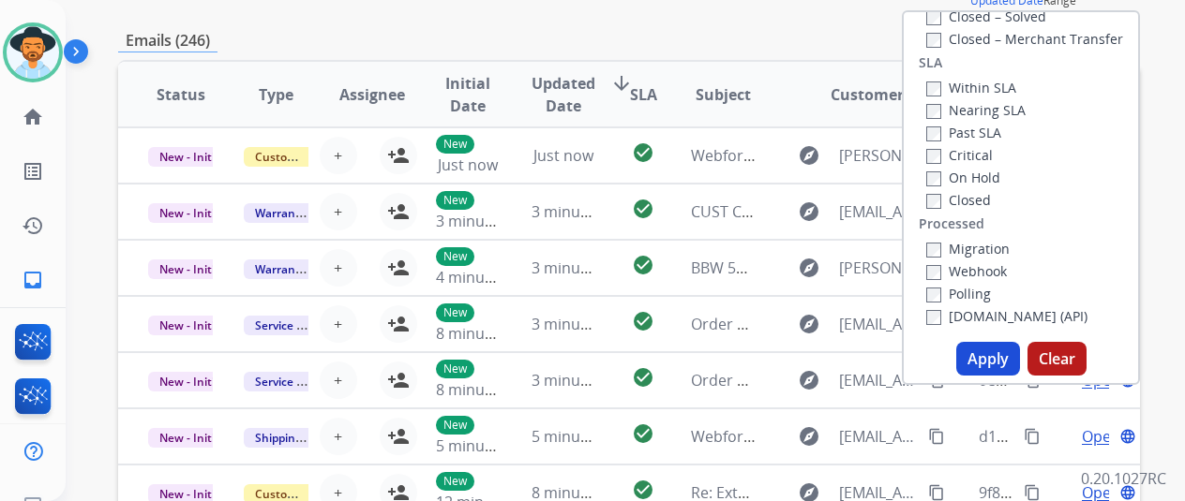
click at [994, 355] on button "Apply" at bounding box center [988, 359] width 64 height 34
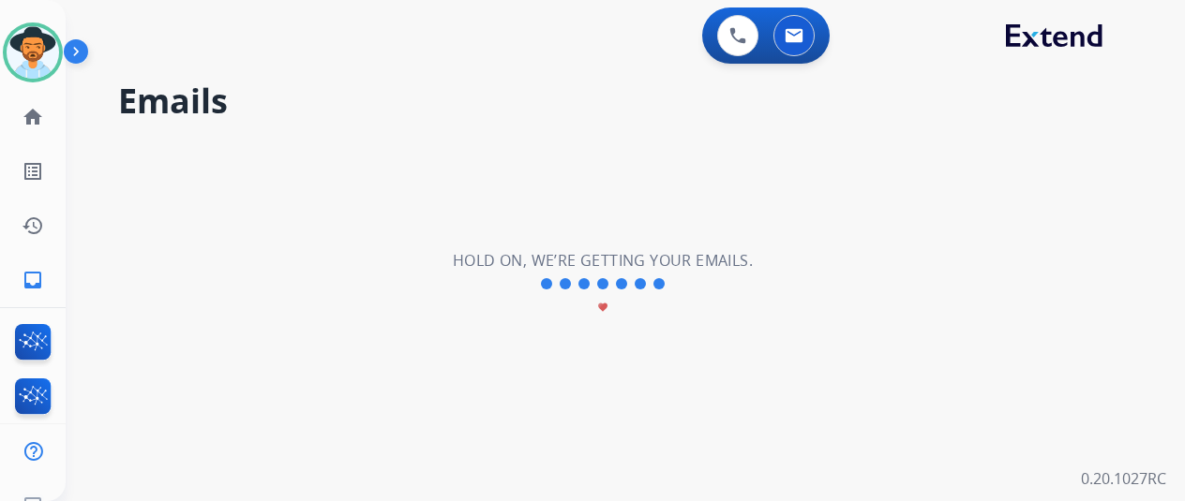
scroll to position [0, 0]
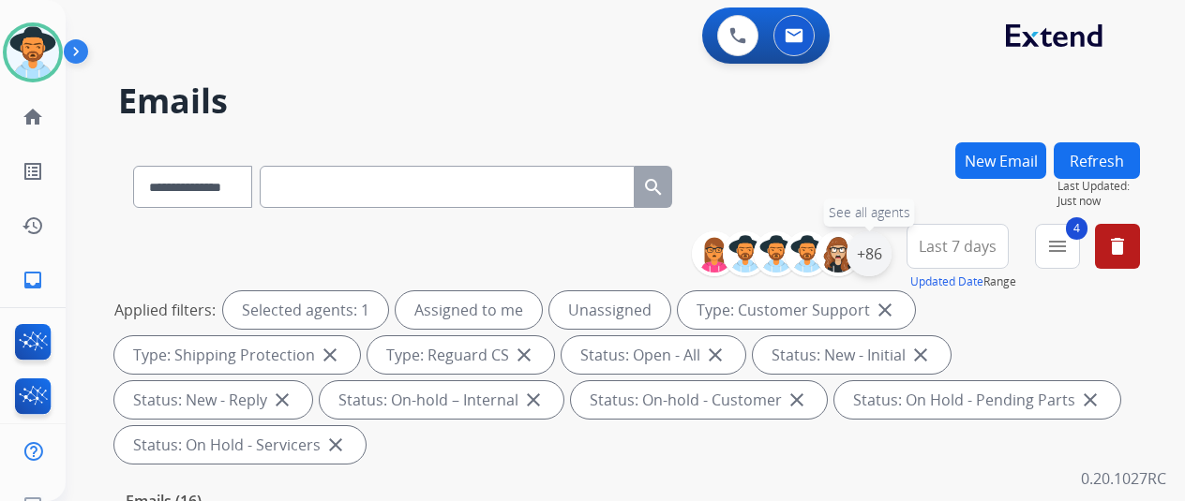
click at [890, 247] on div "+86" at bounding box center [868, 254] width 45 height 45
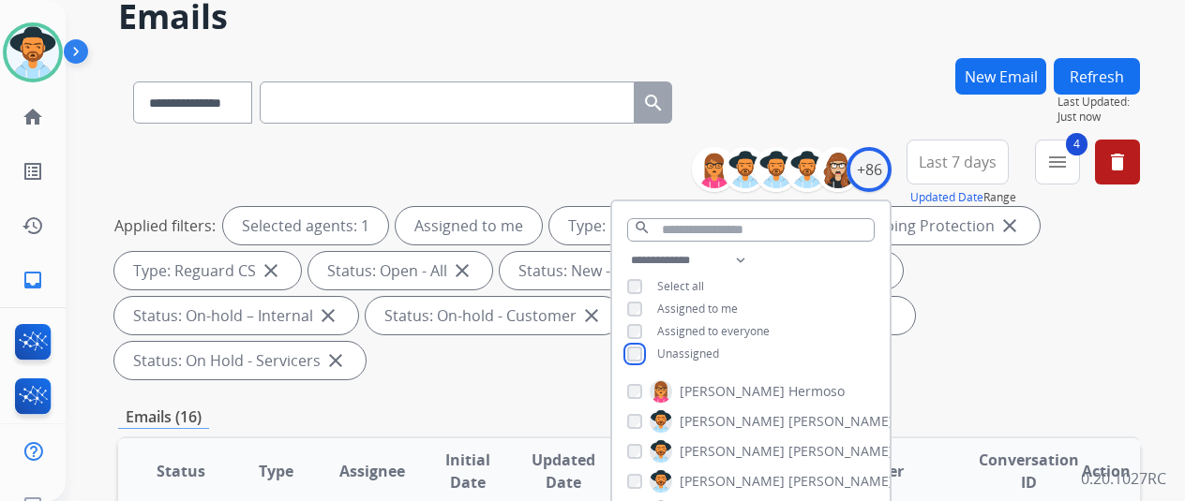
scroll to position [281, 0]
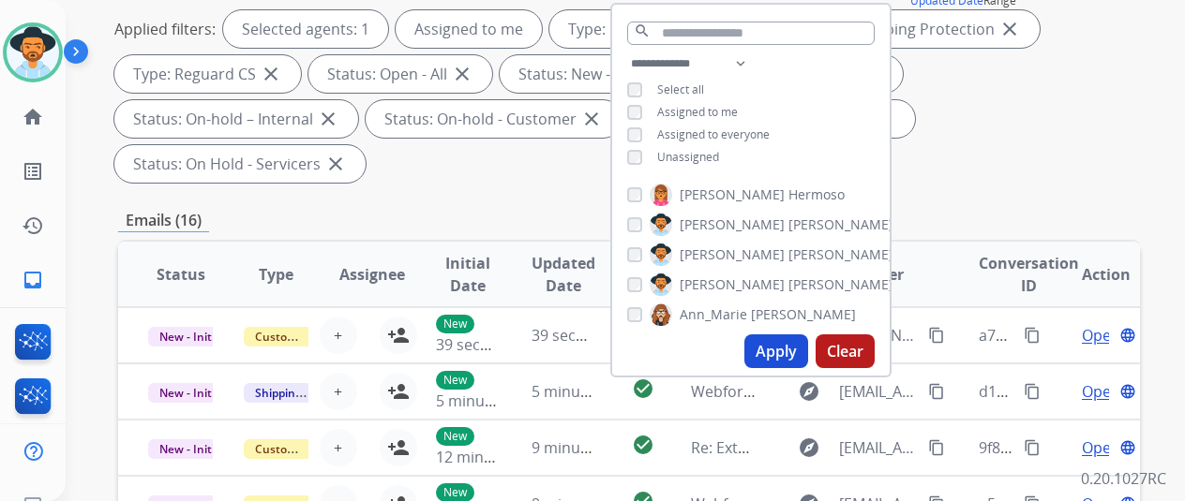
click at [778, 353] on button "Apply" at bounding box center [776, 352] width 64 height 34
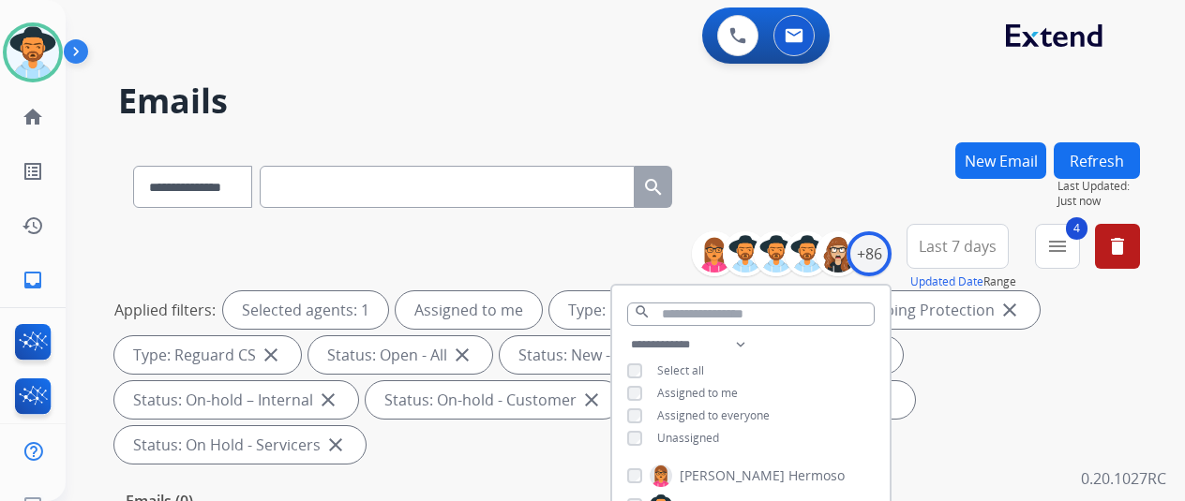
click at [880, 138] on div "**********" at bounding box center [603, 317] width 1074 height 501
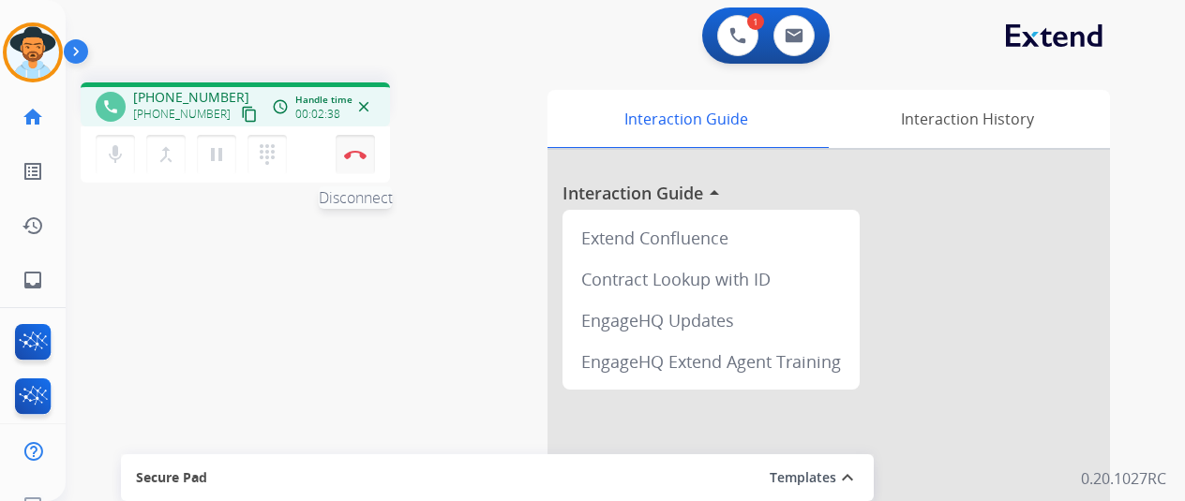
click at [354, 145] on button "Disconnect" at bounding box center [355, 154] width 39 height 39
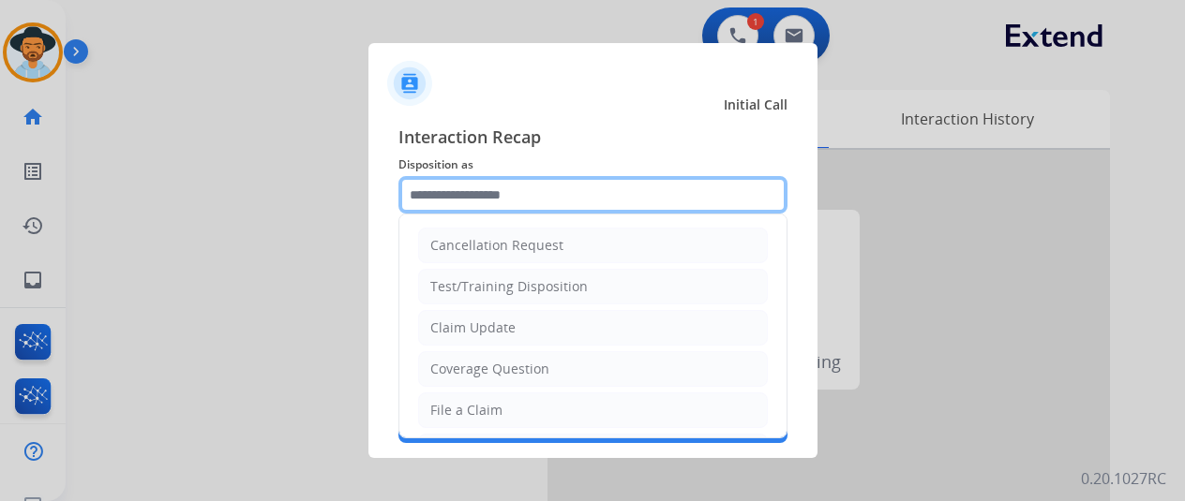
click at [465, 181] on input "text" at bounding box center [592, 194] width 389 height 37
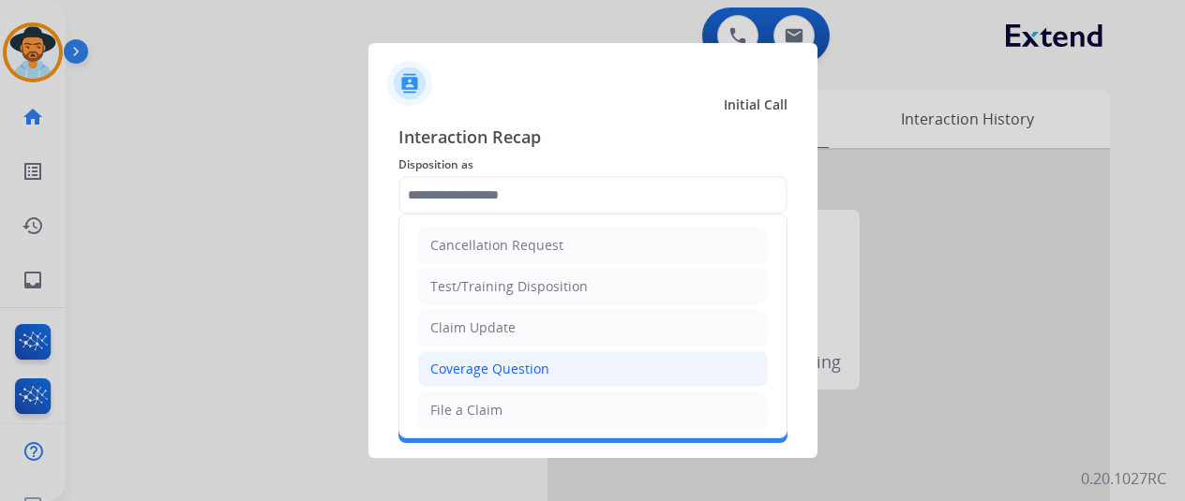
click at [467, 367] on div "Coverage Question" at bounding box center [489, 369] width 119 height 19
type input "**********"
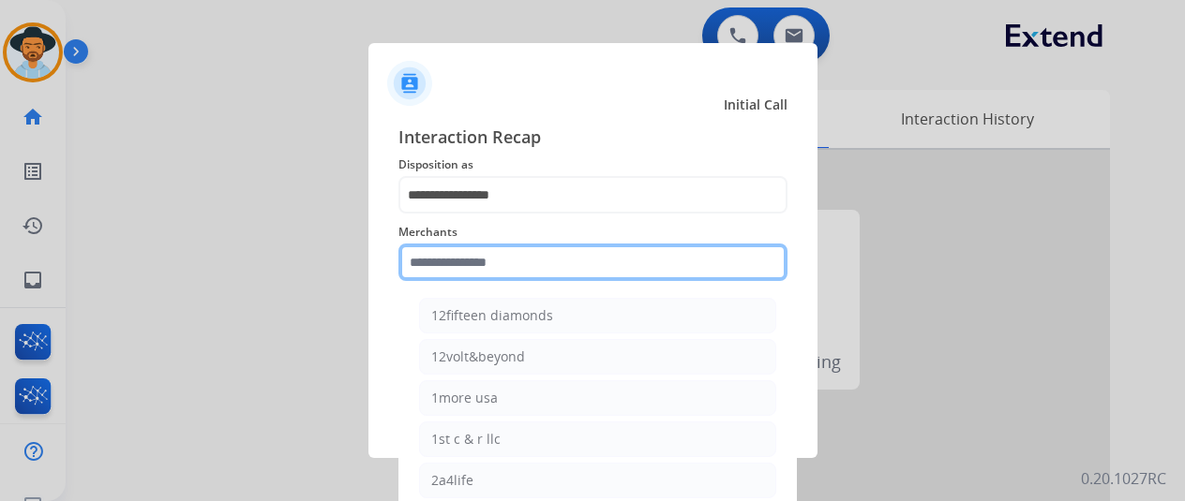
drag, startPoint x: 467, startPoint y: 272, endPoint x: 448, endPoint y: 263, distance: 20.6
click at [469, 269] on input "text" at bounding box center [592, 262] width 389 height 37
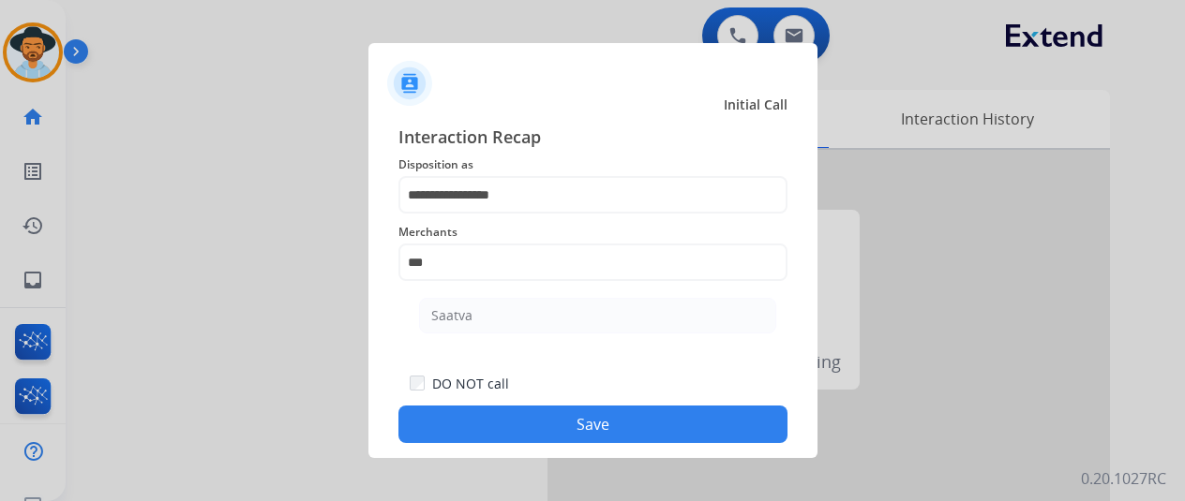
click at [445, 312] on div "Saatva" at bounding box center [451, 316] width 41 height 19
type input "******"
click at [593, 419] on button "Save" at bounding box center [592, 424] width 389 height 37
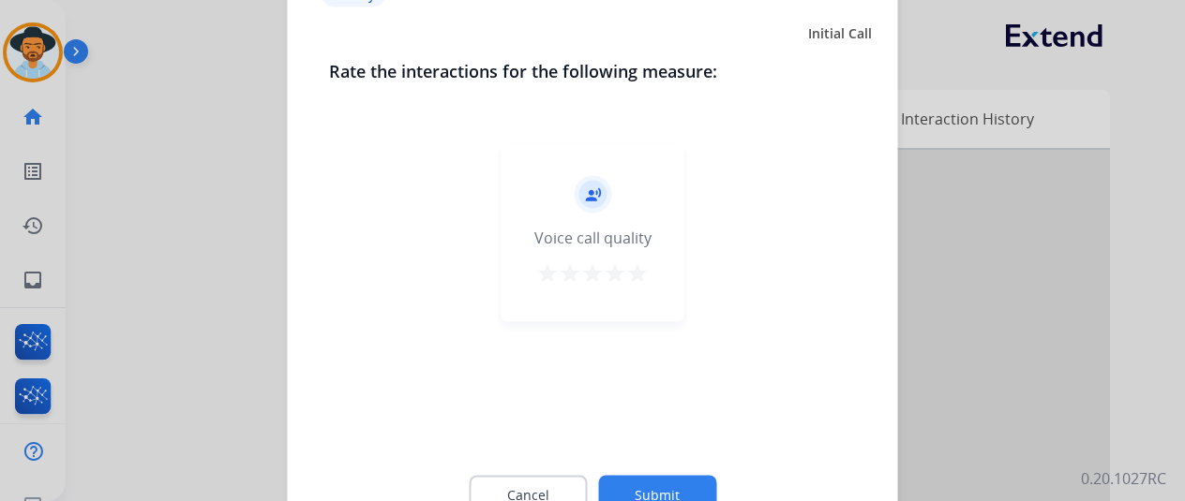
click at [660, 486] on button "Submit" at bounding box center [657, 494] width 118 height 39
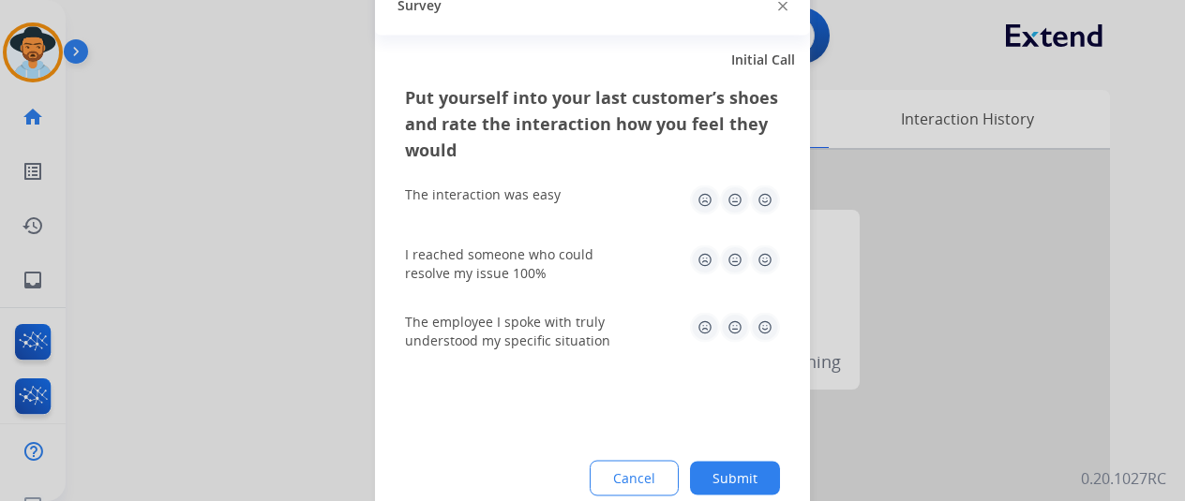
click at [717, 471] on button "Submit" at bounding box center [735, 478] width 90 height 34
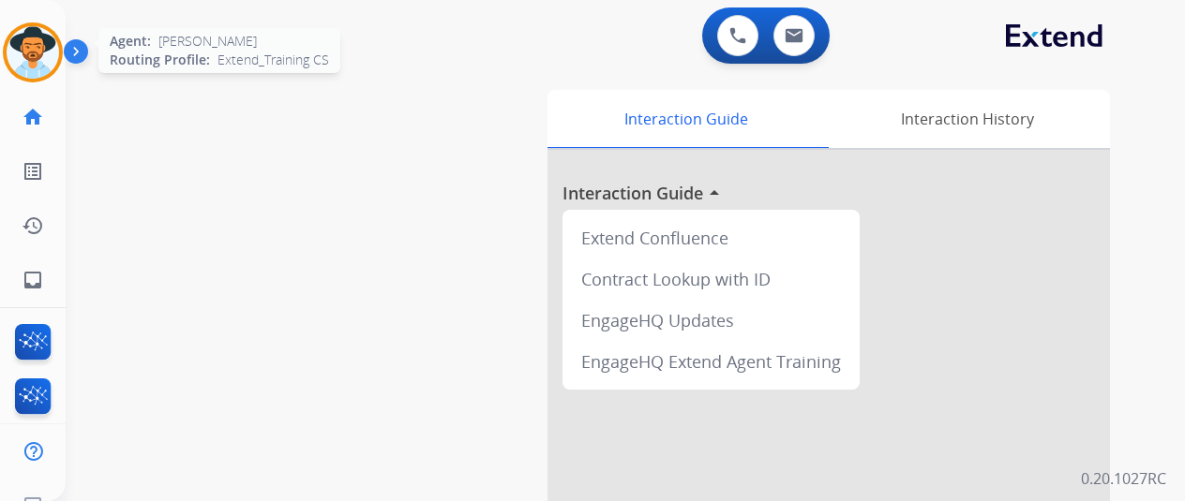
click at [24, 46] on img at bounding box center [33, 52] width 52 height 52
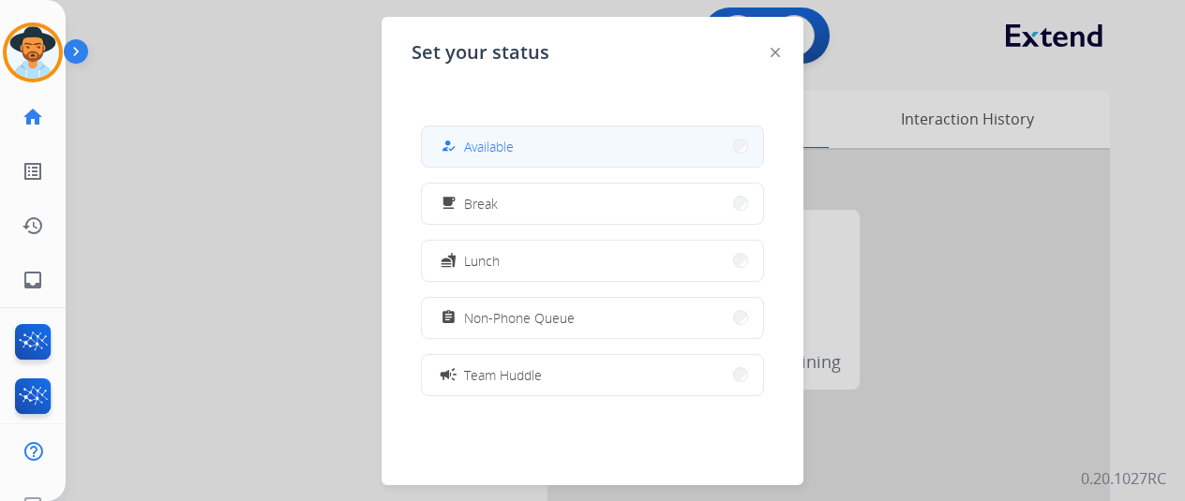
click at [532, 138] on button "how_to_reg Available" at bounding box center [592, 147] width 341 height 40
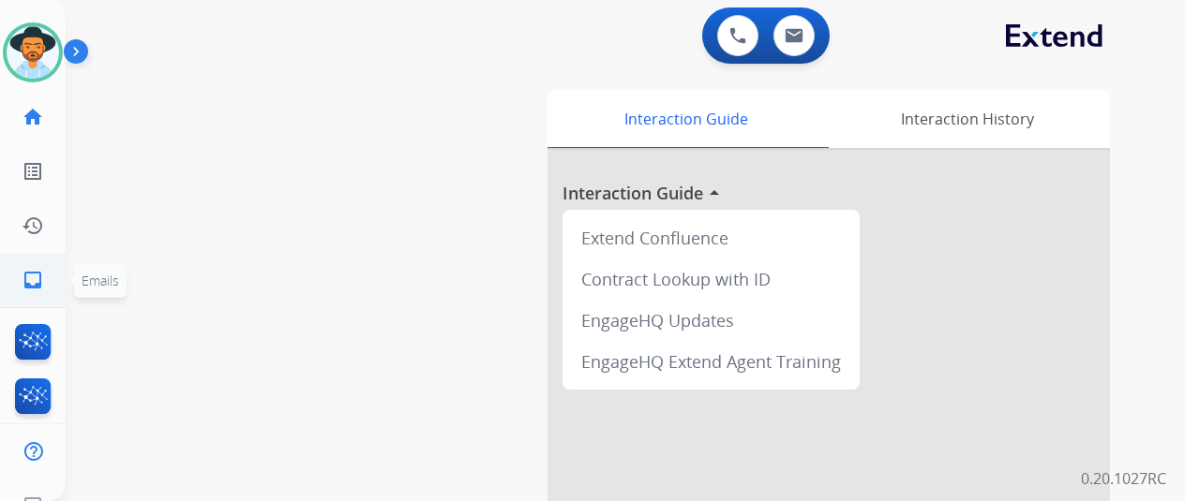
click at [31, 278] on mat-icon "inbox" at bounding box center [33, 280] width 22 height 22
select select "**********"
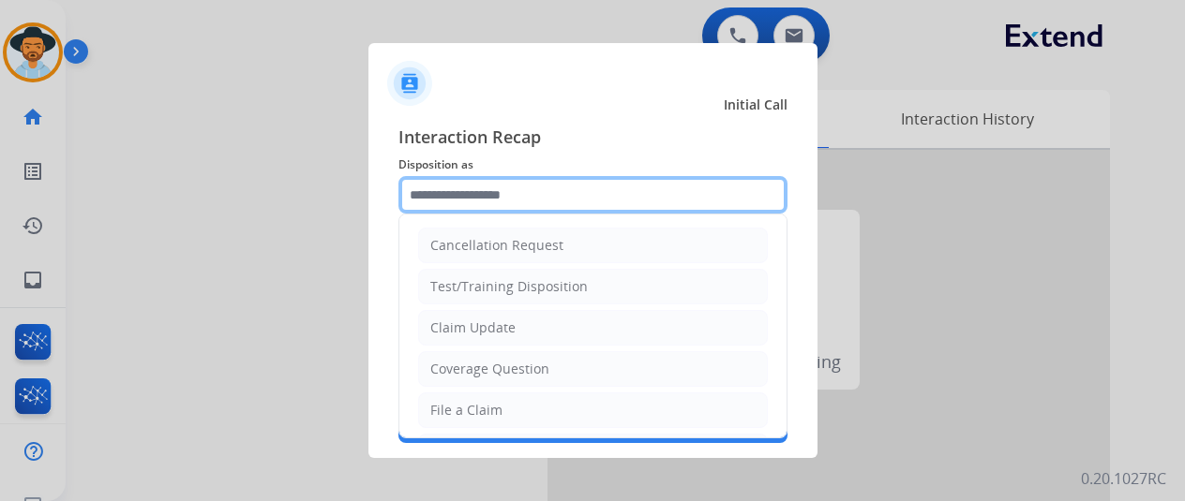
click at [465, 181] on input "text" at bounding box center [592, 194] width 389 height 37
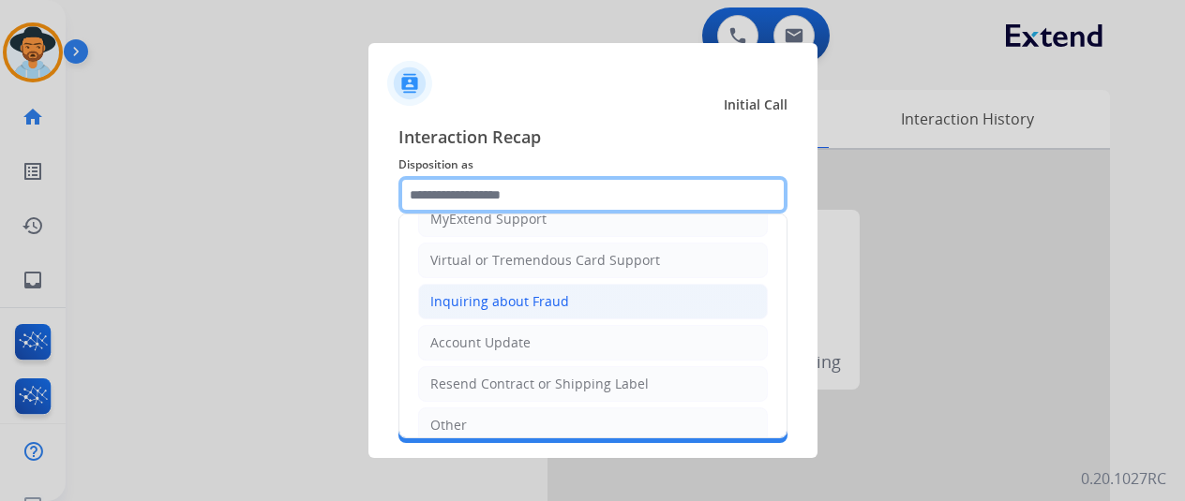
scroll to position [281, 0]
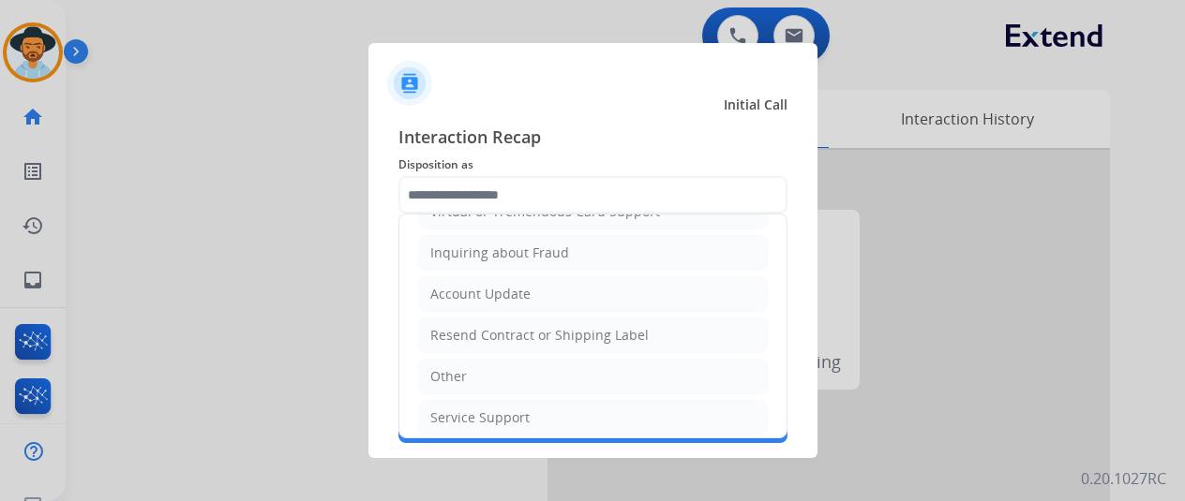
drag, startPoint x: 460, startPoint y: 367, endPoint x: 451, endPoint y: 244, distance: 123.2
click at [459, 359] on li "Other" at bounding box center [593, 377] width 350 height 36
type input "*****"
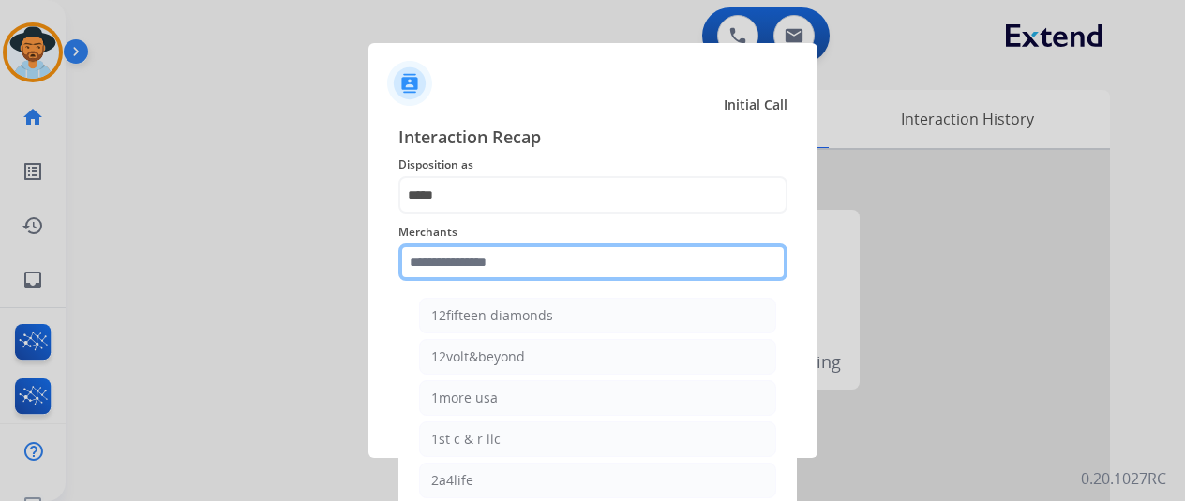
click at [446, 262] on input "text" at bounding box center [592, 262] width 389 height 37
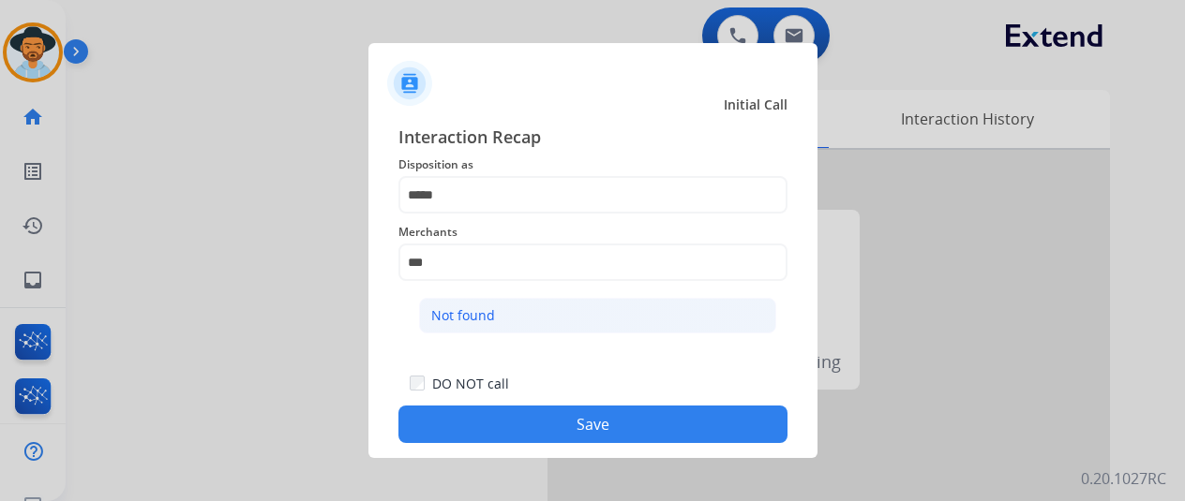
click at [463, 304] on li "Not found" at bounding box center [597, 316] width 357 height 36
type input "*********"
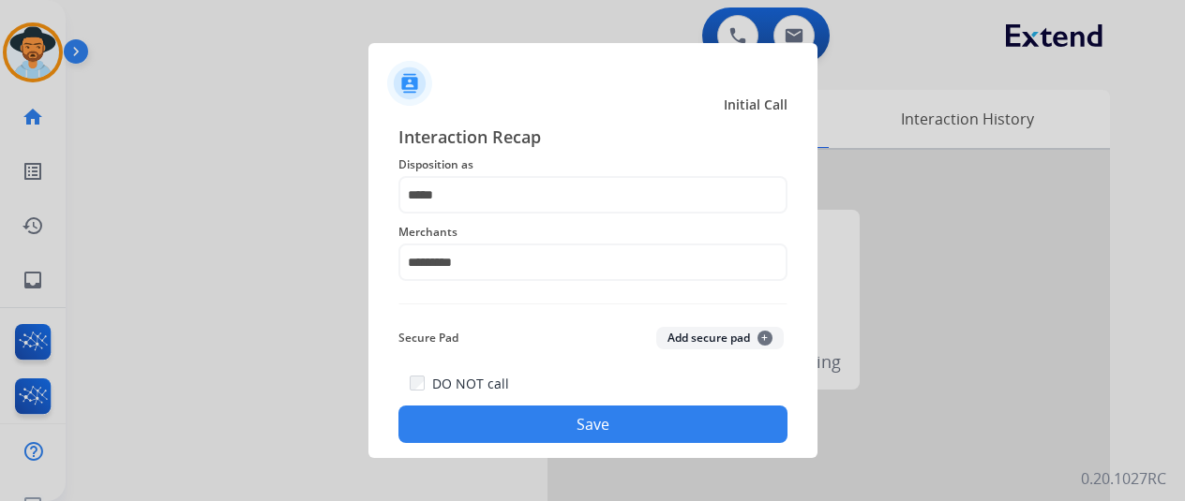
click at [547, 425] on button "Save" at bounding box center [592, 424] width 389 height 37
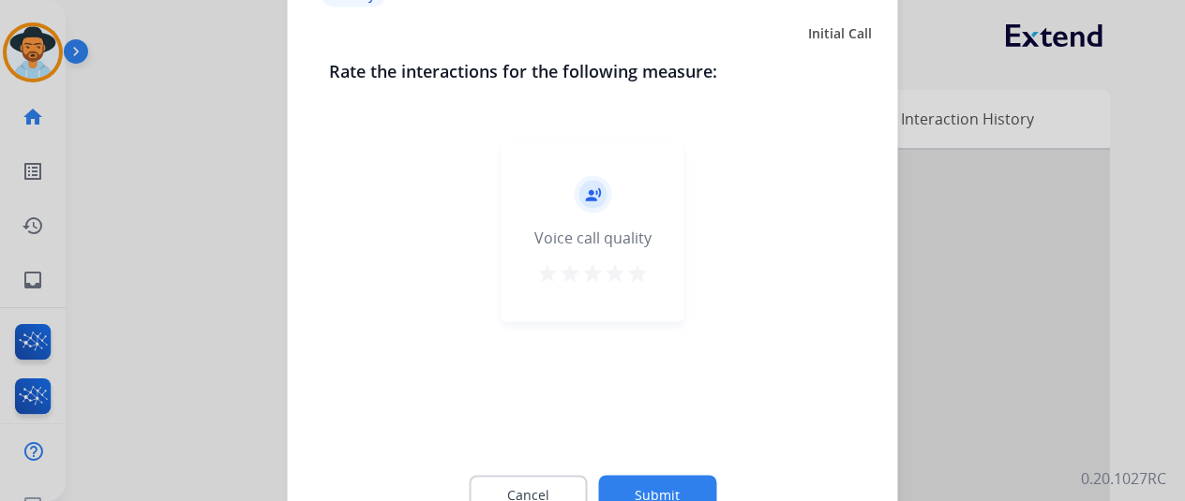
click at [652, 487] on button "Submit" at bounding box center [657, 494] width 118 height 39
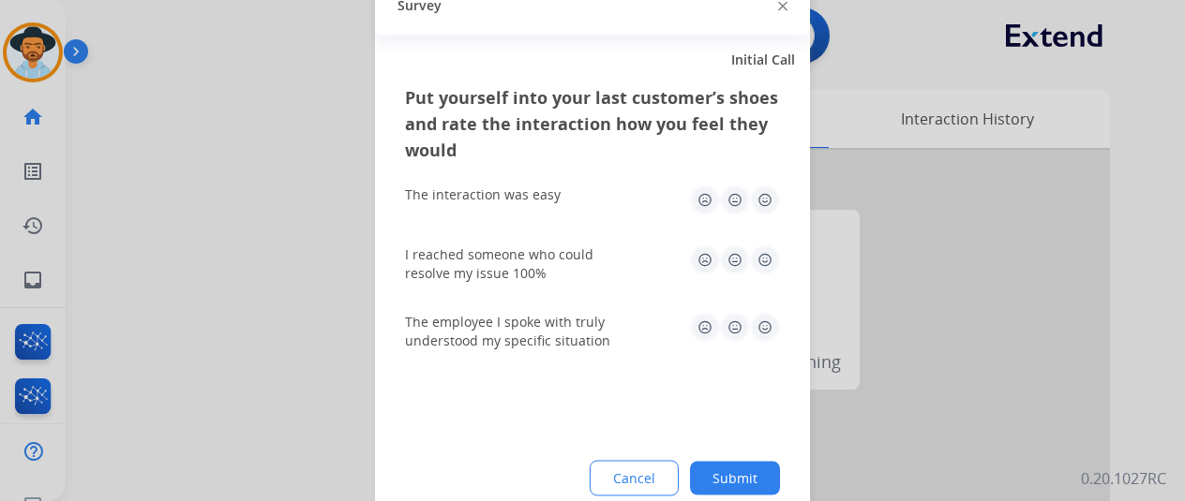
click at [741, 476] on button "Submit" at bounding box center [735, 478] width 90 height 34
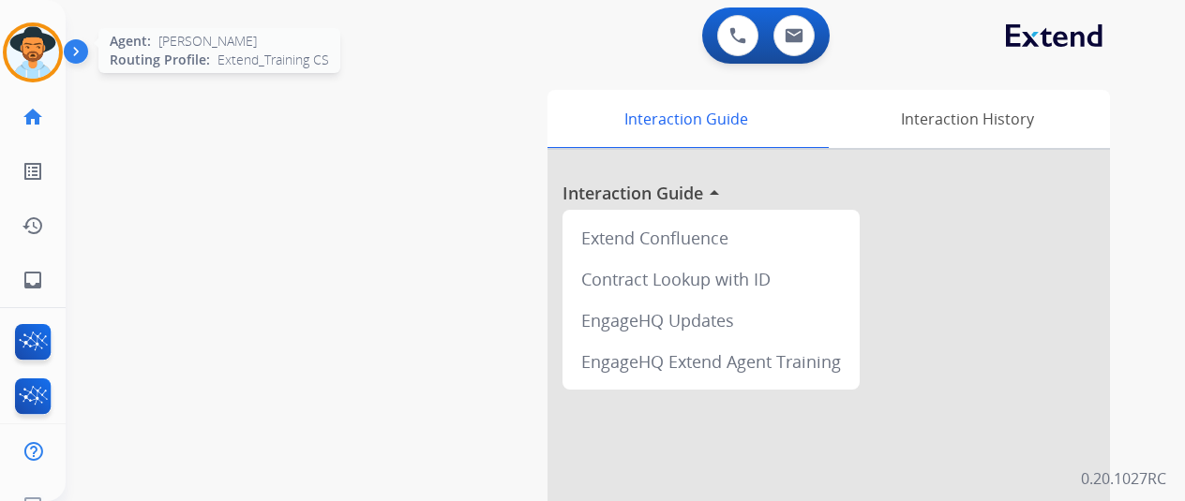
click at [39, 52] on img at bounding box center [33, 52] width 52 height 52
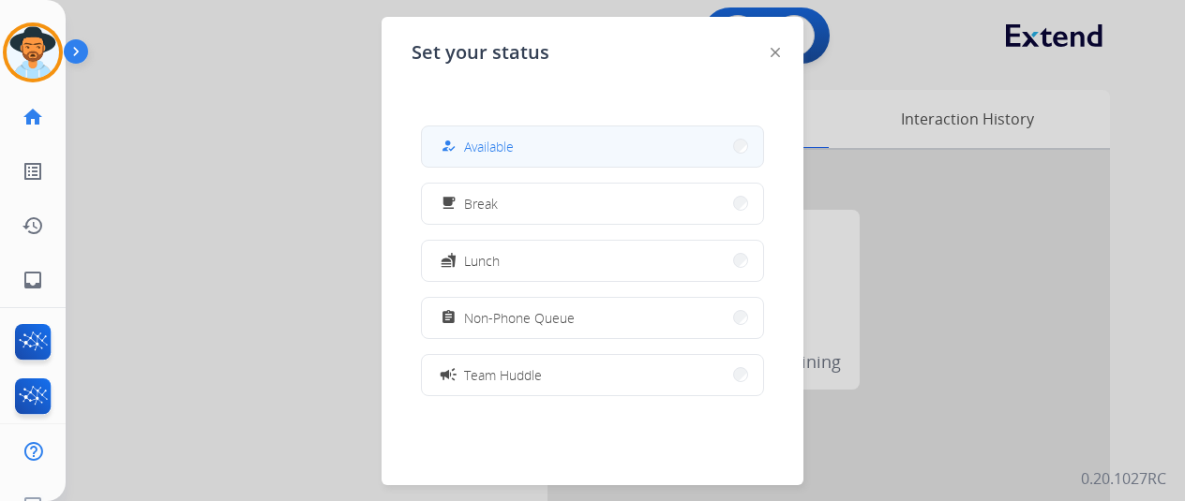
click at [546, 151] on button "how_to_reg Available" at bounding box center [592, 147] width 341 height 40
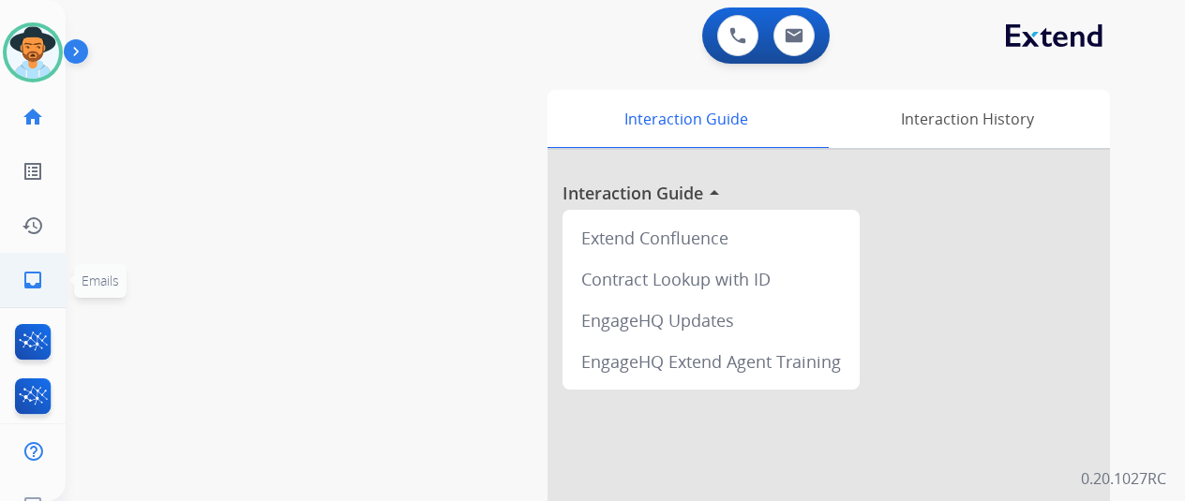
click at [37, 273] on mat-icon "inbox" at bounding box center [33, 280] width 22 height 22
select select "**********"
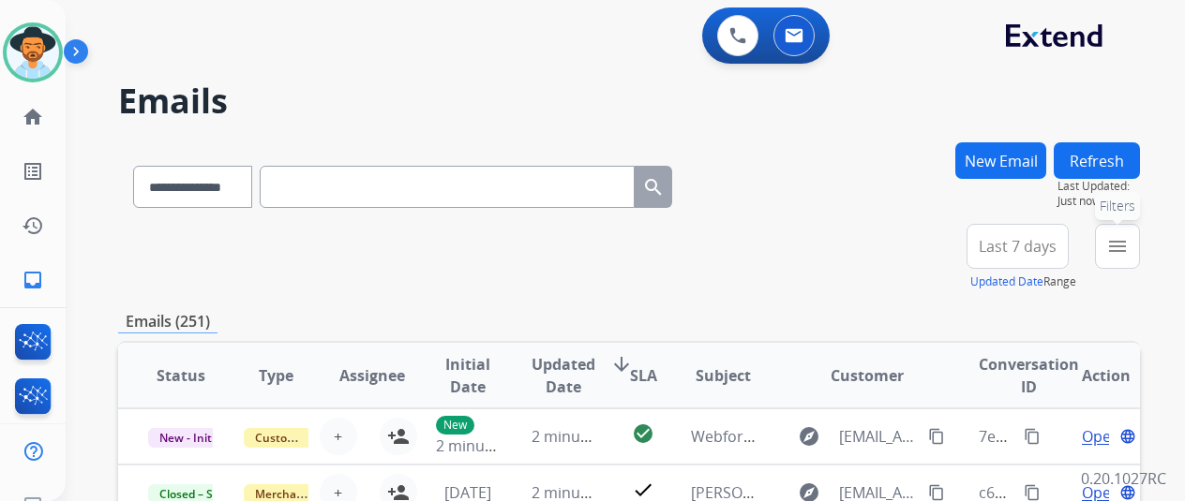
click at [1129, 239] on mat-icon "menu" at bounding box center [1117, 246] width 22 height 22
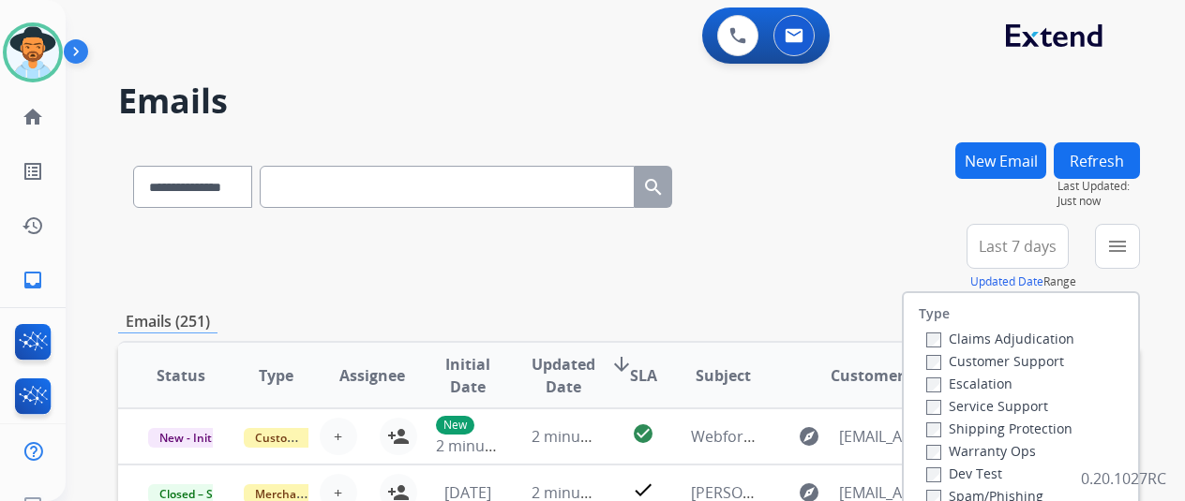
click at [944, 358] on label "Customer Support" at bounding box center [995, 361] width 138 height 18
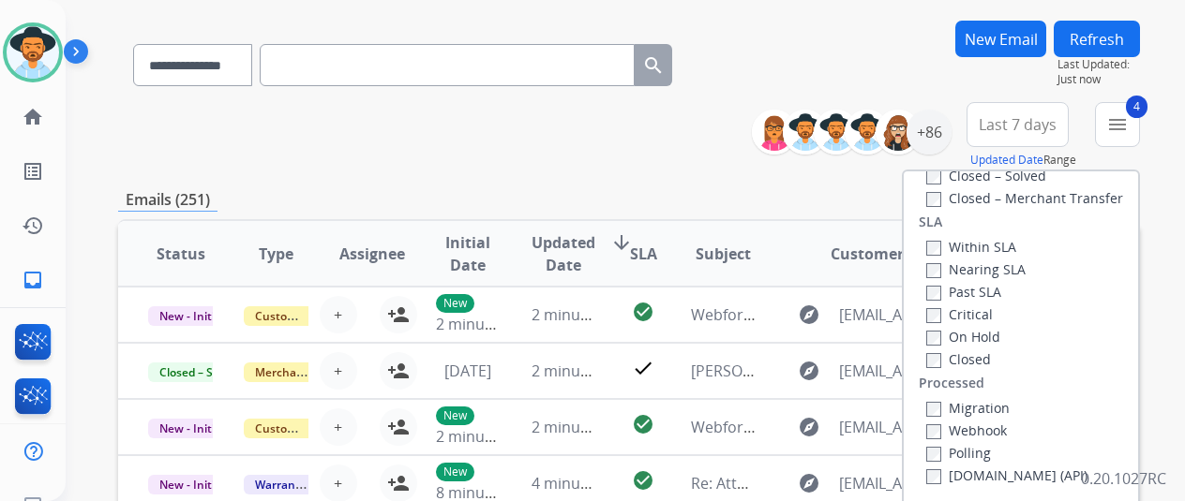
scroll to position [375, 0]
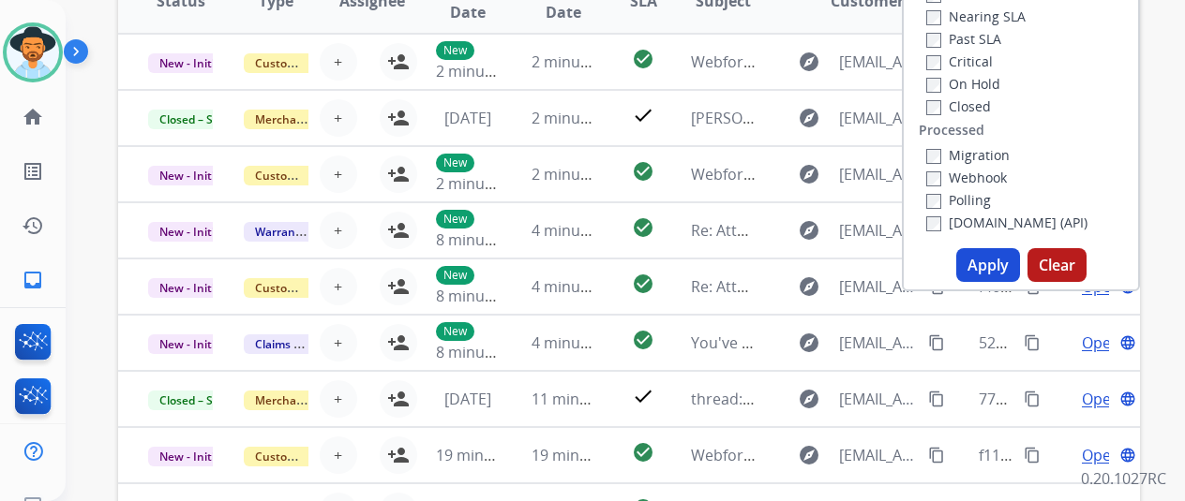
click at [977, 257] on button "Apply" at bounding box center [988, 265] width 64 height 34
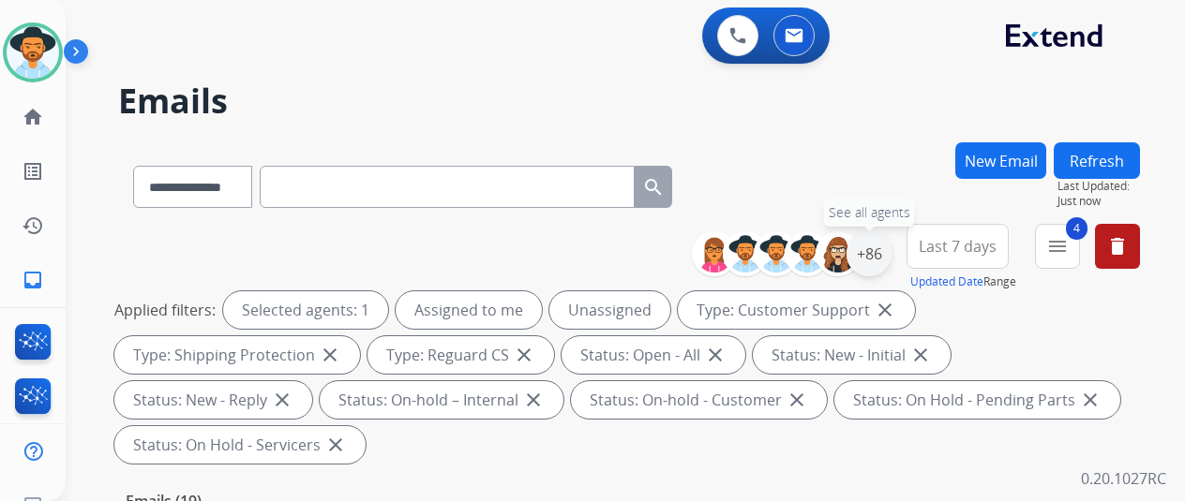
click at [880, 257] on div "+86" at bounding box center [868, 254] width 45 height 45
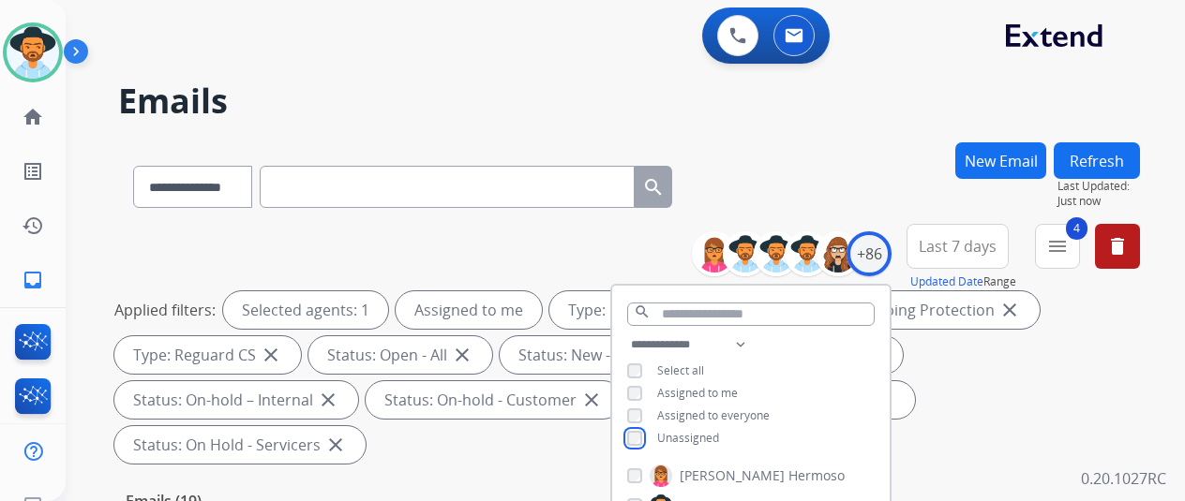
scroll to position [281, 0]
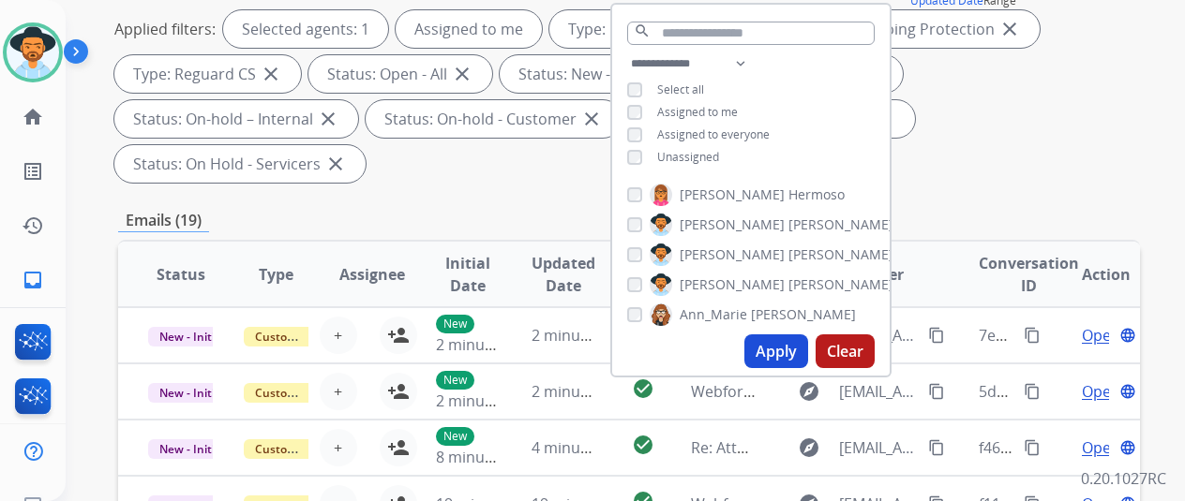
click at [797, 355] on button "Apply" at bounding box center [776, 352] width 64 height 34
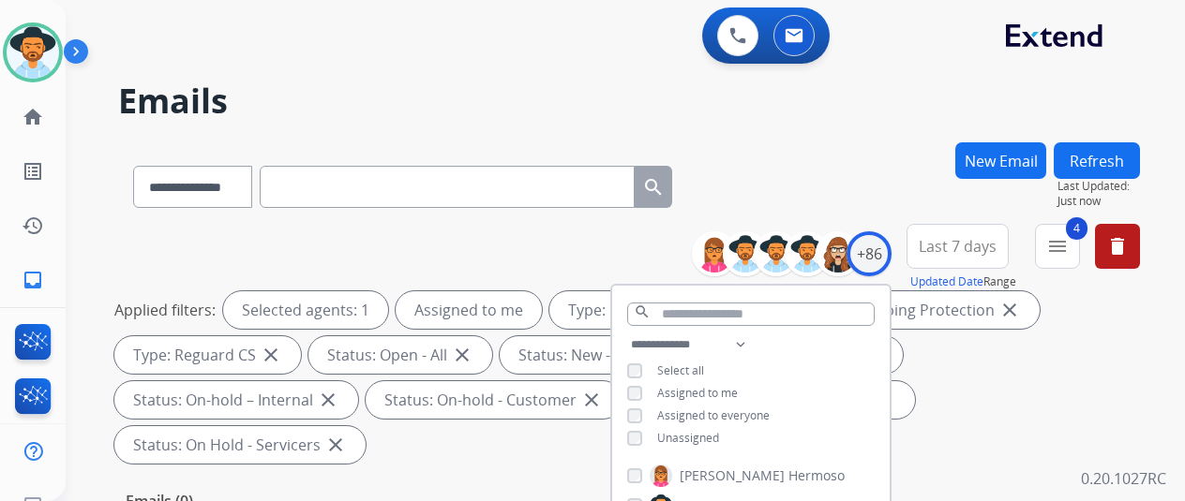
click at [827, 198] on div "**********" at bounding box center [629, 183] width 1022 height 82
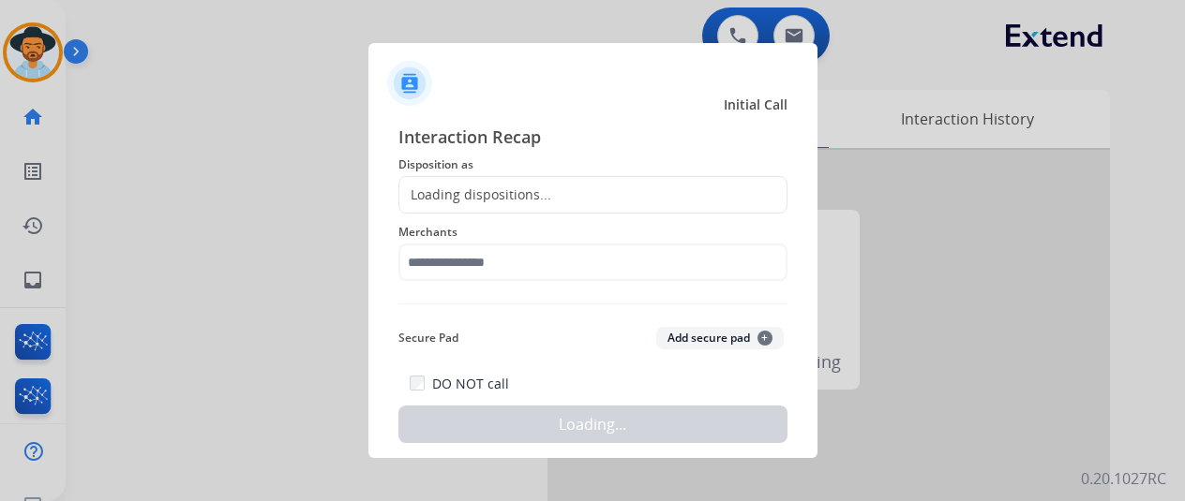
drag, startPoint x: 343, startPoint y: 155, endPoint x: 367, endPoint y: 156, distance: 23.5
click at [368, 154] on div "Interaction Recap Disposition as Loading dispositions... Merchants Secure Pad A…" at bounding box center [592, 284] width 449 height 350
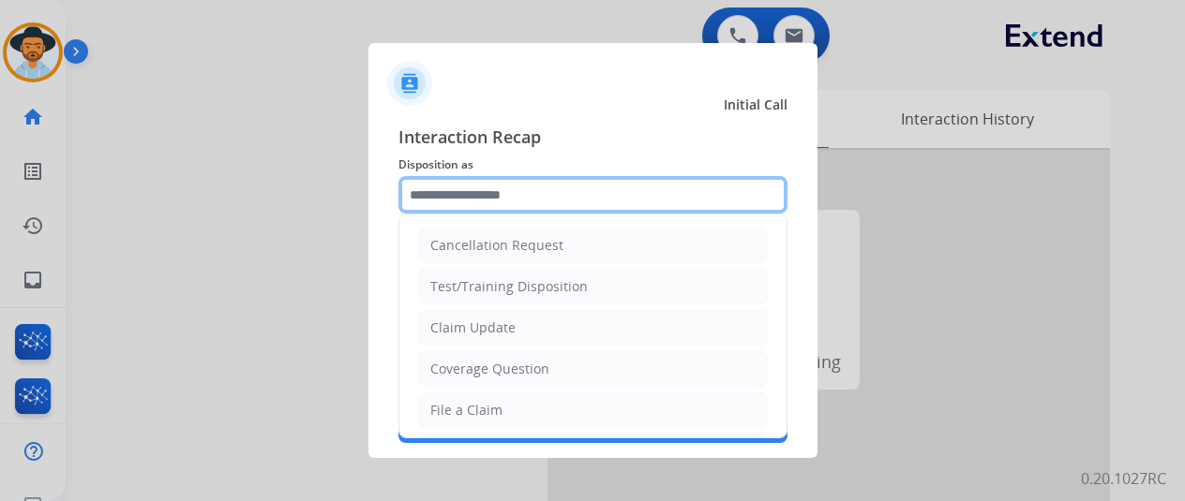
click at [432, 194] on input "text" at bounding box center [592, 194] width 389 height 37
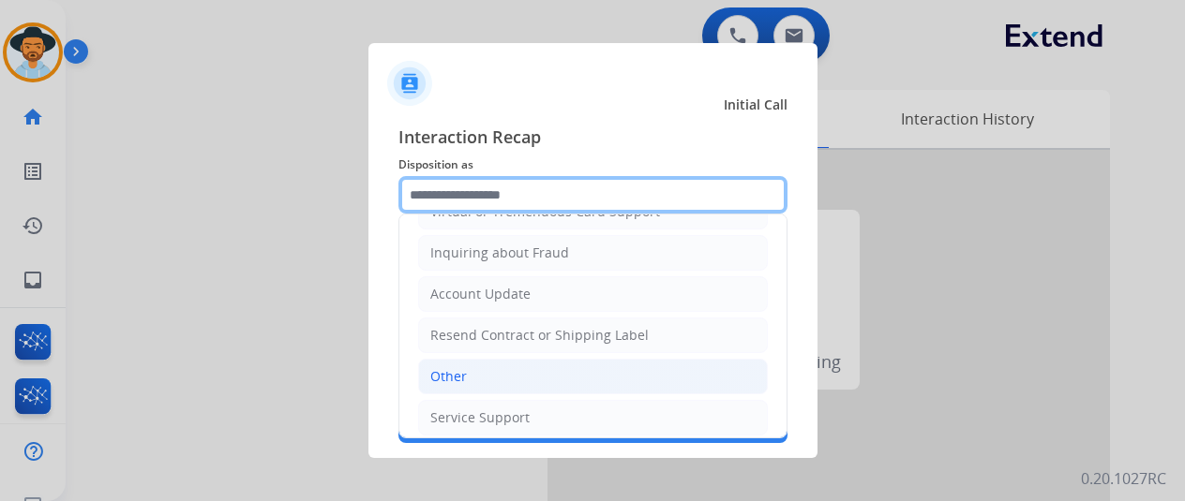
scroll to position [284, 0]
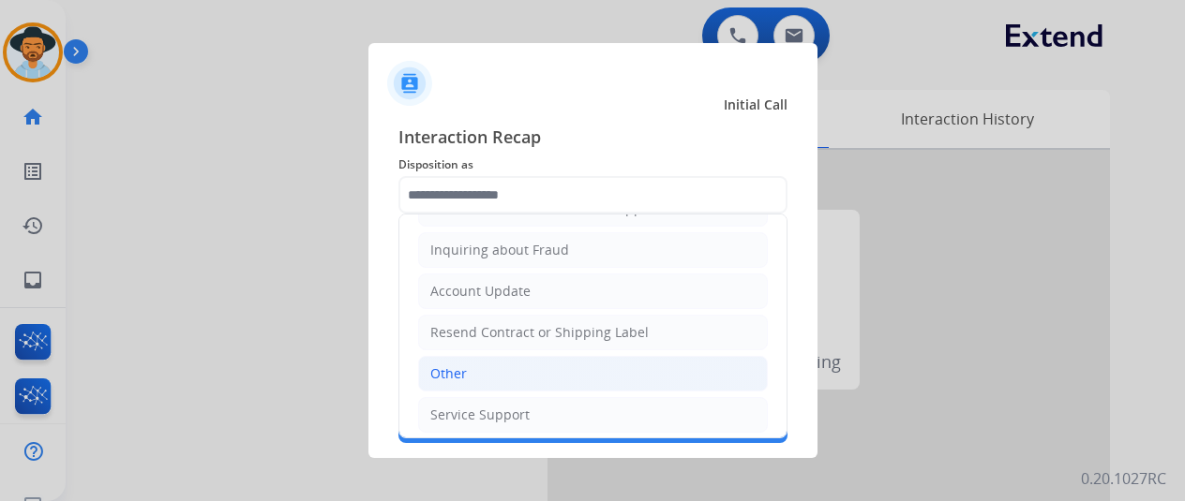
click at [474, 376] on li "Other" at bounding box center [593, 374] width 350 height 36
type input "*****"
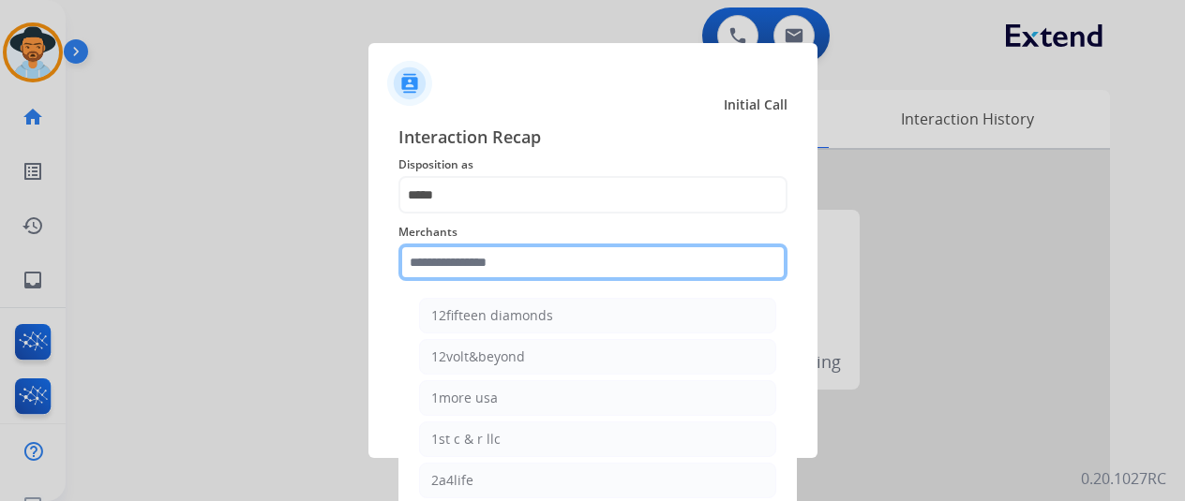
click at [442, 267] on input "text" at bounding box center [592, 262] width 389 height 37
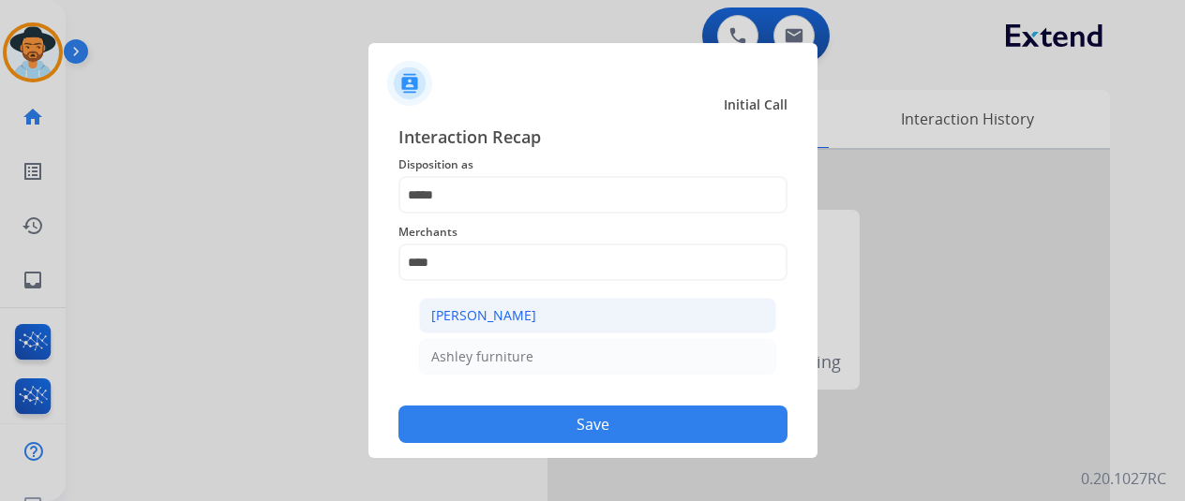
click at [600, 307] on li "[PERSON_NAME]" at bounding box center [597, 316] width 357 height 36
type input "**********"
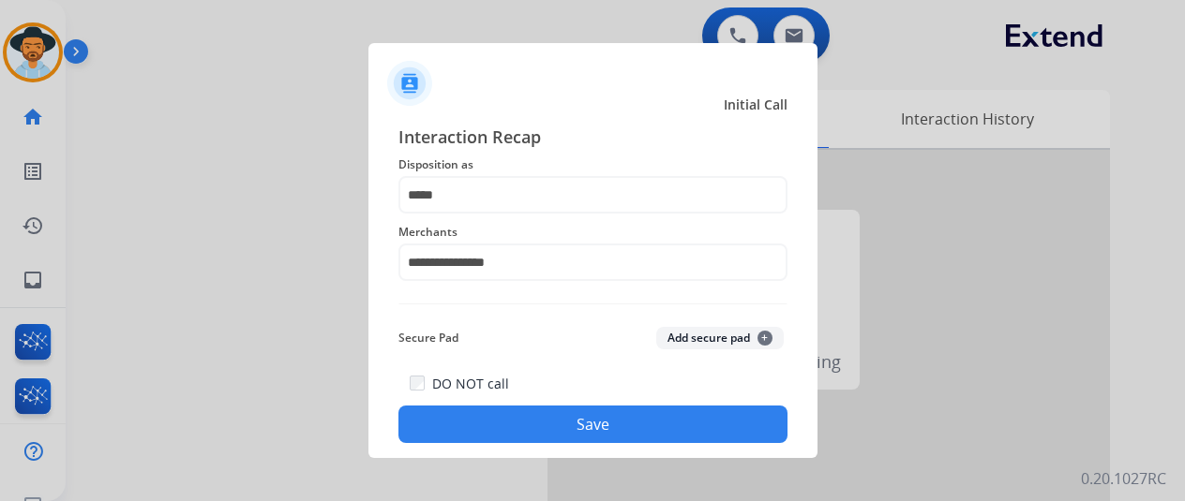
click at [593, 417] on button "Save" at bounding box center [592, 424] width 389 height 37
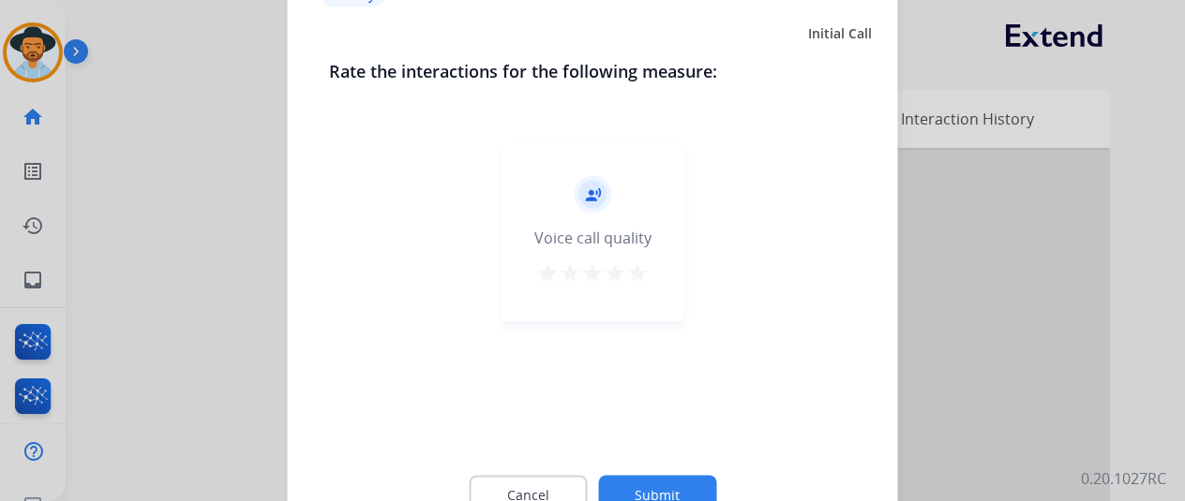
click at [673, 495] on button "Submit" at bounding box center [657, 494] width 118 height 39
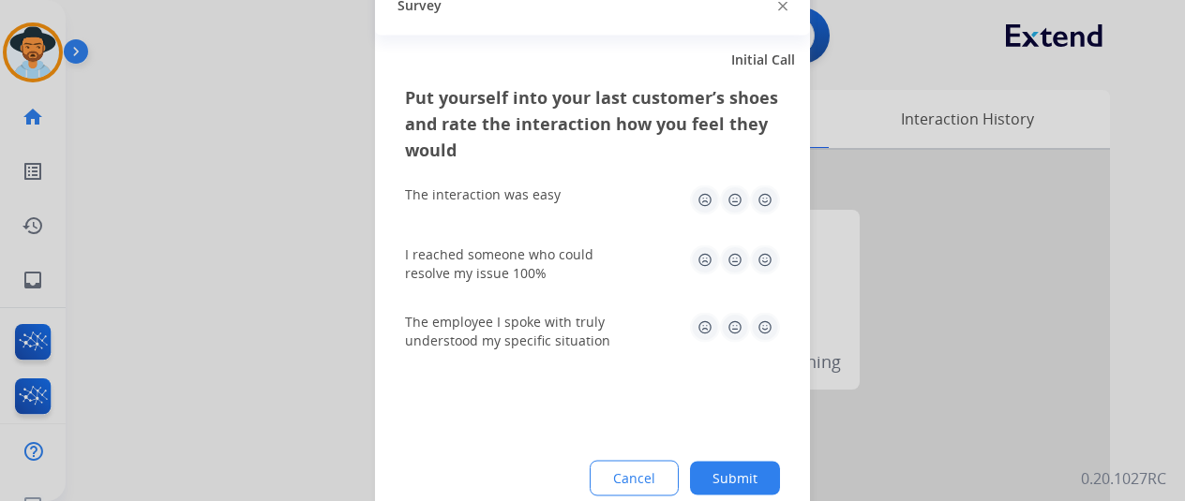
click at [754, 471] on button "Submit" at bounding box center [735, 478] width 90 height 34
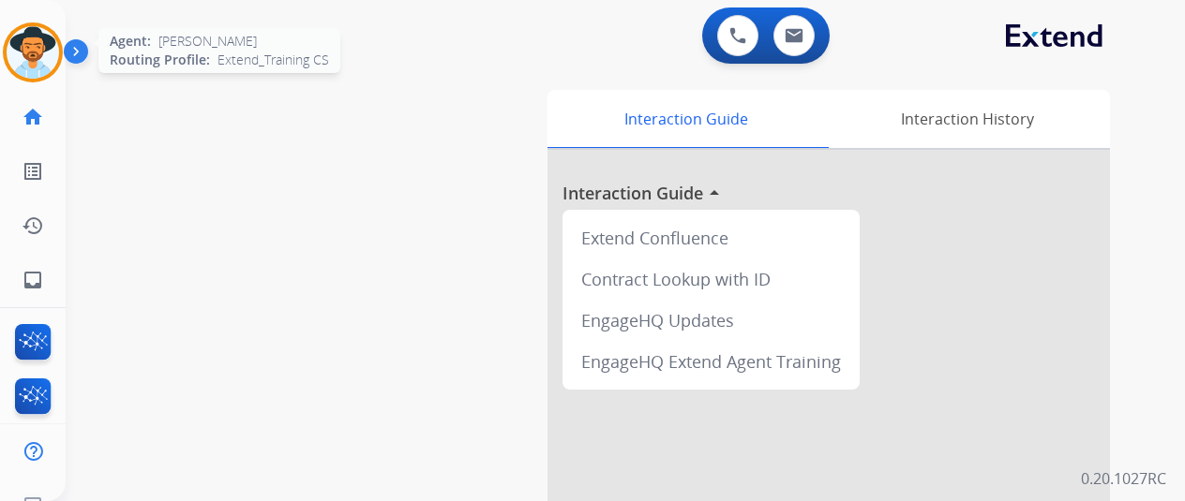
click at [49, 51] on img at bounding box center [33, 52] width 52 height 52
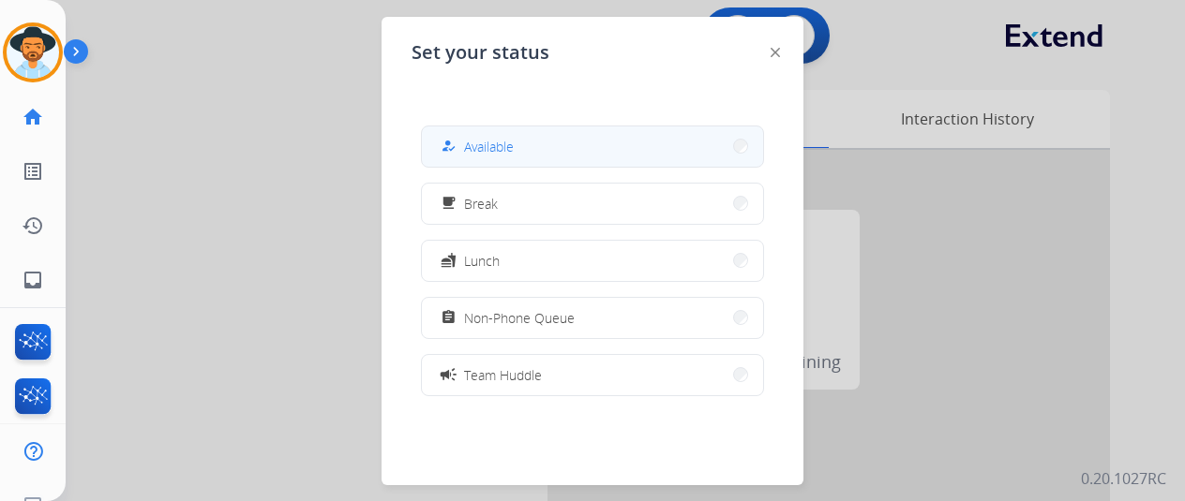
click at [517, 145] on button "how_to_reg Available" at bounding box center [592, 147] width 341 height 40
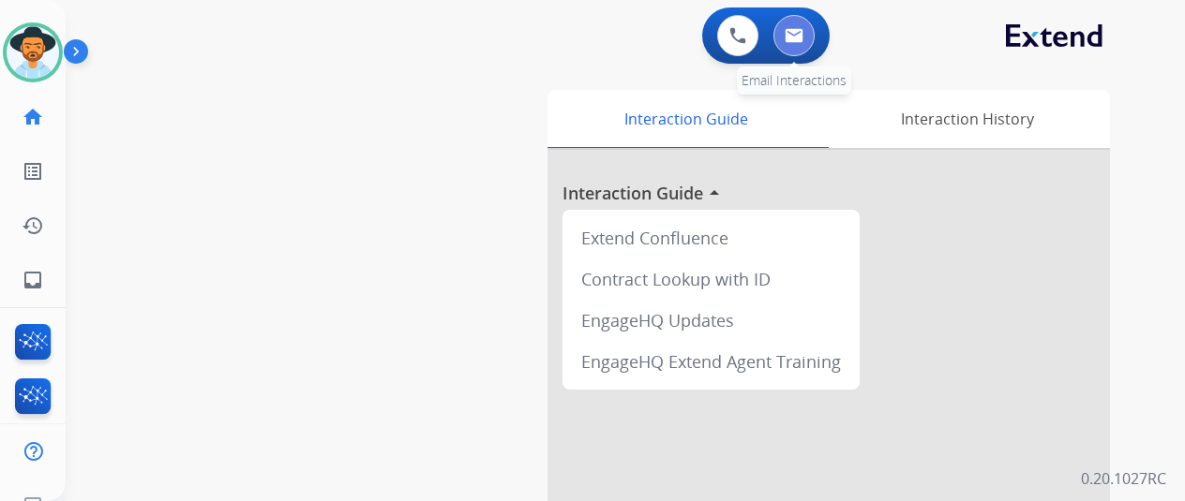
click at [804, 27] on button at bounding box center [793, 35] width 41 height 41
select select "**********"
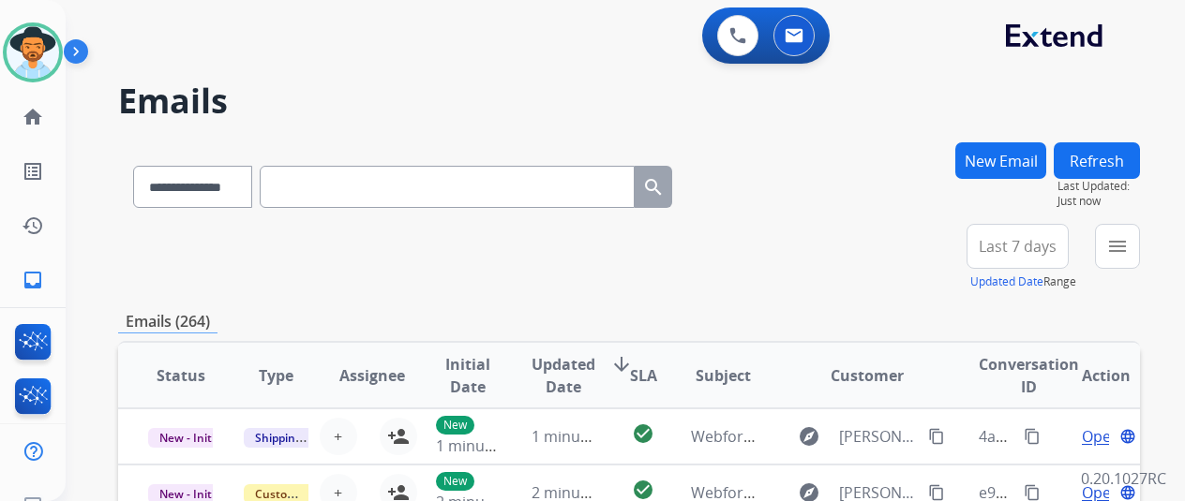
click at [1016, 162] on button "New Email" at bounding box center [1000, 160] width 91 height 37
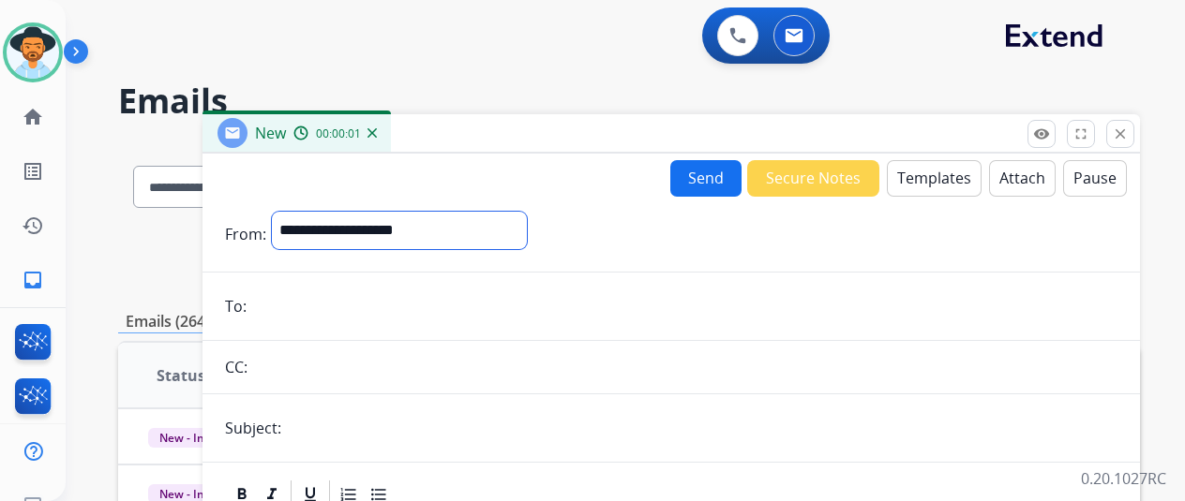
click at [334, 232] on select "**********" at bounding box center [399, 230] width 255 height 37
select select "**********"
click at [286, 212] on select "**********" at bounding box center [399, 230] width 255 height 37
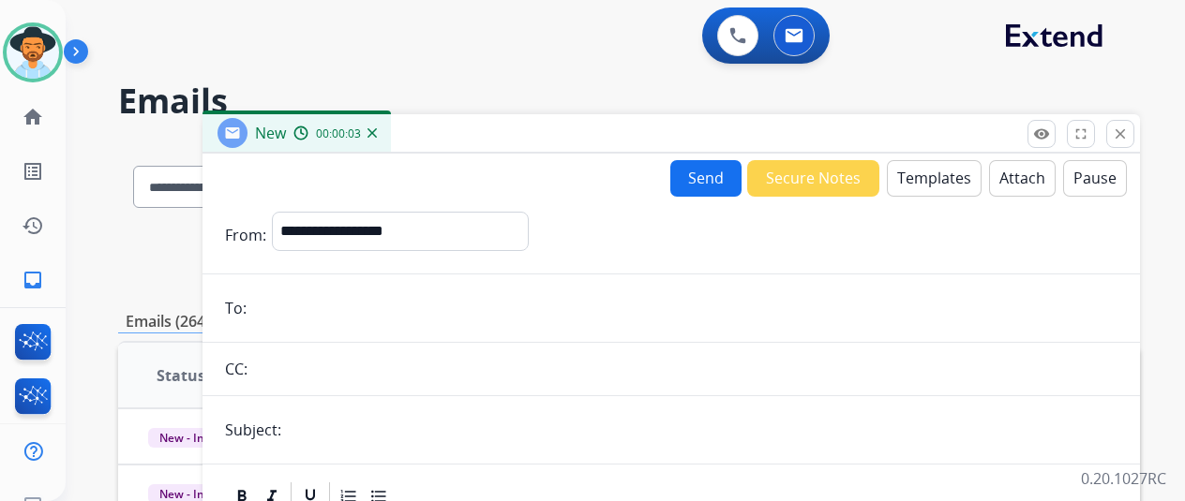
click at [307, 307] on input "email" at bounding box center [684, 308] width 865 height 37
paste input "**********"
type input "**********"
click at [946, 177] on button "Templates" at bounding box center [934, 178] width 95 height 37
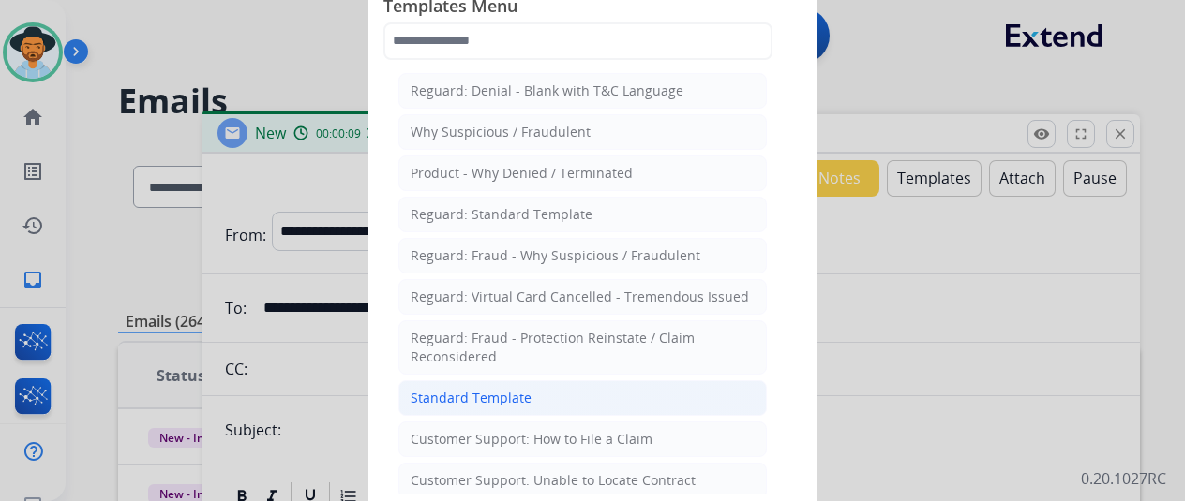
click at [473, 398] on div "Standard Template" at bounding box center [471, 398] width 121 height 19
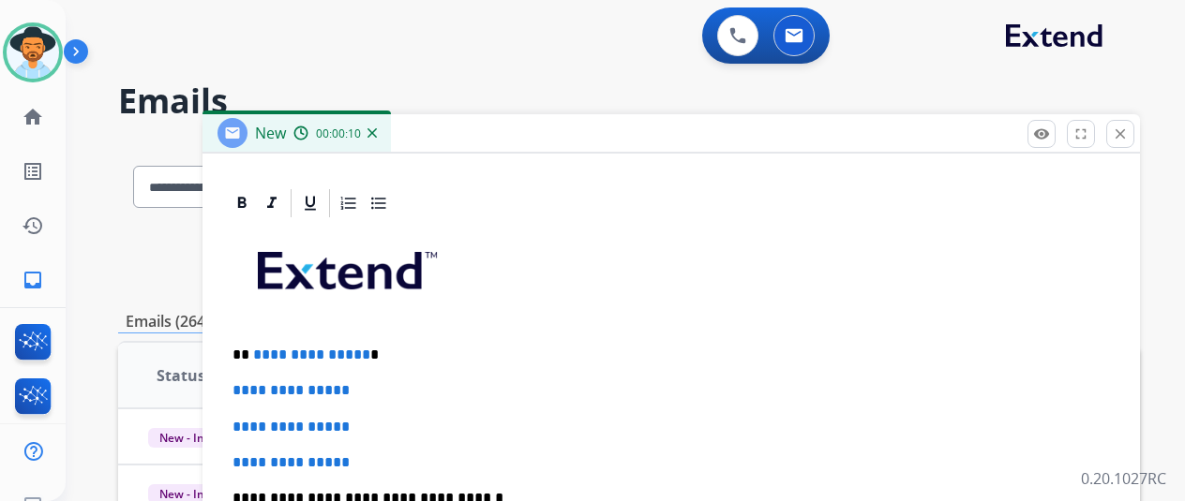
scroll to position [431, 0]
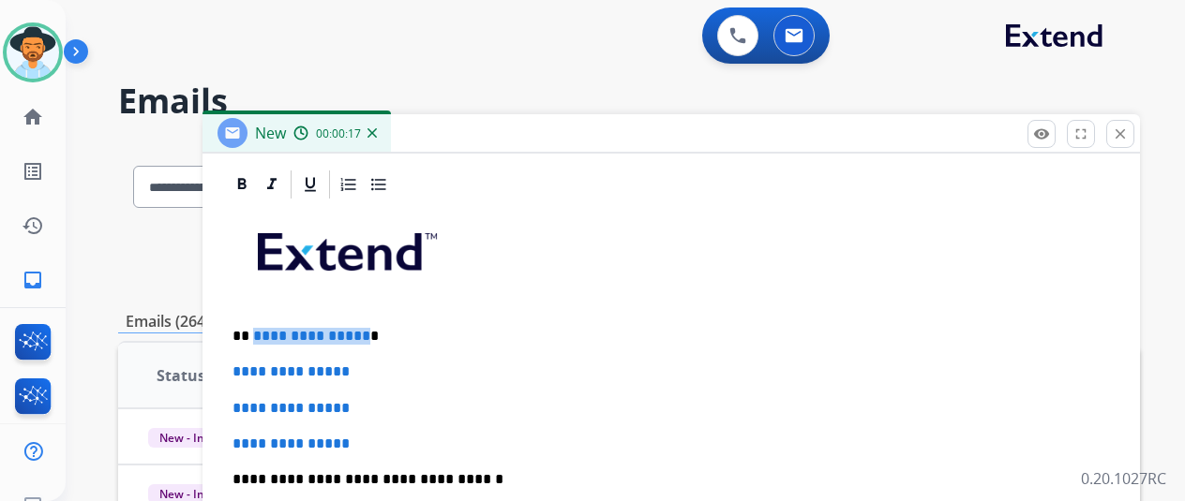
drag, startPoint x: 375, startPoint y: 333, endPoint x: 266, endPoint y: 324, distance: 109.1
click at [266, 328] on p "**********" at bounding box center [663, 336] width 862 height 17
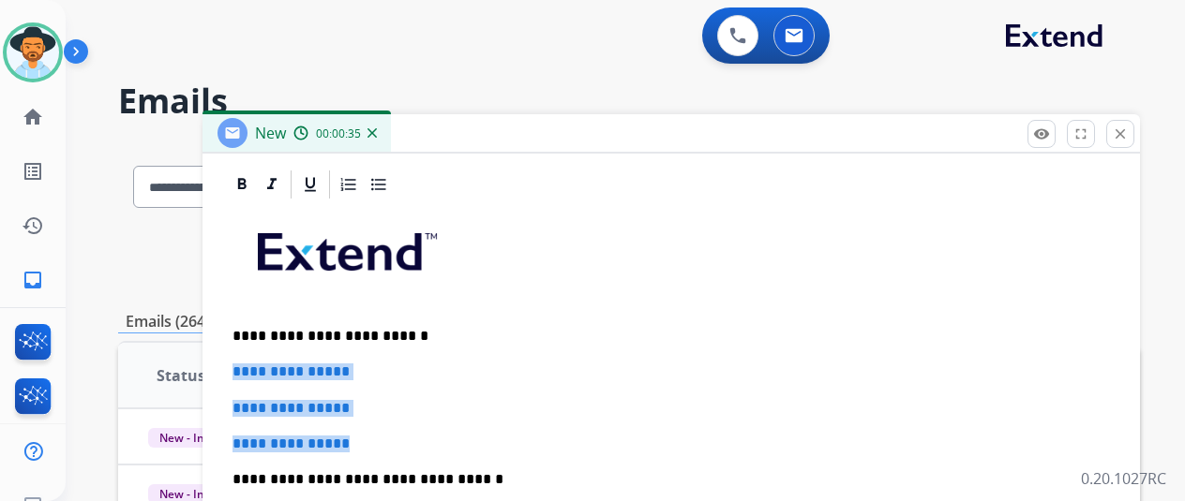
drag, startPoint x: 382, startPoint y: 446, endPoint x: 227, endPoint y: 359, distance: 178.4
click at [227, 359] on div "**********" at bounding box center [670, 505] width 937 height 675
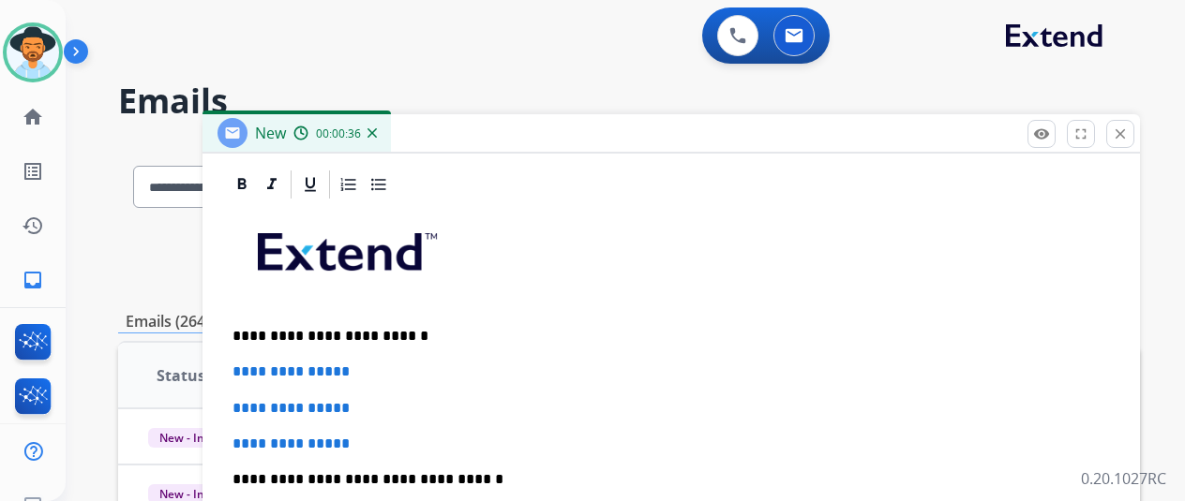
scroll to position [359, 0]
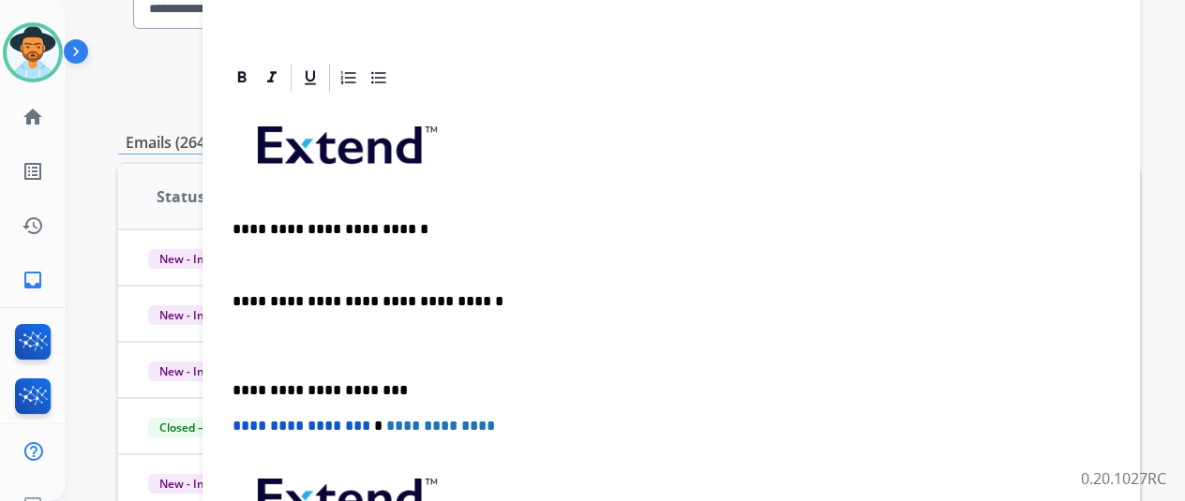
scroll to position [187, 0]
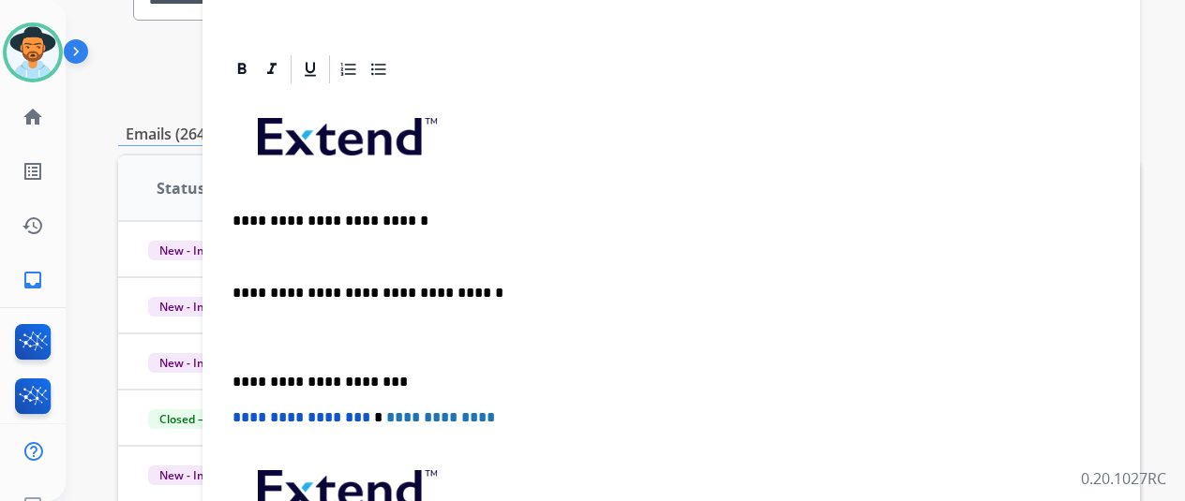
click at [275, 321] on p at bounding box center [670, 338] width 877 height 35
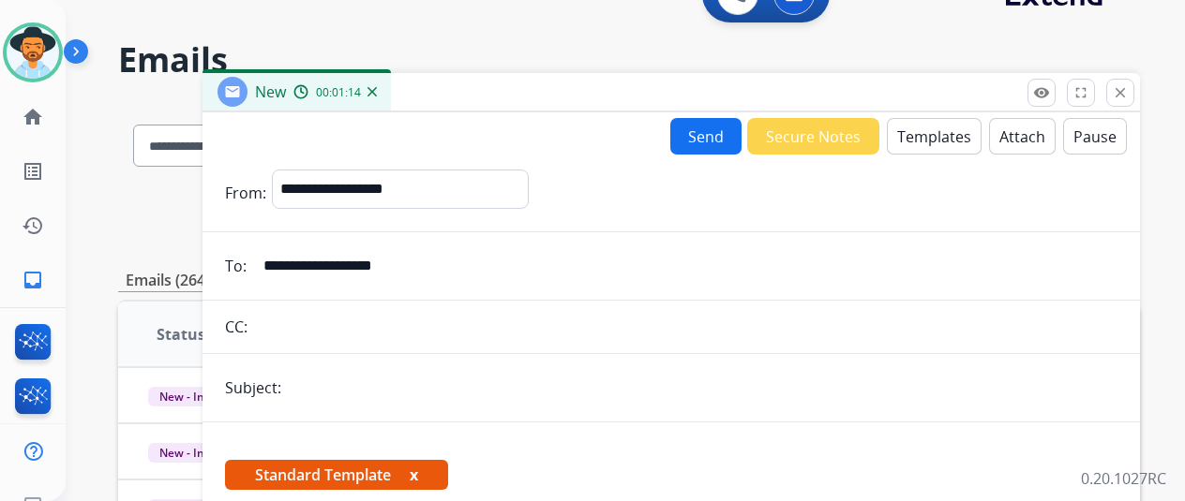
scroll to position [0, 0]
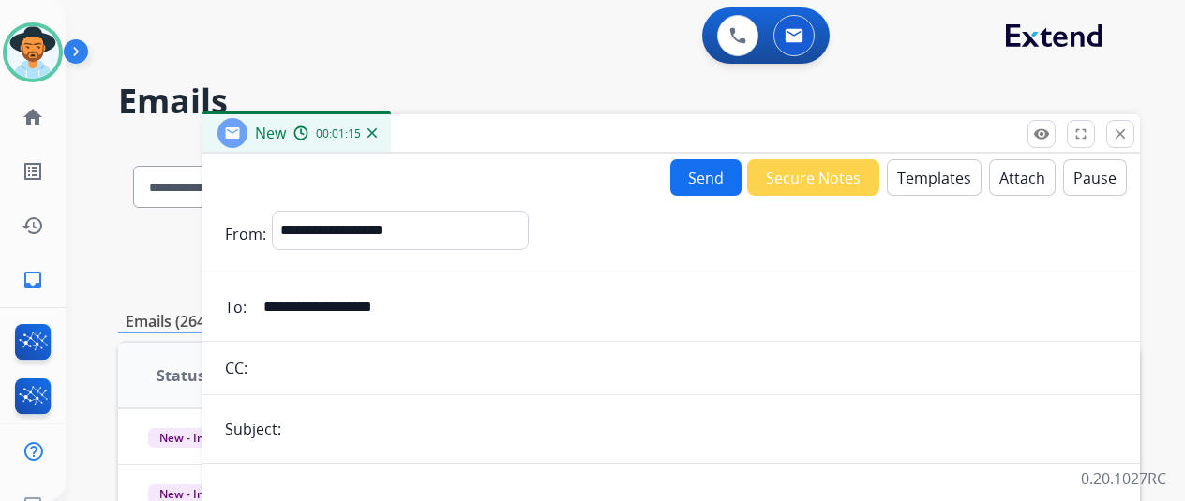
click at [709, 170] on button "Send" at bounding box center [705, 177] width 71 height 37
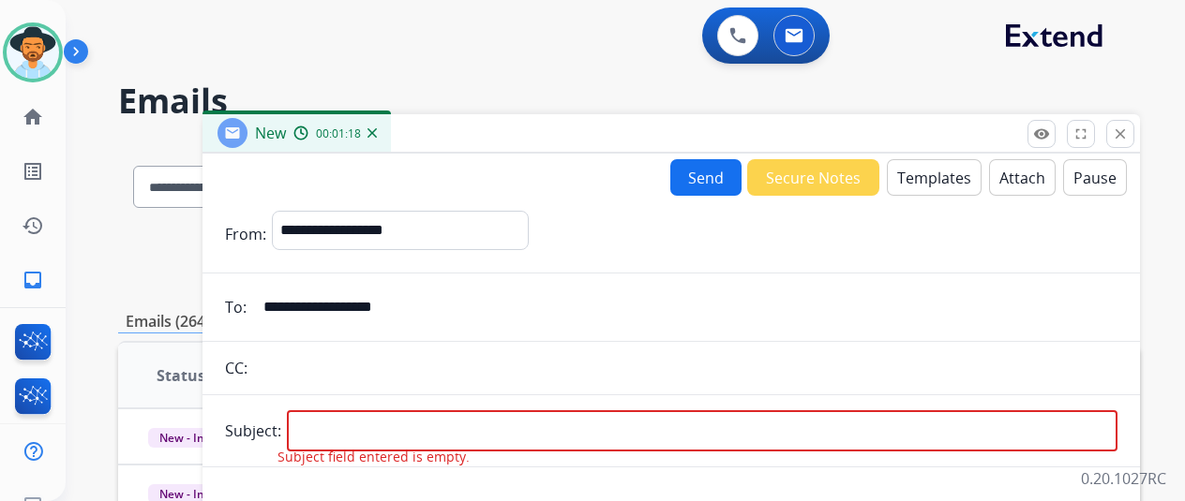
click at [377, 133] on img at bounding box center [371, 132] width 9 height 9
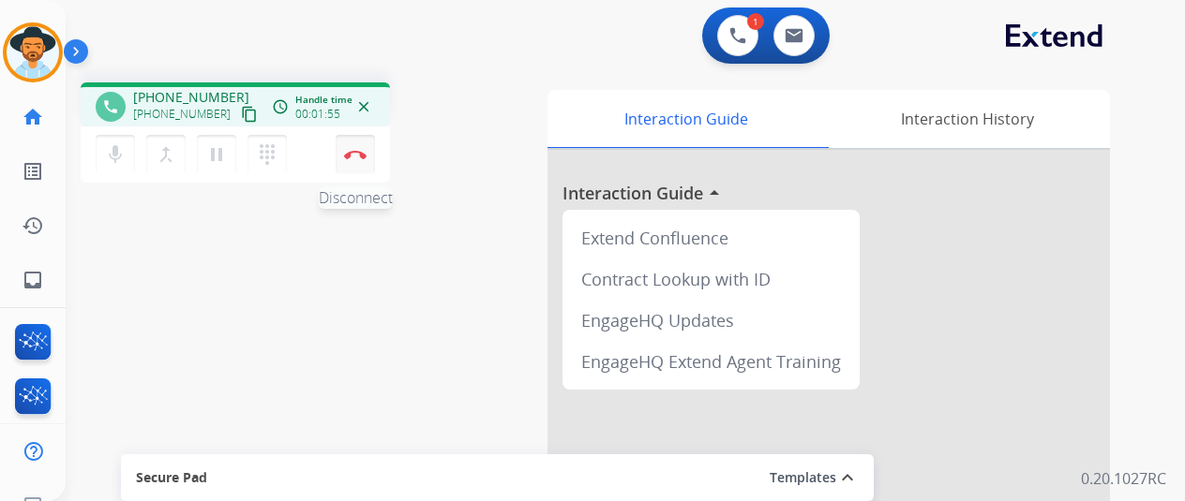
click at [352, 146] on button "Disconnect" at bounding box center [355, 154] width 39 height 39
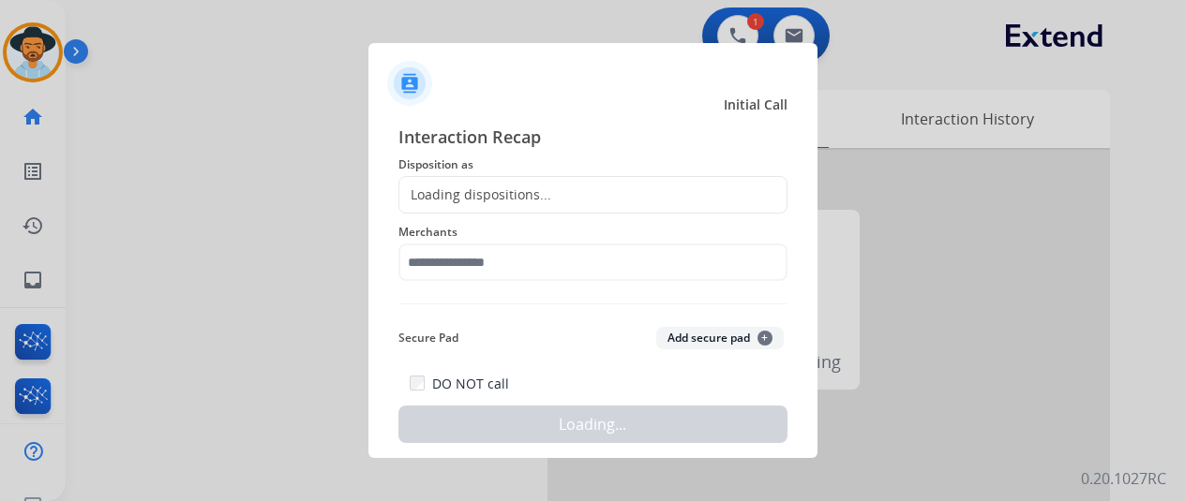
click at [456, 186] on div "Loading dispositions..." at bounding box center [475, 195] width 152 height 19
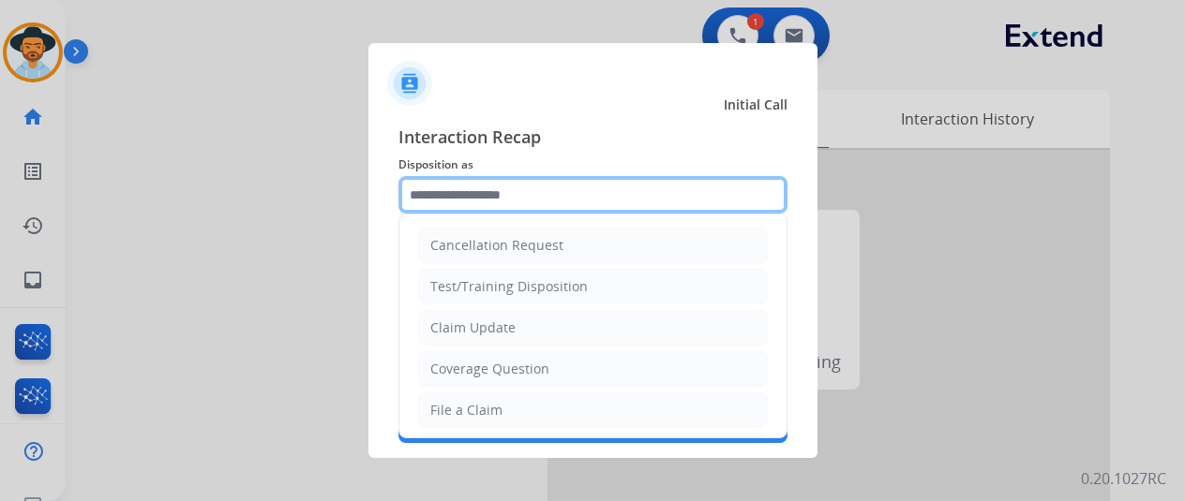
click at [461, 181] on input "text" at bounding box center [592, 194] width 389 height 37
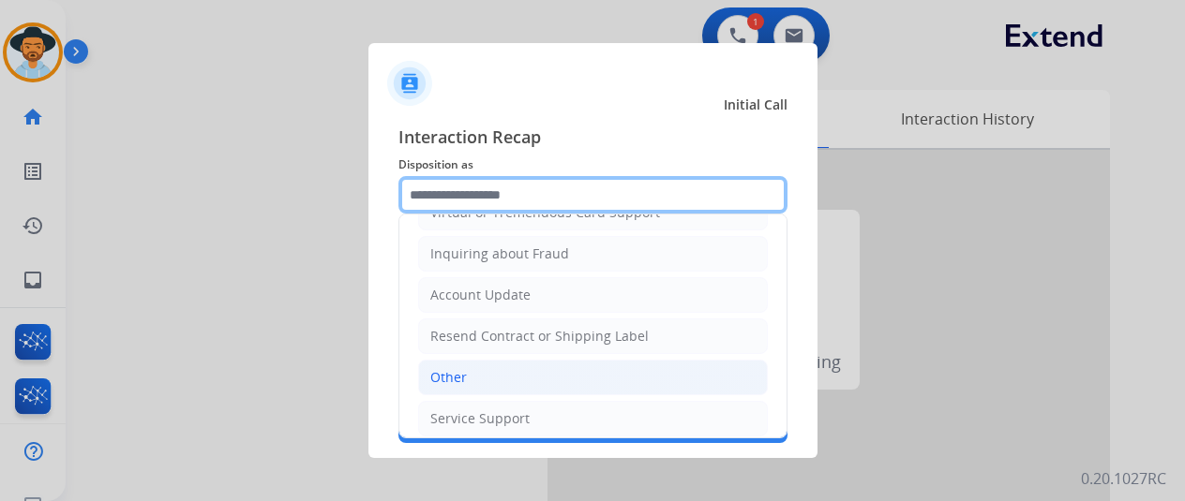
scroll to position [281, 0]
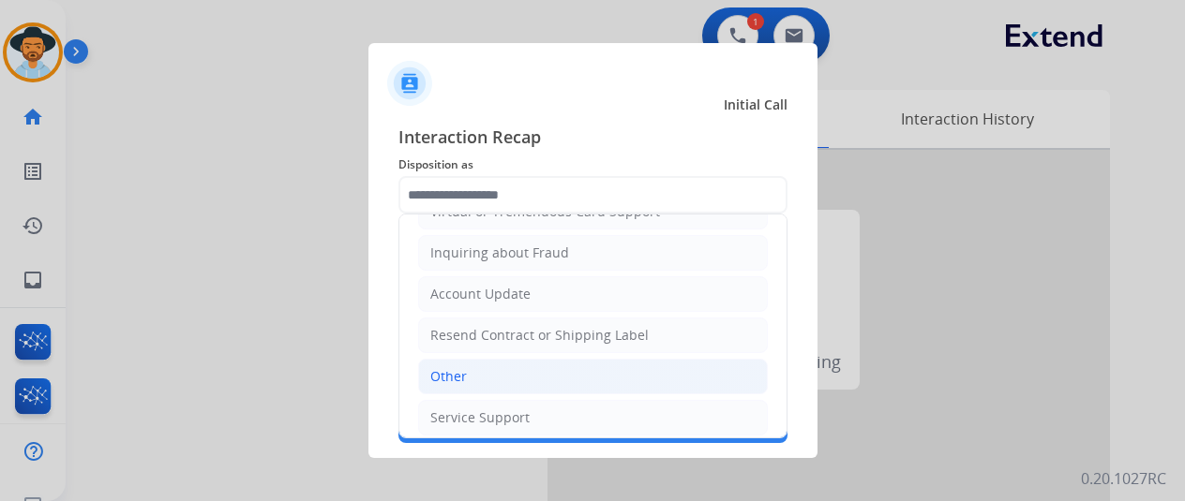
click at [462, 369] on div "Other" at bounding box center [448, 376] width 37 height 19
type input "*****"
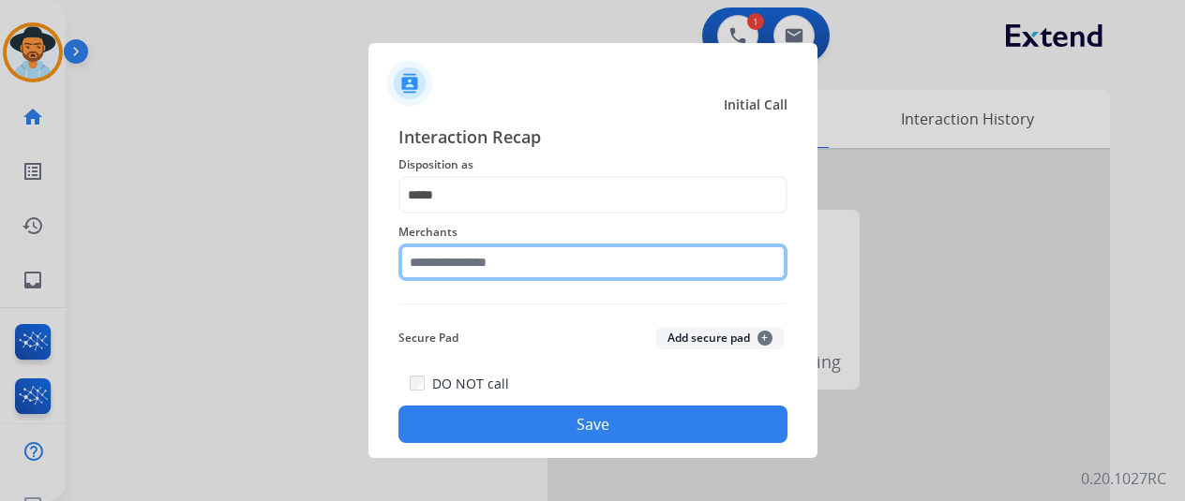
click at [448, 263] on input "text" at bounding box center [592, 262] width 389 height 37
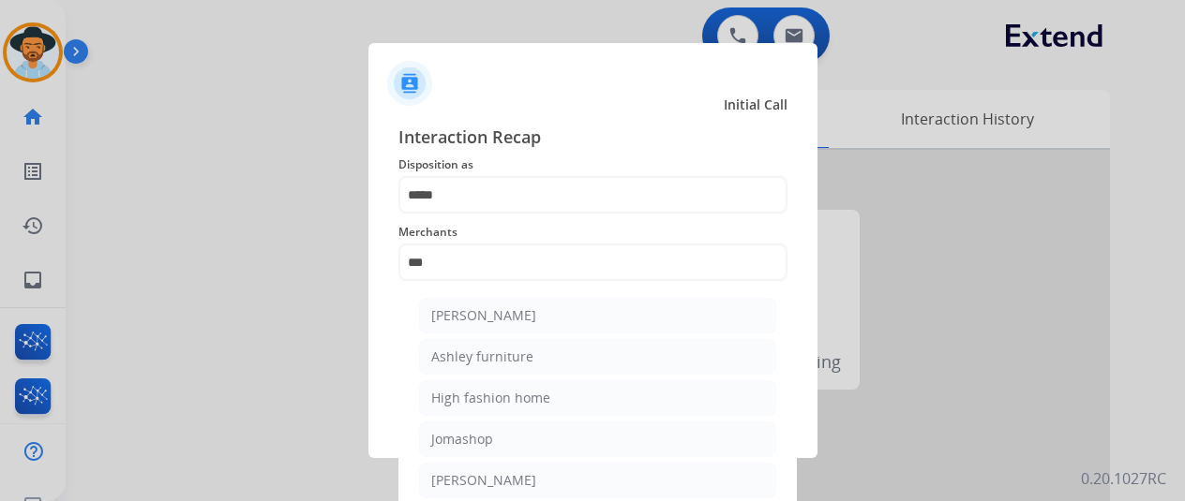
drag, startPoint x: 501, startPoint y: 320, endPoint x: 505, endPoint y: 306, distance: 14.8
click at [501, 320] on div "[PERSON_NAME]" at bounding box center [483, 316] width 105 height 19
type input "**********"
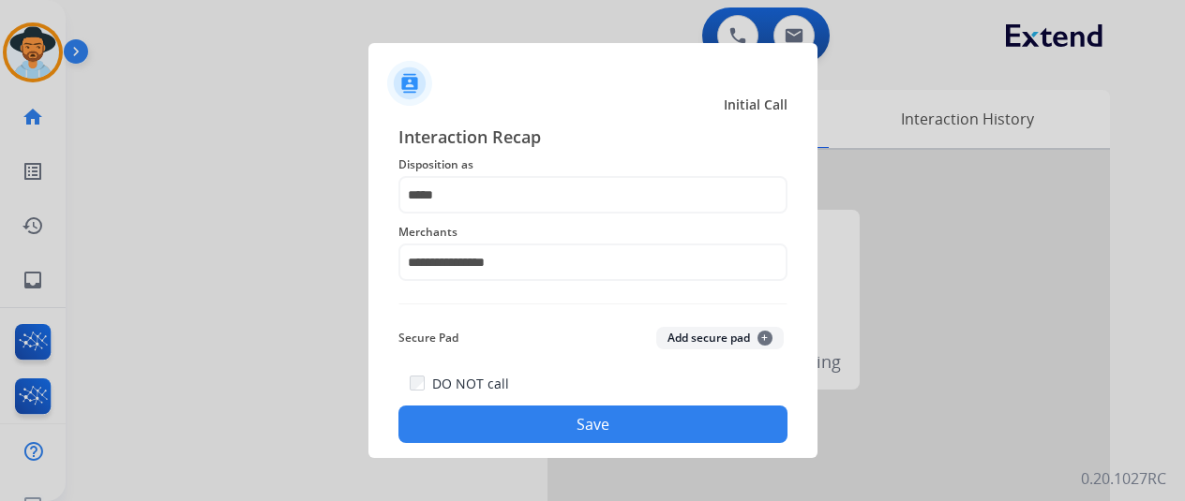
click at [576, 421] on button "Save" at bounding box center [592, 424] width 389 height 37
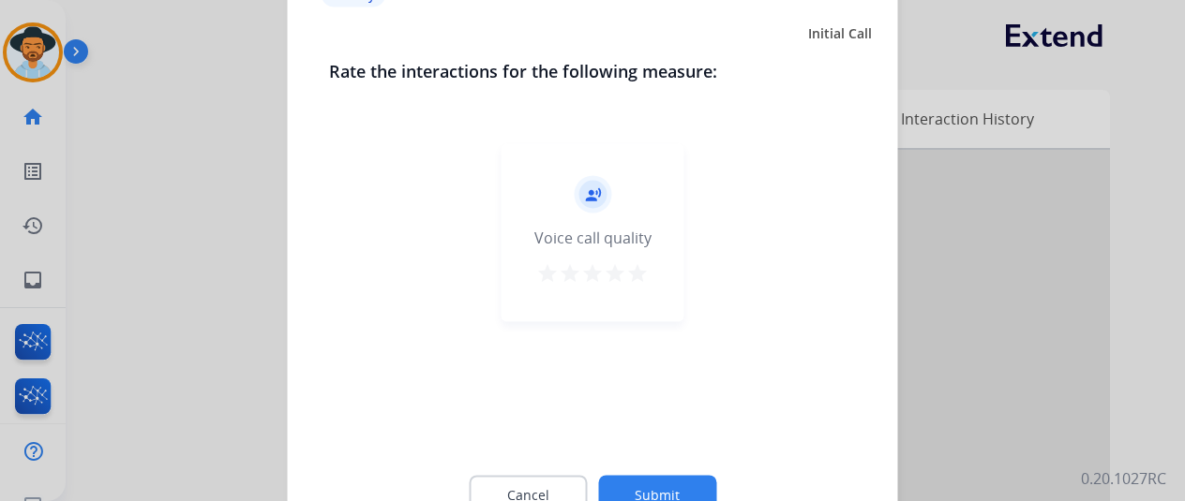
click at [661, 480] on button "Submit" at bounding box center [657, 494] width 118 height 39
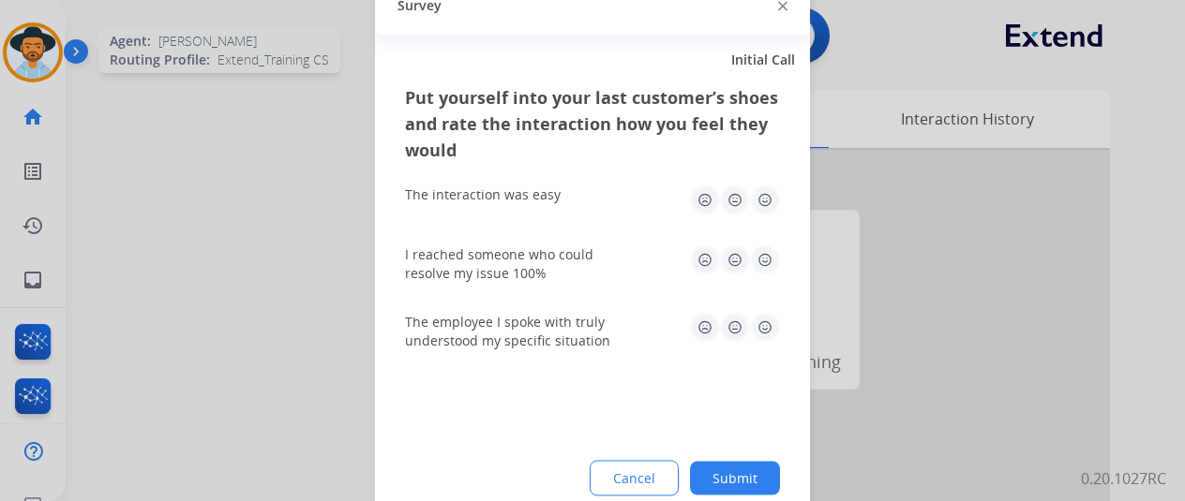
click at [28, 38] on div at bounding box center [592, 250] width 1185 height 501
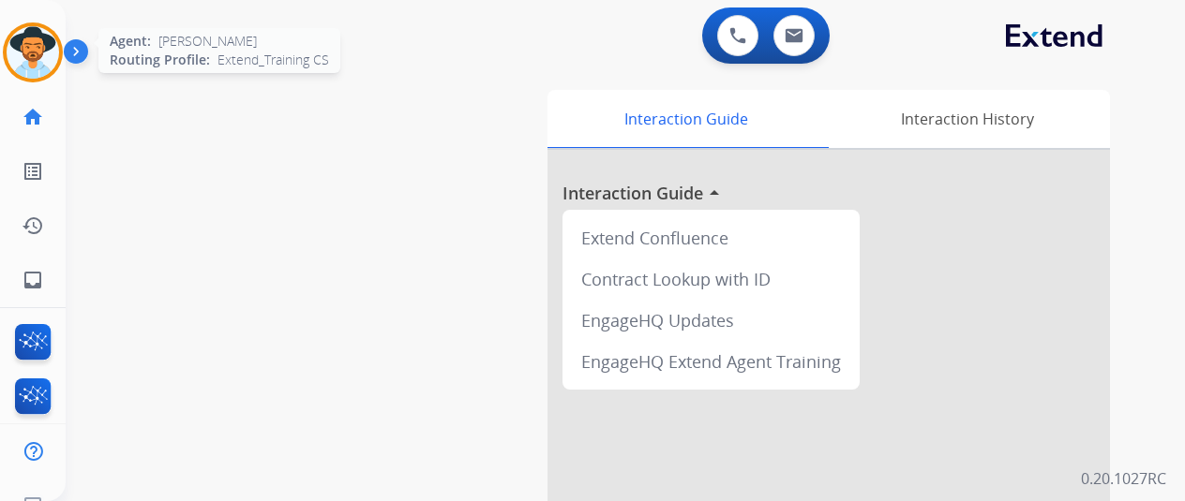
click at [24, 49] on img at bounding box center [33, 52] width 52 height 52
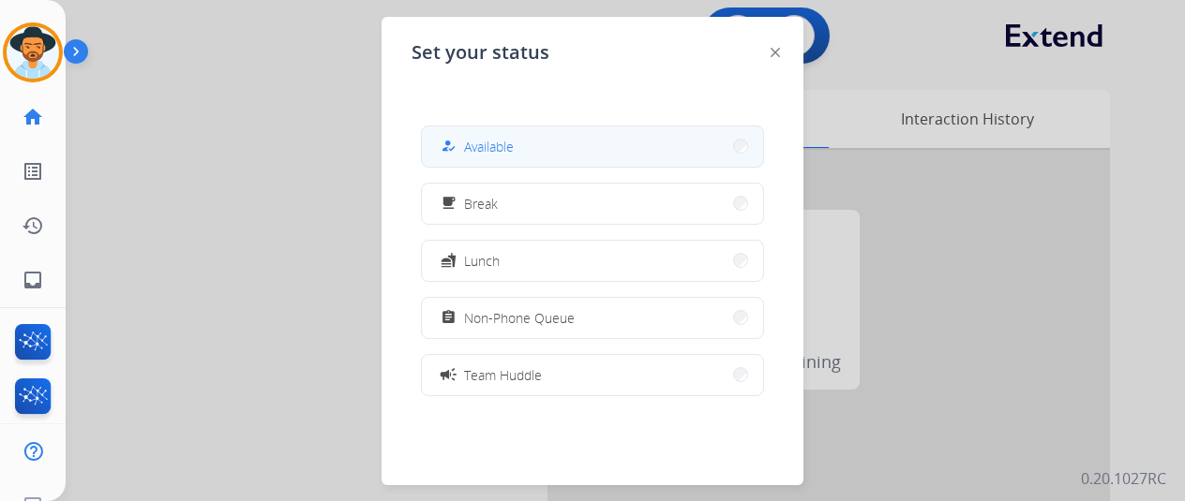
click at [491, 137] on span "Available" at bounding box center [489, 147] width 50 height 20
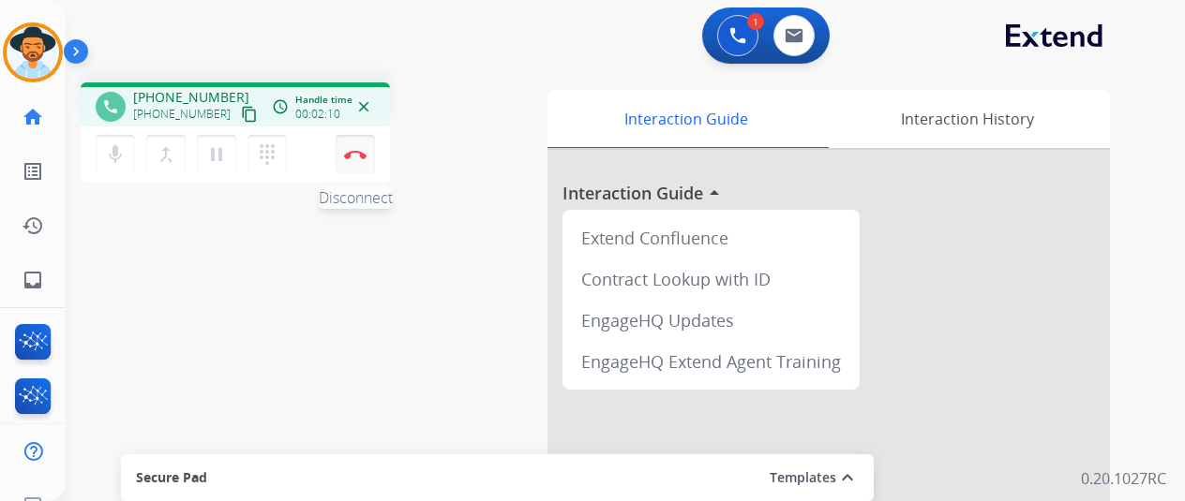
click at [360, 152] on img at bounding box center [355, 154] width 22 height 9
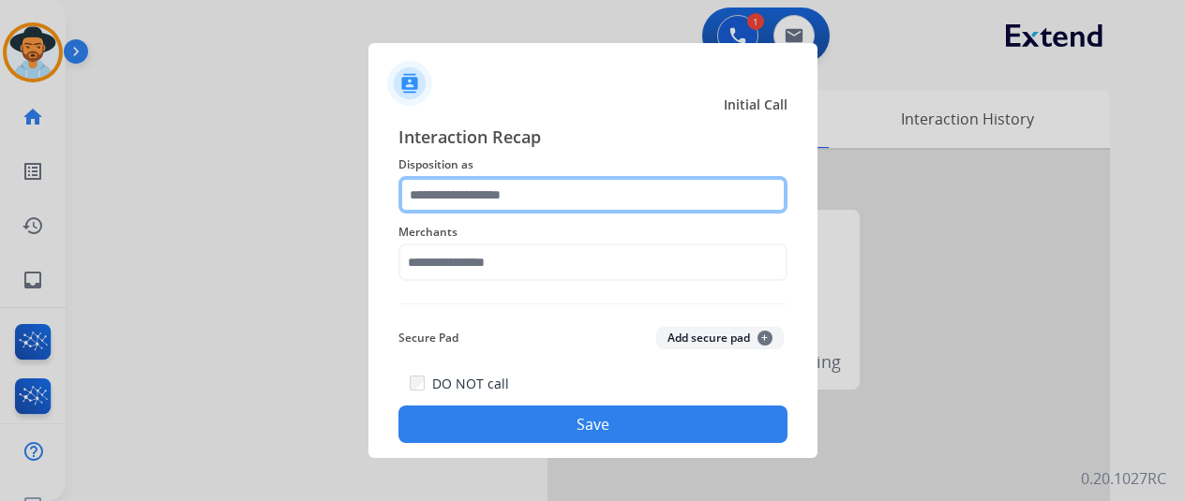
click at [431, 190] on input "text" at bounding box center [592, 194] width 389 height 37
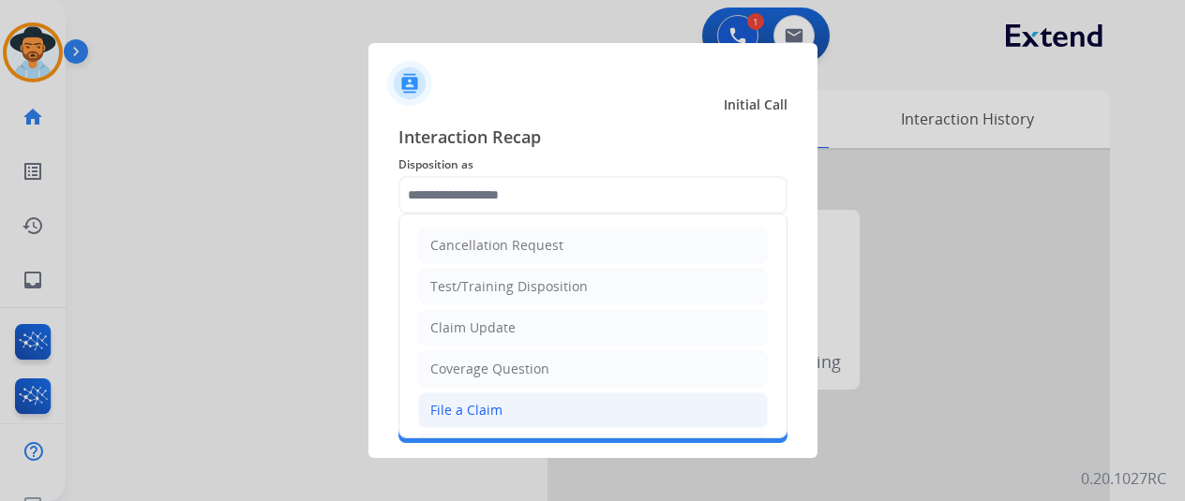
click at [463, 416] on div "File a Claim" at bounding box center [466, 410] width 72 height 19
type input "**********"
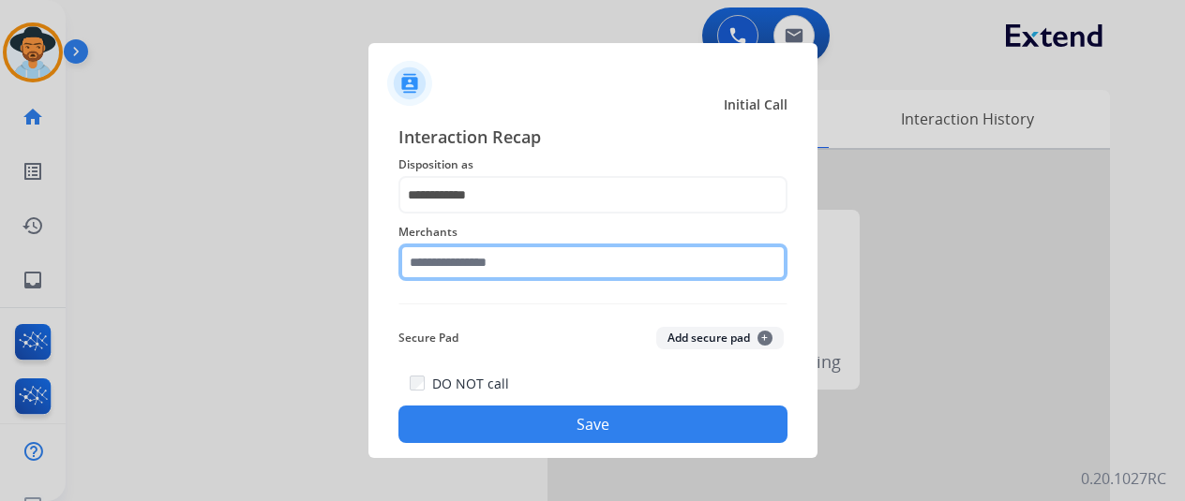
click at [452, 263] on input "text" at bounding box center [592, 262] width 389 height 37
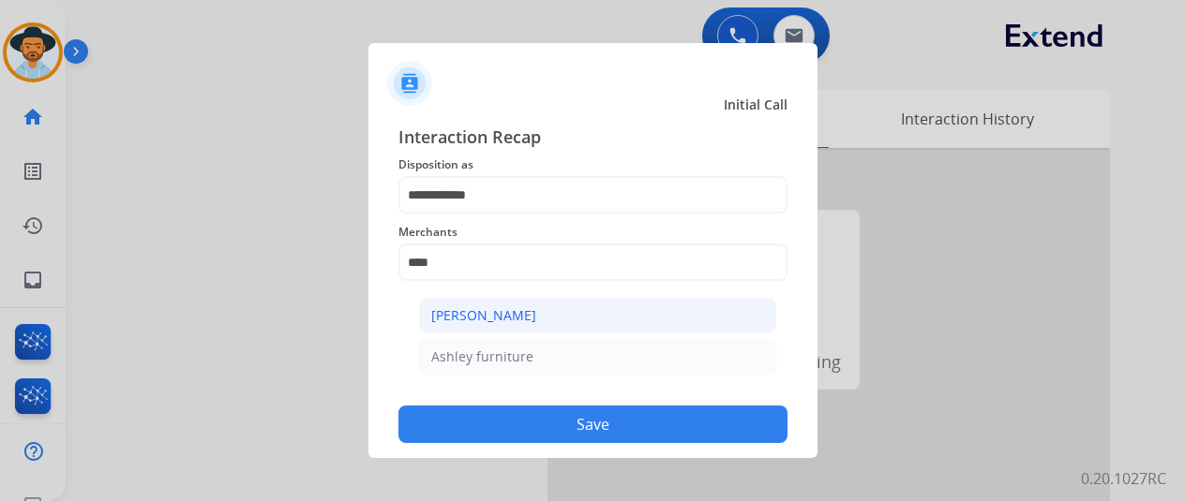
click at [512, 308] on div "[PERSON_NAME]" at bounding box center [483, 316] width 105 height 19
type input "**********"
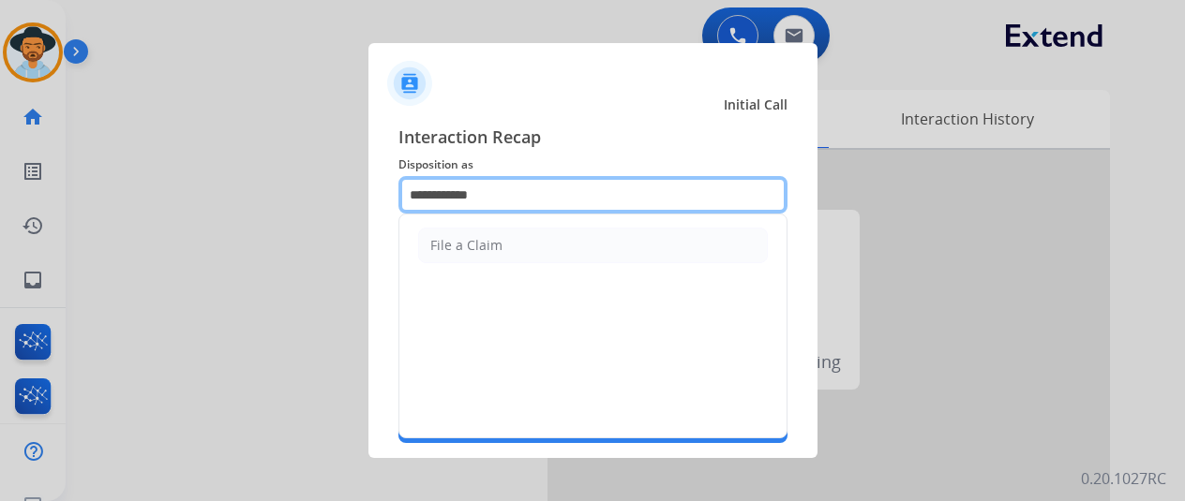
drag, startPoint x: 501, startPoint y: 200, endPoint x: 403, endPoint y: 189, distance: 98.0
click at [403, 189] on input "**********" at bounding box center [592, 194] width 389 height 37
type input "*"
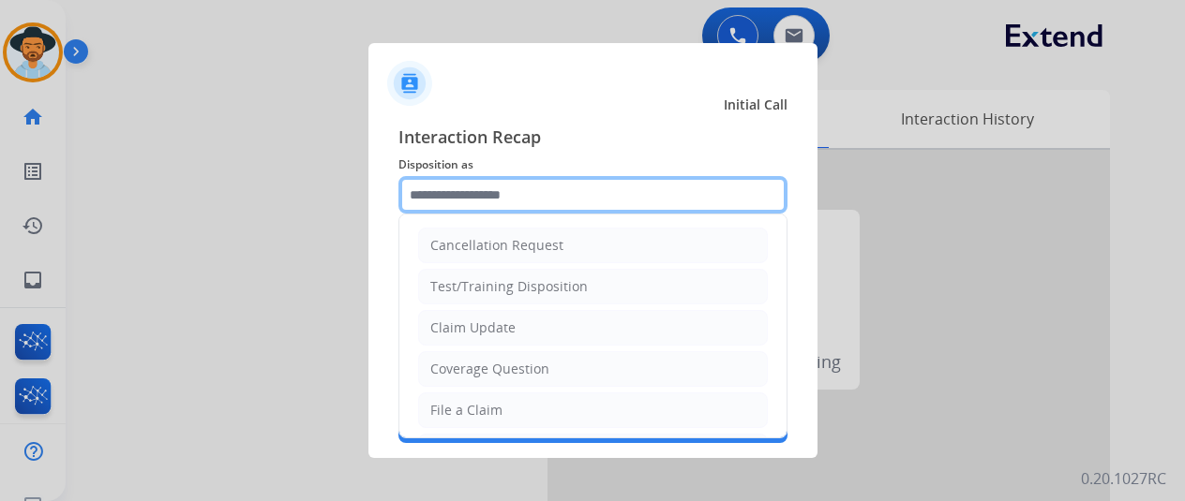
type input "*"
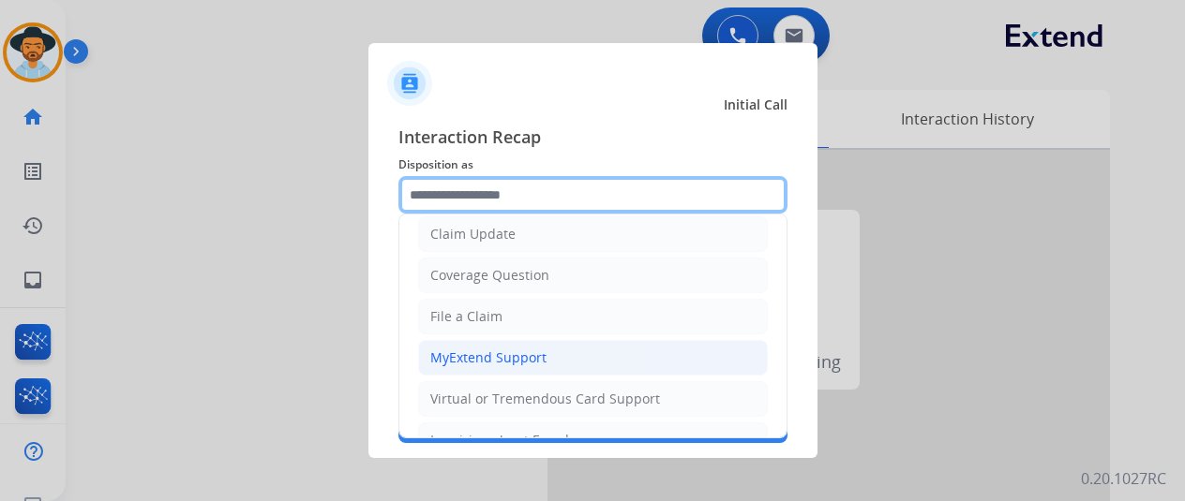
scroll to position [187, 0]
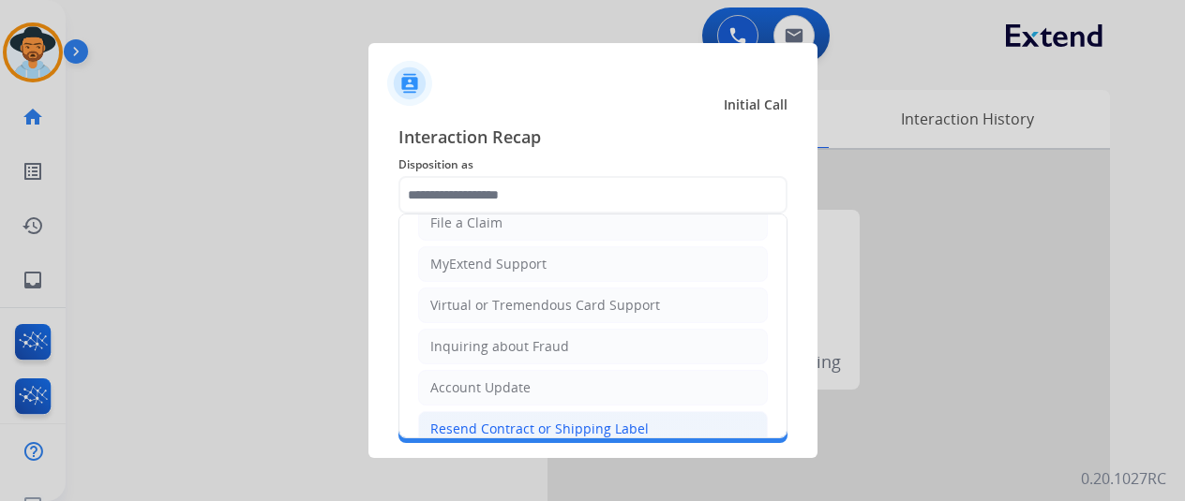
click at [471, 423] on div "Resend Contract or Shipping Label" at bounding box center [539, 429] width 218 height 19
type input "**********"
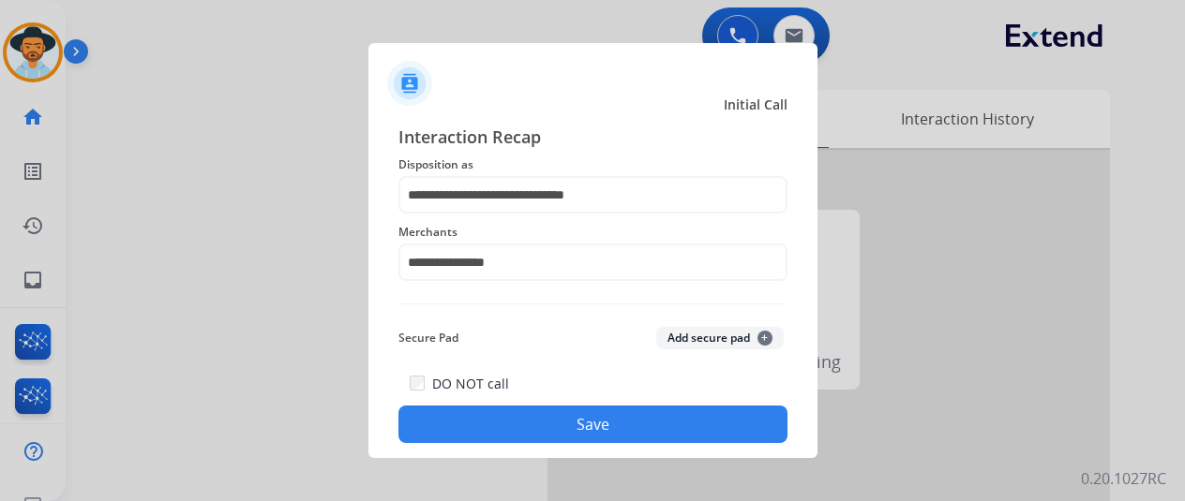
click at [549, 426] on button "Save" at bounding box center [592, 424] width 389 height 37
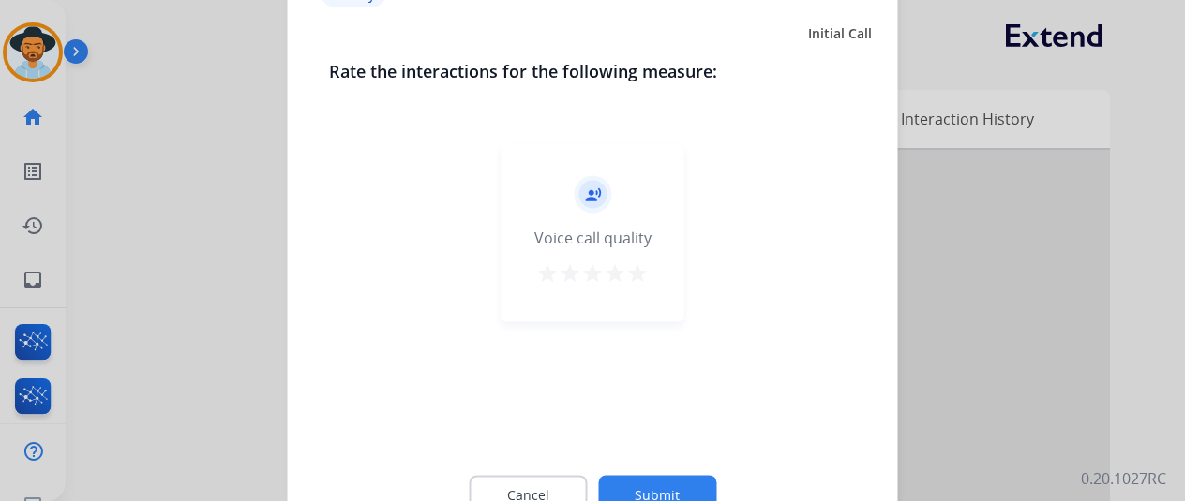
click at [669, 488] on button "Submit" at bounding box center [657, 494] width 118 height 39
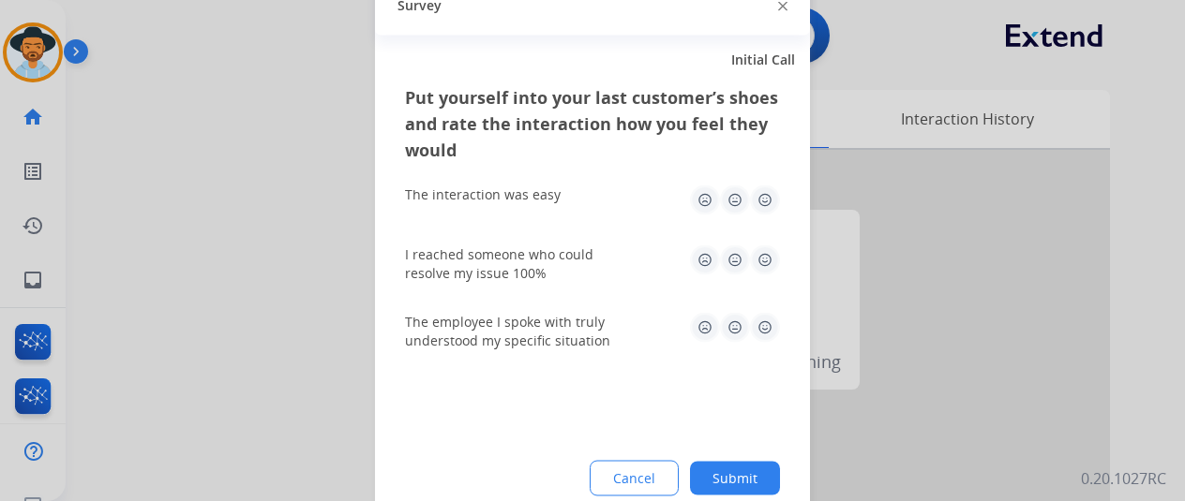
click at [750, 472] on button "Submit" at bounding box center [735, 478] width 90 height 34
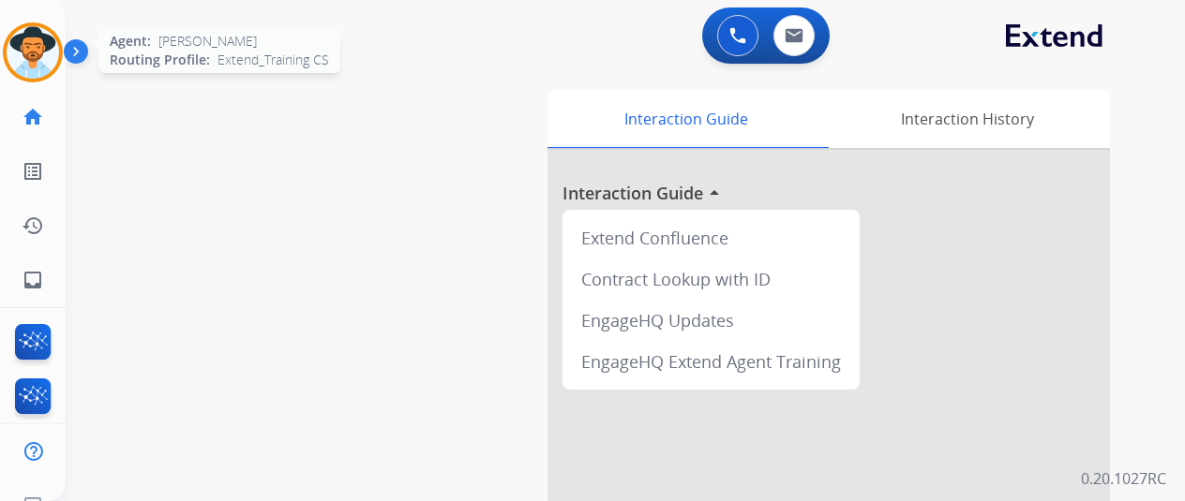
click at [22, 48] on img at bounding box center [33, 52] width 52 height 52
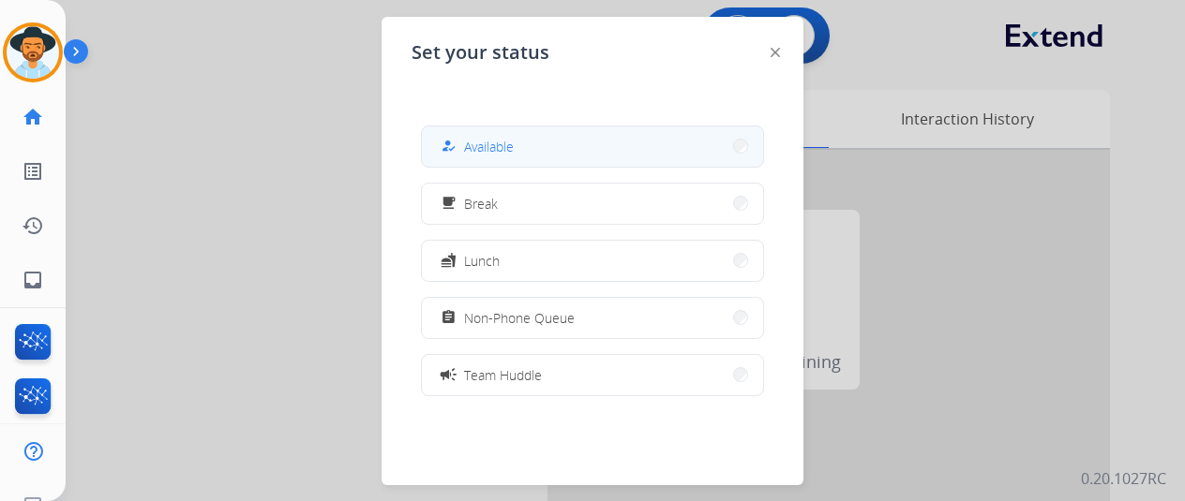
click at [501, 147] on span "Available" at bounding box center [489, 147] width 50 height 20
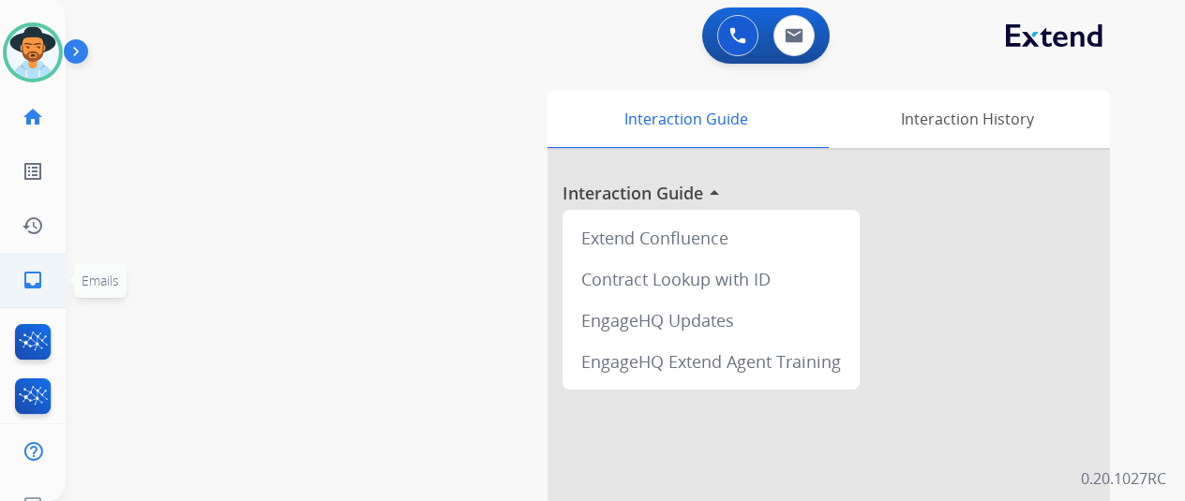
click at [40, 282] on mat-icon "inbox" at bounding box center [33, 280] width 22 height 22
select select "**********"
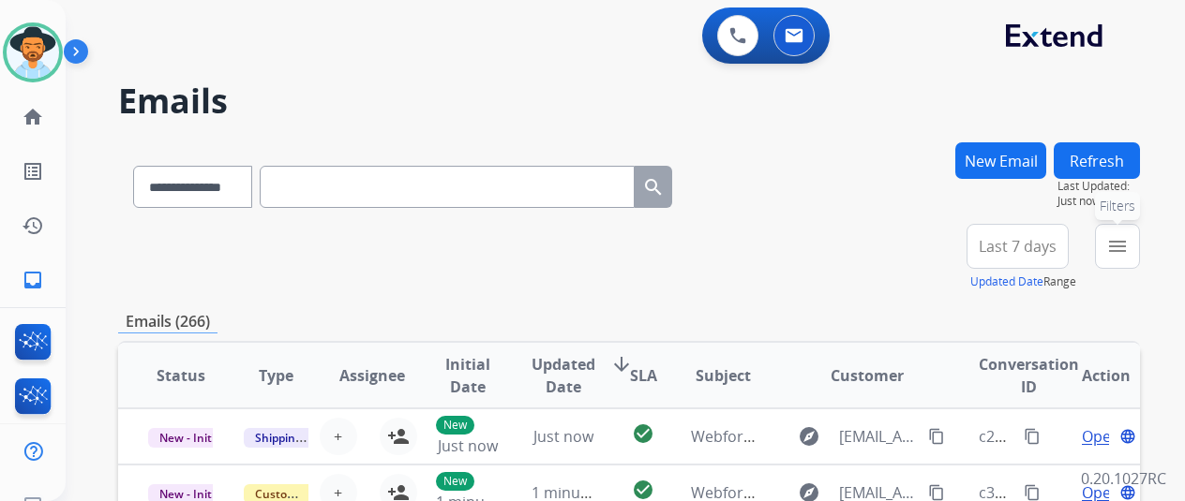
click at [1129, 241] on mat-icon "menu" at bounding box center [1117, 246] width 22 height 22
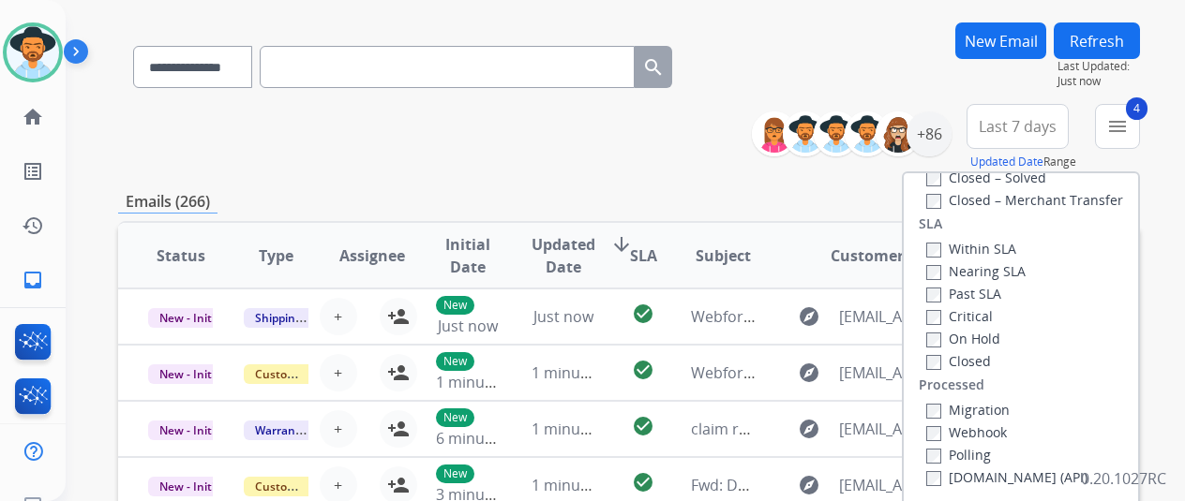
scroll to position [187, 0]
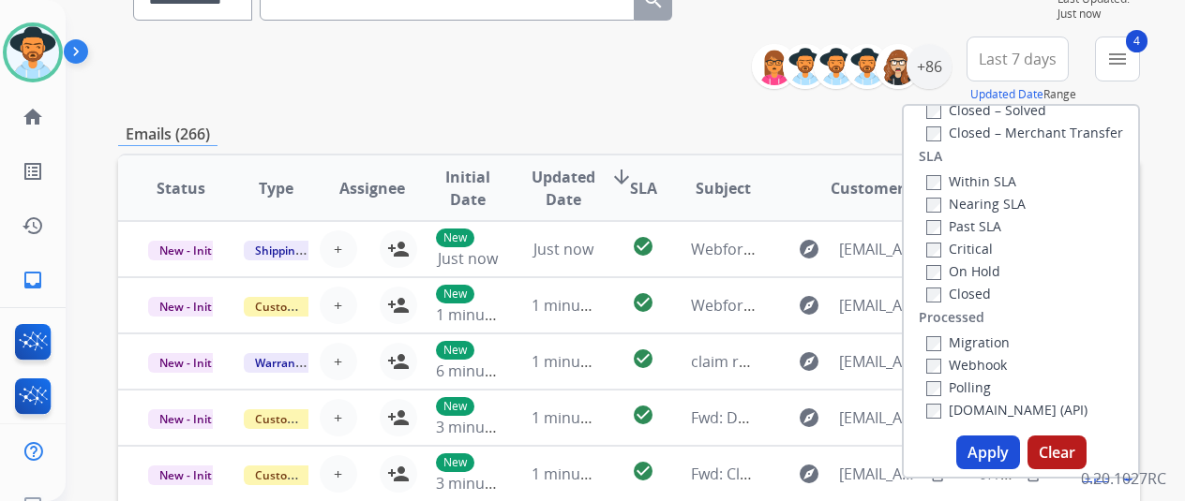
drag, startPoint x: 988, startPoint y: 449, endPoint x: 990, endPoint y: 378, distance: 71.3
click at [987, 445] on button "Apply" at bounding box center [988, 453] width 64 height 34
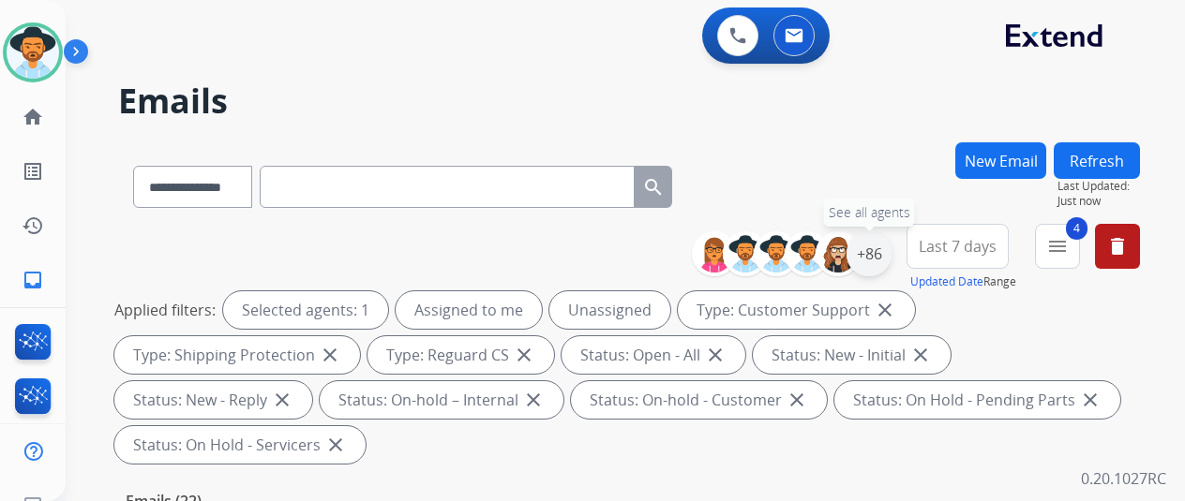
click at [891, 253] on div "+86" at bounding box center [868, 254] width 45 height 45
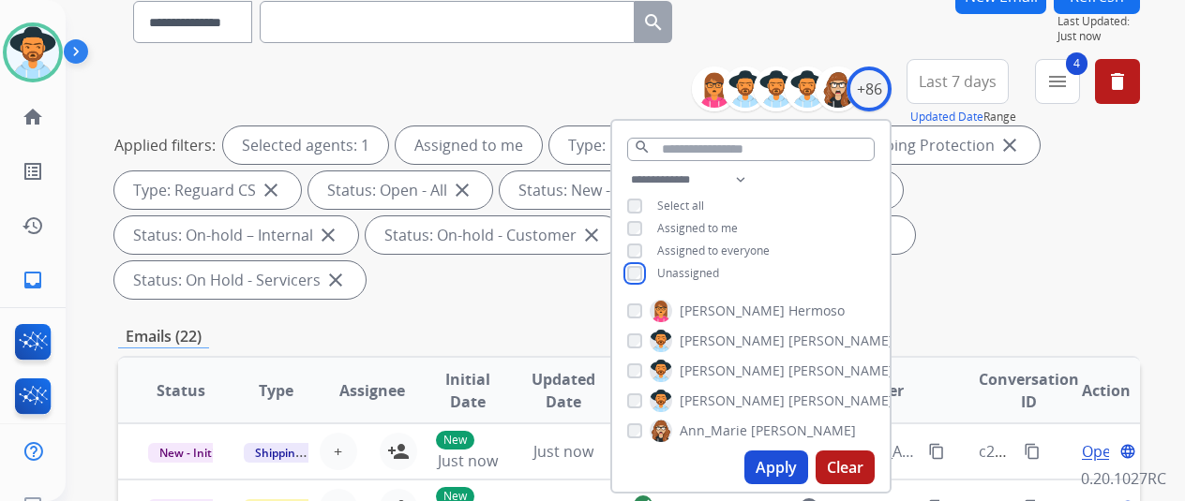
scroll to position [281, 0]
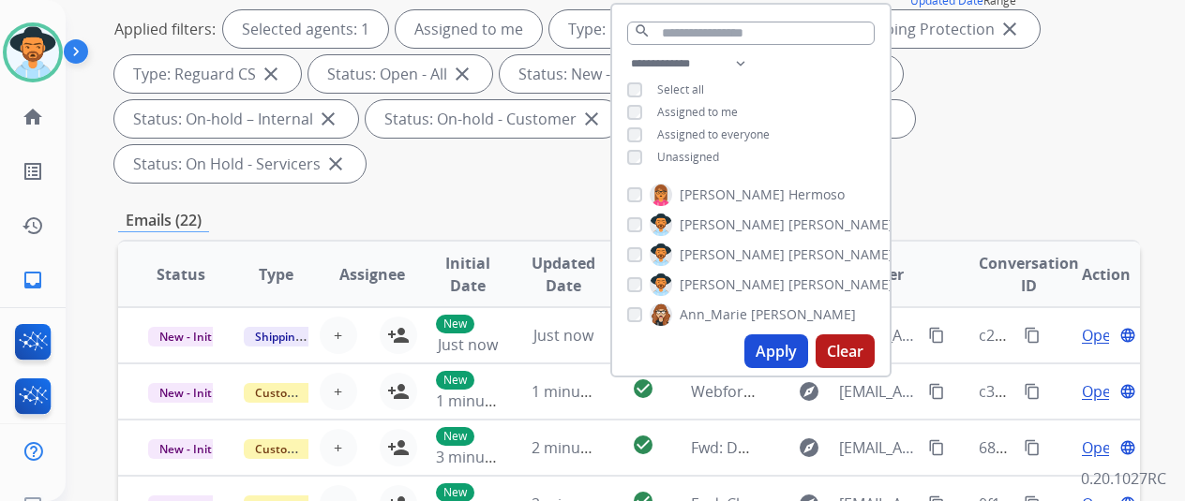
click at [788, 346] on button "Apply" at bounding box center [776, 352] width 64 height 34
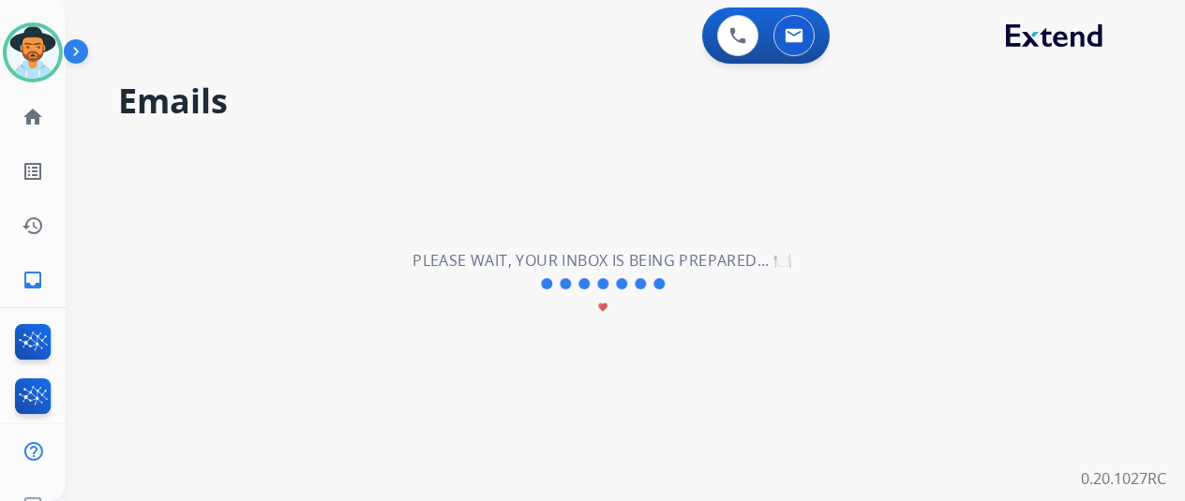
scroll to position [0, 0]
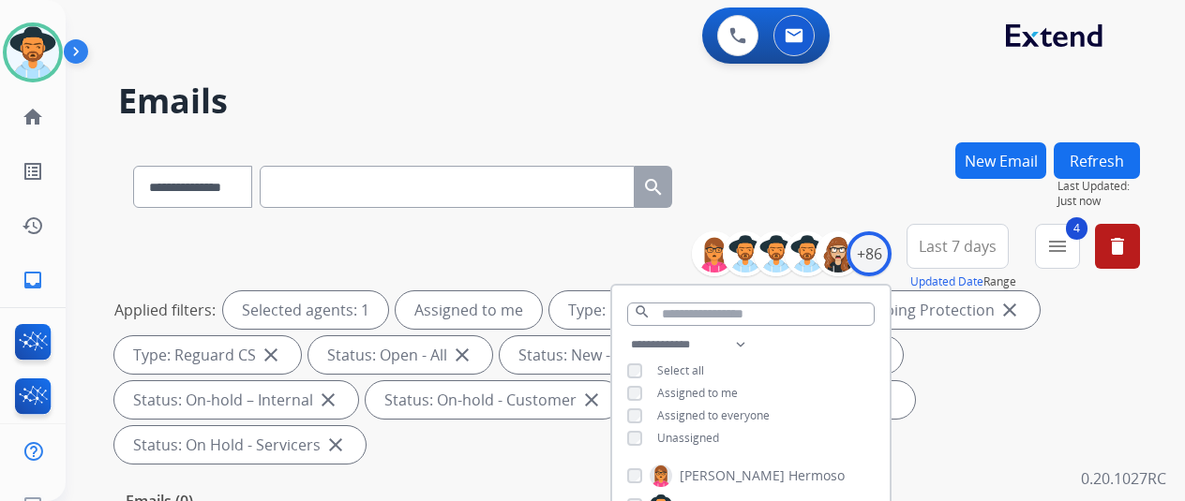
click at [878, 172] on div "**********" at bounding box center [629, 183] width 1022 height 82
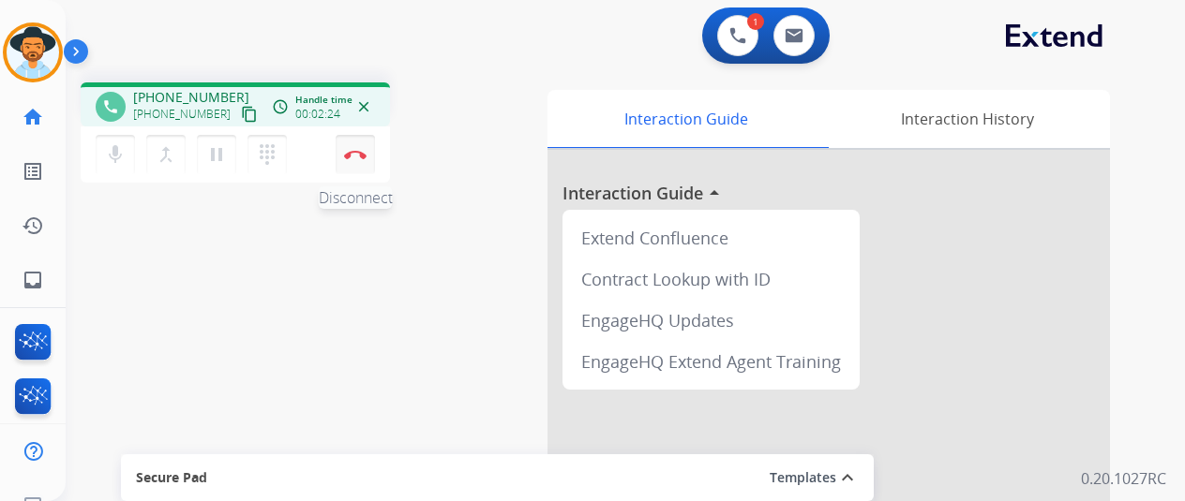
click at [344, 153] on img at bounding box center [355, 154] width 22 height 9
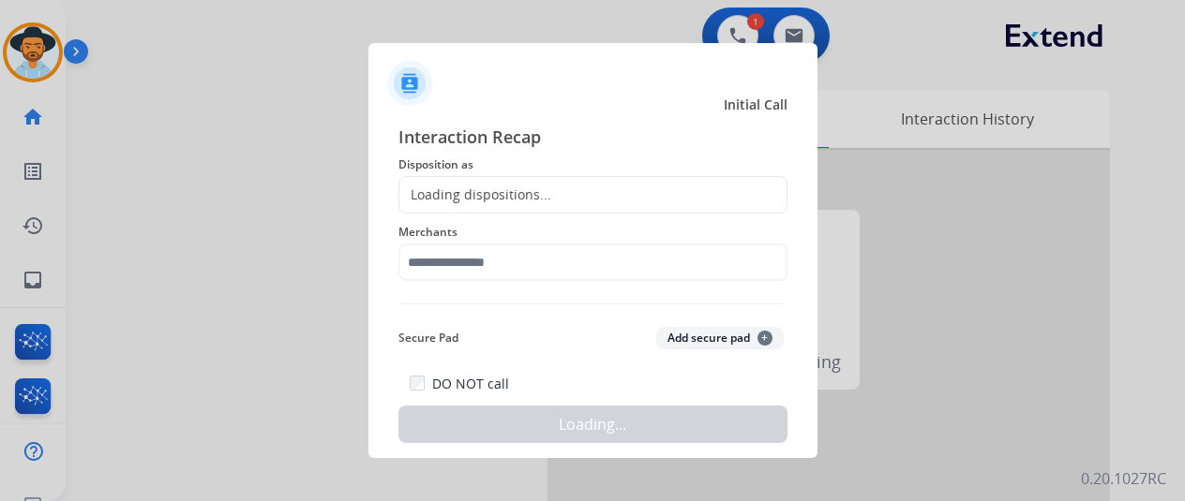
click at [459, 189] on div "Loading dispositions..." at bounding box center [475, 195] width 152 height 19
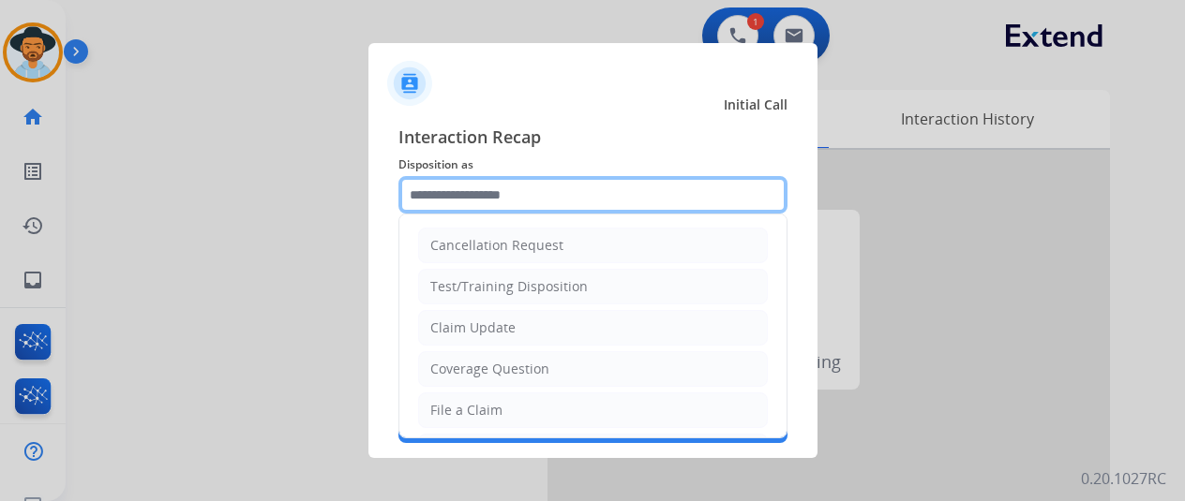
click at [419, 194] on input "text" at bounding box center [592, 194] width 389 height 37
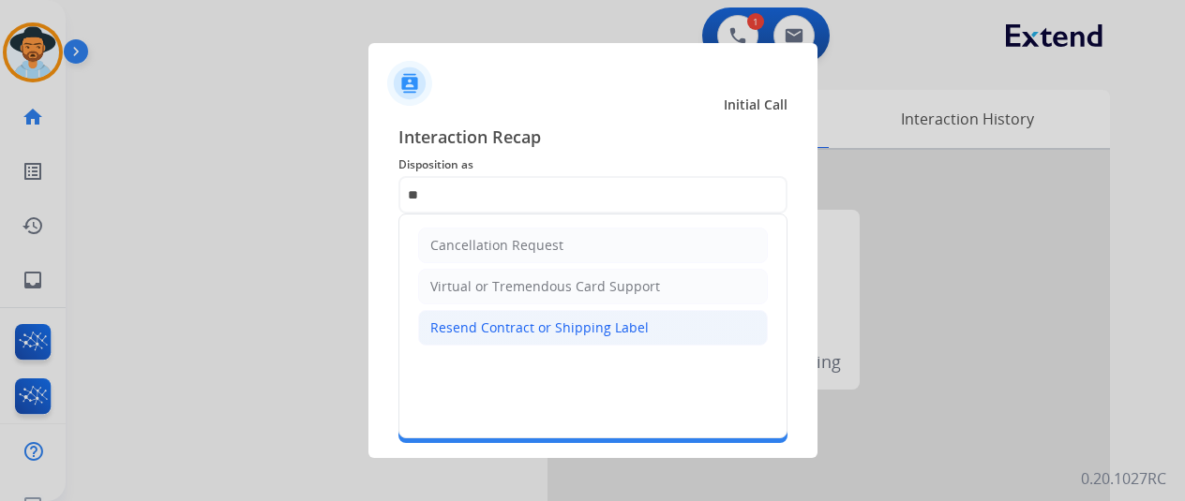
click at [463, 325] on div "Resend Contract or Shipping Label" at bounding box center [539, 328] width 218 height 19
type input "**********"
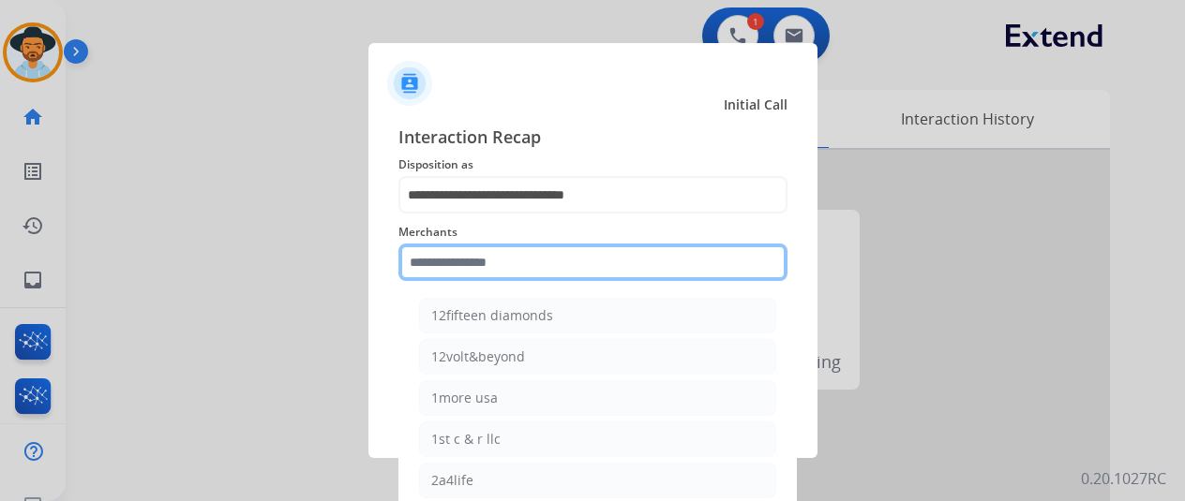
click at [486, 271] on input "text" at bounding box center [592, 262] width 389 height 37
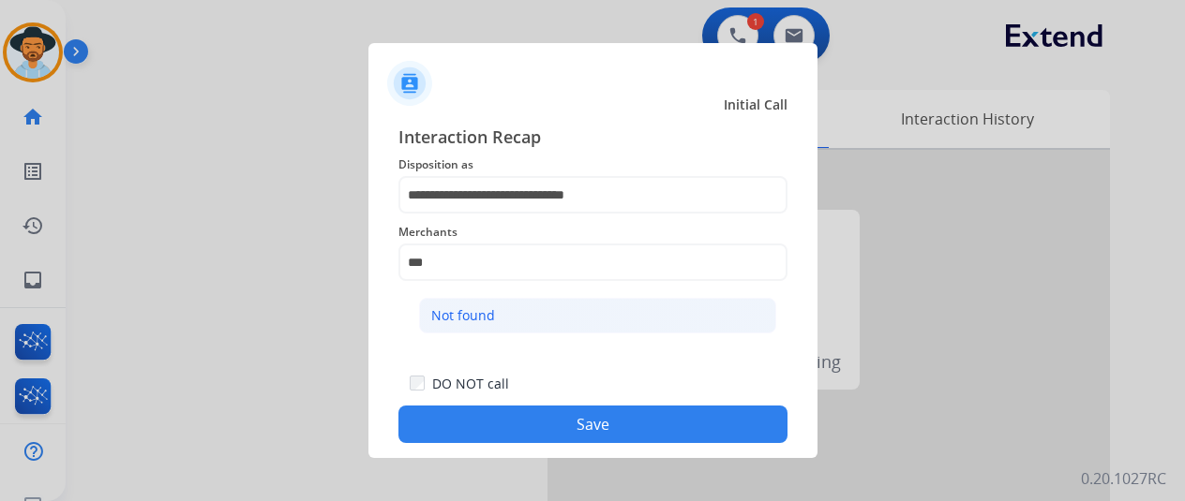
click at [448, 312] on div "Not found" at bounding box center [463, 316] width 64 height 19
type input "*********"
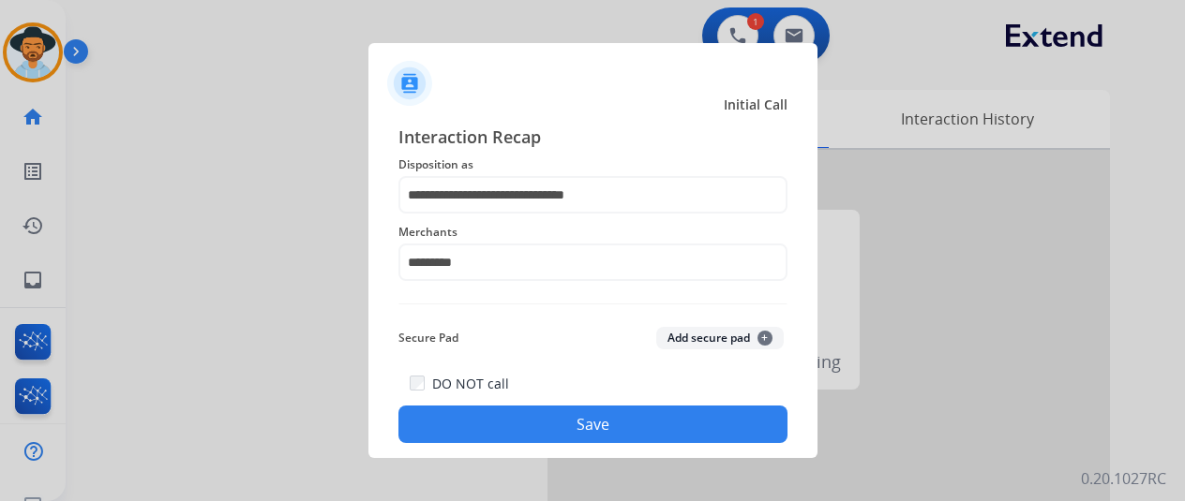
click at [546, 413] on button "Save" at bounding box center [592, 424] width 389 height 37
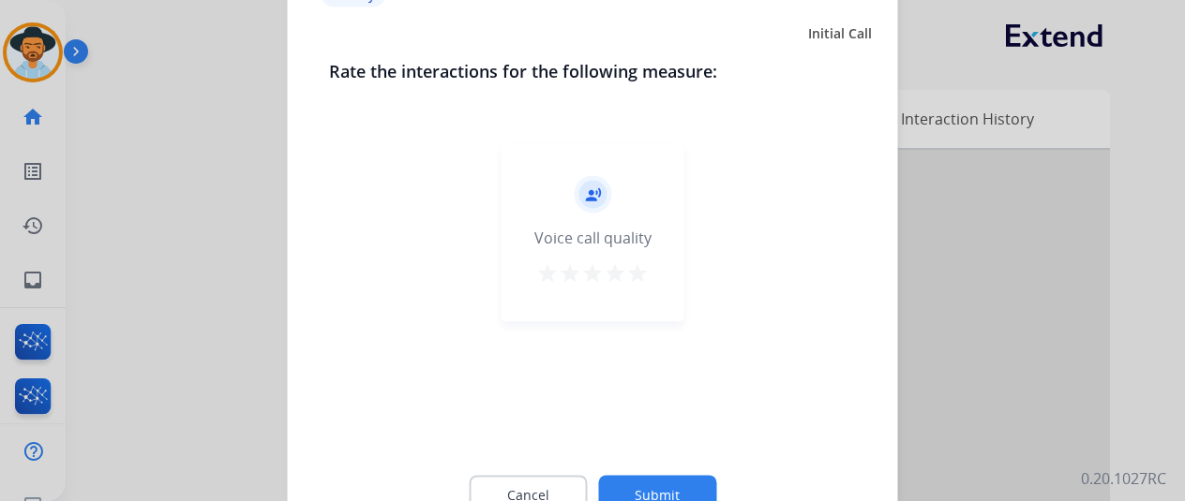
click at [662, 487] on button "Submit" at bounding box center [657, 494] width 118 height 39
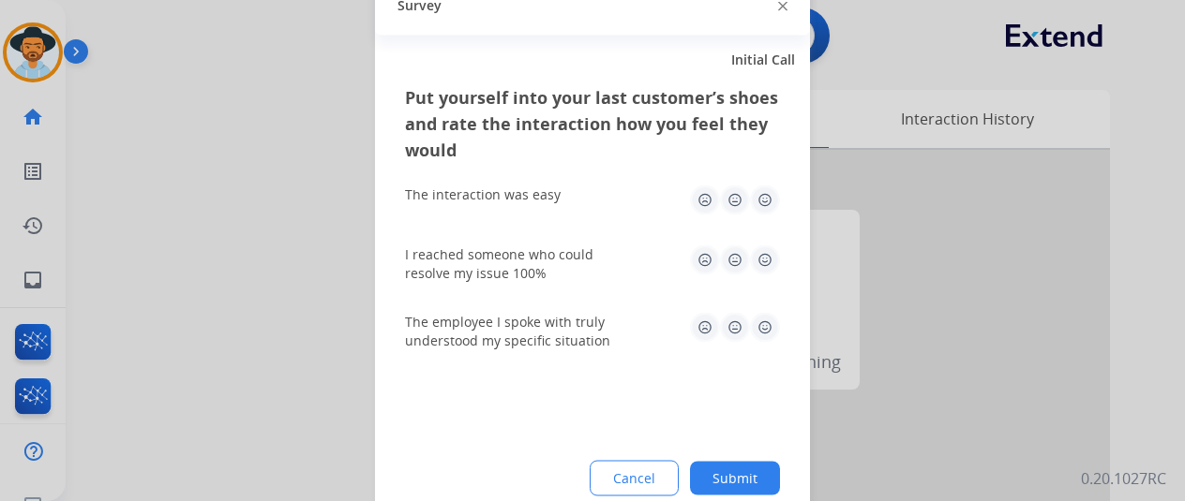
drag, startPoint x: 750, startPoint y: 475, endPoint x: 469, endPoint y: 352, distance: 306.8
click at [750, 473] on button "Submit" at bounding box center [735, 478] width 90 height 34
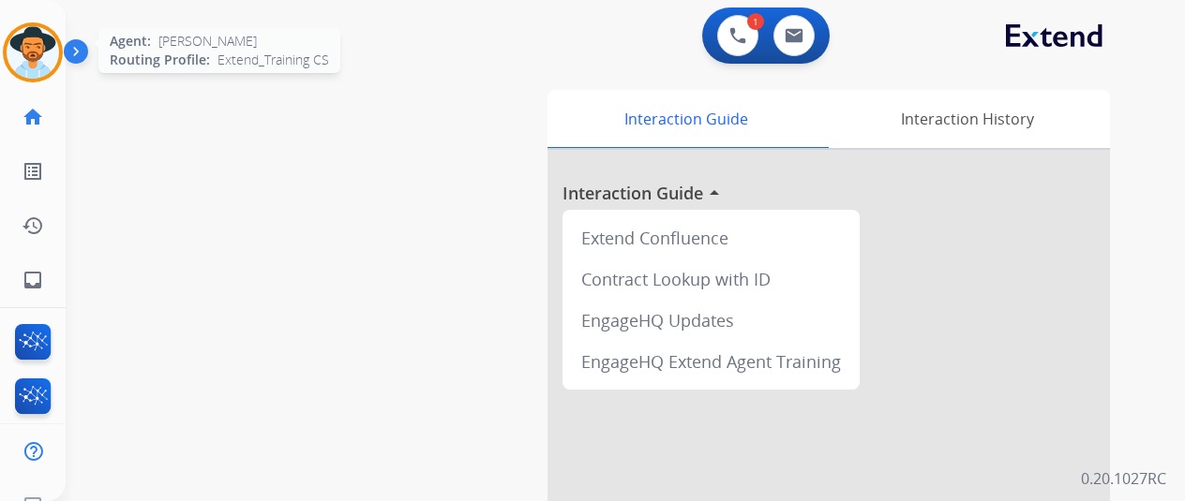
click at [28, 46] on img at bounding box center [33, 52] width 52 height 52
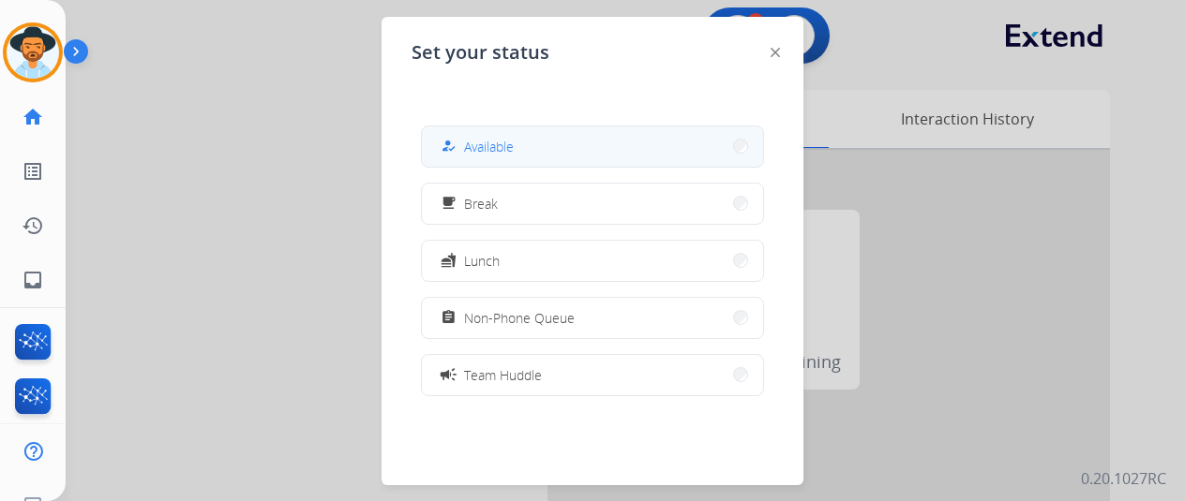
click at [504, 133] on button "how_to_reg Available" at bounding box center [592, 147] width 341 height 40
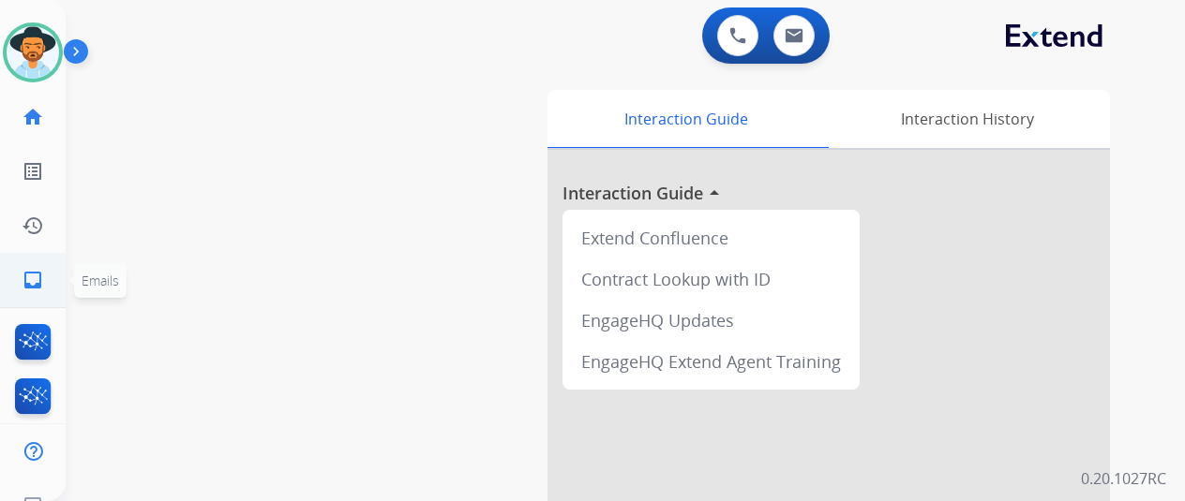
click at [24, 275] on mat-icon "inbox" at bounding box center [33, 280] width 22 height 22
select select "**********"
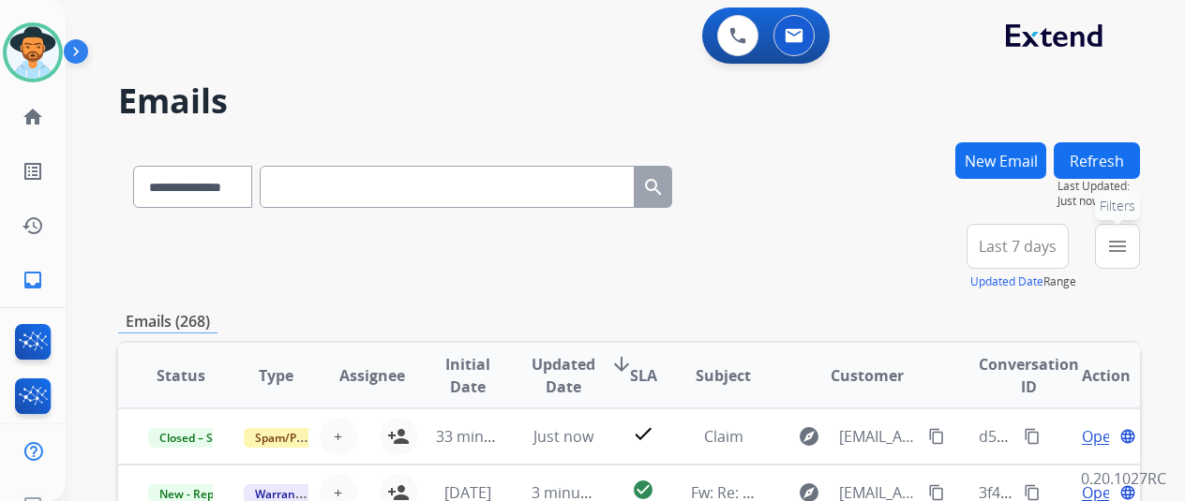
click at [1140, 250] on button "menu Filters" at bounding box center [1117, 246] width 45 height 45
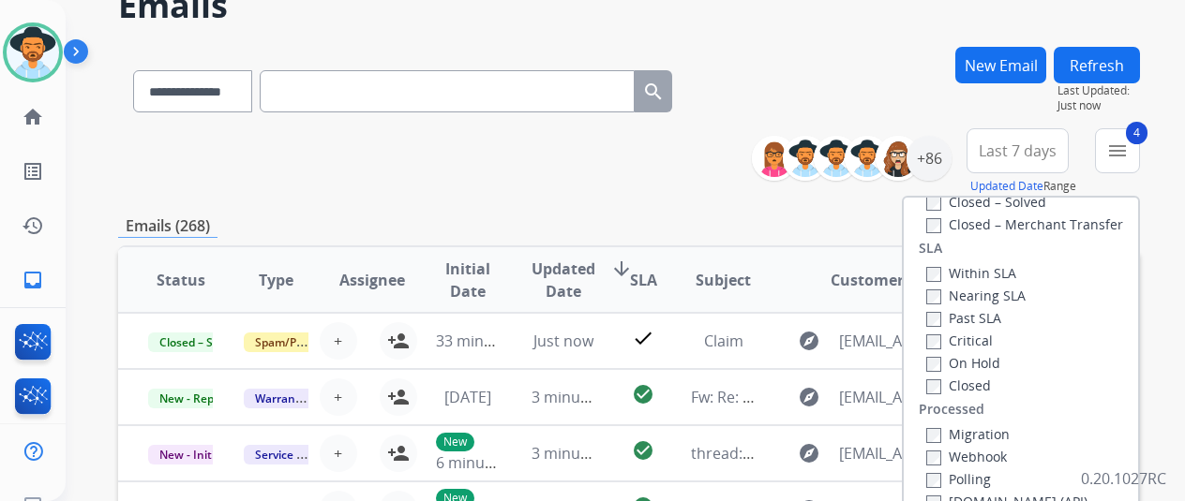
scroll to position [281, 0]
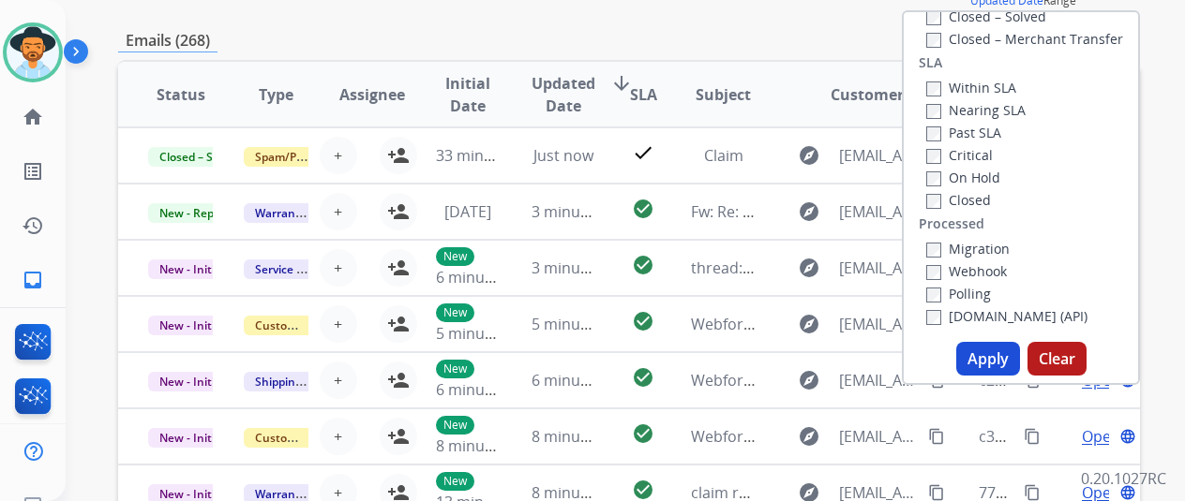
drag, startPoint x: 993, startPoint y: 355, endPoint x: 1004, endPoint y: 278, distance: 77.7
click at [994, 354] on button "Apply" at bounding box center [988, 359] width 64 height 34
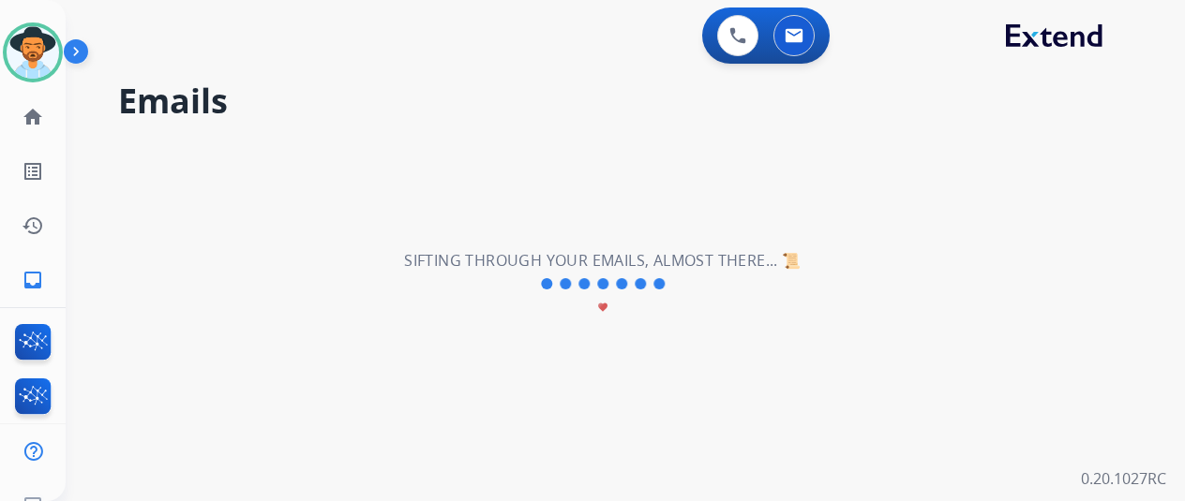
scroll to position [0, 0]
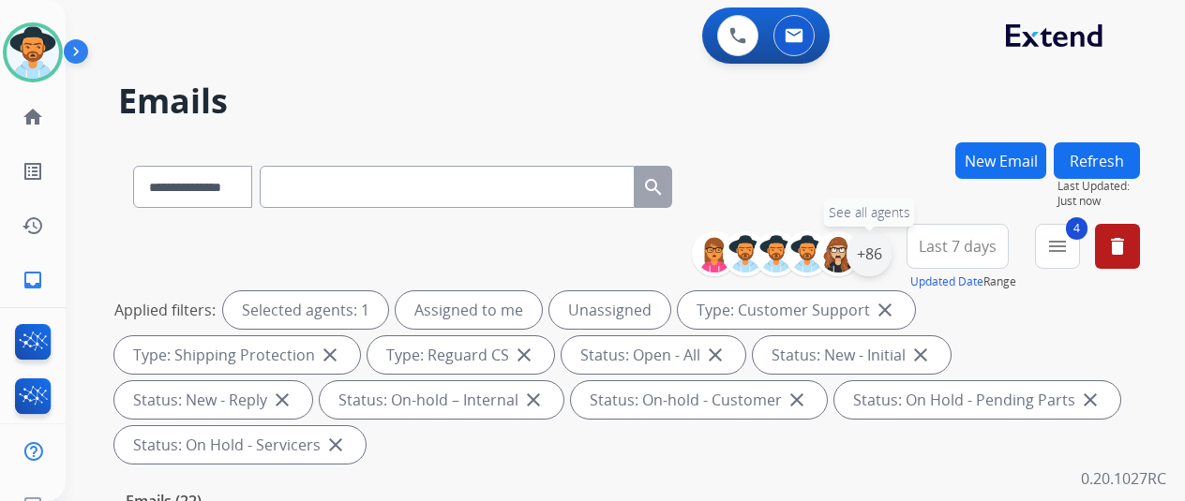
click at [883, 260] on div "+86" at bounding box center [868, 254] width 45 height 45
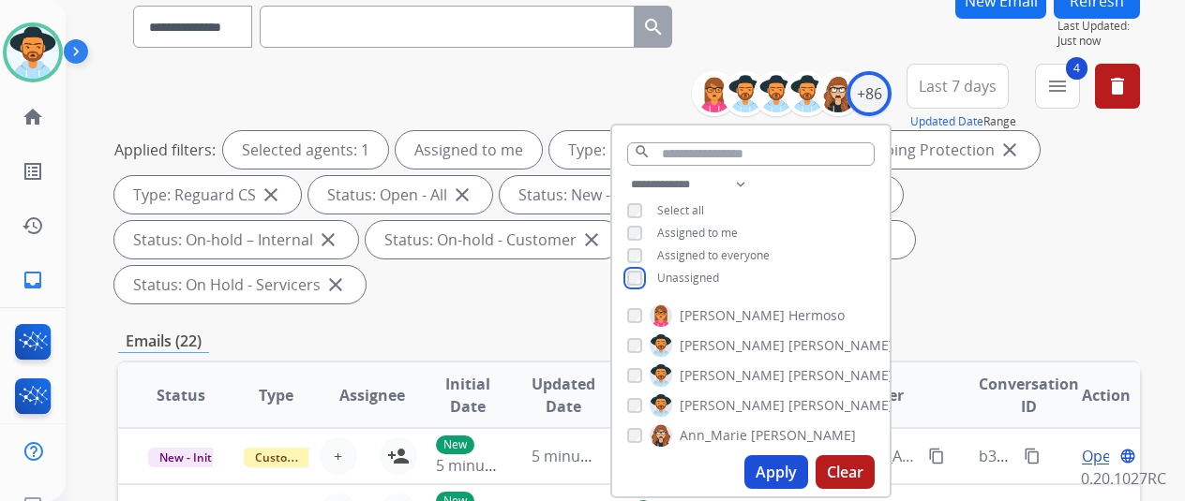
scroll to position [281, 0]
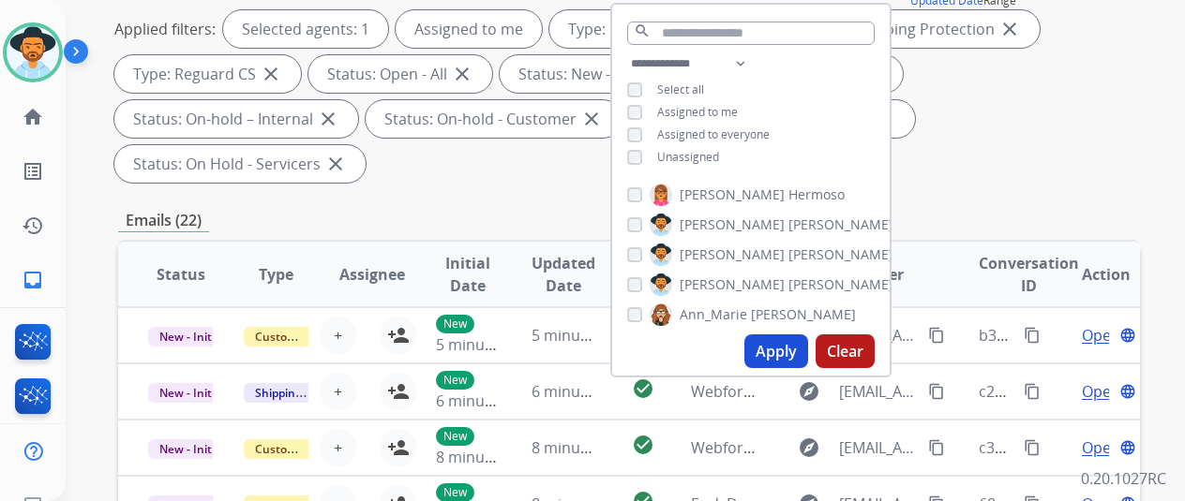
click at [799, 345] on button "Apply" at bounding box center [776, 352] width 64 height 34
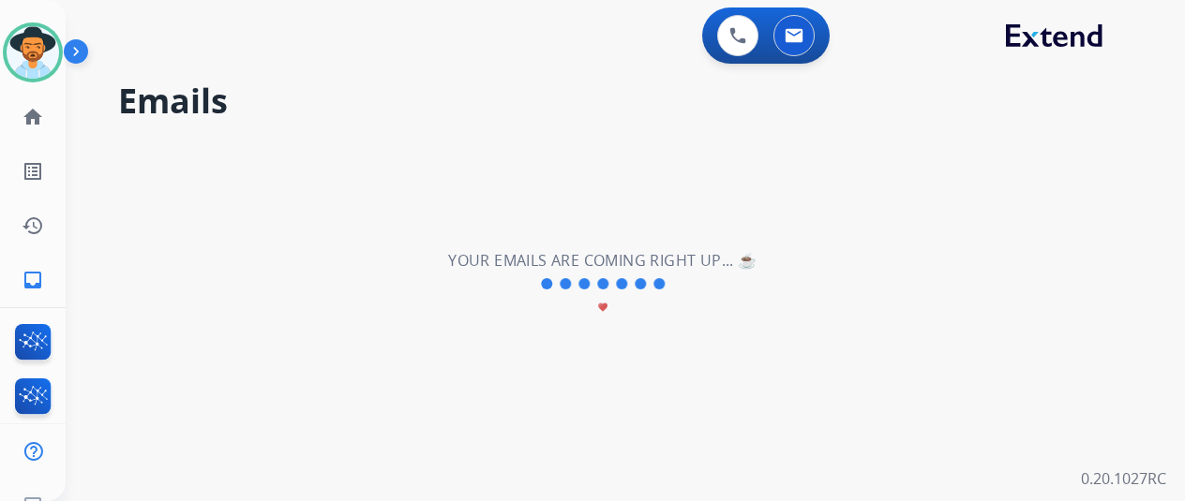
scroll to position [0, 0]
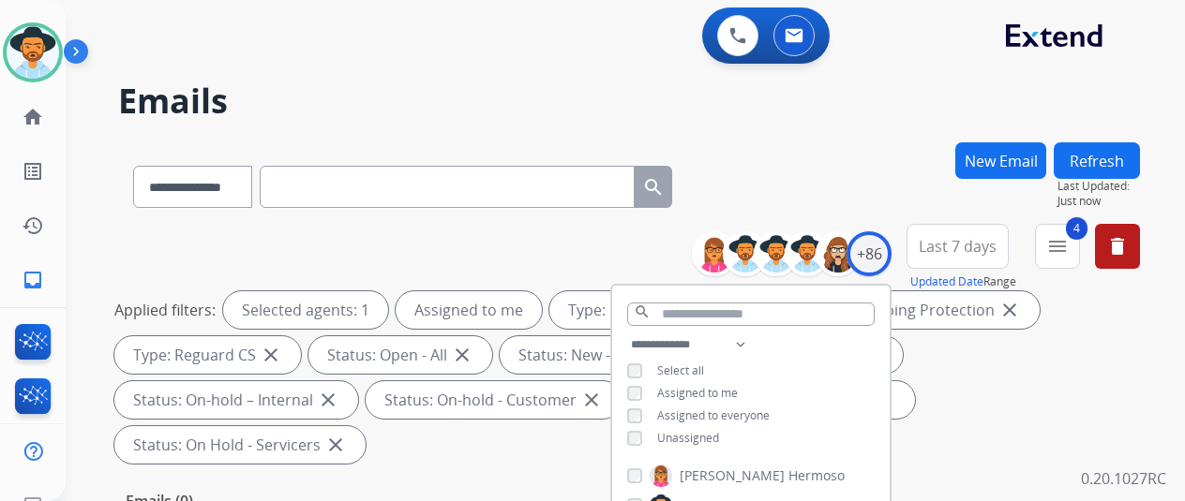
click at [873, 200] on div "**********" at bounding box center [629, 183] width 1022 height 82
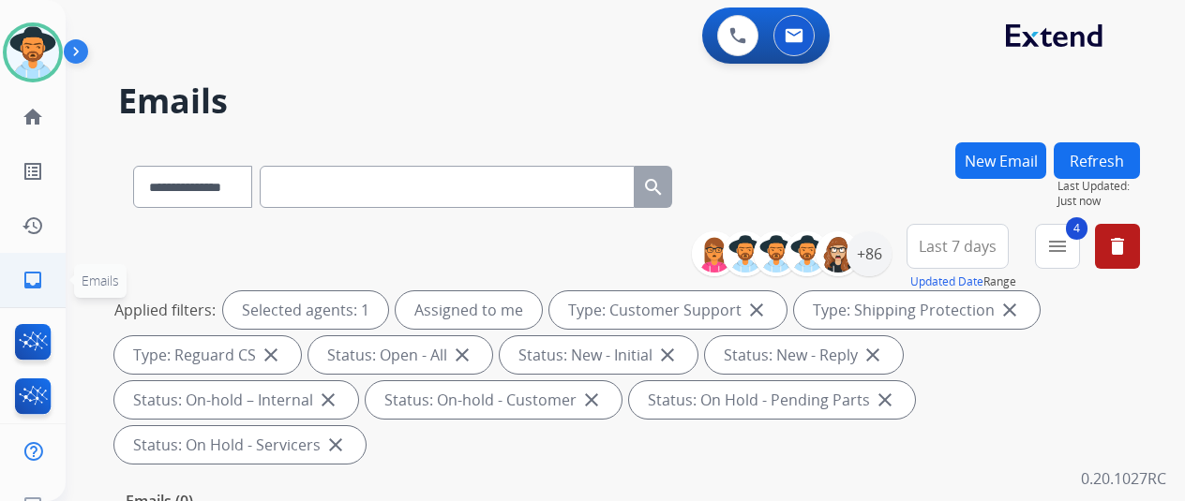
click at [34, 273] on mat-icon "inbox" at bounding box center [33, 280] width 22 height 22
click at [887, 246] on div "+86" at bounding box center [868, 254] width 45 height 45
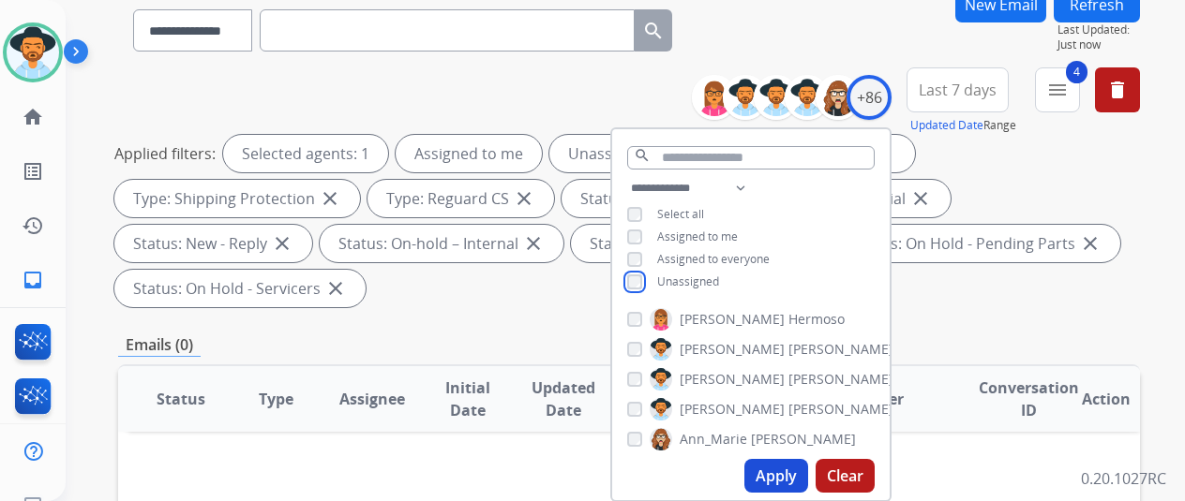
scroll to position [375, 0]
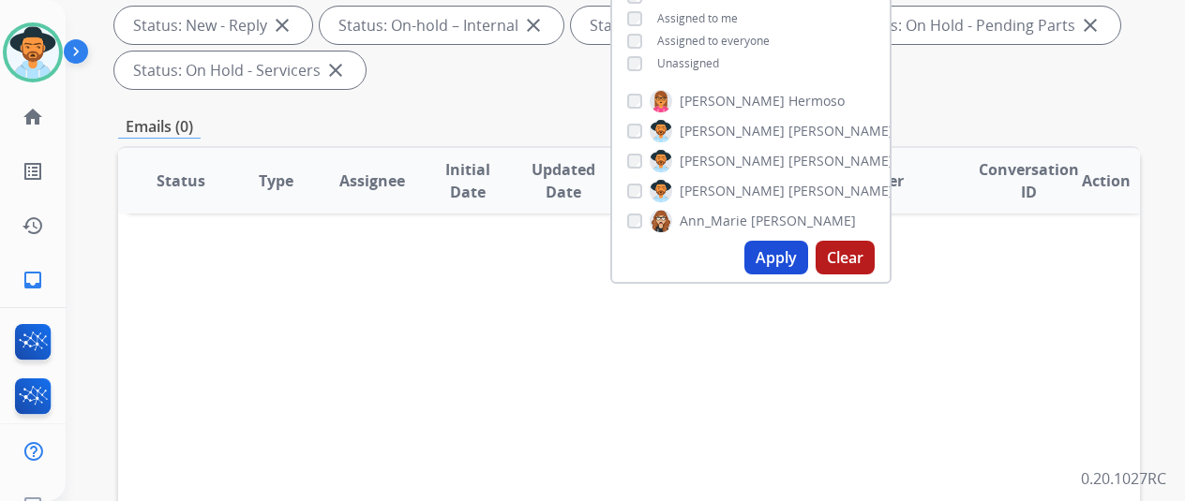
click at [787, 258] on button "Apply" at bounding box center [776, 258] width 64 height 34
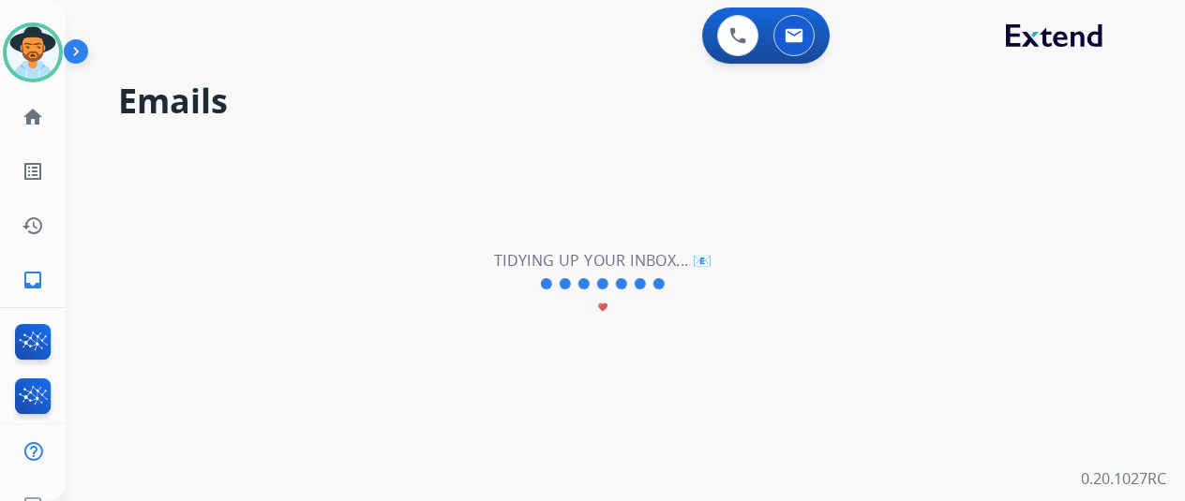
scroll to position [0, 0]
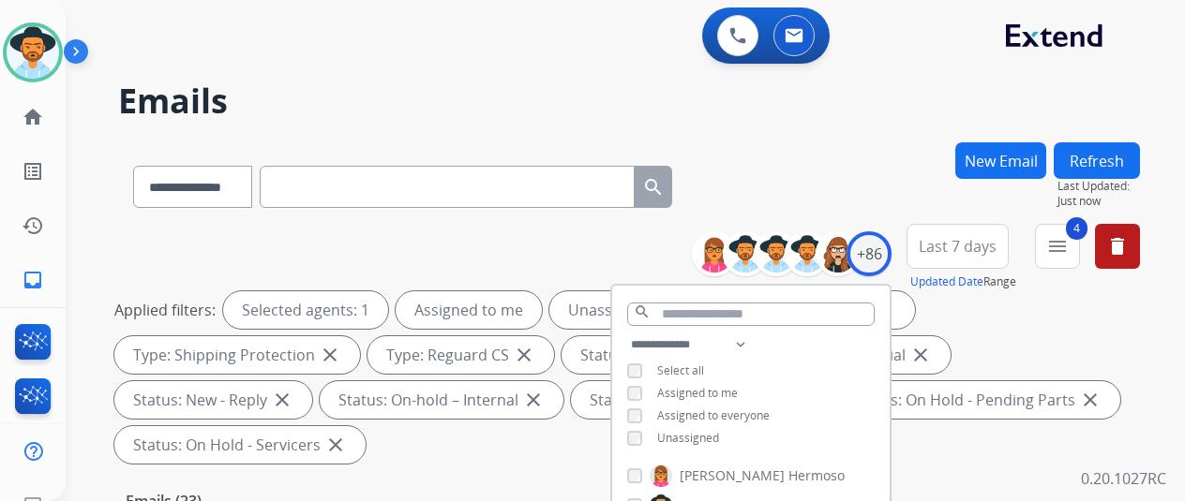
click at [833, 205] on div "**********" at bounding box center [629, 183] width 1022 height 82
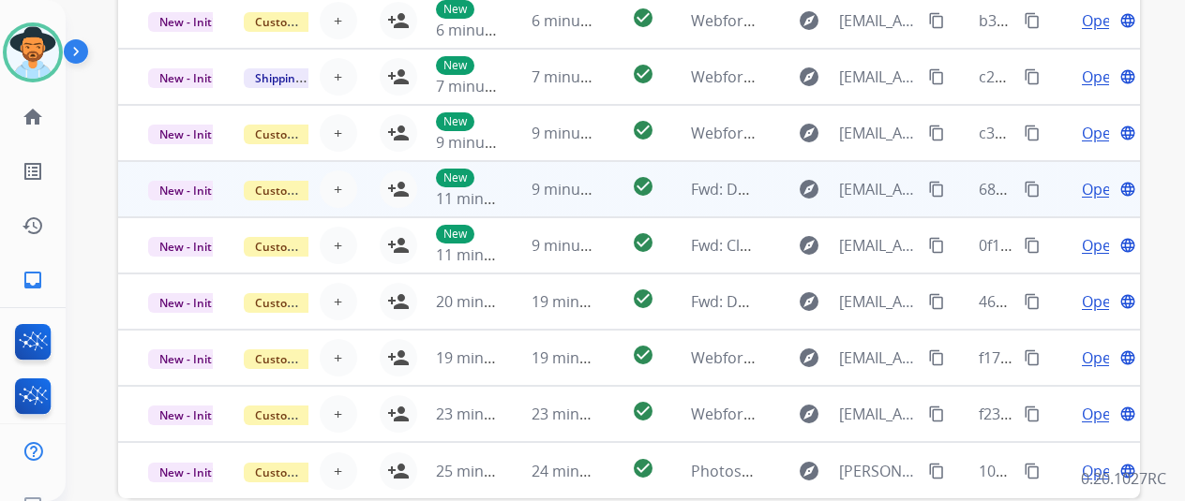
scroll to position [729, 0]
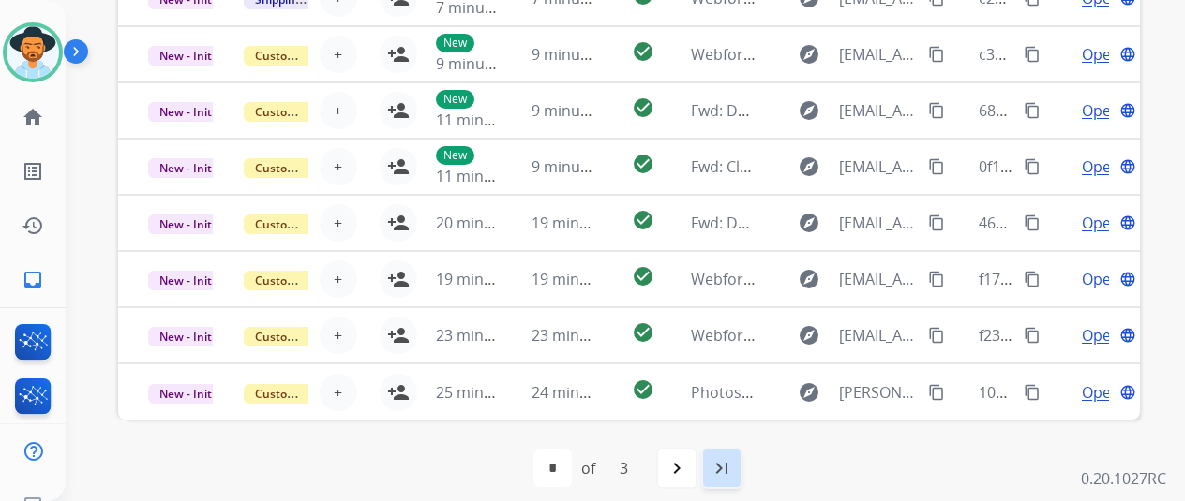
click at [733, 466] on mat-icon "last_page" at bounding box center [722, 468] width 22 height 22
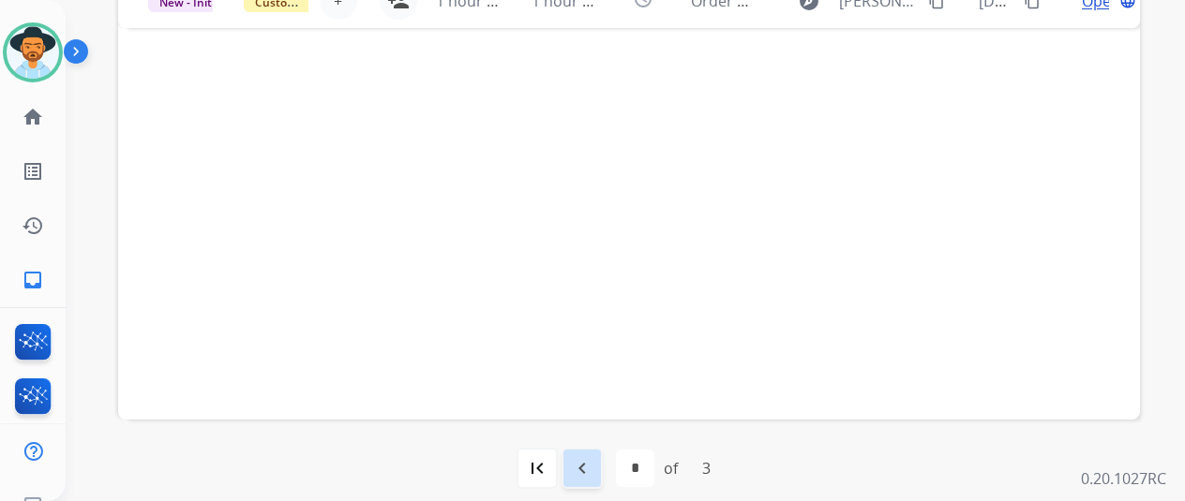
click at [589, 462] on mat-icon "navigate_before" at bounding box center [582, 468] width 22 height 22
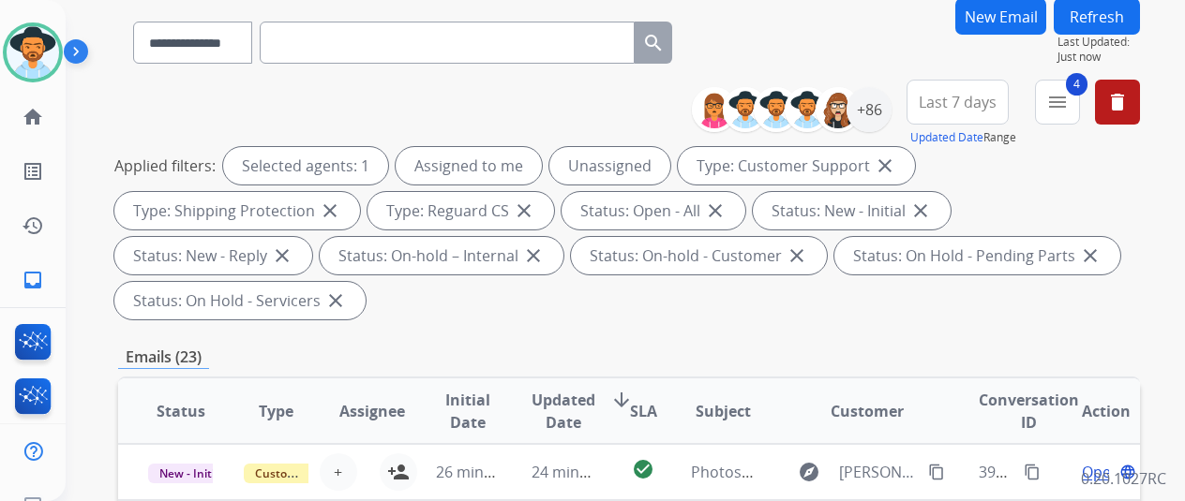
scroll to position [0, 0]
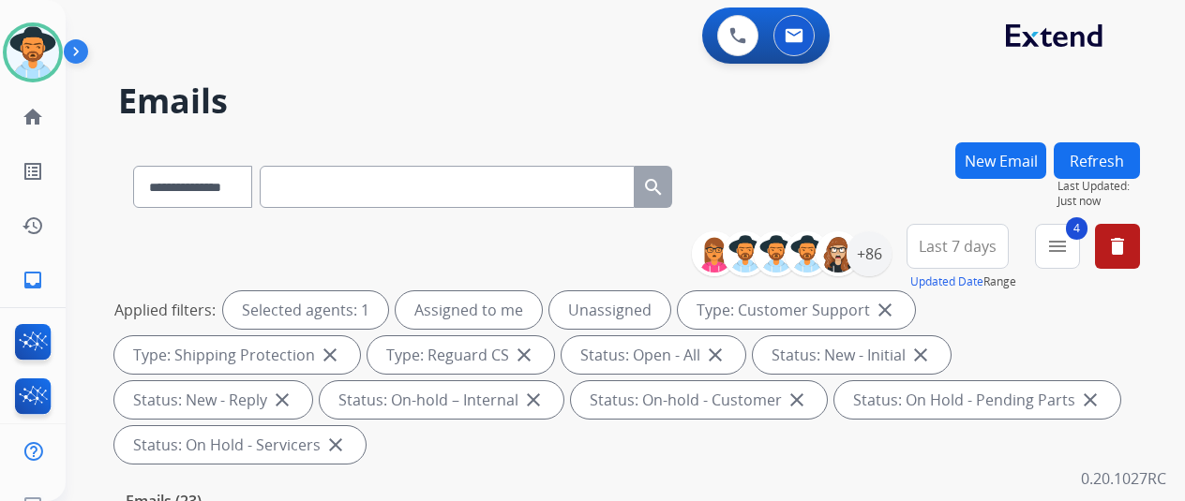
click at [534, 56] on div "0 Voice Interactions 0 Email Interactions" at bounding box center [614, 37] width 1052 height 60
click at [29, 271] on mat-icon "inbox" at bounding box center [33, 280] width 22 height 22
click at [872, 243] on div "+86" at bounding box center [868, 254] width 45 height 45
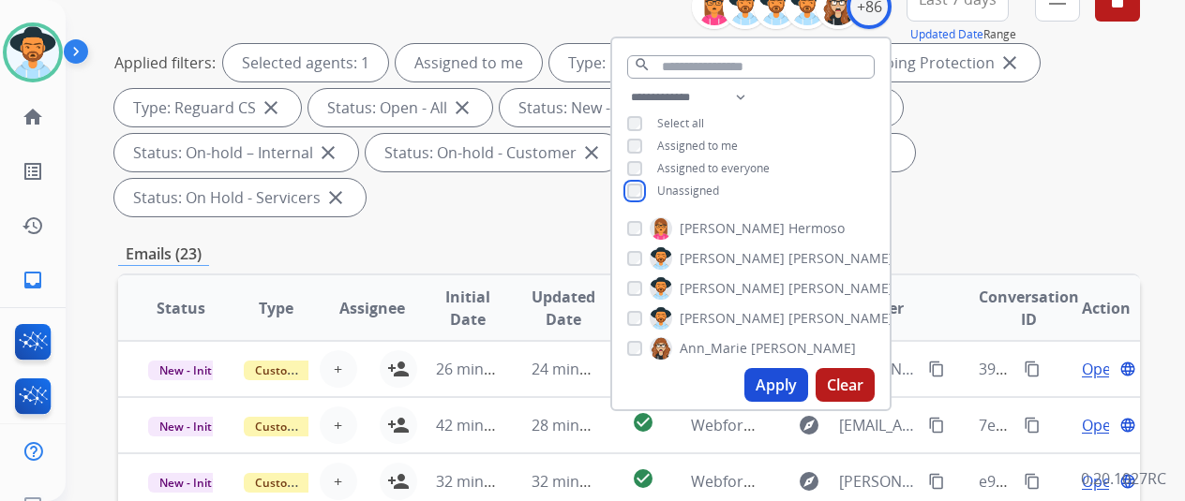
scroll to position [281, 0]
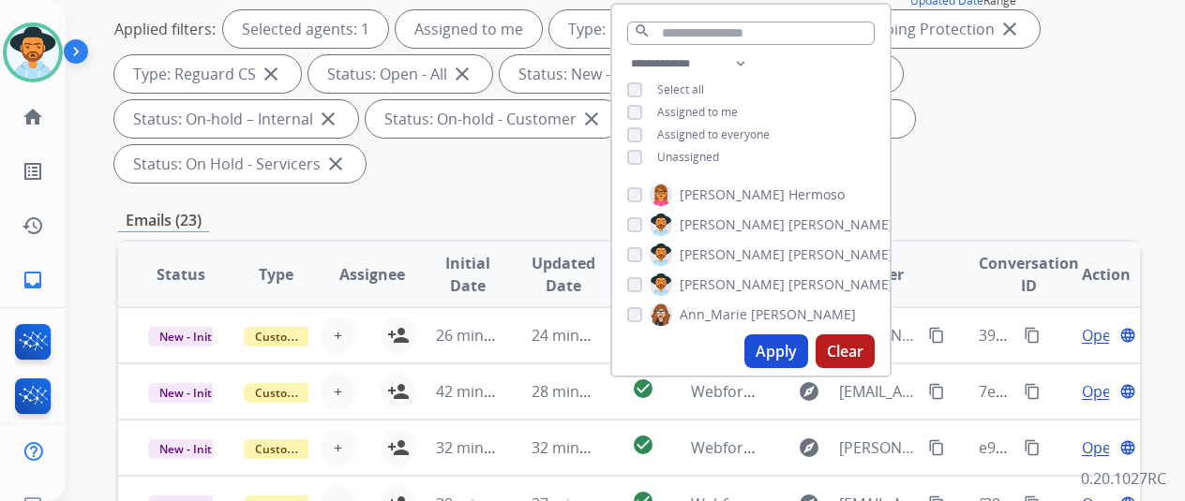
click at [790, 350] on button "Apply" at bounding box center [776, 352] width 64 height 34
select select "*"
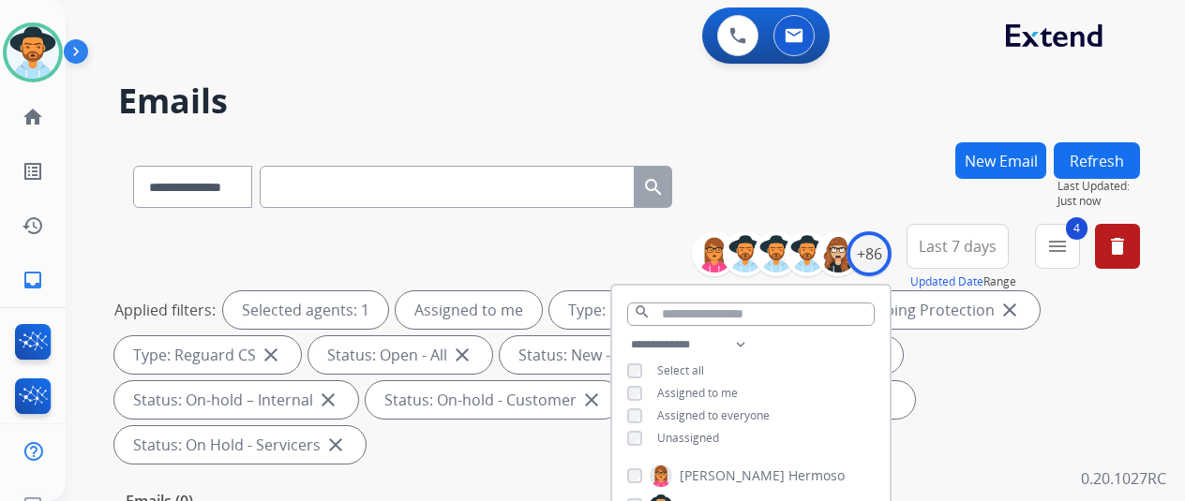
click at [896, 174] on div "**********" at bounding box center [629, 183] width 1022 height 82
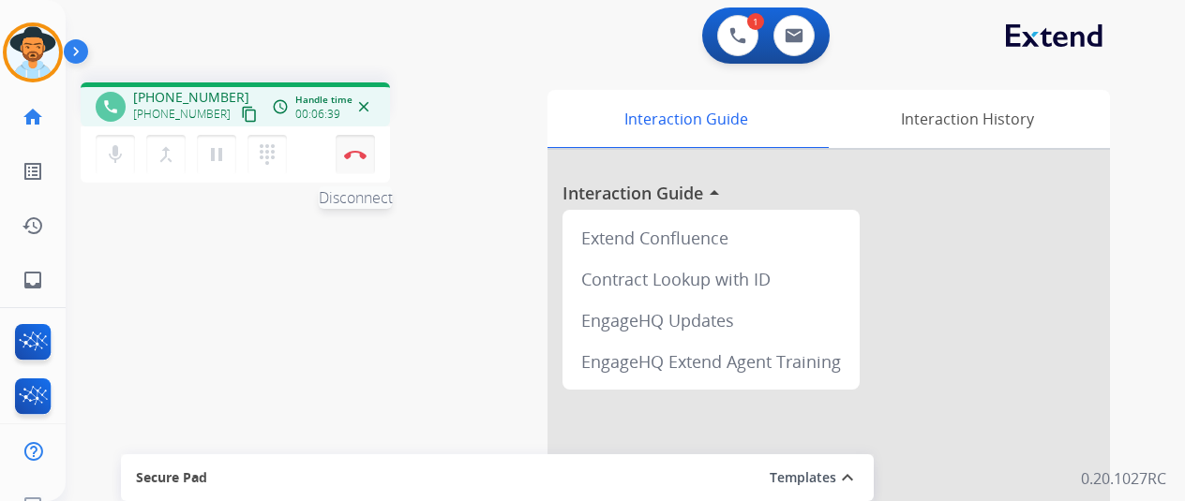
click at [352, 147] on button "Disconnect" at bounding box center [355, 154] width 39 height 39
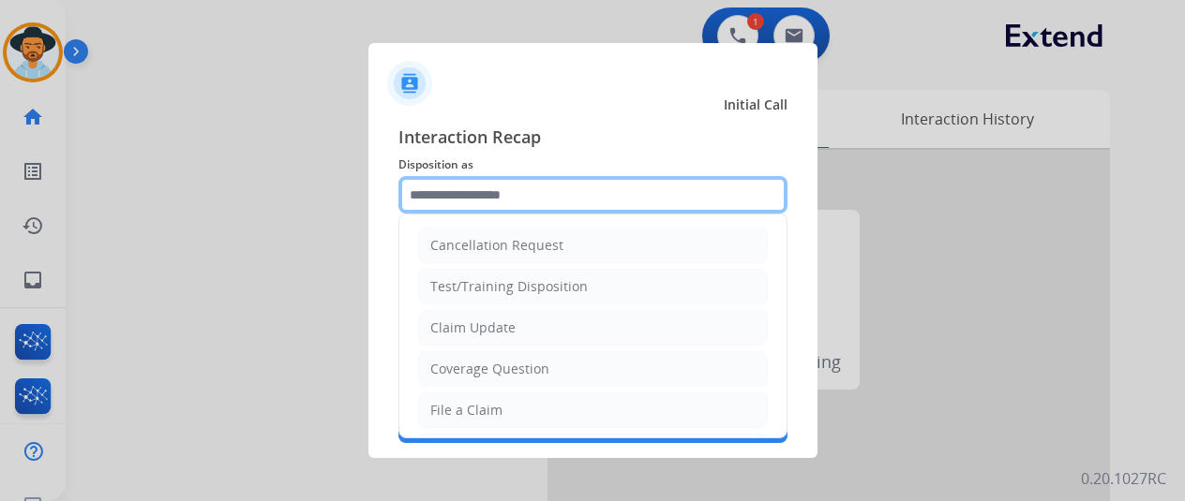
click at [465, 193] on input "text" at bounding box center [592, 194] width 389 height 37
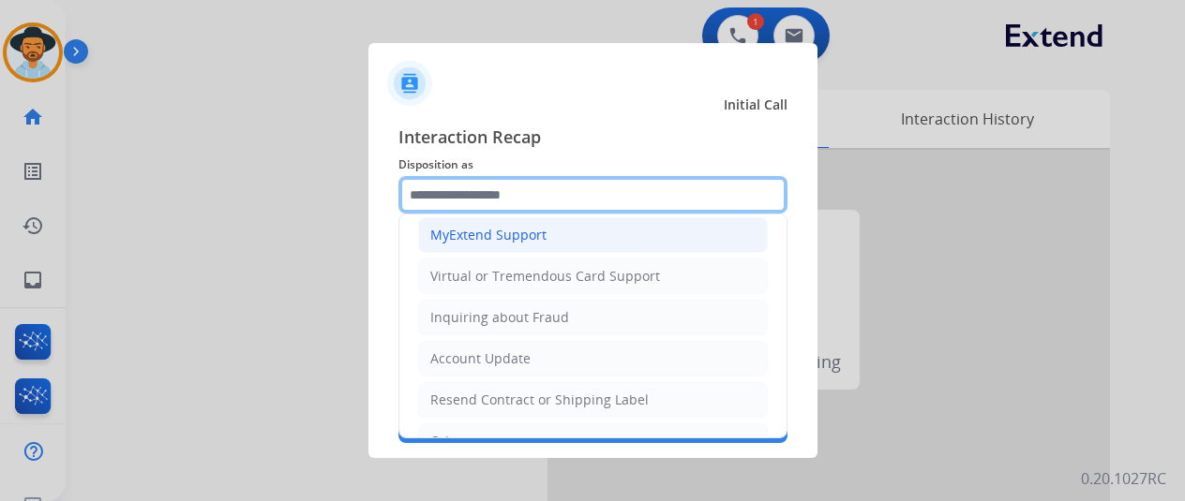
scroll to position [97, 0]
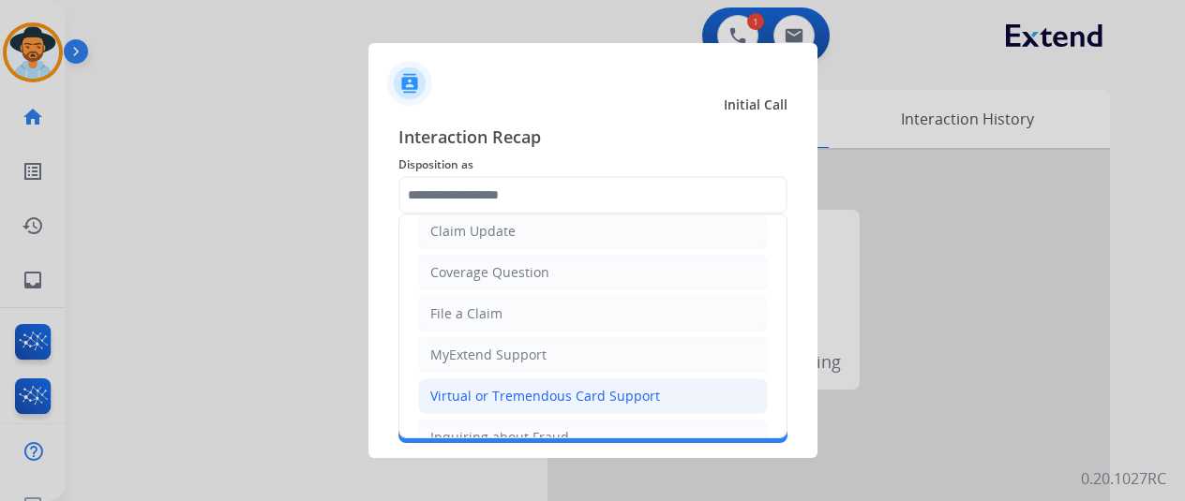
click at [501, 380] on li "Virtual or Tremendous Card Support" at bounding box center [593, 397] width 350 height 36
type input "**********"
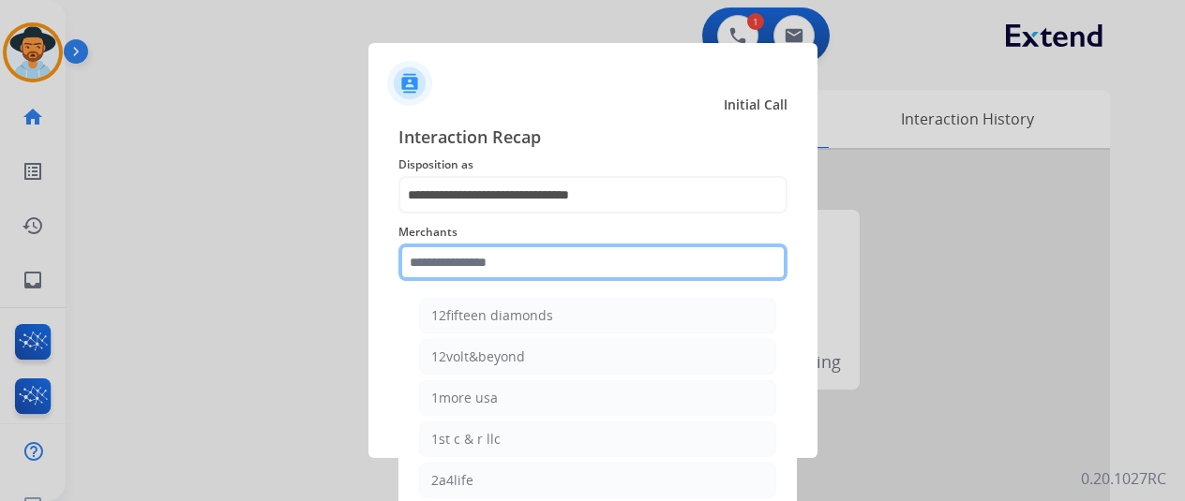
click at [476, 258] on input "text" at bounding box center [592, 262] width 389 height 37
click at [447, 265] on input "text" at bounding box center [592, 262] width 389 height 37
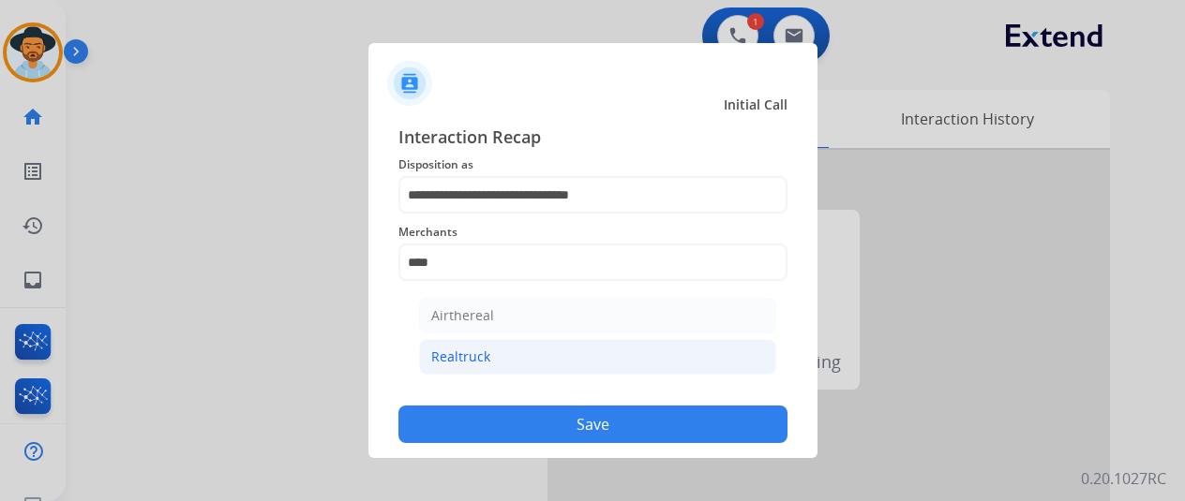
click at [473, 354] on div "Realtruck" at bounding box center [460, 357] width 59 height 19
type input "*********"
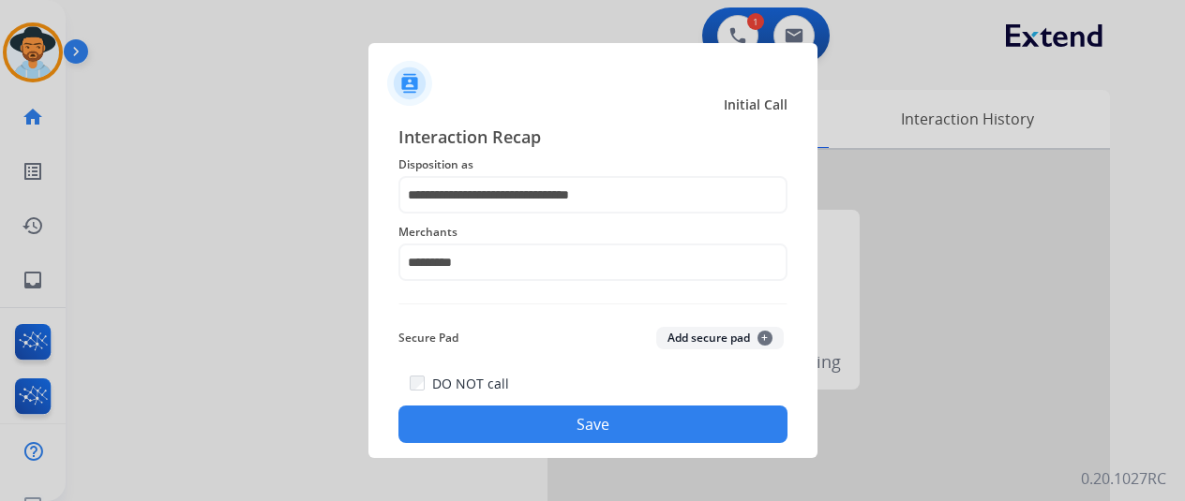
click at [551, 426] on button "Save" at bounding box center [592, 424] width 389 height 37
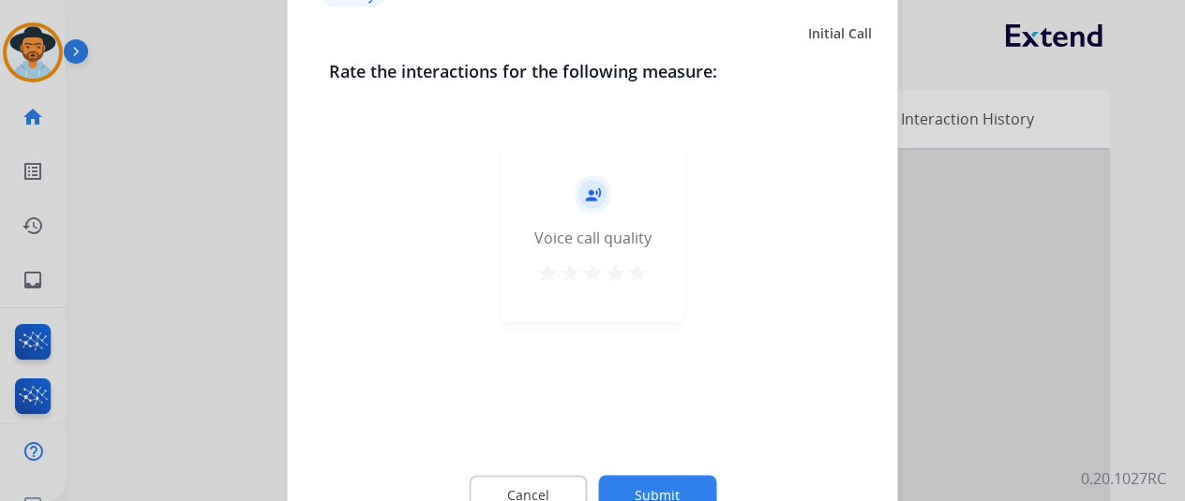
click at [680, 490] on button "Submit" at bounding box center [657, 494] width 118 height 39
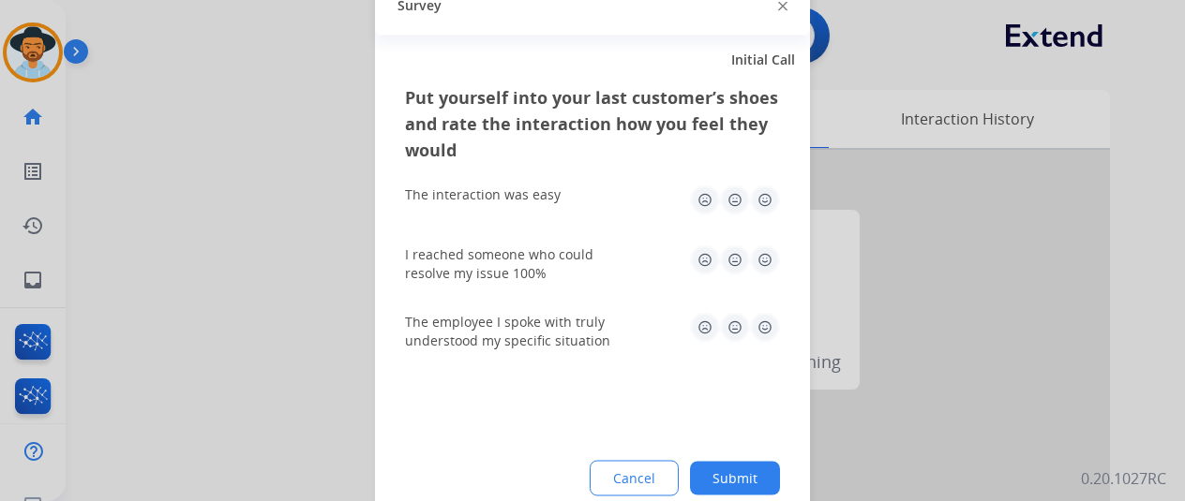
click at [741, 482] on button "Submit" at bounding box center [735, 478] width 90 height 34
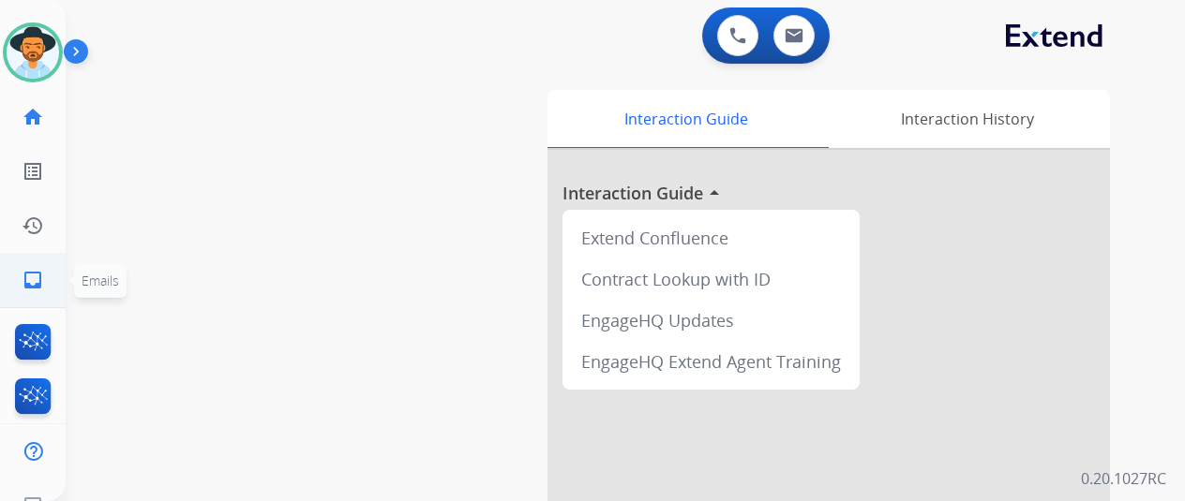
click at [24, 288] on mat-icon "inbox" at bounding box center [33, 280] width 22 height 22
select select "**********"
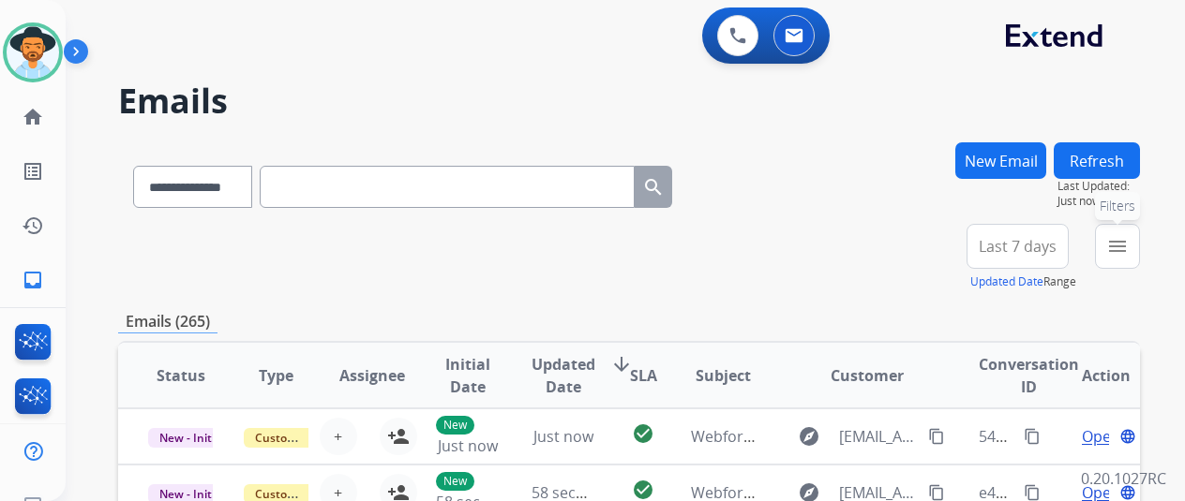
click at [1129, 239] on mat-icon "menu" at bounding box center [1117, 246] width 22 height 22
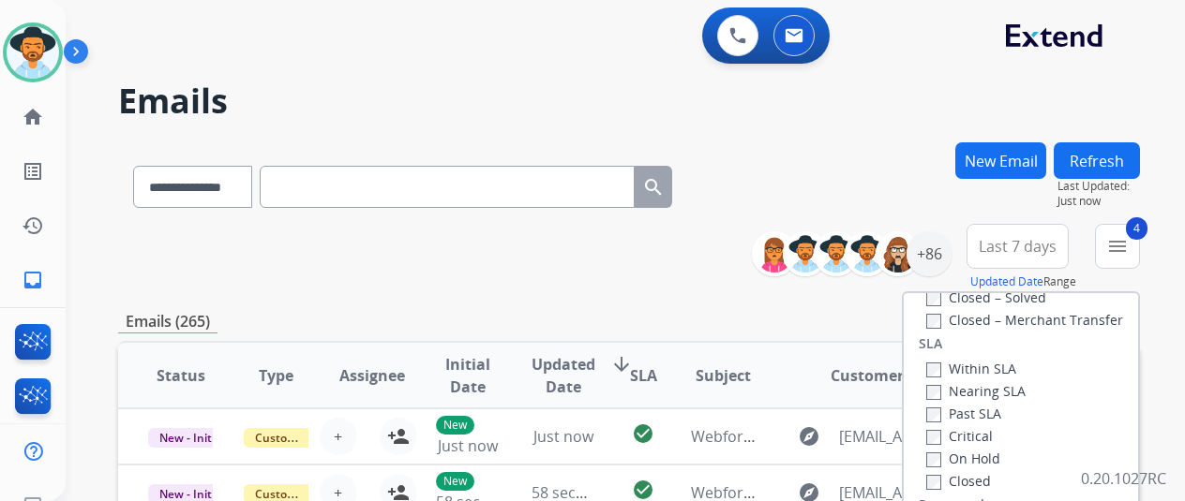
scroll to position [281, 0]
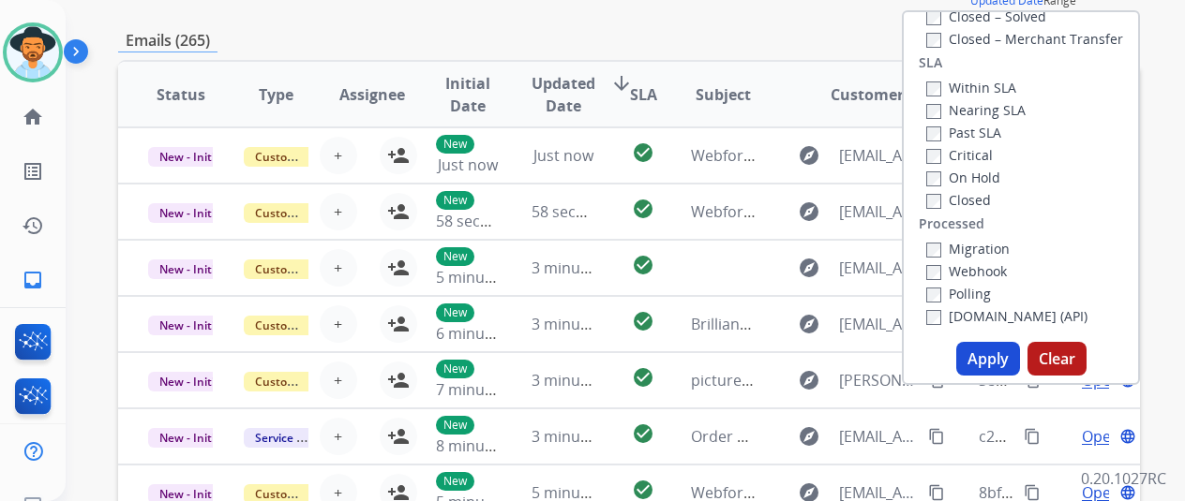
click at [995, 356] on button "Apply" at bounding box center [988, 359] width 64 height 34
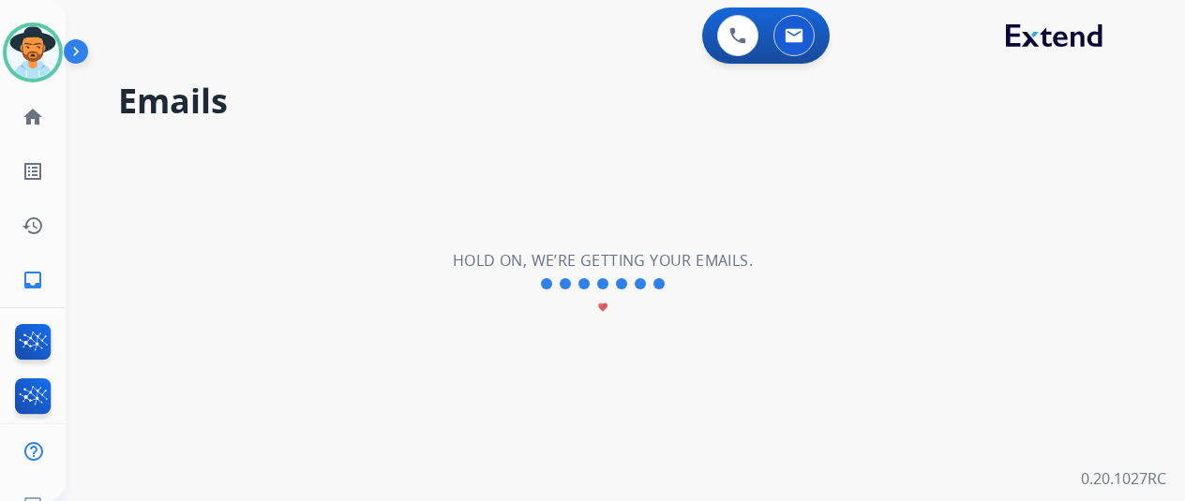
scroll to position [0, 0]
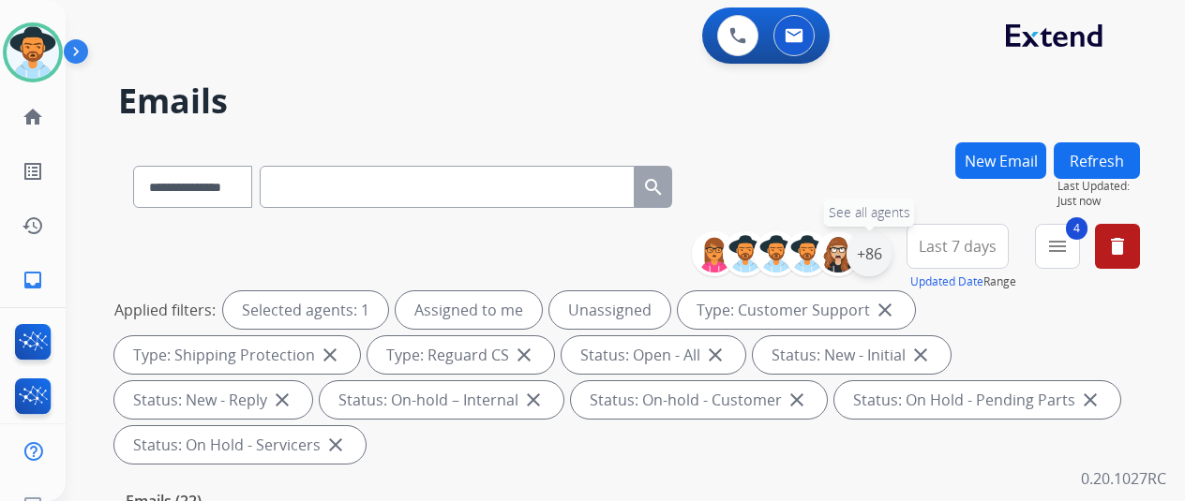
click at [883, 242] on div "+86" at bounding box center [868, 254] width 45 height 45
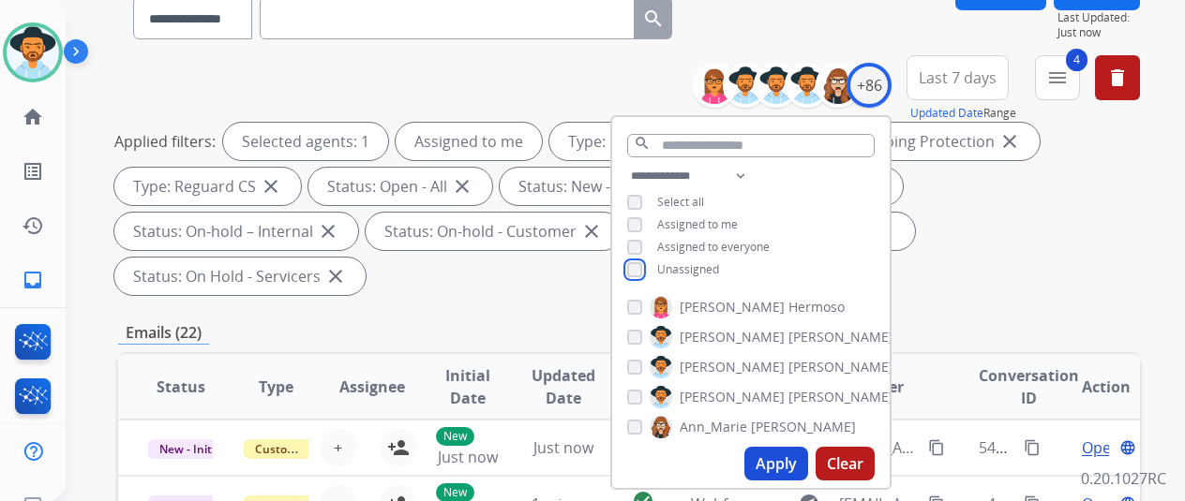
scroll to position [187, 0]
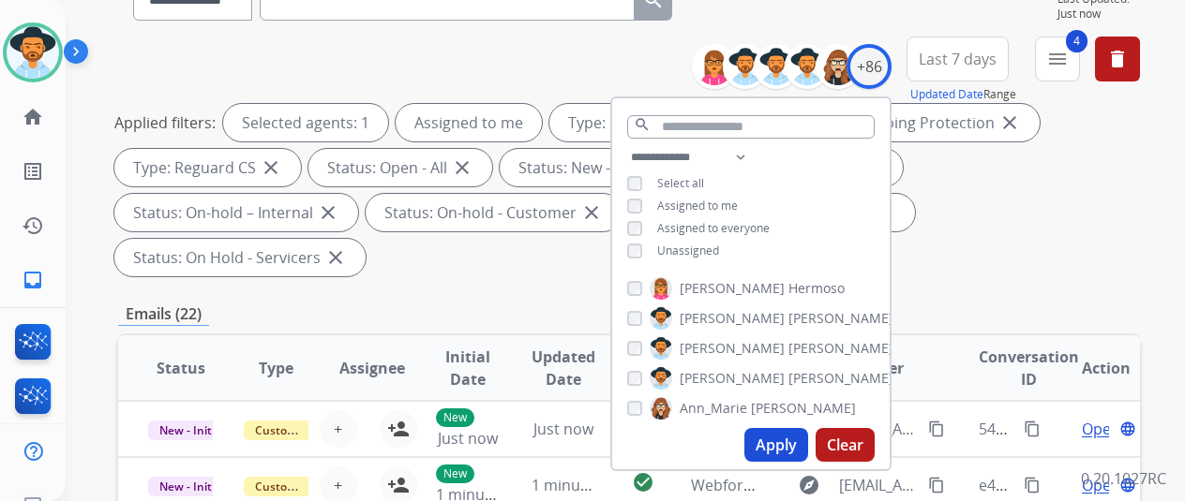
click at [787, 438] on button "Apply" at bounding box center [776, 445] width 64 height 34
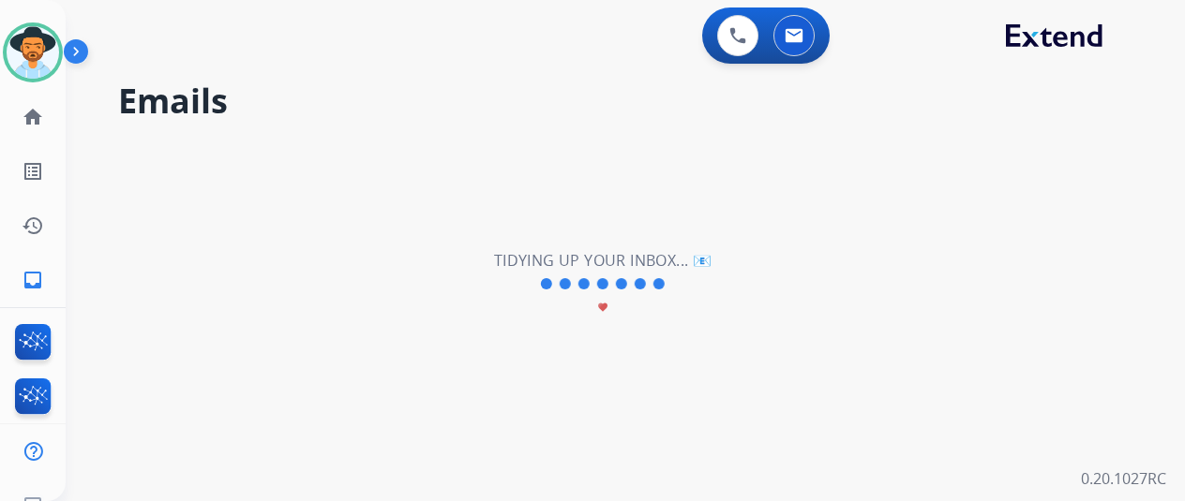
scroll to position [0, 0]
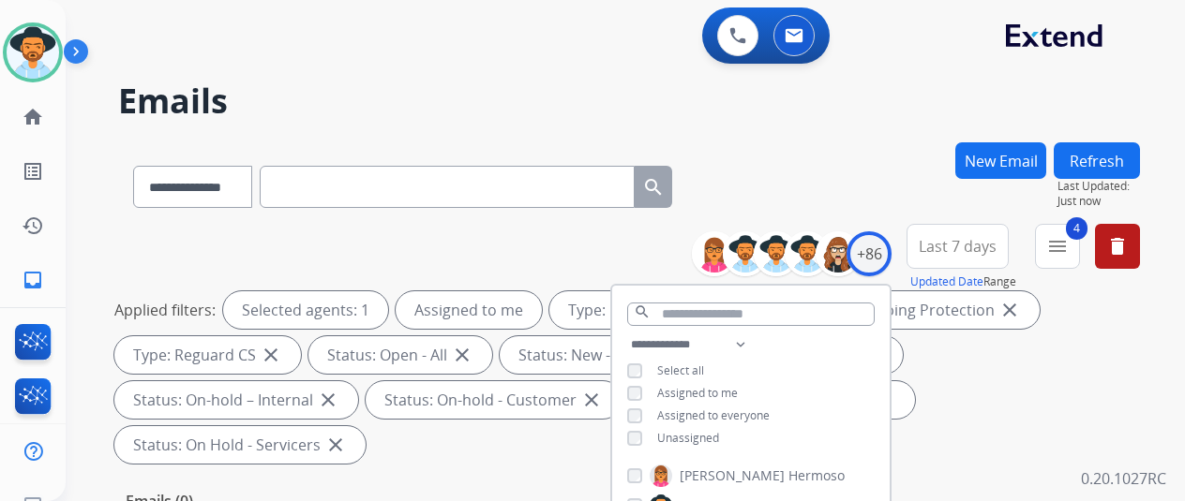
click at [895, 162] on div "**********" at bounding box center [629, 183] width 1022 height 82
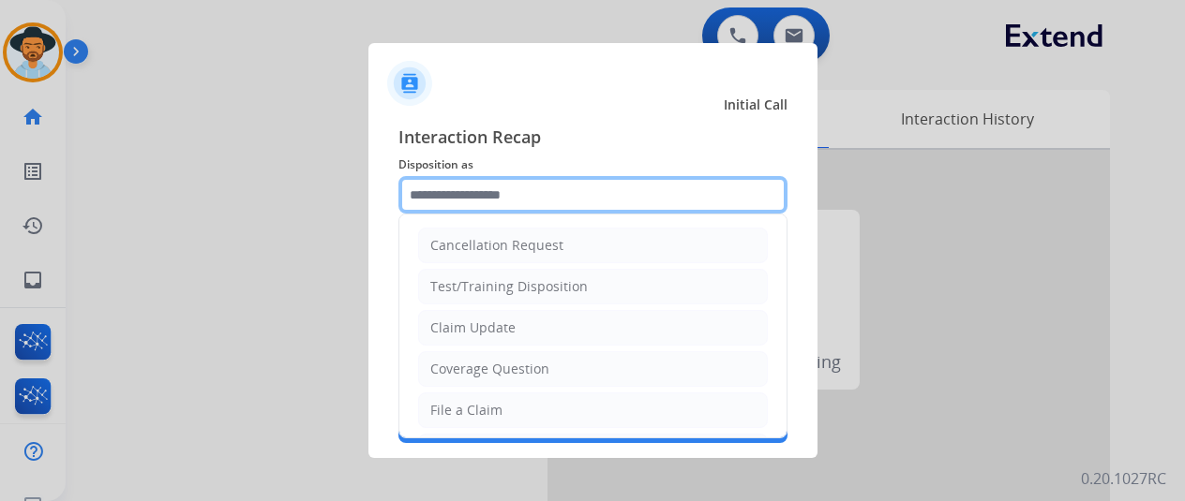
click at [453, 187] on input "text" at bounding box center [592, 194] width 389 height 37
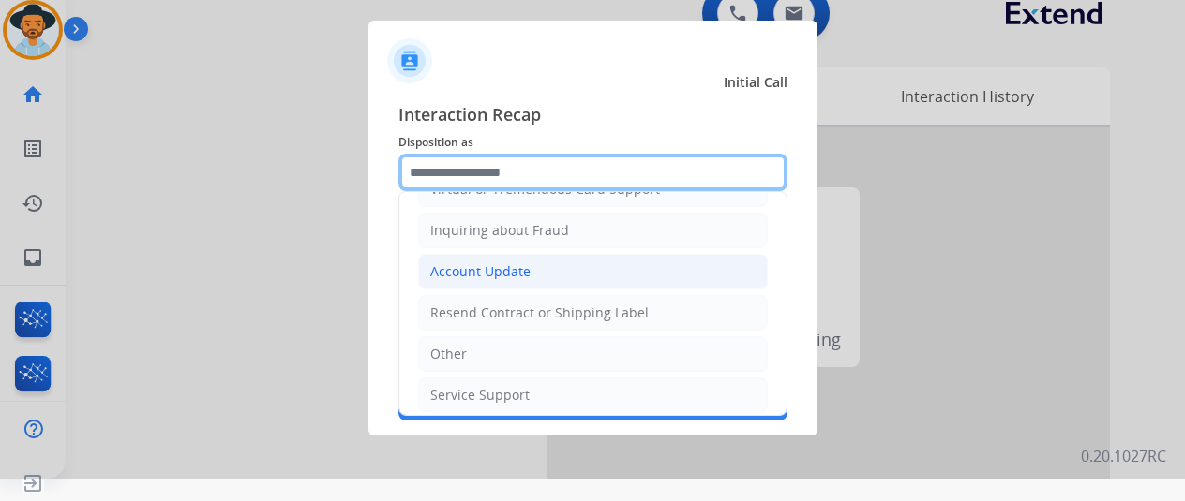
scroll to position [284, 0]
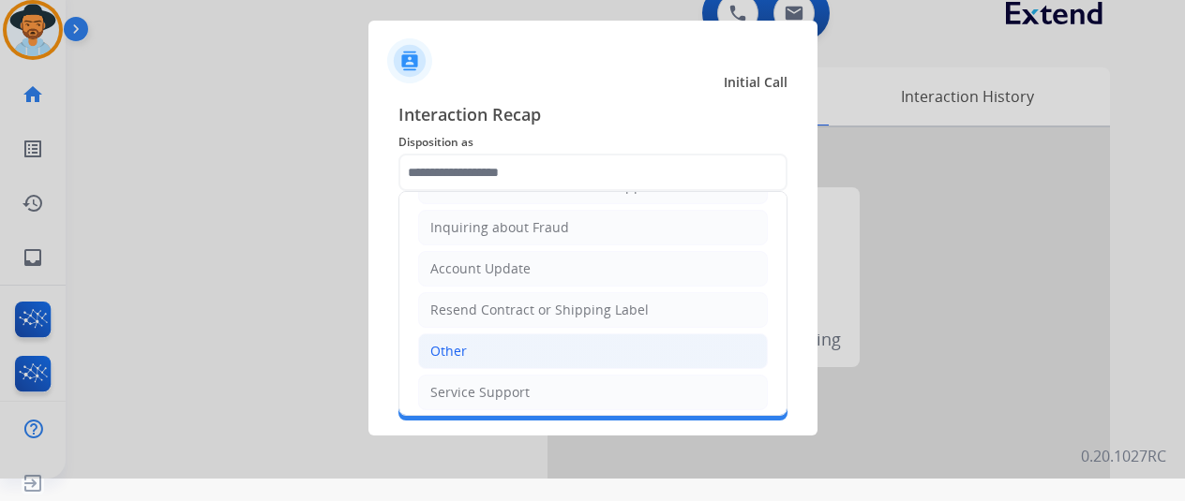
click at [458, 342] on div "Other" at bounding box center [448, 351] width 37 height 19
type input "*****"
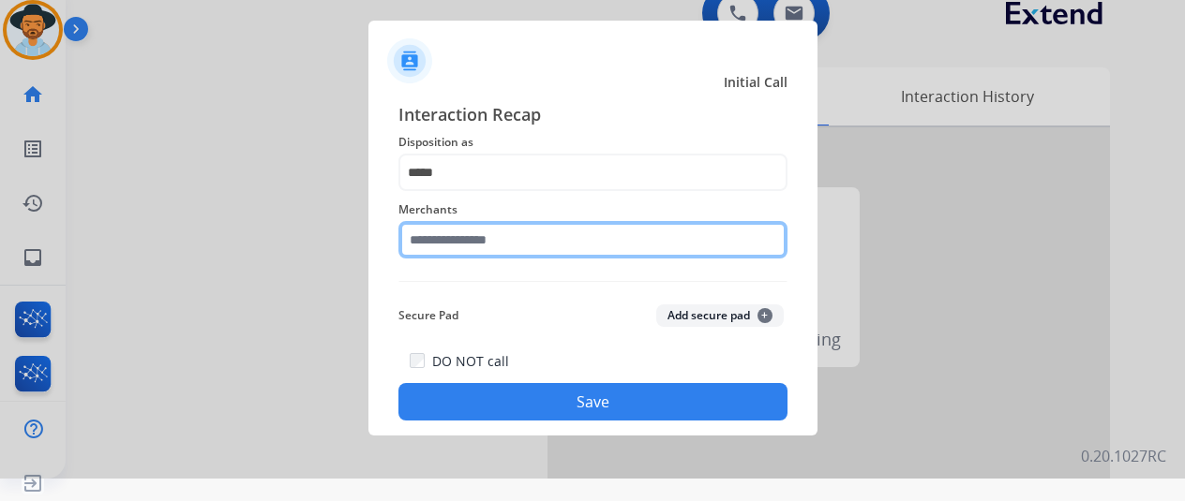
click at [469, 243] on input "text" at bounding box center [592, 239] width 389 height 37
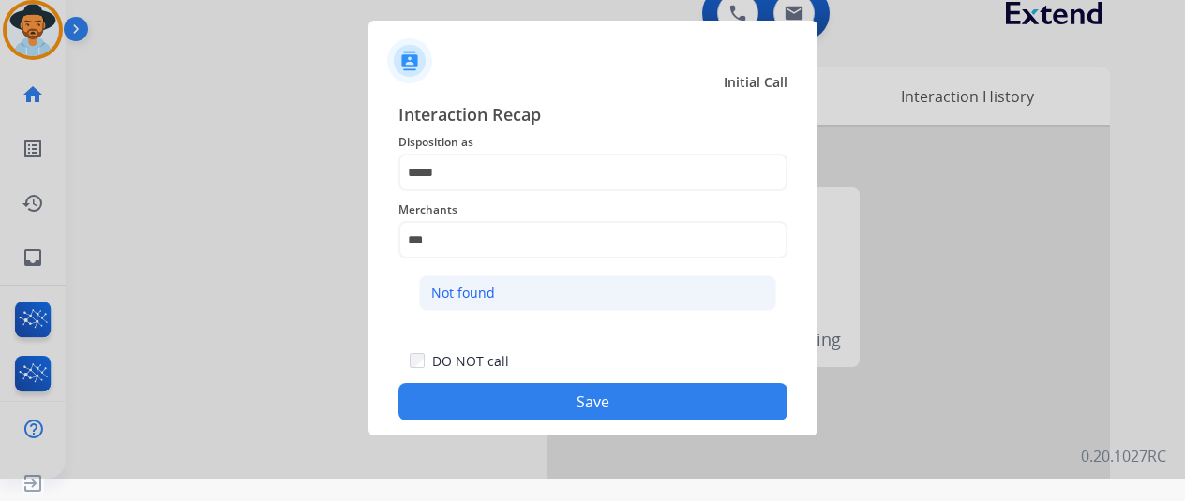
click at [523, 280] on li "Not found" at bounding box center [597, 294] width 357 height 36
type input "*********"
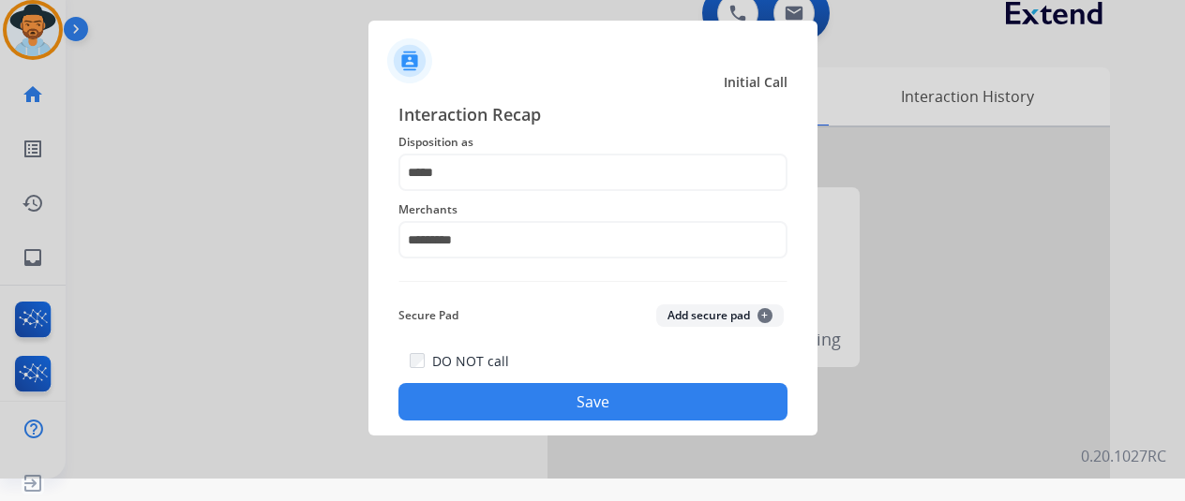
click at [571, 423] on div "Interaction Recap Disposition as ***** Merchants ********* Secure Pad Add secur…" at bounding box center [592, 261] width 449 height 350
click at [582, 397] on button "Save" at bounding box center [592, 401] width 389 height 37
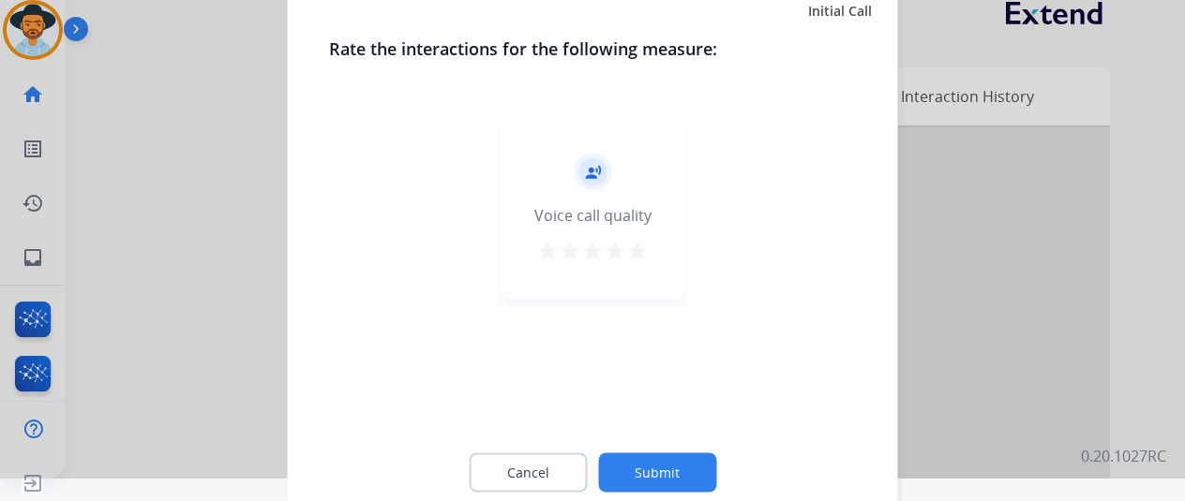
click at [624, 485] on button "Submit" at bounding box center [657, 472] width 118 height 39
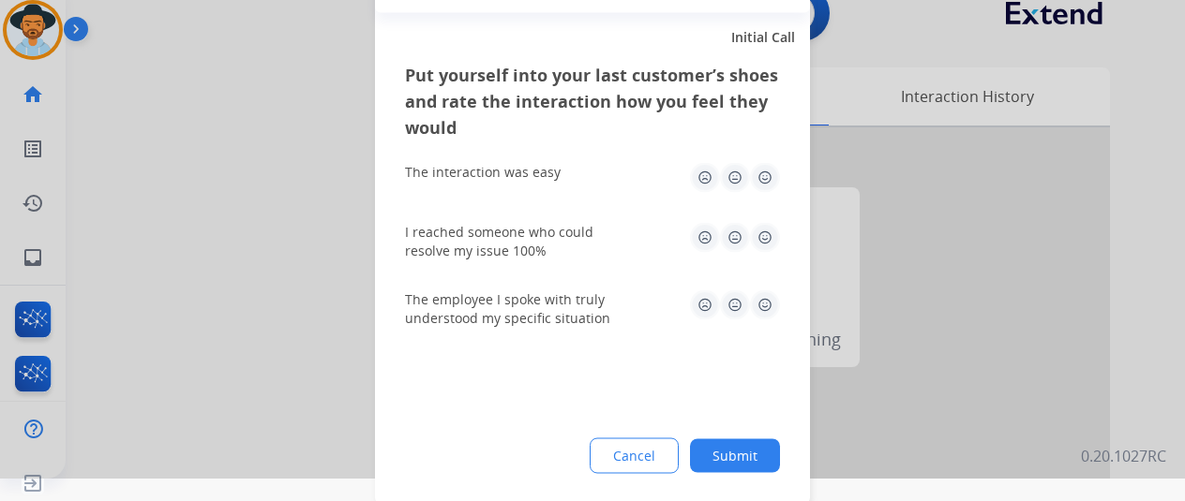
click at [751, 454] on button "Submit" at bounding box center [735, 456] width 90 height 34
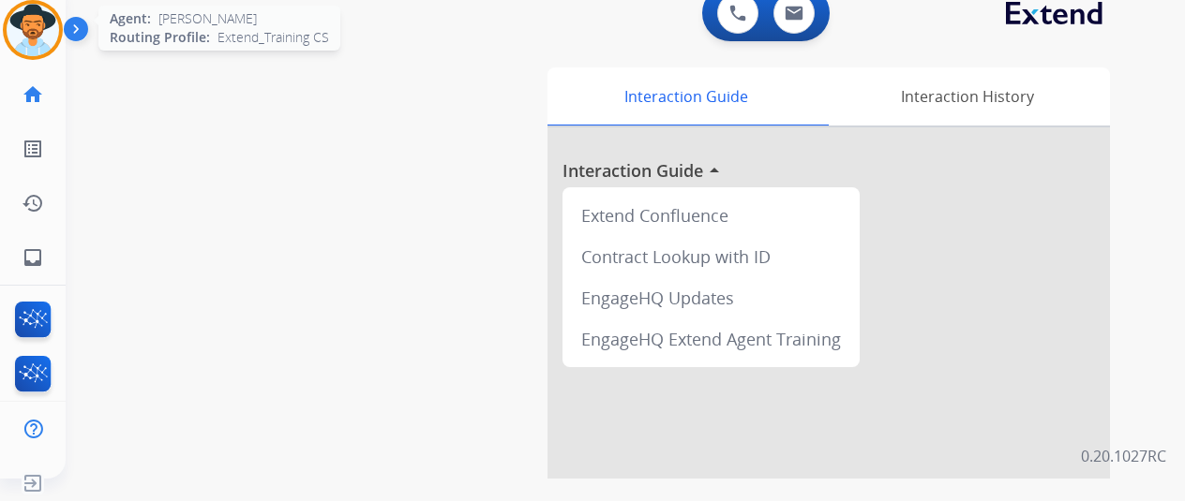
click at [39, 18] on img at bounding box center [33, 30] width 52 height 52
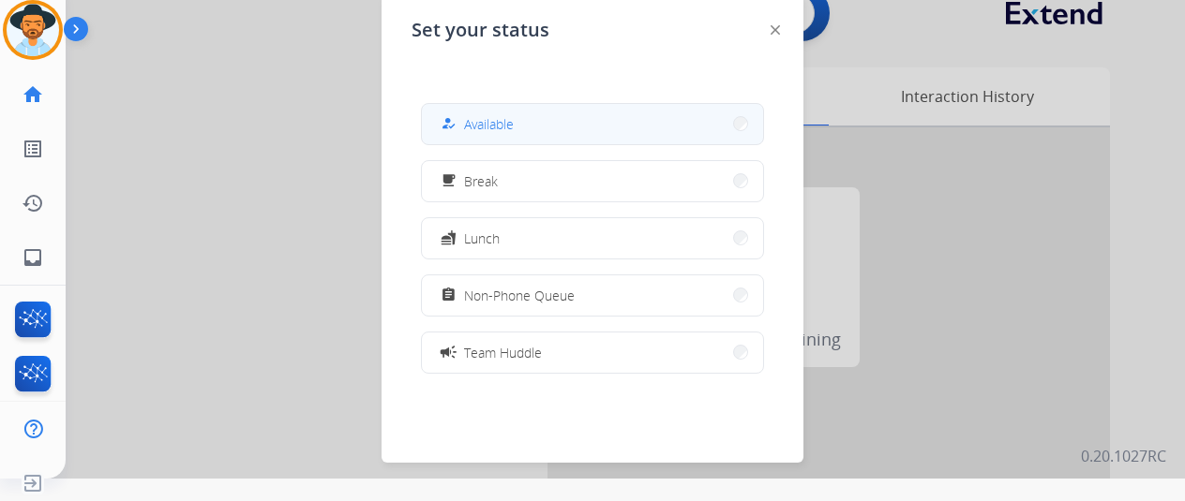
click at [566, 123] on button "how_to_reg Available" at bounding box center [592, 124] width 341 height 40
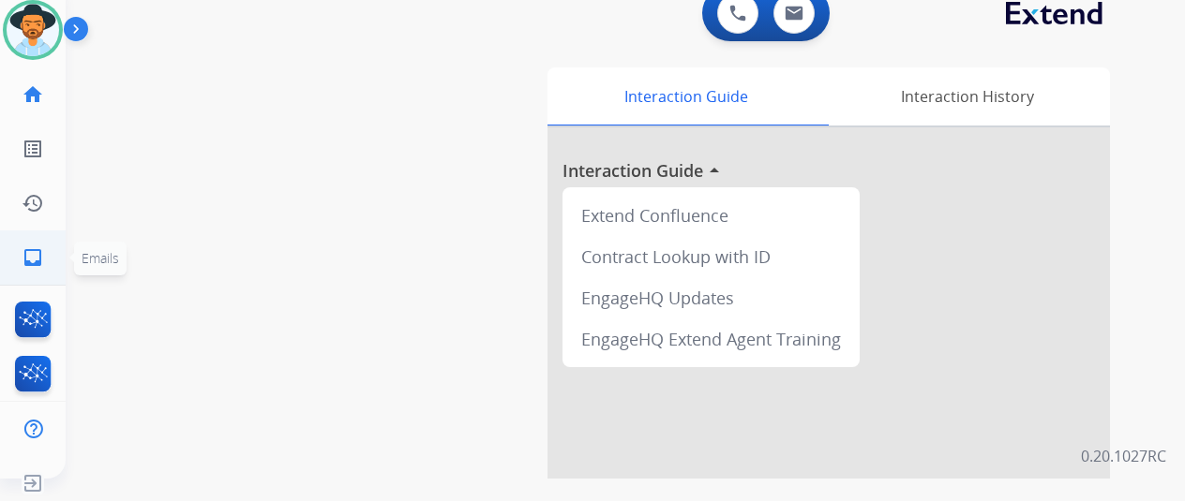
click at [36, 248] on mat-icon "inbox" at bounding box center [33, 258] width 22 height 22
select select "**********"
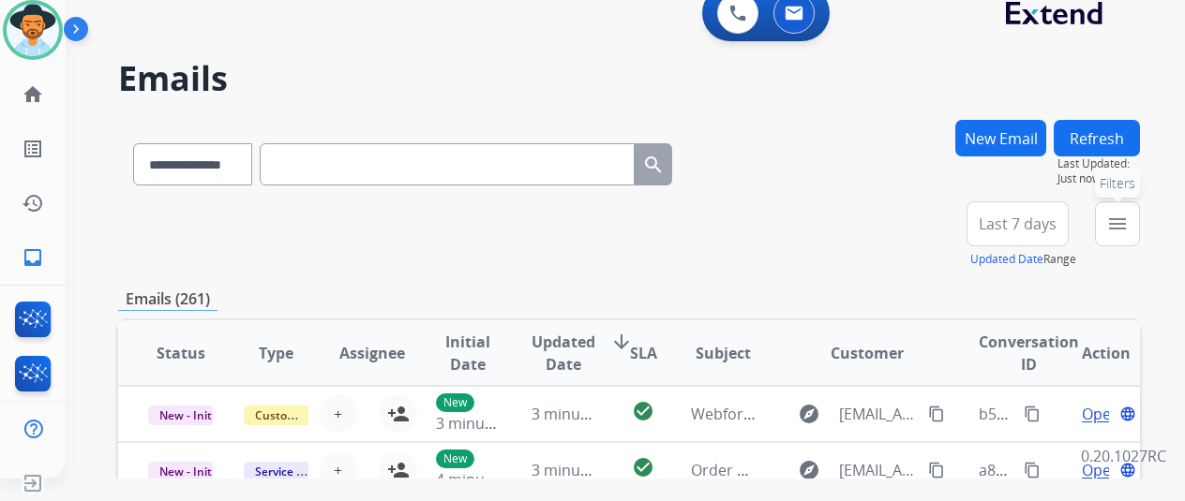
click at [1125, 213] on mat-icon "menu" at bounding box center [1117, 224] width 22 height 22
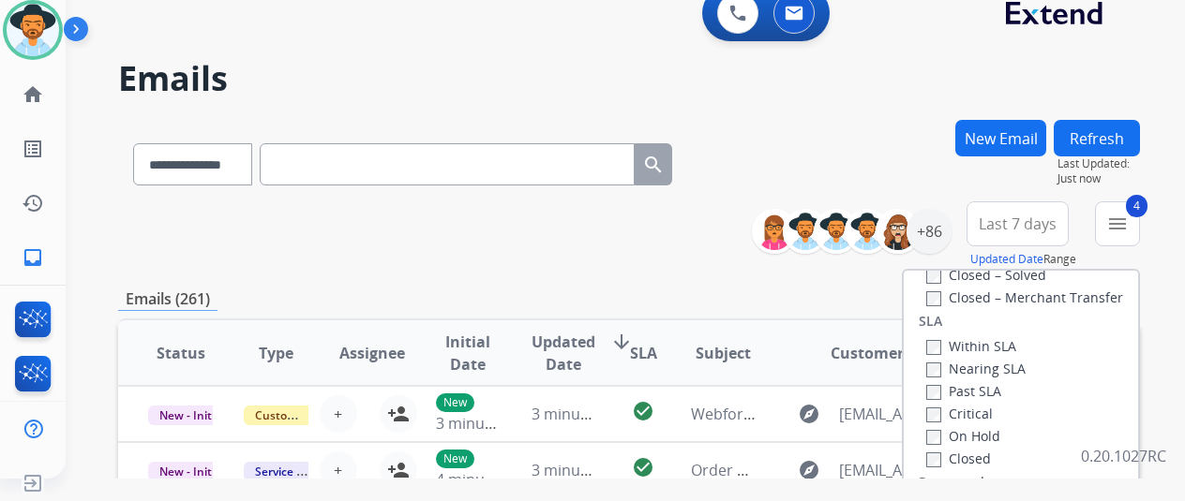
scroll to position [375, 0]
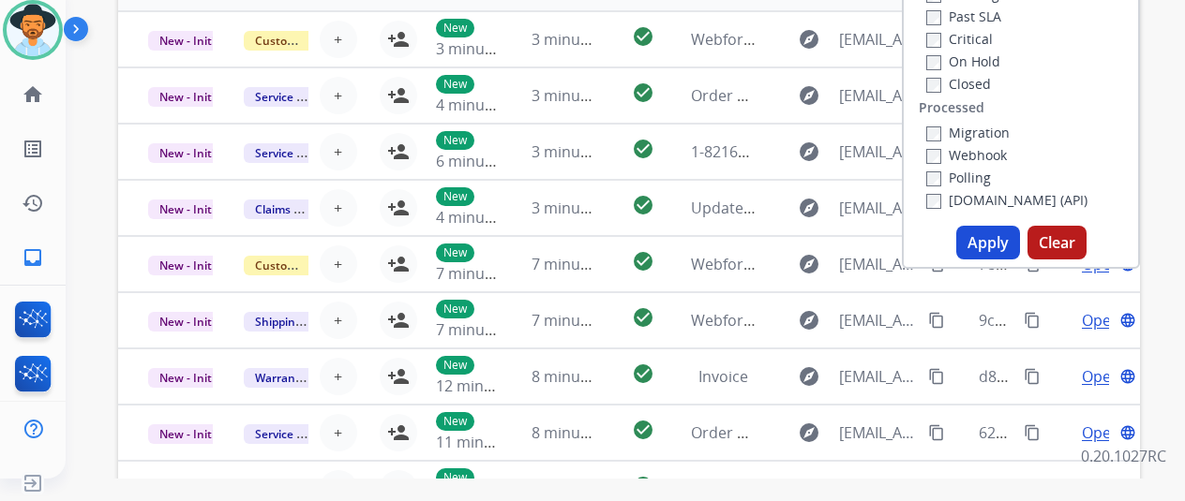
click at [997, 237] on button "Apply" at bounding box center [988, 243] width 64 height 34
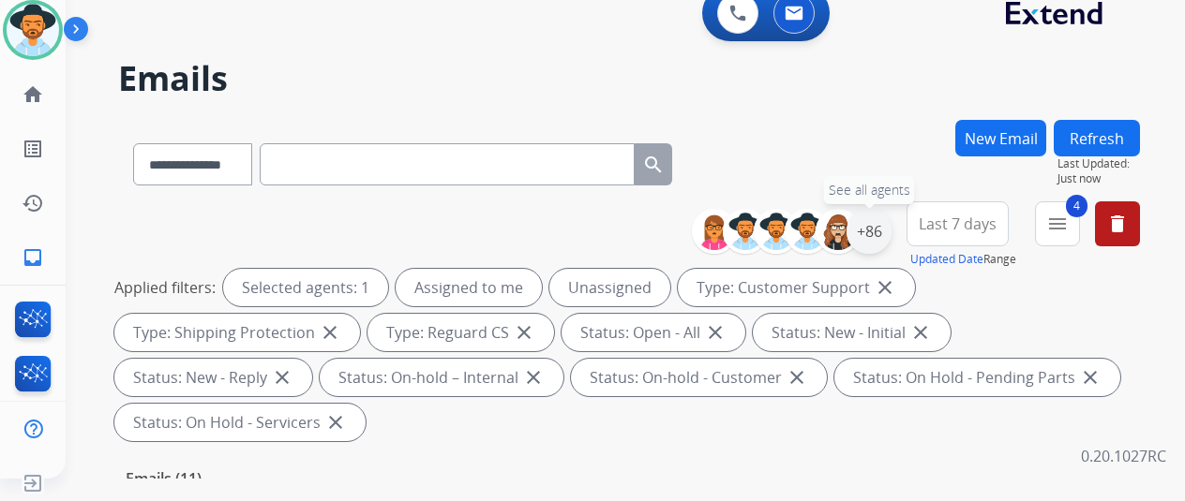
click at [875, 232] on div "+86" at bounding box center [868, 231] width 45 height 45
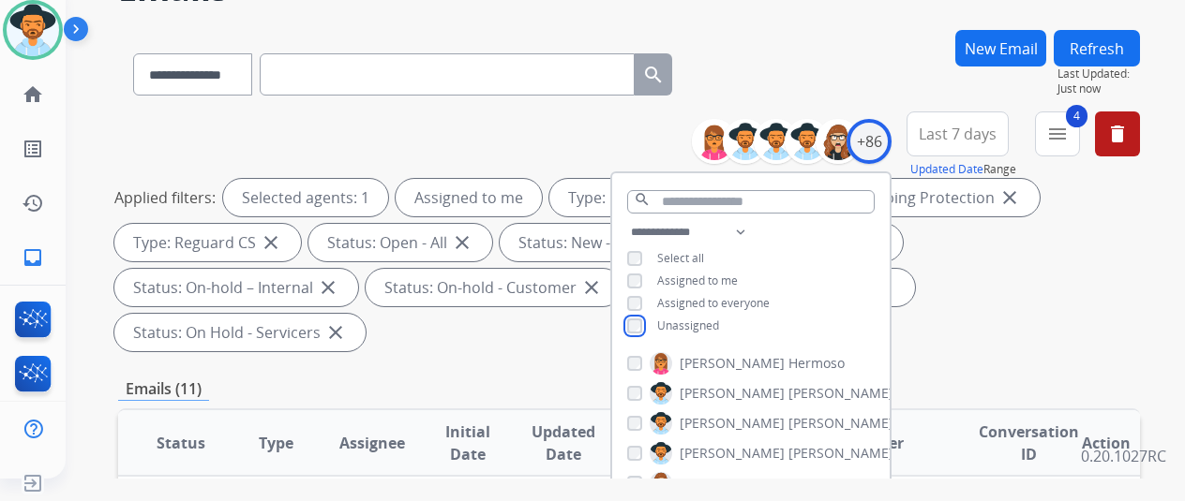
scroll to position [375, 0]
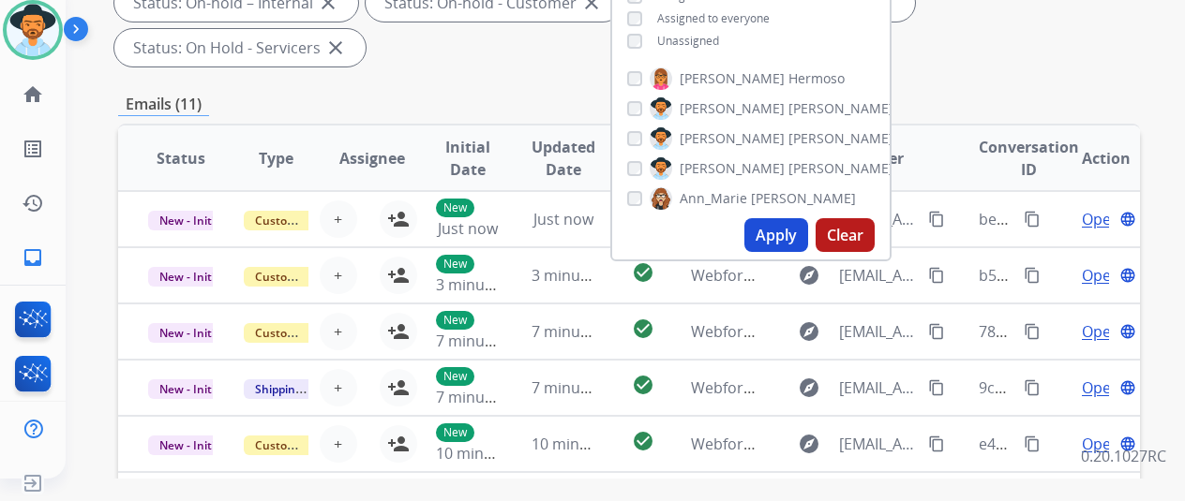
click at [784, 233] on button "Apply" at bounding box center [776, 235] width 64 height 34
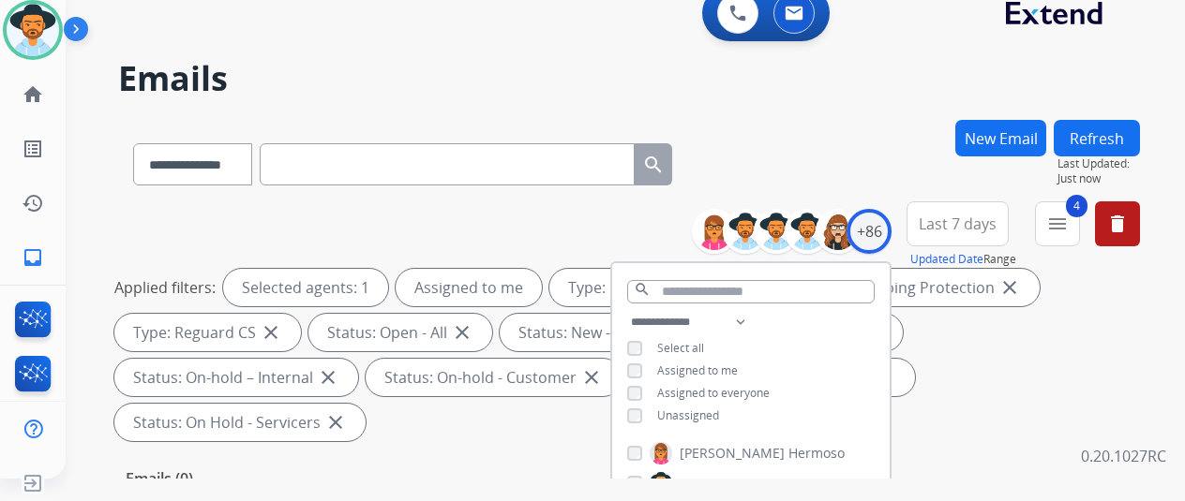
click at [860, 150] on div "**********" at bounding box center [629, 161] width 1022 height 82
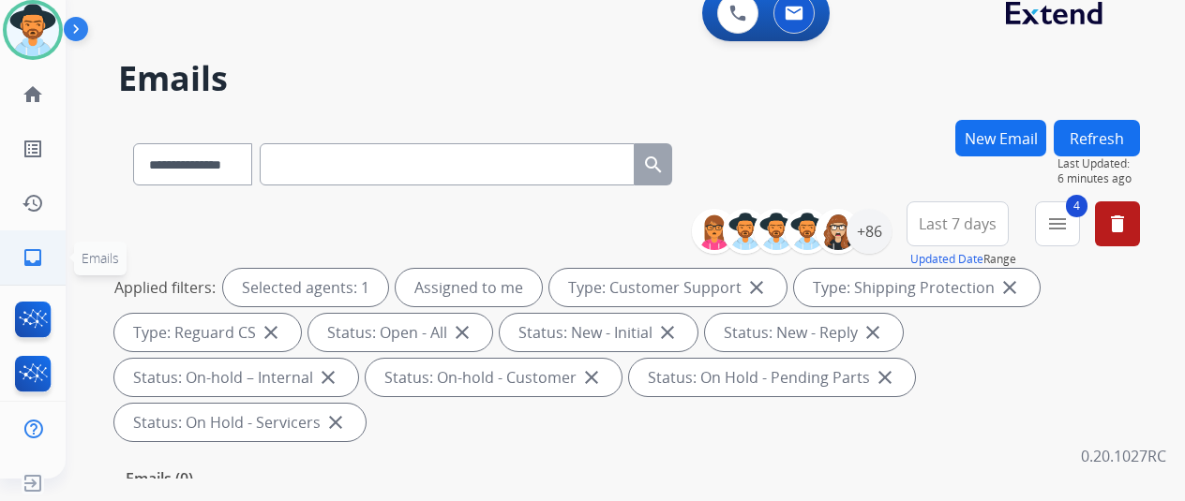
click at [22, 259] on mat-icon "inbox" at bounding box center [33, 258] width 22 height 22
click at [1069, 231] on mat-icon "menu" at bounding box center [1057, 224] width 22 height 22
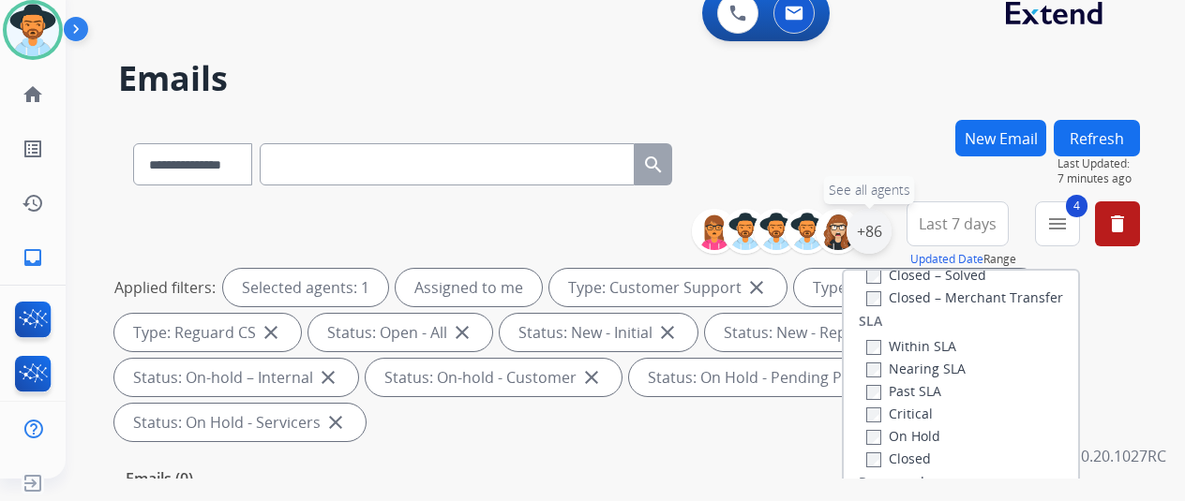
click at [883, 228] on div "+86" at bounding box center [868, 231] width 45 height 45
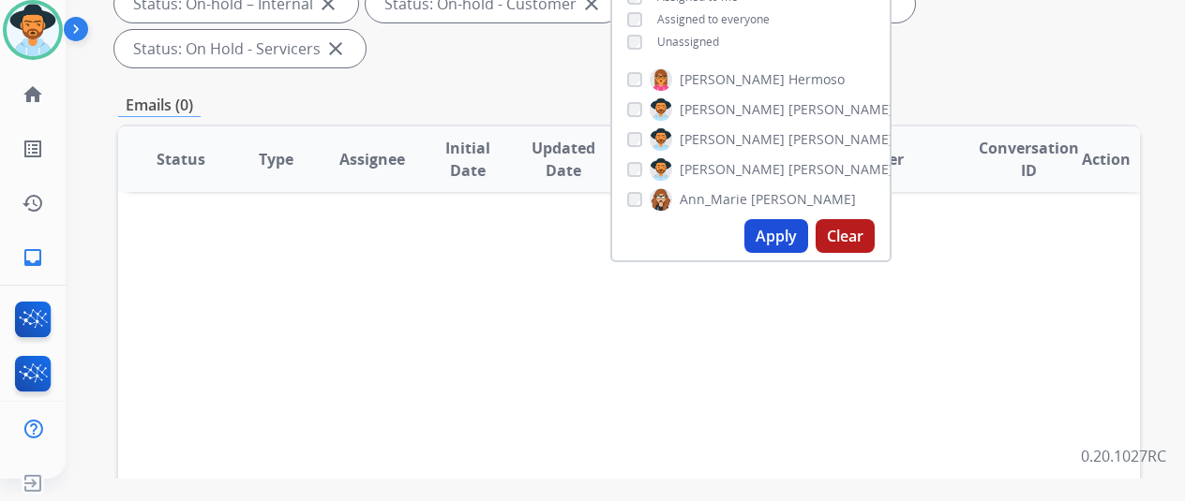
scroll to position [375, 0]
click at [781, 228] on button "Apply" at bounding box center [776, 235] width 64 height 34
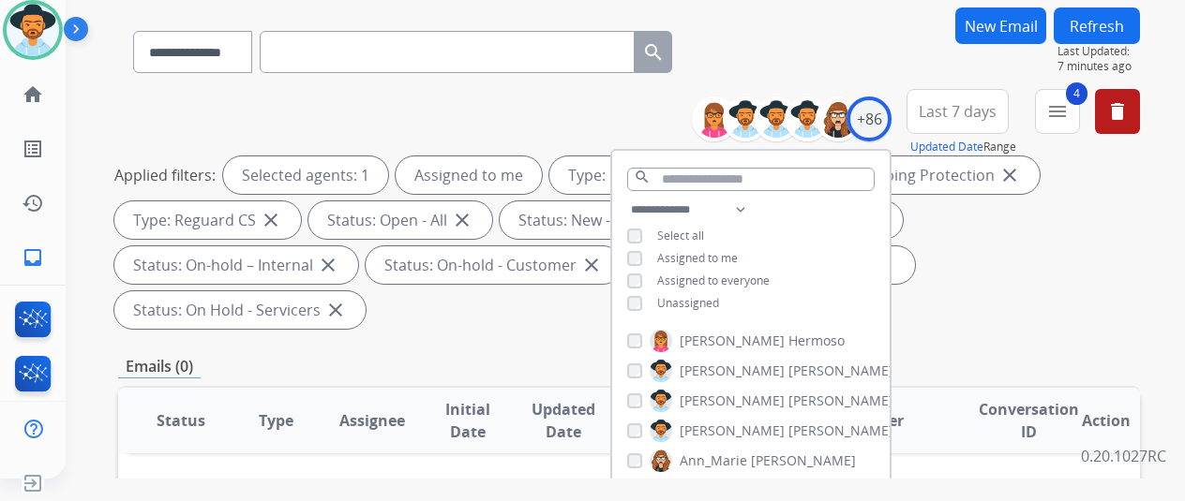
scroll to position [281, 0]
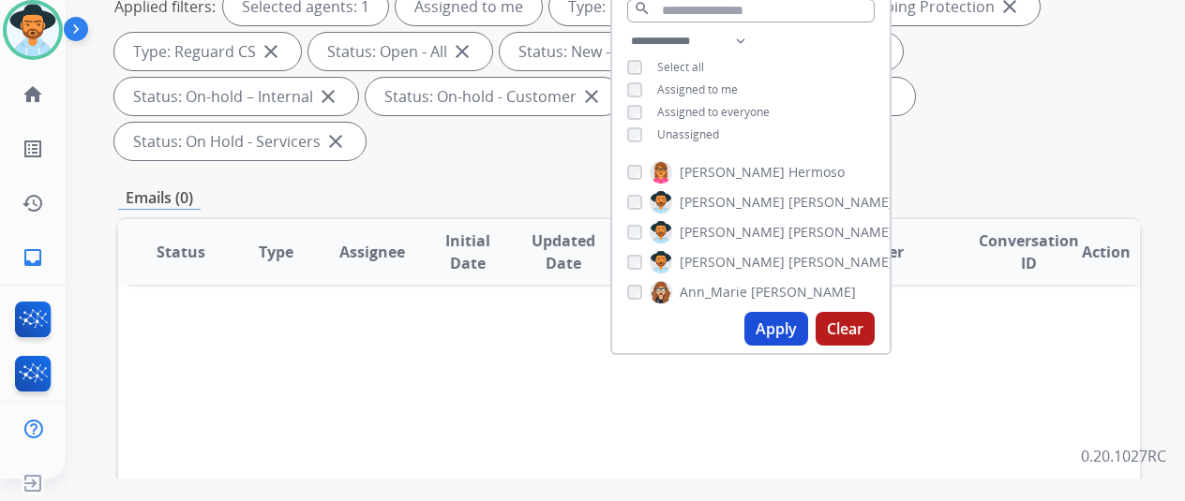
click at [790, 329] on button "Apply" at bounding box center [776, 329] width 64 height 34
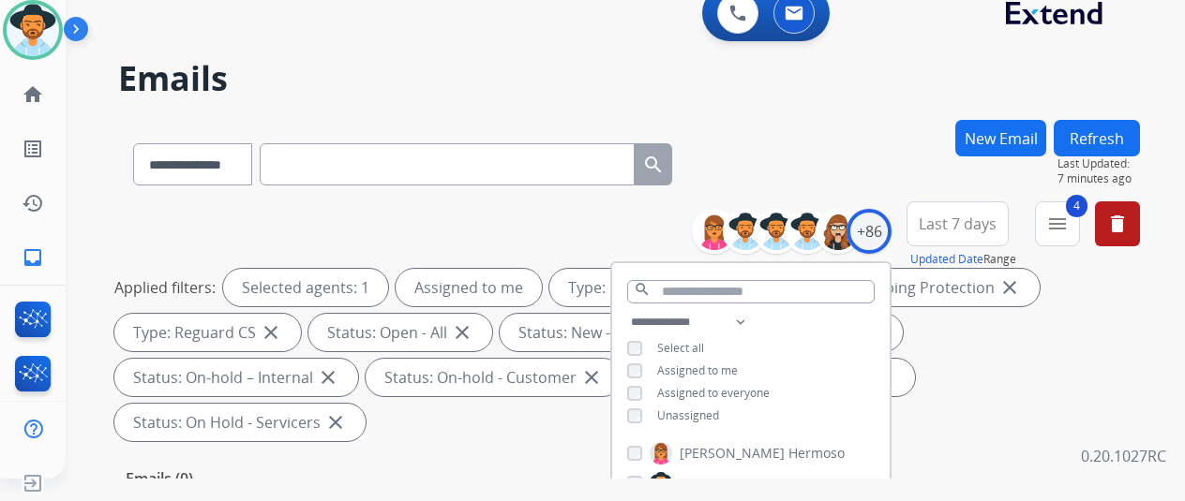
click at [819, 138] on div "**********" at bounding box center [629, 161] width 1022 height 82
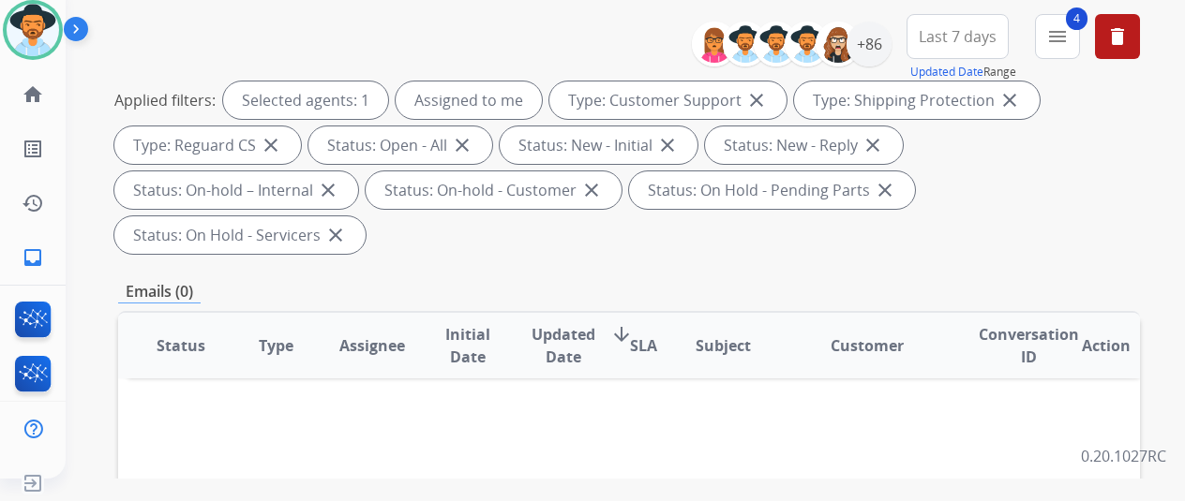
scroll to position [281, 0]
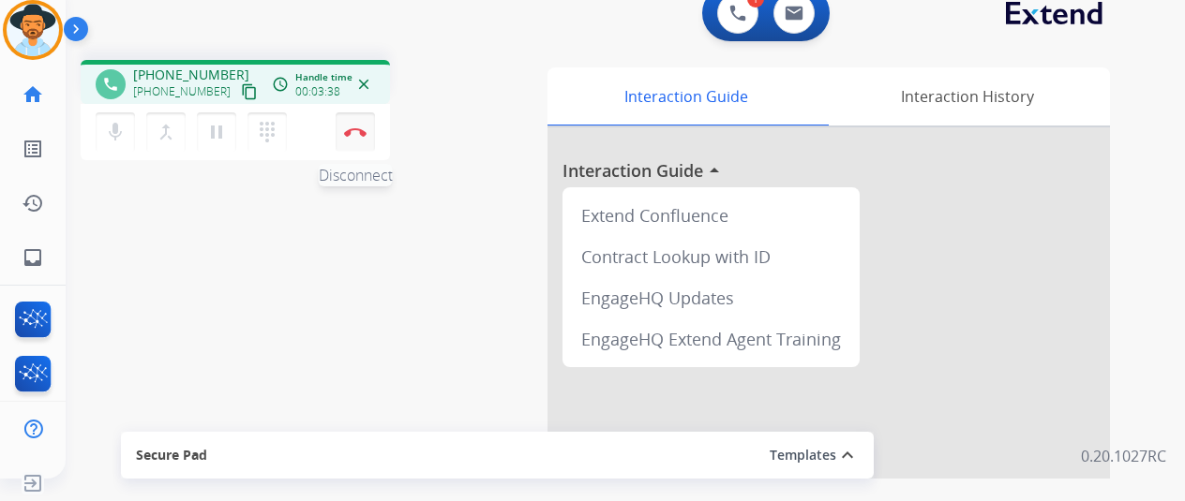
click at [358, 133] on img at bounding box center [355, 131] width 22 height 9
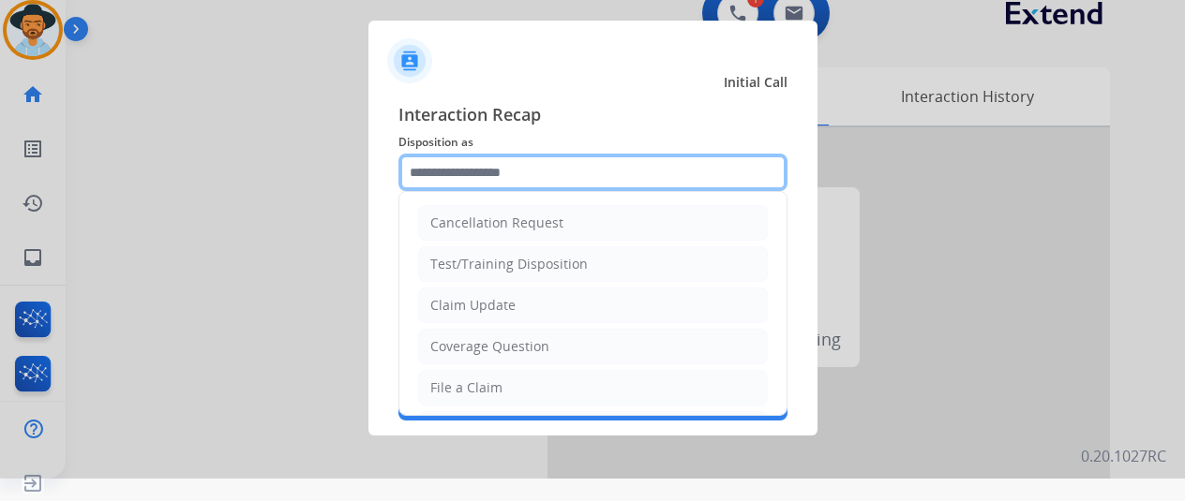
click at [465, 168] on input "text" at bounding box center [592, 172] width 389 height 37
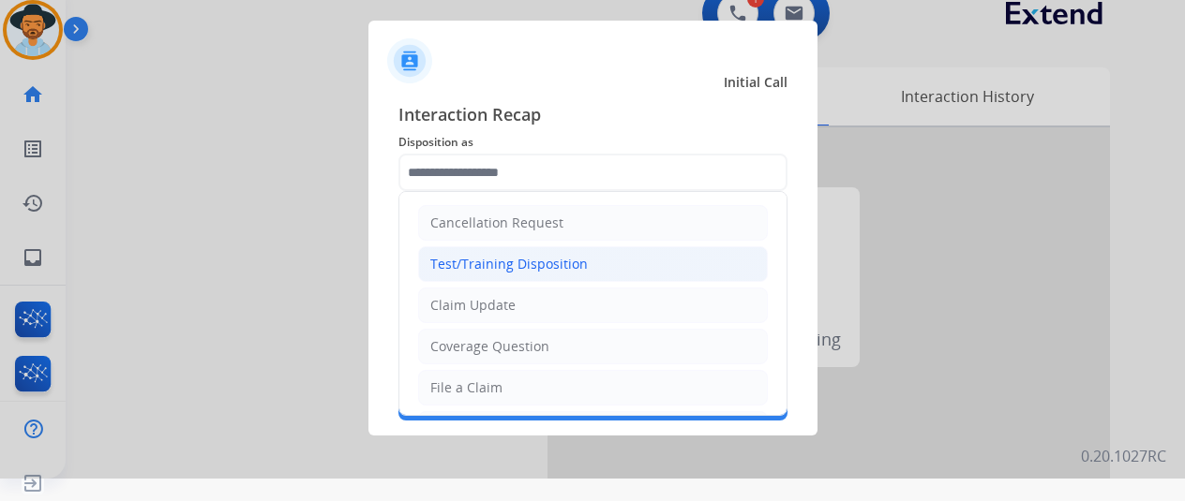
drag, startPoint x: 454, startPoint y: 382, endPoint x: 467, endPoint y: 280, distance: 102.1
click at [452, 365] on ul "Cancellation Request Test/Training Disposition Claim Update Coverage Question F…" at bounding box center [592, 450] width 387 height 516
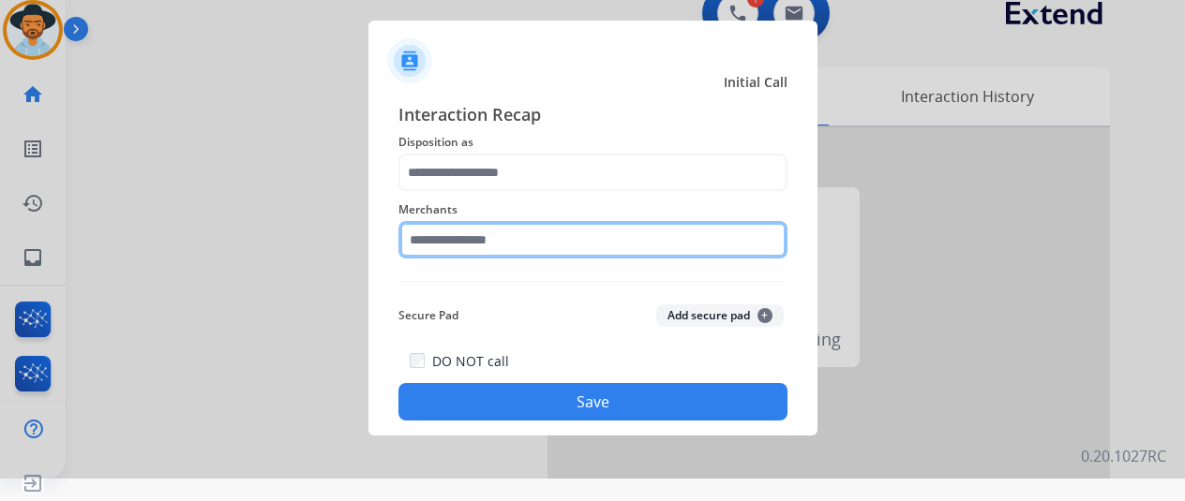
click at [463, 243] on input "text" at bounding box center [592, 239] width 389 height 37
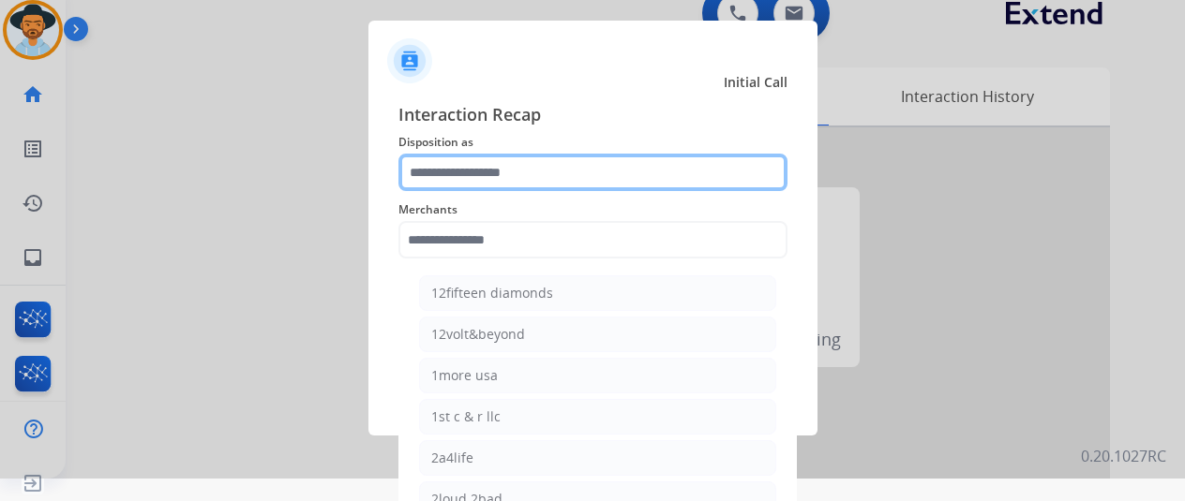
click at [485, 157] on input "text" at bounding box center [592, 172] width 389 height 37
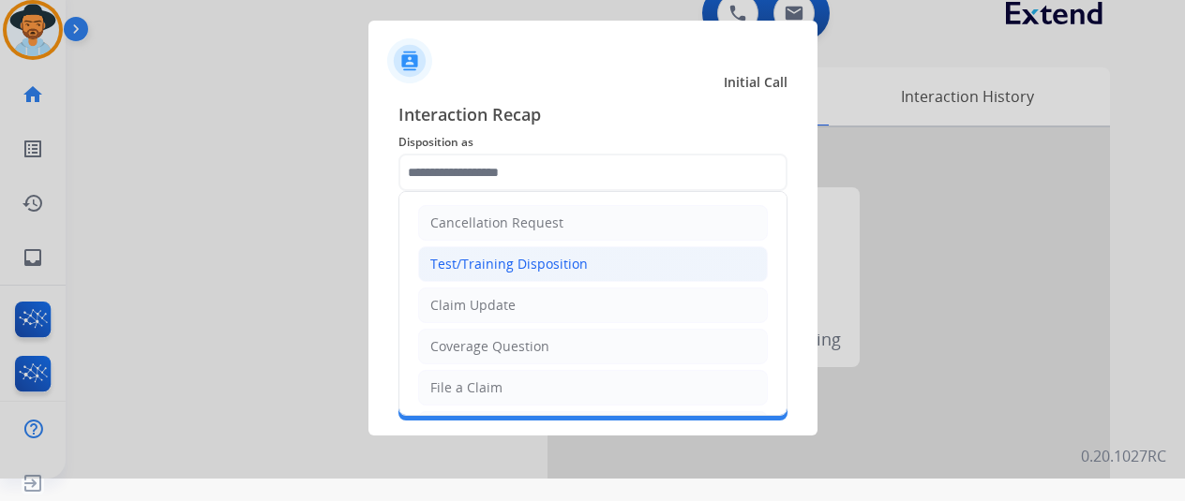
drag, startPoint x: 460, startPoint y: 381, endPoint x: 485, endPoint y: 262, distance: 120.6
click at [465, 352] on ul "Cancellation Request Test/Training Disposition Claim Update Coverage Question F…" at bounding box center [592, 450] width 387 height 516
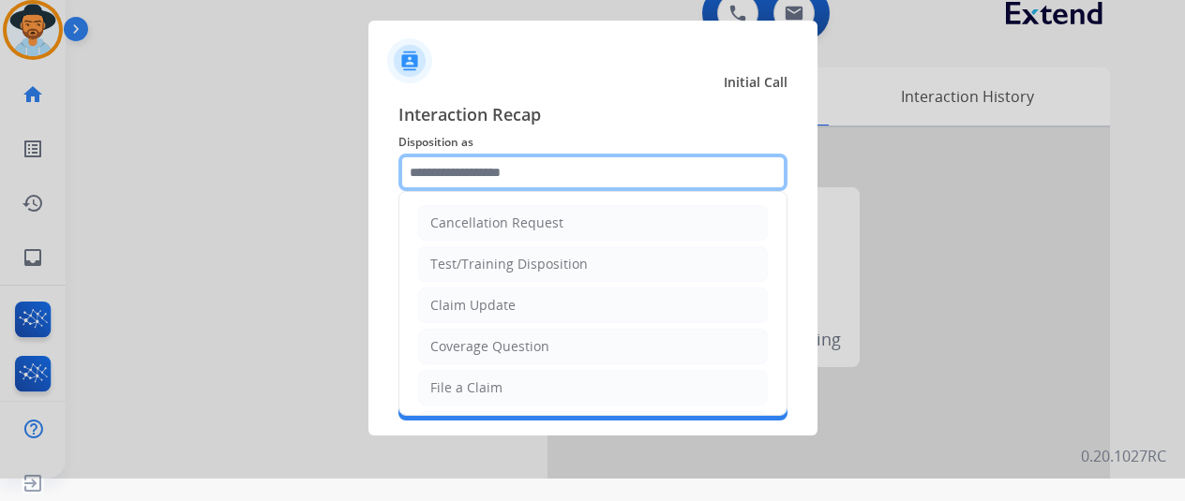
click at [467, 173] on input "text" at bounding box center [592, 172] width 389 height 37
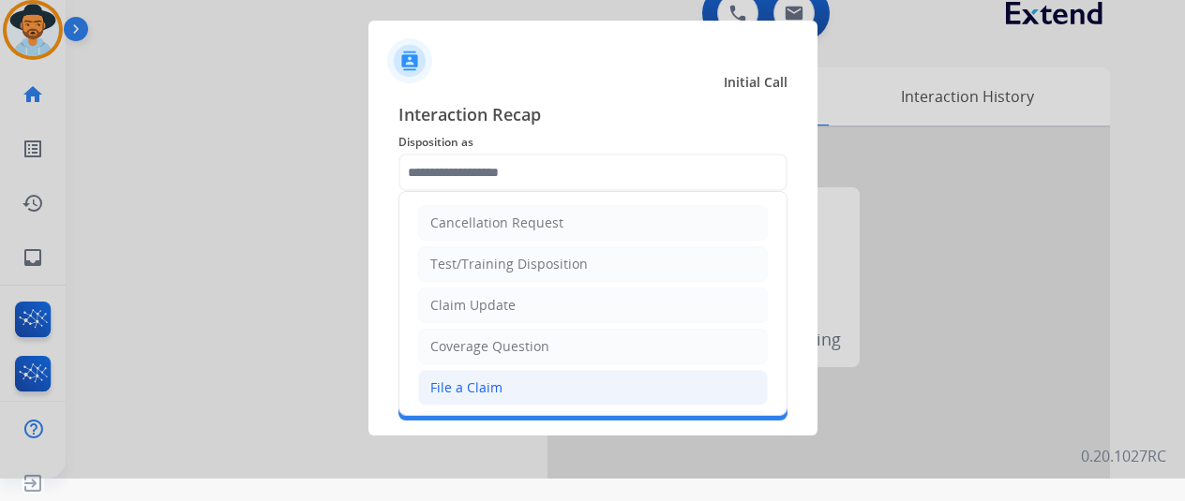
click at [497, 379] on div "File a Claim" at bounding box center [466, 388] width 72 height 19
type input "**********"
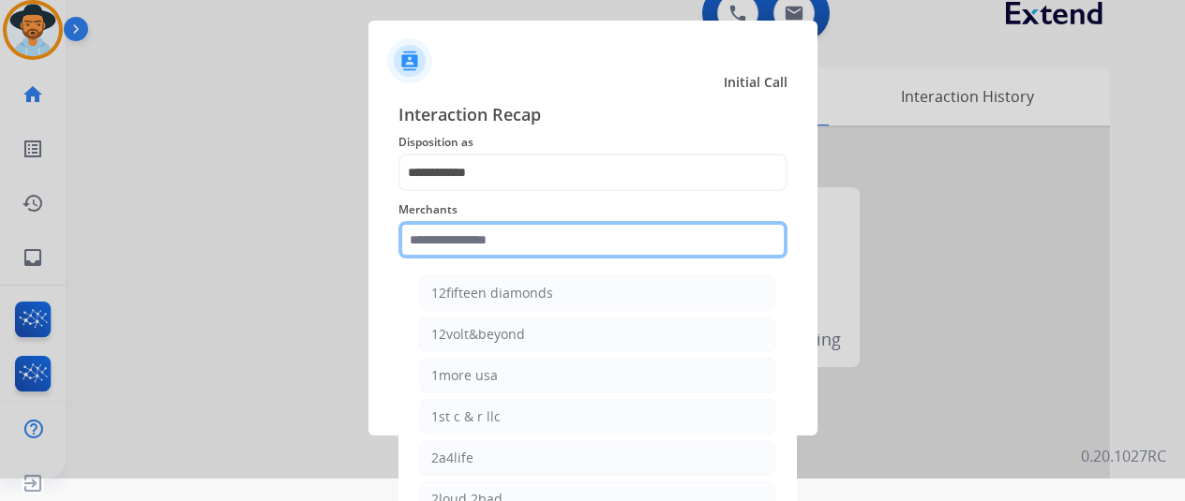
click at [445, 235] on input "text" at bounding box center [592, 239] width 389 height 37
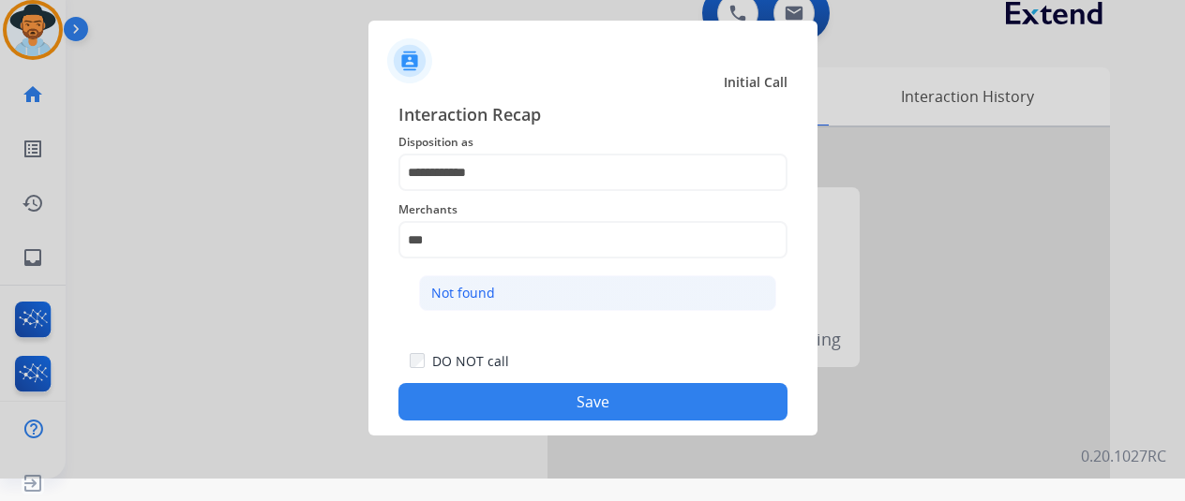
click at [486, 286] on div "Not found" at bounding box center [463, 293] width 64 height 19
type input "*********"
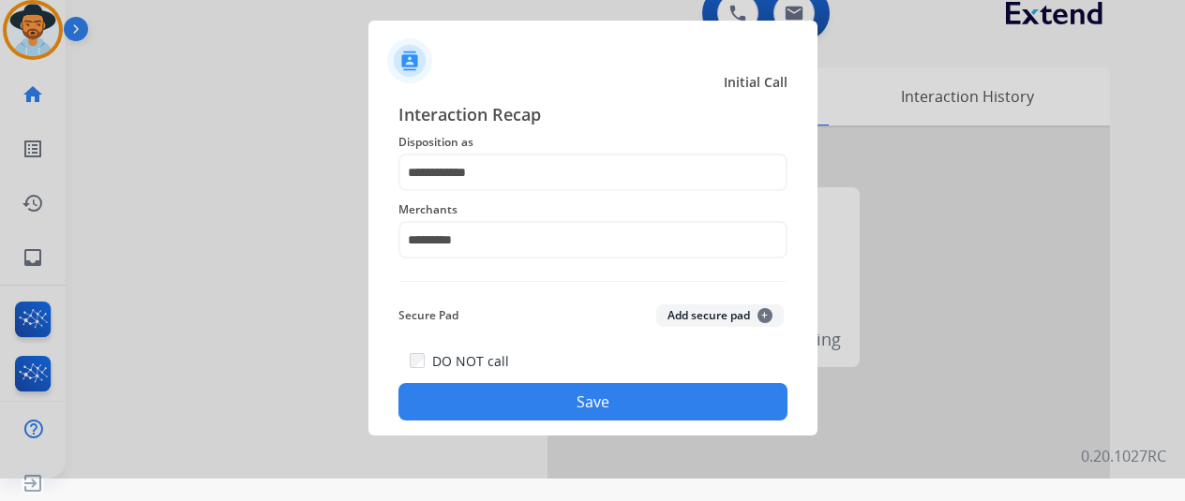
click at [553, 397] on button "Save" at bounding box center [592, 401] width 389 height 37
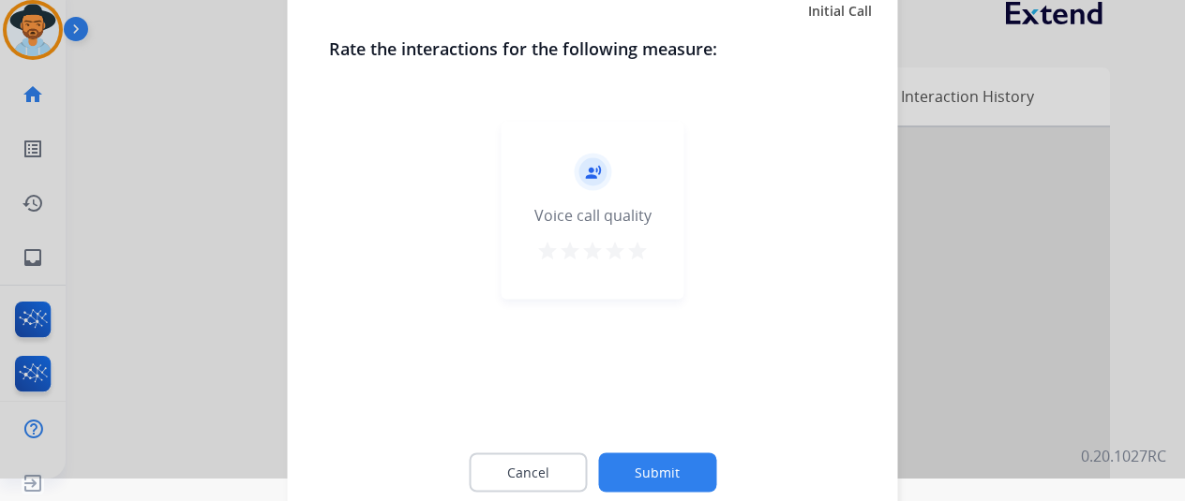
click at [663, 464] on button "Submit" at bounding box center [657, 472] width 118 height 39
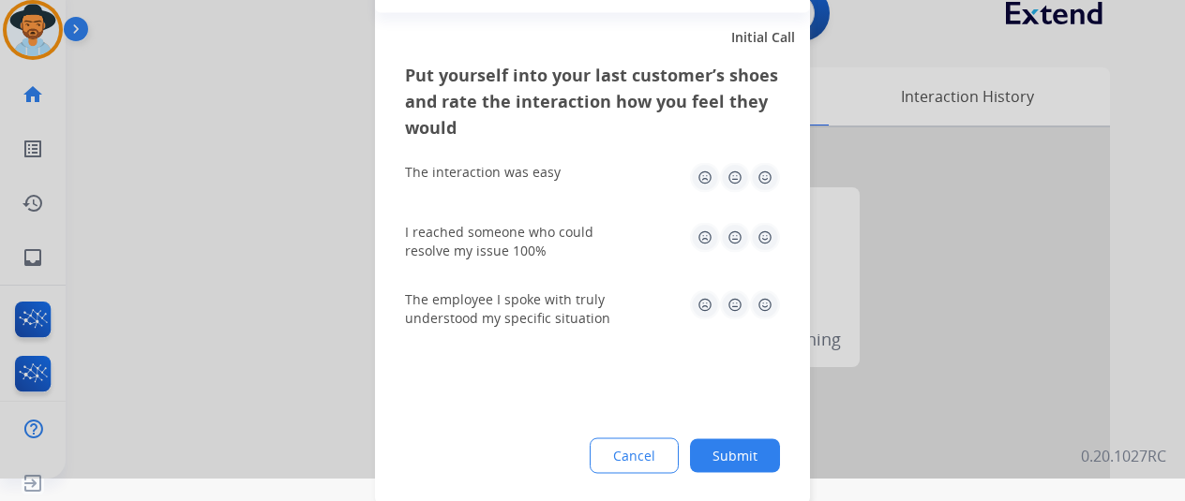
drag, startPoint x: 734, startPoint y: 456, endPoint x: 707, endPoint y: 430, distance: 37.8
click at [731, 452] on button "Submit" at bounding box center [735, 456] width 90 height 34
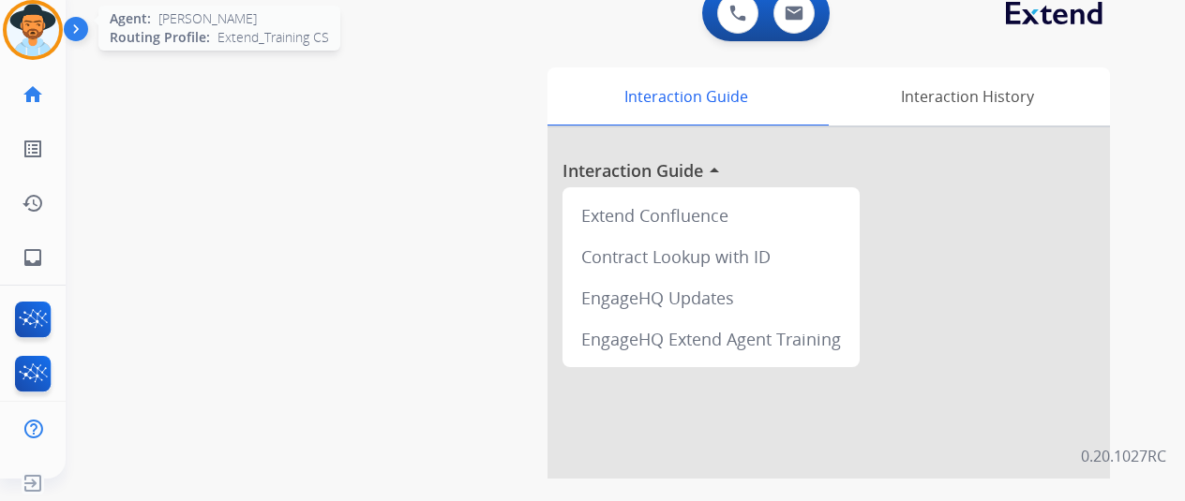
click at [35, 23] on img at bounding box center [33, 30] width 52 height 52
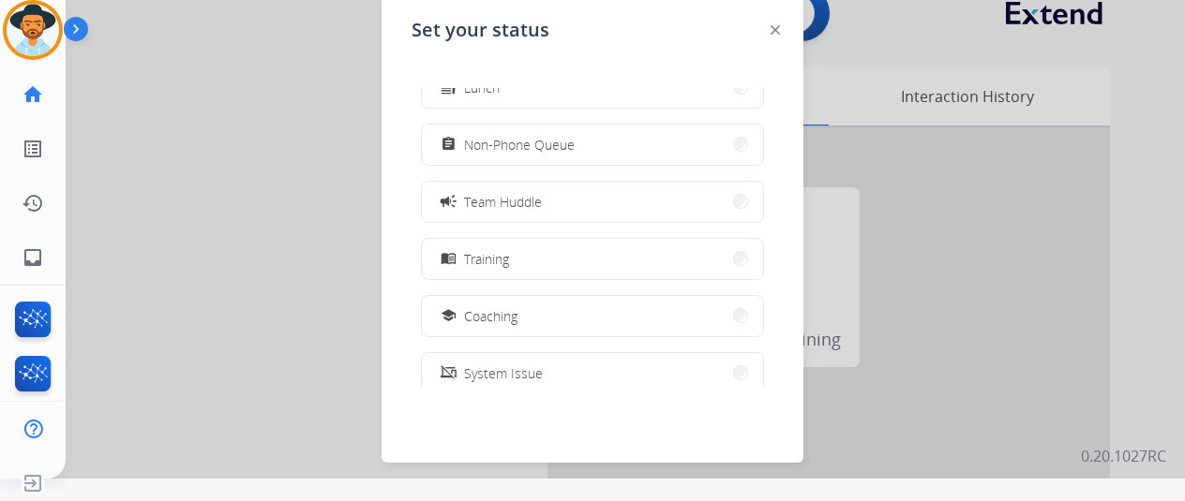
scroll to position [296, 0]
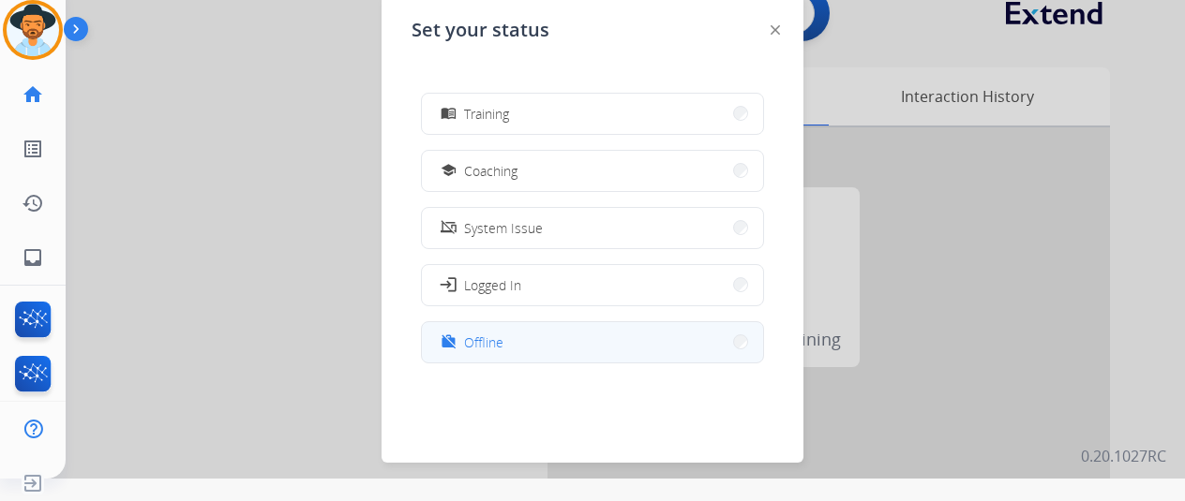
click at [534, 342] on button "work_off Offline" at bounding box center [592, 342] width 341 height 40
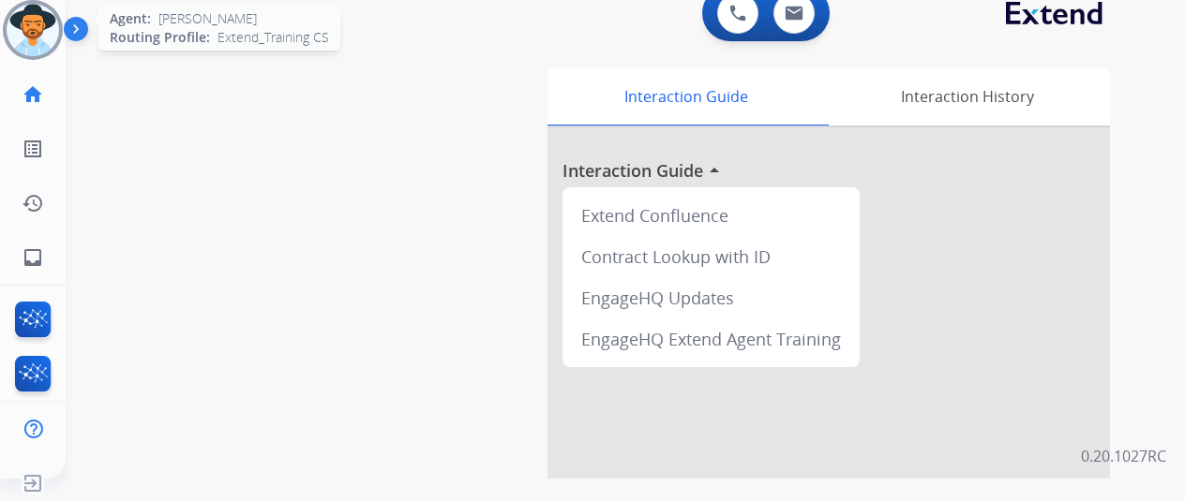
click at [51, 22] on img at bounding box center [33, 30] width 52 height 52
